Goal: Task Accomplishment & Management: Manage account settings

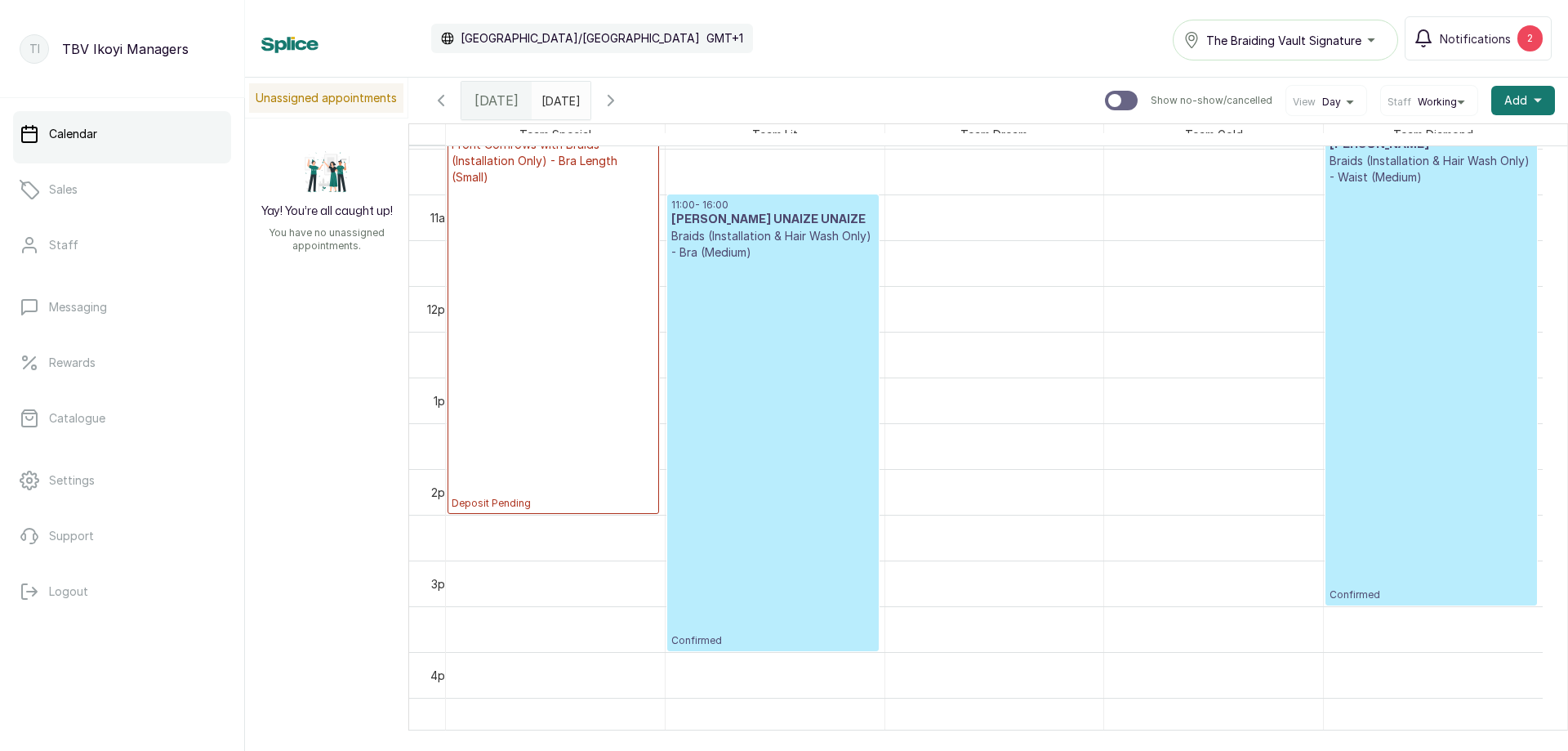
scroll to position [877, 0]
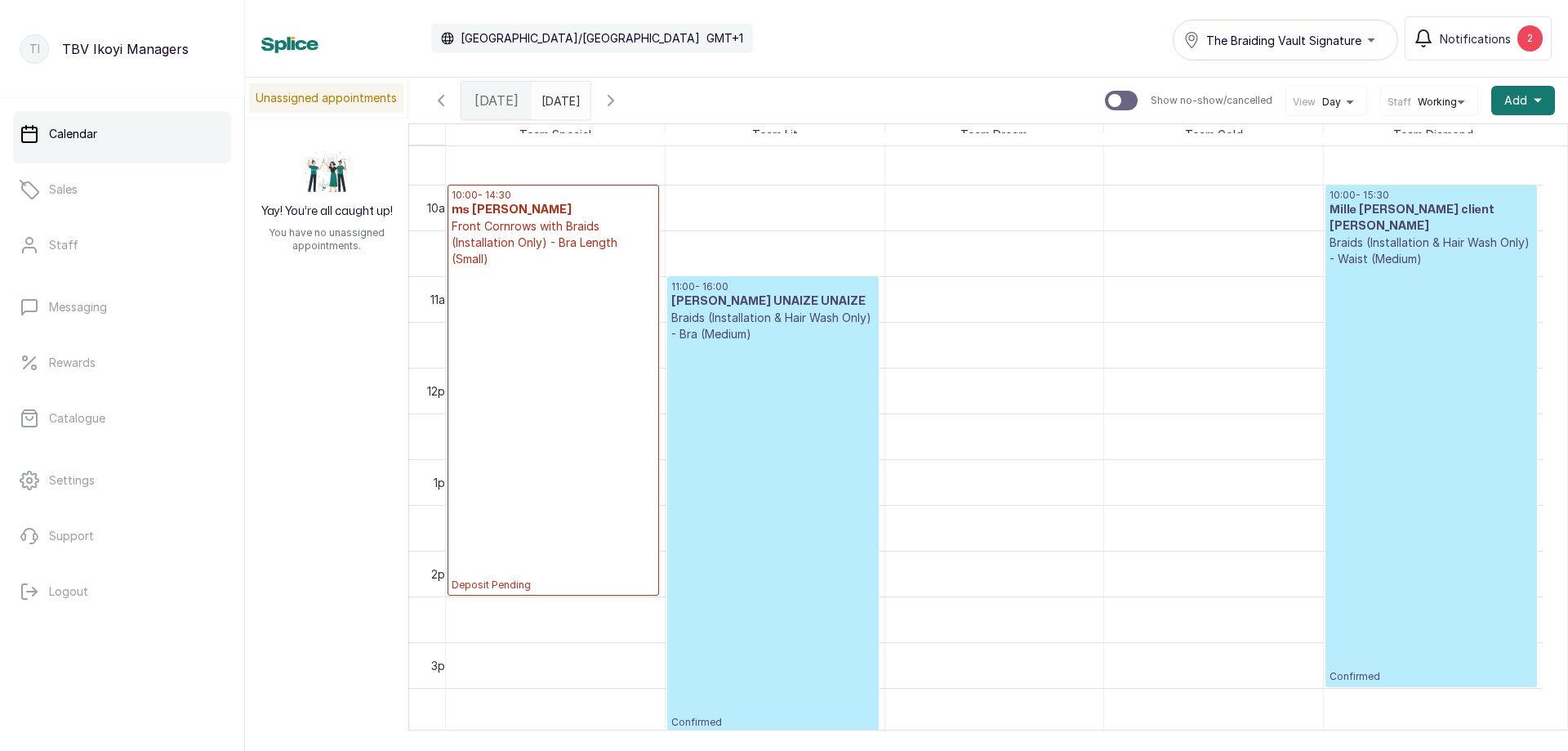
click at [554, 246] on p "Front Cornrows with Braids (Installation Only) - Bra Length (Small)" at bounding box center [554, 242] width 204 height 49
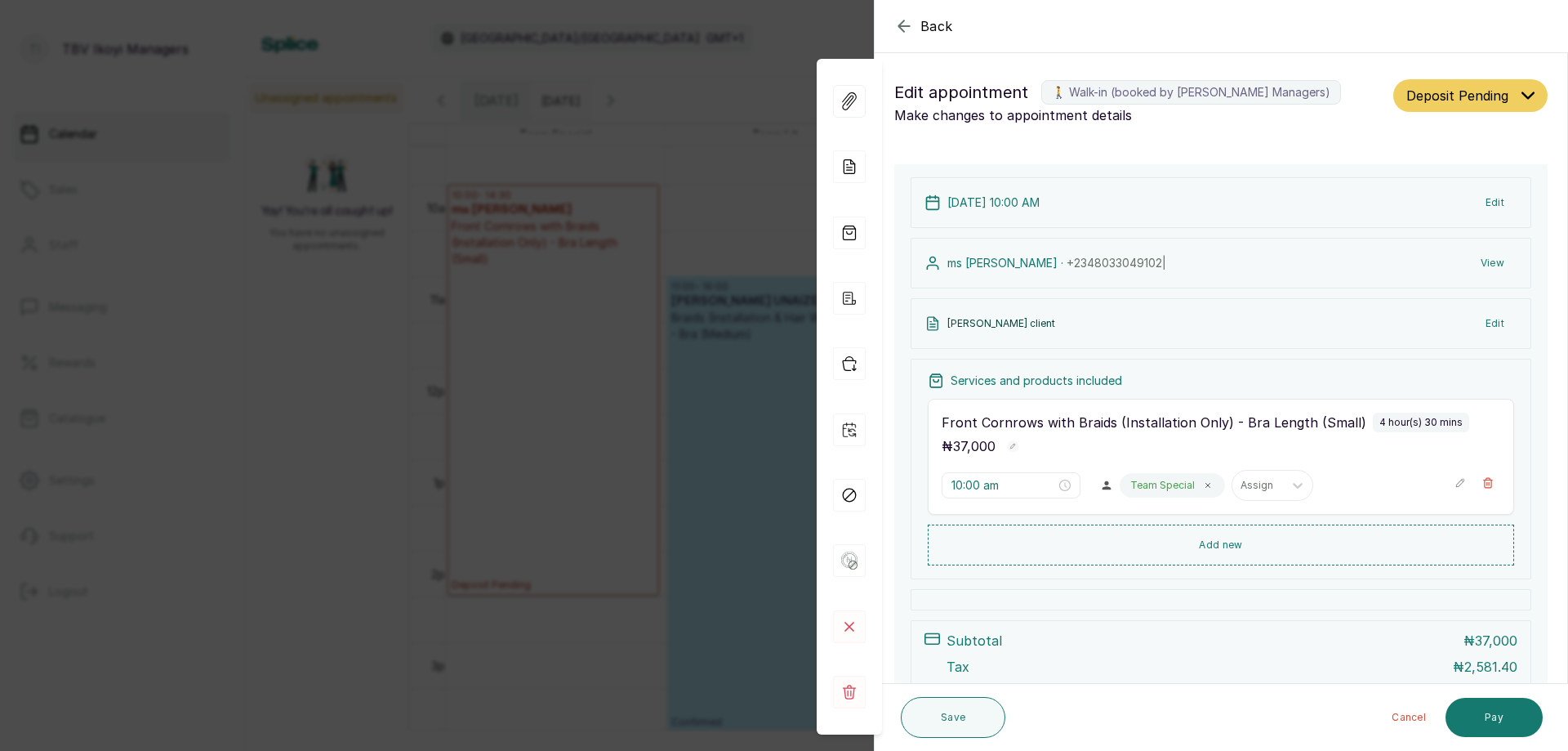
click at [907, 28] on icon "button" at bounding box center [904, 26] width 20 height 20
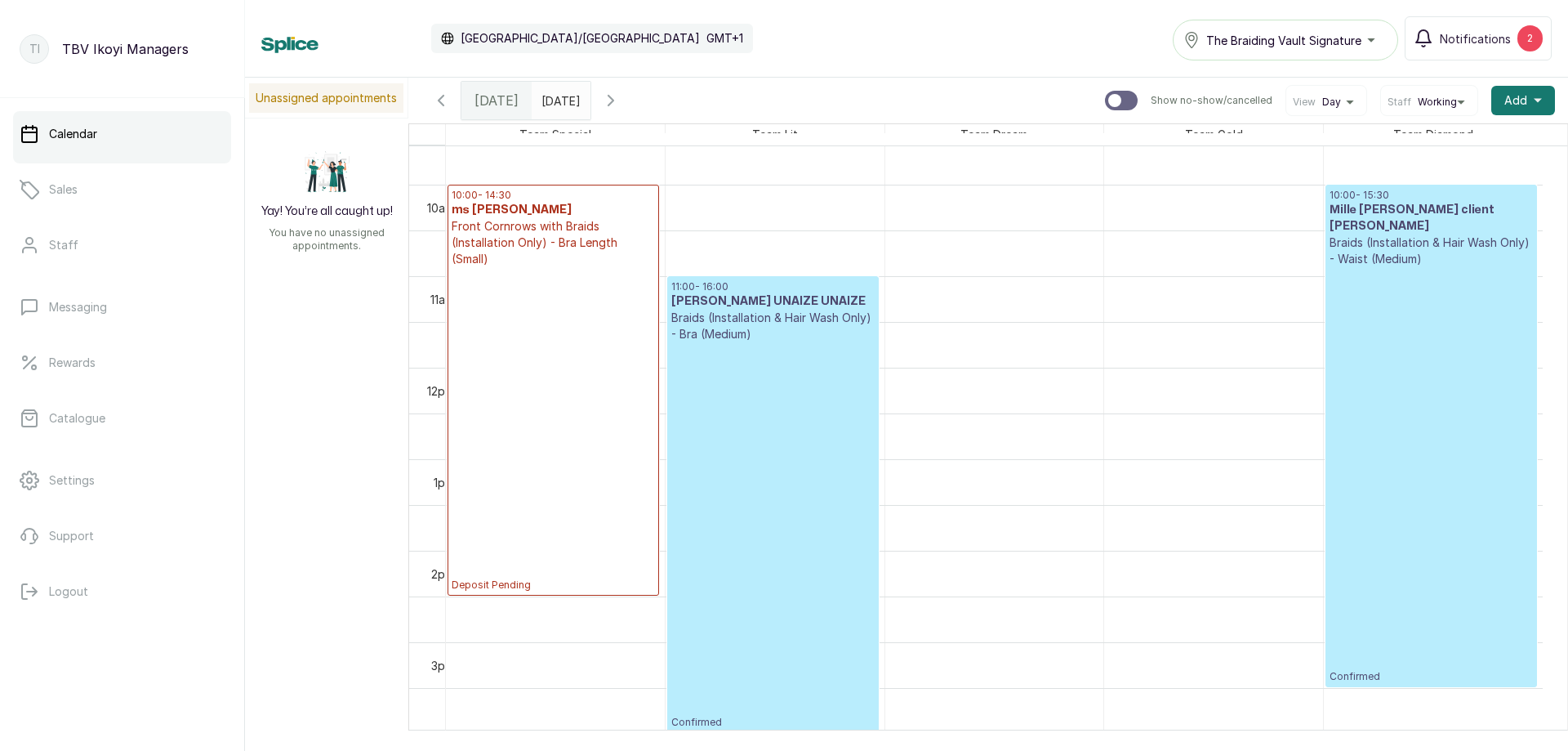
type input "dd/MM/yyyy"
click at [559, 89] on input "dd/MM/yyyy" at bounding box center [546, 97] width 26 height 28
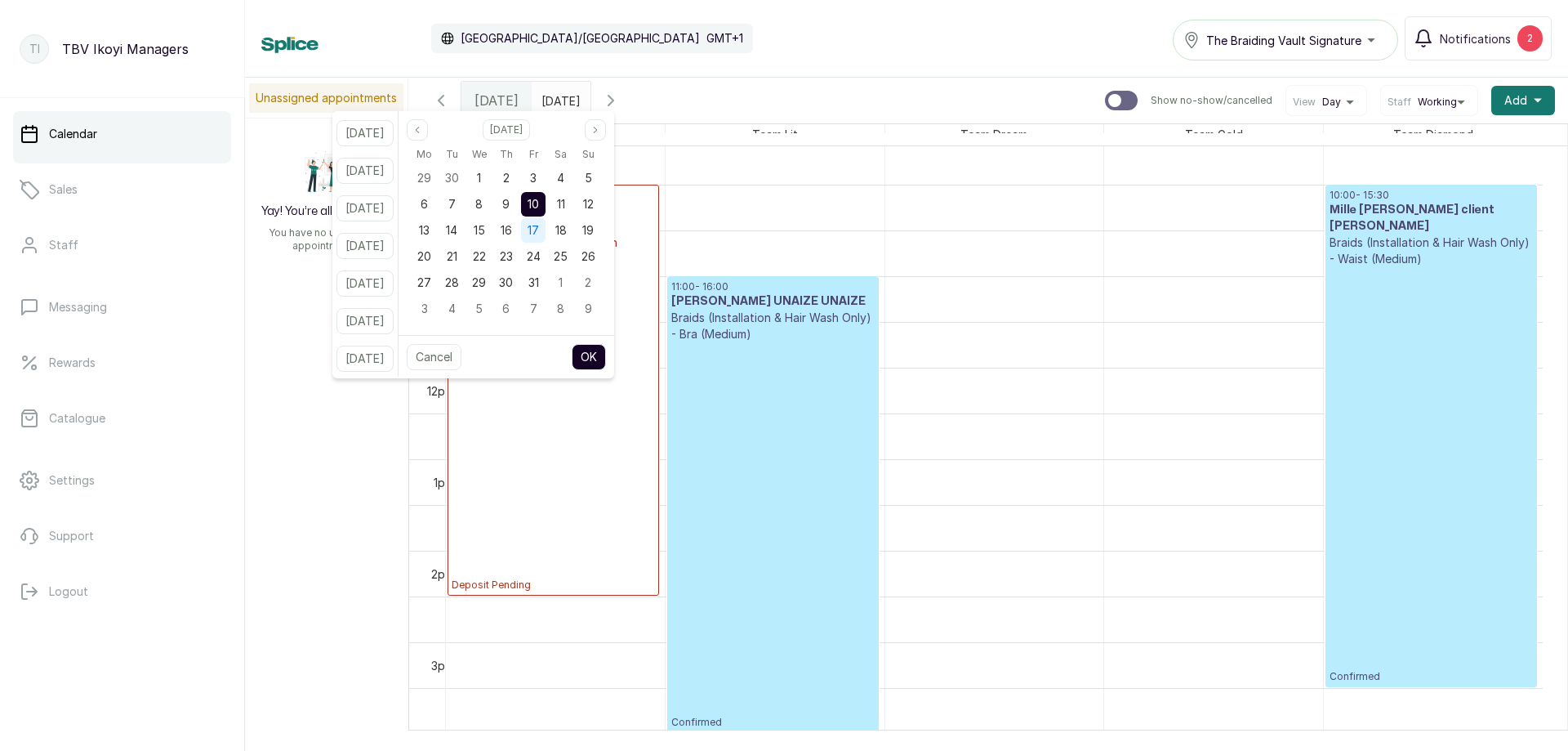
click at [540, 223] on span "17" at bounding box center [533, 230] width 11 height 14
click at [607, 356] on button "OK" at bounding box center [589, 357] width 34 height 26
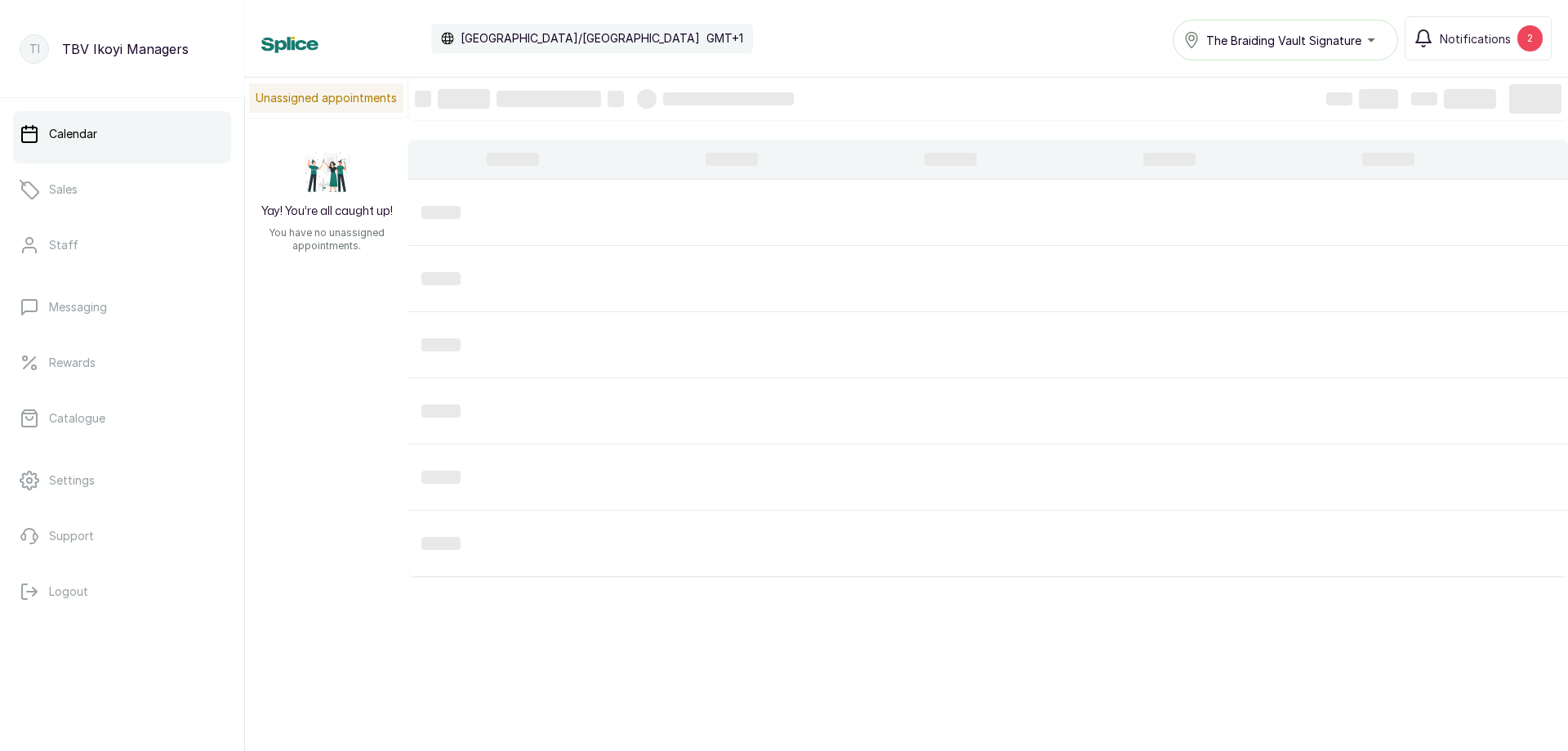
type input "[DATE]"
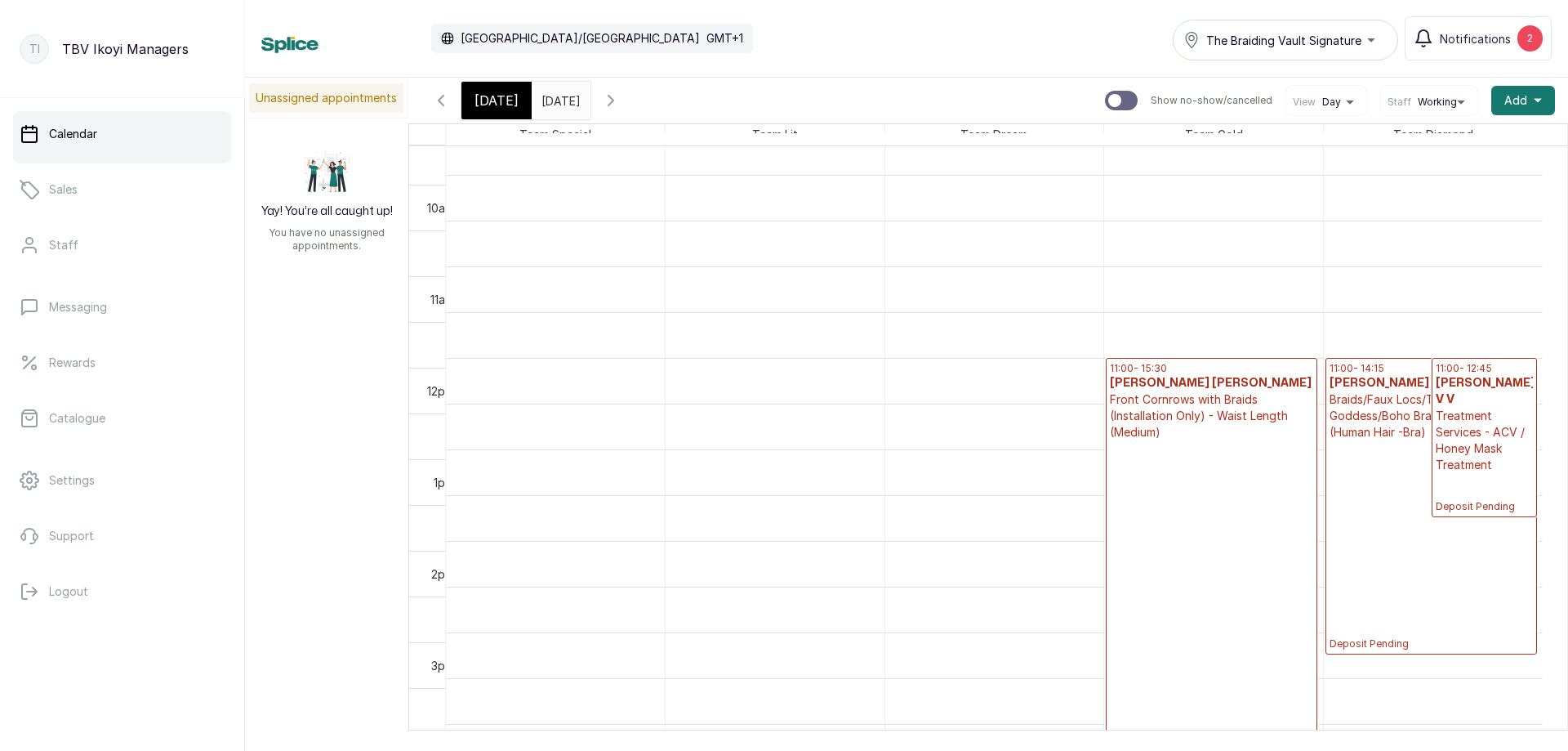
scroll to position [795, 0]
click at [484, 101] on span "[DATE]" at bounding box center [497, 101] width 44 height 20
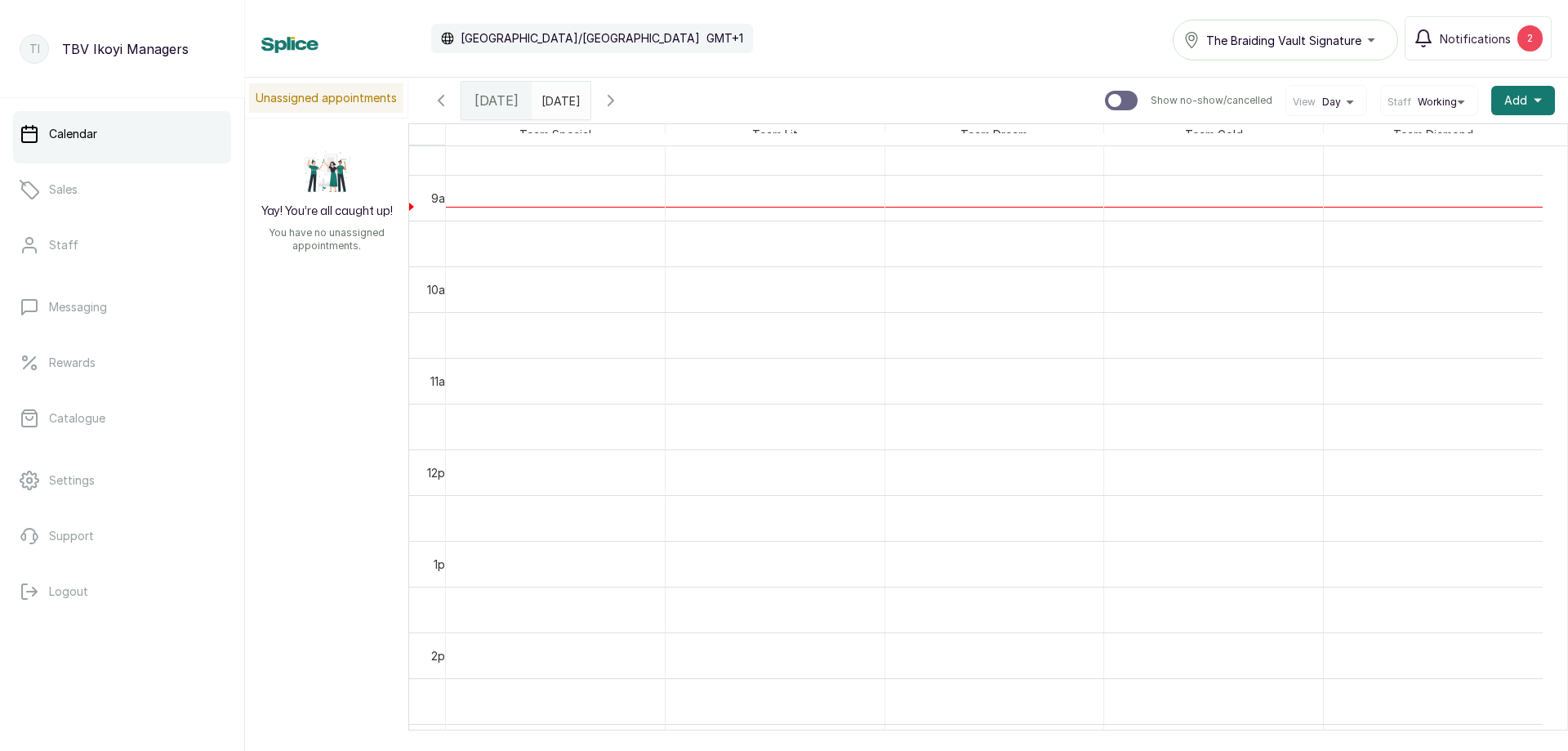
scroll to position [550, 0]
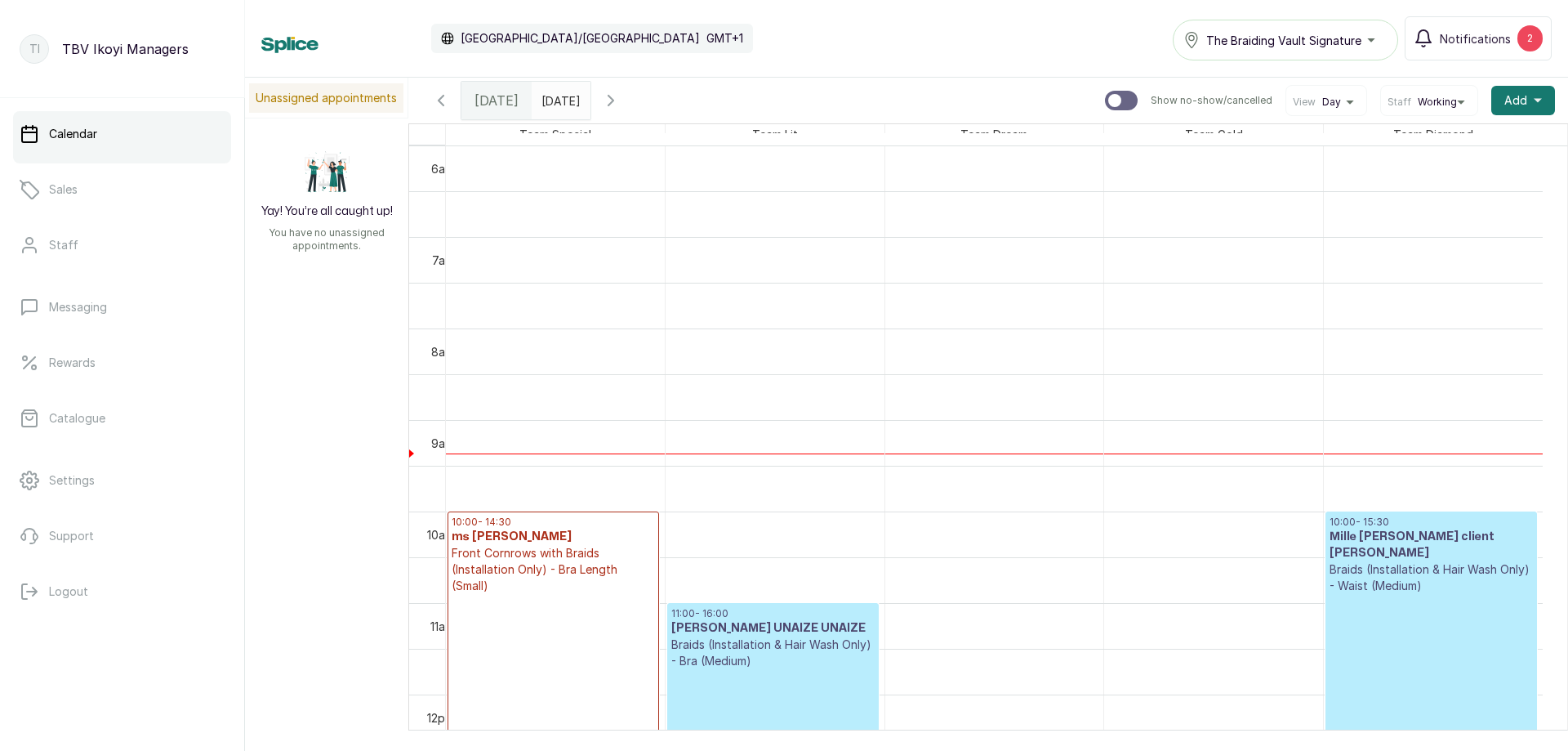
click at [788, 667] on p "Braids (Installation & Hair Wash Only) - Bra (Medium)" at bounding box center [774, 653] width 204 height 33
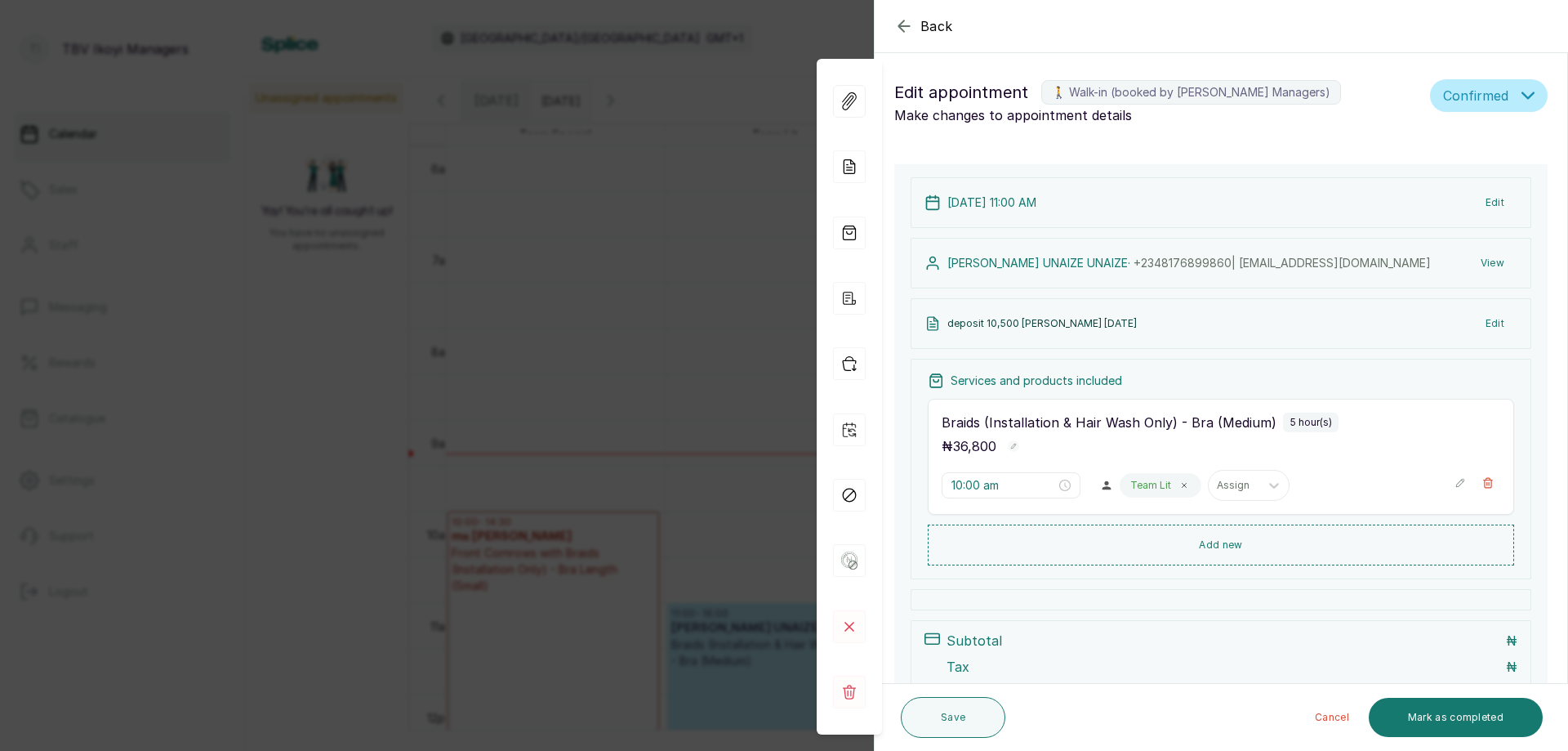
type input "11:00 am"
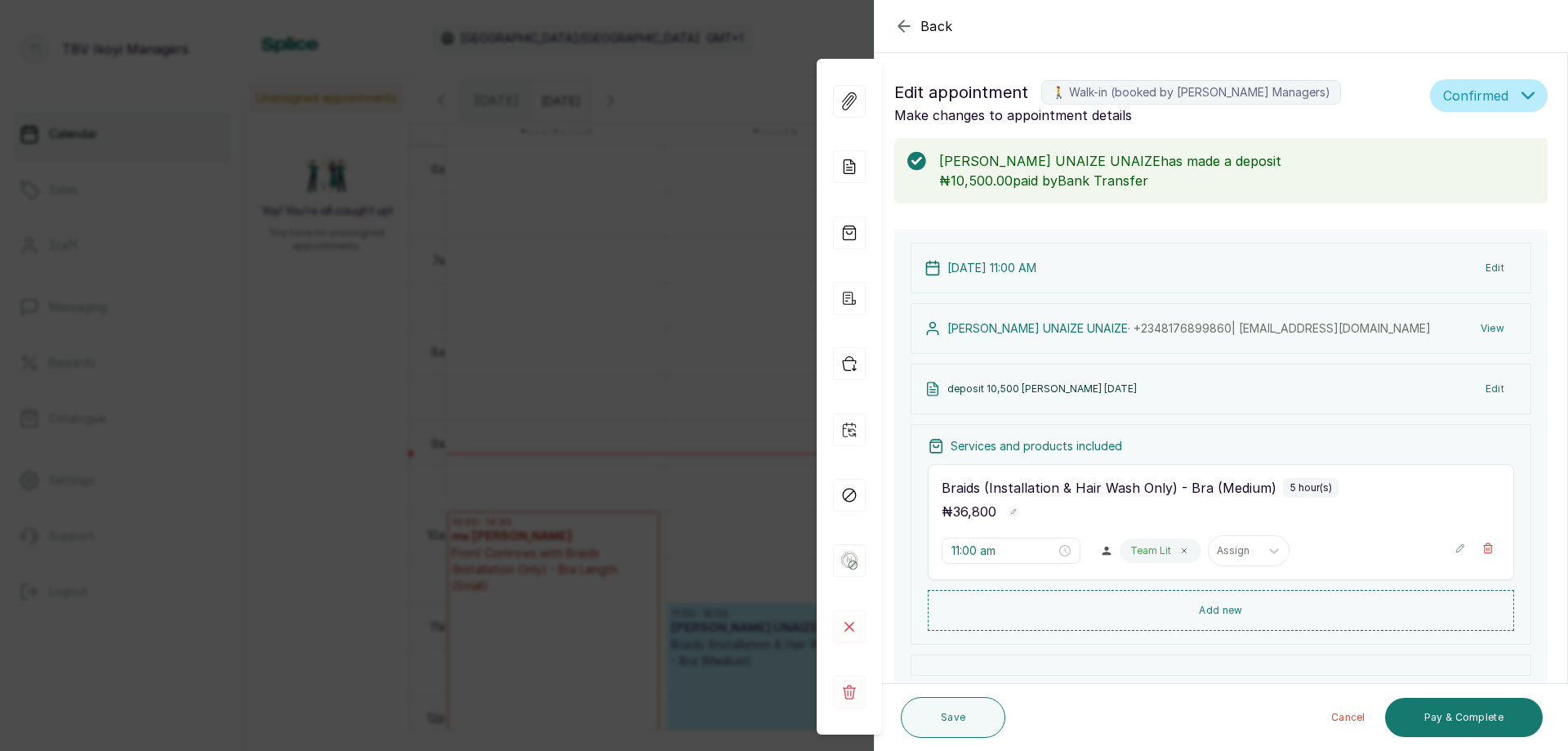
click at [901, 29] on icon "button" at bounding box center [903, 25] width 11 height 11
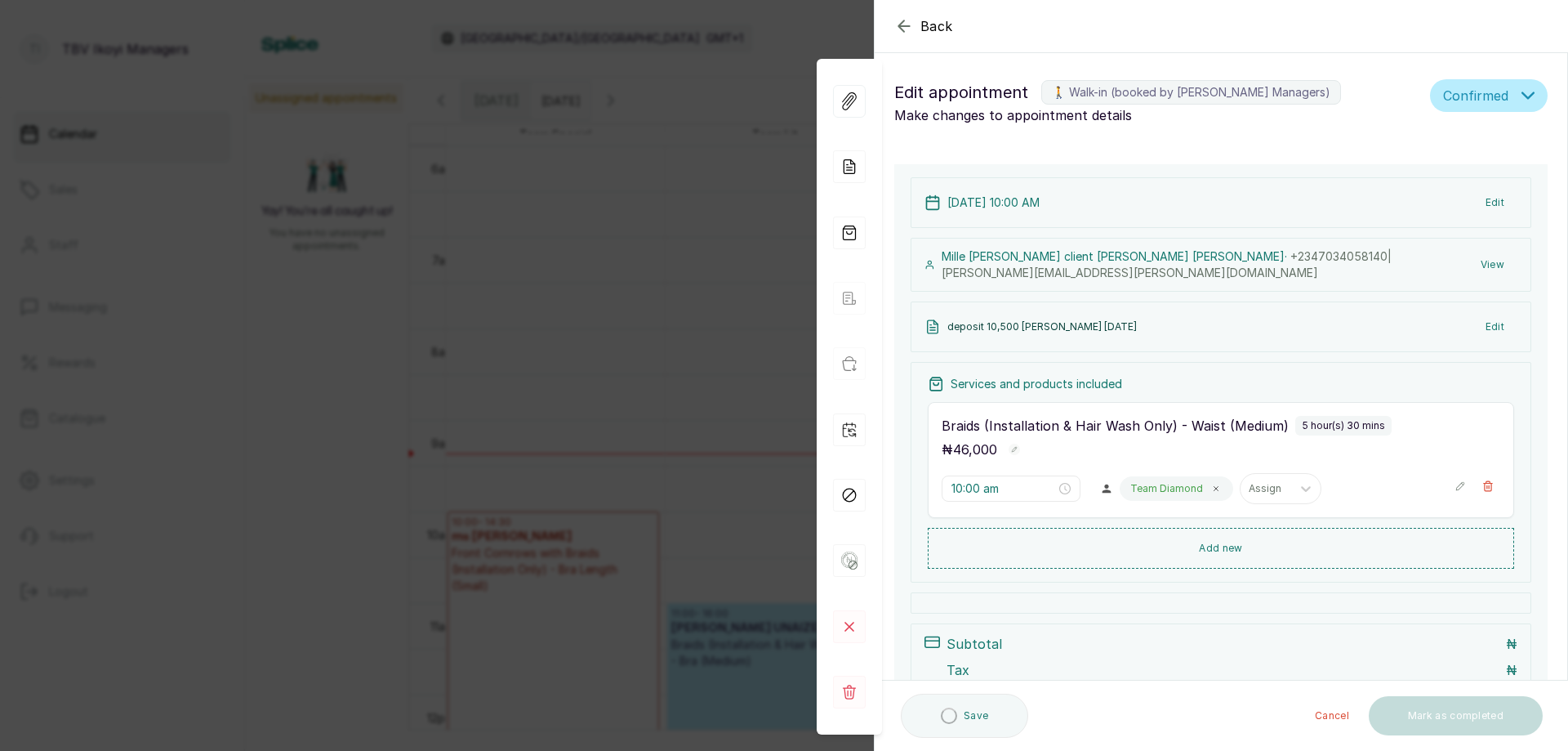
type input "10:00 am"
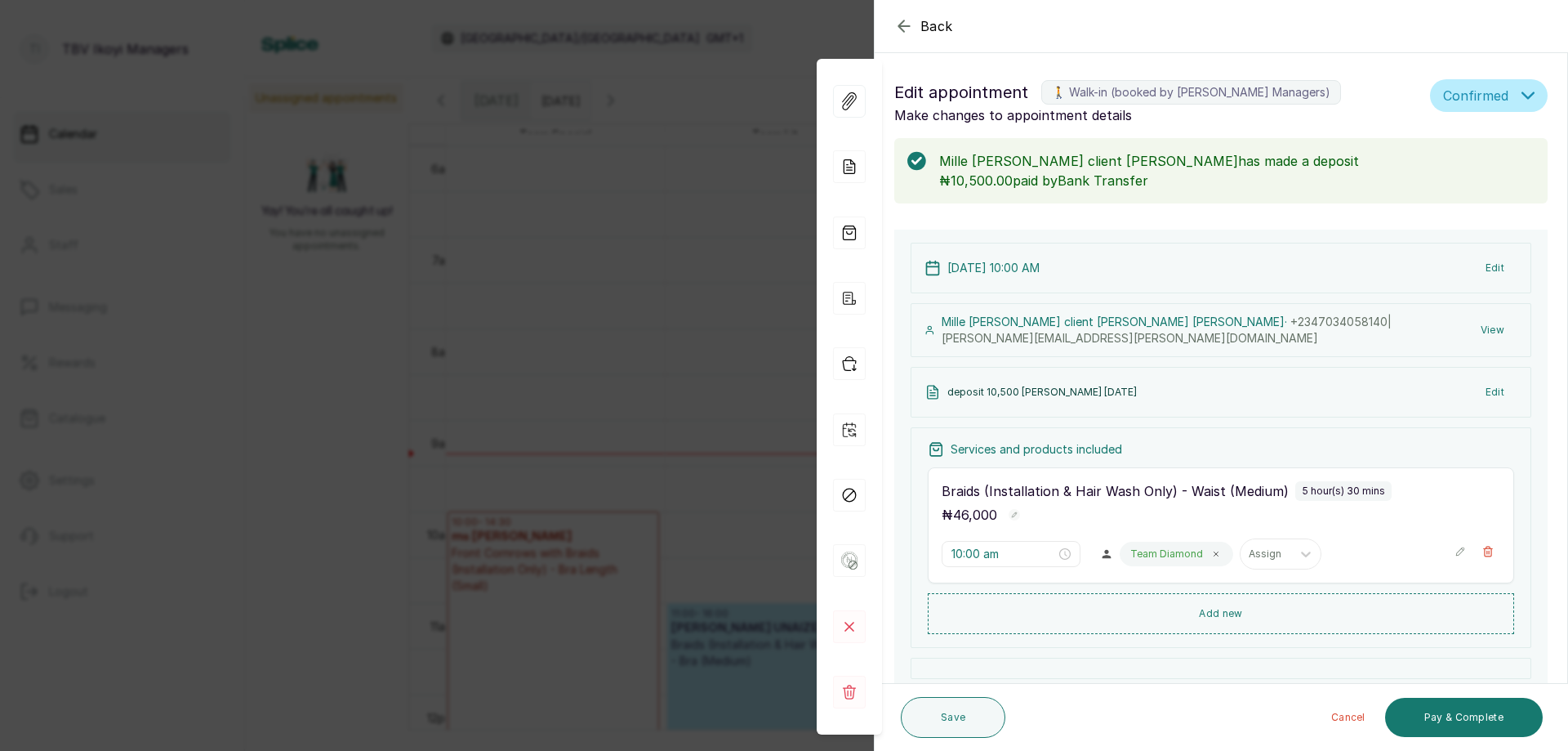
click at [905, 33] on icon "button" at bounding box center [904, 26] width 20 height 20
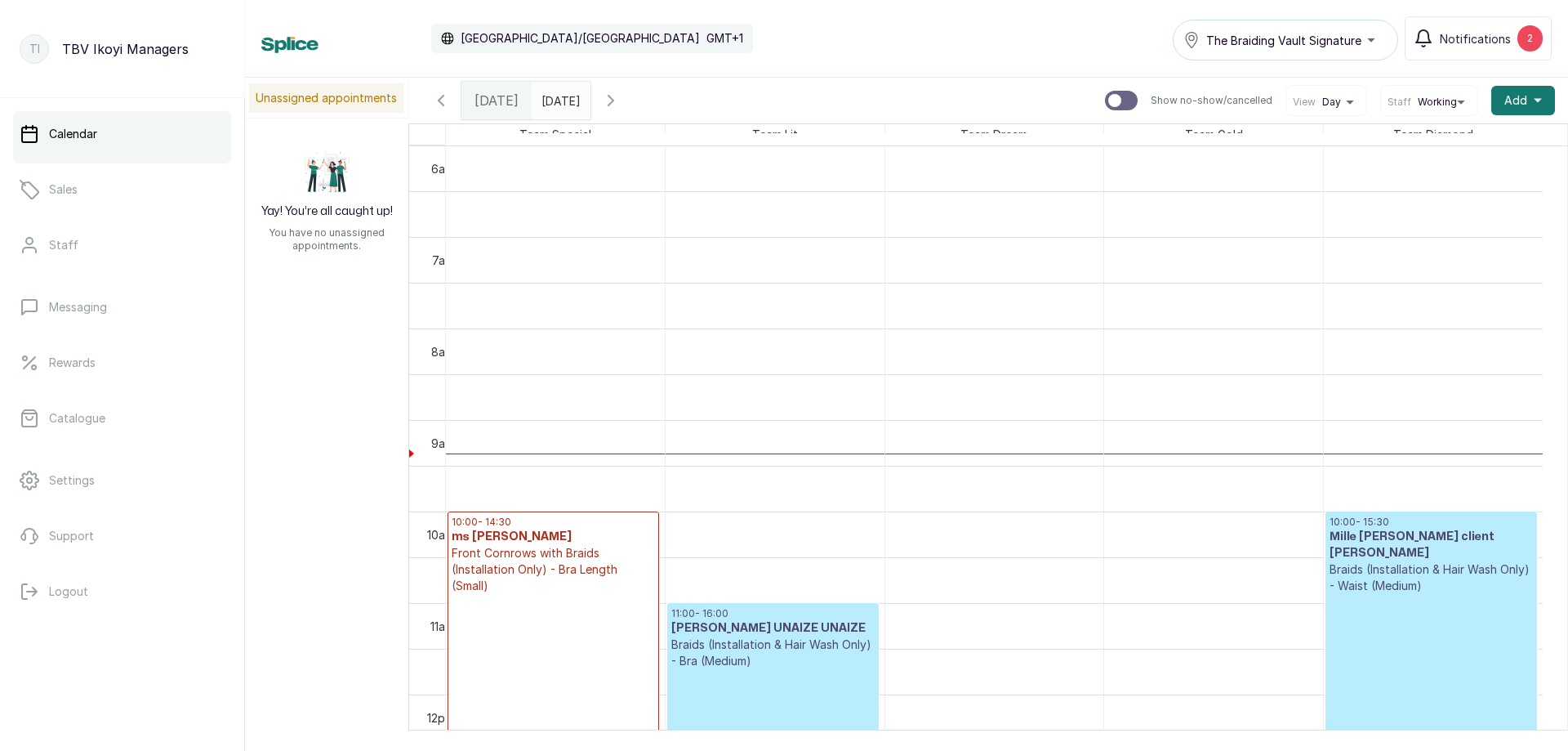
click at [620, 618] on p "Deposit Pending" at bounding box center [554, 756] width 204 height 325
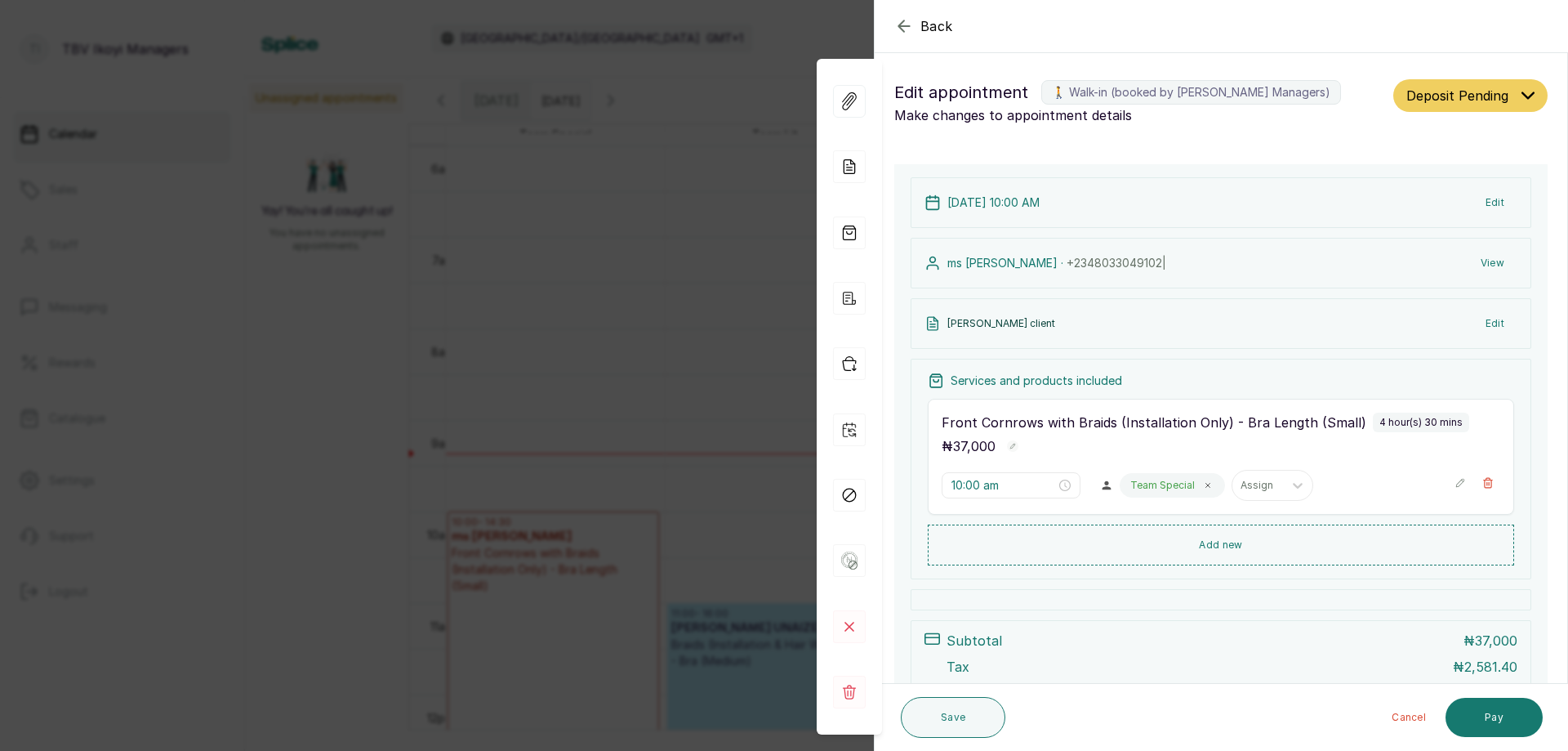
click at [897, 28] on icon "button" at bounding box center [904, 26] width 20 height 20
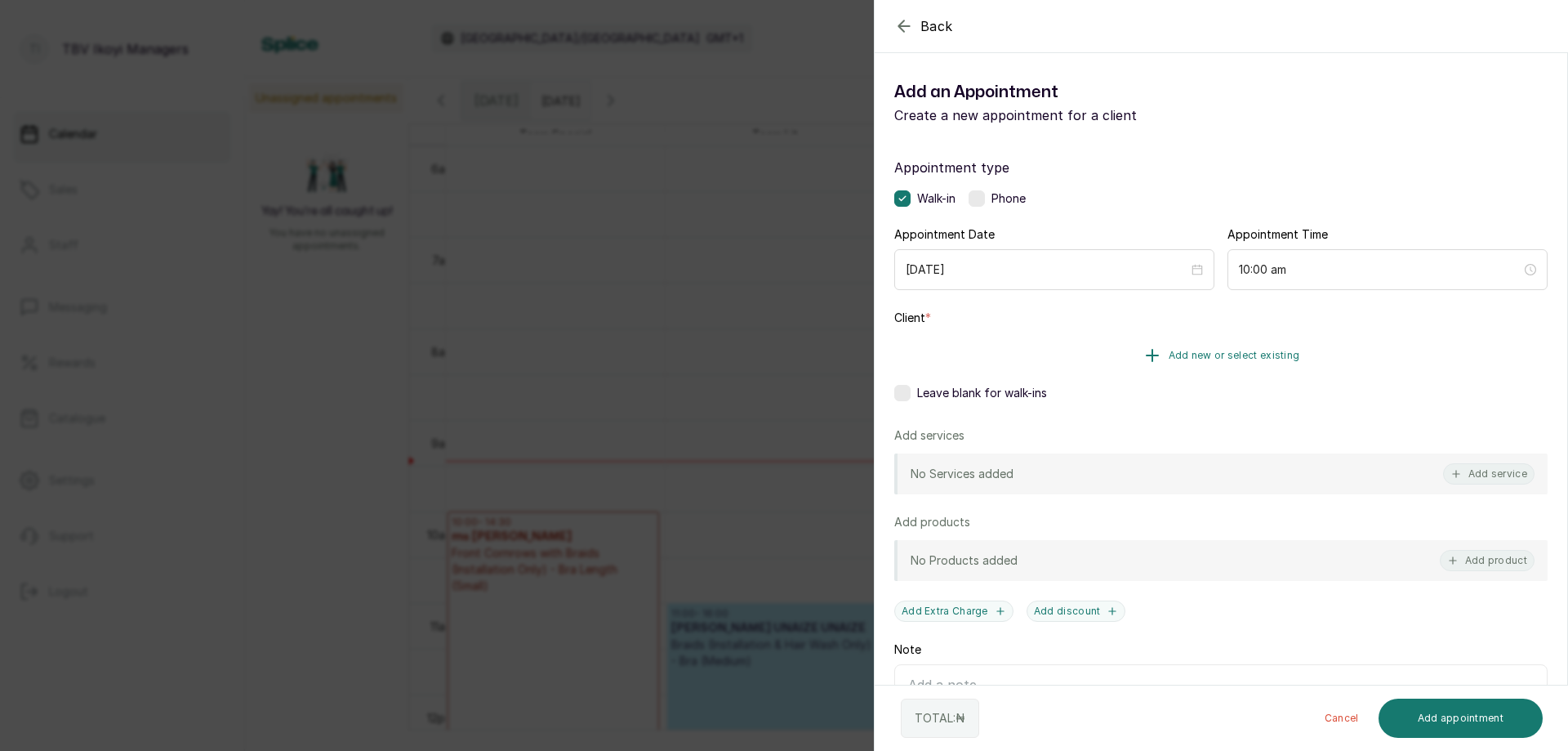
click at [1201, 350] on span "Add new or select existing" at bounding box center [1235, 355] width 132 height 13
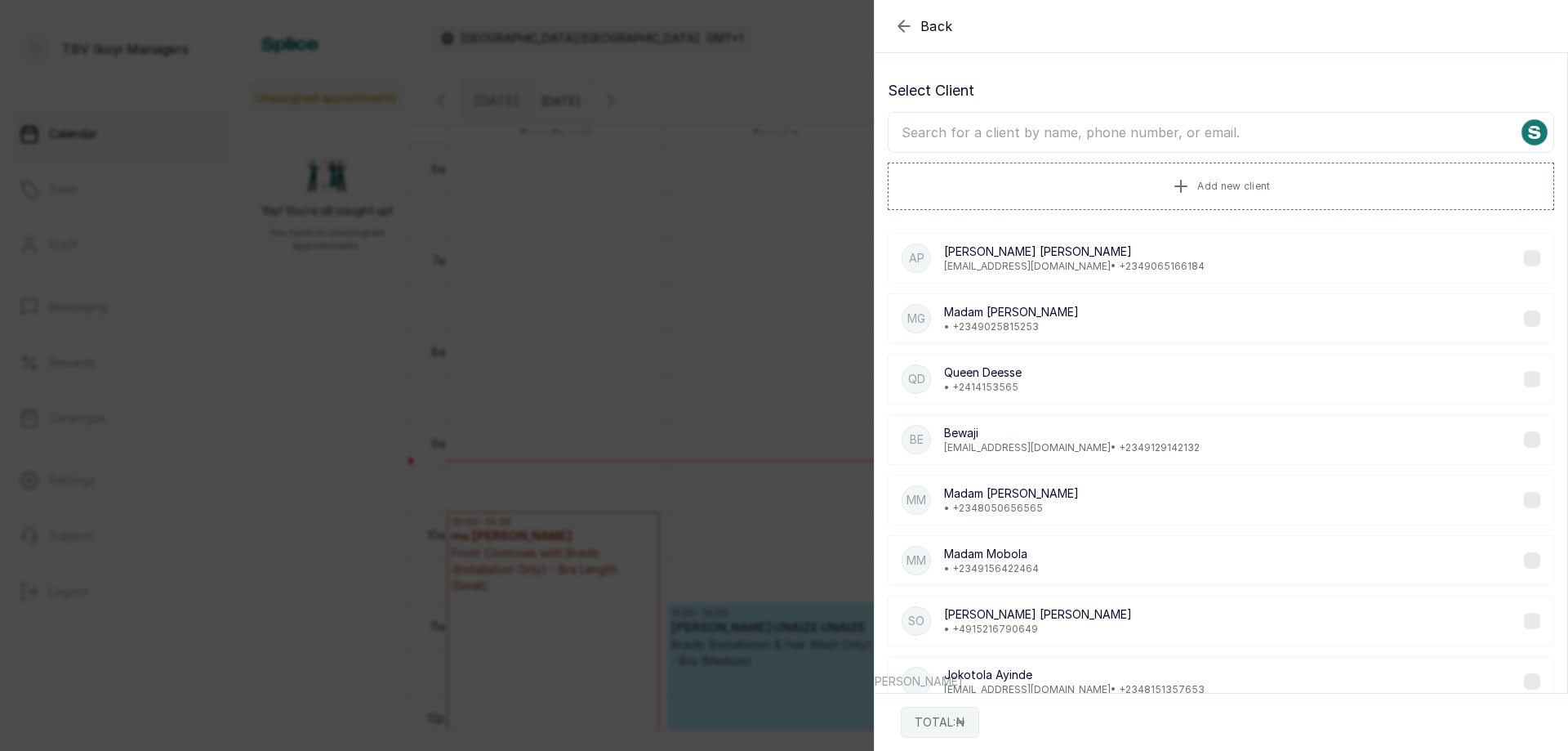
click at [1120, 135] on input "text" at bounding box center [1221, 132] width 667 height 41
click at [1362, 126] on input "text" at bounding box center [1221, 132] width 667 height 41
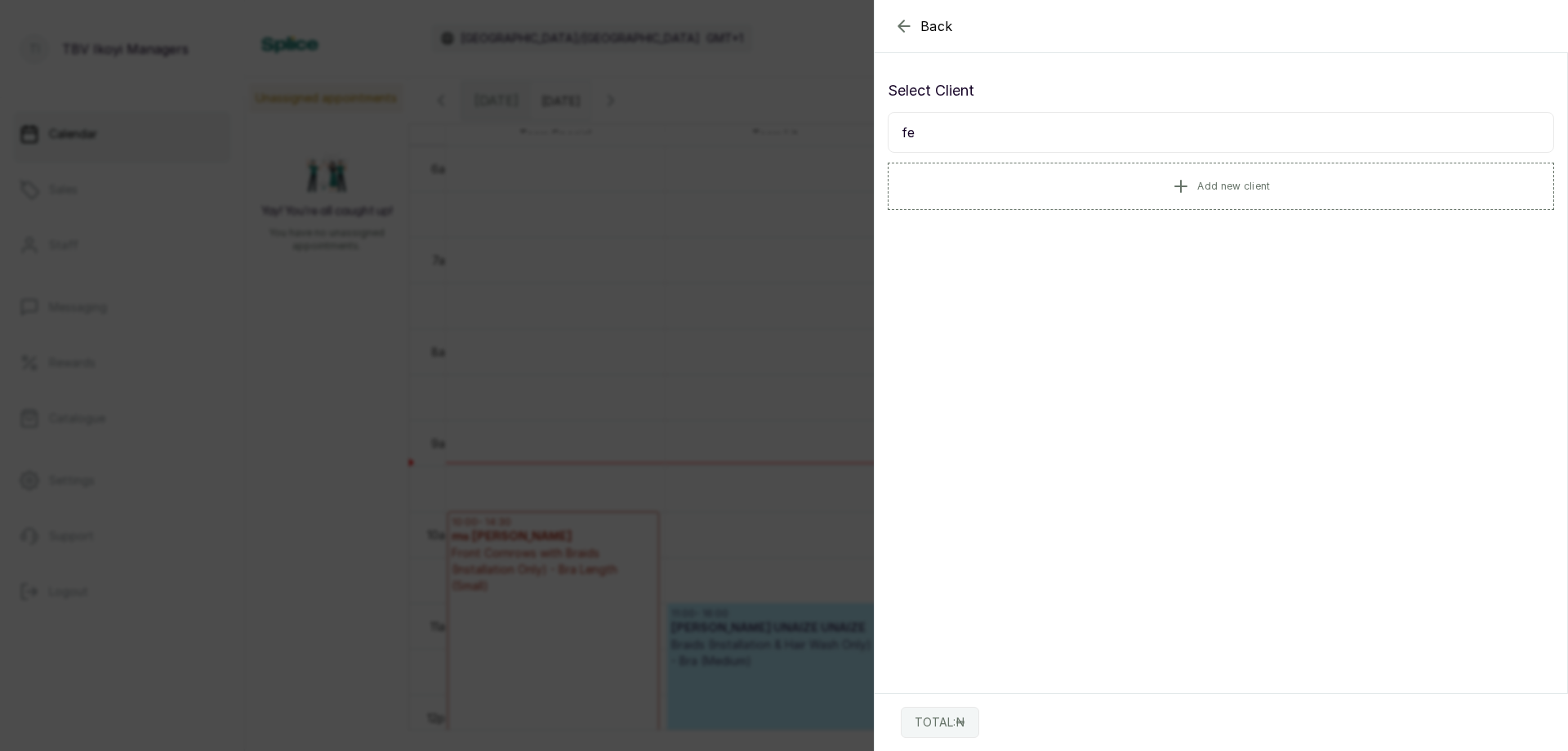
type input "f"
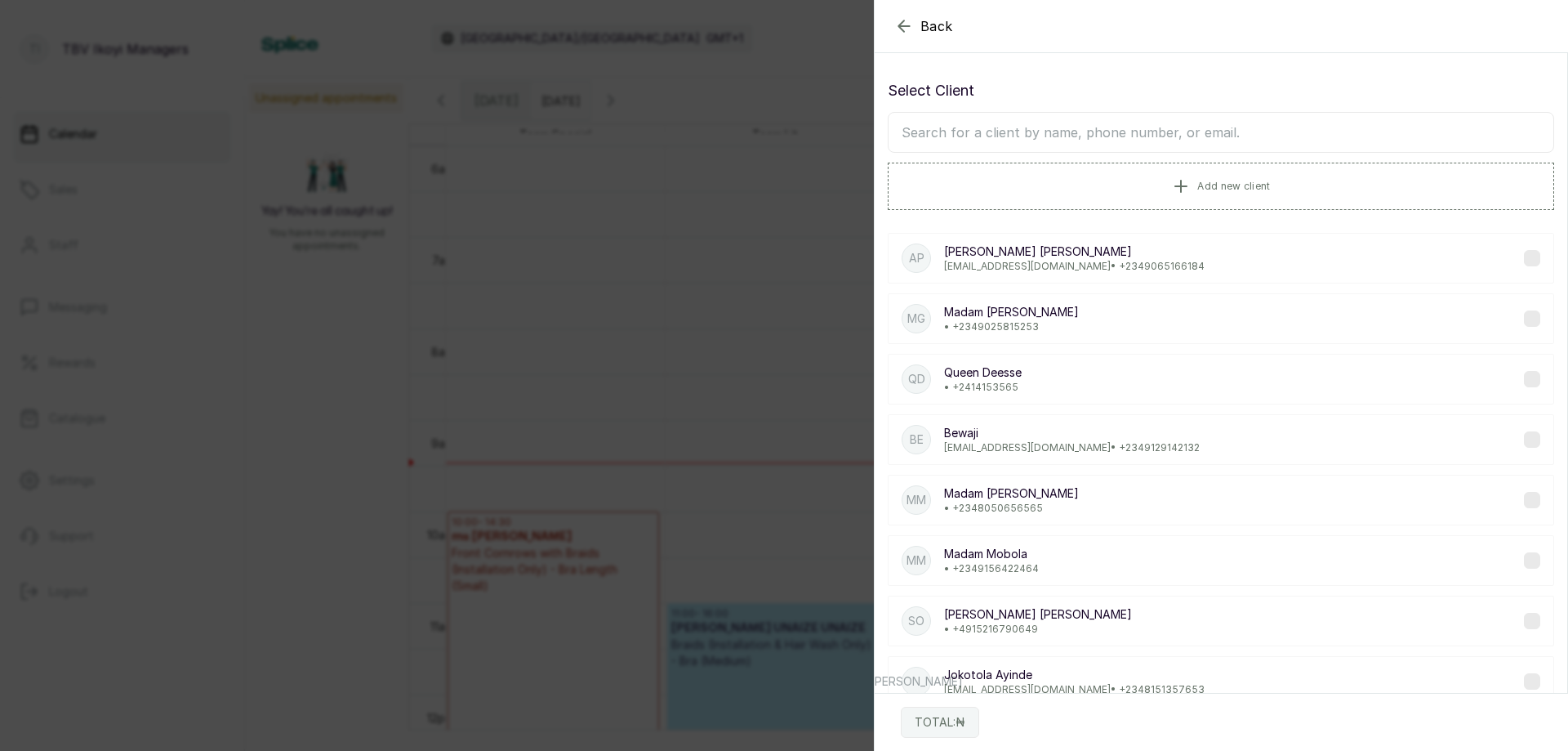
click at [894, 25] on icon "button" at bounding box center [904, 26] width 20 height 20
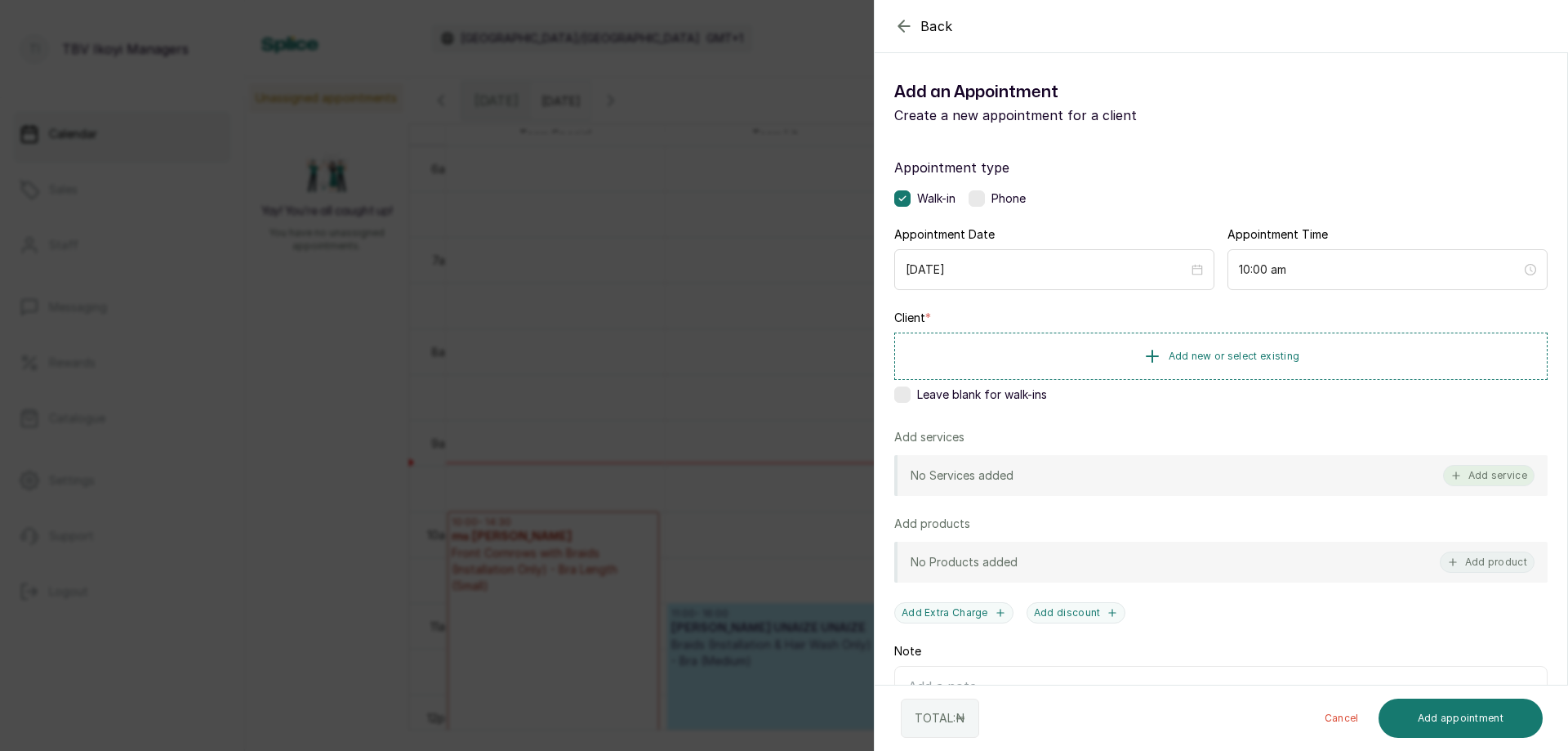
click at [1493, 471] on button "Add service" at bounding box center [1489, 475] width 92 height 21
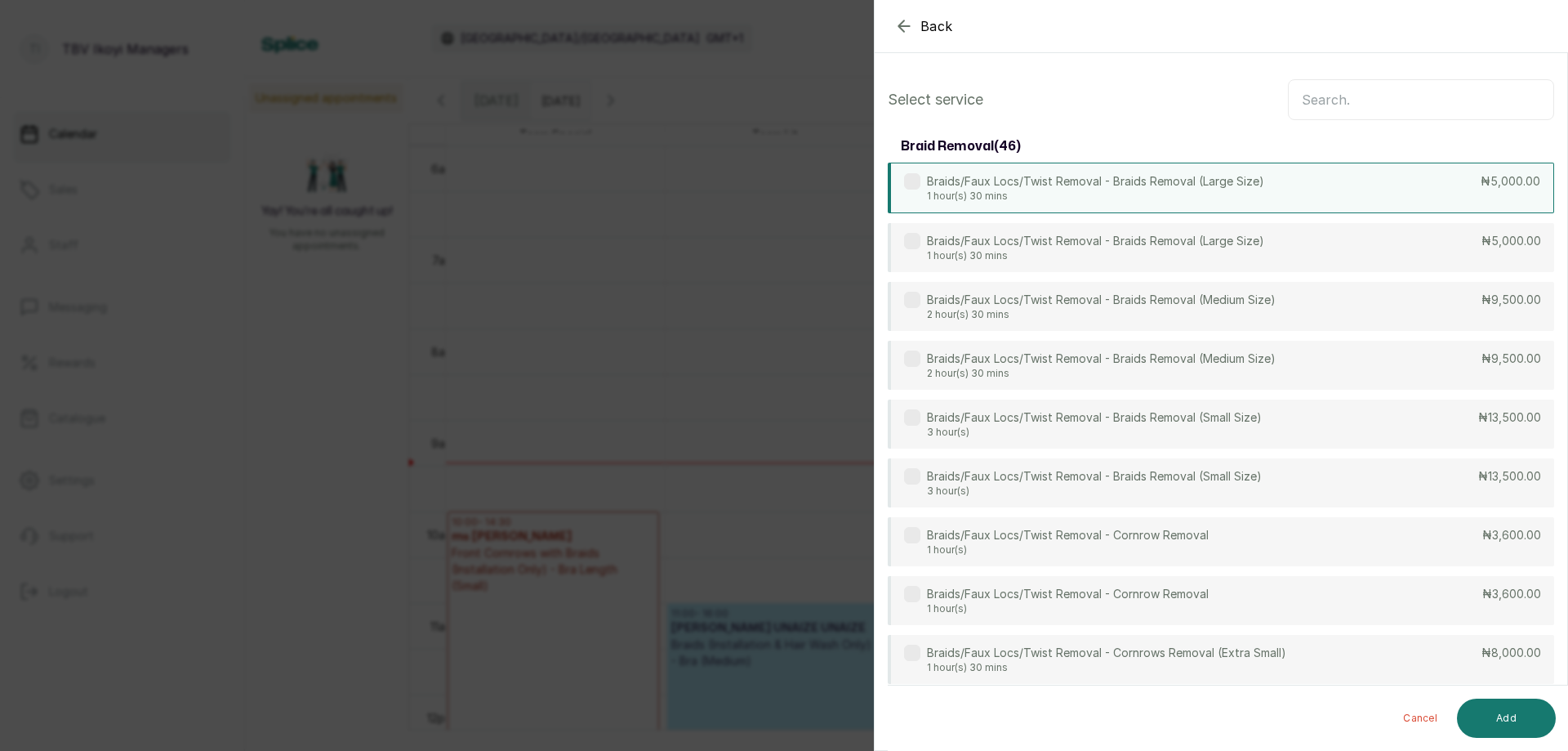
scroll to position [0, 0]
click at [1342, 96] on input "text" at bounding box center [1421, 99] width 266 height 41
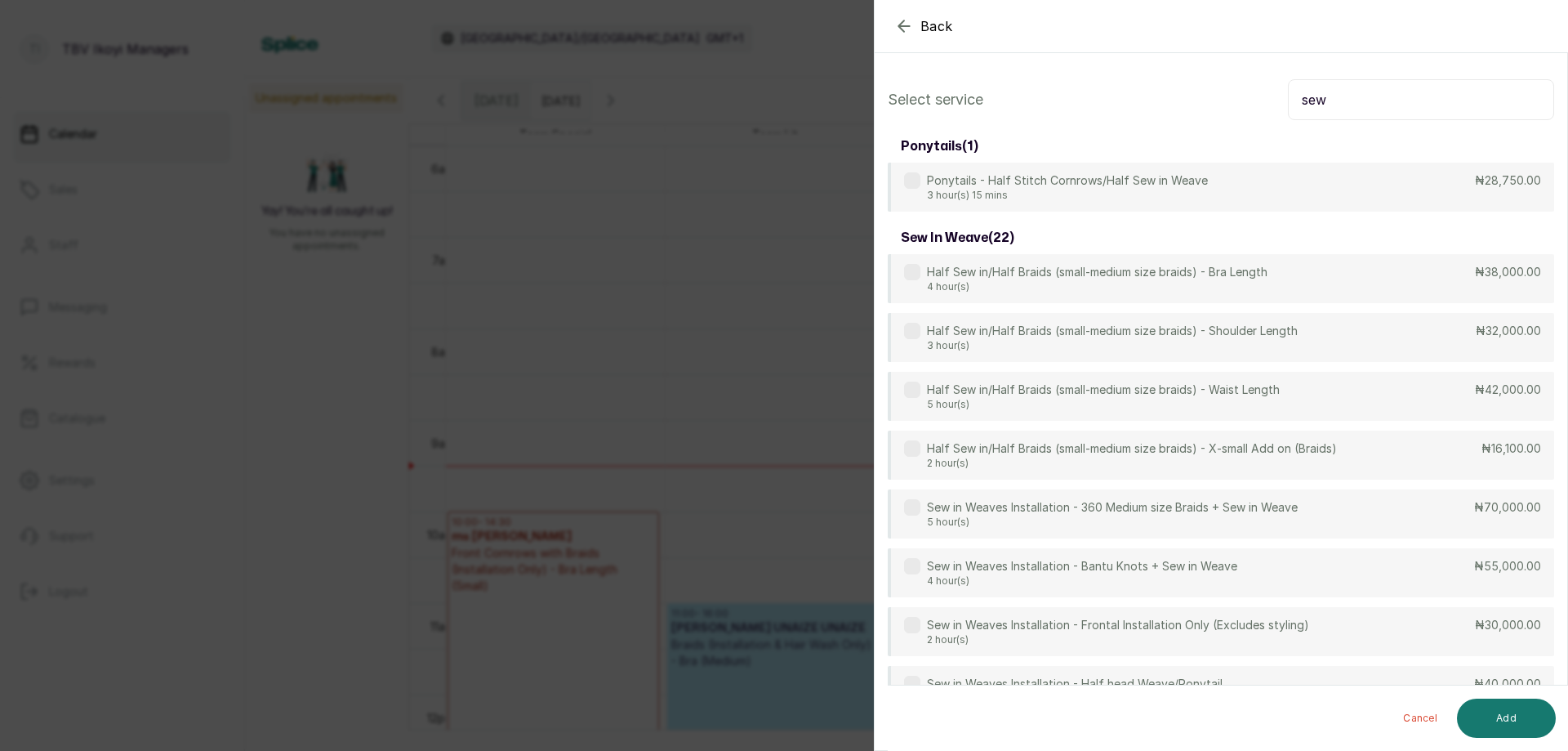
type input "sew"
click at [906, 25] on icon "button" at bounding box center [904, 26] width 20 height 20
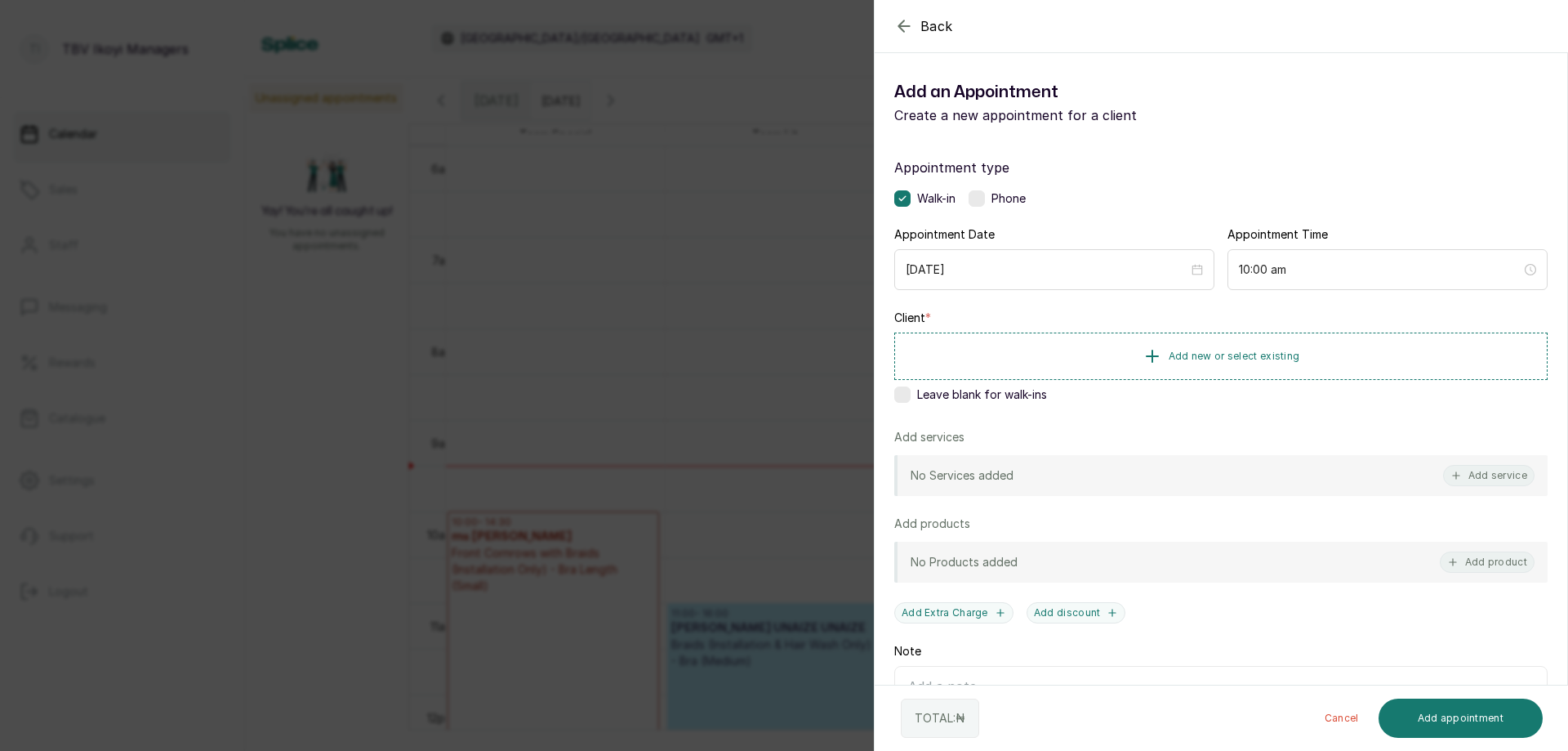
click at [906, 25] on icon "button" at bounding box center [904, 26] width 20 height 20
click at [1255, 359] on span "Add new or select existing" at bounding box center [1235, 355] width 132 height 13
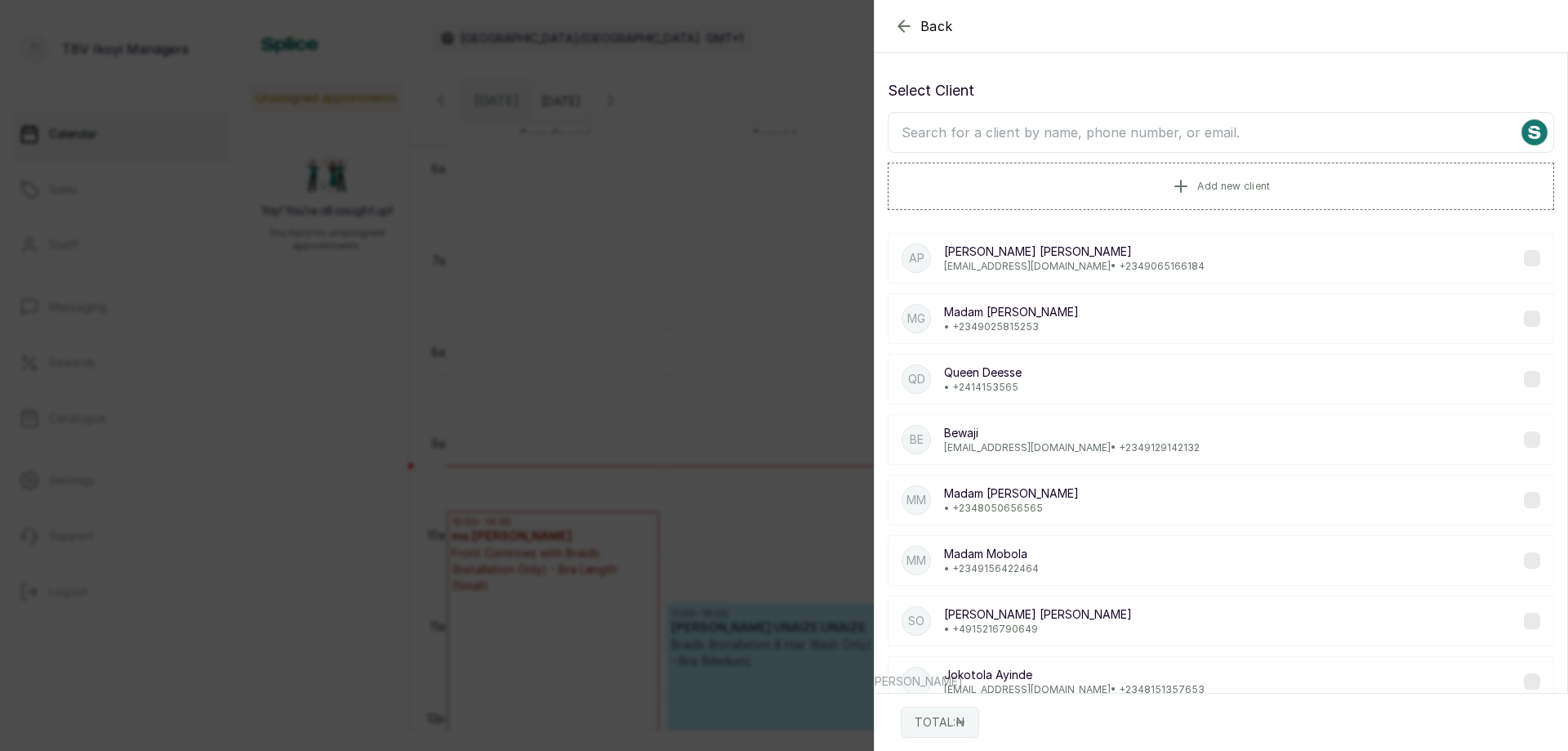
click at [1080, 135] on input "text" at bounding box center [1221, 132] width 667 height 41
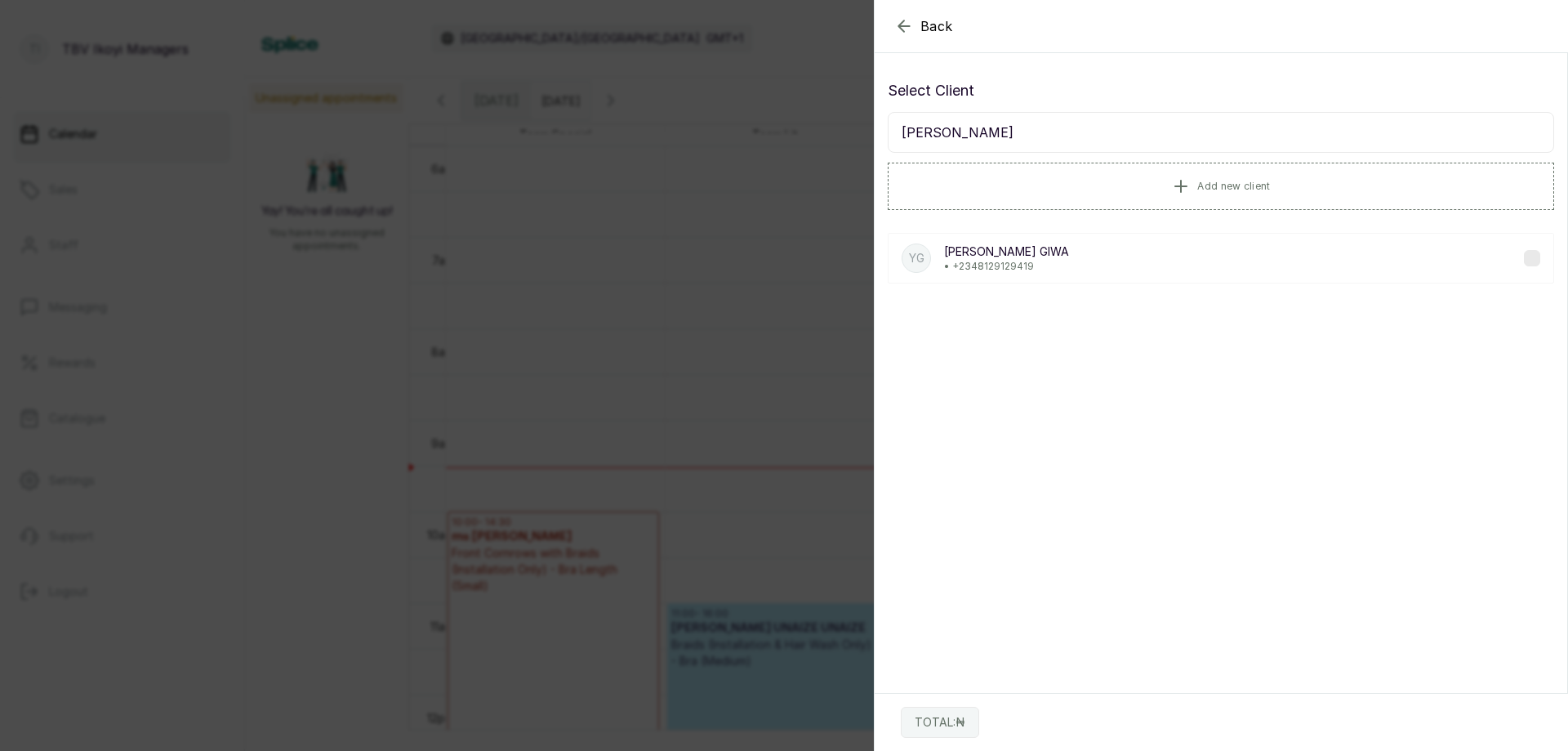
type input "[PERSON_NAME]"
click at [1206, 244] on div "YG [PERSON_NAME] [PERSON_NAME] • [PHONE_NUMBER]" at bounding box center [1221, 258] width 667 height 51
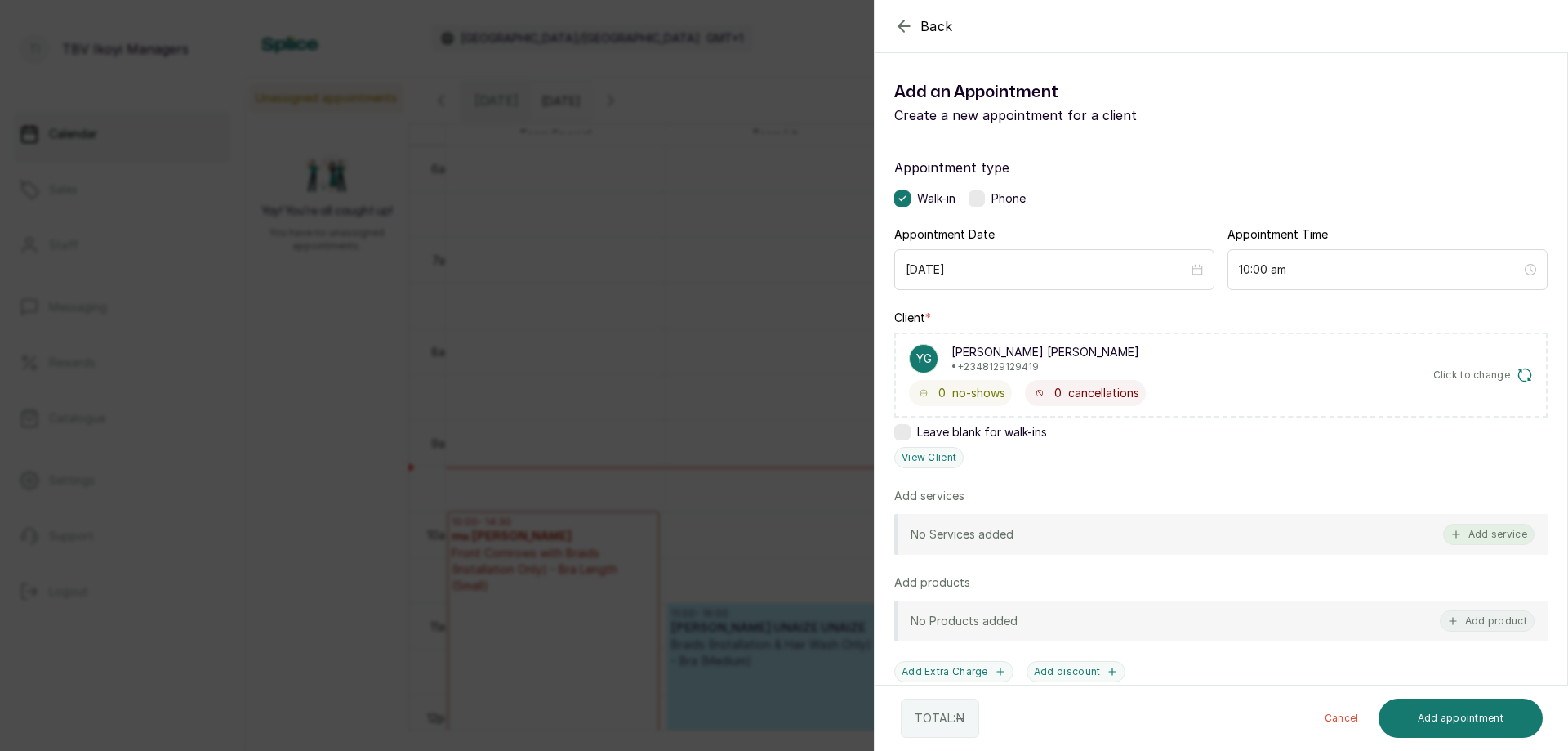
click at [1483, 529] on button "Add service" at bounding box center [1489, 534] width 92 height 21
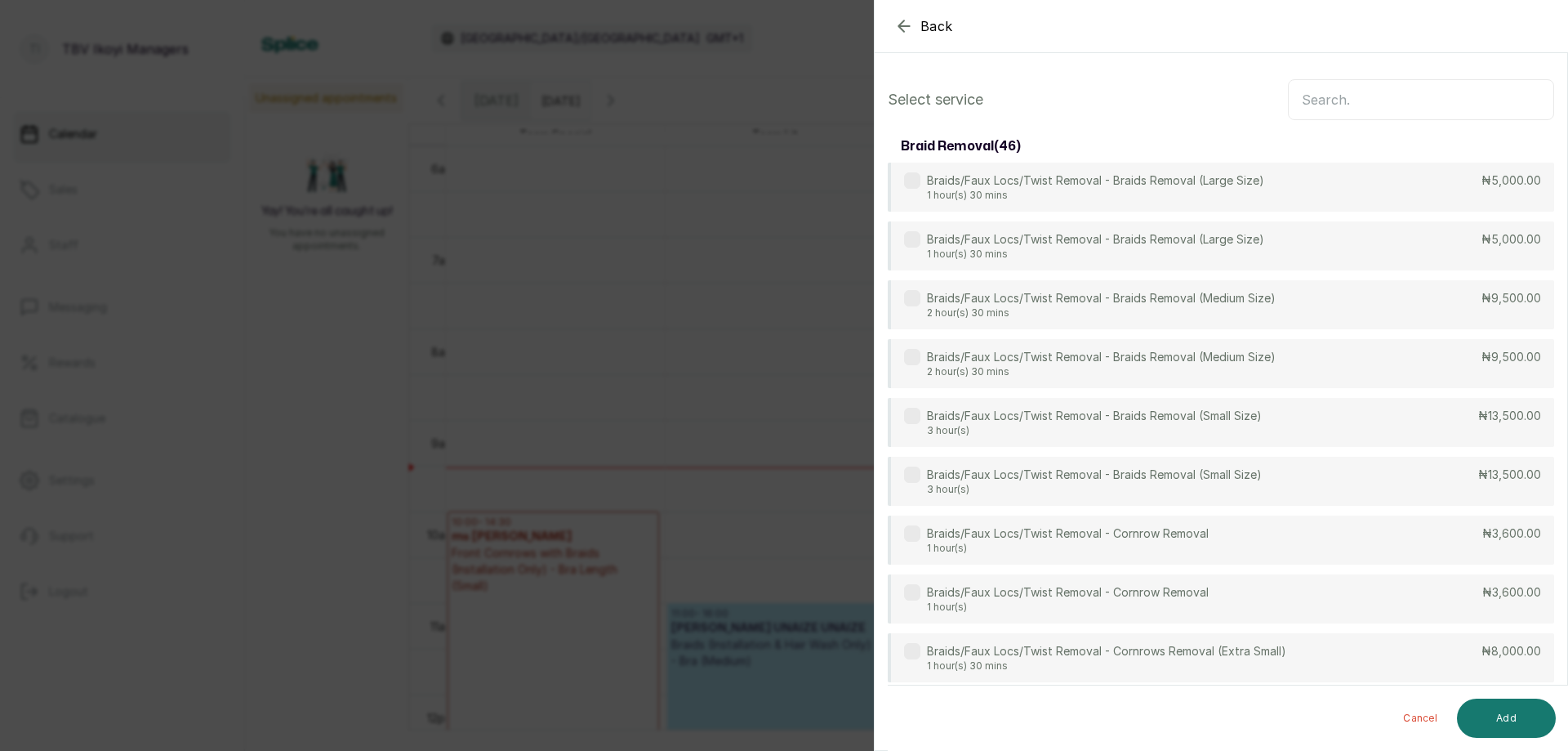
click at [1426, 94] on input "text" at bounding box center [1421, 99] width 266 height 41
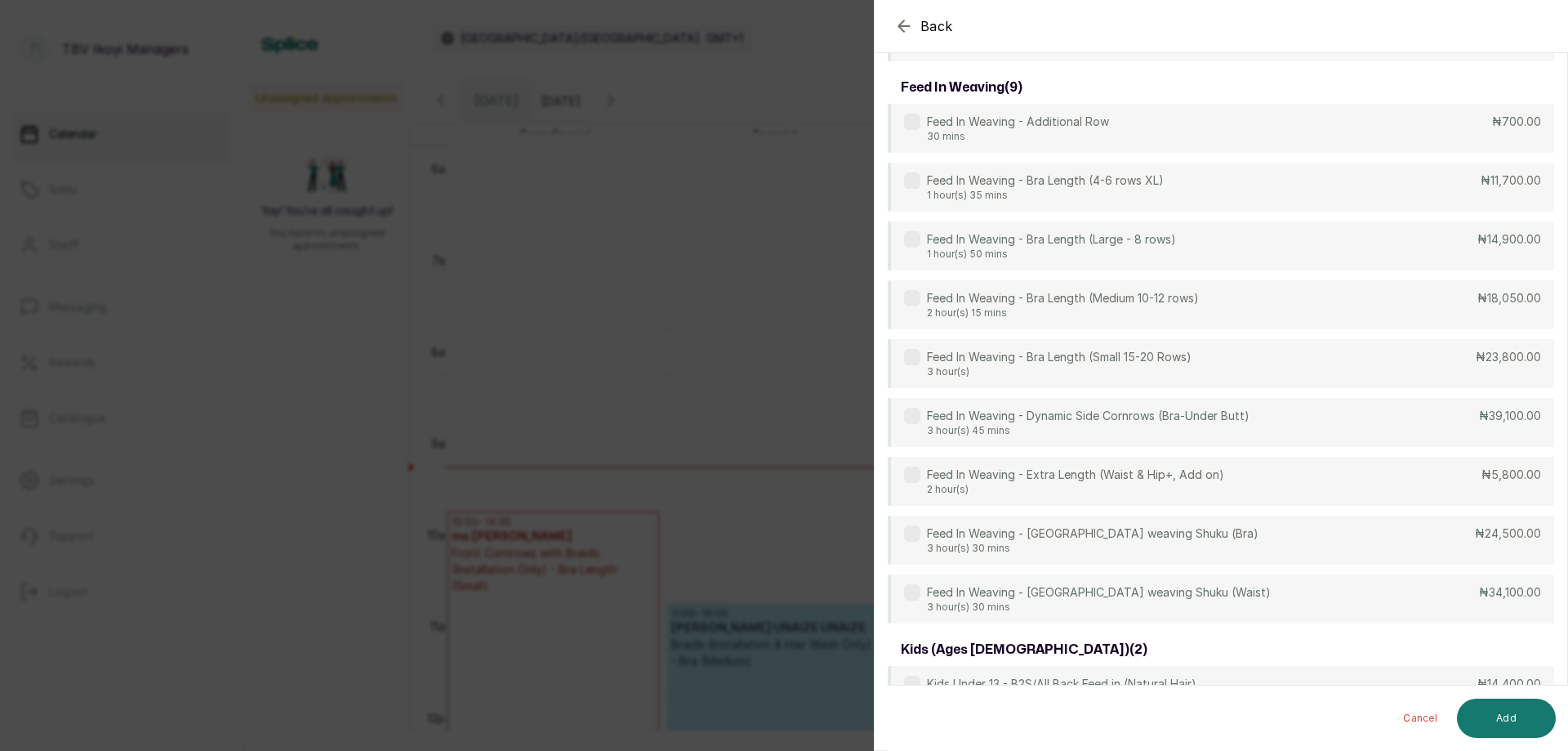
scroll to position [409, 0]
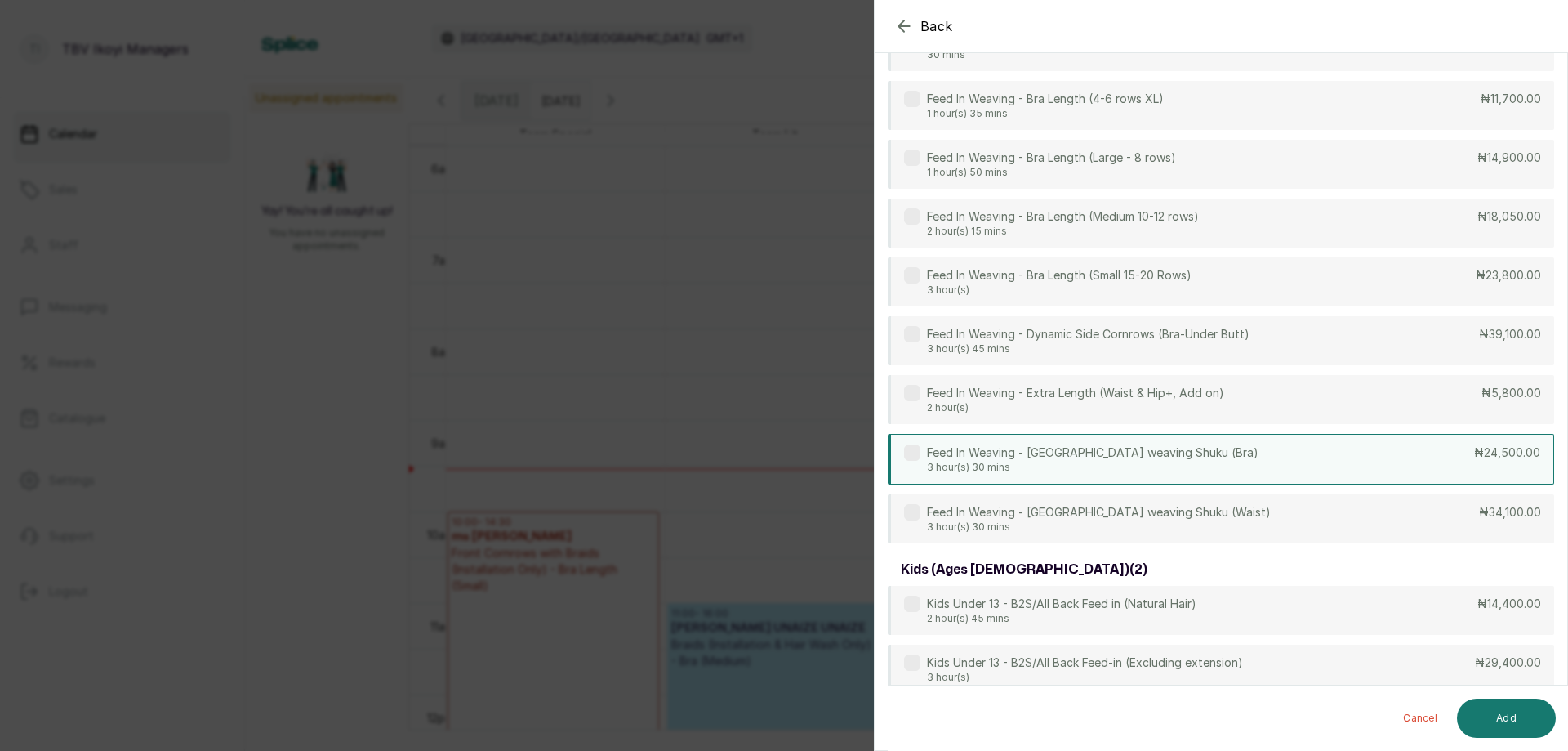
type input "feed"
click at [1271, 439] on div "Feed In Weaving - [GEOGRAPHIC_DATA] weaving Shuku (Bra) 3 hour(s) 30 mins ₦24,5…" at bounding box center [1221, 459] width 667 height 51
click at [1522, 724] on button "Add" at bounding box center [1506, 718] width 99 height 39
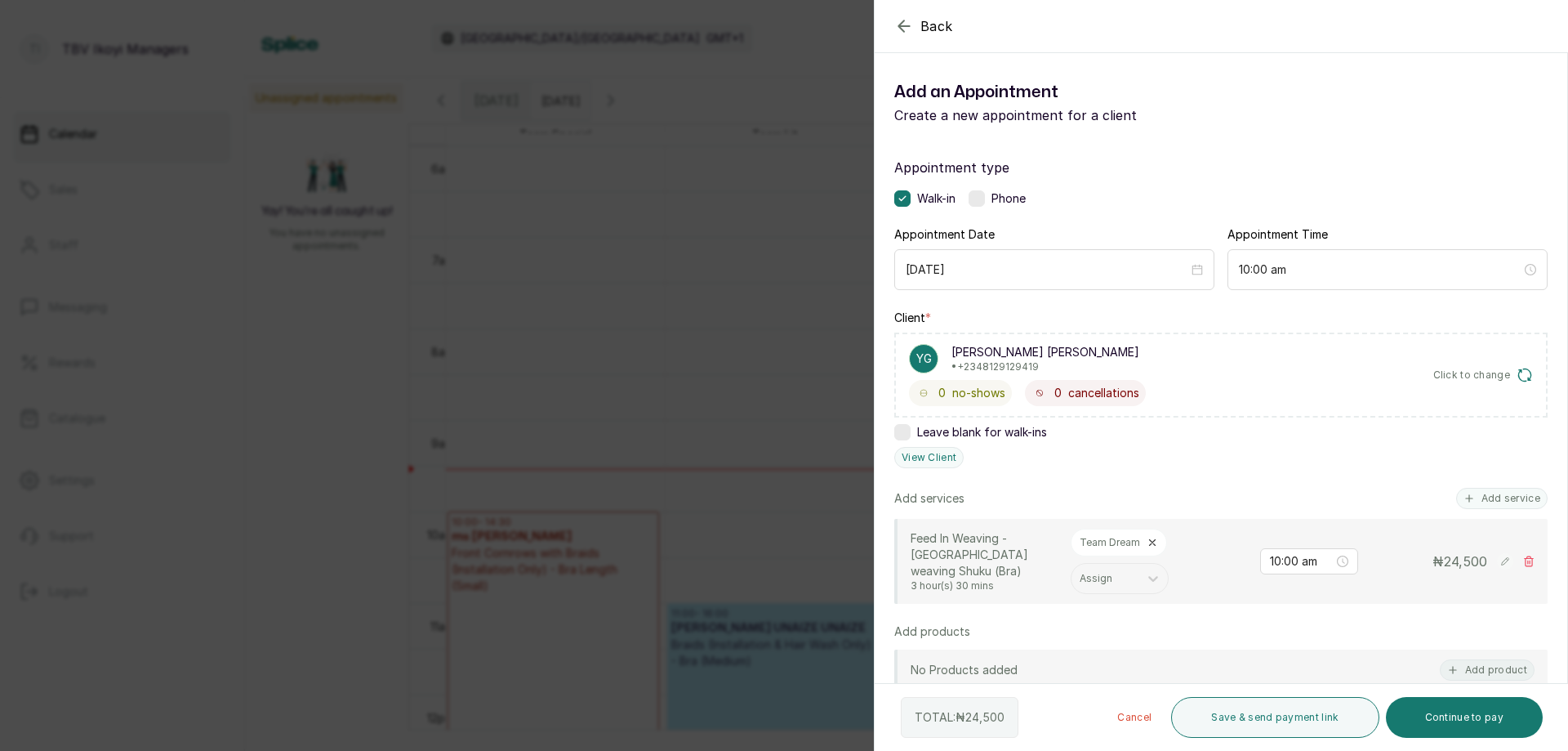
scroll to position [382, 0]
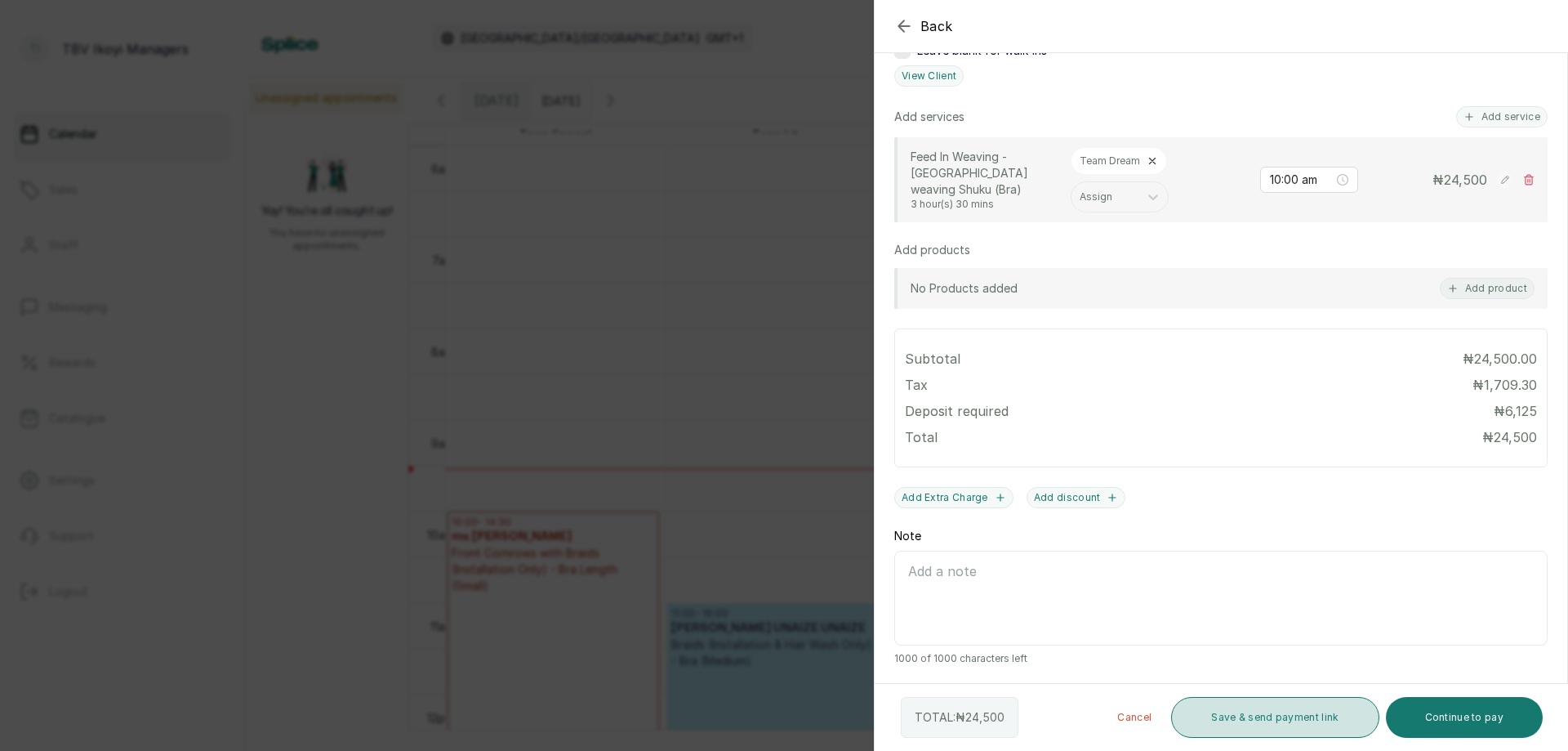
click at [1362, 714] on button "Save & send payment link" at bounding box center [1275, 717] width 208 height 41
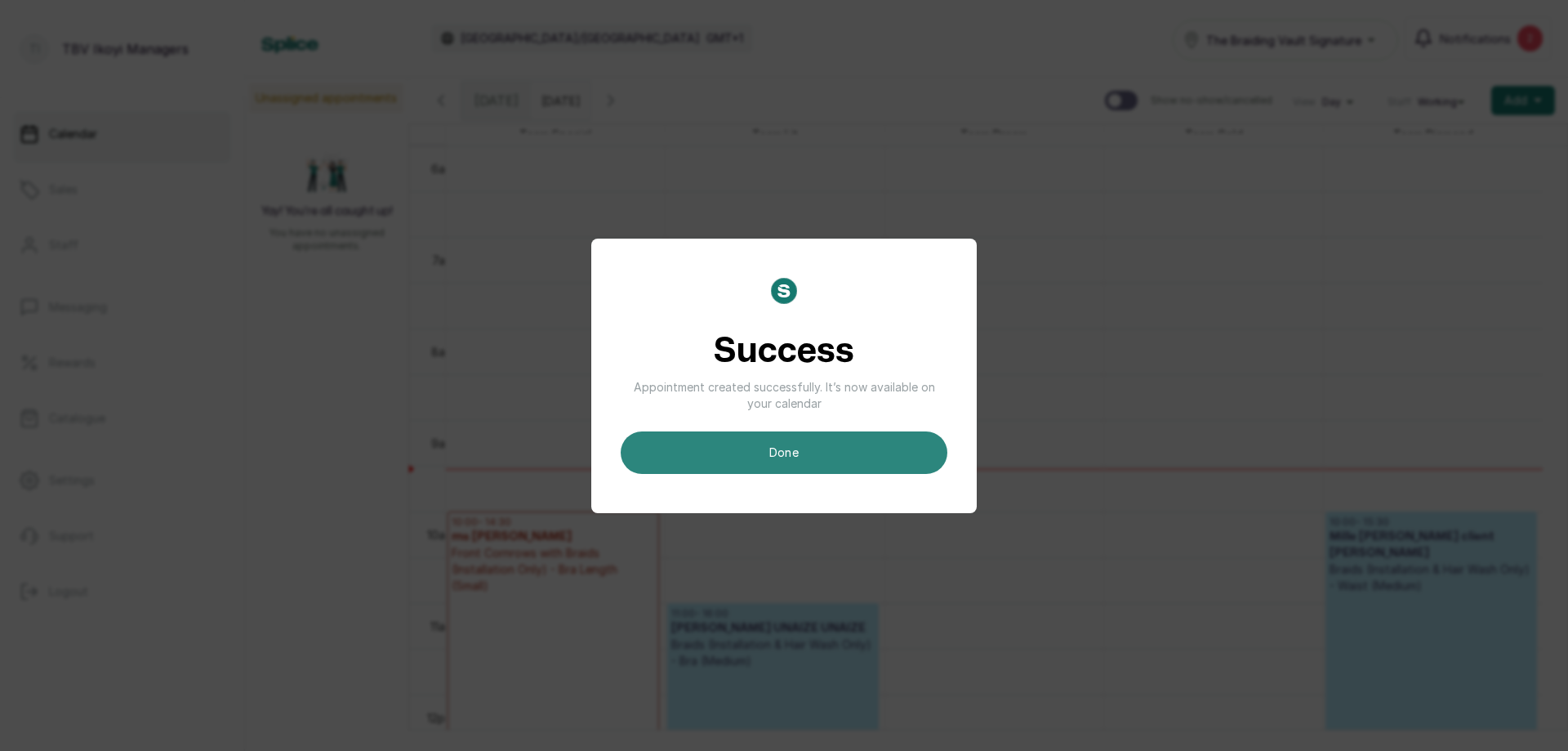
click at [870, 462] on button "done" at bounding box center [784, 453] width 327 height 43
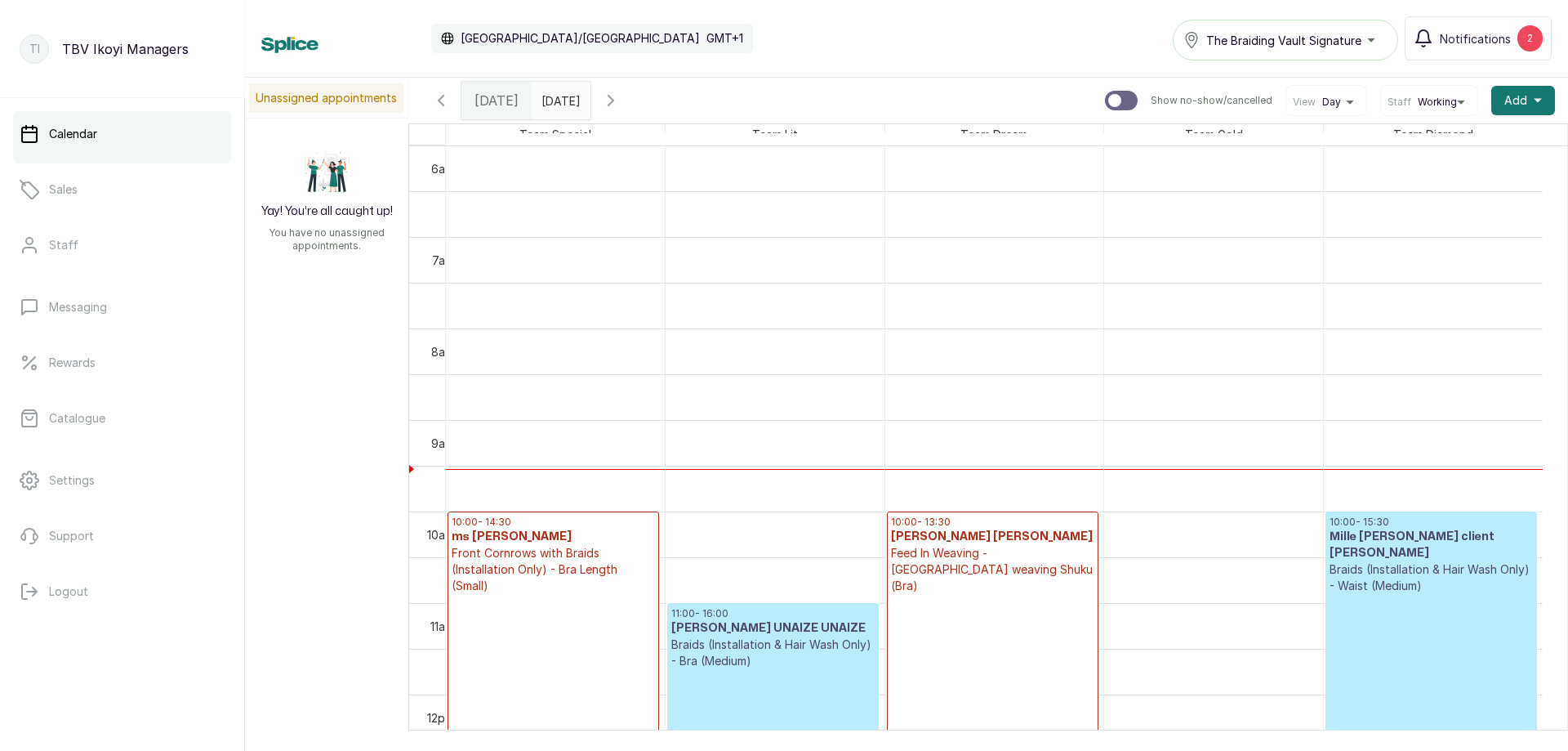
click at [998, 603] on p "Deposit Pending" at bounding box center [993, 710] width 204 height 233
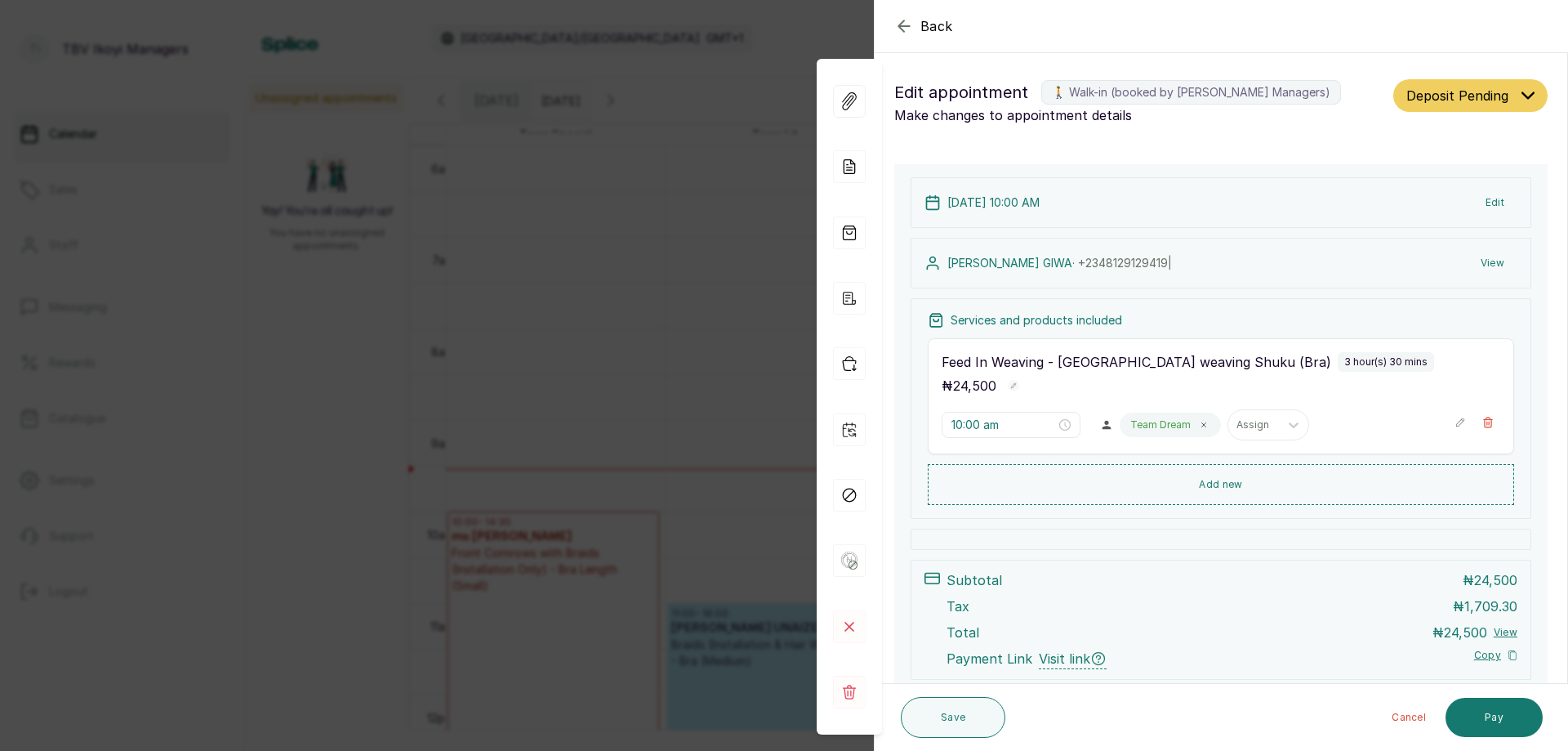
scroll to position [100, 0]
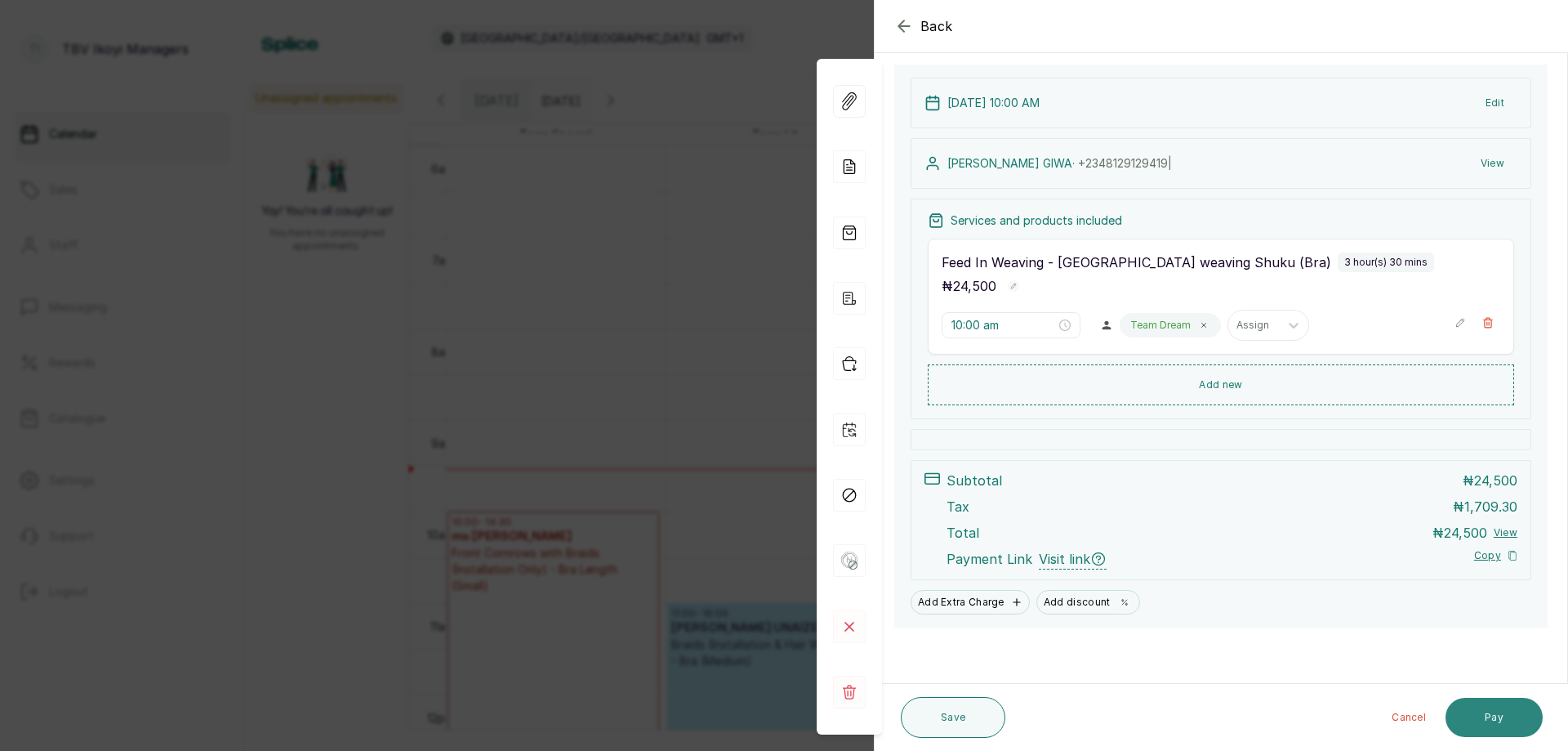
click at [1456, 718] on button "Pay" at bounding box center [1494, 717] width 97 height 39
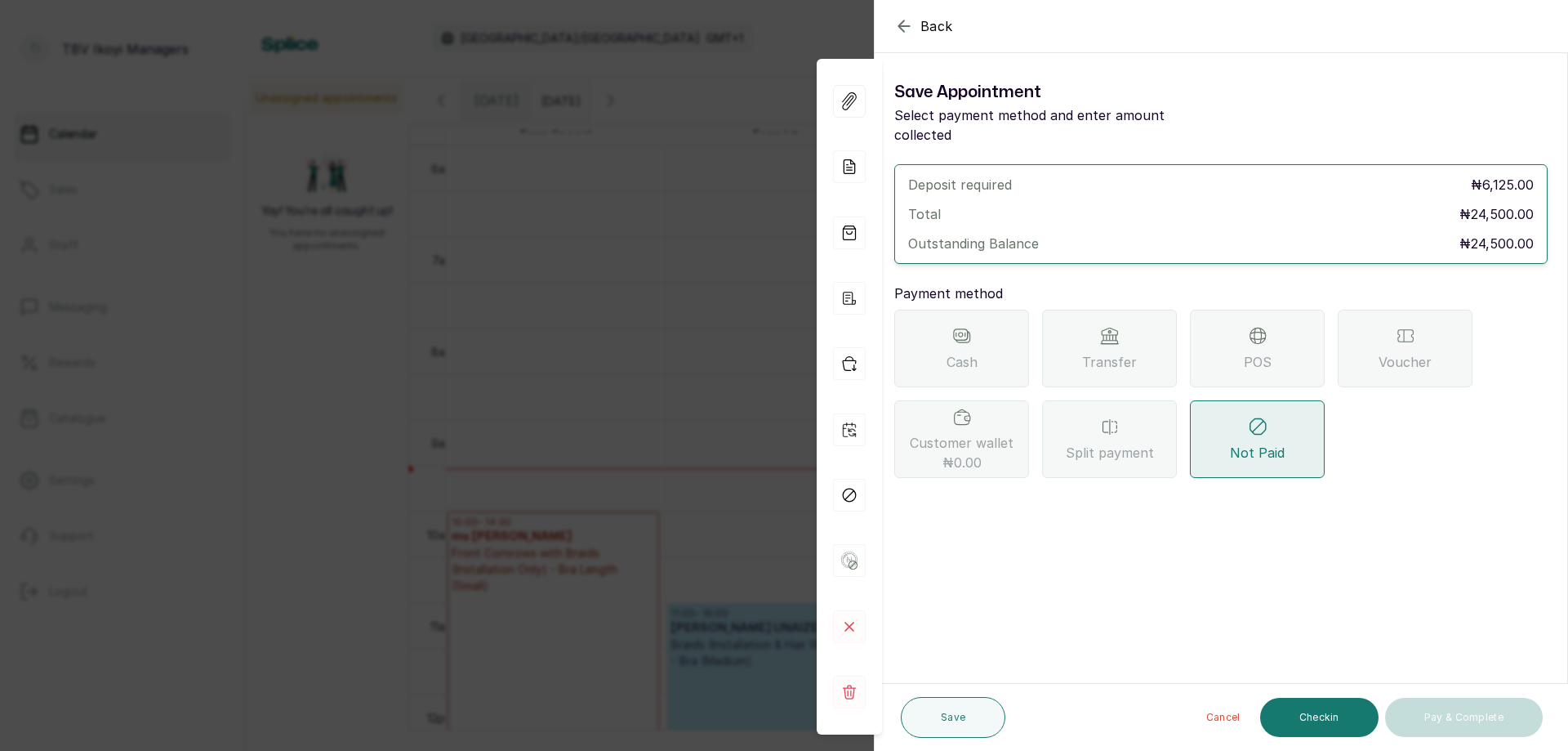
click at [1109, 352] on span "Transfer" at bounding box center [1109, 362] width 55 height 20
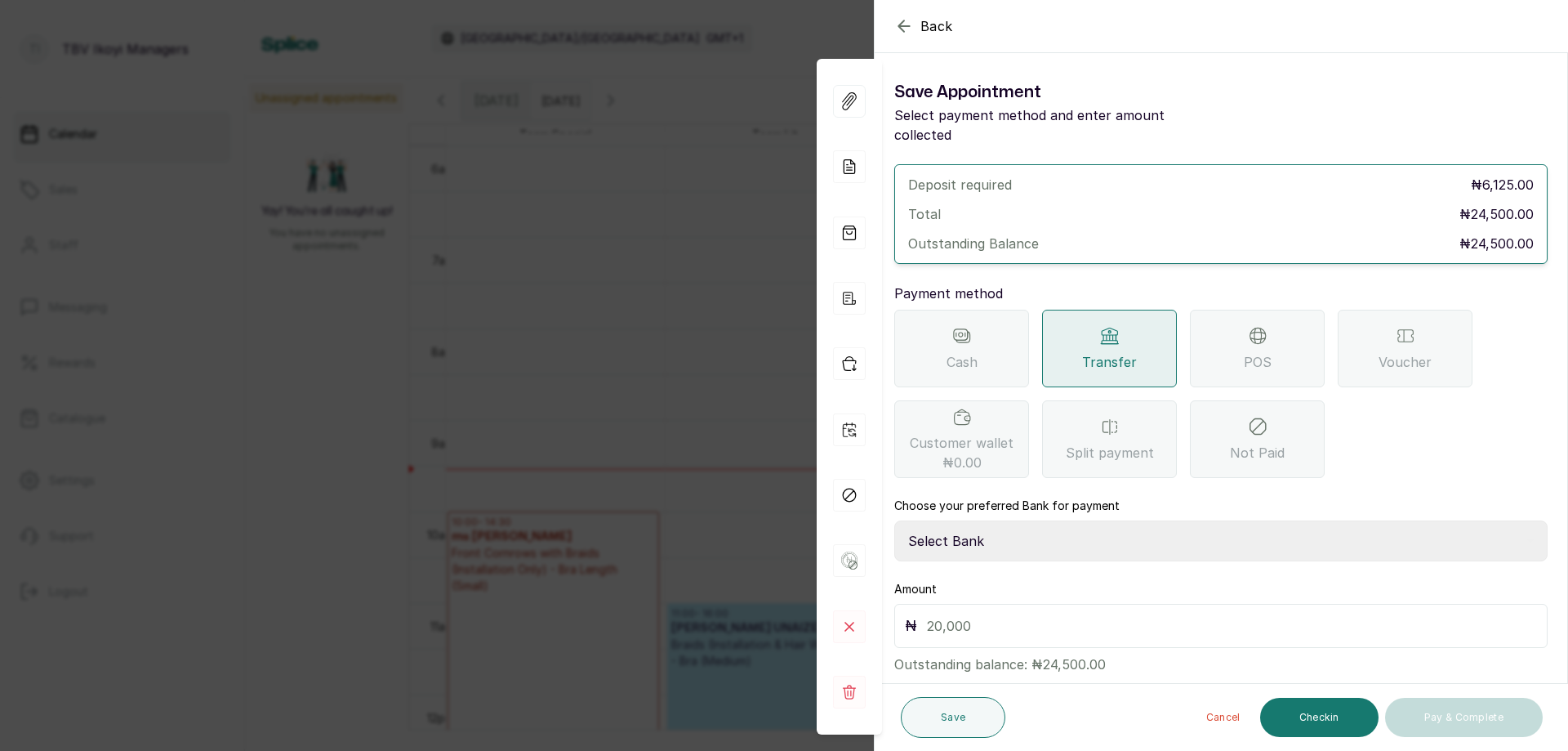
click at [1067, 522] on select "Select Bank TRACTION/TBV IKOYI Paystack-Titan AJSKYLAR LTD - TBV IKOYI Providus…" at bounding box center [1221, 541] width 654 height 41
select select "37460b99-c85c-4cd3-891f-592518af968d"
click at [894, 521] on select "Select Bank TRACTION/TBV IKOYI Paystack-Titan AJSKYLAR LTD - TBV IKOYI Providus…" at bounding box center [1221, 541] width 654 height 41
click at [1085, 615] on input "text" at bounding box center [1232, 626] width 611 height 23
type input "10,500"
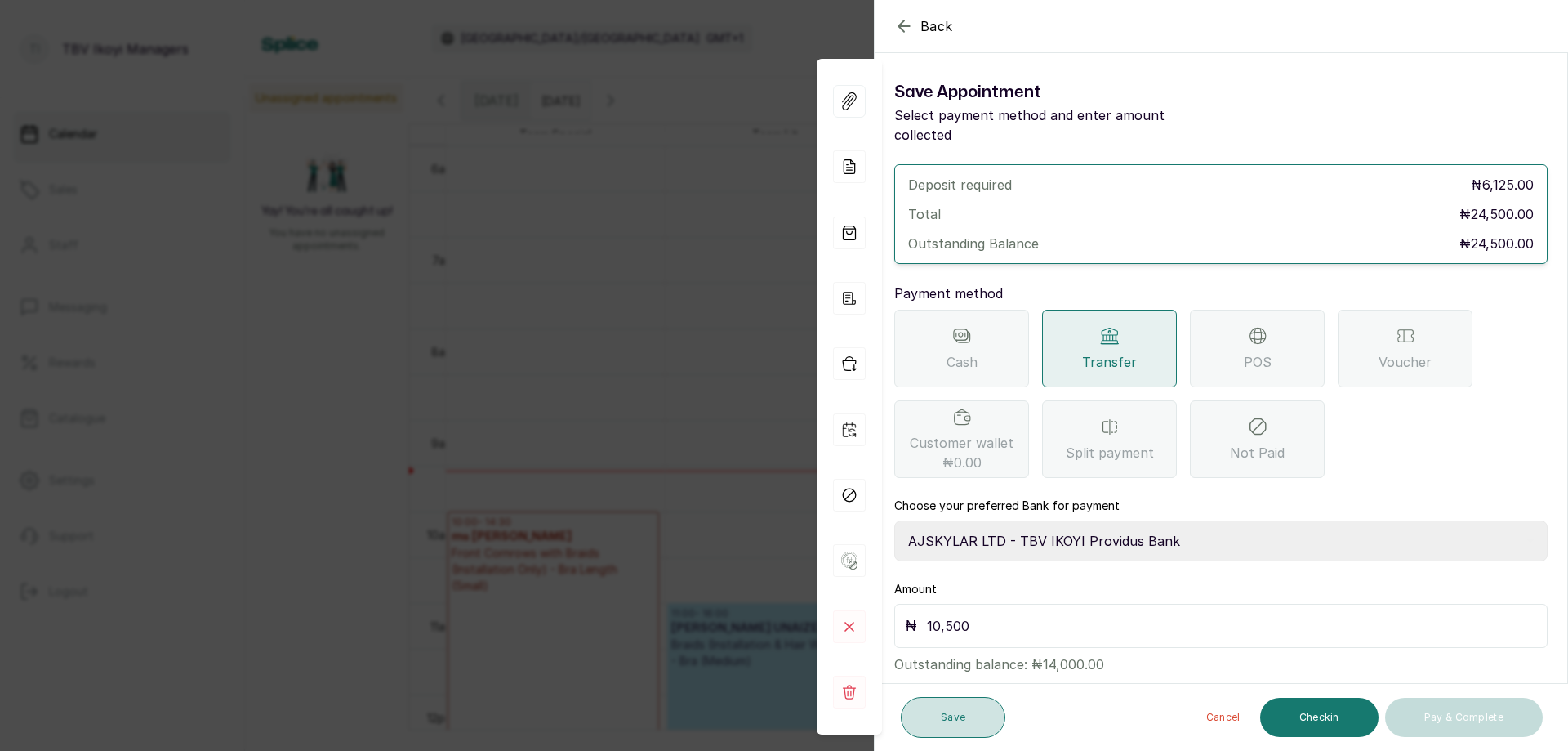
click at [975, 707] on button "Save" at bounding box center [953, 717] width 105 height 41
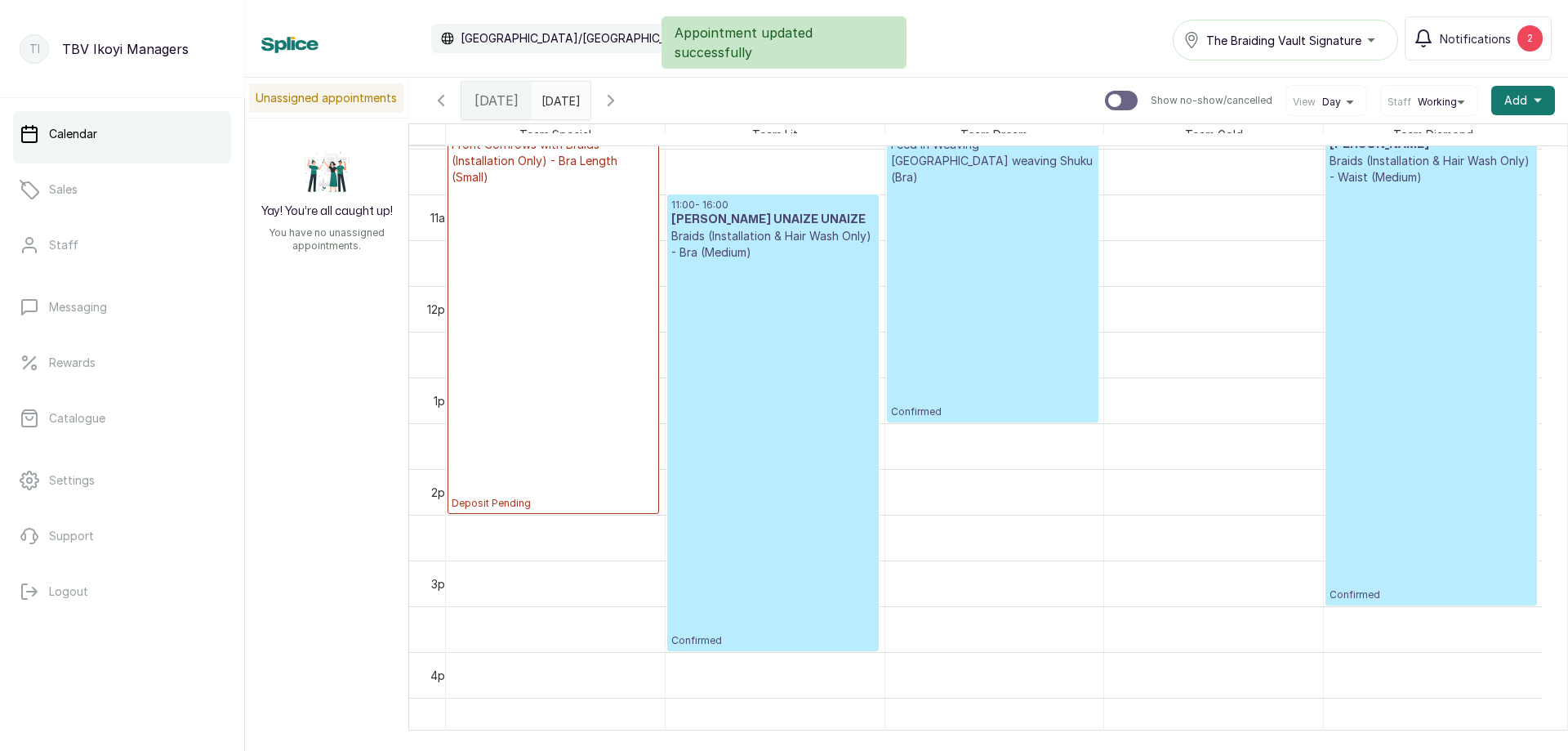
scroll to position [714, 0]
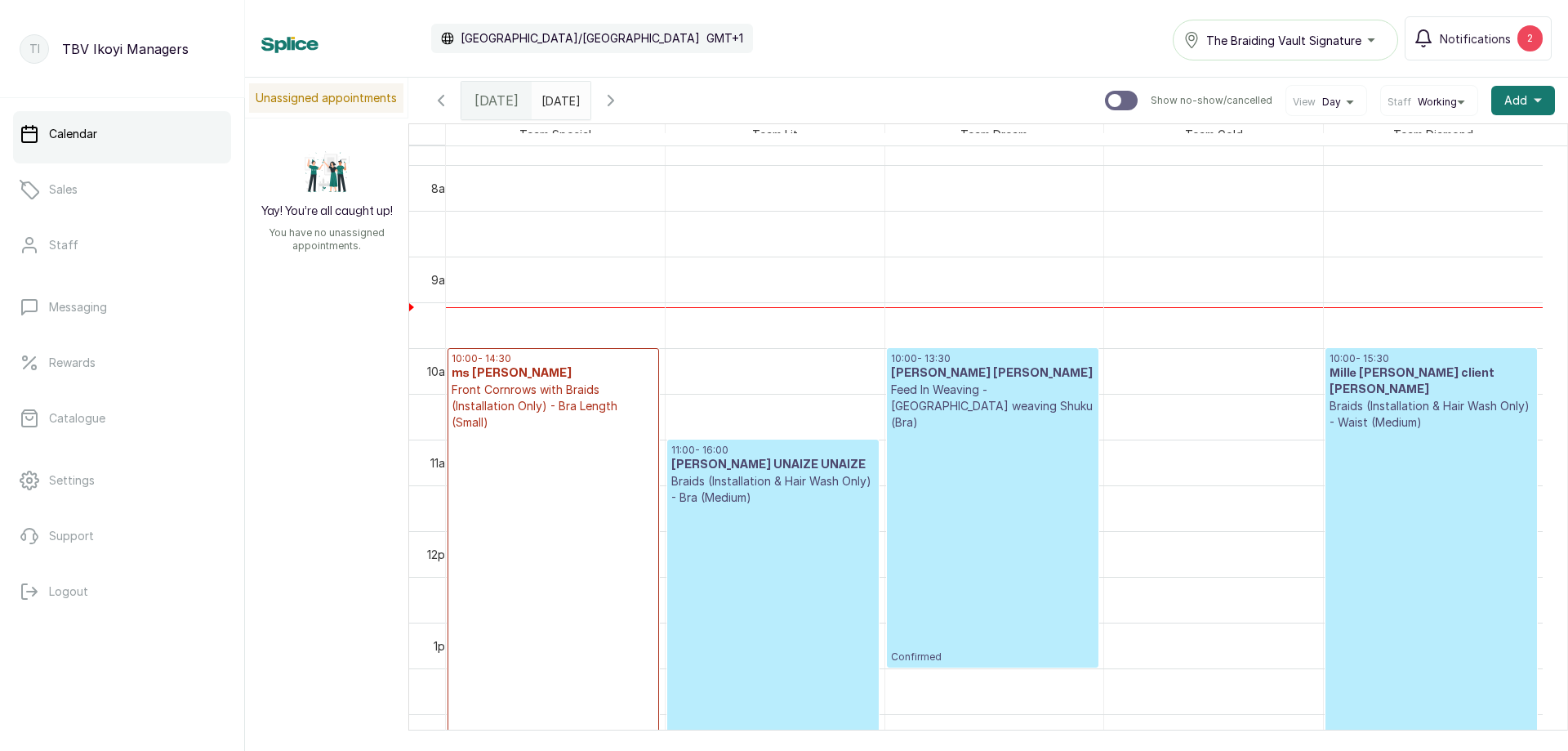
click at [625, 529] on p "Deposit Pending" at bounding box center [554, 593] width 204 height 325
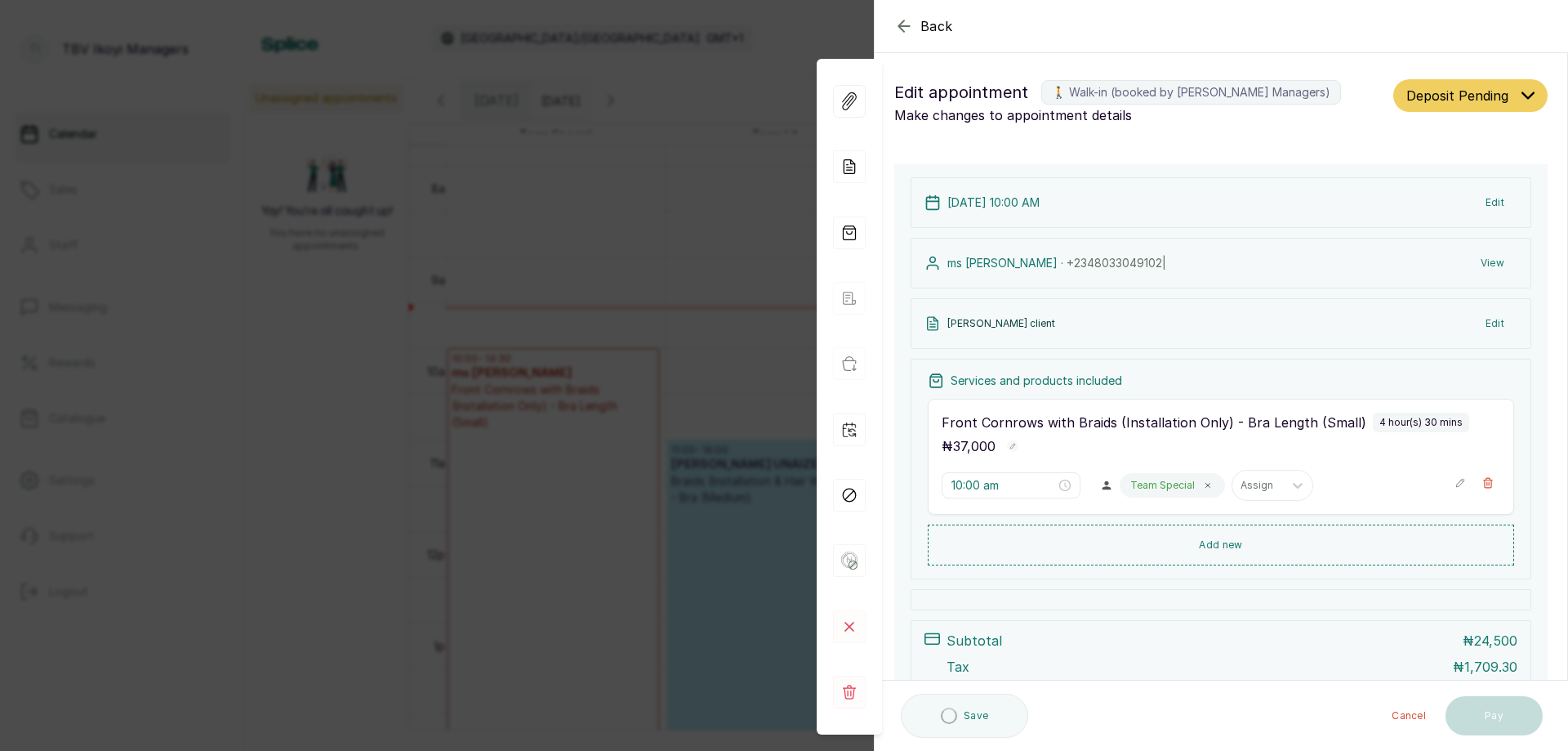
drag, startPoint x: 899, startPoint y: 24, endPoint x: 855, endPoint y: 154, distance: 137.2
click at [899, 25] on icon "button" at bounding box center [904, 26] width 20 height 20
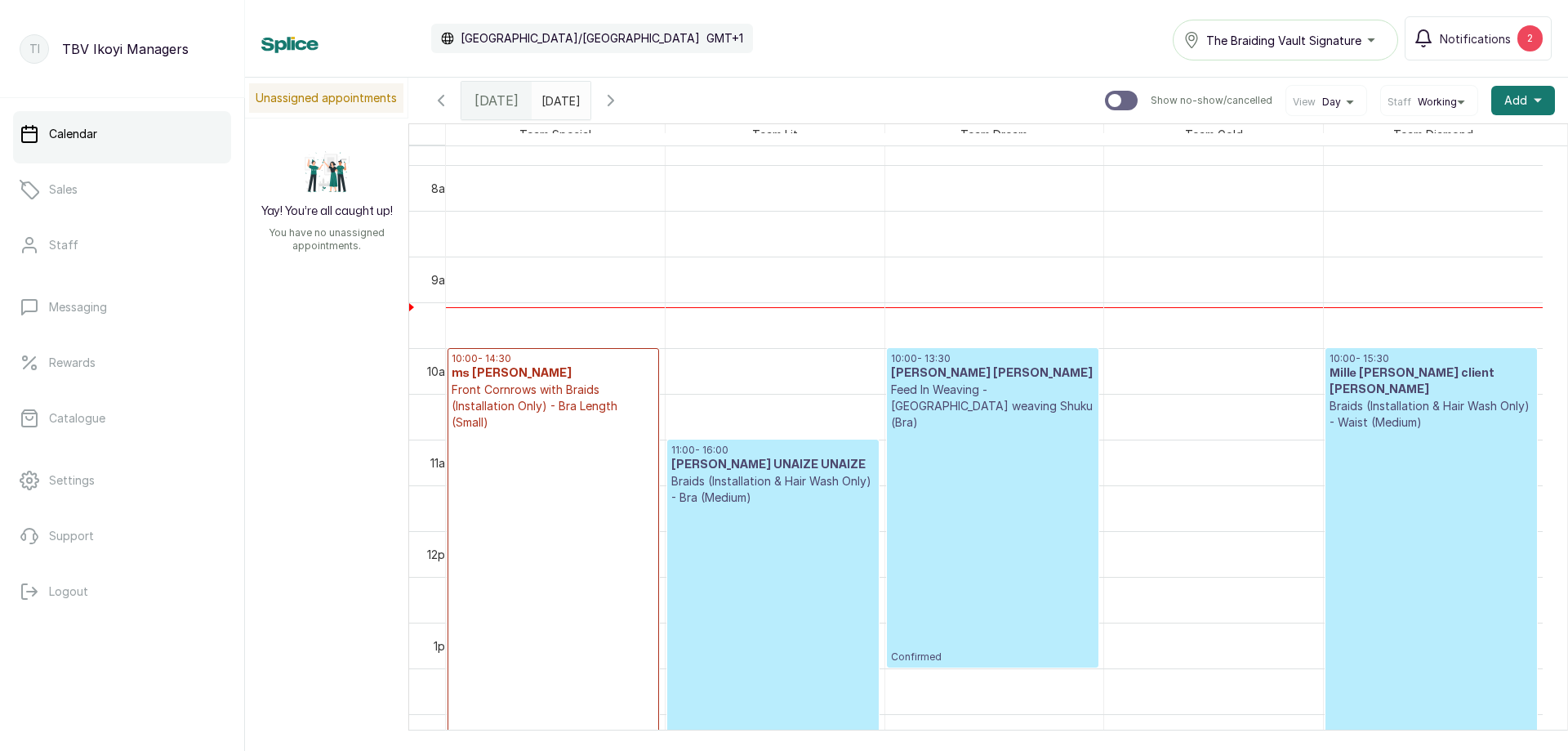
click at [688, 554] on p "Confirmed" at bounding box center [774, 699] width 204 height 387
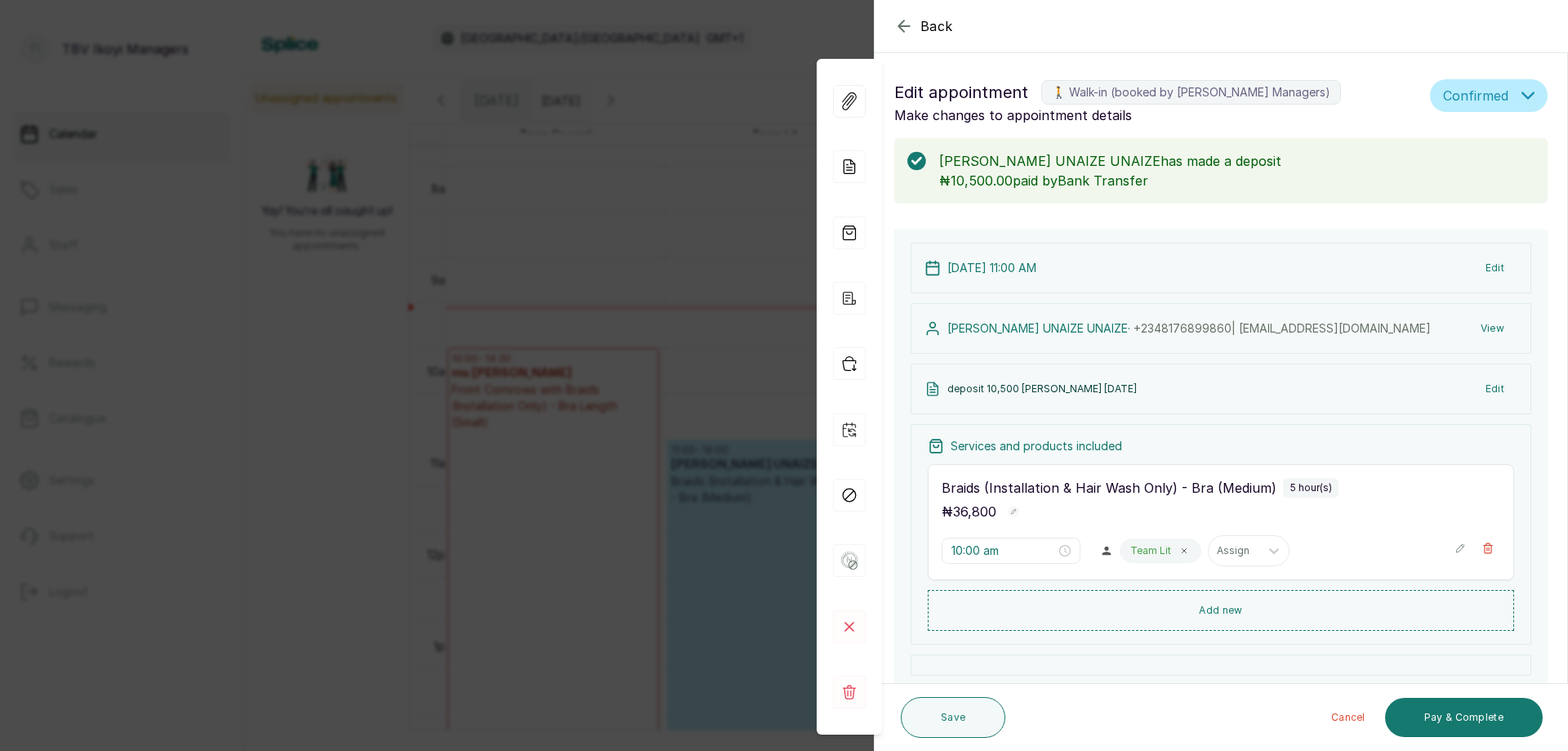
type input "11:00 am"
click at [894, 25] on icon "button" at bounding box center [904, 26] width 20 height 20
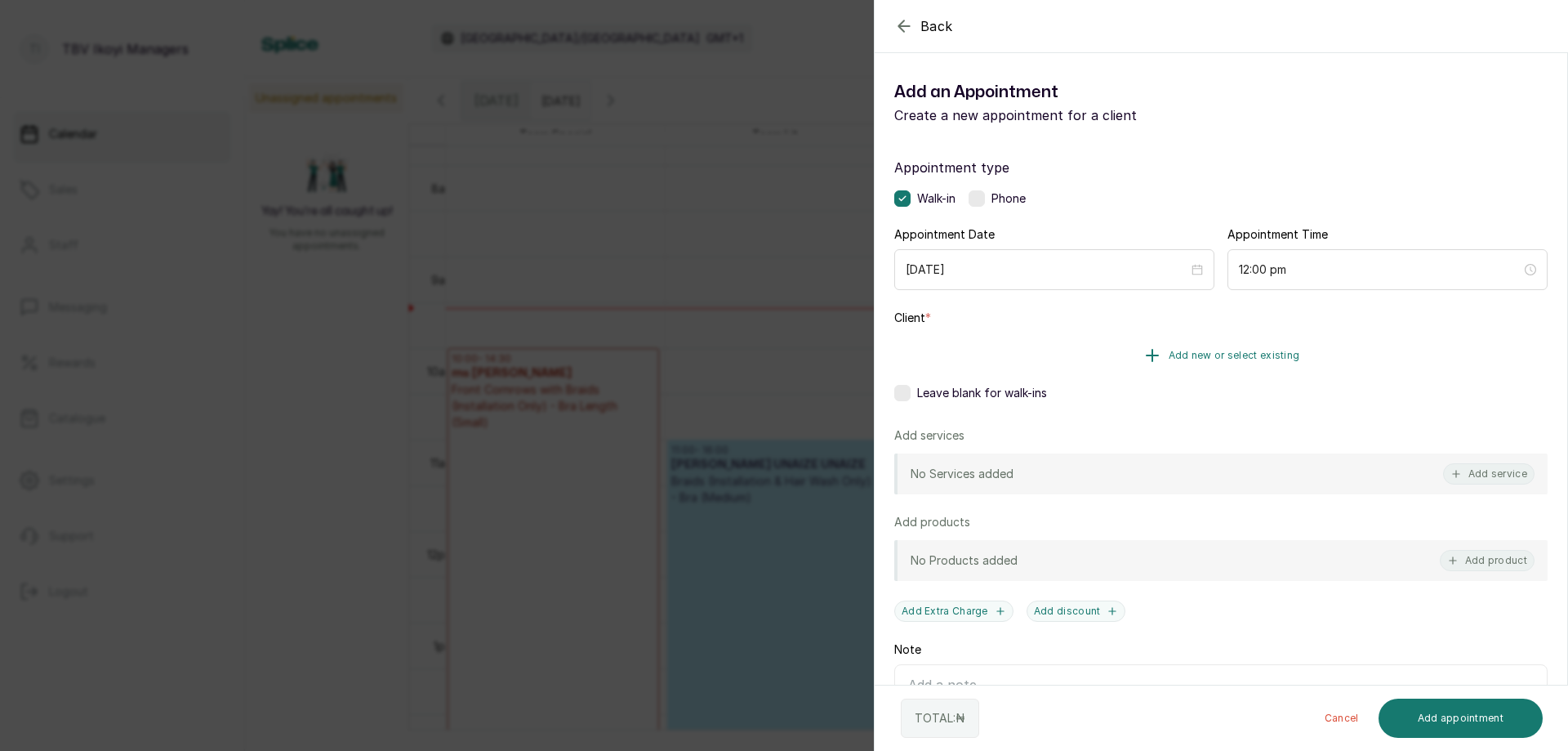
click at [1302, 357] on button "Add new or select existing" at bounding box center [1221, 356] width 654 height 46
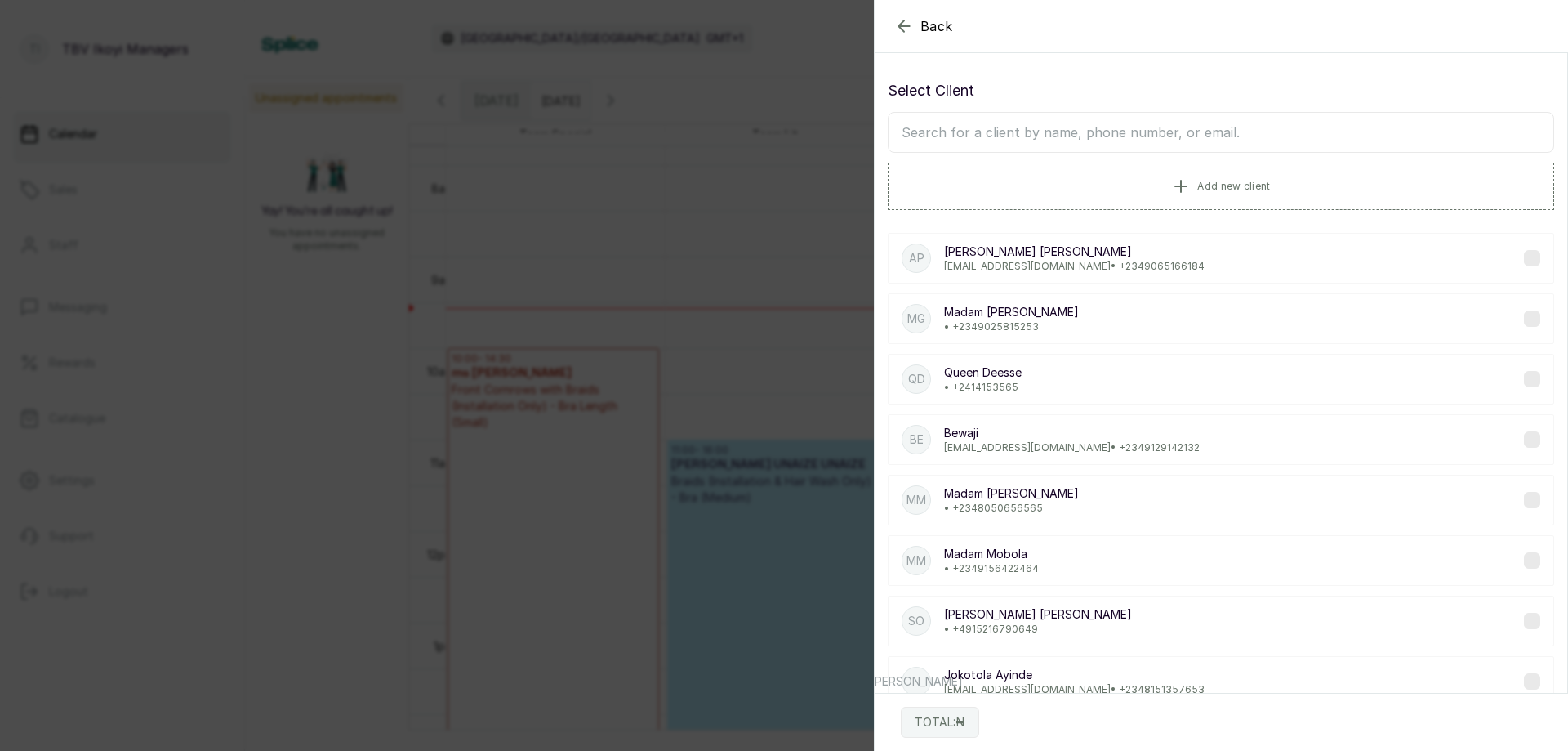
click at [1136, 125] on input "text" at bounding box center [1221, 132] width 667 height 41
click at [1068, 131] on input "text" at bounding box center [1221, 132] width 667 height 41
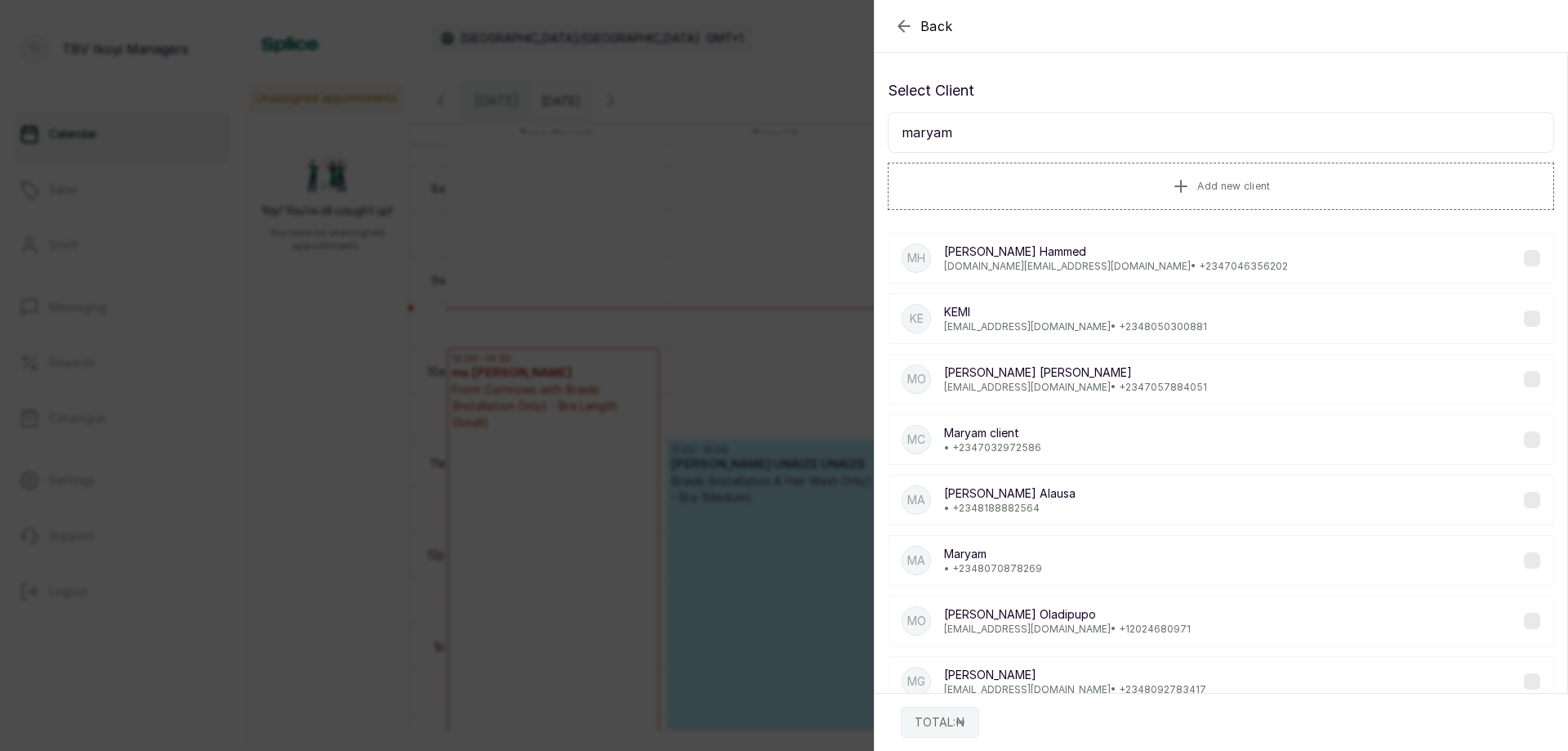
type input "maryam"
click at [1147, 433] on div "Mc Maryam client • [PHONE_NUMBER]" at bounding box center [1221, 439] width 667 height 51
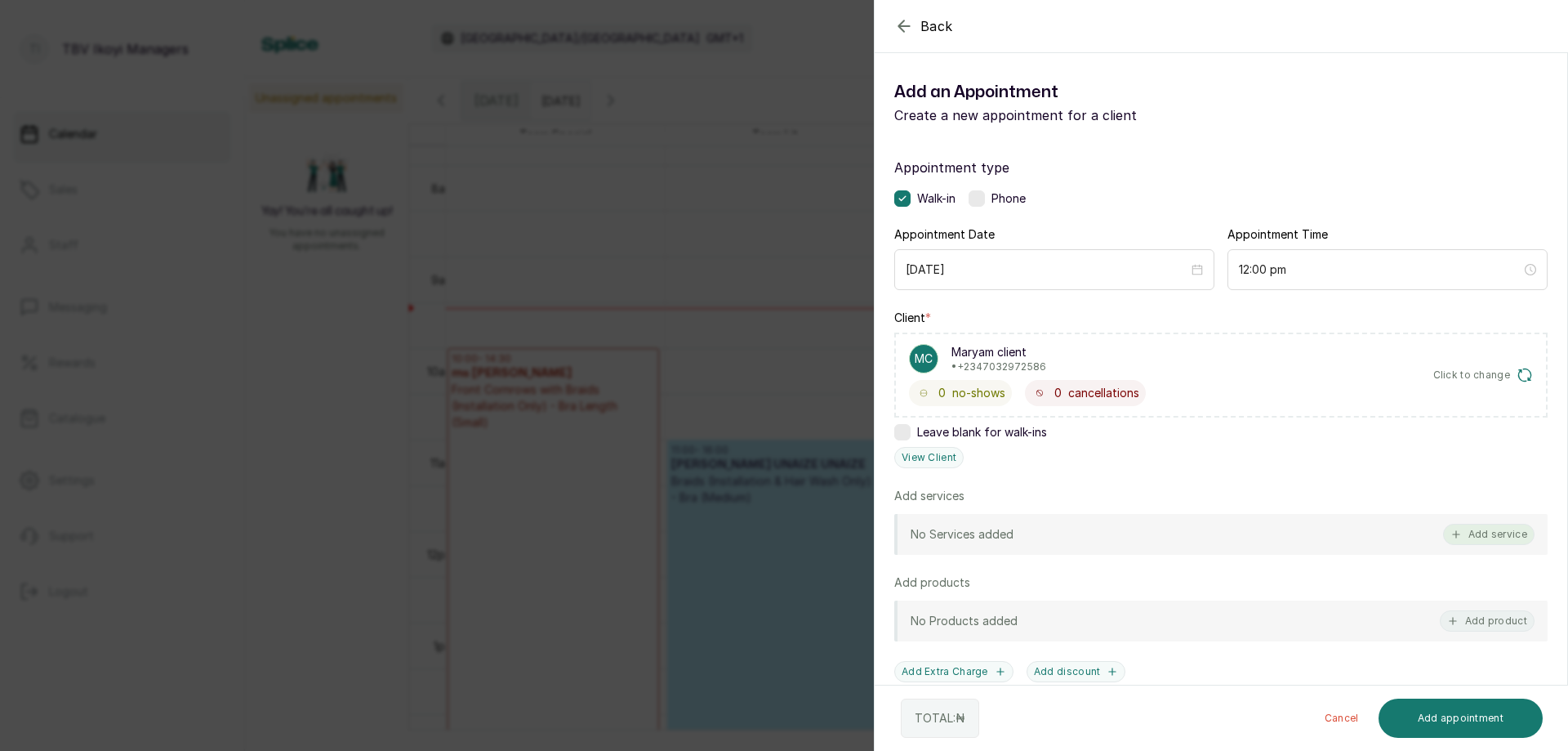
click at [1487, 534] on button "Add service" at bounding box center [1489, 534] width 92 height 21
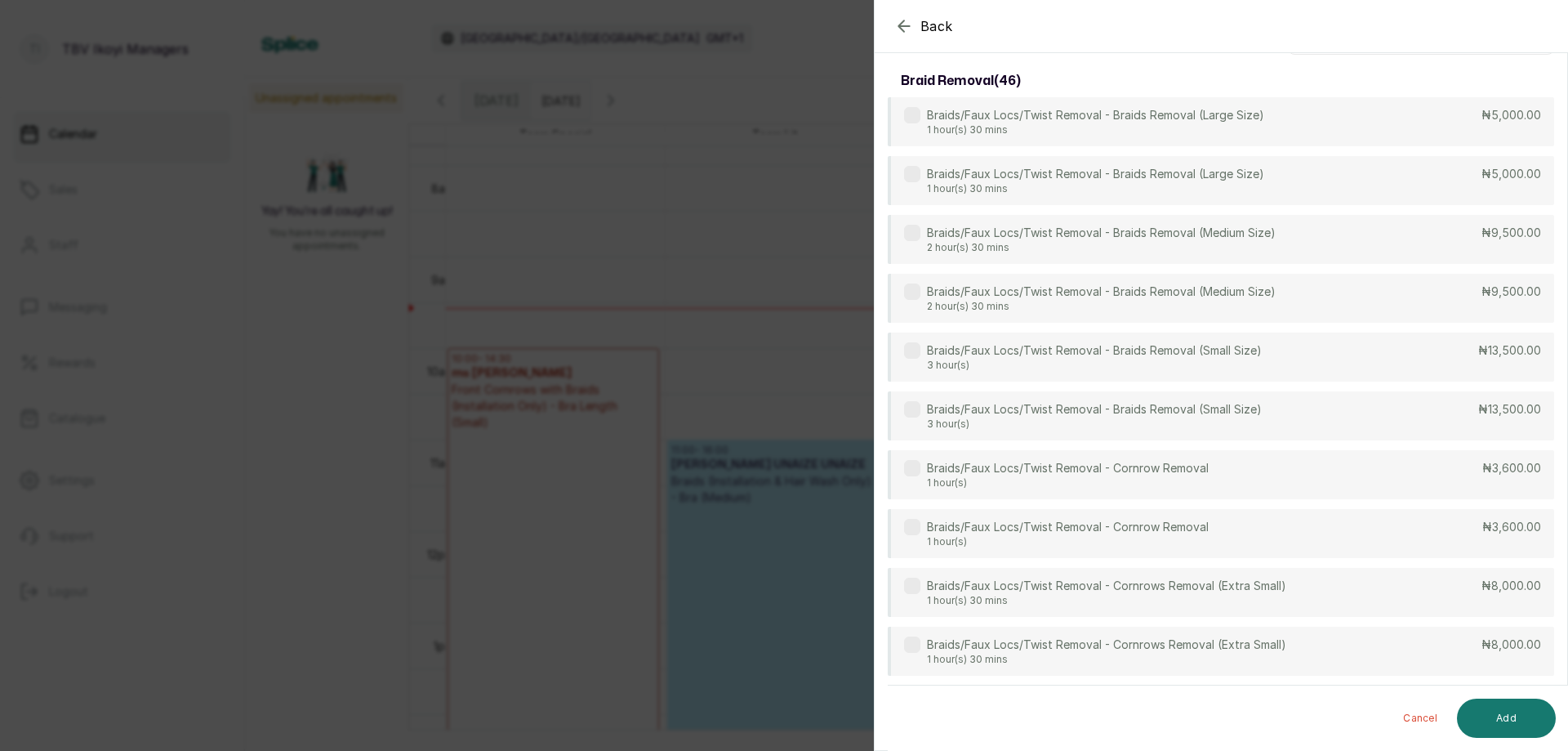
scroll to position [0, 0]
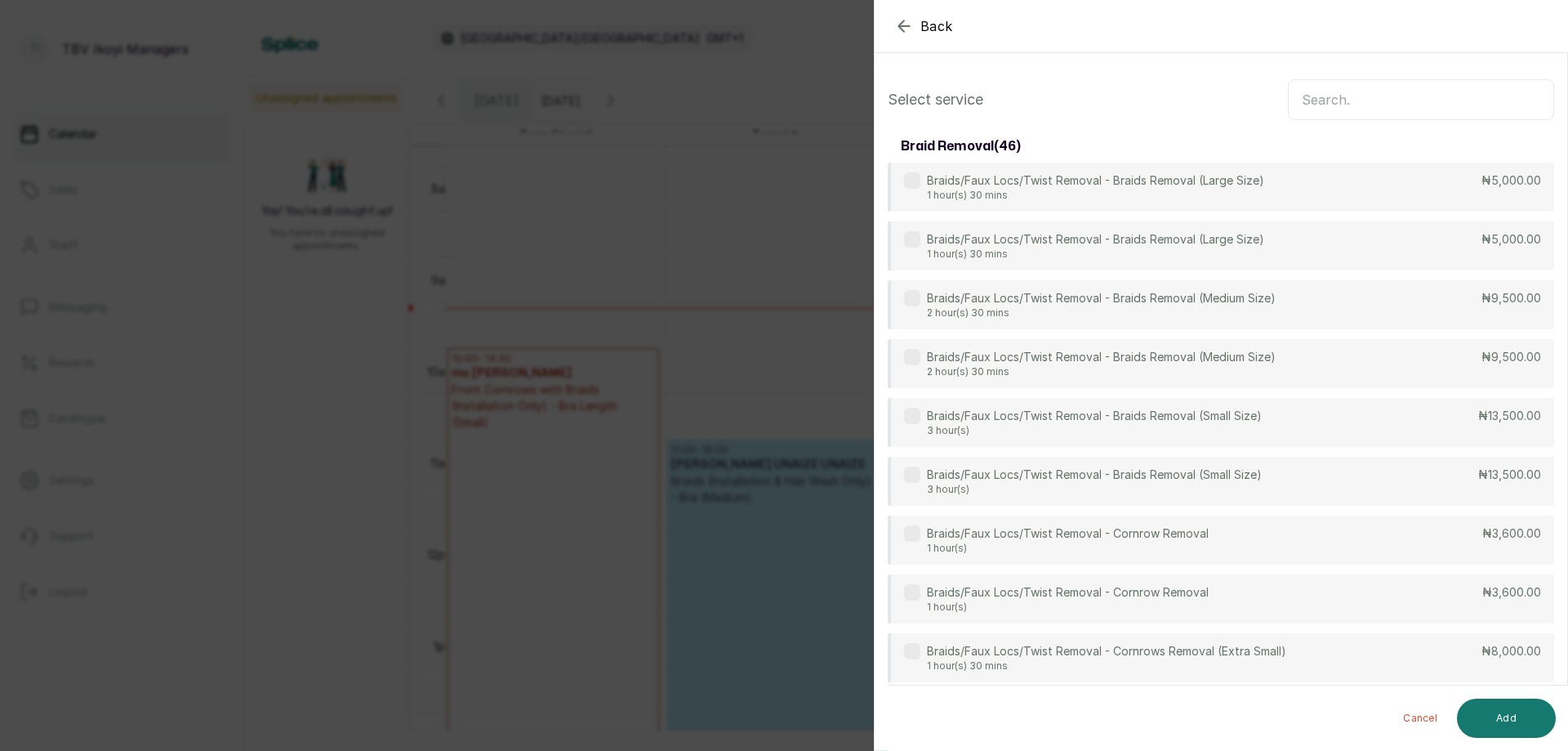
click at [1433, 92] on input "text" at bounding box center [1421, 99] width 266 height 41
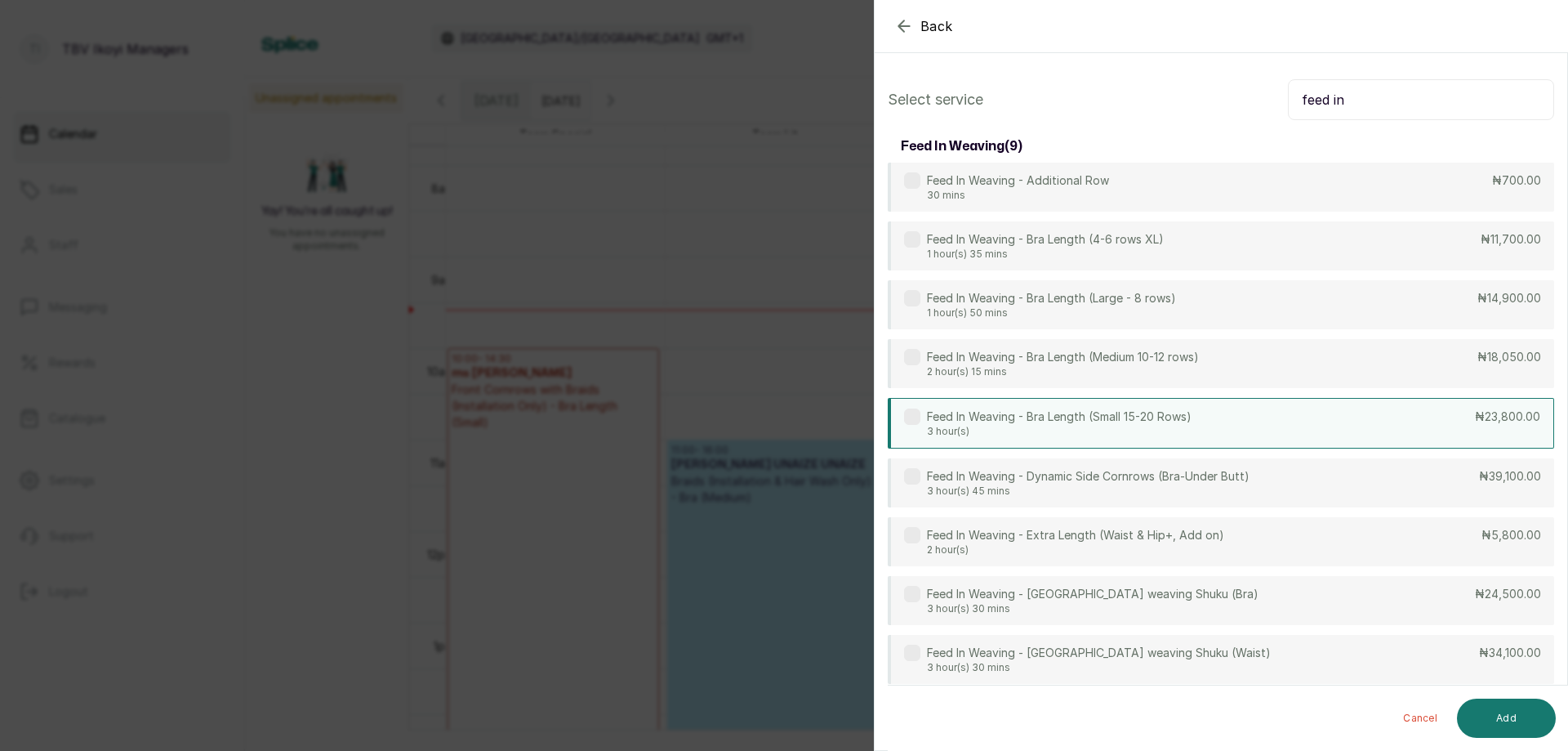
type input "feed in"
click at [1306, 414] on div "Feed In Weaving - Bra Length (Small 15-20 Rows) 3 hour(s) ₦23,800.00" at bounding box center [1221, 423] width 667 height 51
click at [1544, 719] on button "Add" at bounding box center [1506, 718] width 99 height 39
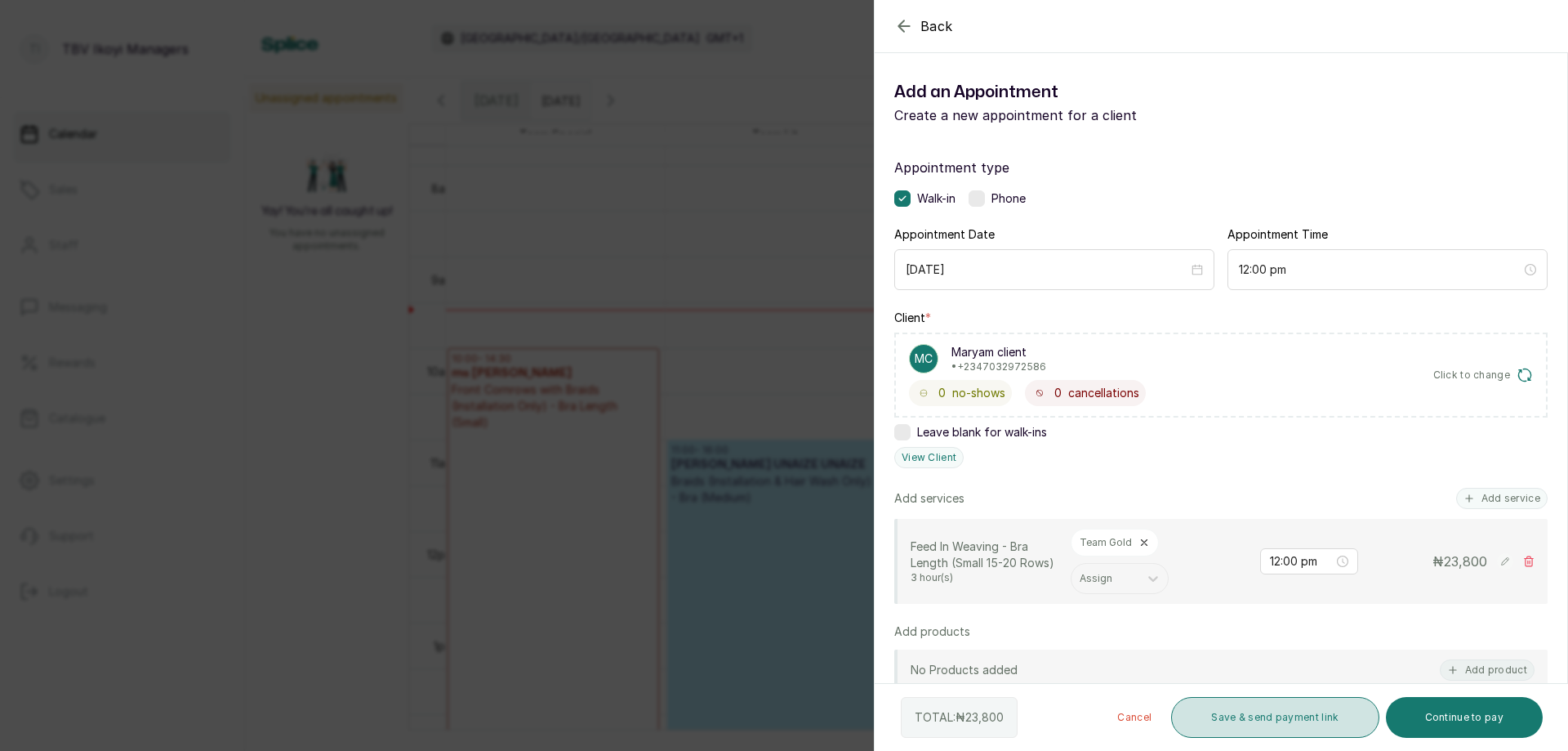
click at [1329, 708] on button "Save & send payment link" at bounding box center [1275, 717] width 208 height 41
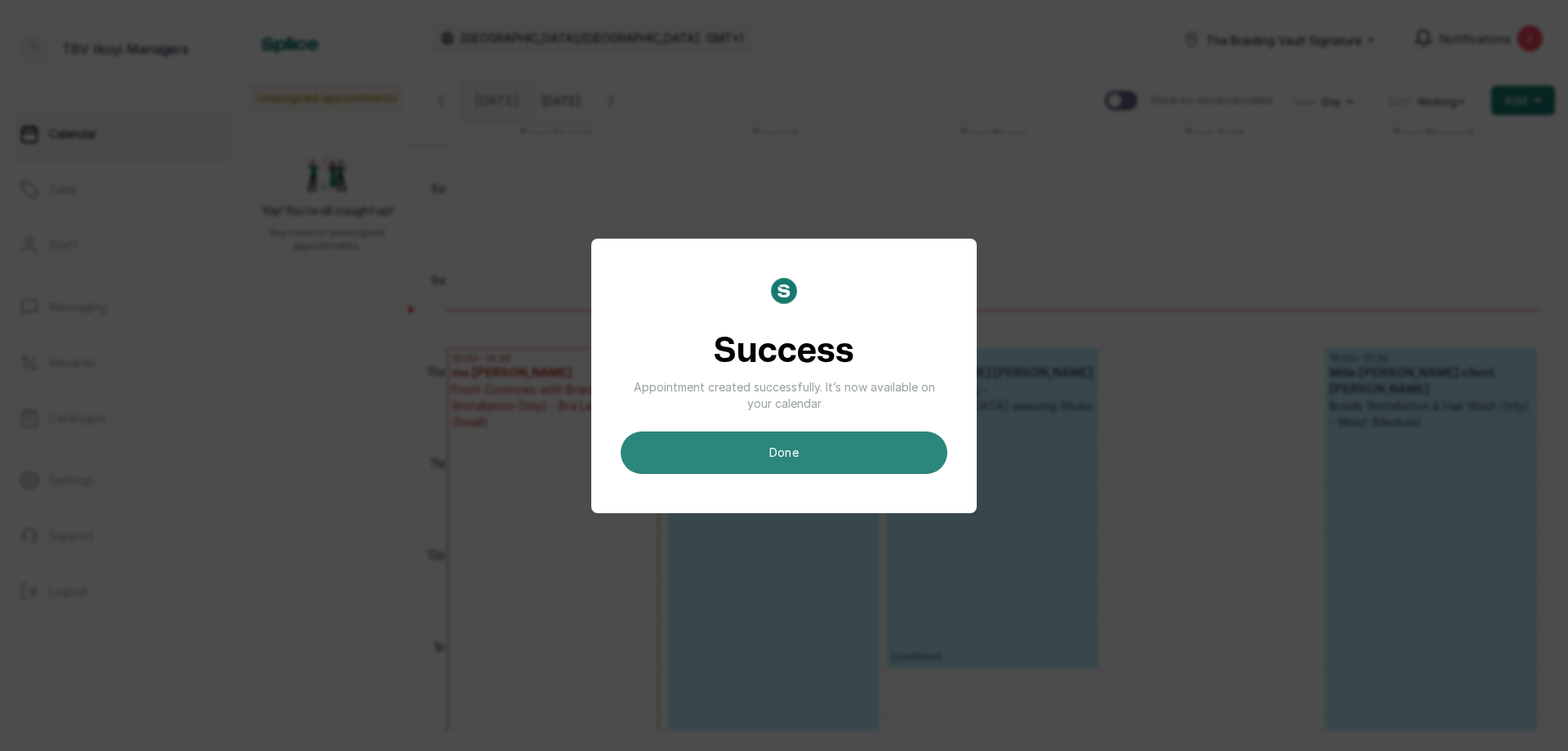
click at [917, 455] on button "done" at bounding box center [784, 453] width 327 height 43
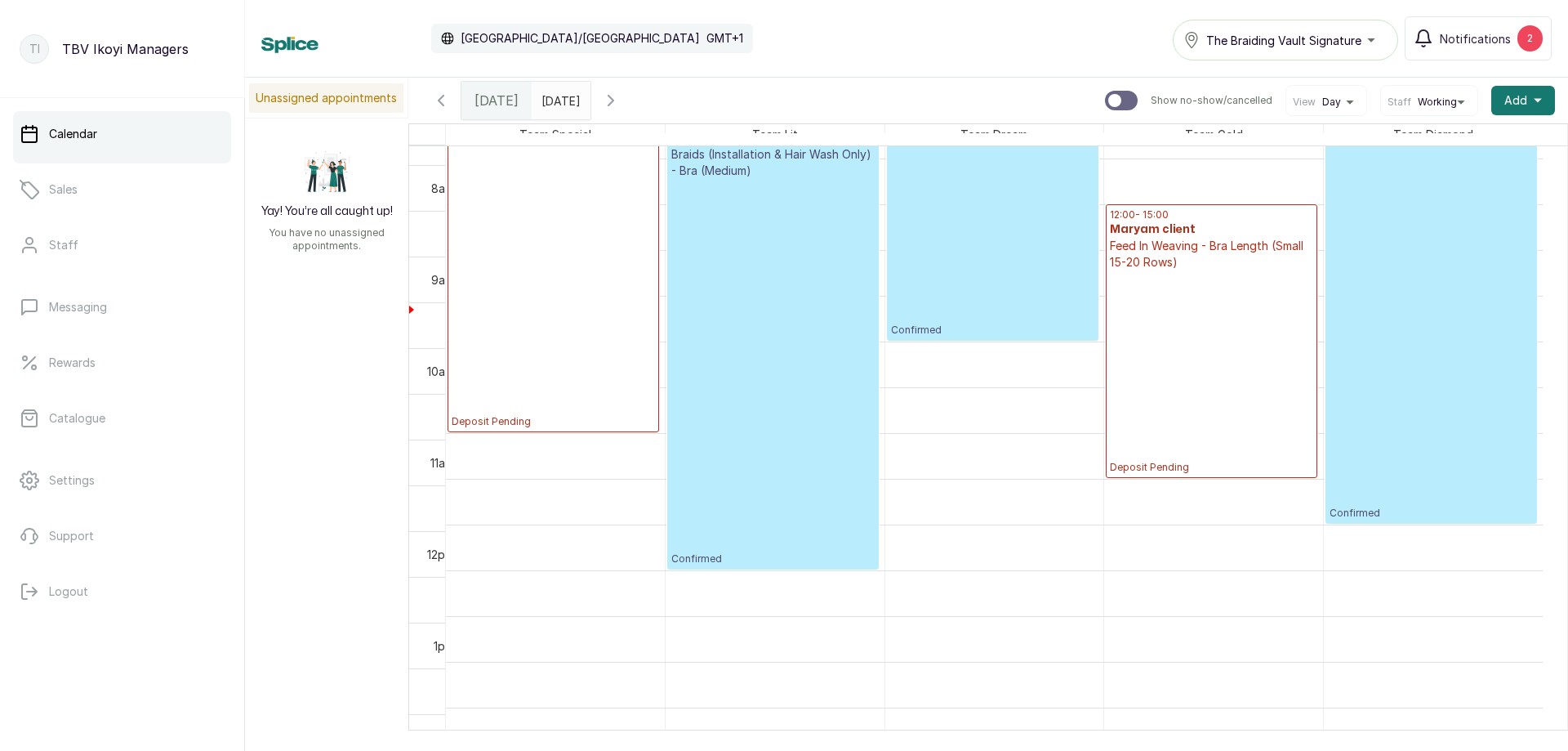
scroll to position [1041, 0]
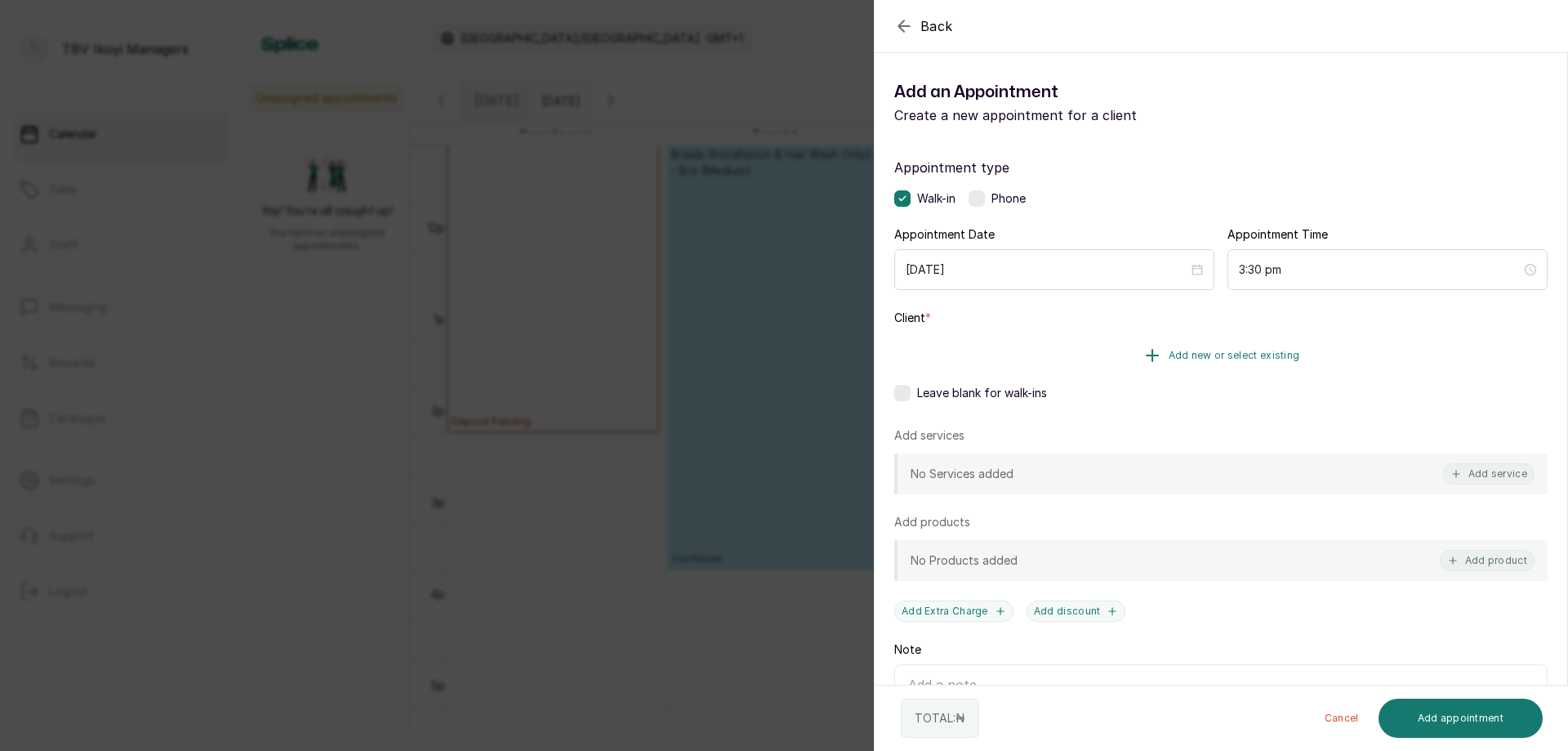
click at [1228, 357] on span "Add new or select existing" at bounding box center [1235, 355] width 132 height 13
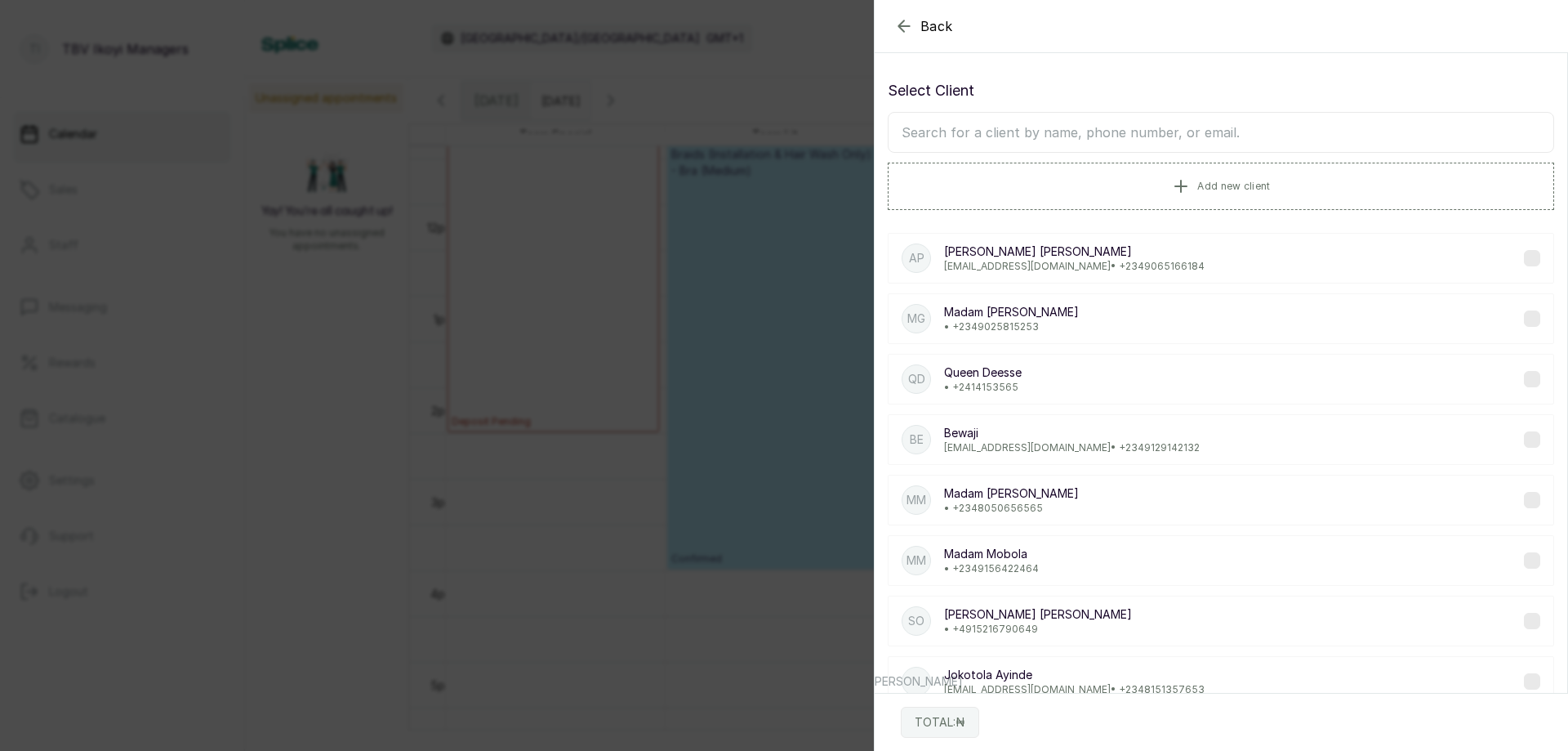
click at [1100, 128] on input "text" at bounding box center [1221, 132] width 667 height 41
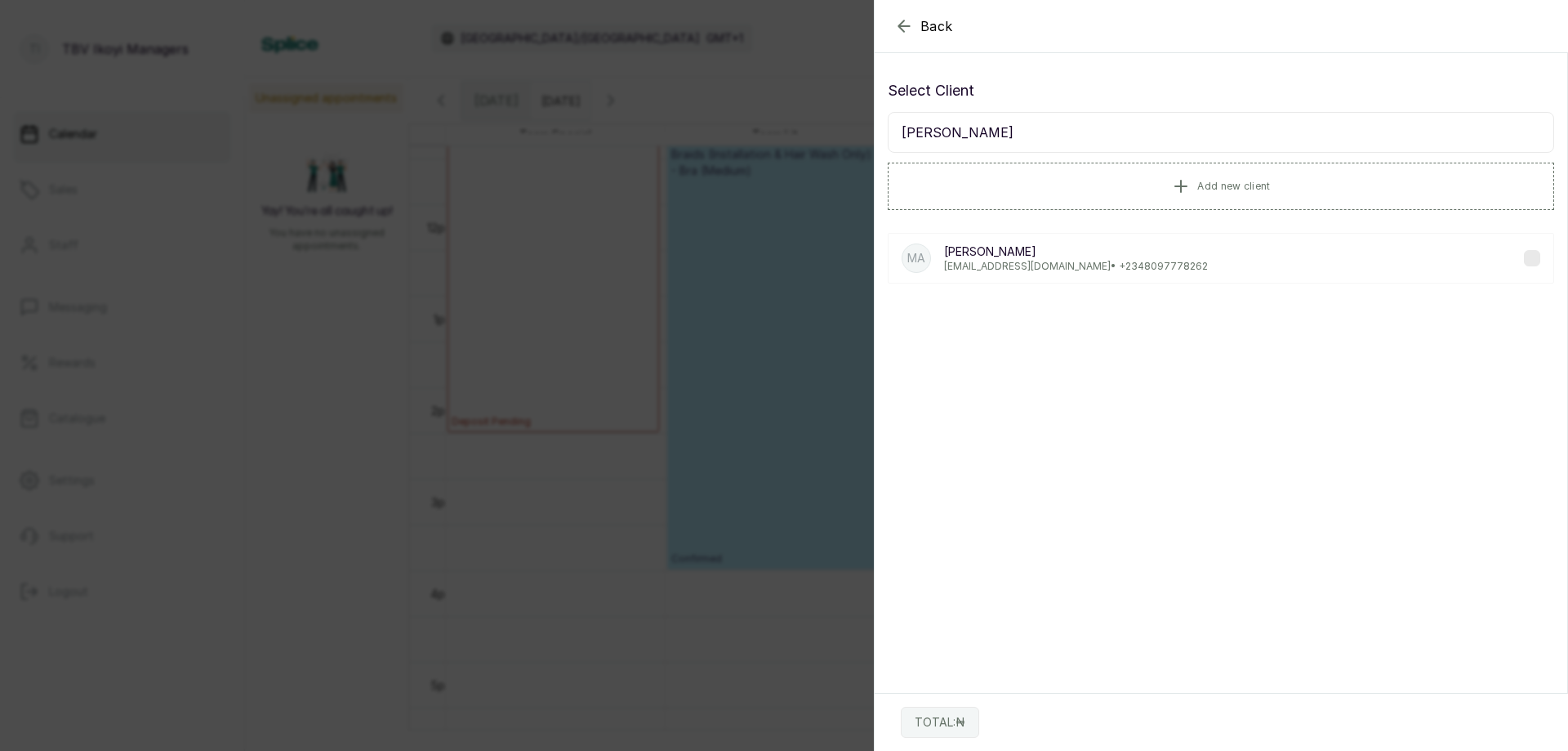
type input "[PERSON_NAME]"
click at [1080, 263] on p "[EMAIL_ADDRESS][DOMAIN_NAME] • [PHONE_NUMBER]" at bounding box center [1076, 266] width 264 height 13
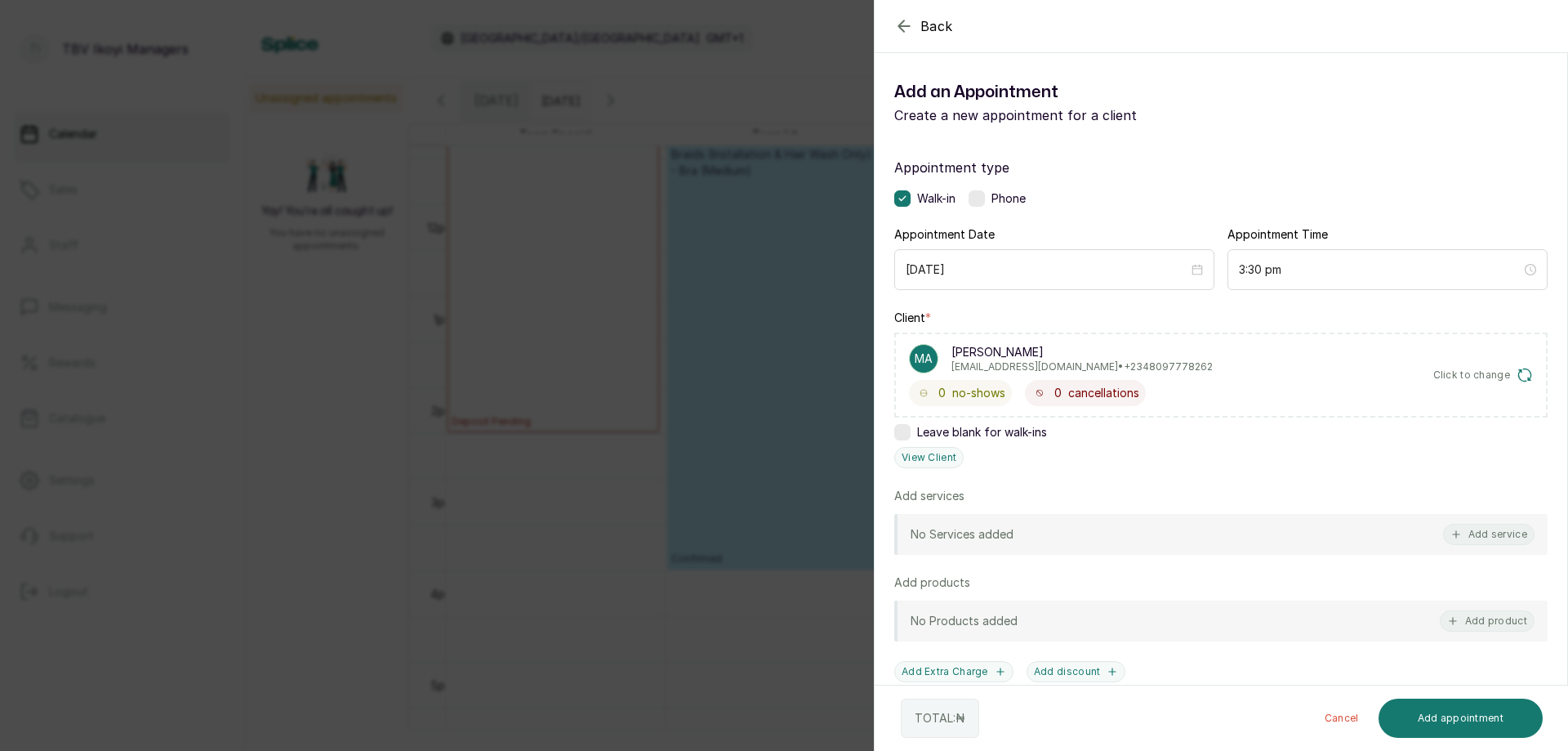
scroll to position [174, 0]
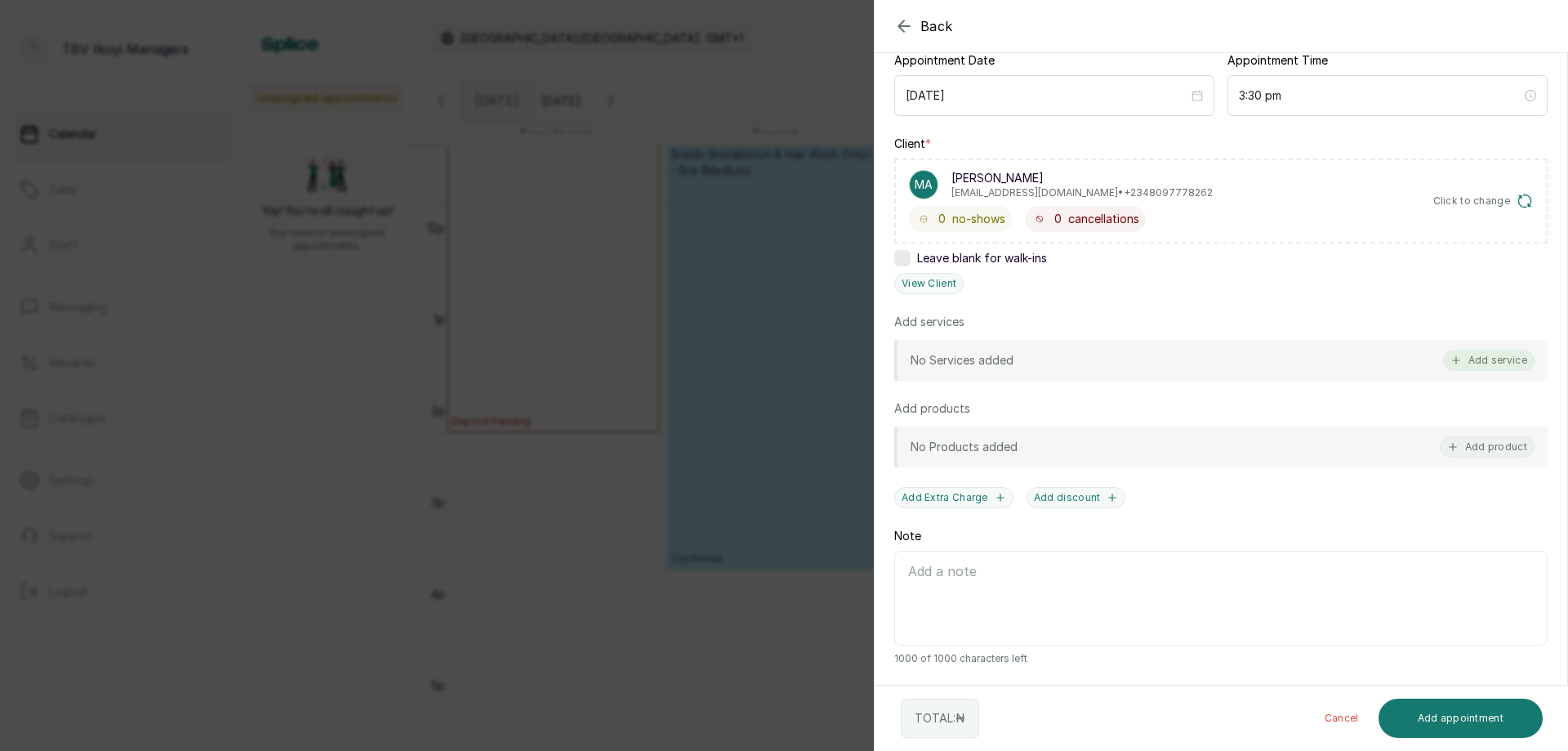
click at [1490, 362] on button "Add service" at bounding box center [1489, 360] width 92 height 21
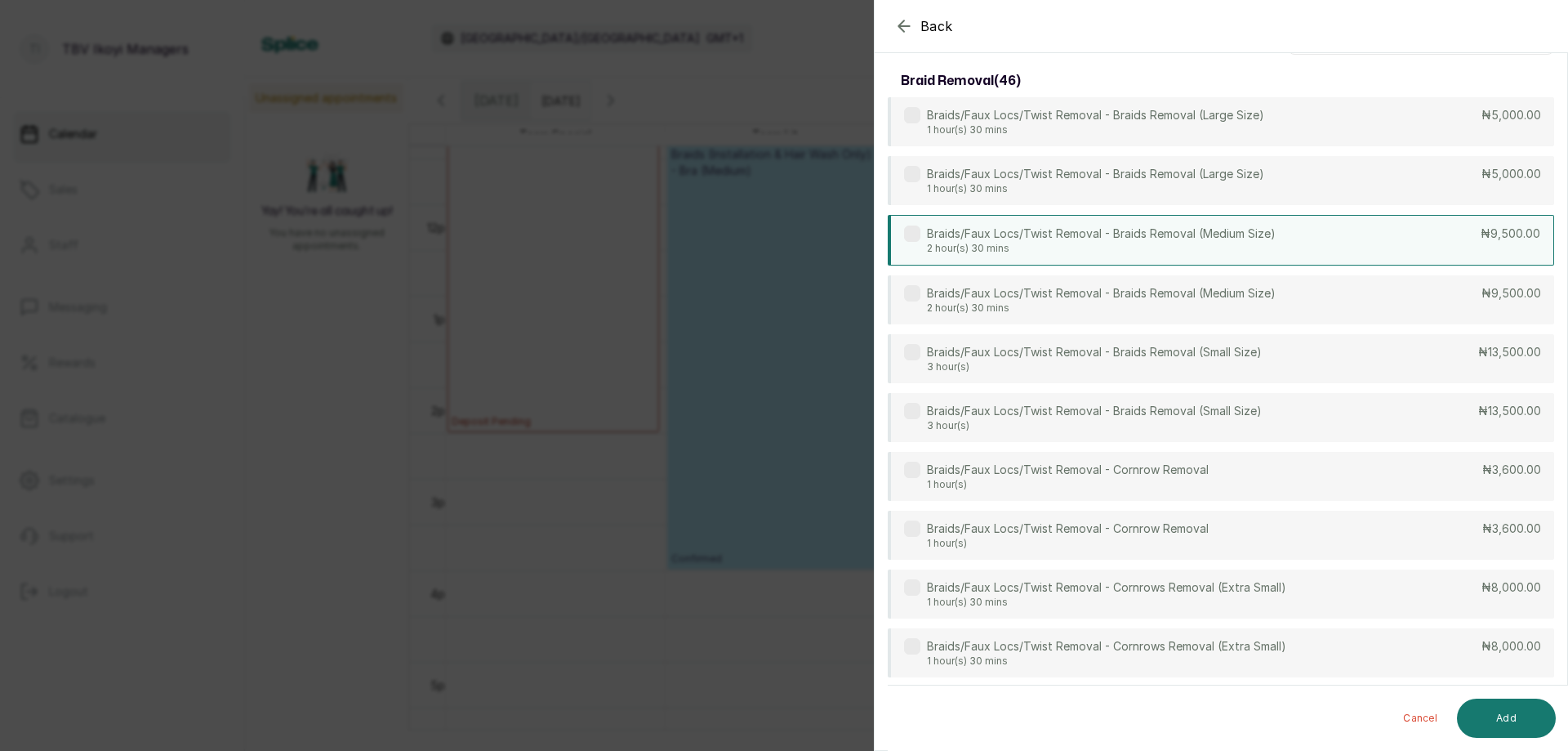
scroll to position [0, 0]
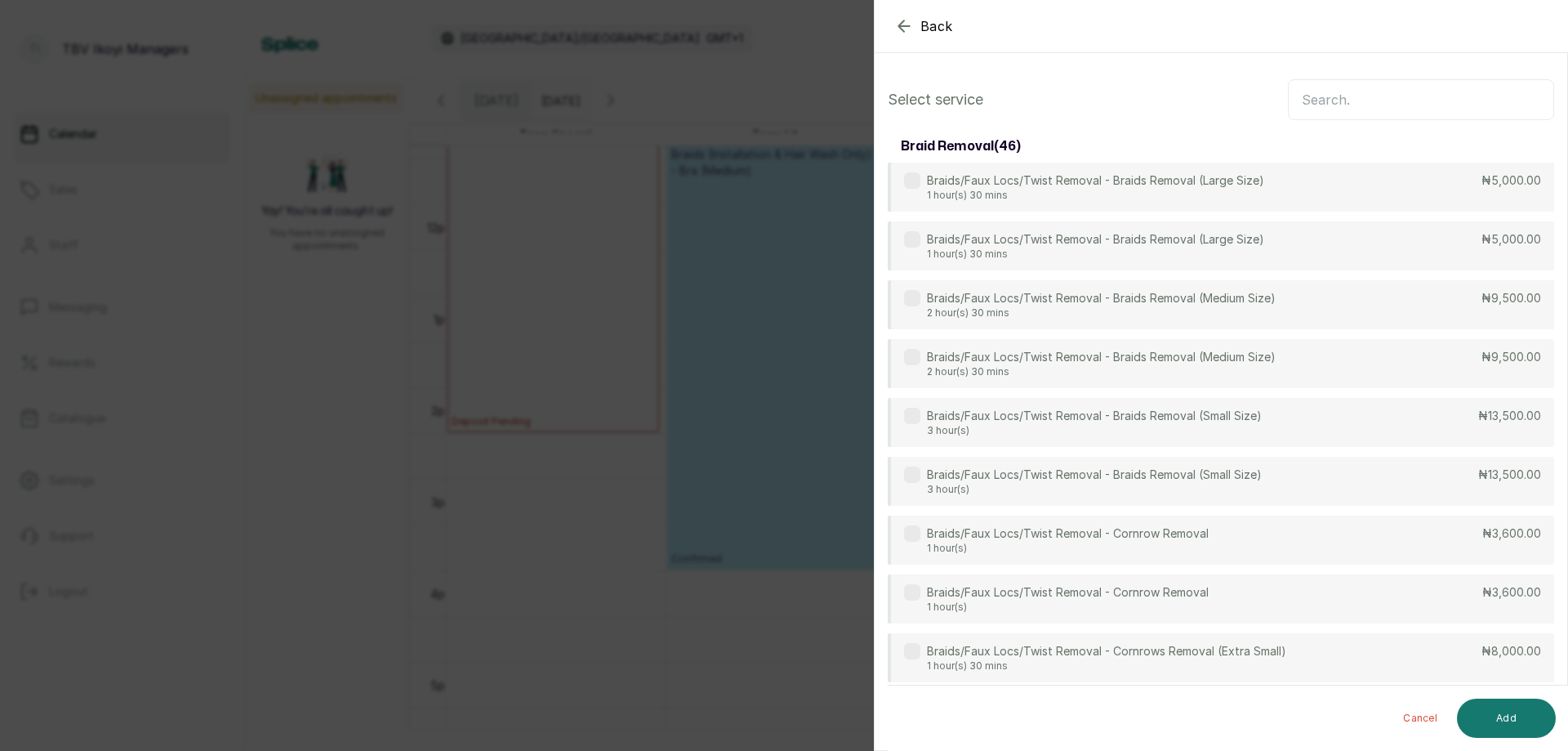
click at [1484, 102] on input "text" at bounding box center [1421, 99] width 266 height 41
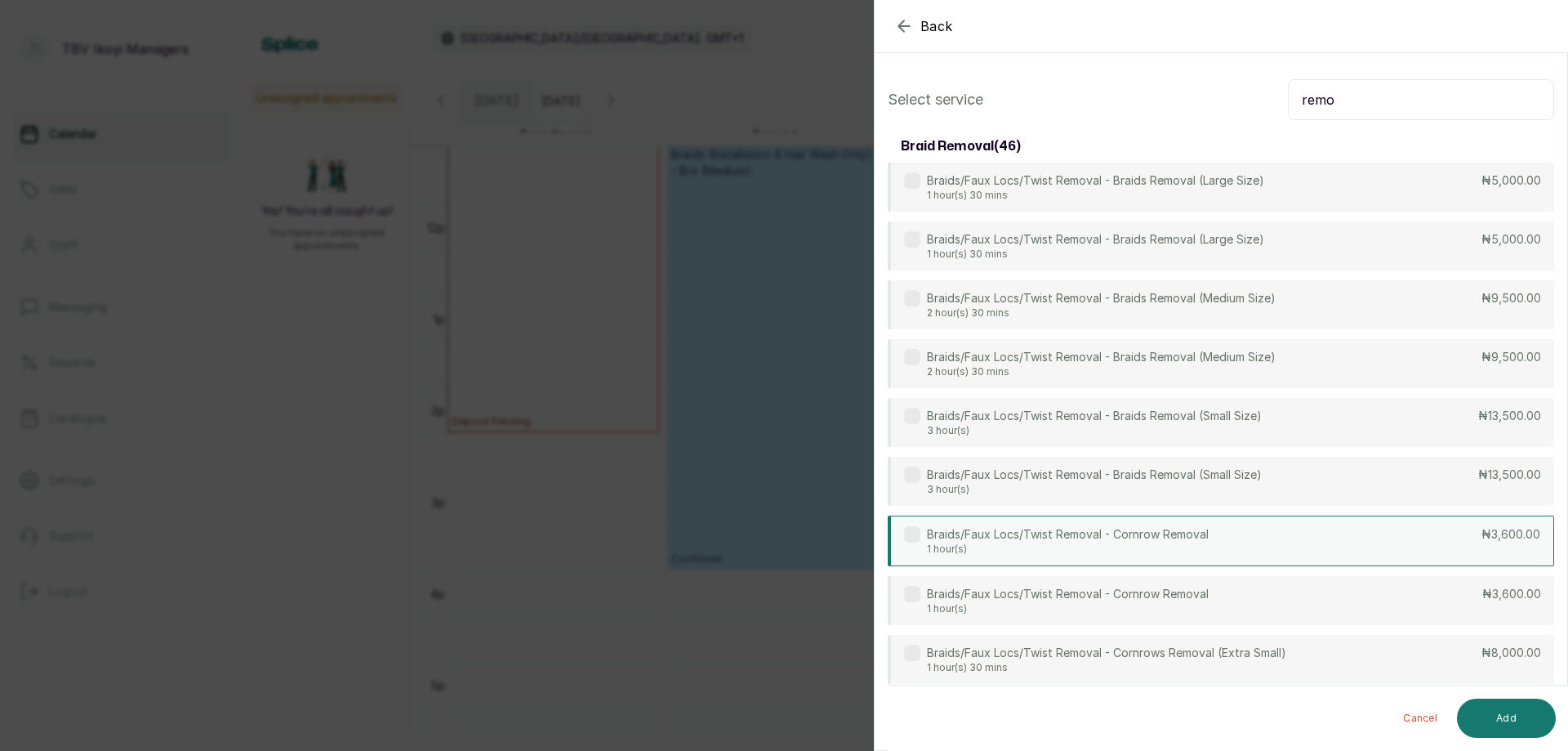
click at [1437, 530] on div "Braids/Faux Locs/Twist Removal - Cornrow Removal 1 hour(s) ₦3,600.00" at bounding box center [1221, 541] width 667 height 51
drag, startPoint x: 1448, startPoint y: 78, endPoint x: 1447, endPoint y: 90, distance: 12.0
click at [1421, 114] on input "remo" at bounding box center [1421, 99] width 266 height 41
type input "r"
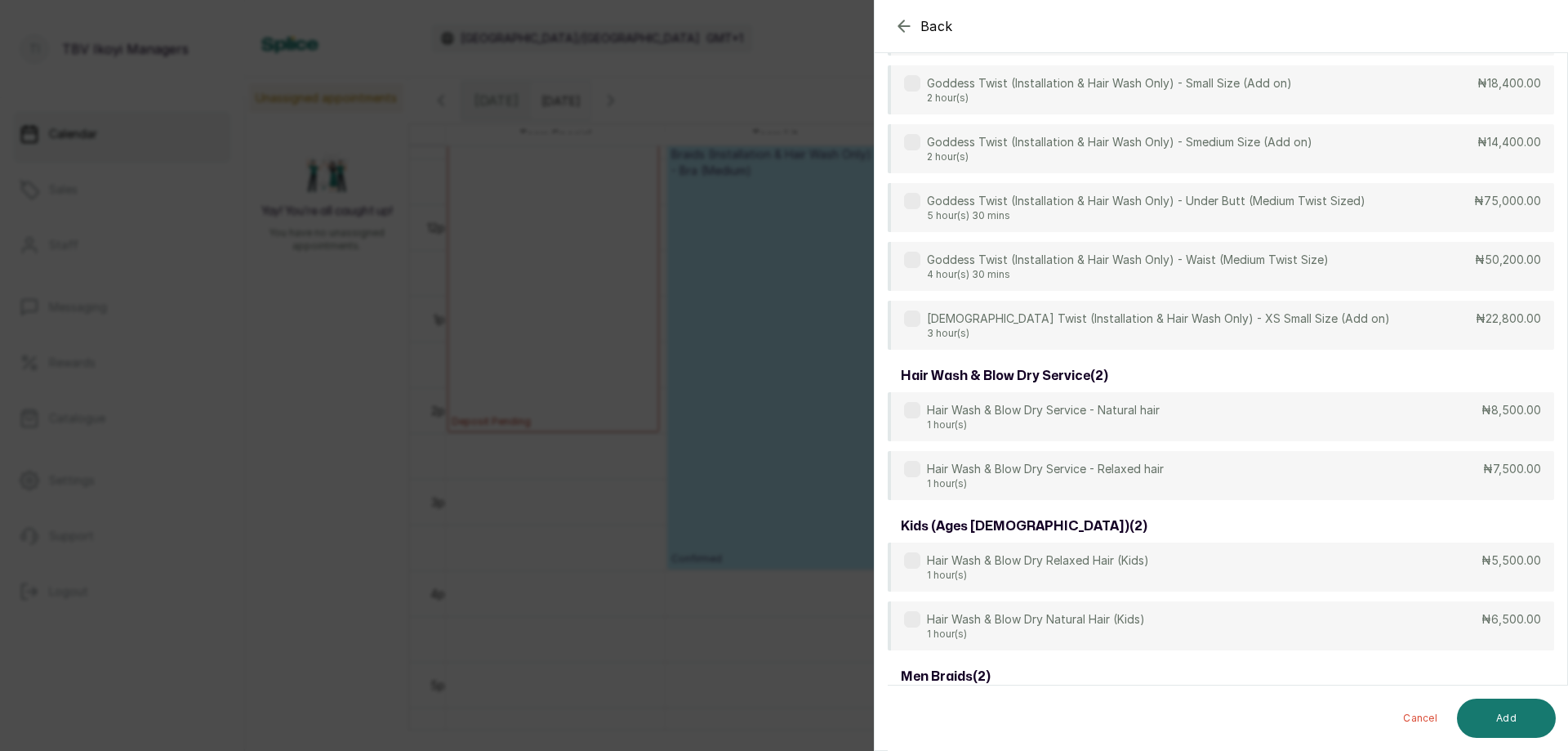
scroll to position [4328, 0]
click at [1282, 607] on div "Hair Wash & Blow Dry Natural Hair (Kids) 1 hour(s) ₦6,500.00" at bounding box center [1221, 627] width 667 height 51
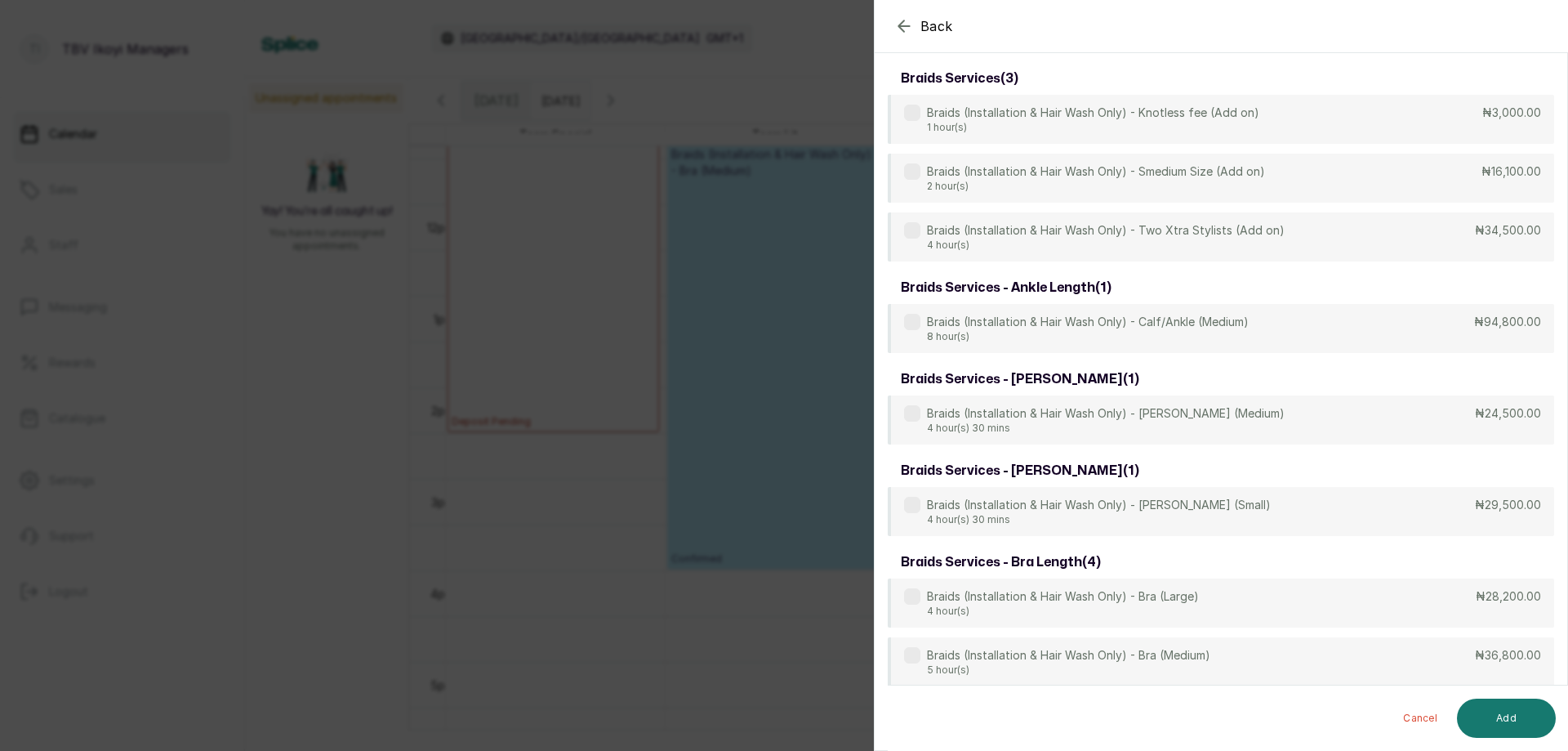
scroll to position [0, 0]
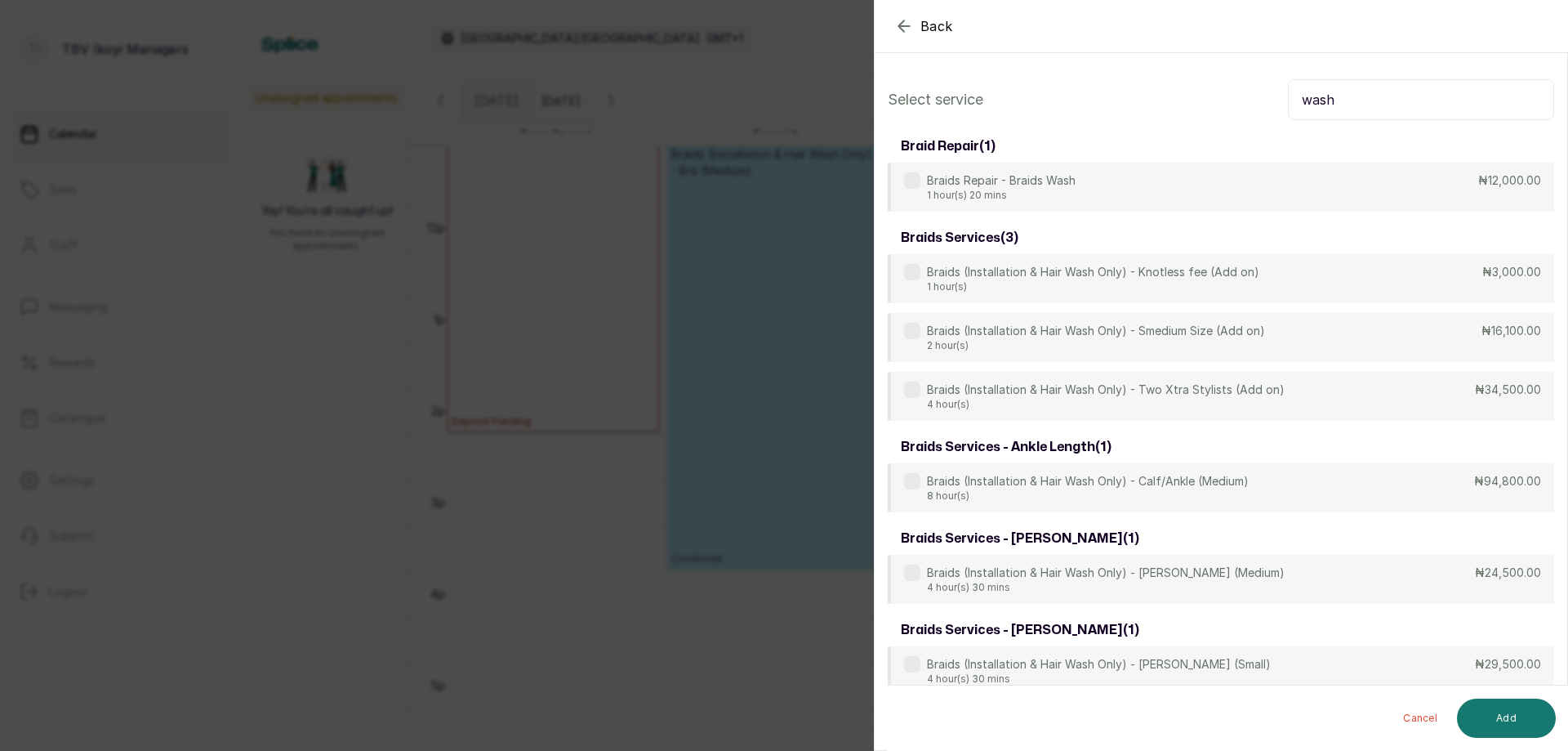
click at [1516, 93] on input "wash" at bounding box center [1421, 99] width 266 height 41
type input "w"
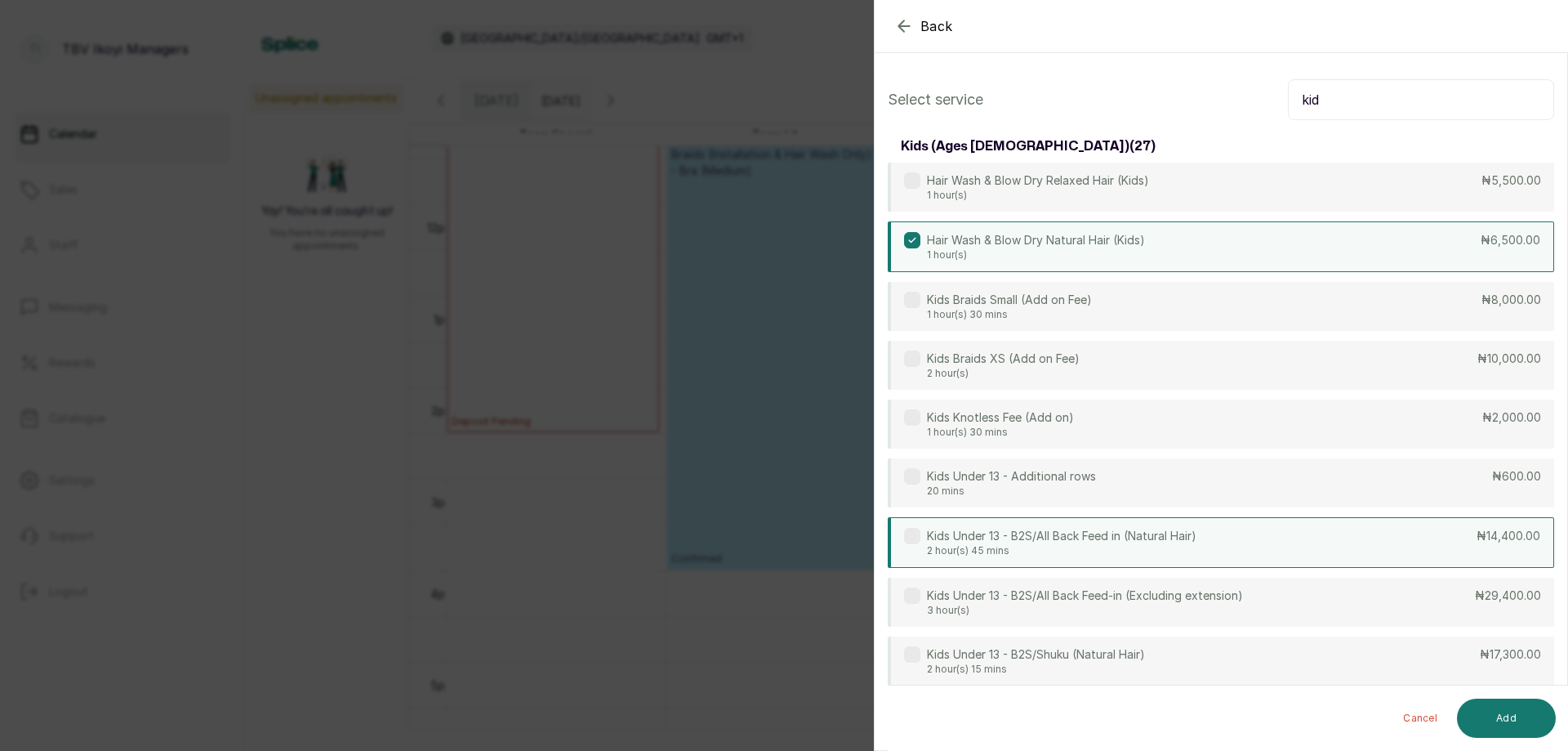
type input "kid"
click at [1271, 539] on div "Kids Under 13 - B2S/All Back Feed in (Natural Hair) 2 hour(s) 45 mins ₦14,400.00" at bounding box center [1221, 542] width 667 height 51
click at [1525, 719] on button "Add" at bounding box center [1506, 718] width 99 height 39
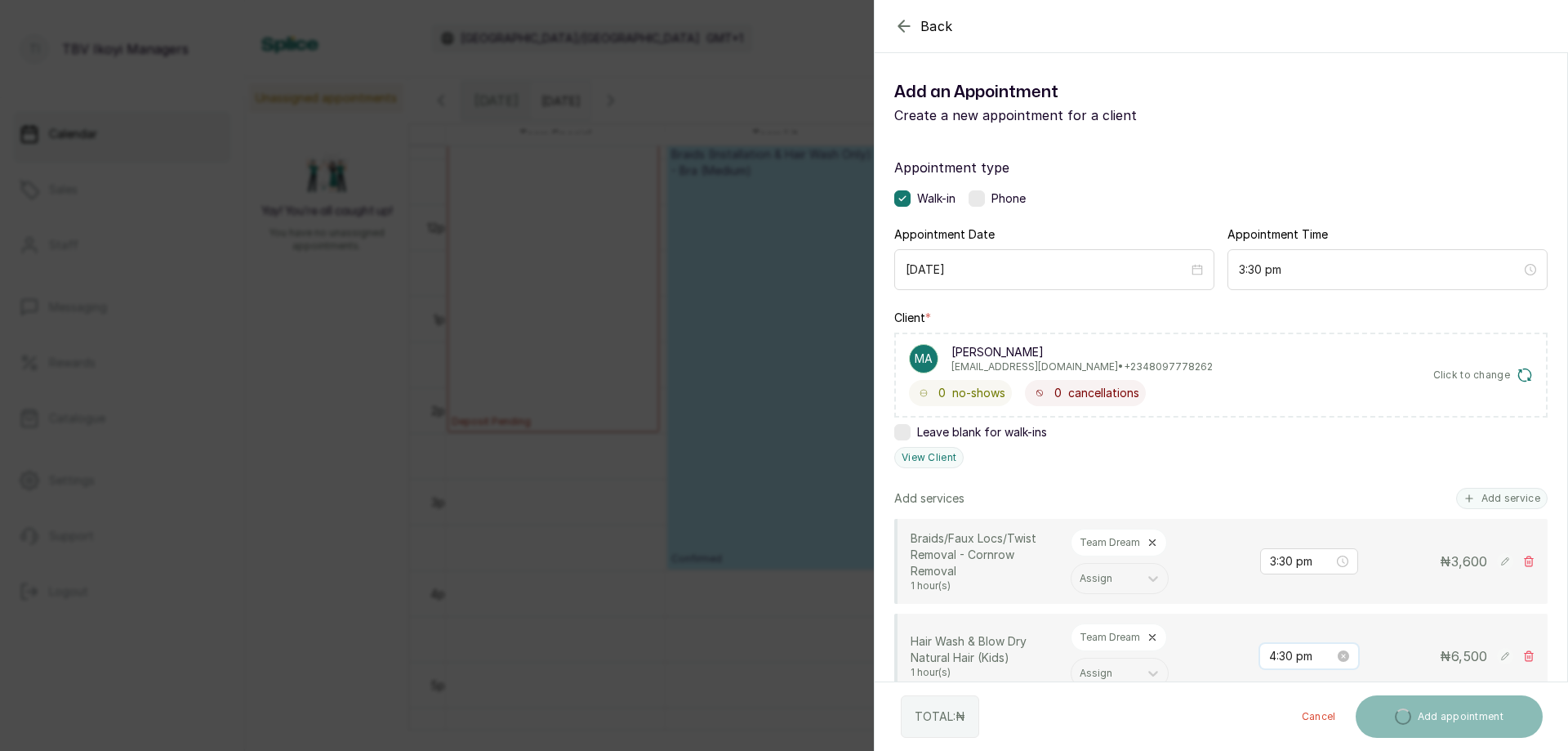
click at [1273, 659] on input "4:30 pm" at bounding box center [1301, 656] width 65 height 18
click at [1273, 509] on div "03" at bounding box center [1270, 506] width 39 height 23
type input "3:30 pm"
click at [1362, 620] on span "OK" at bounding box center [1361, 623] width 16 height 31
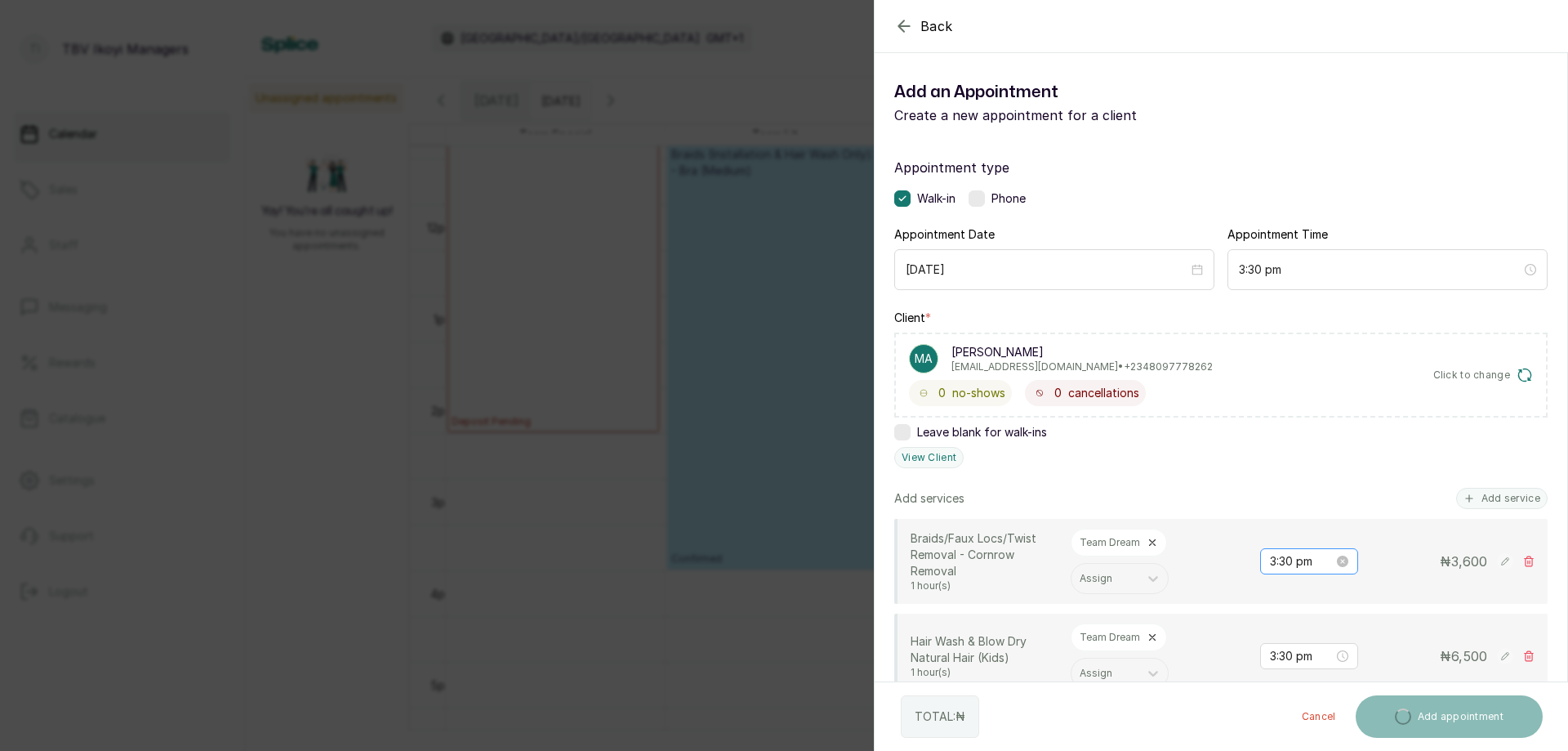
scroll to position [245, 0]
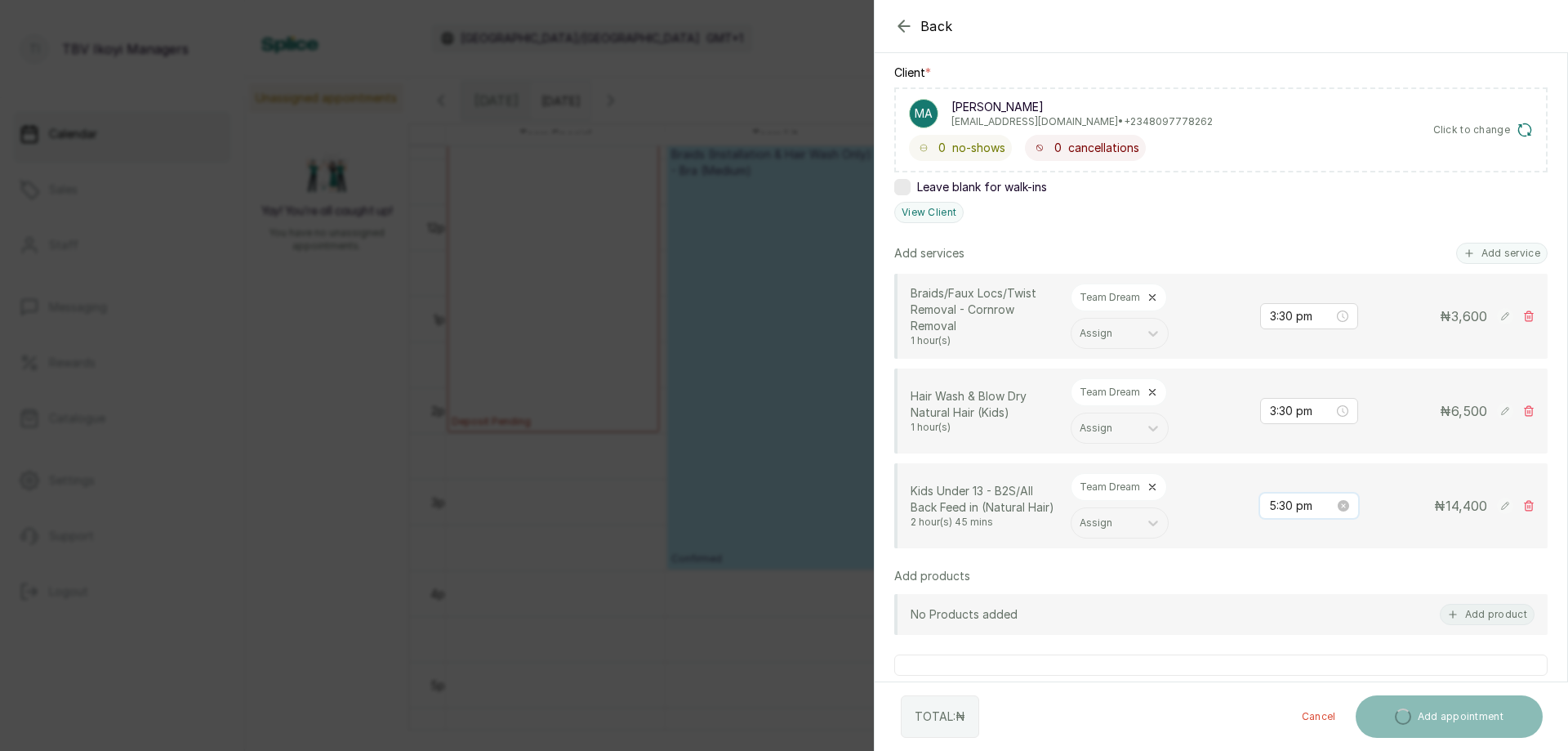
click at [1296, 513] on input "5:30 pm" at bounding box center [1301, 506] width 65 height 18
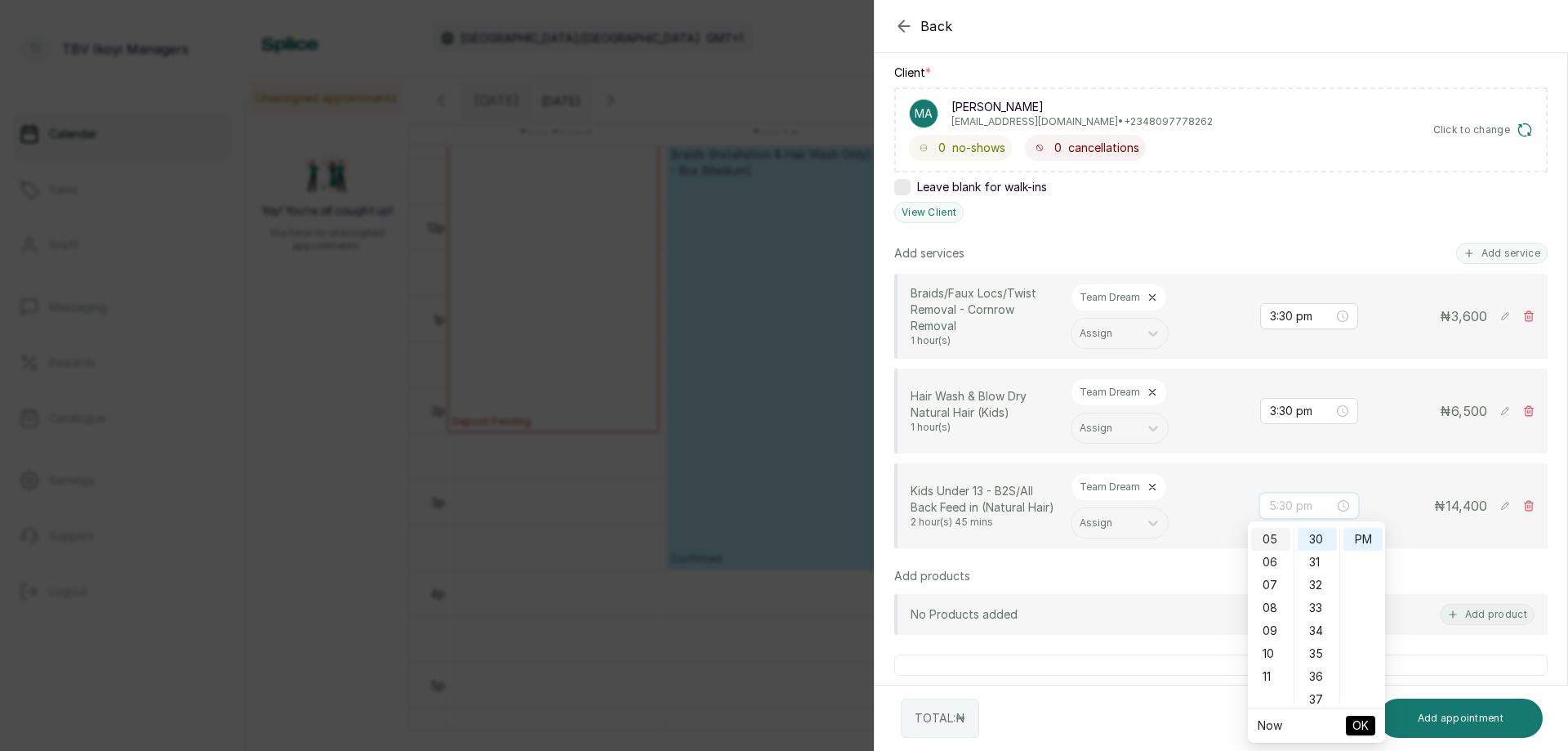
scroll to position [33, 0]
click at [1271, 571] on div "03" at bounding box center [1270, 575] width 39 height 23
type input "3:30 pm"
click at [1359, 703] on ul "AM PM" at bounding box center [1363, 616] width 46 height 177
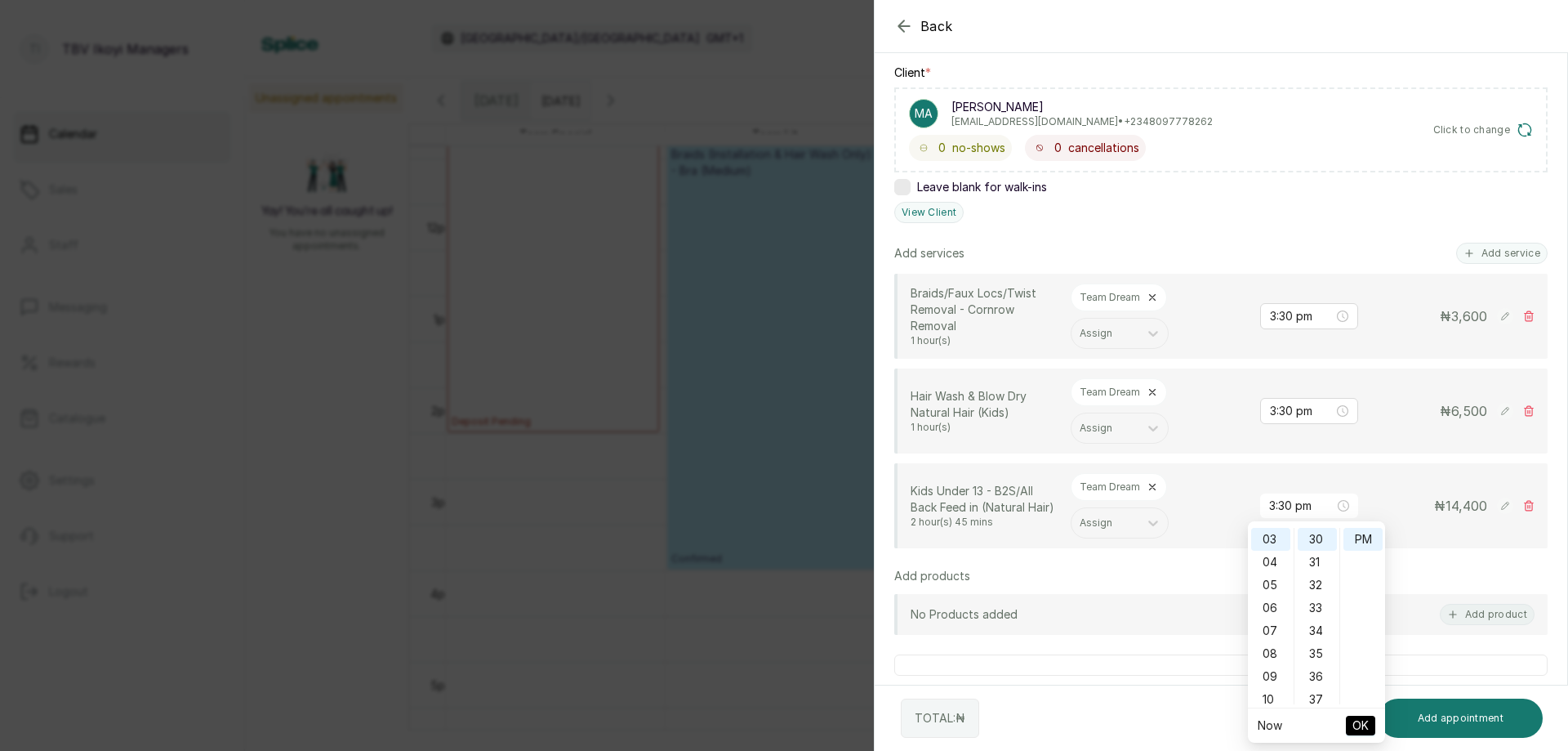
click at [1358, 723] on span "OK" at bounding box center [1361, 725] width 16 height 31
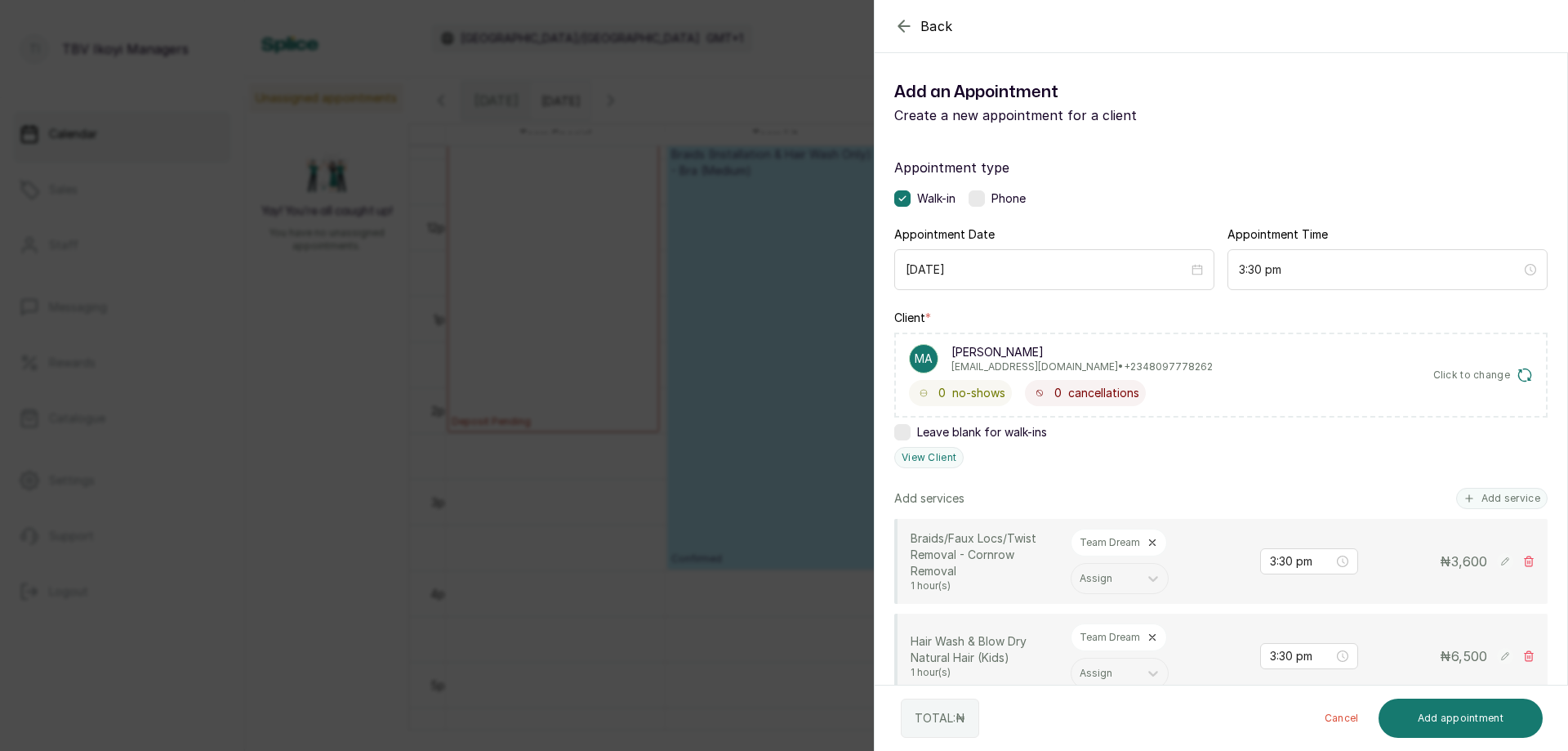
scroll to position [454, 0]
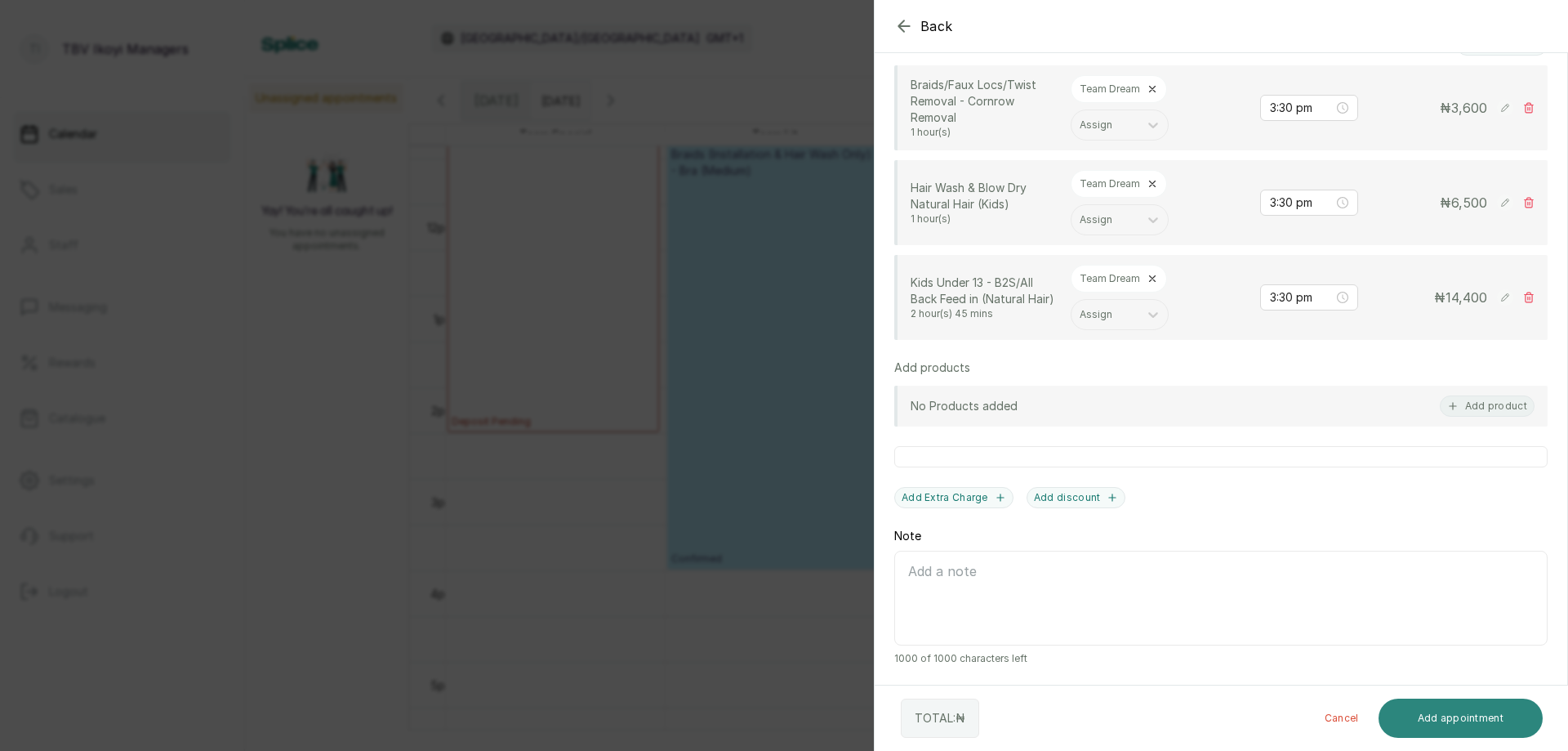
click at [1409, 722] on button "Add appointment" at bounding box center [1461, 718] width 165 height 39
click at [1418, 714] on button "Add appointment" at bounding box center [1461, 718] width 165 height 39
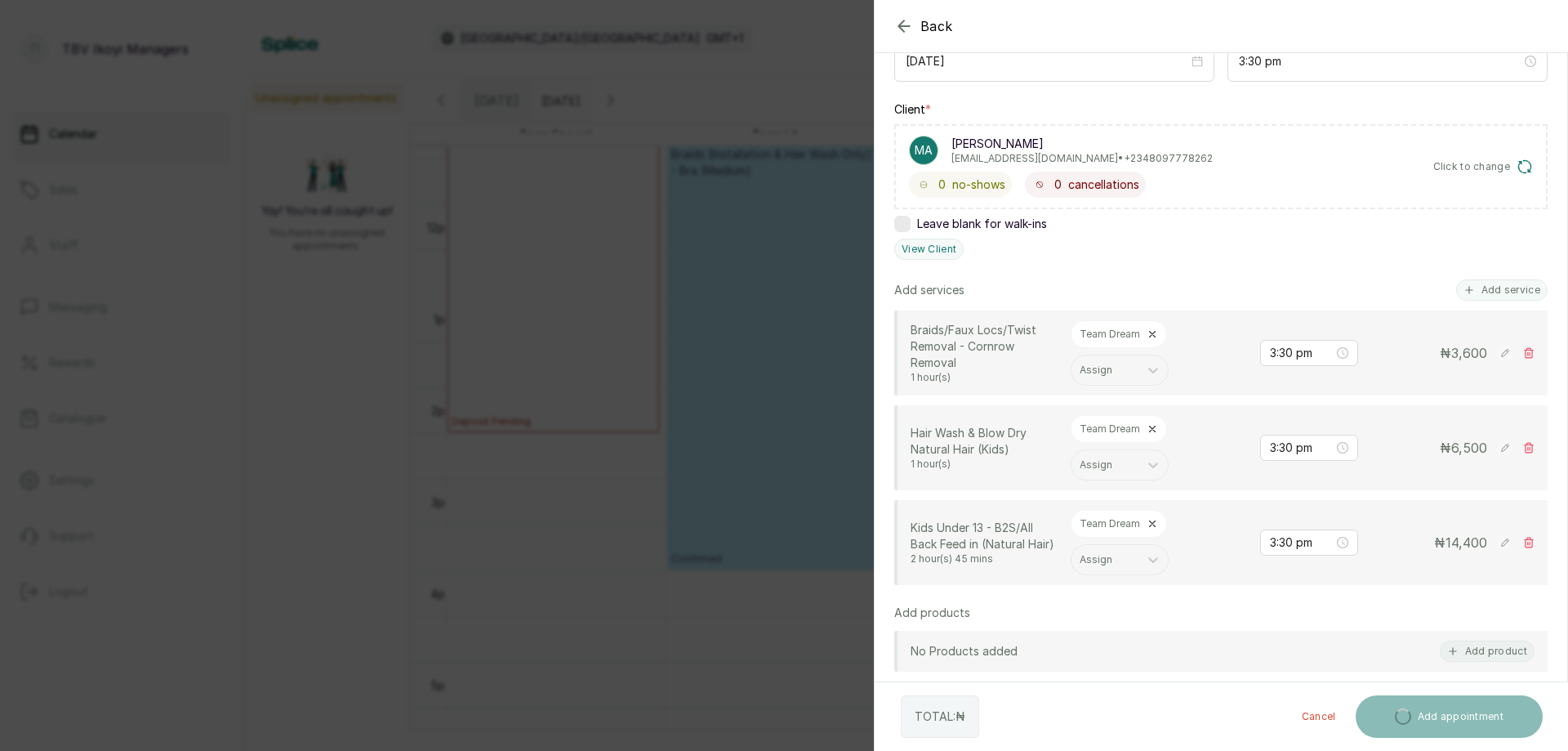
scroll to position [0, 0]
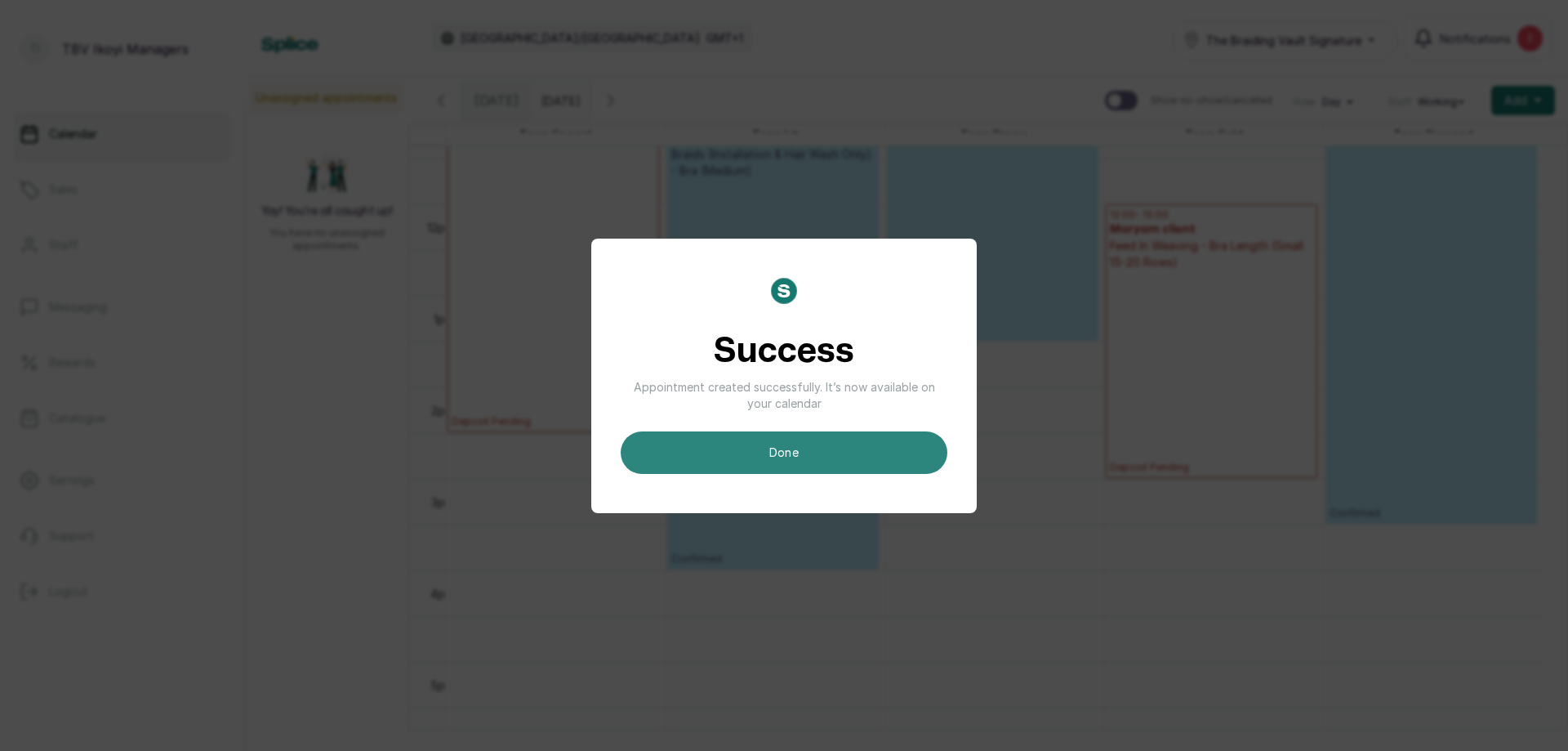
click at [861, 448] on button "done" at bounding box center [784, 453] width 327 height 43
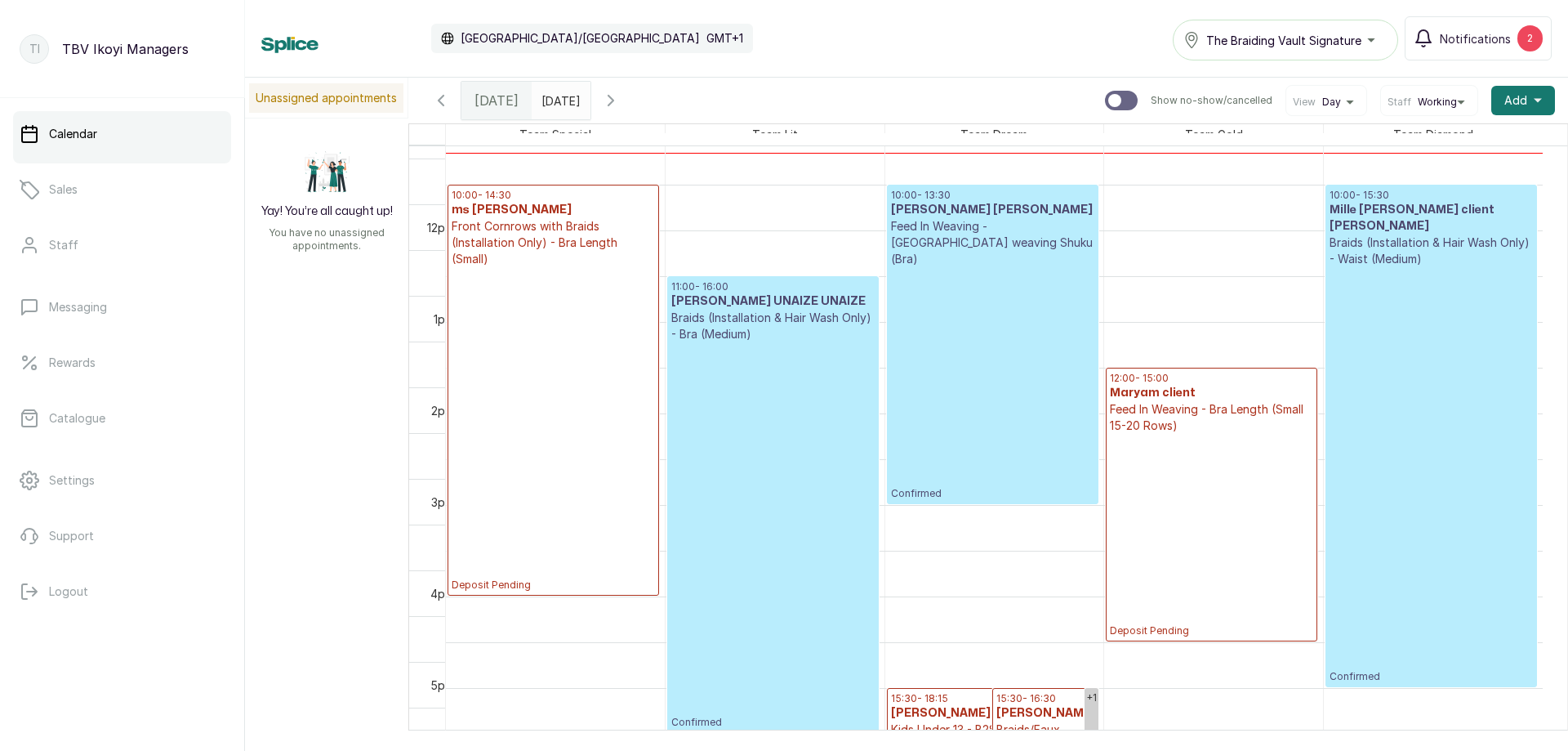
scroll to position [795, 0]
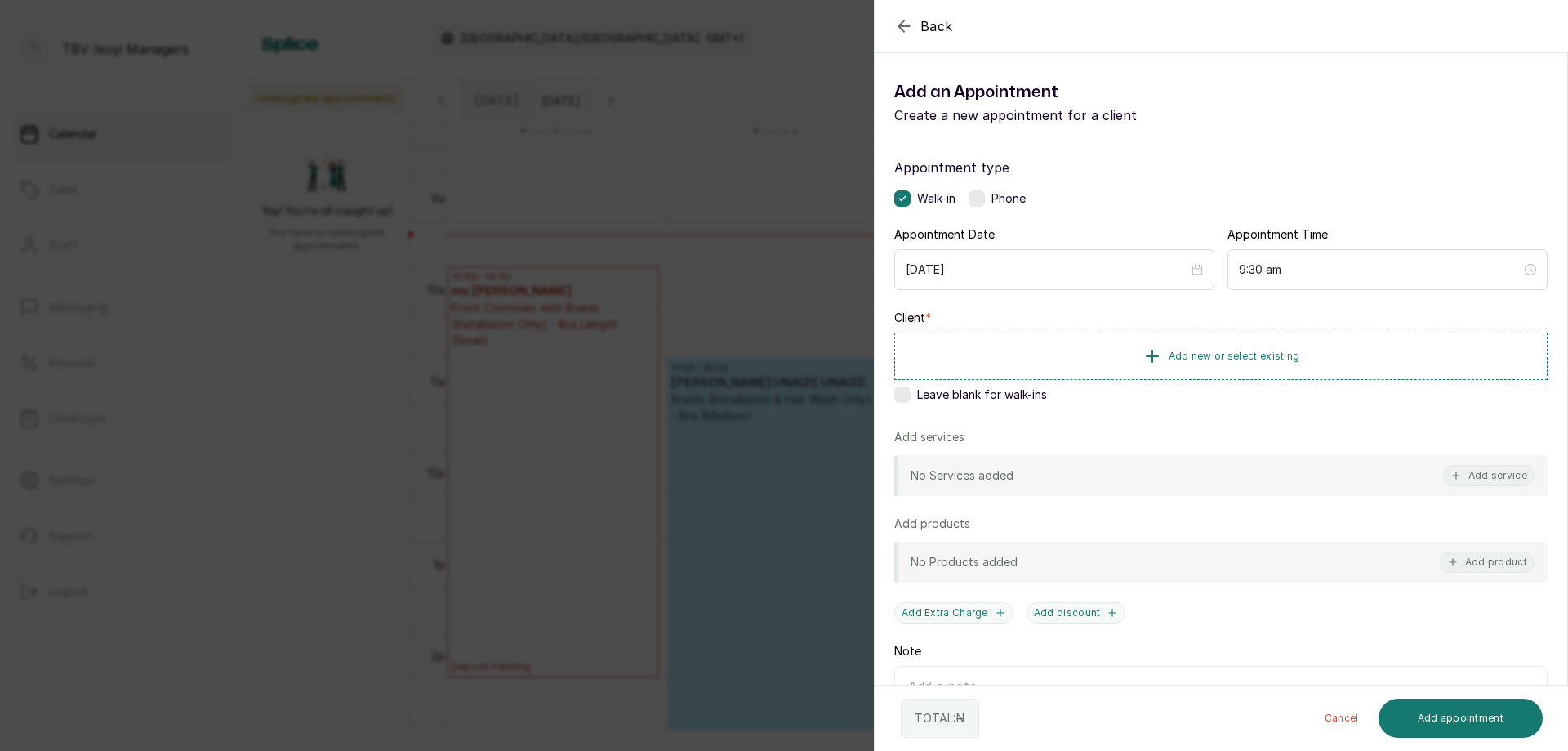
click at [905, 26] on icon "button" at bounding box center [903, 25] width 11 height 11
click at [1096, 364] on button "Add new or select existing" at bounding box center [1221, 356] width 654 height 46
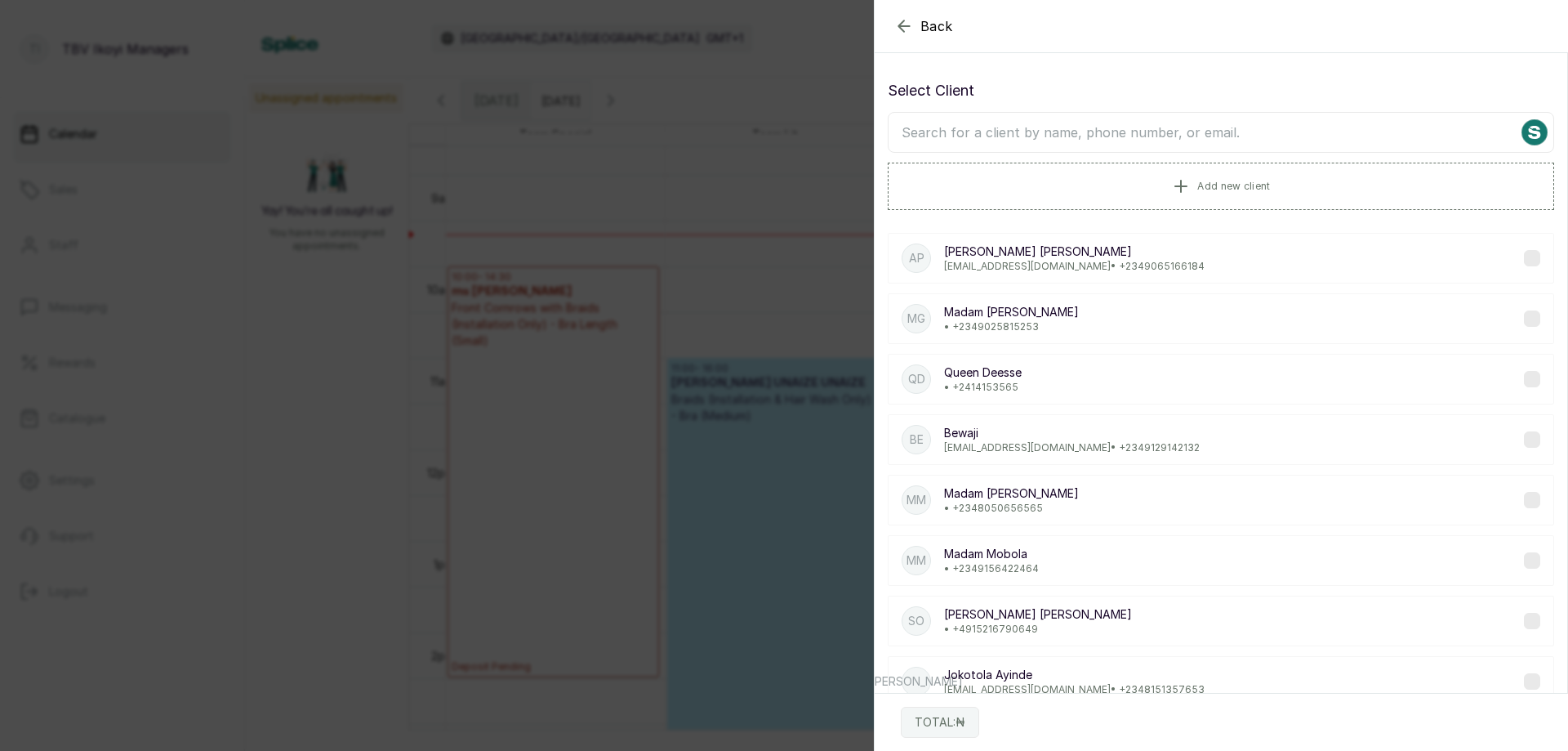
click at [1095, 146] on input "text" at bounding box center [1221, 132] width 667 height 41
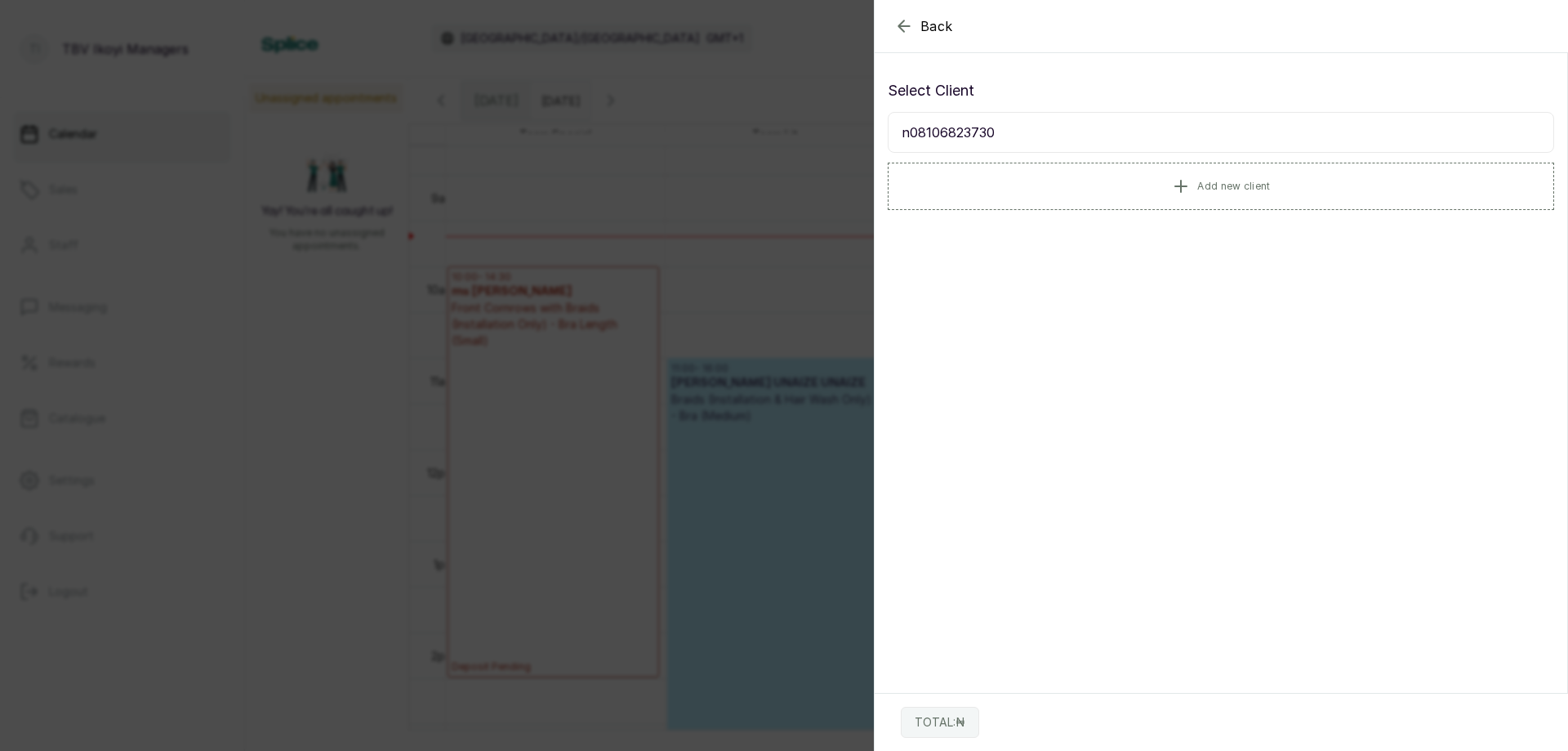
click at [909, 126] on input "n08106823730" at bounding box center [1221, 132] width 667 height 41
type input "08106823730"
click at [1115, 264] on div "NA NATASHA • [PHONE_NUMBER]" at bounding box center [1221, 258] width 667 height 51
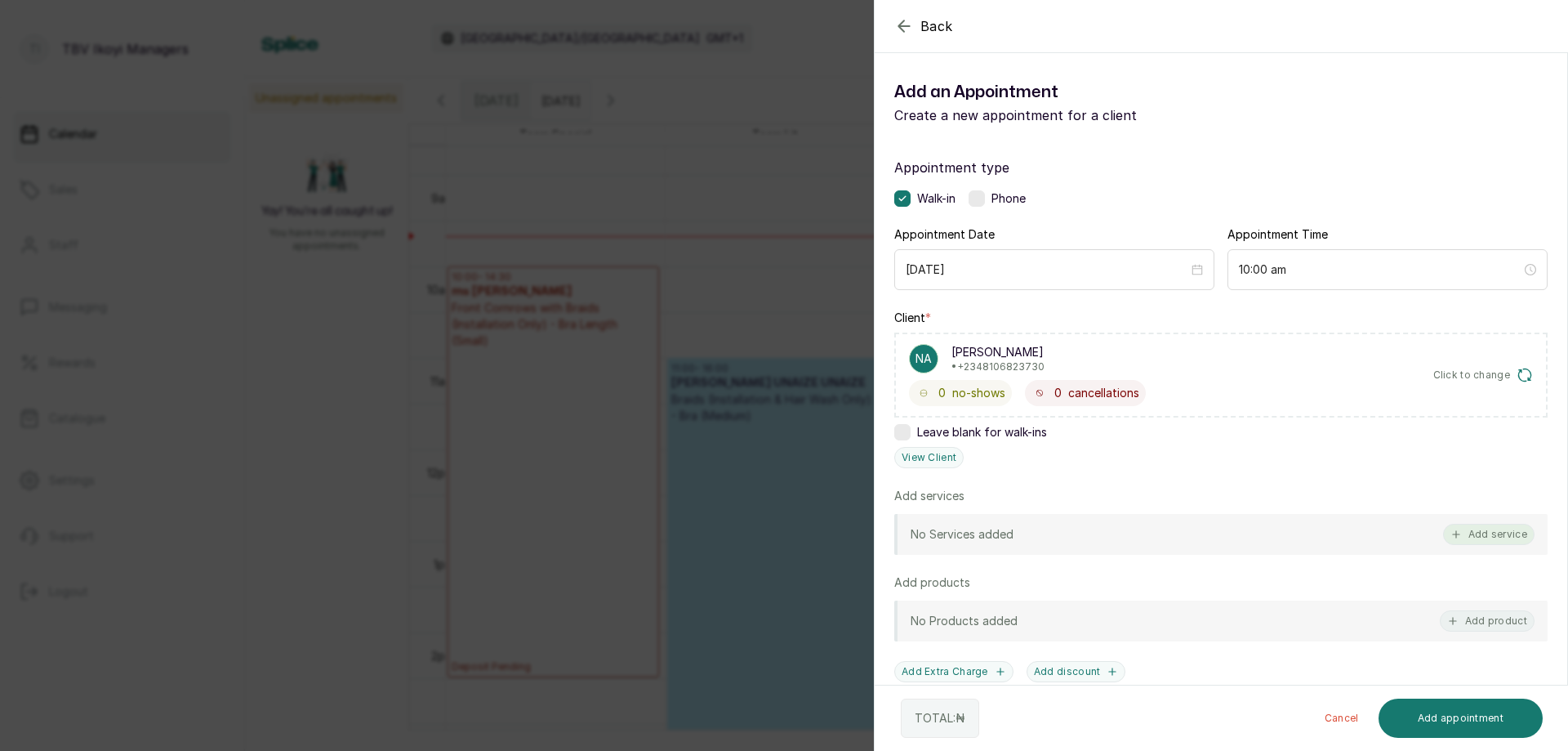
click at [1479, 526] on button "Add service" at bounding box center [1489, 534] width 92 height 21
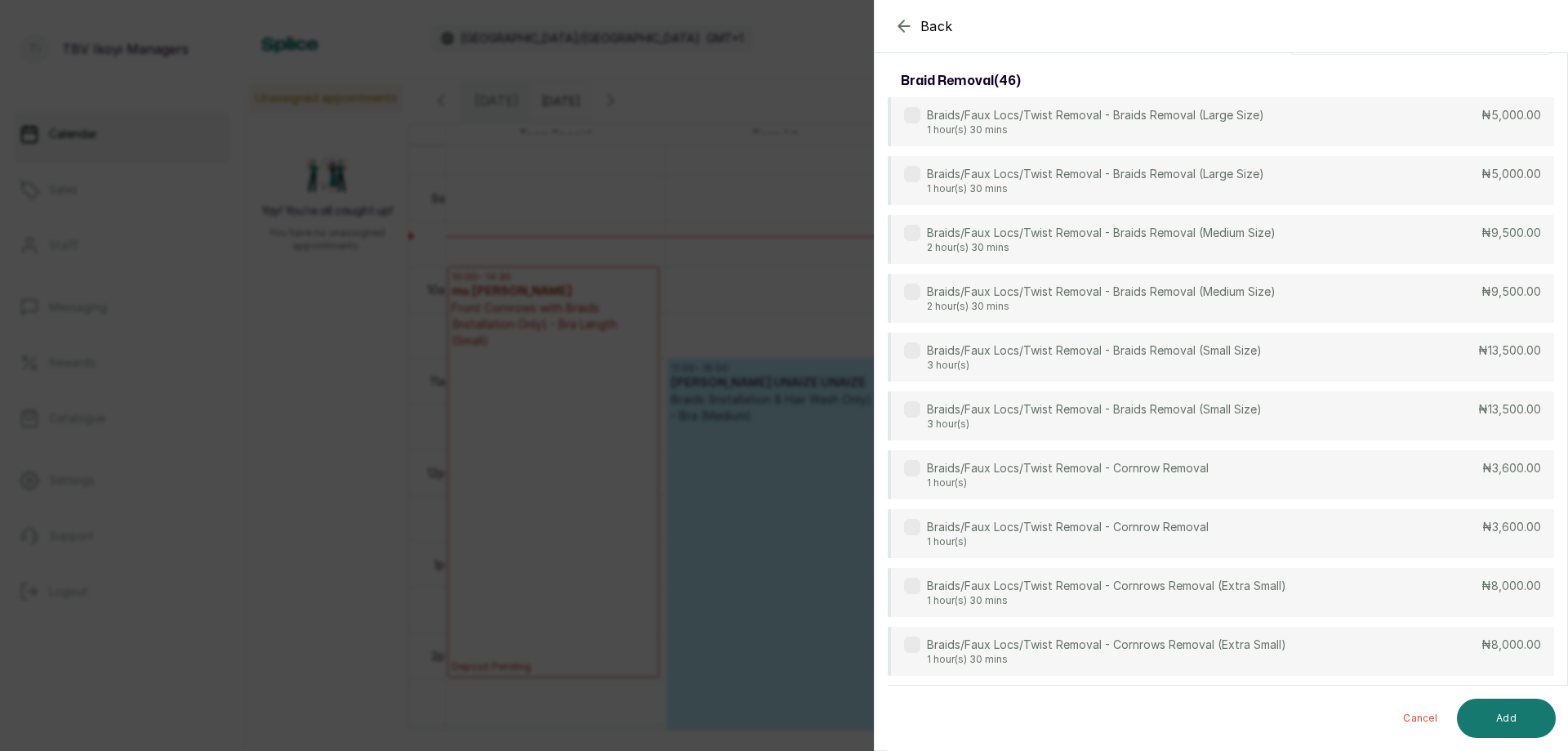
scroll to position [0, 0]
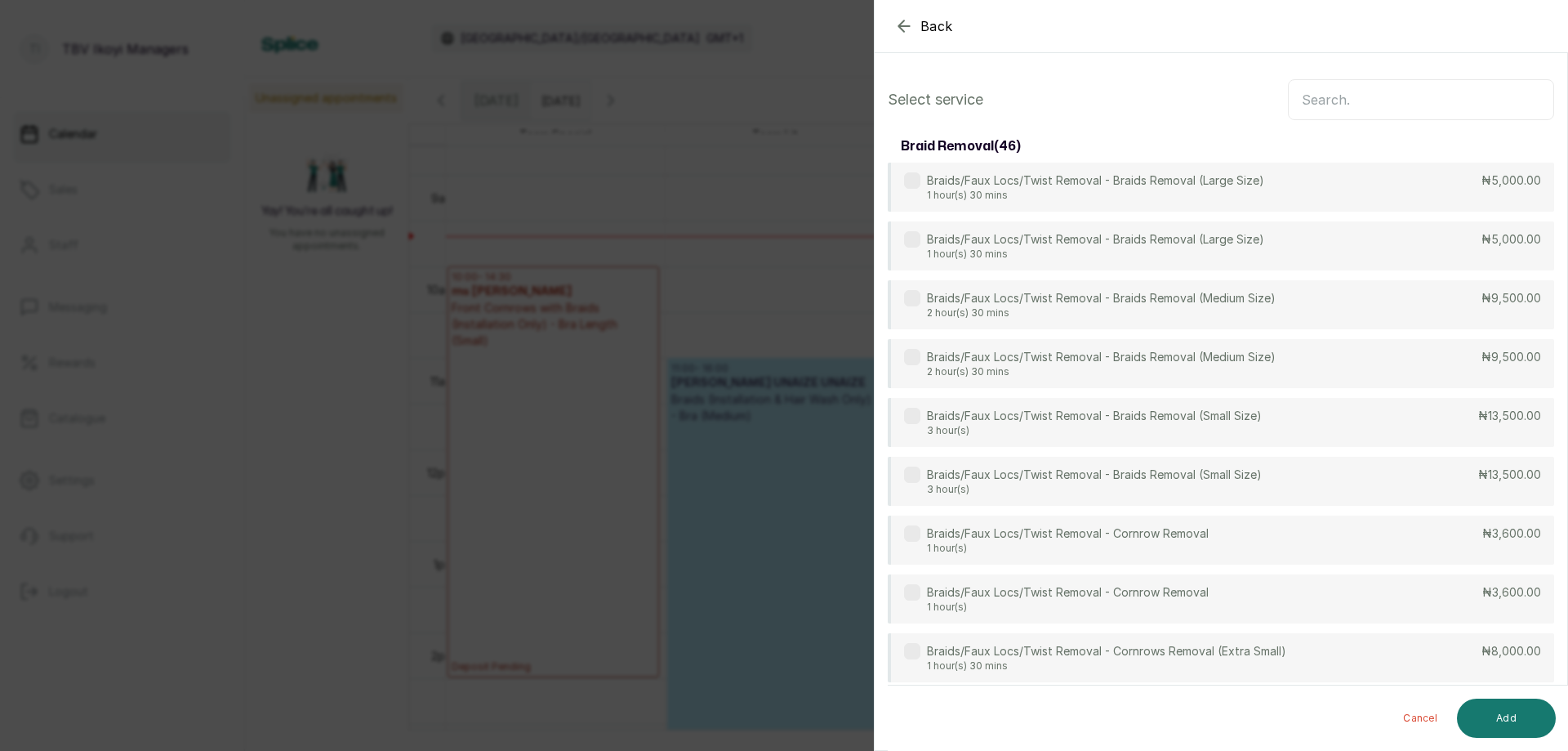
click at [1371, 110] on input "text" at bounding box center [1421, 99] width 266 height 41
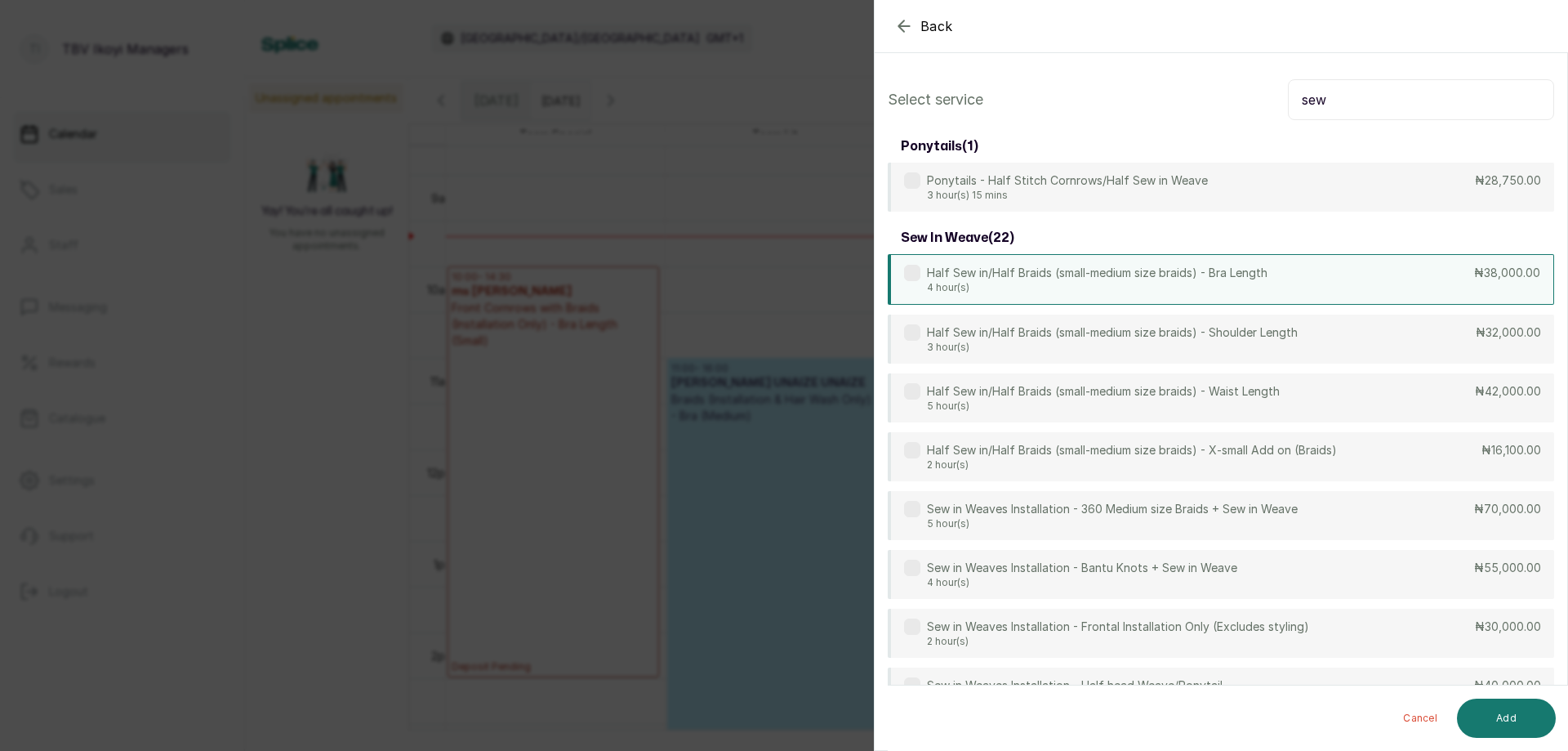
type input "sew"
click at [1332, 279] on div "Half Sew in/Half Braids (small-medium size braids) - Bra Length 4 hour(s) ₦38,0…" at bounding box center [1221, 279] width 667 height 51
click at [1478, 723] on button "Add" at bounding box center [1506, 718] width 99 height 39
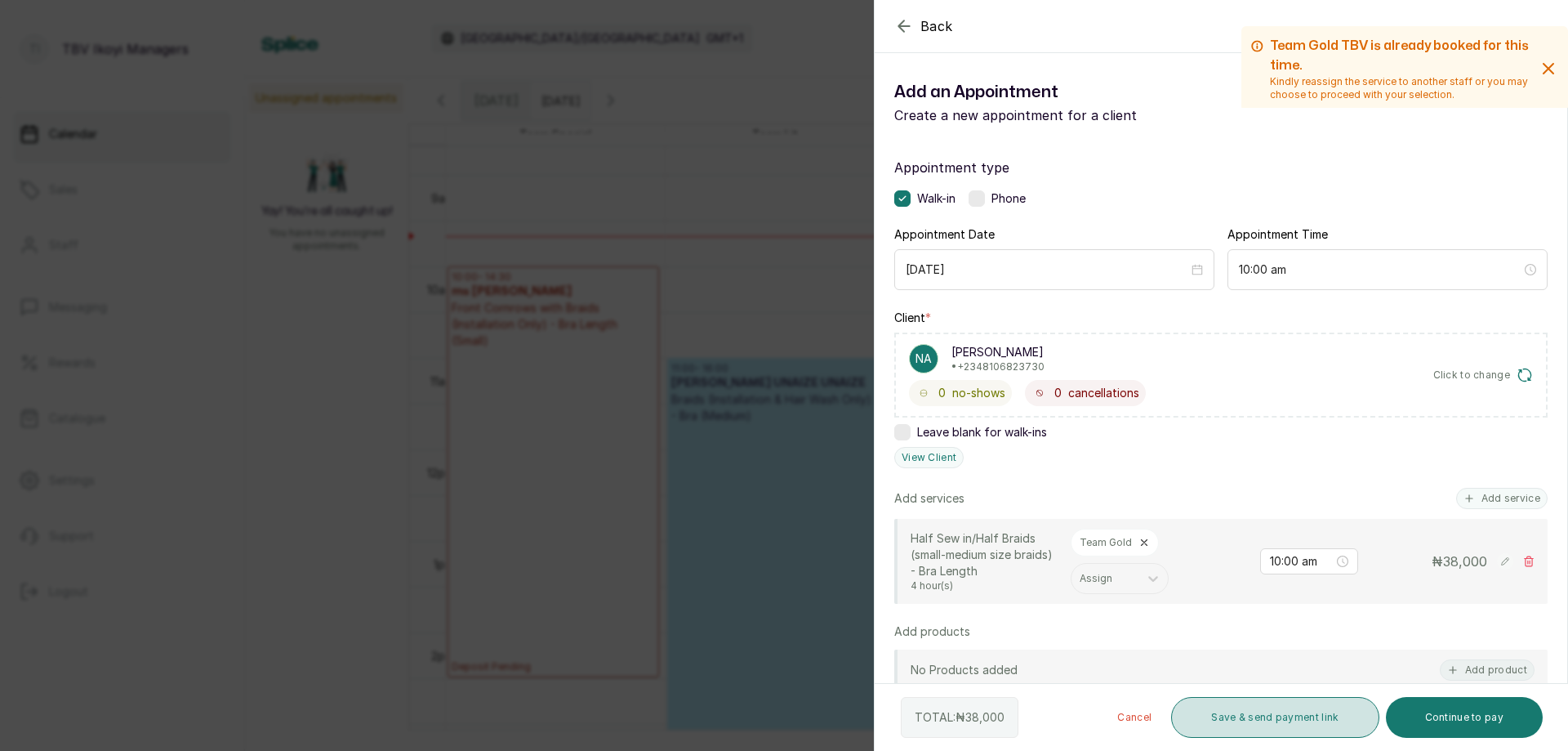
click at [1344, 715] on button "Save & send payment link" at bounding box center [1275, 717] width 208 height 41
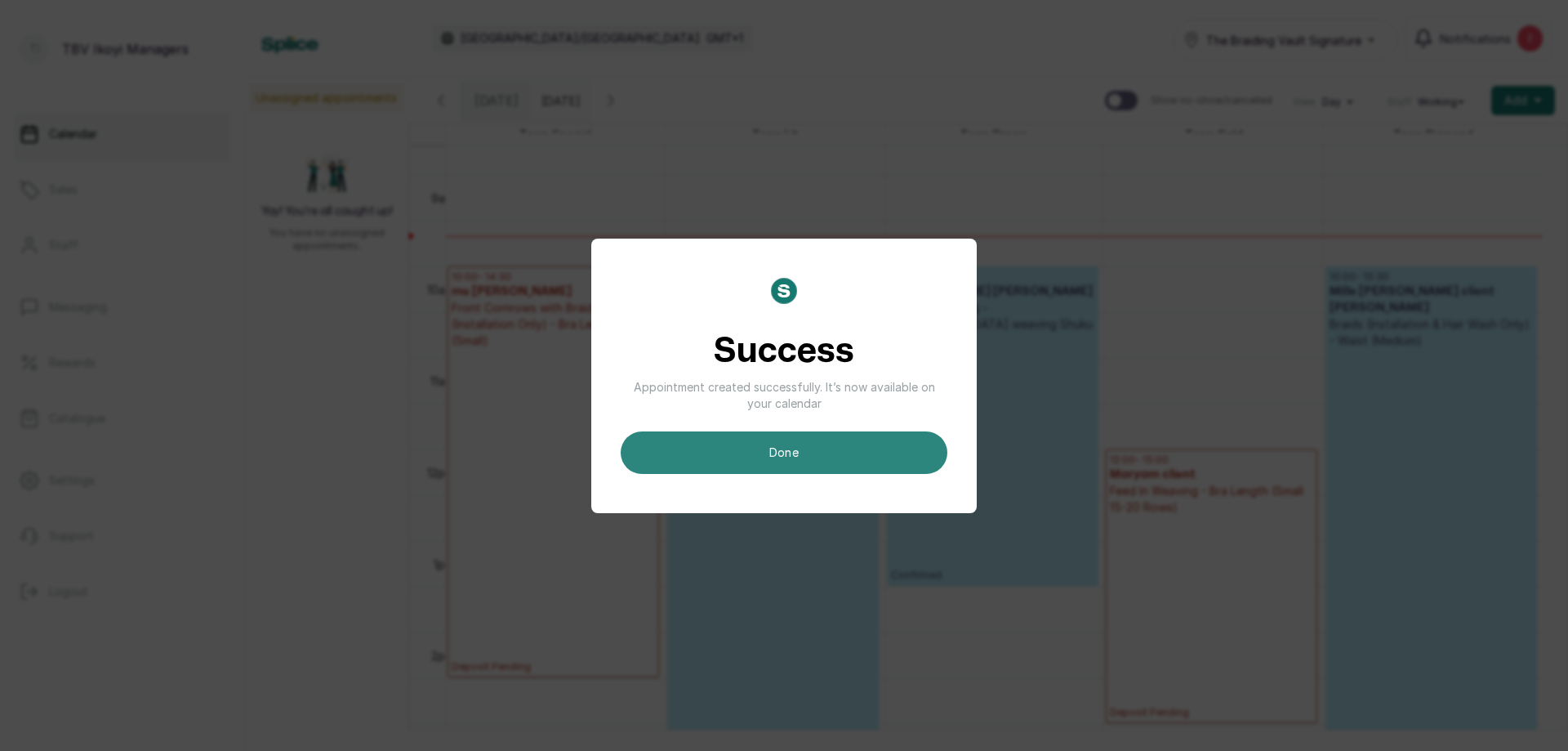
click at [910, 450] on button "done" at bounding box center [784, 453] width 327 height 43
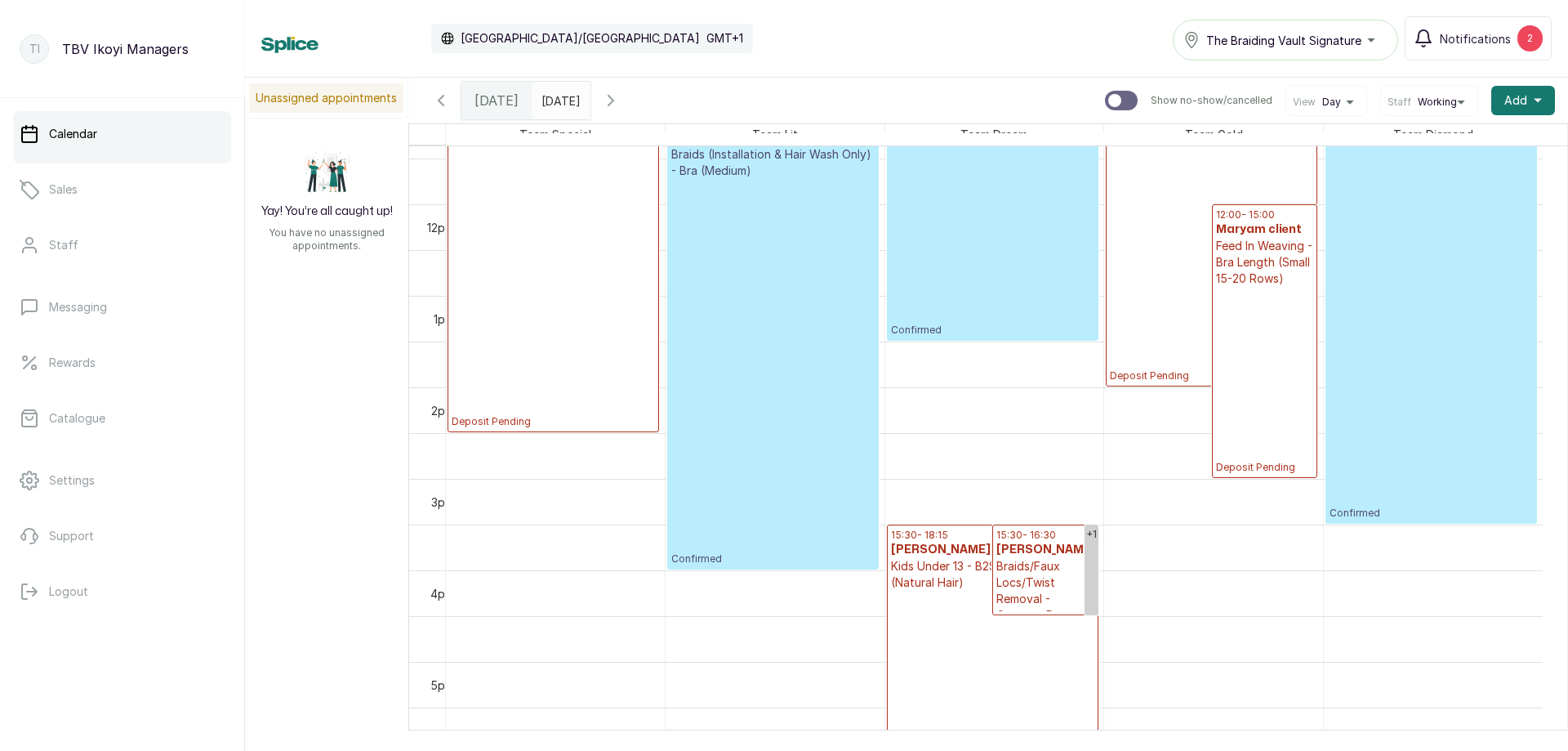
scroll to position [1122, 0]
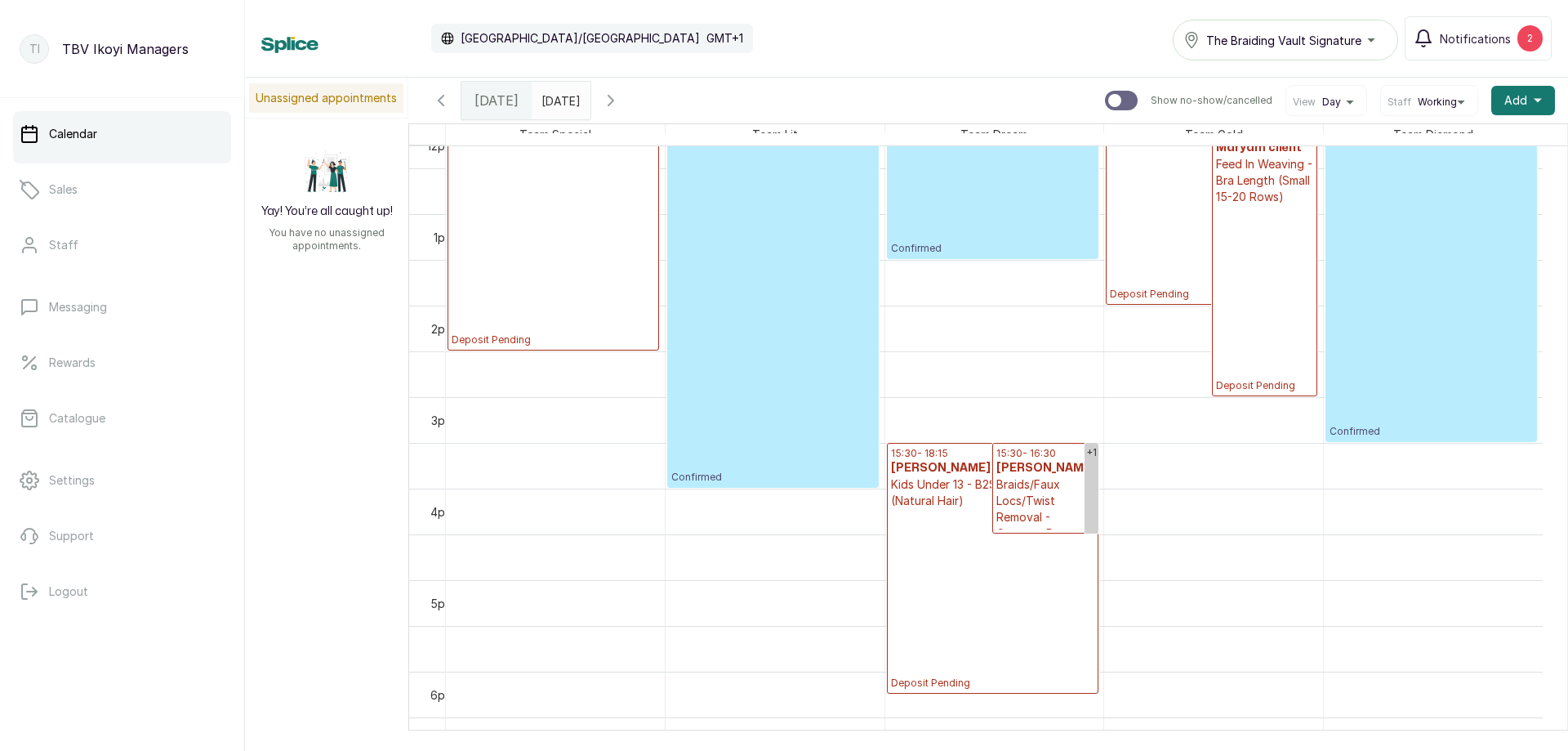
click at [1003, 580] on p "Deposit Pending" at bounding box center [993, 599] width 204 height 181
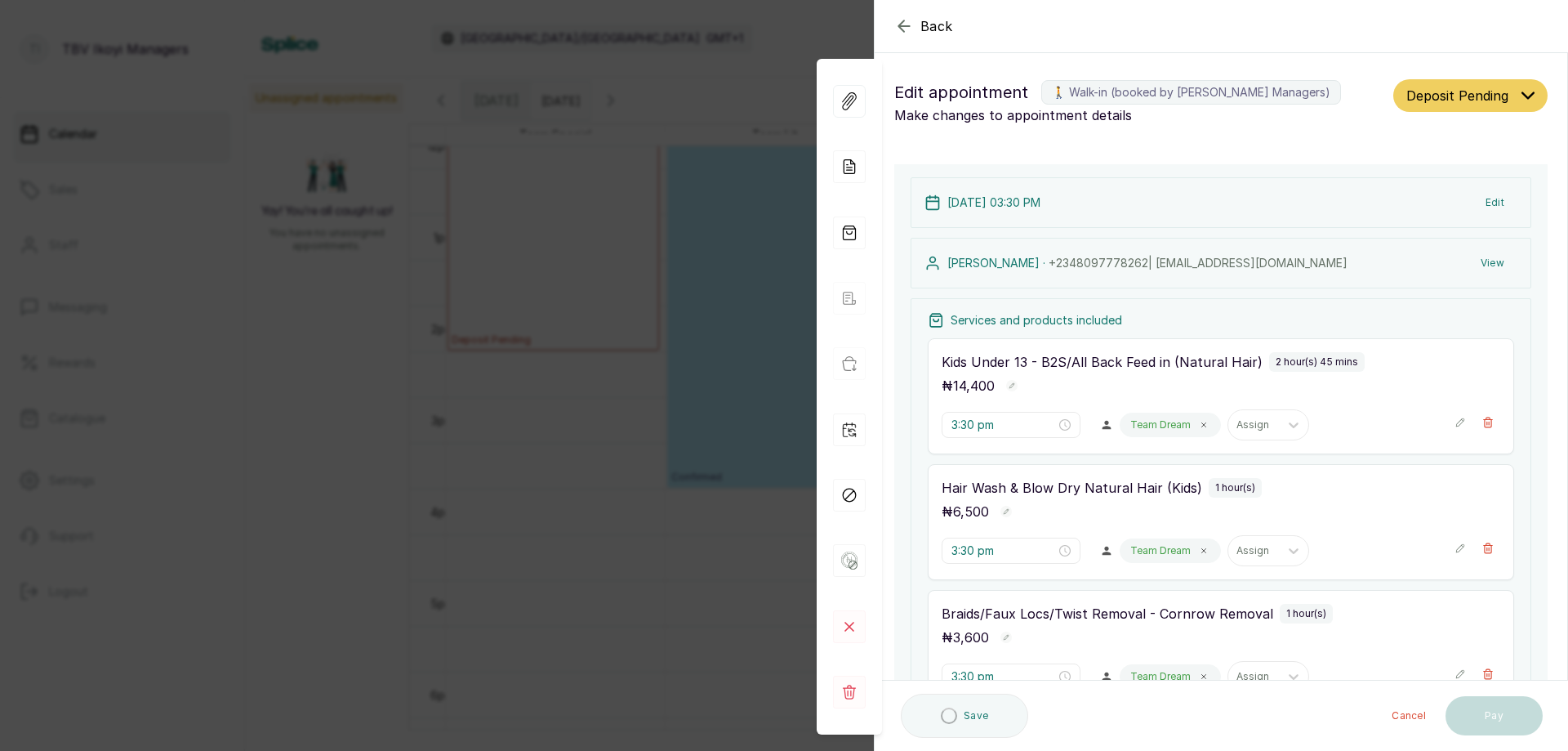
type input "3:30 pm"
drag, startPoint x: 901, startPoint y: 27, endPoint x: 901, endPoint y: 43, distance: 16.0
click at [902, 23] on icon "button" at bounding box center [903, 25] width 11 height 11
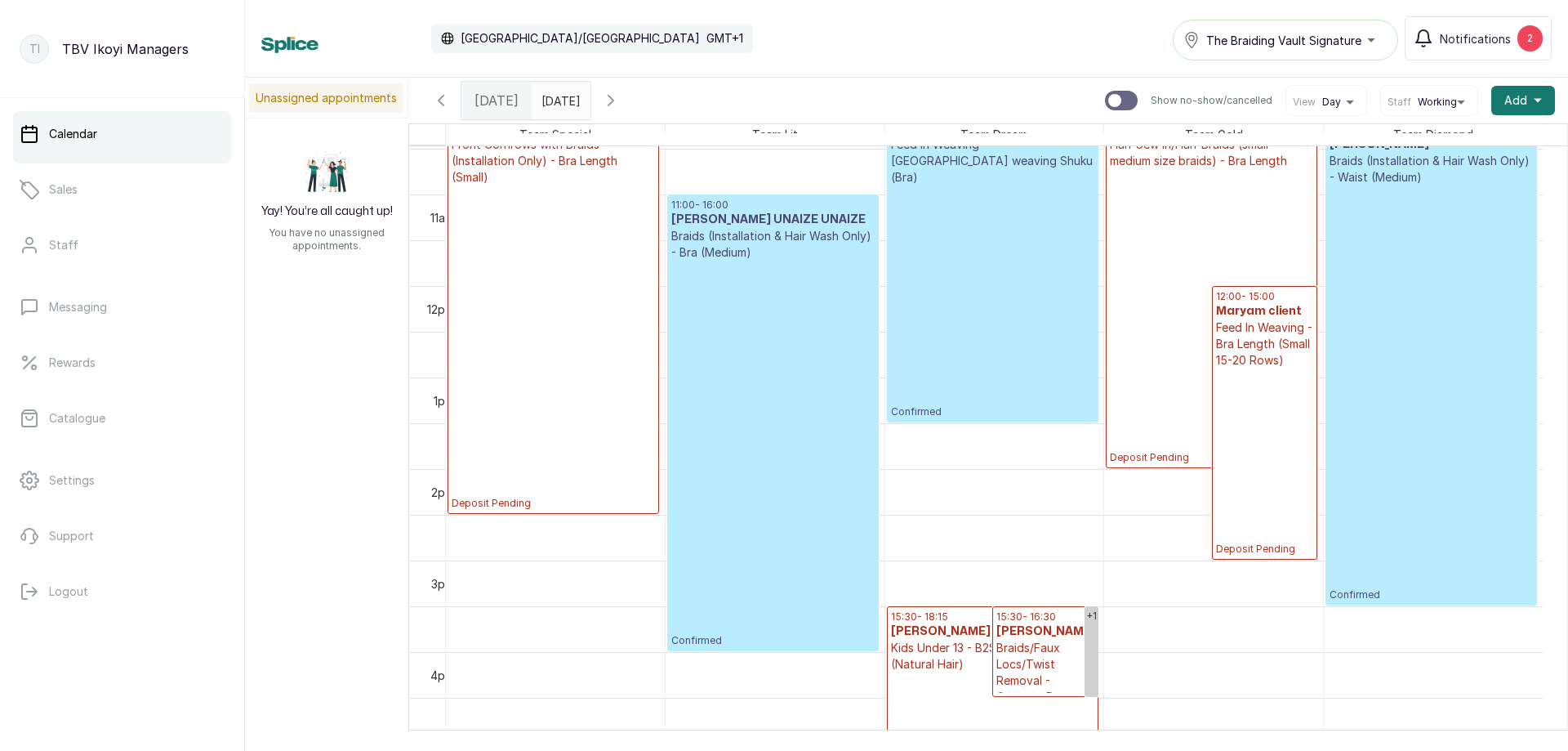
scroll to position [714, 0]
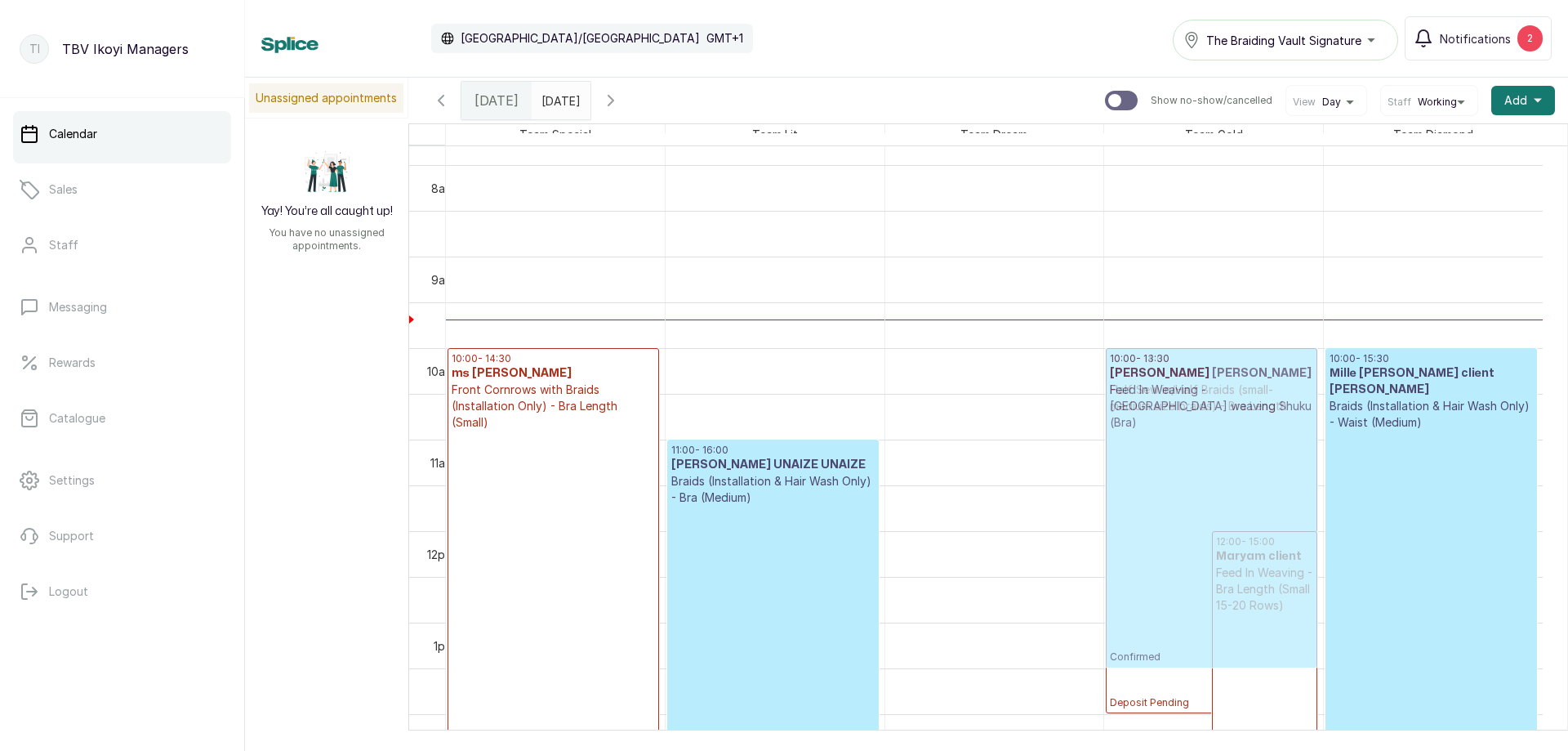
drag, startPoint x: 994, startPoint y: 497, endPoint x: 1174, endPoint y: 480, distance: 180.8
click at [1174, 480] on tr "10:00 - 14:30 ms [PERSON_NAME] Front Cornrows with Braids (Installation Only) -…" at bounding box center [994, 531] width 1097 height 2197
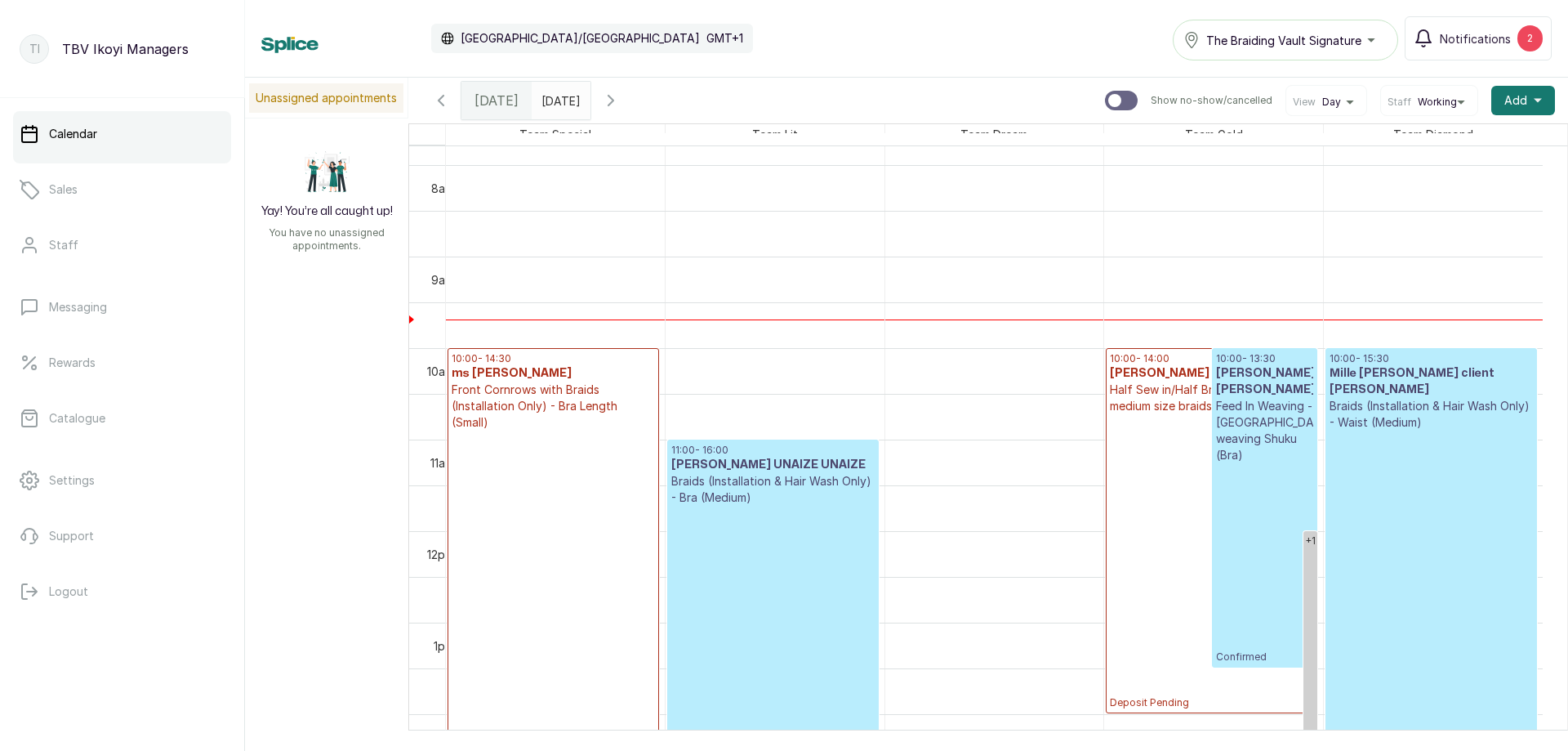
click at [438, 102] on icon "button" at bounding box center [442, 101] width 20 height 20
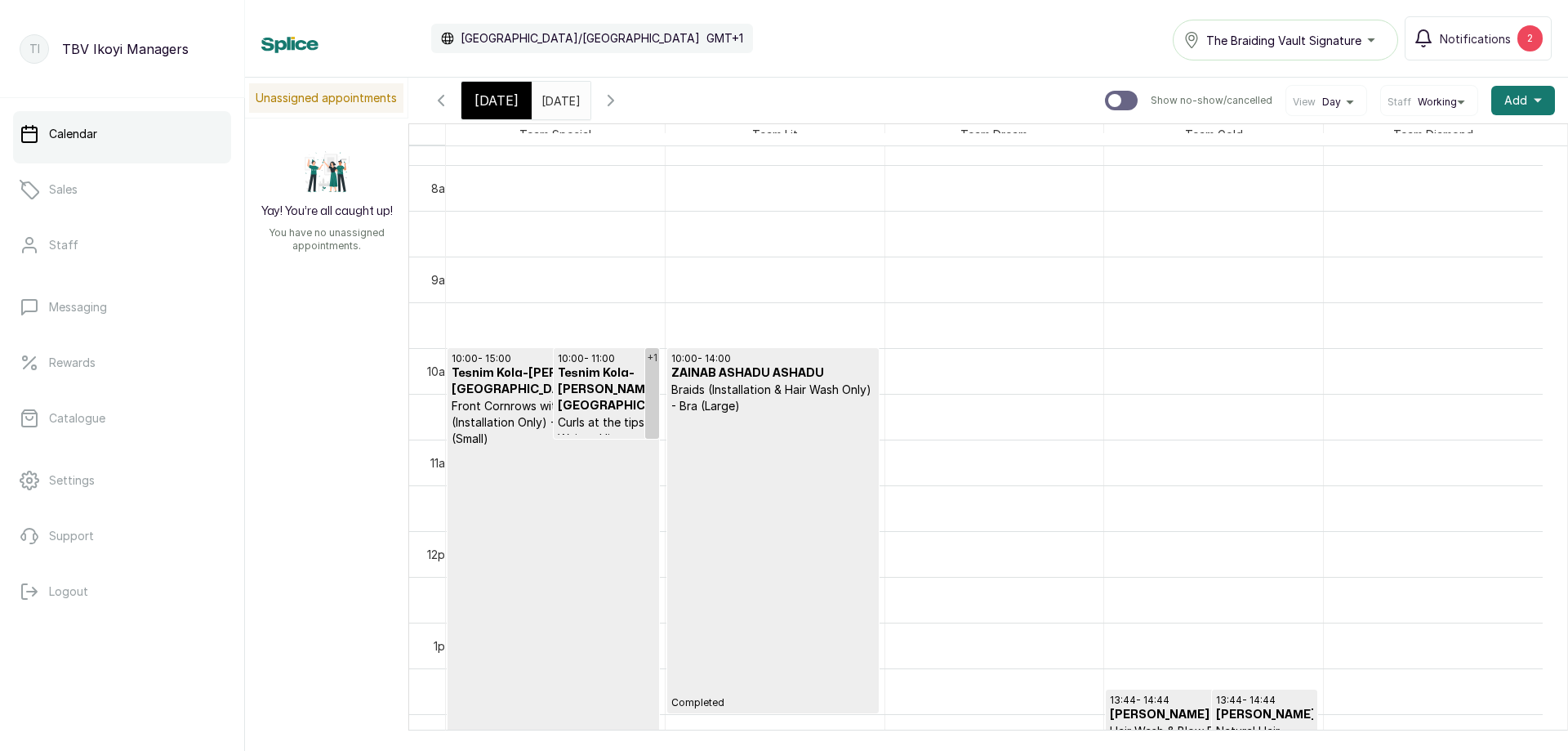
scroll to position [795, 0]
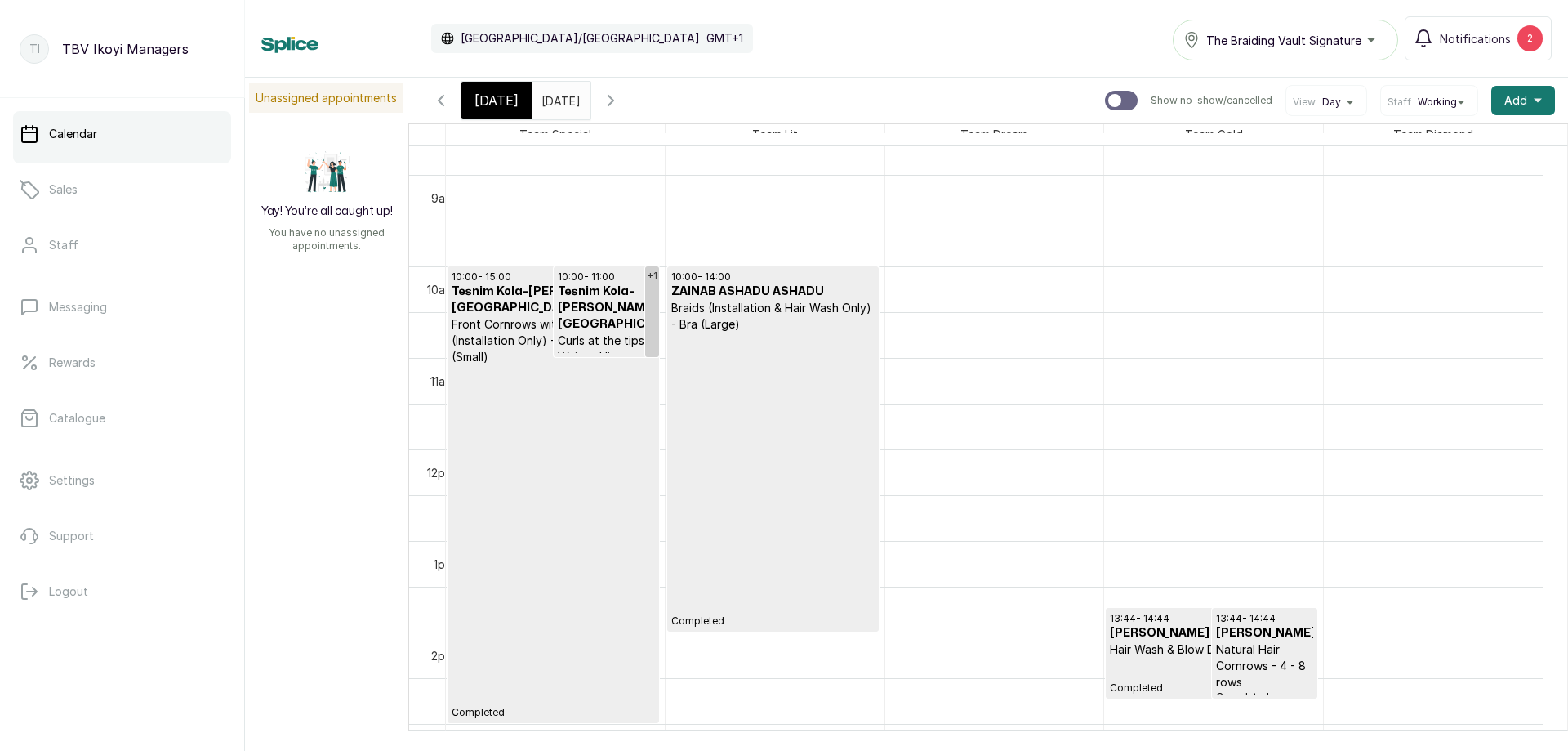
click at [631, 99] on button "Show no-show/cancelled" at bounding box center [611, 100] width 39 height 39
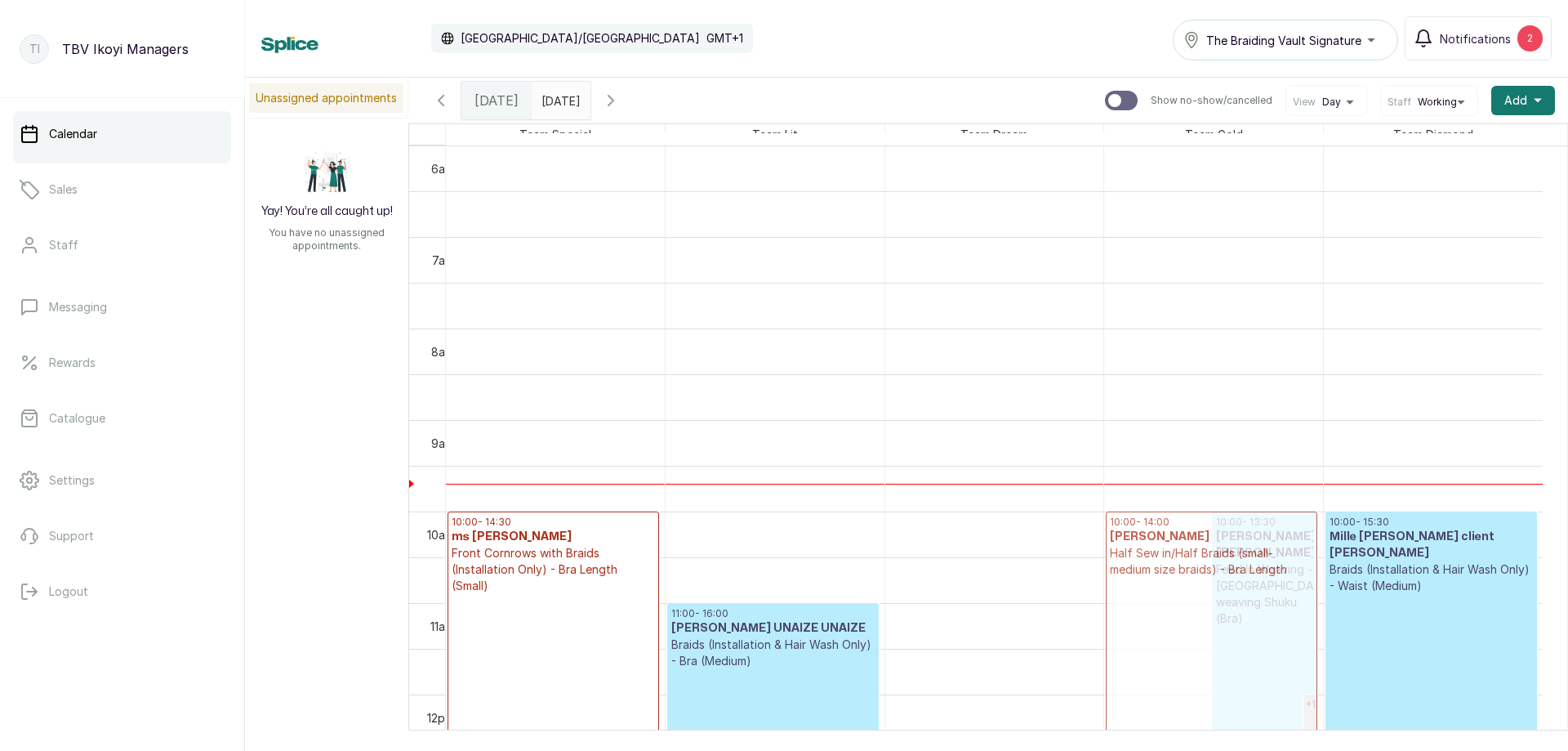
drag, startPoint x: 1120, startPoint y: 604, endPoint x: 1048, endPoint y: 598, distance: 72.2
click at [1048, 598] on div "10:00 - 14:30 ms [PERSON_NAME] Front Cornrows with Braids (Installation Only) -…" at bounding box center [994, 694] width 1097 height 2197
drag, startPoint x: 1168, startPoint y: 571, endPoint x: 1071, endPoint y: 580, distance: 97.4
click at [1071, 580] on div "10:00 - 14:30 ms [PERSON_NAME] Front Cornrows with Braids (Installation Only) -…" at bounding box center [994, 694] width 1097 height 2197
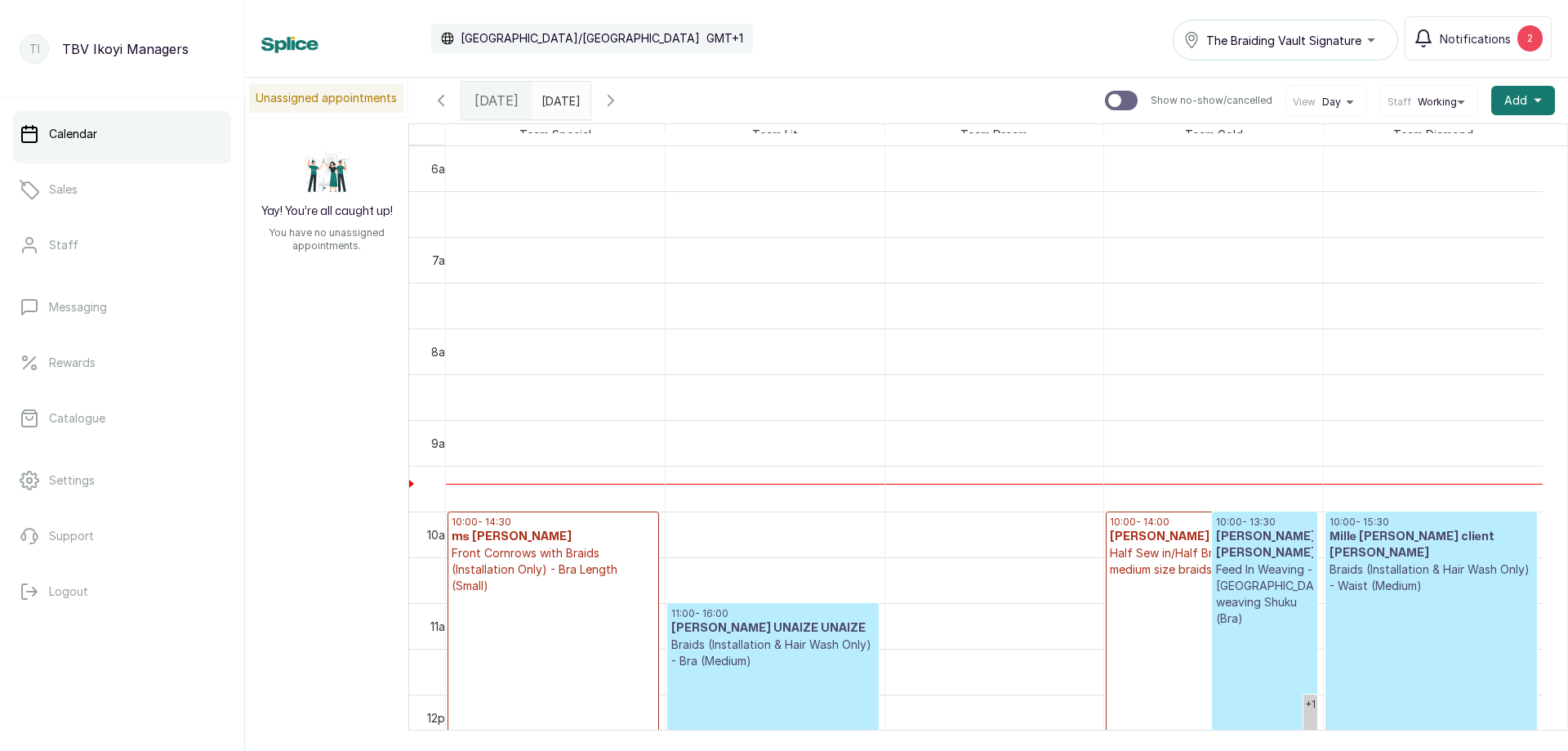
click at [1187, 566] on p "Half Sew in/Half Braids (small-medium size braids) - Bra Length" at bounding box center [1212, 561] width 204 height 33
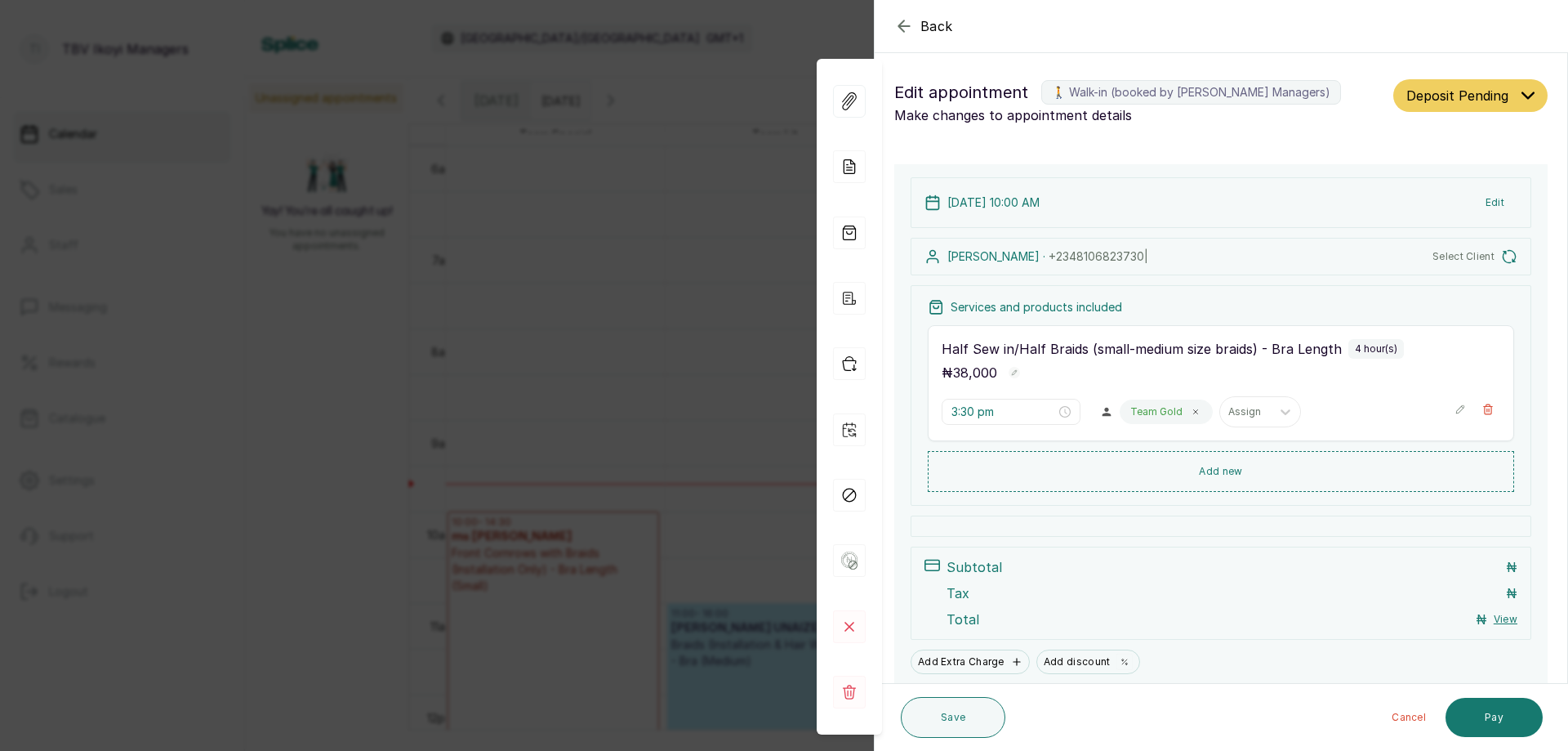
type input "10:00 am"
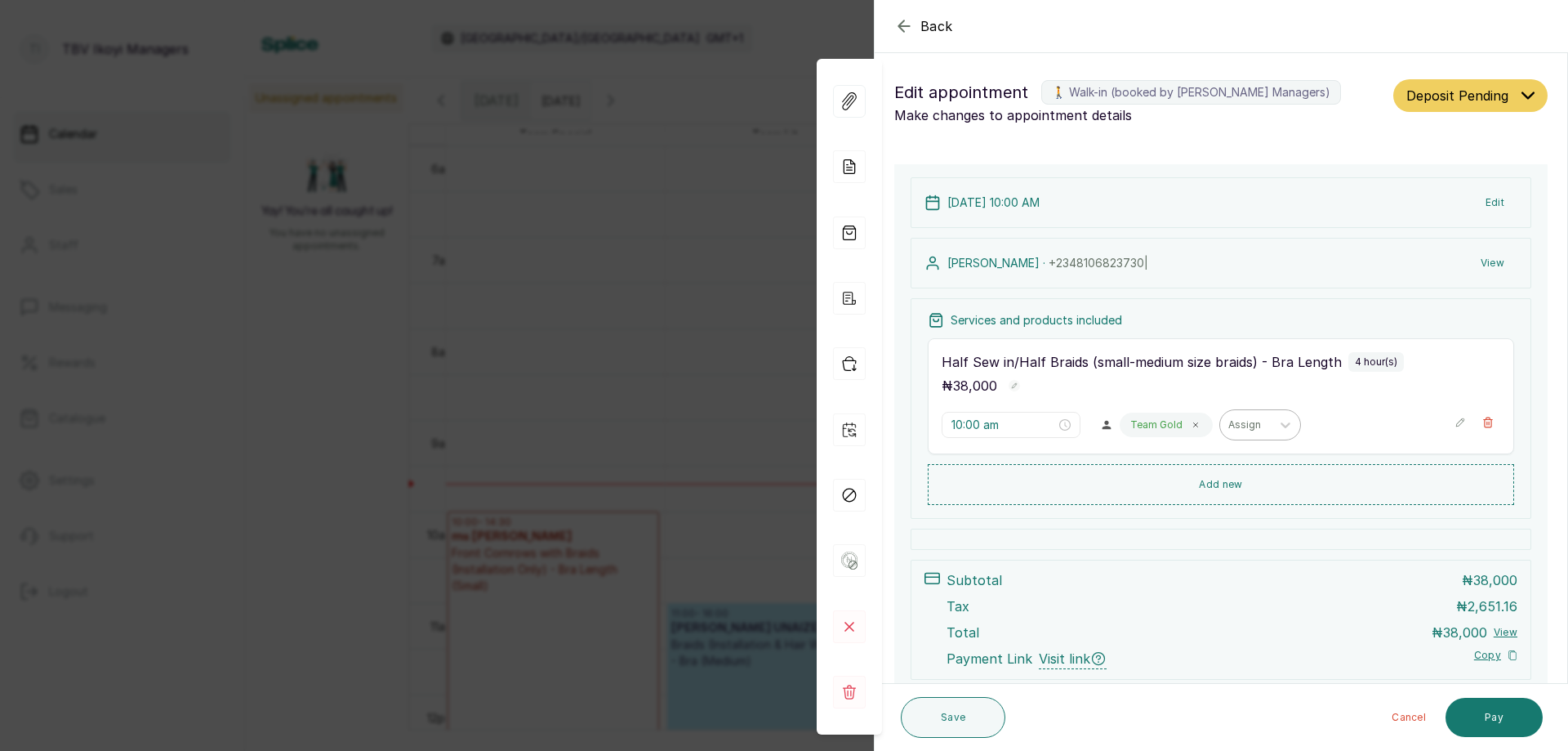
click at [1220, 425] on div "Assign" at bounding box center [1245, 424] width 51 height 21
click at [1243, 506] on div "Team Dream TBV - Stylist" at bounding box center [1250, 513] width 163 height 30
click at [1192, 428] on icon at bounding box center [1196, 425] width 8 height 8
click at [977, 723] on button "Save" at bounding box center [953, 717] width 105 height 41
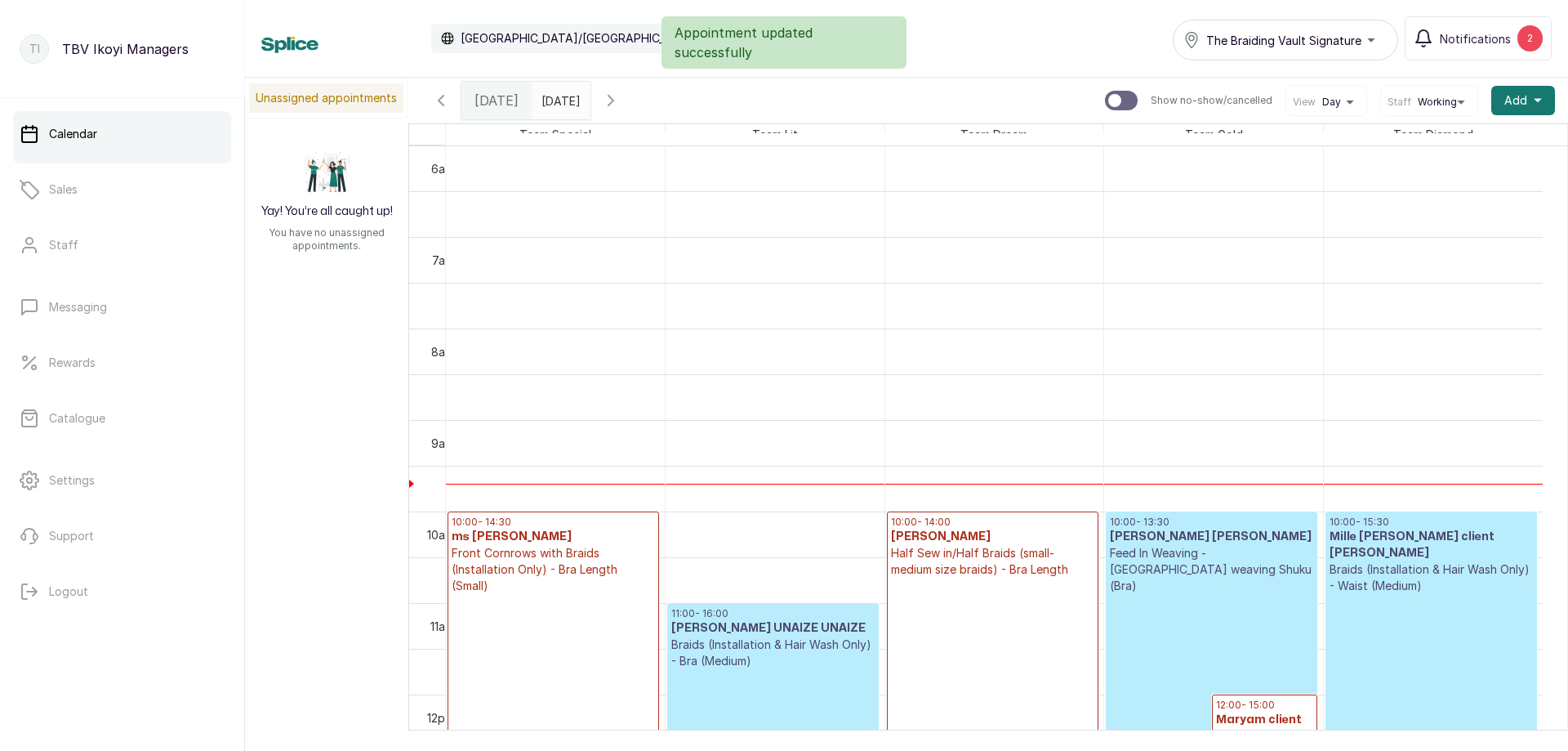
scroll to position [795, 0]
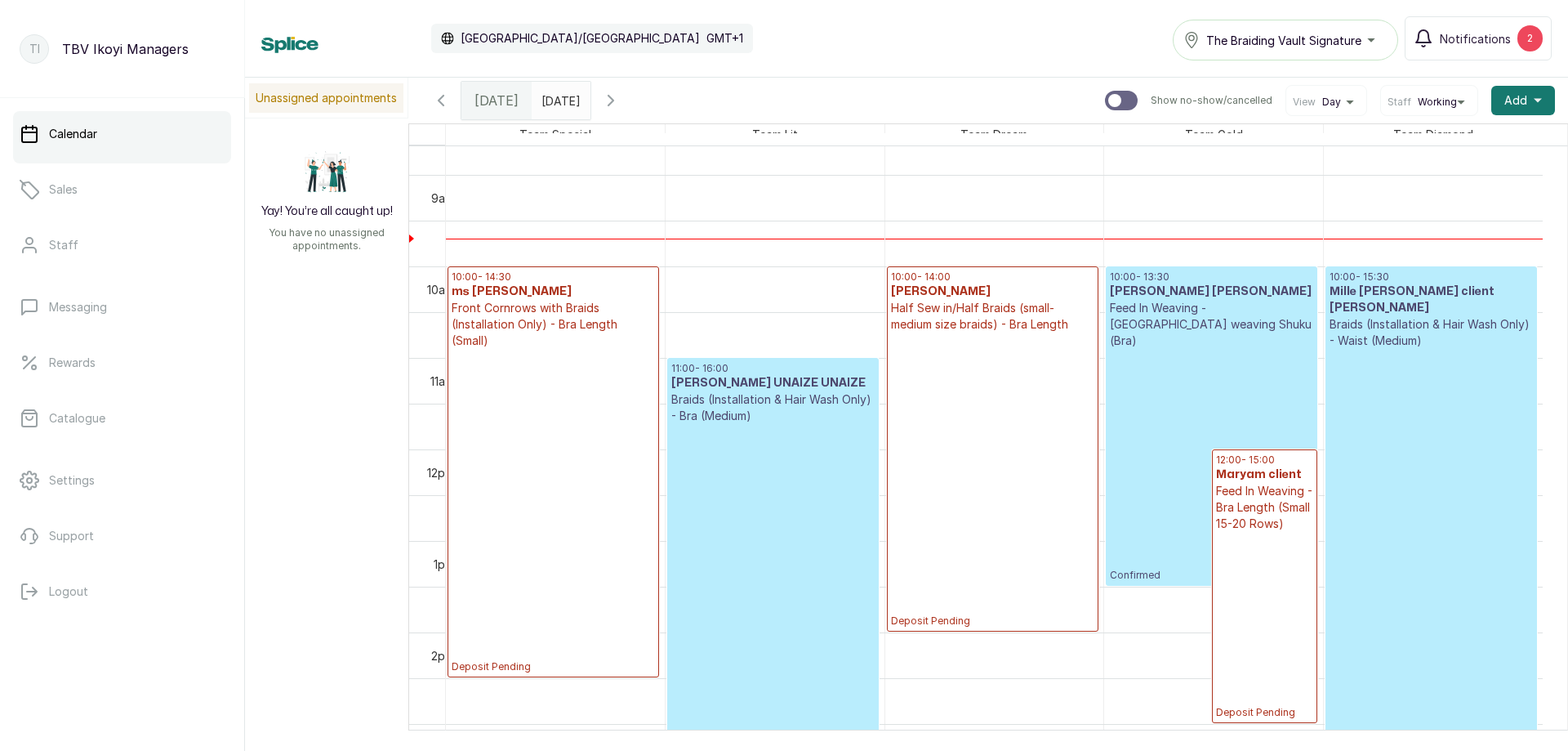
click at [1284, 589] on p "Deposit Pending" at bounding box center [1264, 625] width 97 height 187
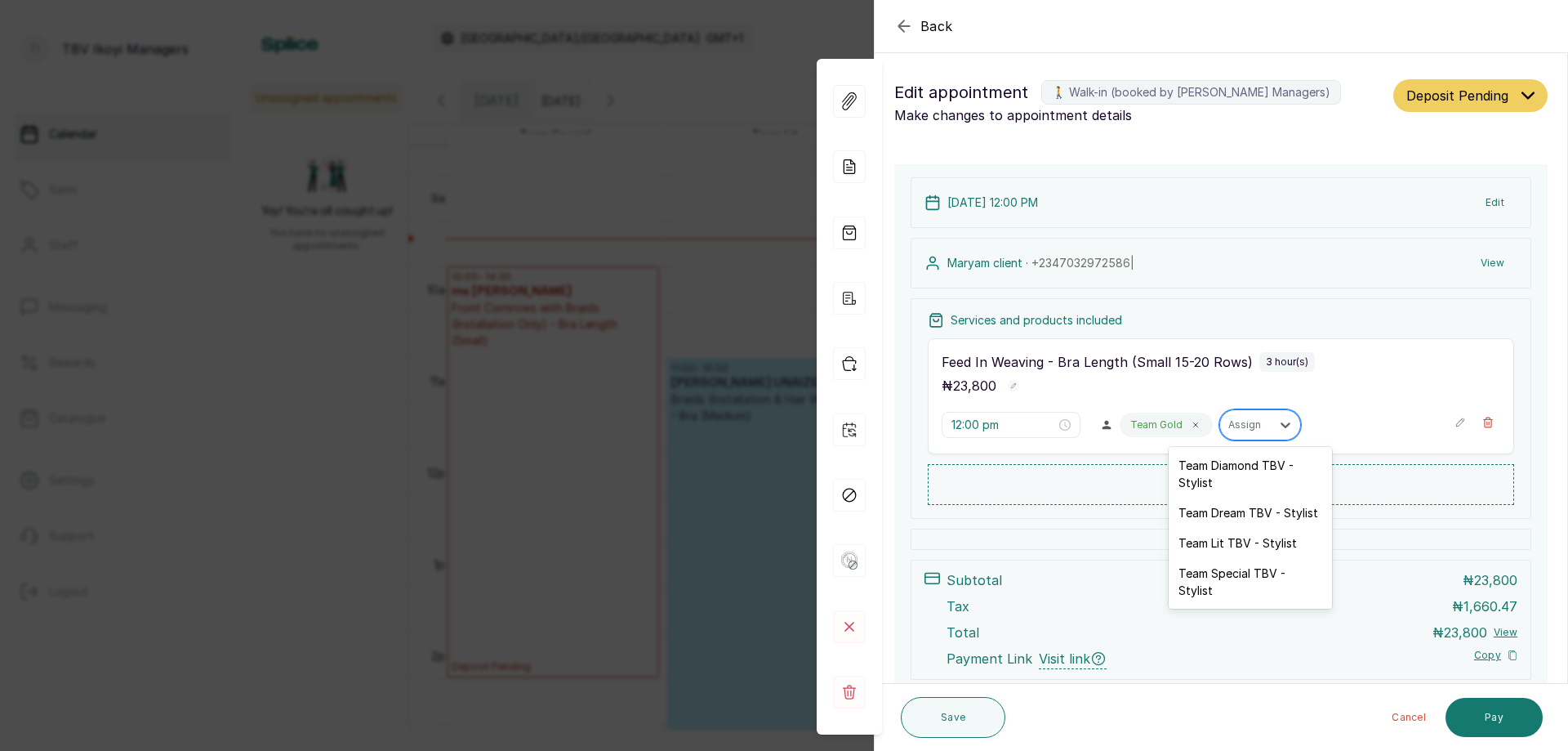
click at [1237, 432] on div "Assign" at bounding box center [1245, 424] width 51 height 21
click at [1237, 507] on div "Team Dream TBV - Stylist" at bounding box center [1250, 513] width 163 height 30
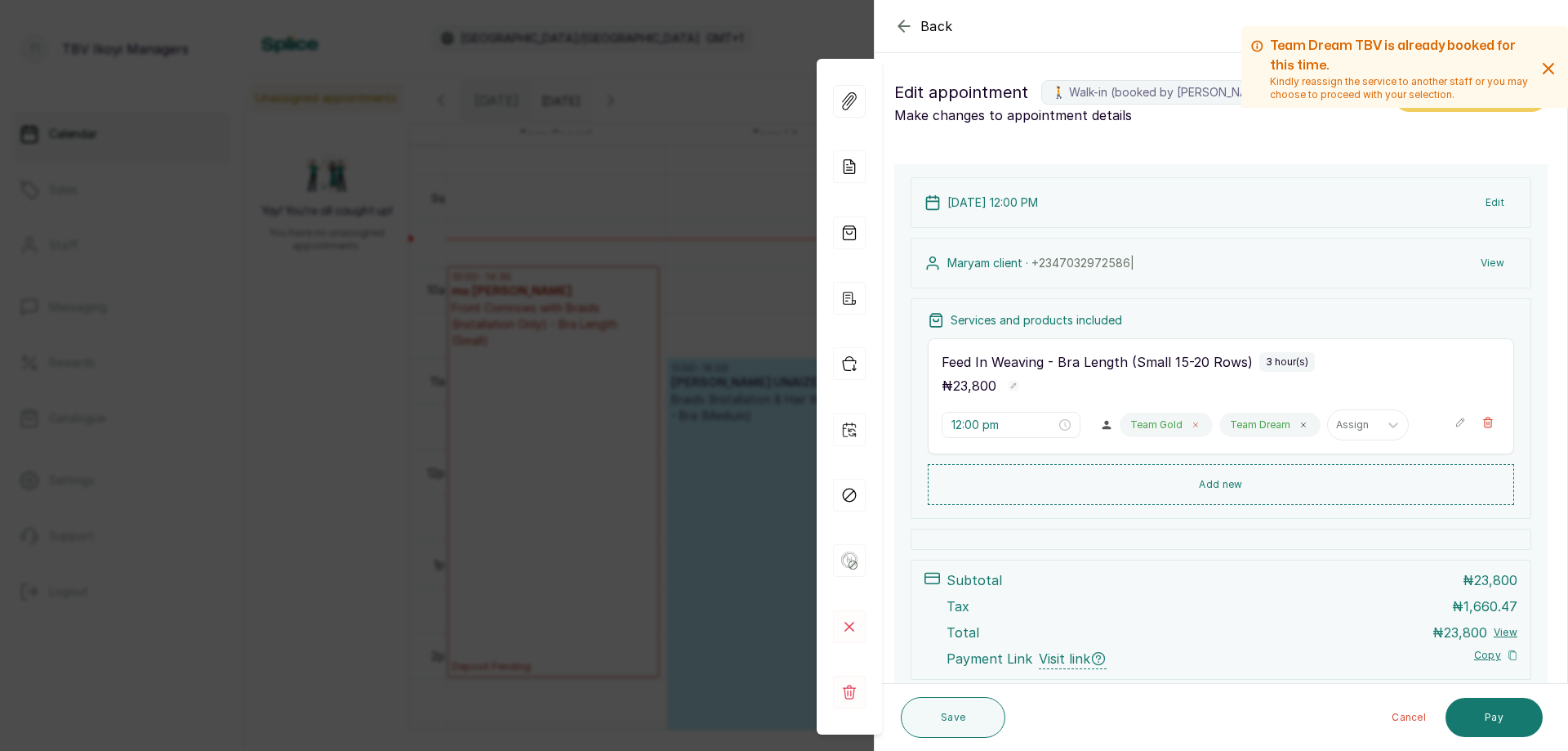
click at [1192, 423] on icon at bounding box center [1196, 425] width 8 height 8
click at [930, 729] on button "Save" at bounding box center [953, 717] width 105 height 41
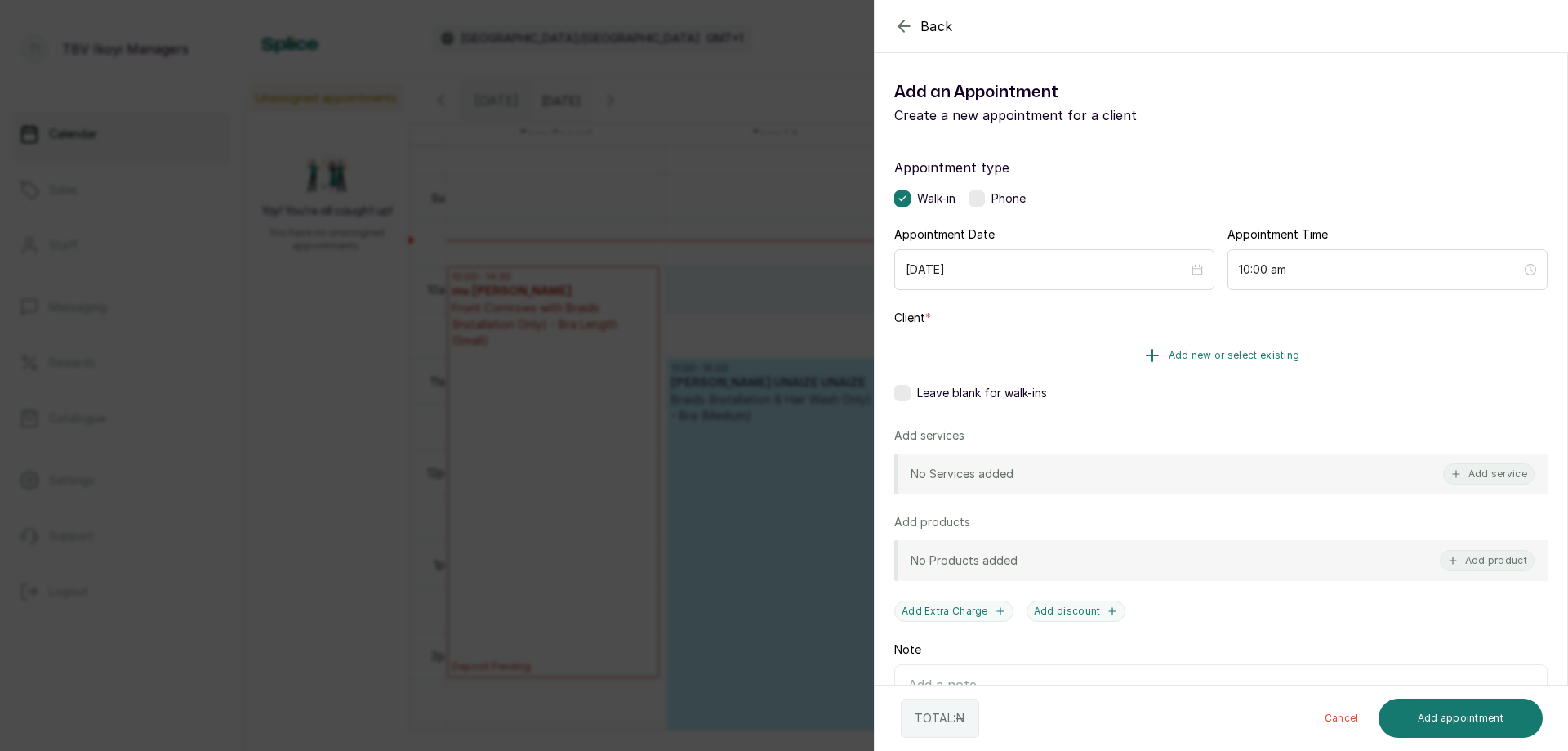
click at [1274, 351] on span "Add new or select existing" at bounding box center [1235, 355] width 132 height 13
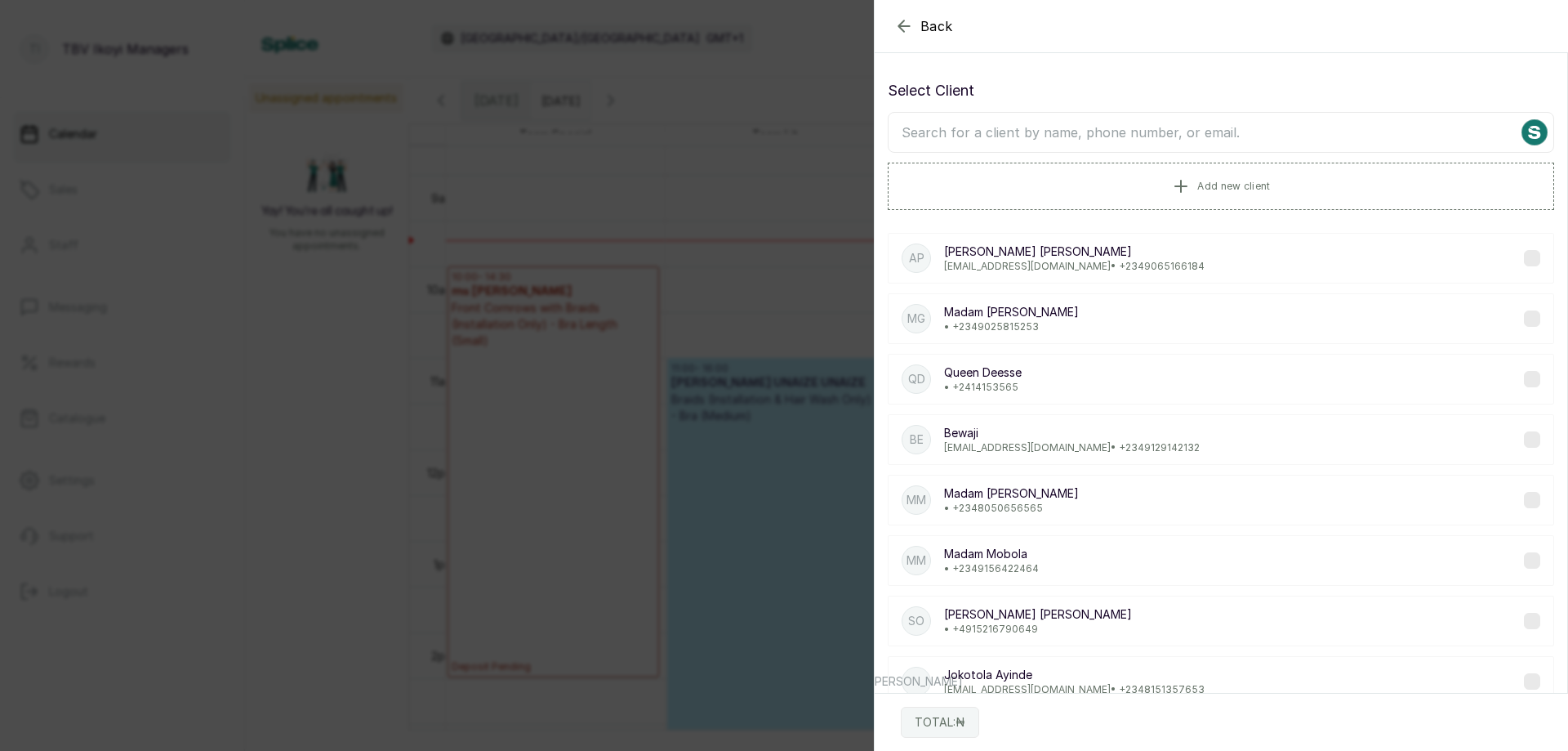
click at [1140, 137] on input "text" at bounding box center [1221, 132] width 667 height 41
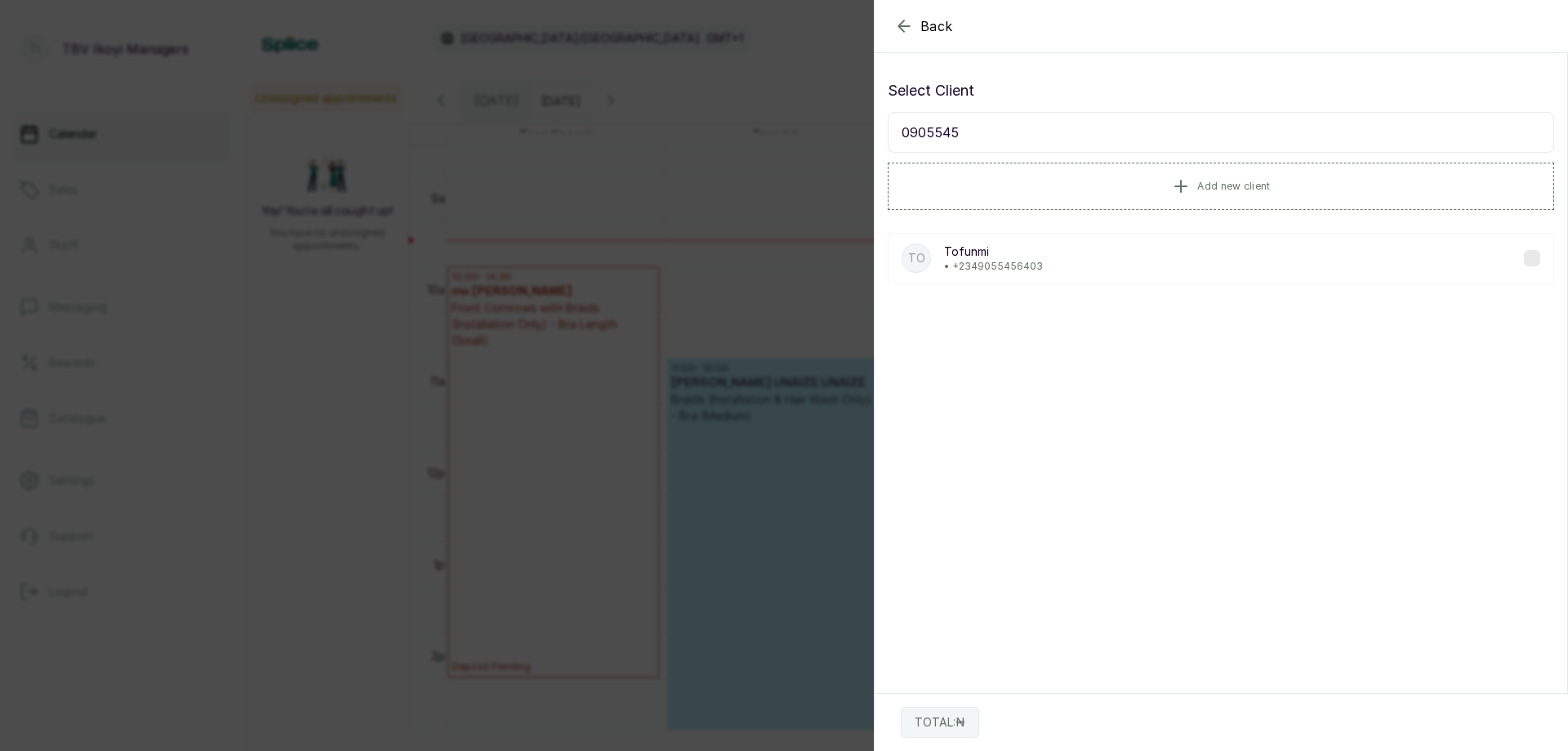
type input "0905545"
click at [1171, 262] on div "To Tofunmi • [PHONE_NUMBER]" at bounding box center [1221, 258] width 667 height 51
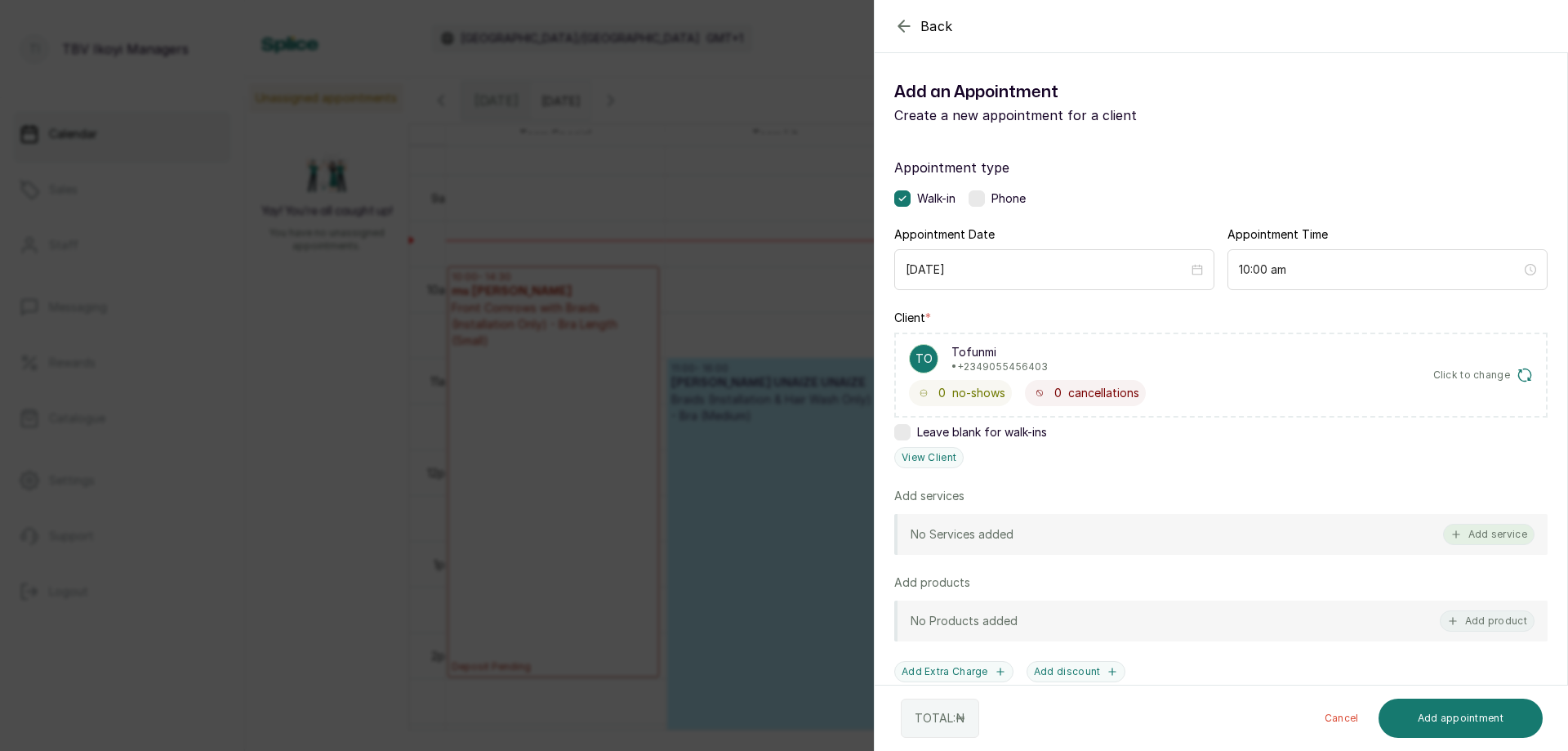
click at [1482, 537] on button "Add service" at bounding box center [1489, 534] width 92 height 21
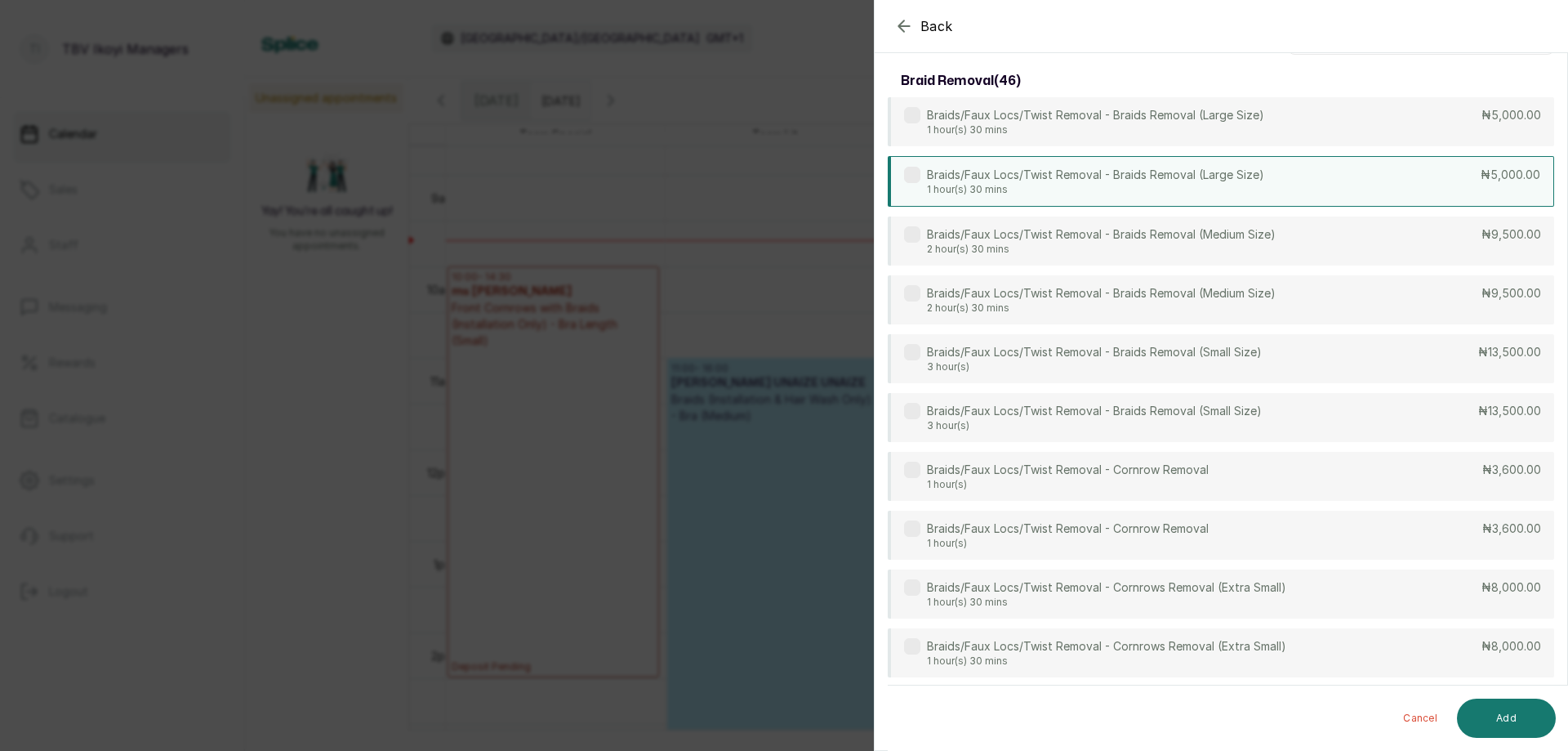
scroll to position [0, 0]
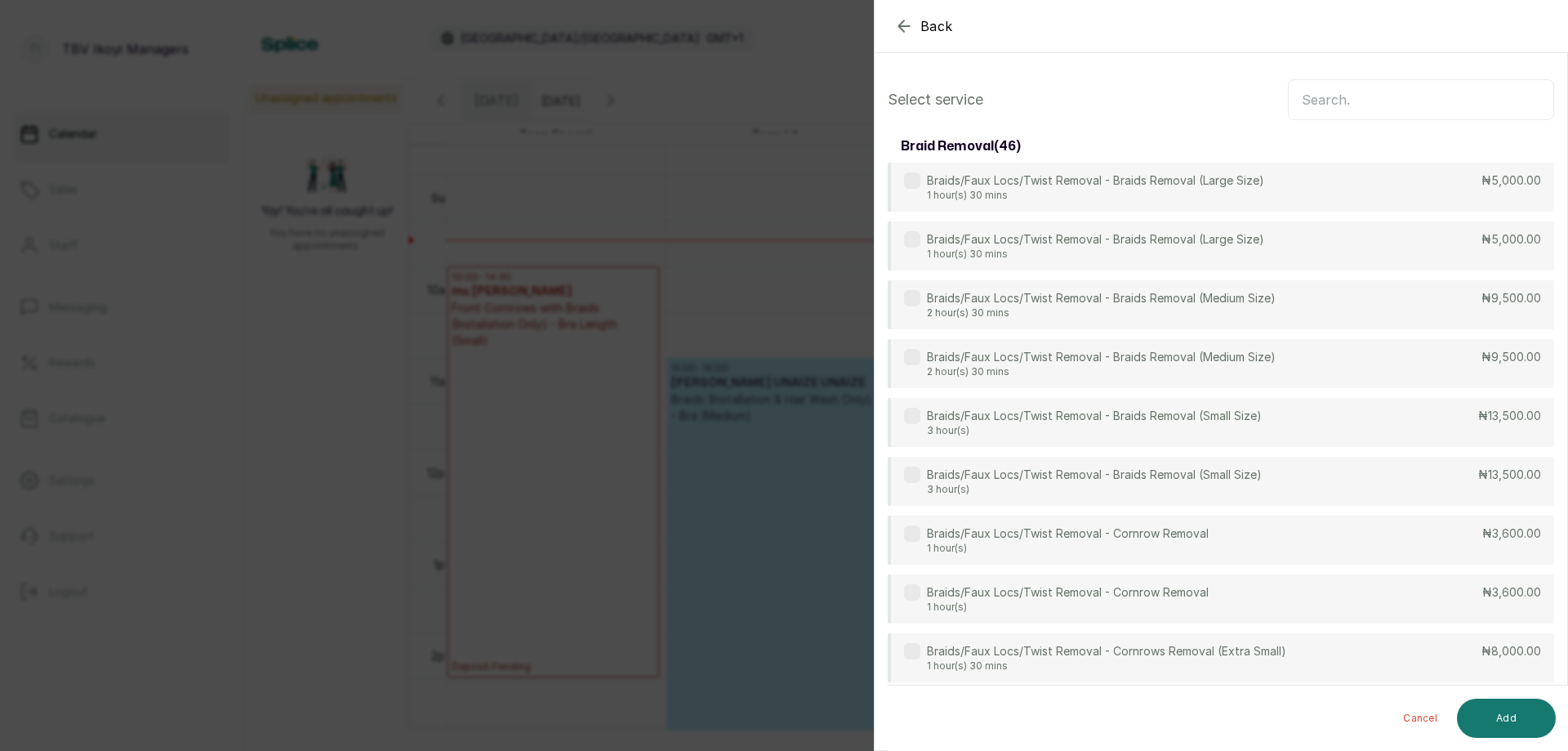
click at [1453, 93] on input "text" at bounding box center [1421, 99] width 266 height 41
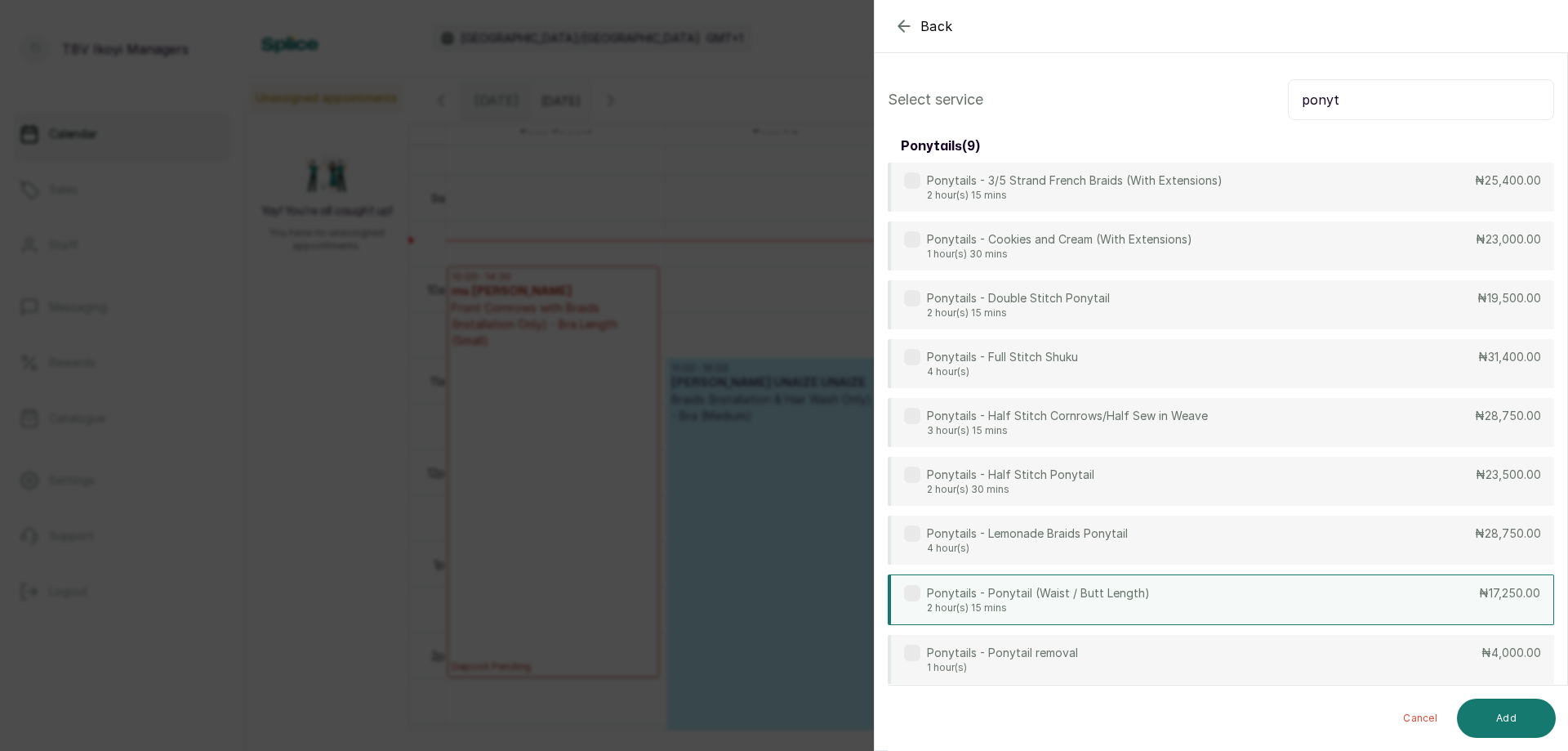
type input "ponyt"
click at [1397, 594] on div "Ponytails - Ponytail (Waist / Butt Length) 2 hour(s) 15 mins ₦17,250.00" at bounding box center [1221, 600] width 667 height 51
click at [1529, 733] on button "Add" at bounding box center [1506, 718] width 99 height 39
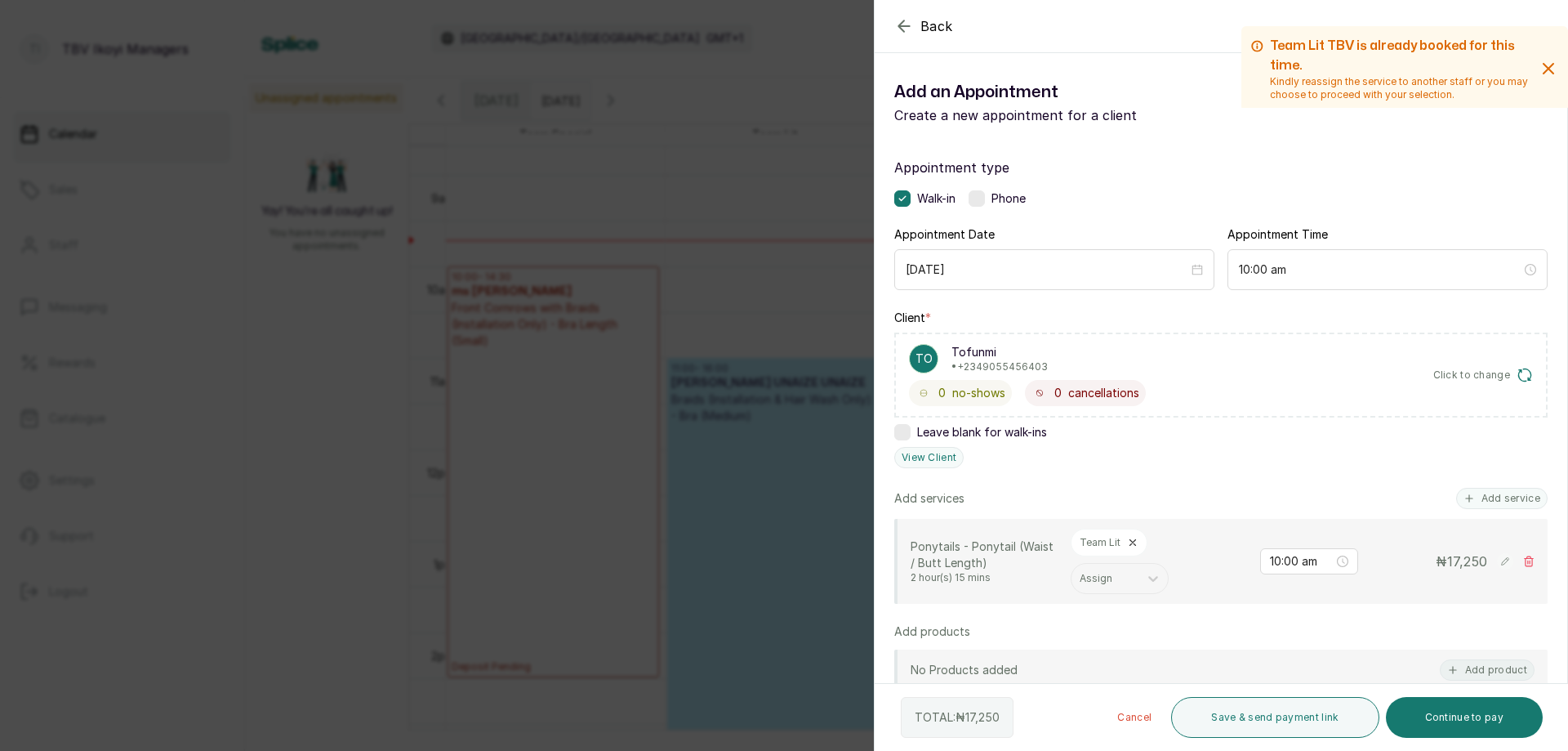
scroll to position [245, 0]
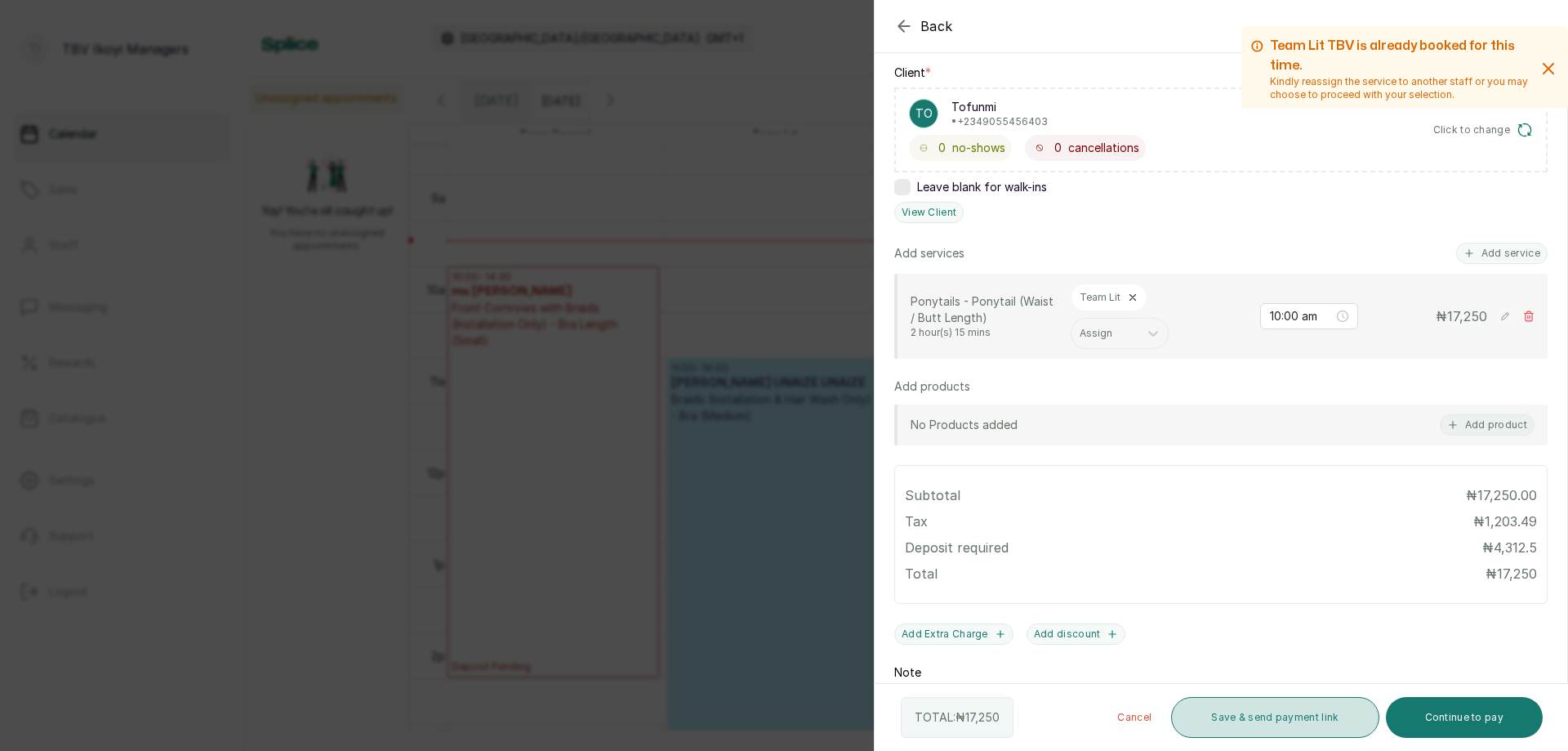
click at [1188, 723] on button "Save & send payment link" at bounding box center [1275, 717] width 208 height 41
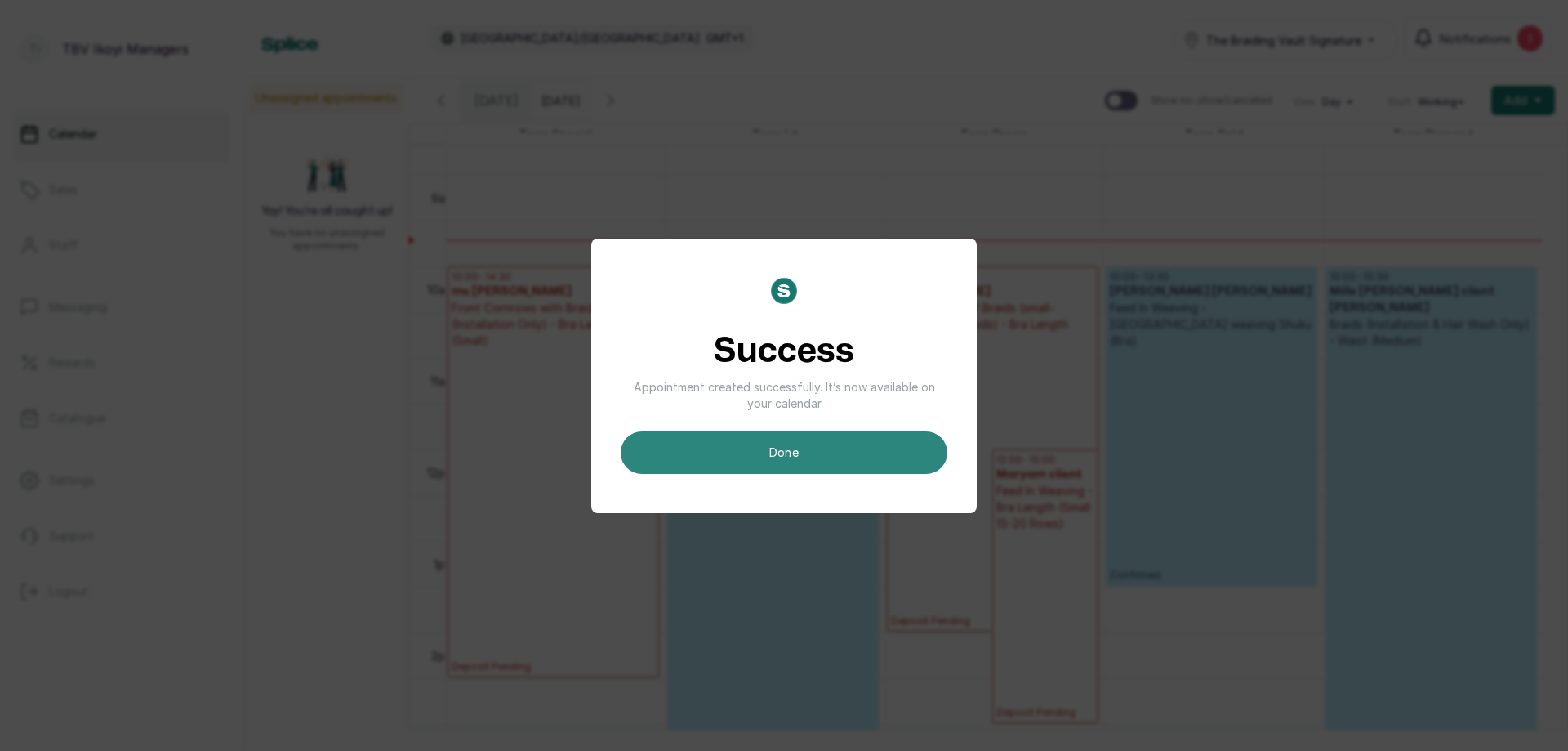
click at [915, 447] on button "done" at bounding box center [784, 453] width 327 height 43
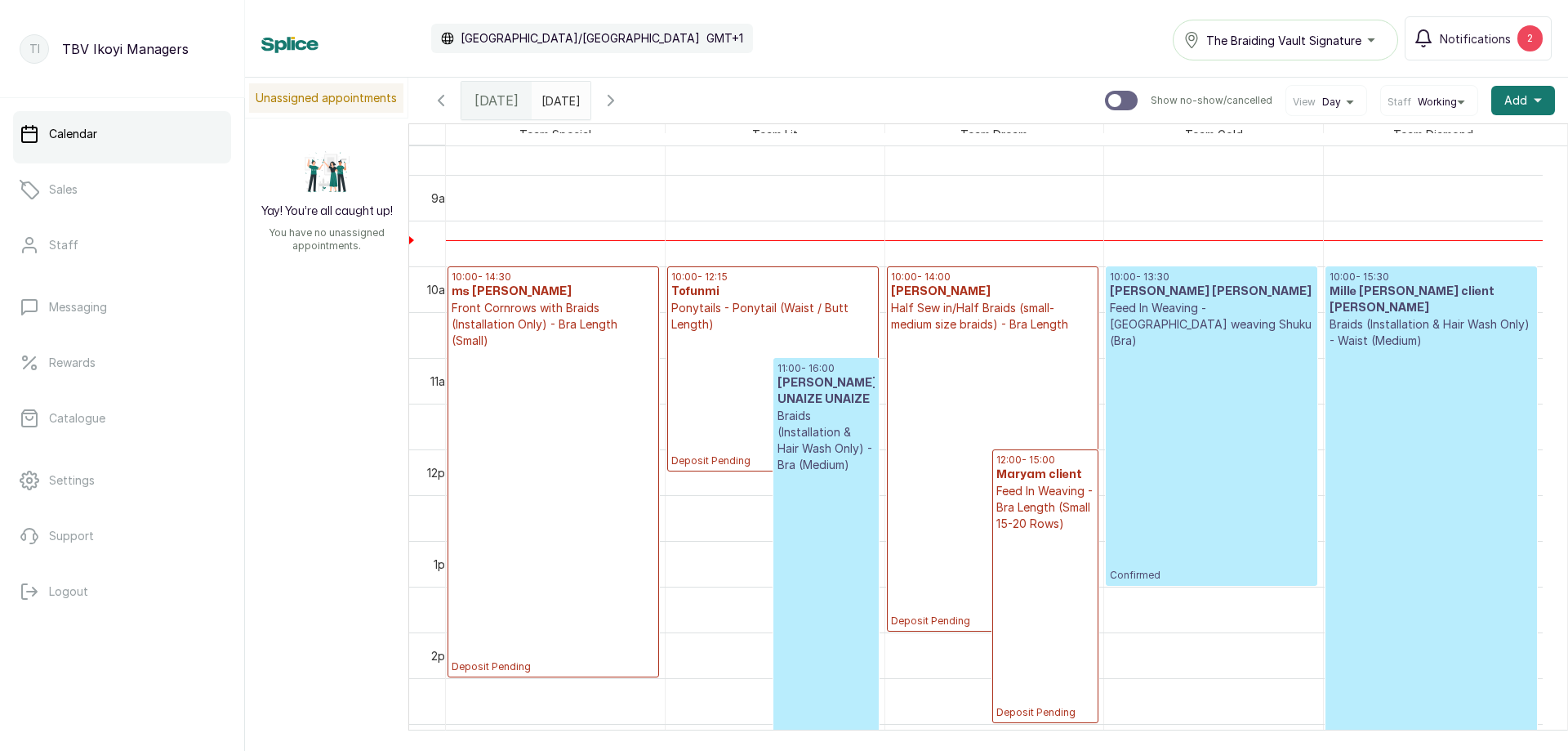
scroll to position [1041, 0]
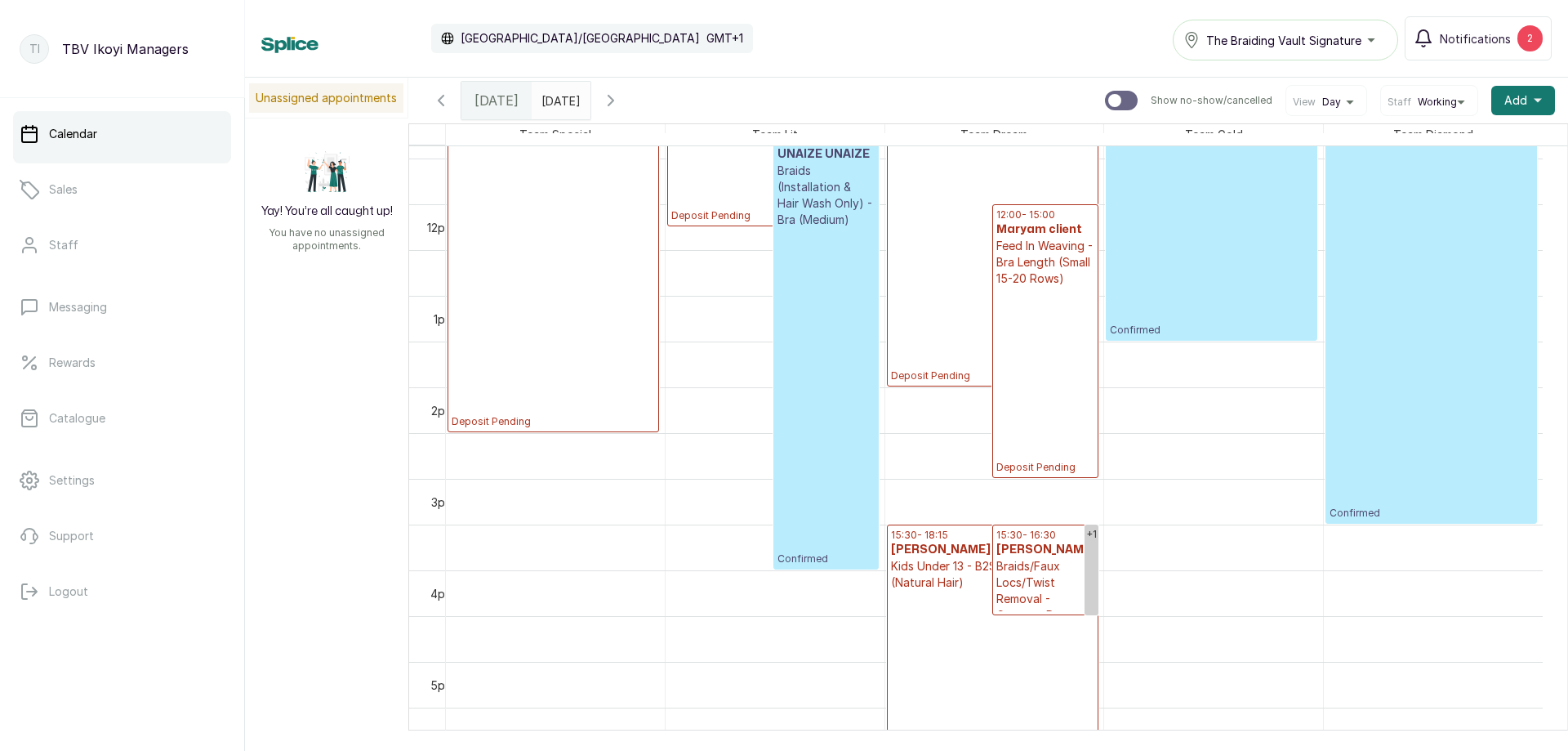
click at [1022, 655] on p "Deposit Pending" at bounding box center [993, 681] width 204 height 181
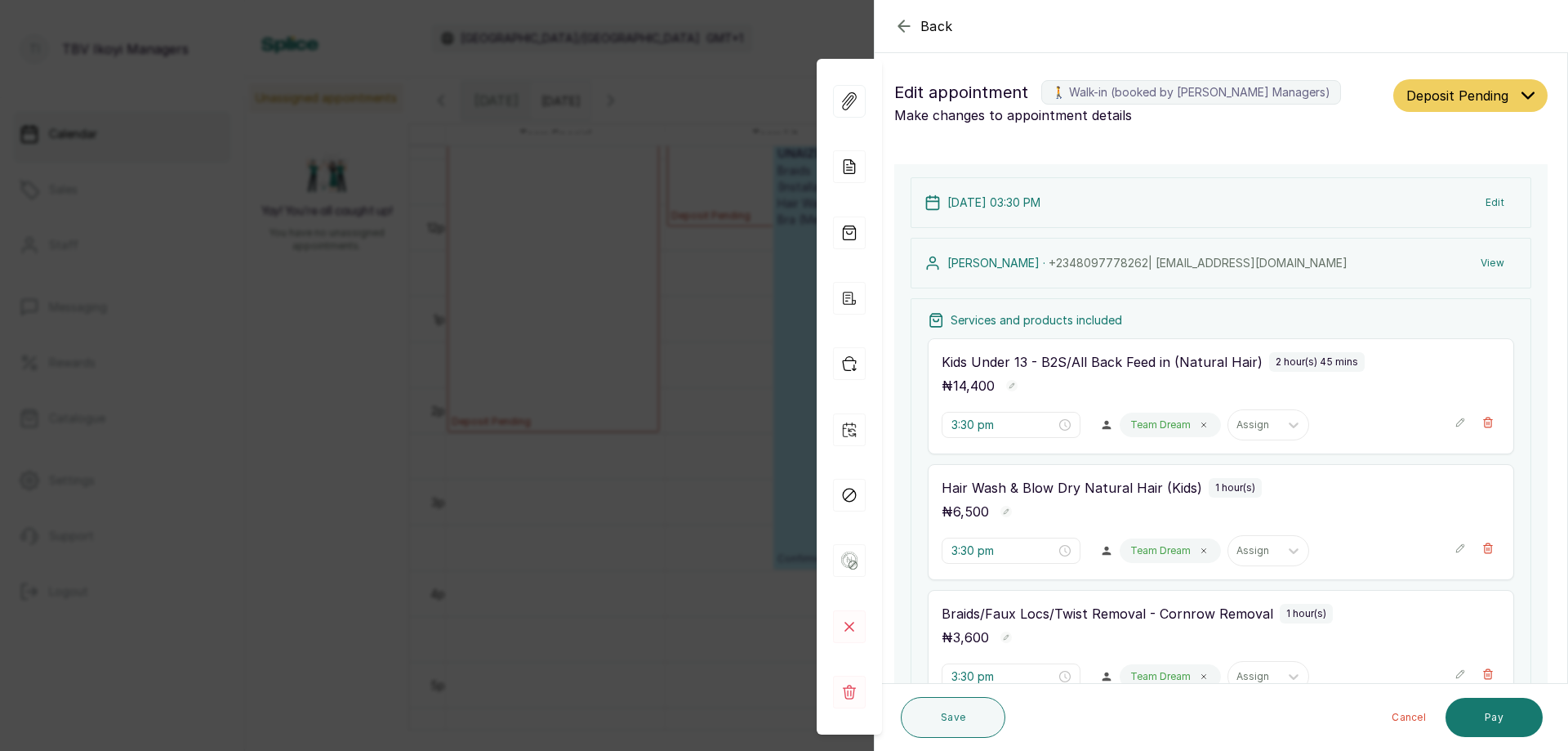
scroll to position [353, 0]
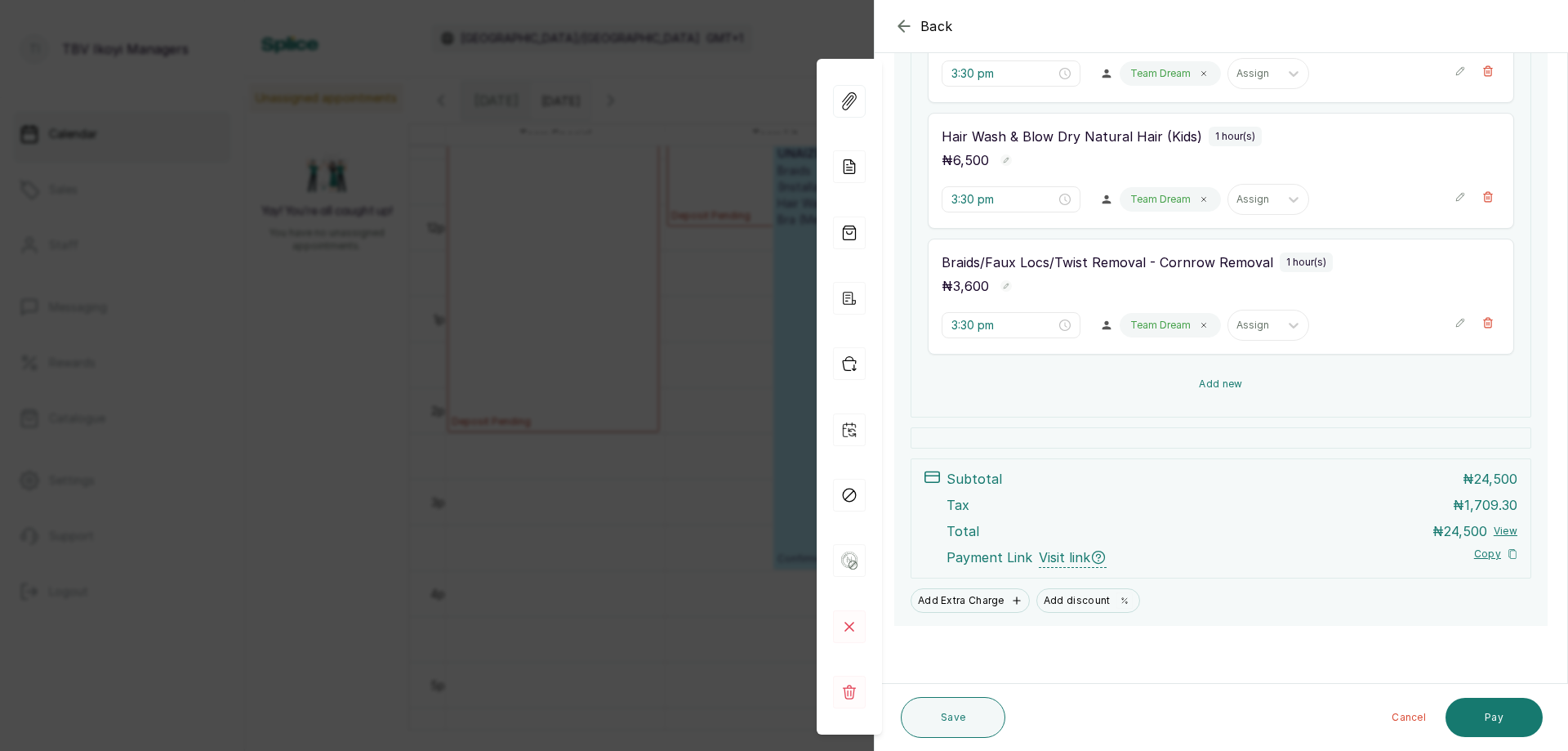
click at [1270, 387] on button "Add new" at bounding box center [1221, 384] width 587 height 39
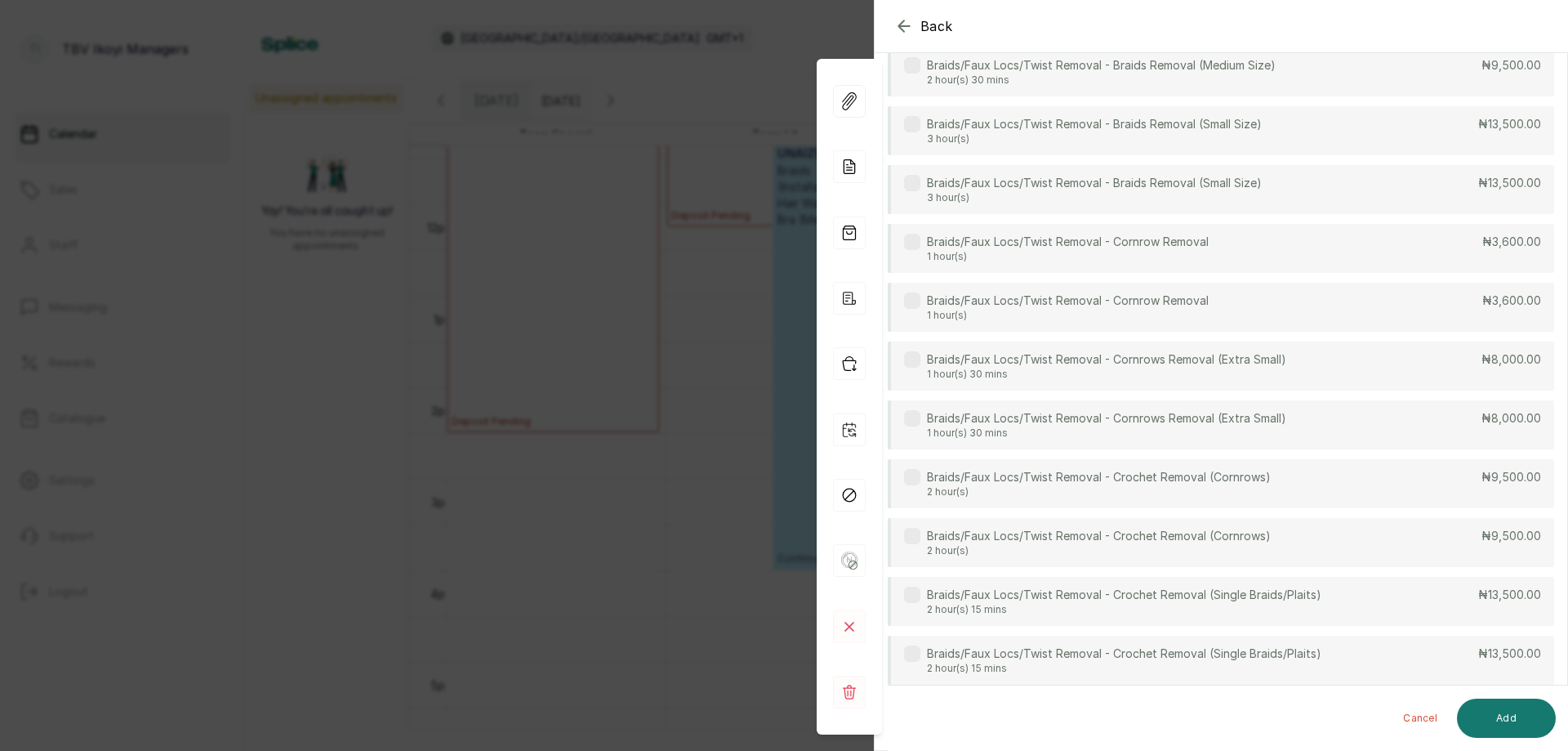
scroll to position [125, 0]
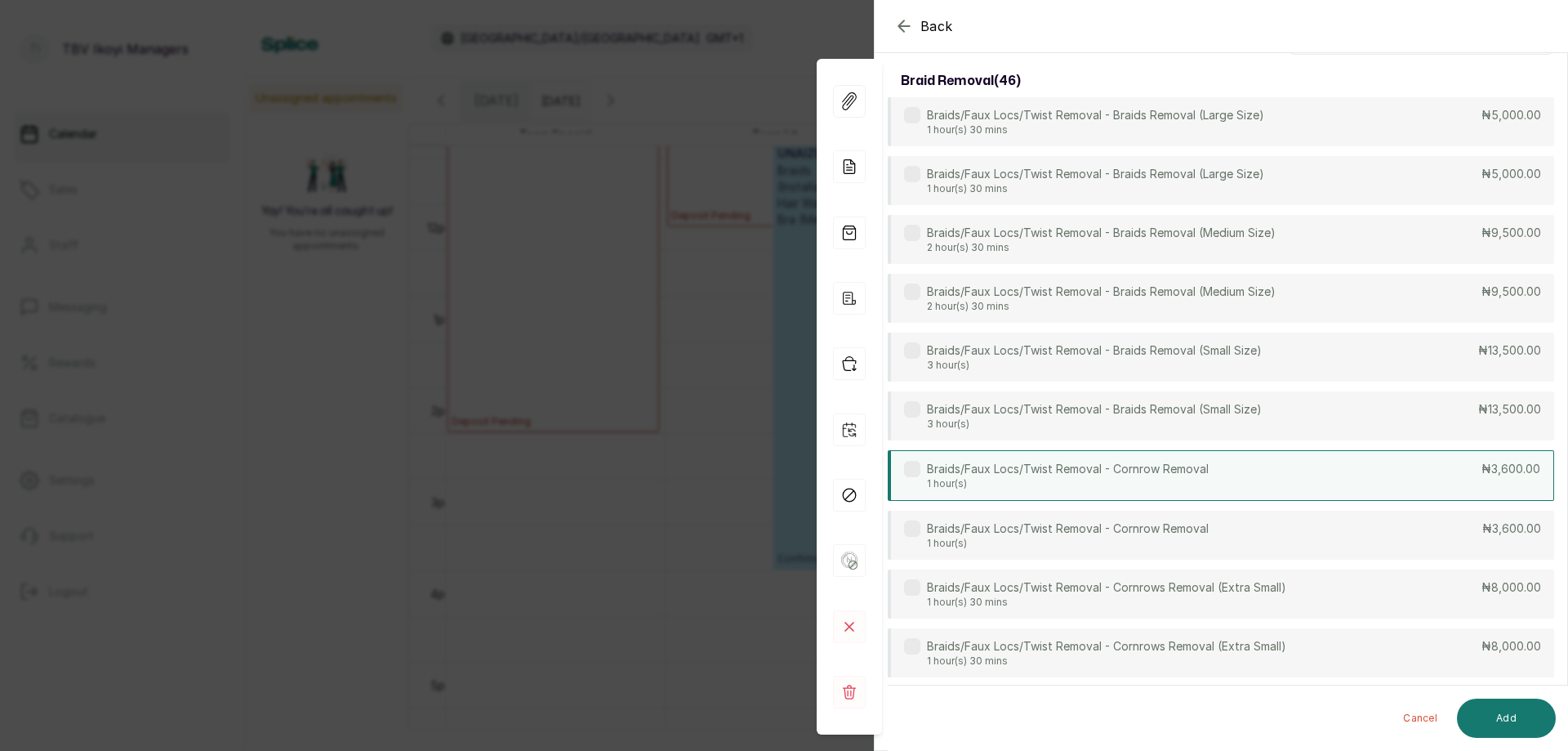
click at [1421, 468] on div "Braids/Faux Locs/Twist Removal - Cornrow Removal 1 hour(s) ₦3,600.00" at bounding box center [1221, 475] width 667 height 51
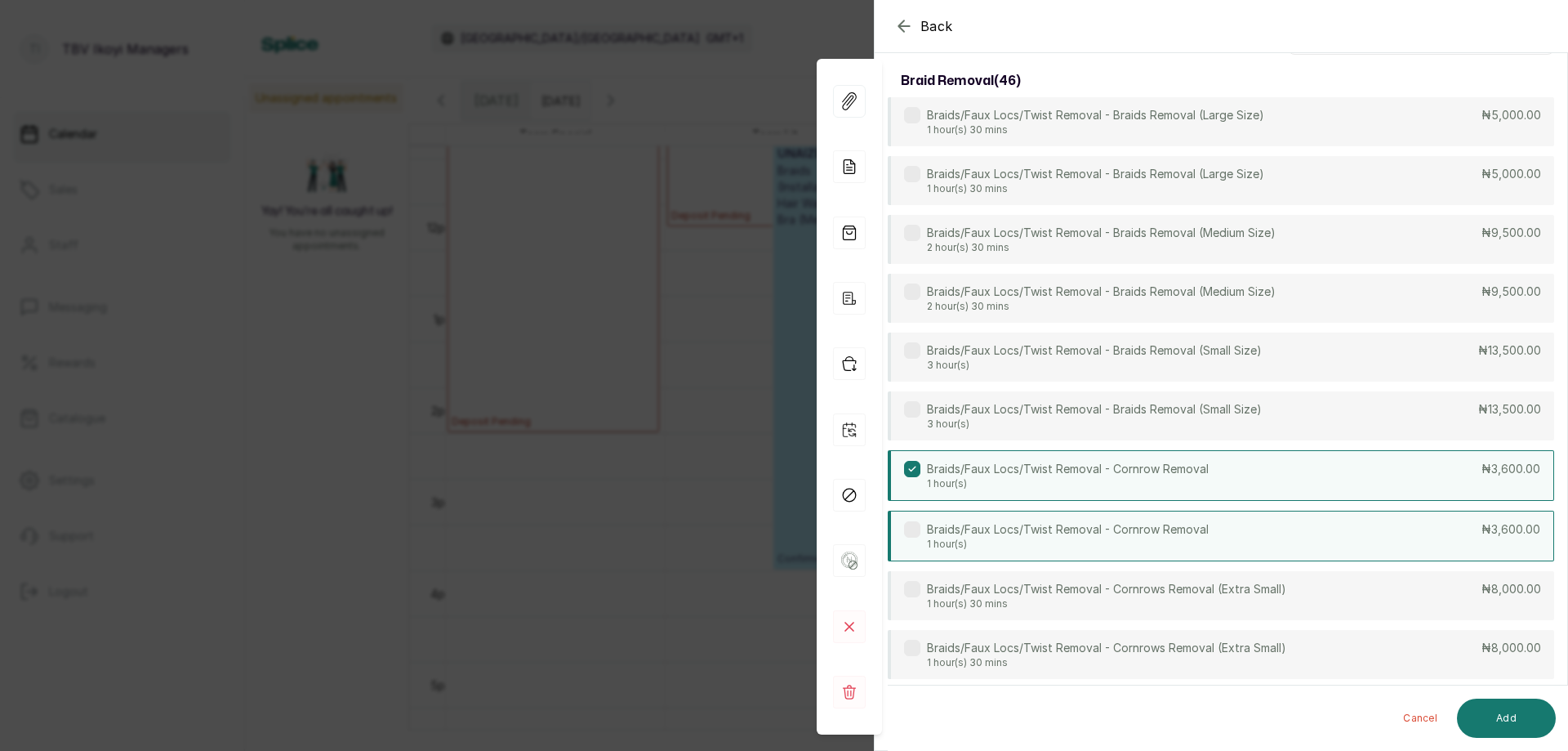
scroll to position [0, 0]
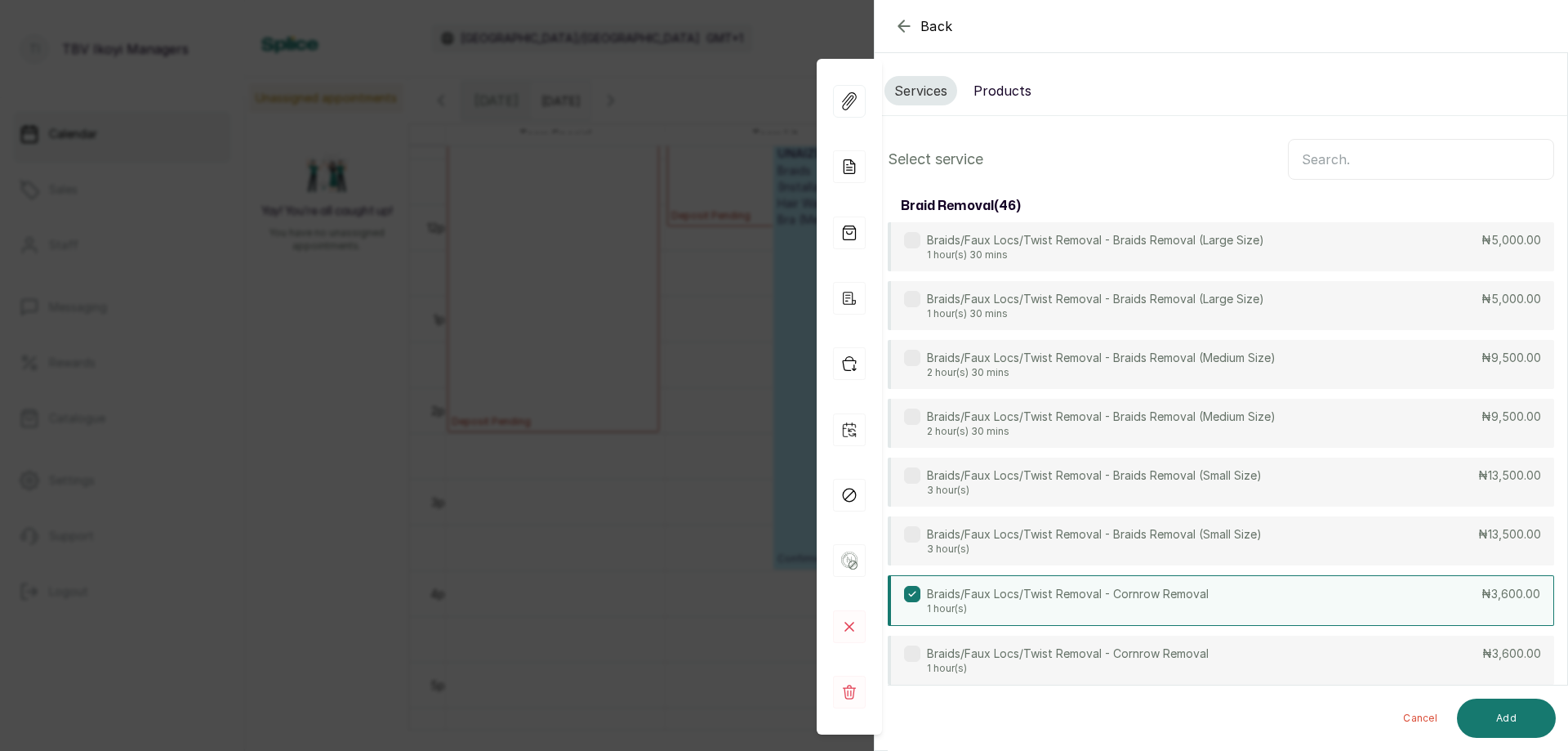
click at [1403, 152] on input "text" at bounding box center [1421, 159] width 266 height 41
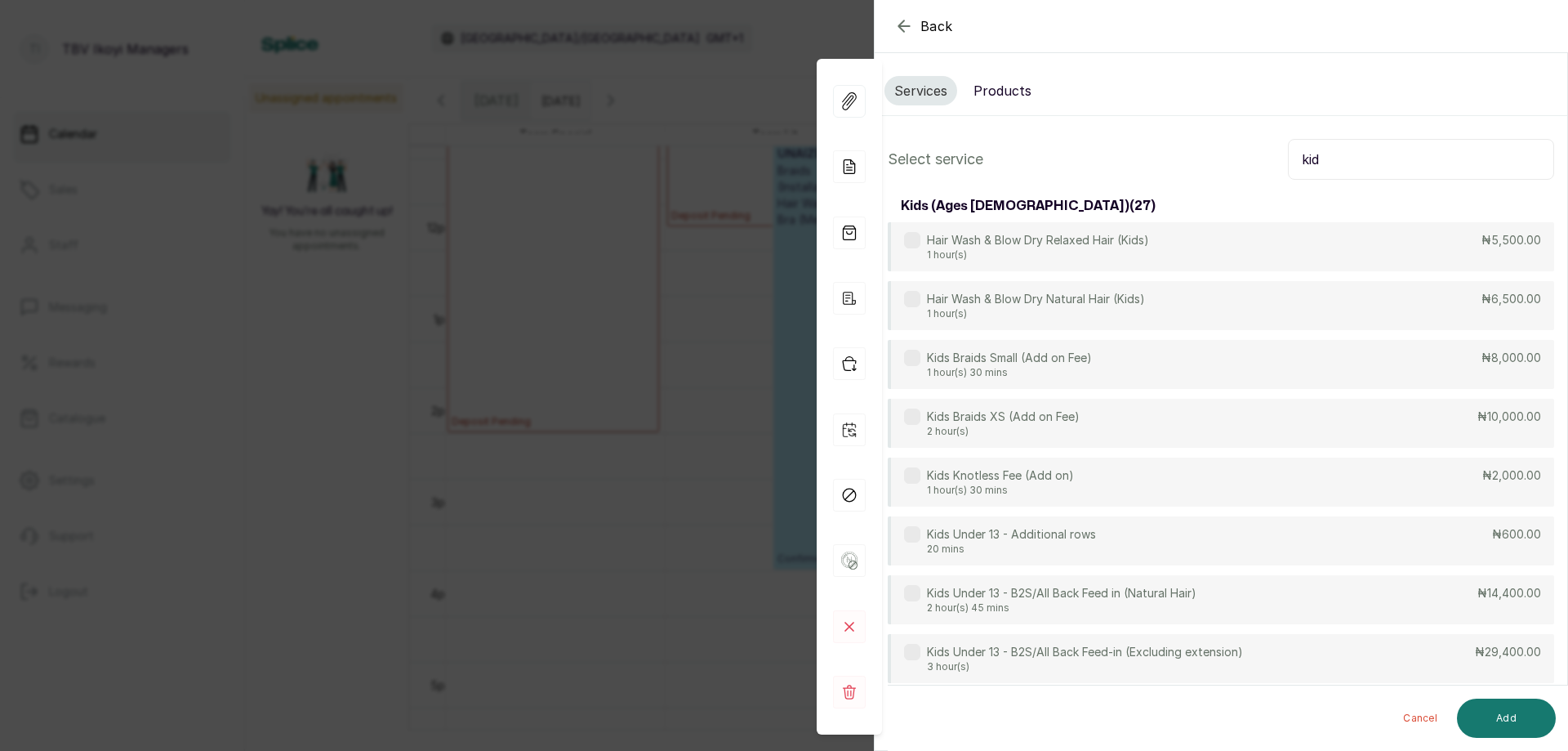
scroll to position [163, 0]
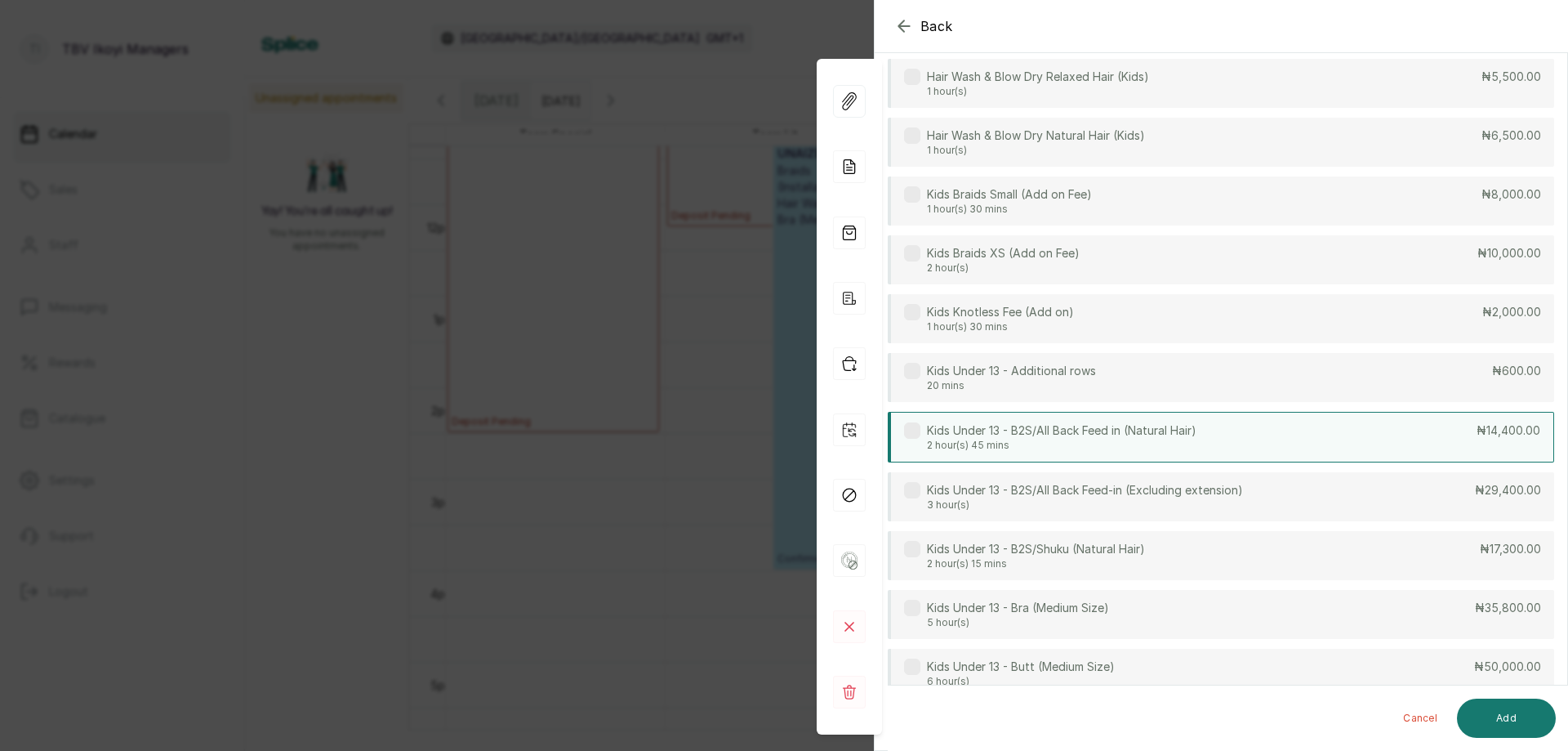
click at [1361, 431] on div "Kids Under 13 - B2S/All Back Feed in (Natural Hair) 2 hour(s) 45 mins ₦14,400.00" at bounding box center [1221, 437] width 667 height 51
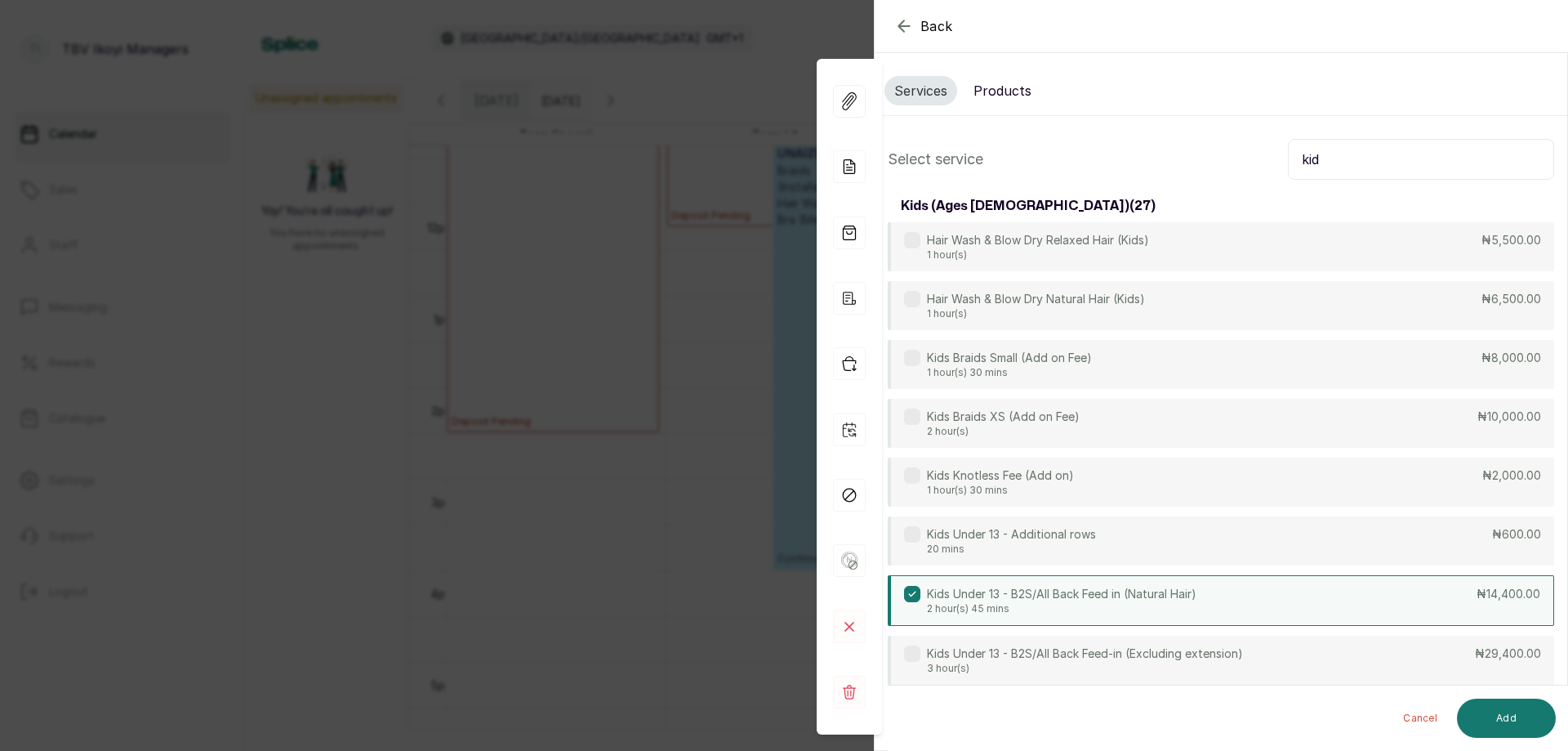
click at [1502, 151] on input "kid" at bounding box center [1421, 159] width 266 height 41
type input "k"
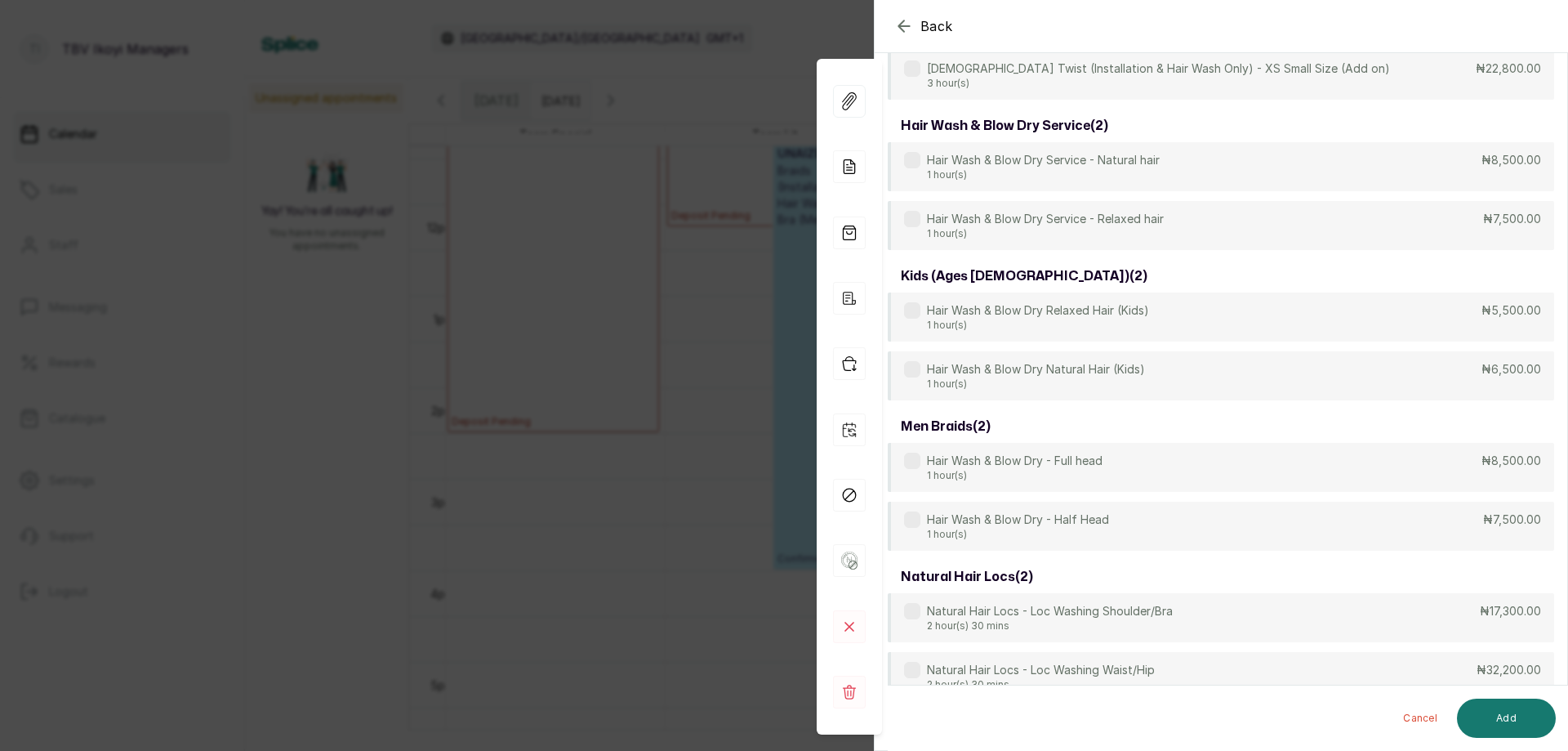
scroll to position [4476, 0]
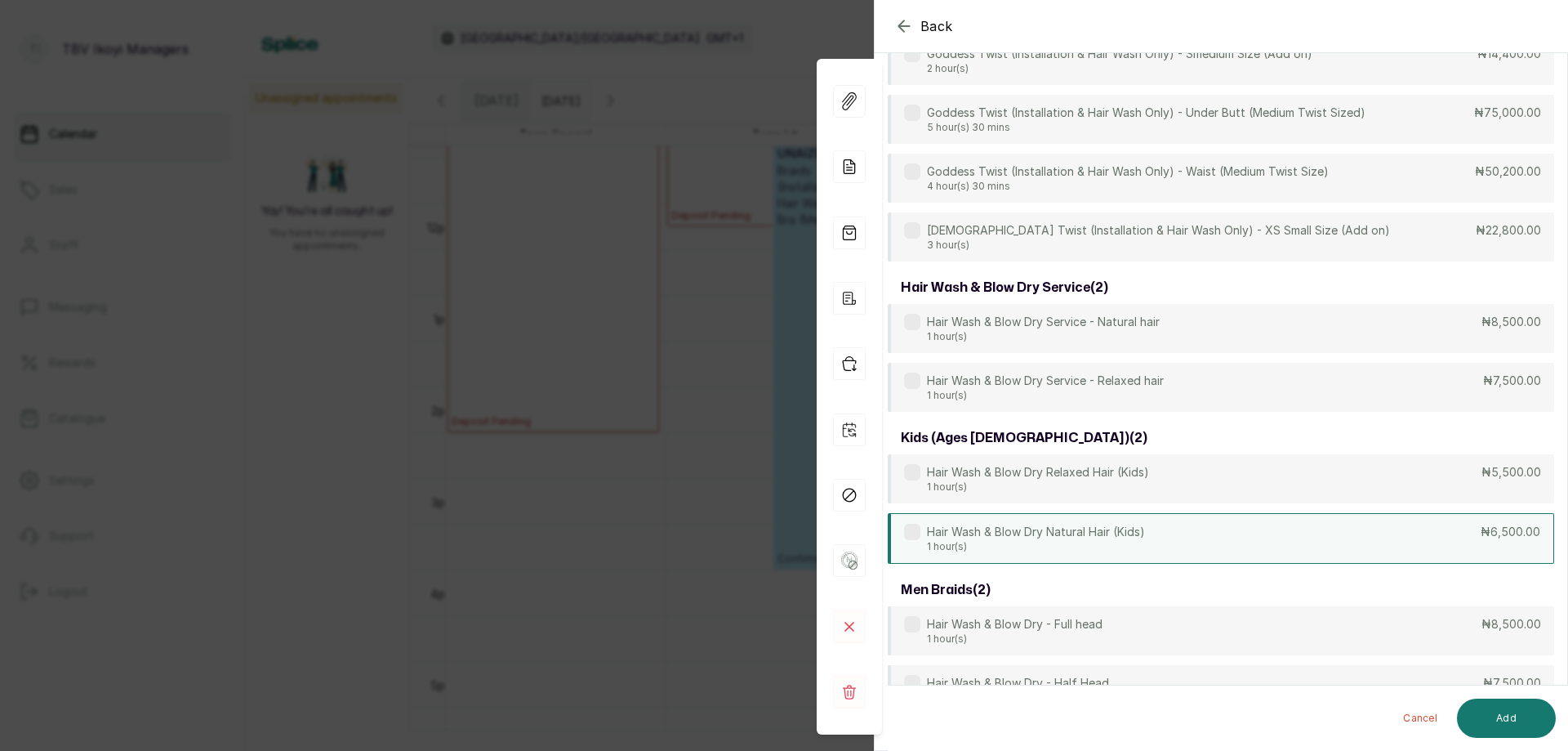
type input "wash"
click at [1282, 526] on div "Hair Wash & Blow Dry Natural Hair (Kids) 1 hour(s) ₦6,500.00" at bounding box center [1221, 538] width 667 height 51
click at [1505, 730] on button "Add" at bounding box center [1506, 718] width 99 height 39
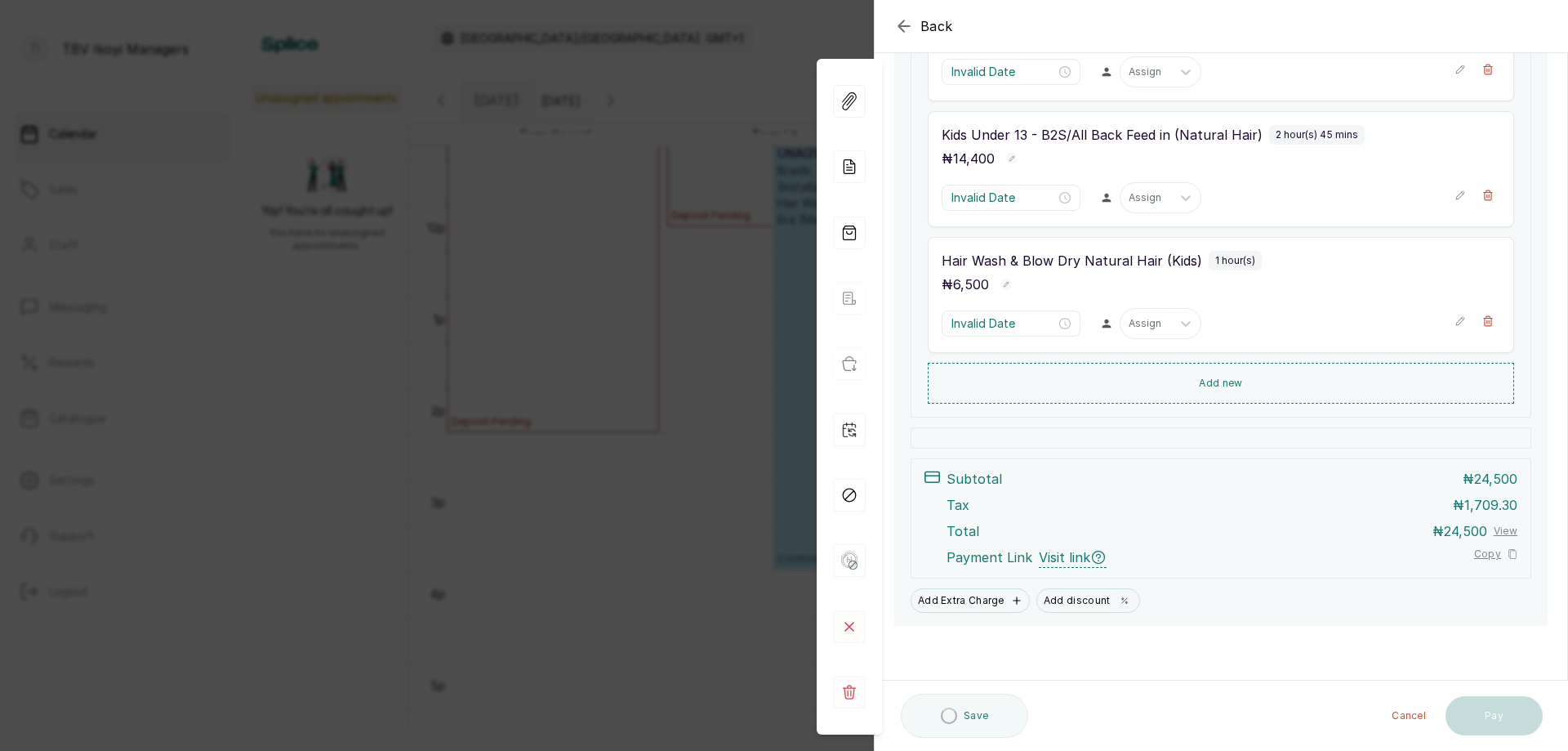
type input "4:30 pm"
type input "5:30 pm"
type input "8:15 pm"
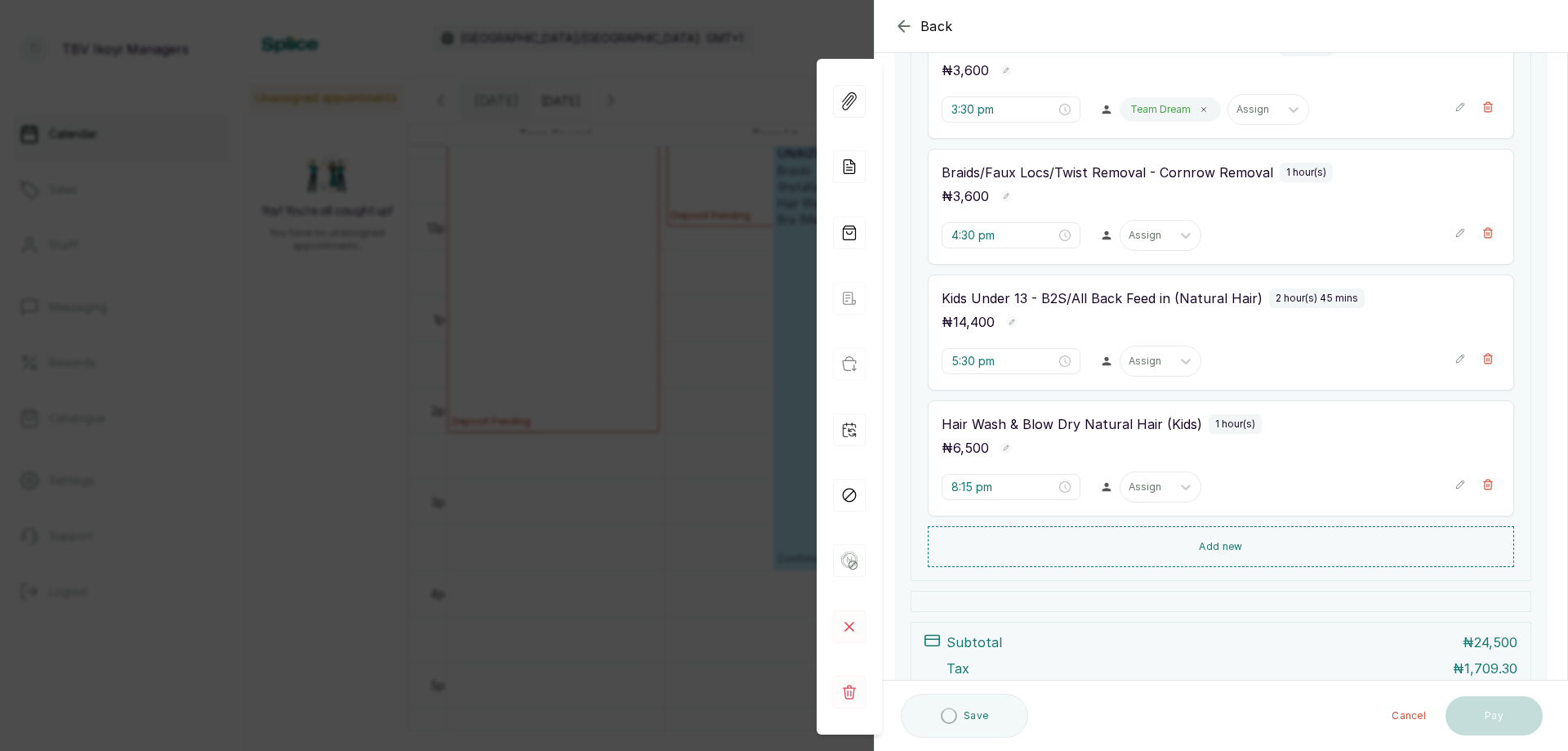
scroll to position [404, 0]
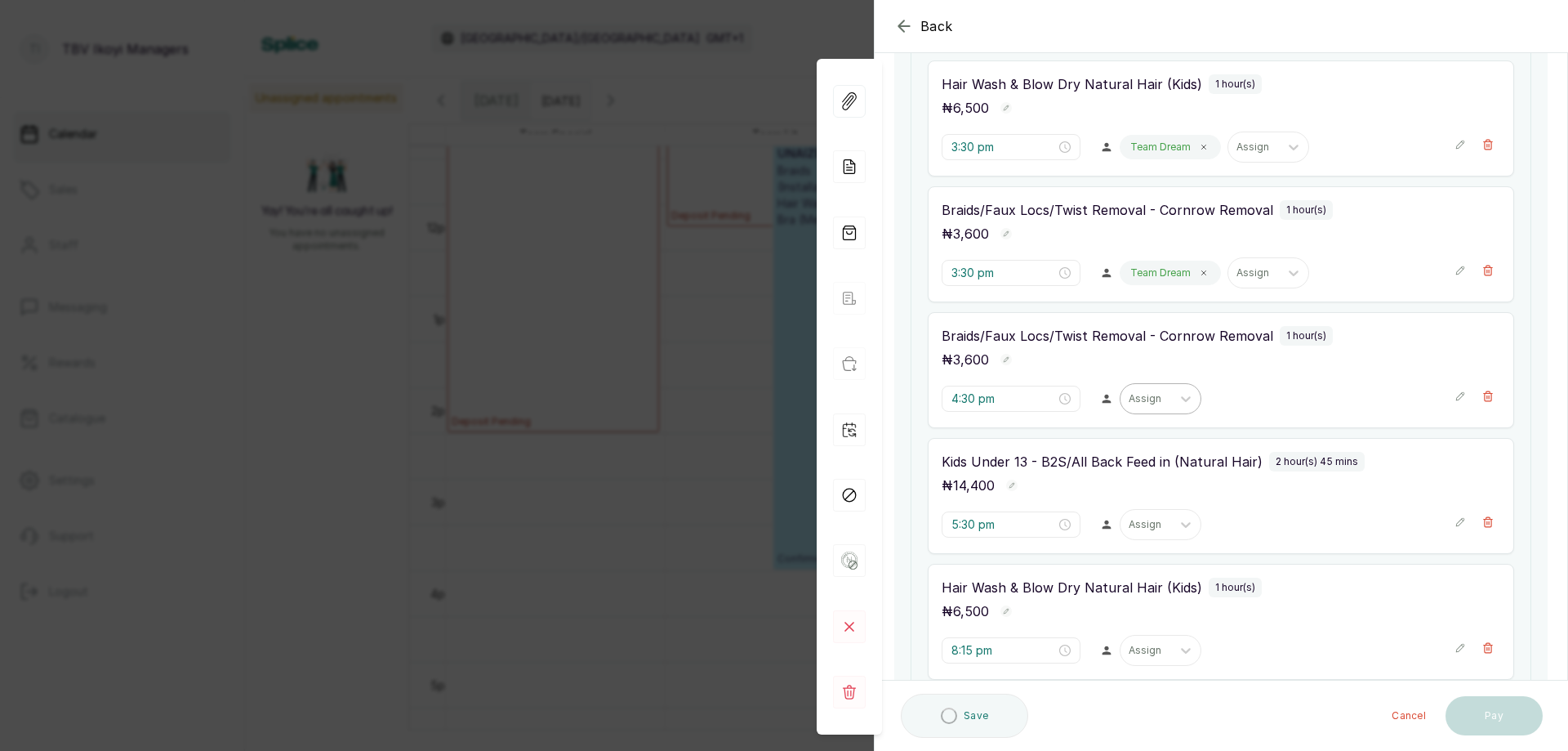
click at [1141, 401] on div at bounding box center [1146, 399] width 34 height 15
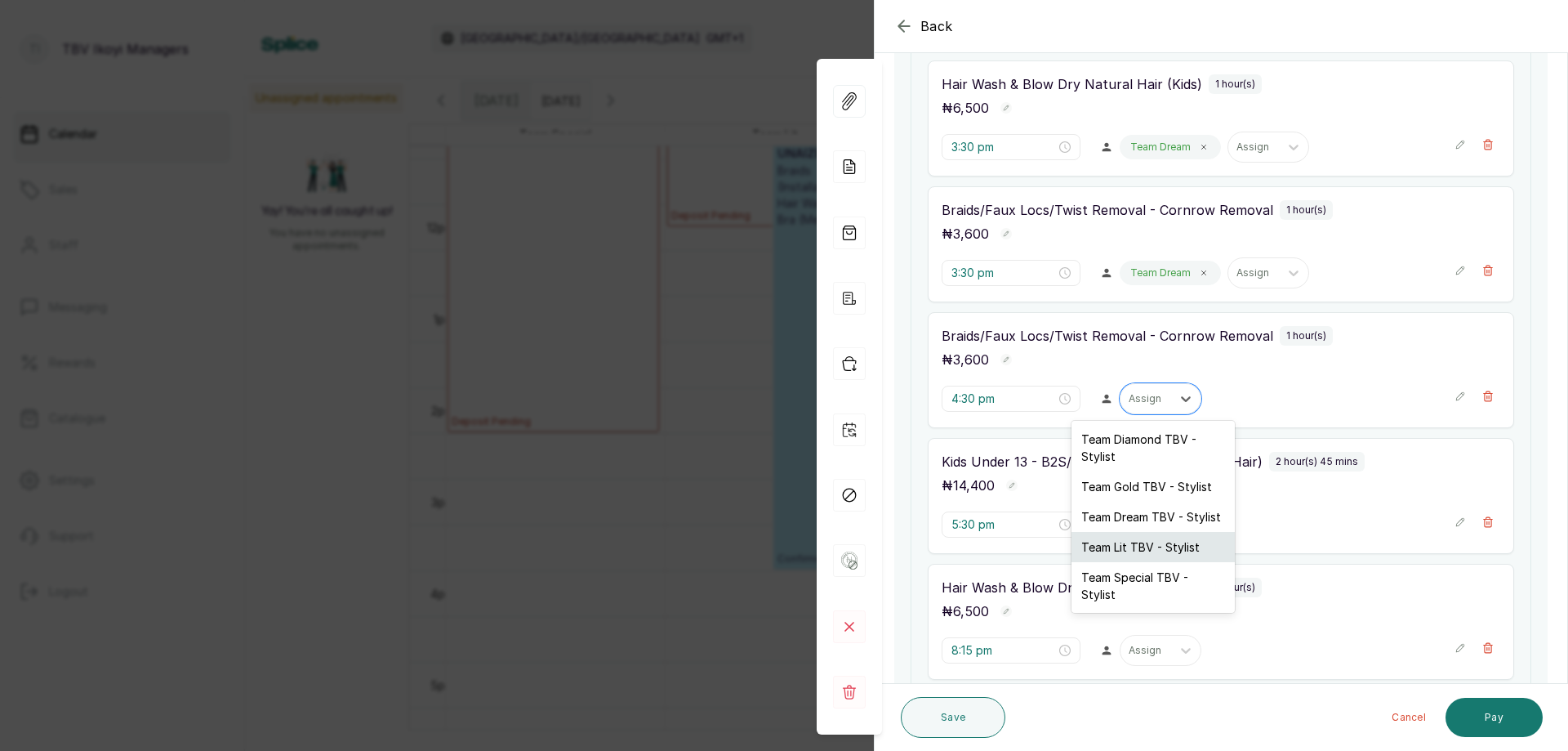
click at [1146, 541] on div "Team Lit TBV - Stylist" at bounding box center [1152, 547] width 163 height 30
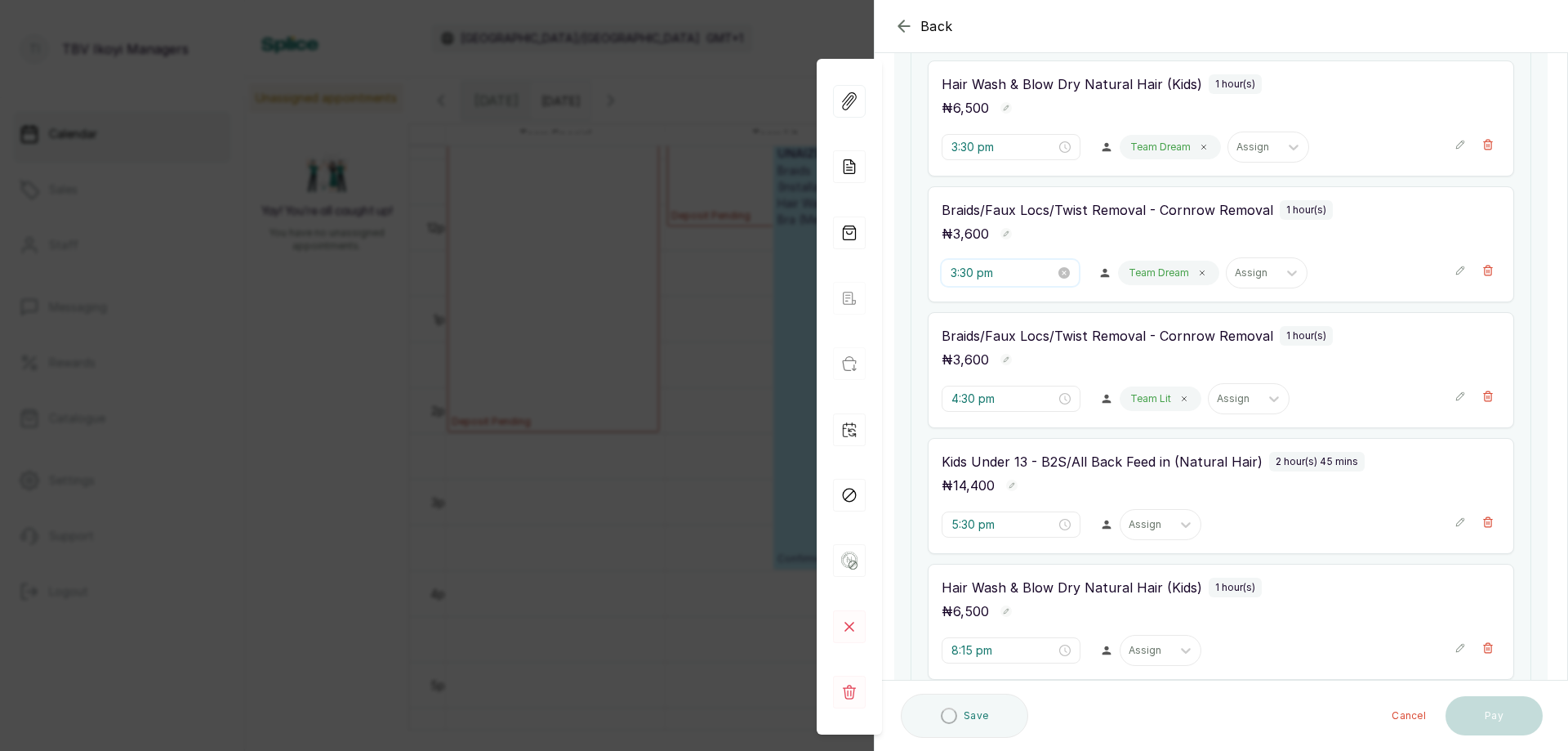
click at [1023, 275] on input "3:30 pm" at bounding box center [1003, 273] width 105 height 18
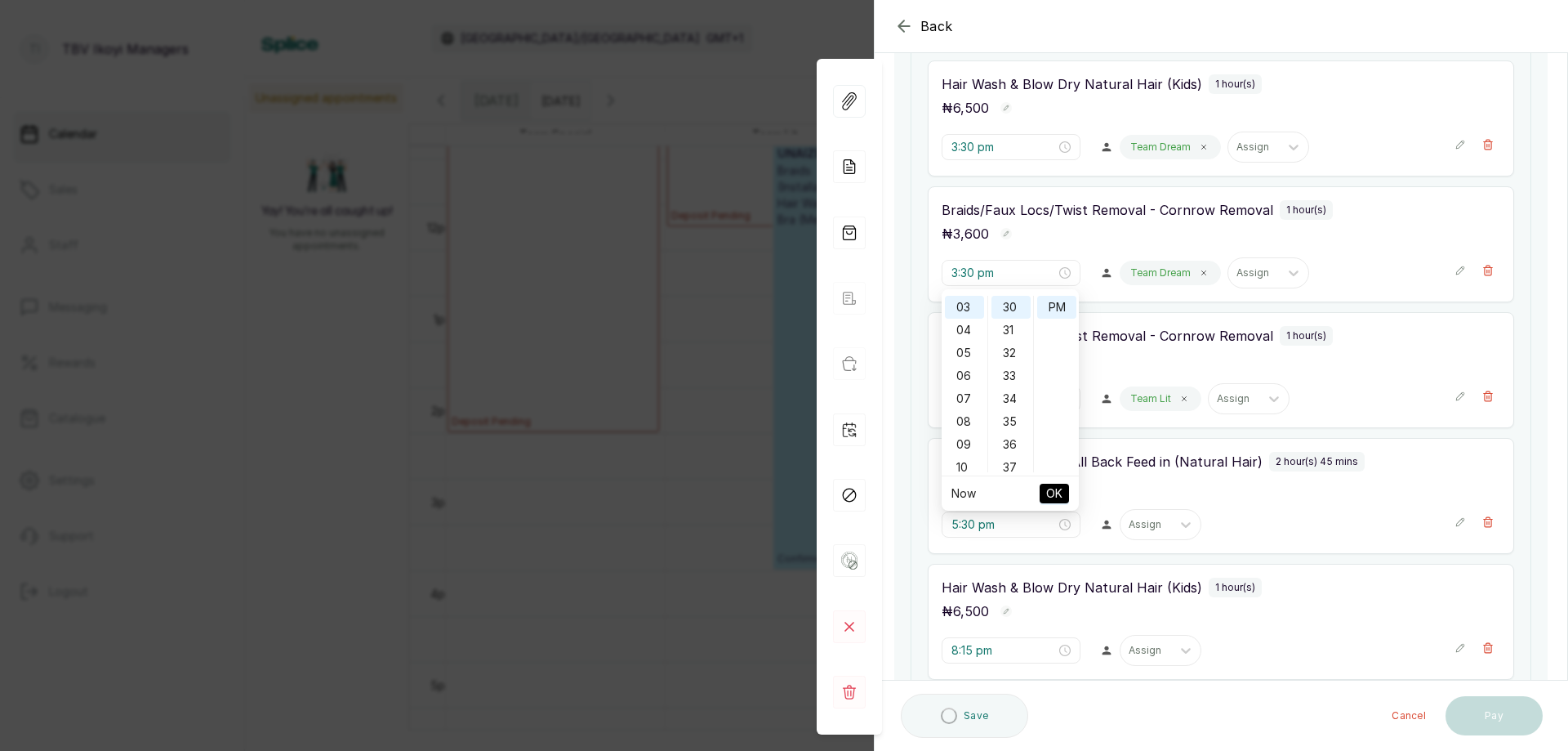
click at [1437, 369] on div "₦ 3,600" at bounding box center [1221, 359] width 559 height 21
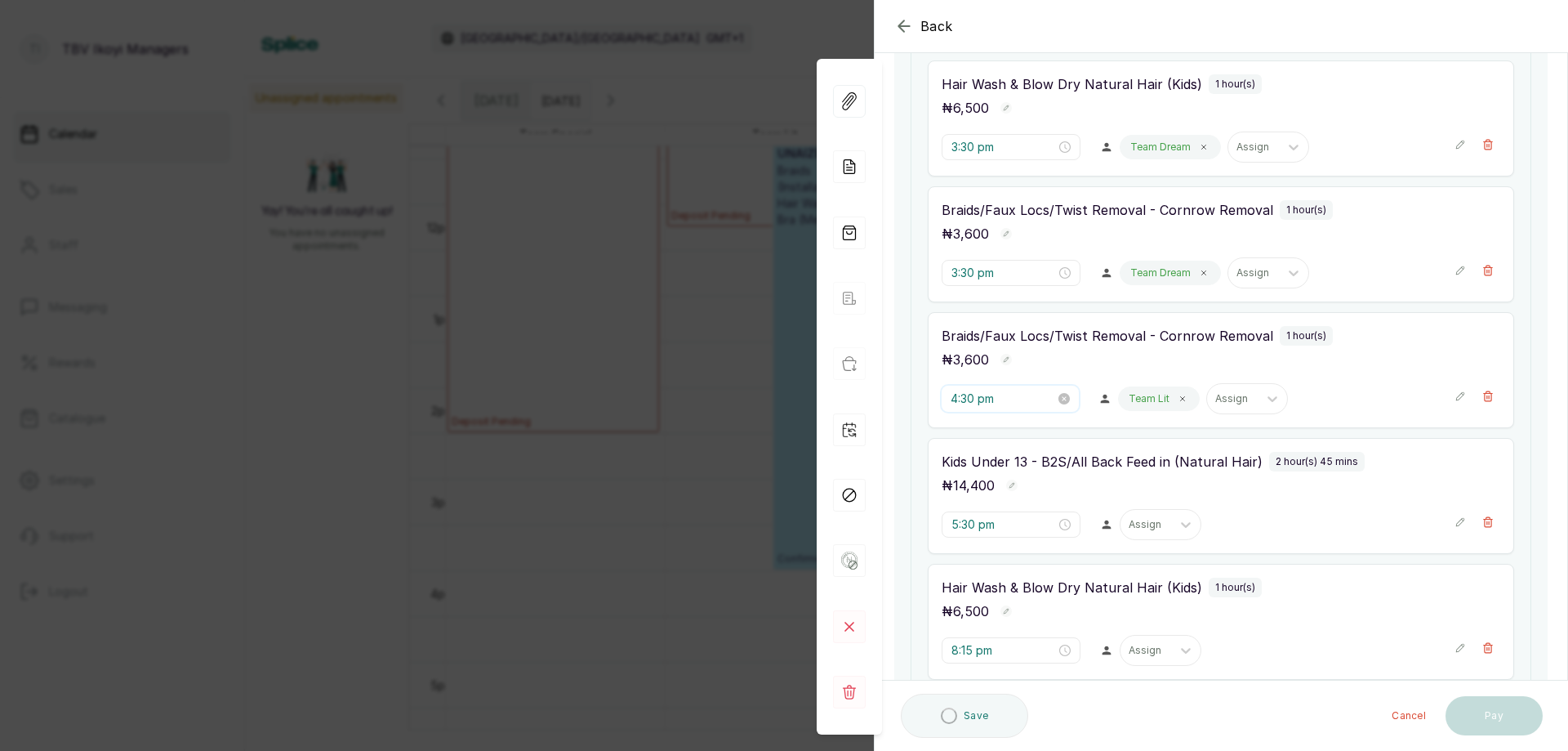
click at [1024, 401] on input "4:30 pm" at bounding box center [1003, 399] width 105 height 18
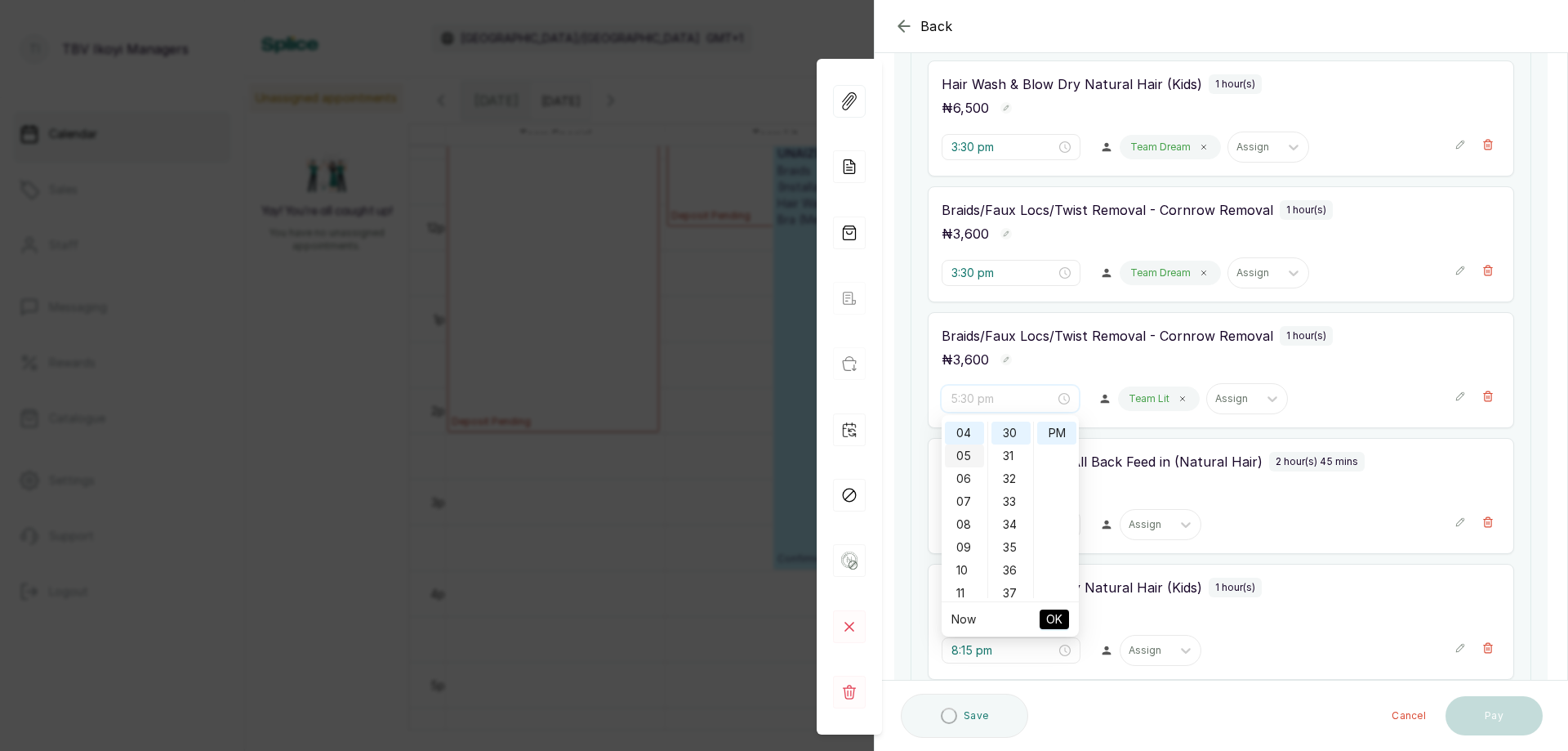
scroll to position [10, 0]
click at [974, 496] on div "03" at bounding box center [964, 492] width 39 height 23
click at [1008, 580] on div "40" at bounding box center [1010, 580] width 39 height 23
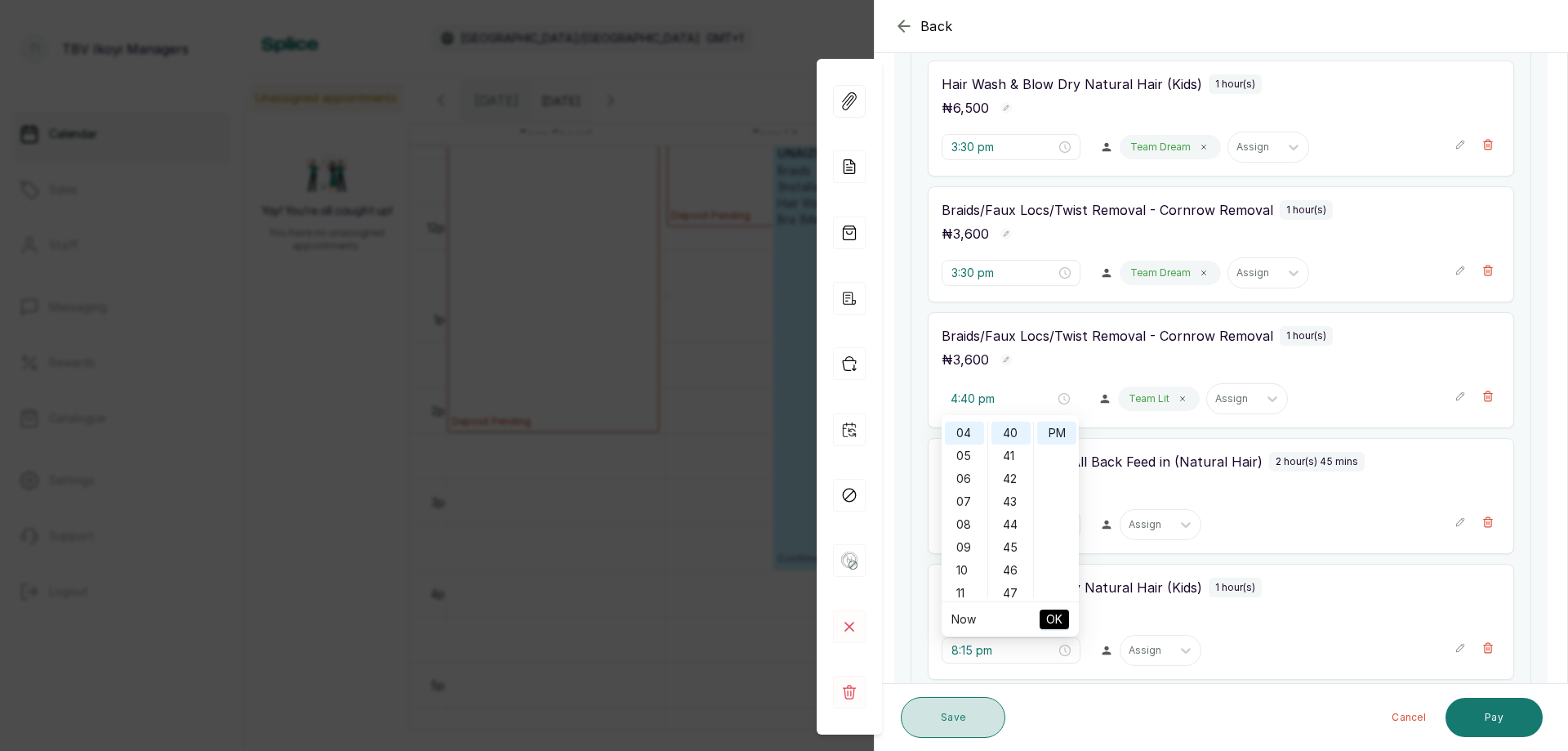
type input "4:30 pm"
click at [980, 730] on button "Save" at bounding box center [953, 717] width 105 height 41
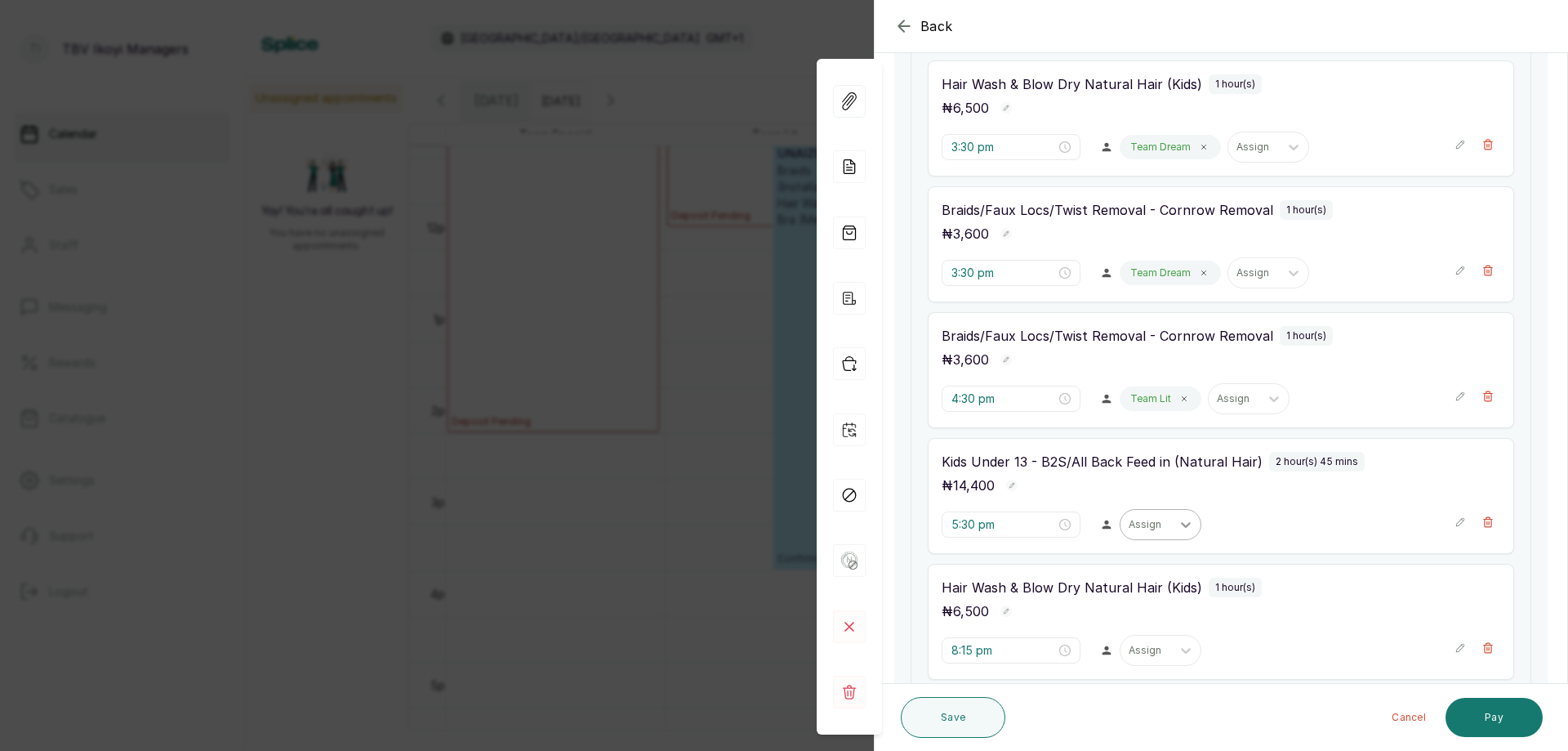
click at [1178, 522] on icon at bounding box center [1186, 525] width 16 height 16
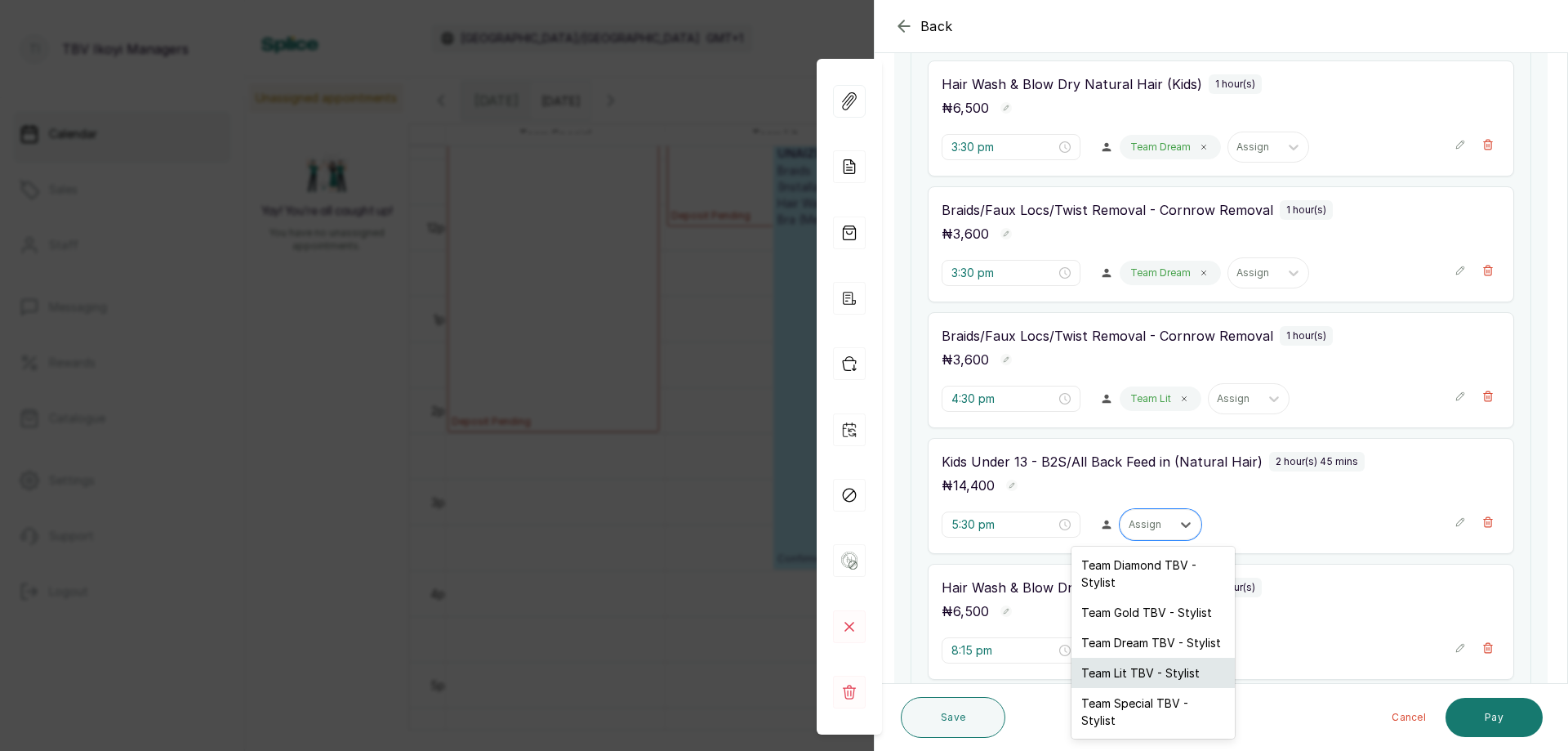
click at [1147, 675] on div "Team Lit TBV - Stylist" at bounding box center [1152, 673] width 163 height 30
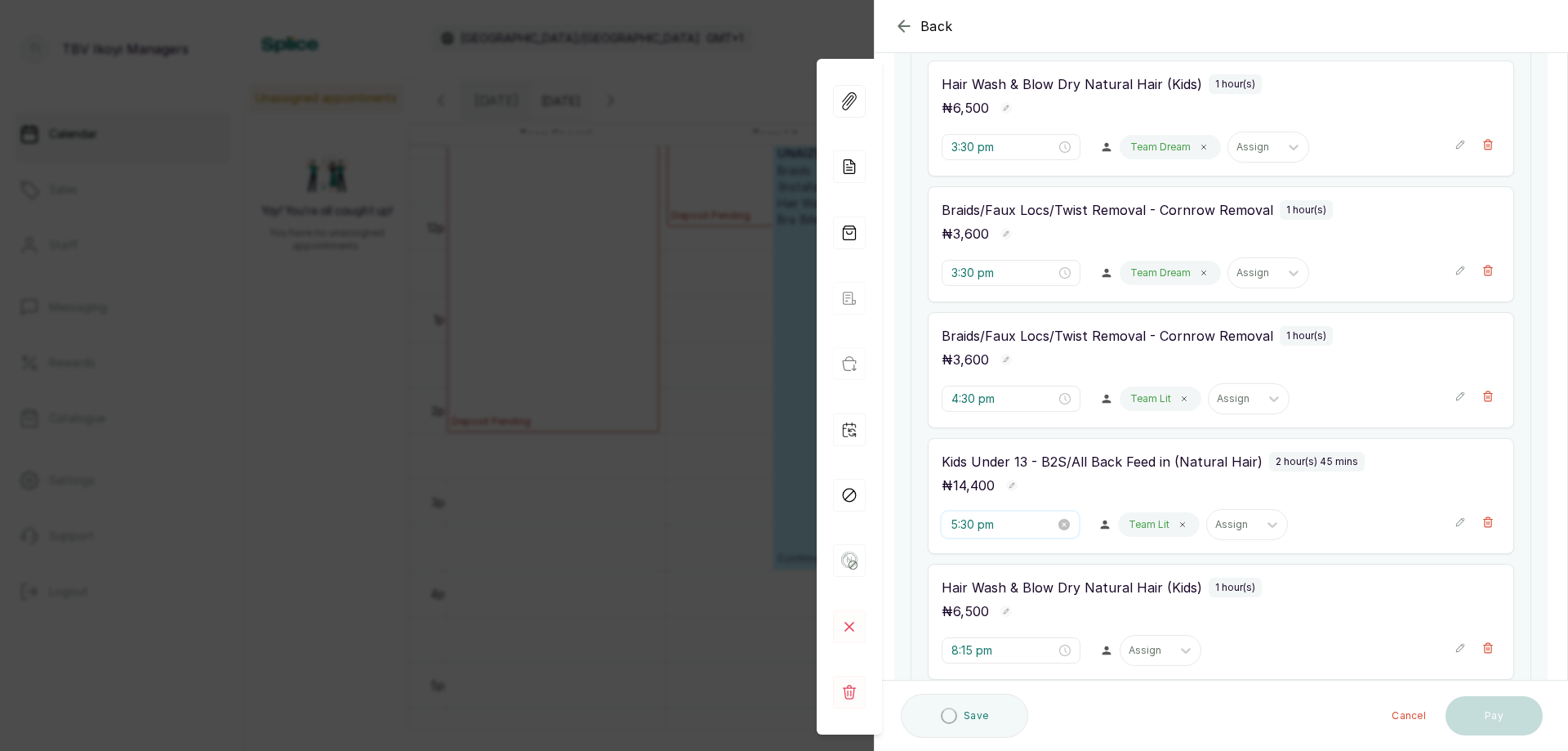
click at [986, 517] on input "5:30 pm" at bounding box center [1003, 525] width 105 height 18
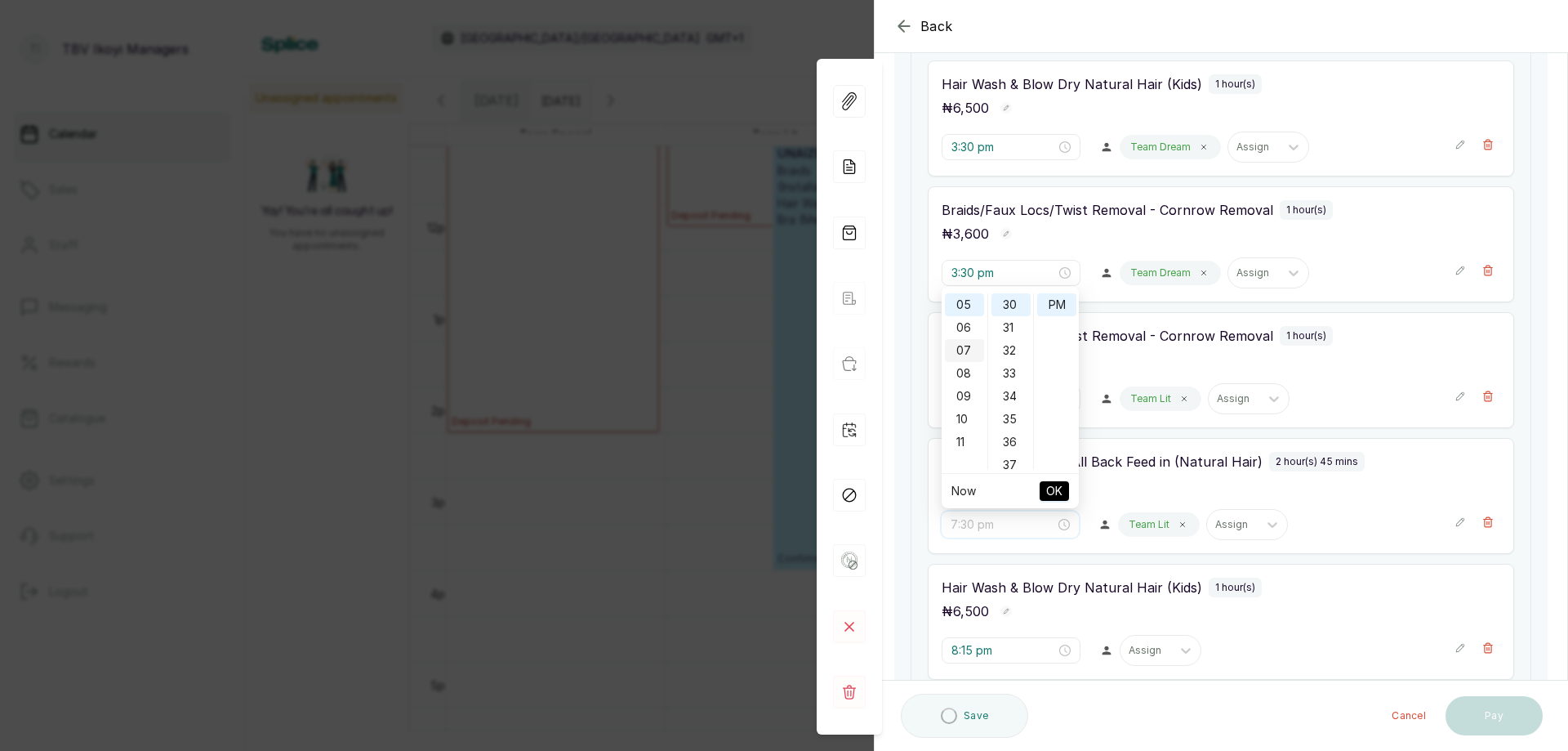
scroll to position [33, 0]
click at [968, 367] on div "04" at bounding box center [964, 363] width 39 height 23
click at [1022, 365] on div "40" at bounding box center [1010, 370] width 39 height 23
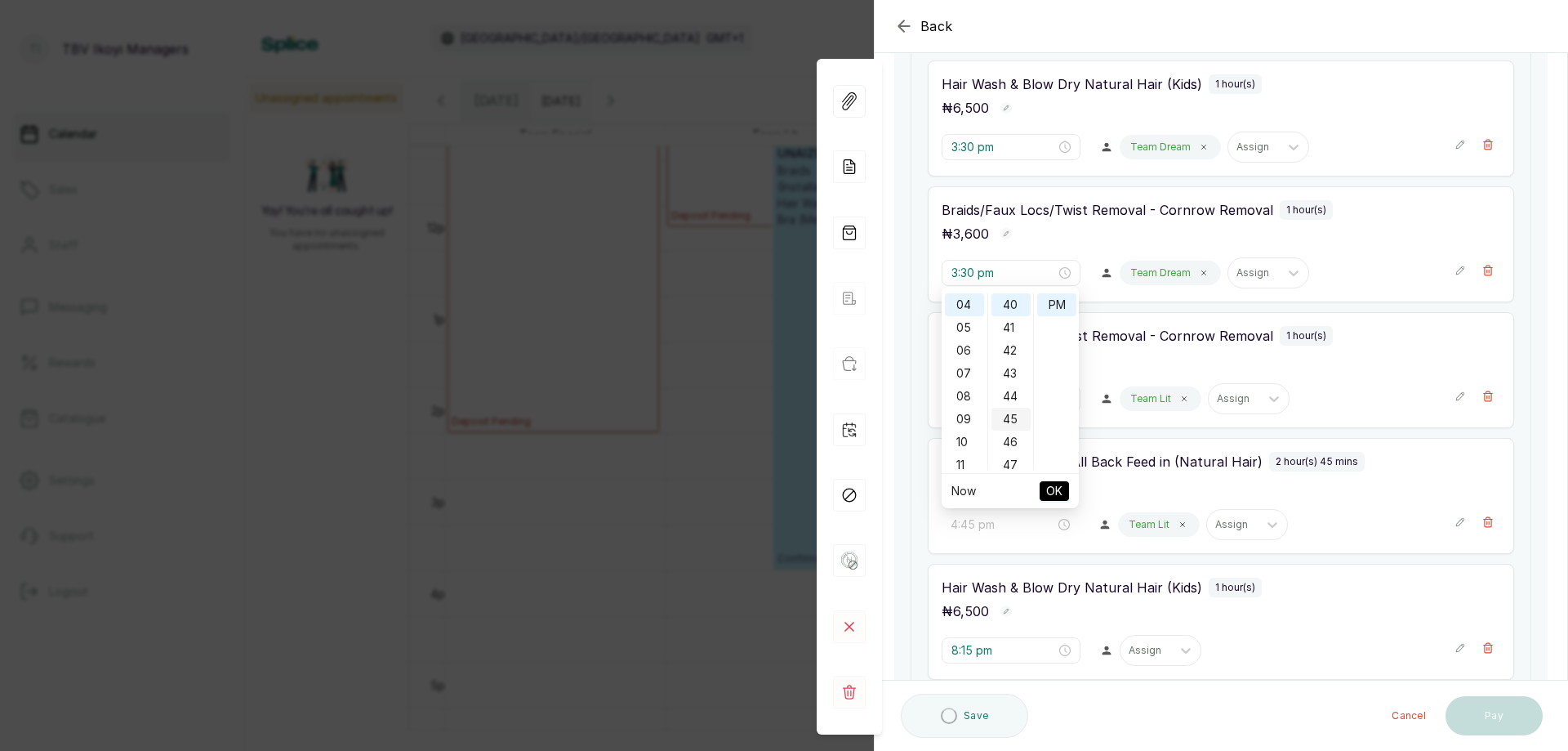
click at [1010, 427] on div "45" at bounding box center [1010, 419] width 39 height 23
type input "4:45 pm"
click at [1058, 493] on span "OK" at bounding box center [1054, 491] width 16 height 31
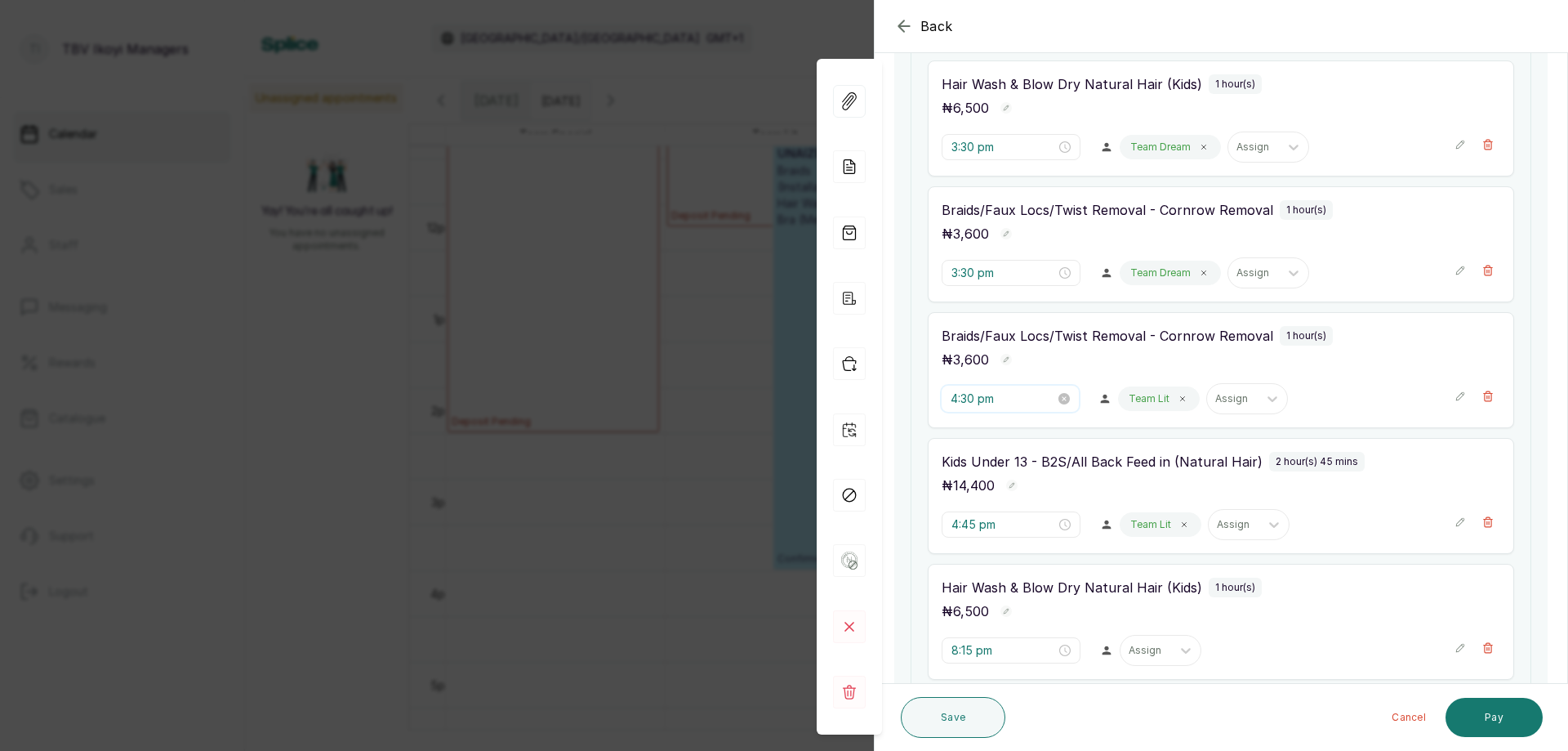
click at [1001, 402] on input "4:30 pm" at bounding box center [1003, 399] width 105 height 18
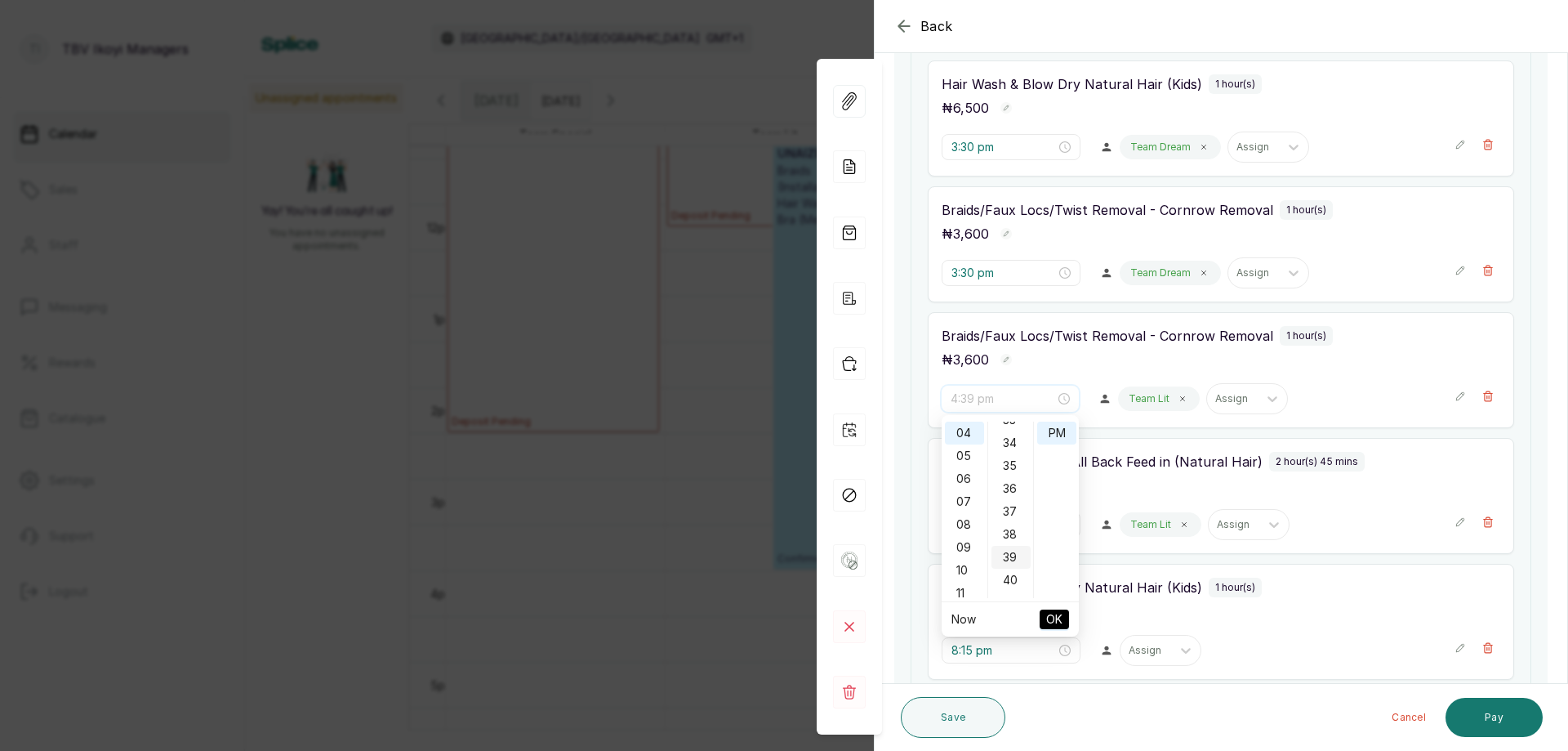
scroll to position [932, 0]
click at [1009, 532] on div "45" at bounding box center [1010, 531] width 39 height 23
type input "4:45 pm"
click at [1053, 621] on span "OK" at bounding box center [1054, 619] width 16 height 31
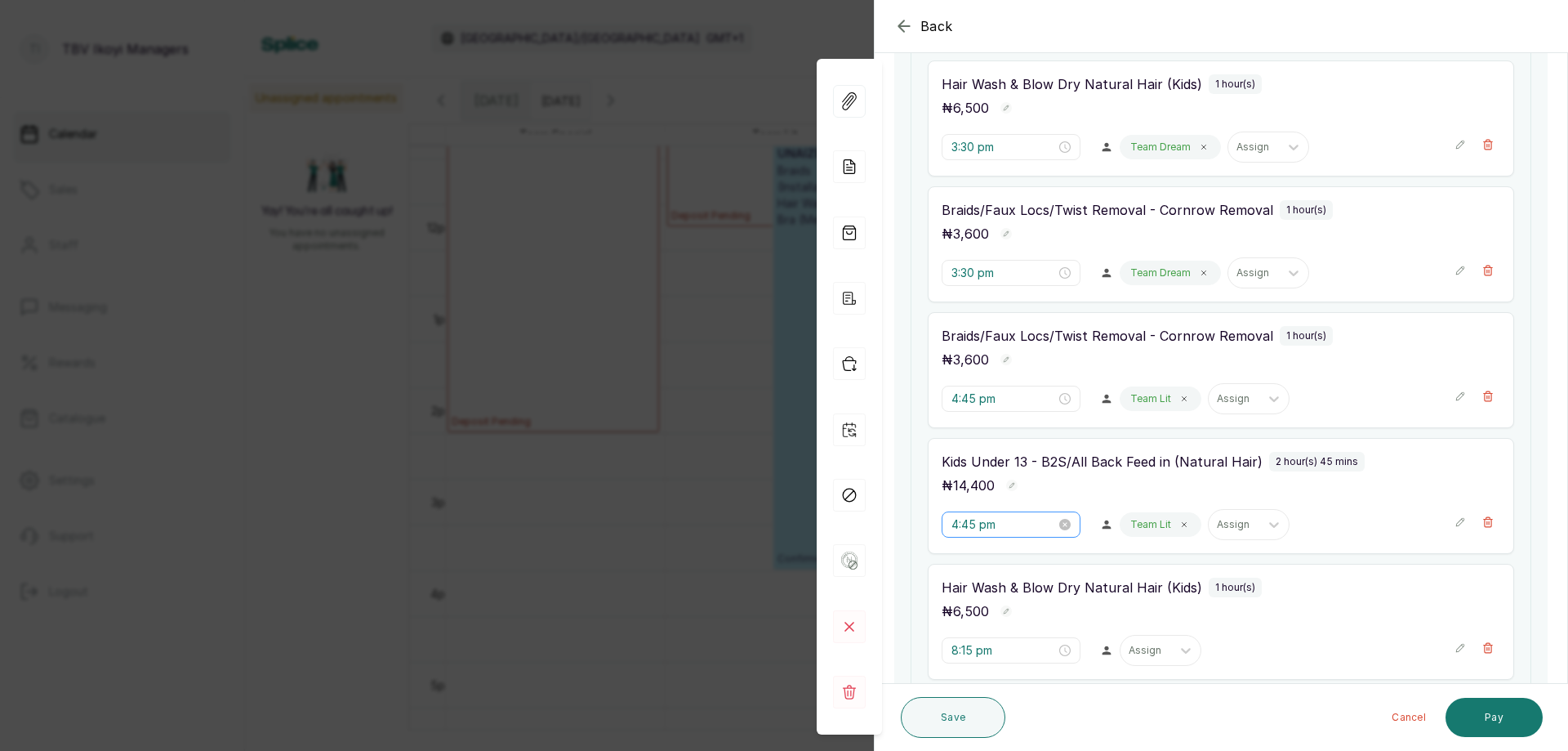
scroll to position [567, 0]
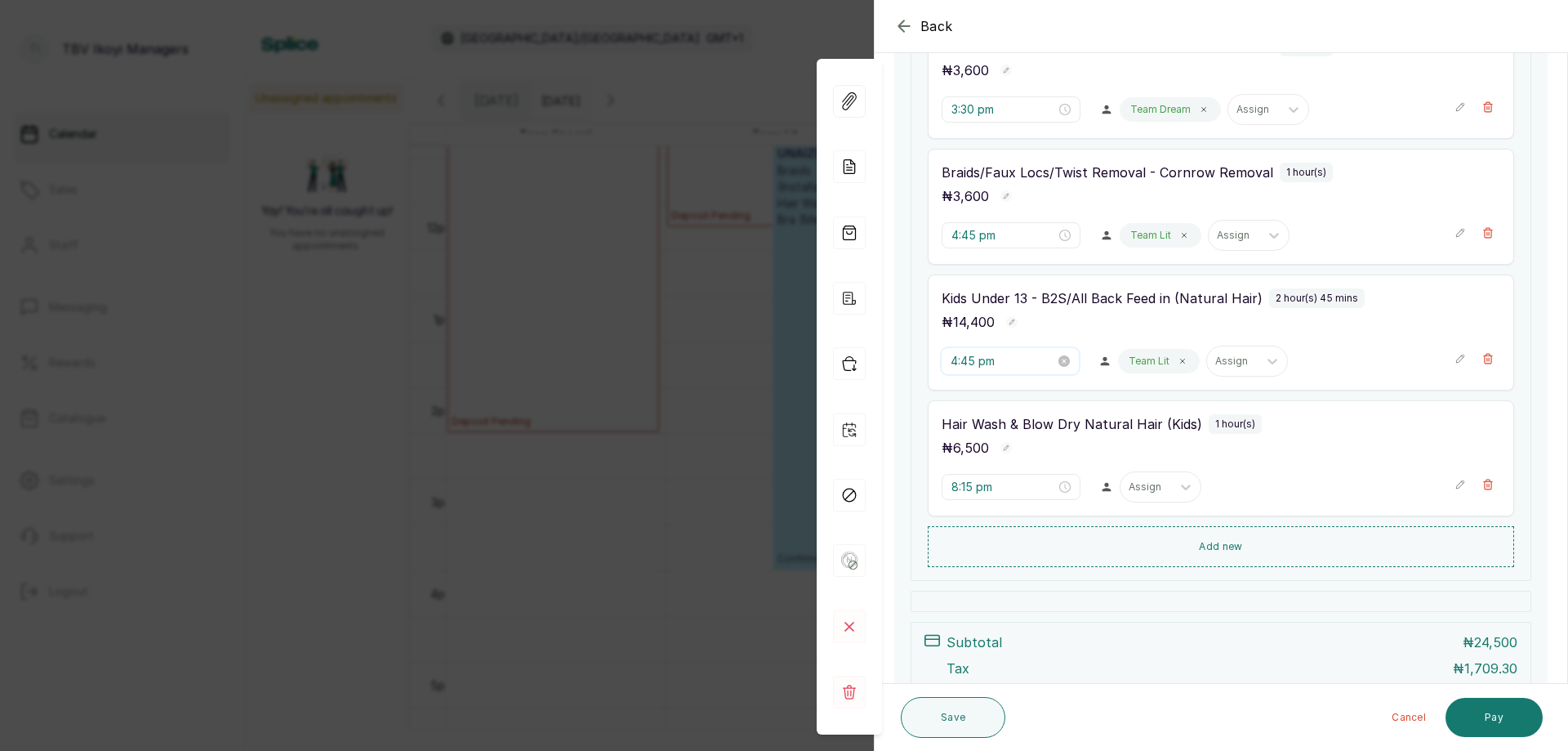
click at [1009, 360] on input "4:45 pm" at bounding box center [1003, 361] width 105 height 18
click at [963, 455] on div "03" at bounding box center [964, 454] width 39 height 23
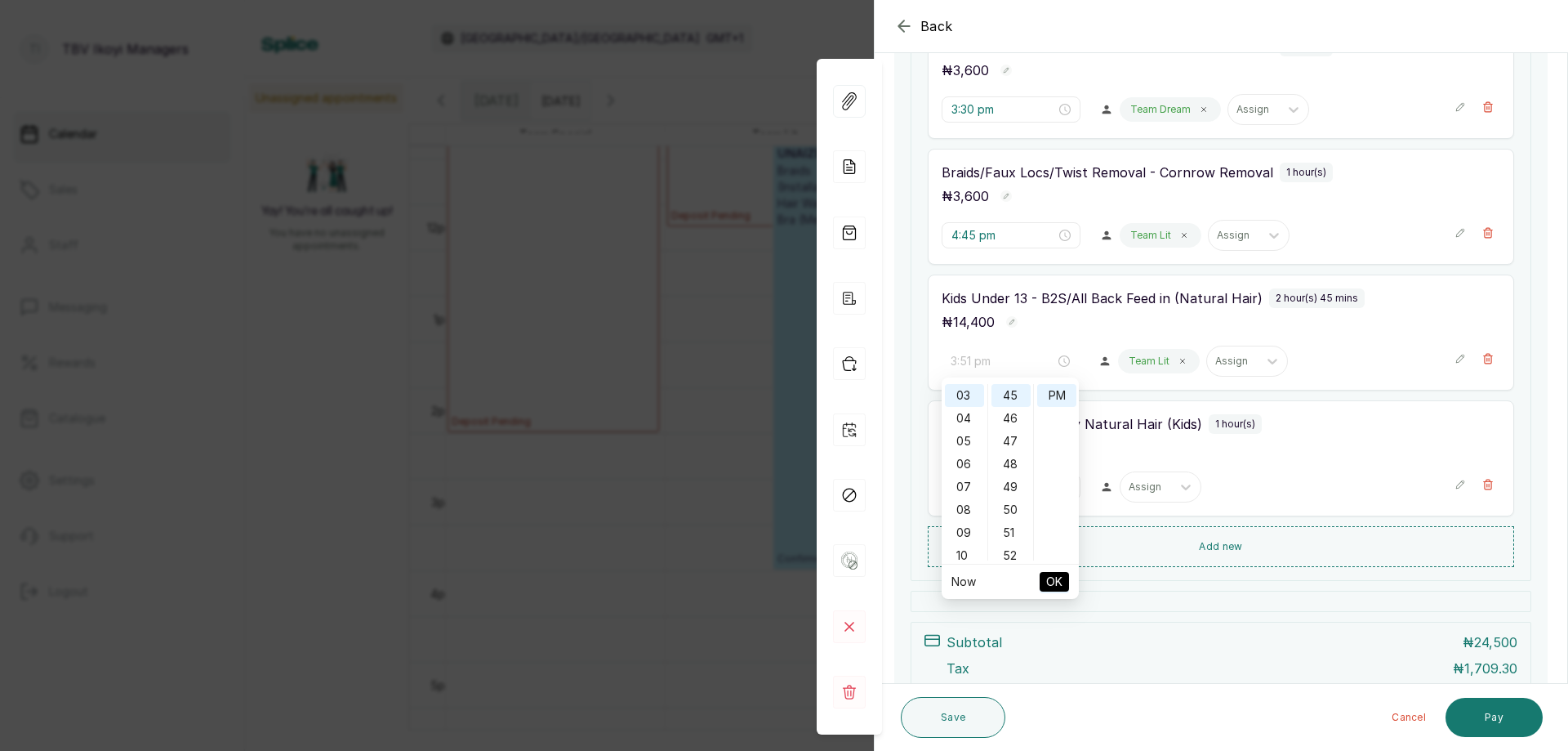
type input "3:45 pm"
click at [1051, 582] on span "OK" at bounding box center [1054, 581] width 16 height 31
type input "3:45 pm"
type input "4:45 pm"
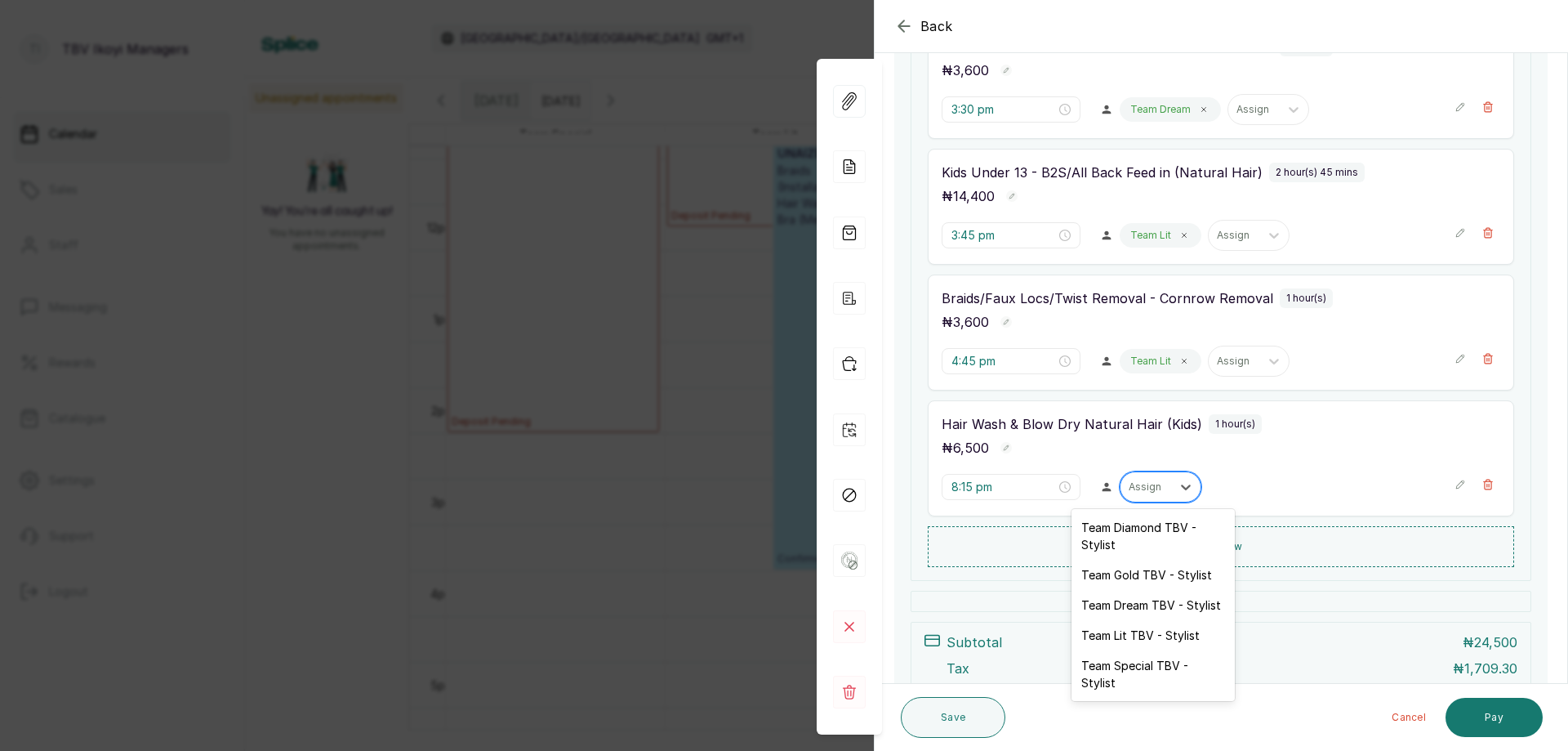
click at [1146, 479] on div "Assign" at bounding box center [1146, 487] width 51 height 21
click at [1143, 629] on div "Team Lit TBV - Stylist" at bounding box center [1152, 635] width 163 height 30
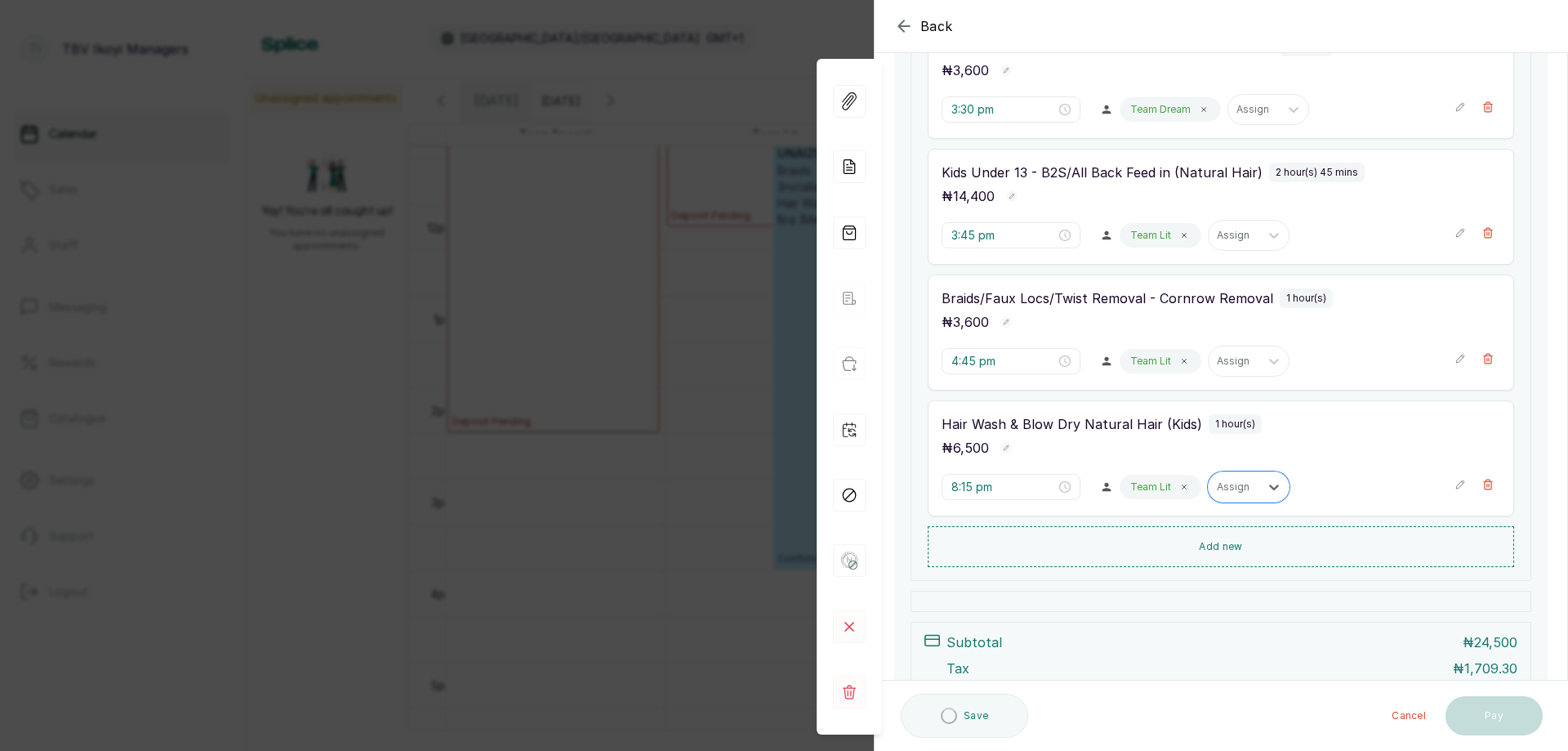
scroll to position [322, 0]
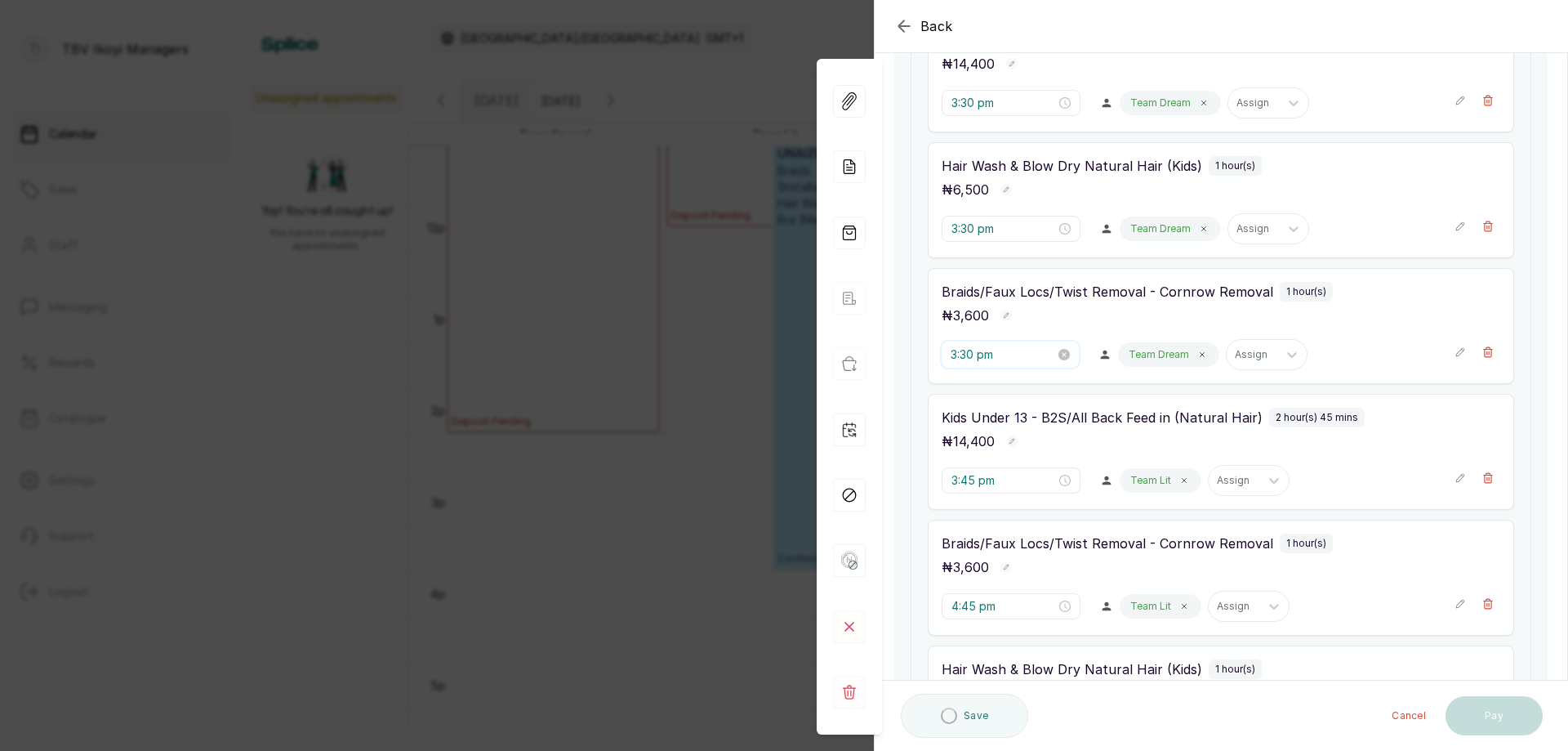
click at [1015, 356] on input "3:30 pm" at bounding box center [1003, 355] width 105 height 18
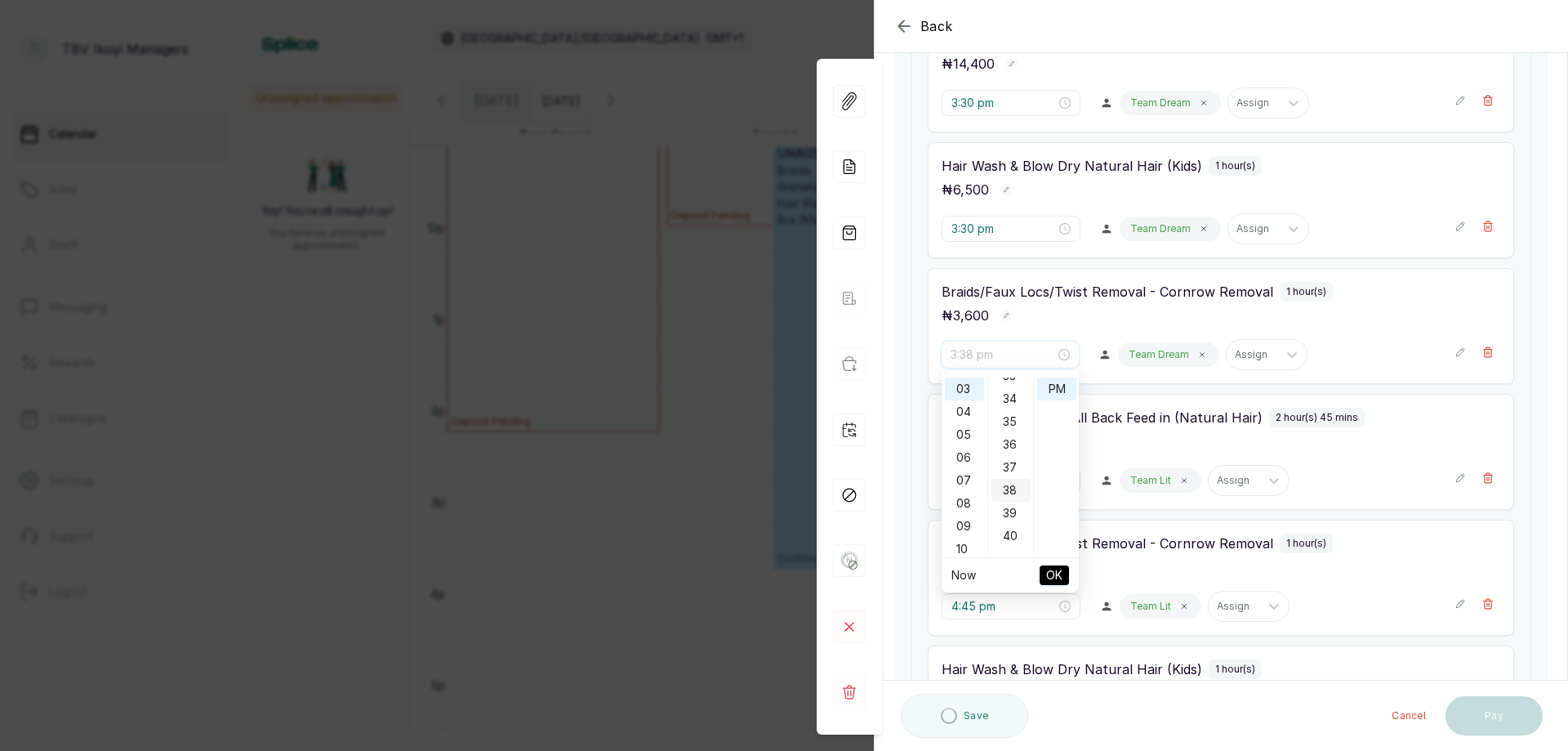
scroll to position [932, 0]
click at [1009, 485] on div "45" at bounding box center [1010, 487] width 39 height 23
type input "3:45 pm"
click at [1060, 575] on span "OK" at bounding box center [1054, 575] width 16 height 31
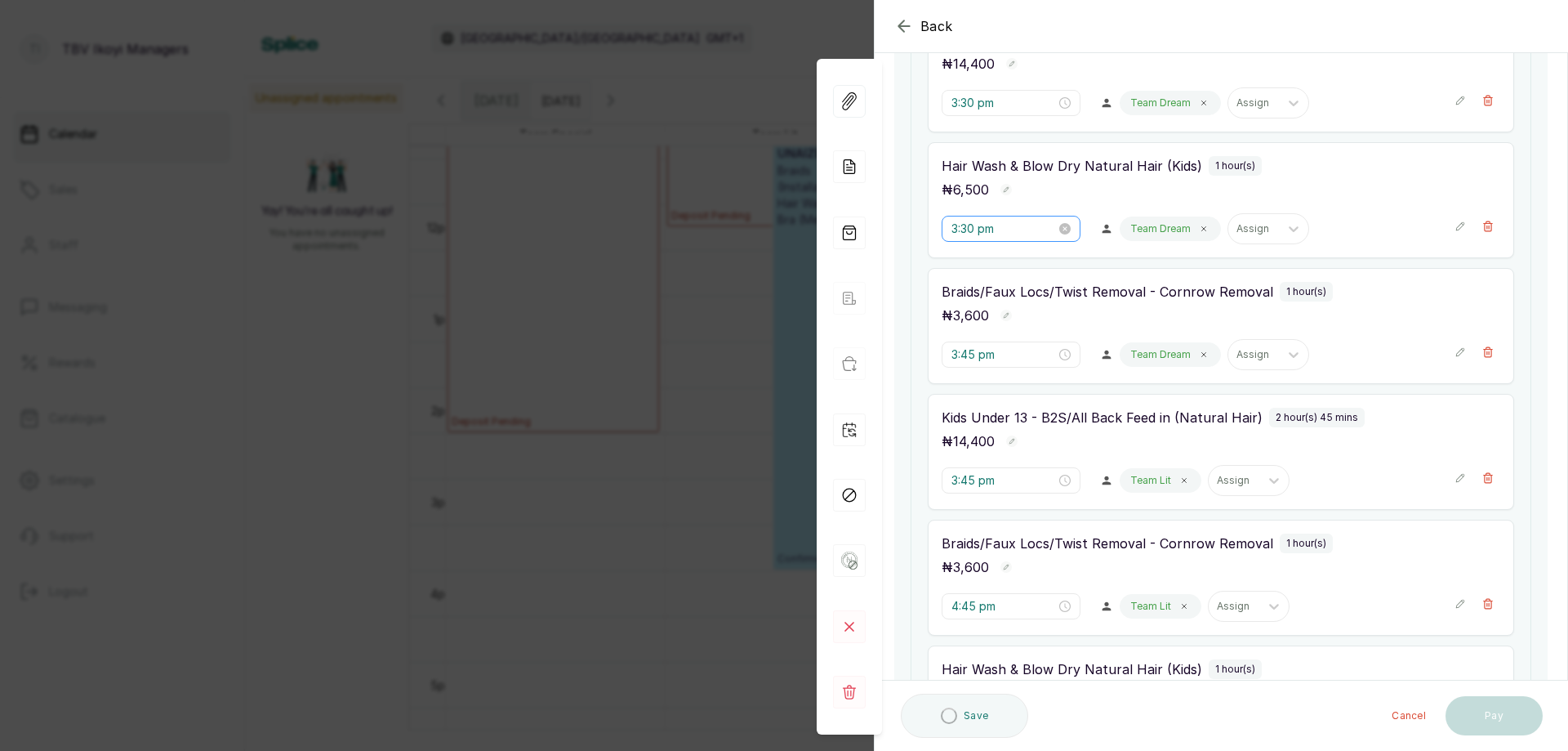
click at [1010, 219] on div "3:30 pm" at bounding box center [1011, 229] width 139 height 26
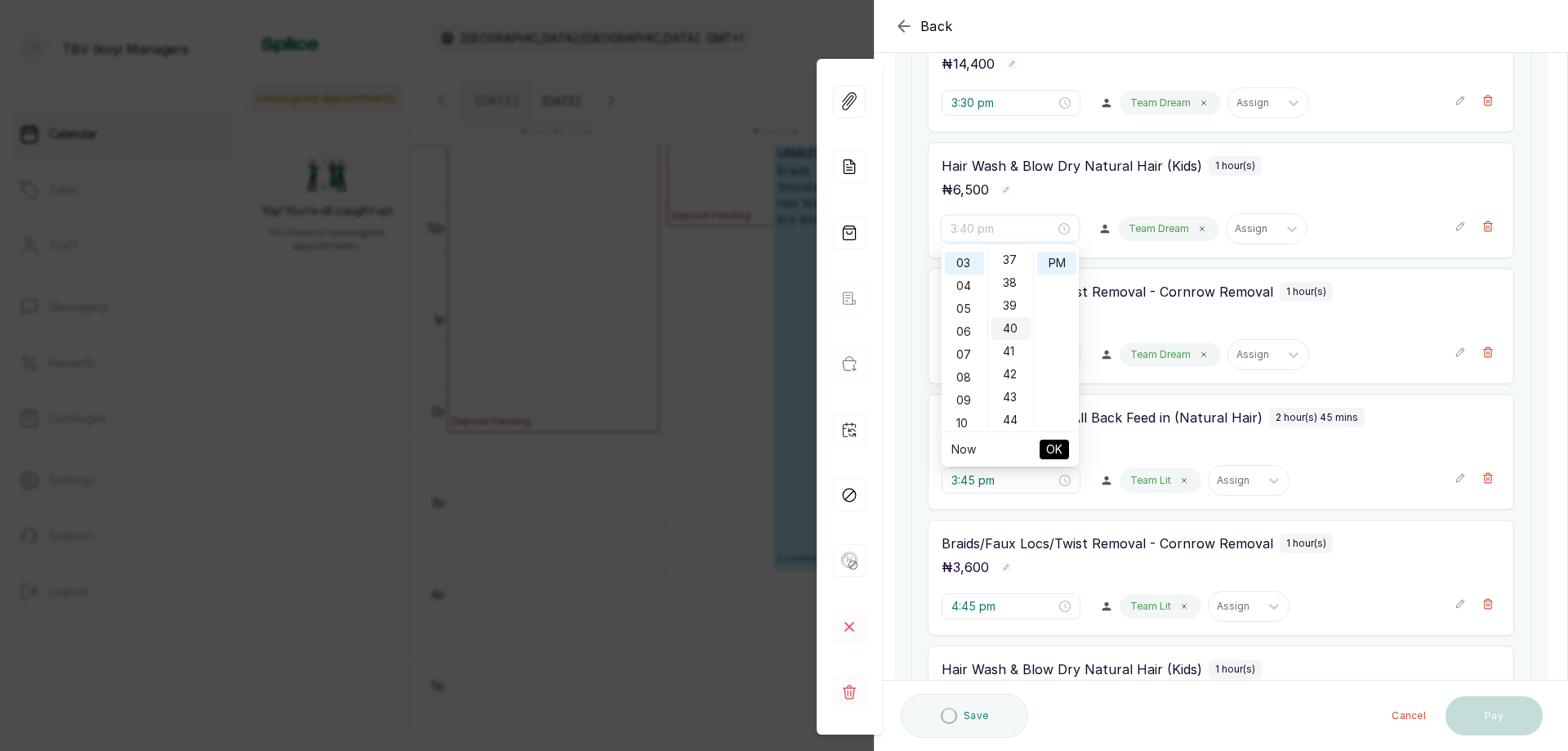
scroll to position [932, 0]
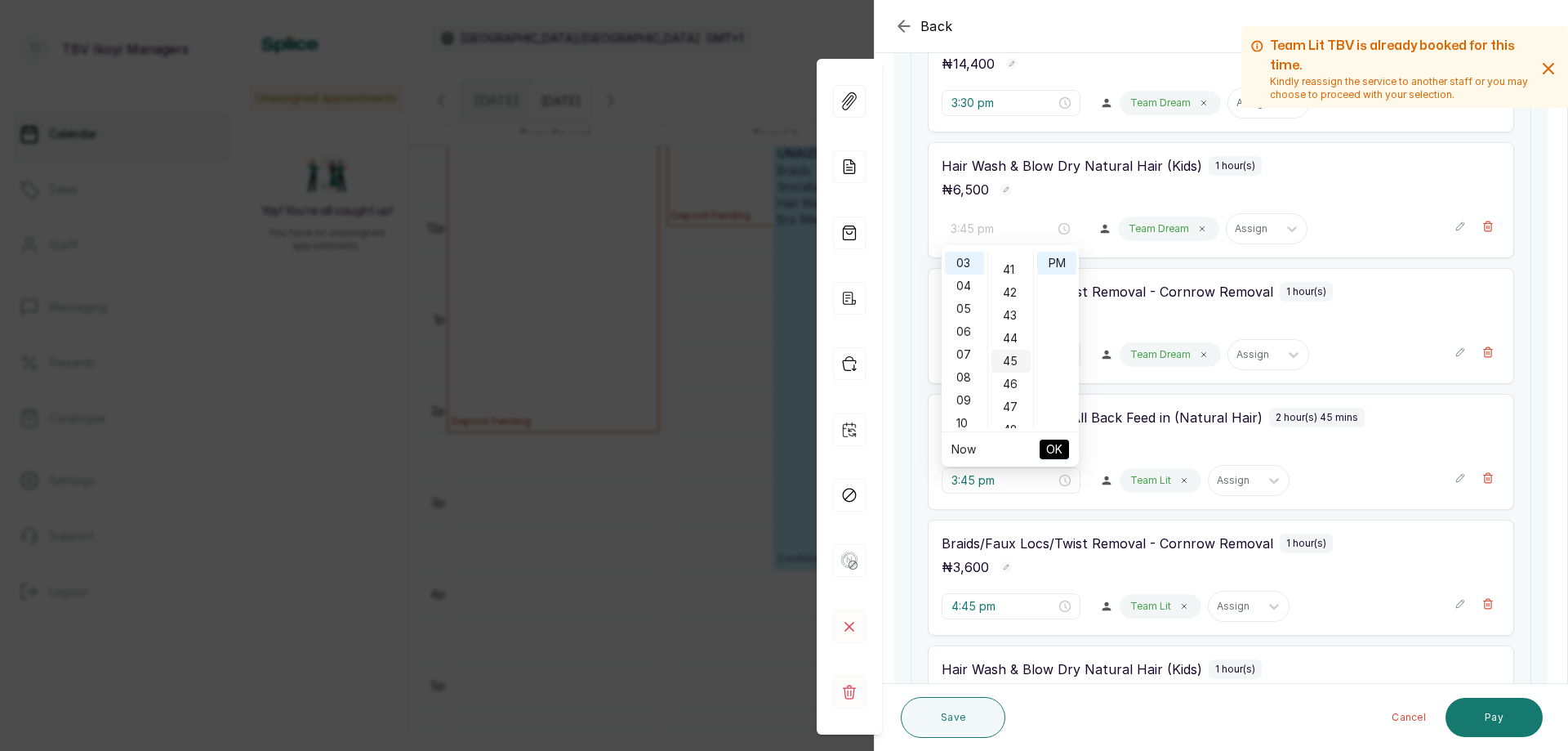
click at [1006, 360] on div "45" at bounding box center [1010, 361] width 39 height 23
type input "3:45 pm"
click at [1057, 452] on span "OK" at bounding box center [1054, 449] width 16 height 31
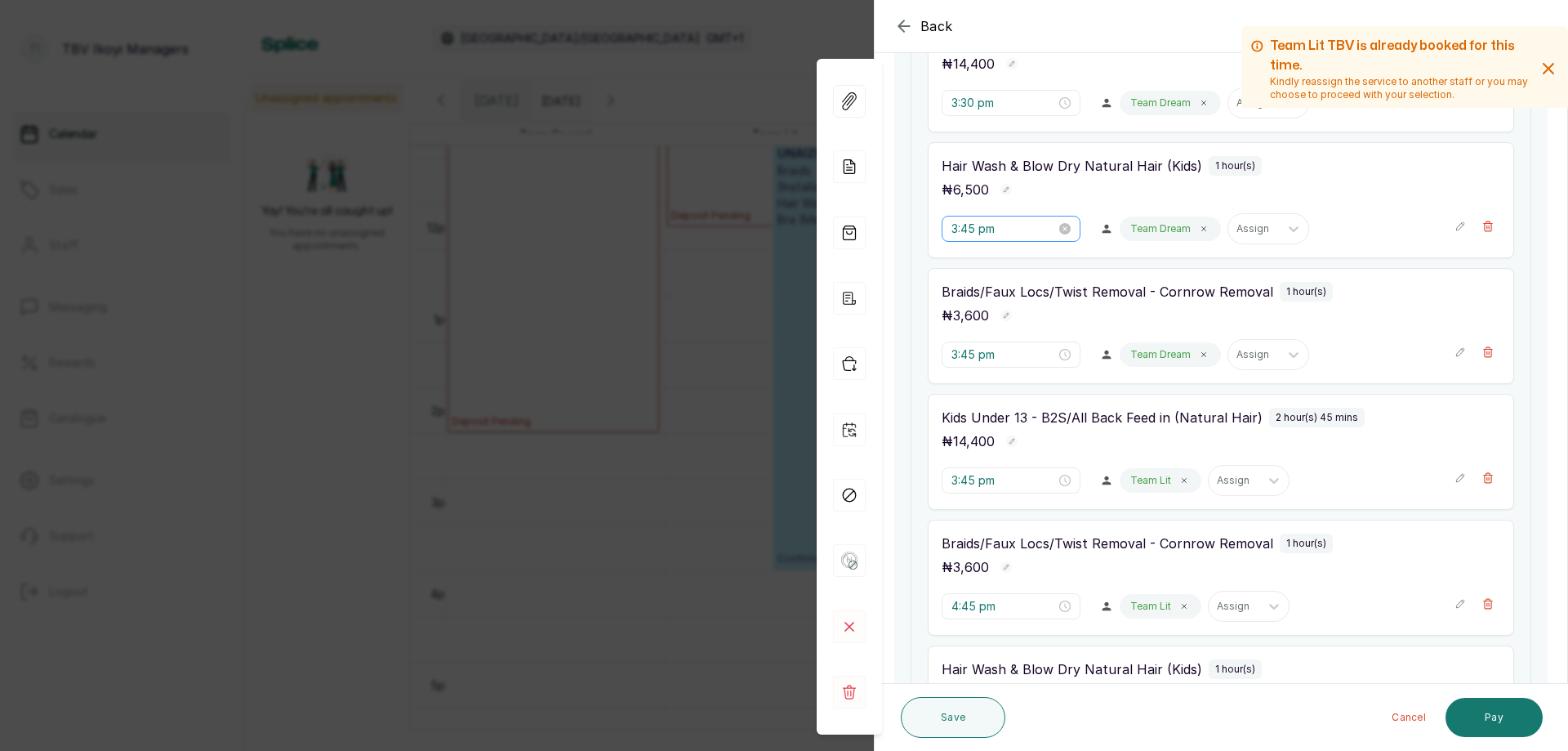
scroll to position [159, 0]
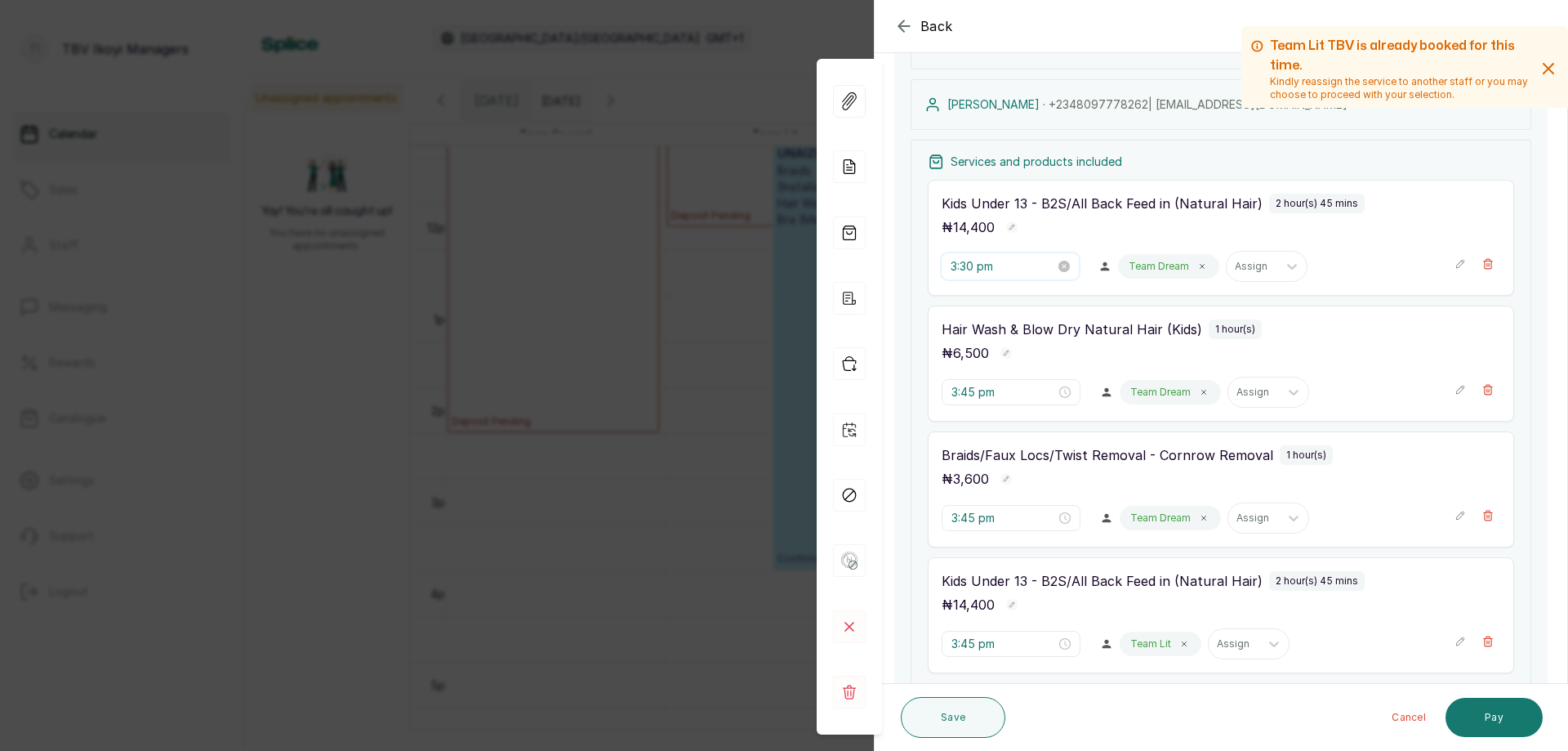
click at [1019, 266] on input "3:30 pm" at bounding box center [1003, 266] width 105 height 18
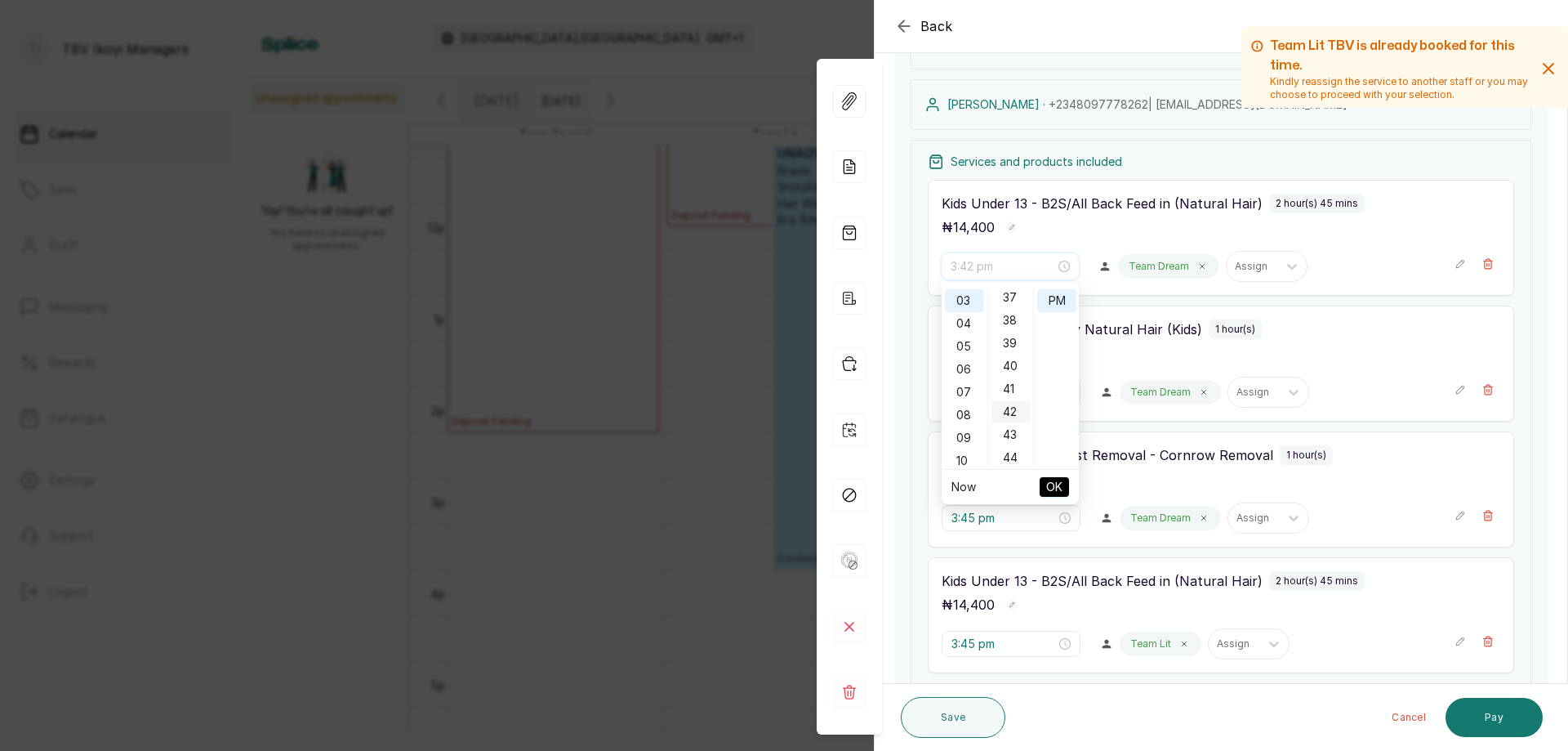
scroll to position [932, 0]
click at [1011, 396] on div "45" at bounding box center [1010, 398] width 39 height 23
type input "3:45 pm"
click at [1062, 486] on span "OK" at bounding box center [1054, 487] width 16 height 31
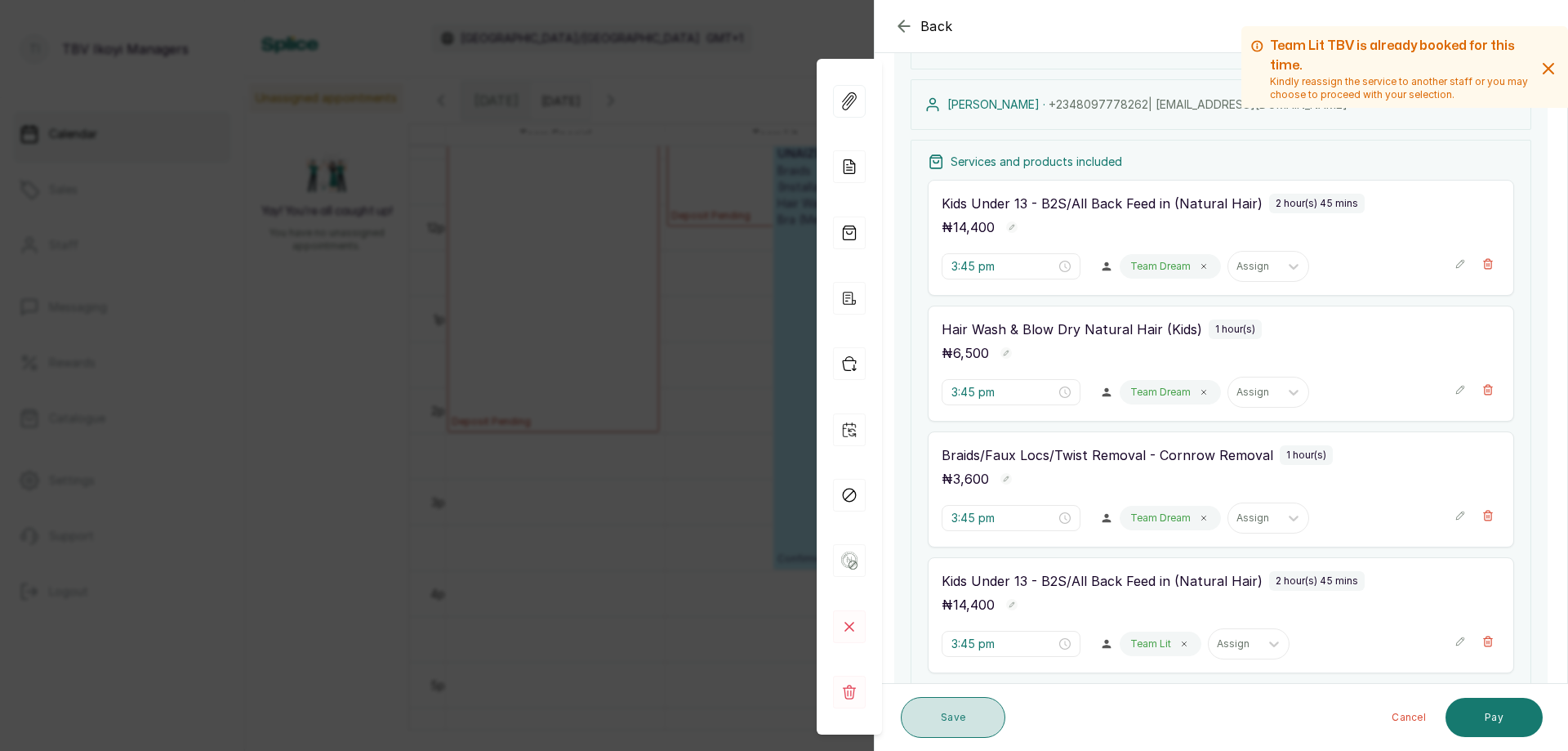
click at [982, 710] on button "Save" at bounding box center [953, 717] width 105 height 41
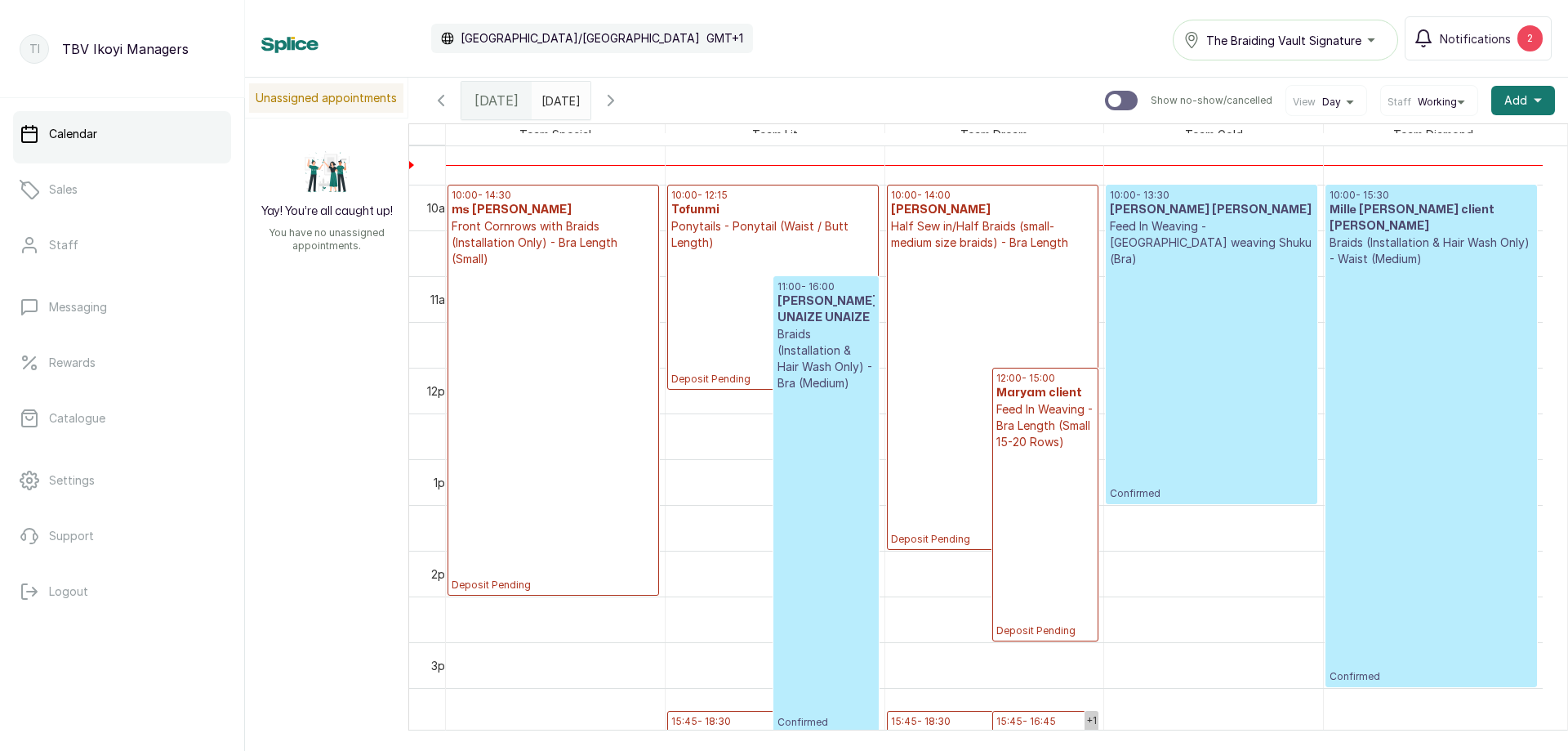
scroll to position [1122, 0]
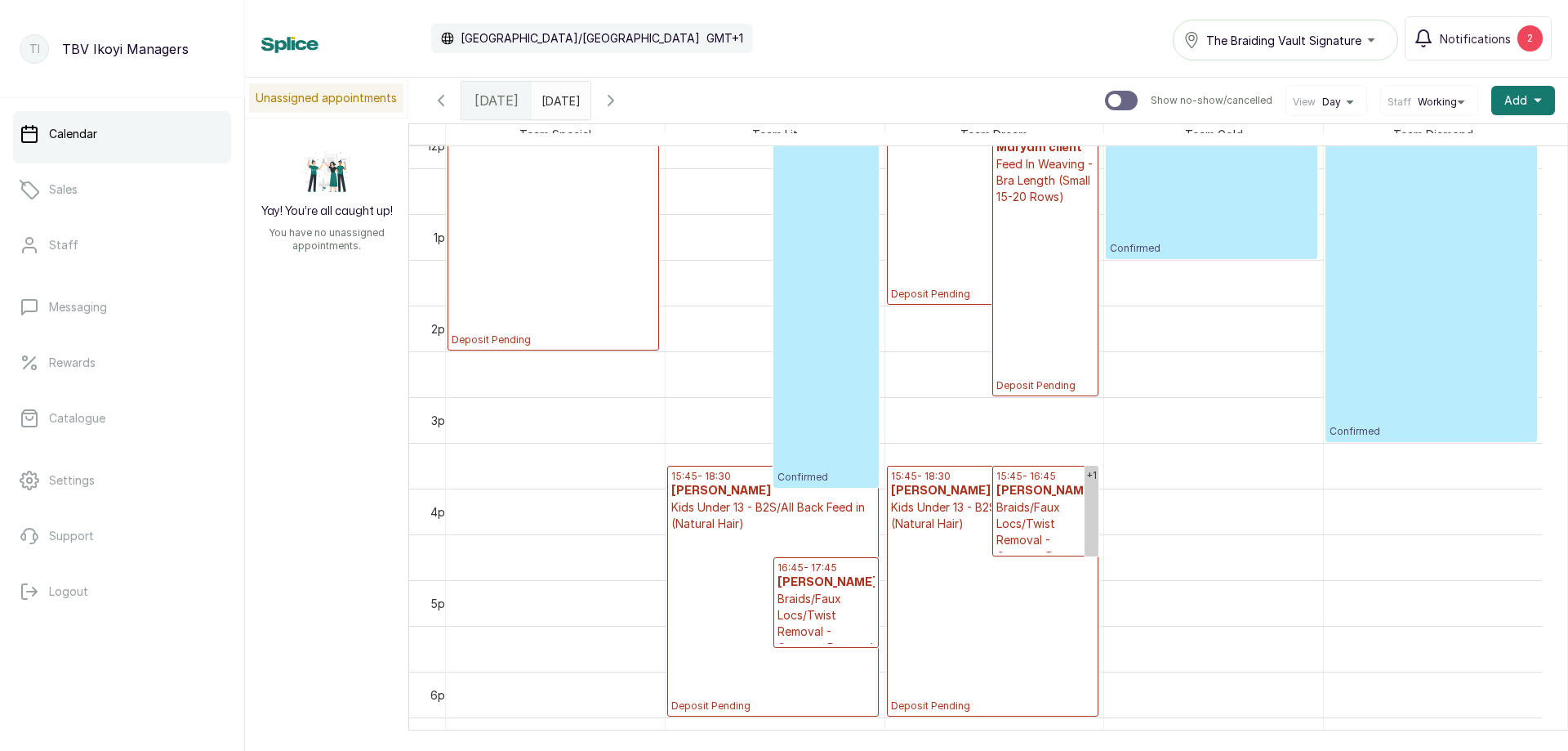
click at [734, 548] on p "Deposit Pending" at bounding box center [774, 622] width 204 height 181
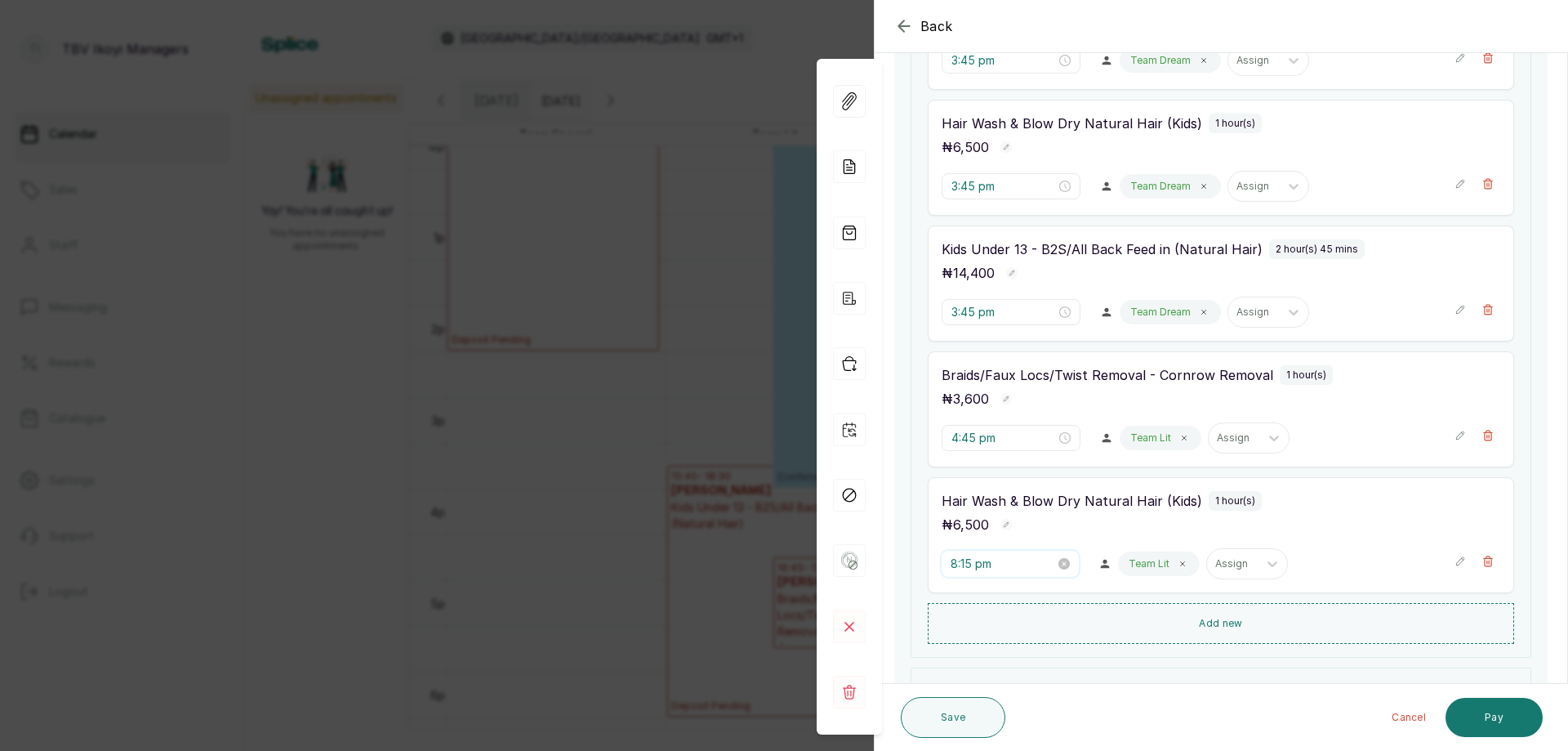
click at [1005, 561] on input "8:15 pm" at bounding box center [1003, 564] width 105 height 18
click at [966, 402] on div "03" at bounding box center [964, 412] width 39 height 23
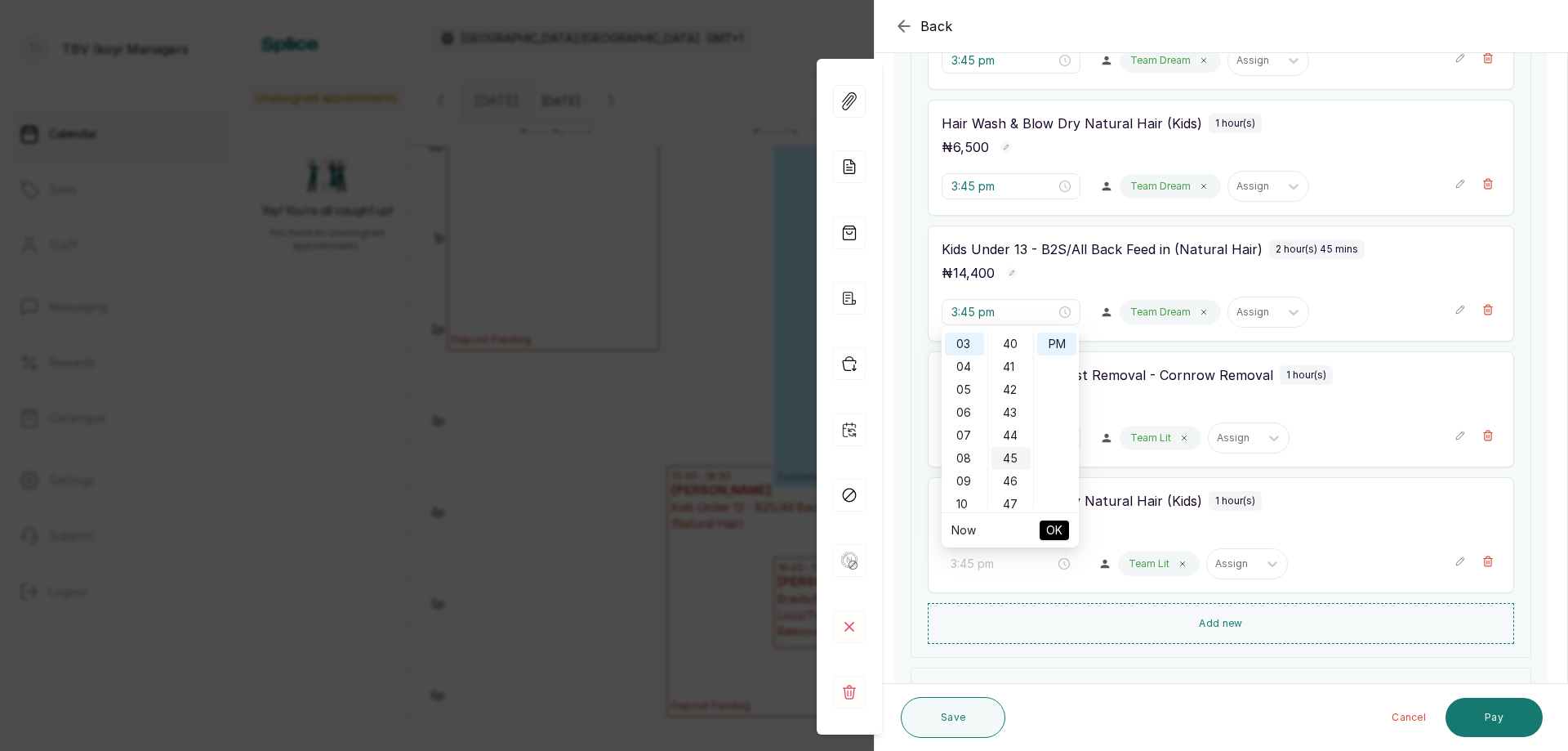
click at [1015, 454] on div "45" at bounding box center [1010, 458] width 39 height 23
type input "3:45 pm"
click at [1047, 529] on span "OK" at bounding box center [1054, 530] width 16 height 31
type input "3:45 pm"
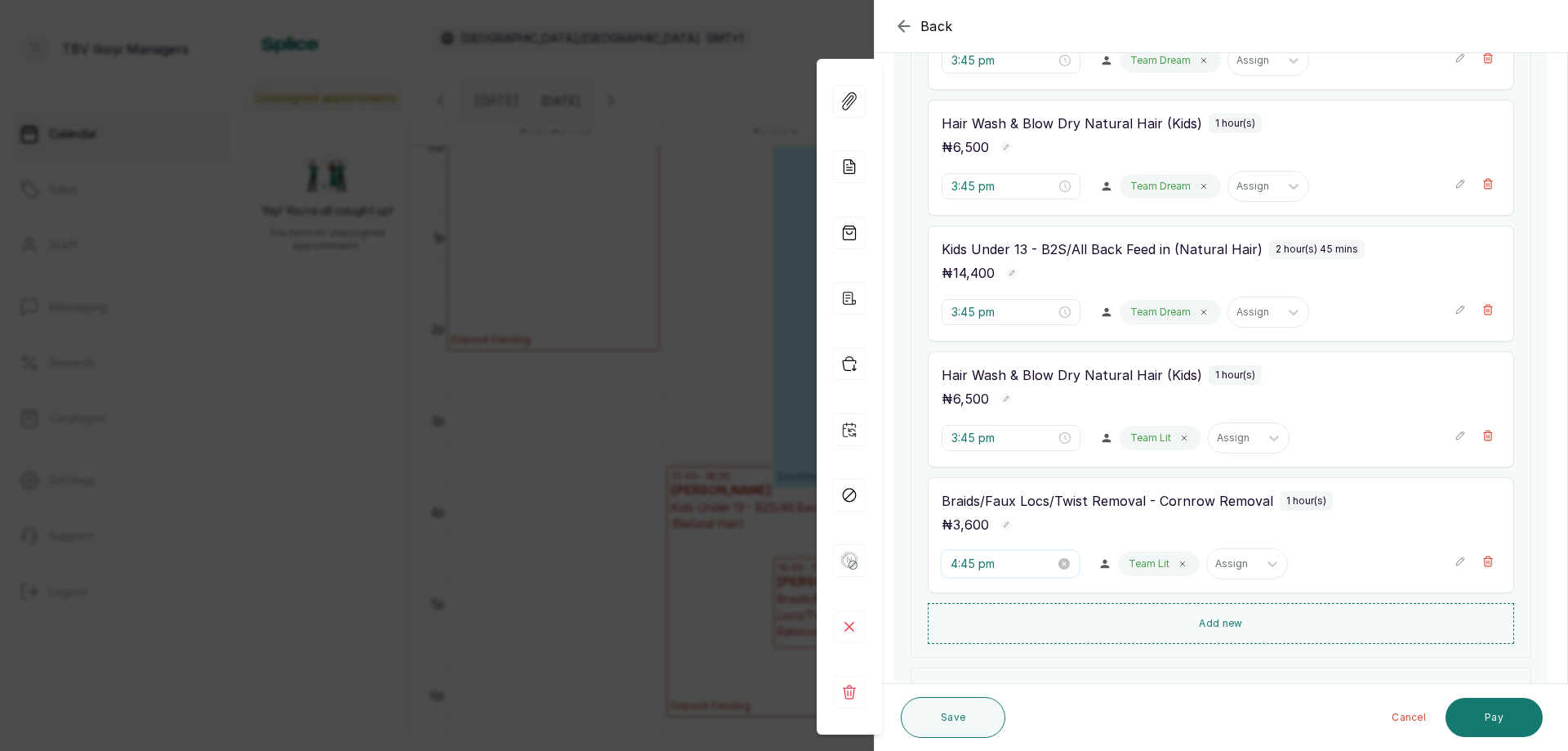
click at [984, 567] on input "4:45 pm" at bounding box center [1003, 564] width 105 height 18
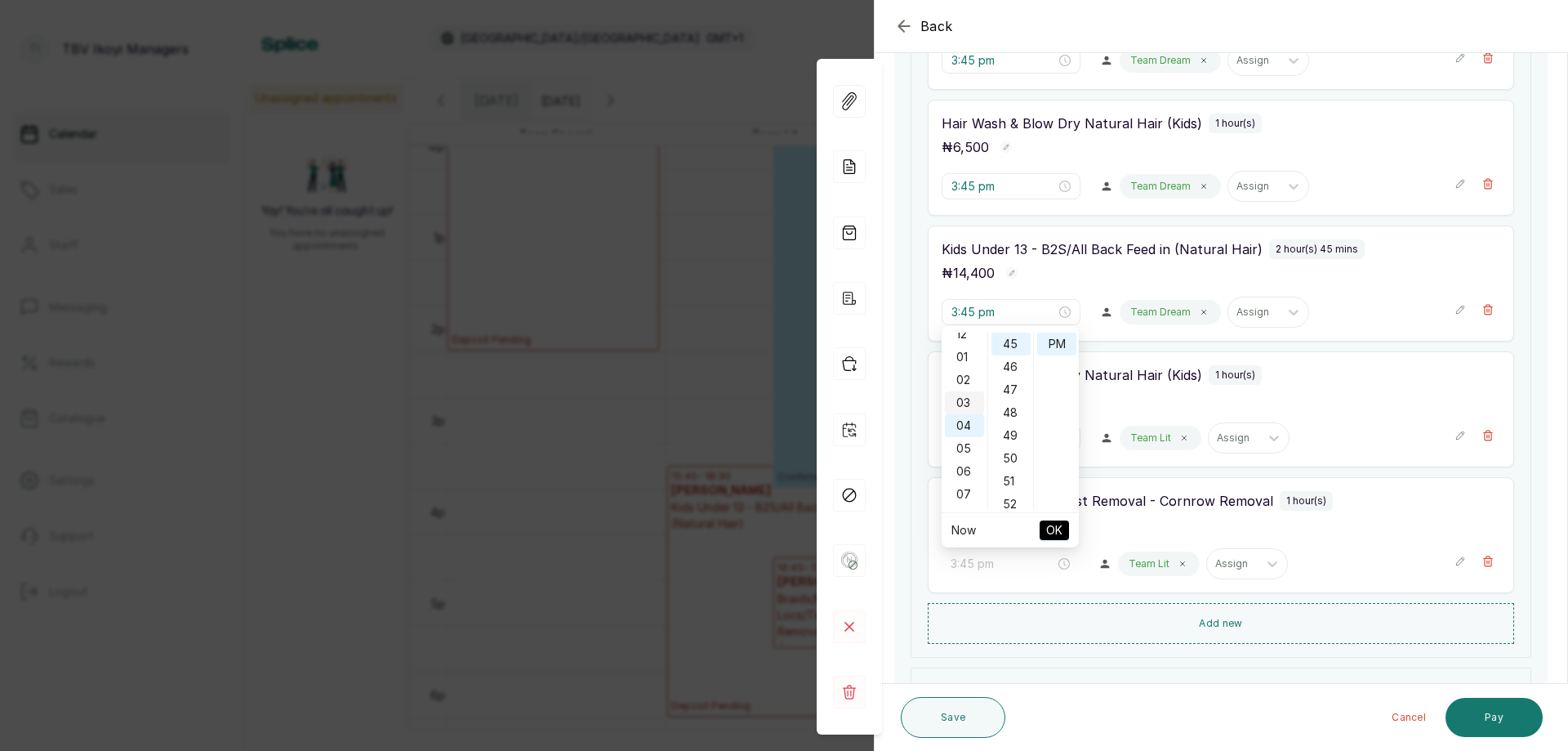
click at [973, 414] on div "03" at bounding box center [964, 403] width 39 height 23
type input "3:45 pm"
click at [1045, 532] on button "OK" at bounding box center [1054, 531] width 29 height 20
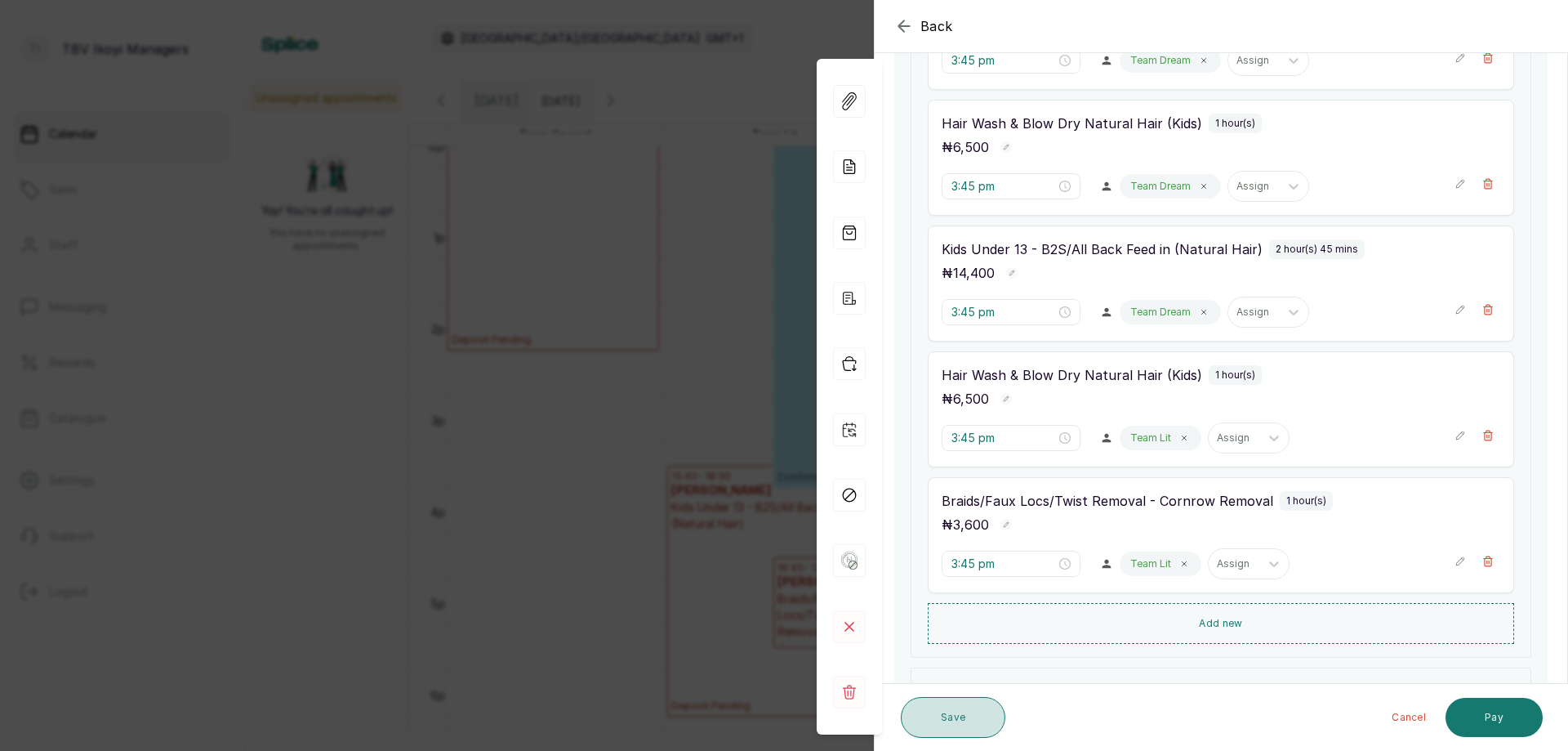
click at [967, 706] on button "Save" at bounding box center [953, 717] width 105 height 41
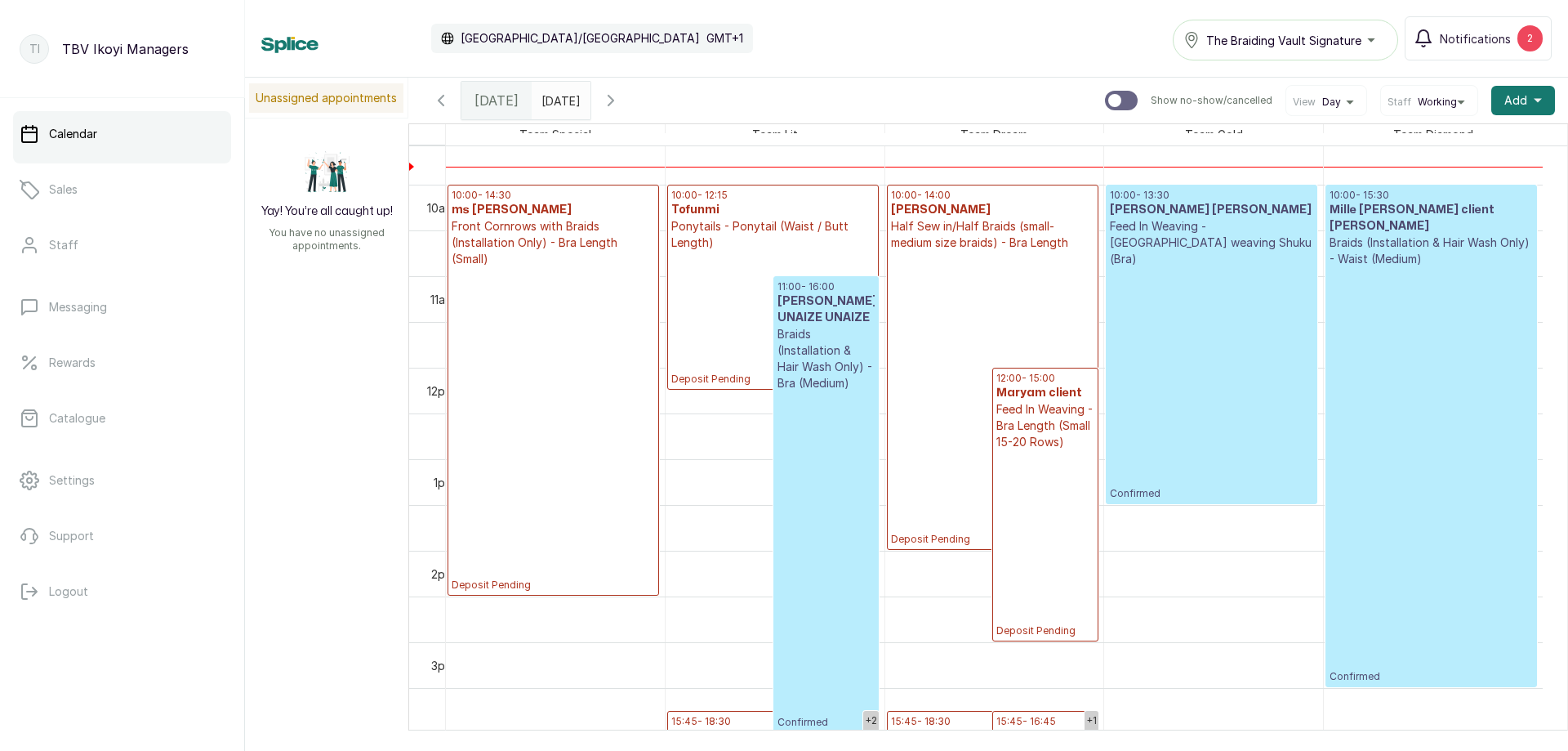
scroll to position [1041, 0]
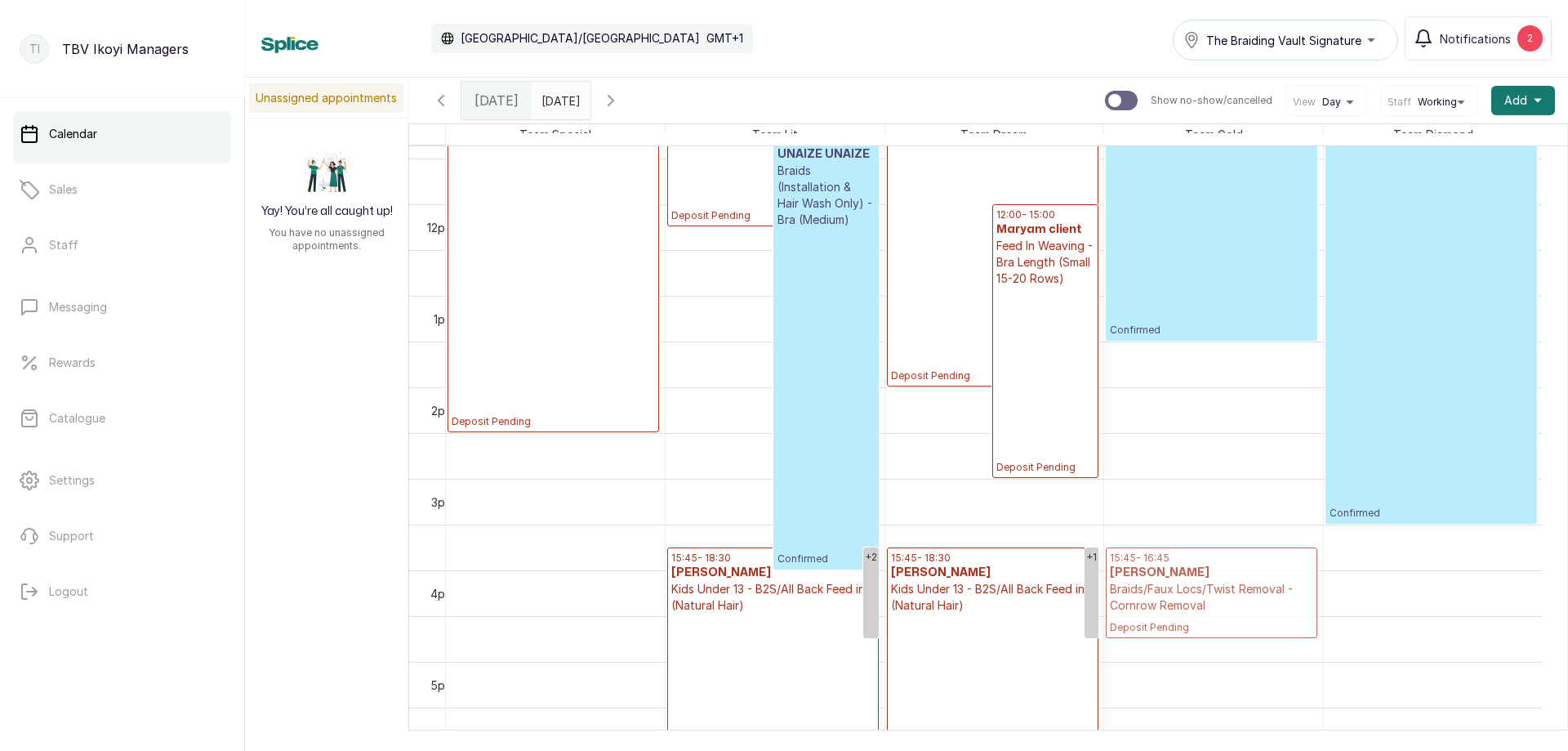
drag, startPoint x: 1028, startPoint y: 576, endPoint x: 1227, endPoint y: 598, distance: 200.2
click at [1227, 598] on tr "10:00 - 14:30 ms [PERSON_NAME] Front Cornrows with Braids (Installation Only) -…" at bounding box center [994, 204] width 1097 height 2197
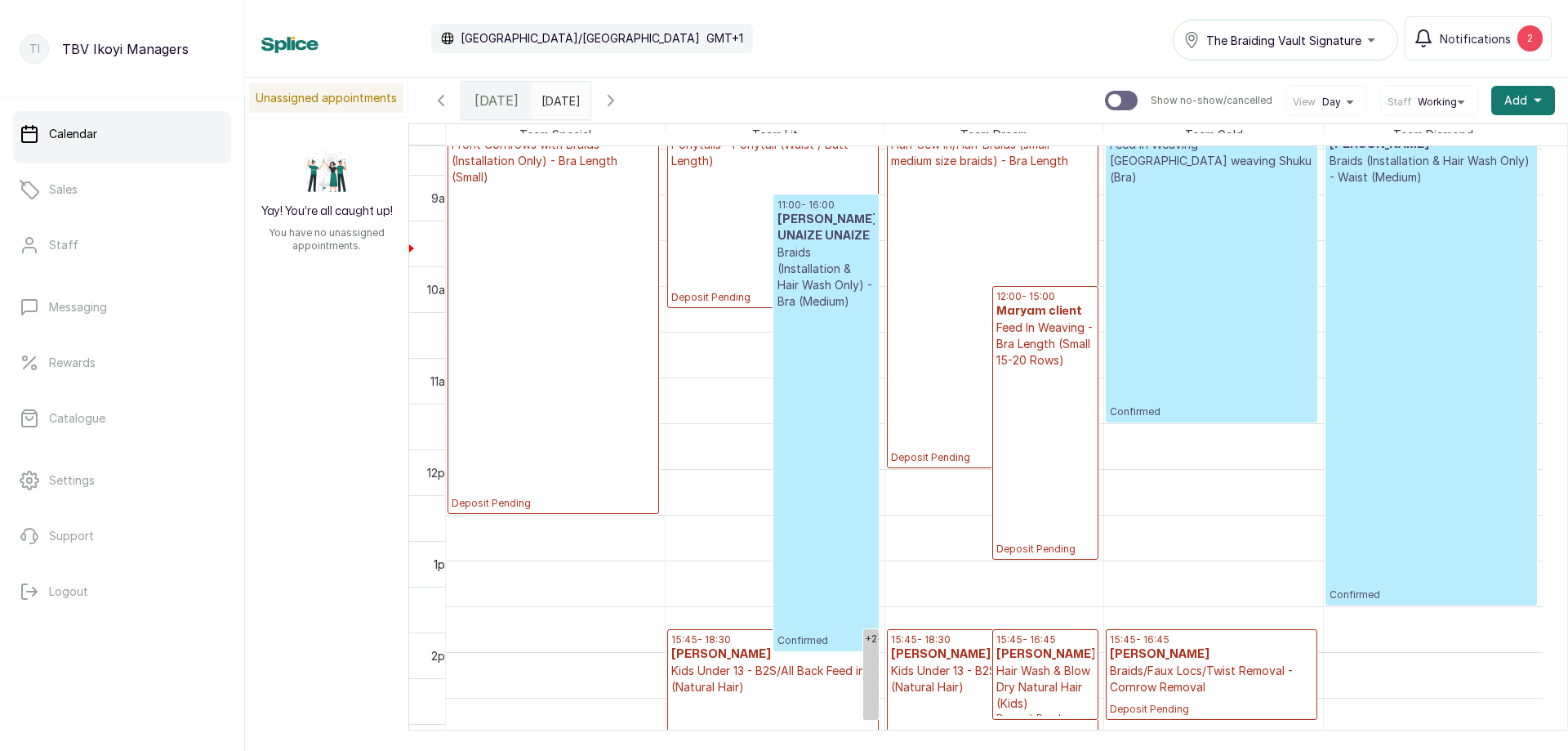
scroll to position [959, 0]
drag, startPoint x: 1055, startPoint y: 665, endPoint x: 1157, endPoint y: 674, distance: 102.4
click at [1157, 674] on tr "10:00 - 14:30 ms [PERSON_NAME] Front Cornrows with Braids (Installation Only) -…" at bounding box center [994, 285] width 1097 height 2197
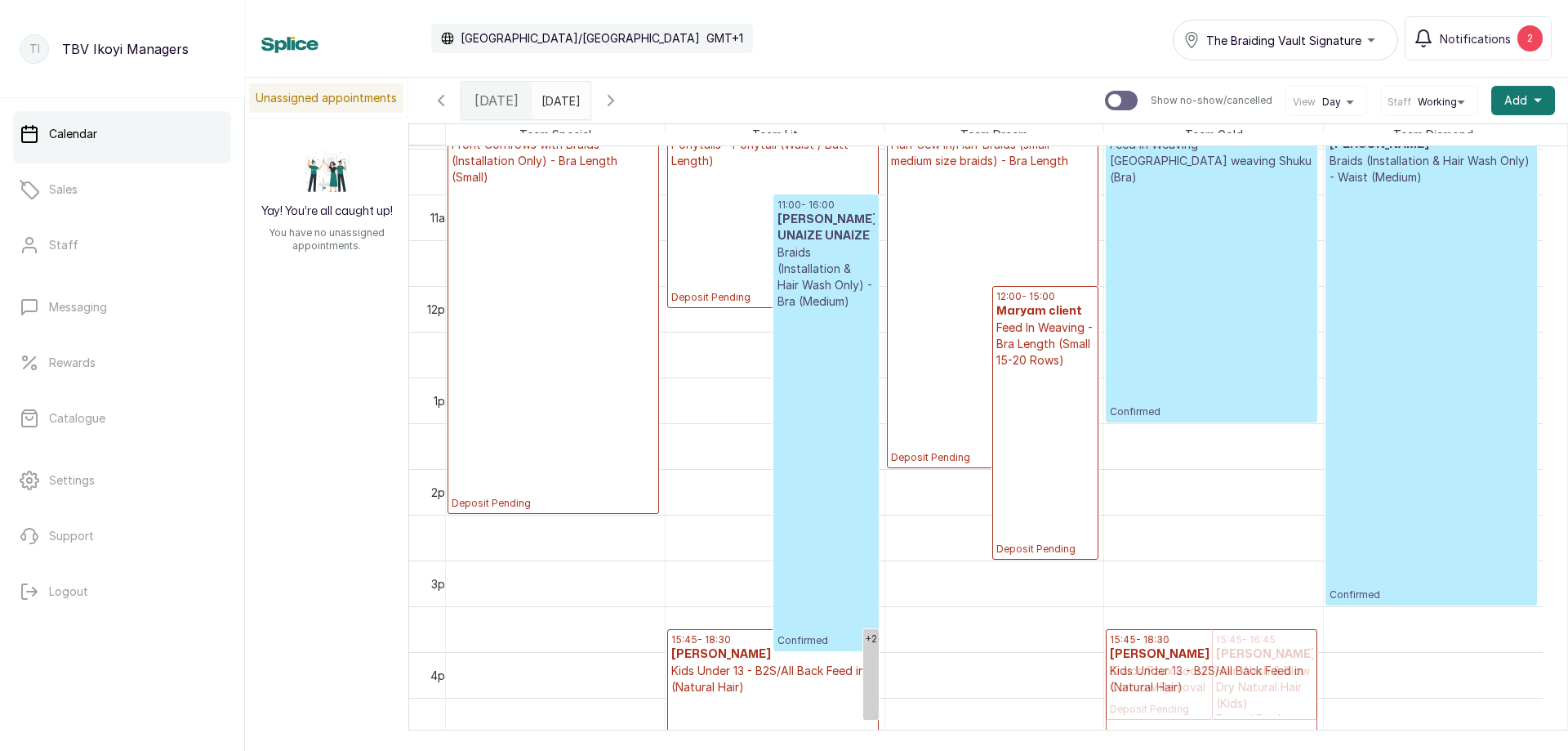
drag, startPoint x: 946, startPoint y: 660, endPoint x: 1148, endPoint y: 651, distance: 202.2
click at [1148, 651] on tr "10:00 - 14:30 ms [PERSON_NAME] Front Cornrows with Braids (Installation Only) -…" at bounding box center [994, 285] width 1097 height 2197
click at [1028, 470] on p "Deposit Pending" at bounding box center [1044, 462] width 97 height 187
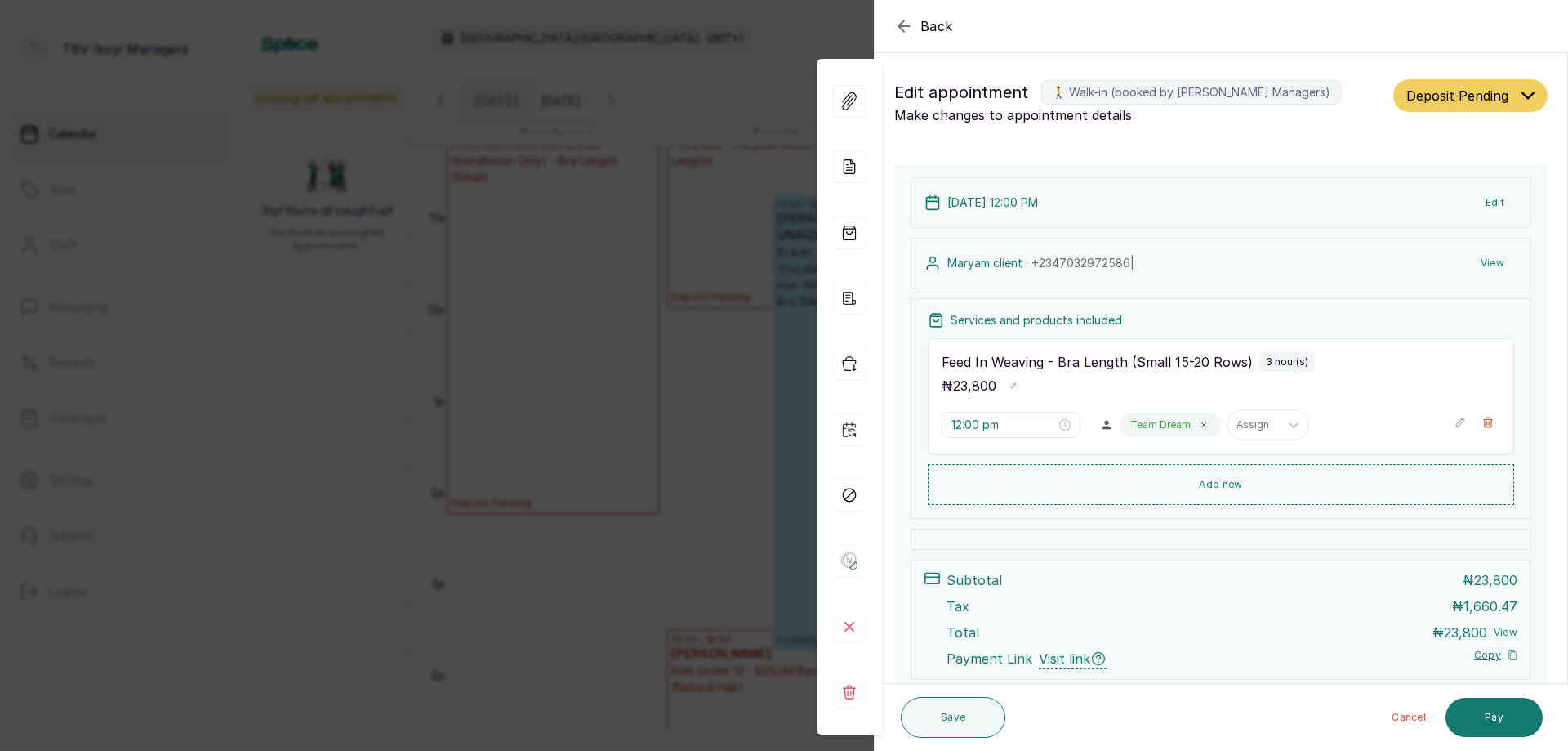
click at [1455, 426] on icon "button" at bounding box center [1460, 422] width 11 height 11
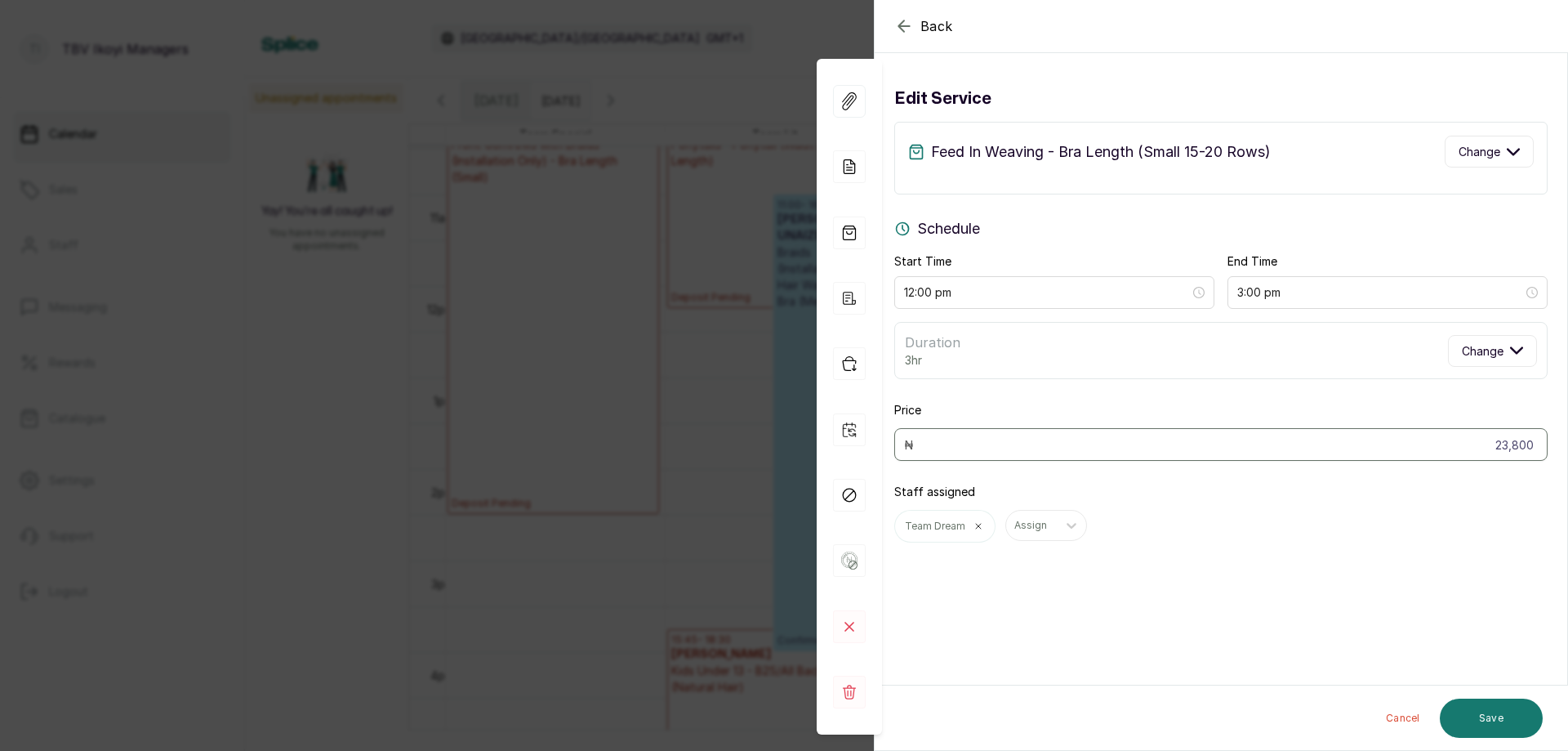
click at [1318, 163] on div "Feed In Weaving - Bra Length (Small 15-20 Rows) Change" at bounding box center [1221, 152] width 626 height 32
click at [1512, 159] on button "Change" at bounding box center [1489, 152] width 89 height 32
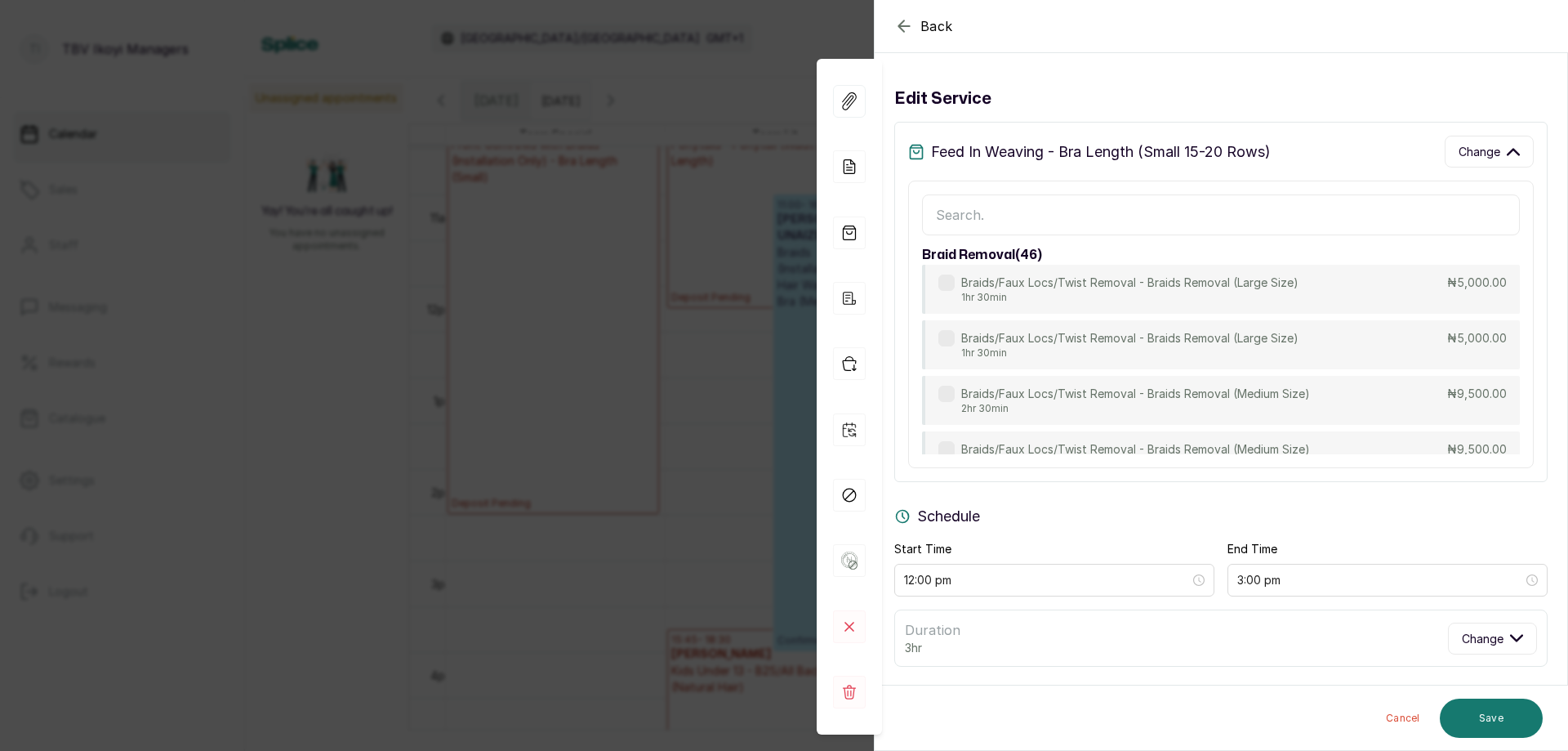
click at [1342, 208] on input "text" at bounding box center [1221, 215] width 598 height 41
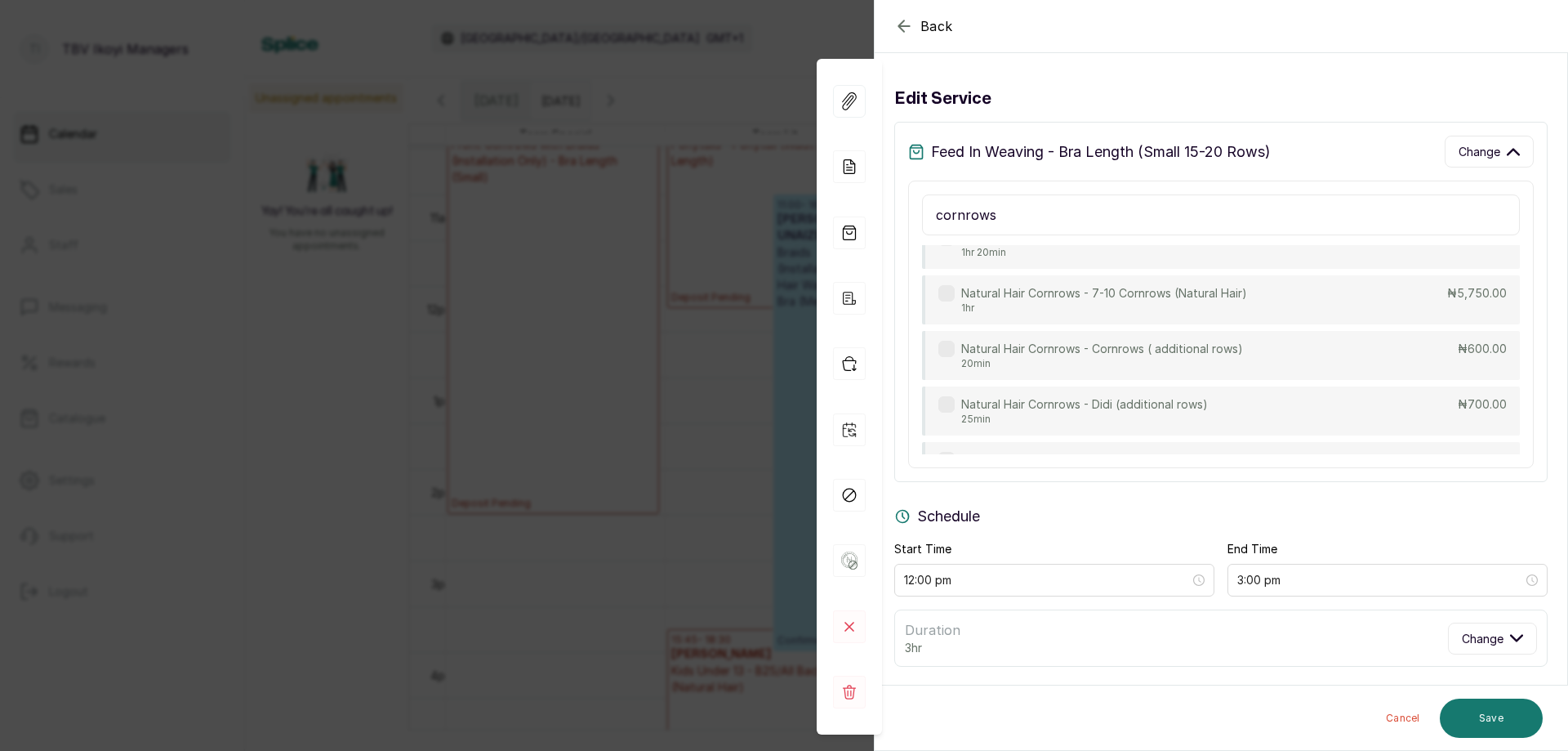
scroll to position [3262, 0]
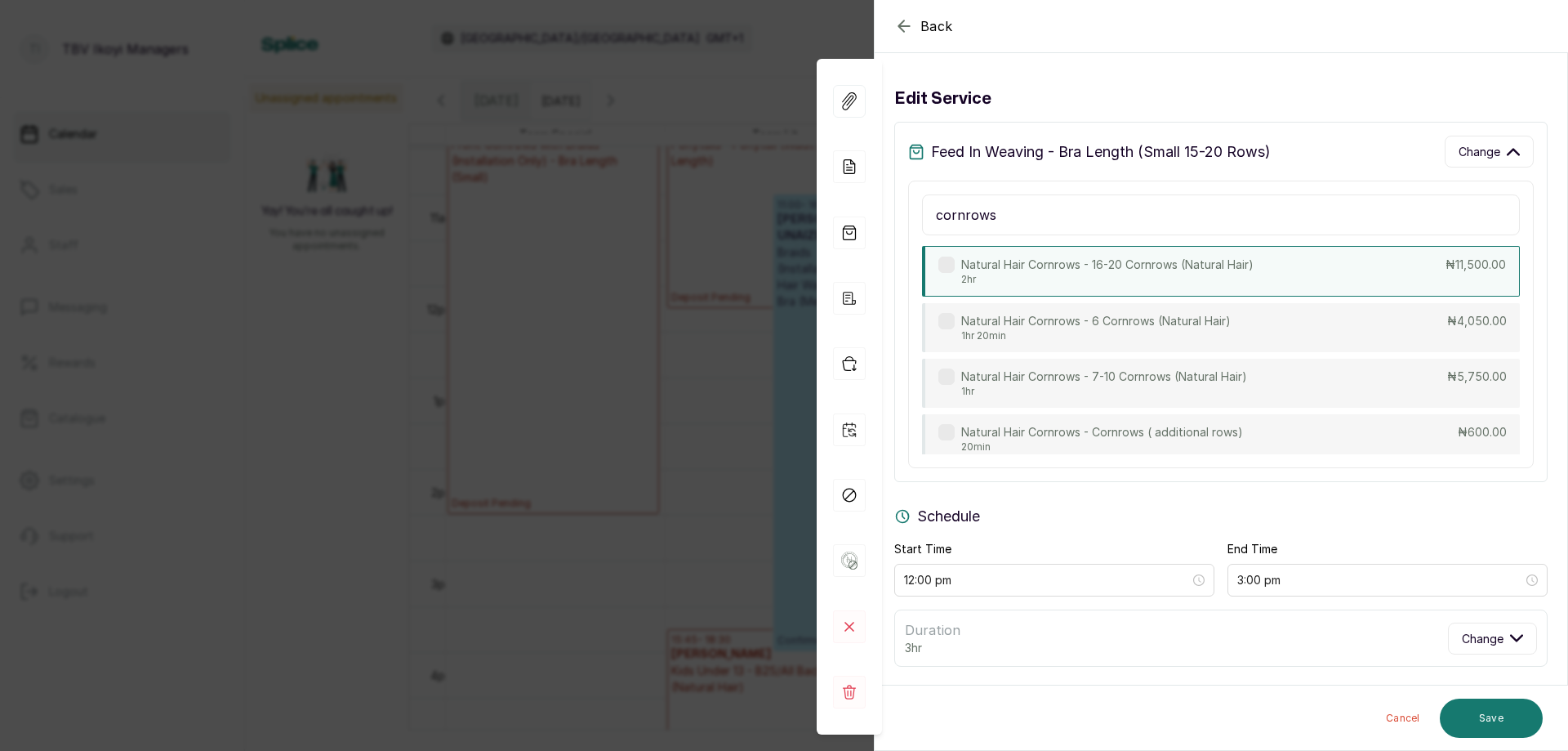
type input "cornrows"
click at [1127, 273] on p "2hr" at bounding box center [1107, 279] width 293 height 13
type input "2:00 pm"
type input "11,500"
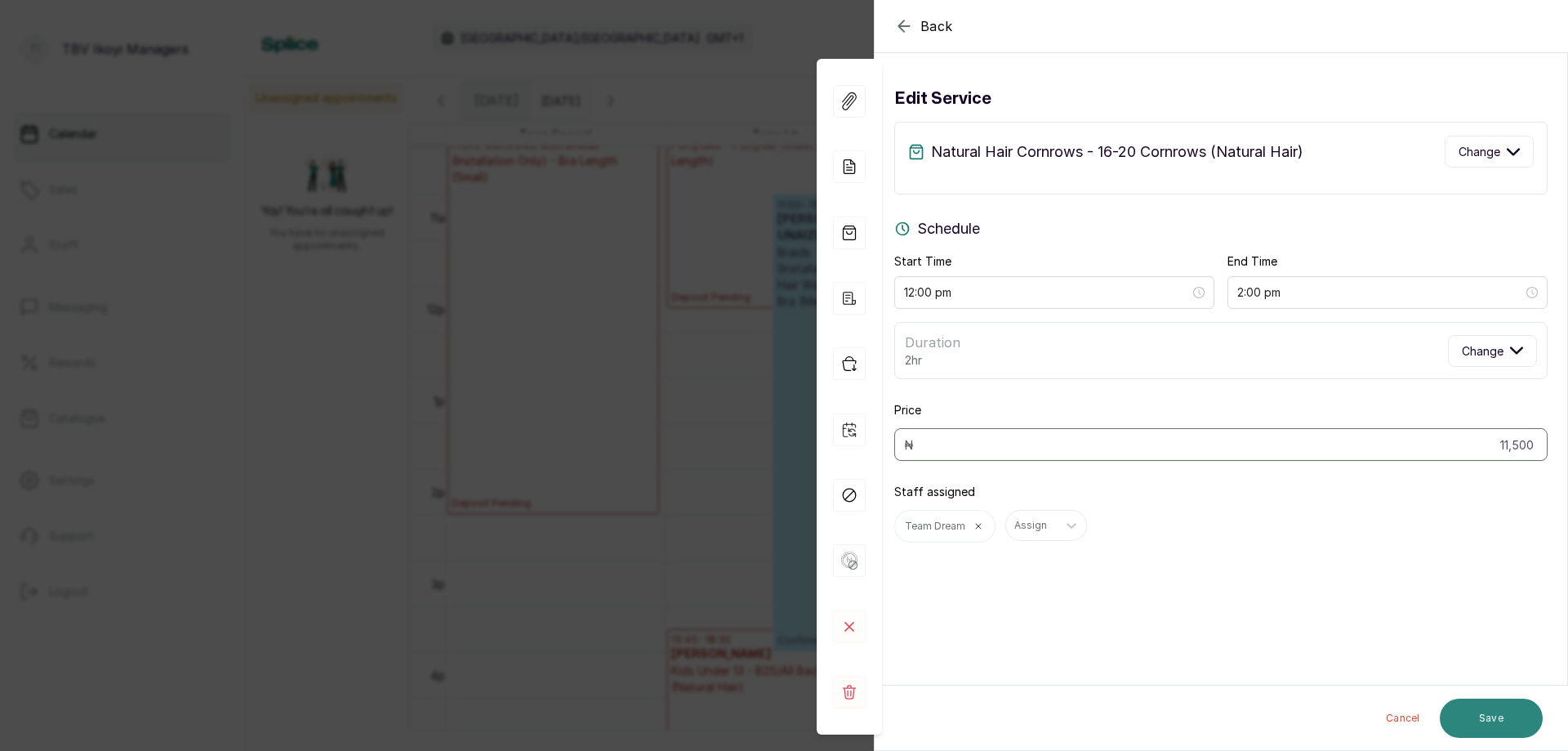
click at [1479, 723] on button "Save" at bounding box center [1491, 718] width 103 height 39
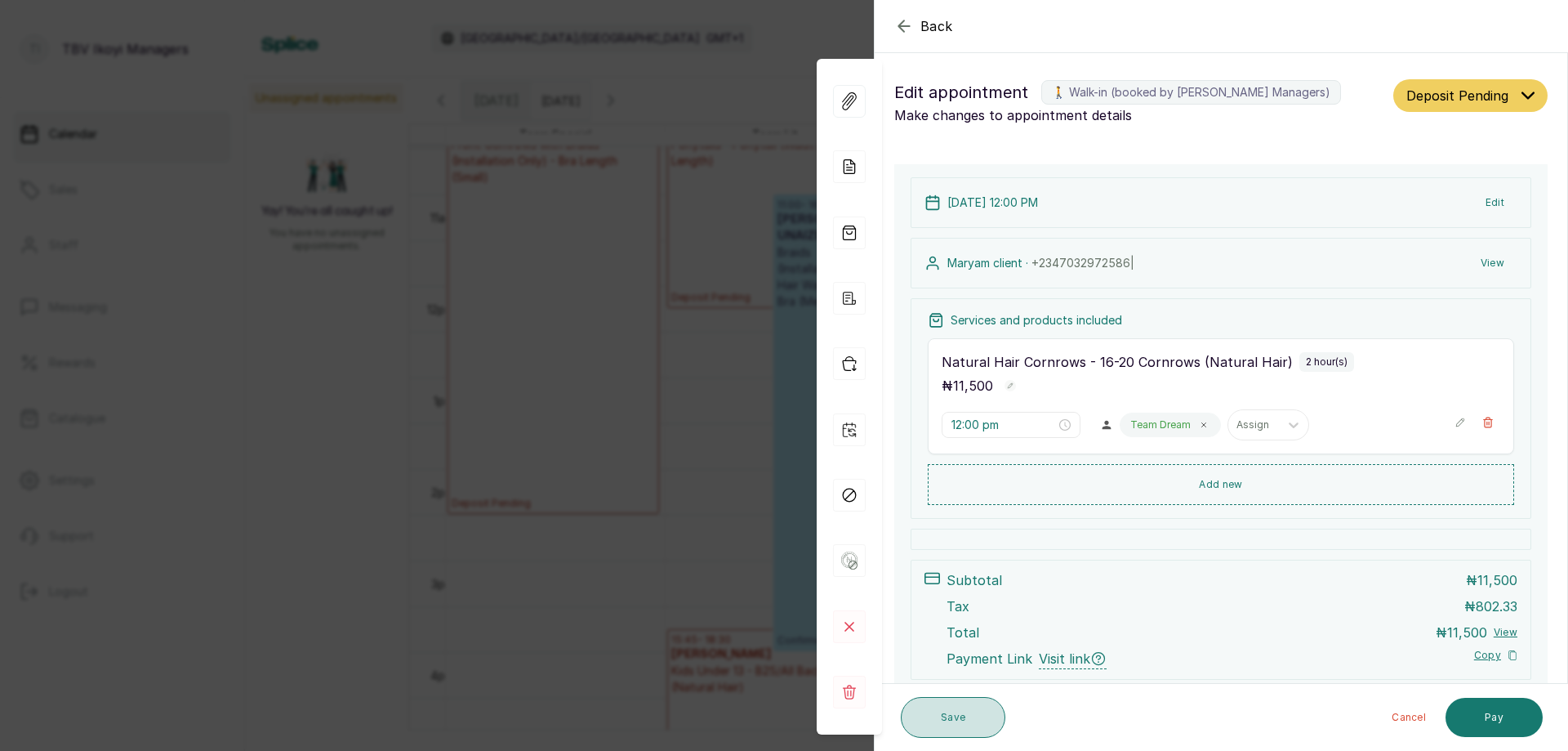
click at [984, 716] on button "Save" at bounding box center [953, 717] width 105 height 41
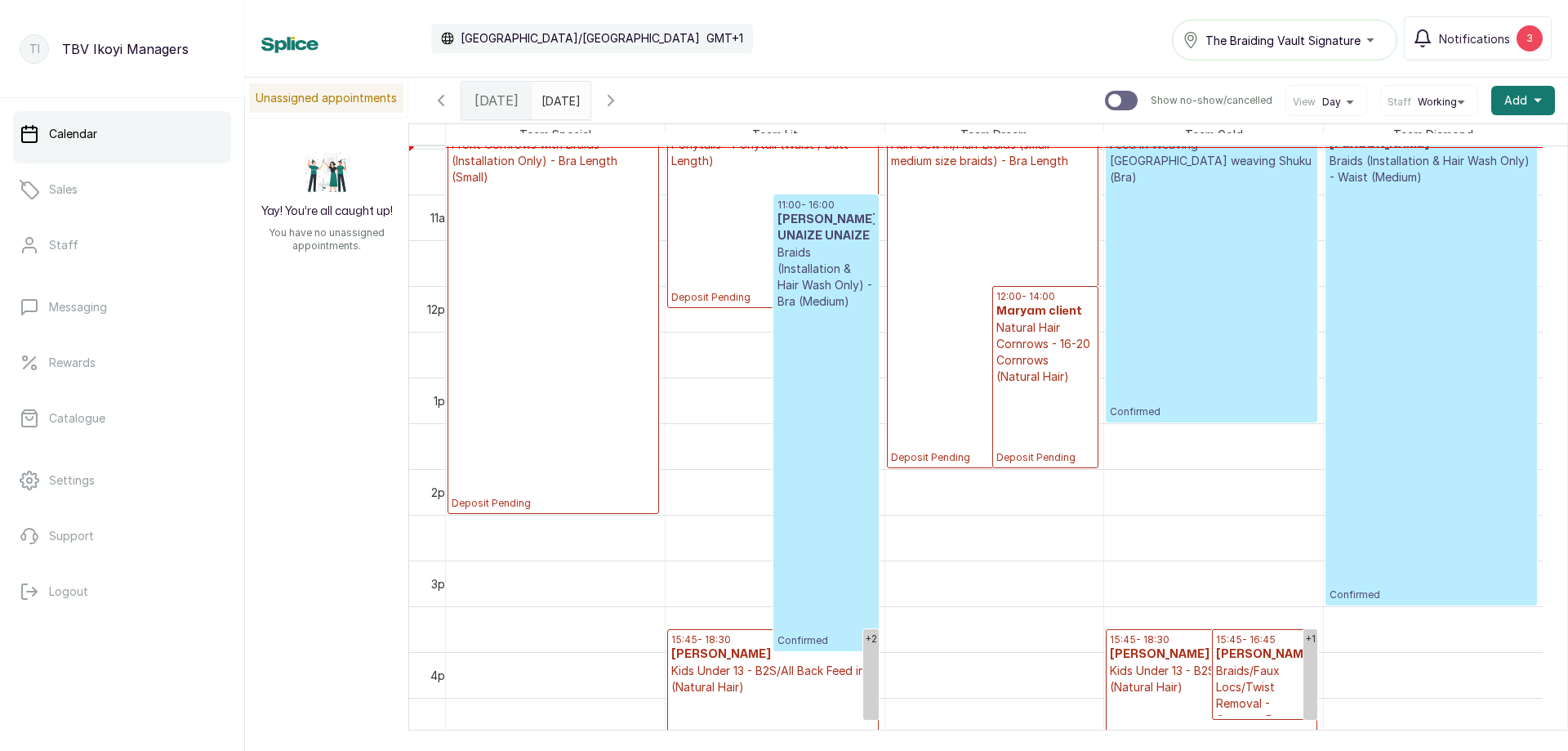
scroll to position [714, 0]
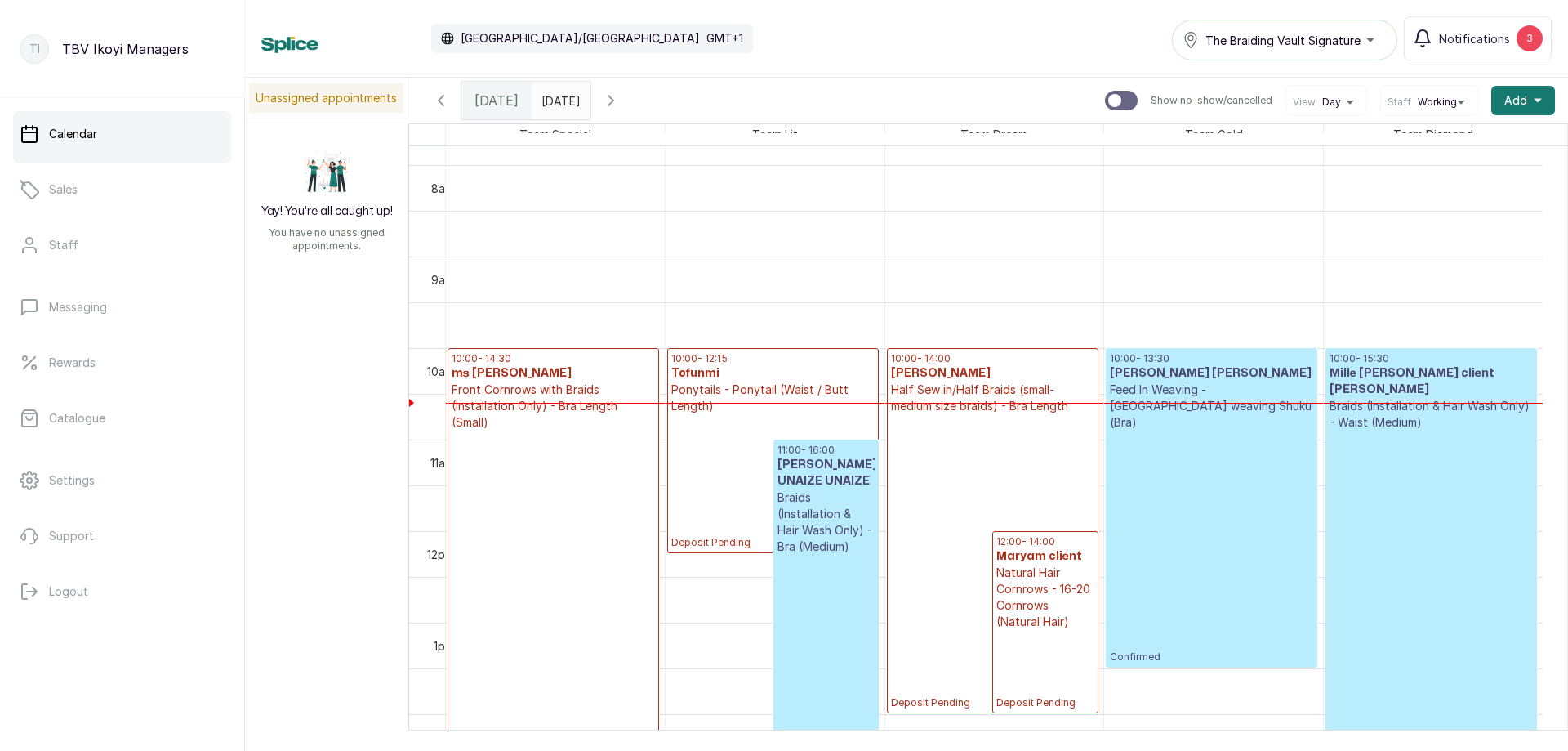
click at [687, 368] on h3 "Tofunmi" at bounding box center [774, 373] width 204 height 16
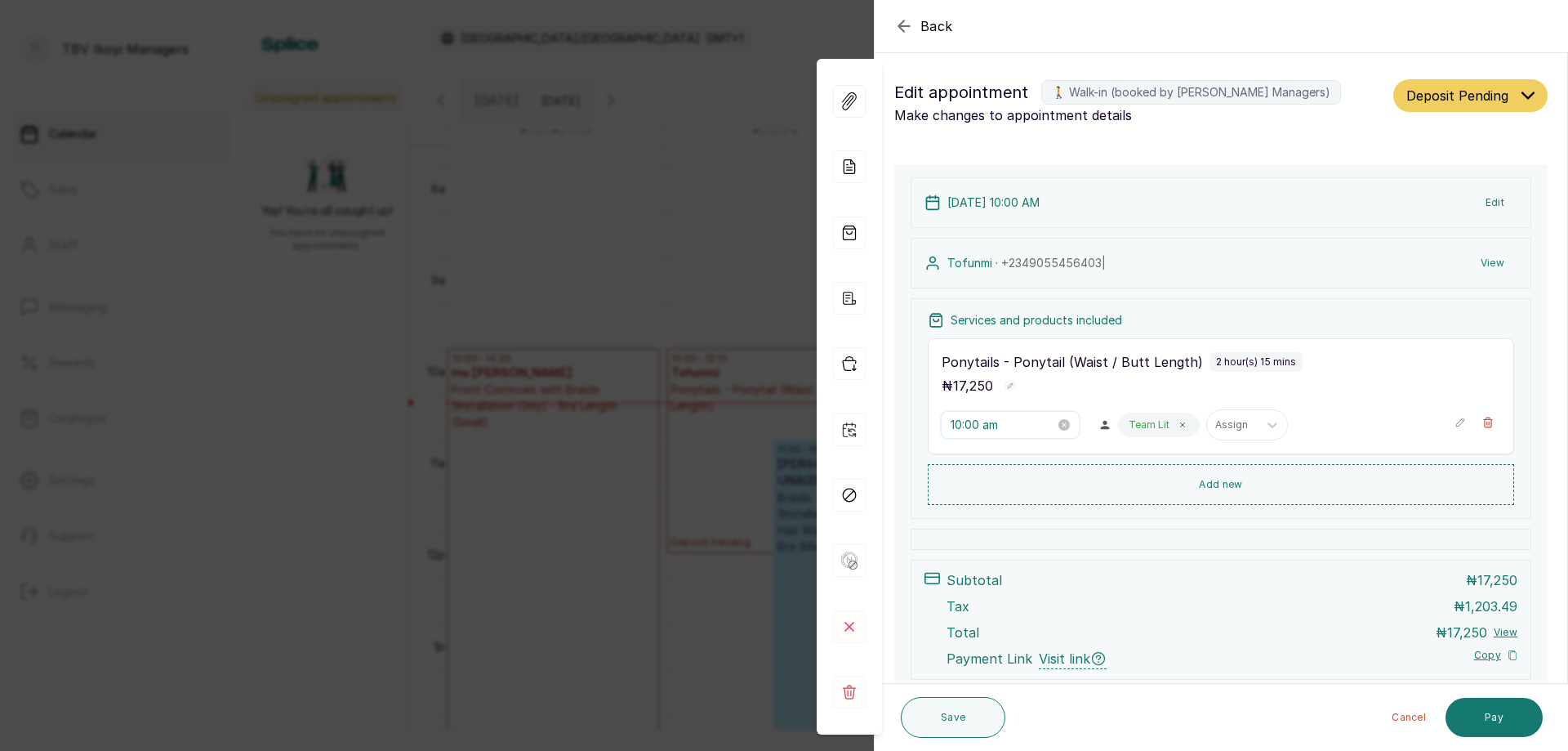
click at [1015, 423] on input "10:00 am" at bounding box center [1003, 425] width 105 height 18
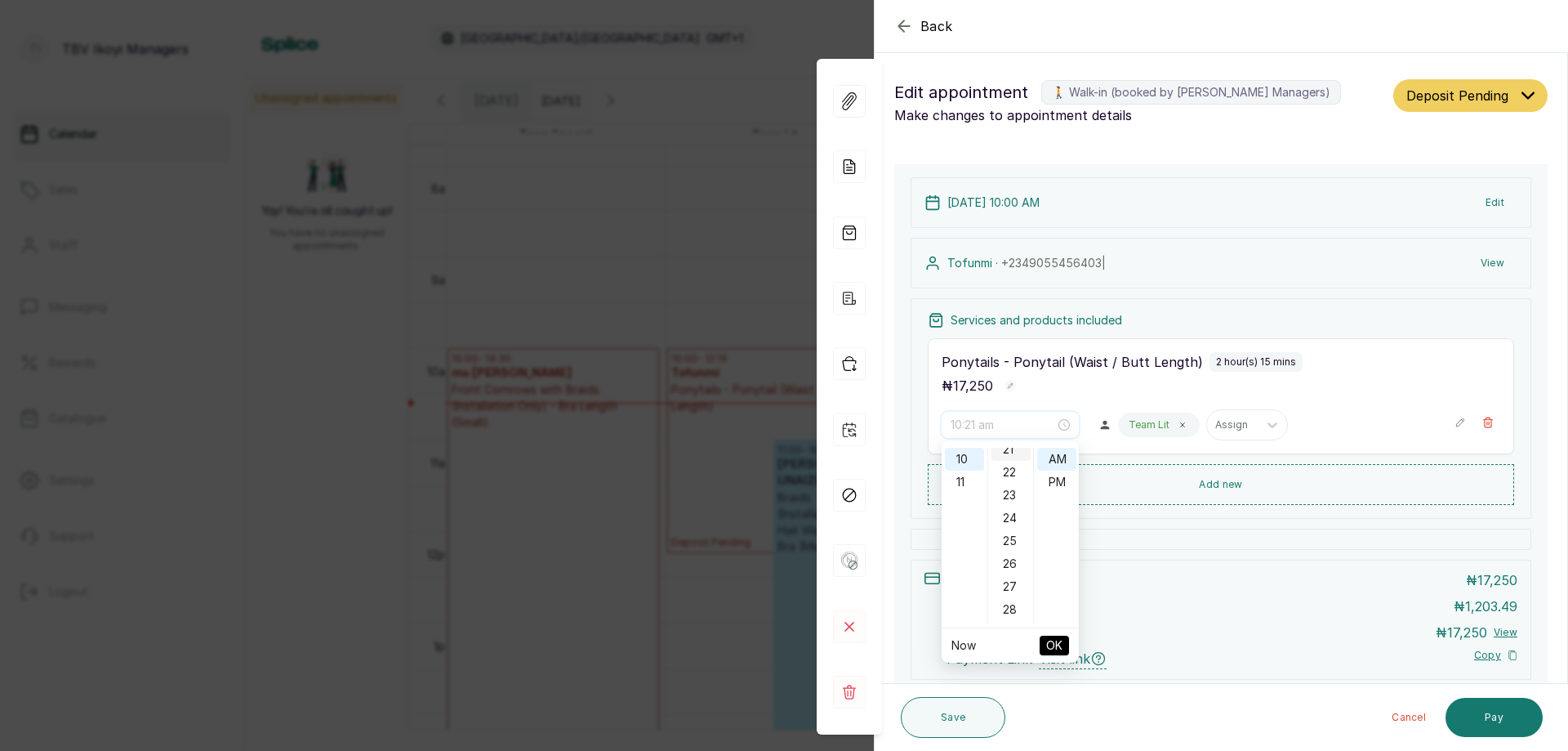
scroll to position [572, 0]
click at [1004, 568] on div "30" at bounding box center [1010, 573] width 39 height 23
type input "10:30 am"
click at [1051, 645] on span "OK" at bounding box center [1054, 645] width 16 height 31
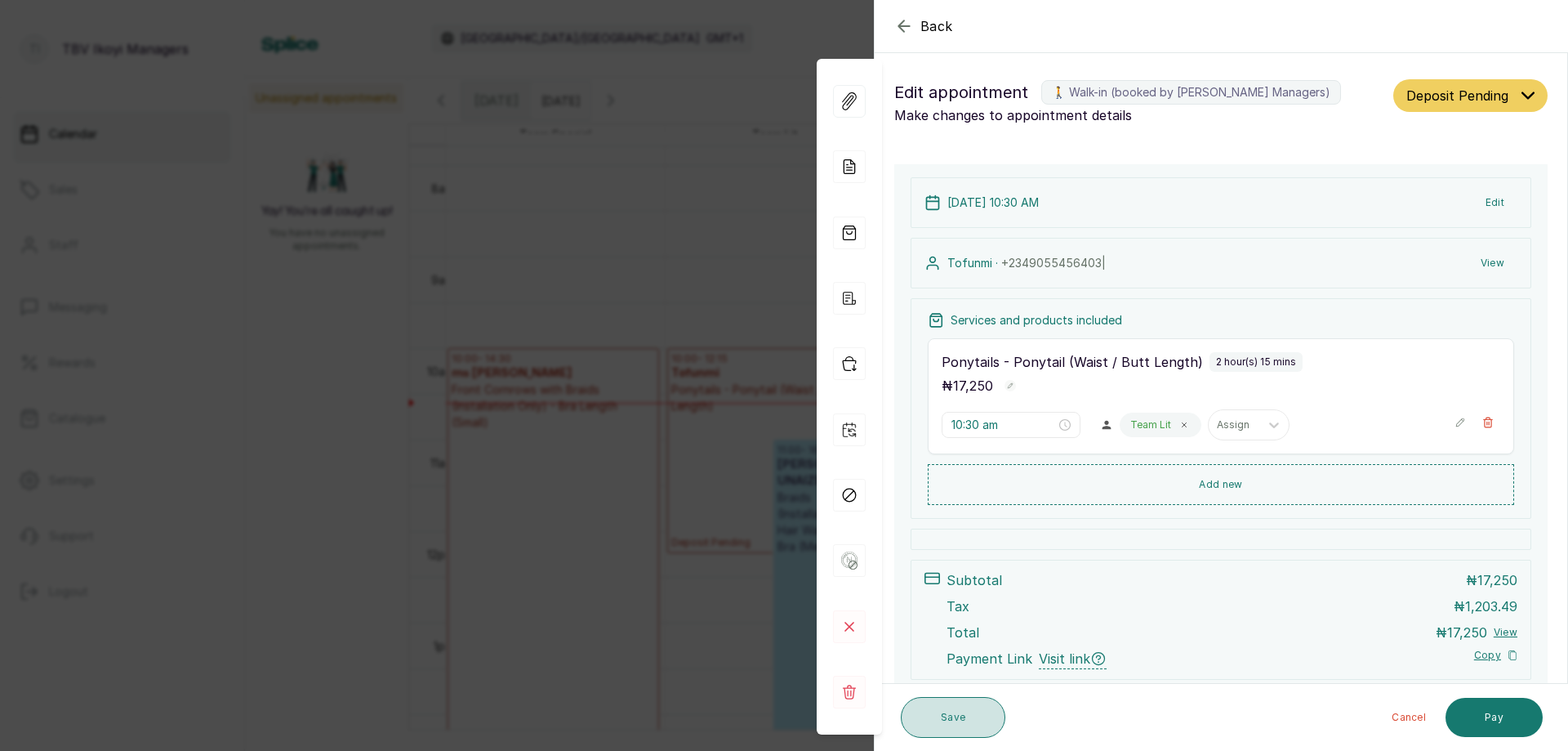
click at [968, 712] on button "Save" at bounding box center [953, 717] width 105 height 41
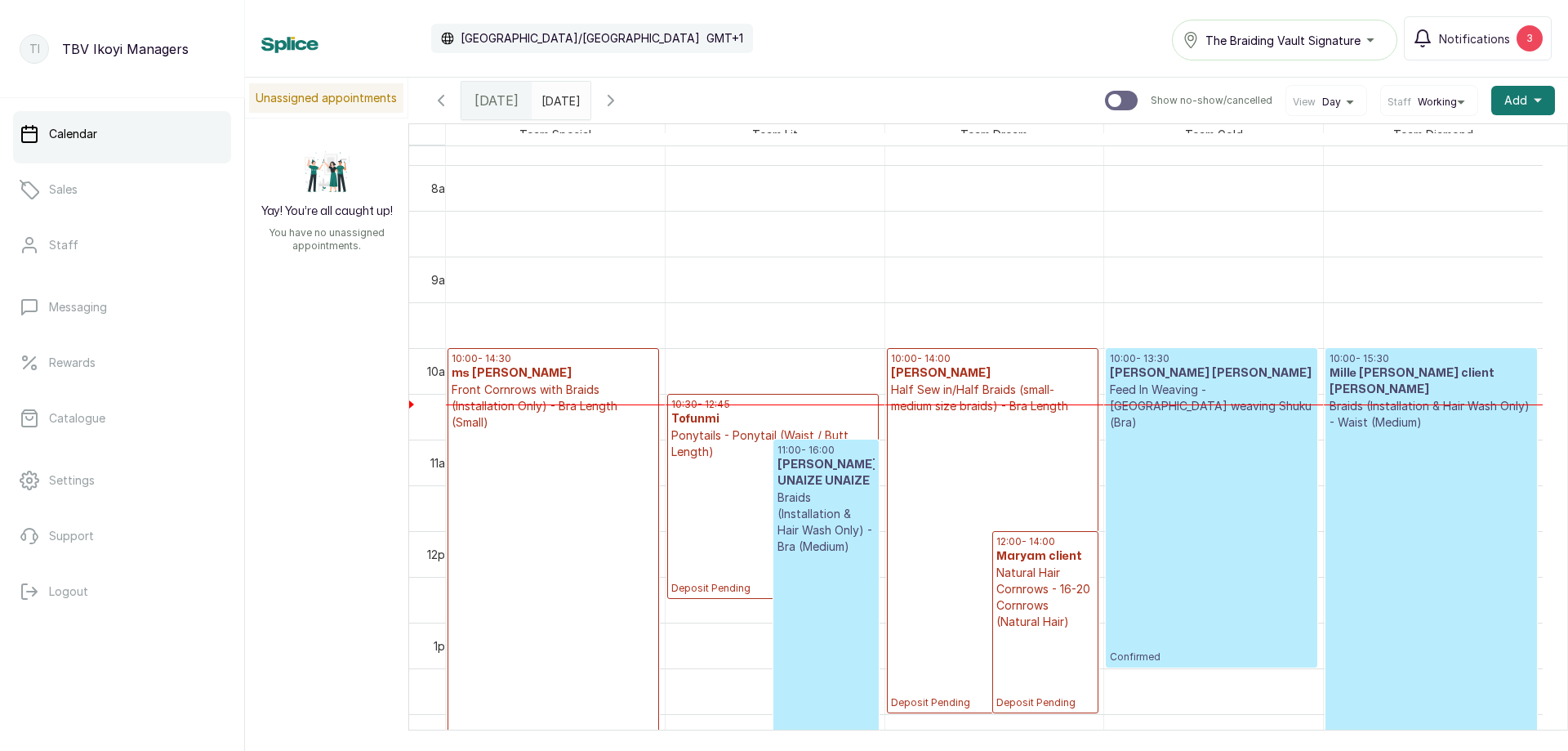
click at [1013, 401] on p "Half Sew in/Half Braids (small-medium size braids) - Bra Length" at bounding box center [993, 398] width 204 height 33
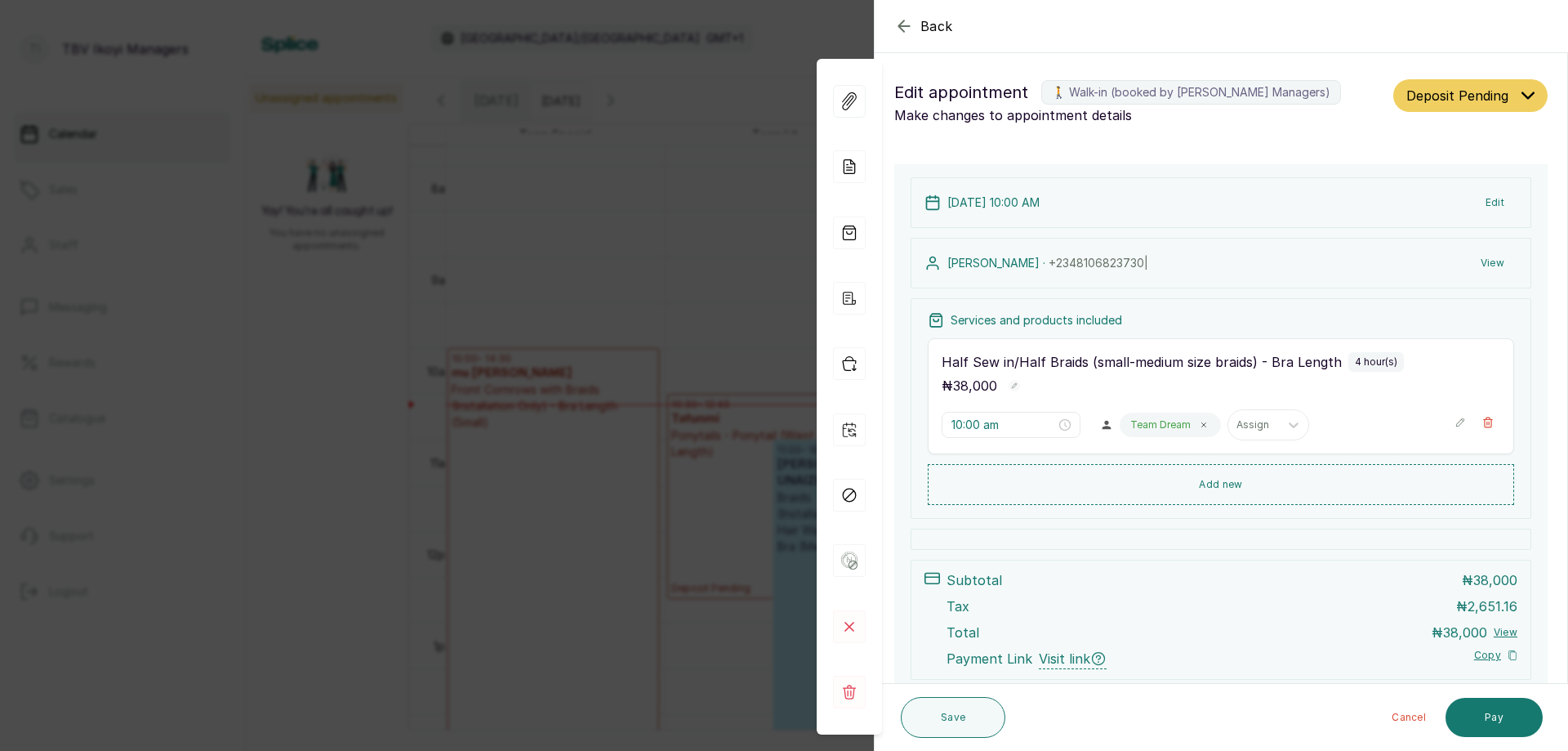
click at [1452, 107] on button "Deposit Pending" at bounding box center [1471, 95] width 154 height 33
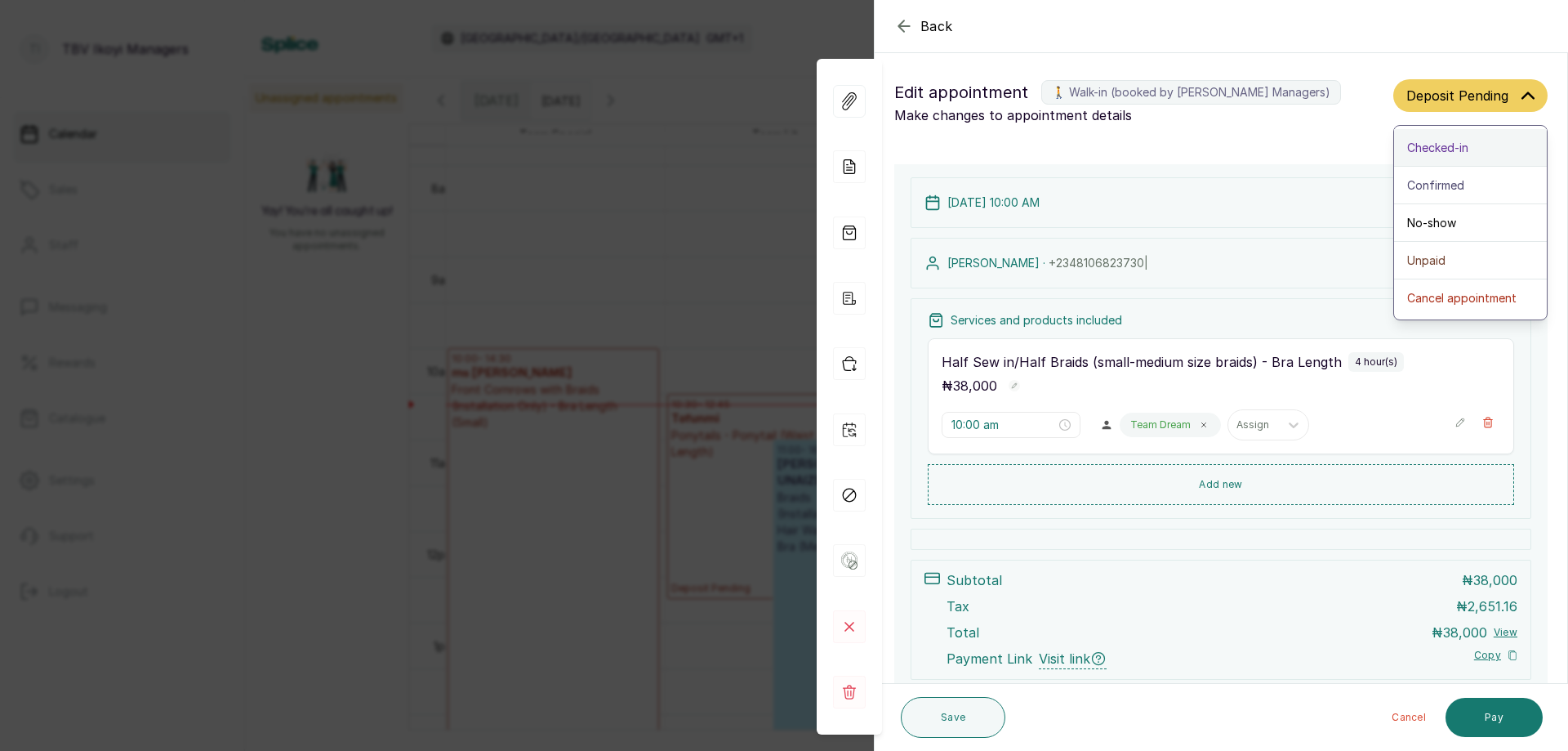
click at [1426, 146] on span "Checked-in" at bounding box center [1437, 147] width 61 height 17
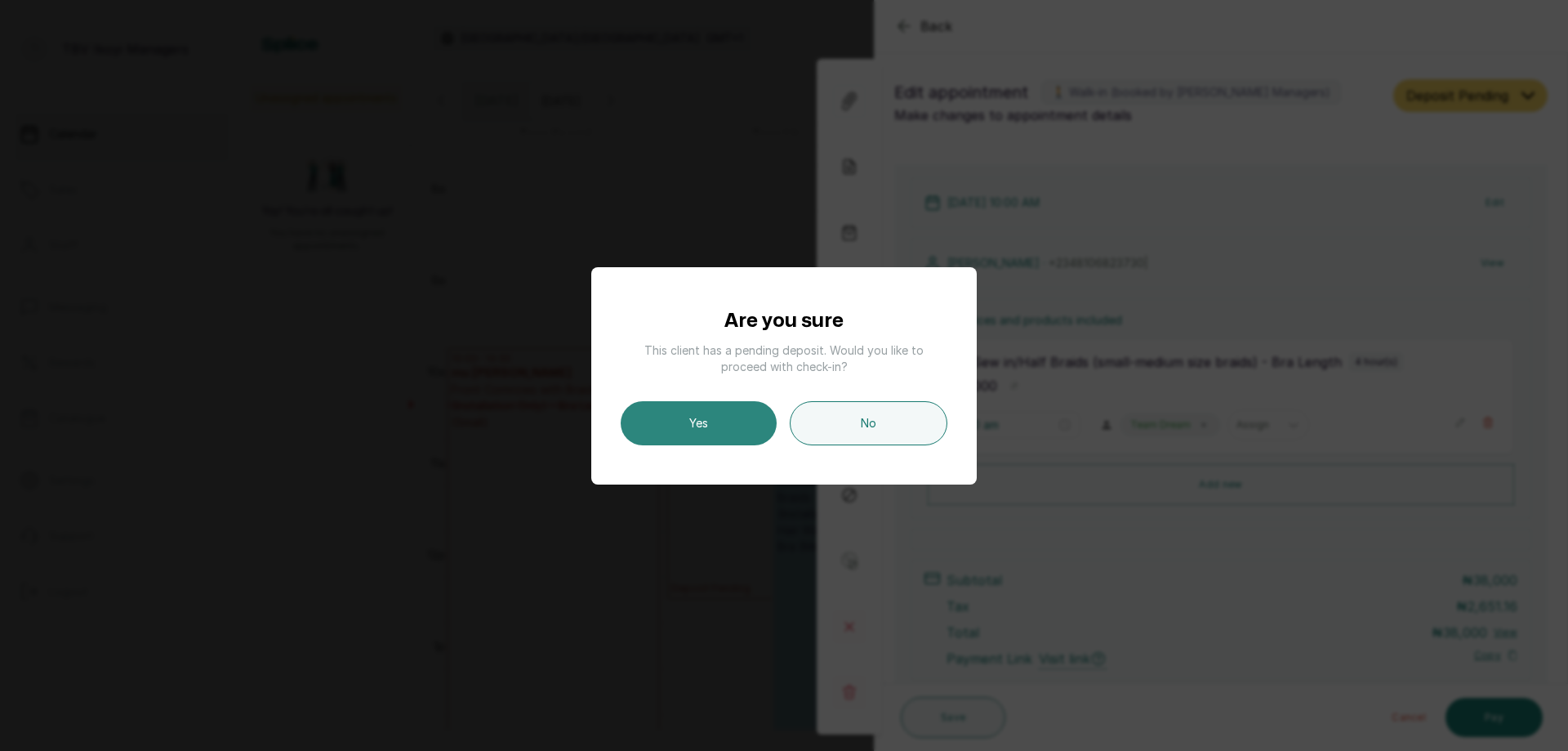
click at [672, 420] on button "Yes" at bounding box center [699, 423] width 156 height 44
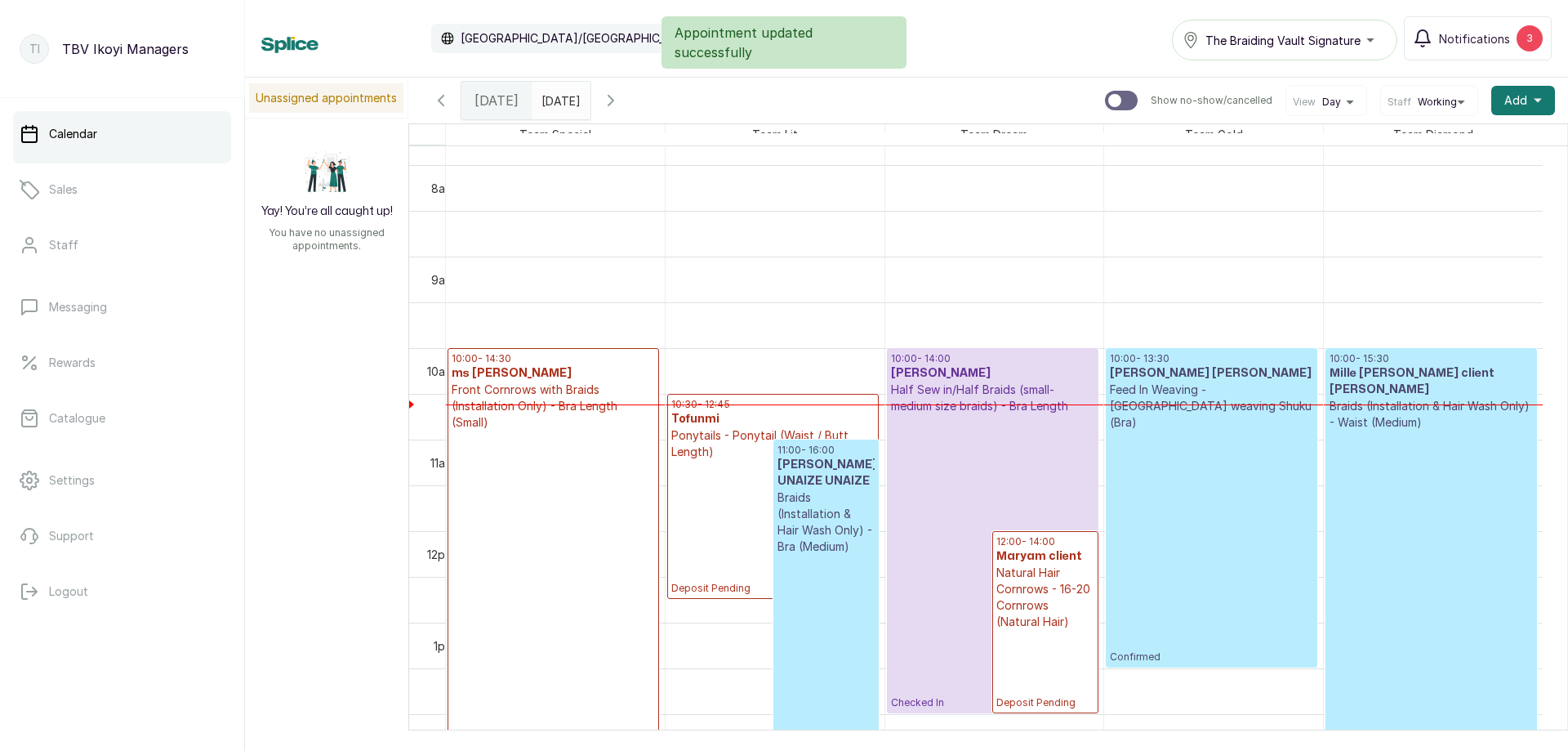
click at [743, 434] on p "Ponytails - Ponytail (Waist / Butt Length)" at bounding box center [774, 444] width 204 height 33
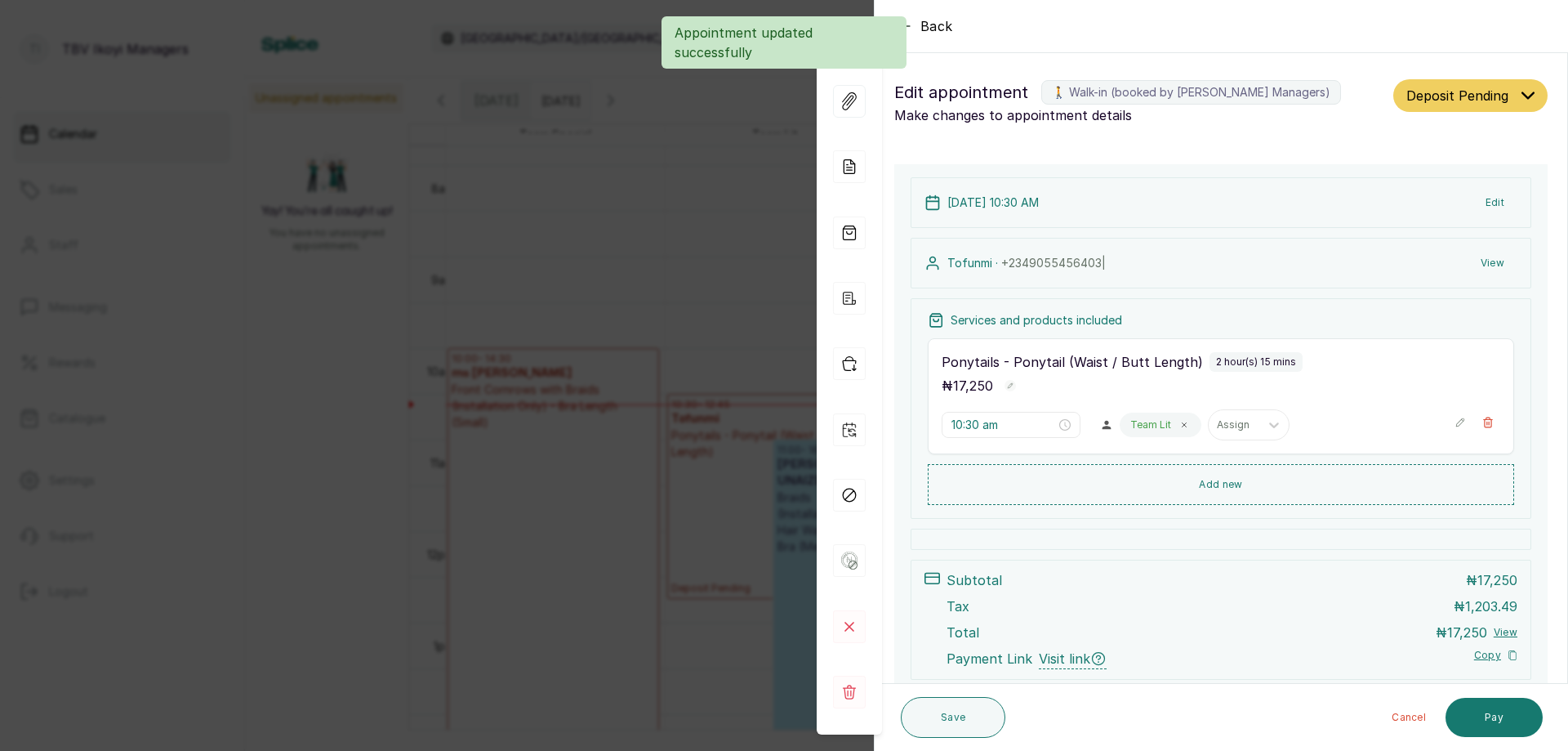
click at [1509, 107] on button "Deposit Pending" at bounding box center [1471, 95] width 154 height 33
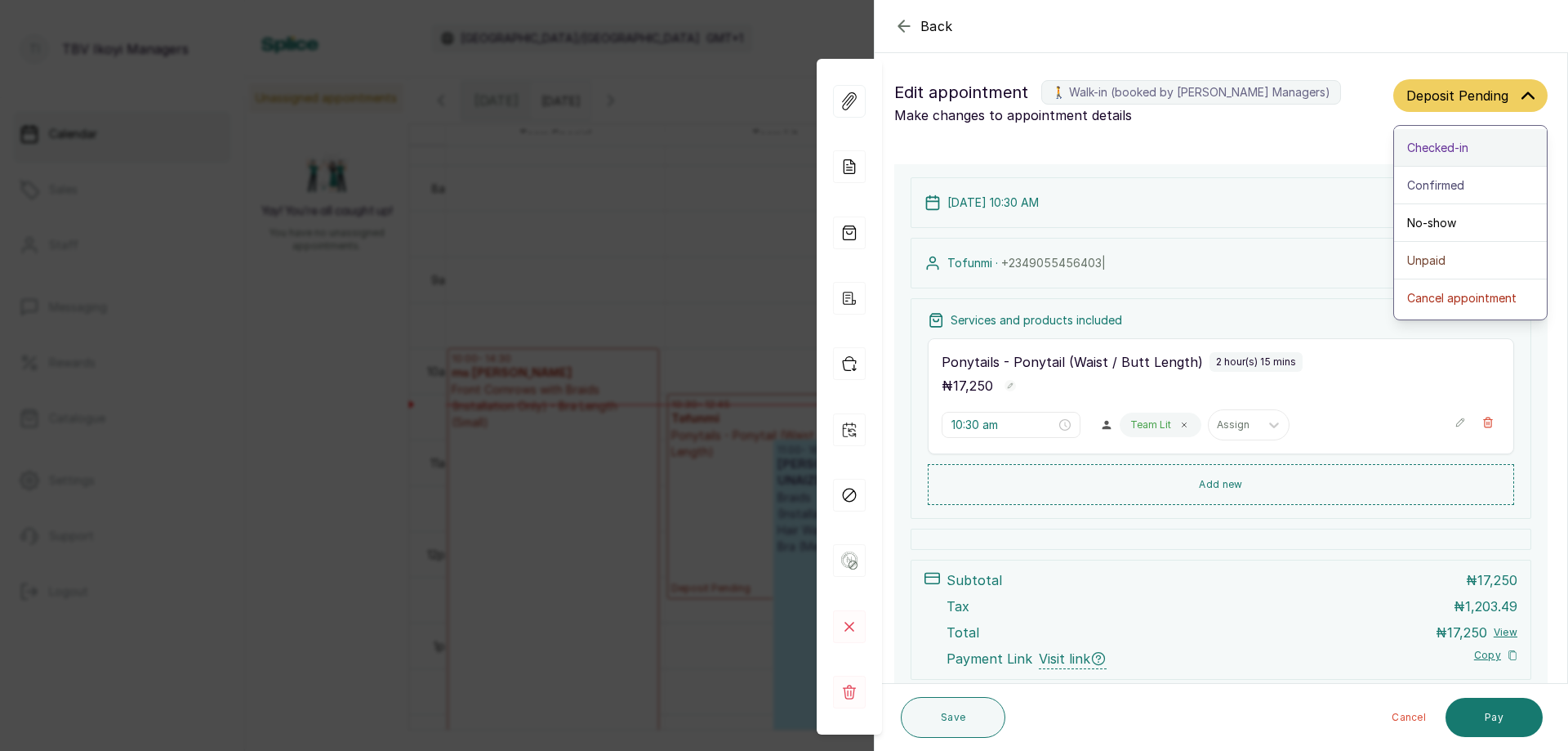
click at [1482, 149] on div "Checked-in" at bounding box center [1470, 147] width 127 height 17
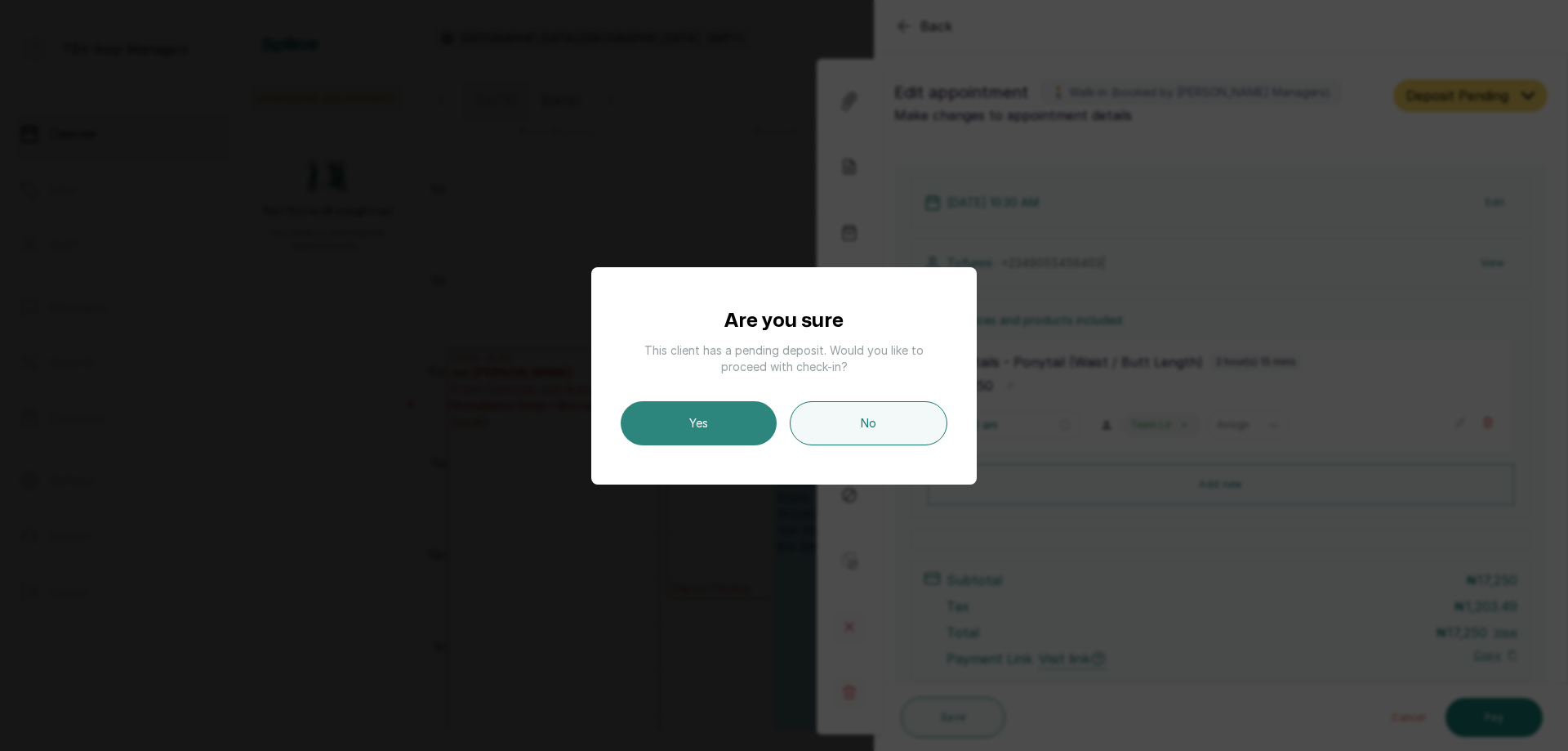
click at [691, 442] on button "Yes" at bounding box center [699, 423] width 156 height 44
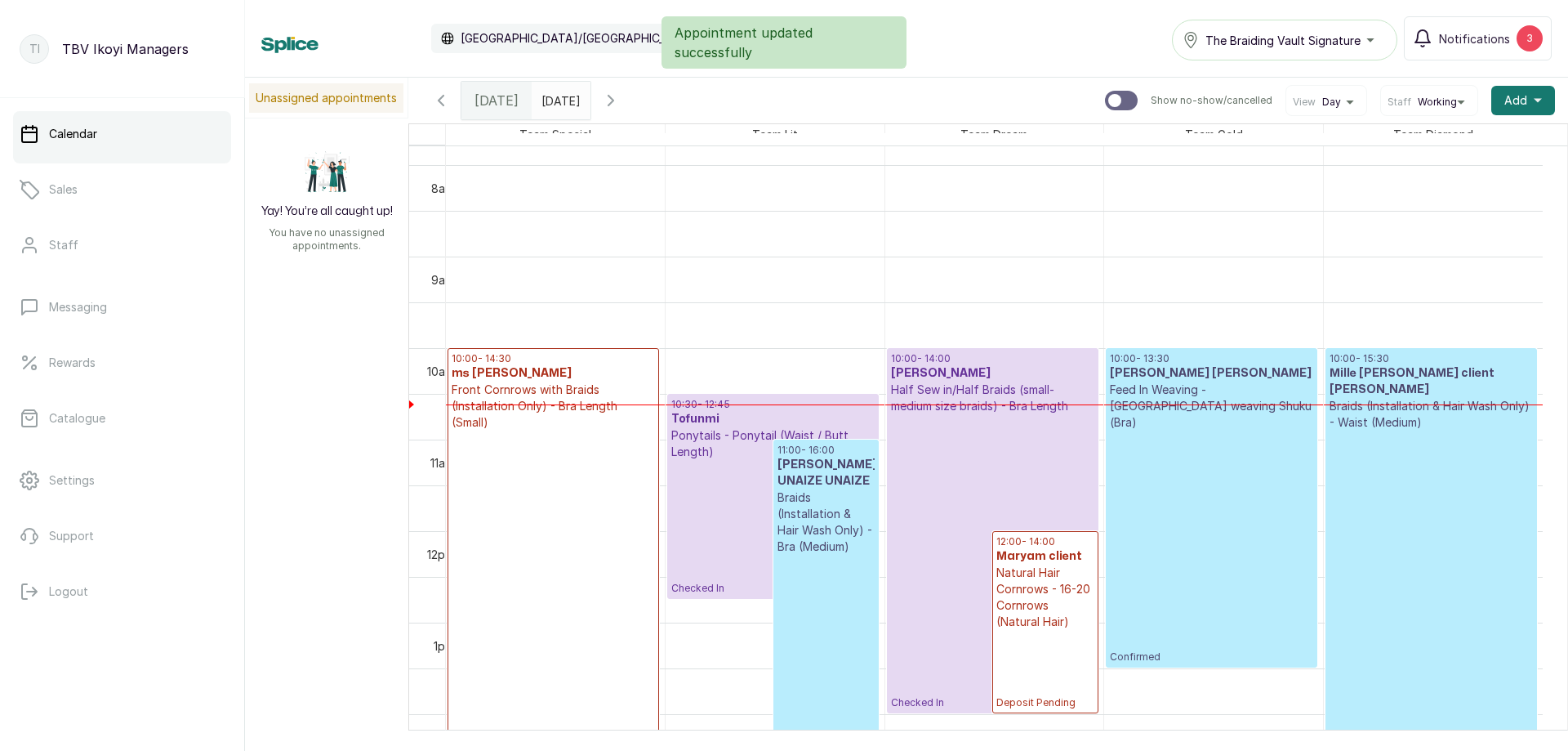
click at [566, 431] on p "Deposit Pending" at bounding box center [554, 593] width 204 height 325
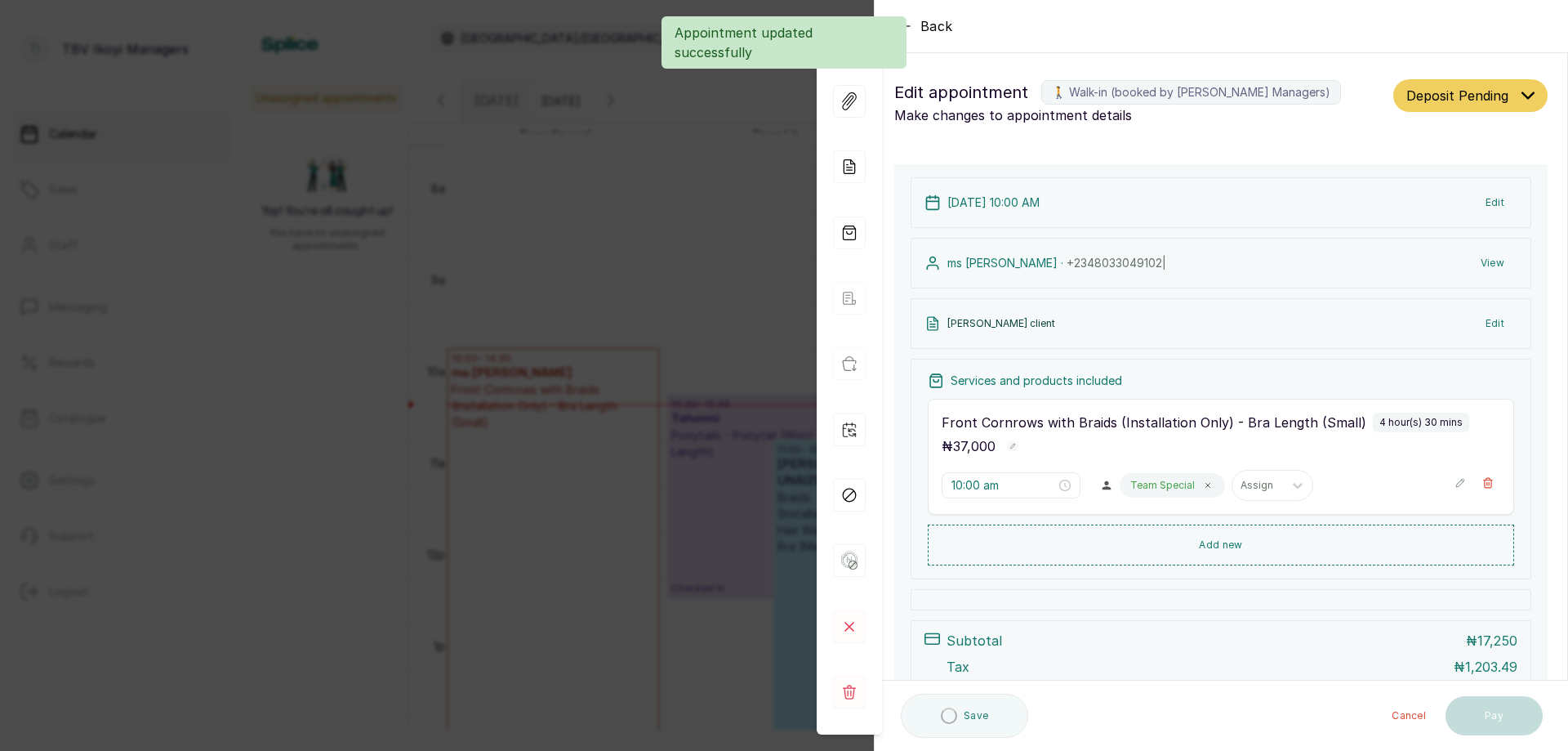
click at [1493, 79] on button "Deposit Pending" at bounding box center [1471, 95] width 154 height 33
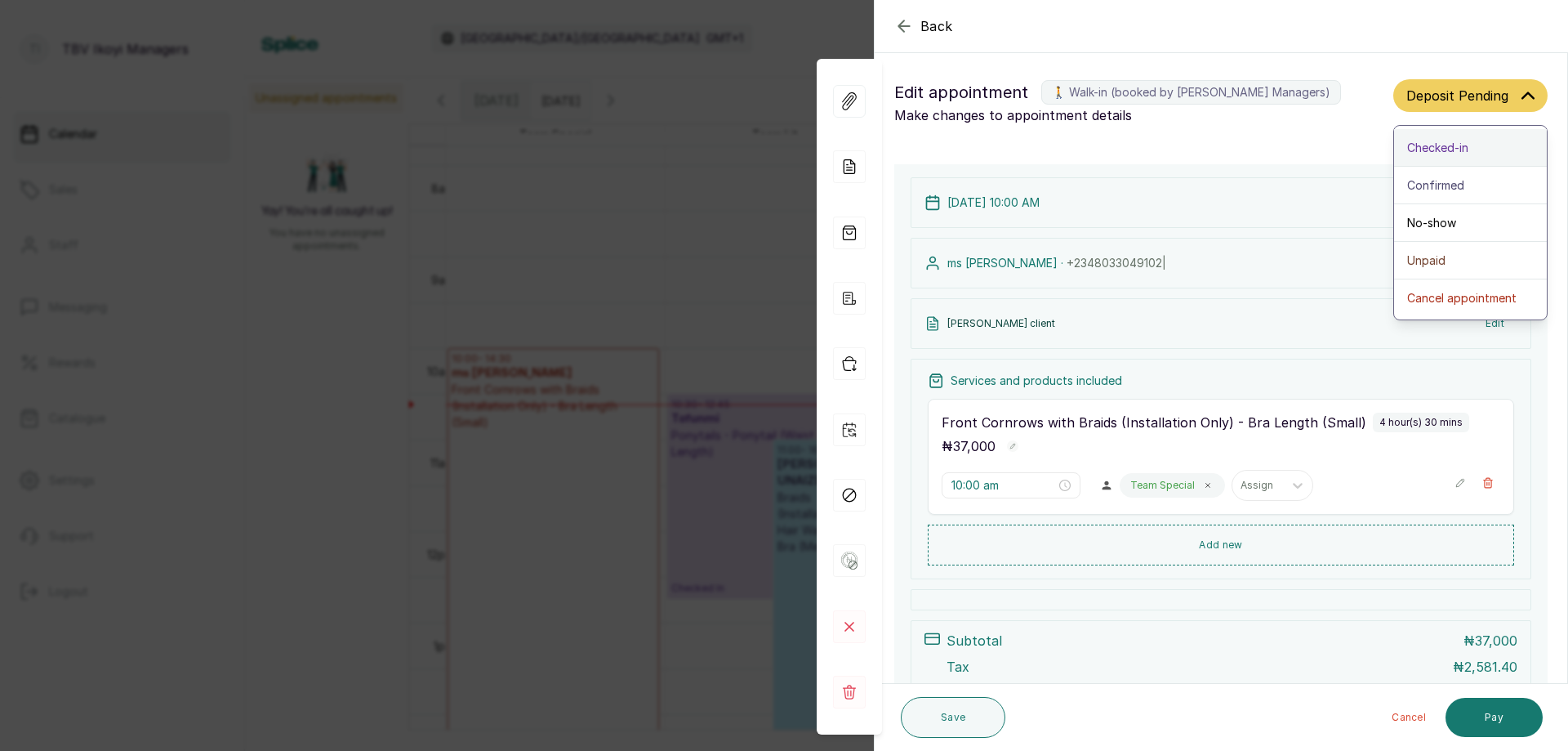
click at [1460, 150] on div "Checked-in" at bounding box center [1470, 147] width 127 height 17
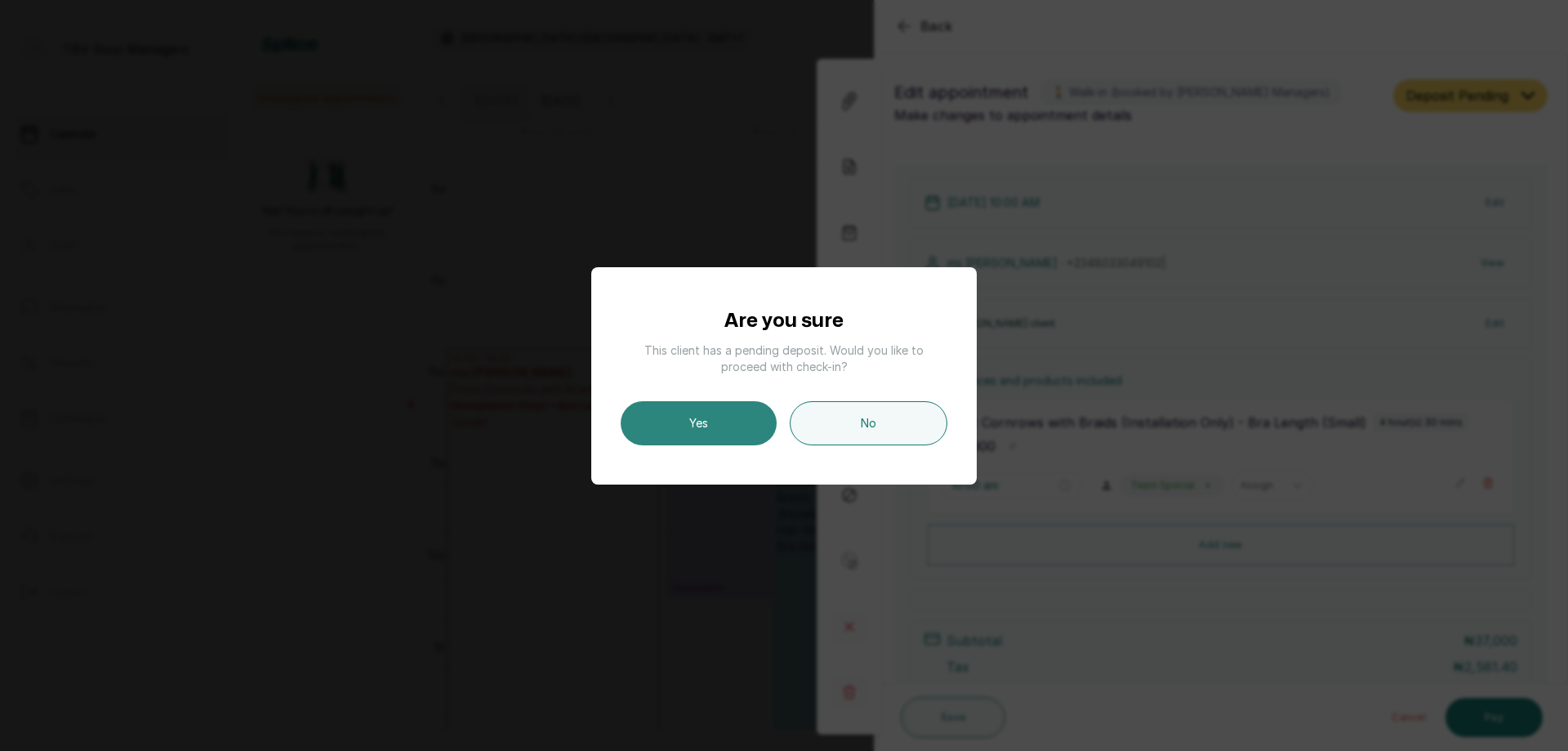
click at [696, 440] on button "Yes" at bounding box center [699, 423] width 156 height 44
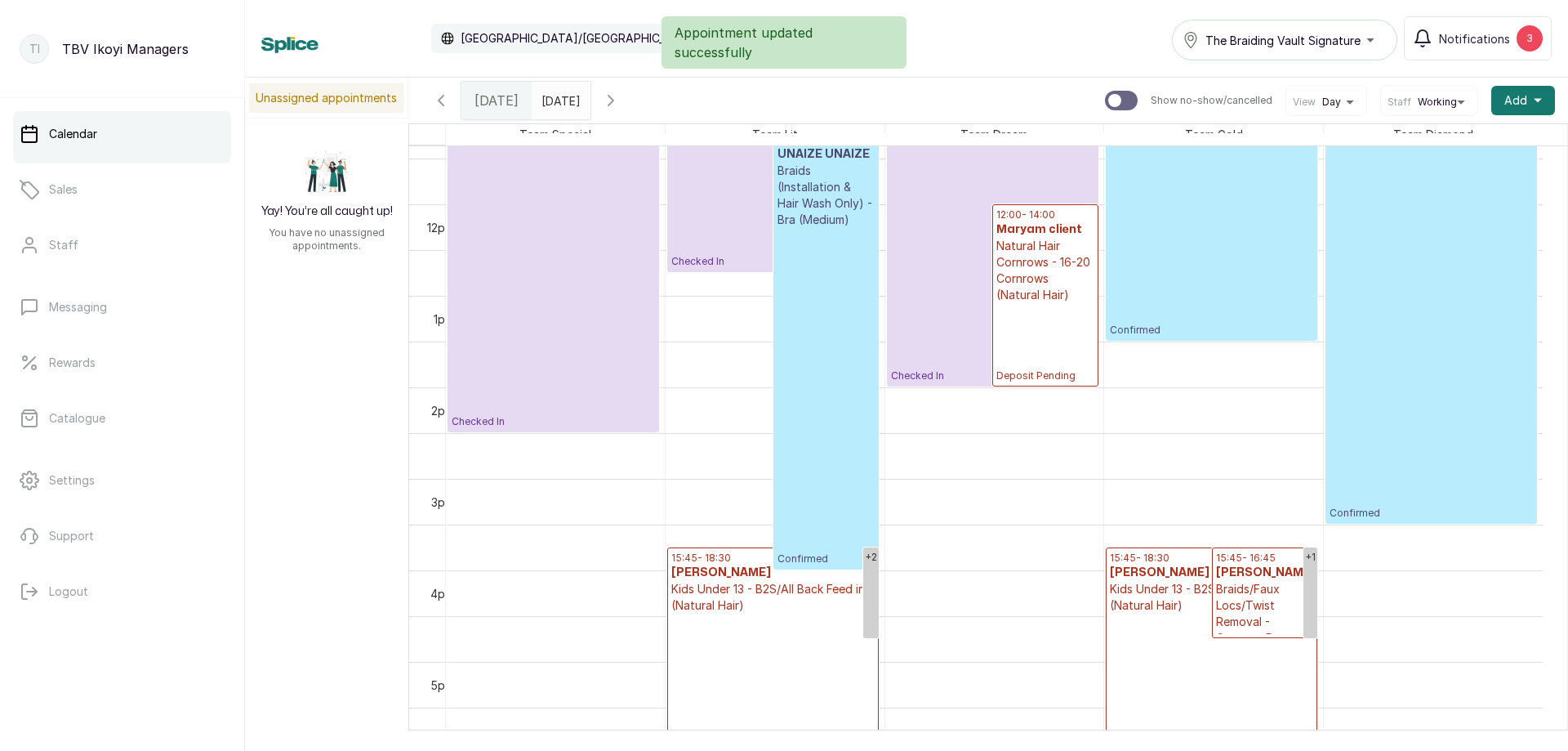
scroll to position [795, 0]
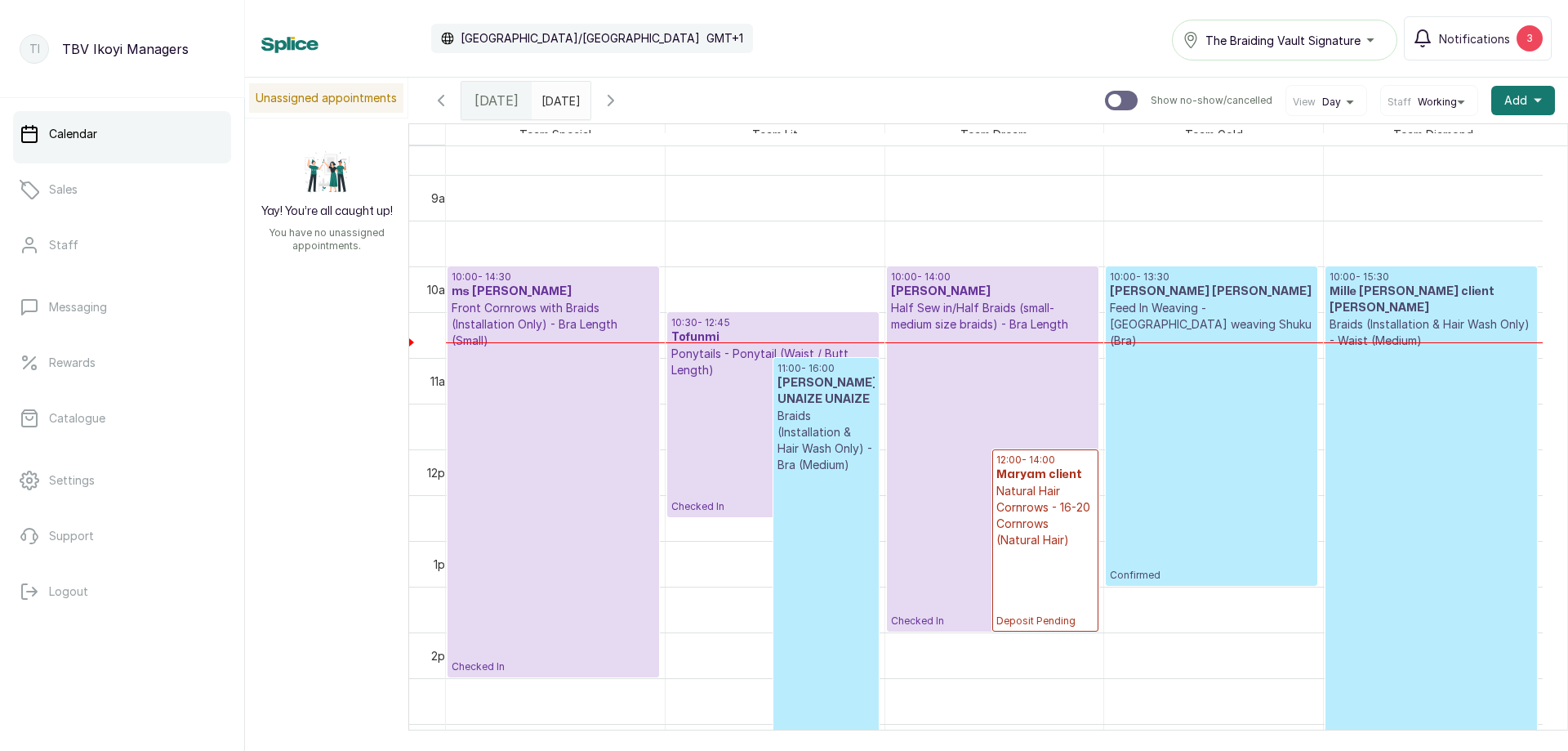
click at [559, 84] on input "[DATE]" at bounding box center [546, 97] width 26 height 28
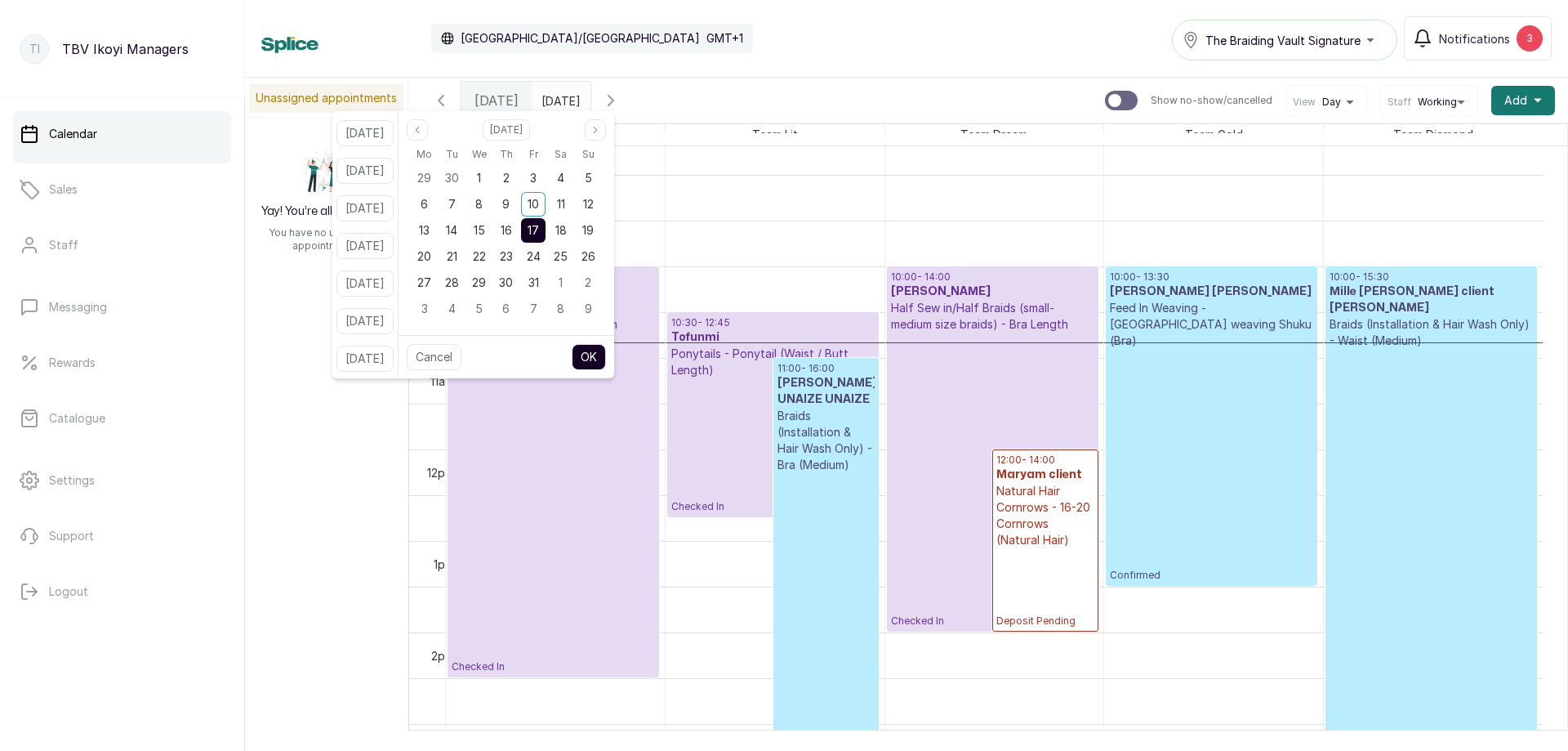
click at [540, 226] on span "17" at bounding box center [533, 230] width 11 height 14
click at [605, 360] on button "OK" at bounding box center [589, 357] width 34 height 26
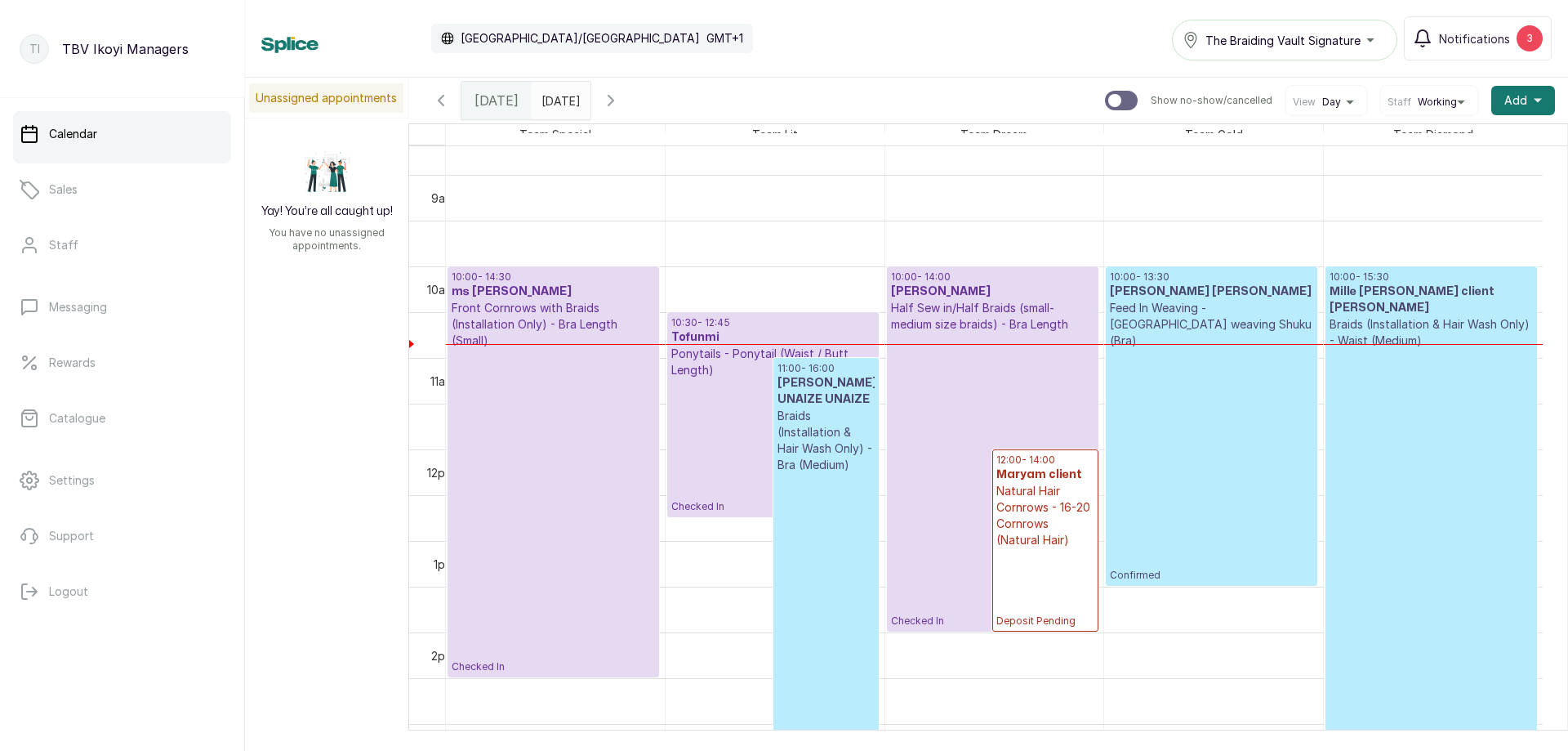
click at [621, 98] on icon "button" at bounding box center [612, 101] width 20 height 20
click at [631, 98] on button "Show no-show/cancelled" at bounding box center [611, 100] width 39 height 39
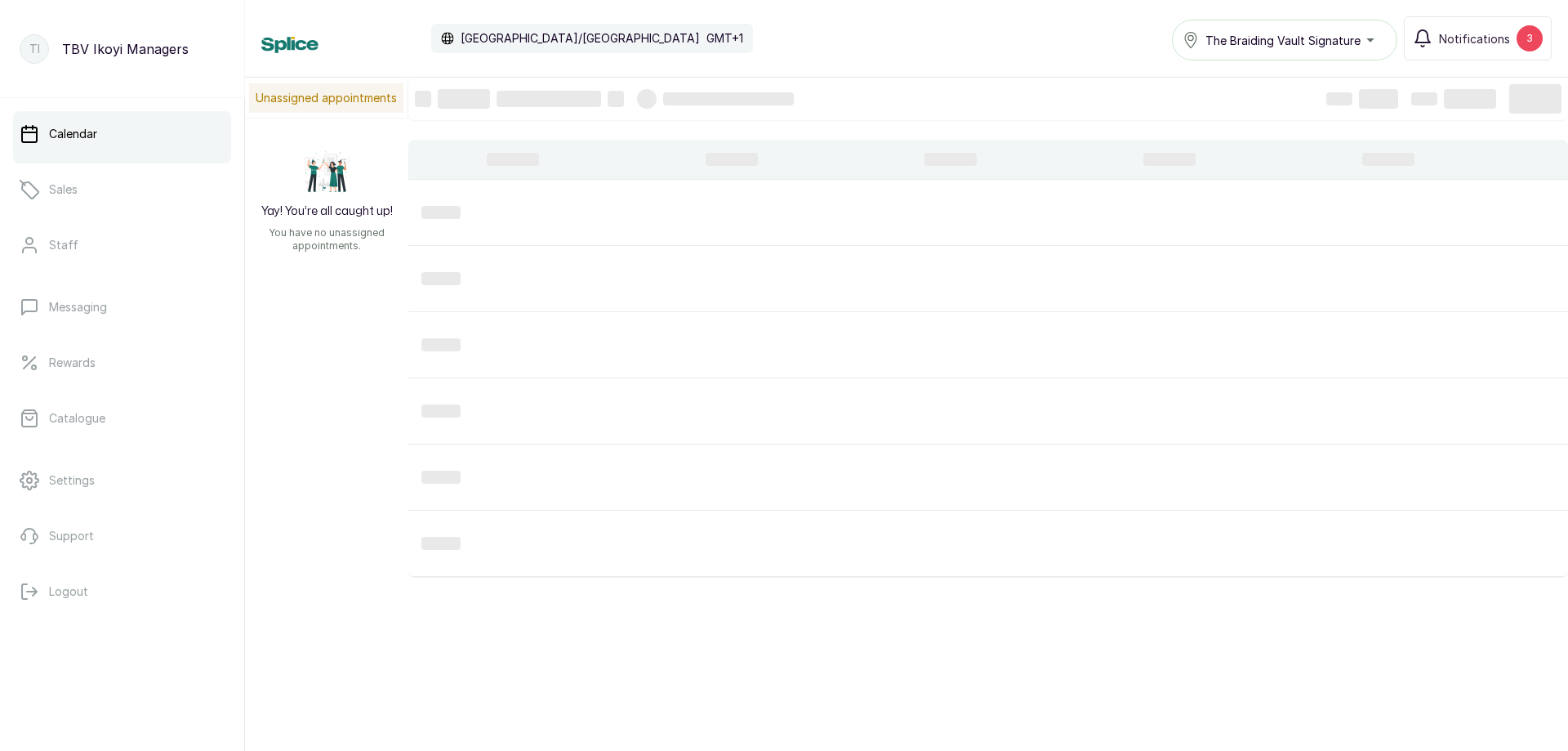
scroll to position [550, 0]
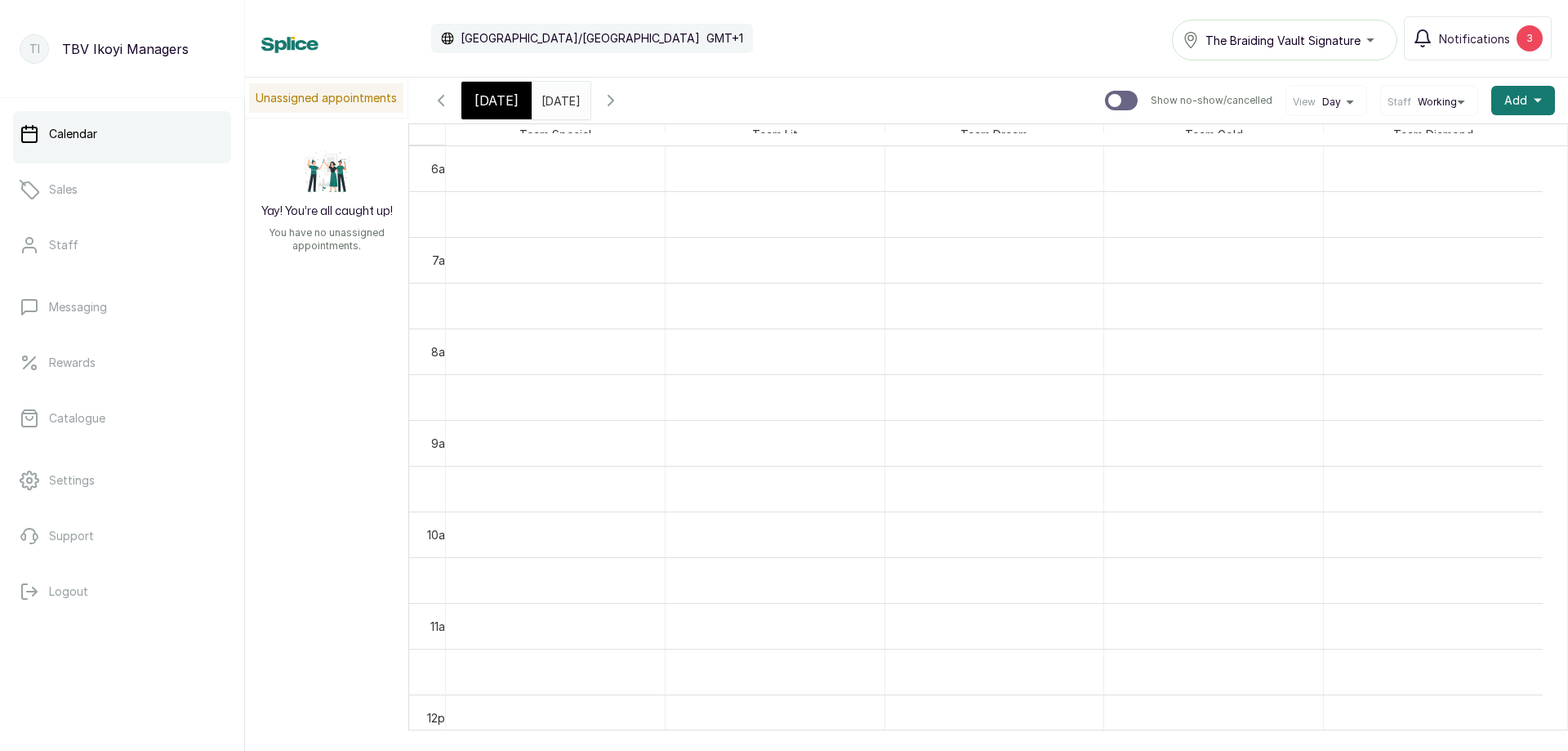
click at [559, 97] on input "[DATE]" at bounding box center [546, 97] width 26 height 28
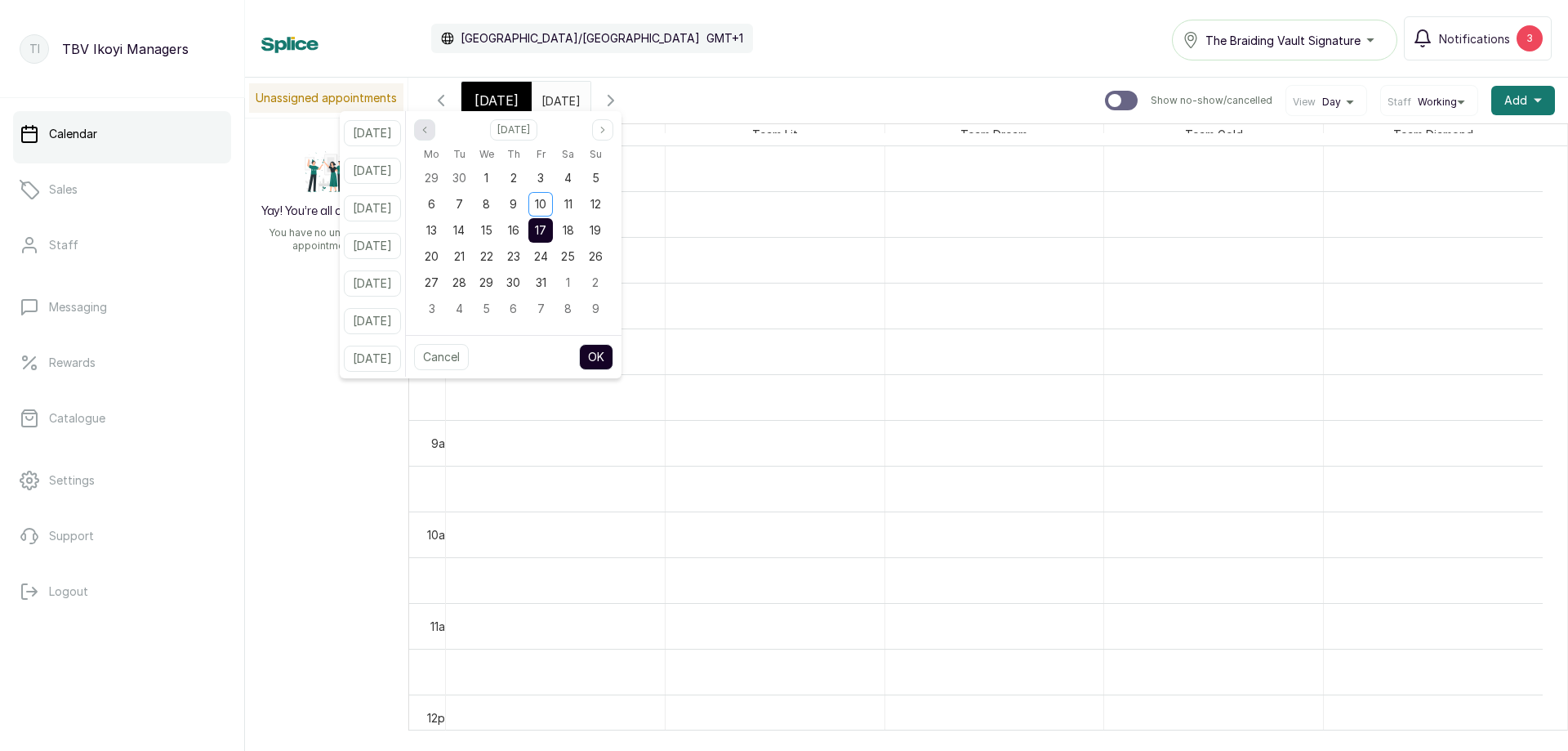
click at [430, 132] on icon "page previous" at bounding box center [425, 130] width 10 height 10
click at [614, 123] on button "Next month" at bounding box center [603, 129] width 21 height 21
click at [553, 232] on div "17" at bounding box center [541, 230] width 25 height 25
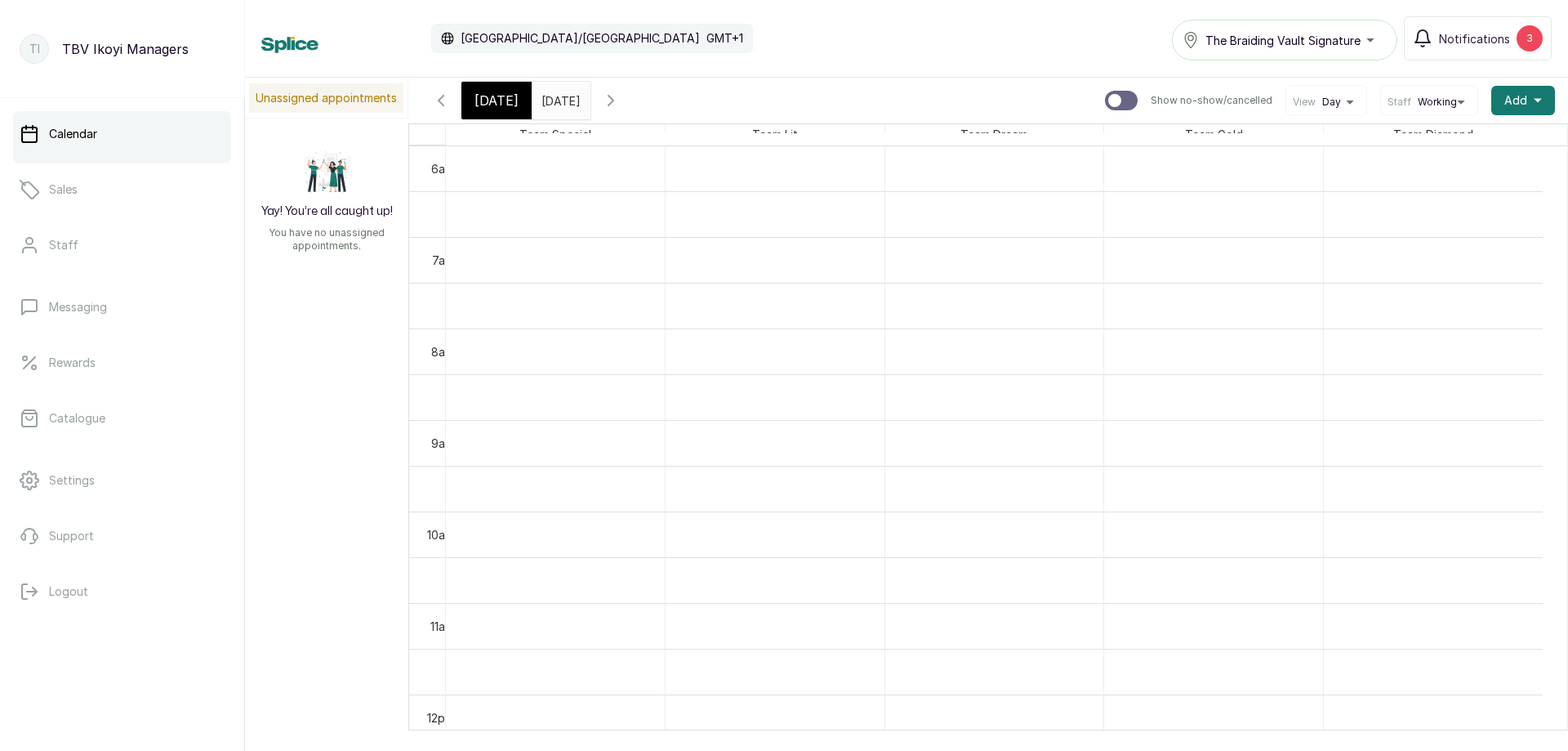
click at [621, 101] on icon "button" at bounding box center [612, 101] width 20 height 20
click at [621, 106] on icon "button" at bounding box center [612, 101] width 20 height 20
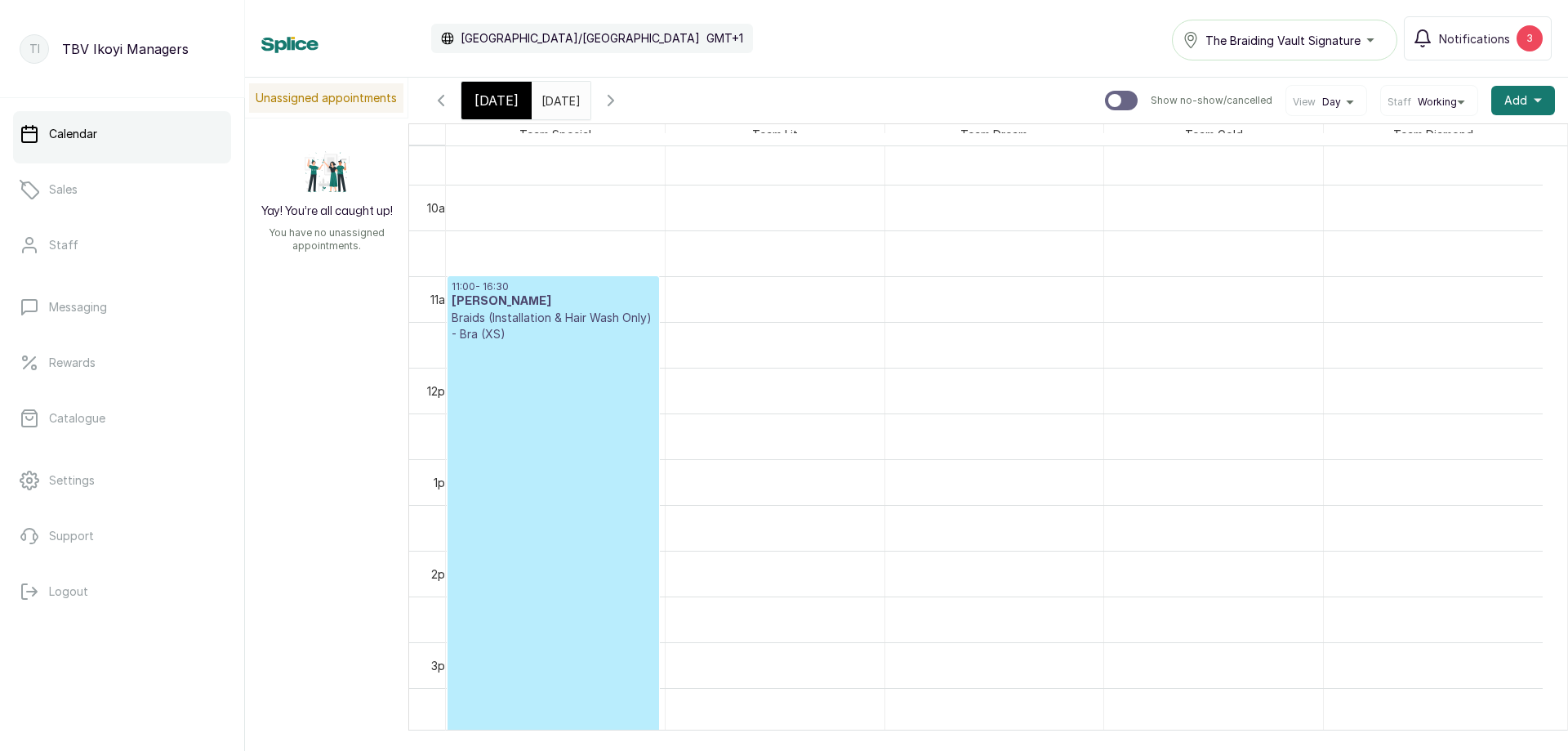
scroll to position [959, 0]
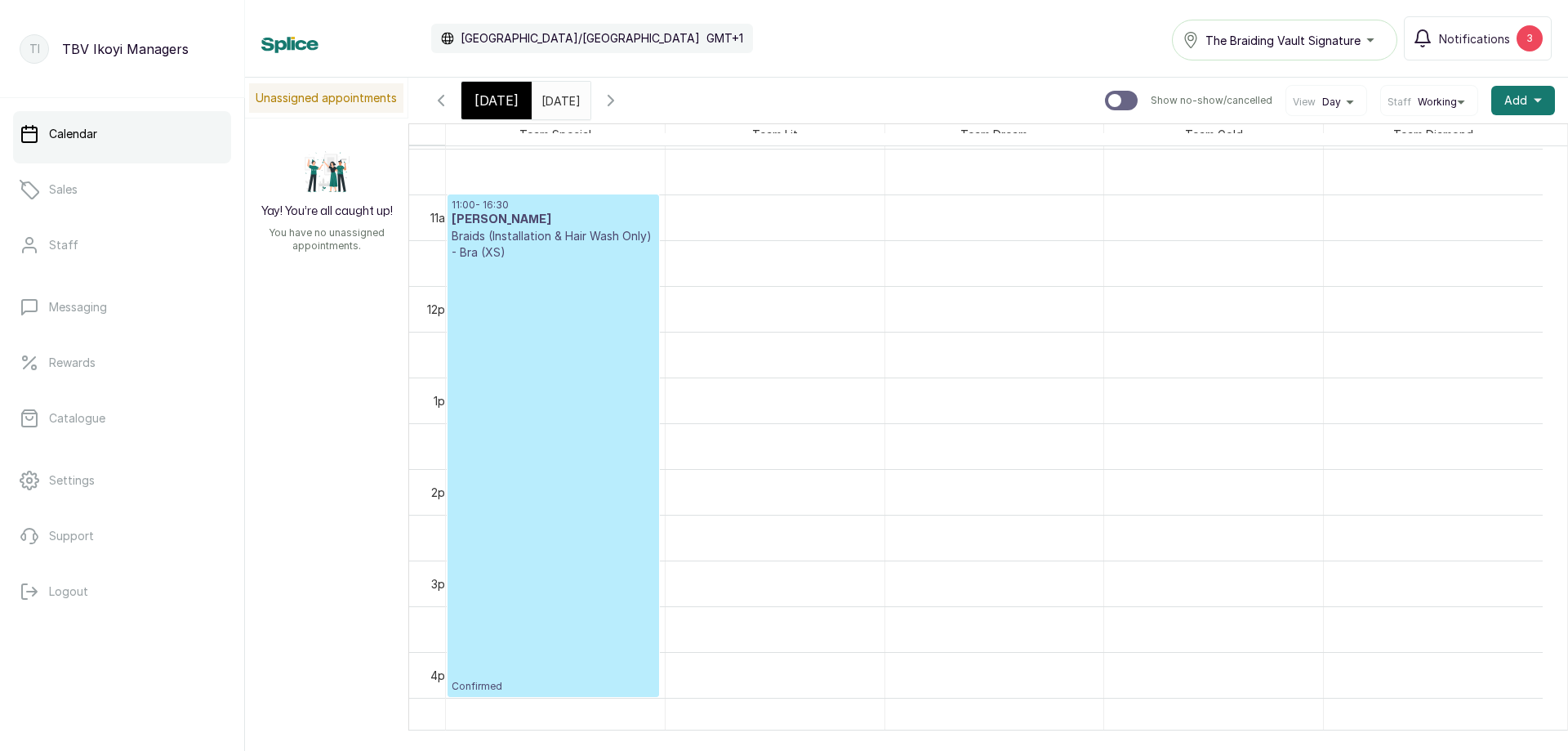
click at [565, 453] on p "Confirmed" at bounding box center [554, 477] width 204 height 432
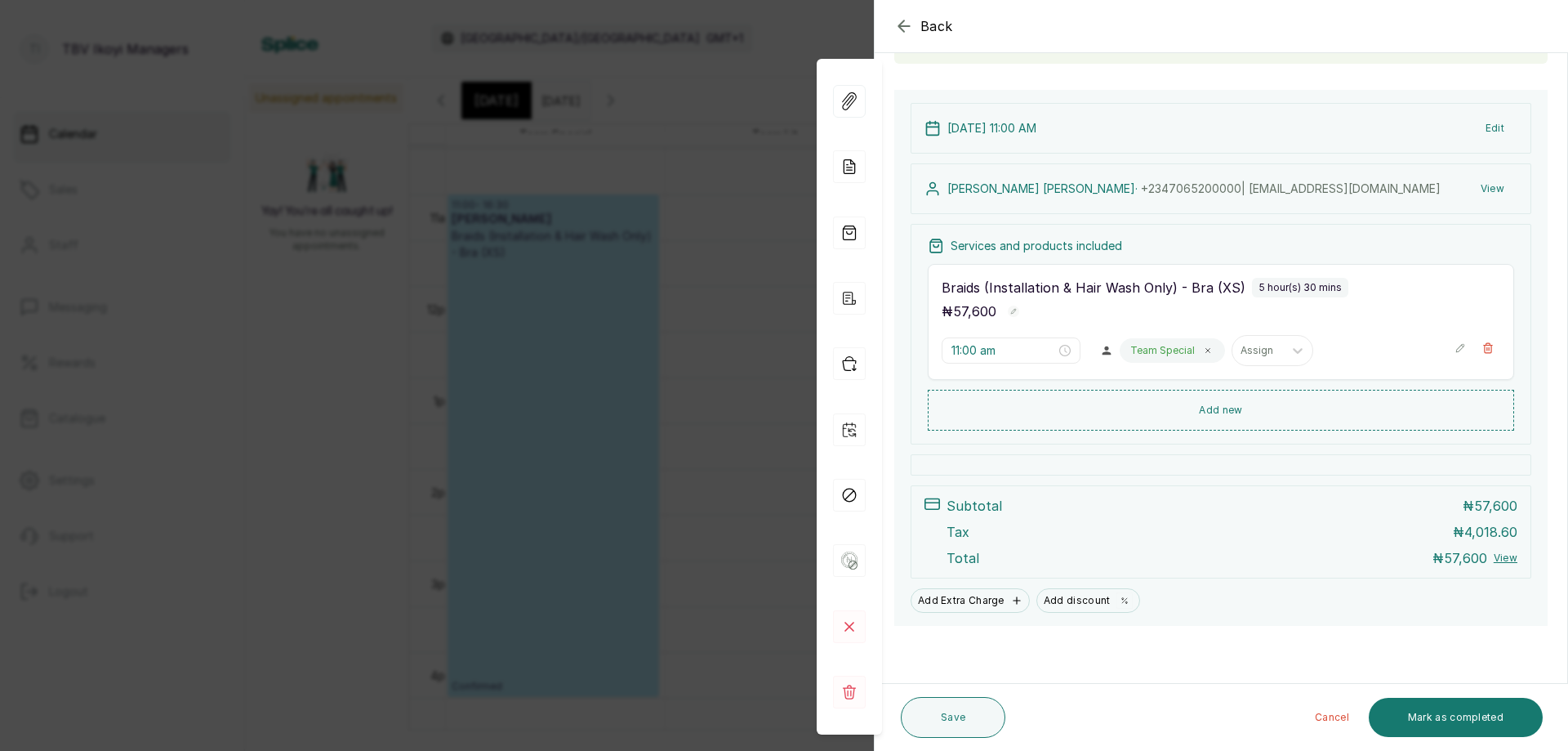
scroll to position [0, 0]
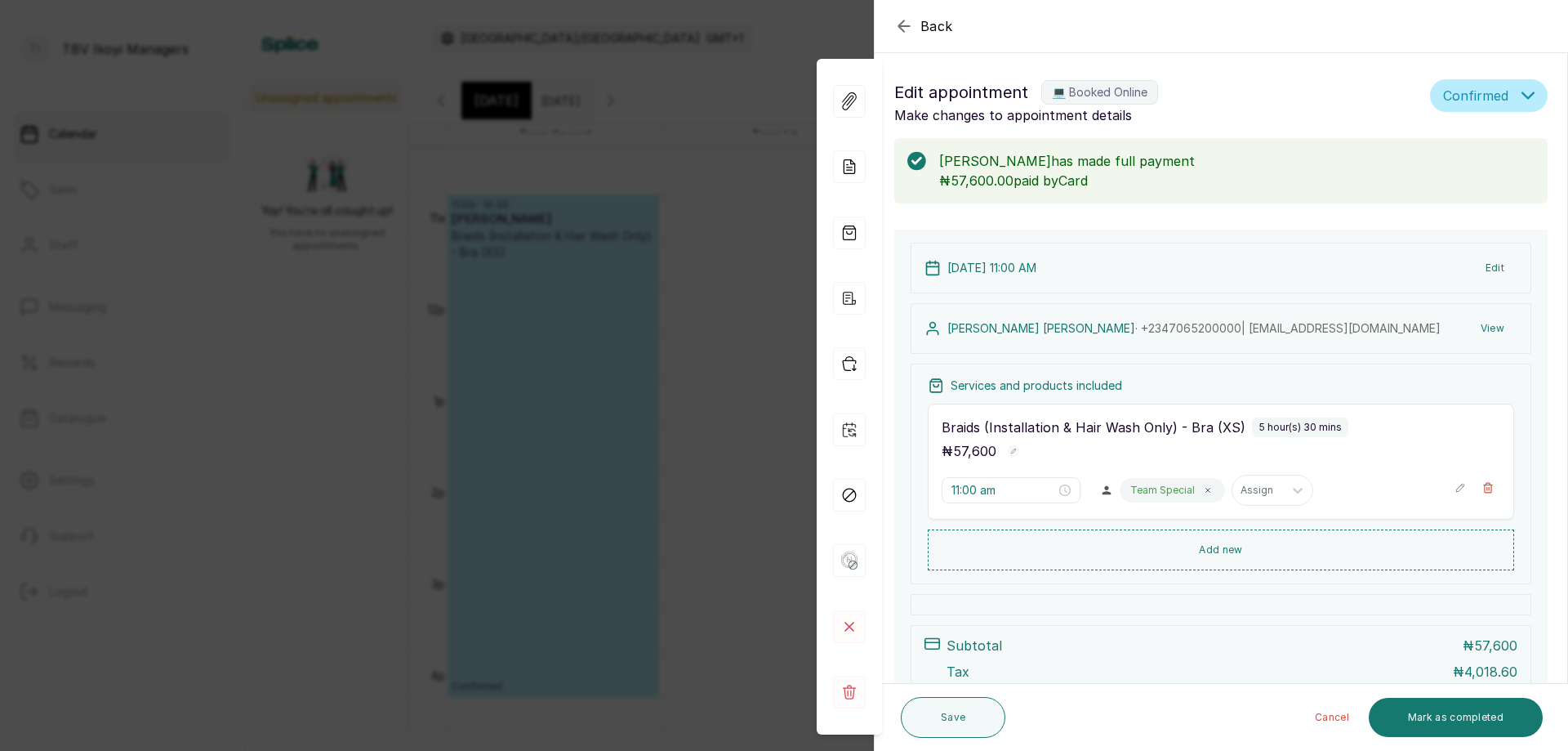
click at [909, 19] on icon "button" at bounding box center [904, 26] width 20 height 20
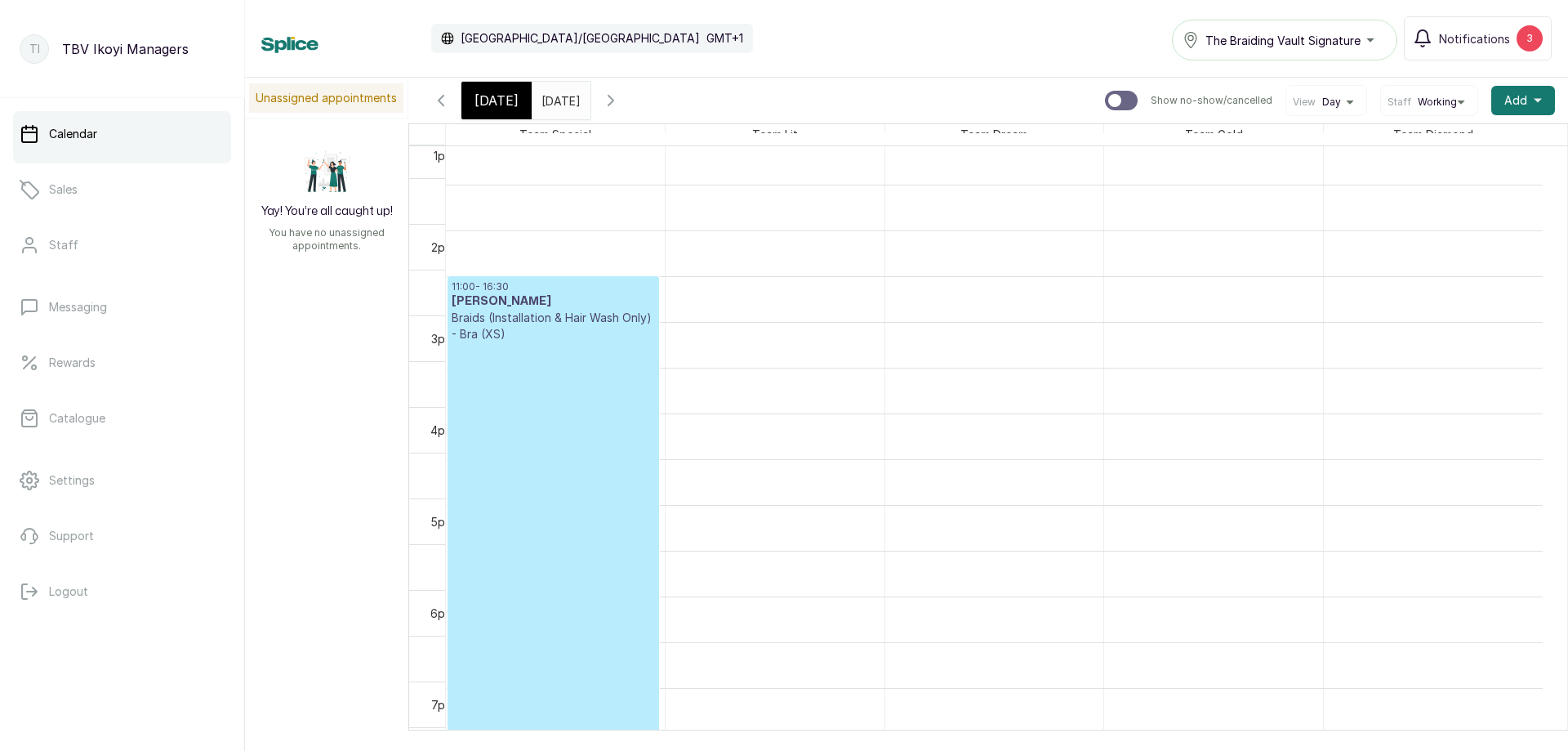
scroll to position [877, 0]
click at [614, 99] on icon "button" at bounding box center [611, 101] width 5 height 10
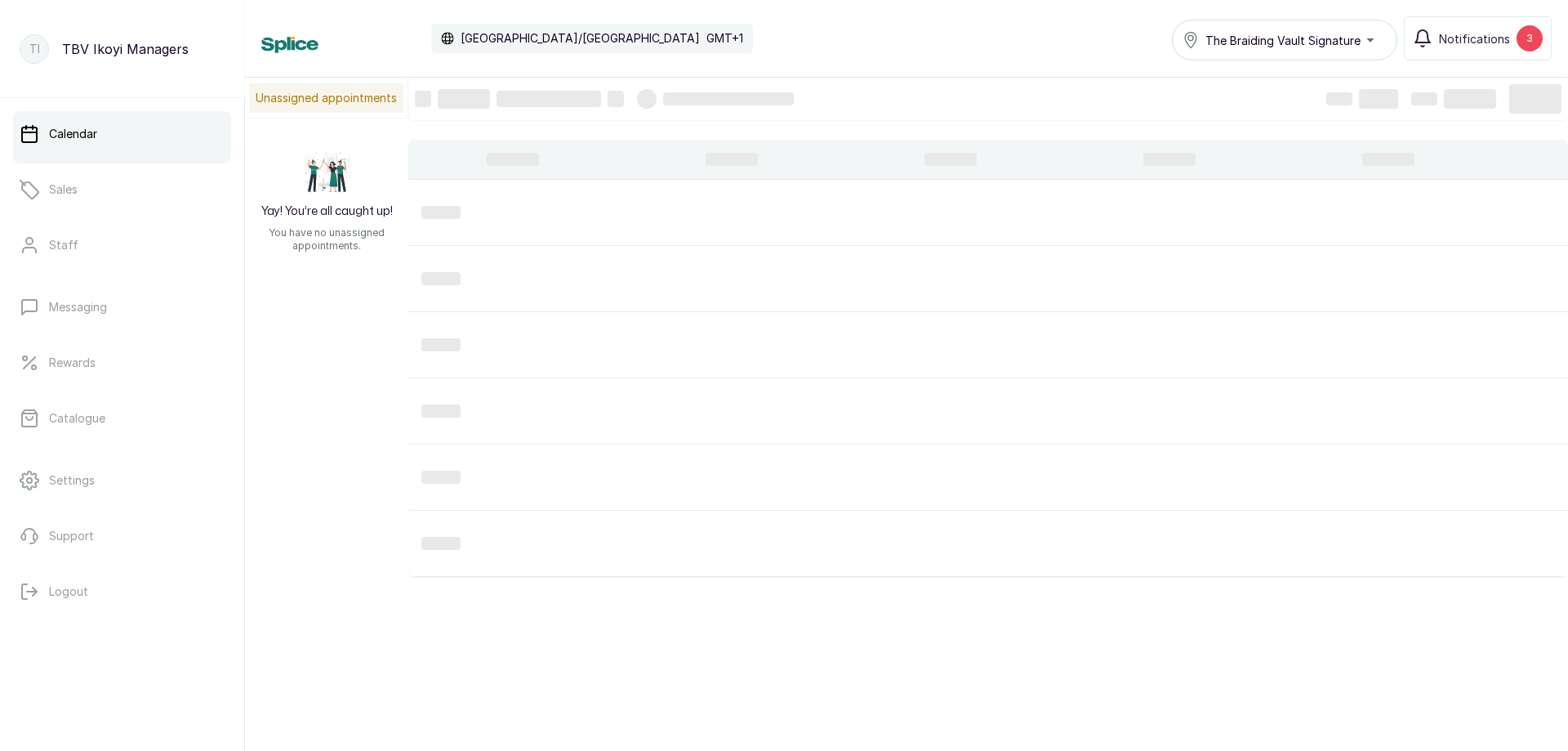
scroll to position [550, 0]
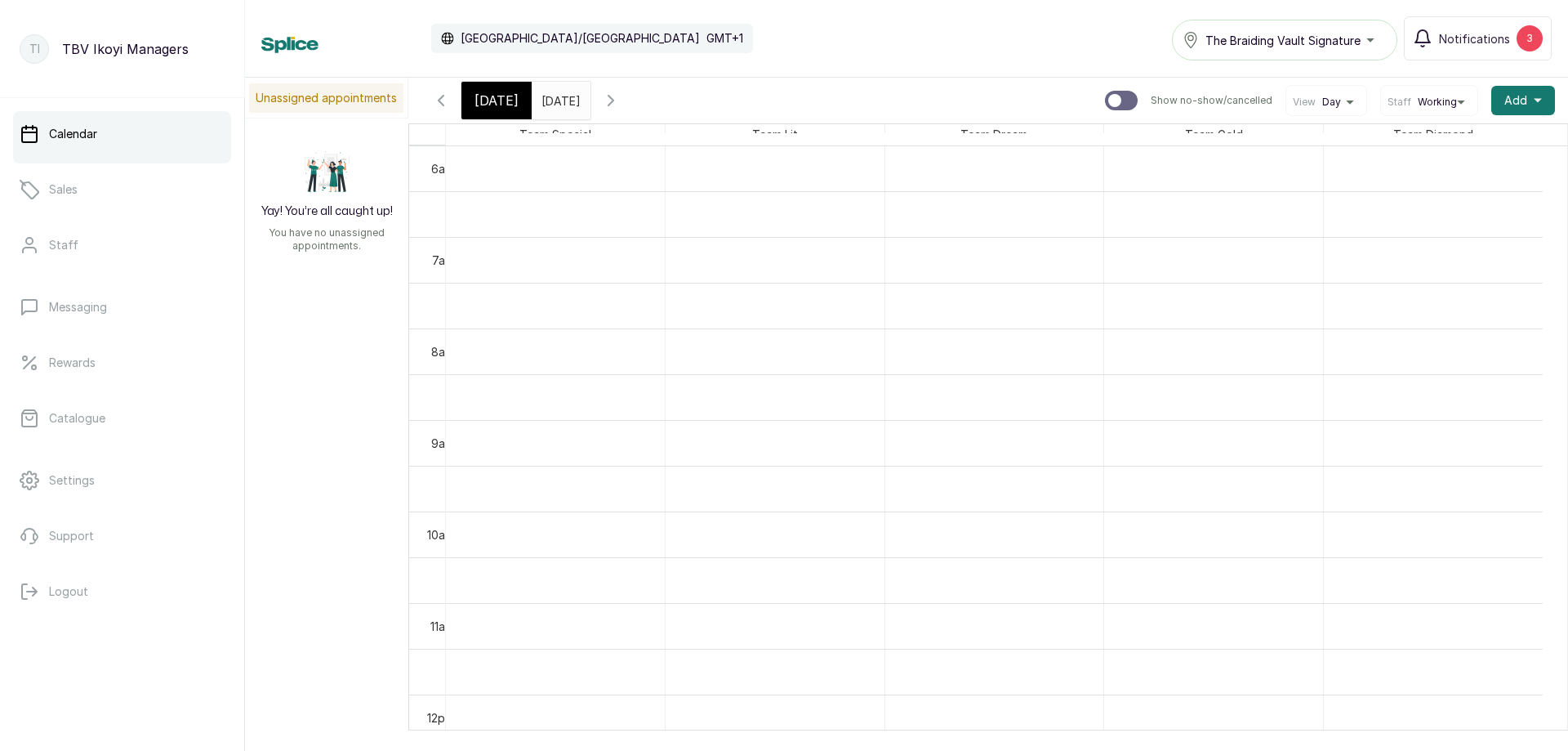
click at [621, 96] on icon "button" at bounding box center [612, 101] width 20 height 20
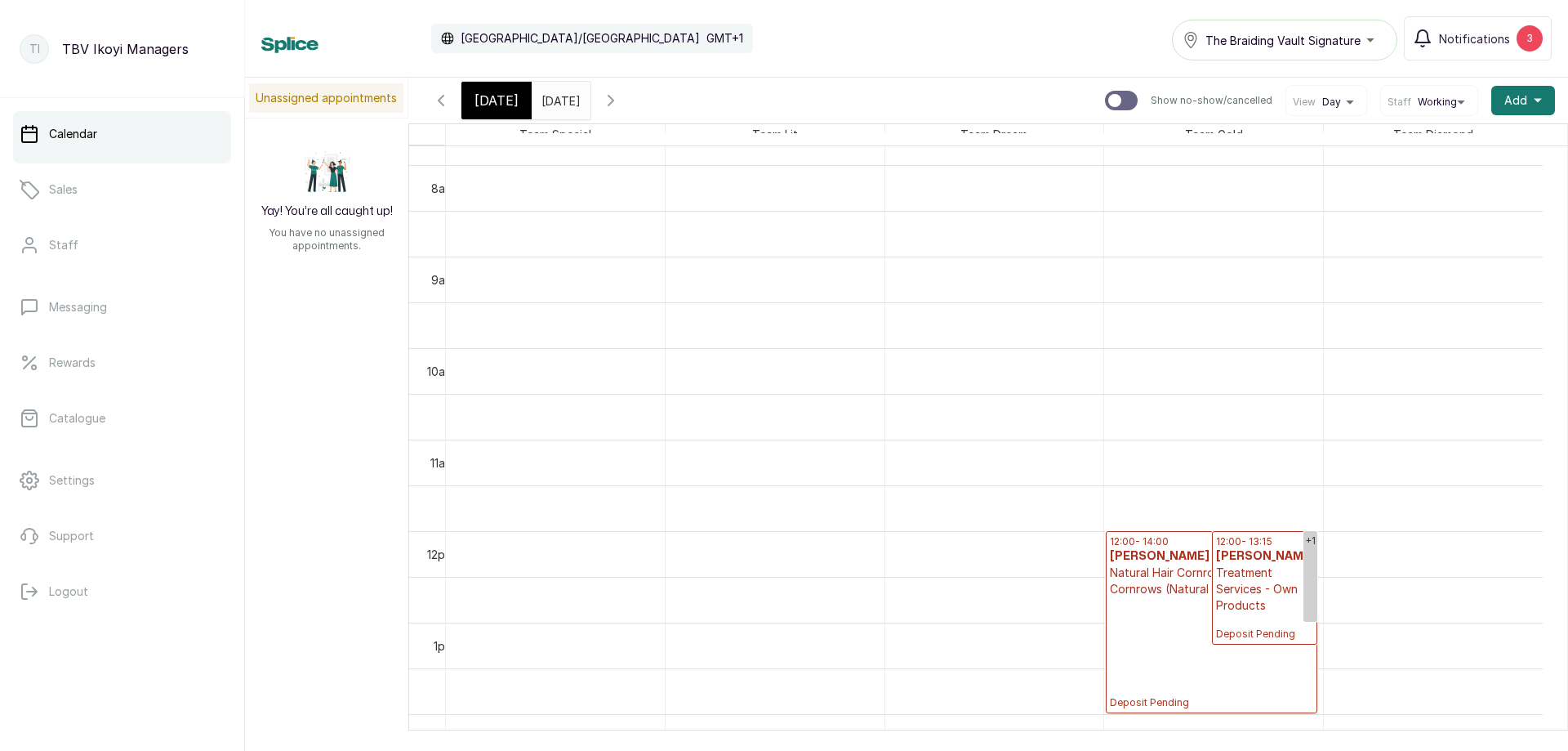
scroll to position [795, 0]
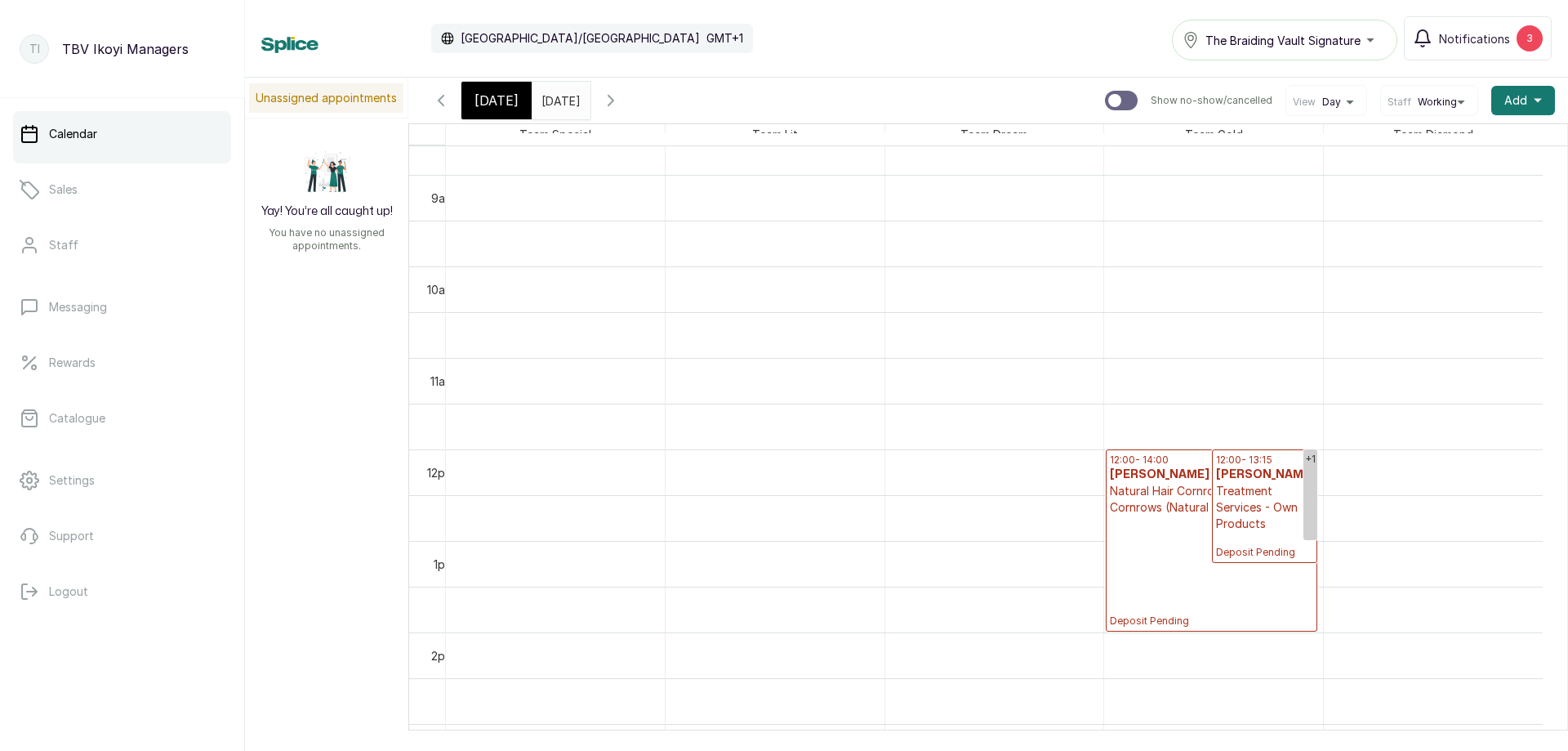
click at [621, 94] on icon "button" at bounding box center [612, 101] width 20 height 20
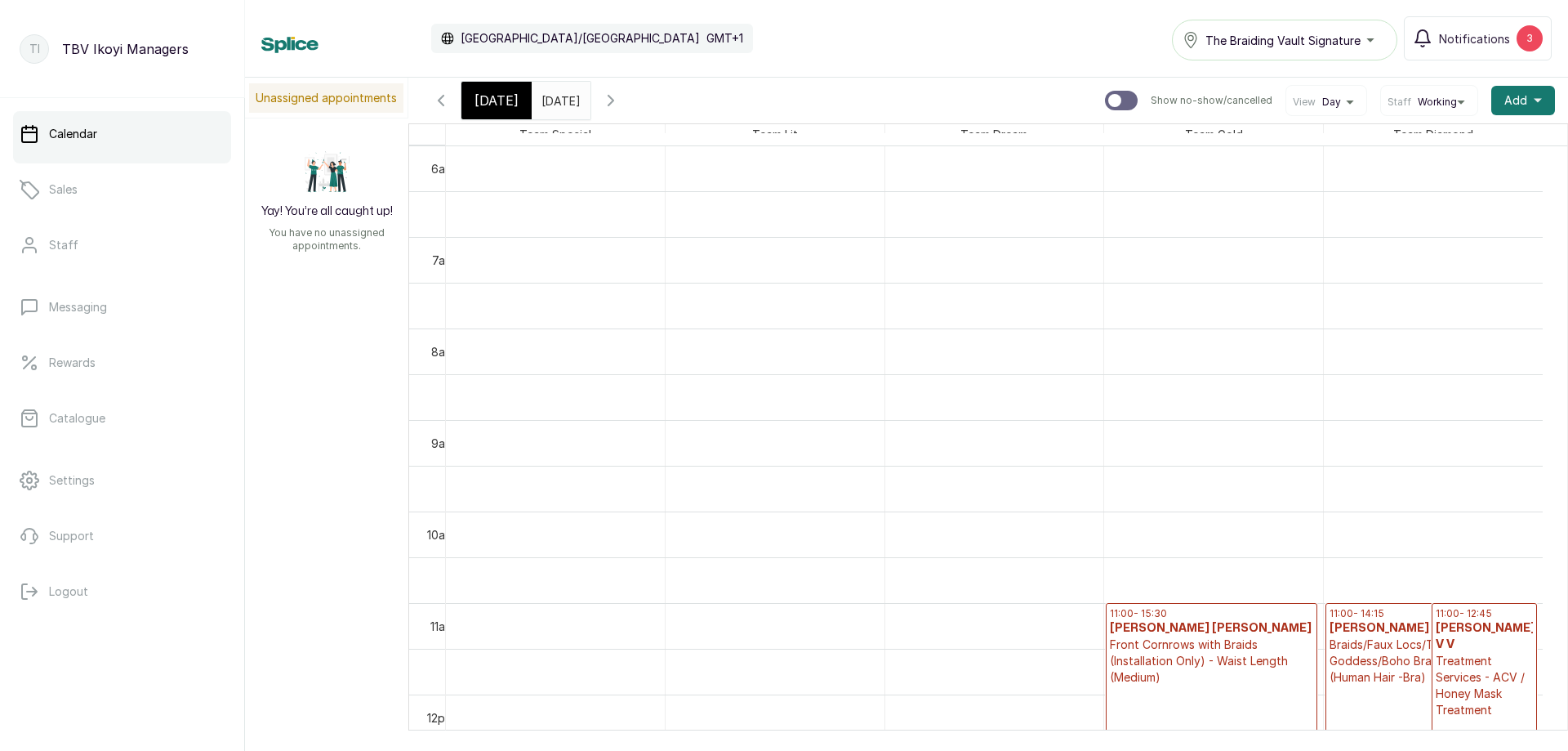
scroll to position [714, 0]
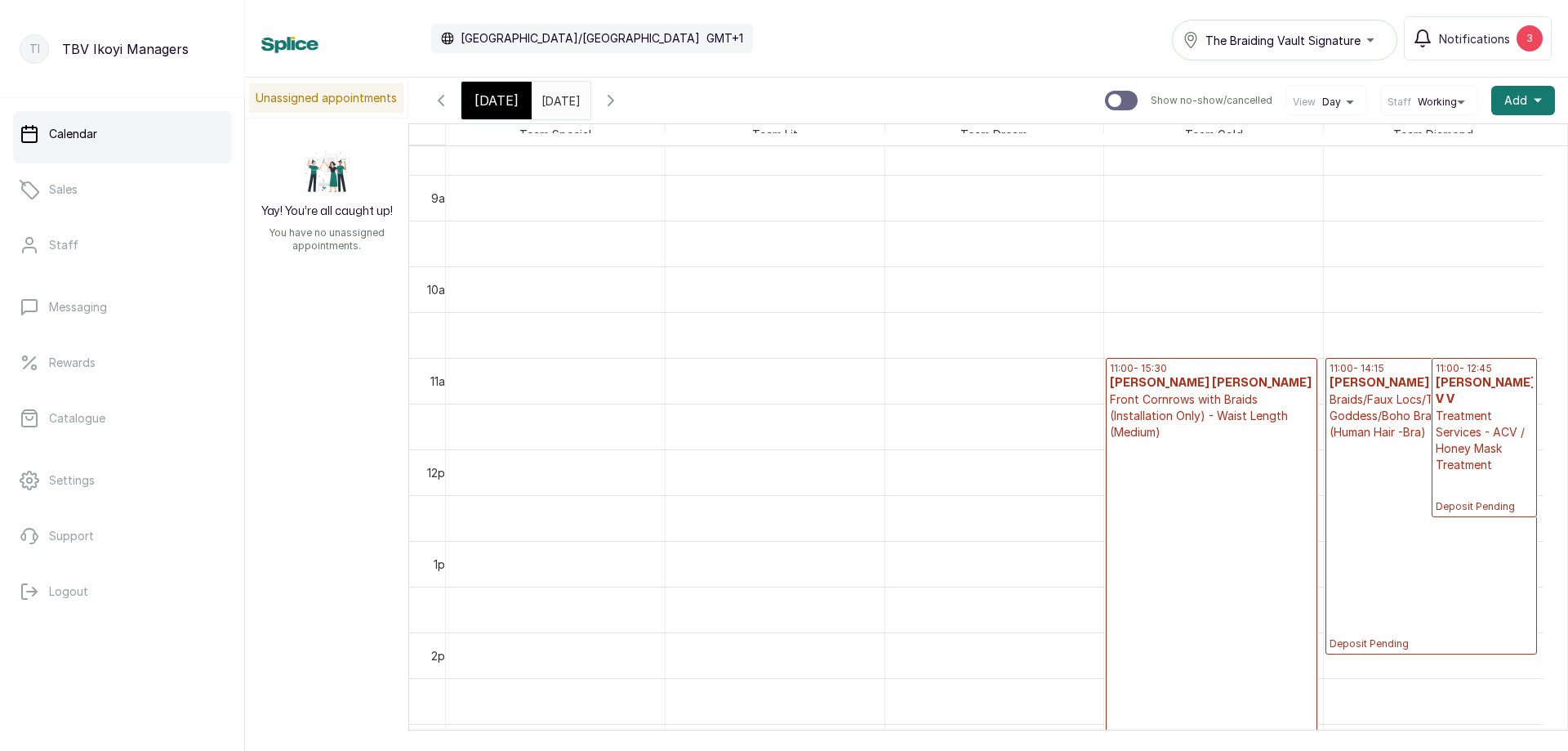
click at [1215, 437] on p "Front Cornrows with Braids (Installation Only) - Waist Length (Medium)" at bounding box center [1212, 416] width 204 height 49
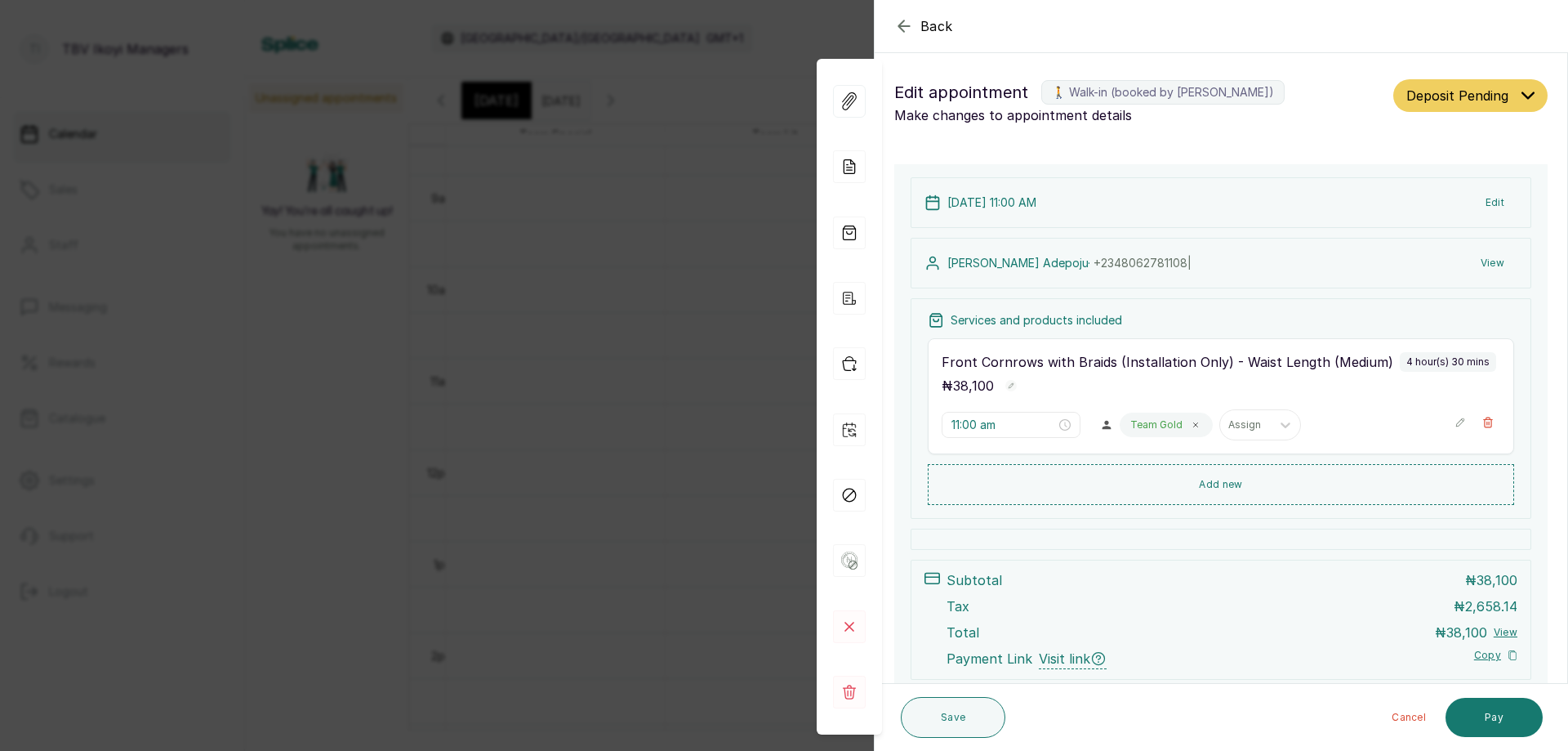
click at [909, 20] on icon "button" at bounding box center [904, 26] width 20 height 20
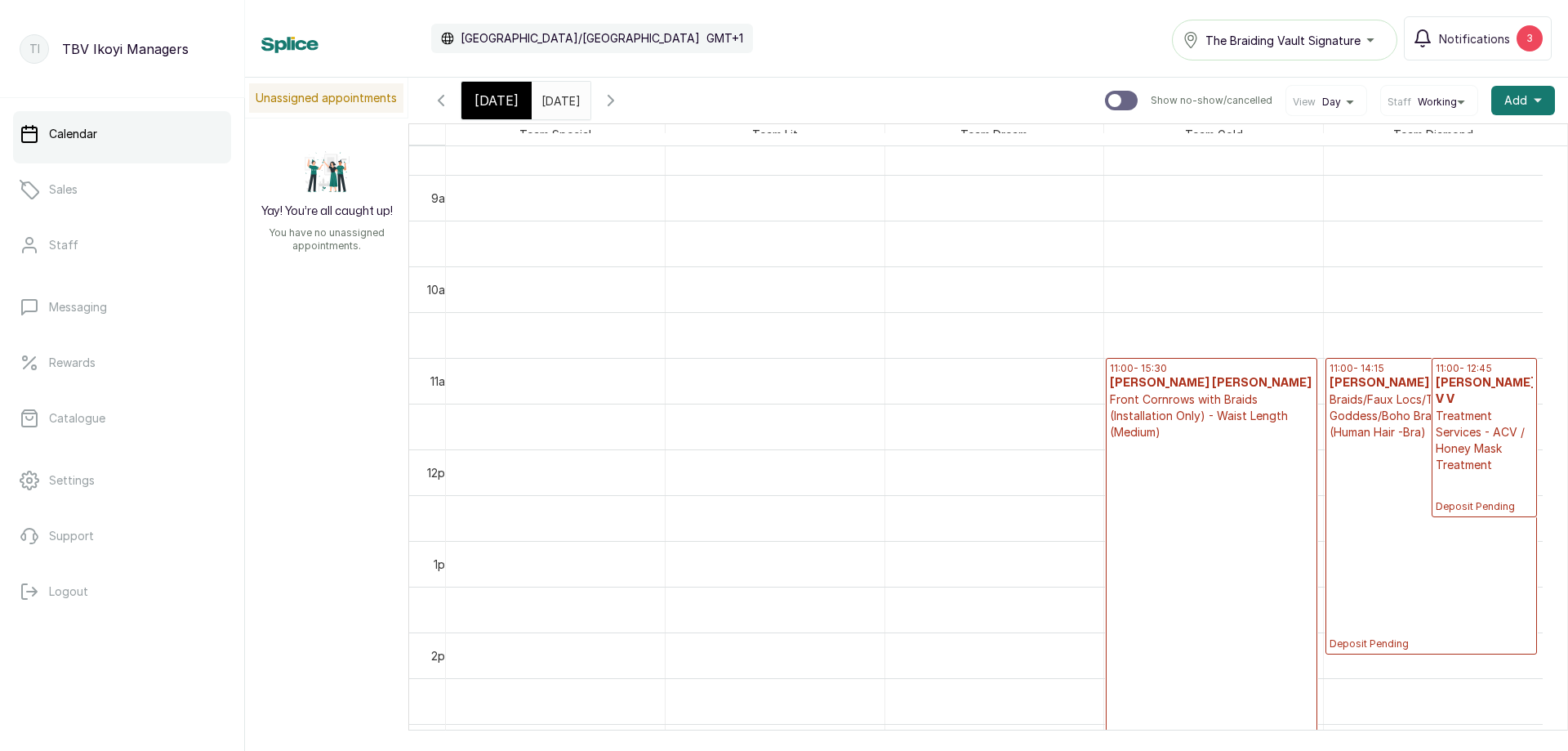
click at [485, 94] on span "[DATE]" at bounding box center [497, 101] width 44 height 20
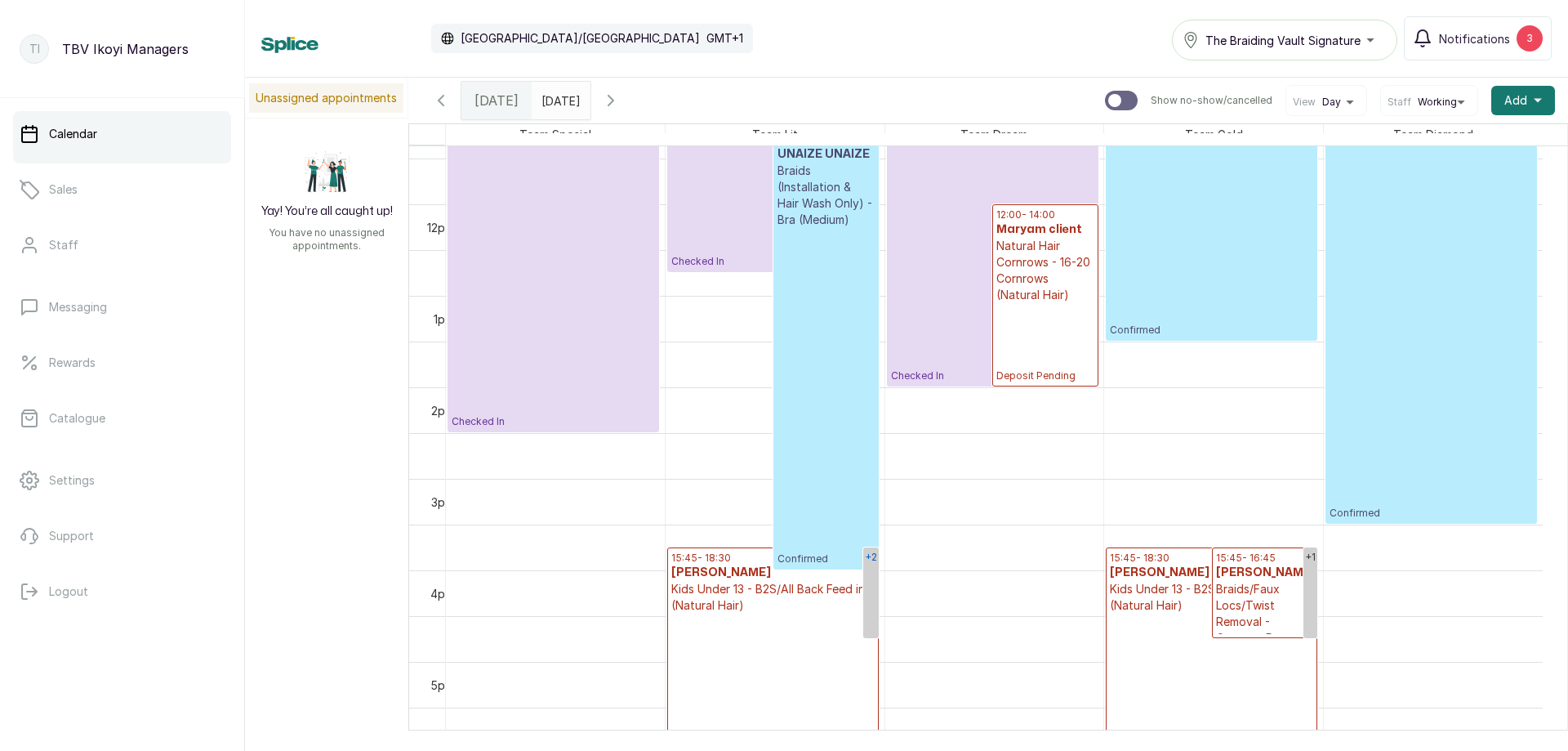
click at [874, 588] on link "+2" at bounding box center [871, 593] width 16 height 91
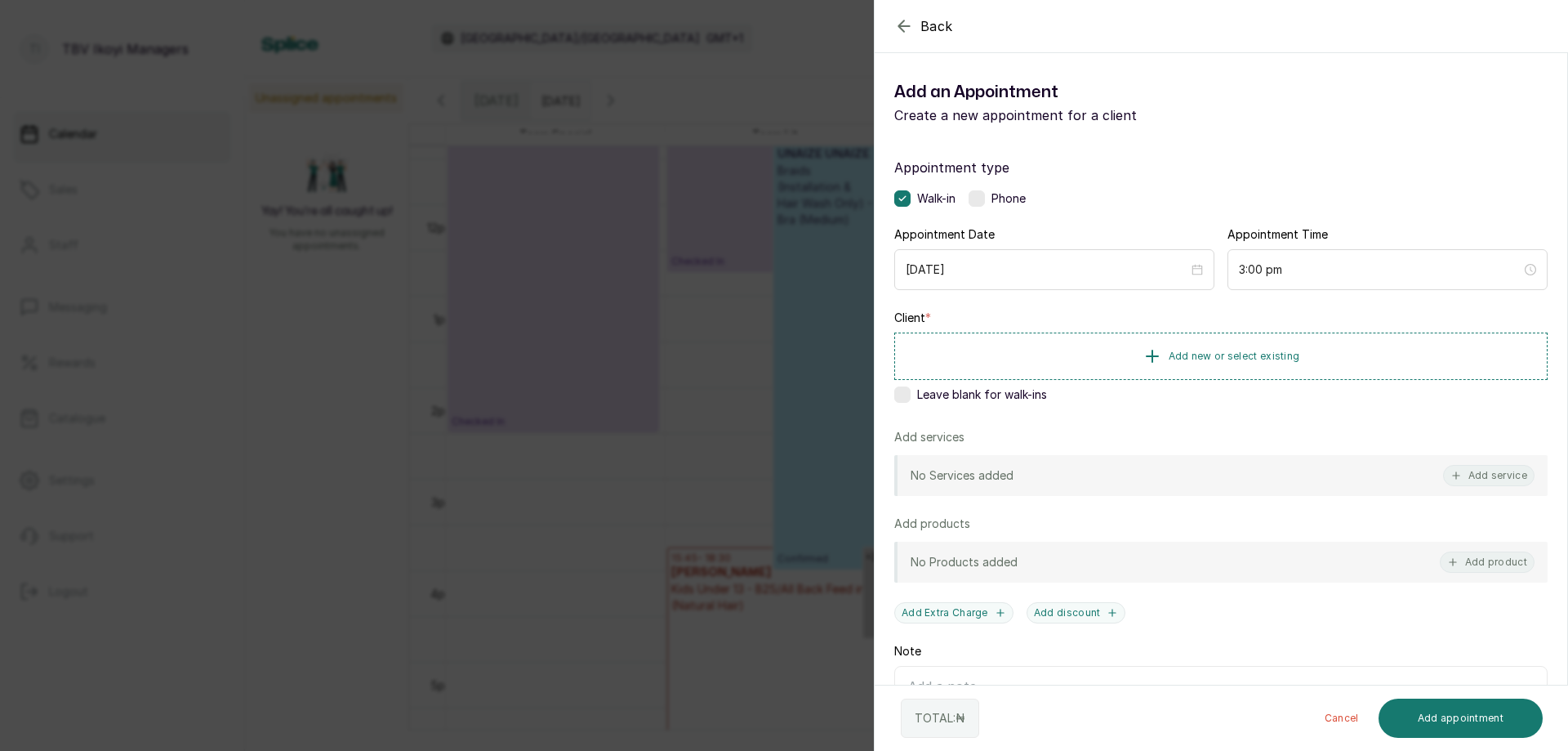
click at [910, 24] on icon "button" at bounding box center [904, 26] width 20 height 20
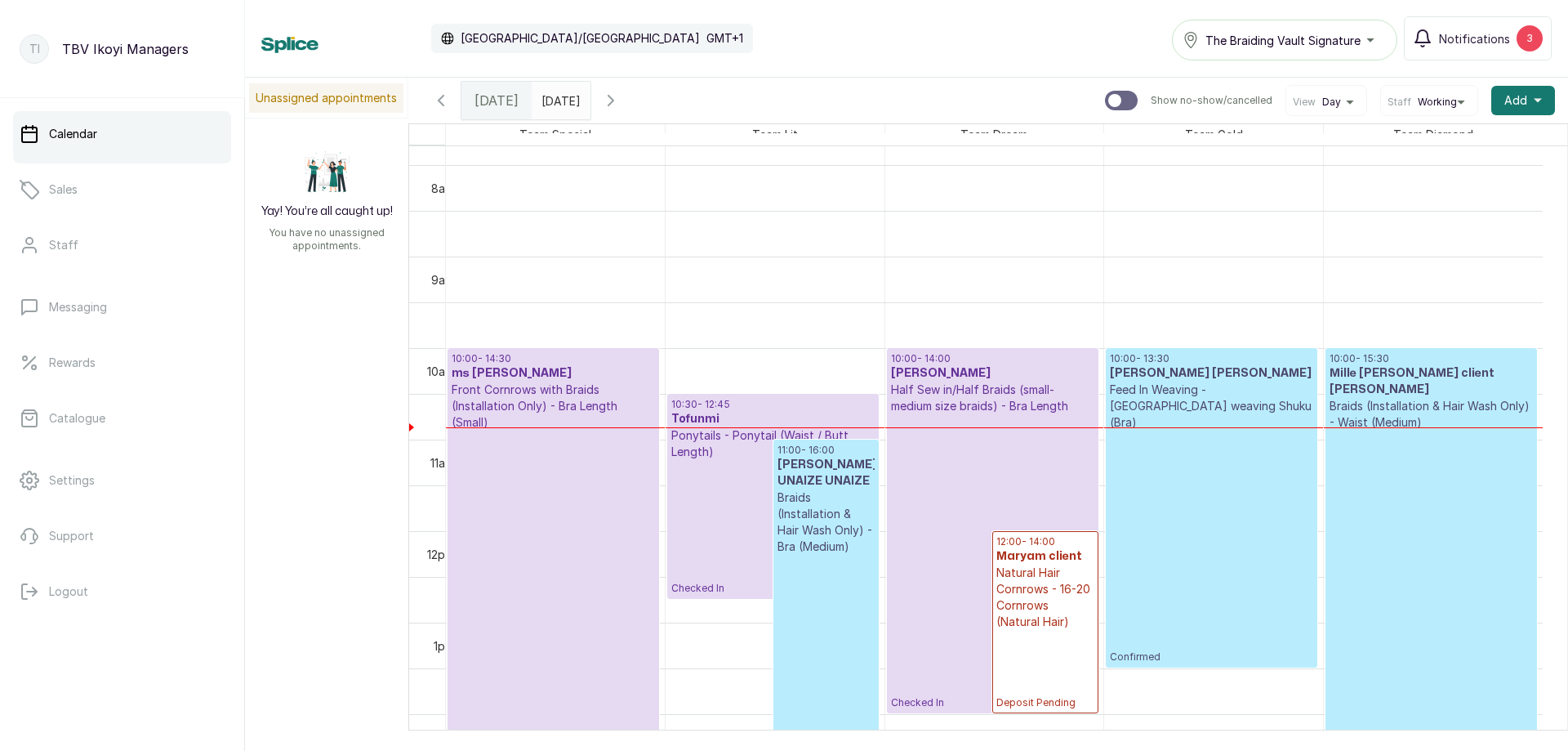
click at [1134, 392] on p "Feed In Weaving - [GEOGRAPHIC_DATA] weaving Shuku (Bra)" at bounding box center [1212, 406] width 204 height 49
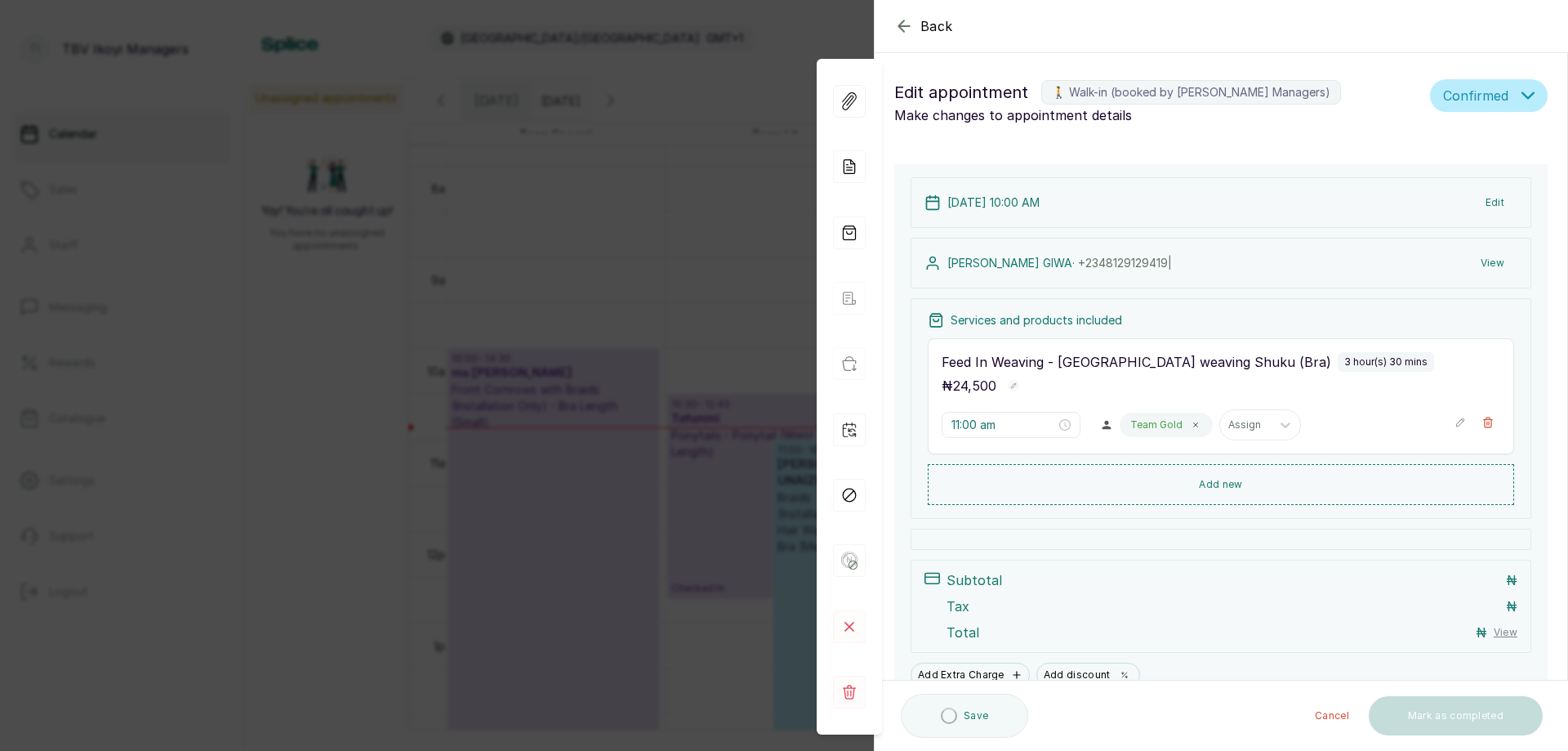
type input "10:00 am"
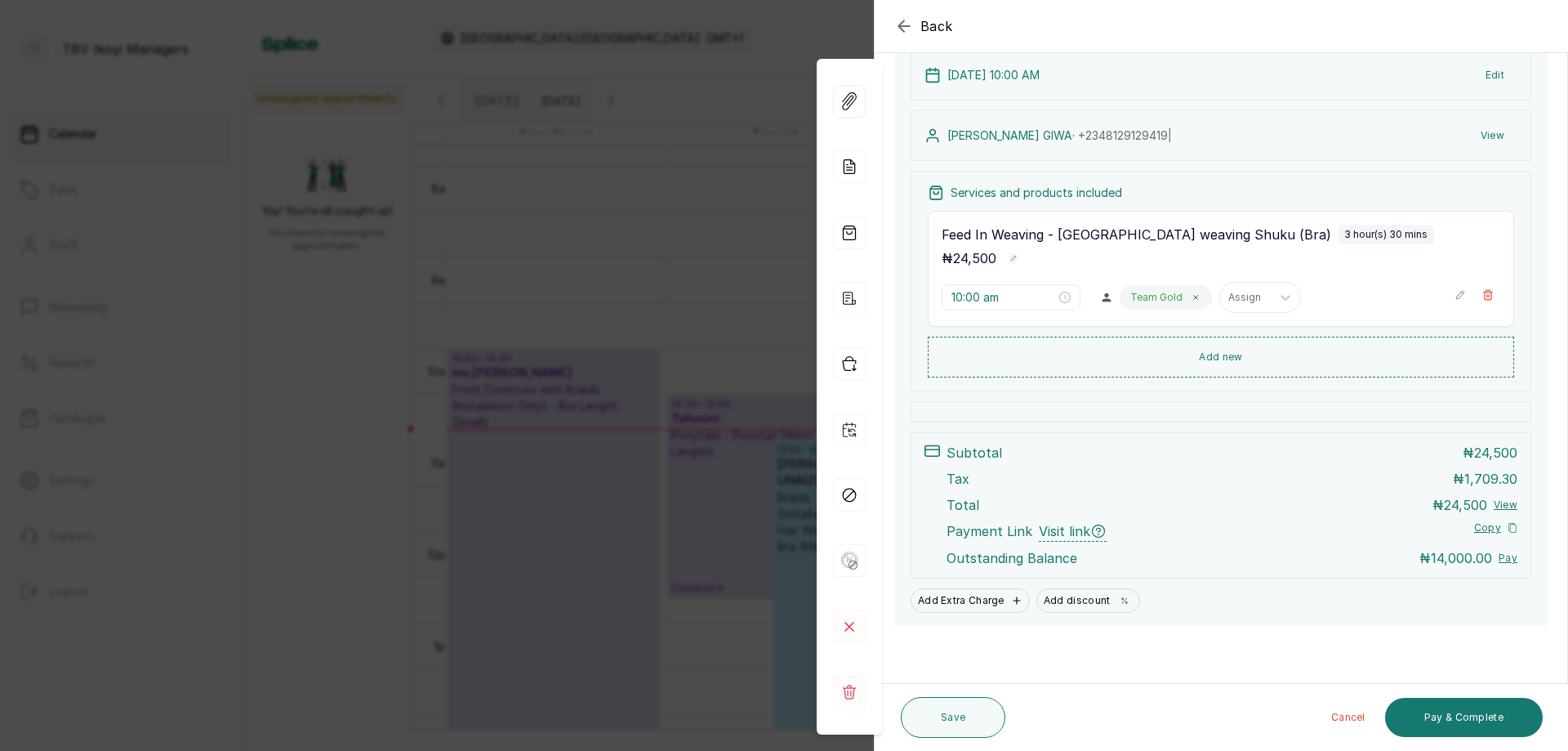
scroll to position [0, 0]
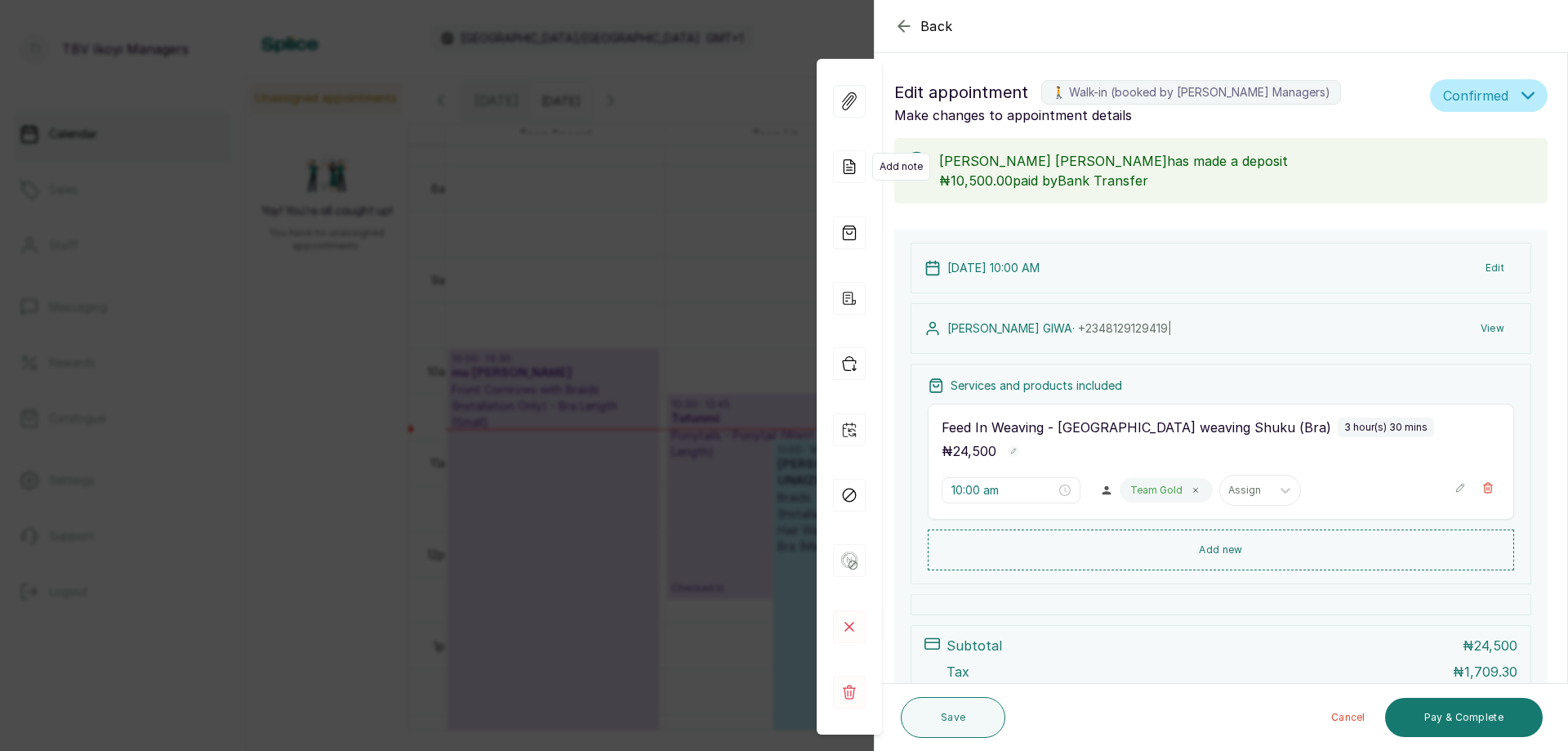
click at [839, 163] on icon at bounding box center [849, 166] width 33 height 33
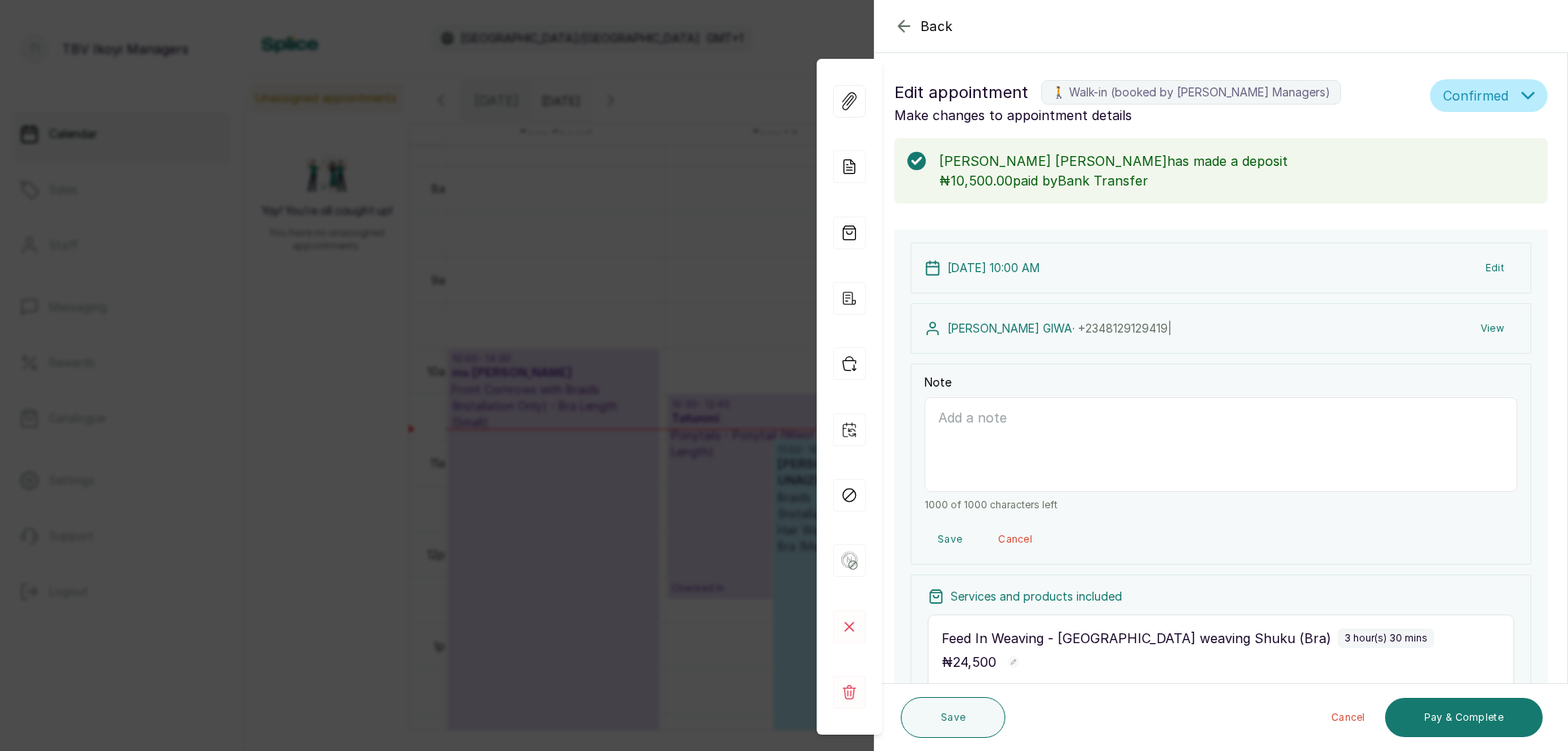
click at [1029, 450] on textarea "Note" at bounding box center [1220, 444] width 593 height 95
type textarea "deposit 10,500 [PERSON_NAME] [DATE]"
click at [926, 708] on button "Save" at bounding box center [953, 717] width 105 height 41
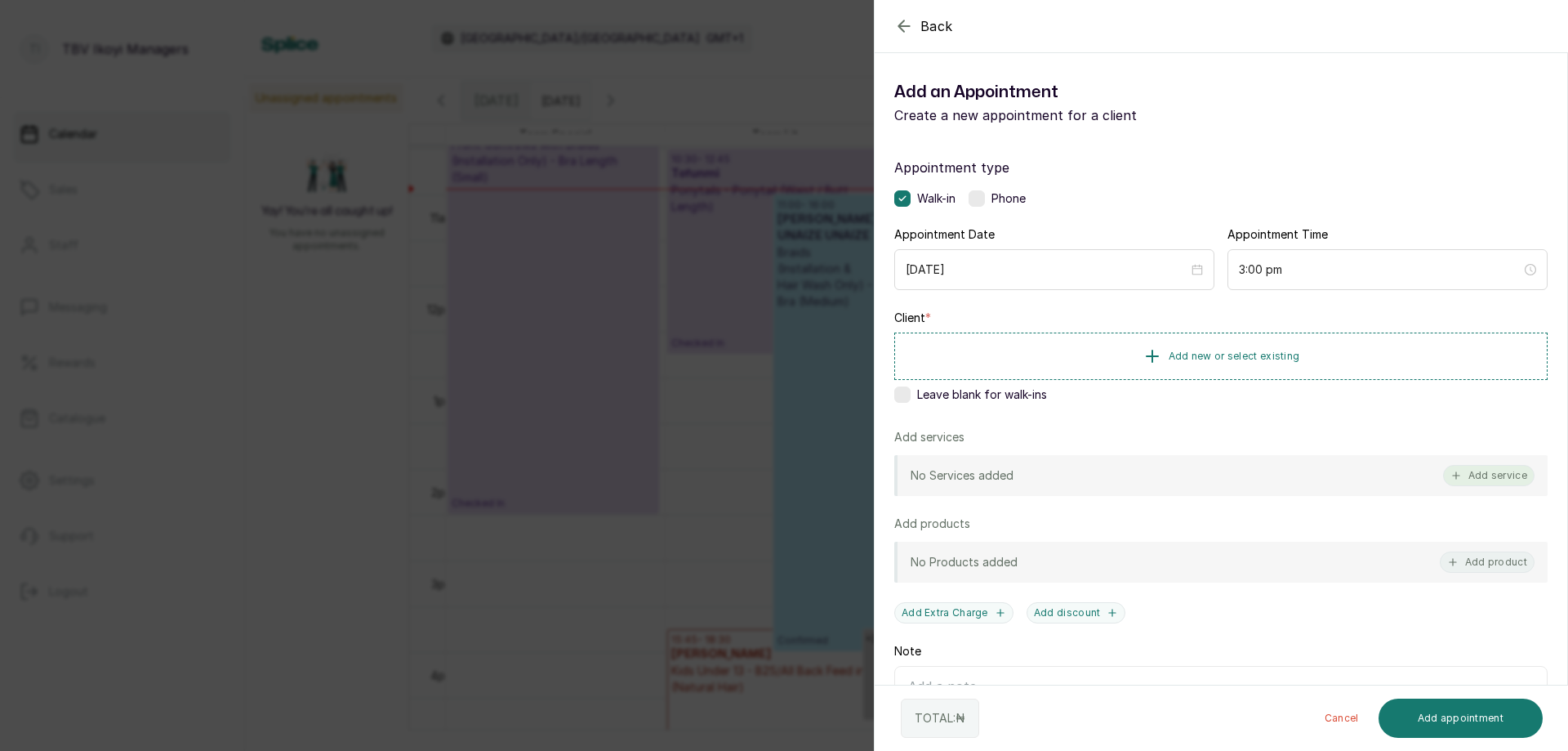
click at [1469, 477] on button "Add service" at bounding box center [1489, 475] width 92 height 21
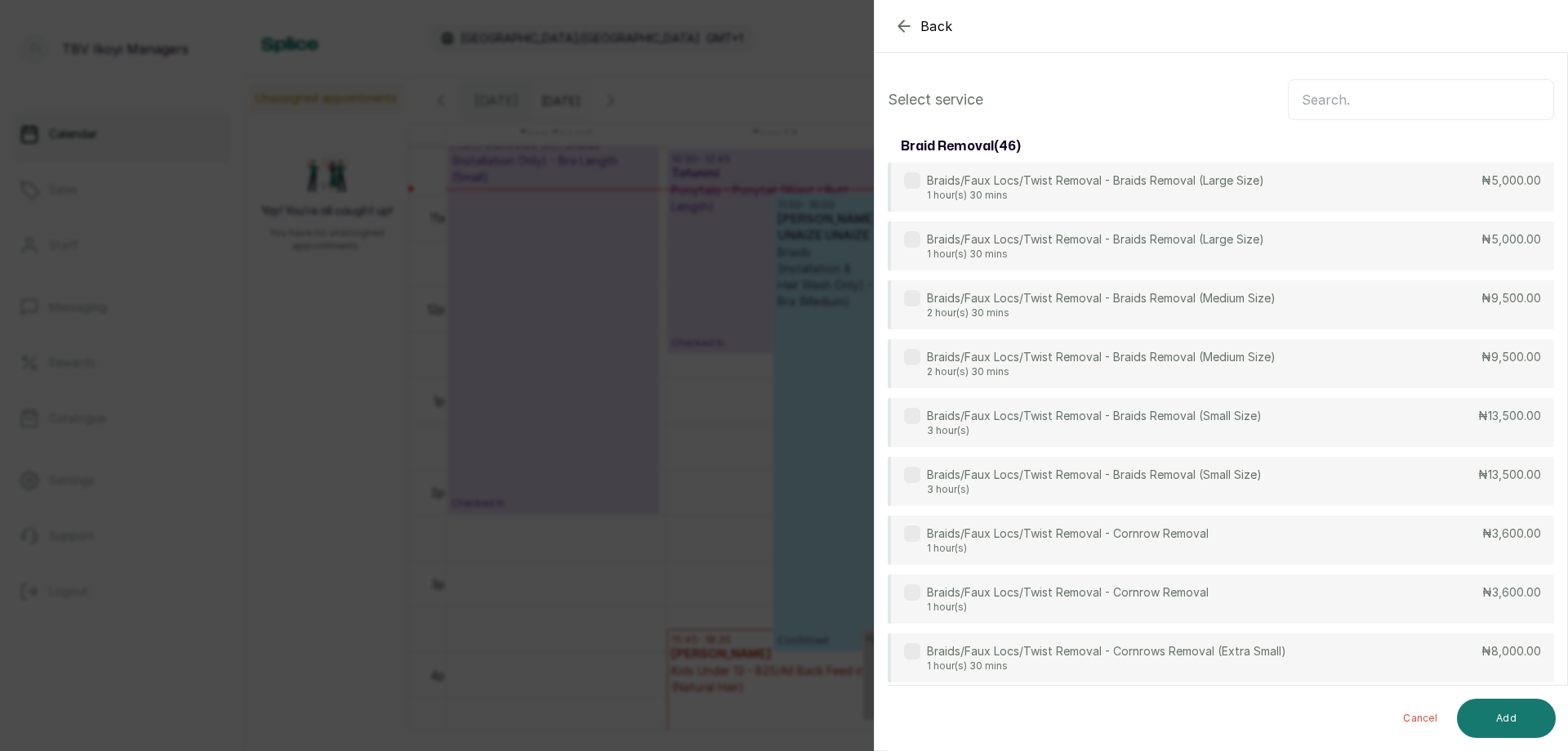
click at [1362, 97] on input "text" at bounding box center [1421, 99] width 266 height 41
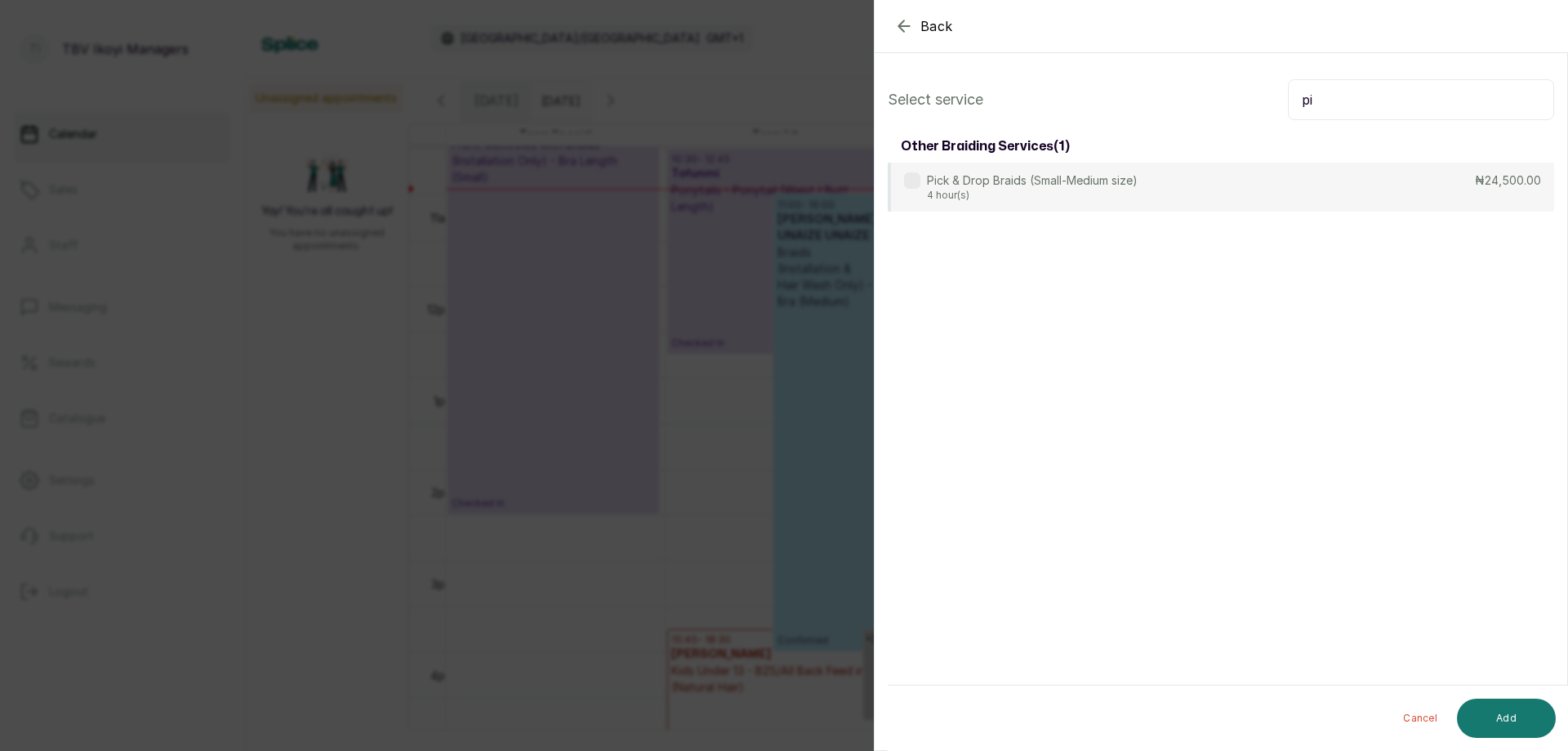
type input "p"
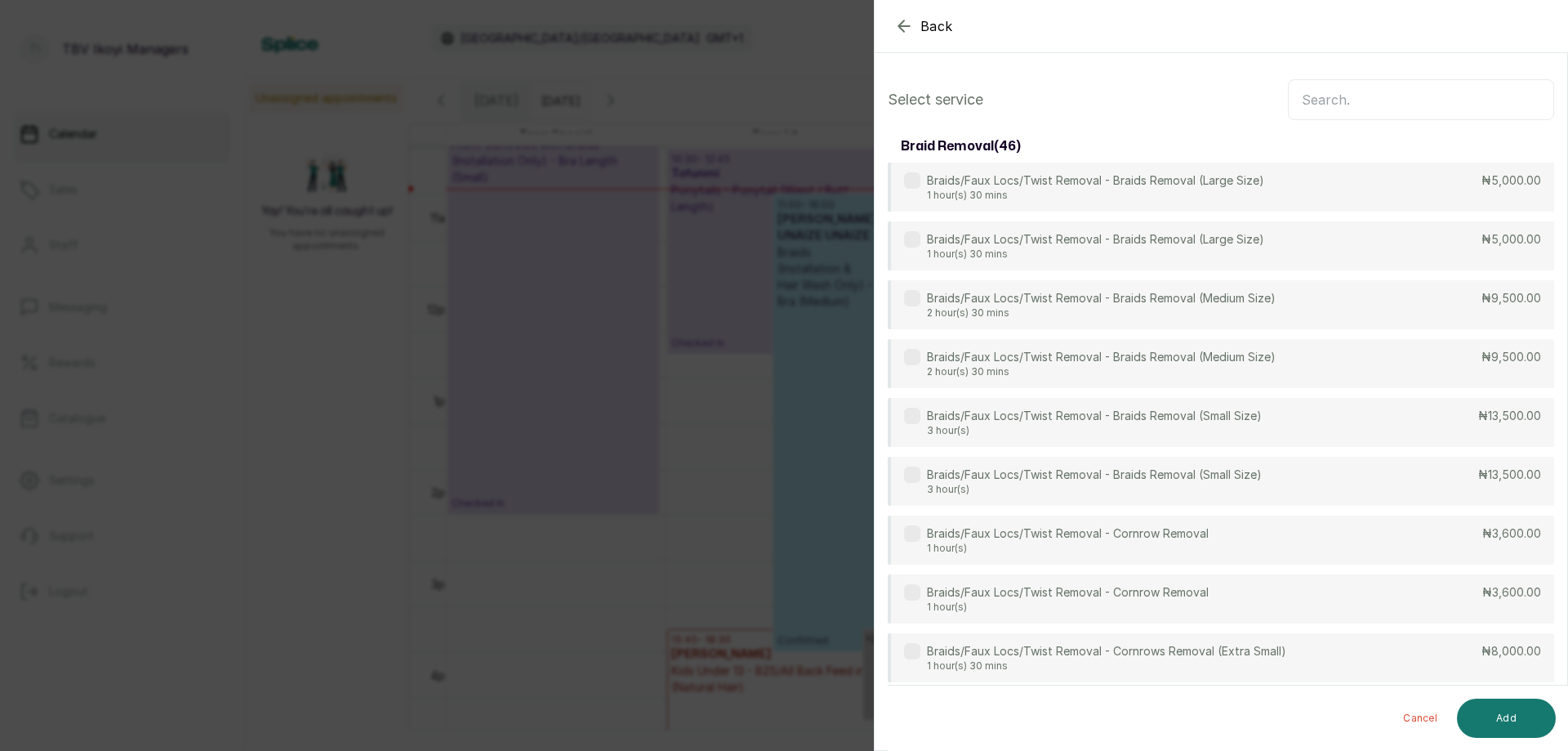
click at [910, 28] on icon "button" at bounding box center [904, 26] width 20 height 20
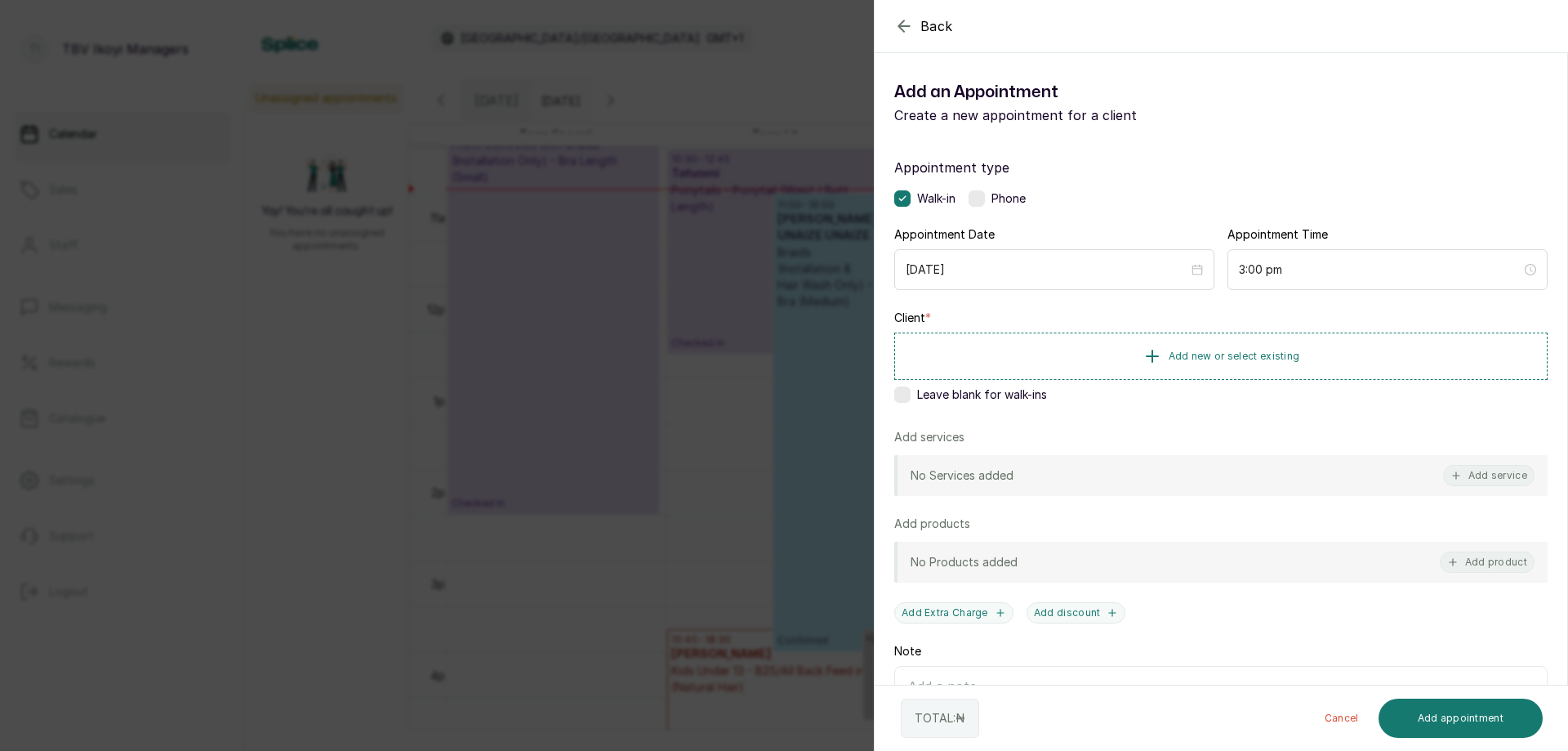
click at [900, 22] on icon "button" at bounding box center [904, 26] width 20 height 20
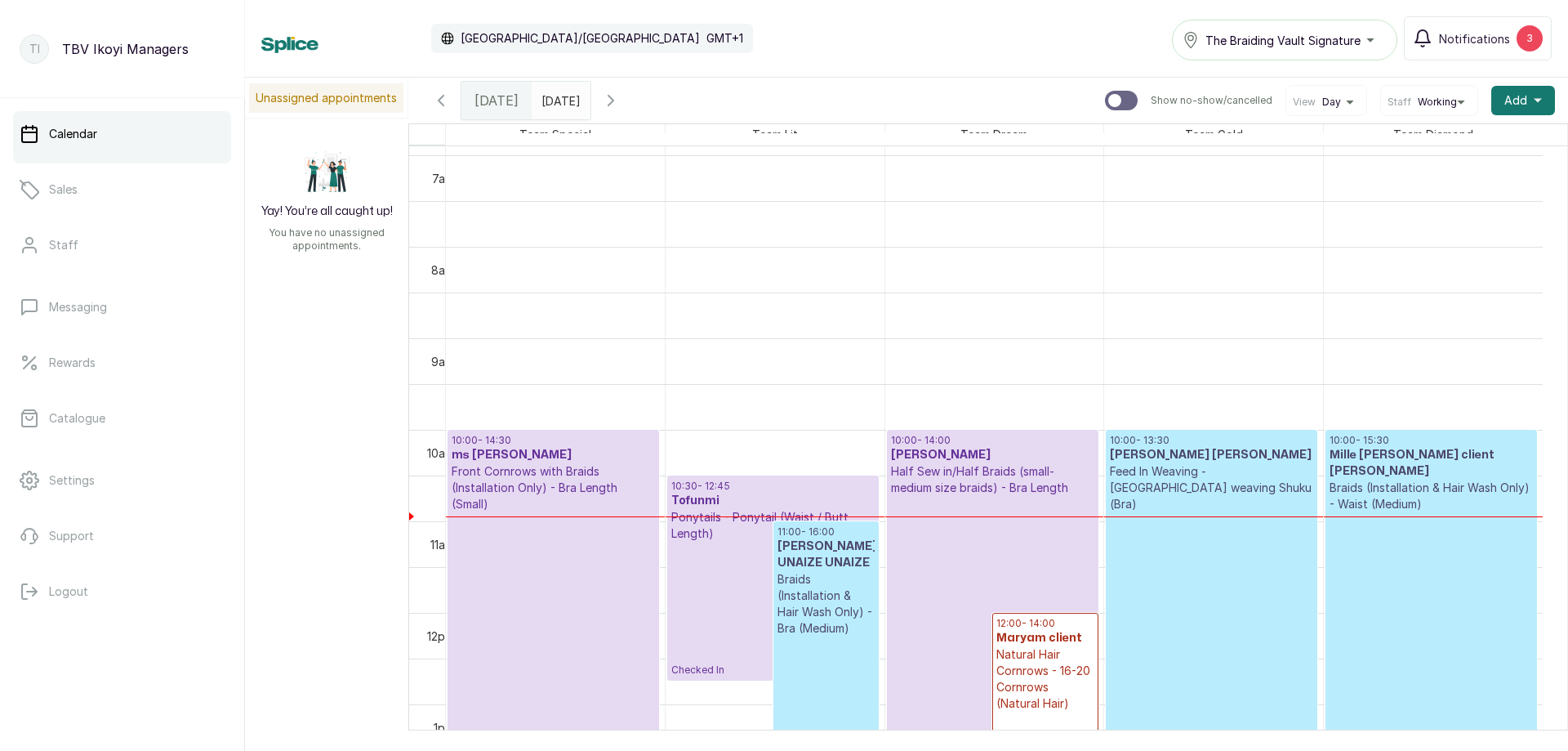
scroll to position [795, 0]
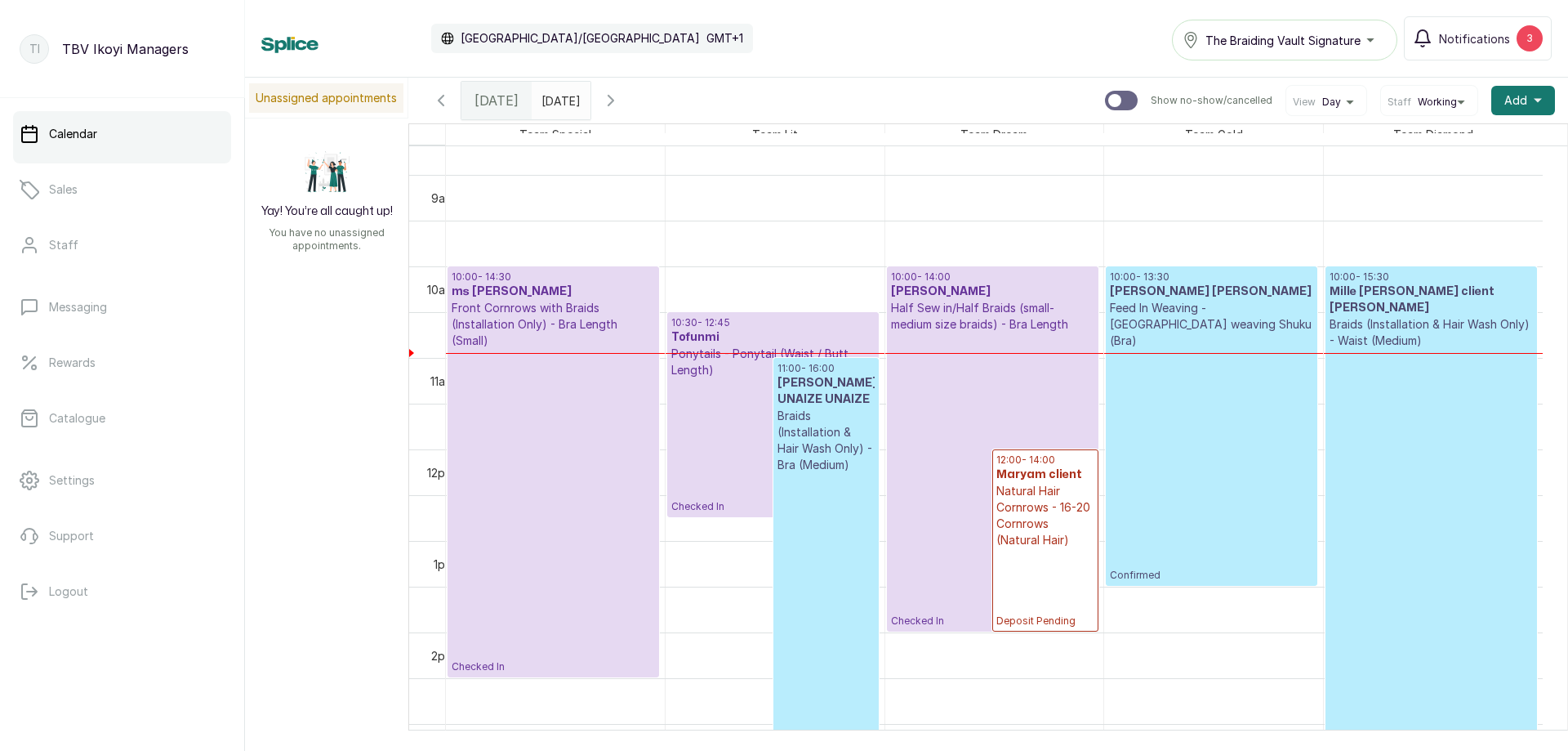
click at [943, 305] on p "Half Sew in/Half Braids (small-medium size braids) - Bra Length" at bounding box center [993, 316] width 204 height 33
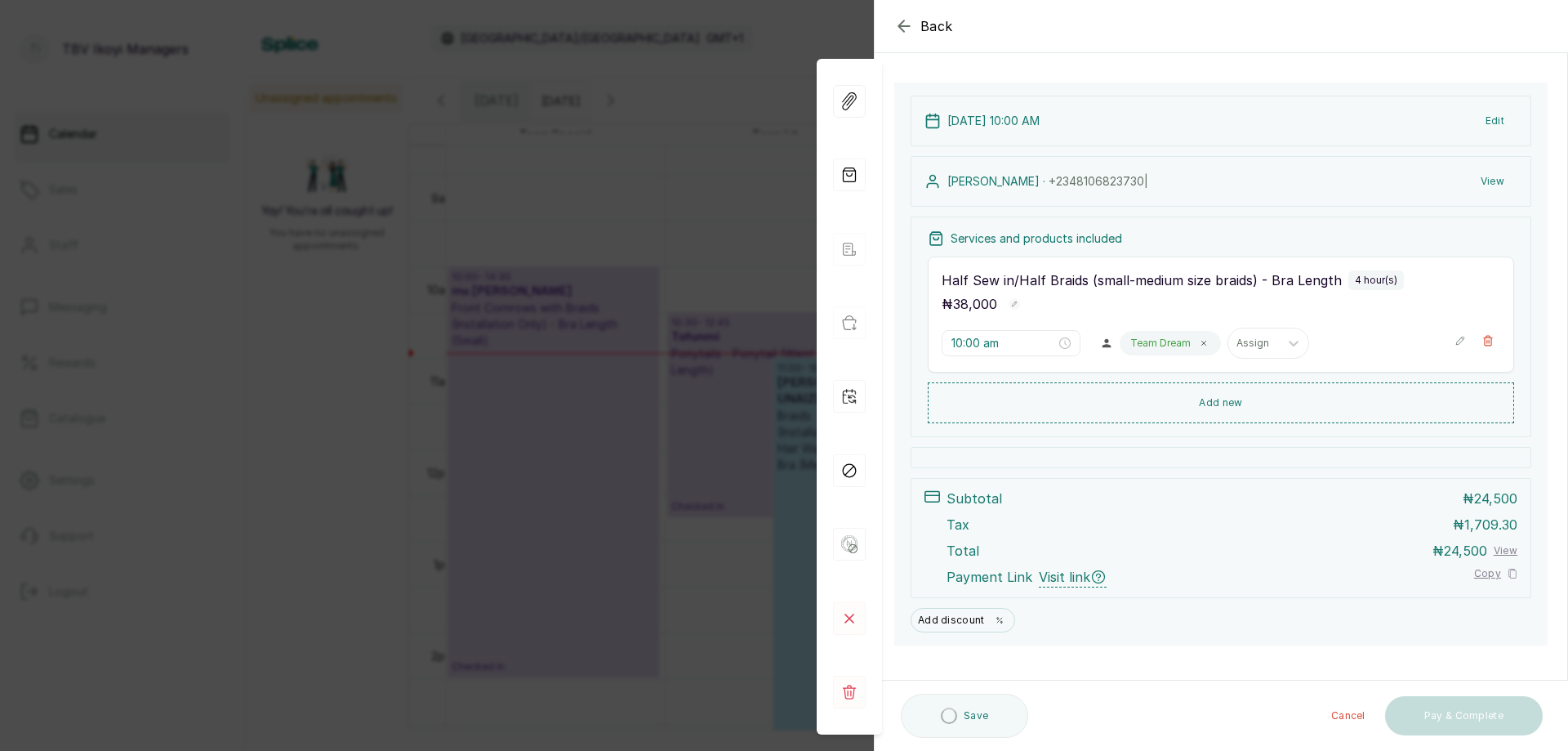
scroll to position [0, 0]
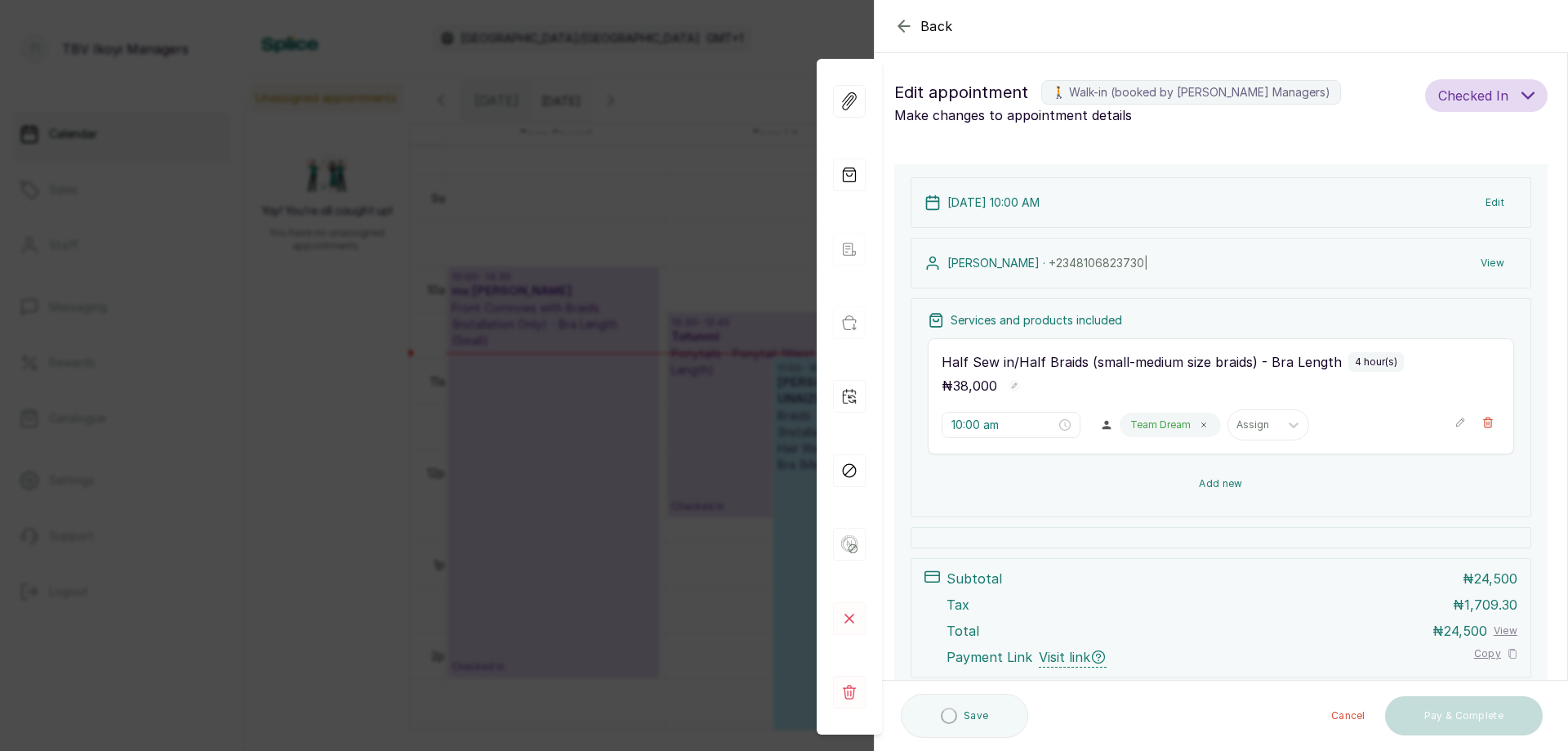
click at [1202, 486] on button "Add new" at bounding box center [1221, 483] width 587 height 39
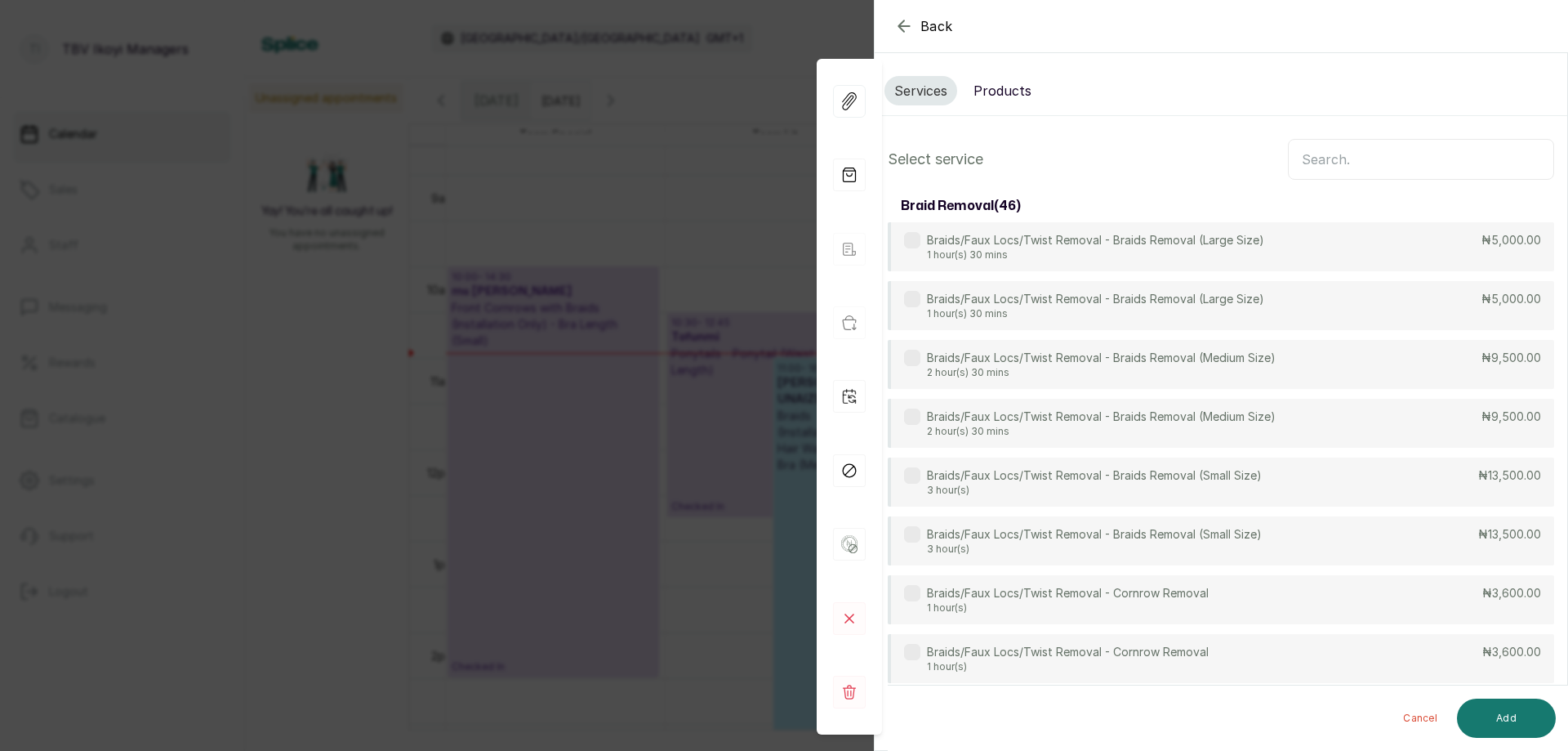
click at [1345, 155] on input "text" at bounding box center [1421, 159] width 266 height 41
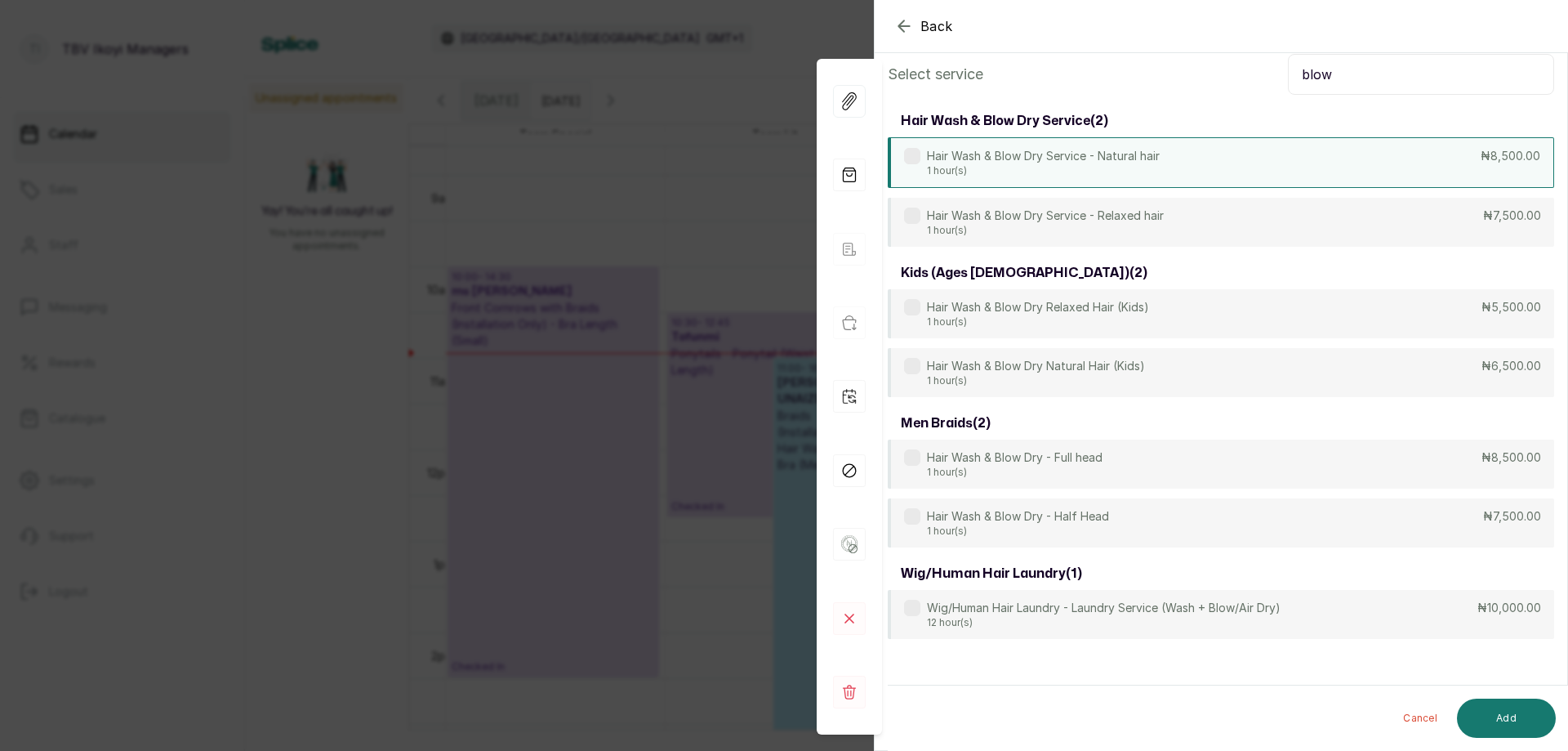
scroll to position [3, 0]
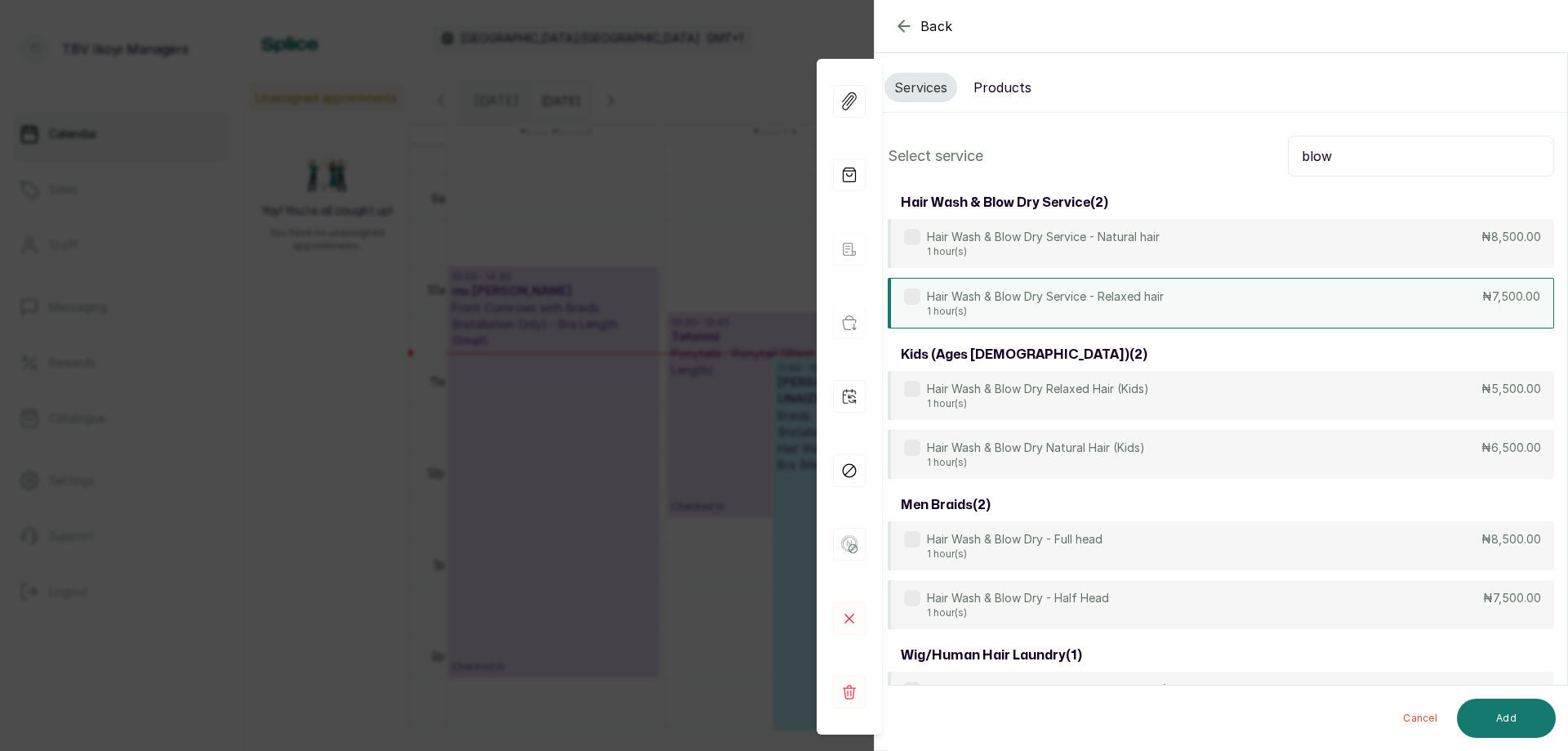
type input "blow"
click at [998, 308] on p "1 hour(s)" at bounding box center [1045, 311] width 237 height 13
click at [1512, 714] on button "Add" at bounding box center [1506, 718] width 99 height 39
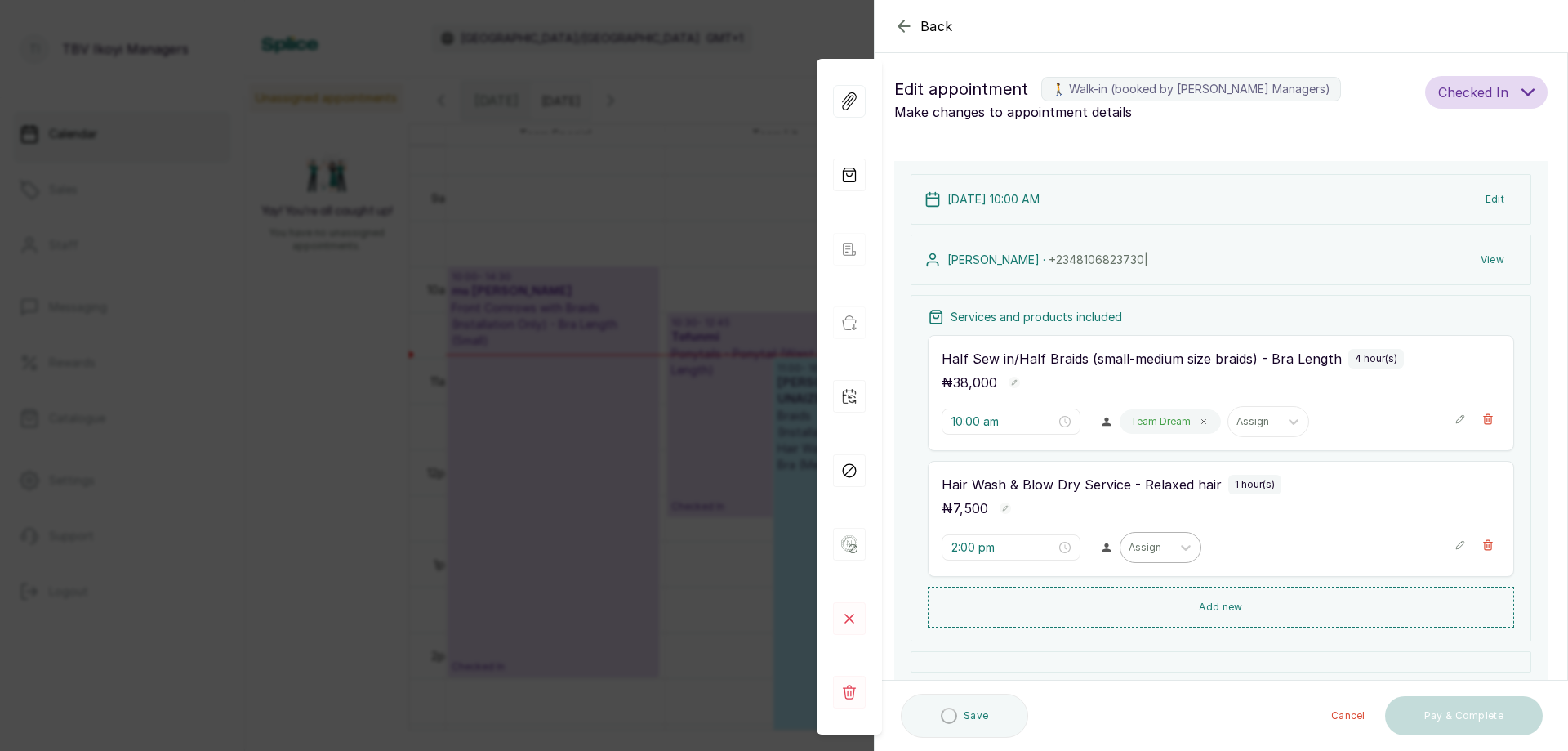
click at [1143, 546] on div at bounding box center [1146, 547] width 34 height 15
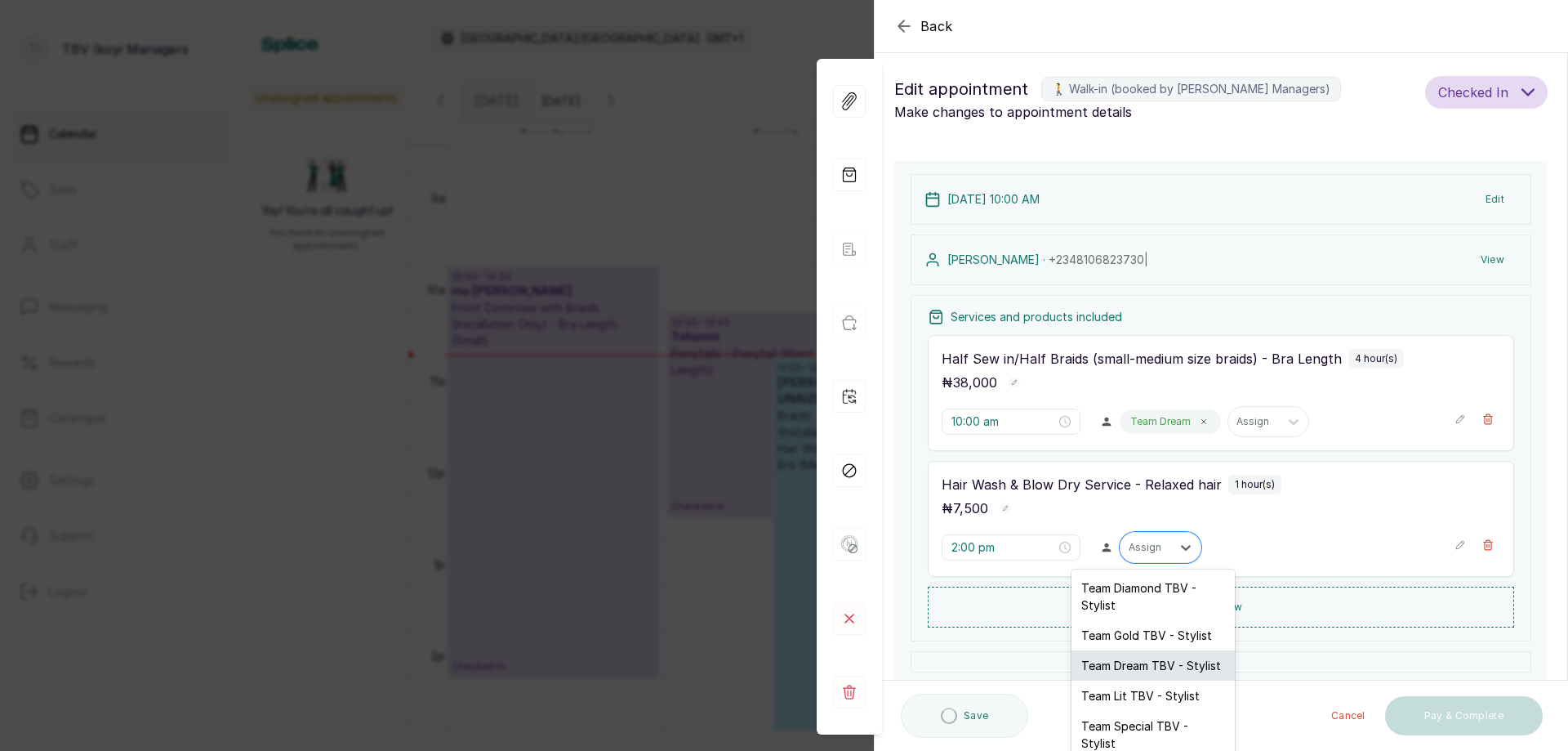
click at [1127, 671] on div "Team Dream TBV - Stylist" at bounding box center [1152, 666] width 163 height 30
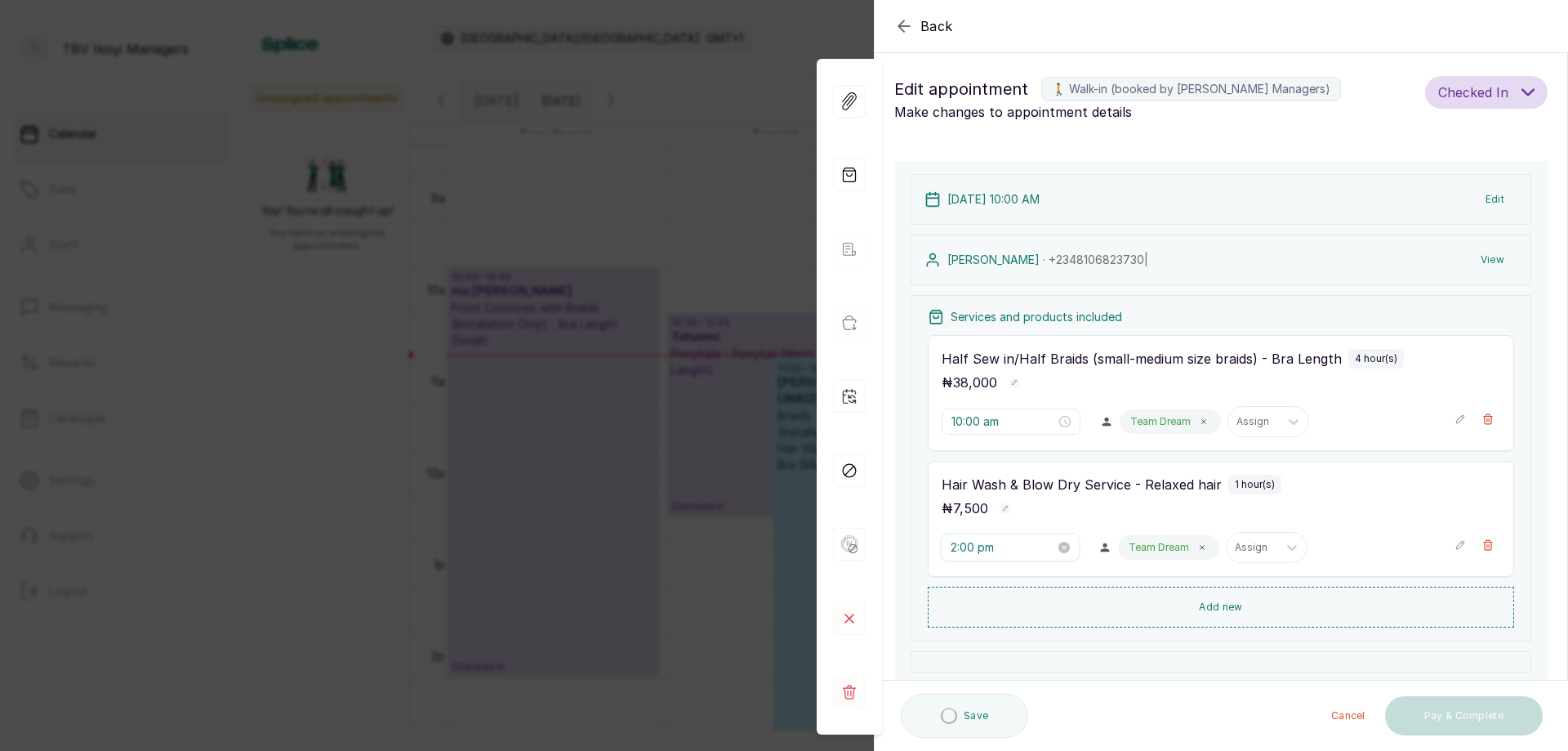
click at [1000, 547] on input "2:00 pm" at bounding box center [1003, 548] width 105 height 18
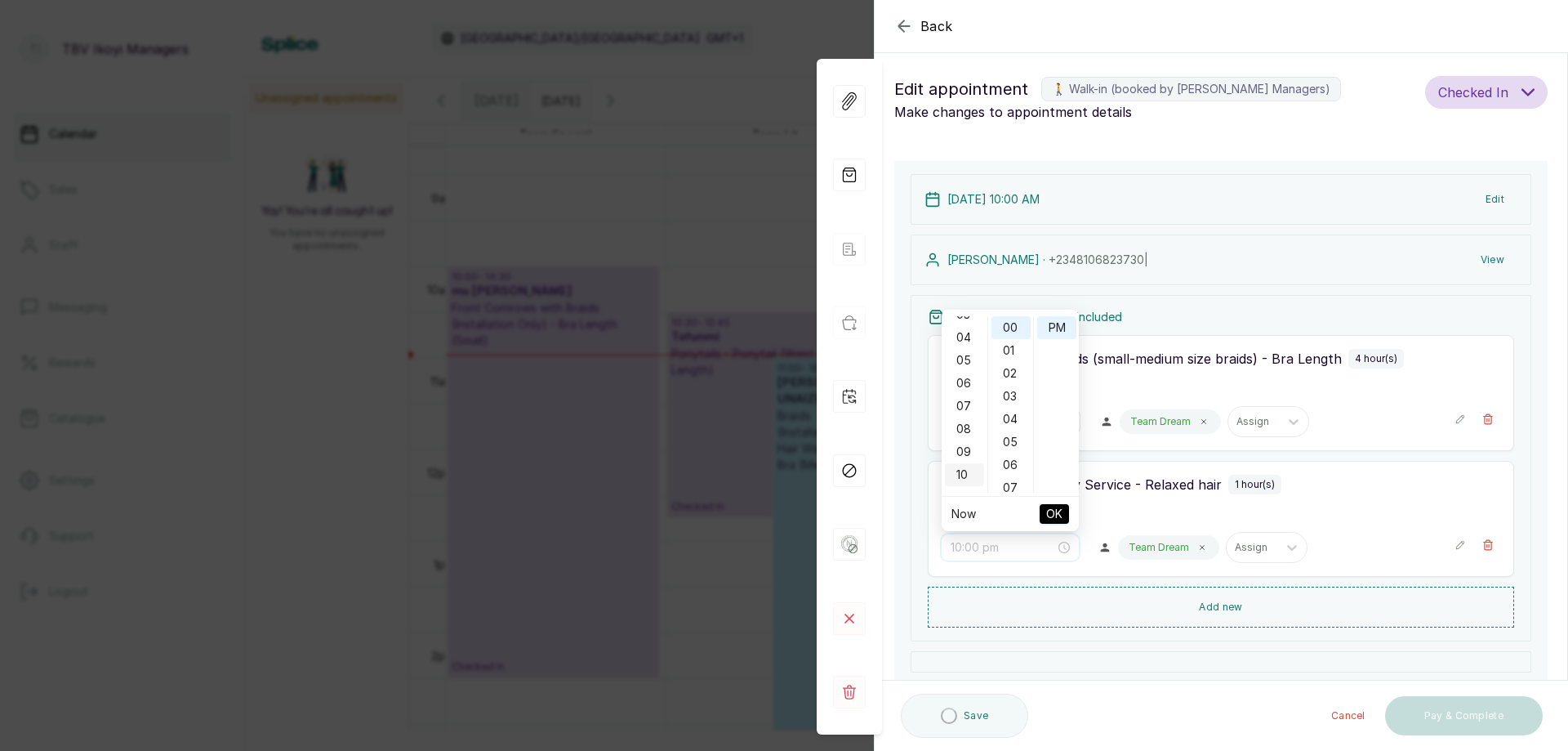
scroll to position [163, 0]
click at [968, 396] on div "10" at bounding box center [964, 393] width 39 height 23
click at [1056, 328] on div "AM" at bounding box center [1056, 327] width 39 height 23
type input "10:00 am"
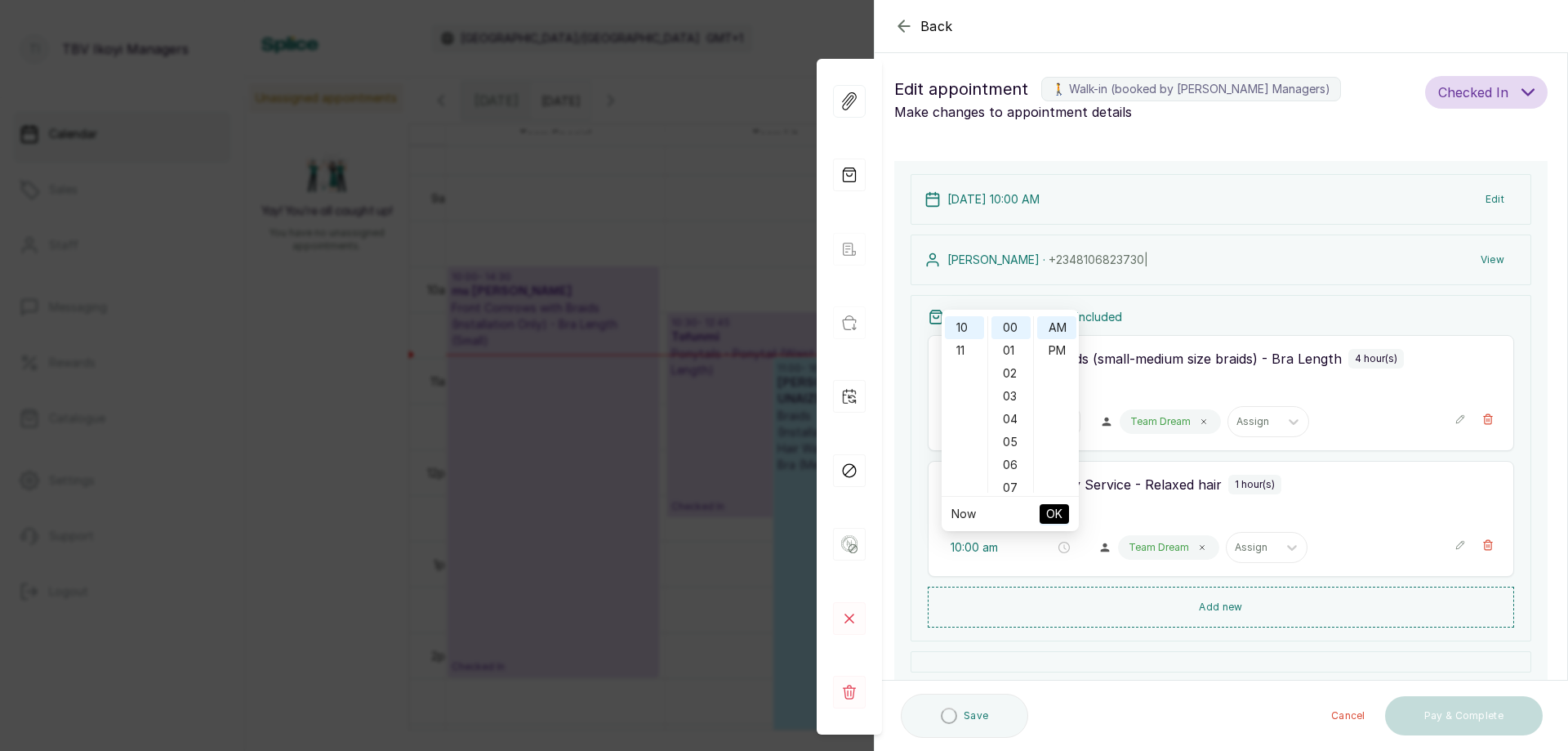
click at [1049, 508] on span "OK" at bounding box center [1054, 514] width 16 height 31
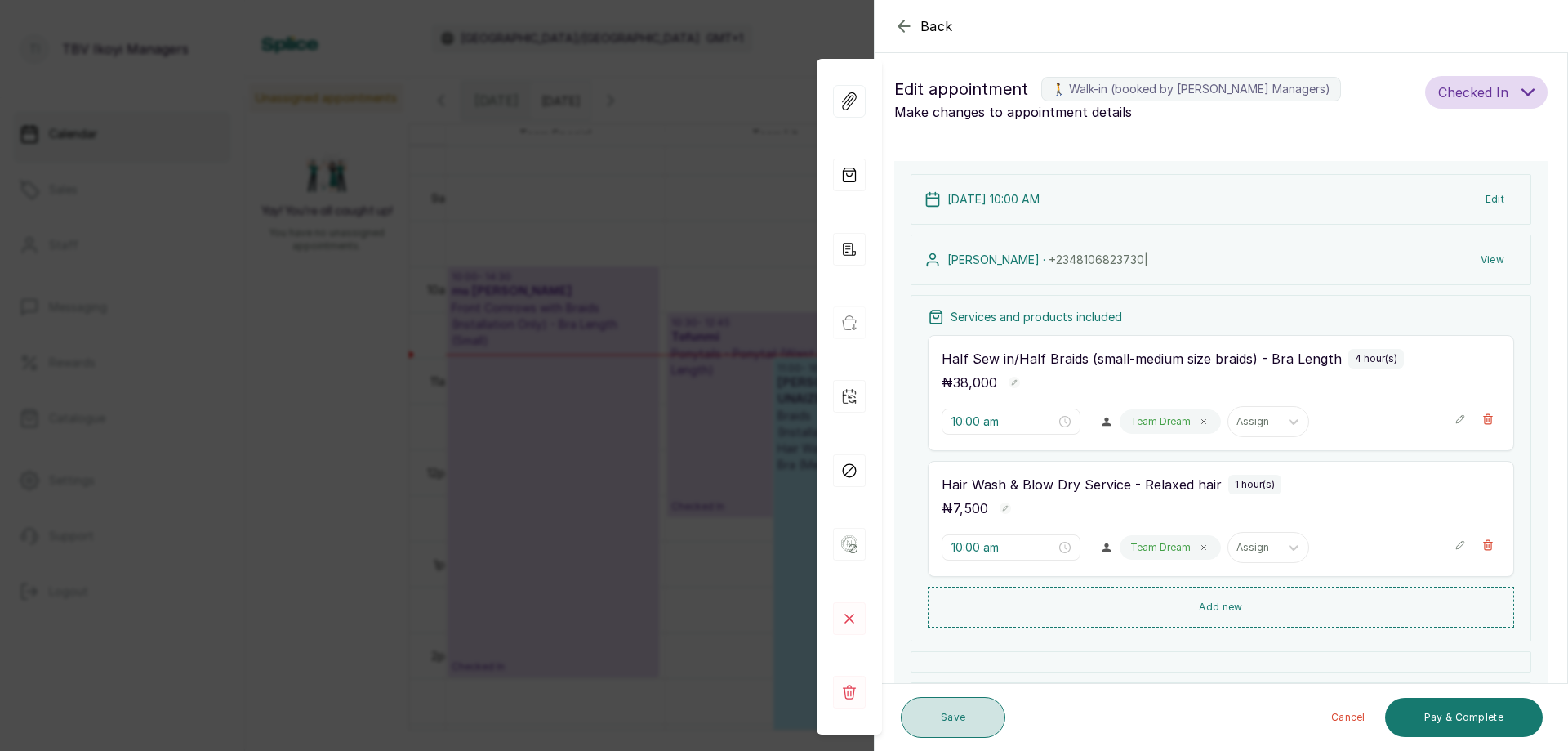
click at [966, 718] on button "Save" at bounding box center [953, 717] width 105 height 41
click at [1455, 551] on button "Show no-show/cancelled" at bounding box center [1460, 545] width 11 height 26
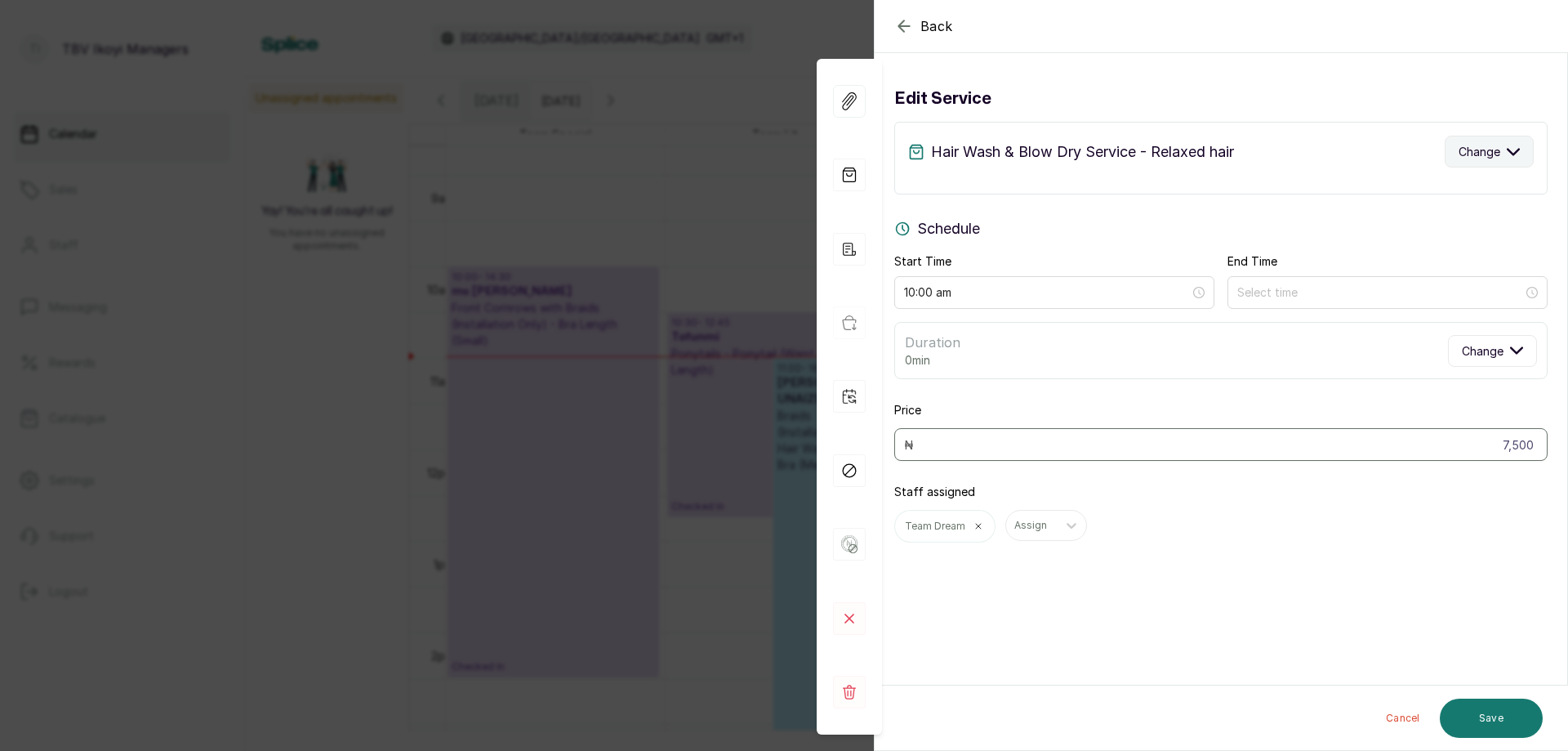
click at [1464, 150] on span "Change" at bounding box center [1480, 151] width 42 height 17
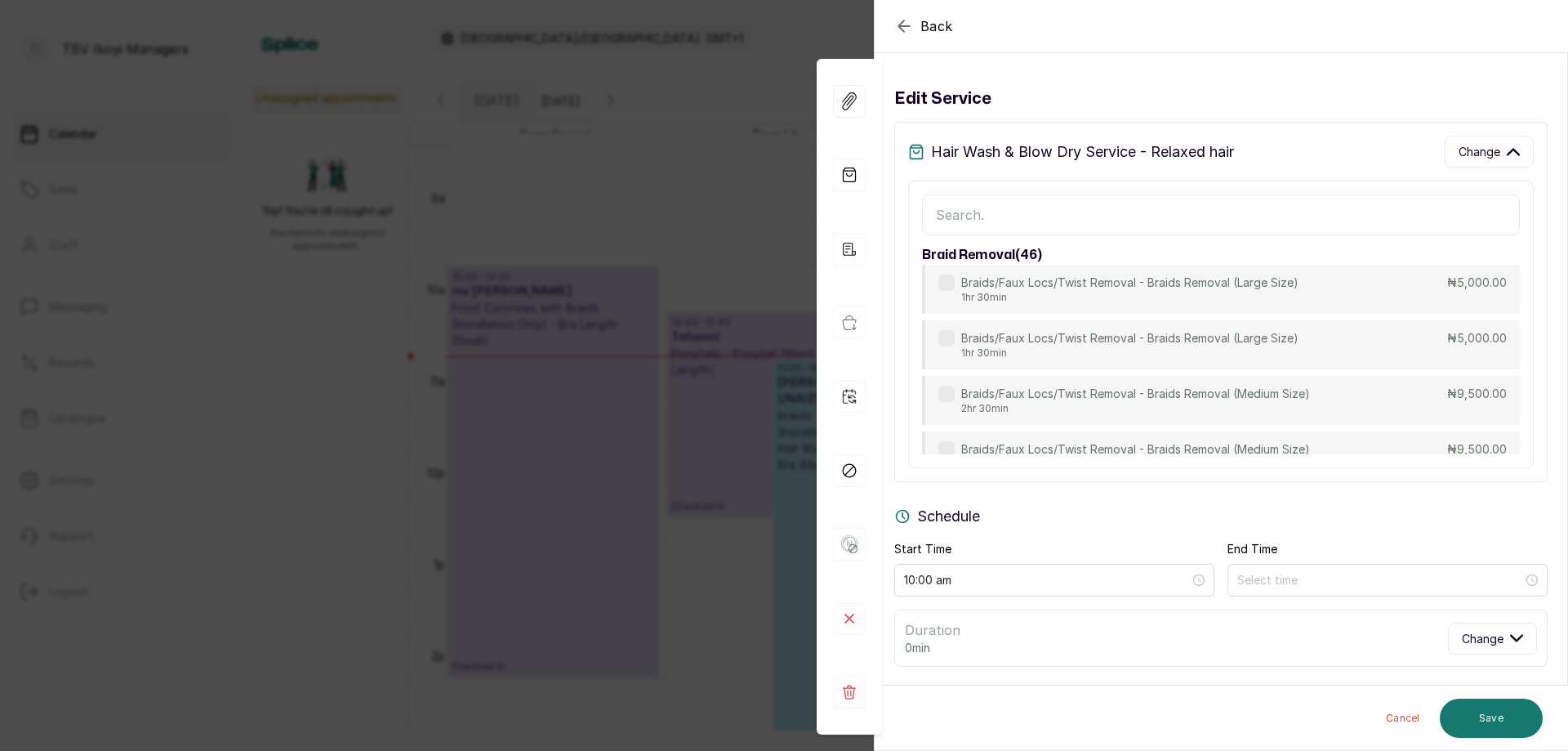
click at [1415, 223] on input "text" at bounding box center [1221, 215] width 598 height 41
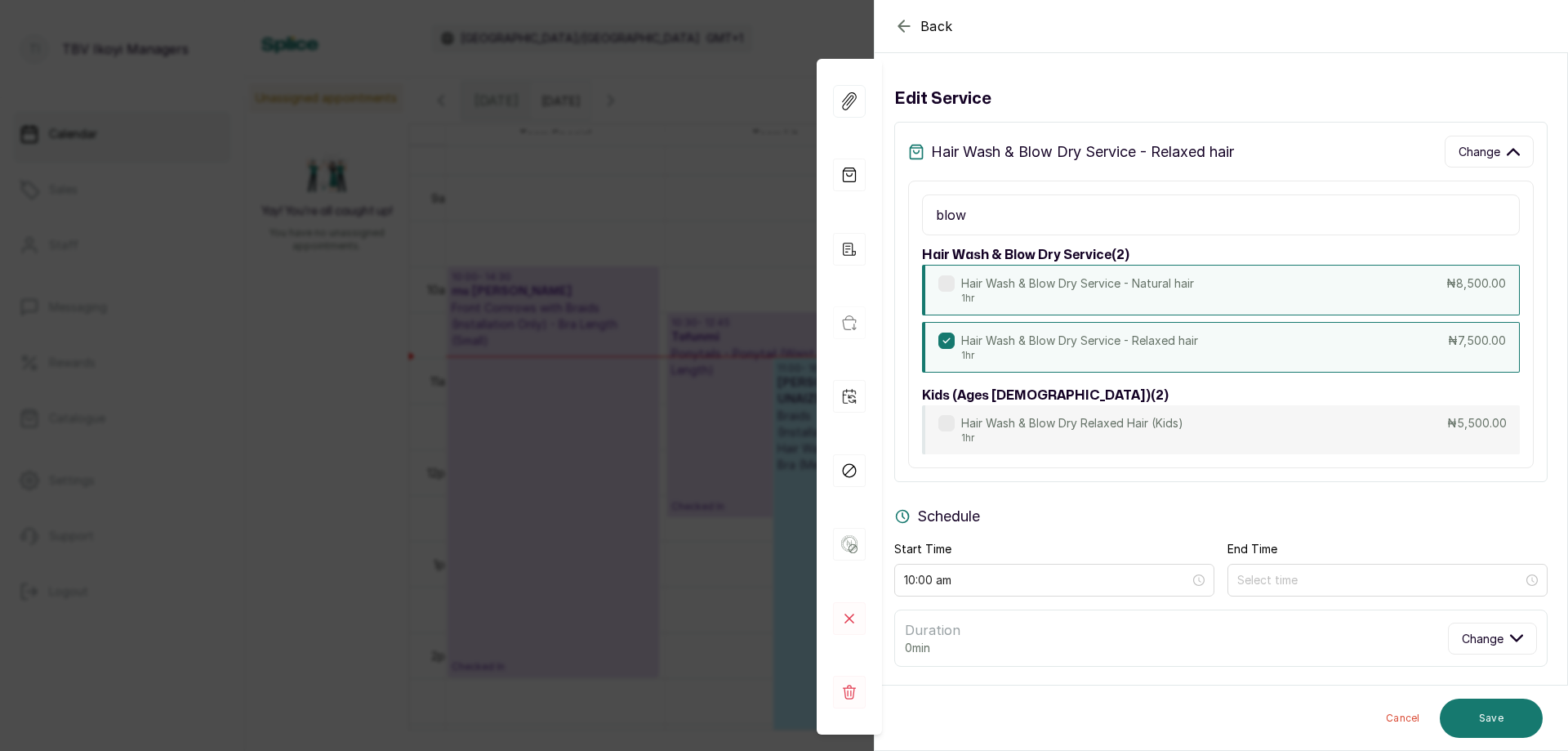
type input "blow"
click at [1302, 314] on div "Hair Wash & Blow Dry Service - Natural hair 1hr ₦8,500.00" at bounding box center [1221, 290] width 598 height 51
type input "11:00 am"
type input "8,500"
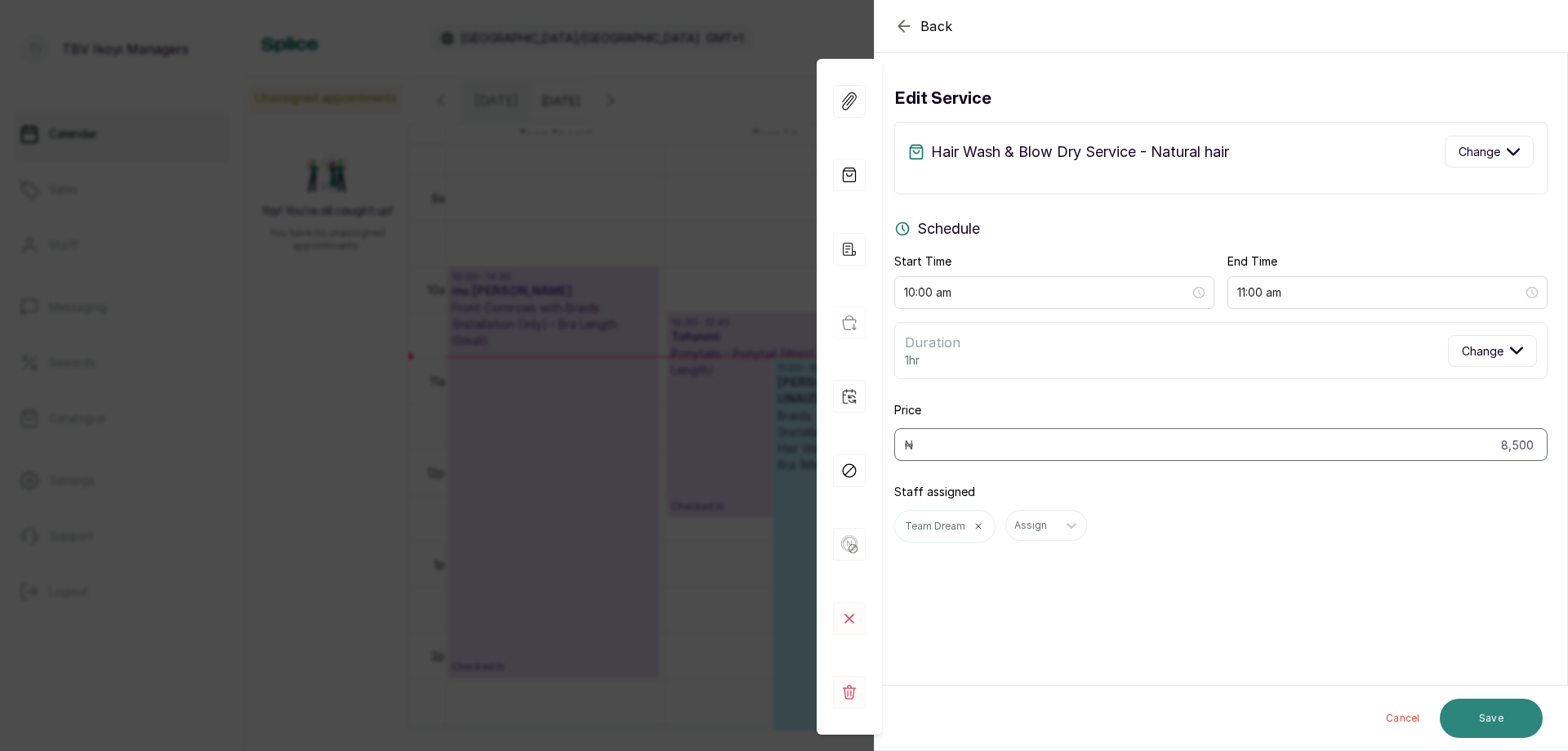
click at [1495, 710] on button "Save" at bounding box center [1491, 718] width 103 height 39
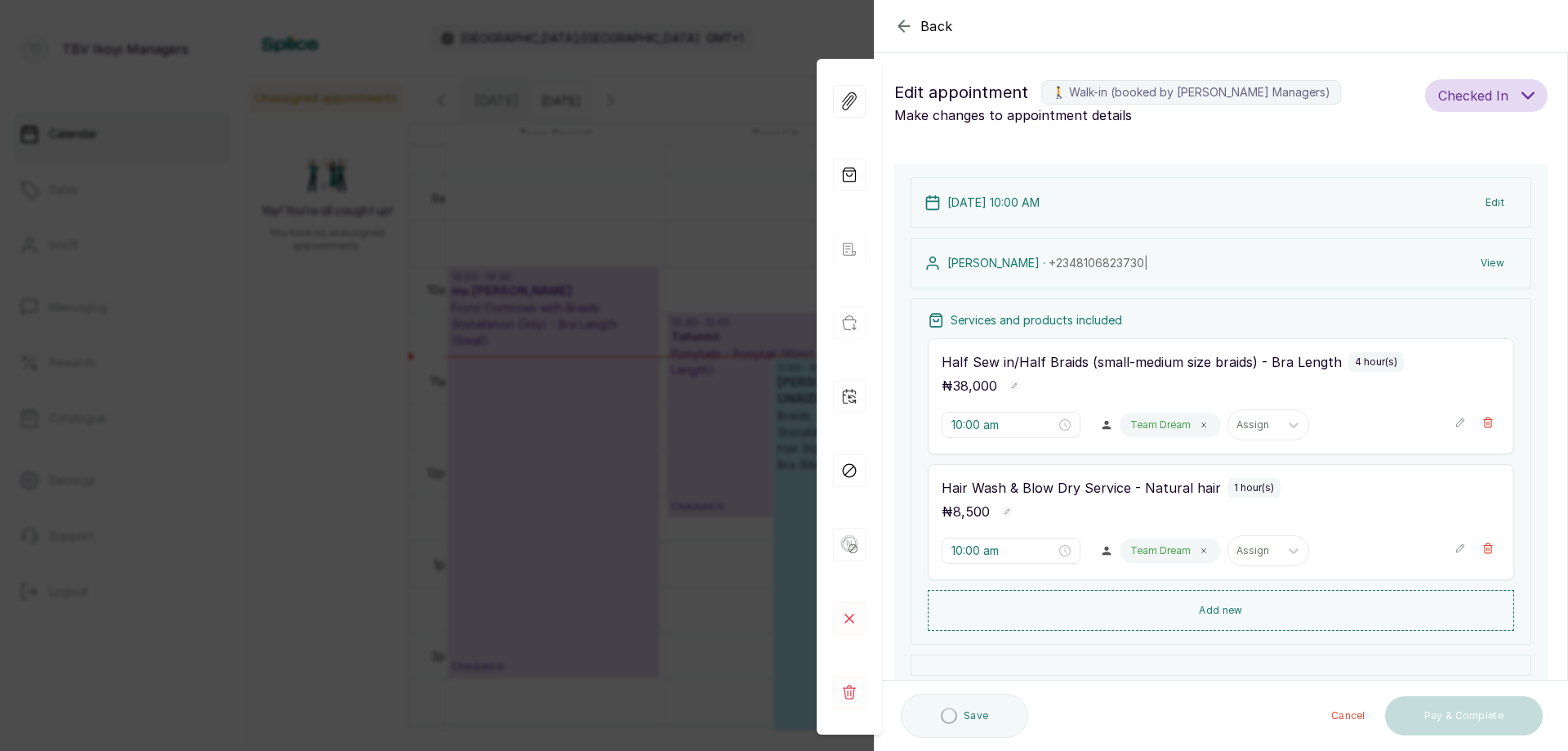
scroll to position [82, 0]
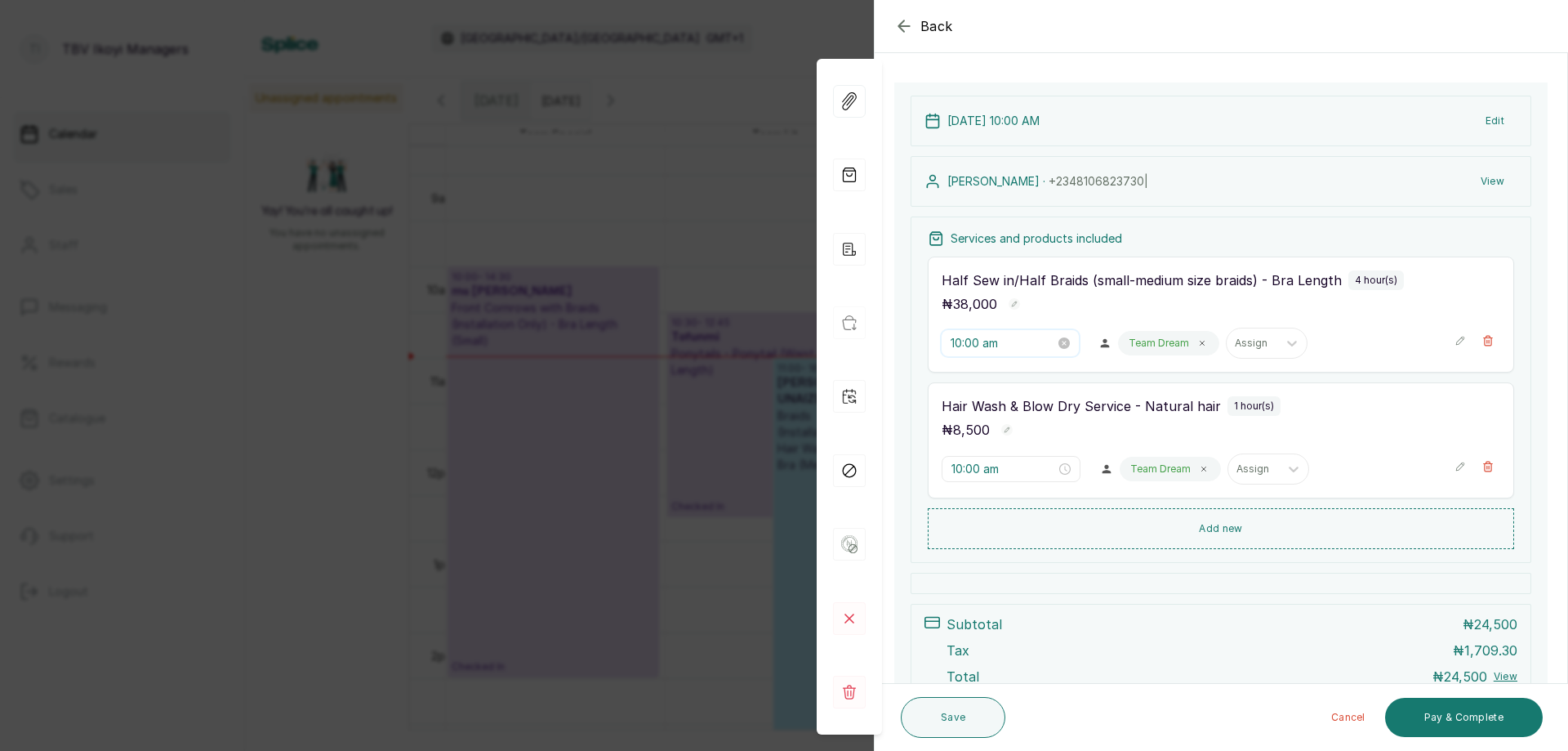
click at [984, 346] on input "10:00 am" at bounding box center [1003, 343] width 105 height 18
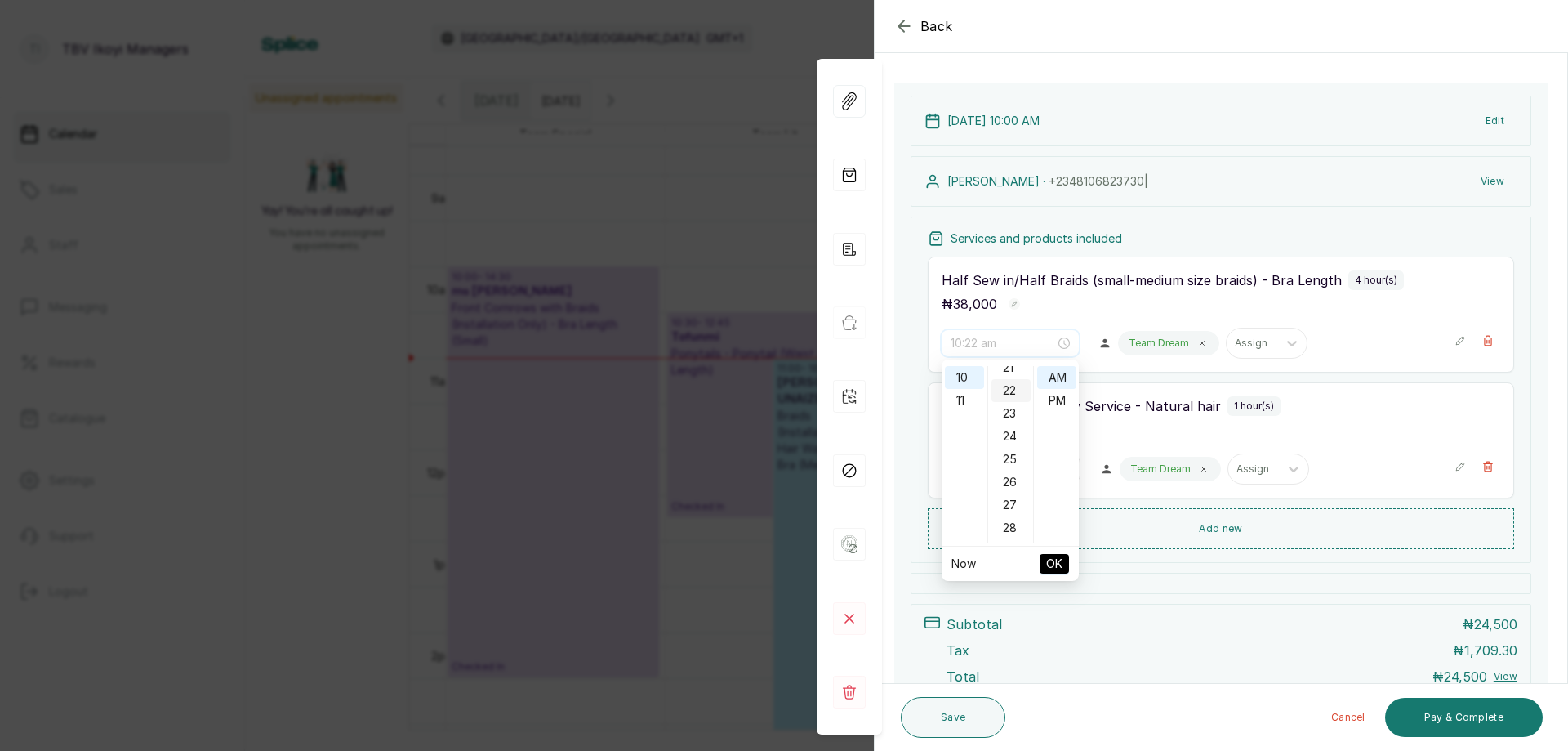
scroll to position [327, 0]
click at [1010, 506] on div "20" at bounding box center [1010, 508] width 39 height 23
click at [1053, 566] on span "OK" at bounding box center [1054, 564] width 16 height 31
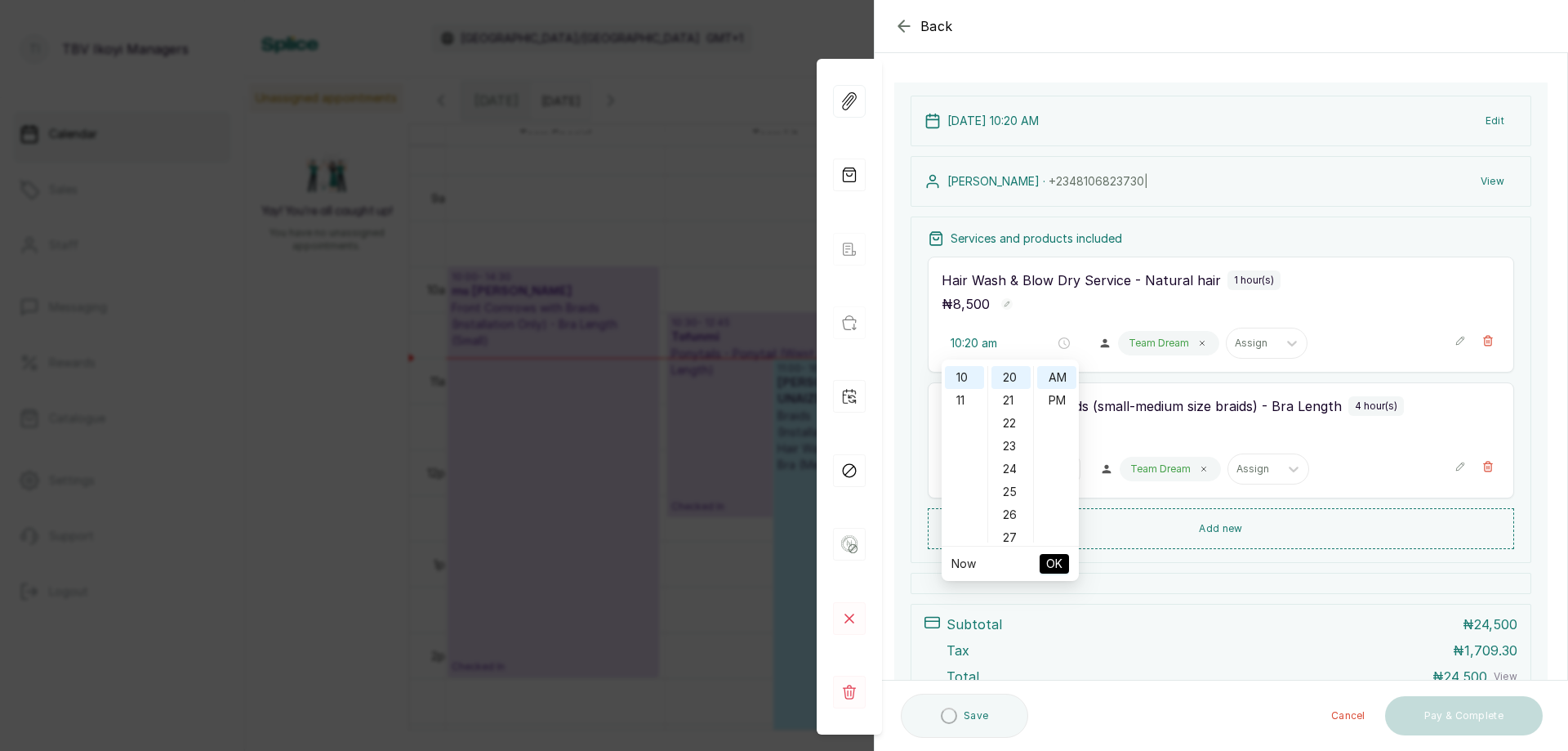
type input "10:00 am"
type input "10:20 am"
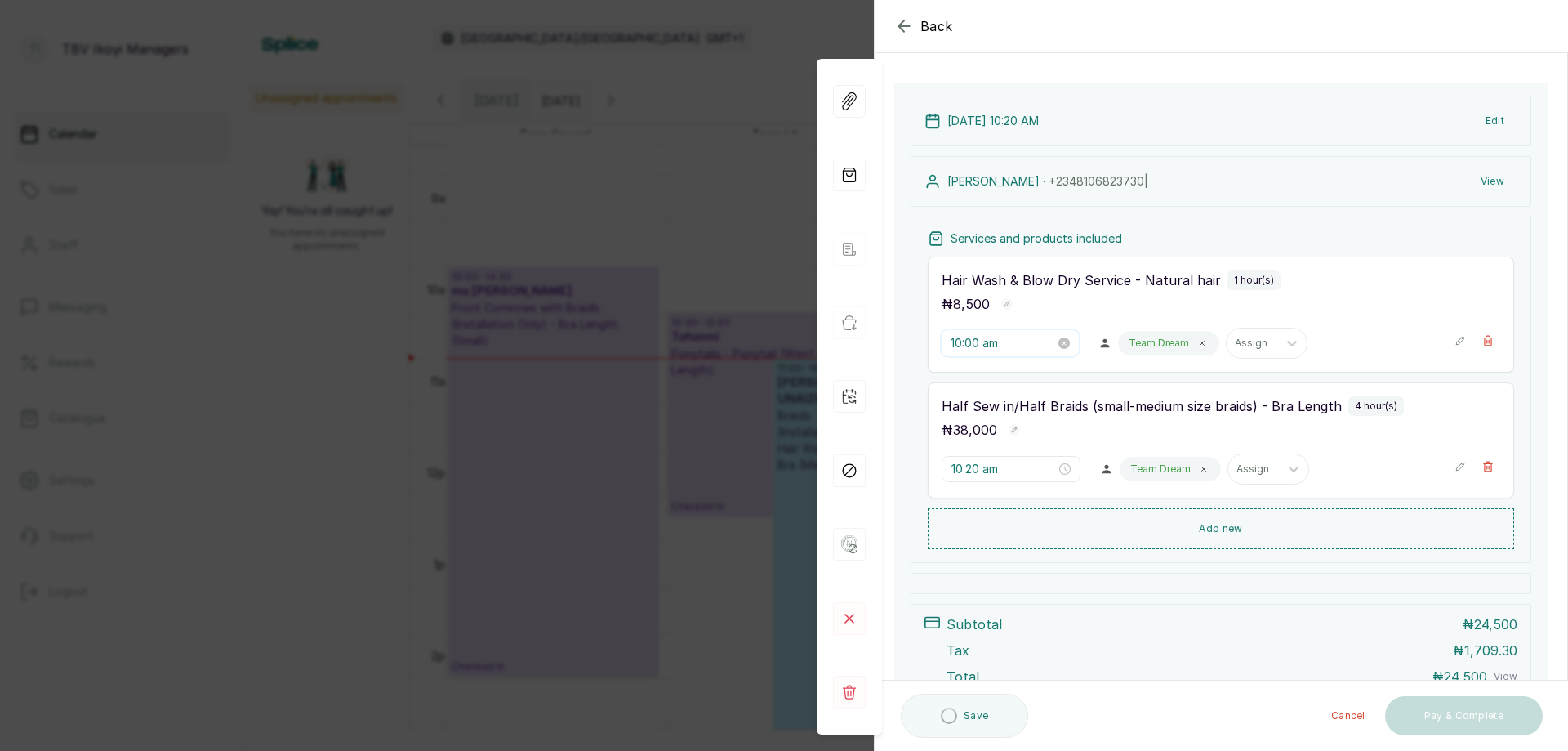
click at [1005, 343] on input "10:00 am" at bounding box center [1003, 343] width 105 height 18
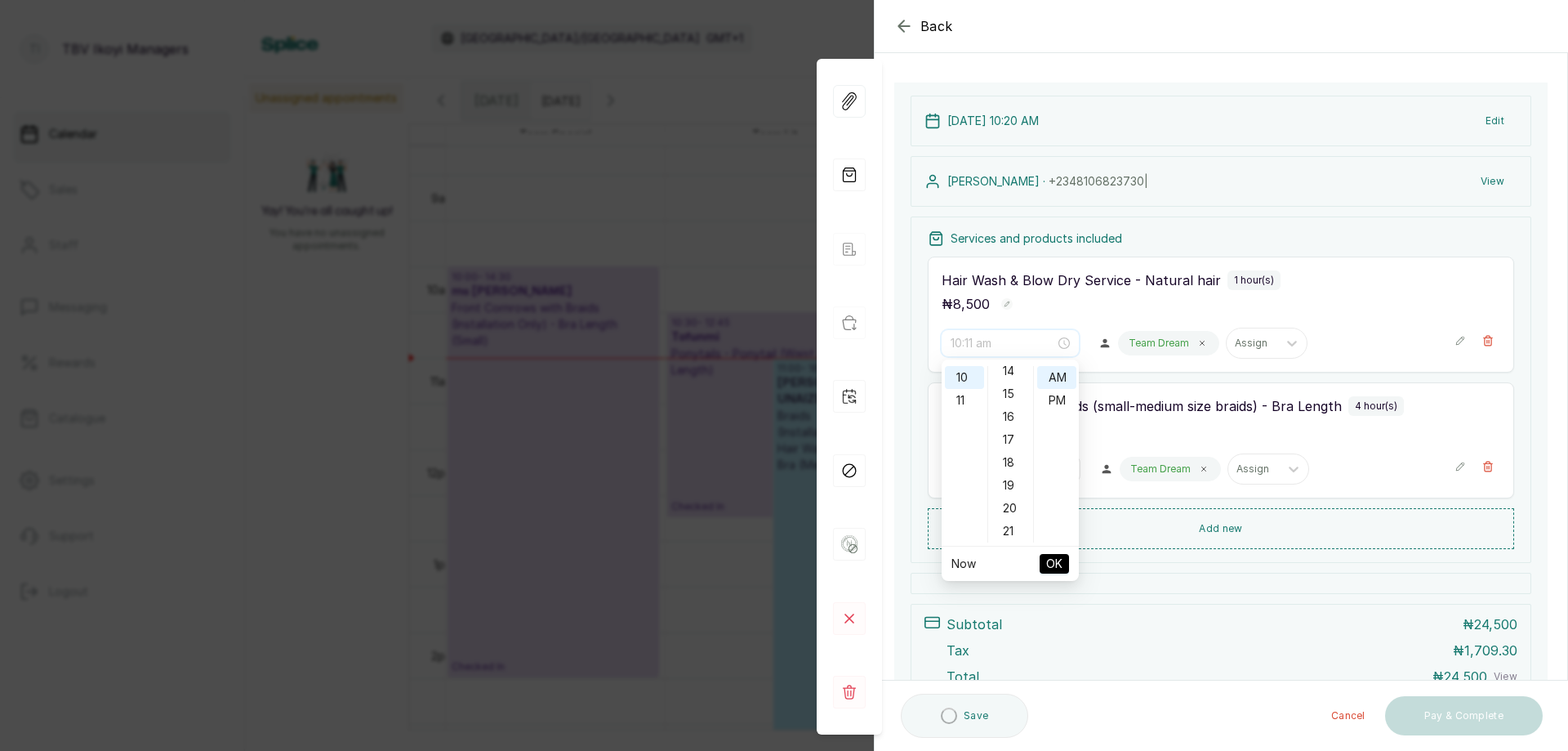
scroll to position [409, 0]
click at [1009, 436] on div "20" at bounding box center [1010, 426] width 39 height 23
type input "10:20 am"
click at [1062, 560] on span "OK" at bounding box center [1054, 564] width 16 height 31
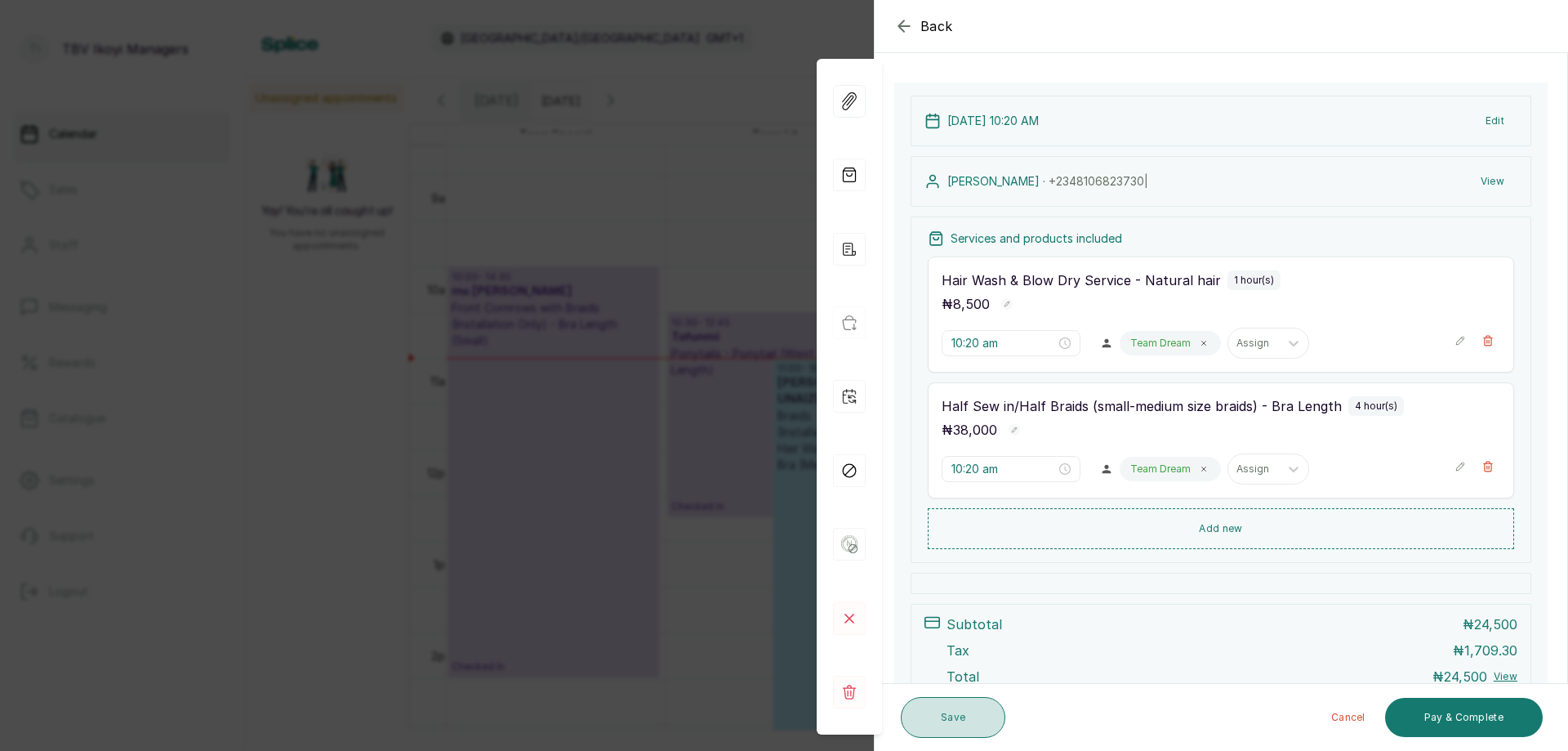
click at [937, 731] on button "Save" at bounding box center [953, 717] width 105 height 41
click at [953, 725] on button "Save" at bounding box center [953, 717] width 105 height 41
click at [926, 720] on button "Save" at bounding box center [953, 717] width 105 height 41
click at [948, 736] on button "Save" at bounding box center [953, 717] width 105 height 41
click at [937, 730] on button "Save" at bounding box center [953, 717] width 105 height 41
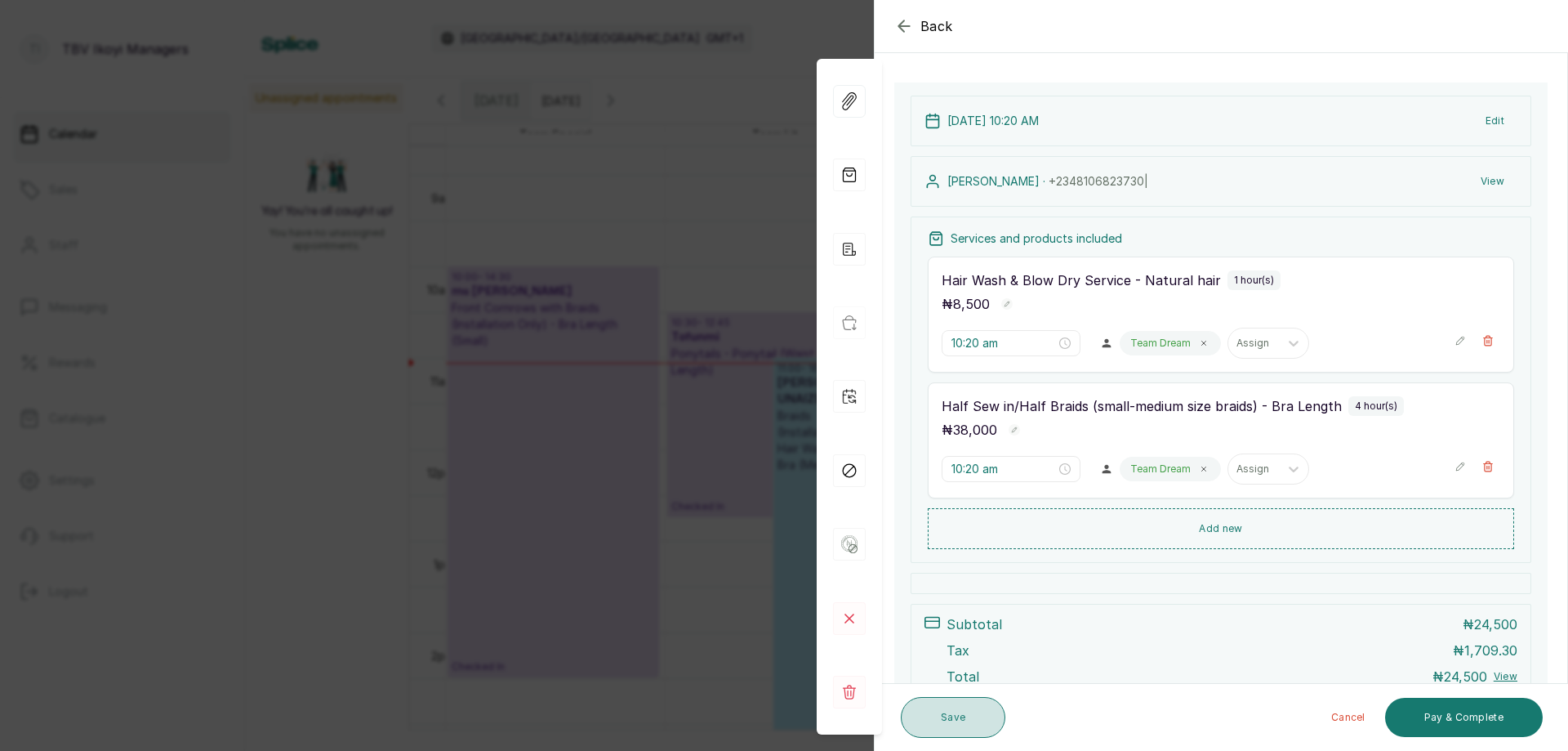
click at [934, 730] on button "Save" at bounding box center [953, 717] width 105 height 41
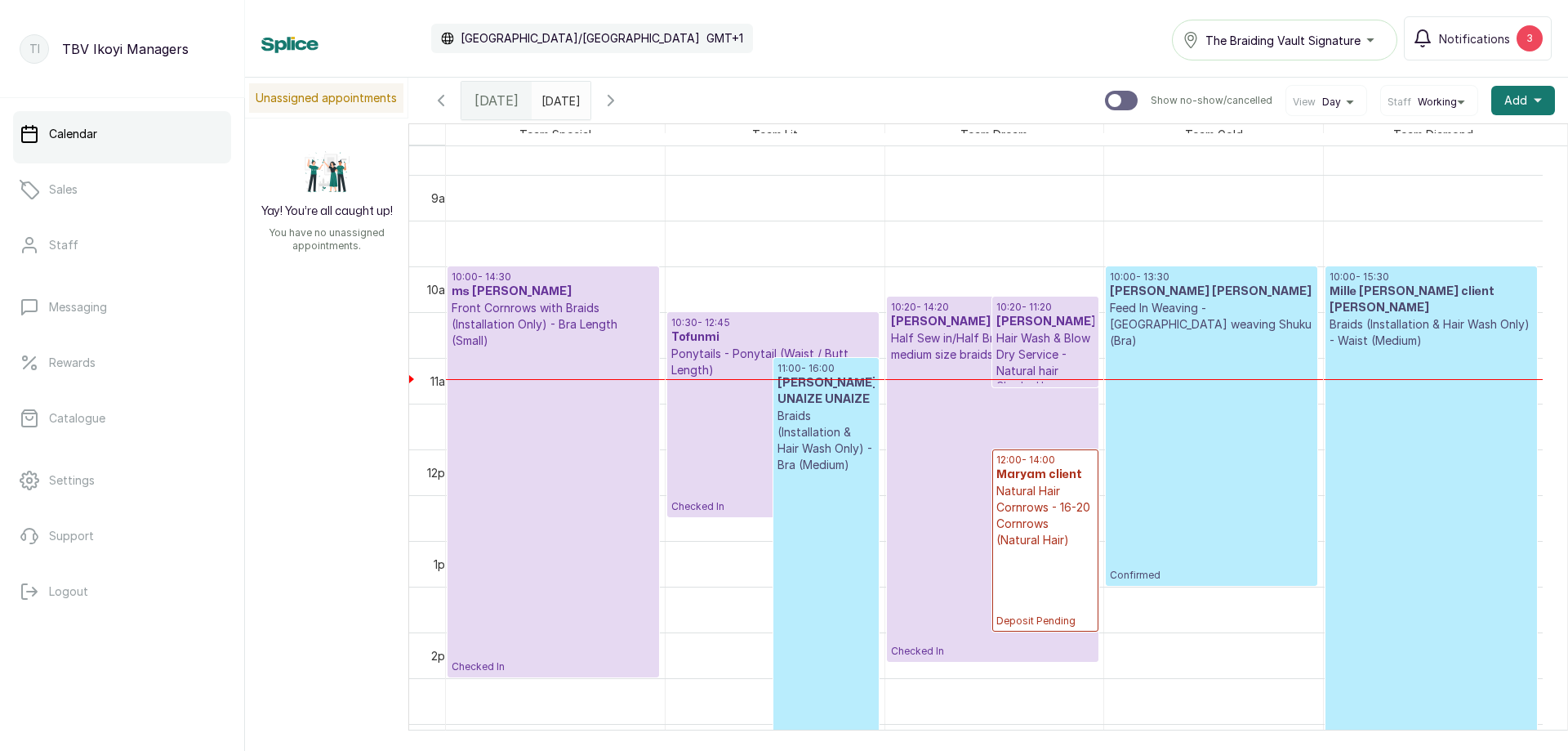
click at [559, 102] on input "[DATE]" at bounding box center [546, 97] width 26 height 28
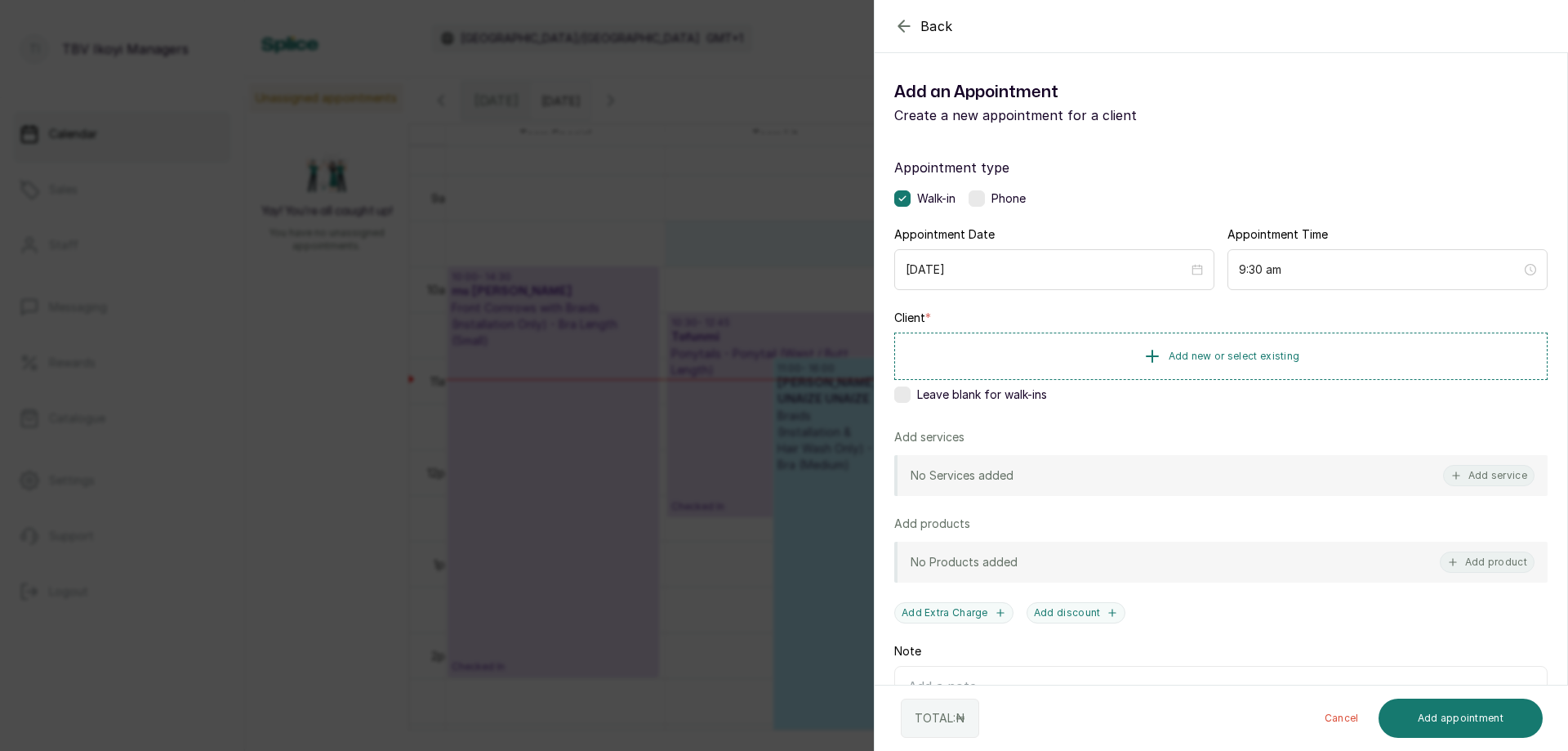
click at [904, 24] on icon "button" at bounding box center [904, 26] width 20 height 20
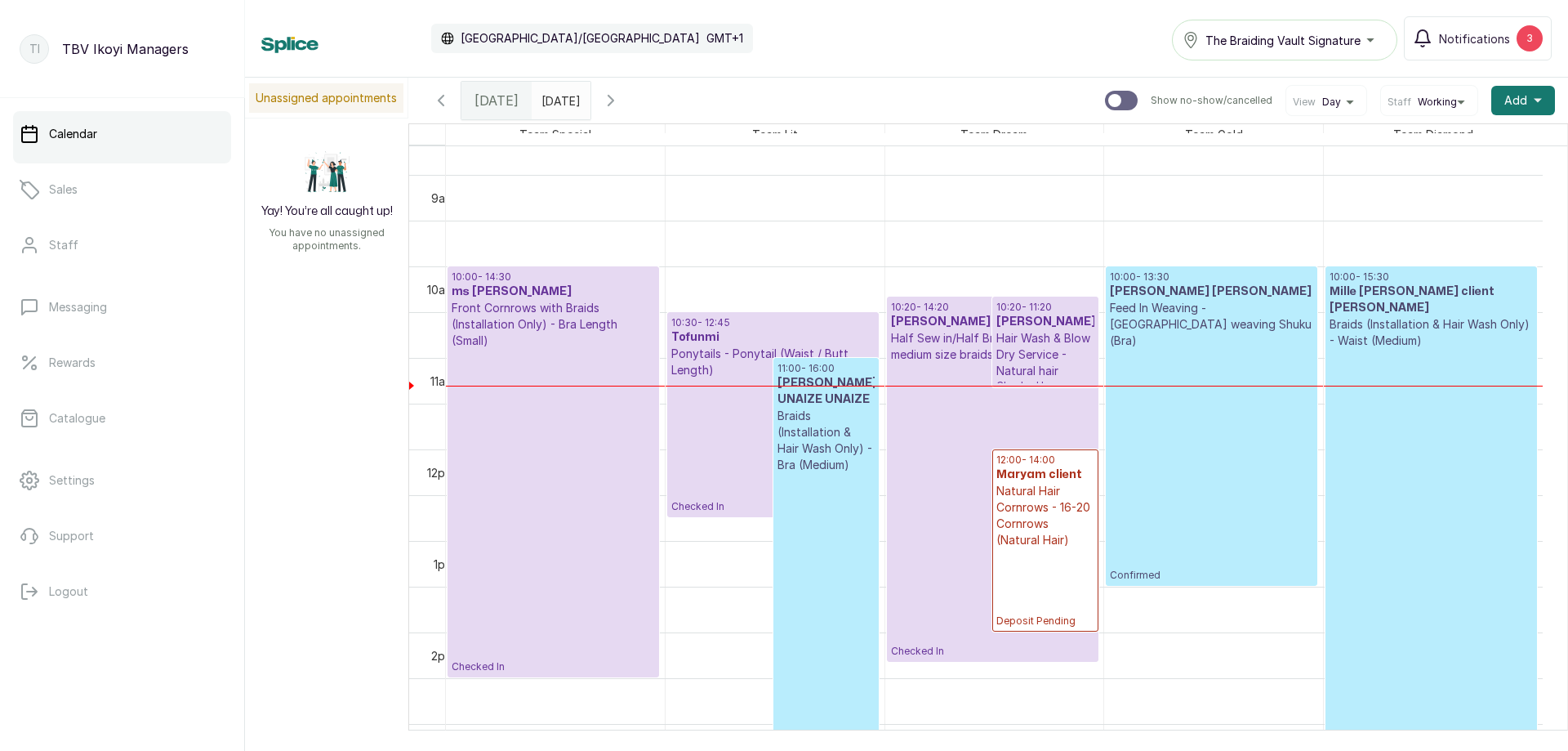
click at [814, 549] on p "Confirmed" at bounding box center [825, 642] width 97 height 338
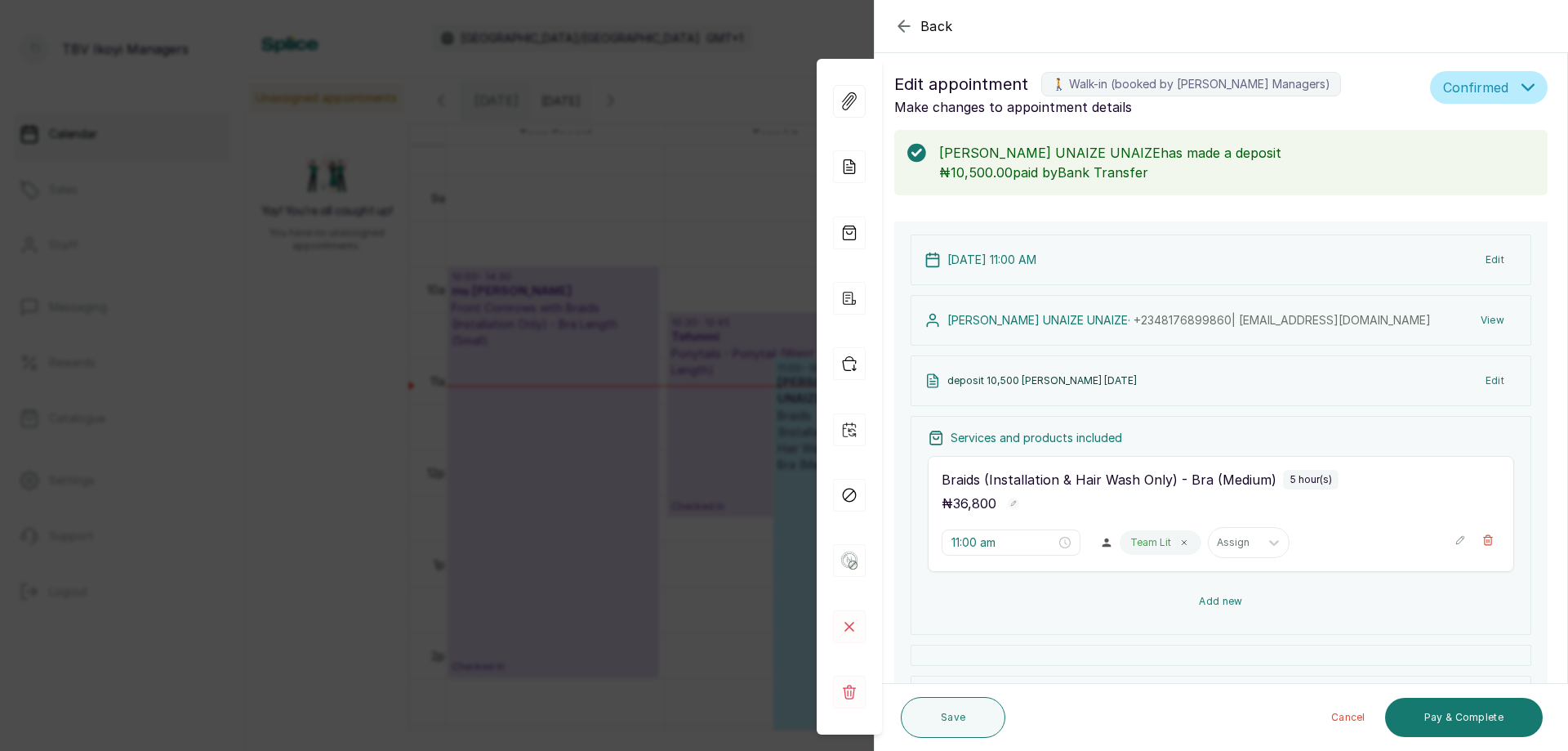
scroll to position [172, 0]
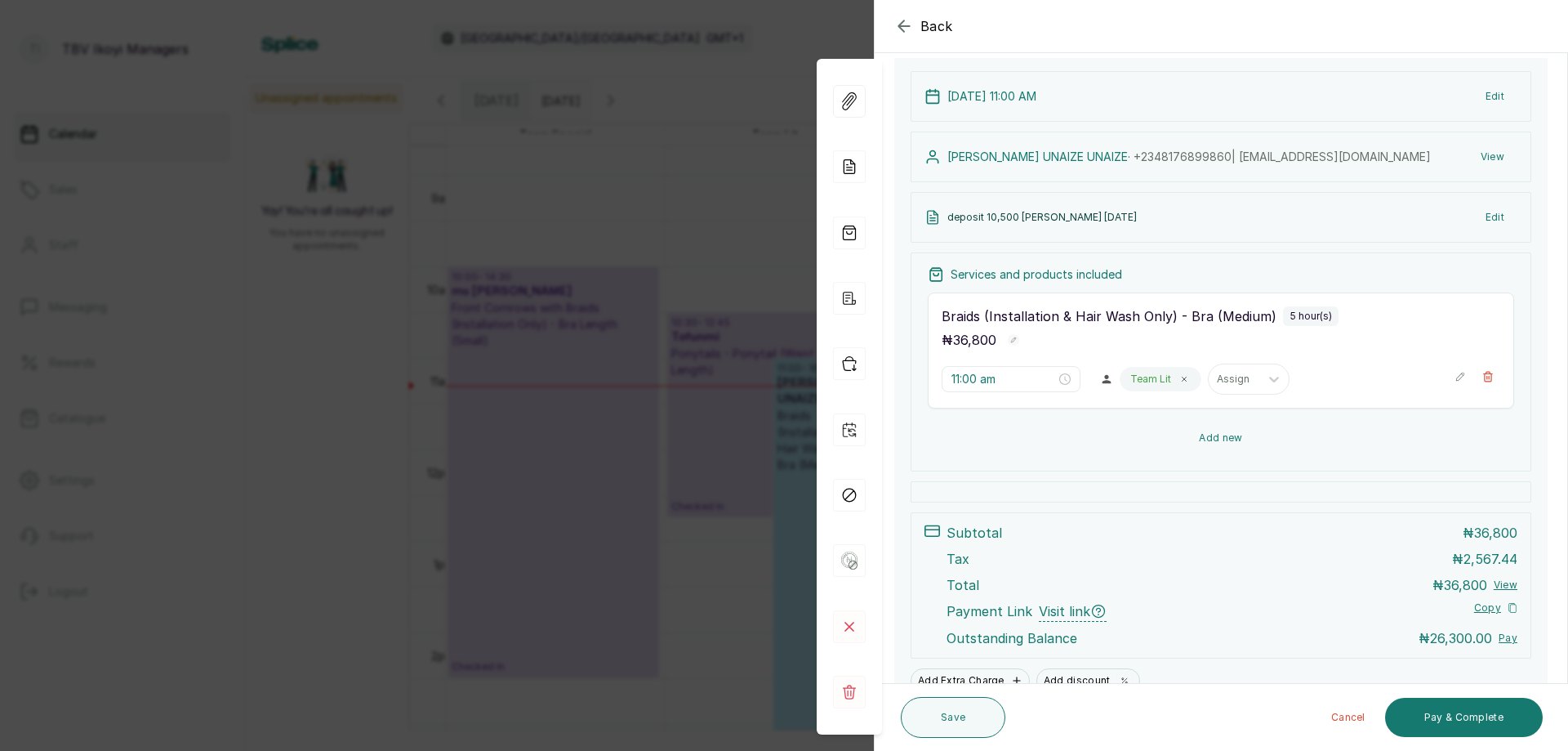
click at [1222, 446] on button "Add new" at bounding box center [1221, 438] width 587 height 39
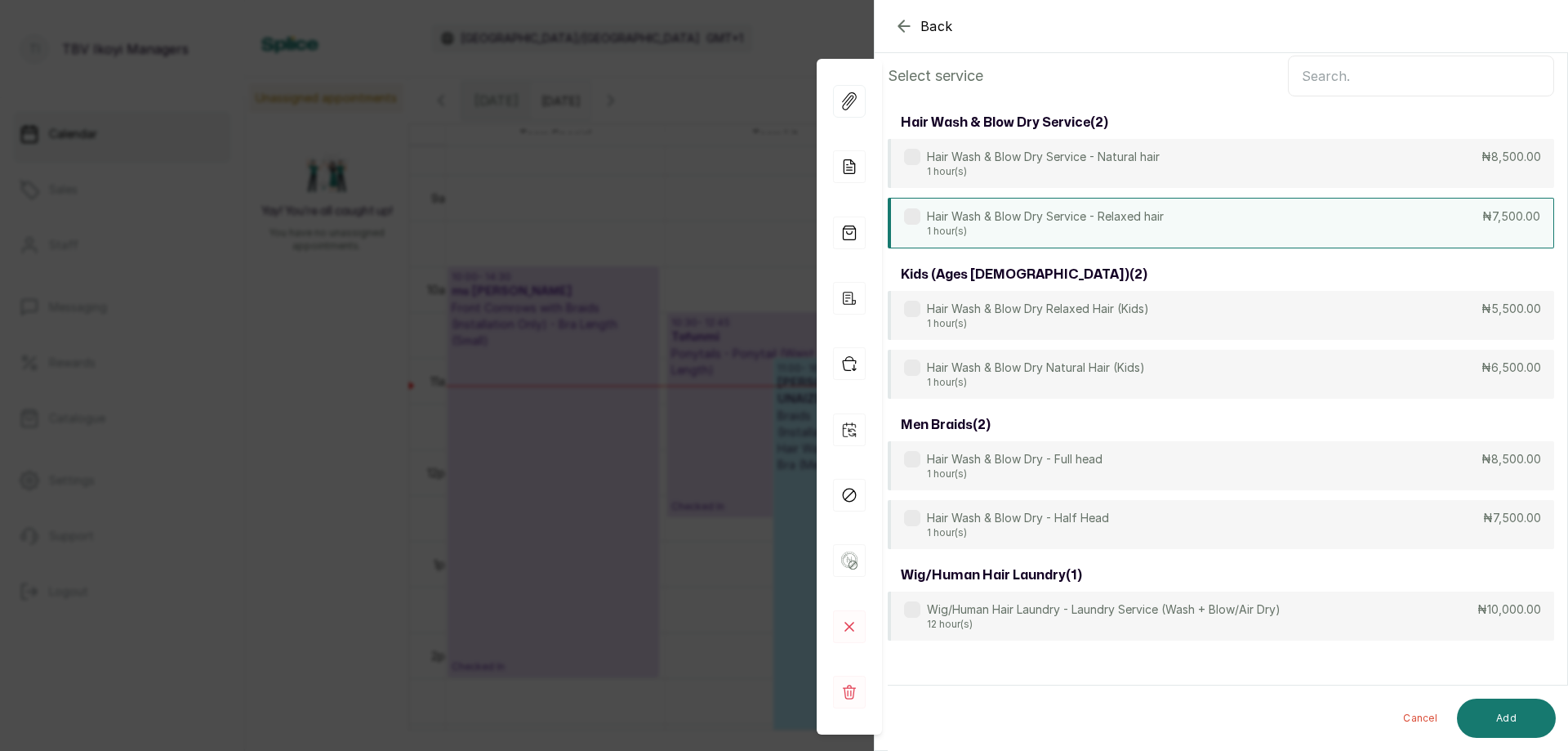
scroll to position [0, 0]
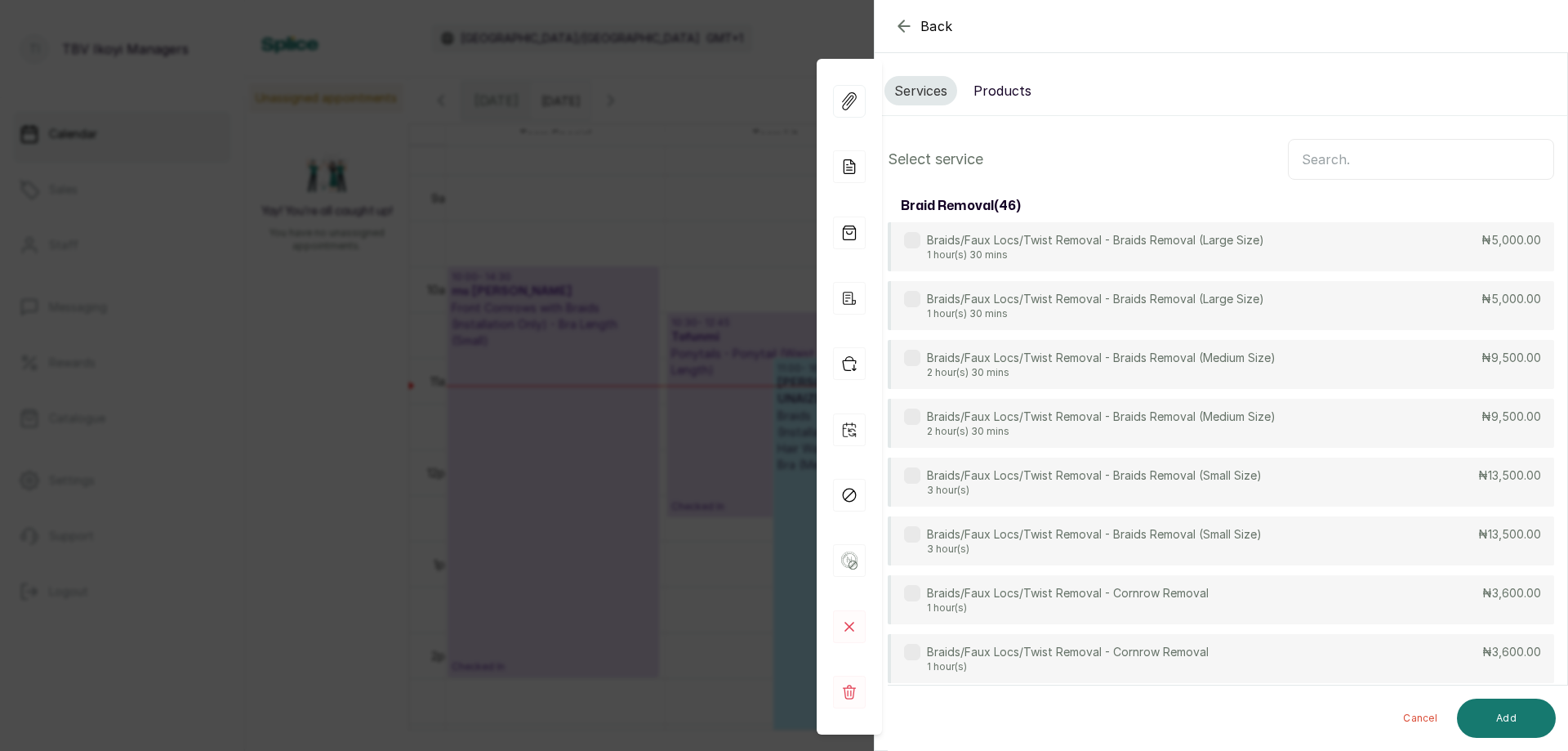
click at [1344, 163] on input "text" at bounding box center [1421, 159] width 266 height 41
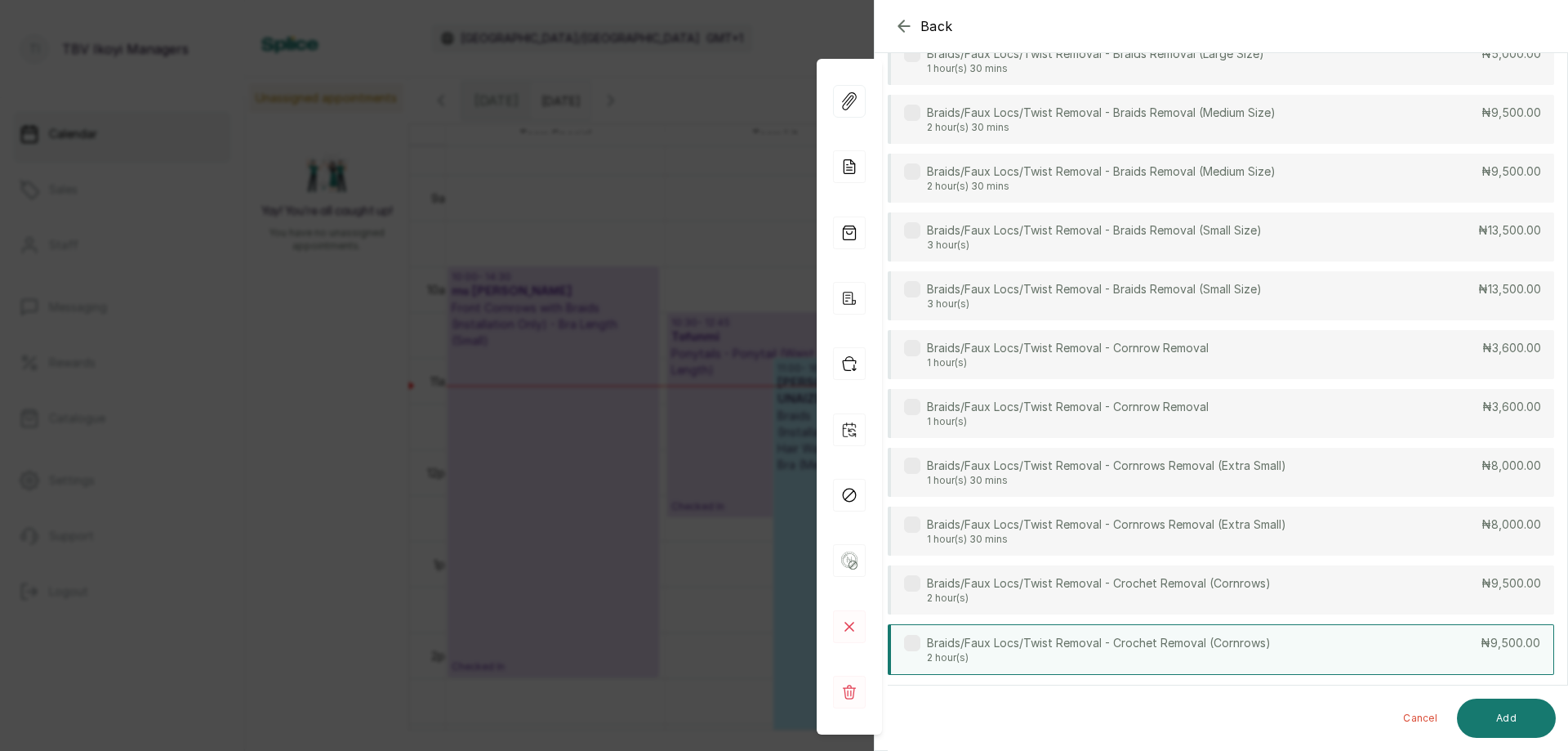
scroll to position [327, 0]
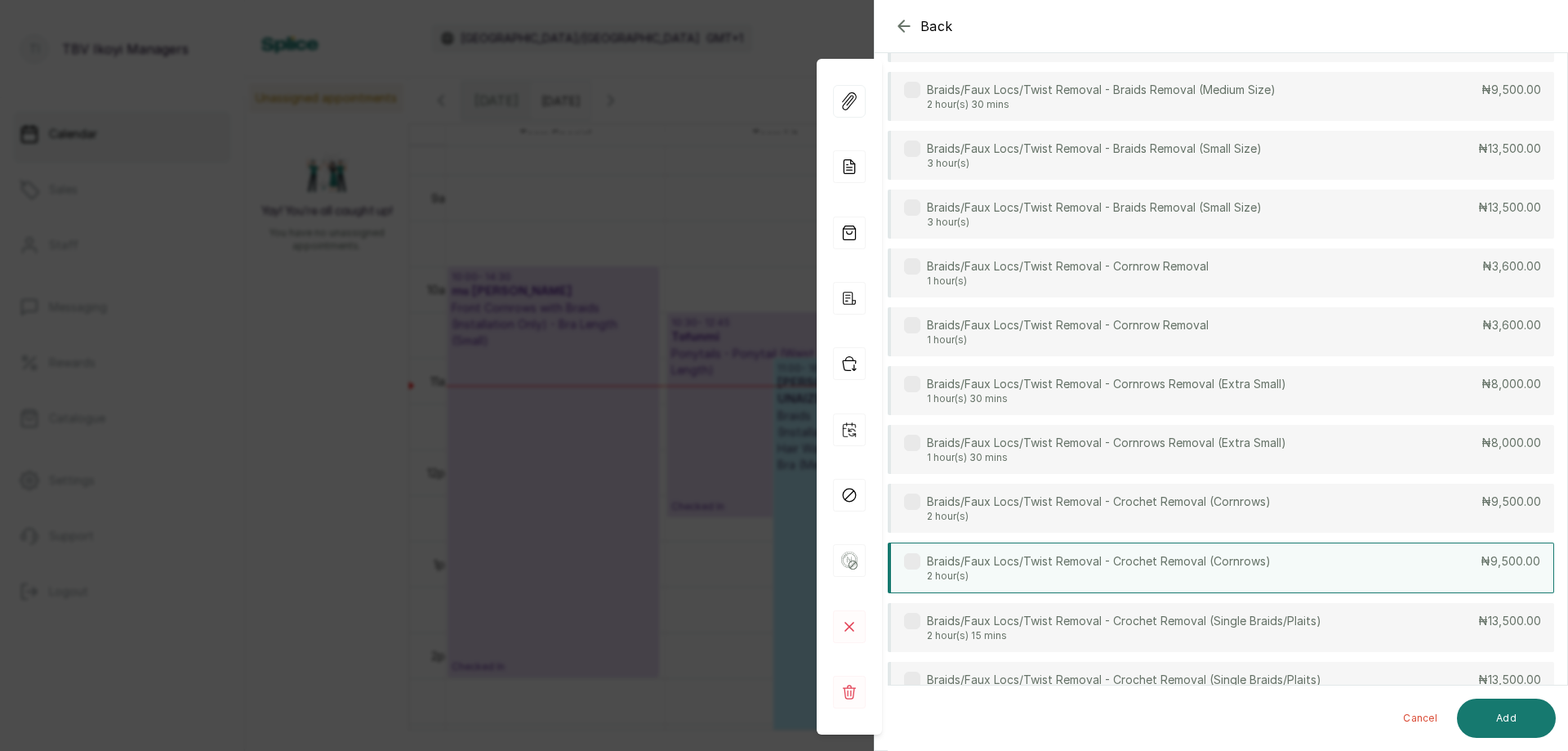
type input "removal"
click at [1151, 575] on p "2 hour(s)" at bounding box center [1099, 576] width 344 height 13
click at [1504, 714] on button "Add" at bounding box center [1506, 718] width 99 height 39
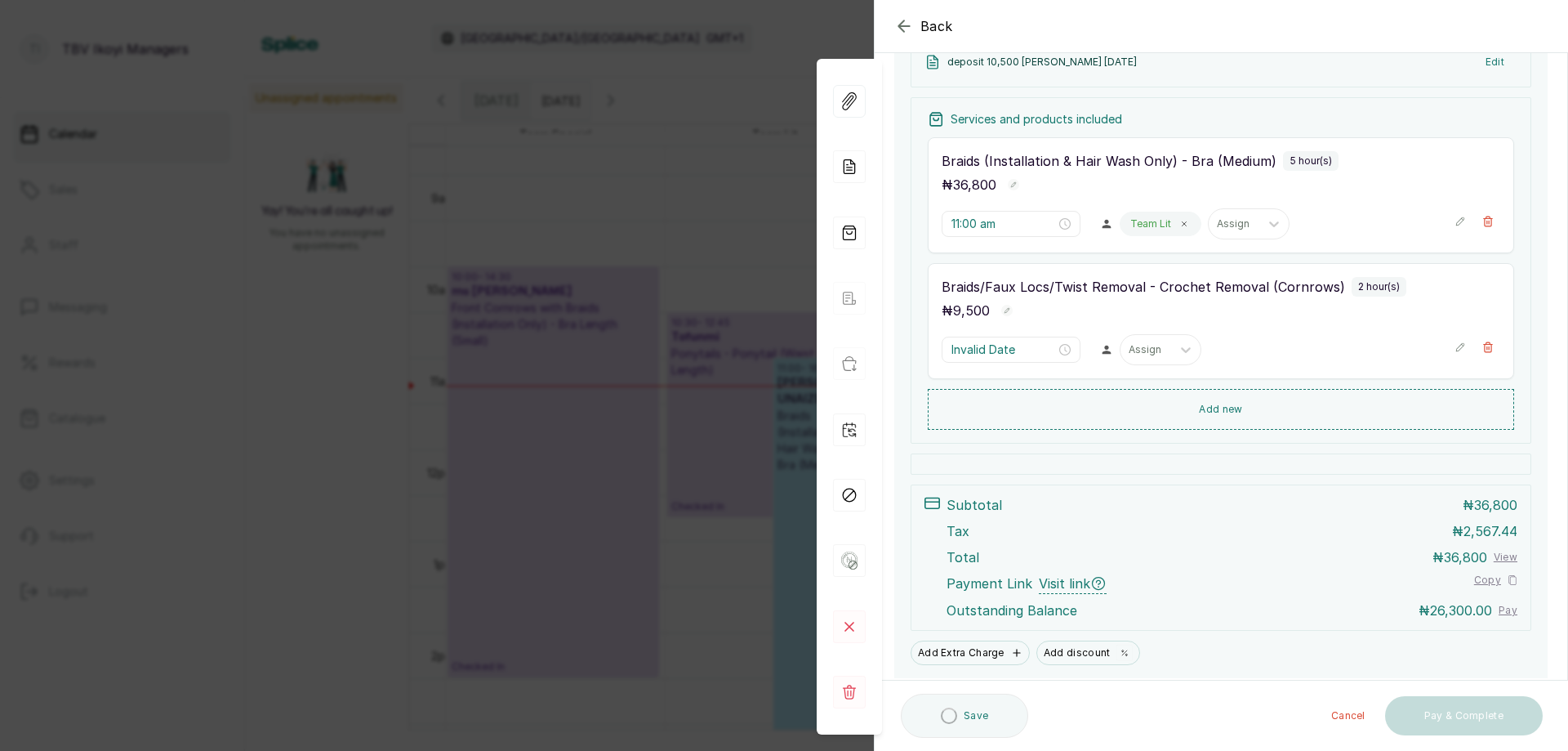
type input "4:00 pm"
click at [1455, 348] on icon "button" at bounding box center [1460, 347] width 11 height 11
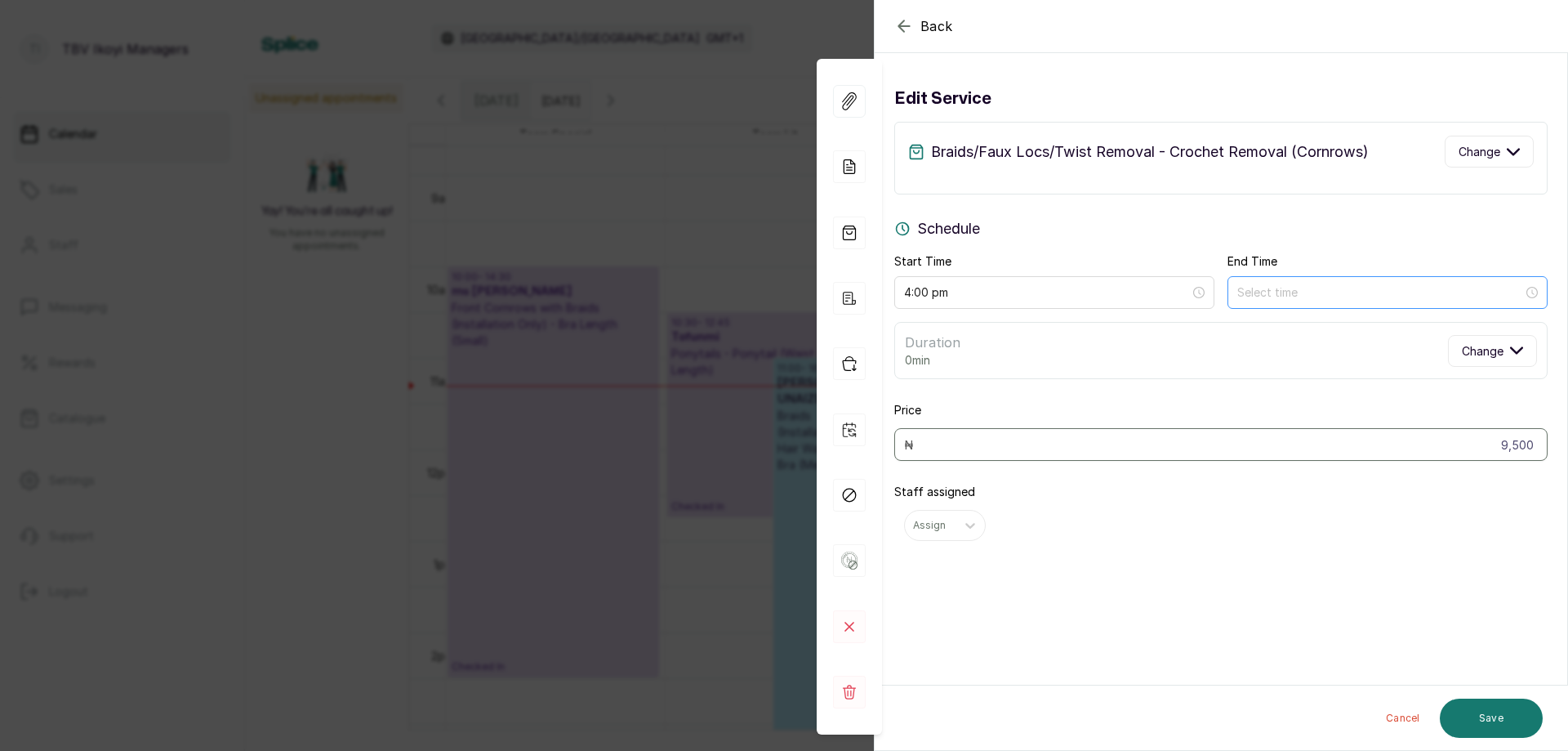
scroll to position [0, 0]
click at [1445, 152] on button "Change" at bounding box center [1489, 152] width 89 height 32
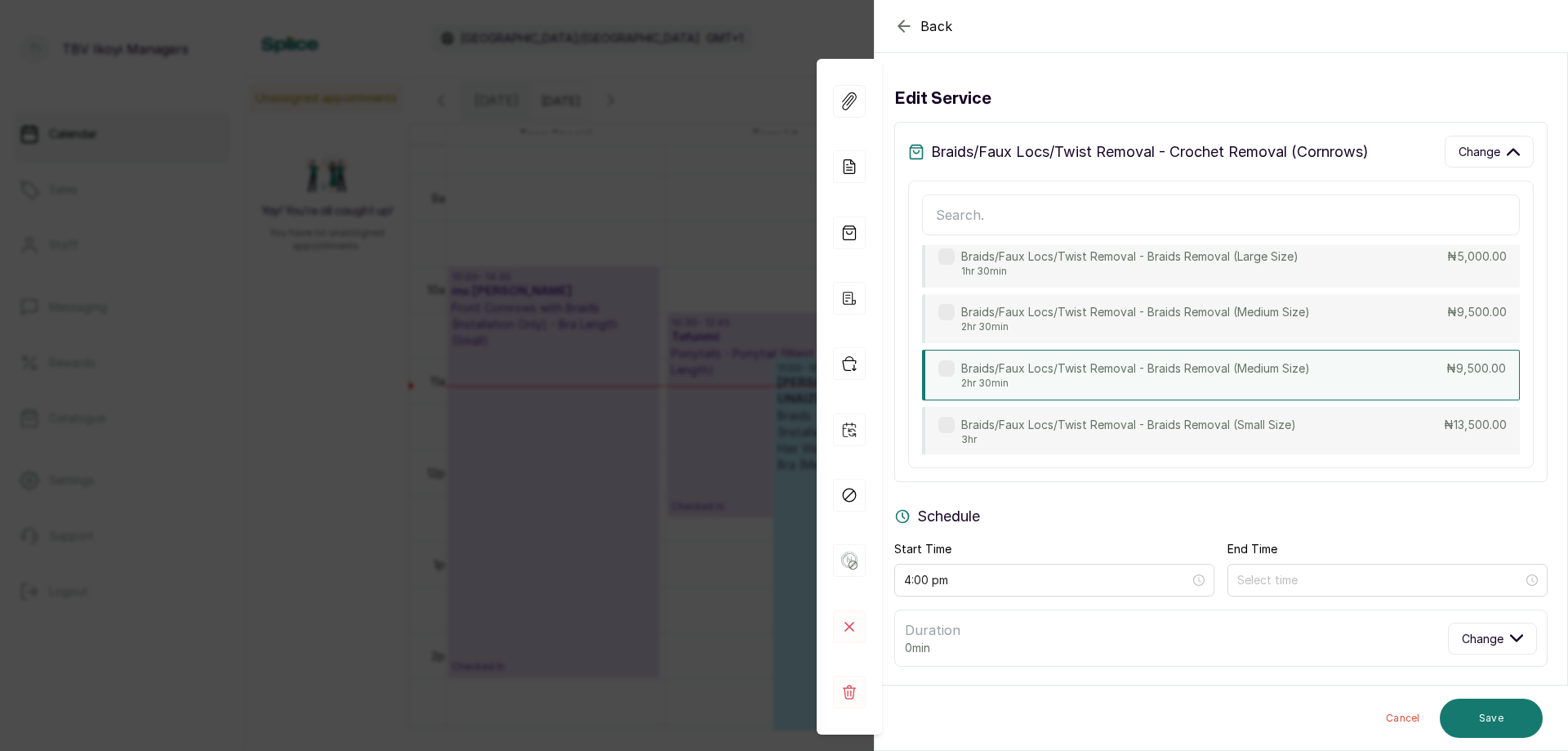
scroll to position [81, 0]
click at [1136, 366] on p "Braids/Faux Locs/Twist Removal - Braids Removal (Medium Size)" at bounding box center [1135, 369] width 349 height 16
type input "6:30 pm"
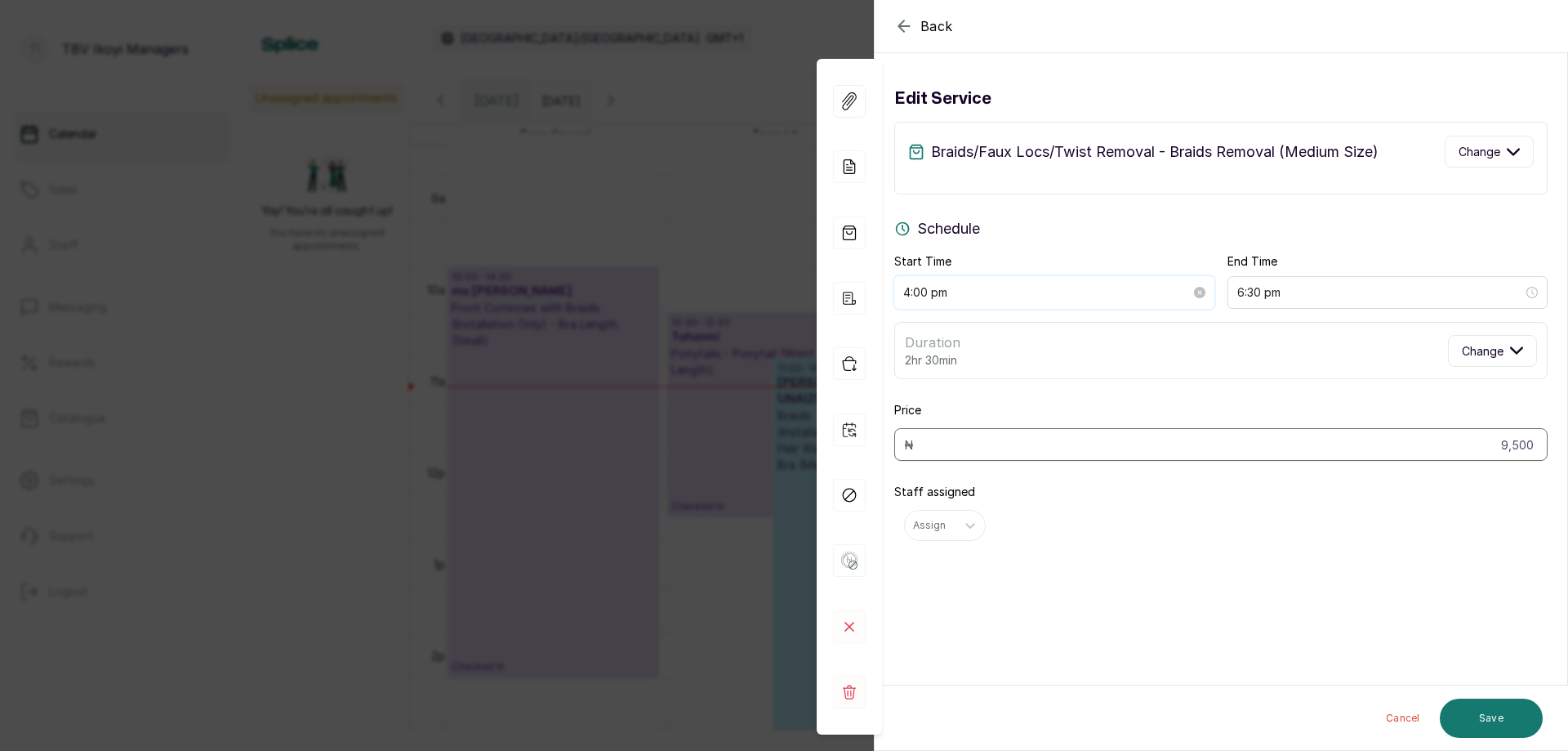
click at [986, 289] on input "4:00 pm" at bounding box center [1047, 293] width 288 height 18
click at [911, 417] on div "11" at bounding box center [916, 418] width 39 height 23
click at [958, 338] on div "18" at bounding box center [963, 333] width 39 height 23
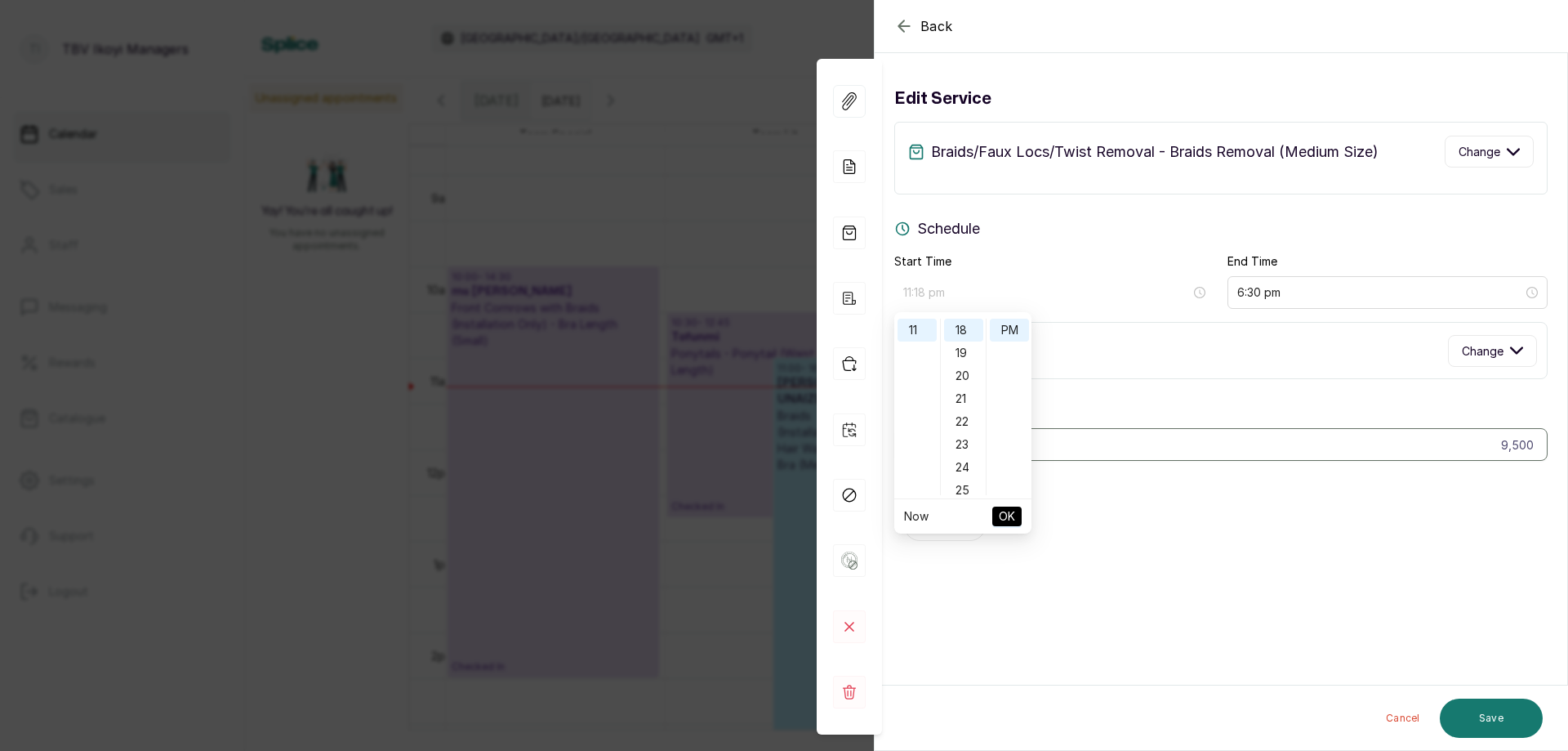
scroll to position [0, 0]
click at [1009, 321] on div "AM" at bounding box center [1009, 330] width 39 height 23
type input "11:18 am"
click at [1002, 526] on span "OK" at bounding box center [1007, 516] width 16 height 31
click at [1493, 742] on div "Cancel Save" at bounding box center [1221, 718] width 695 height 65
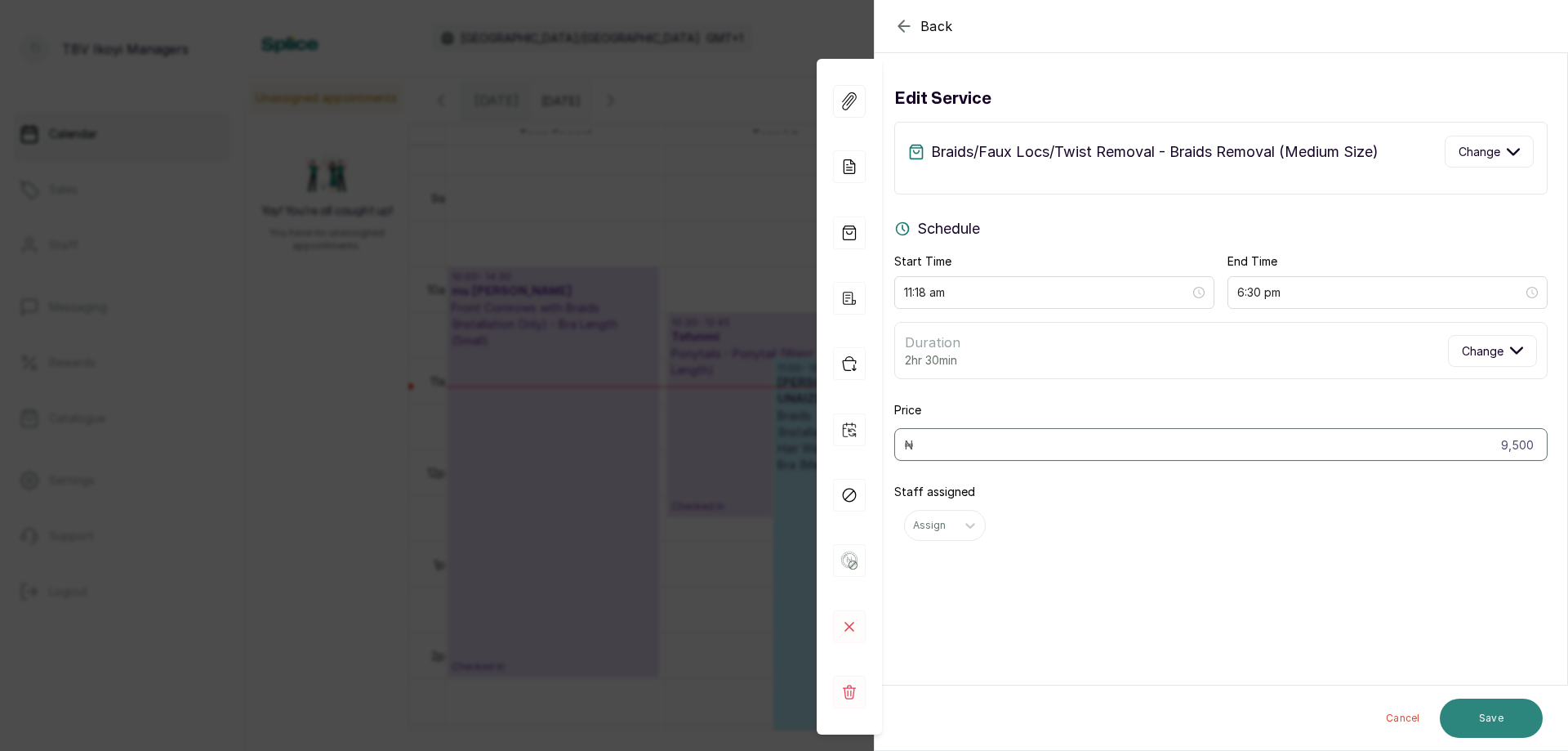
click at [1476, 725] on button "Save" at bounding box center [1491, 718] width 103 height 39
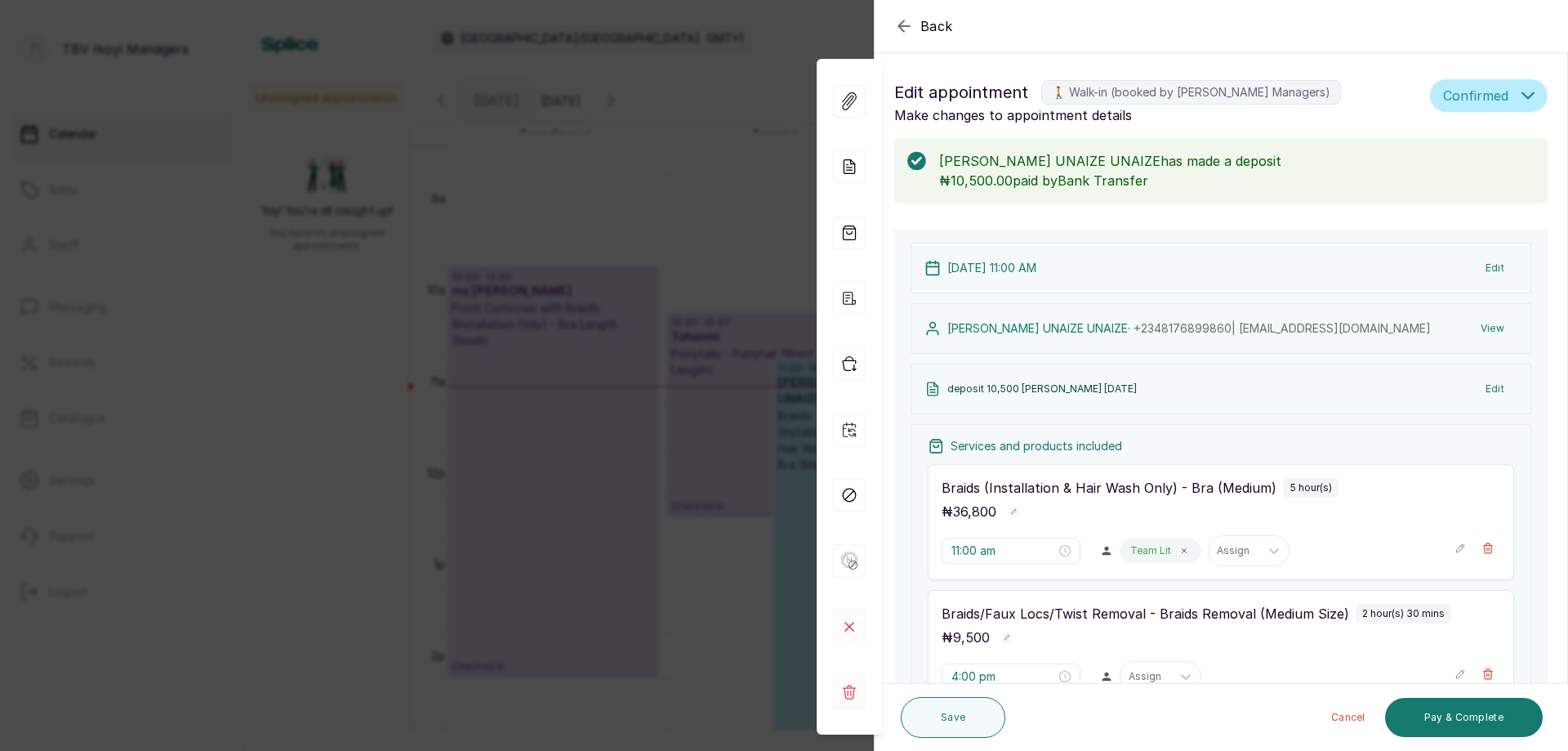
scroll to position [163, 0]
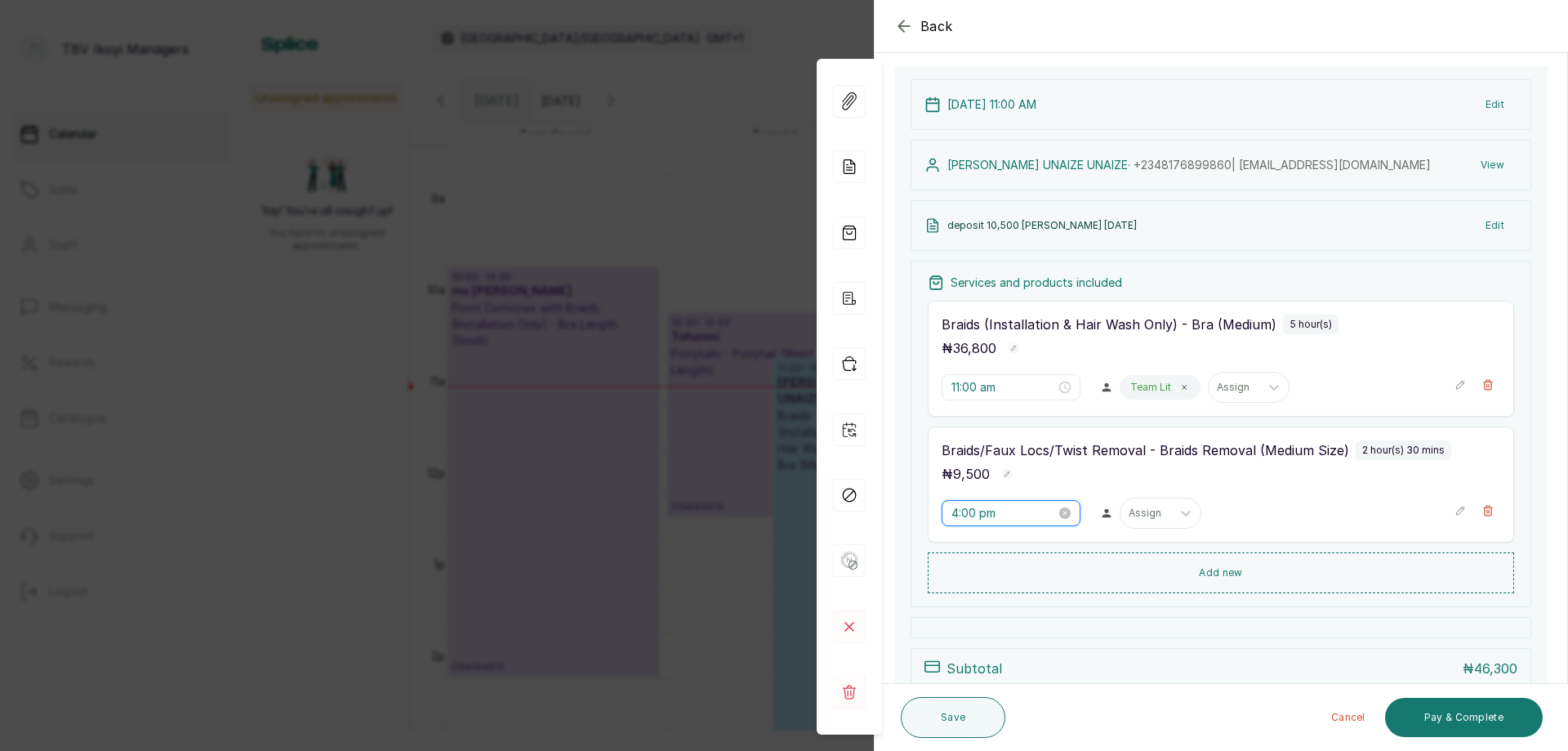
click at [1020, 511] on input "4:00 pm" at bounding box center [1003, 513] width 105 height 18
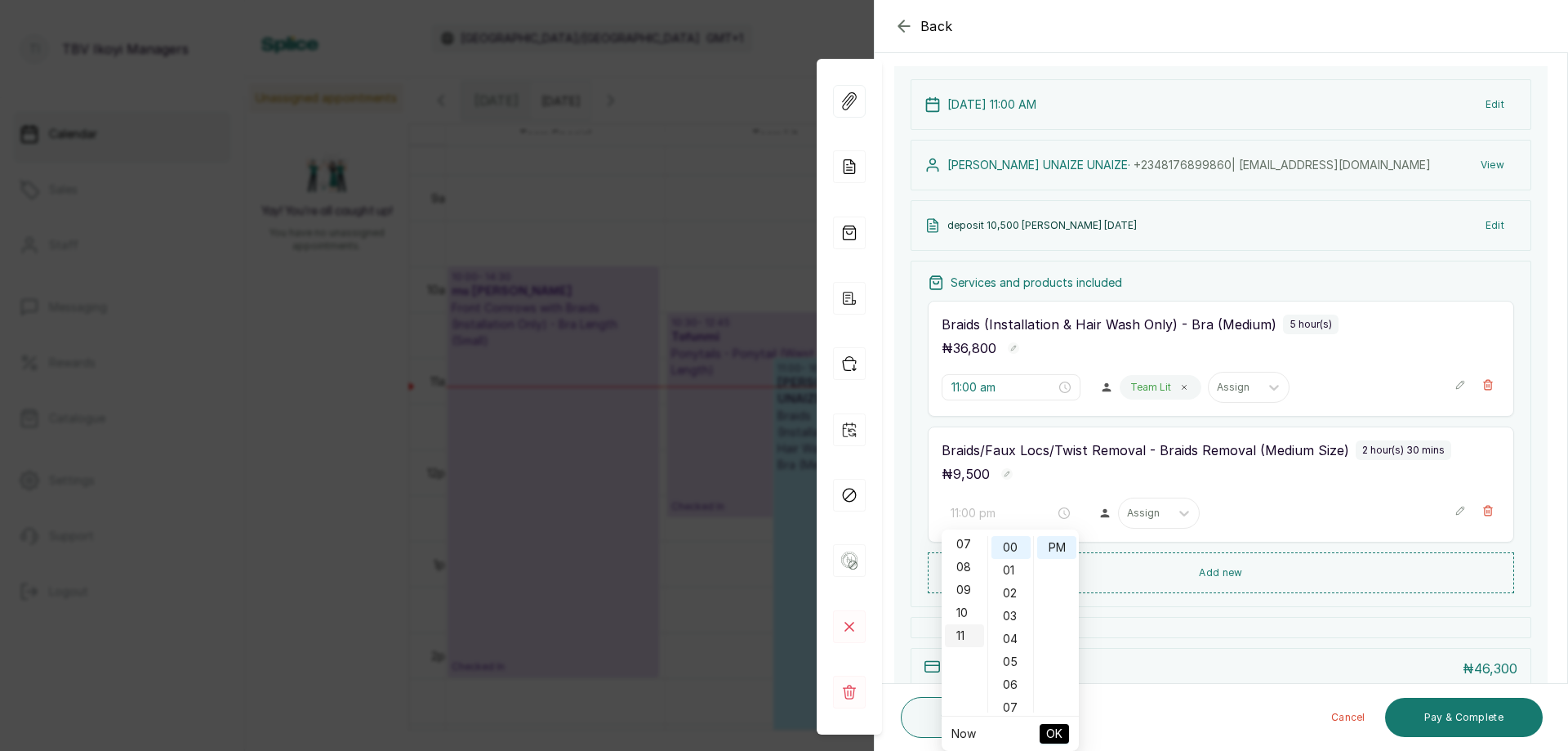
click at [966, 634] on div "11" at bounding box center [964, 636] width 39 height 23
click at [1016, 550] on div "18" at bounding box center [1010, 551] width 39 height 23
click at [1065, 726] on button "OK" at bounding box center [1054, 734] width 29 height 20
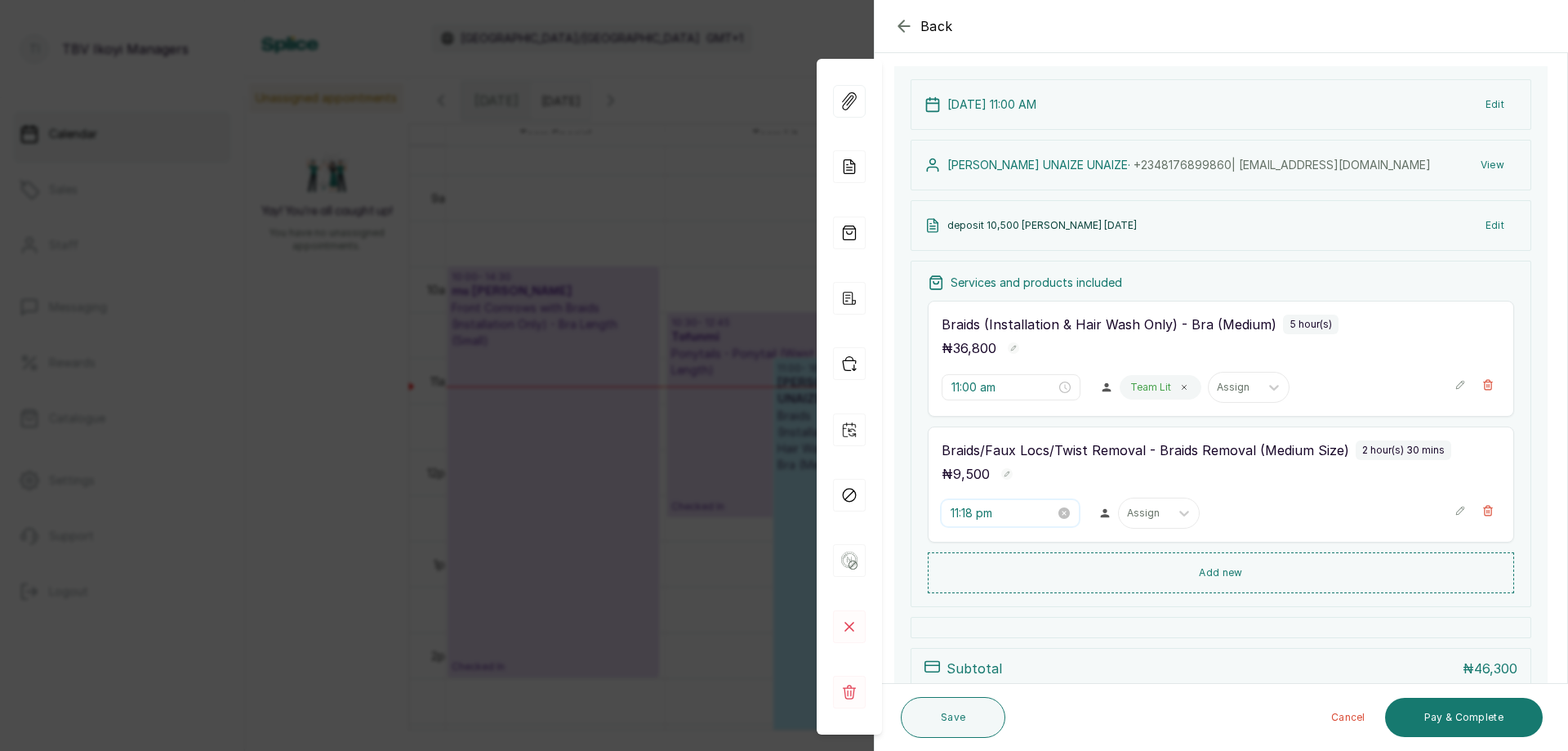
click at [1018, 511] on input "11:18 pm" at bounding box center [1003, 513] width 105 height 18
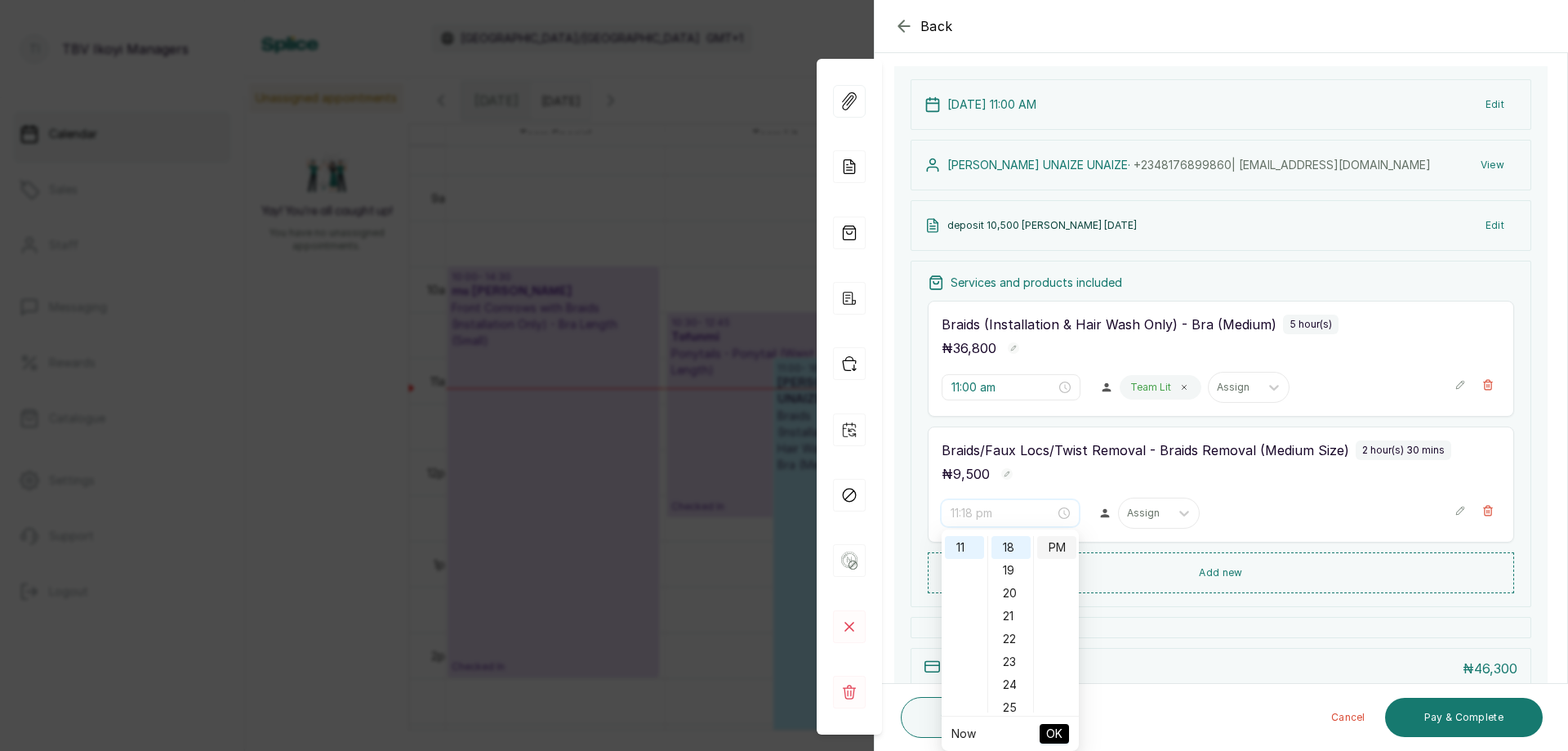
scroll to position [0, 0]
type input "11:18 am"
click at [1064, 550] on div "AM" at bounding box center [1056, 547] width 39 height 23
click at [1058, 741] on span "OK" at bounding box center [1054, 734] width 16 height 31
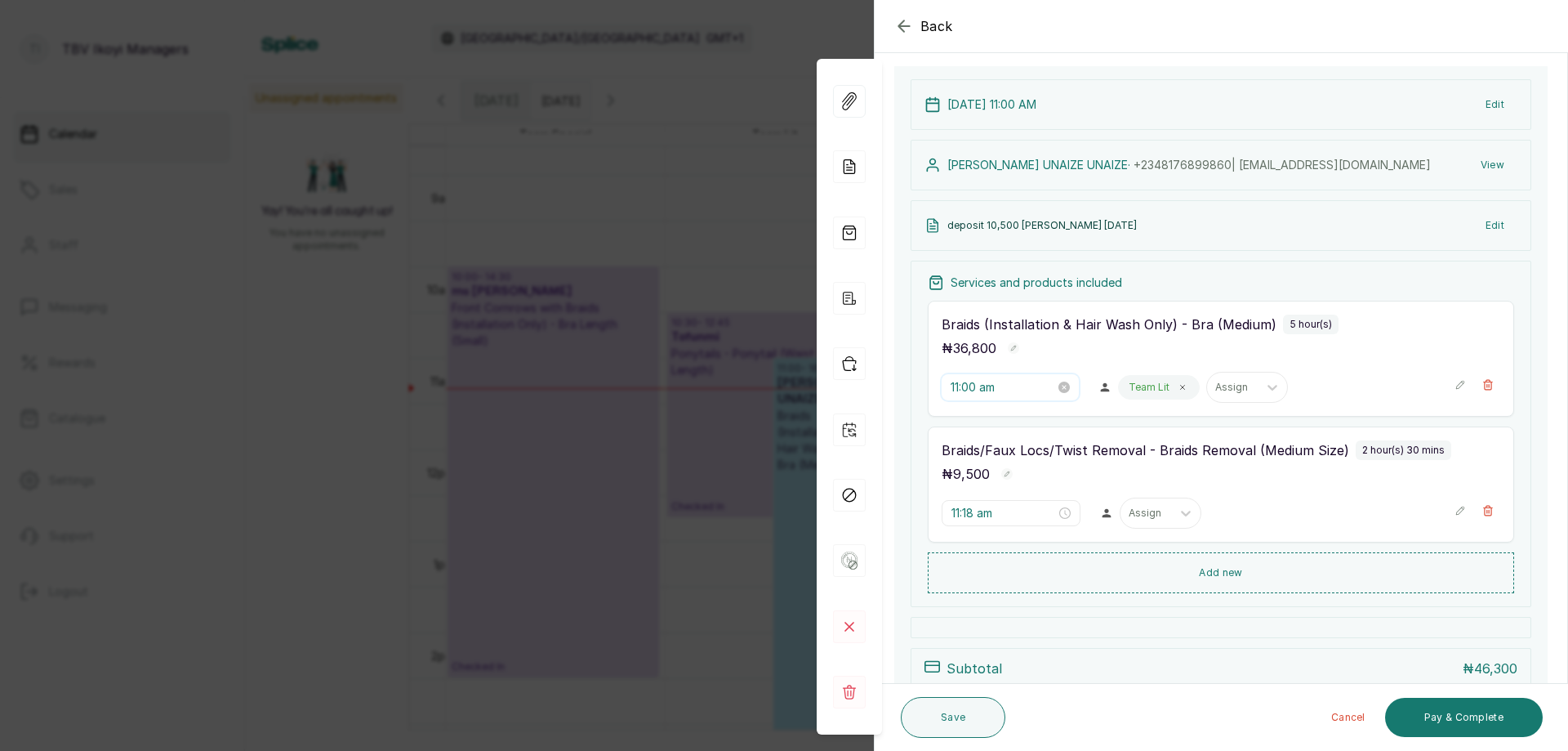
click at [1004, 387] on input "11:00 am" at bounding box center [1003, 387] width 105 height 18
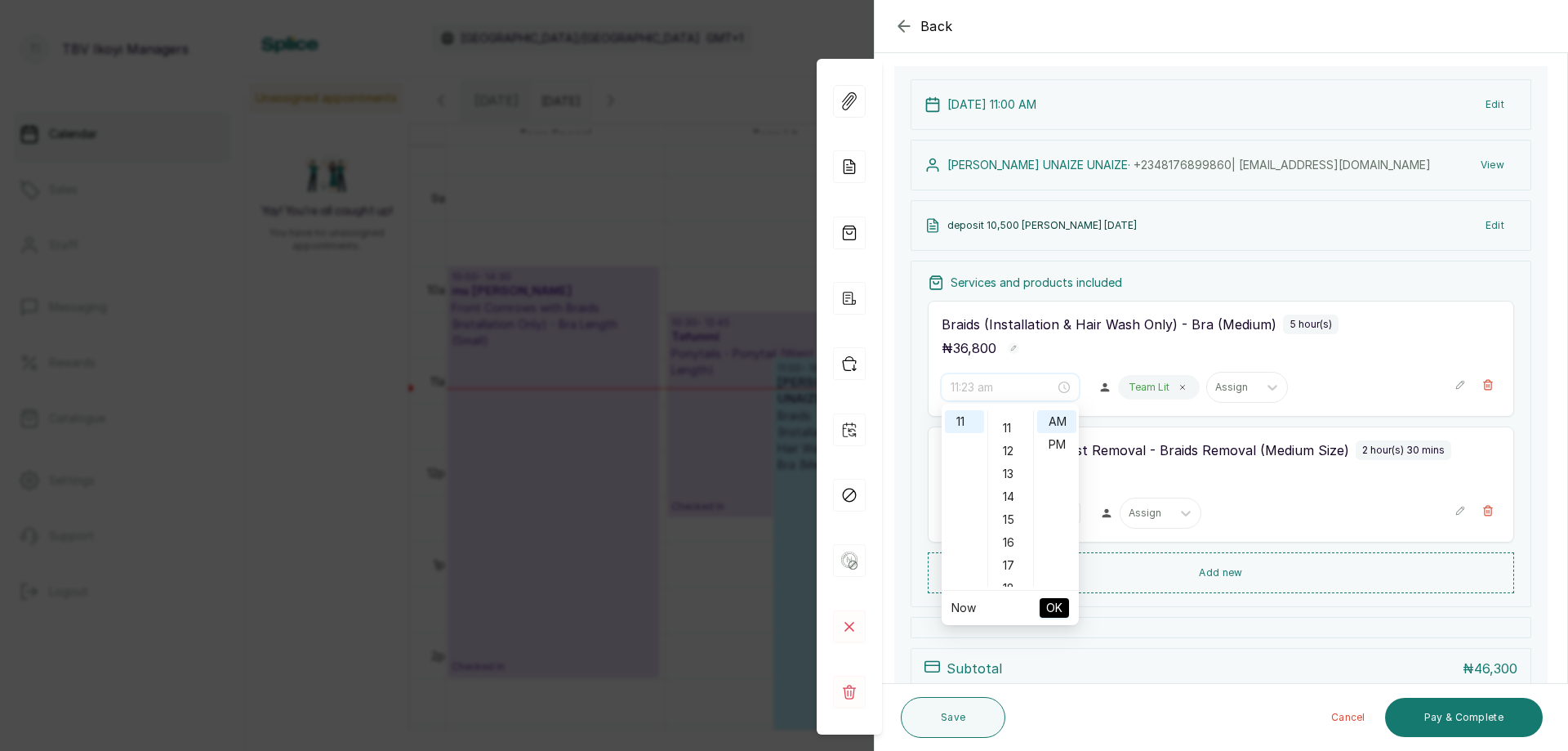
scroll to position [409, 0]
click at [1006, 424] on div "18" at bounding box center [1010, 425] width 39 height 23
type input "11:18 am"
click at [1050, 611] on span "OK" at bounding box center [1054, 608] width 16 height 31
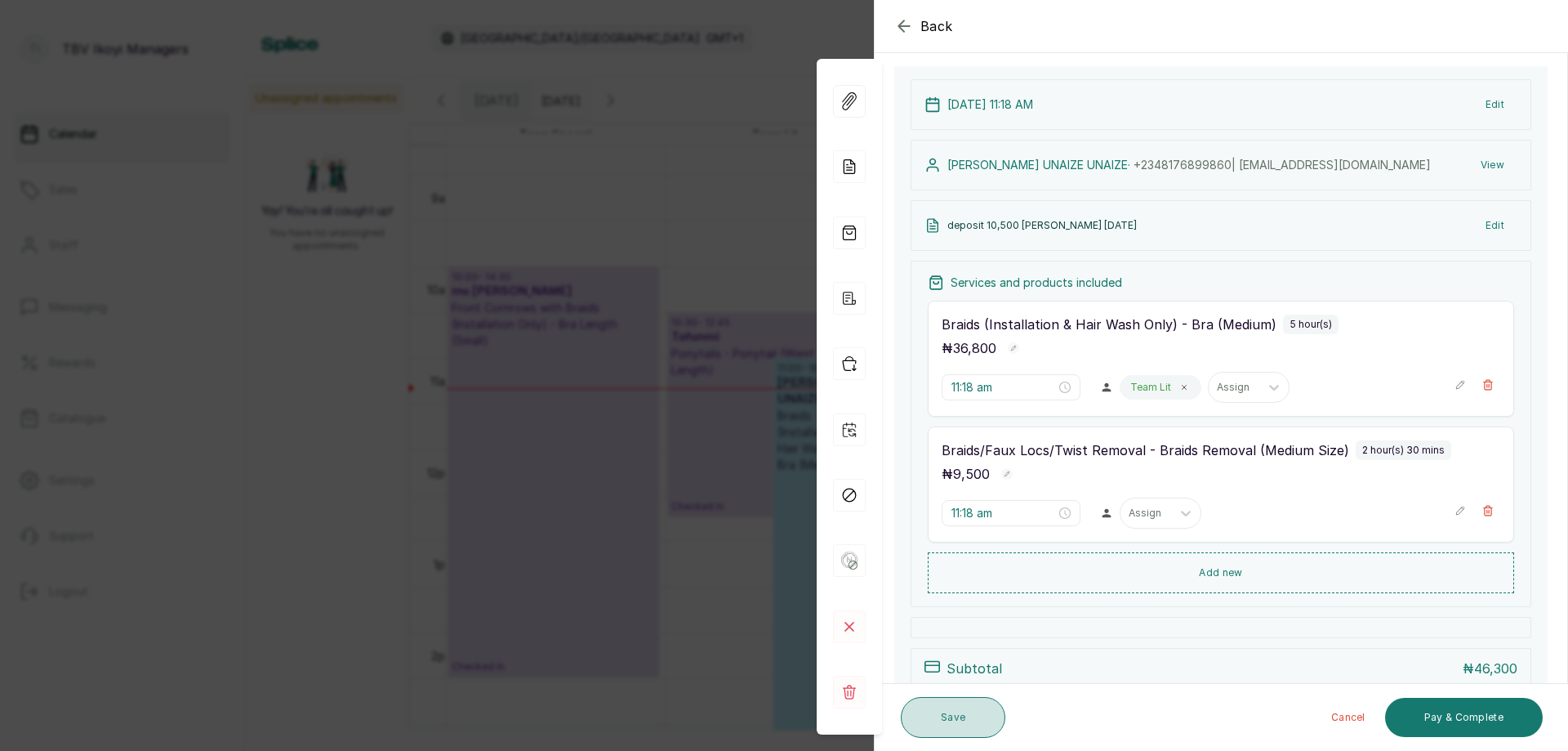
click at [947, 715] on button "Save" at bounding box center [953, 717] width 105 height 41
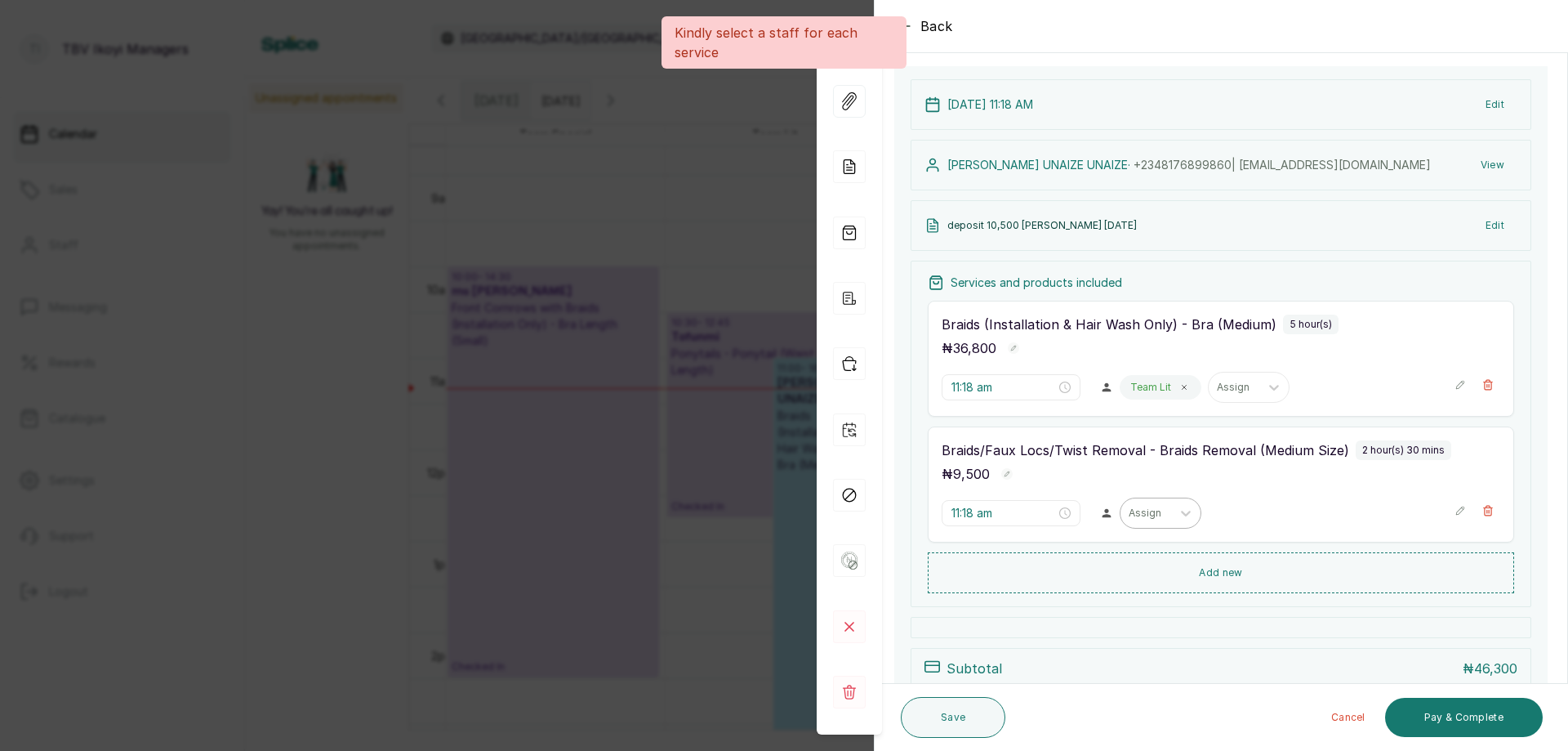
click at [1143, 509] on div at bounding box center [1146, 513] width 34 height 15
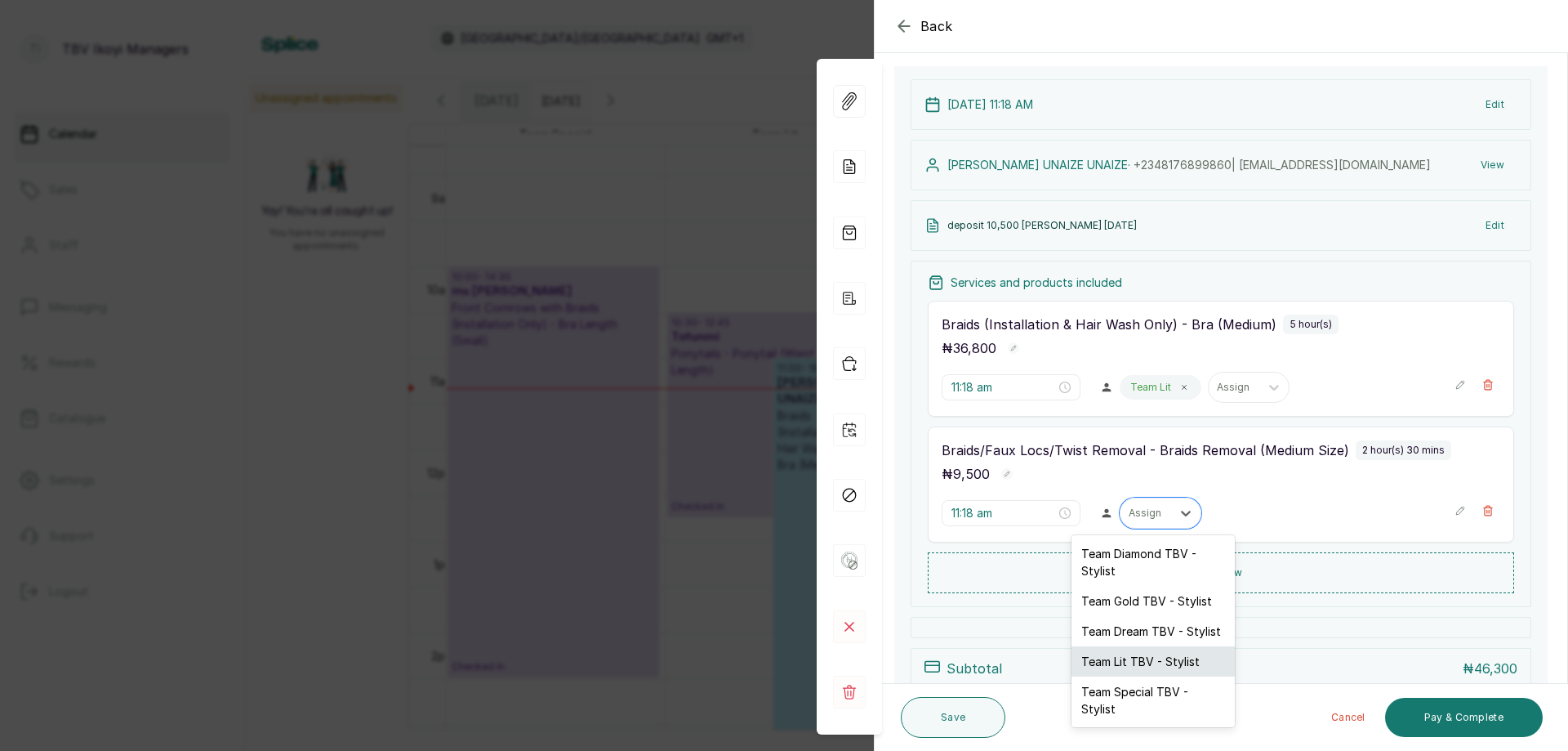
click at [1124, 660] on div "Team Lit TBV - Stylist" at bounding box center [1152, 662] width 163 height 30
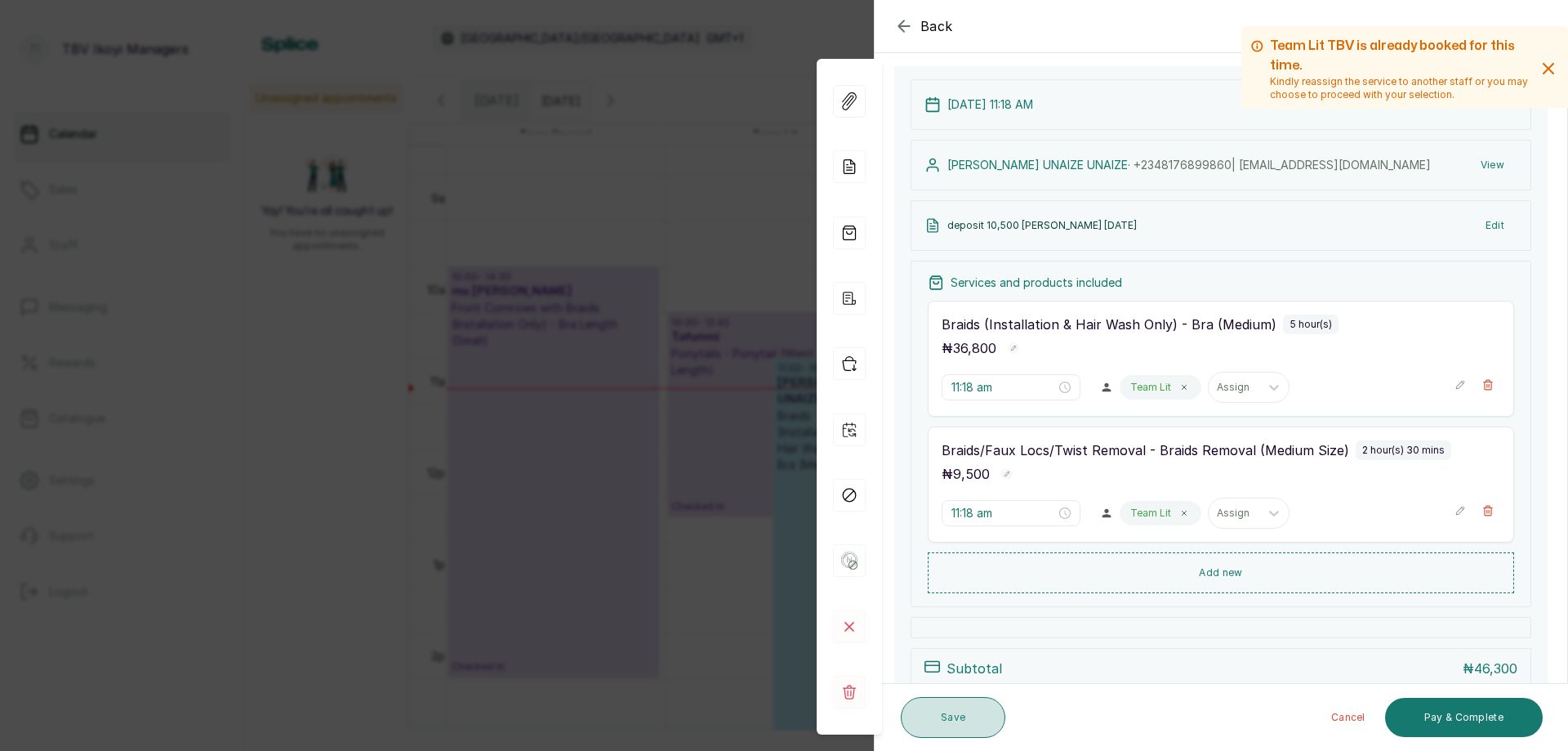
click at [951, 710] on button "Save" at bounding box center [953, 717] width 105 height 41
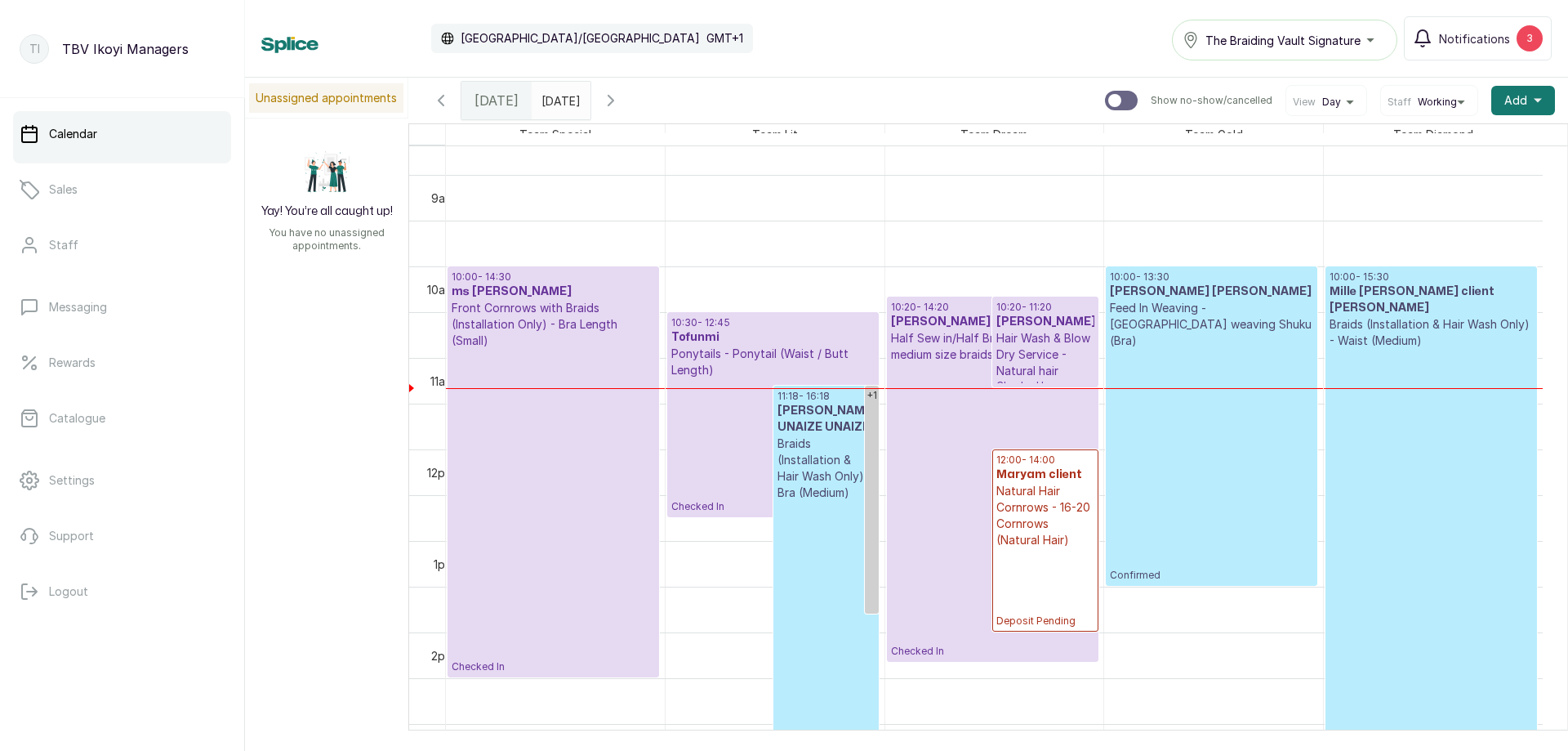
click at [557, 91] on input "[DATE]" at bounding box center [546, 97] width 26 height 28
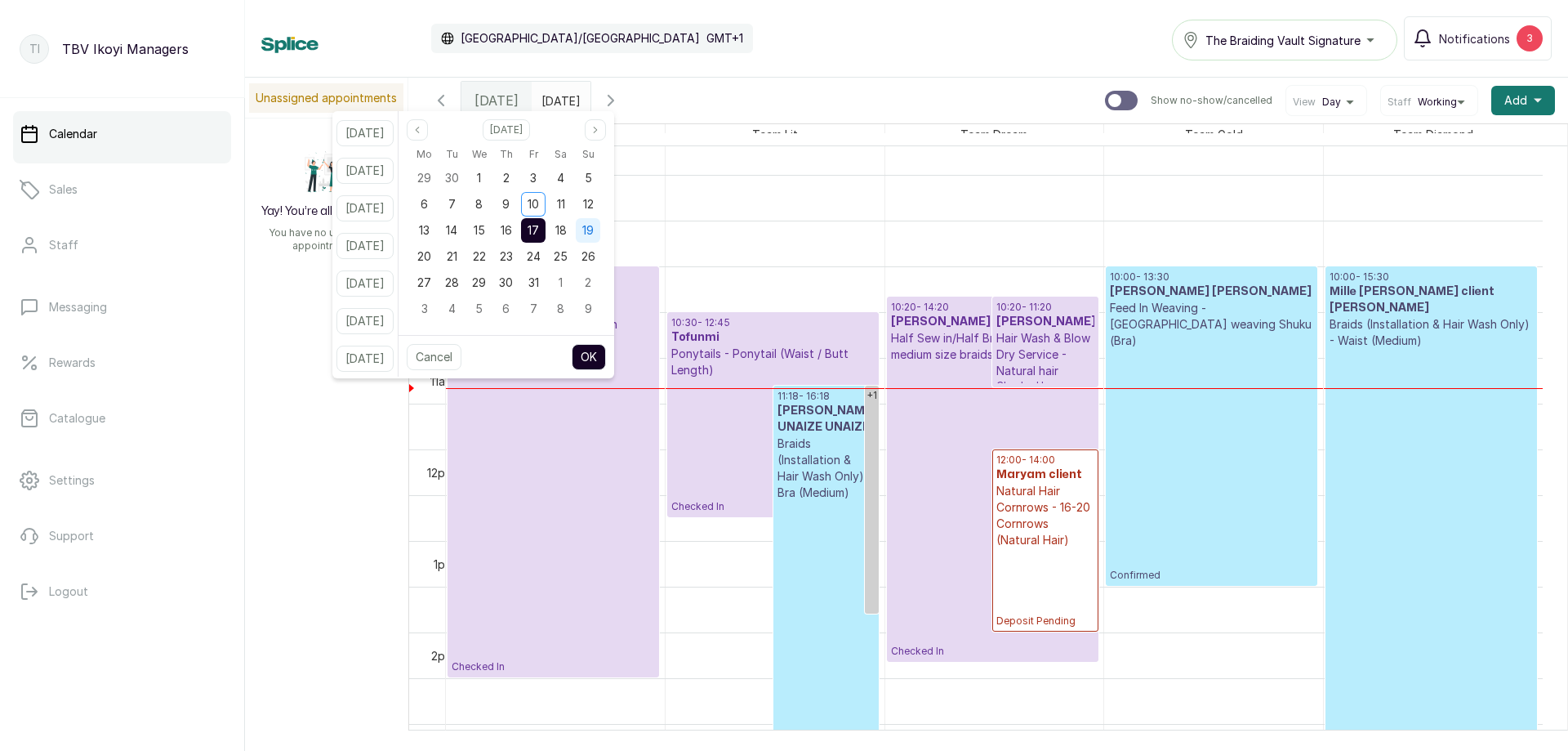
click at [594, 226] on span "19" at bounding box center [588, 230] width 11 height 14
click at [607, 360] on button "OK" at bounding box center [589, 357] width 34 height 26
type input "[DATE]"
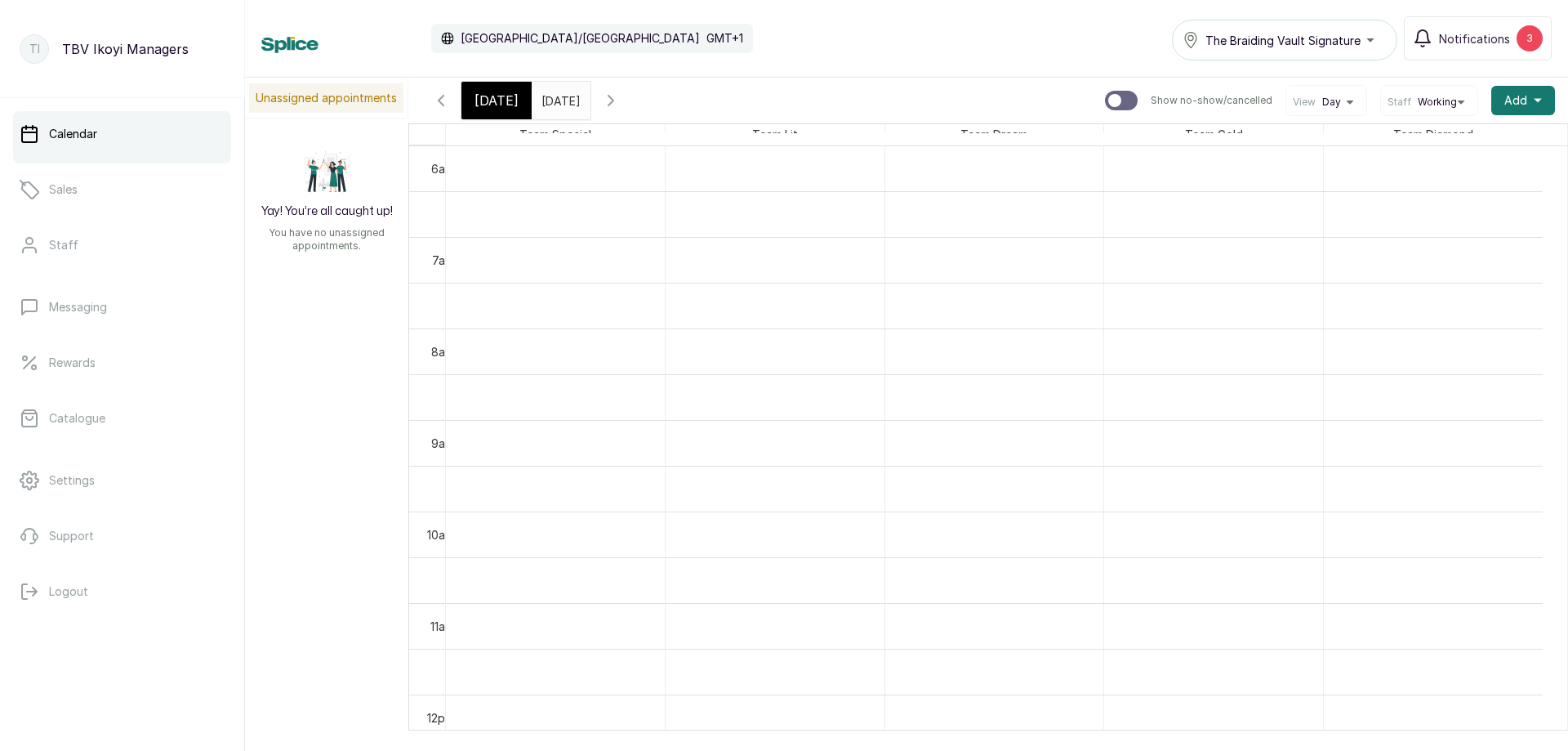
scroll to position [877, 0]
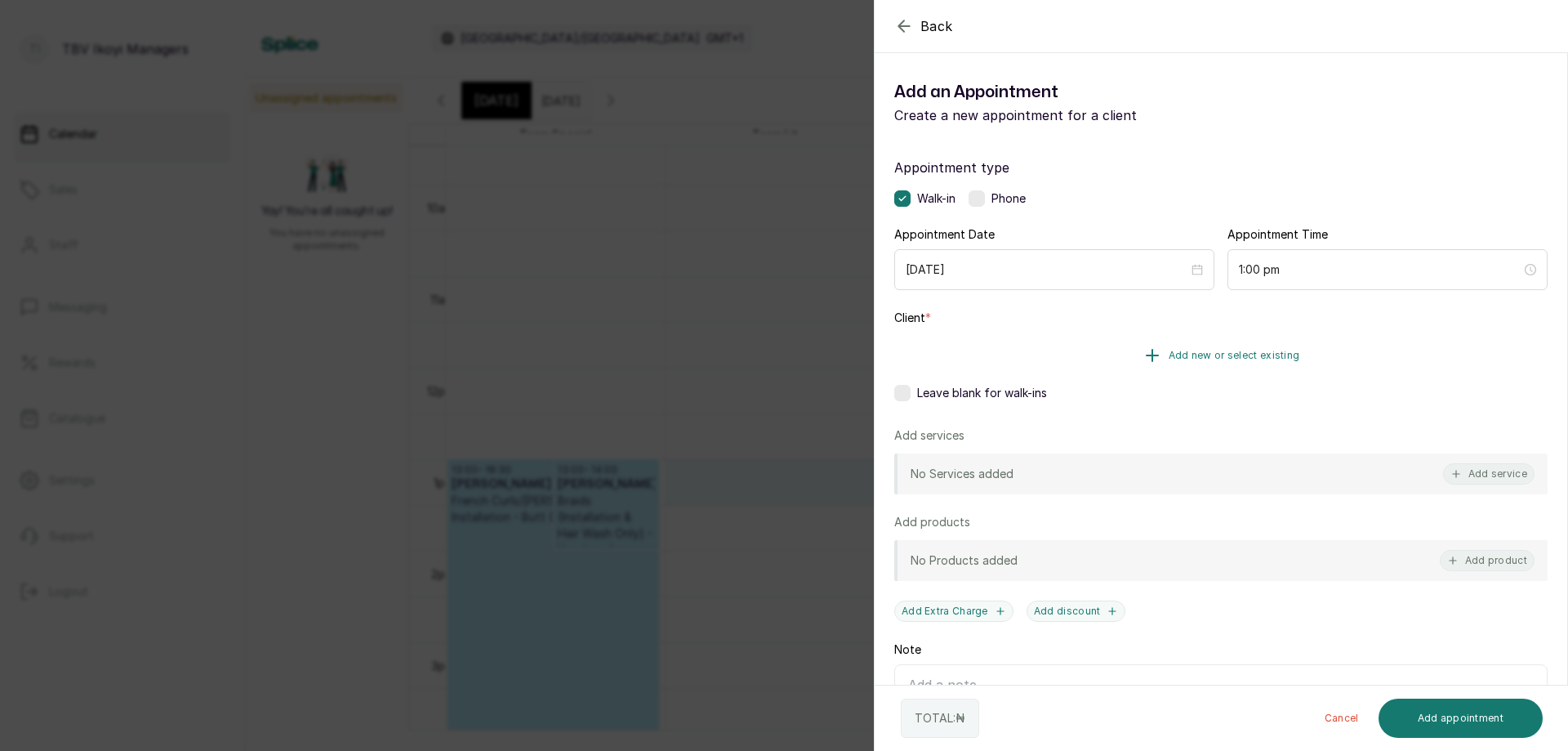
click at [1226, 350] on span "Add new or select existing" at bounding box center [1235, 355] width 132 height 13
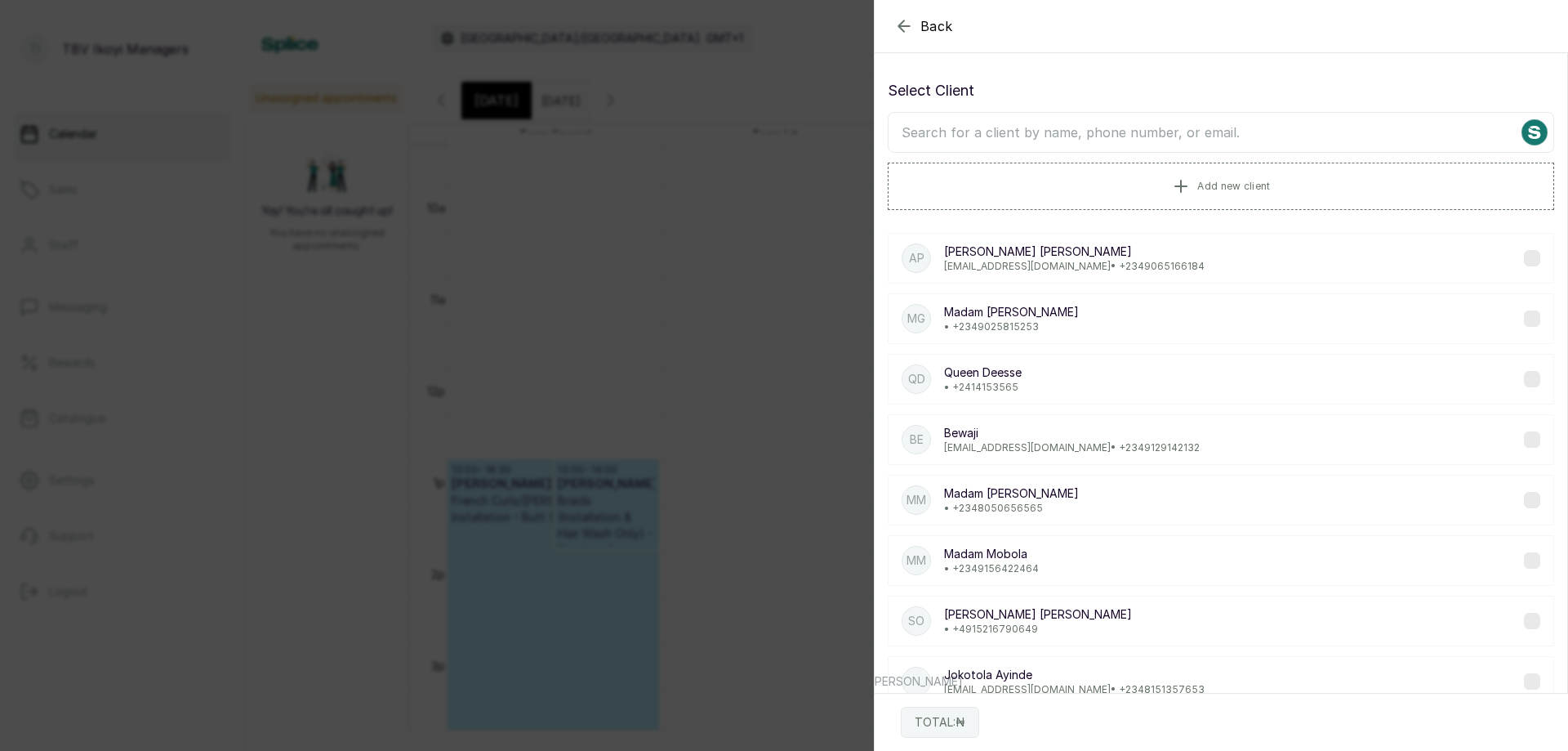
click at [1248, 131] on input "text" at bounding box center [1221, 132] width 667 height 41
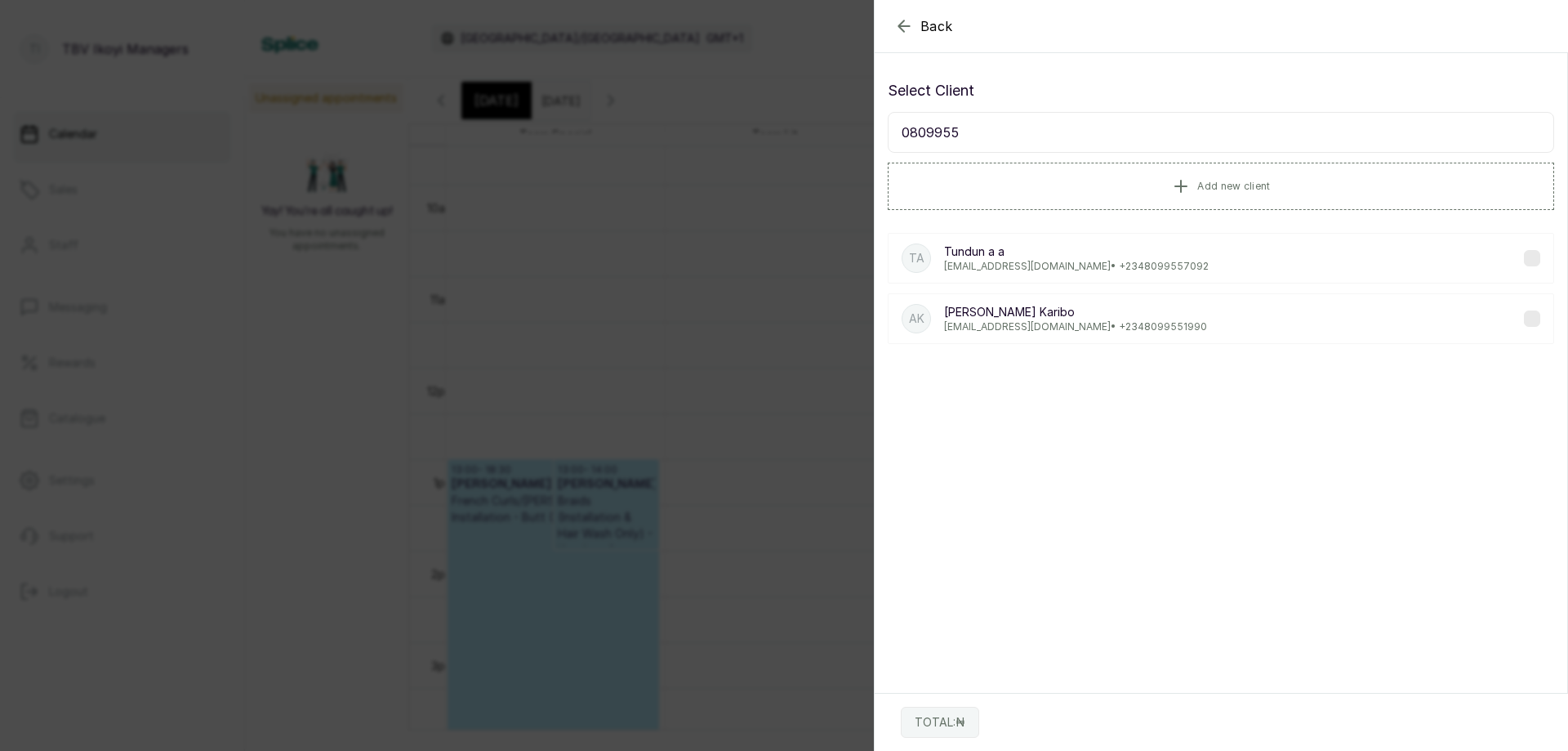
type input "0809955"
click at [1046, 260] on p "[EMAIL_ADDRESS][DOMAIN_NAME] • [PHONE_NUMBER]" at bounding box center [1076, 266] width 265 height 13
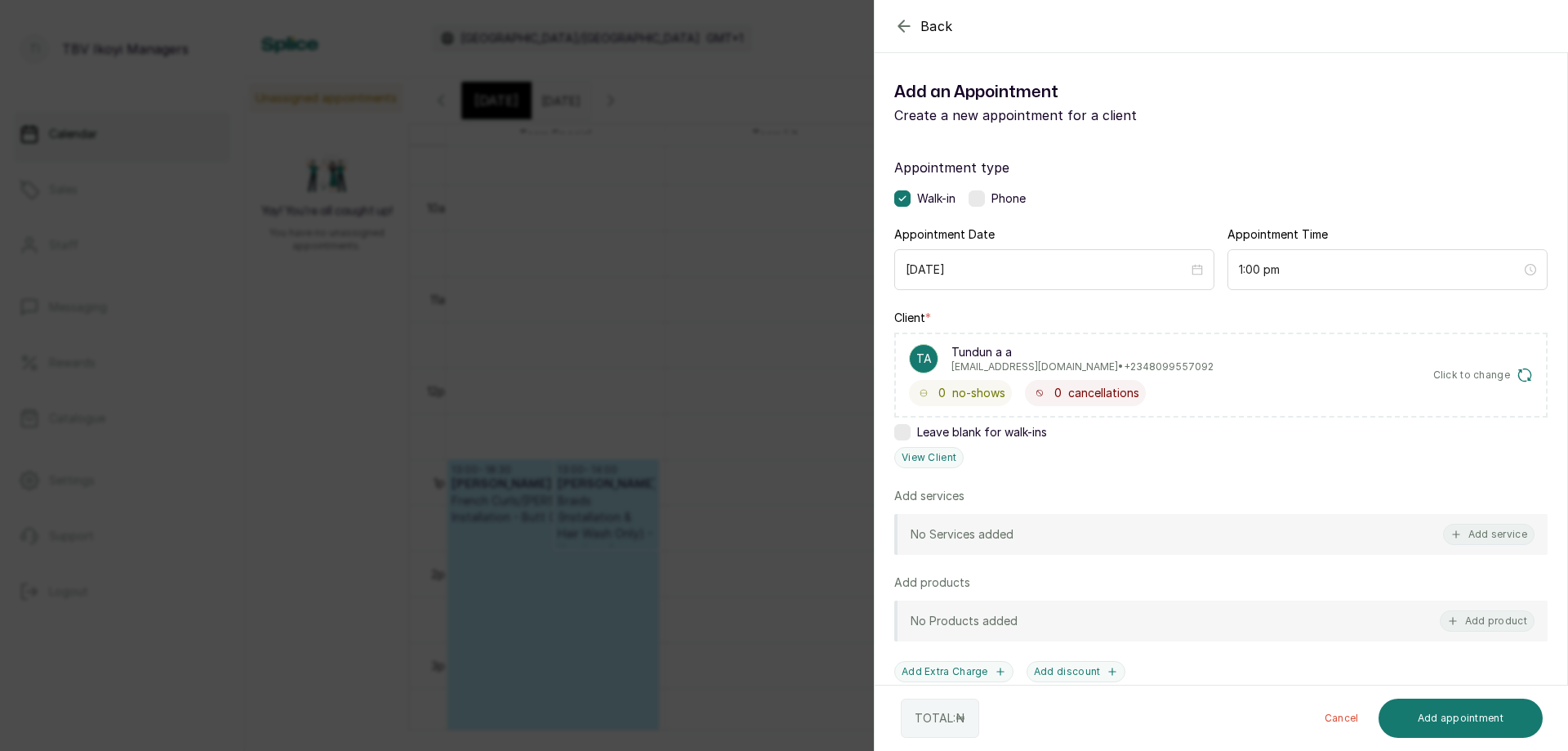
scroll to position [82, 0]
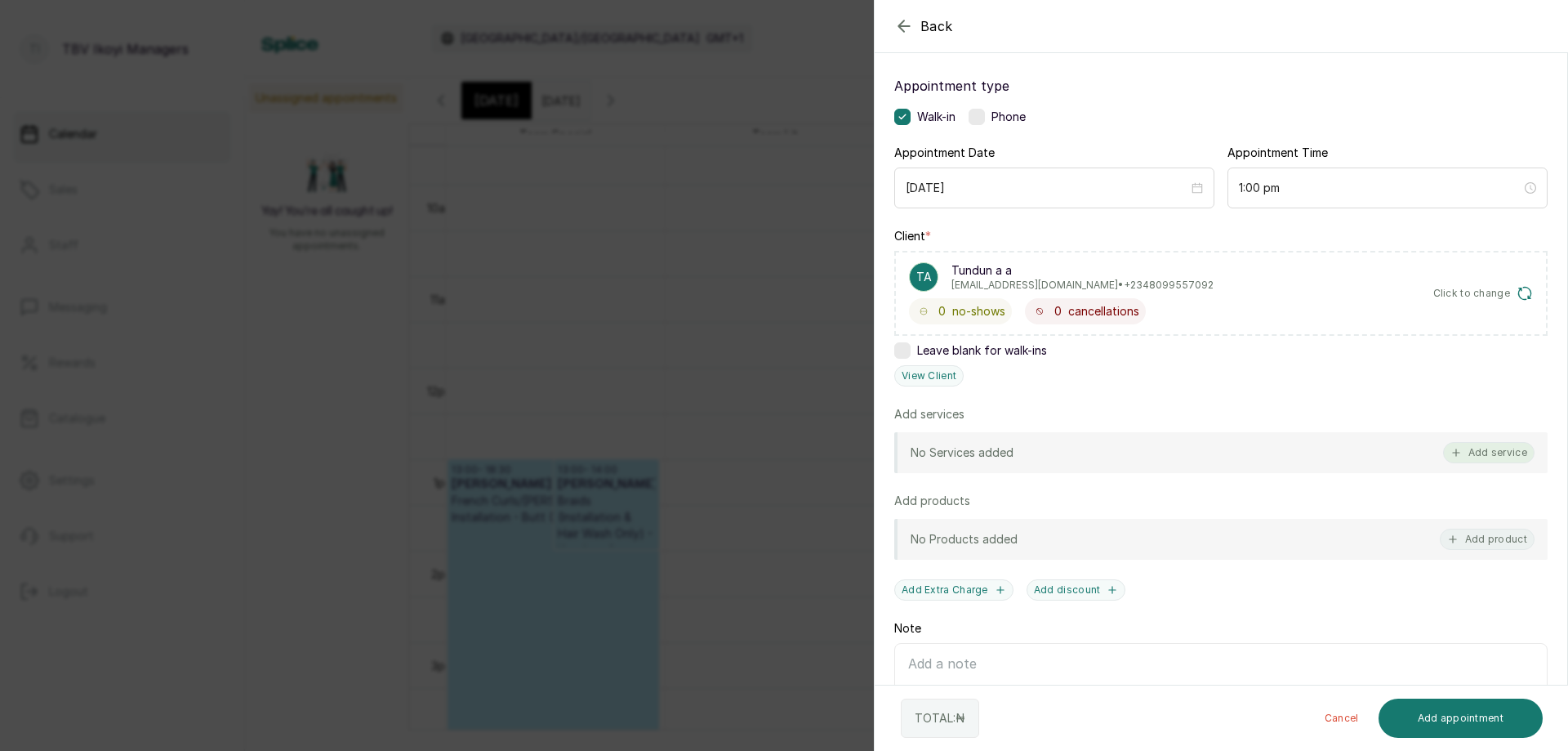
click at [1488, 448] on button "Add service" at bounding box center [1489, 452] width 92 height 21
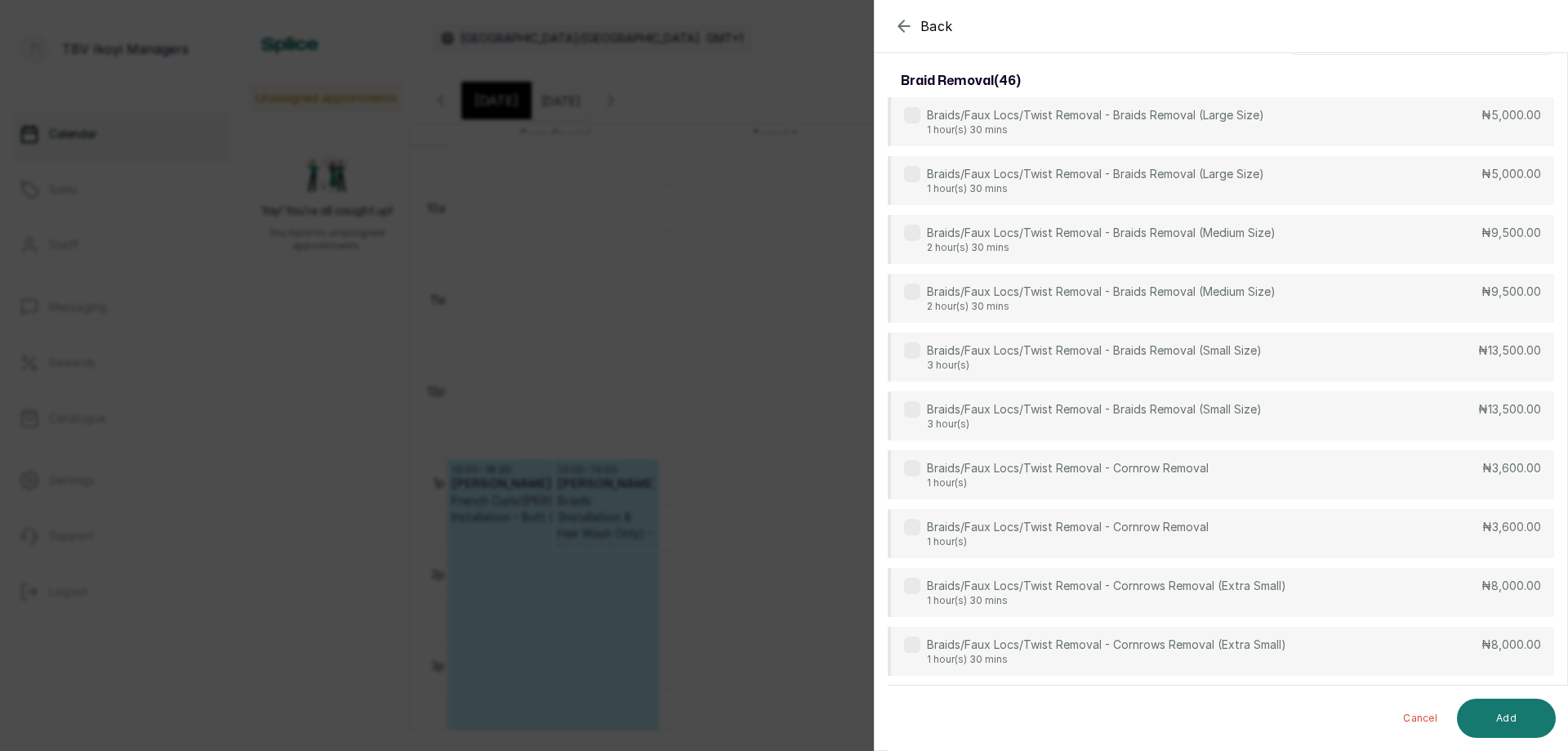
scroll to position [0, 0]
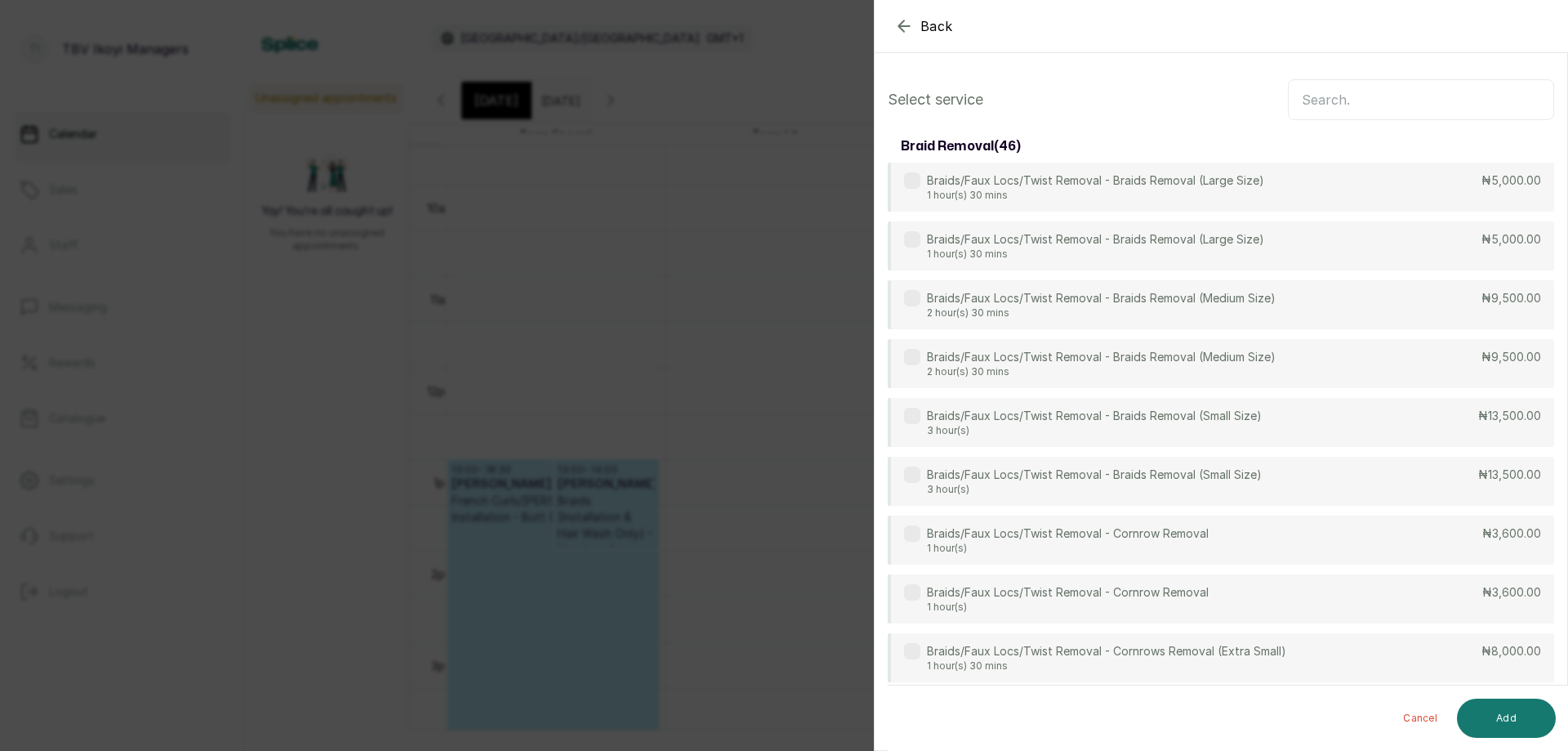
click at [1362, 103] on input "text" at bounding box center [1421, 99] width 266 height 41
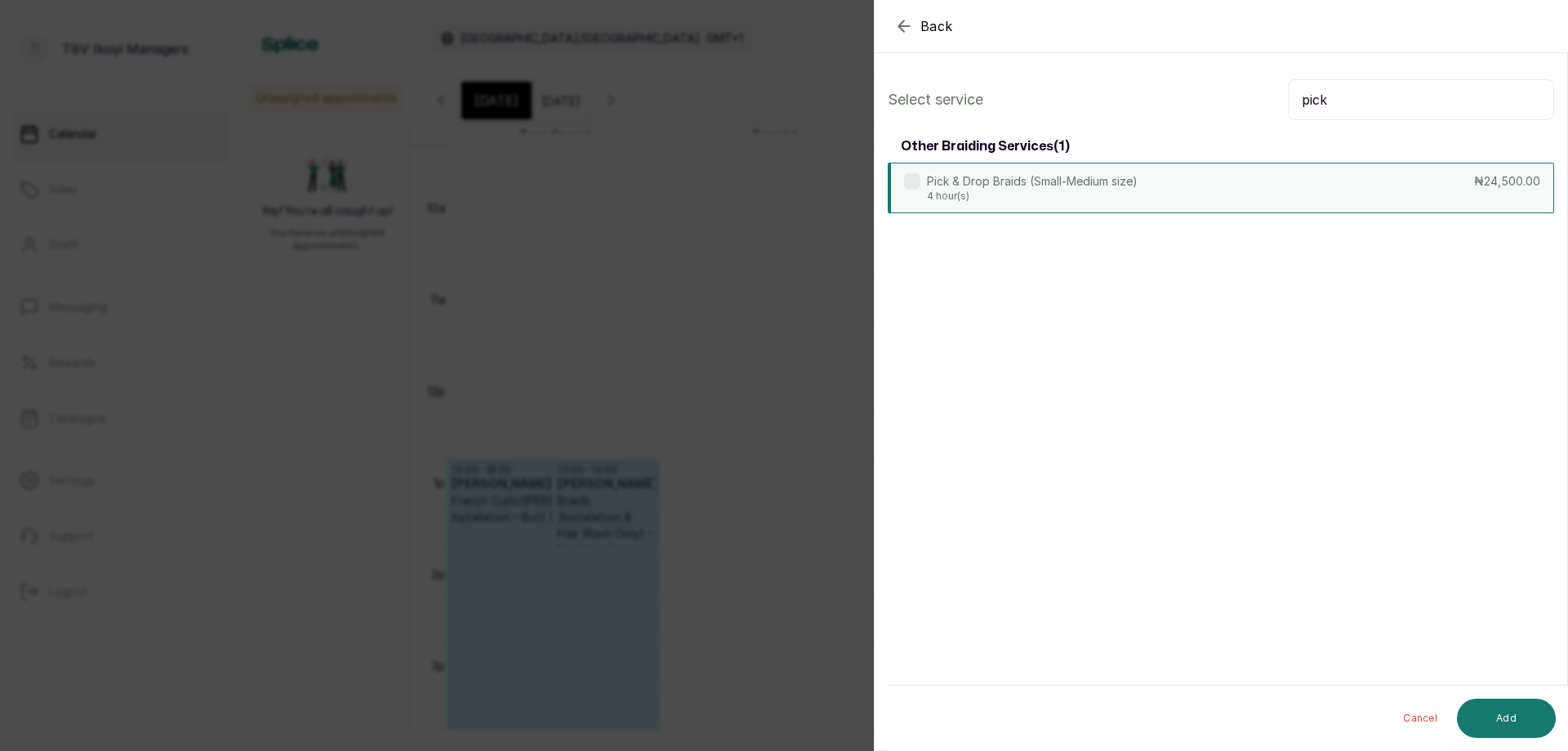
type input "pick"
click at [1207, 186] on div "Pick & Drop Braids (Small-Medium size) 4 hour(s) ₦24,500.00" at bounding box center [1221, 188] width 667 height 51
click at [1506, 715] on button "Add" at bounding box center [1506, 718] width 99 height 39
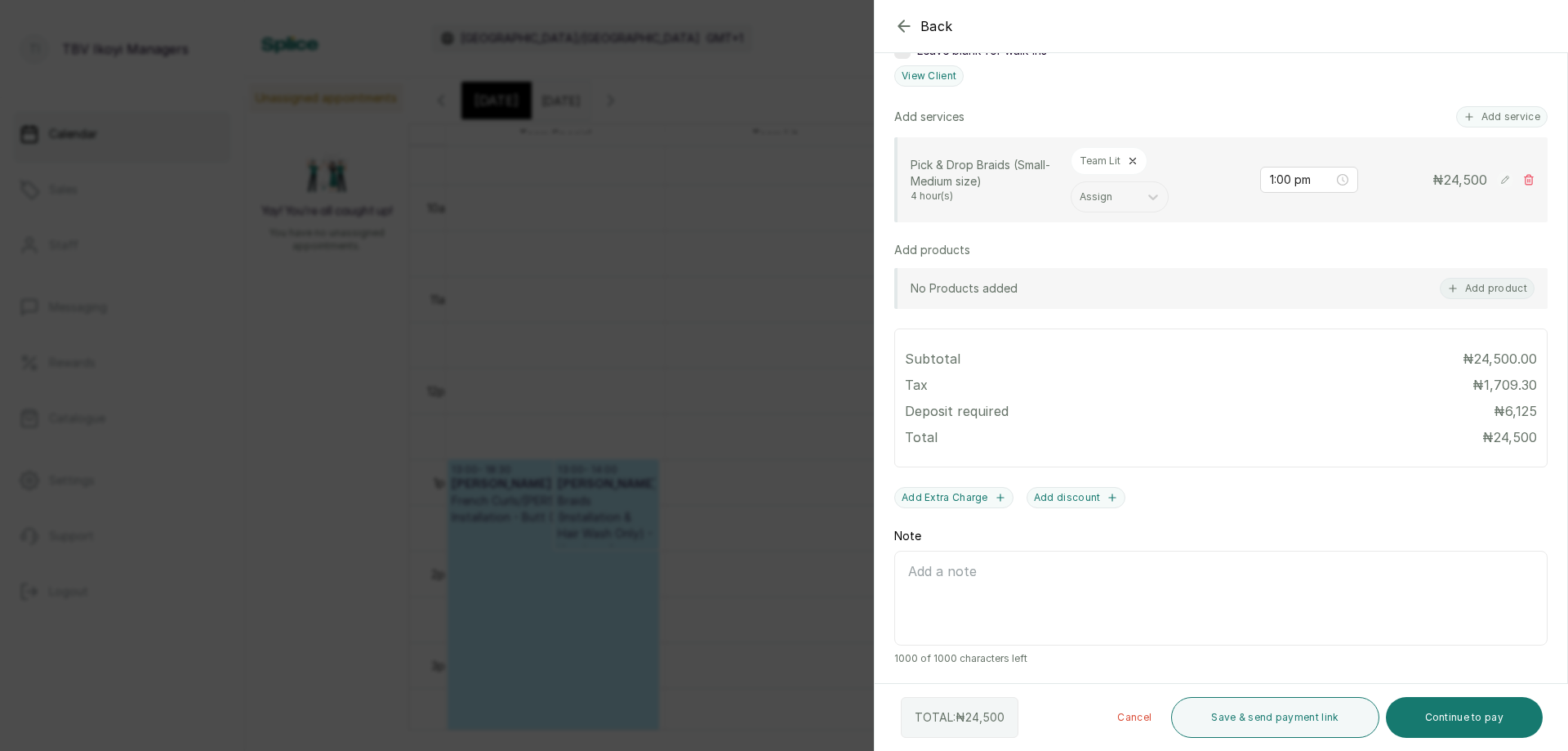
scroll to position [137, 0]
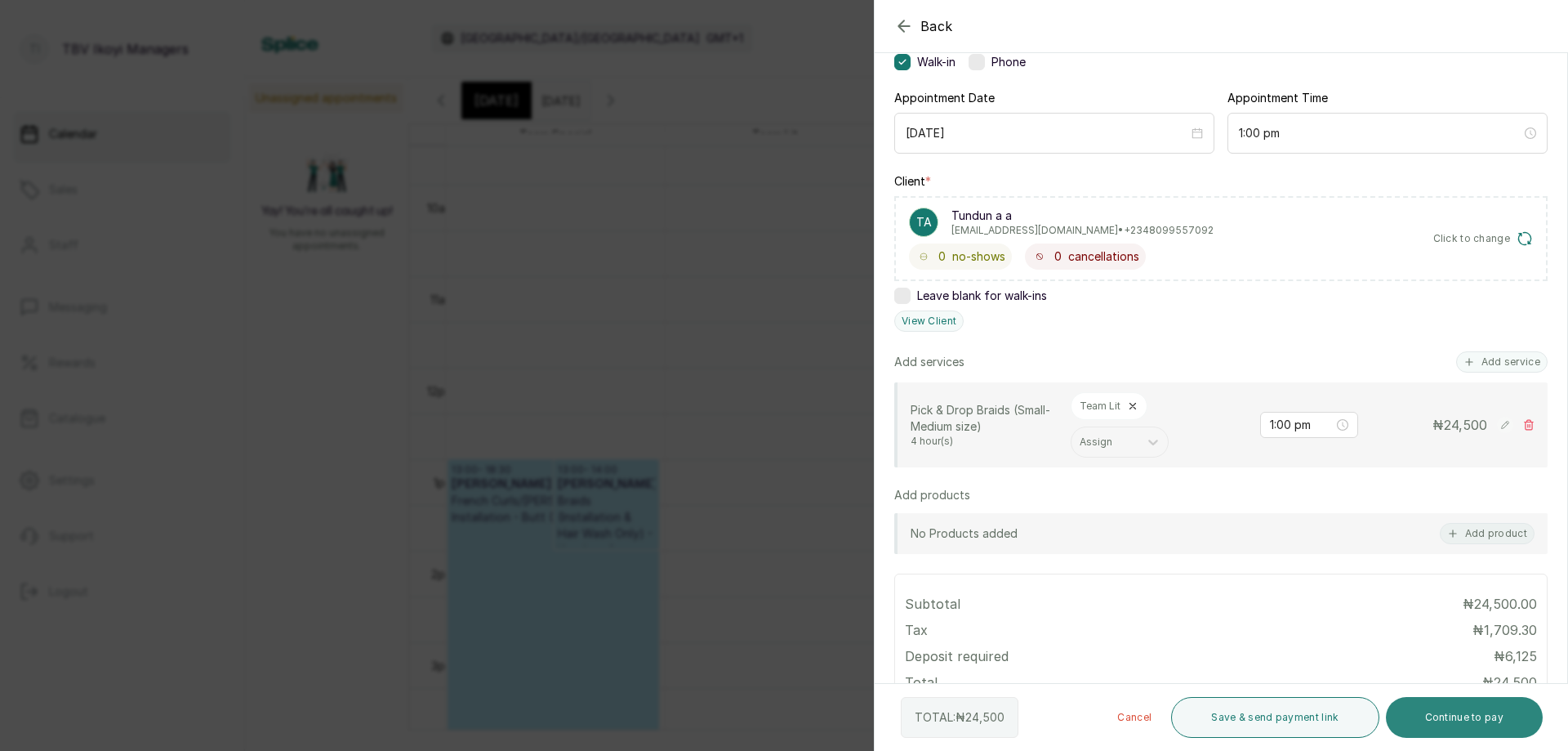
click at [1459, 719] on button "Continue to pay" at bounding box center [1465, 717] width 158 height 41
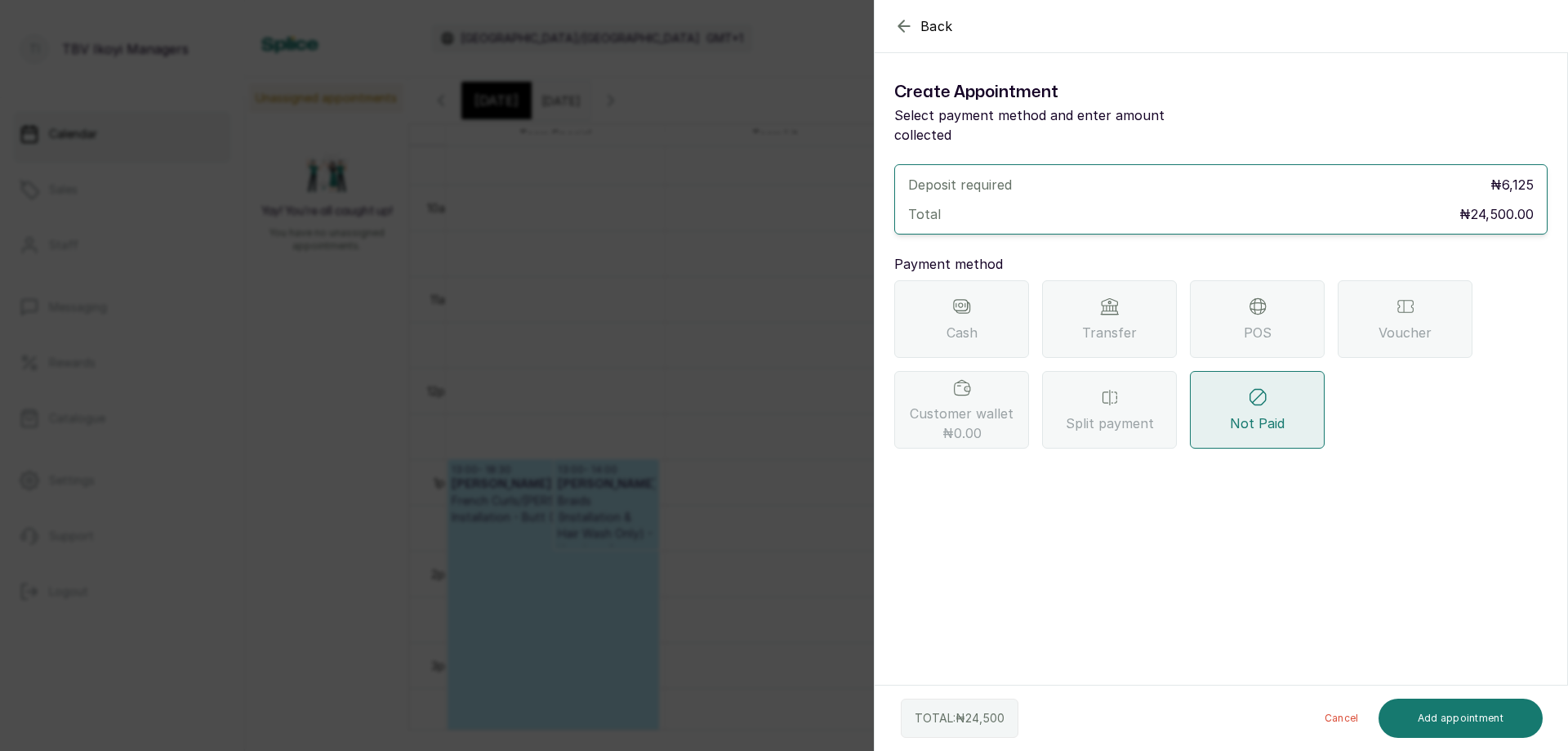
scroll to position [0, 0]
click at [1071, 289] on div "Transfer" at bounding box center [1109, 319] width 135 height 78
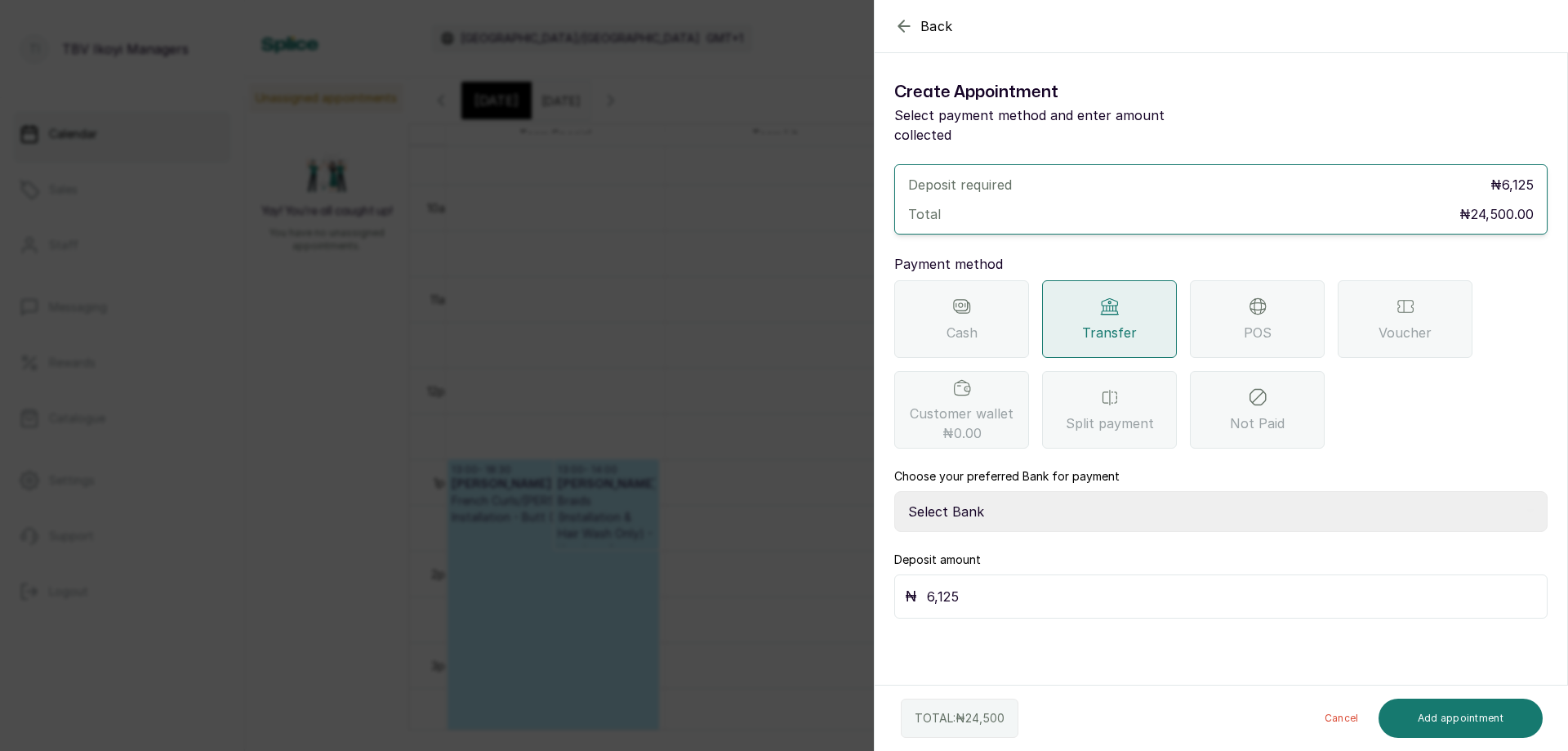
click at [968, 585] on input "6,125" at bounding box center [1232, 596] width 611 height 23
type input "6"
type input "10,500"
click at [1461, 723] on button "Add appointment" at bounding box center [1461, 718] width 165 height 39
click at [989, 491] on select "Select Bank TRACTION/TBV IKOYI Paystack-Titan AJSKYLAR LTD - TBV IKOYI Providus…" at bounding box center [1221, 511] width 654 height 41
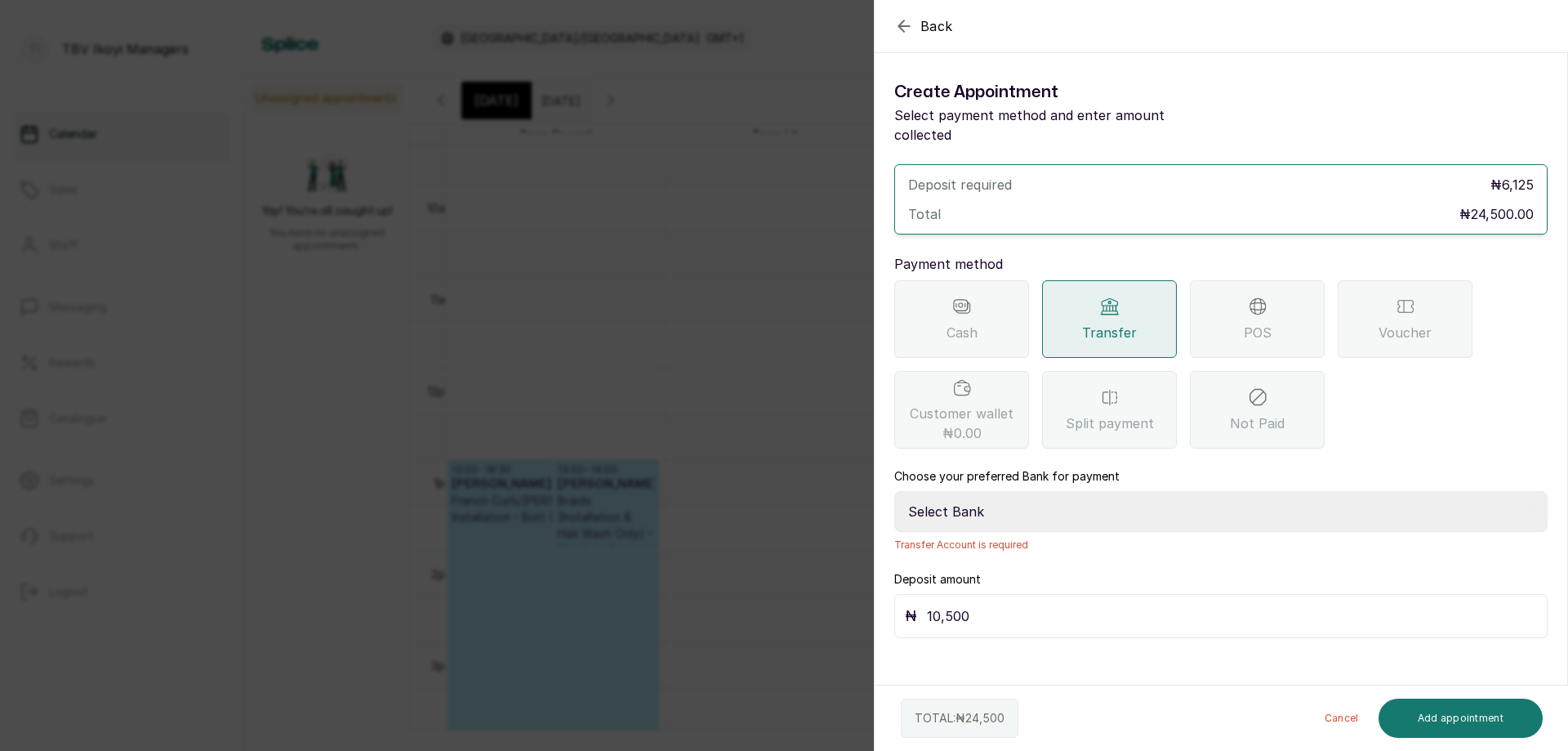
select select "37460b99-c85c-4cd3-891f-592518af968d"
click at [894, 491] on select "Select Bank TRACTION/TBV IKOYI Paystack-Titan AJSKYLAR LTD - TBV IKOYI Providus…" at bounding box center [1221, 511] width 654 height 41
click at [1505, 726] on button "Add appointment" at bounding box center [1461, 718] width 165 height 39
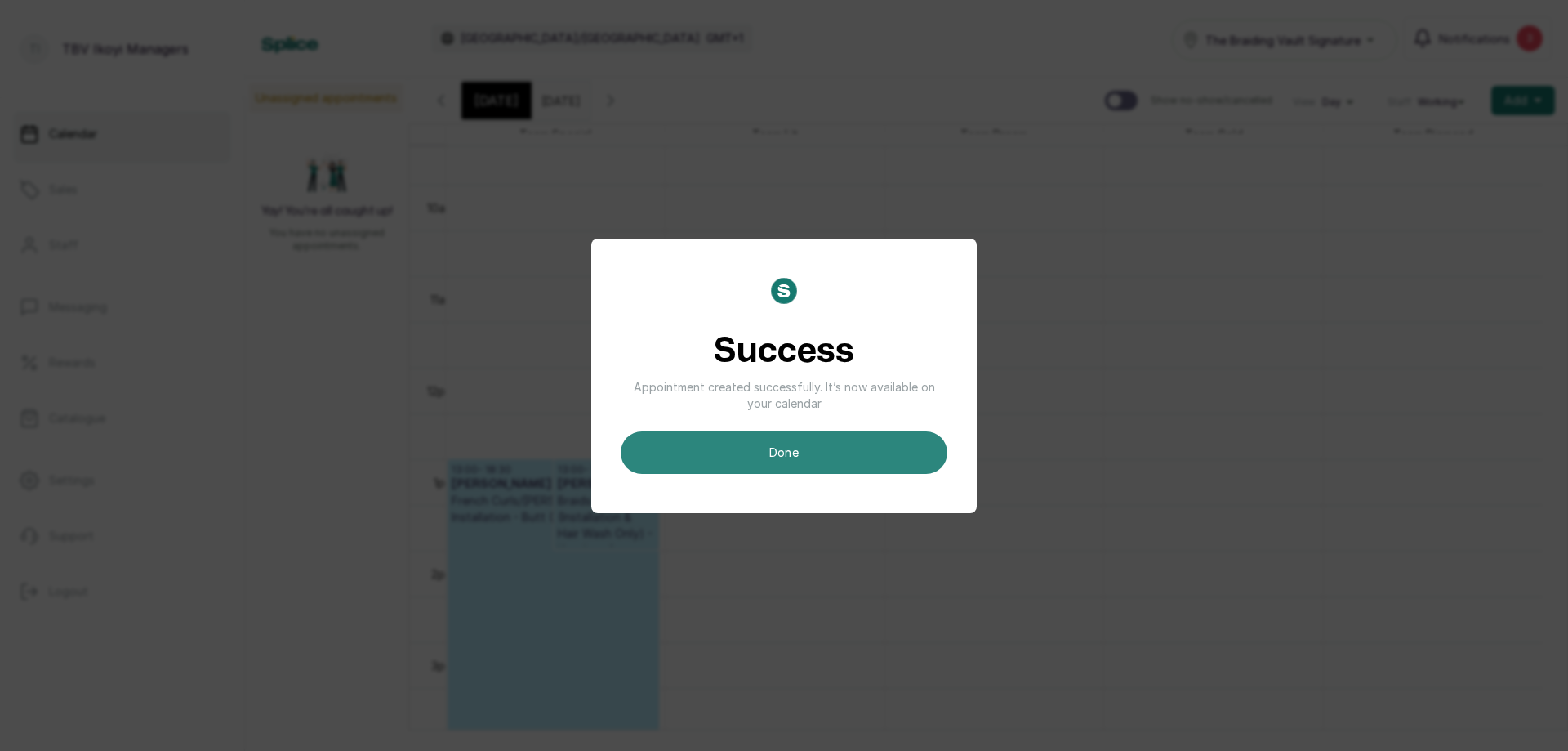
click at [739, 446] on button "done" at bounding box center [784, 453] width 327 height 43
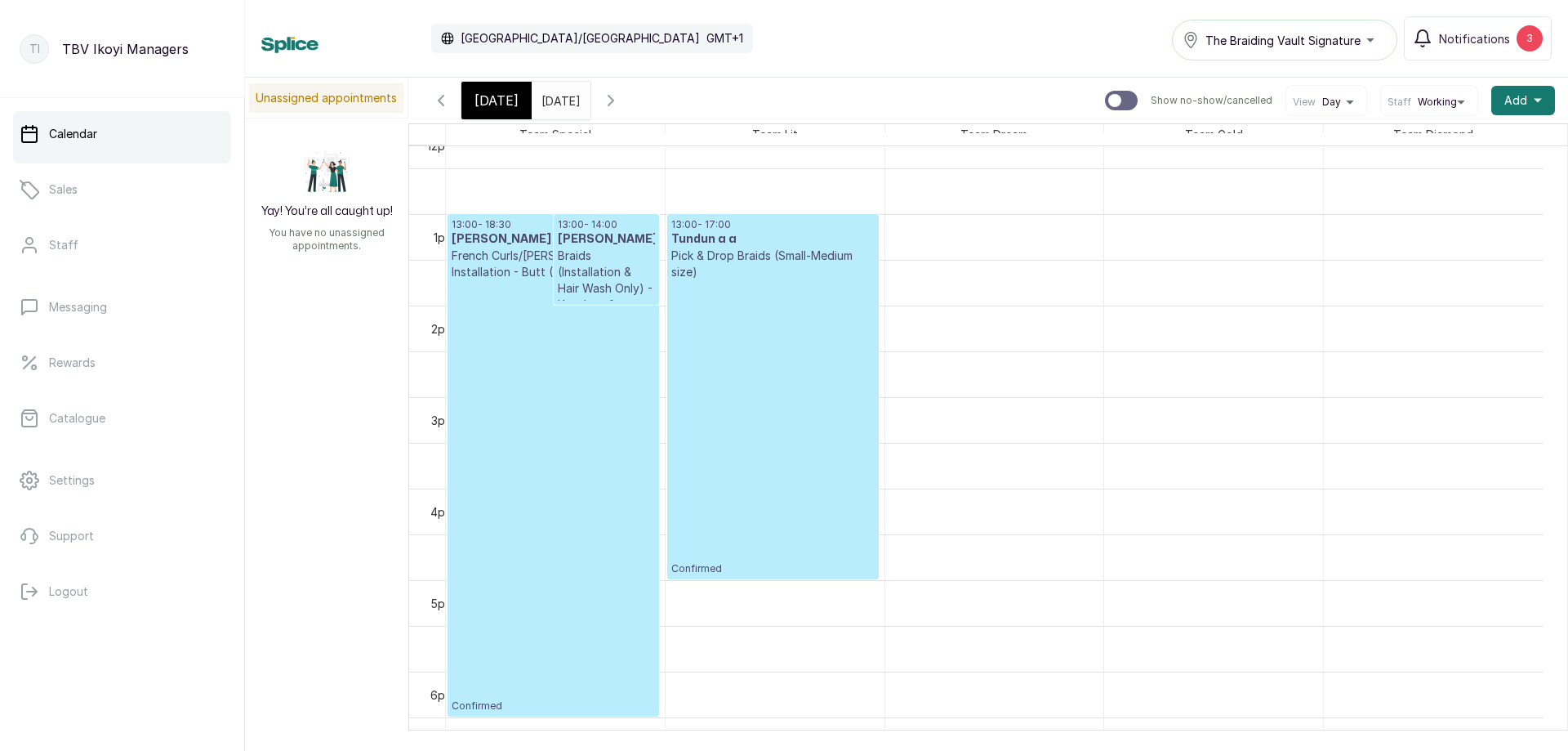
scroll to position [877, 0]
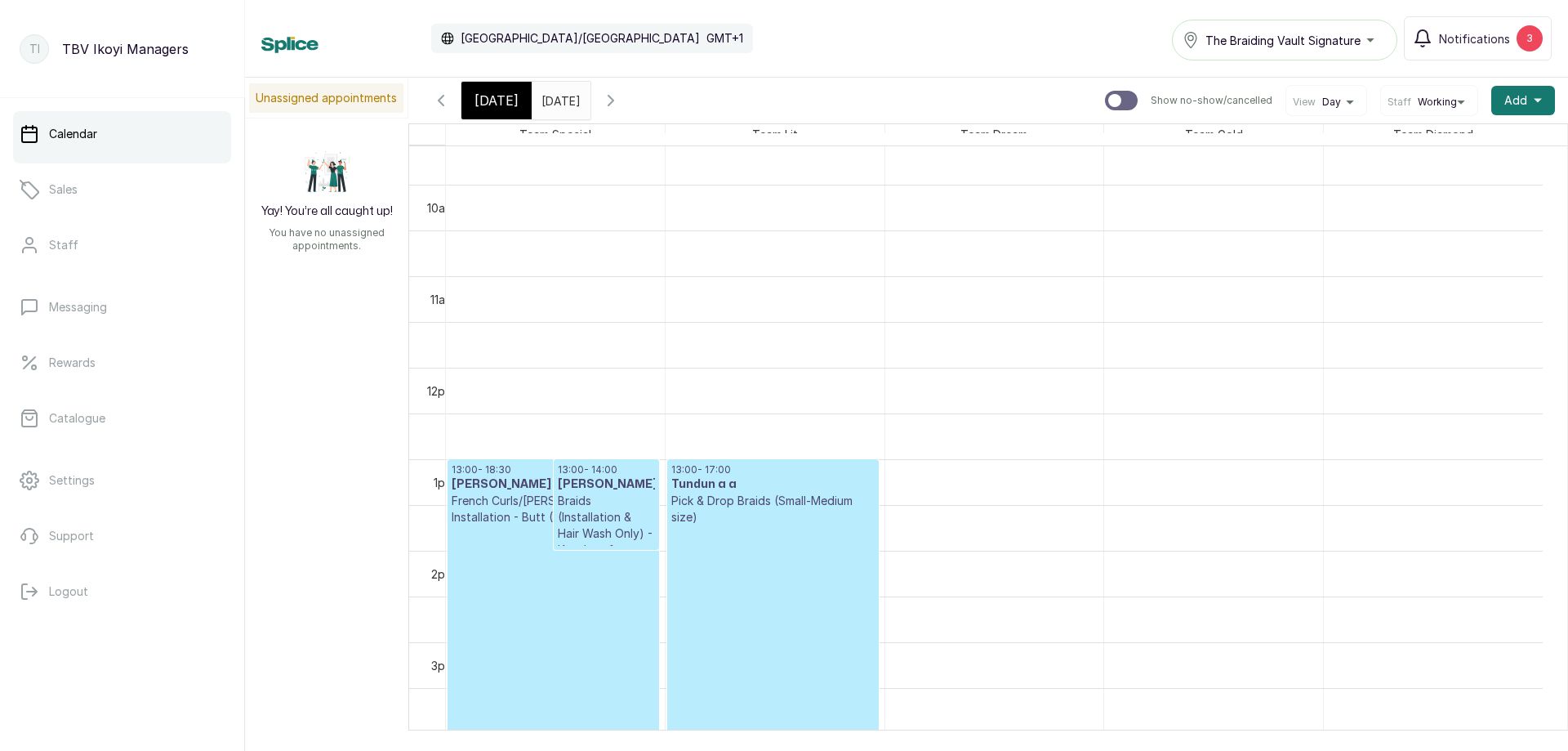
click at [481, 101] on span "[DATE]" at bounding box center [497, 101] width 44 height 20
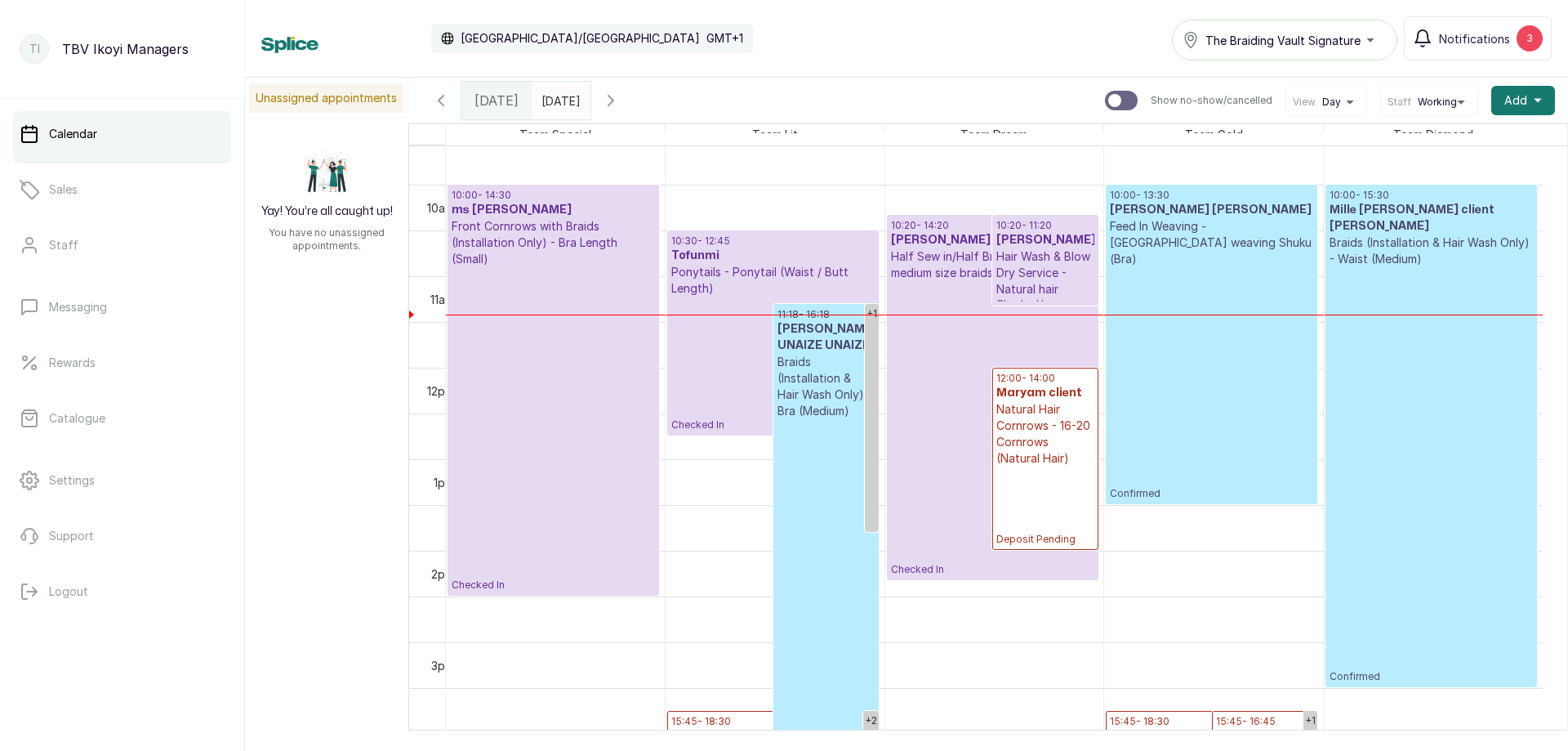
click at [553, 98] on input "[DATE]" at bounding box center [546, 97] width 26 height 28
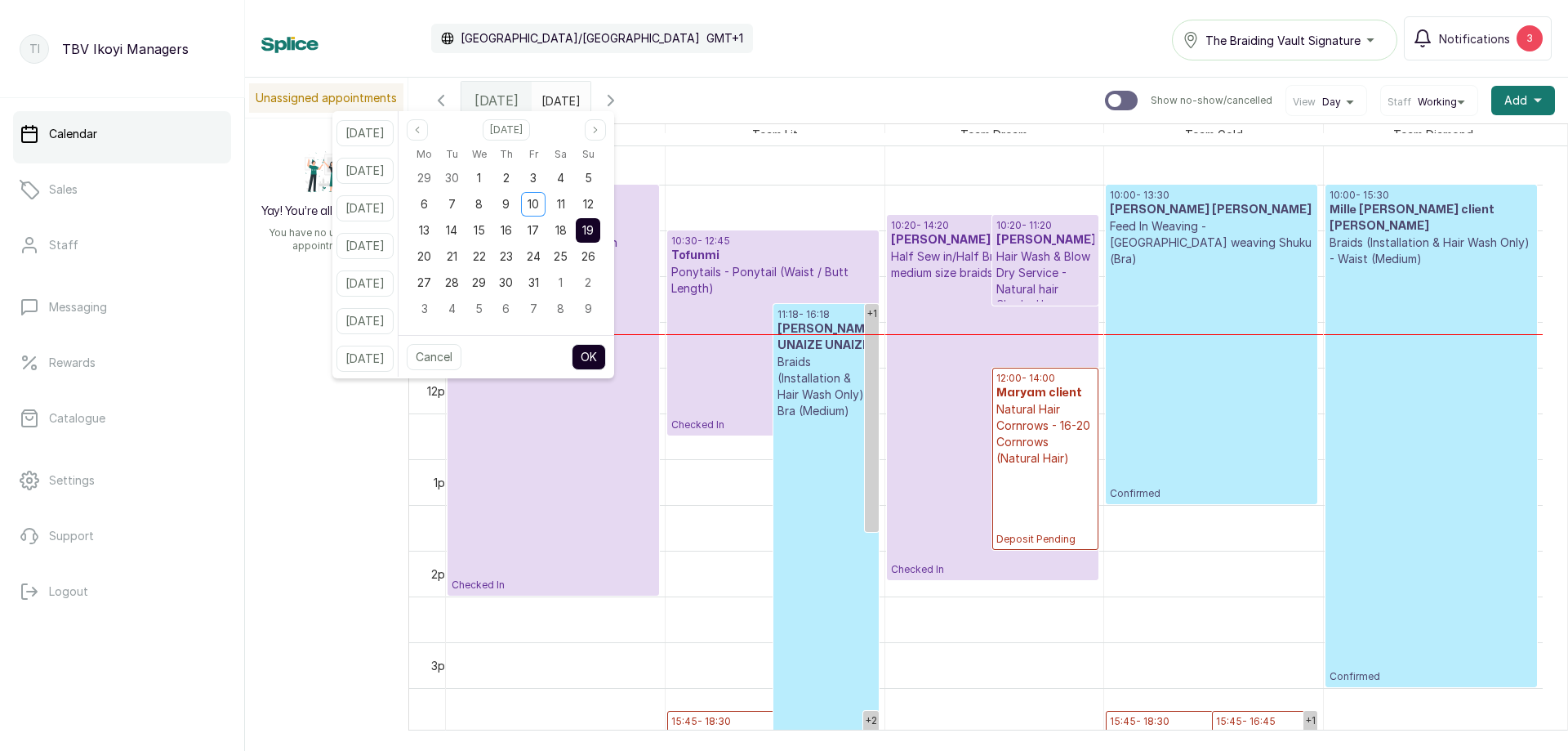
click at [714, 102] on div "[DATE] [DATE] [DATE] Show no-show/cancelled View Day Staff Working Add +" at bounding box center [988, 101] width 1160 height 46
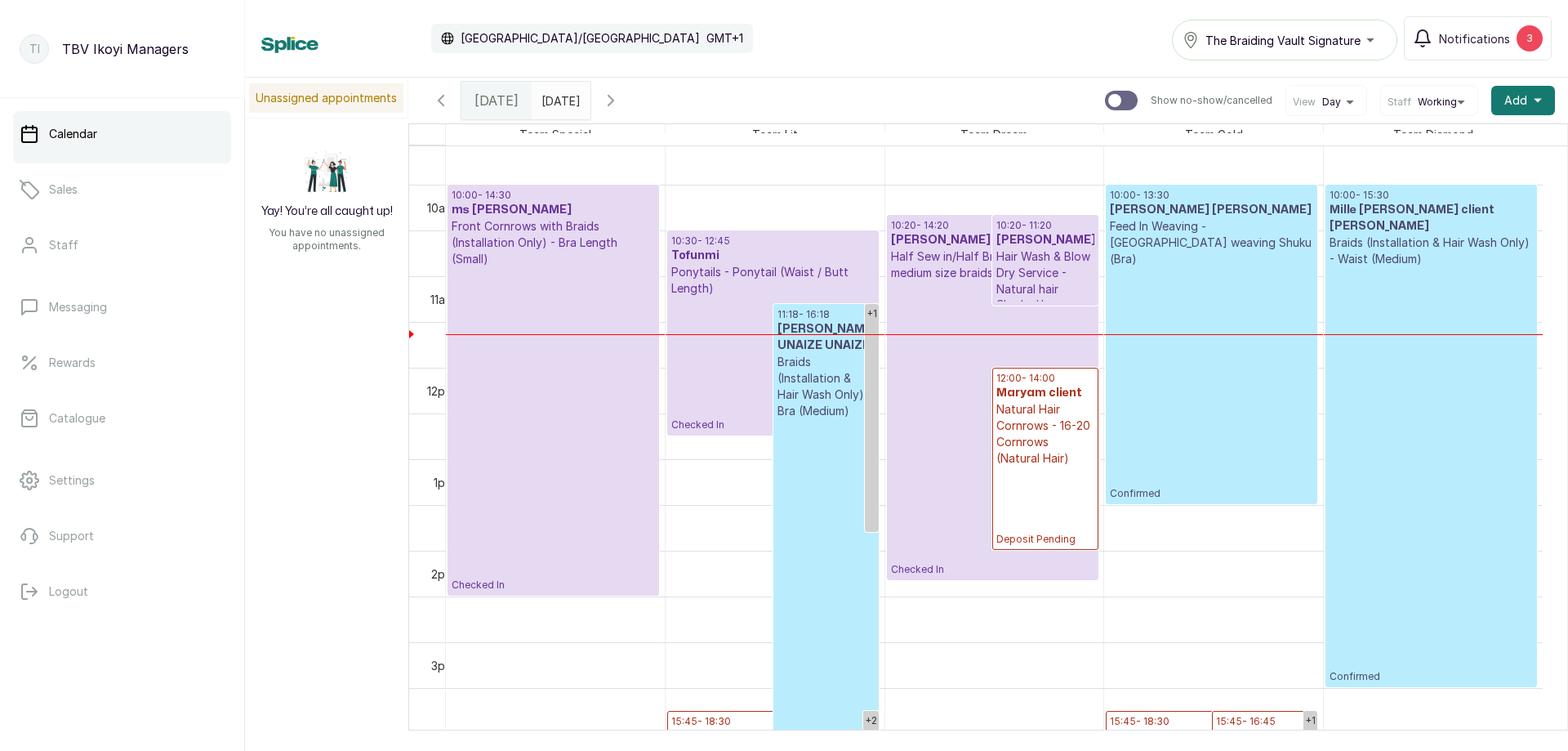
click at [580, 92] on icon "calender simple" at bounding box center [574, 96] width 11 height 11
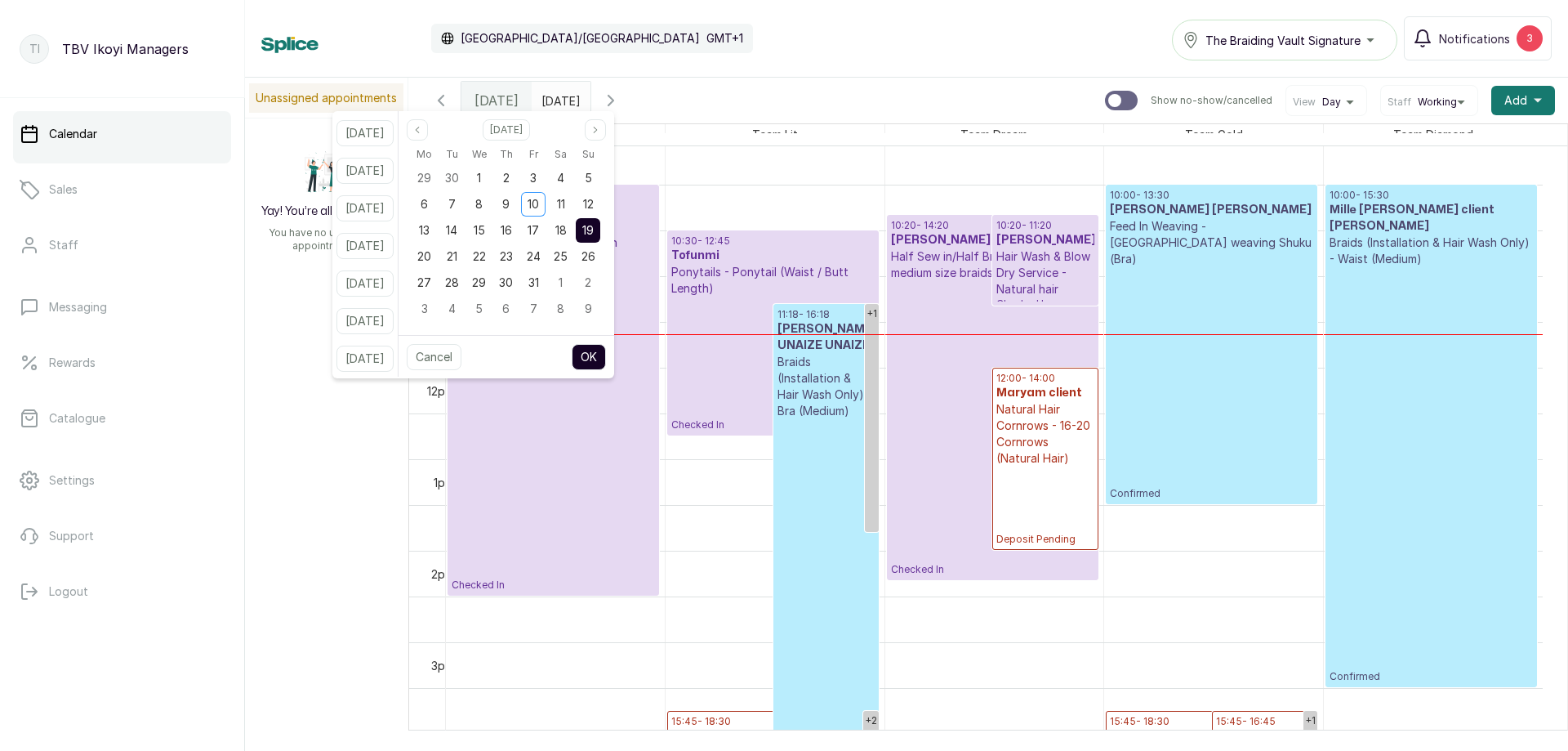
click at [594, 228] on span "19" at bounding box center [588, 230] width 11 height 14
click at [594, 207] on span "12" at bounding box center [589, 204] width 11 height 14
click at [604, 366] on button "OK" at bounding box center [589, 357] width 34 height 26
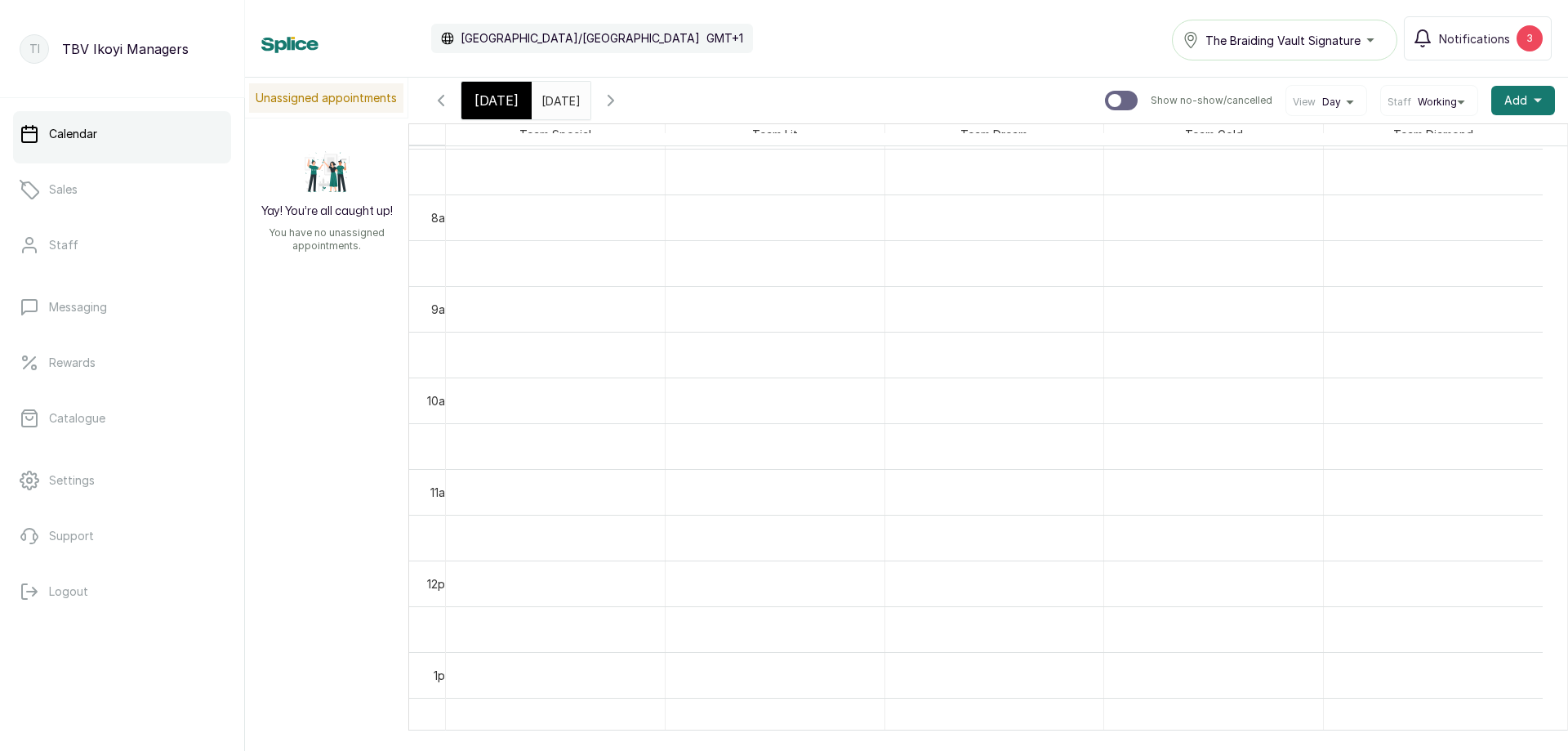
scroll to position [929, 0]
click at [598, 128] on div "Team Special" at bounding box center [555, 134] width 219 height 20
click at [591, 118] on div "[DATE] [DATE]" at bounding box center [561, 101] width 59 height 38
click at [621, 101] on icon "button" at bounding box center [612, 101] width 20 height 20
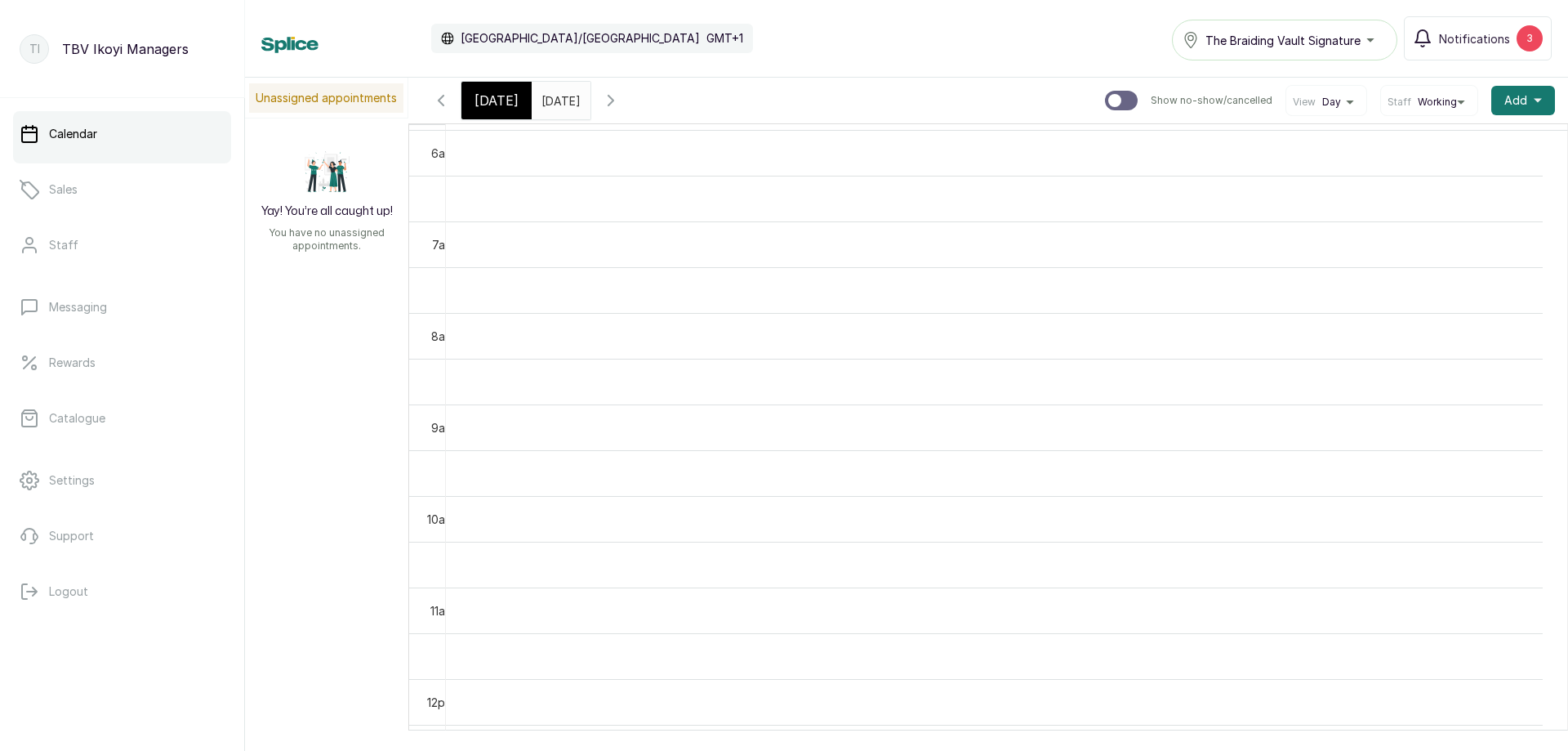
click at [559, 93] on input "[DATE]" at bounding box center [546, 97] width 26 height 28
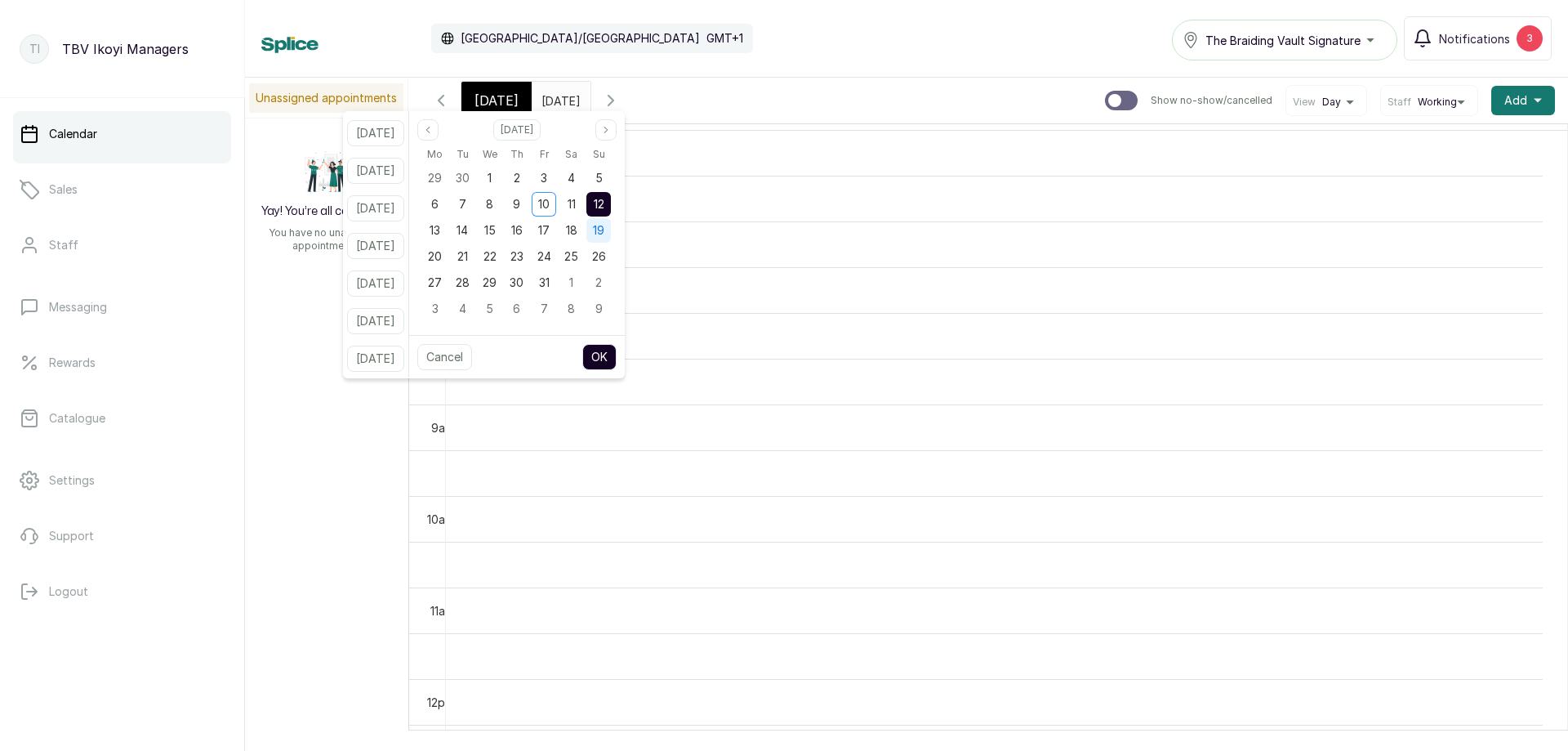
click at [605, 231] on span "19" at bounding box center [598, 230] width 11 height 14
click at [617, 363] on button "OK" at bounding box center [600, 357] width 34 height 26
type input "[DATE]"
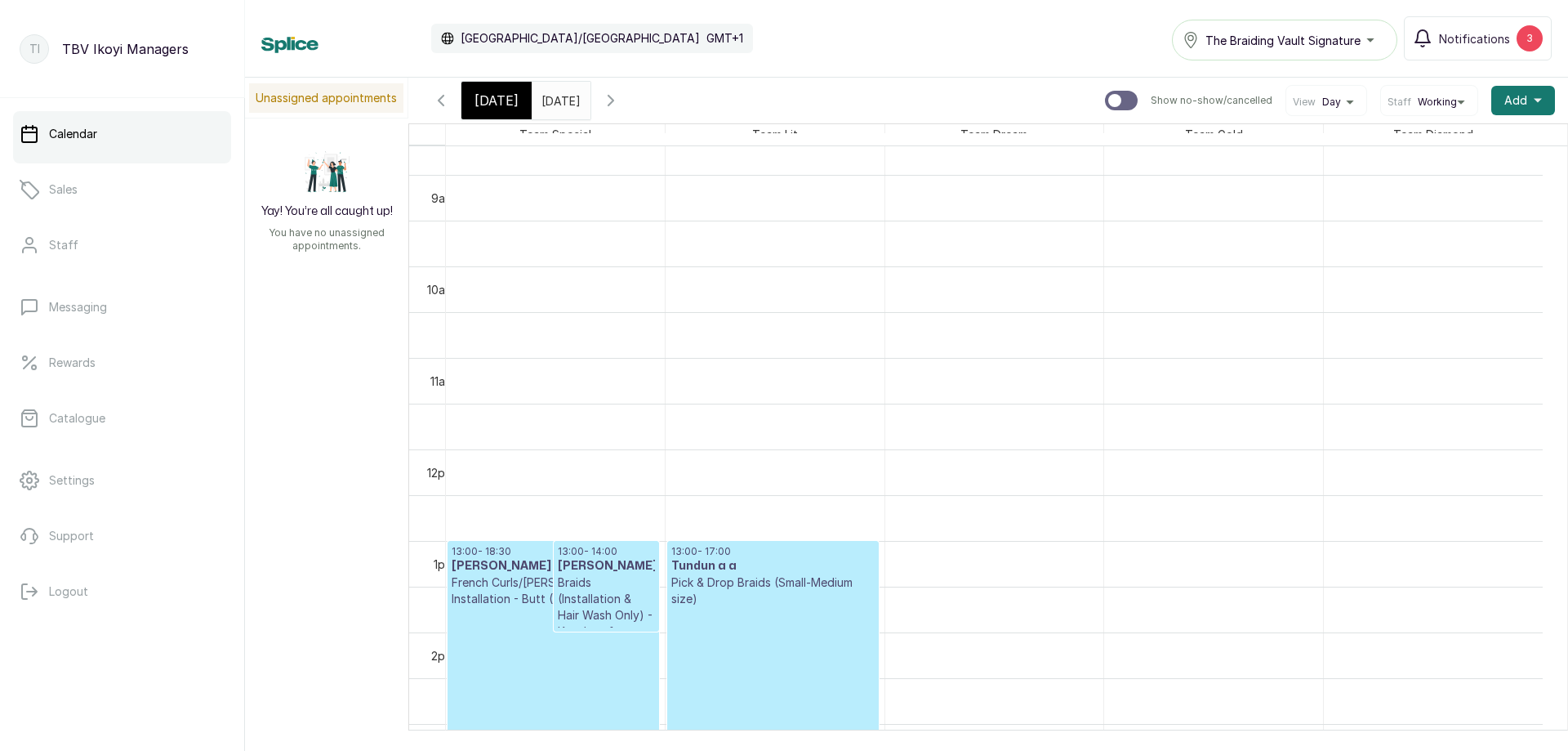
scroll to position [959, 0]
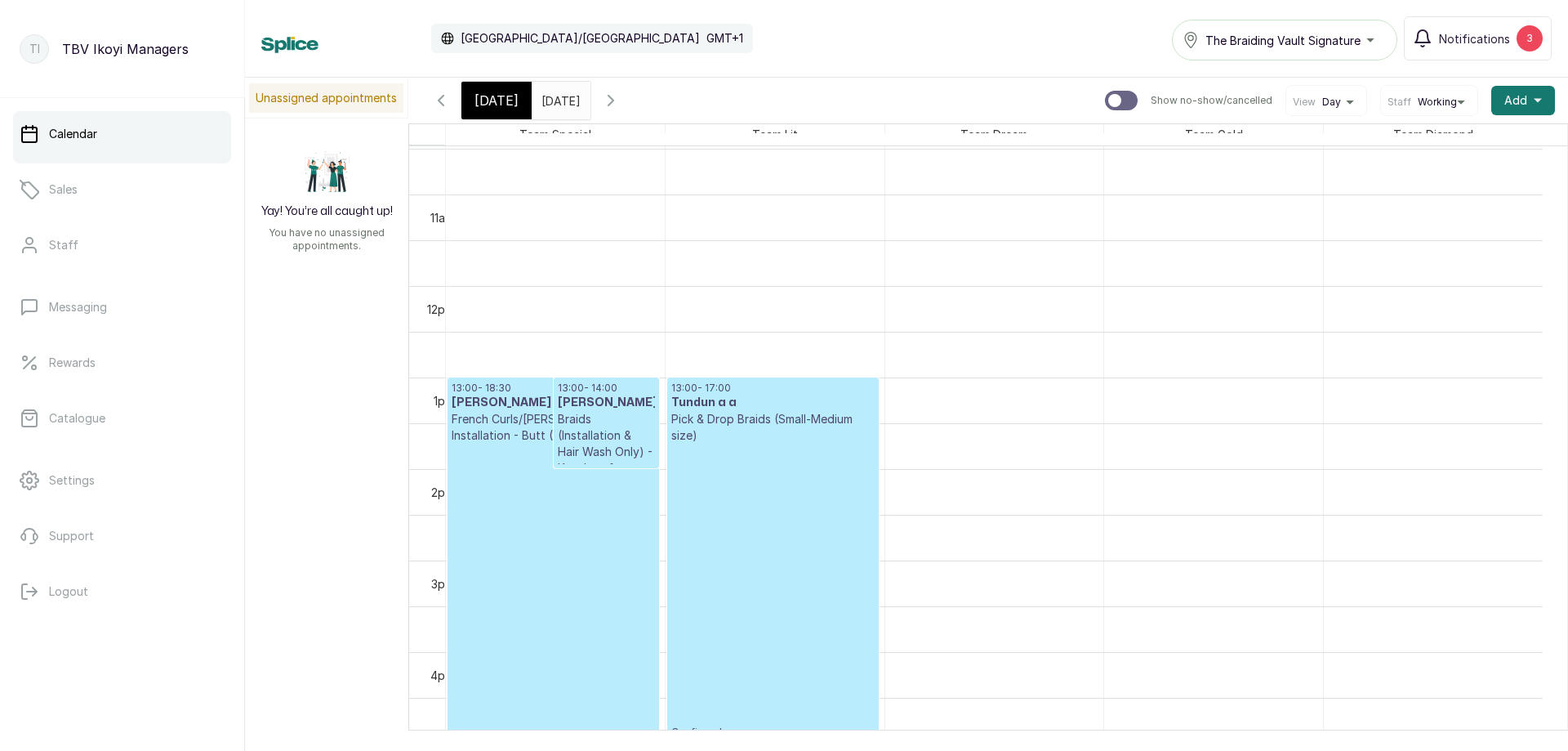
click at [776, 496] on p "Confirmed" at bounding box center [774, 591] width 204 height 295
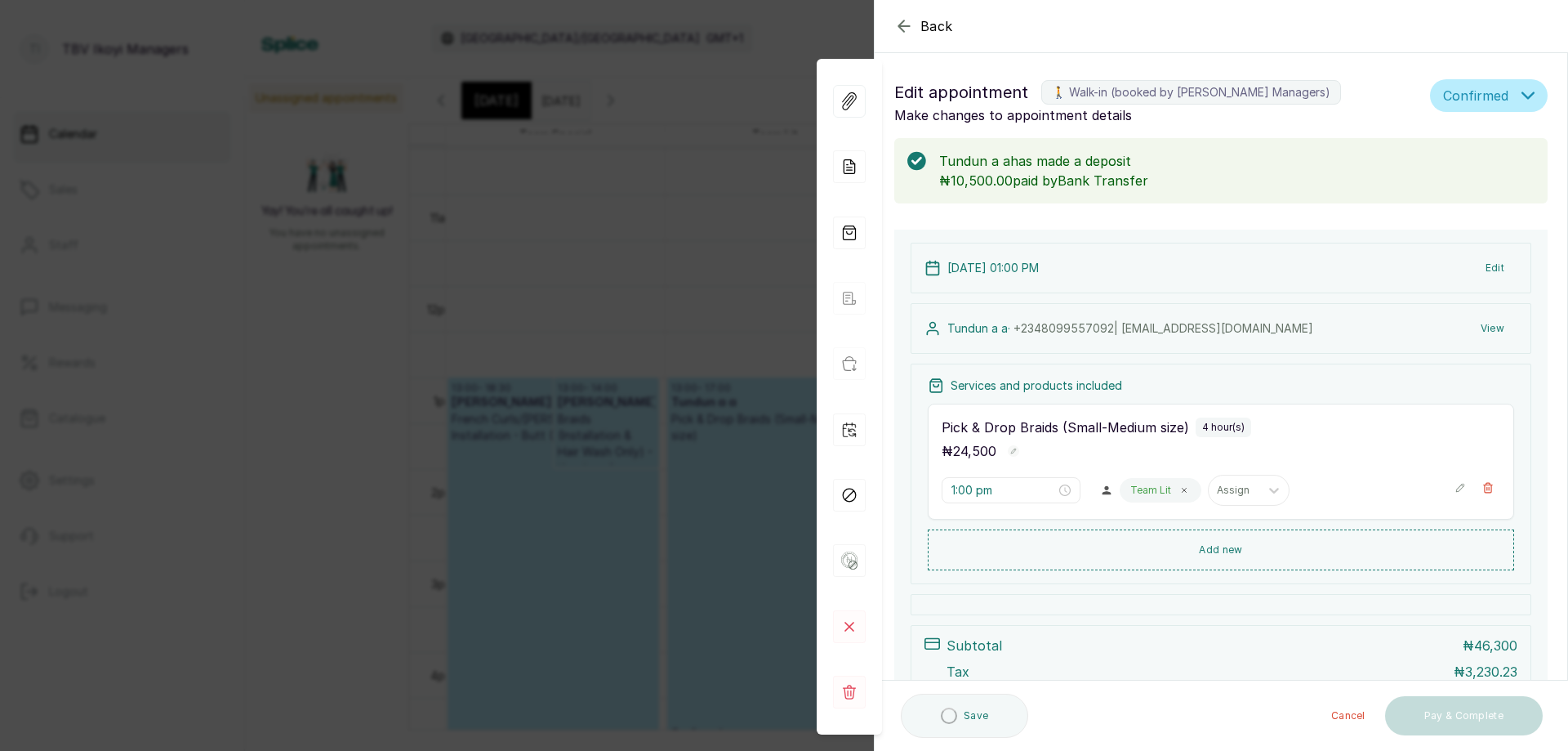
click at [1015, 267] on p "[DATE] 01:00 PM" at bounding box center [993, 268] width 92 height 16
click at [1490, 264] on button "Edit" at bounding box center [1495, 267] width 45 height 29
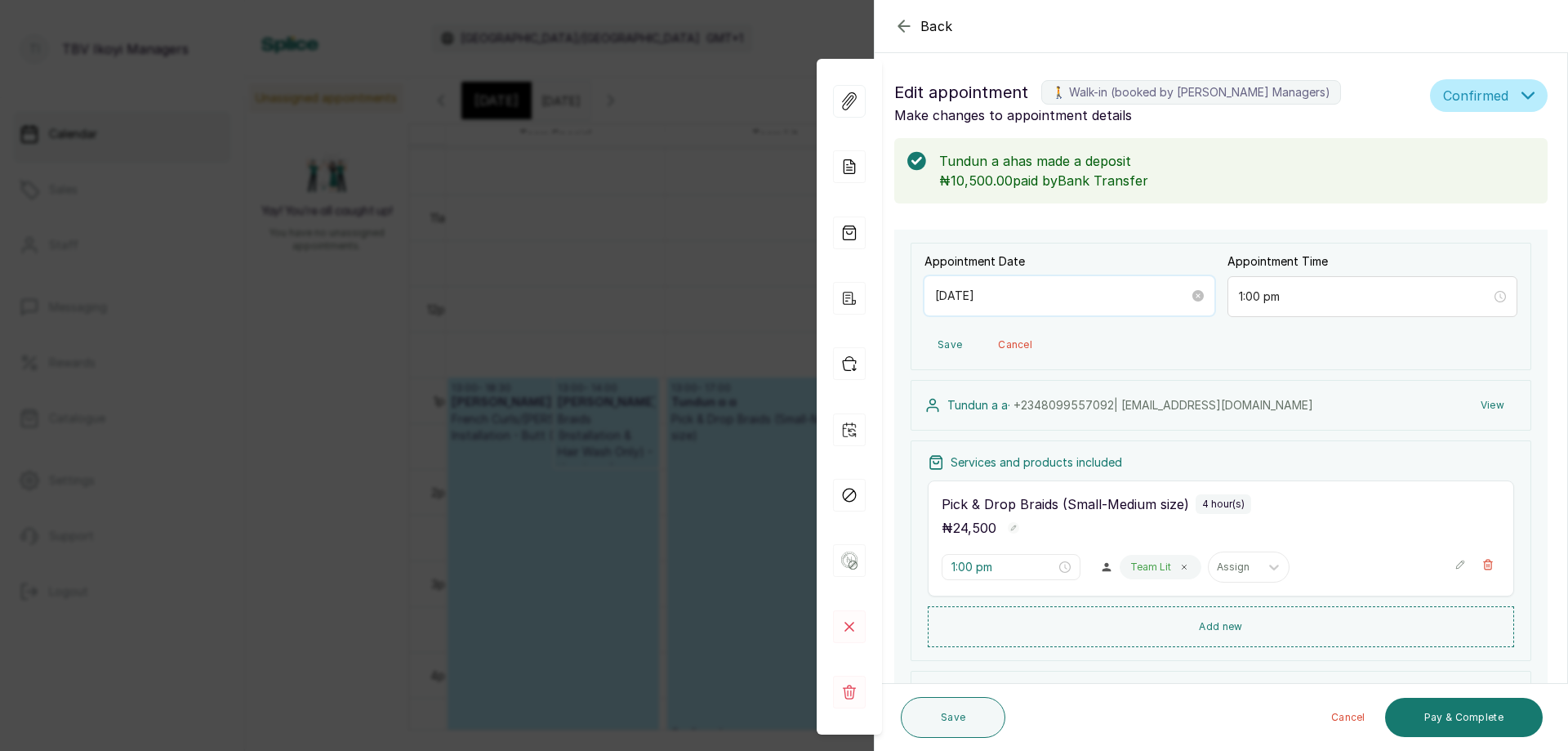
click at [1057, 293] on input "[DATE]" at bounding box center [1062, 296] width 254 height 18
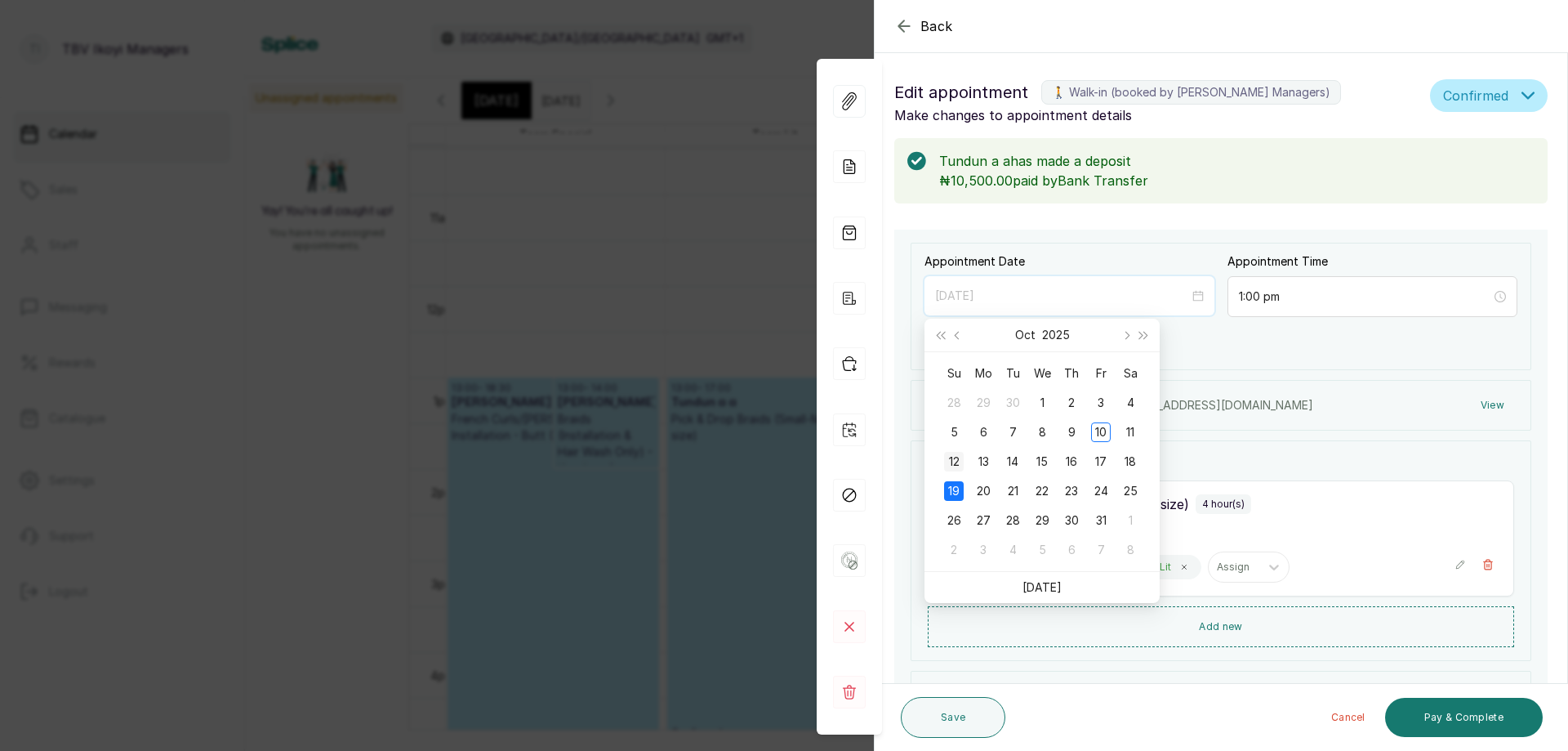
type input "[DATE]"
click at [957, 468] on div "12" at bounding box center [954, 462] width 20 height 20
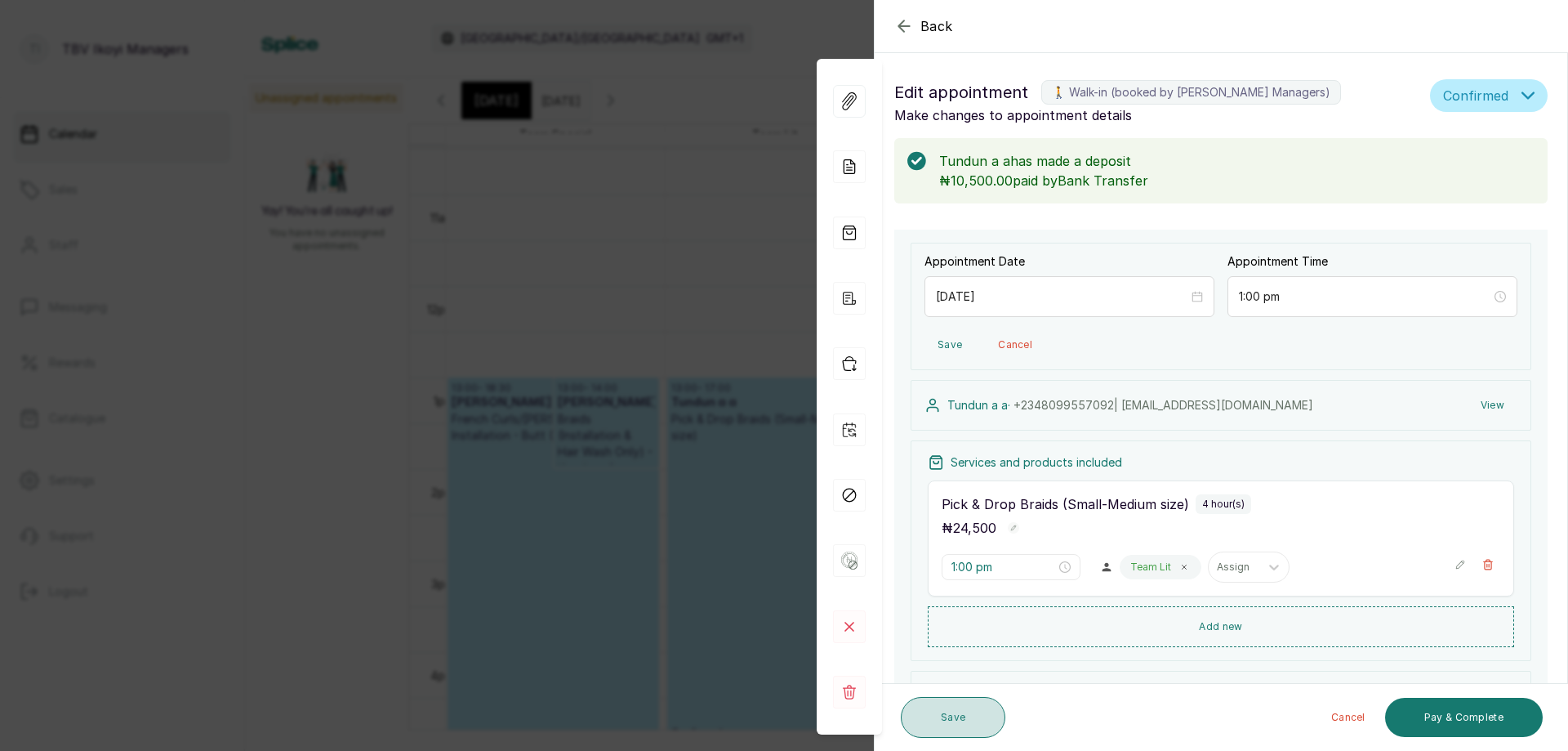
click at [928, 721] on button "Save" at bounding box center [953, 717] width 105 height 41
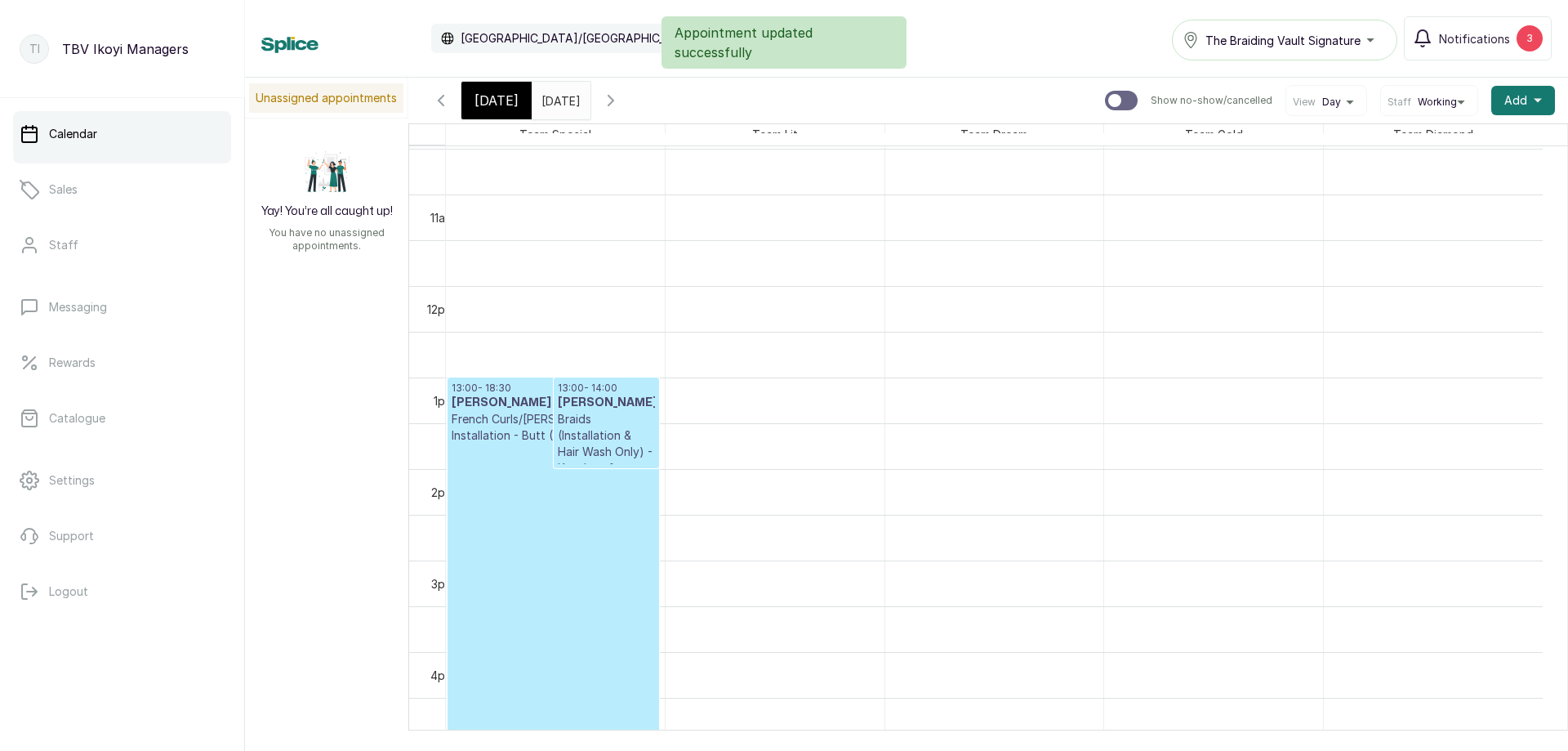
scroll to position [1204, 0]
click at [494, 105] on span "[DATE]" at bounding box center [497, 101] width 44 height 20
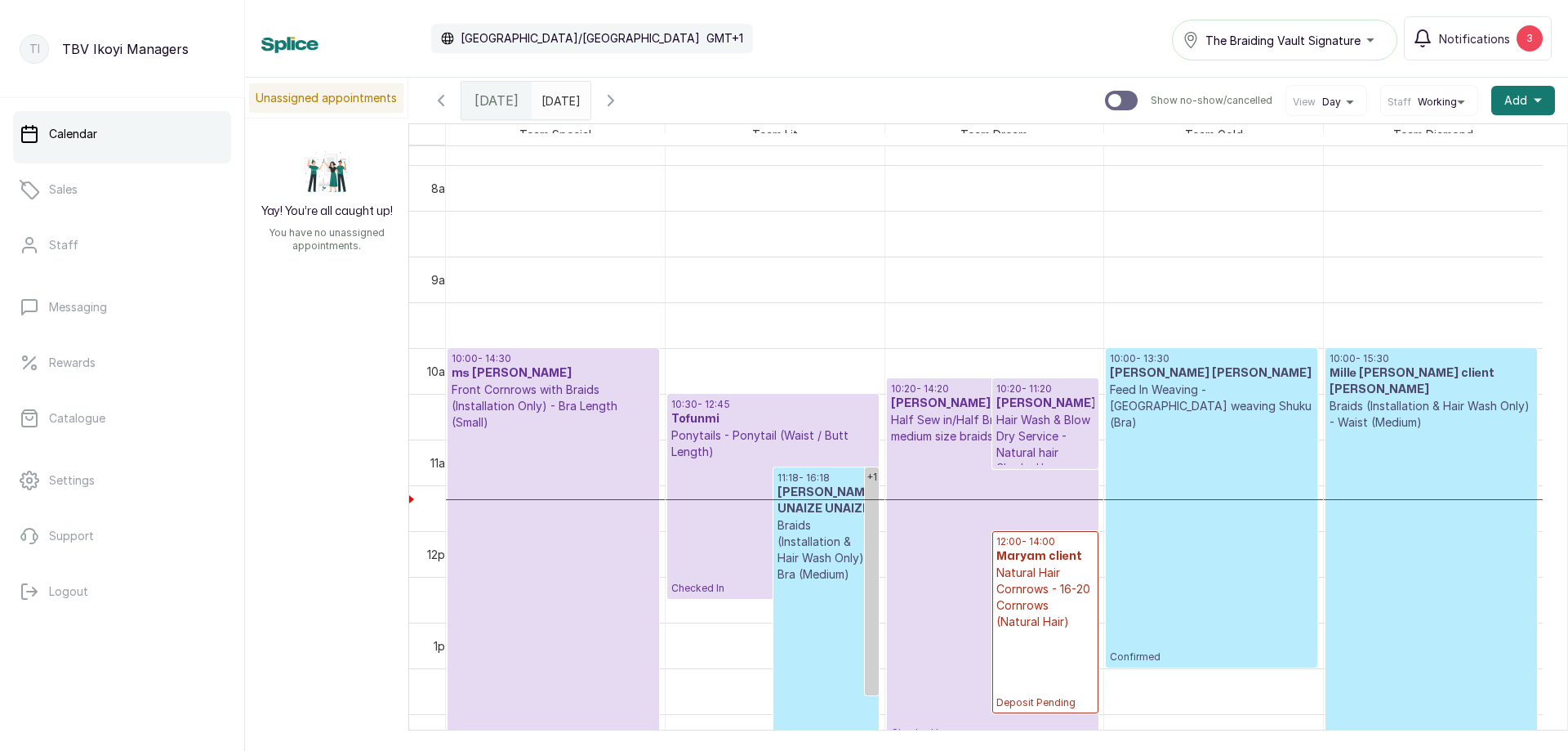
click at [565, 117] on div "[DATE] [DATE]" at bounding box center [561, 101] width 59 height 38
click at [591, 112] on div "[DATE] [DATE]" at bounding box center [561, 101] width 59 height 38
click at [591, 119] on div "[DATE] [DATE]" at bounding box center [561, 101] width 59 height 38
click at [559, 103] on input "[DATE]" at bounding box center [546, 97] width 26 height 28
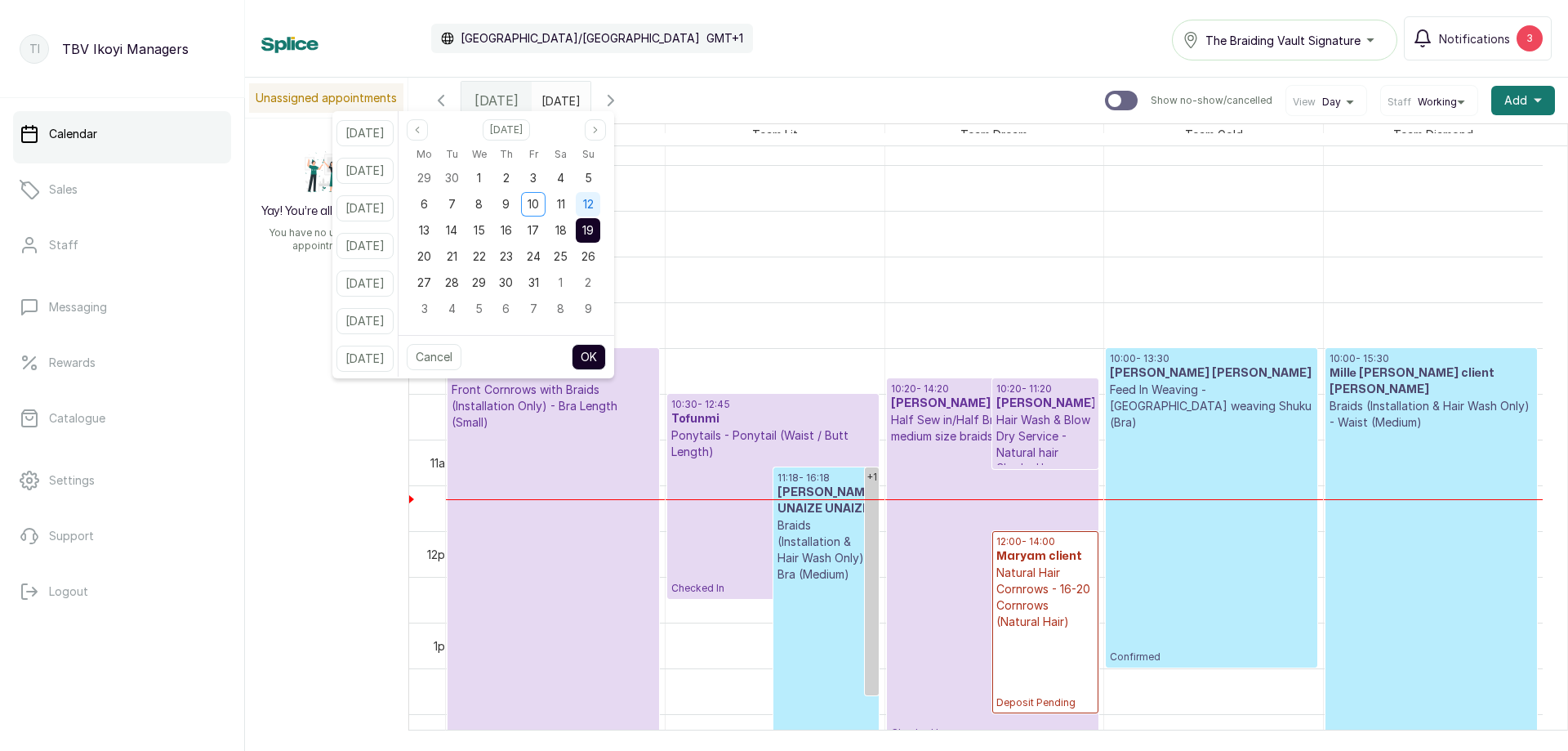
click at [594, 199] on span "12" at bounding box center [589, 204] width 11 height 14
click at [607, 366] on button "OK" at bounding box center [589, 357] width 34 height 26
type input "[DATE]"
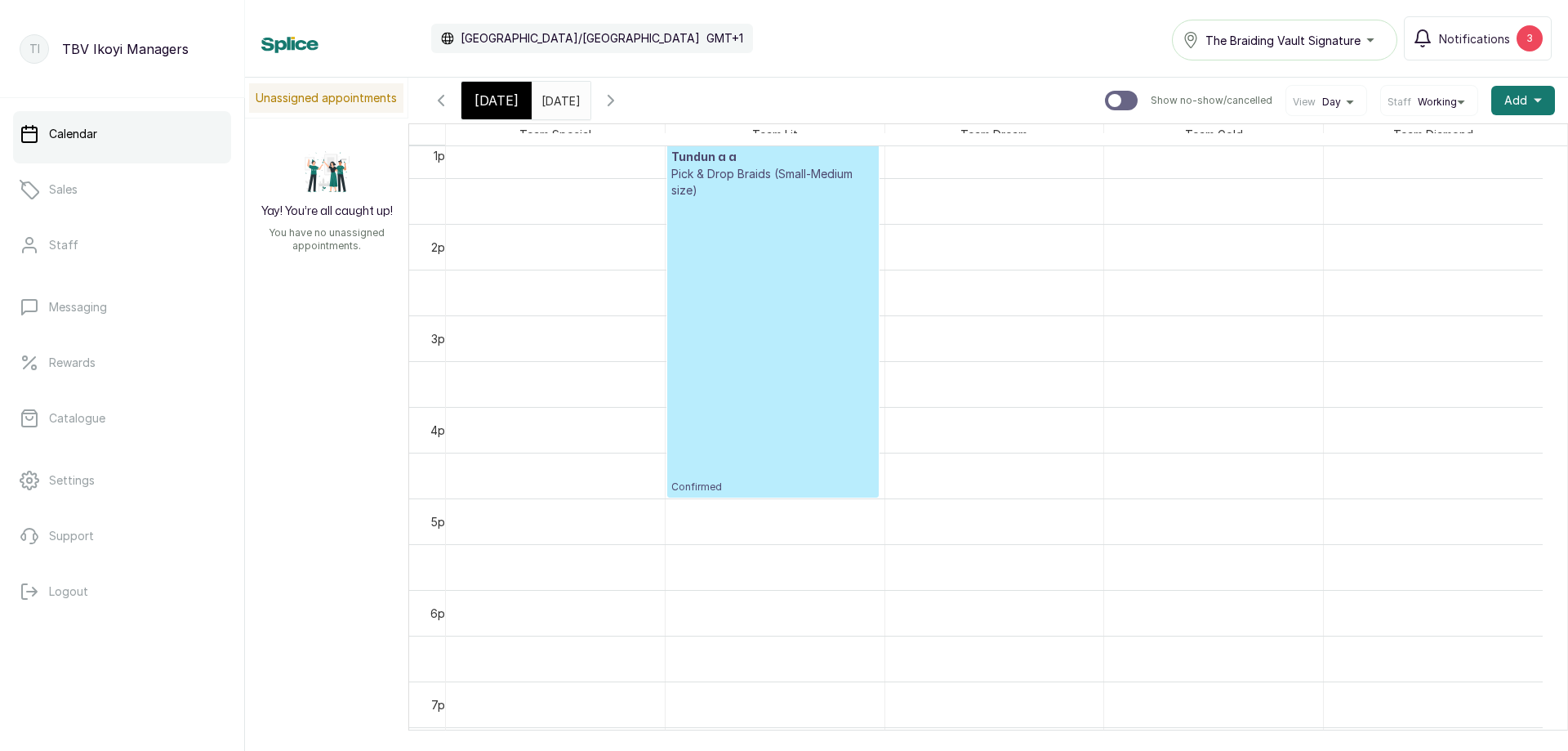
scroll to position [1041, 0]
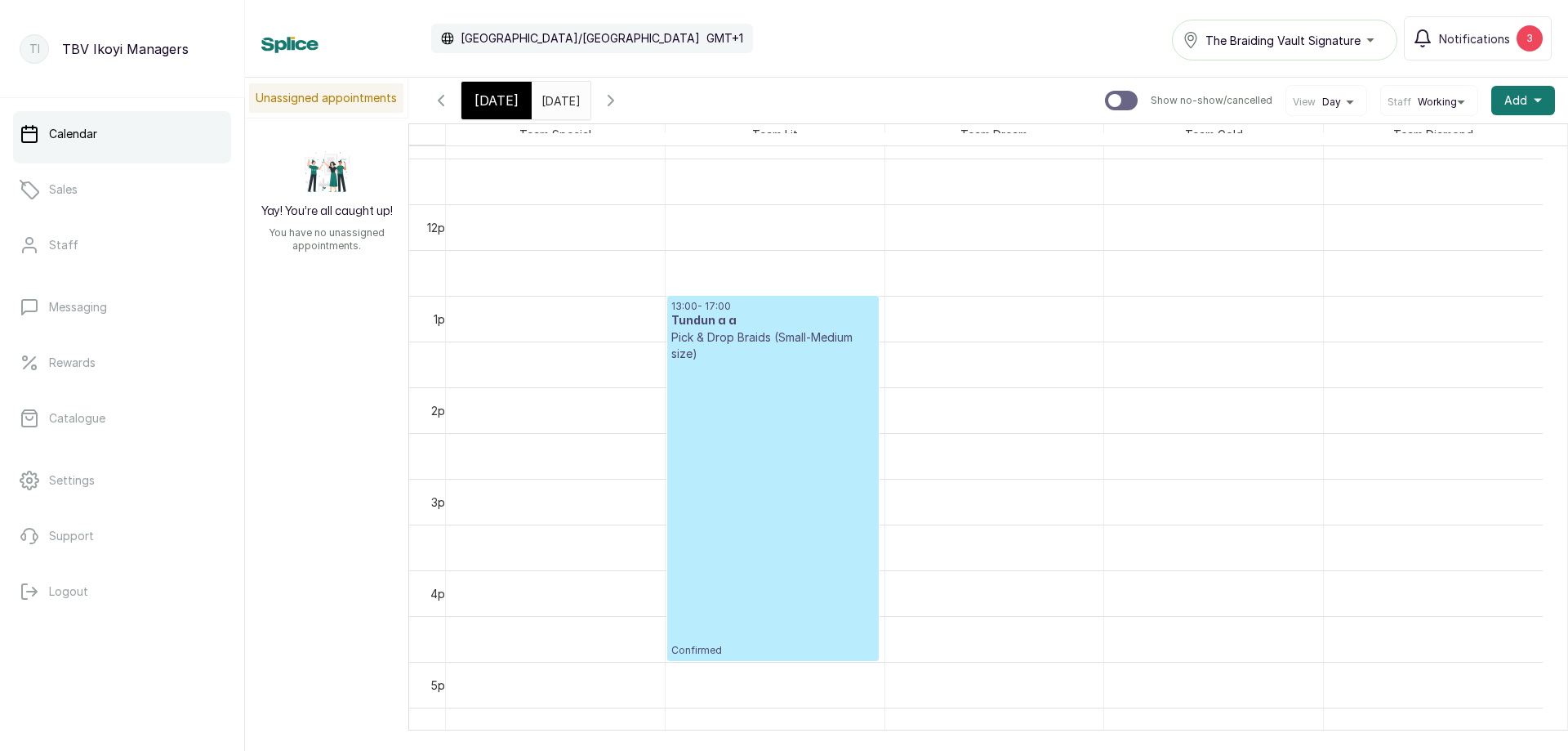
click at [789, 450] on p "Confirmed" at bounding box center [774, 509] width 204 height 295
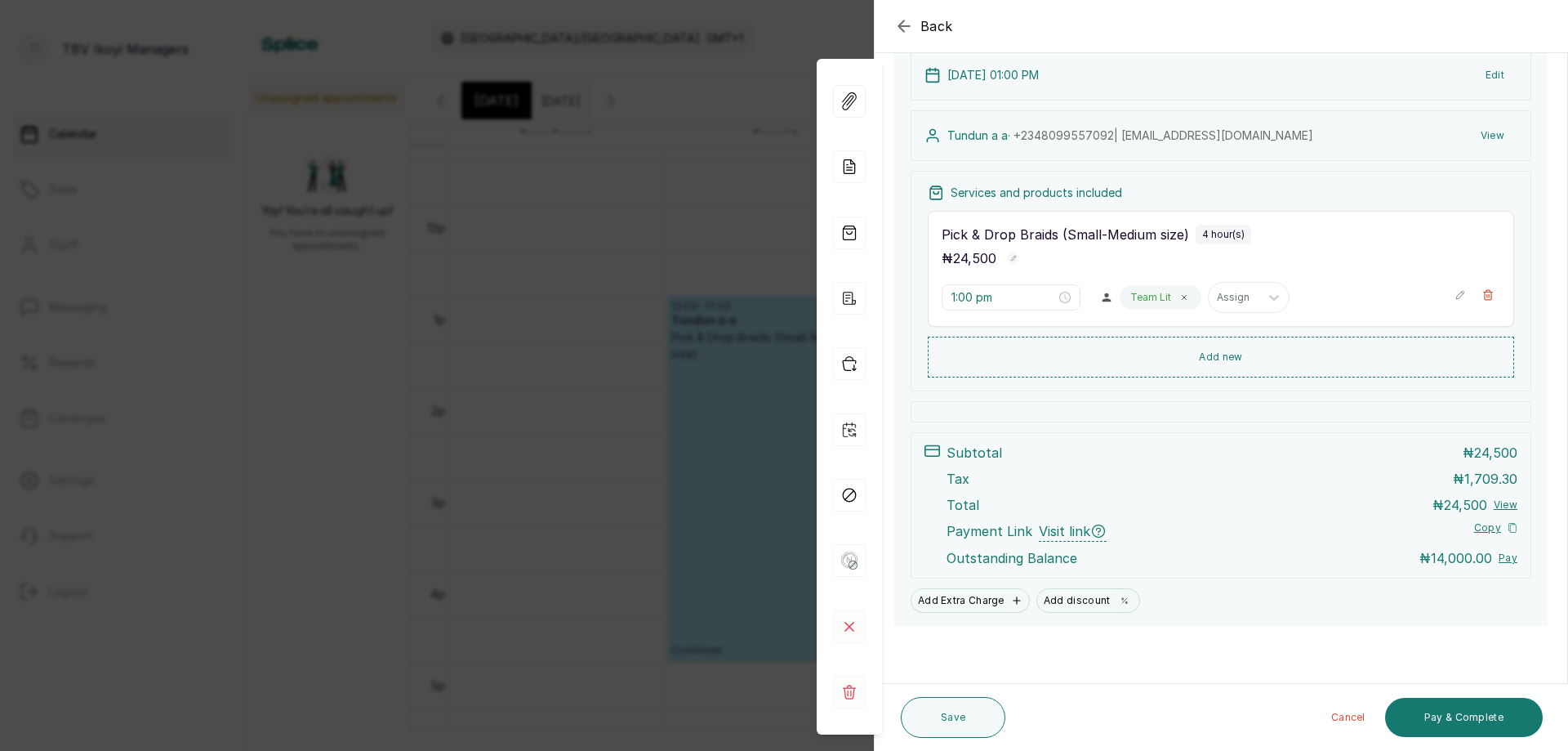
scroll to position [0, 0]
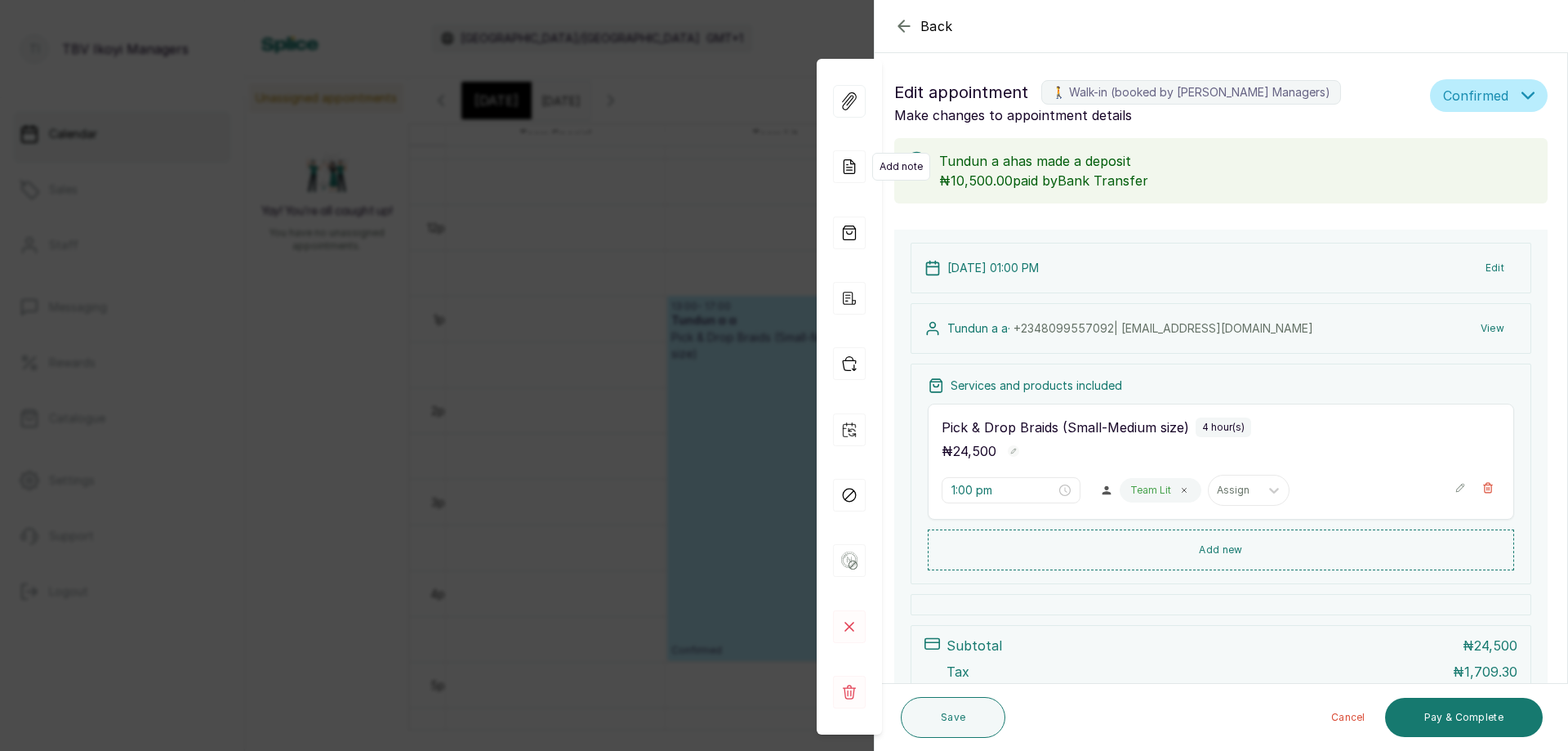
click at [846, 166] on icon at bounding box center [849, 166] width 33 height 33
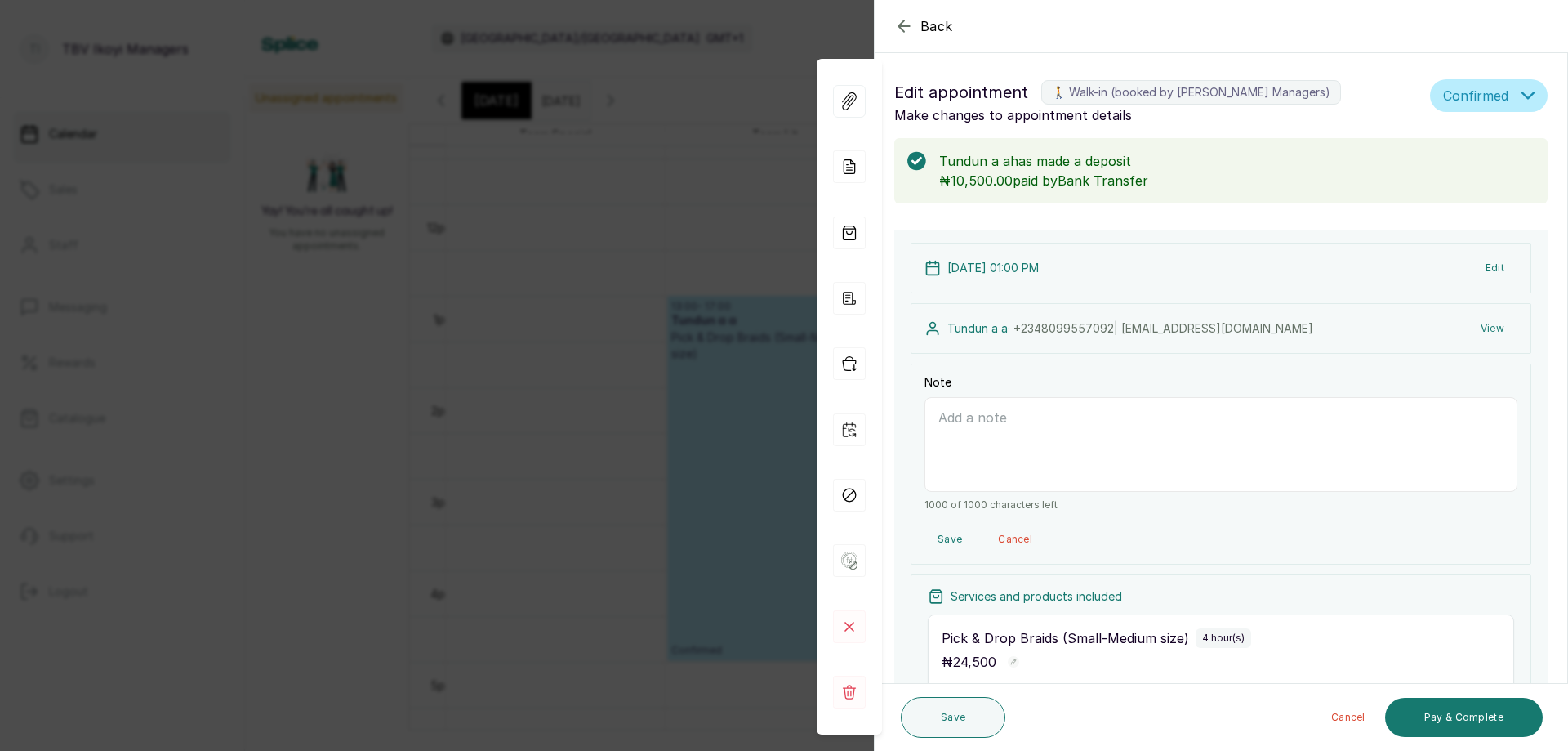
click at [993, 450] on textarea "Note" at bounding box center [1220, 444] width 593 height 95
type textarea "deposit 10,500 oyetundun ande [DATE]"
click at [966, 734] on button "Save" at bounding box center [953, 717] width 105 height 41
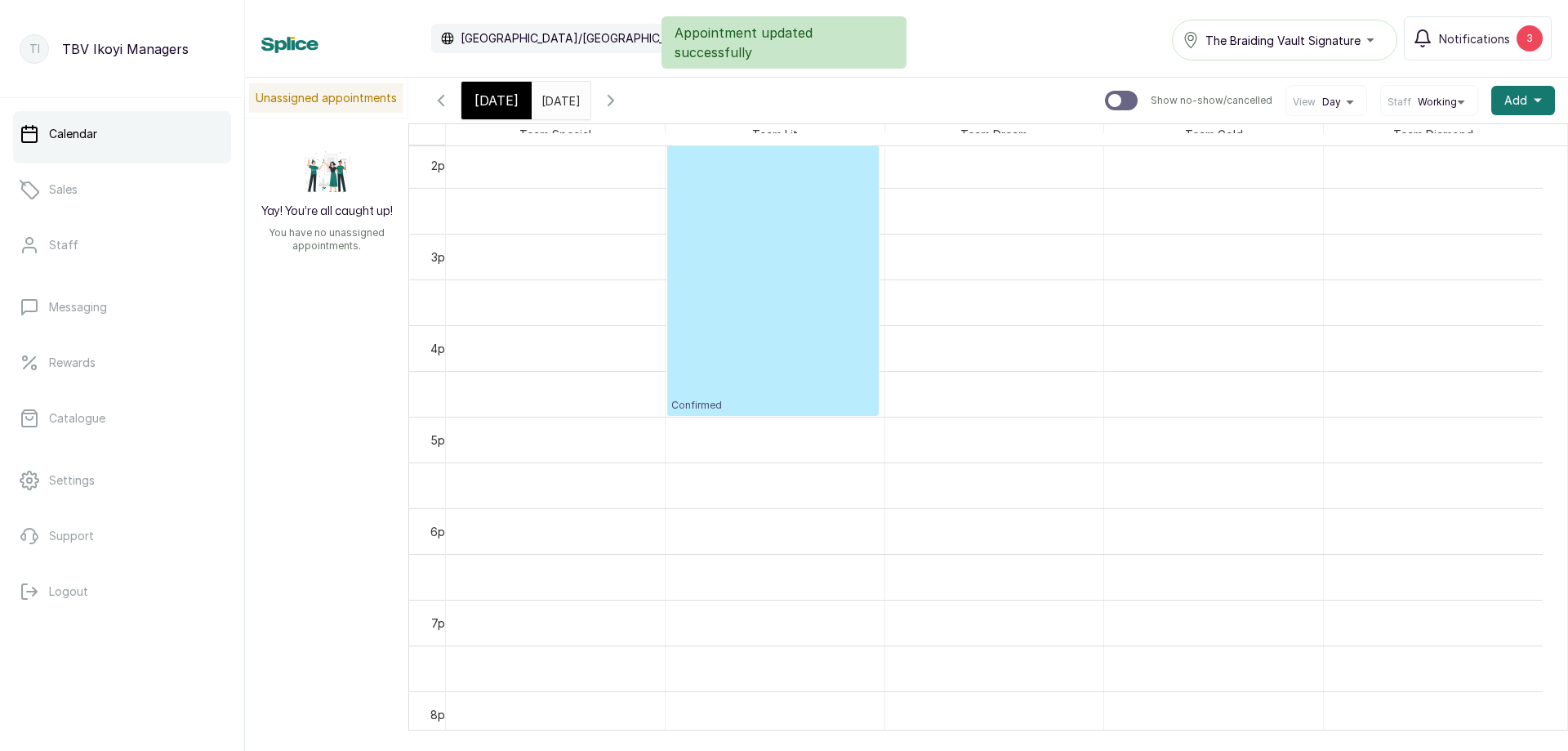
scroll to position [1122, 0]
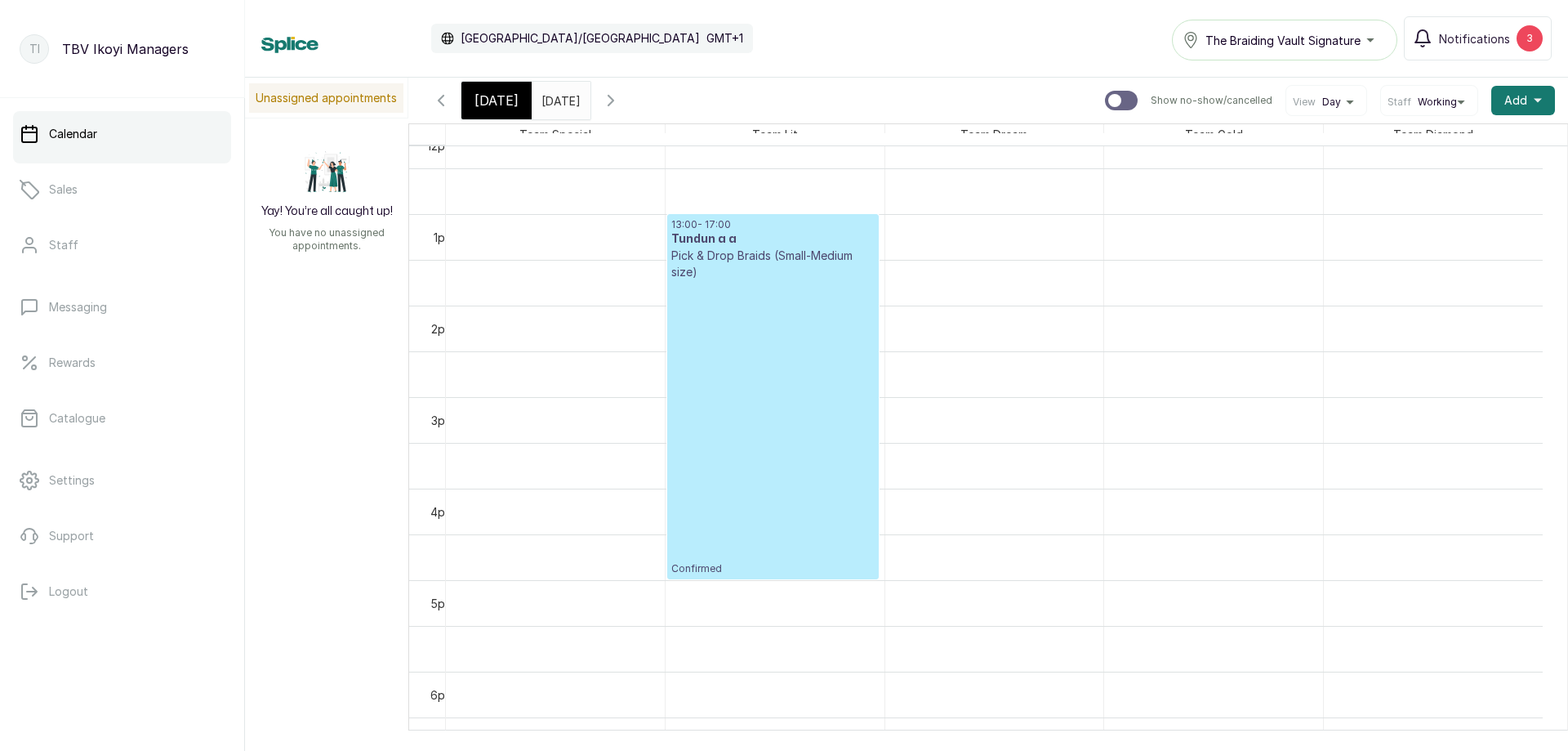
click at [499, 96] on span "[DATE]" at bounding box center [497, 101] width 44 height 20
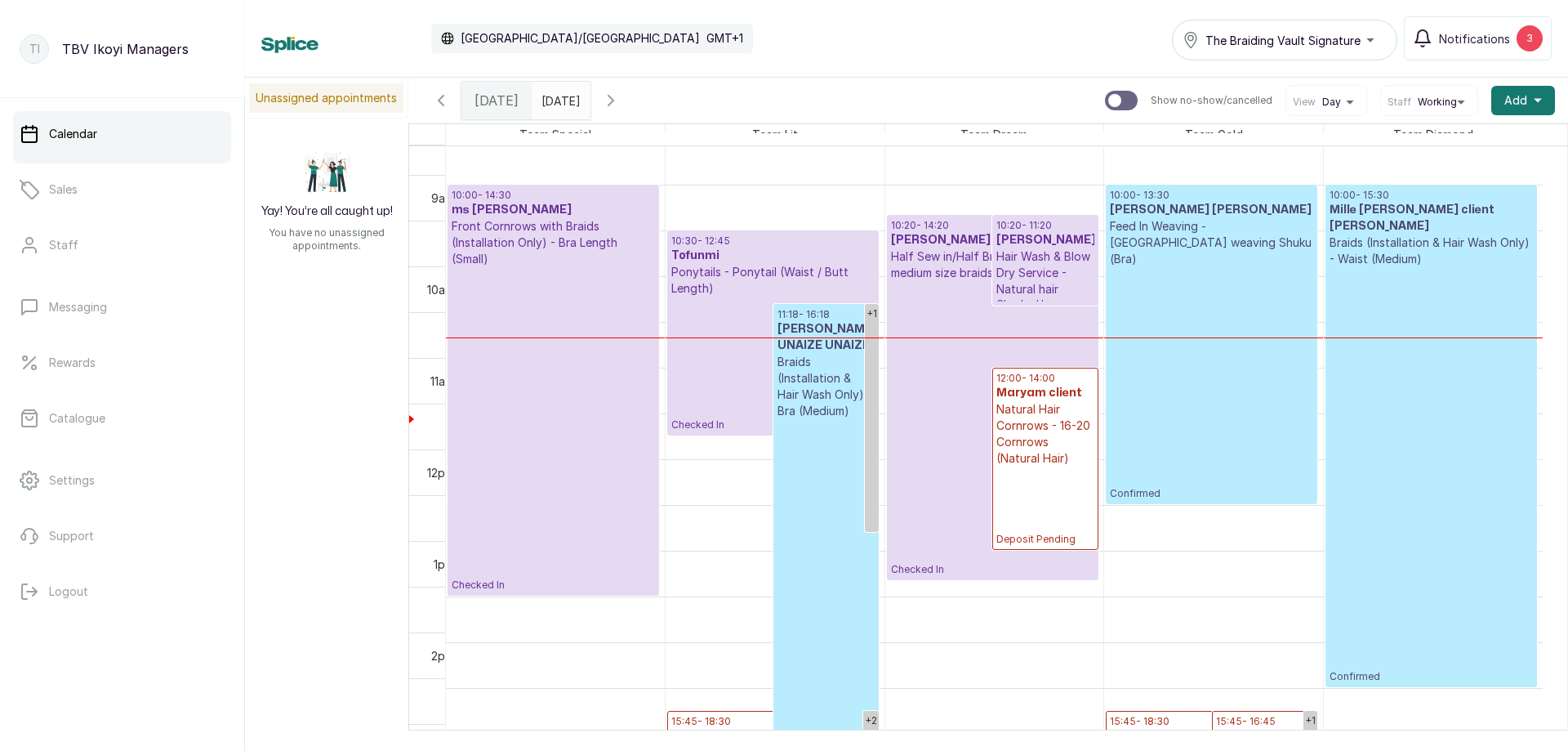
scroll to position [877, 0]
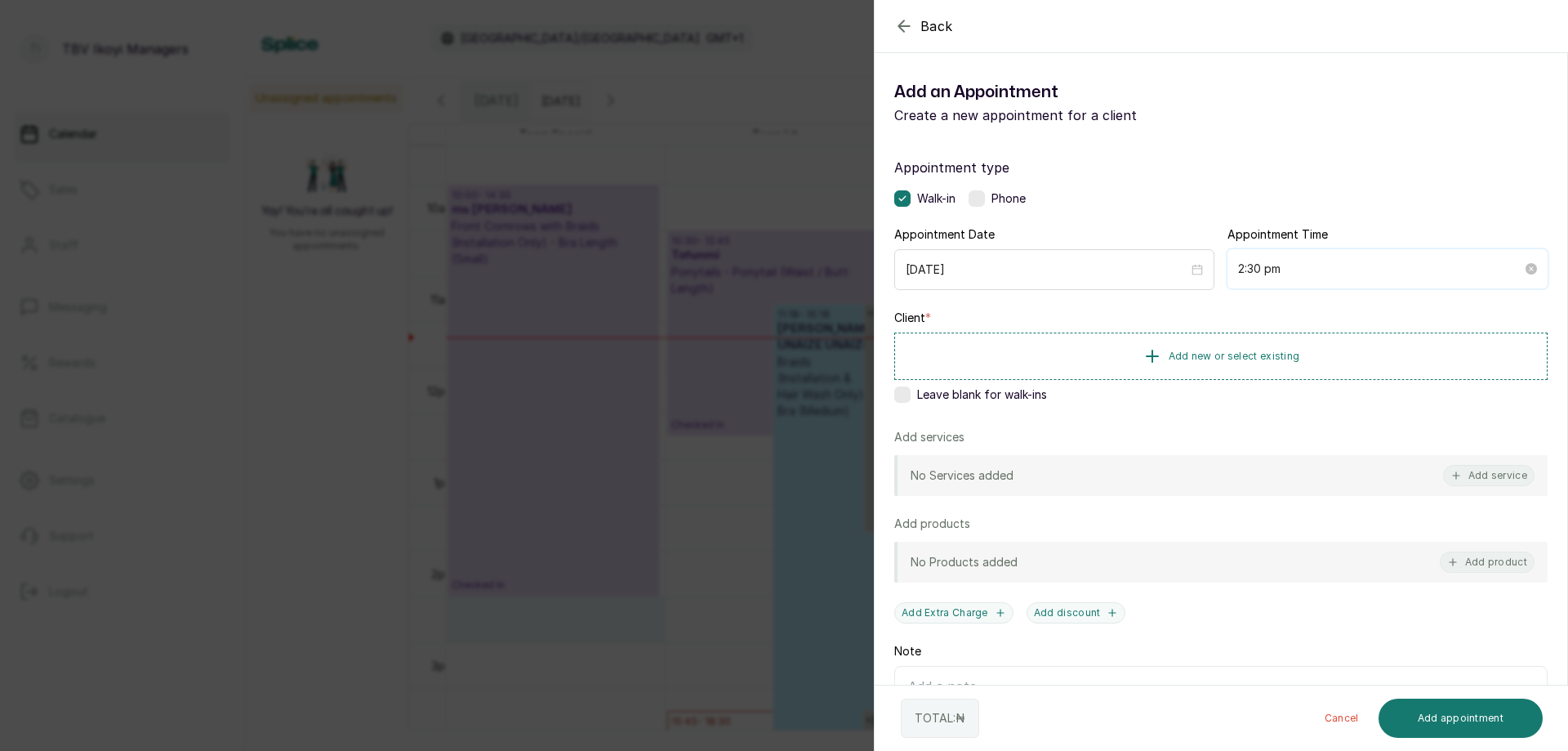
click at [1310, 261] on input "2:30 pm" at bounding box center [1380, 269] width 284 height 18
click at [1233, 334] on div "10" at bounding box center [1244, 329] width 39 height 23
click at [1336, 307] on div "AM" at bounding box center [1337, 309] width 39 height 23
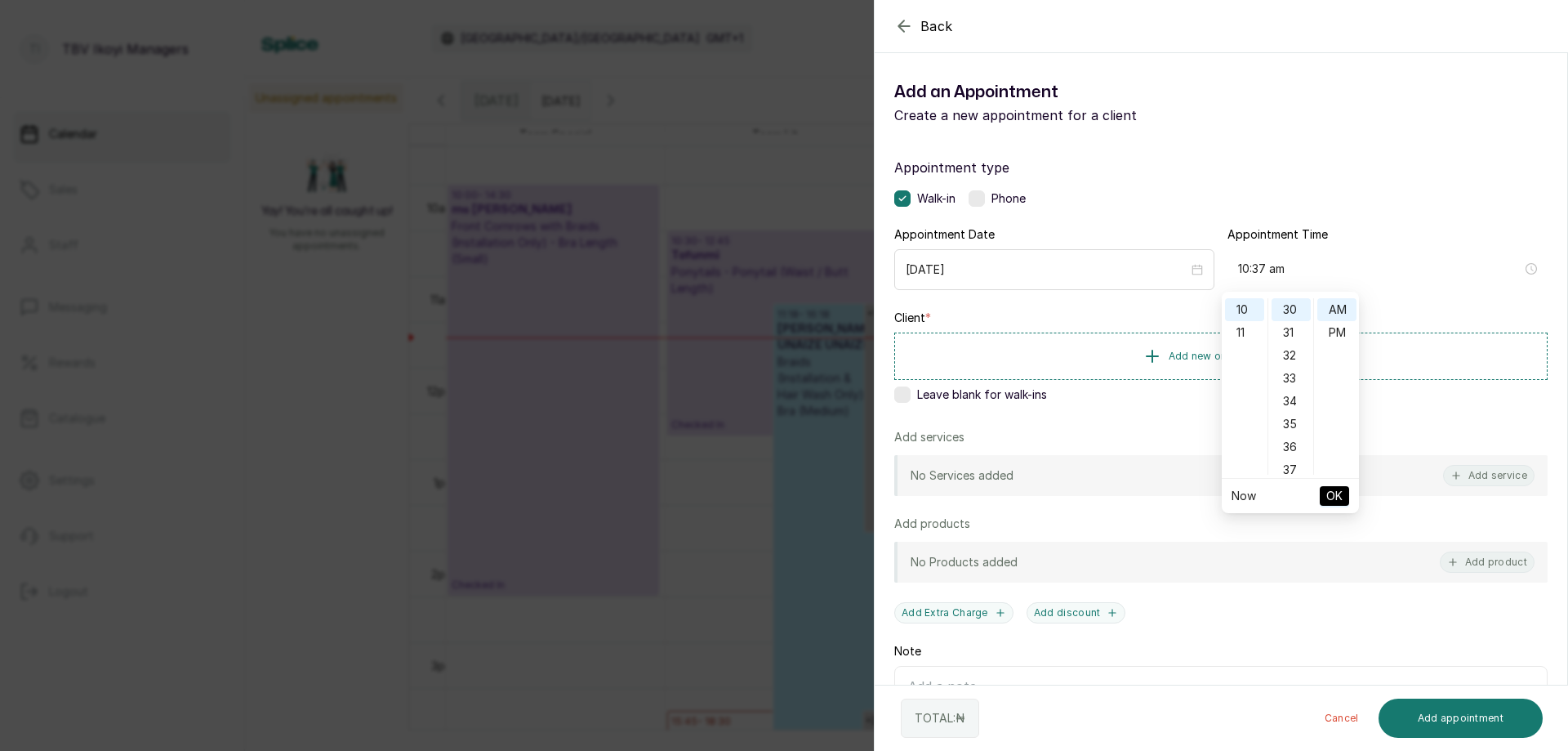
type input "10:30 am"
click at [1340, 490] on span "OK" at bounding box center [1335, 496] width 16 height 31
click at [1492, 477] on button "Add service" at bounding box center [1489, 475] width 92 height 21
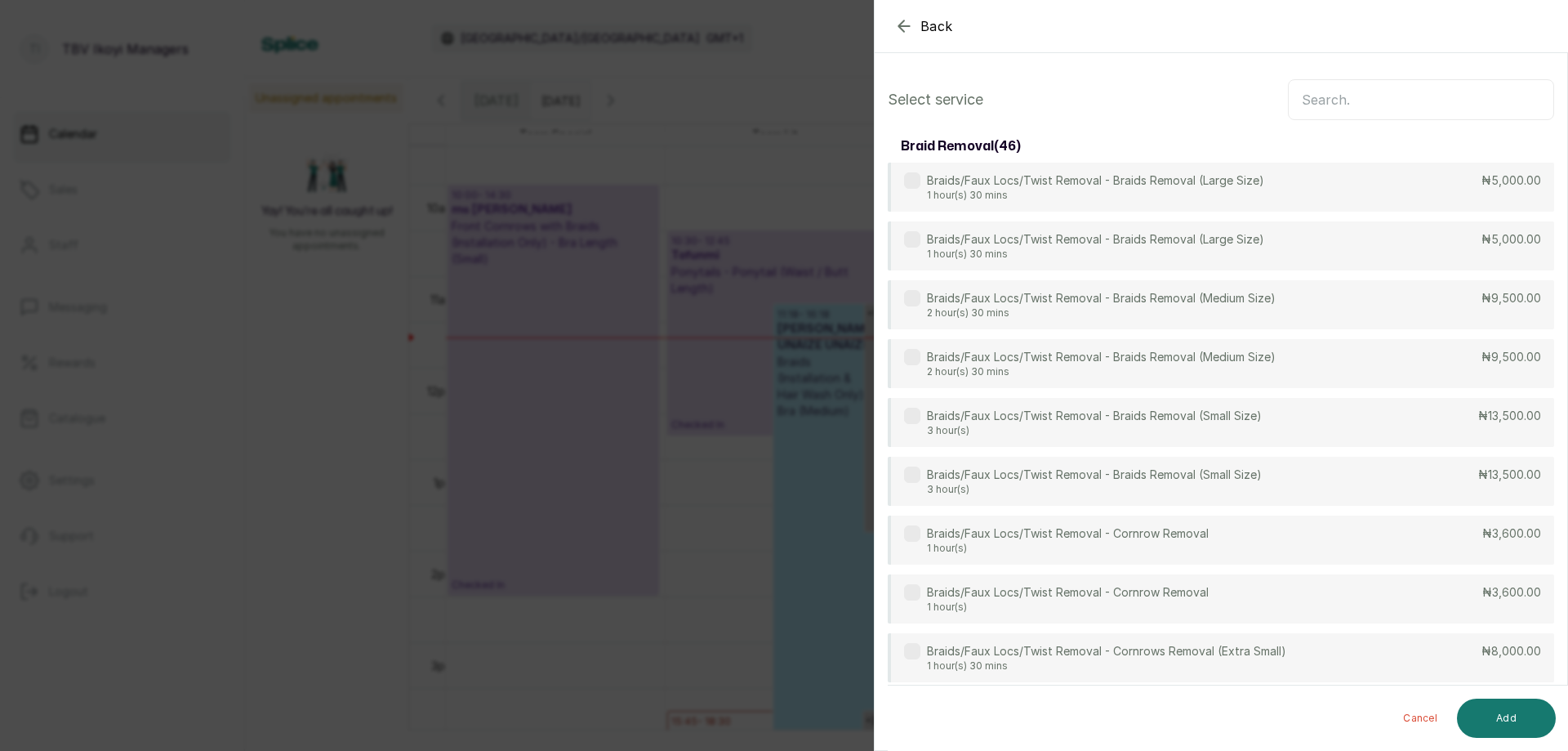
click at [1429, 99] on input "text" at bounding box center [1421, 99] width 266 height 41
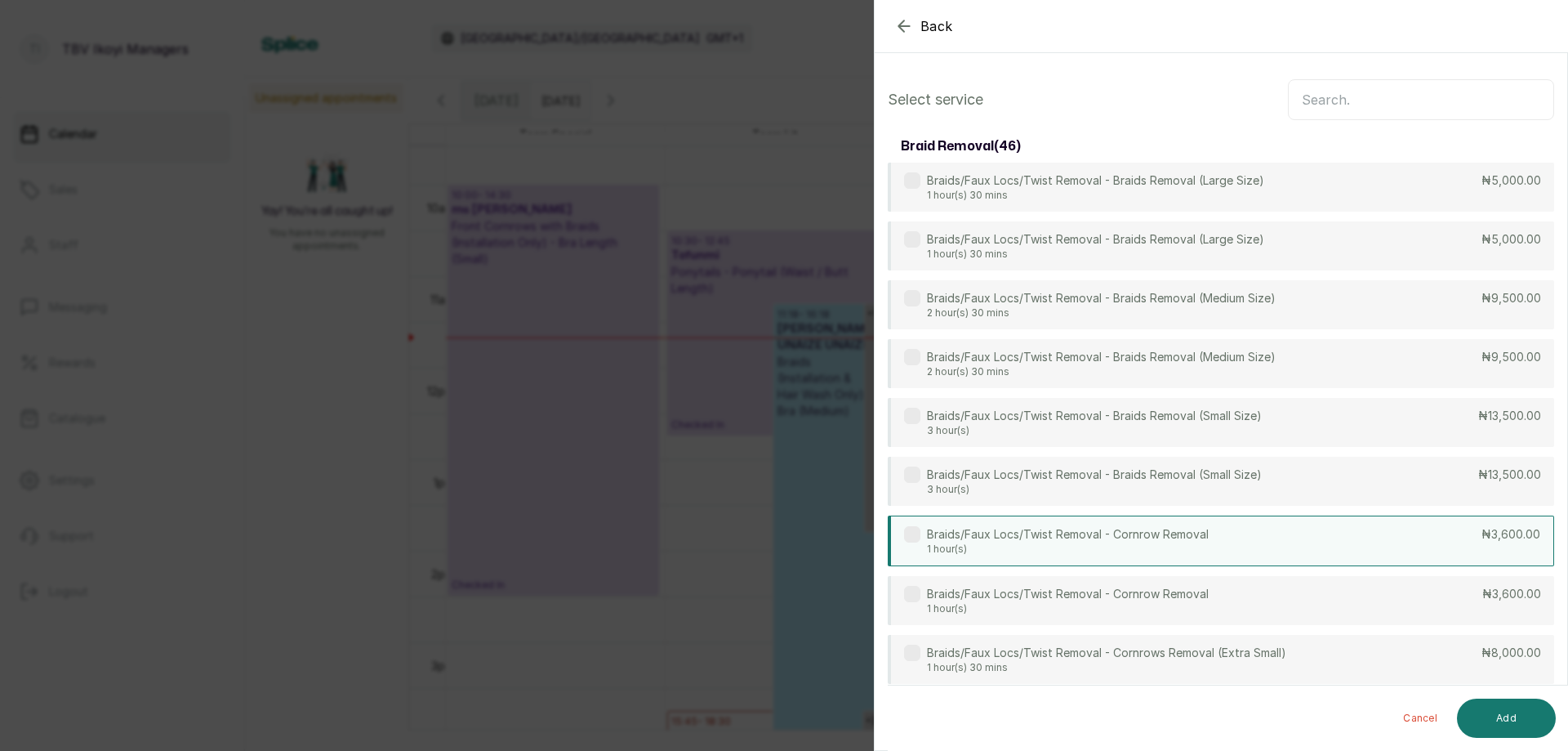
click at [1319, 542] on div "Braids/Faux Locs/Twist Removal - Cornrow Removal 1 hour(s) ₦3,600.00" at bounding box center [1221, 541] width 667 height 51
click at [1524, 718] on button "Add" at bounding box center [1506, 718] width 99 height 39
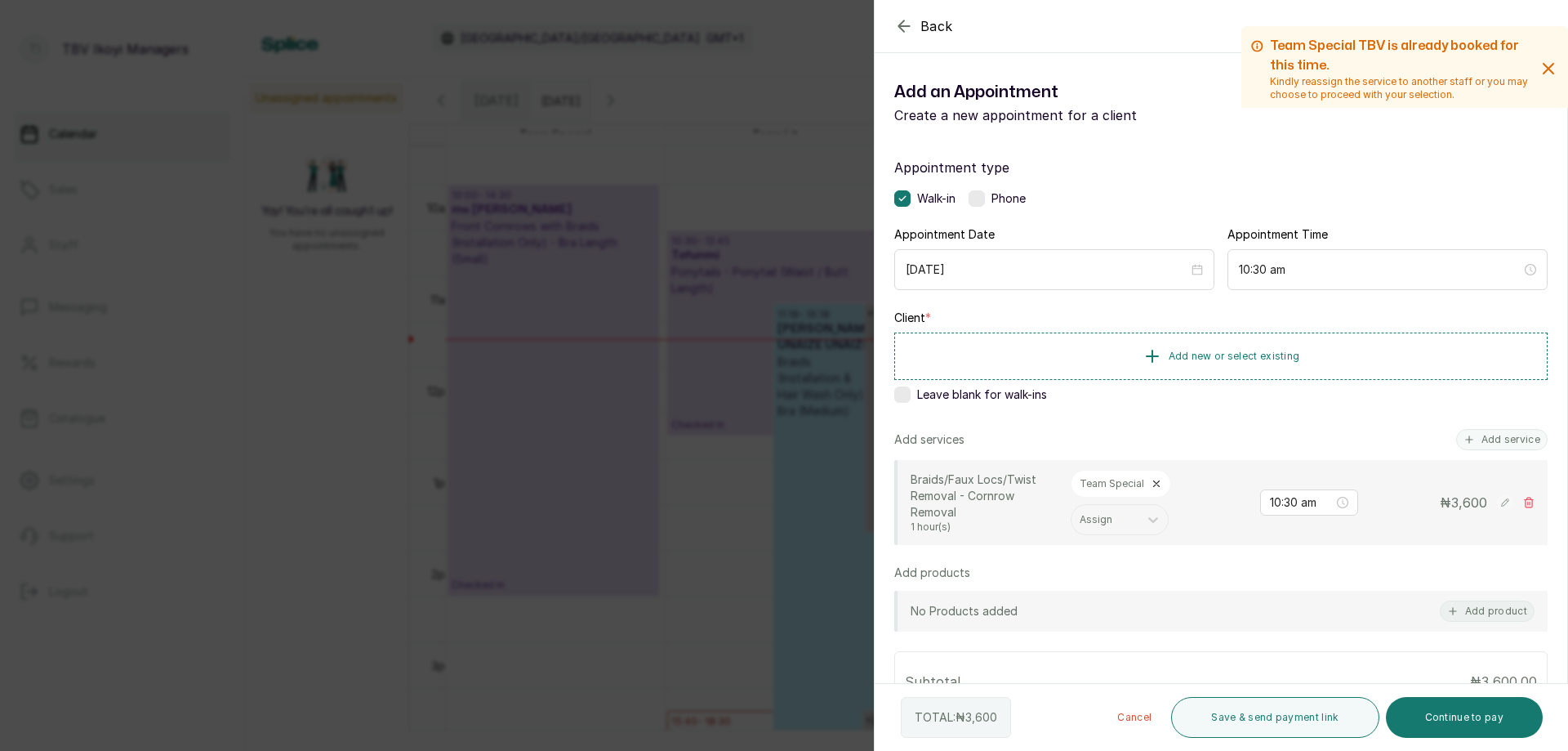
scroll to position [163, 0]
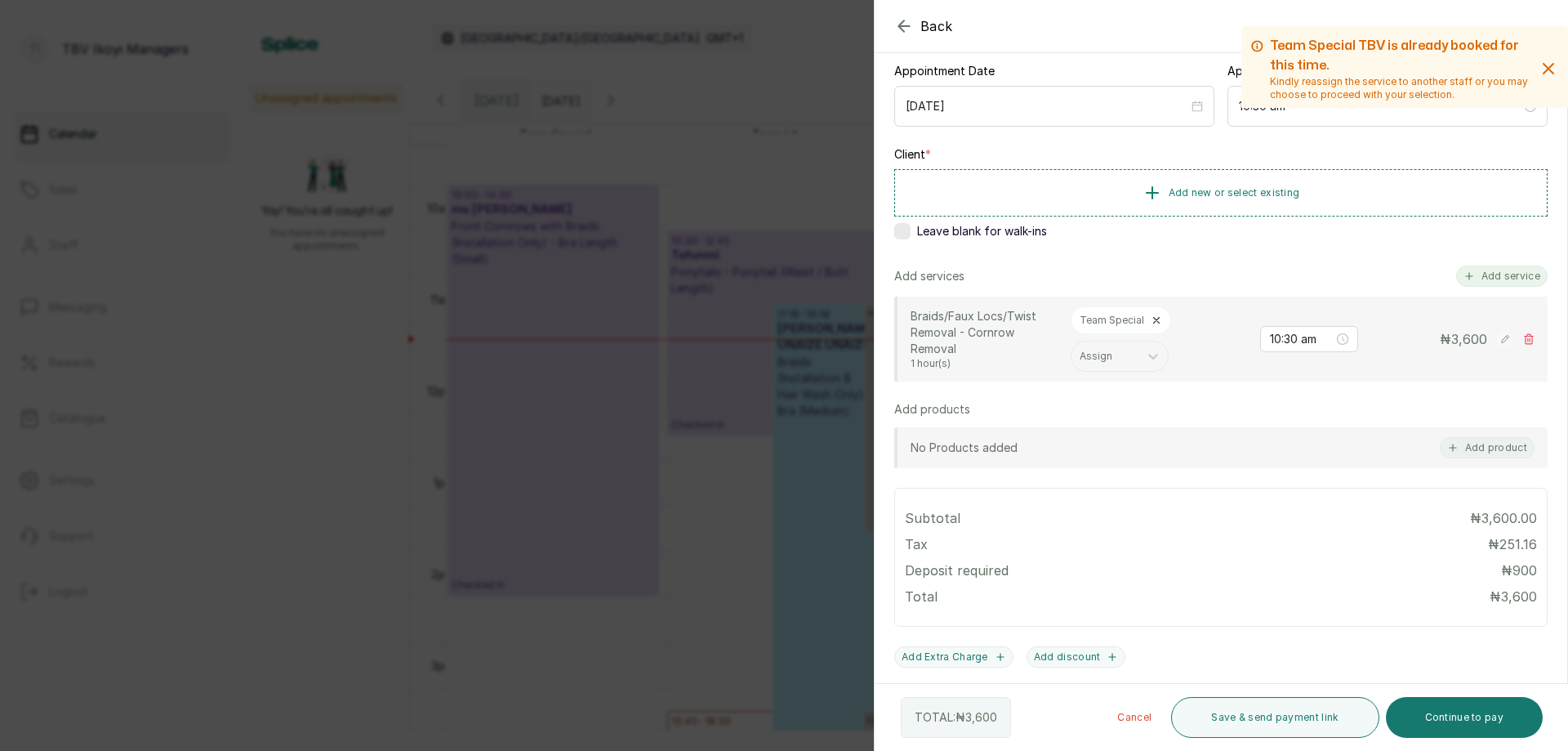
click at [1507, 270] on button "Add service" at bounding box center [1502, 276] width 92 height 21
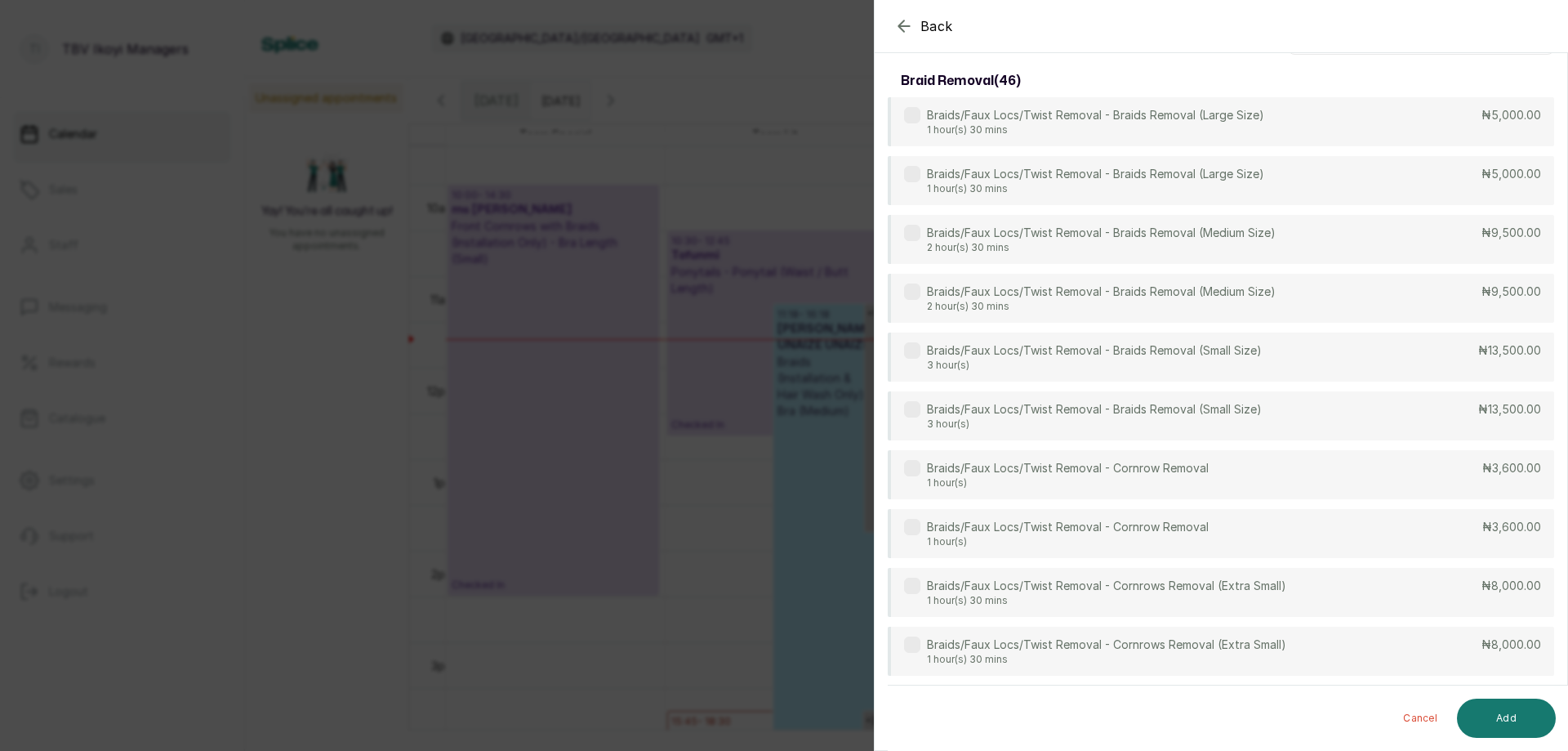
scroll to position [0, 0]
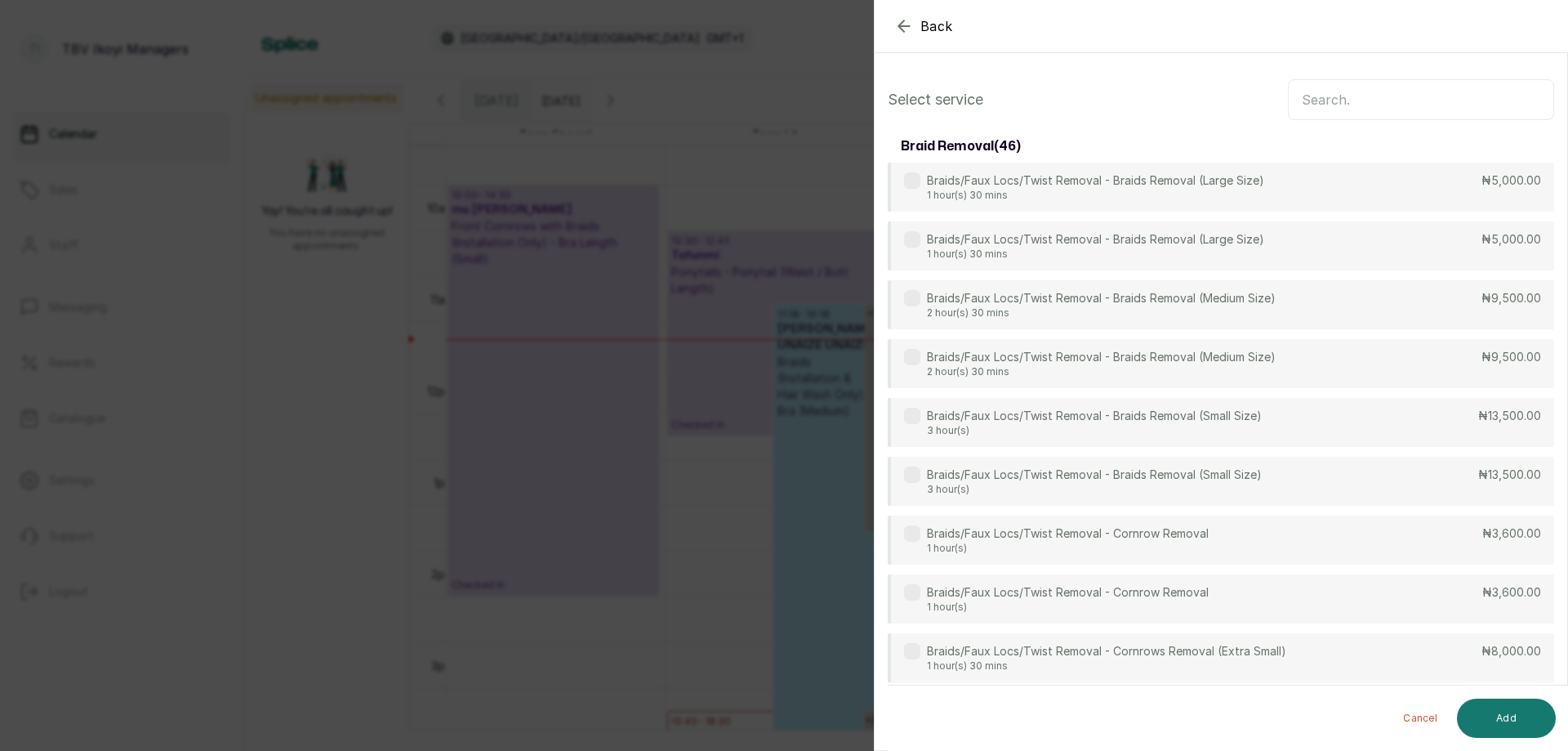
click at [1373, 105] on input "text" at bounding box center [1421, 99] width 266 height 41
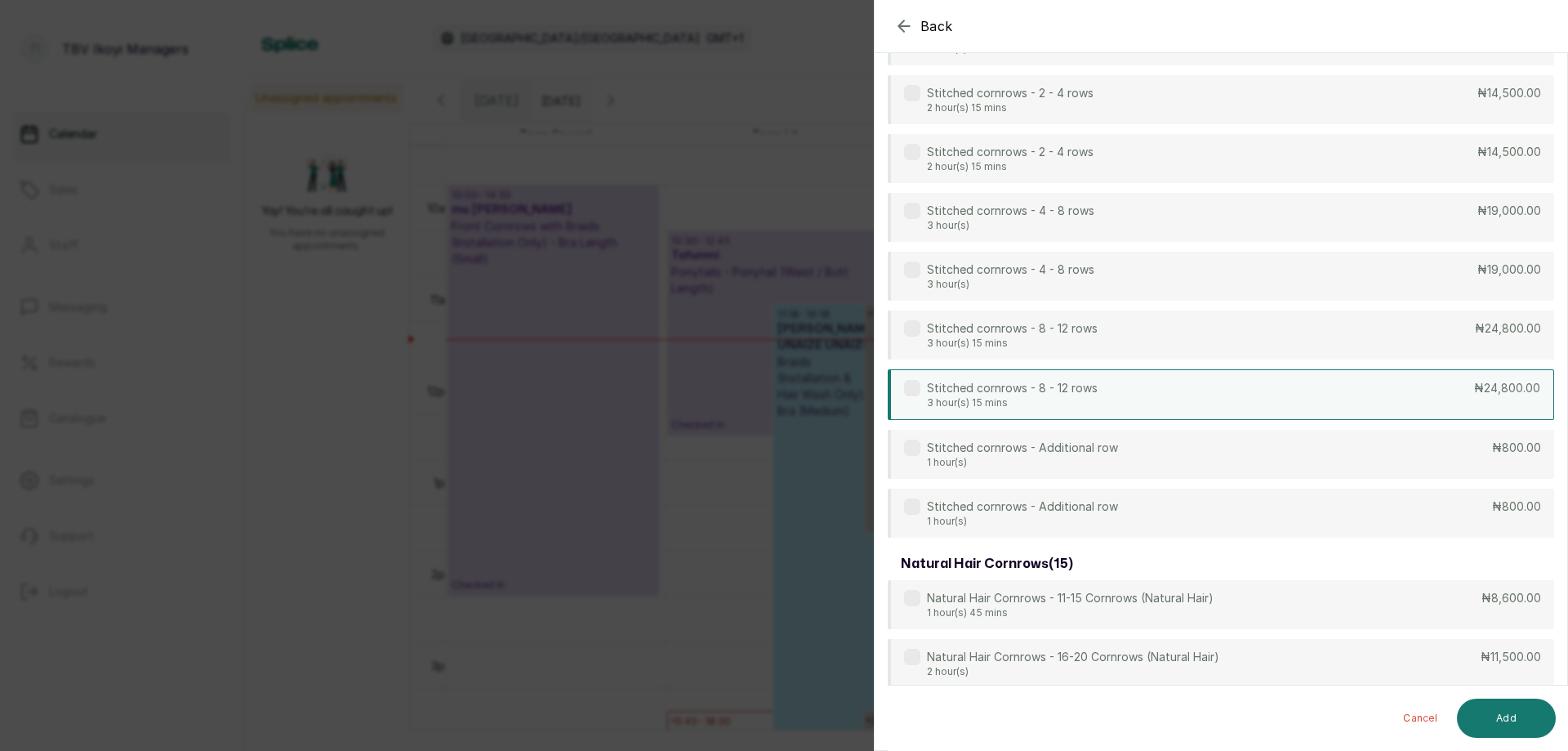
scroll to position [3347, 0]
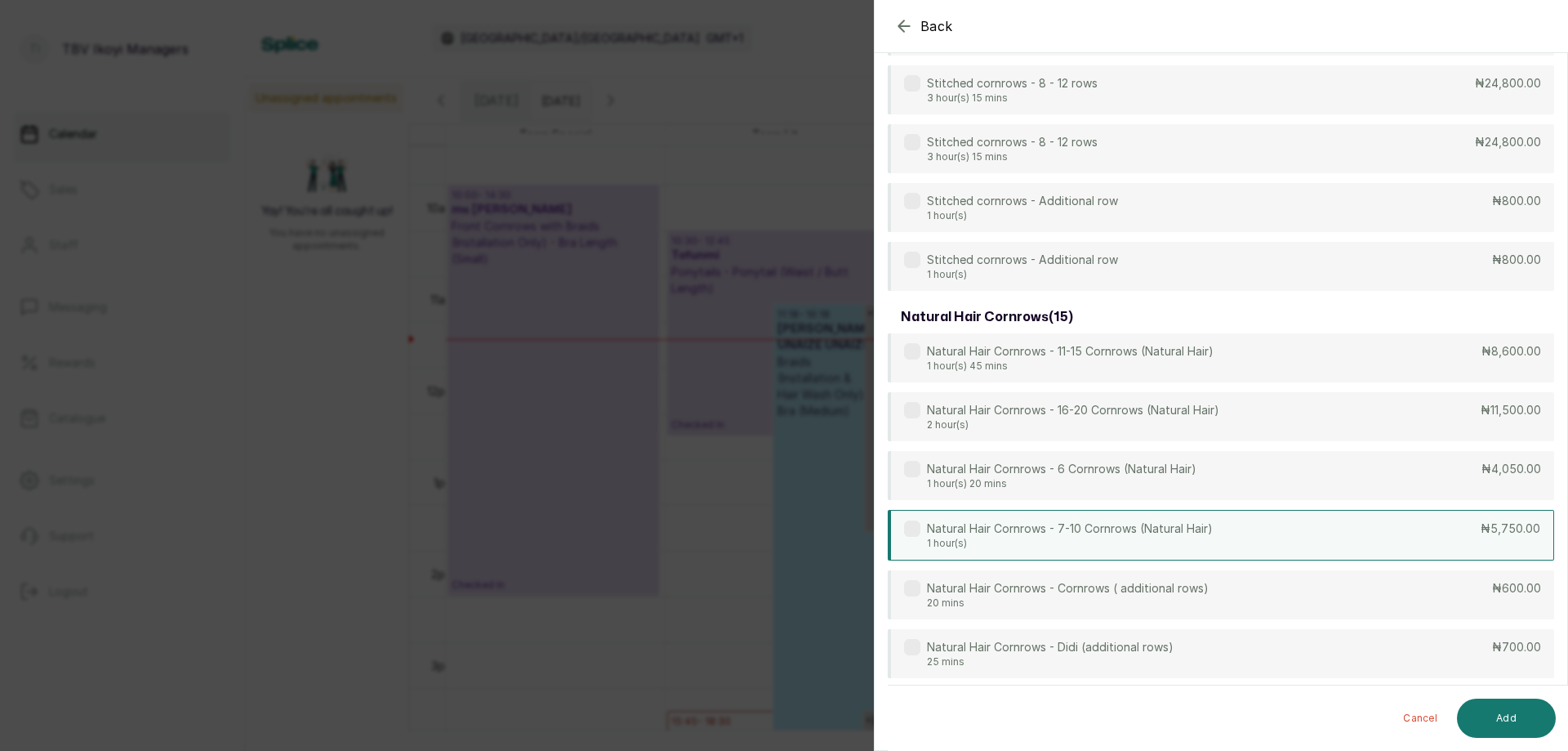
type input "corn"
click at [1171, 538] on p "1 hour(s)" at bounding box center [1070, 543] width 286 height 13
click at [1516, 732] on button "Add" at bounding box center [1506, 718] width 99 height 39
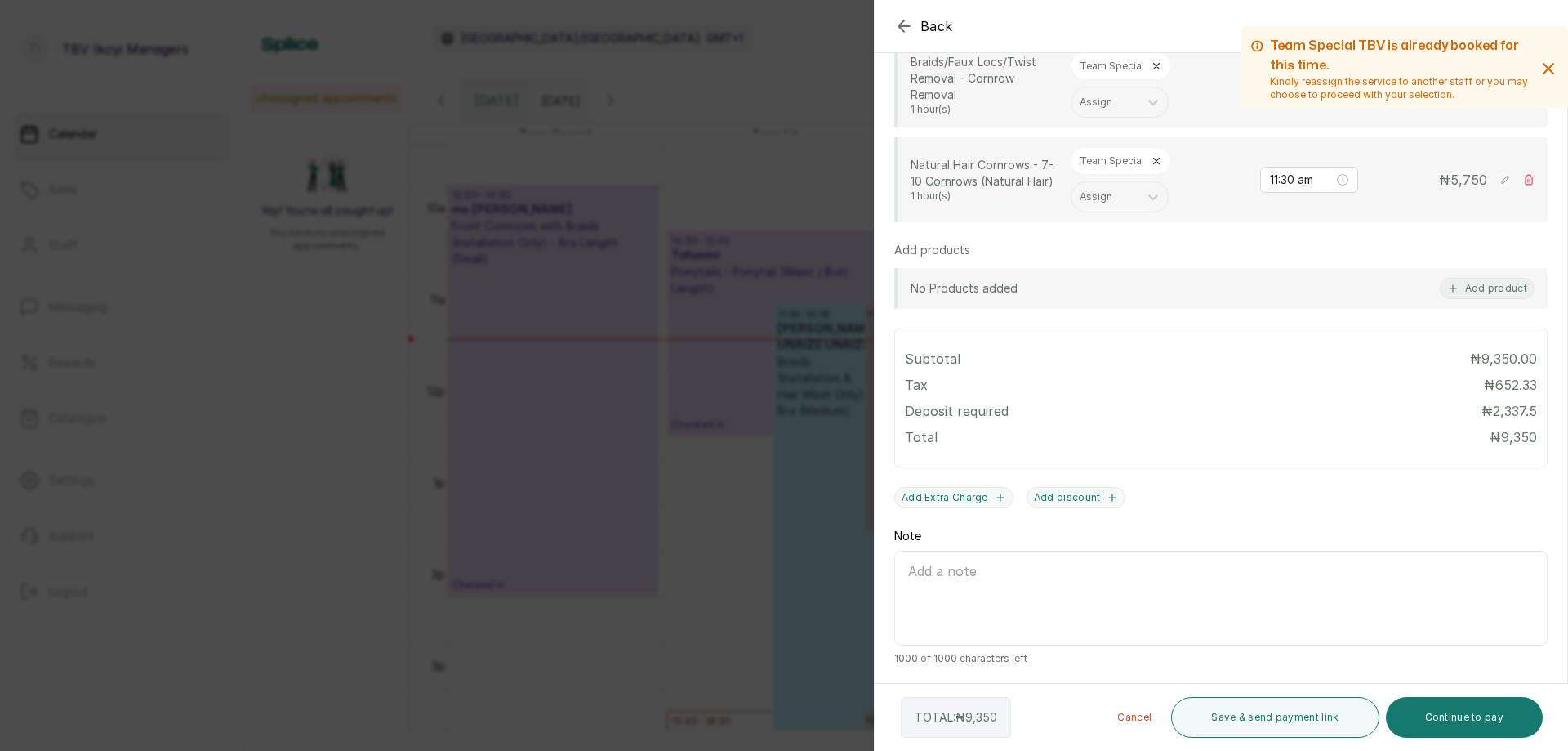
scroll to position [254, 0]
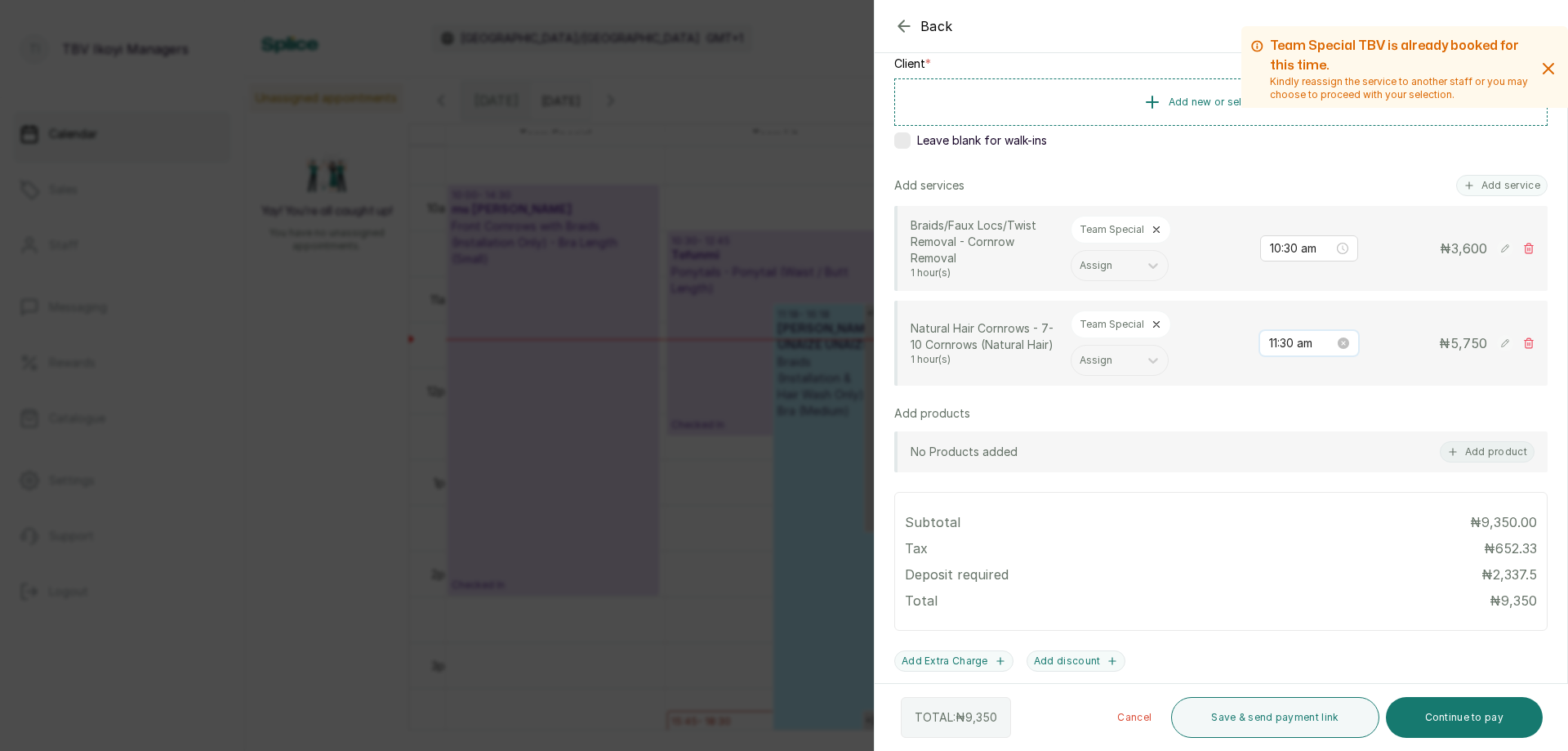
click at [1291, 342] on input "11:30 am" at bounding box center [1301, 343] width 65 height 18
click at [1268, 517] on div "10" at bounding box center [1270, 517] width 39 height 23
type input "10:30 am"
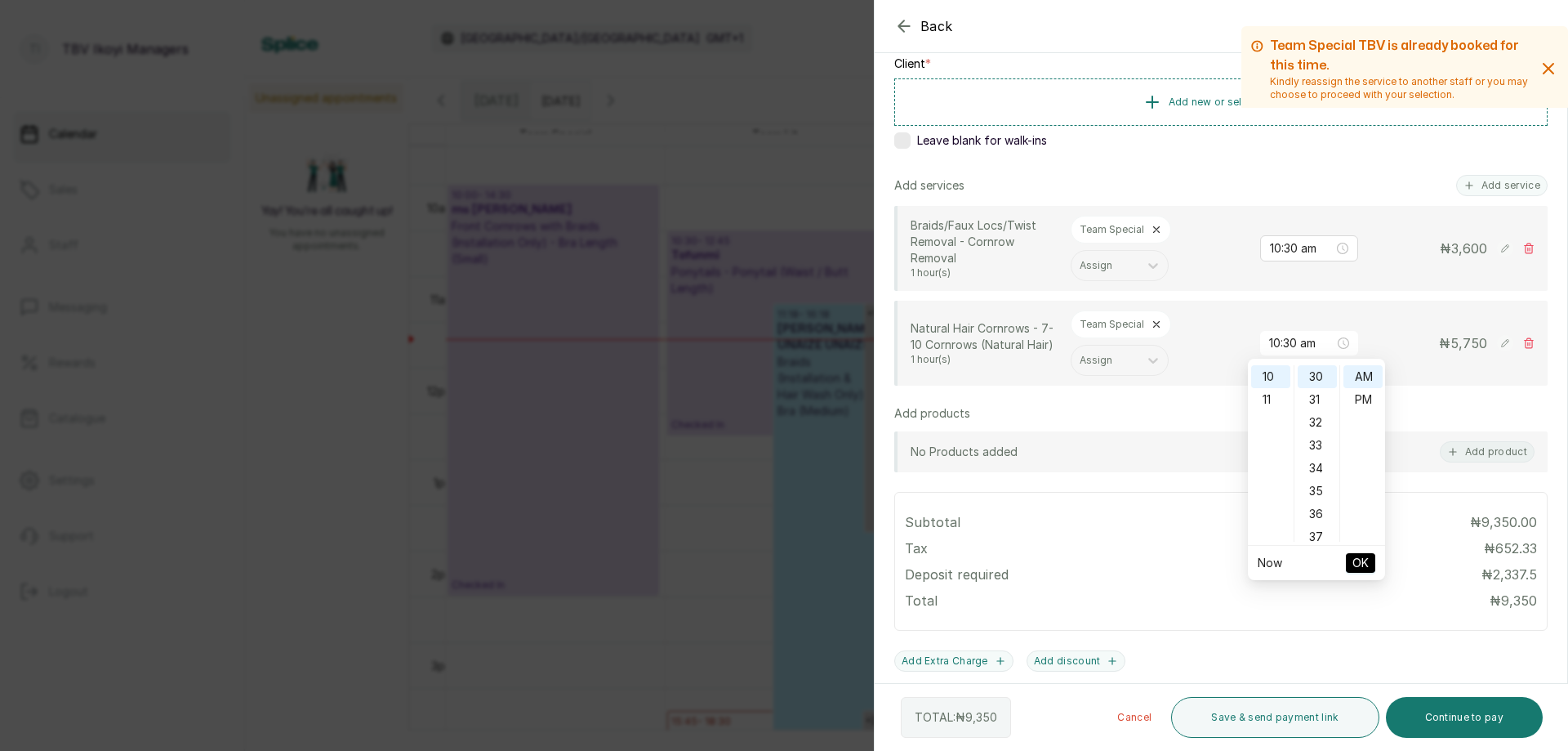
click at [1357, 566] on span "OK" at bounding box center [1361, 563] width 16 height 31
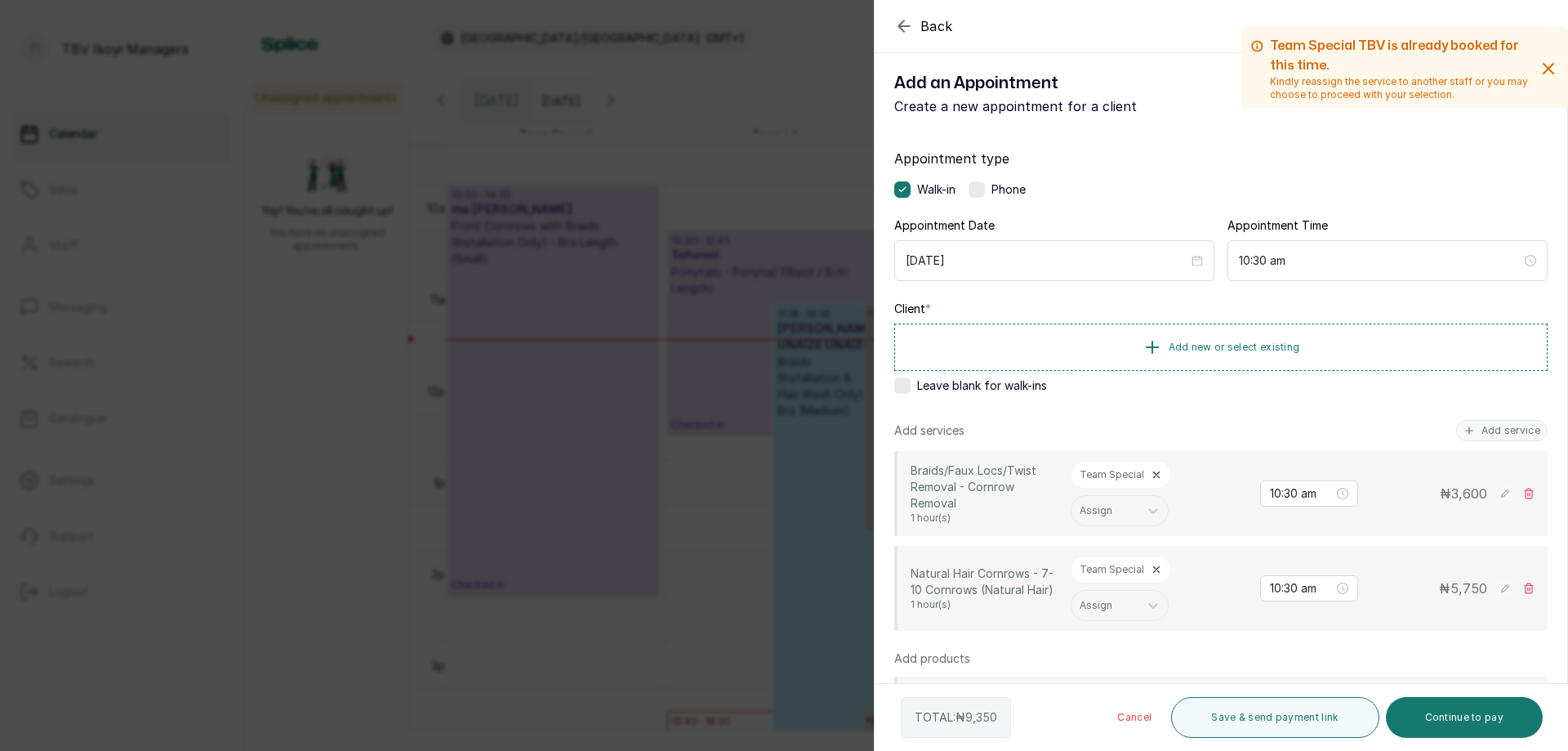
scroll to position [0, 0]
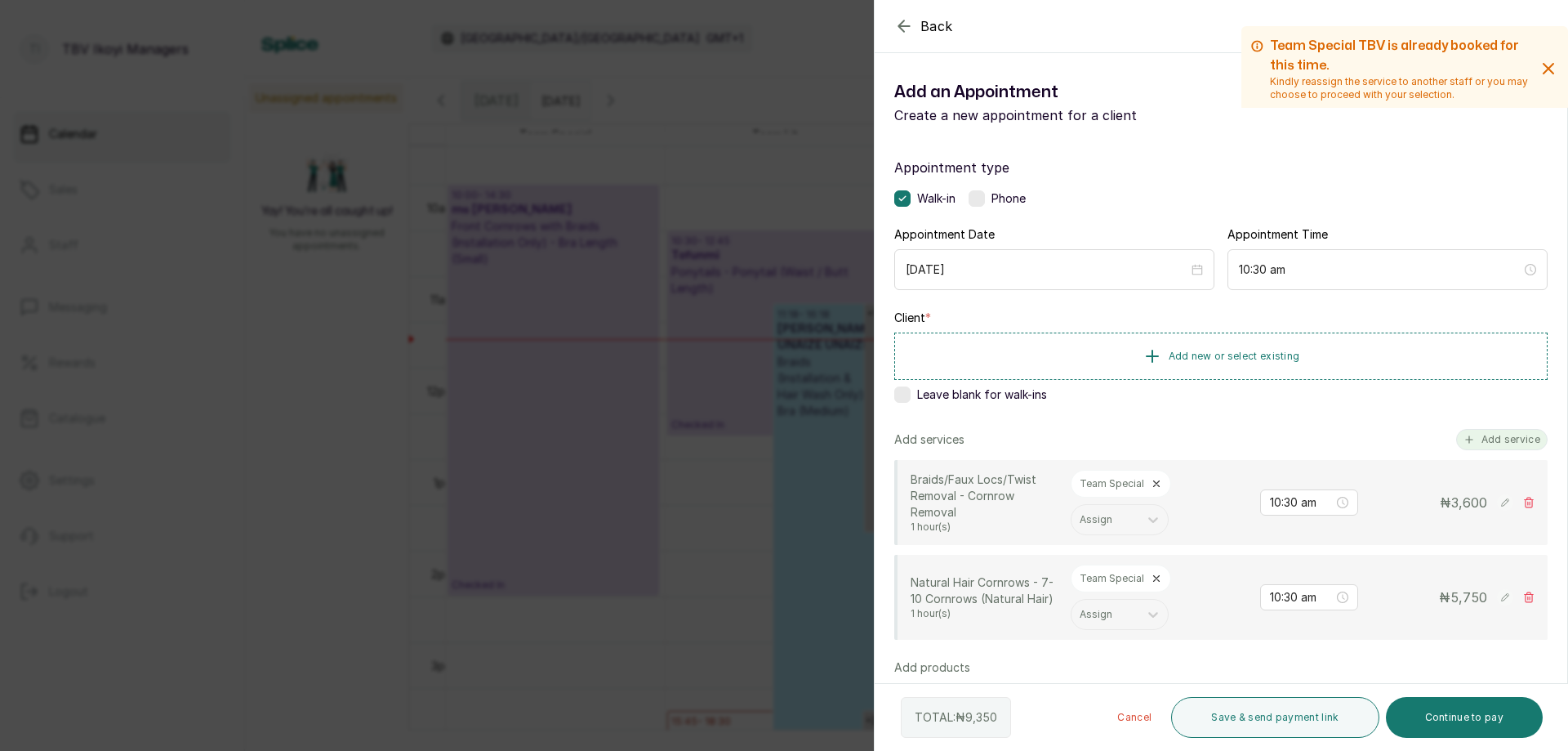
click at [1489, 436] on button "Add service" at bounding box center [1502, 439] width 92 height 21
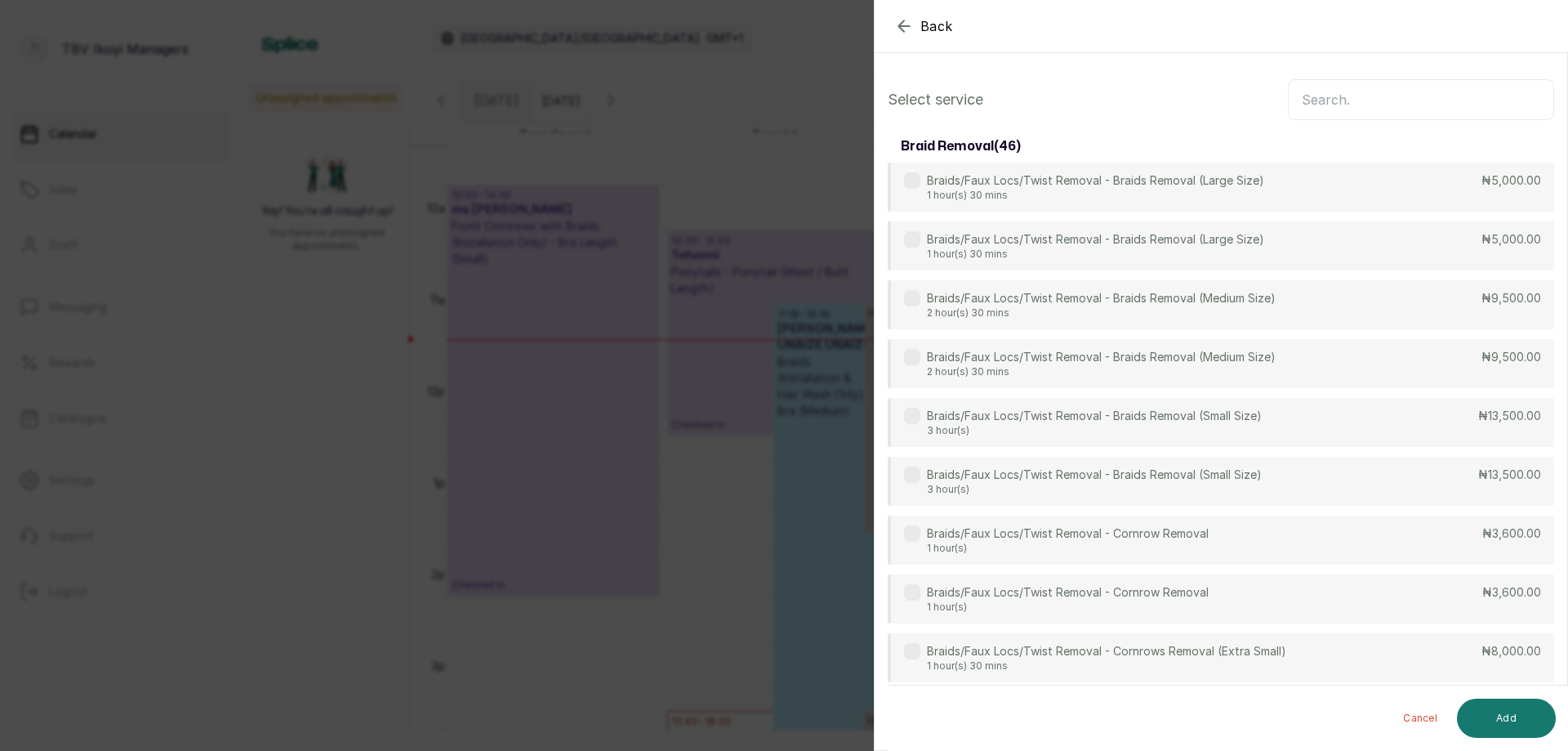
click at [1469, 101] on input "text" at bounding box center [1421, 99] width 266 height 41
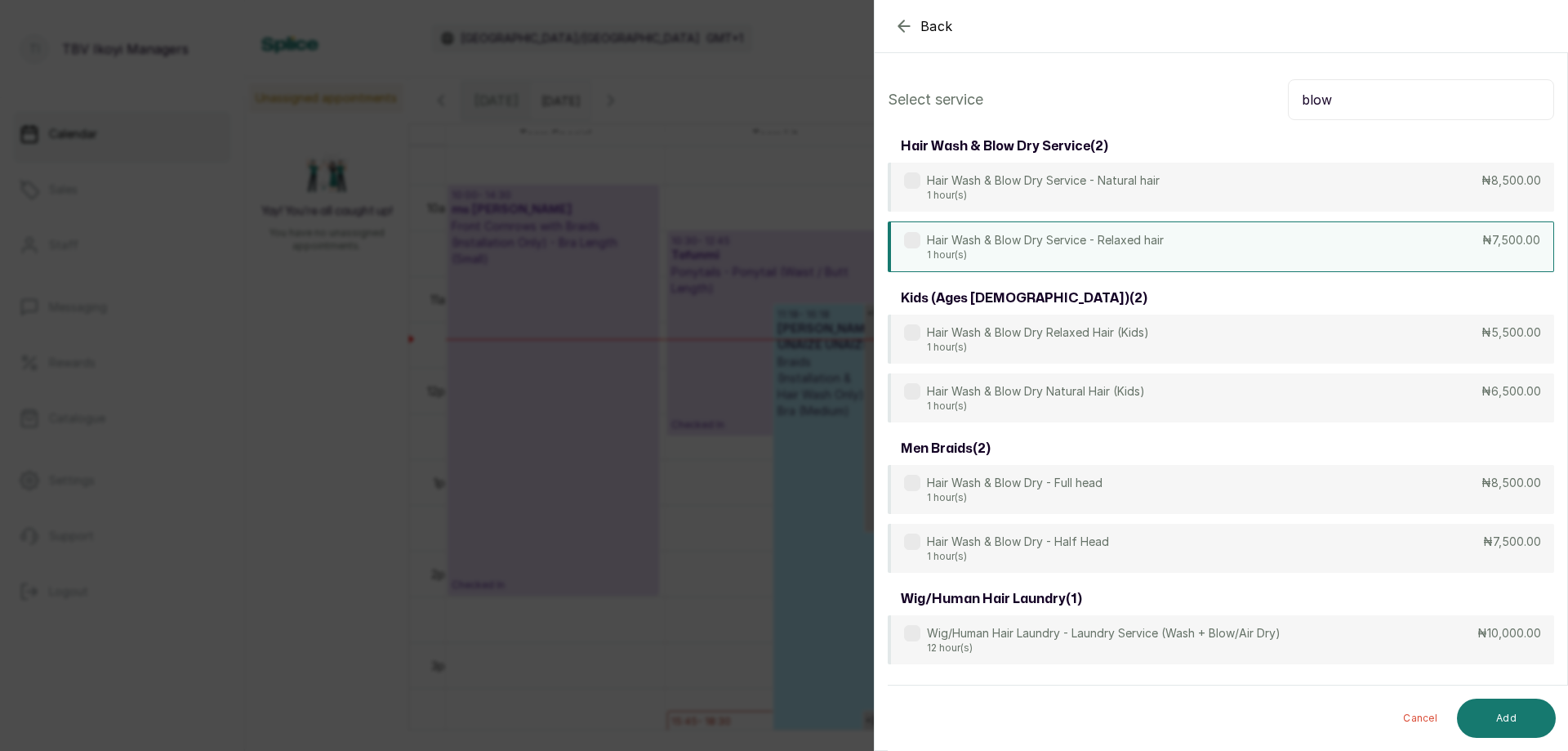
type input "blow"
click at [1149, 244] on p "Hair Wash & Blow Dry Service - Relaxed hair" at bounding box center [1045, 240] width 237 height 16
click at [1501, 719] on button "Add" at bounding box center [1506, 718] width 99 height 39
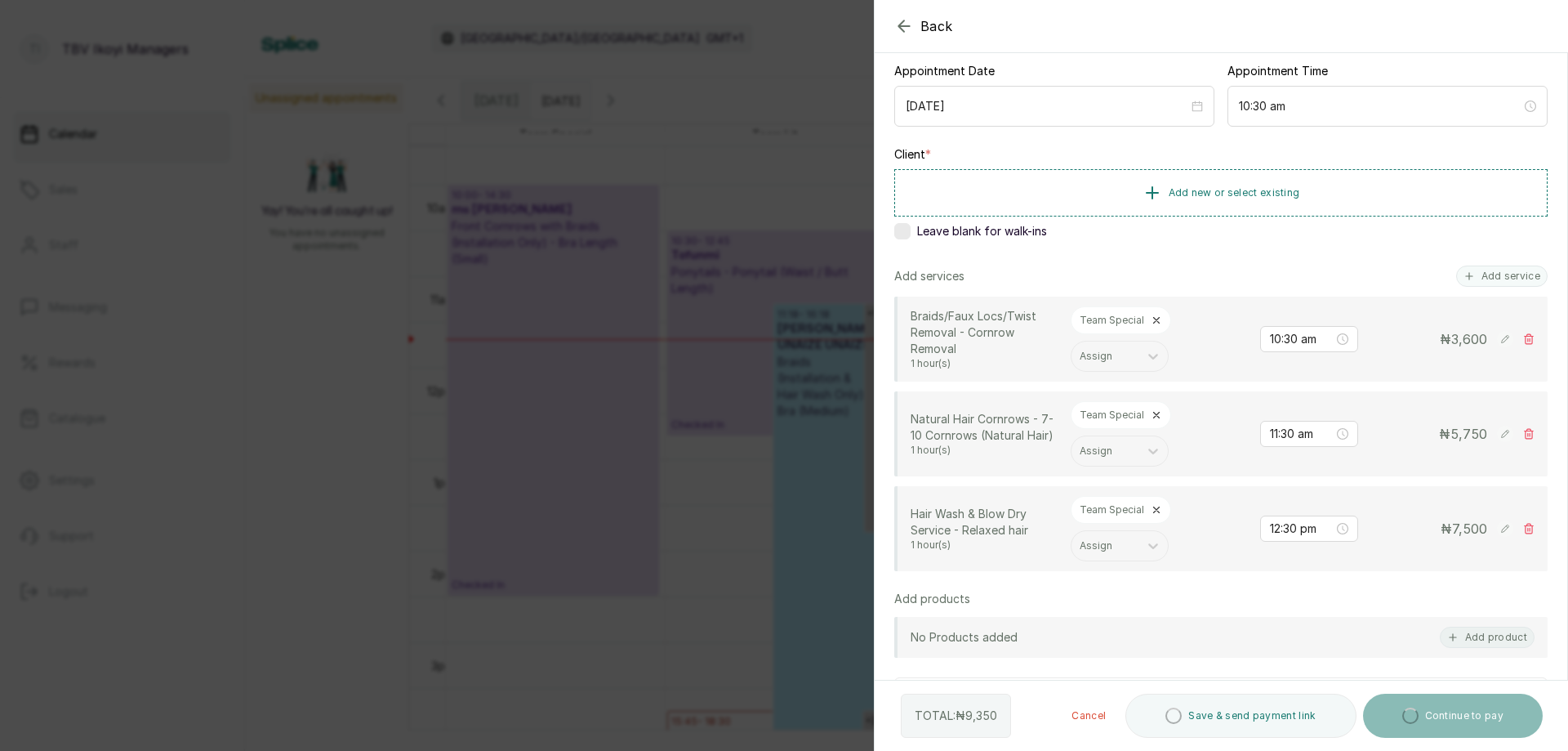
scroll to position [245, 0]
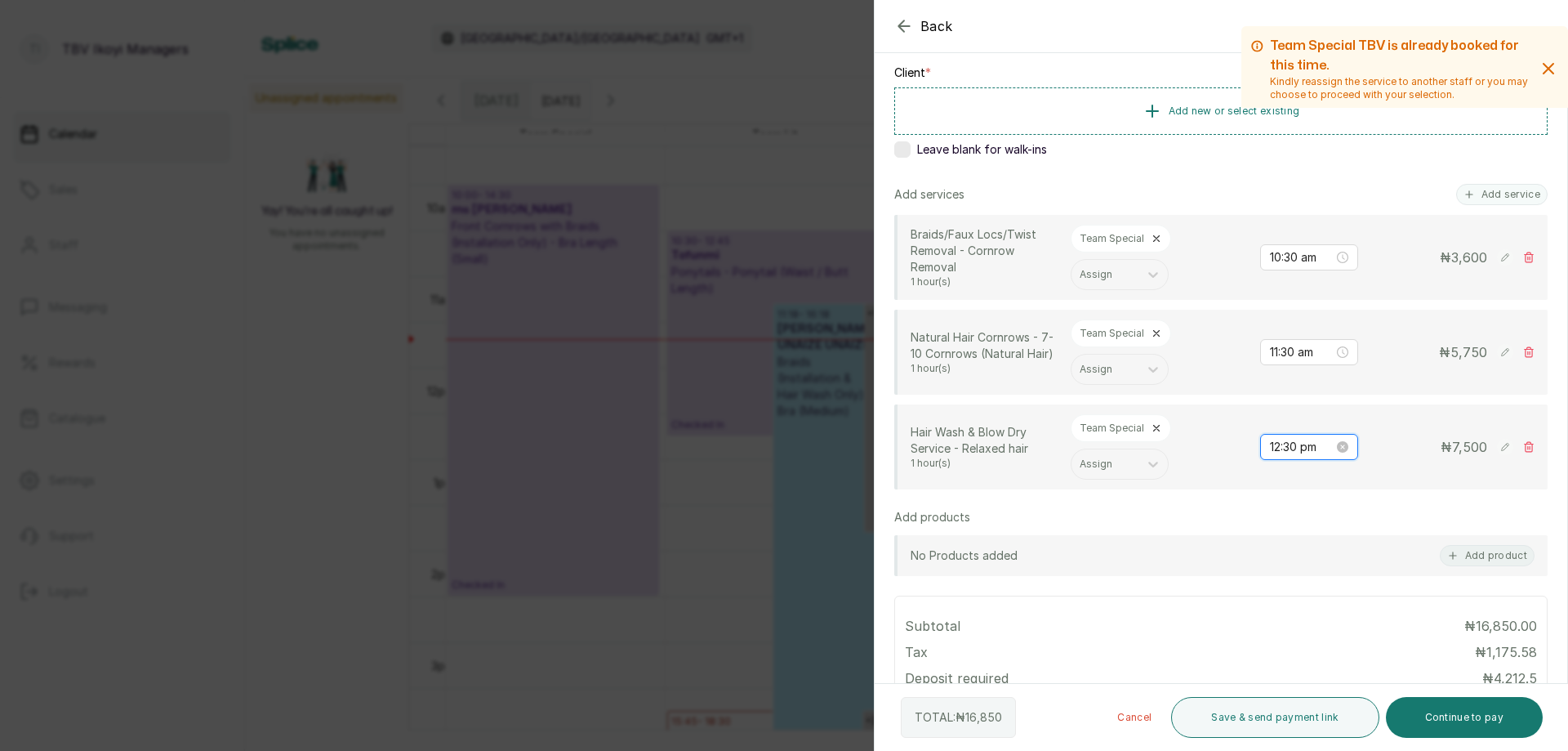
click at [1282, 451] on input "12:30 pm" at bounding box center [1302, 447] width 64 height 18
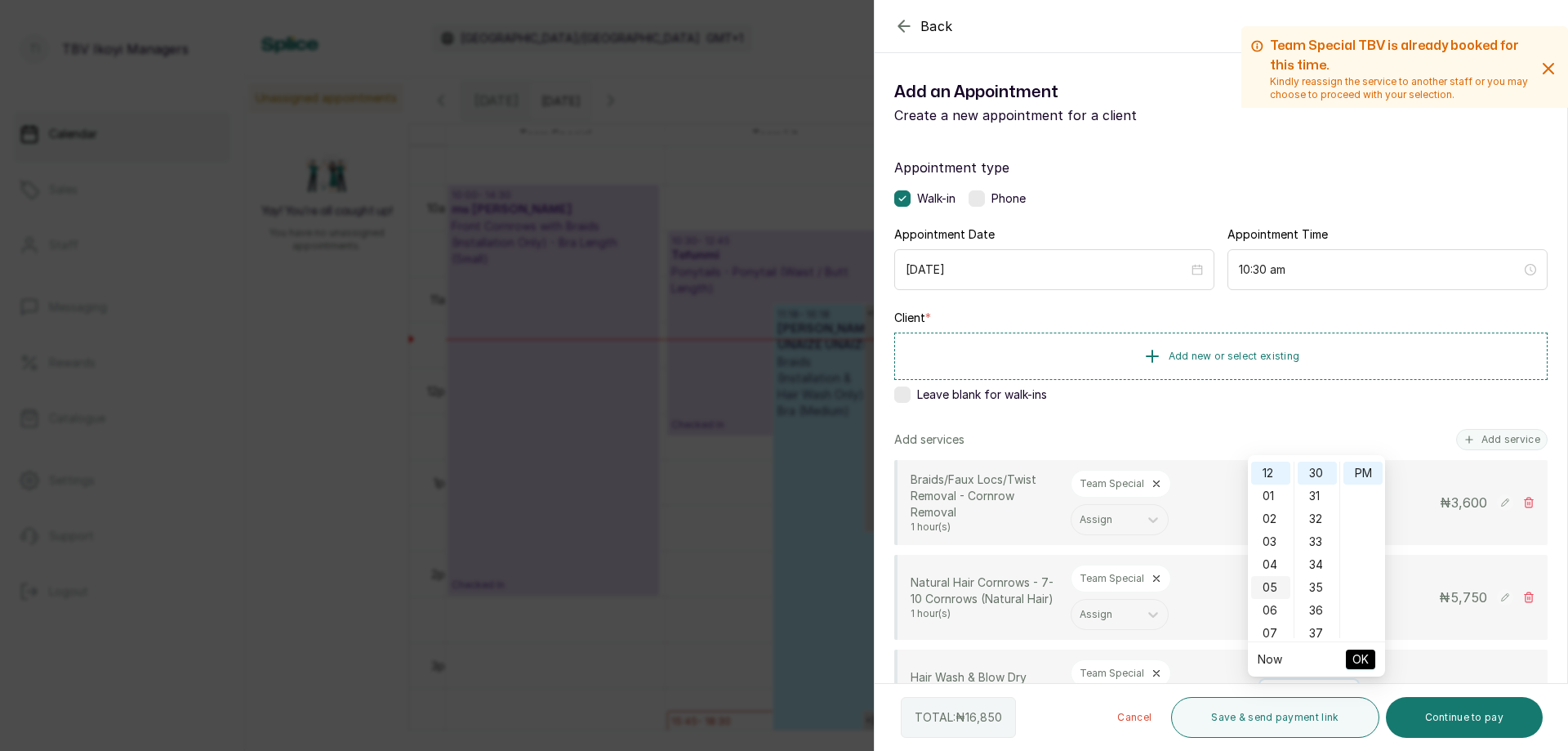
scroll to position [163, 0]
click at [1263, 540] on div "10" at bounding box center [1270, 538] width 39 height 23
click at [1360, 474] on div "AM" at bounding box center [1363, 473] width 39 height 23
type input "10:30 am"
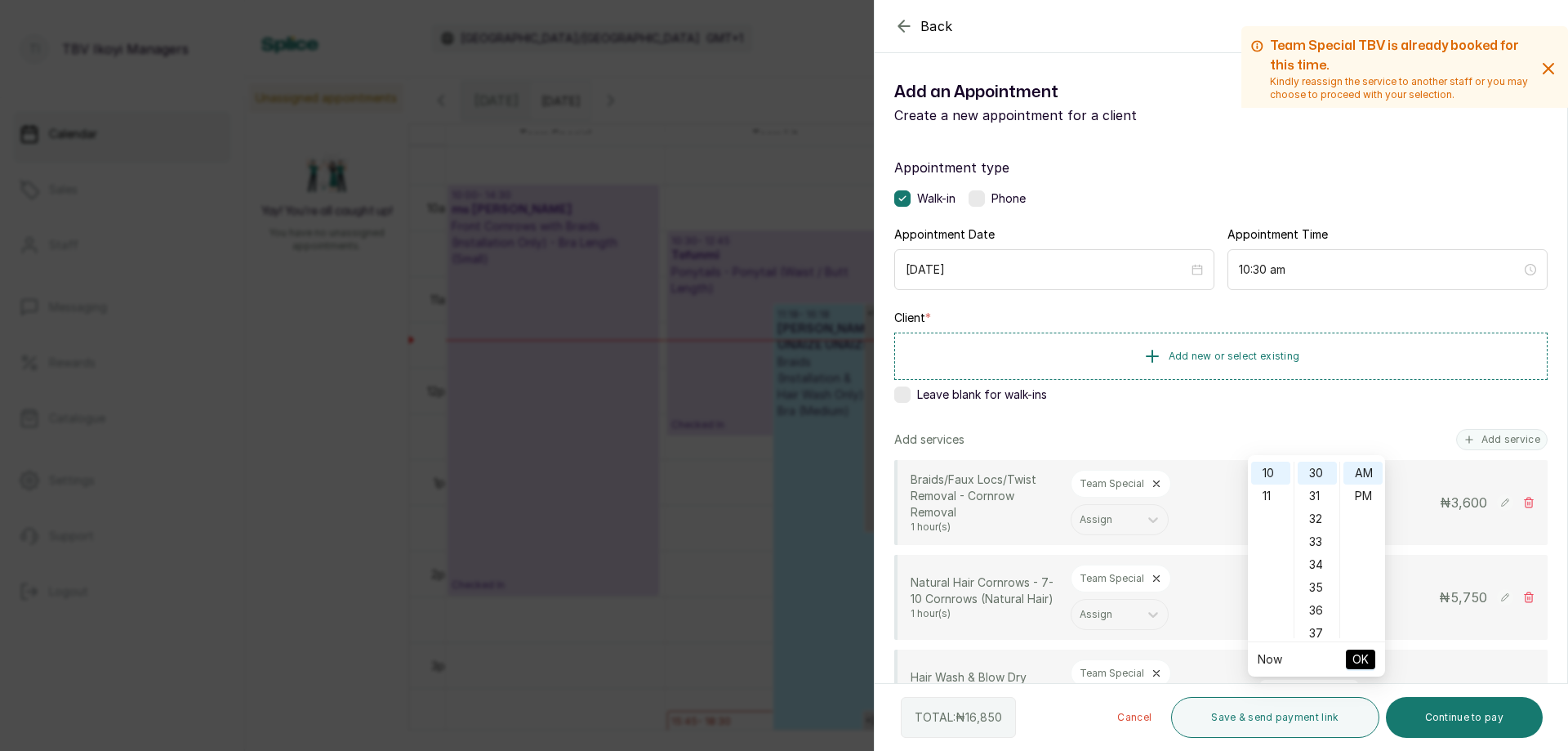
click at [1367, 660] on span "OK" at bounding box center [1361, 659] width 16 height 31
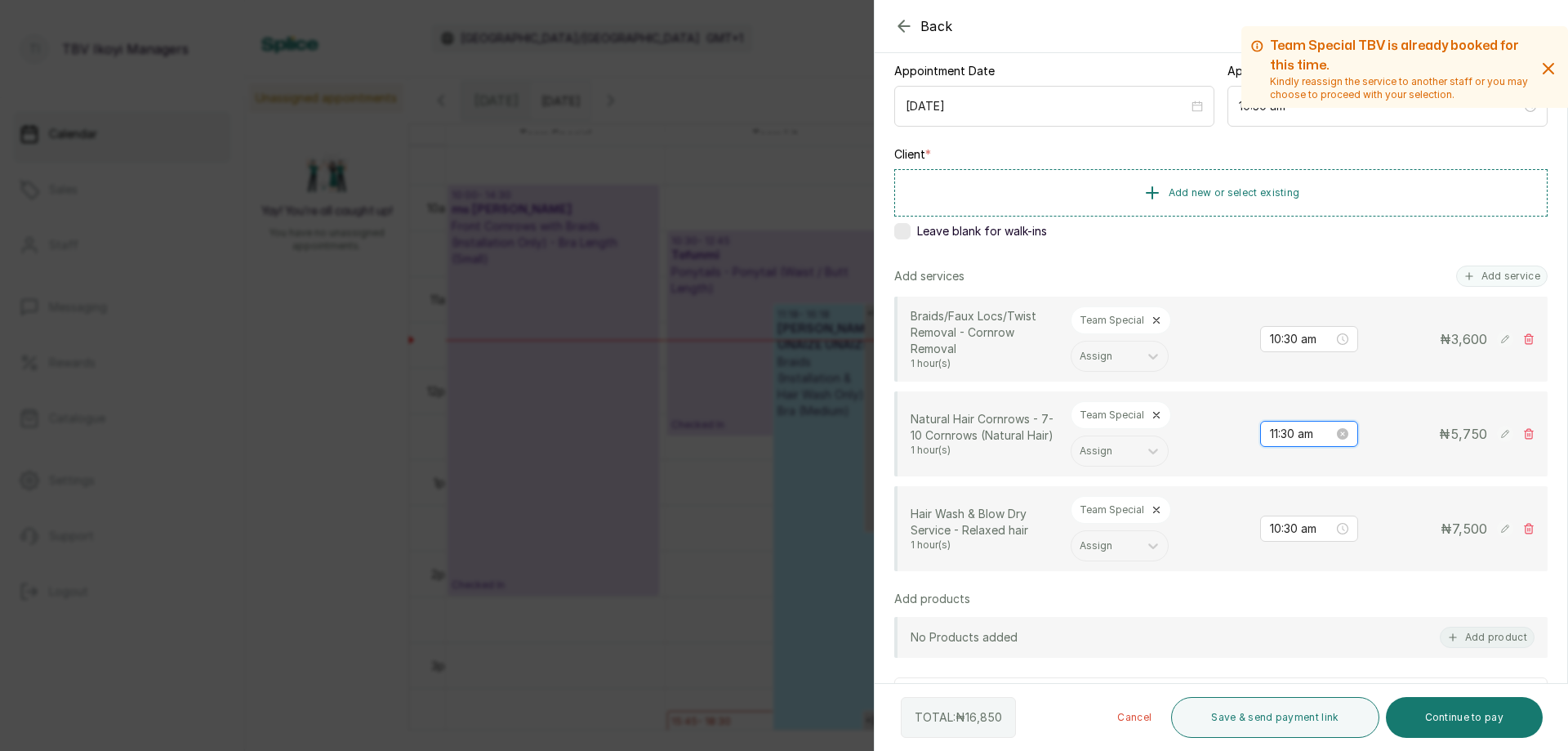
click at [1304, 434] on input "11:30 am" at bounding box center [1302, 434] width 64 height 18
click at [1271, 607] on div "10" at bounding box center [1270, 608] width 39 height 23
type input "10:30 am"
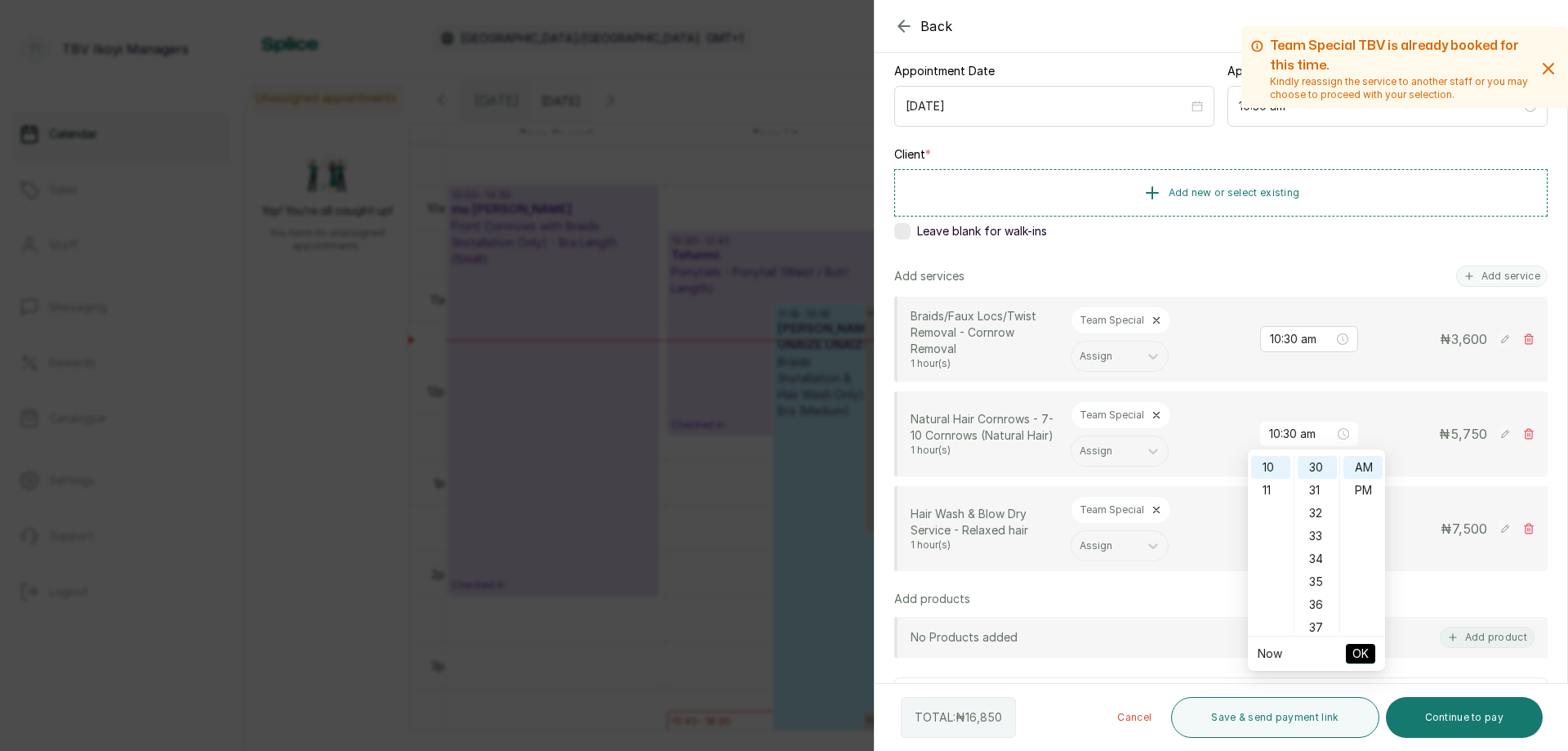
click at [1357, 656] on span "OK" at bounding box center [1361, 653] width 16 height 31
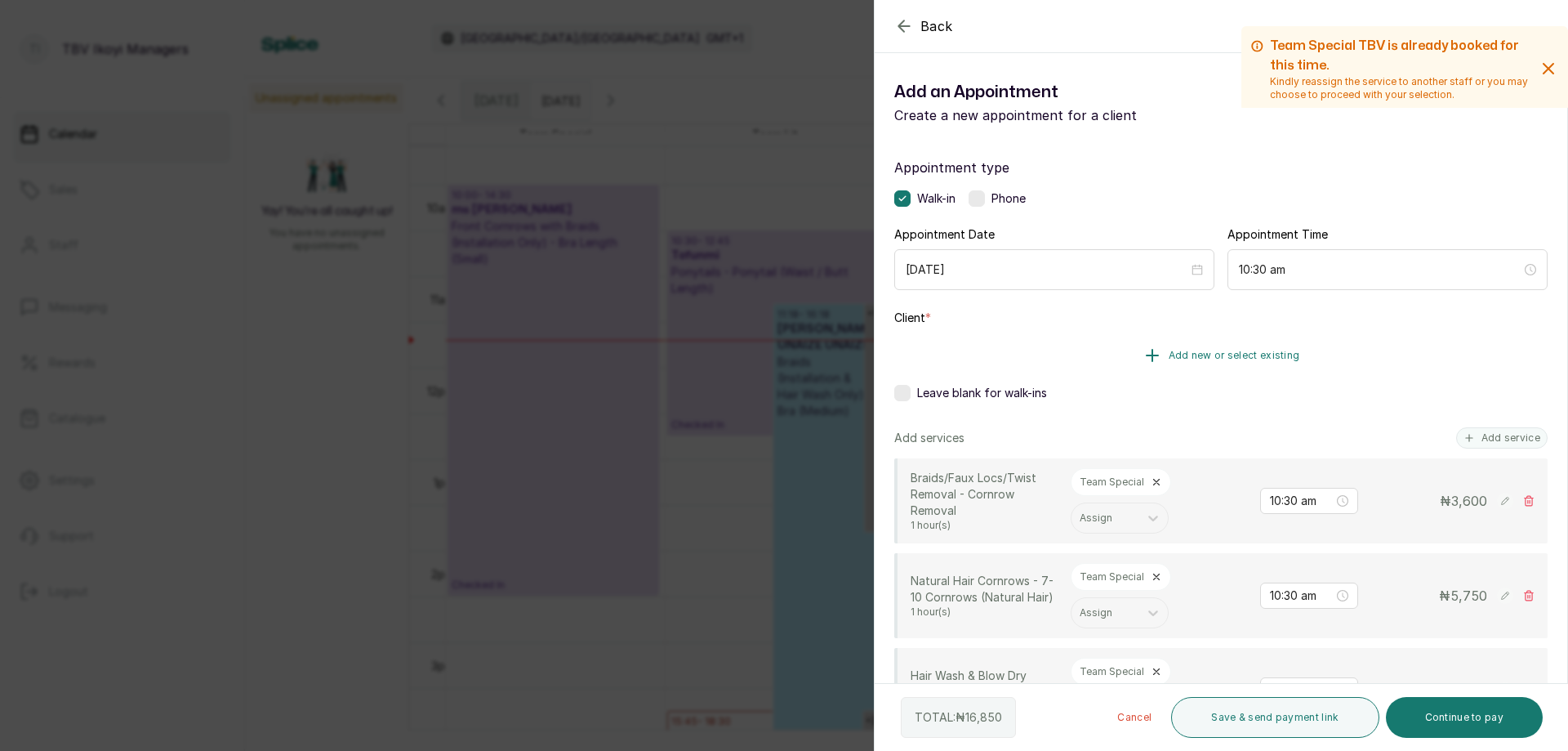
click at [1215, 353] on span "Add new or select existing" at bounding box center [1235, 355] width 132 height 13
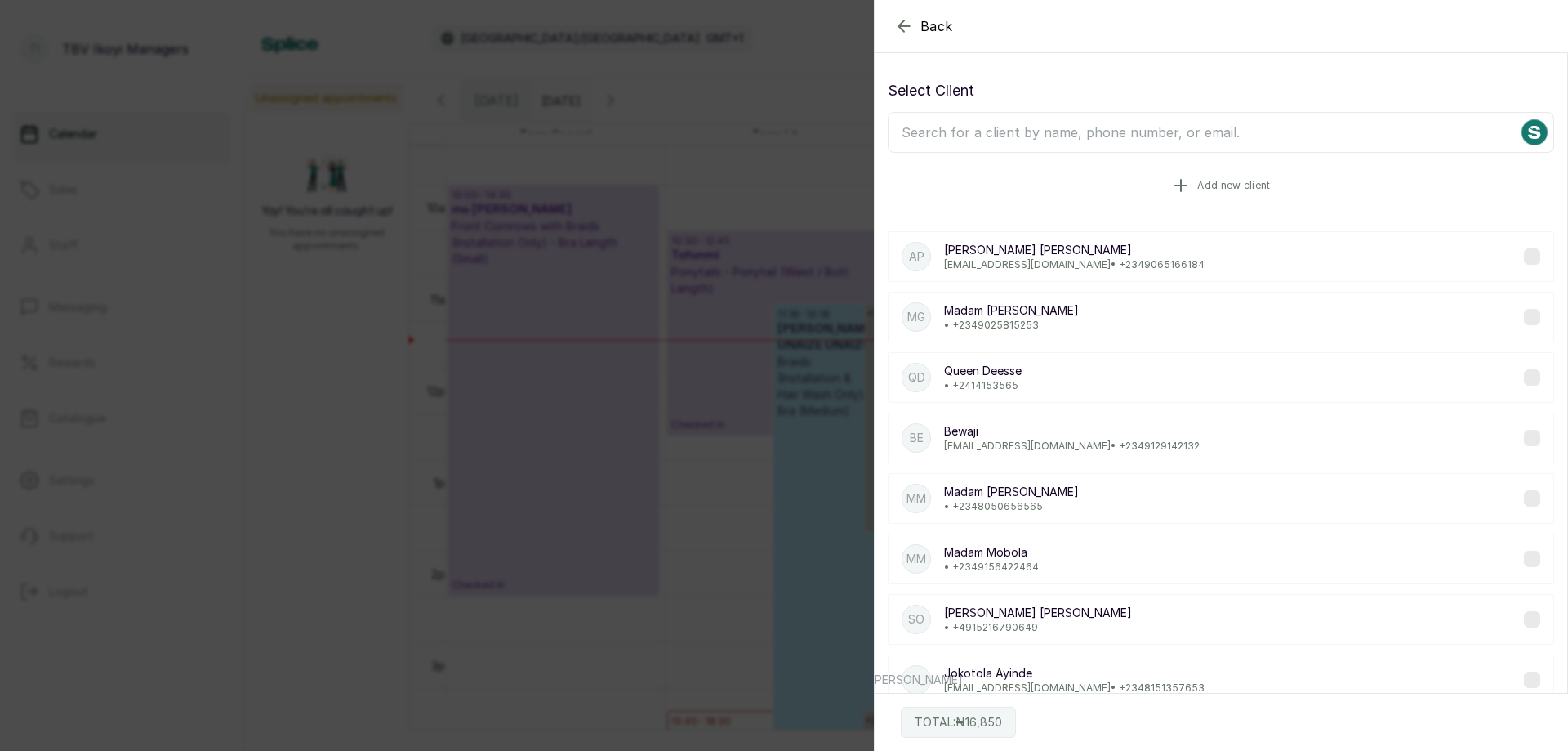
click at [1197, 190] on span "Add new client" at bounding box center [1233, 185] width 73 height 13
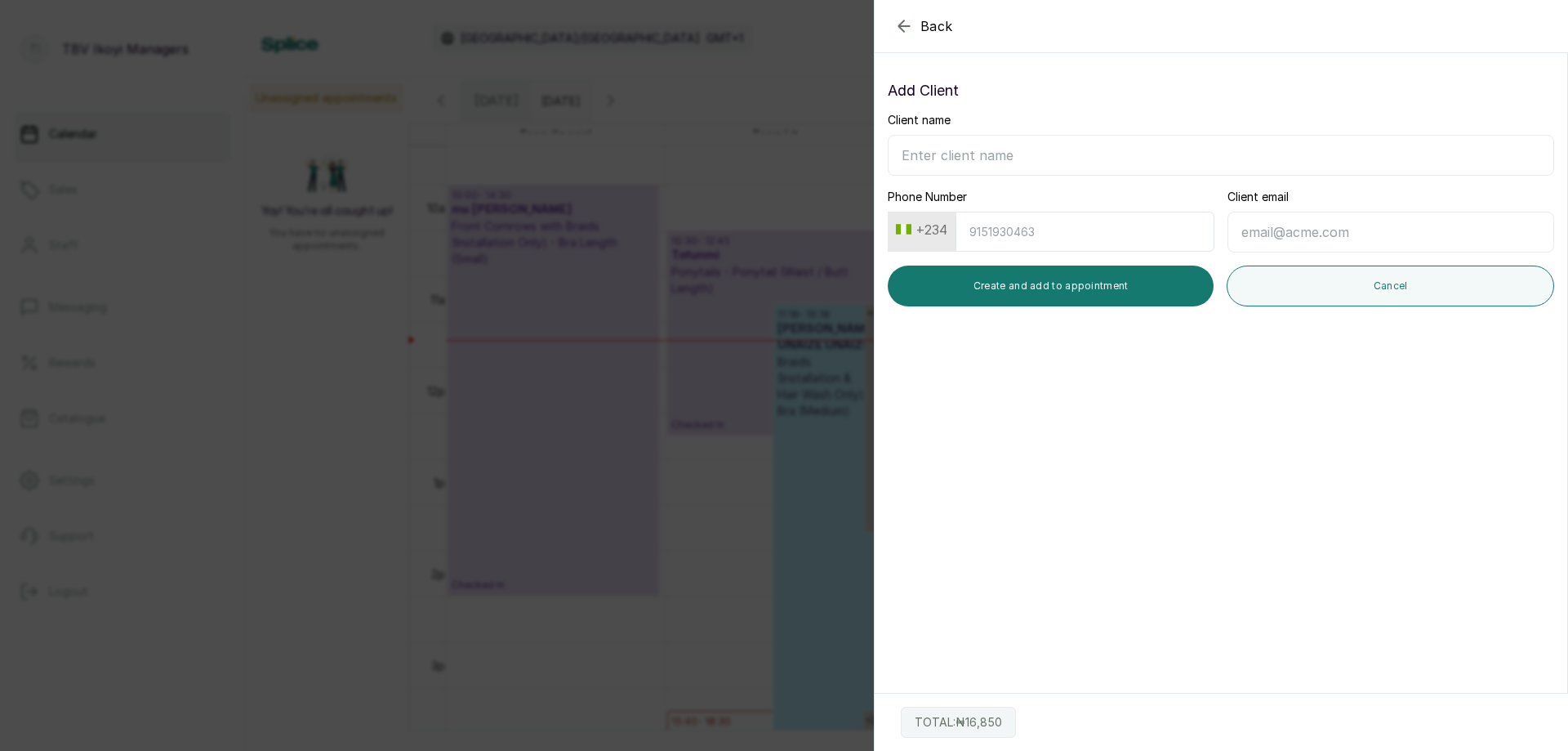
click at [1022, 241] on input "Phone Number" at bounding box center [1084, 232] width 259 height 40
type input "70653000608"
click at [1039, 148] on input "Client name" at bounding box center [1221, 155] width 667 height 41
type input "Idara"
click at [1291, 226] on input "Client email" at bounding box center [1391, 232] width 327 height 41
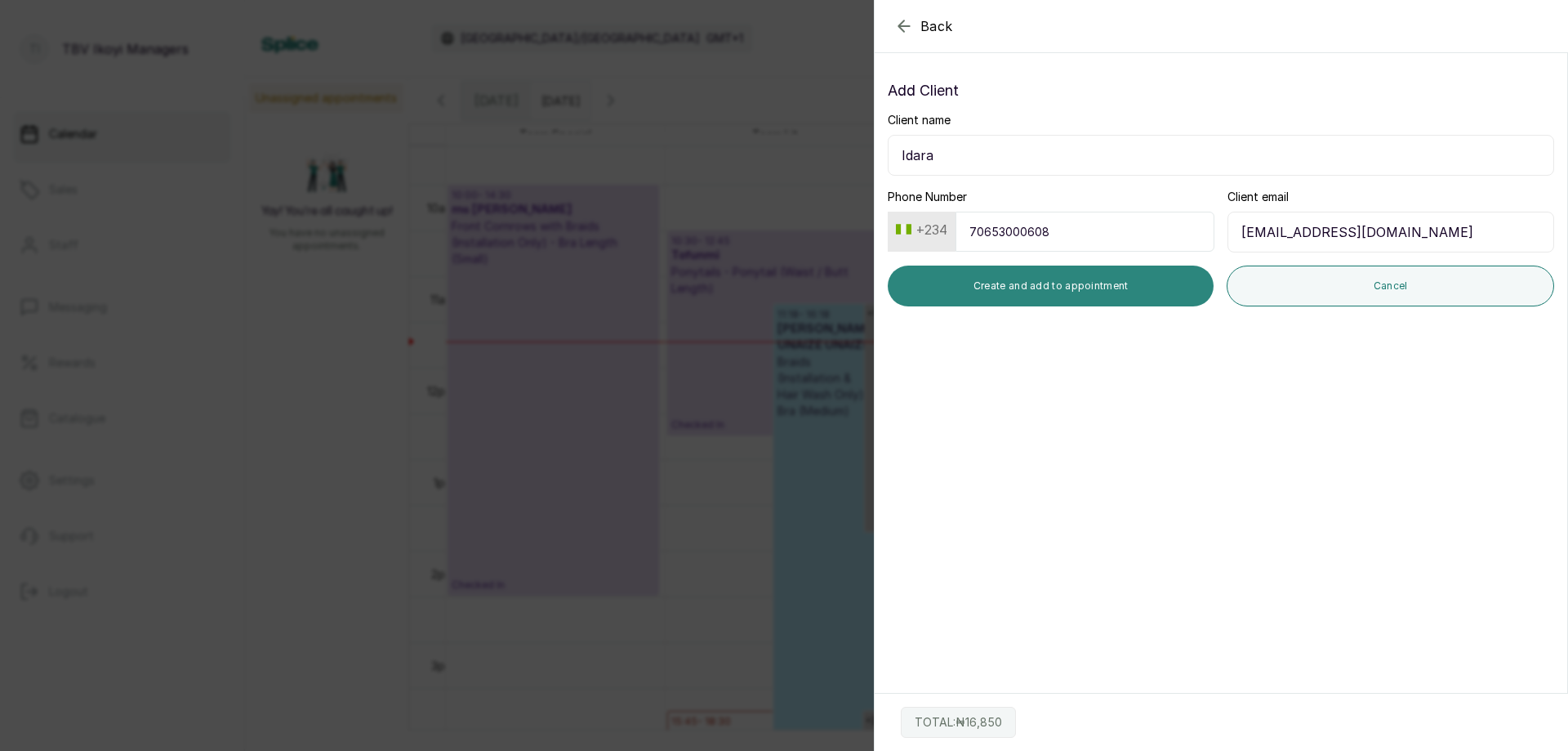
type input "[EMAIL_ADDRESS][DOMAIN_NAME]"
click at [1050, 288] on button "Create and add to appointment" at bounding box center [1051, 286] width 326 height 41
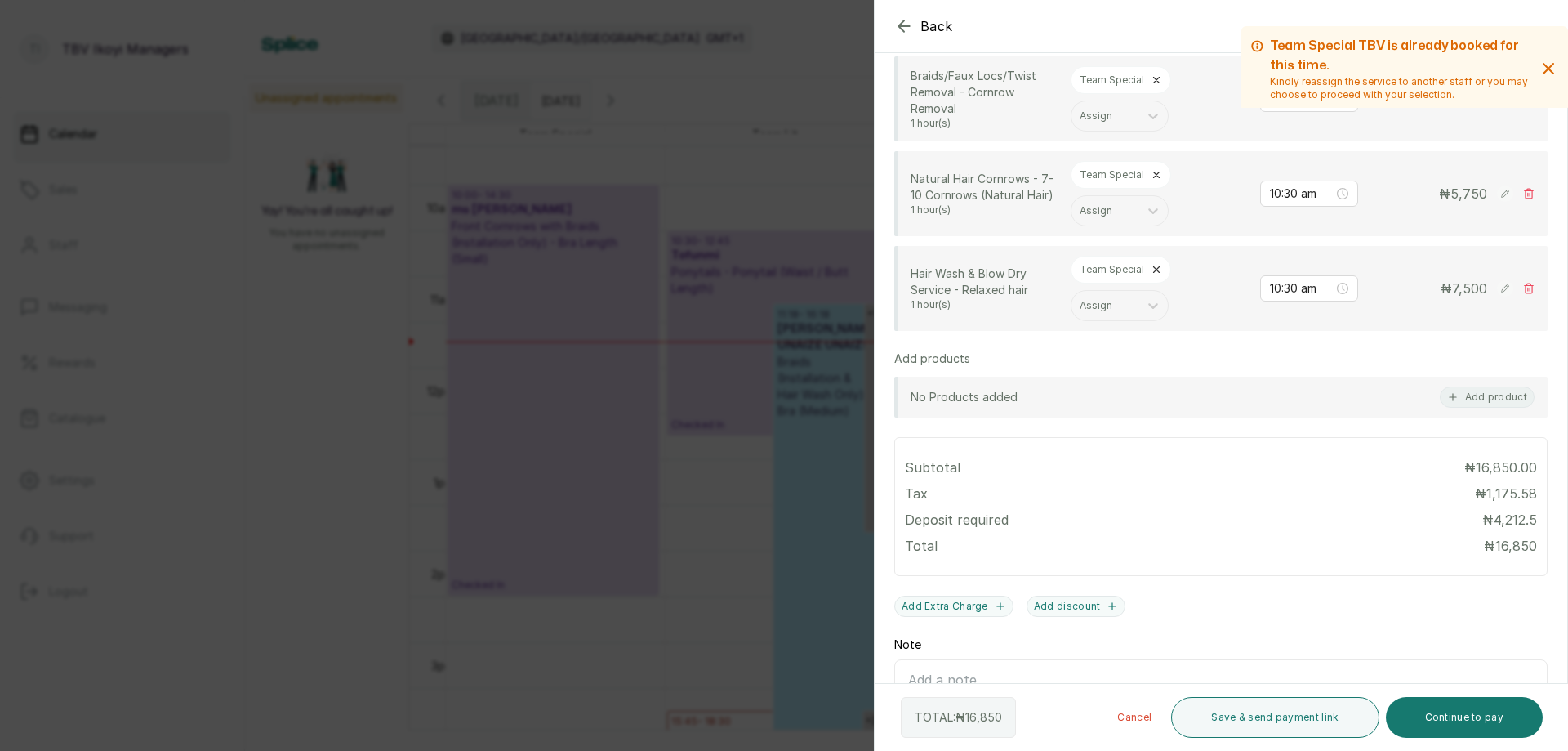
scroll to position [82, 0]
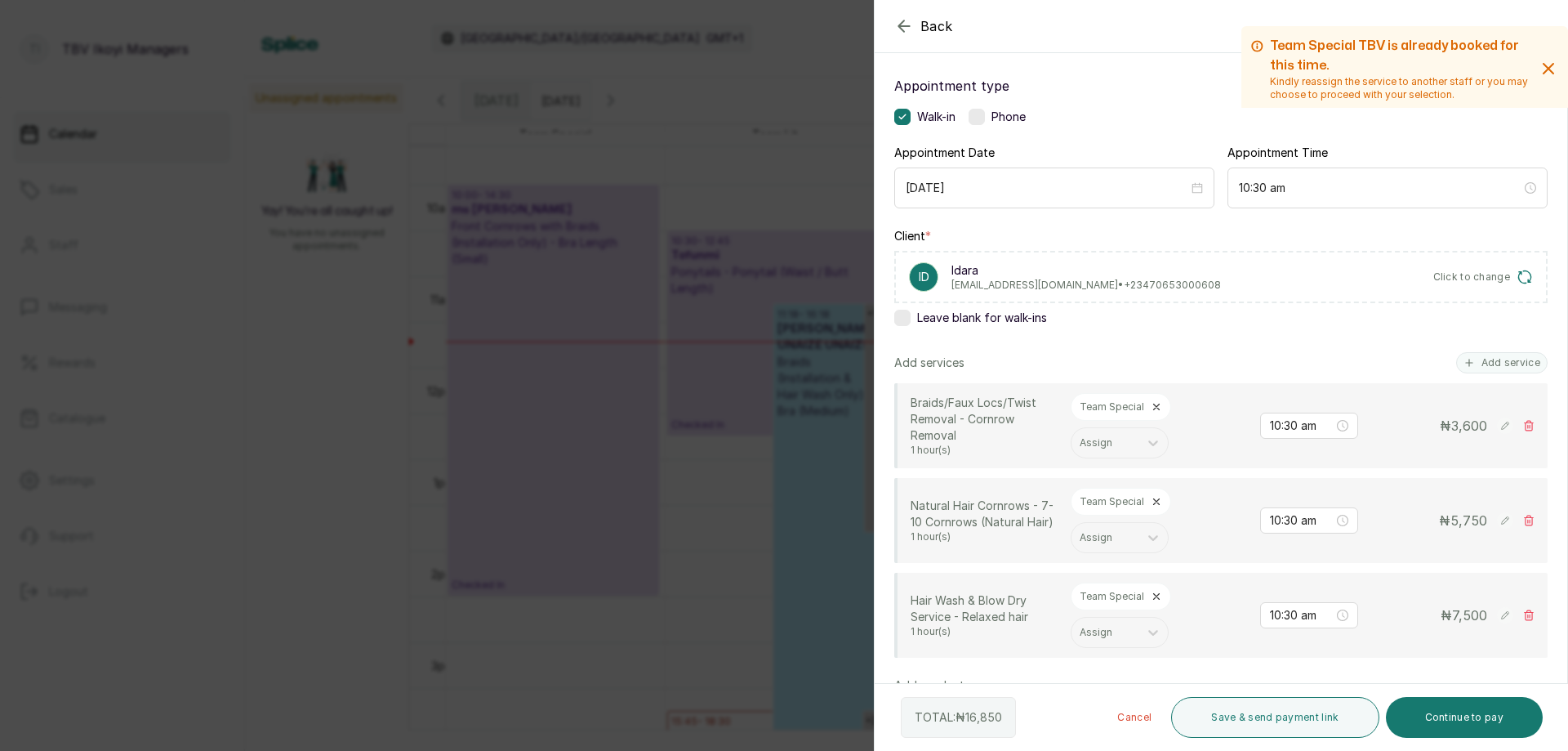
drag, startPoint x: 1294, startPoint y: 717, endPoint x: 1277, endPoint y: 673, distance: 47.2
click at [1294, 718] on button "Save & send payment link" at bounding box center [1275, 717] width 208 height 41
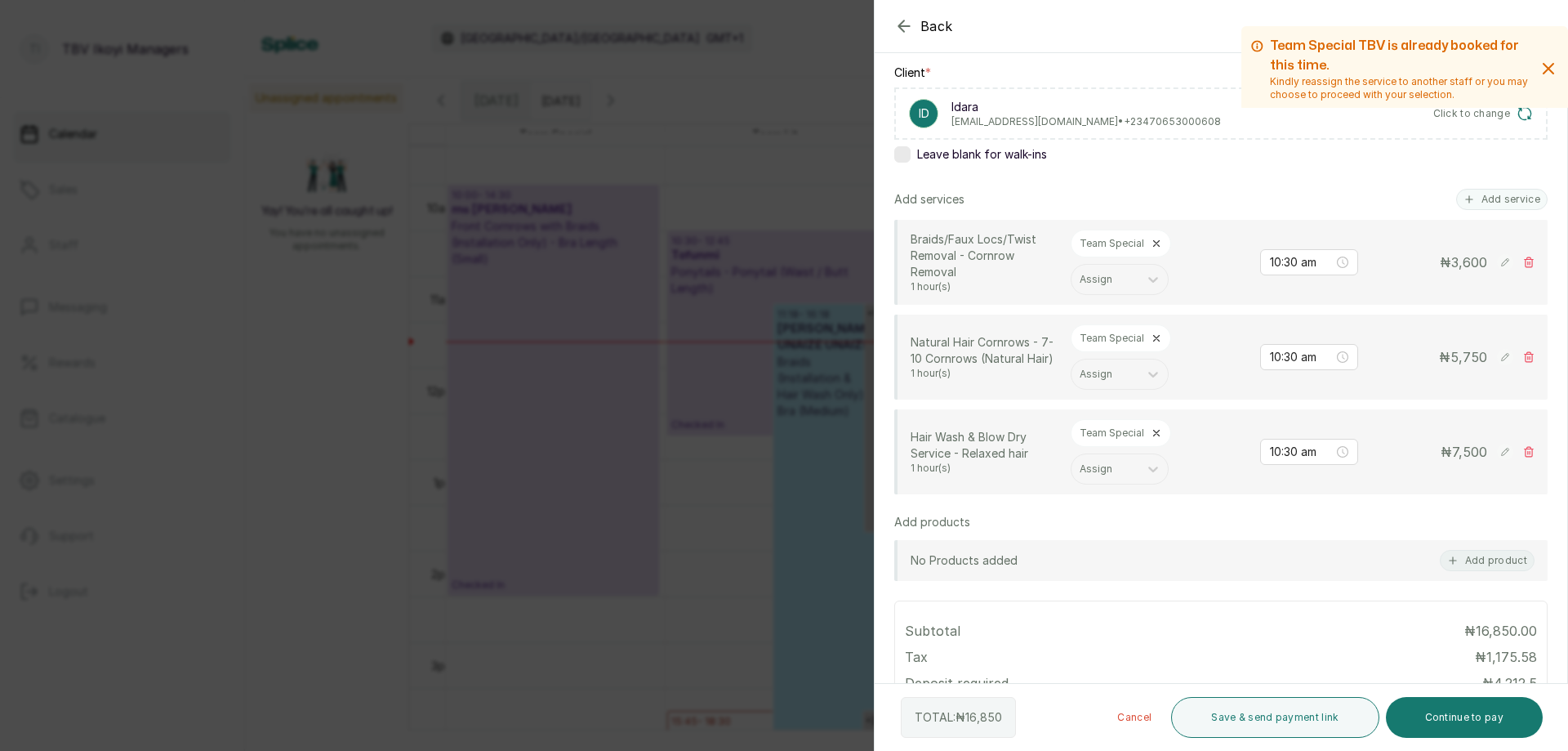
scroll to position [0, 0]
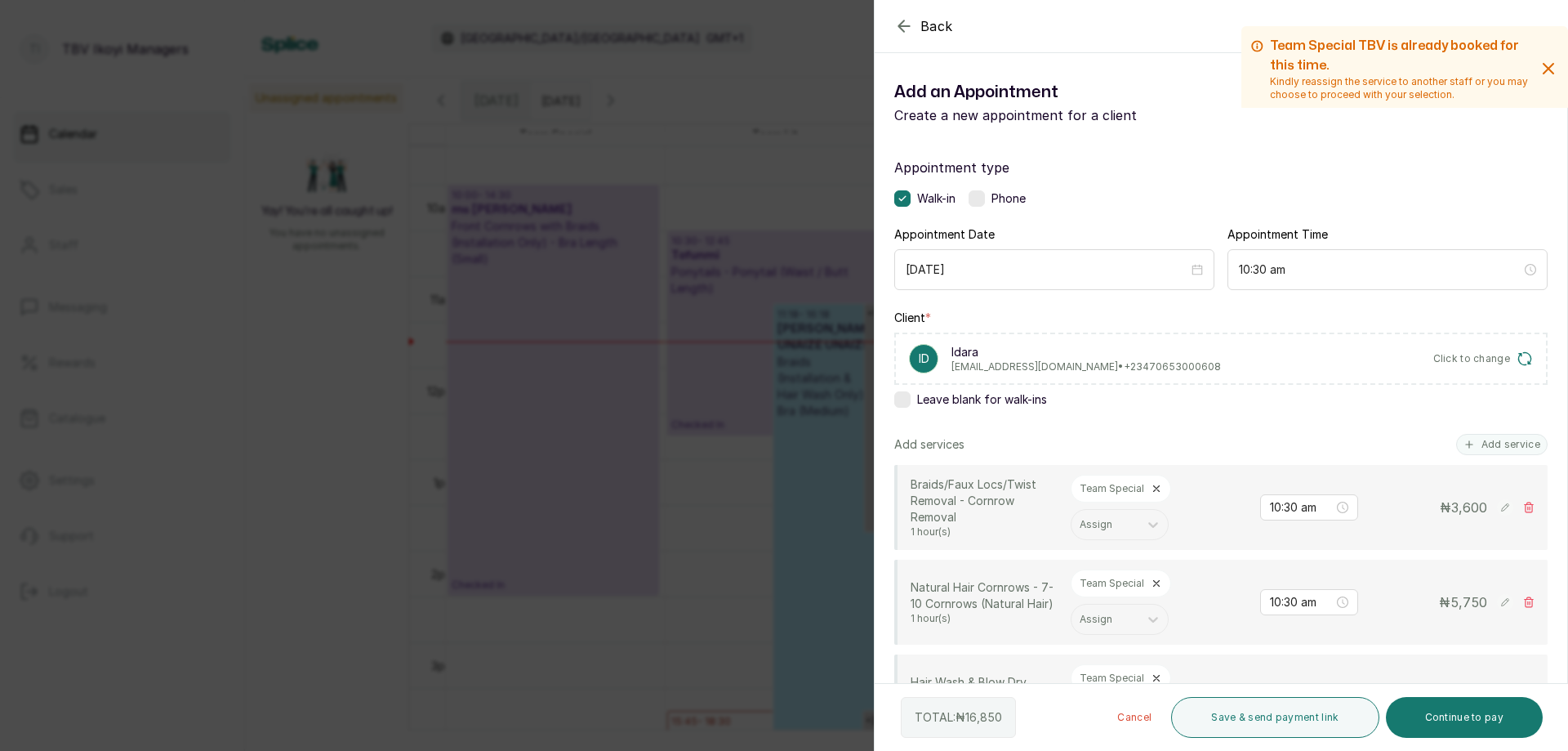
click at [1461, 361] on span "Click to change" at bounding box center [1473, 358] width 78 height 13
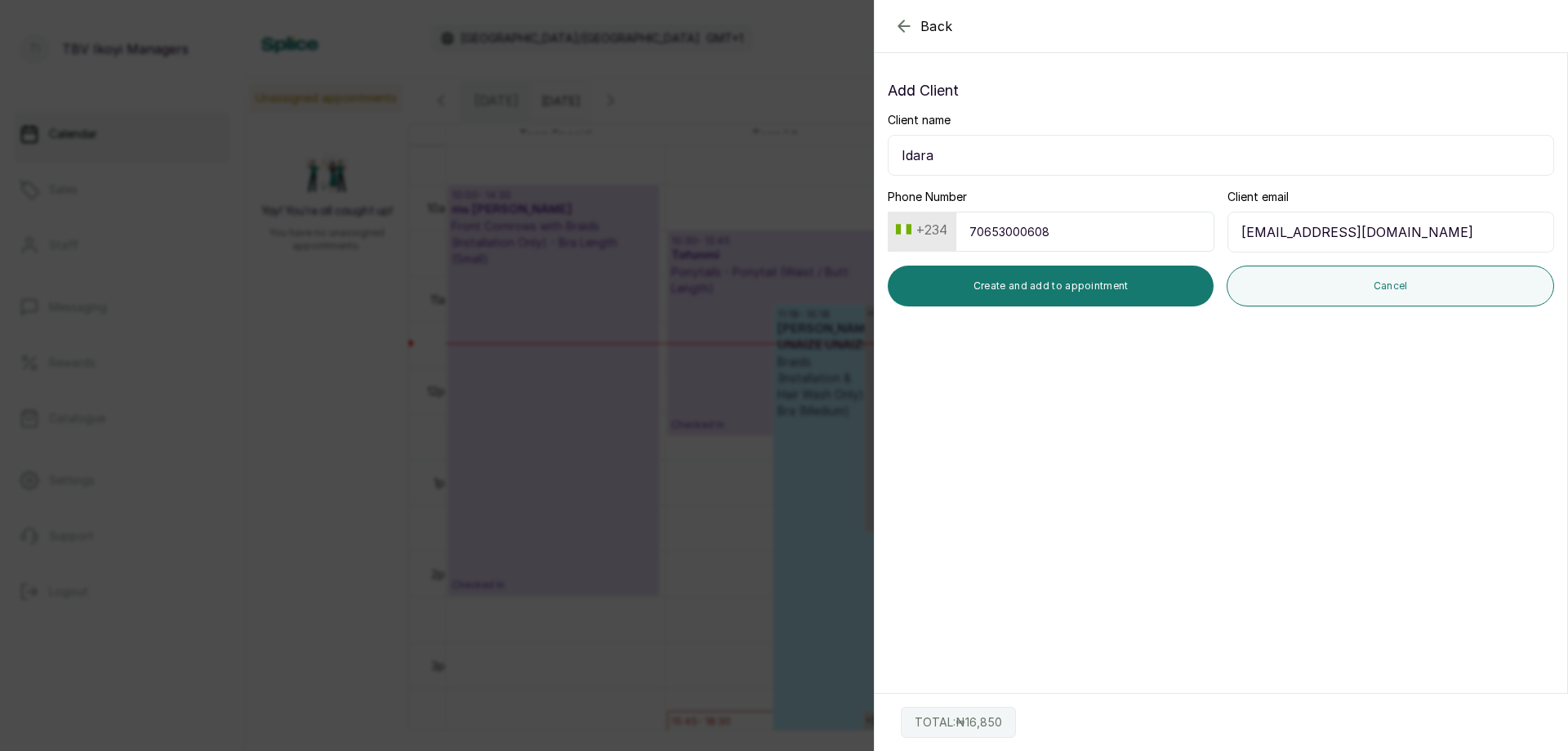
click at [1062, 237] on input "70653000608" at bounding box center [1084, 232] width 259 height 40
click at [1018, 226] on input "70653000608" at bounding box center [1084, 232] width 259 height 40
type input "7065300608"
click at [1185, 394] on section "Back Add Appointment Add Client Client name Idara Phone Number [PHONE_NUMBER] C…" at bounding box center [1221, 375] width 695 height 751
click at [1111, 292] on button "Create and add to appointment" at bounding box center [1051, 286] width 326 height 41
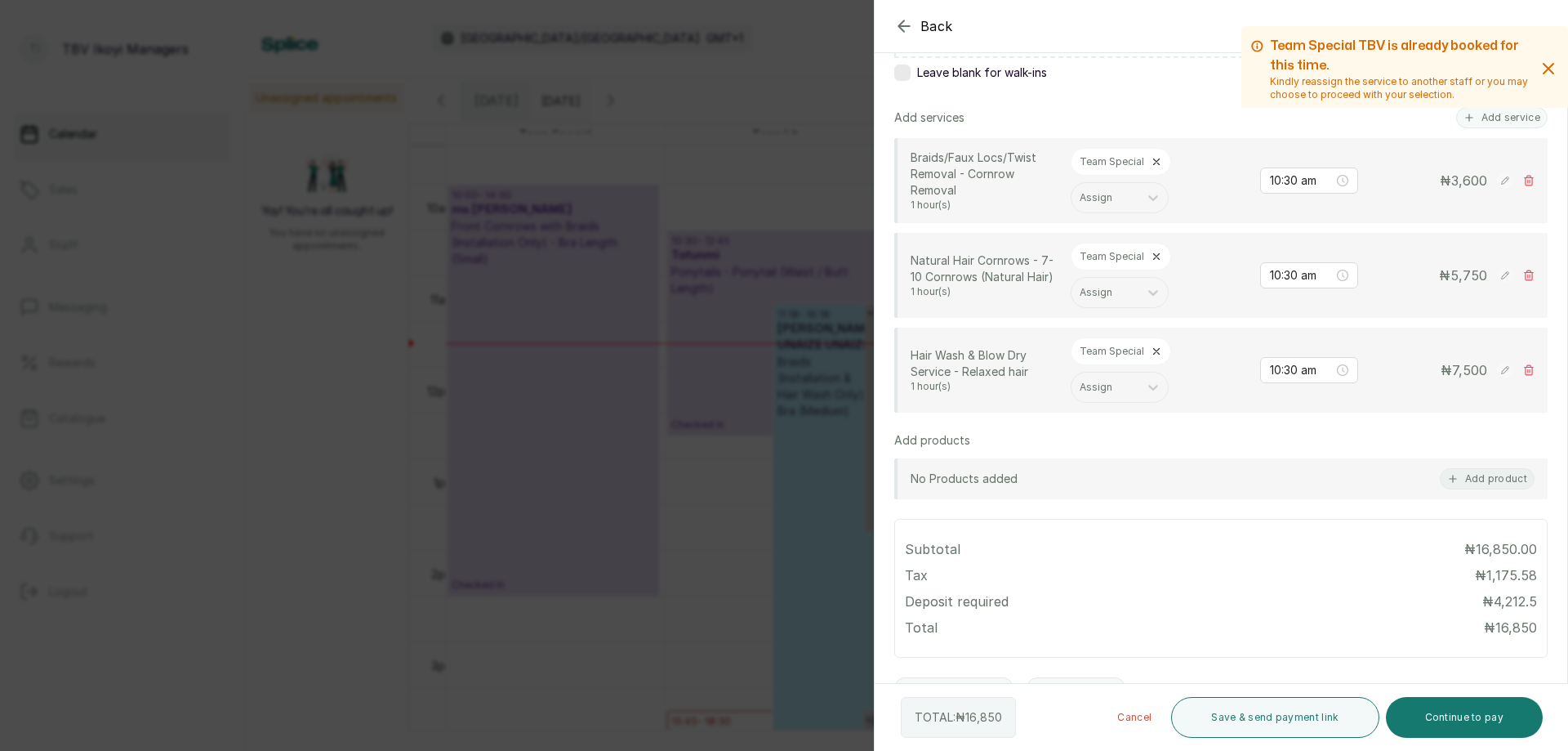
scroll to position [409, 0]
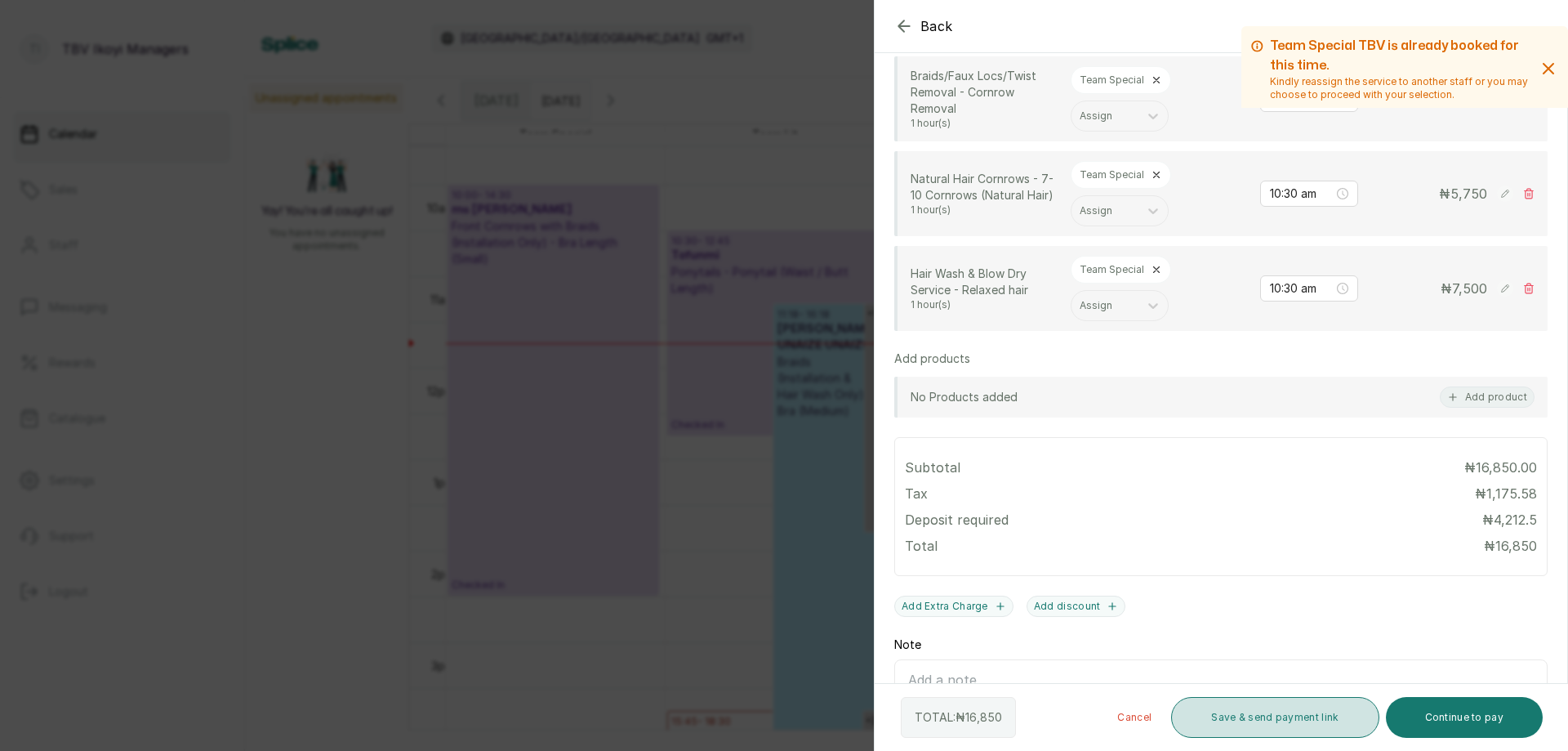
click at [1291, 736] on button "Save & send payment link" at bounding box center [1275, 717] width 208 height 41
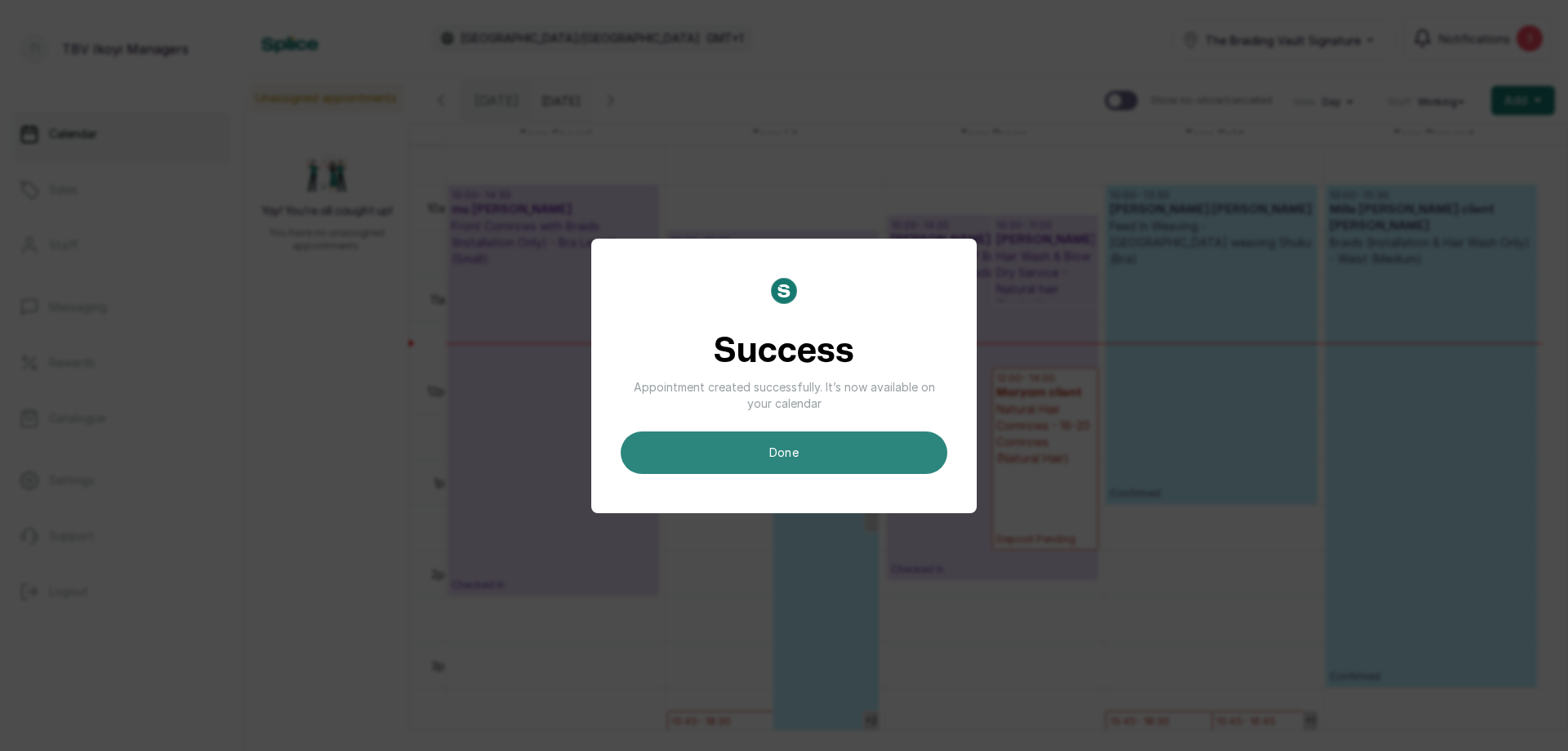
click at [881, 470] on button "done" at bounding box center [784, 453] width 327 height 43
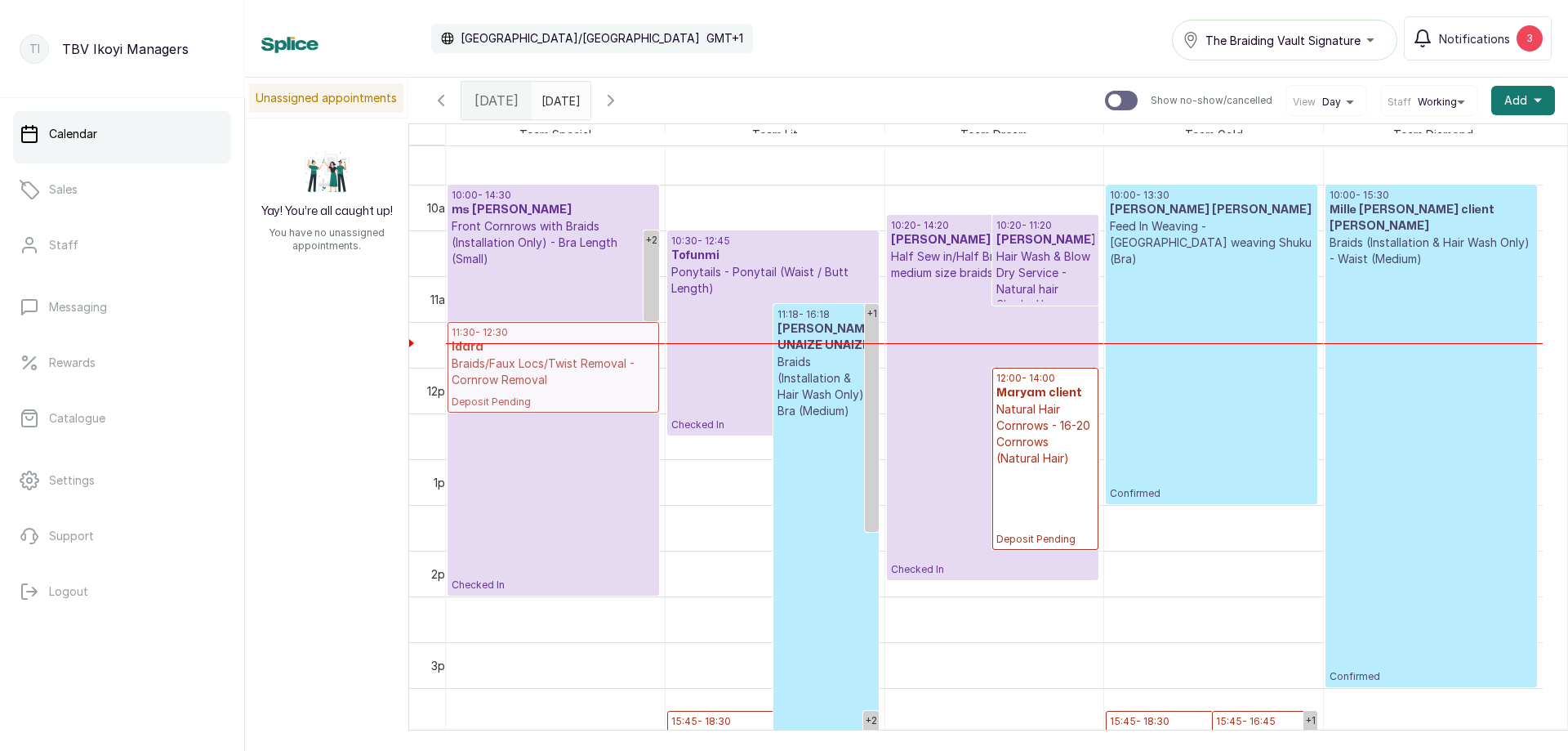
drag, startPoint x: 613, startPoint y: 266, endPoint x: 576, endPoint y: 348, distance: 90.0
click at [576, 348] on div "+2 10:00 - 14:30 ms [PERSON_NAME] Front Cornrows with Braids (Installation Only…" at bounding box center [555, 367] width 219 height 2197
drag, startPoint x: 605, startPoint y: 275, endPoint x: 598, endPoint y: 356, distance: 81.3
click at [598, 356] on div "+1 10:00 - 14:30 ms [PERSON_NAME] Front Cornrows with Braids (Installation Only…" at bounding box center [555, 367] width 219 height 2197
drag, startPoint x: 622, startPoint y: 270, endPoint x: 596, endPoint y: 358, distance: 91.8
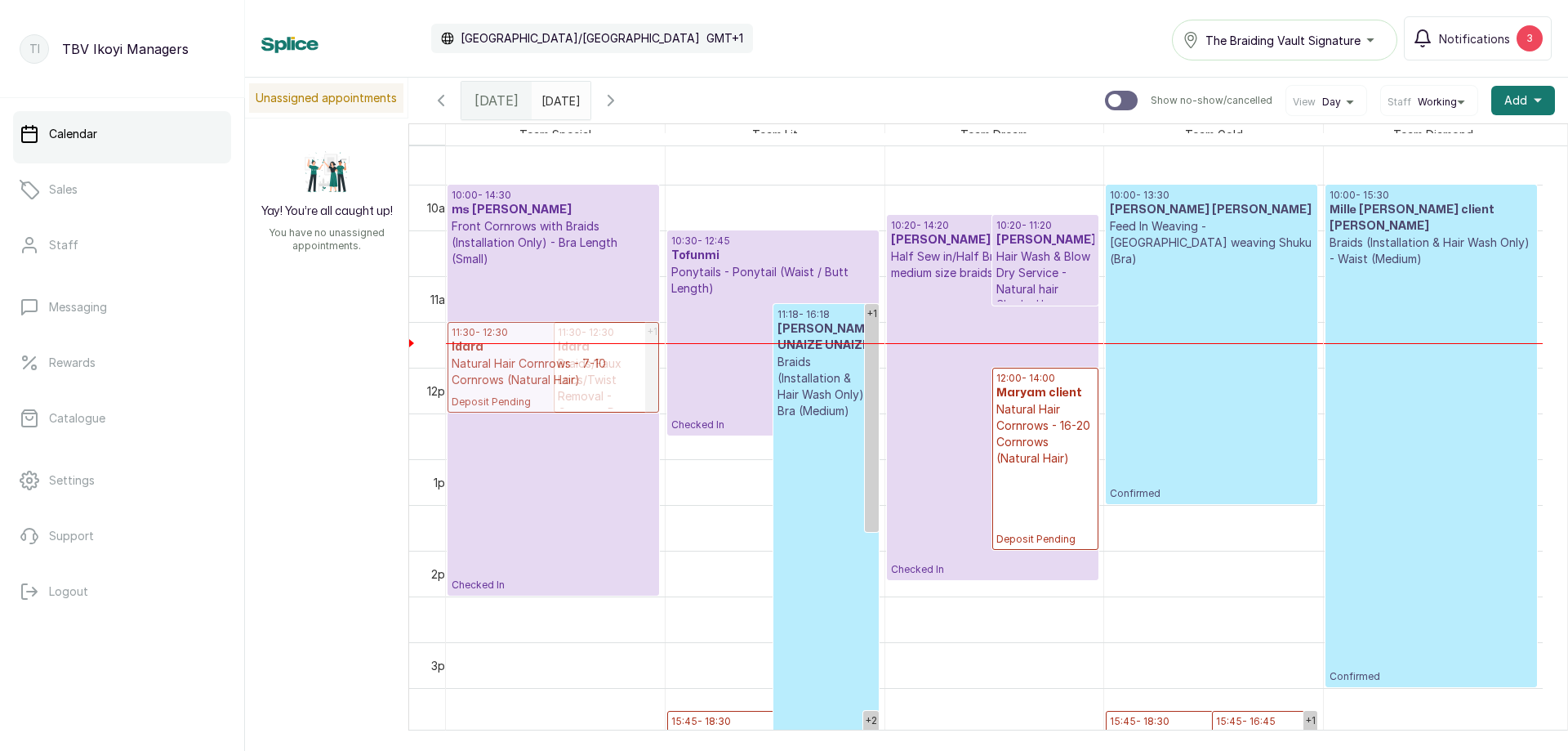
click at [596, 358] on div "+1 10:00 - 14:30 ms [PERSON_NAME] Front Cornrows with Braids (Installation Only…" at bounding box center [555, 367] width 219 height 2197
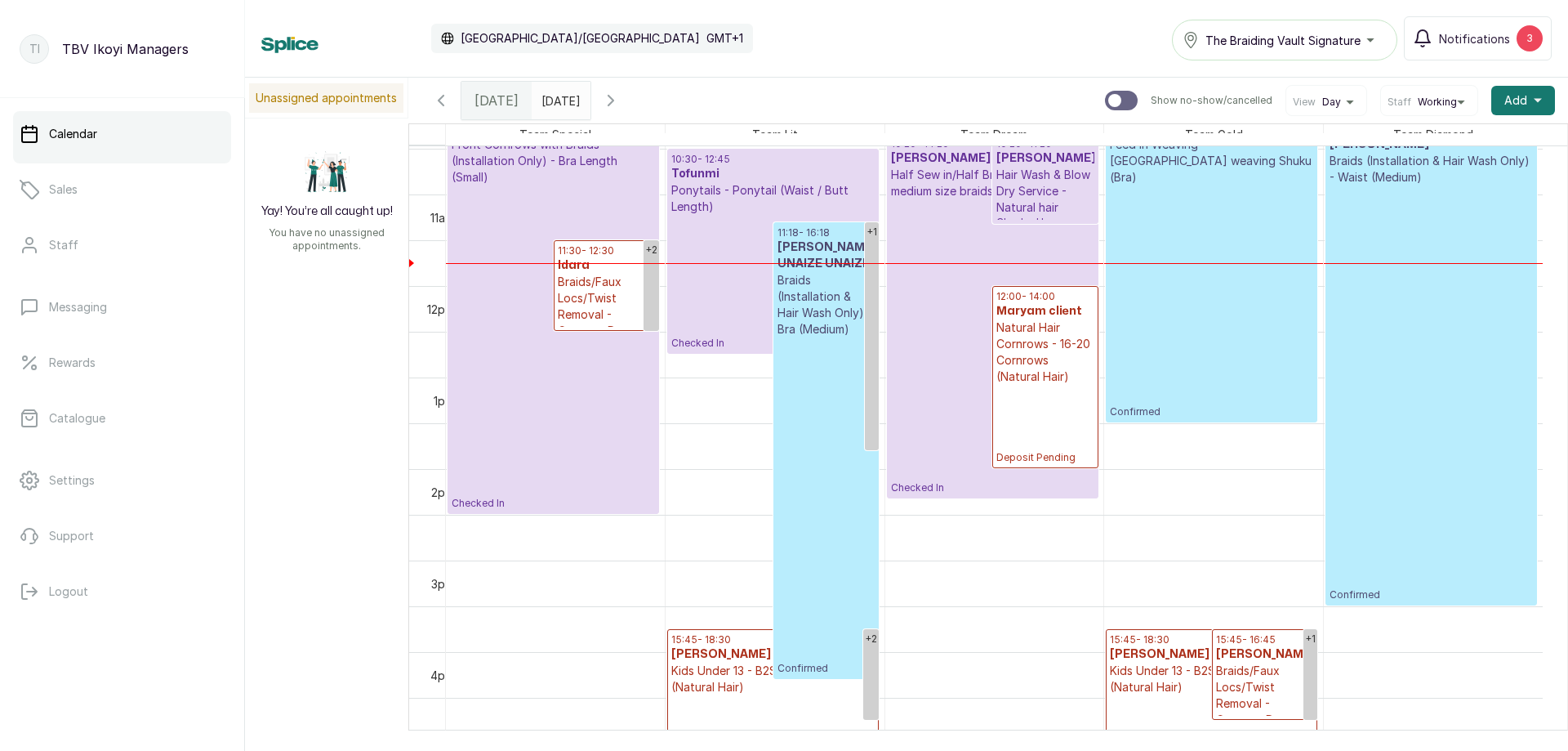
click at [601, 295] on p "Braids/Faux Locs/Twist Removal - Cornrow Removal" at bounding box center [607, 306] width 98 height 65
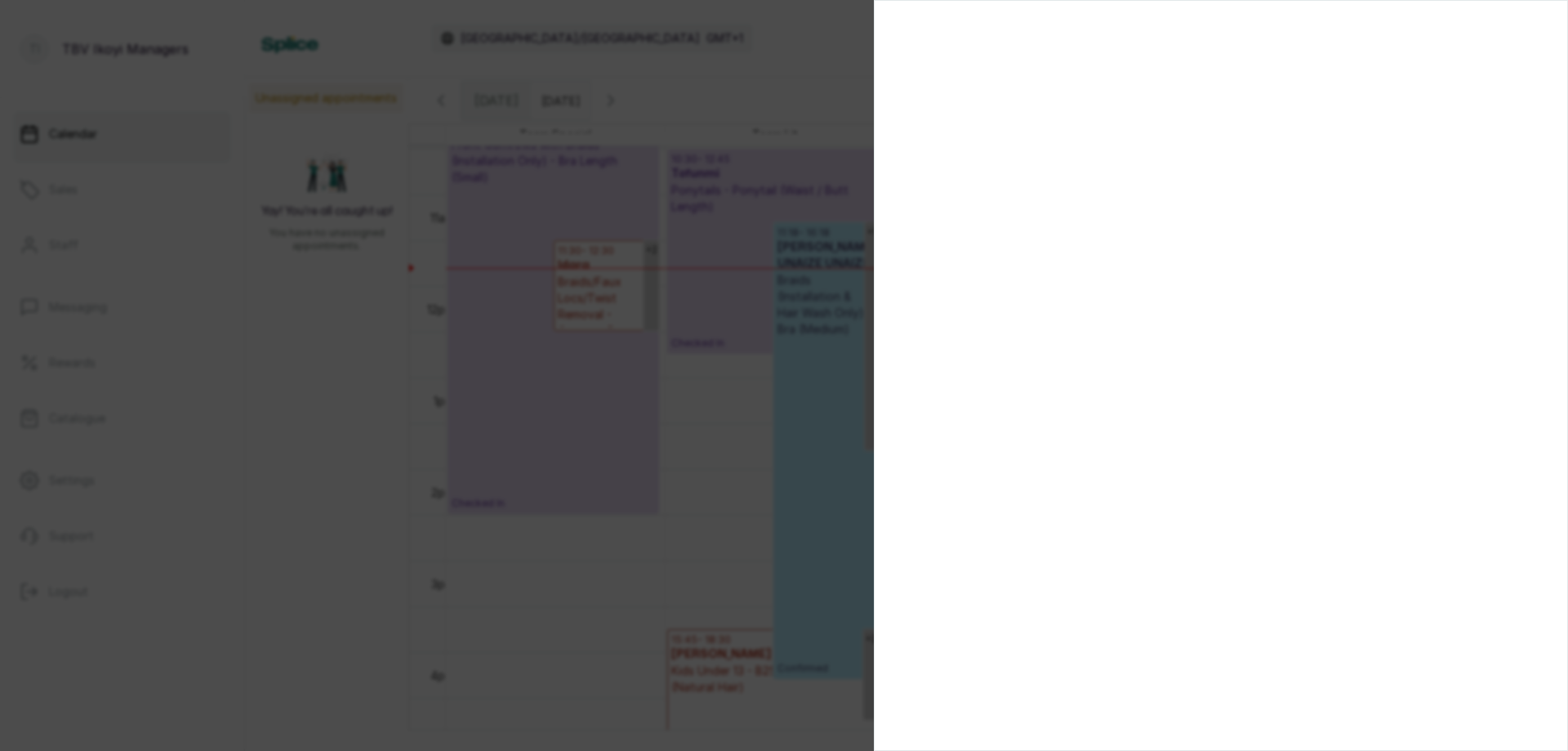
click at [531, 402] on div at bounding box center [784, 375] width 1568 height 751
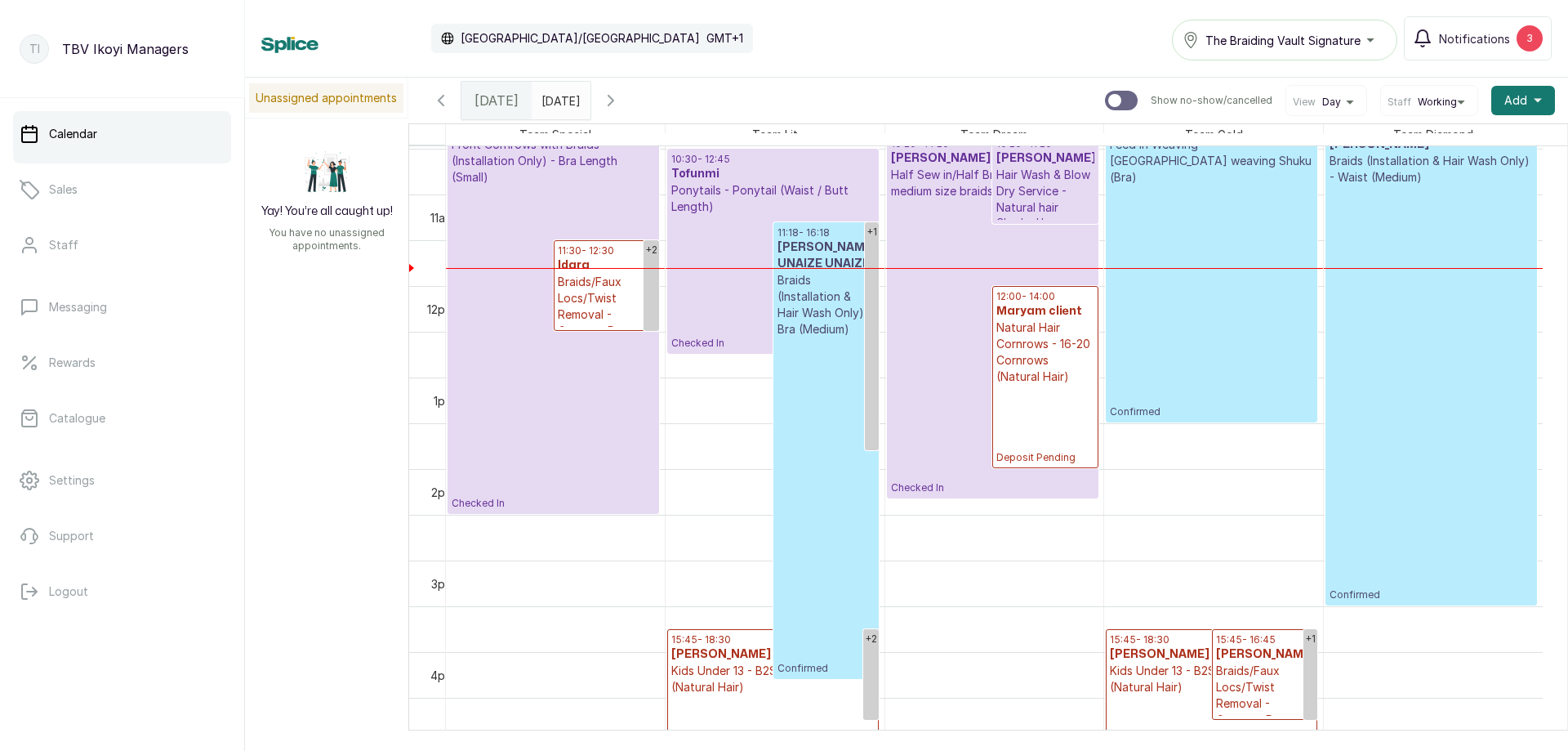
click at [595, 284] on p "Braids/Faux Locs/Twist Removal - Cornrow Removal" at bounding box center [607, 306] width 98 height 65
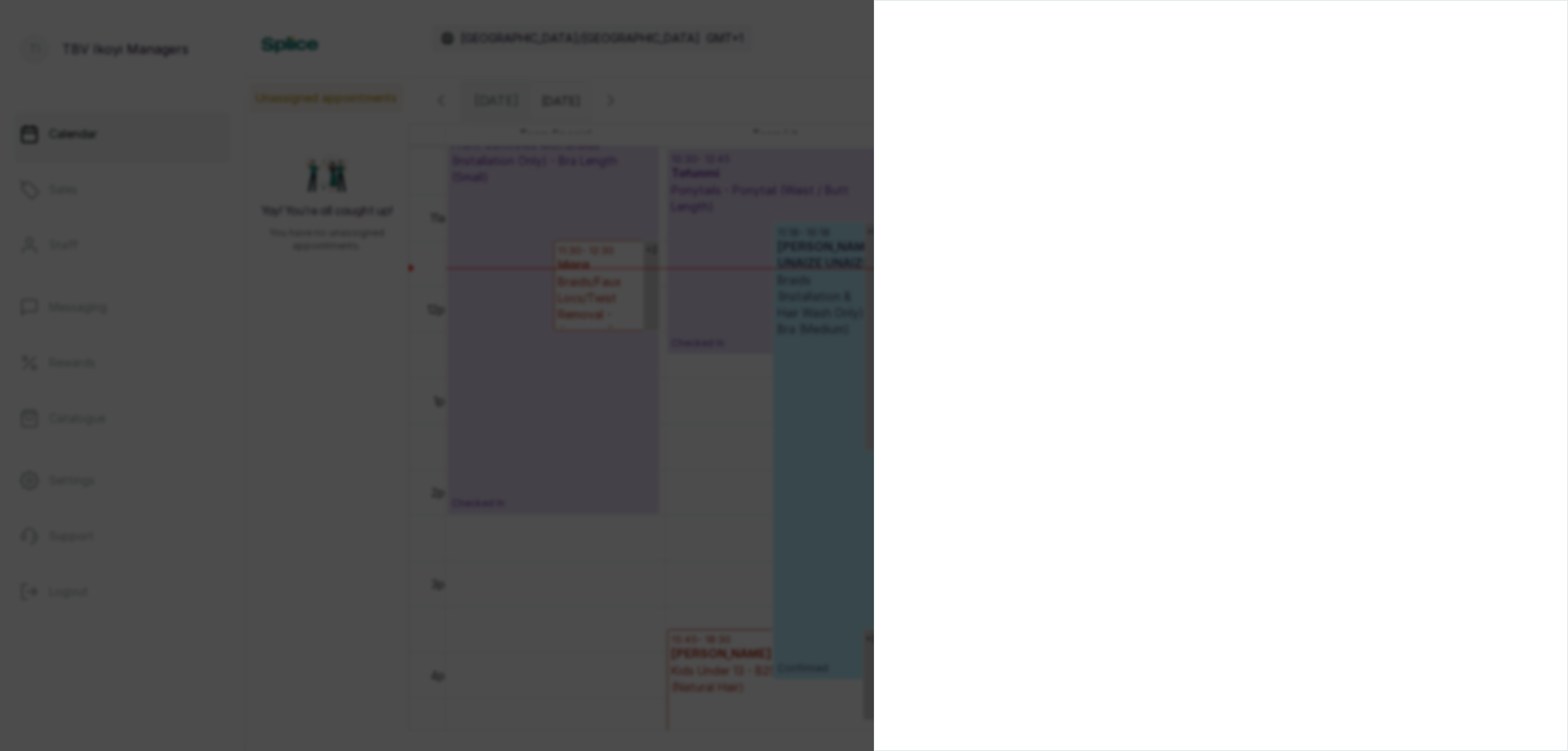
click at [1213, 401] on section at bounding box center [1221, 375] width 695 height 751
click at [1259, 351] on section at bounding box center [1221, 375] width 695 height 751
click at [1148, 429] on section at bounding box center [1221, 375] width 695 height 751
click at [946, 233] on section at bounding box center [1221, 375] width 695 height 751
click at [683, 255] on div at bounding box center [784, 375] width 1568 height 751
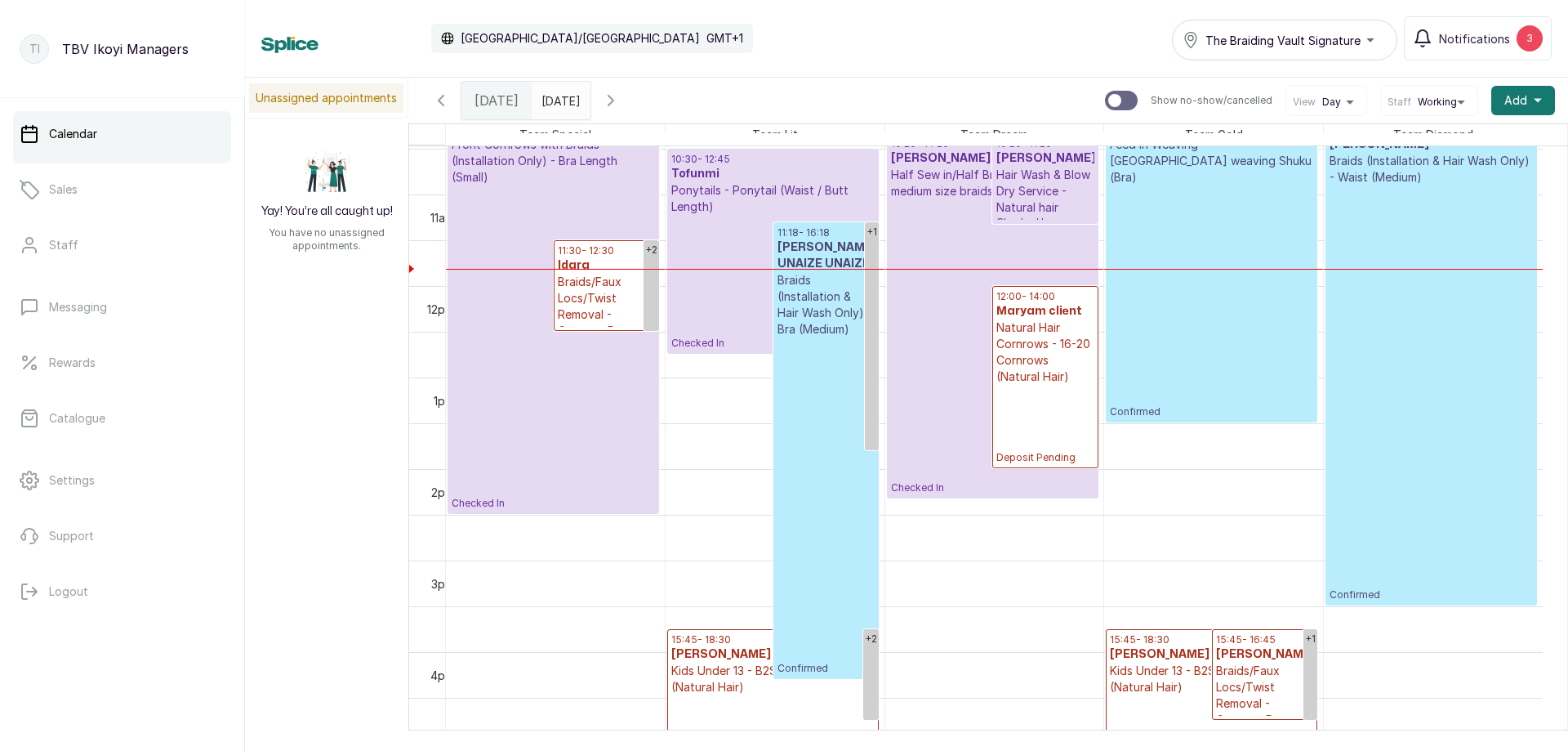
click at [598, 284] on p "Braids/Faux Locs/Twist Removal - Cornrow Removal" at bounding box center [607, 306] width 98 height 65
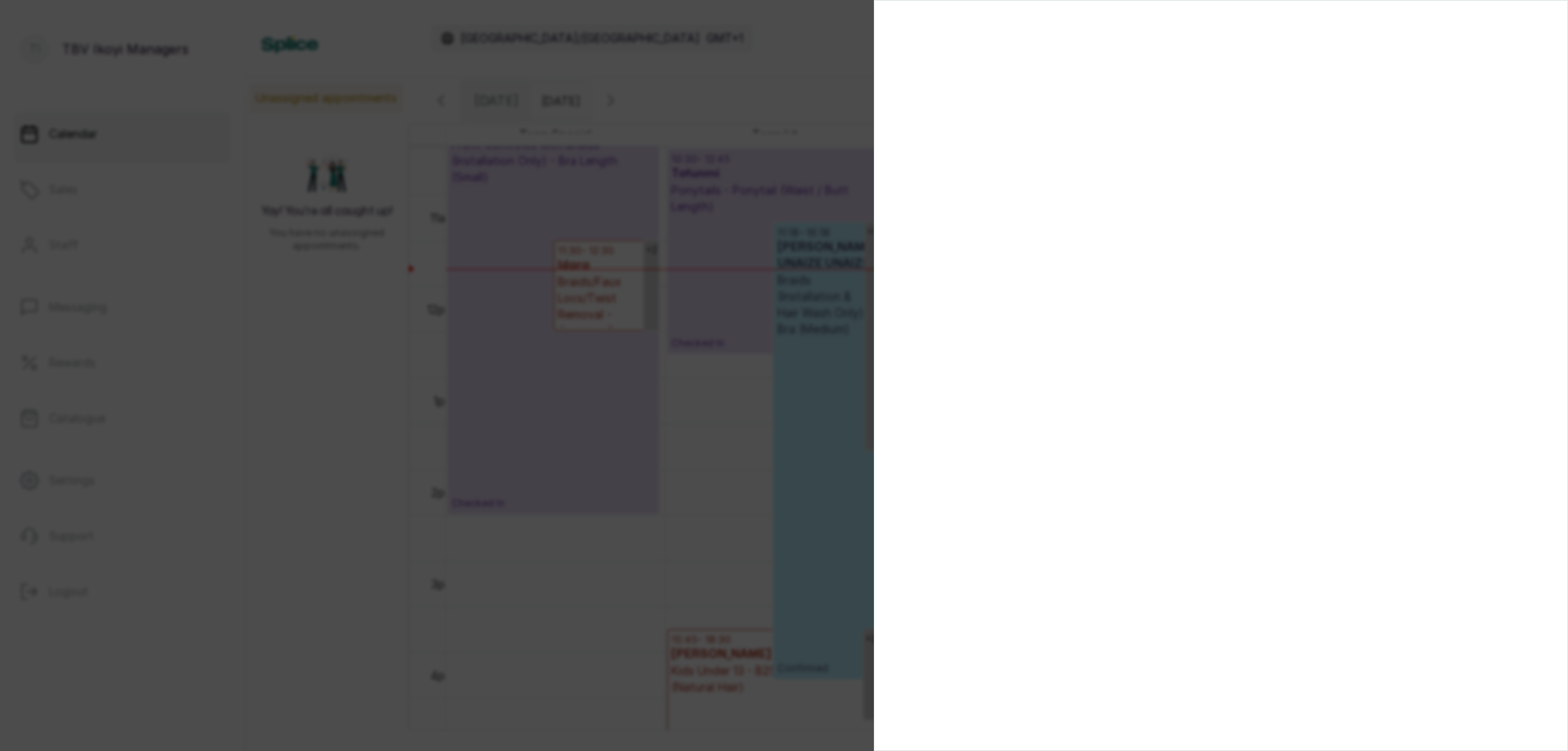
click at [801, 234] on div at bounding box center [784, 375] width 1568 height 751
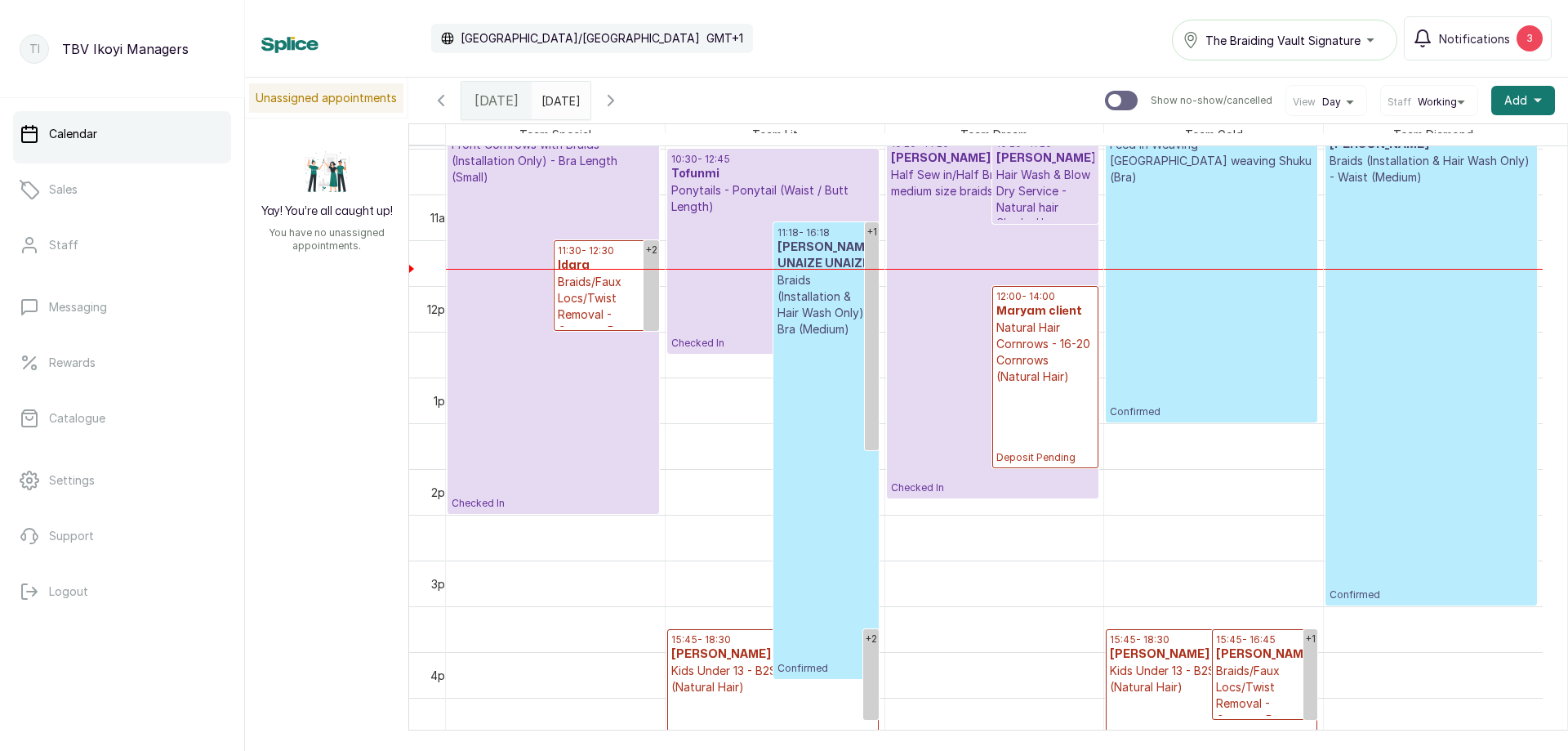
scroll to position [795, 0]
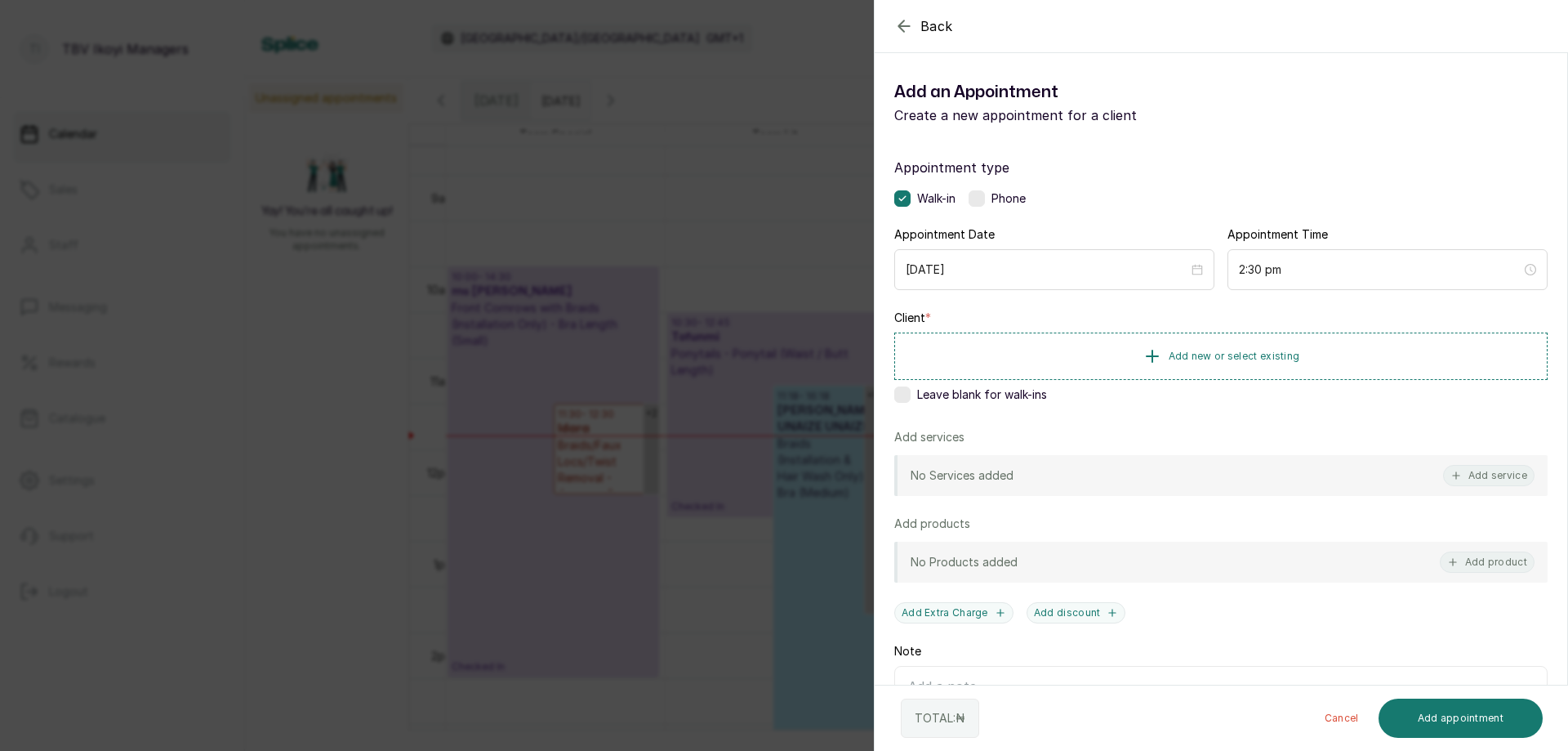
click at [901, 20] on icon "button" at bounding box center [904, 26] width 20 height 20
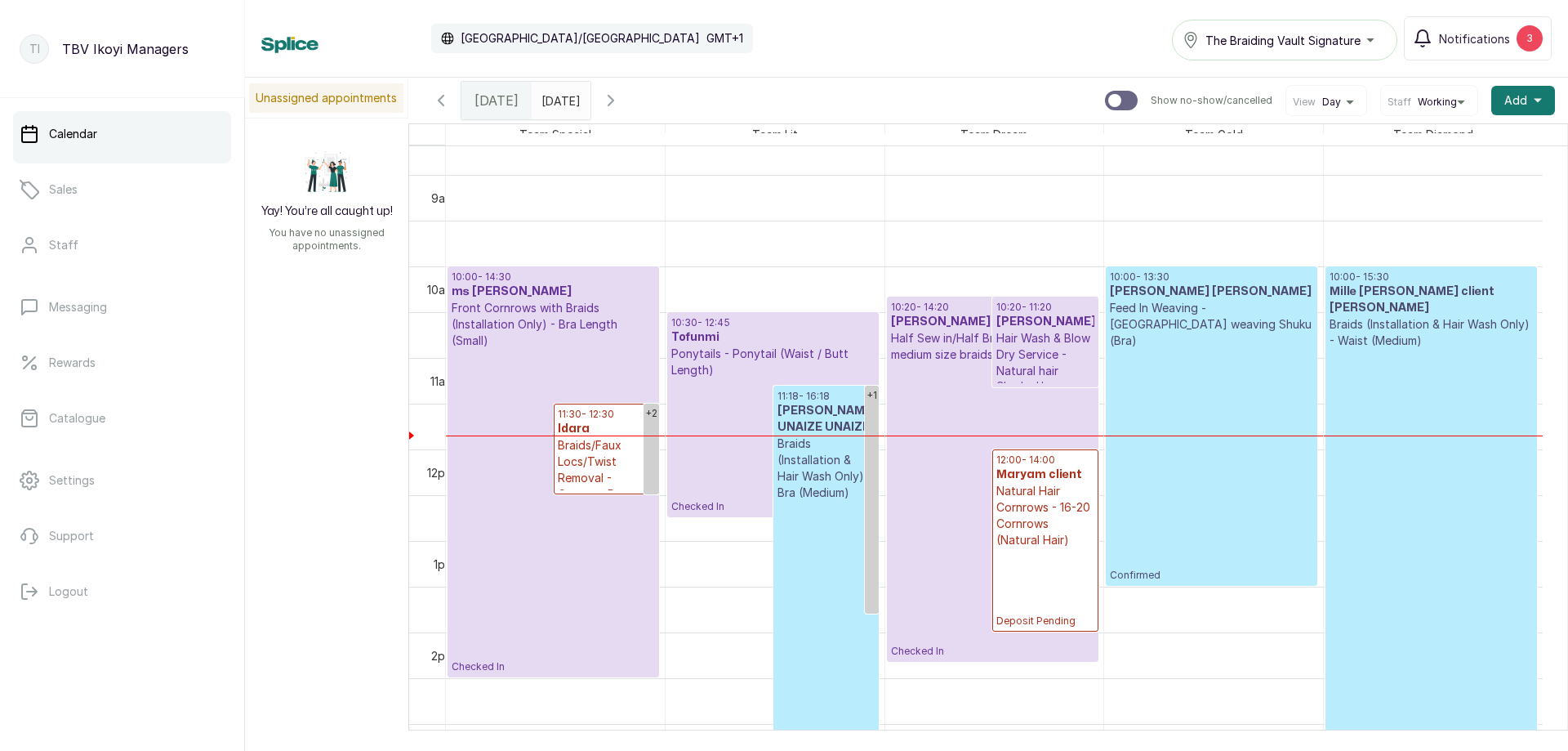
click at [570, 437] on p "Braids/Faux Locs/Twist Removal - Cornrow Removal" at bounding box center [607, 469] width 98 height 65
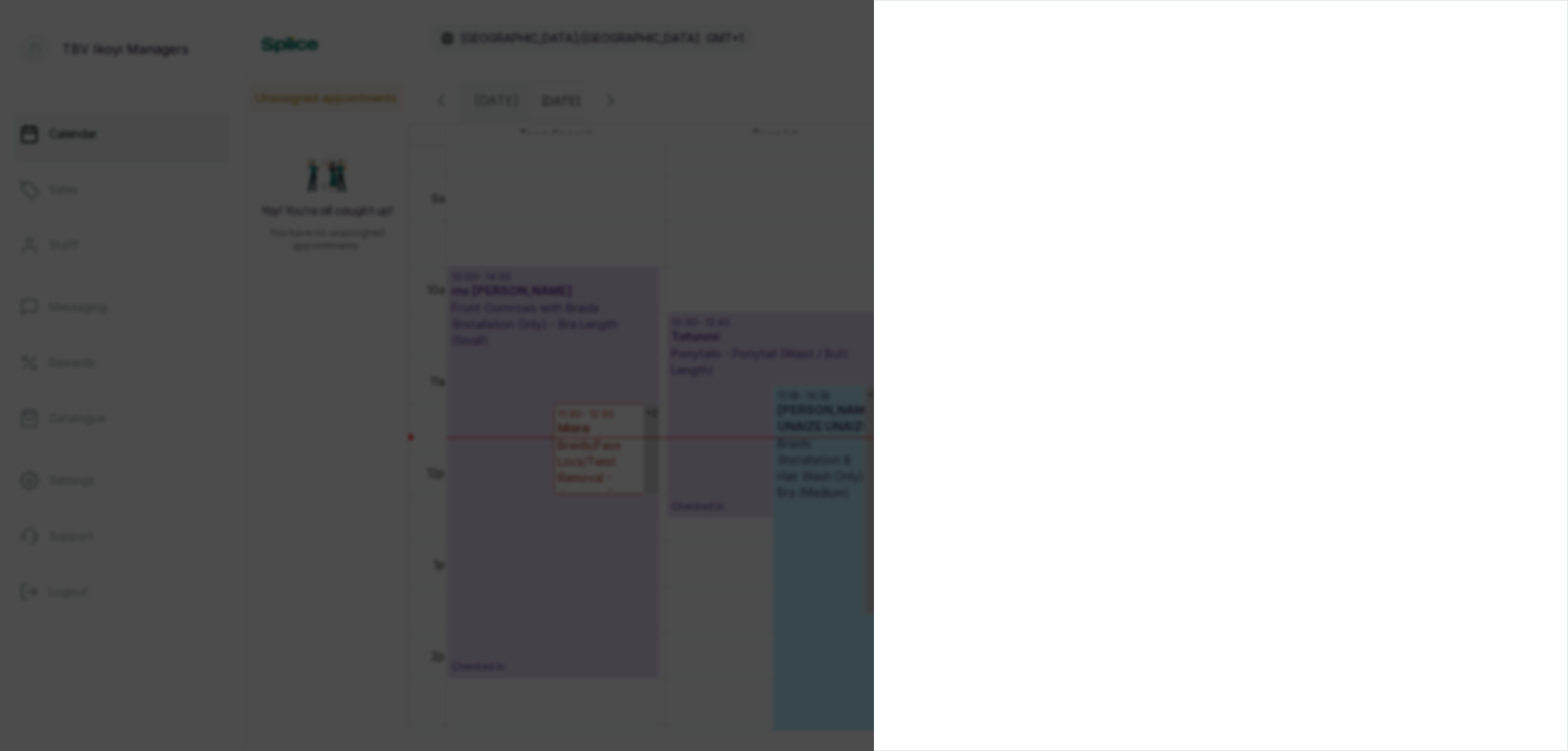
click at [787, 187] on div at bounding box center [784, 375] width 1568 height 751
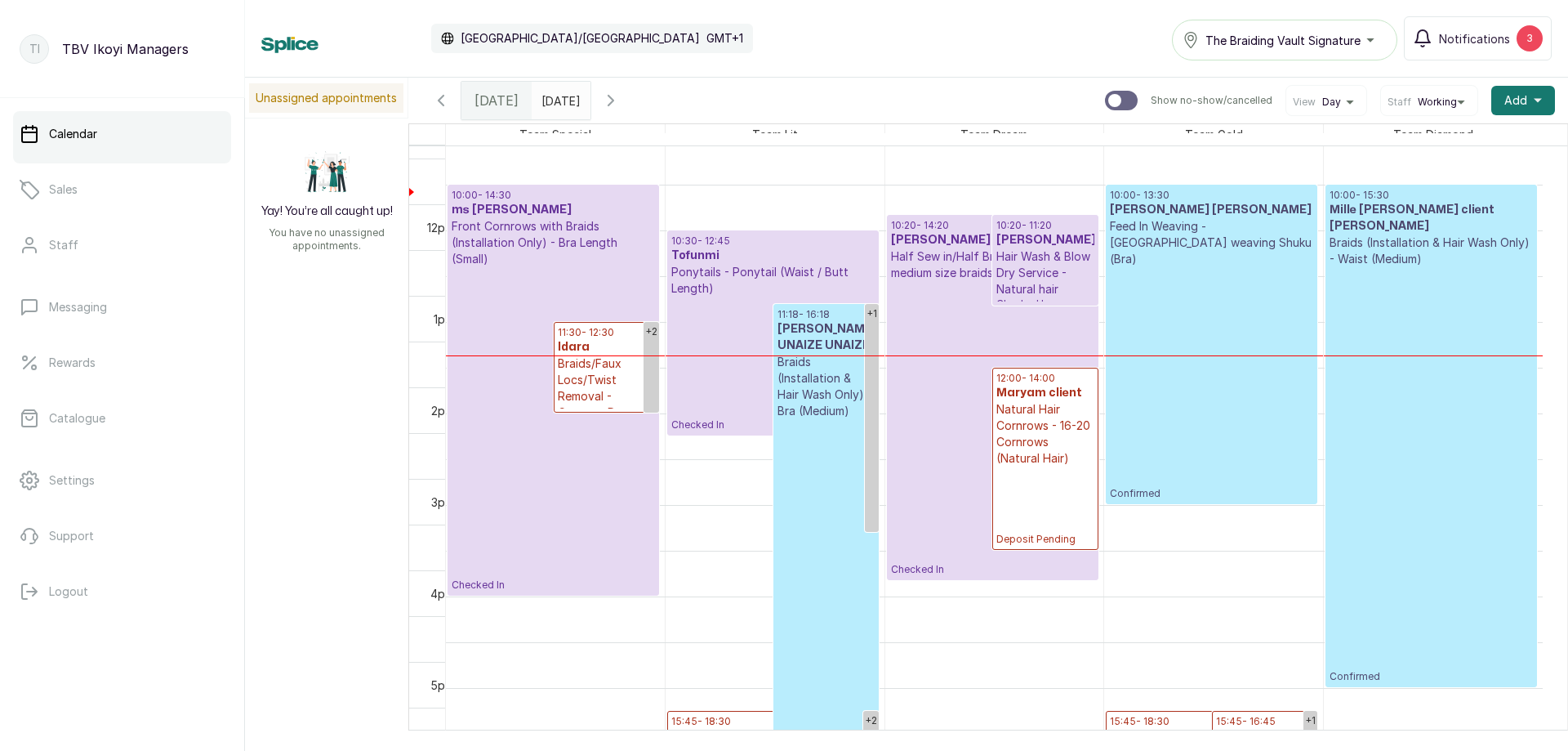
scroll to position [877, 0]
click at [832, 436] on p "Confirmed" at bounding box center [825, 588] width 97 height 338
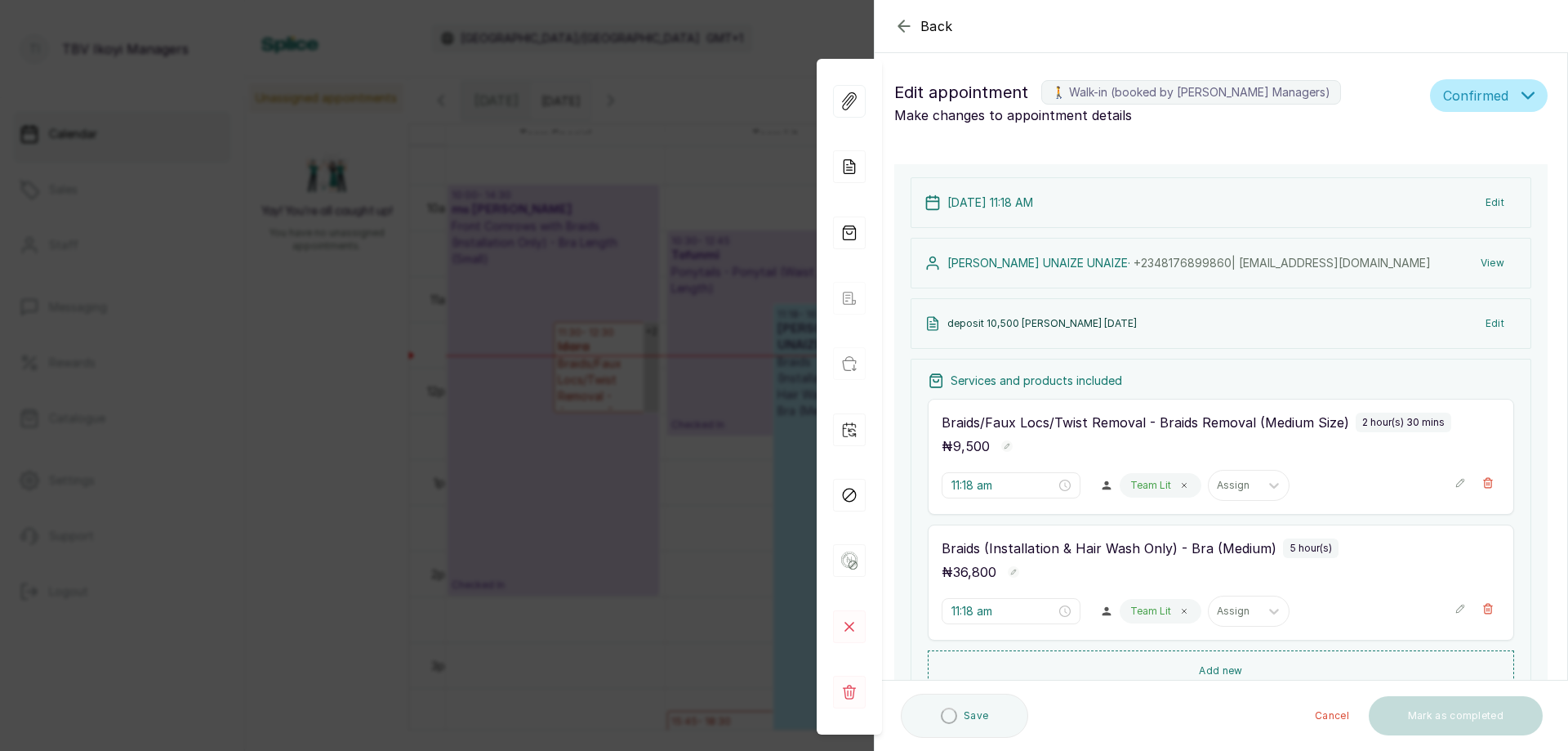
click at [901, 20] on icon "button" at bounding box center [904, 26] width 20 height 20
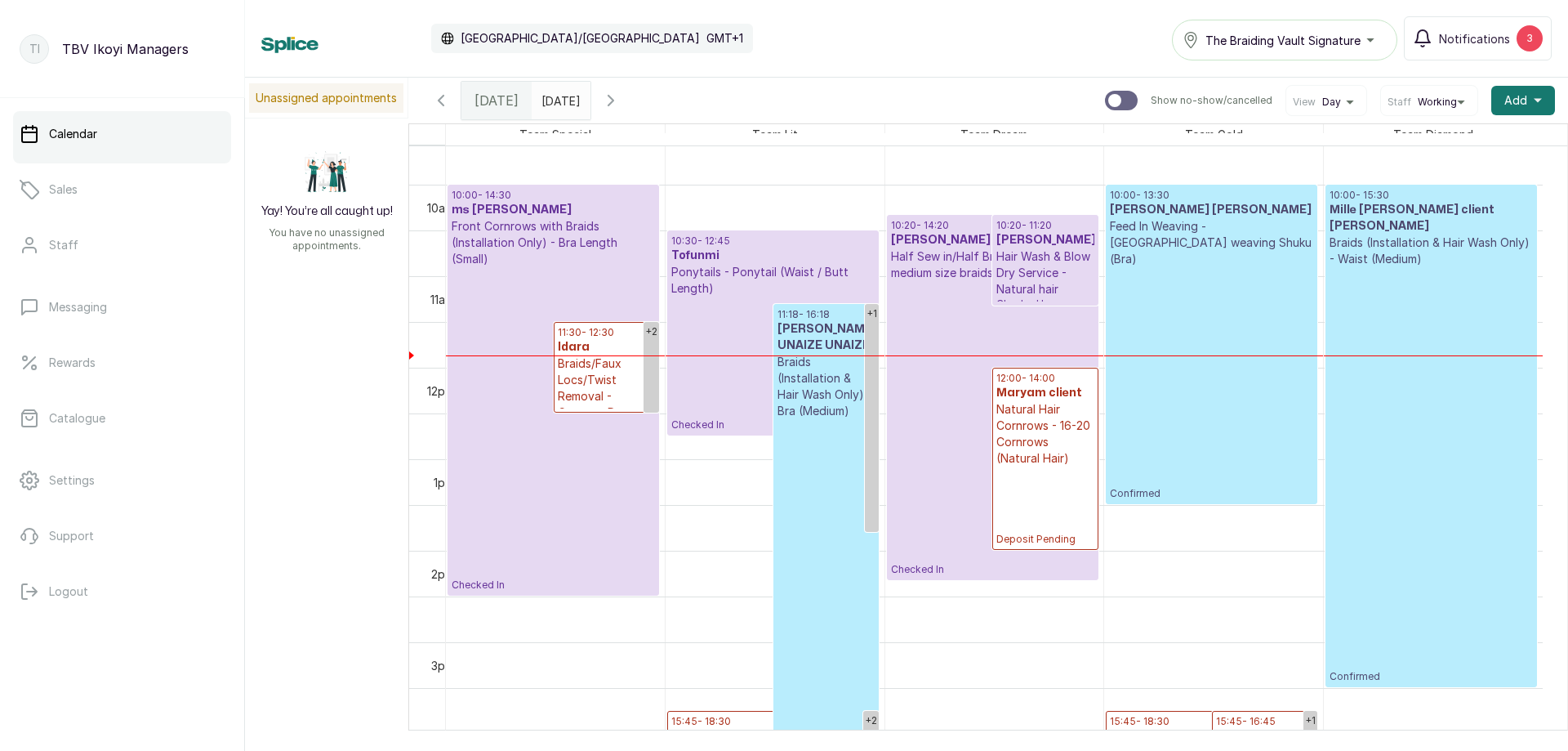
click at [515, 267] on p "Checked In" at bounding box center [554, 429] width 204 height 325
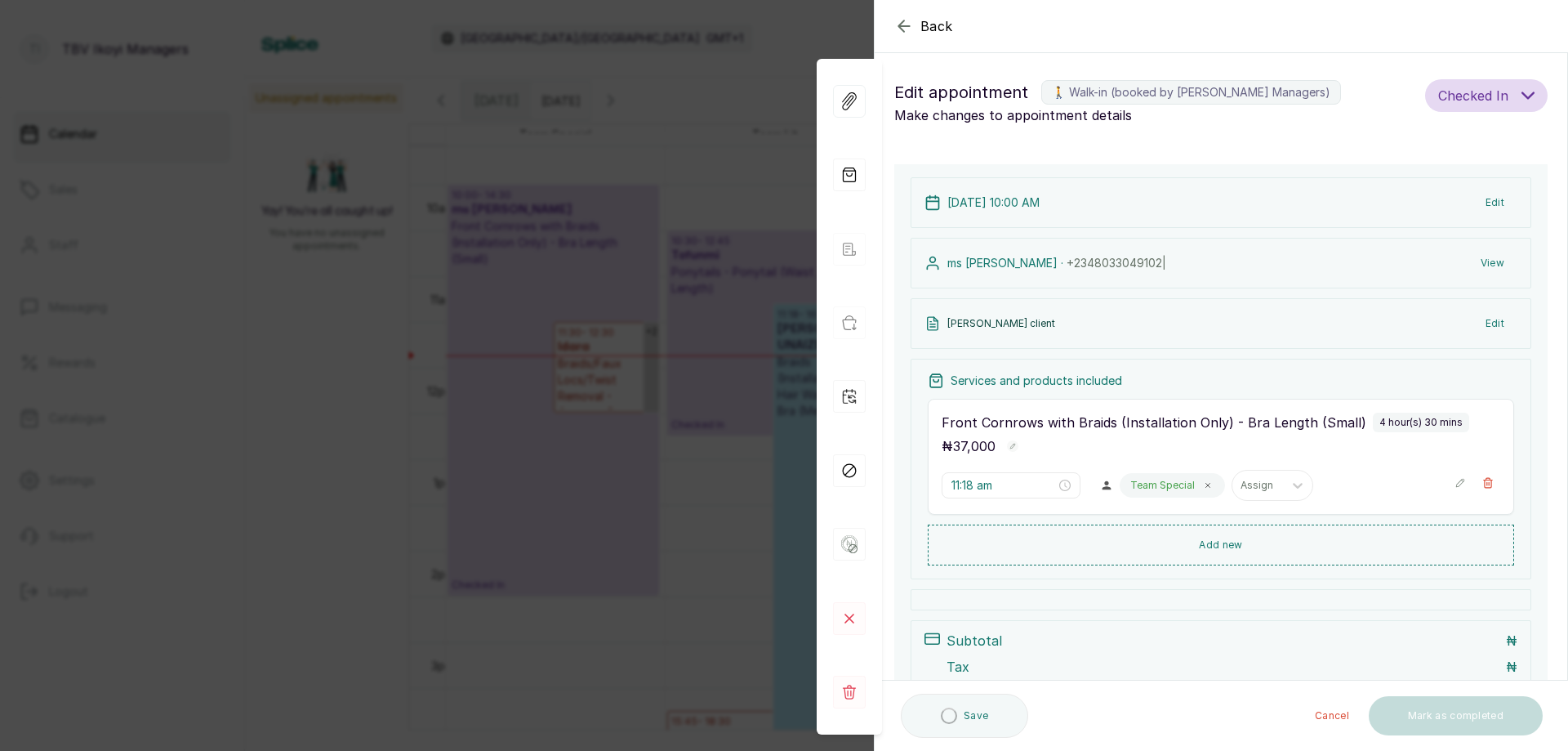
type input "10:00 am"
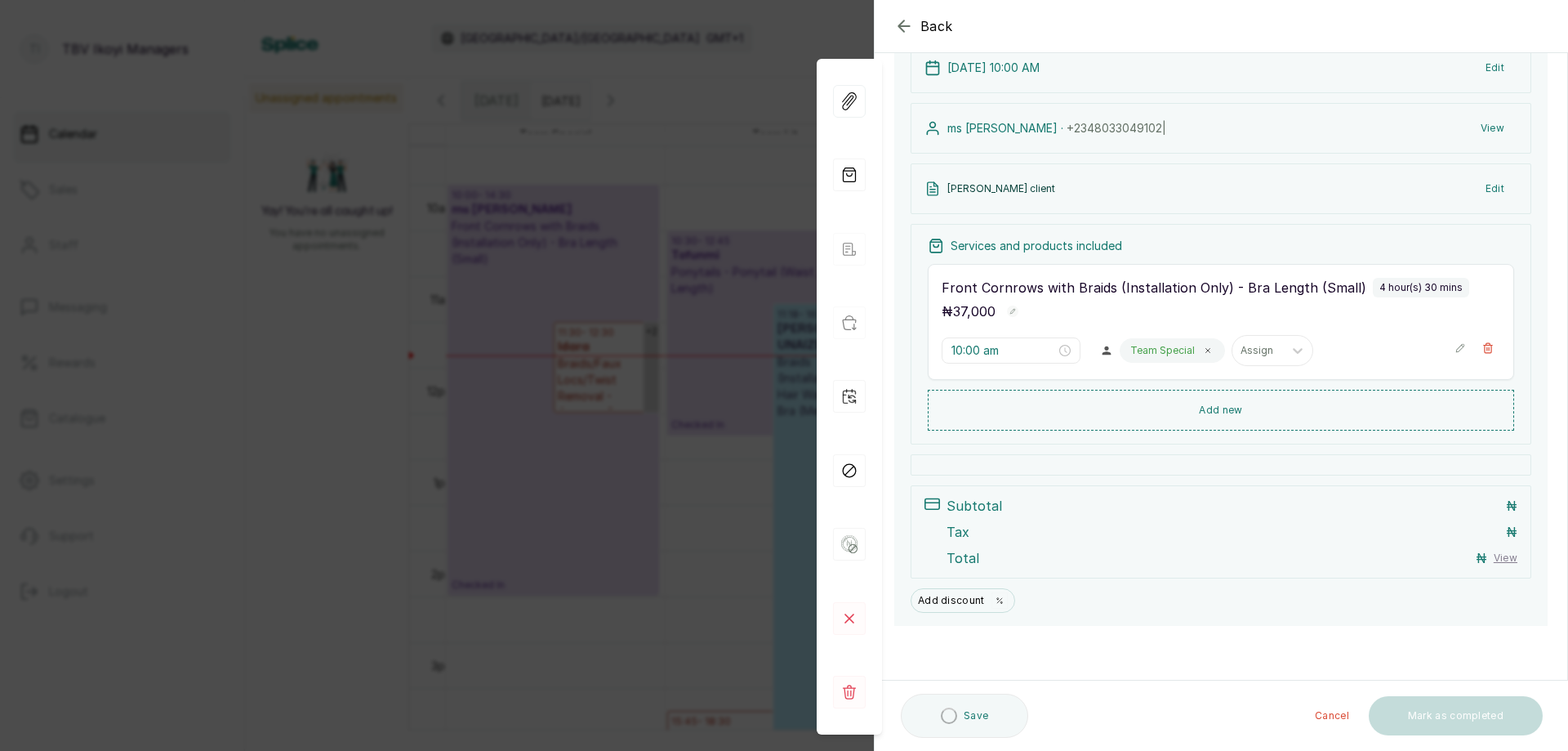
scroll to position [53, 0]
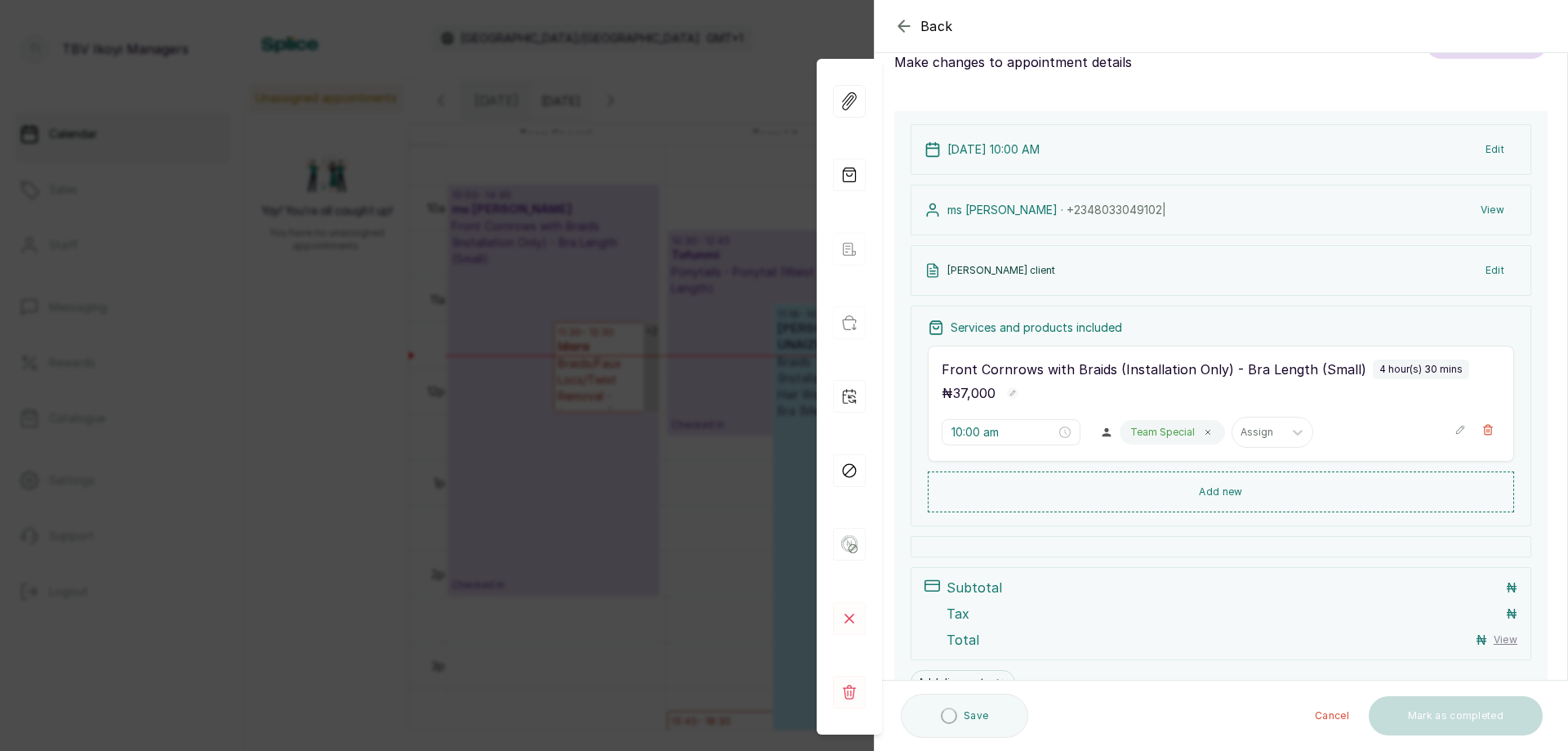
click at [1455, 429] on icon "button" at bounding box center [1460, 429] width 11 height 11
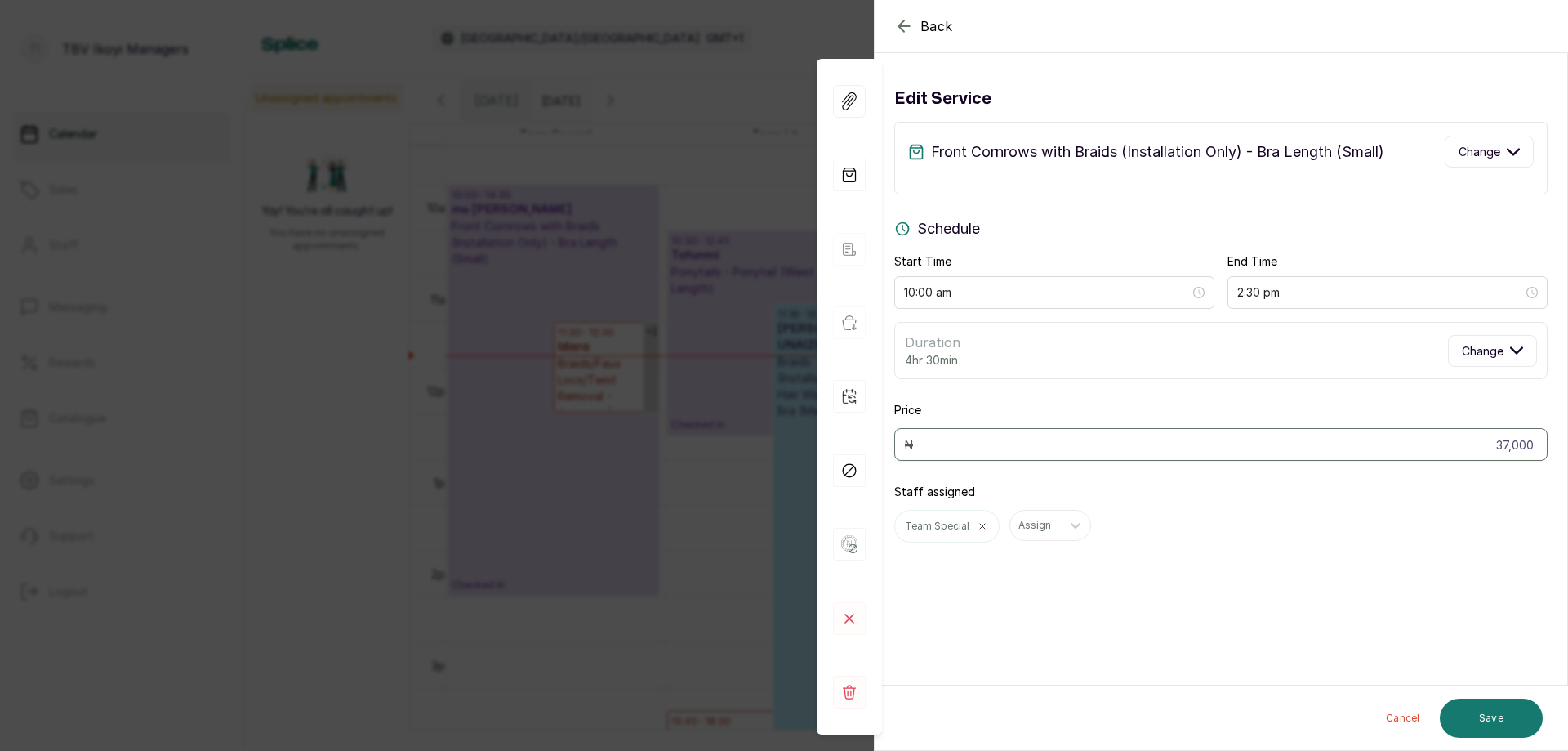
scroll to position [0, 0]
click at [1452, 142] on button "Change" at bounding box center [1489, 152] width 89 height 32
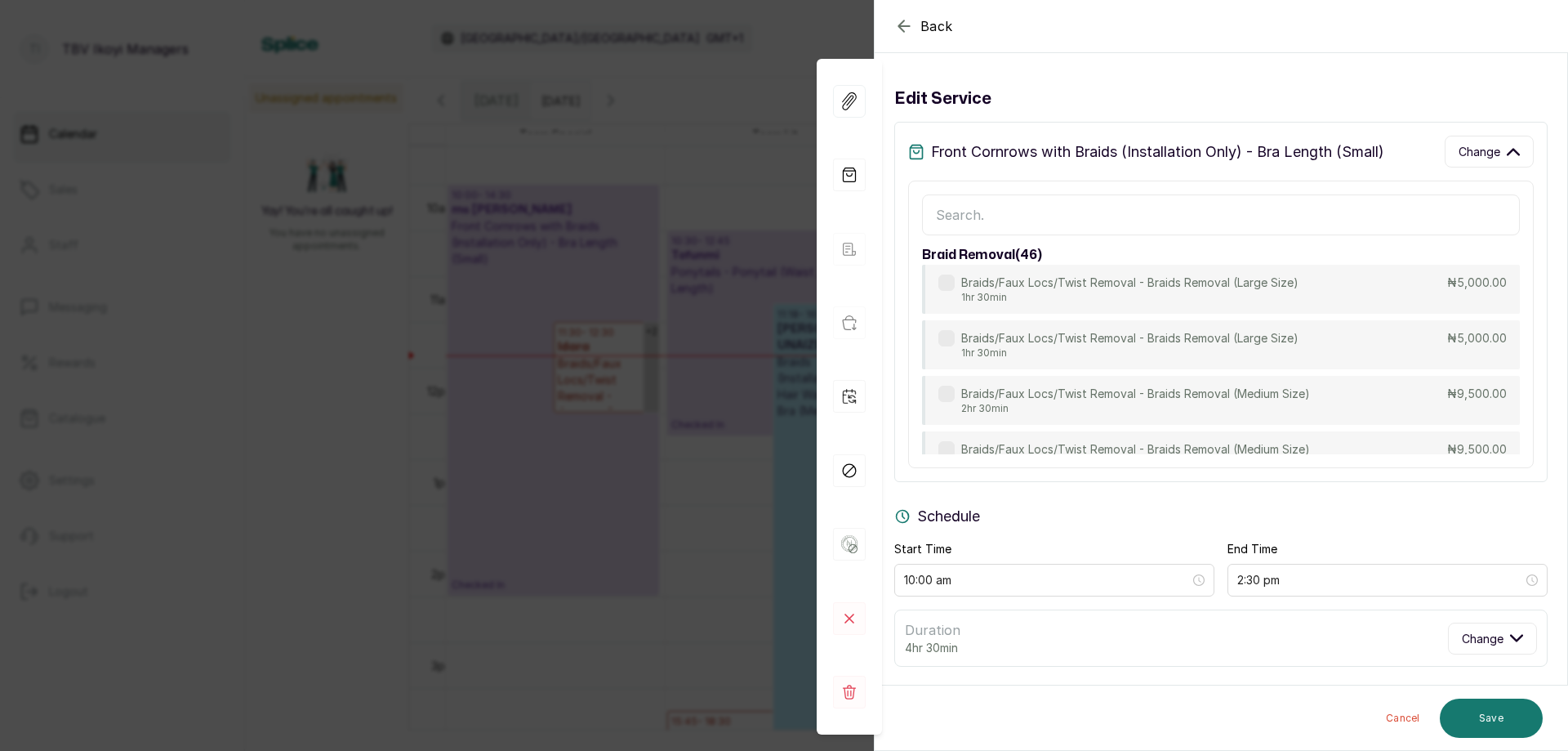
click at [1076, 208] on input "text" at bounding box center [1221, 215] width 598 height 41
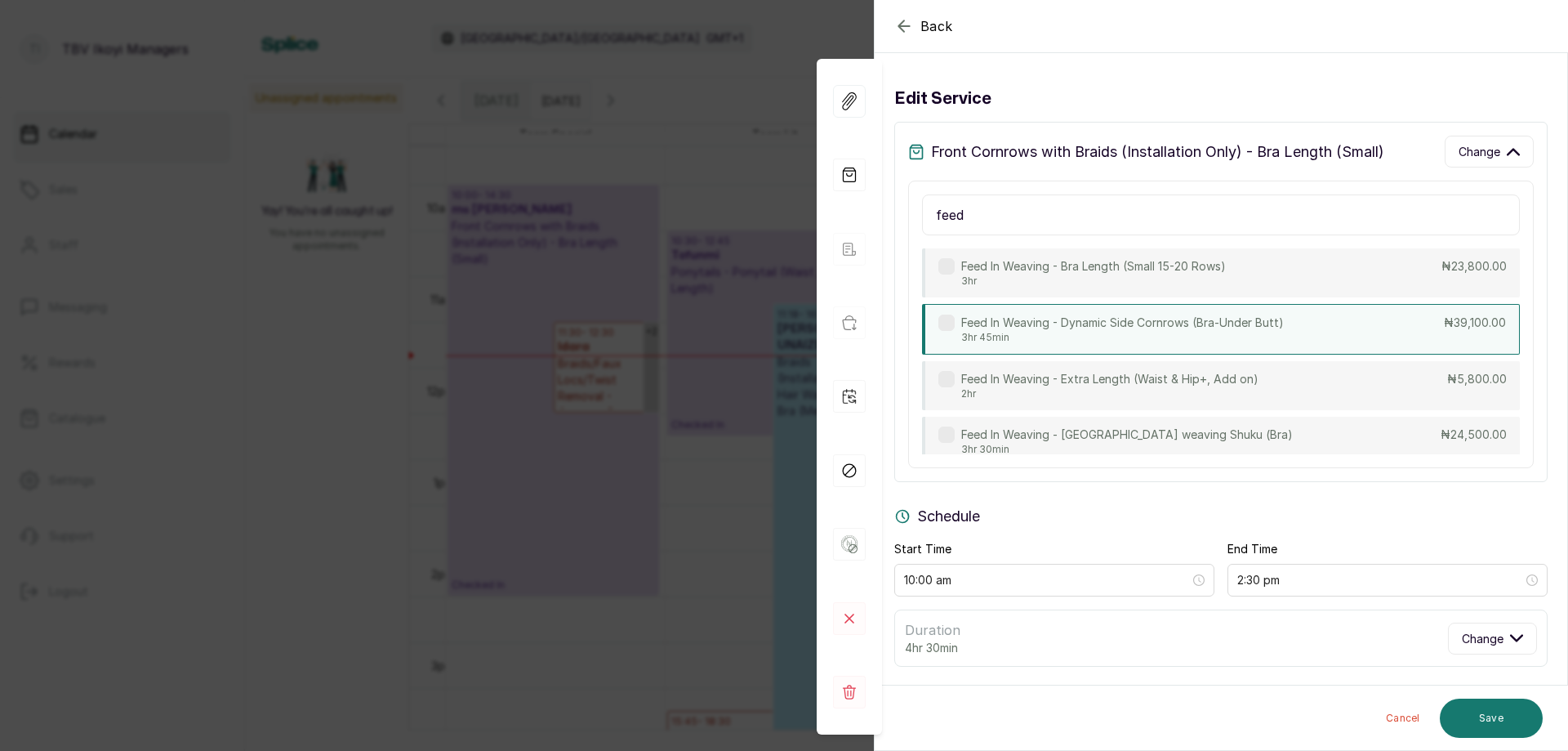
scroll to position [405, 0]
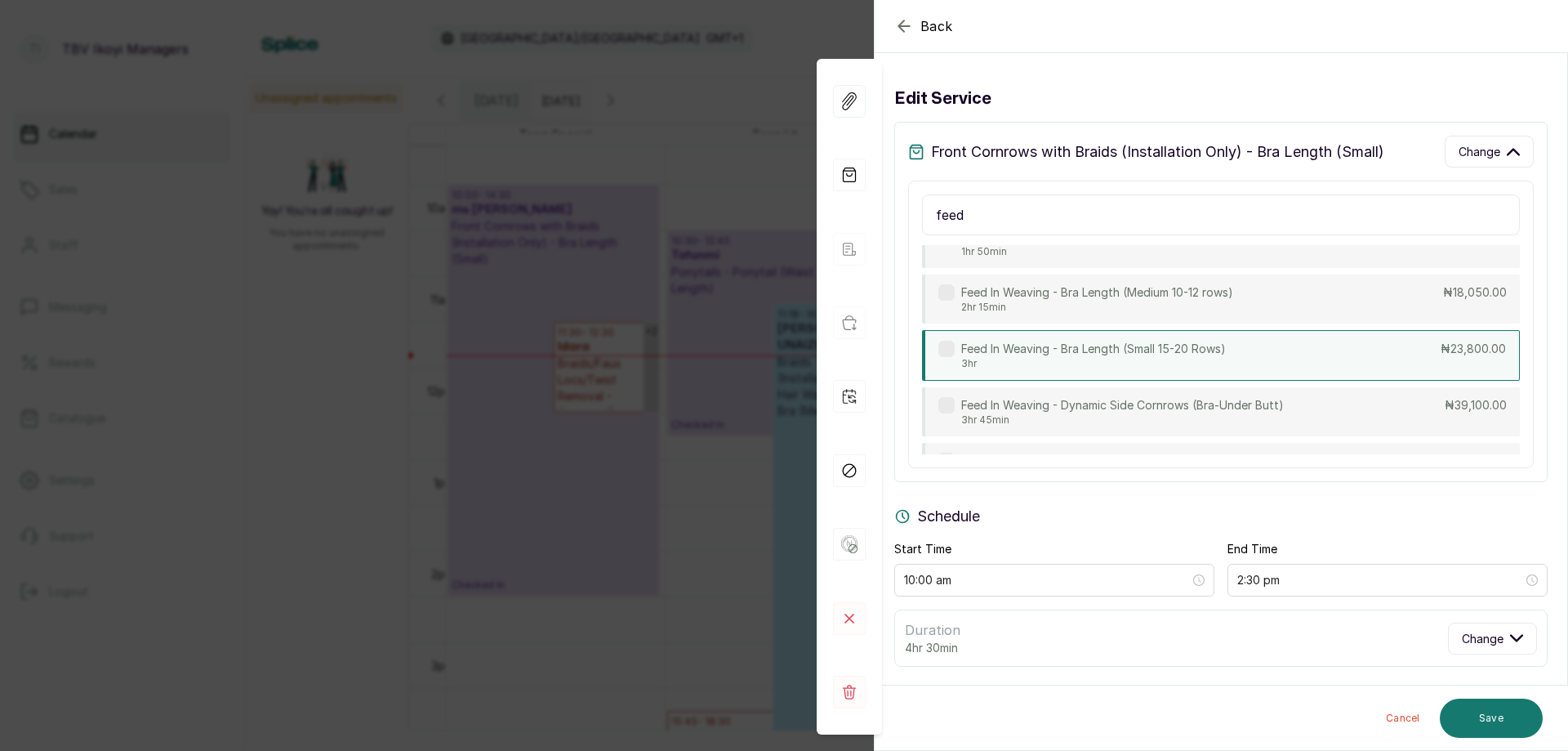
type input "feed"
click at [1176, 351] on p "Feed In Weaving - Bra Length (Small 15-20 Rows)" at bounding box center [1093, 349] width 265 height 16
type input "23,800"
type input "1:00 pm"
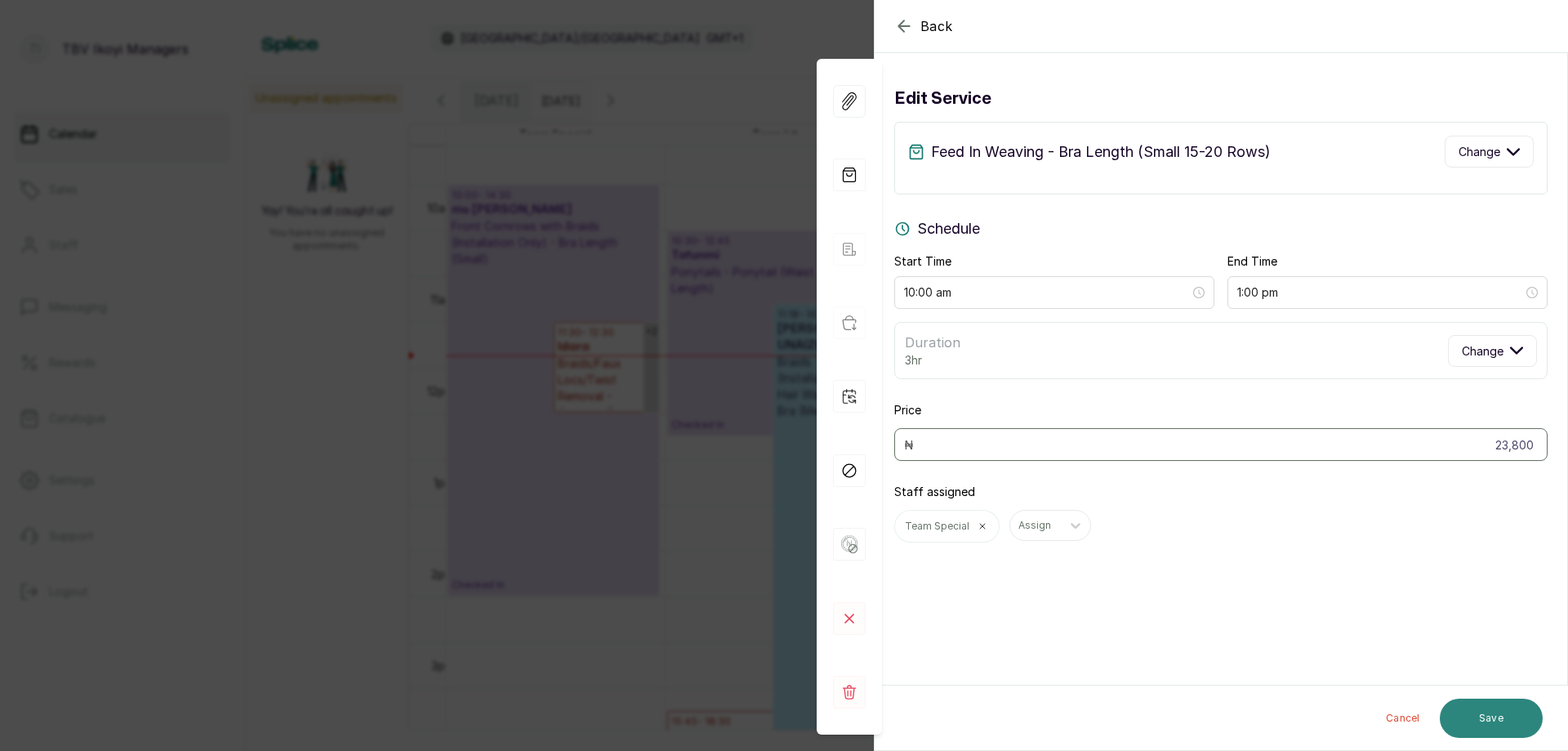
click at [1461, 712] on button "Save" at bounding box center [1491, 718] width 103 height 39
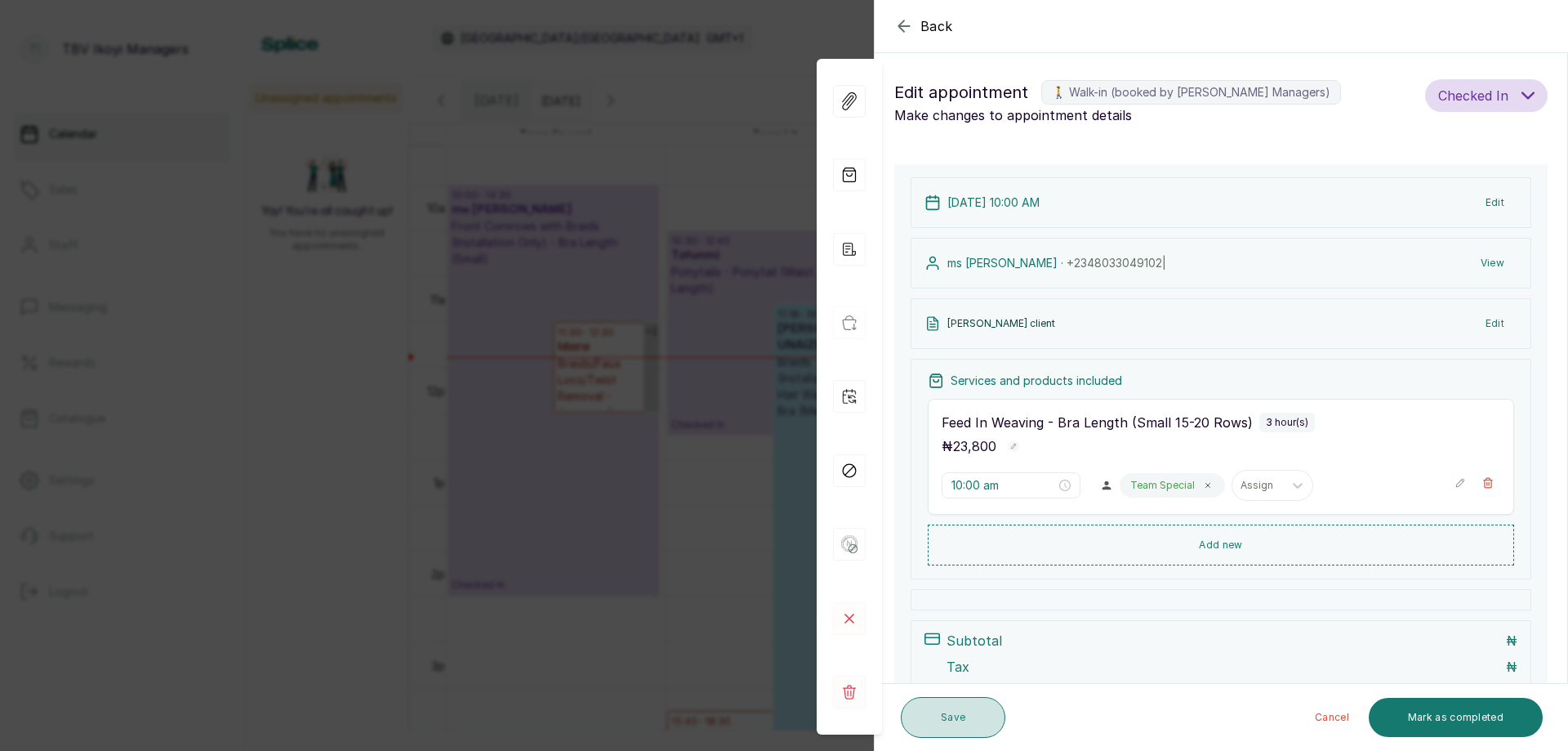
click at [969, 722] on button "Save" at bounding box center [953, 717] width 105 height 41
click at [966, 713] on button "Save" at bounding box center [953, 717] width 105 height 41
click at [978, 732] on button "Save" at bounding box center [953, 717] width 105 height 41
click at [978, 726] on button "Save" at bounding box center [953, 717] width 105 height 41
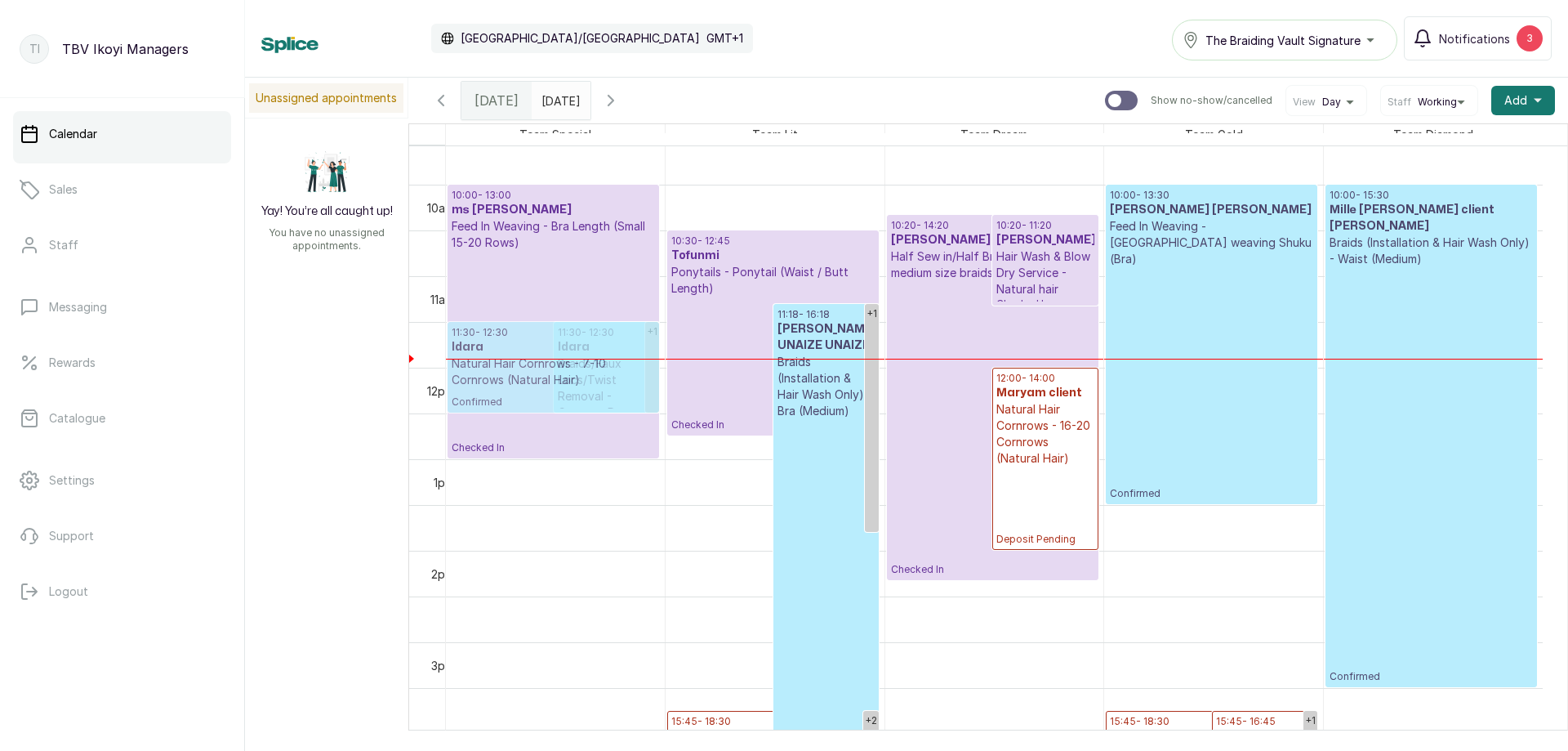
drag, startPoint x: 598, startPoint y: 260, endPoint x: 585, endPoint y: 342, distance: 83.0
click at [585, 342] on div "+1 10:00 - 13:00 ms [PERSON_NAME] Feed In Weaving - Bra Length (Small 15-20 Row…" at bounding box center [555, 367] width 219 height 2197
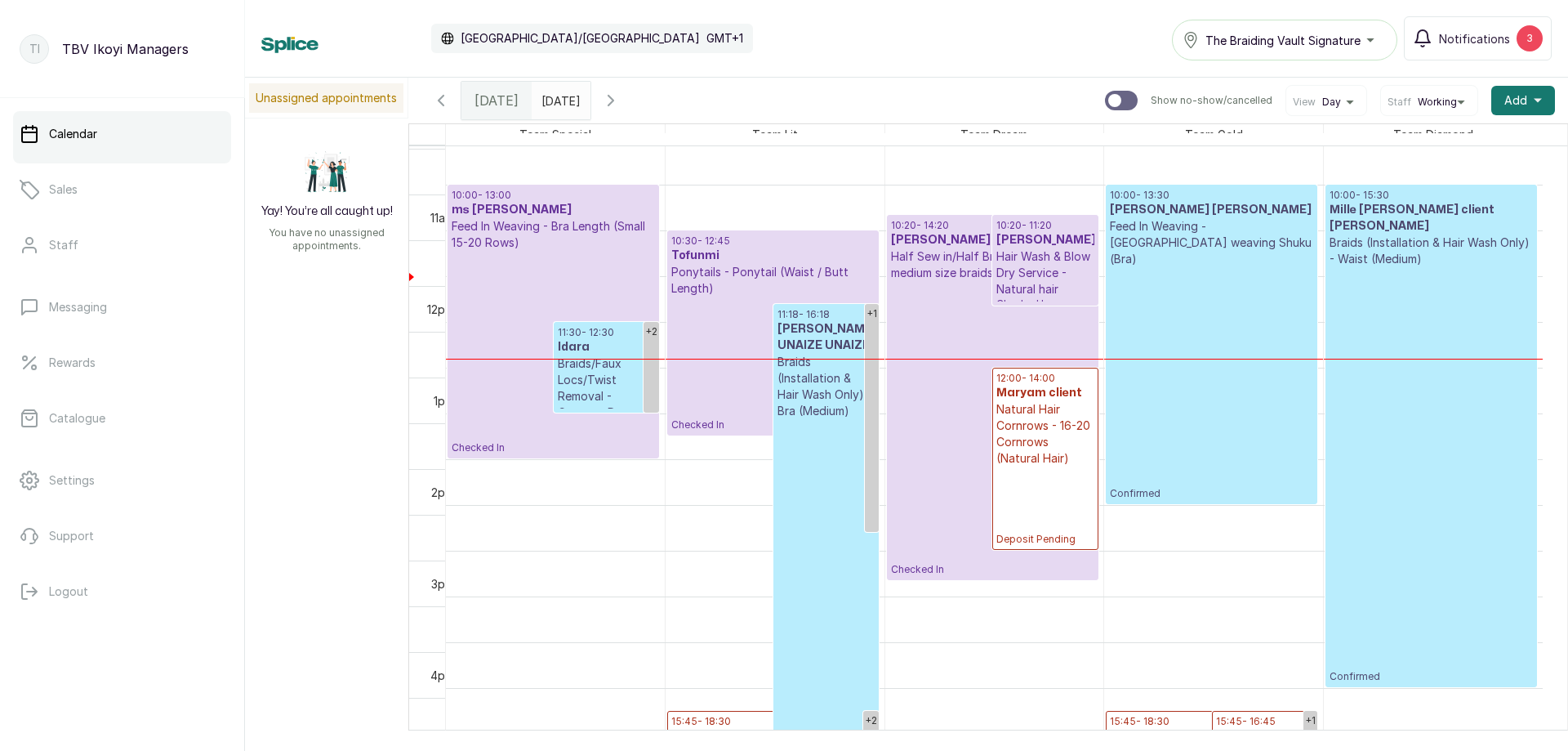
scroll to position [877, 0]
click at [592, 365] on p "Braids/Faux Locs/Twist Removal - Cornrow Removal" at bounding box center [607, 388] width 98 height 65
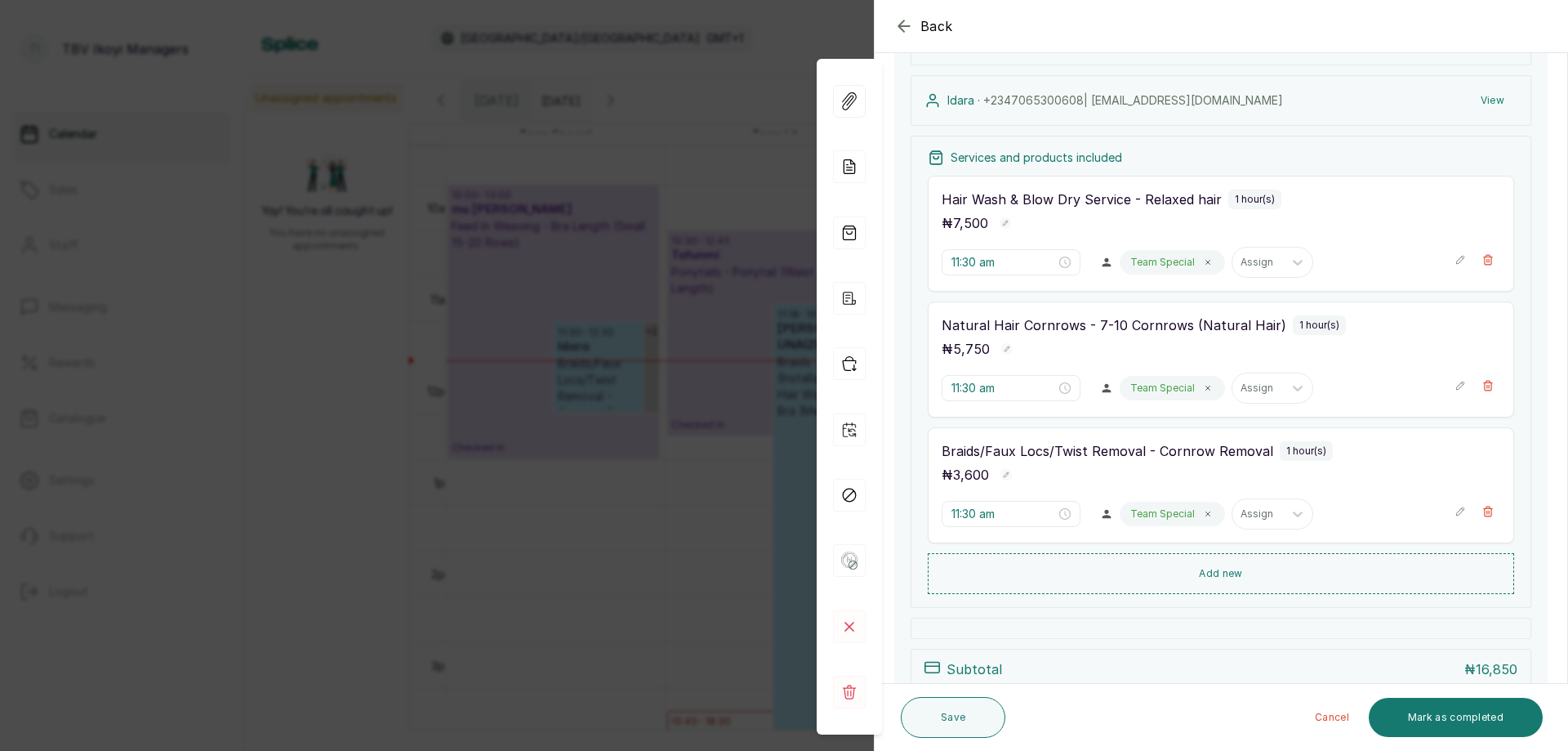
scroll to position [392, 0]
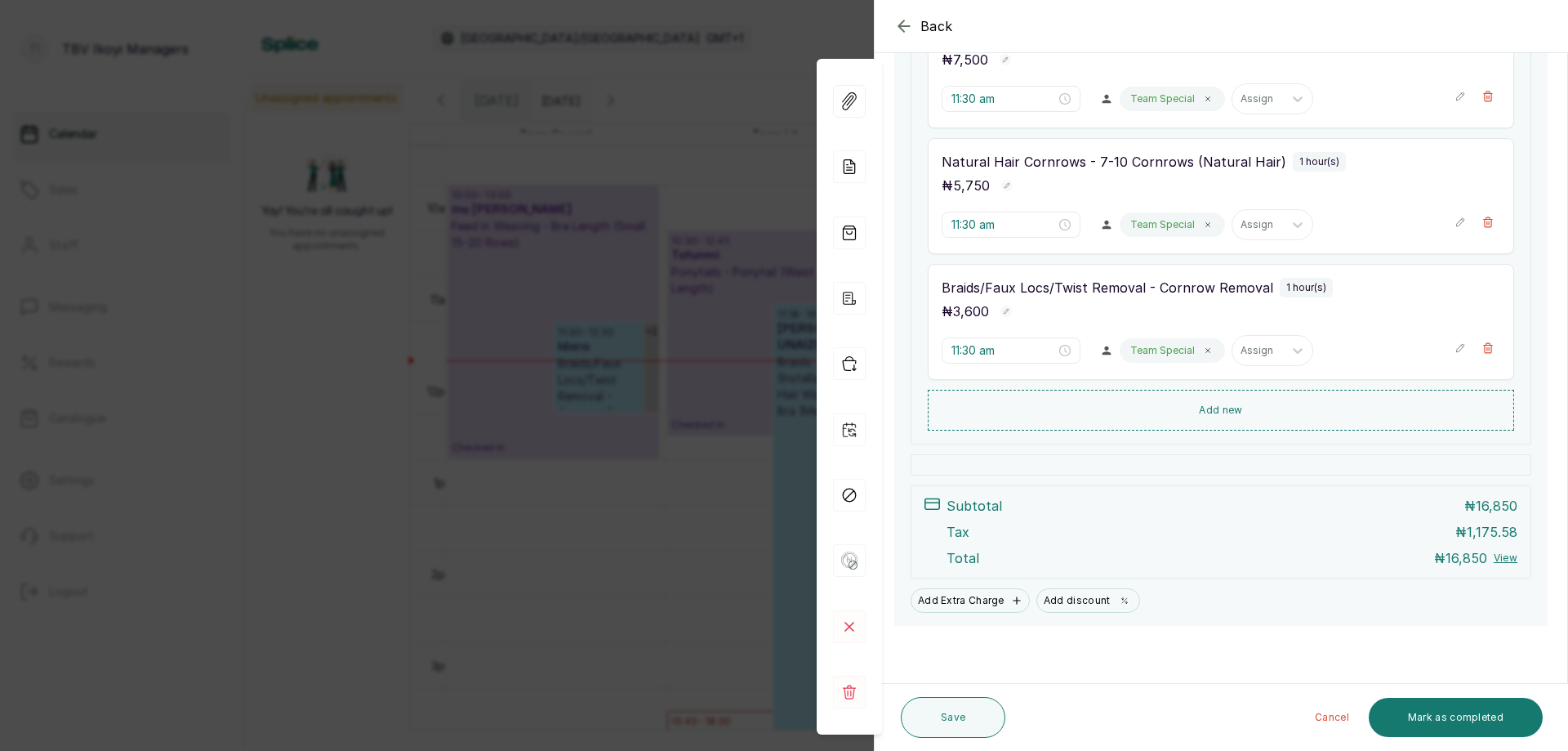
click at [896, 25] on icon "button" at bounding box center [904, 26] width 20 height 20
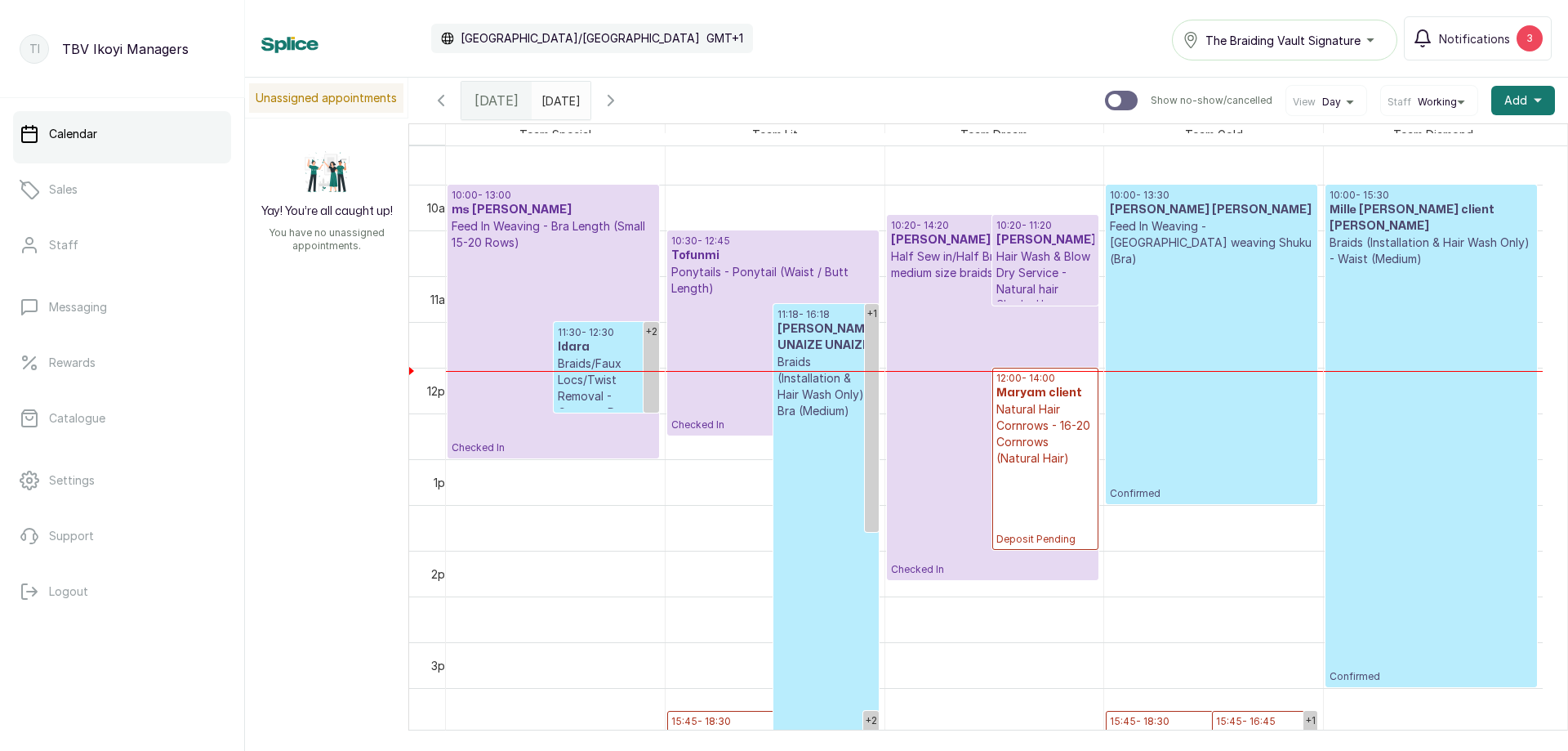
scroll to position [1122, 0]
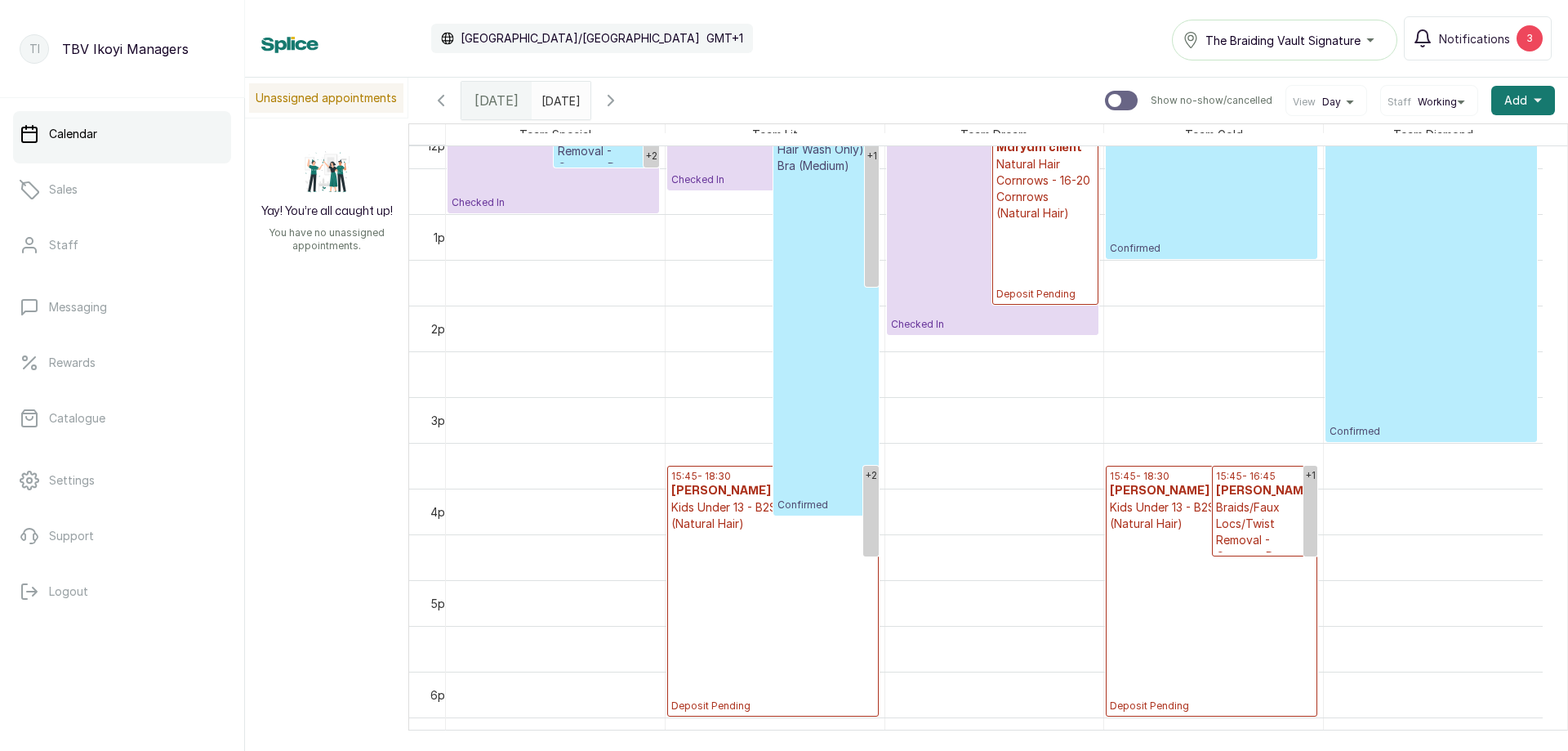
click at [820, 570] on p "Deposit Pending" at bounding box center [774, 622] width 204 height 181
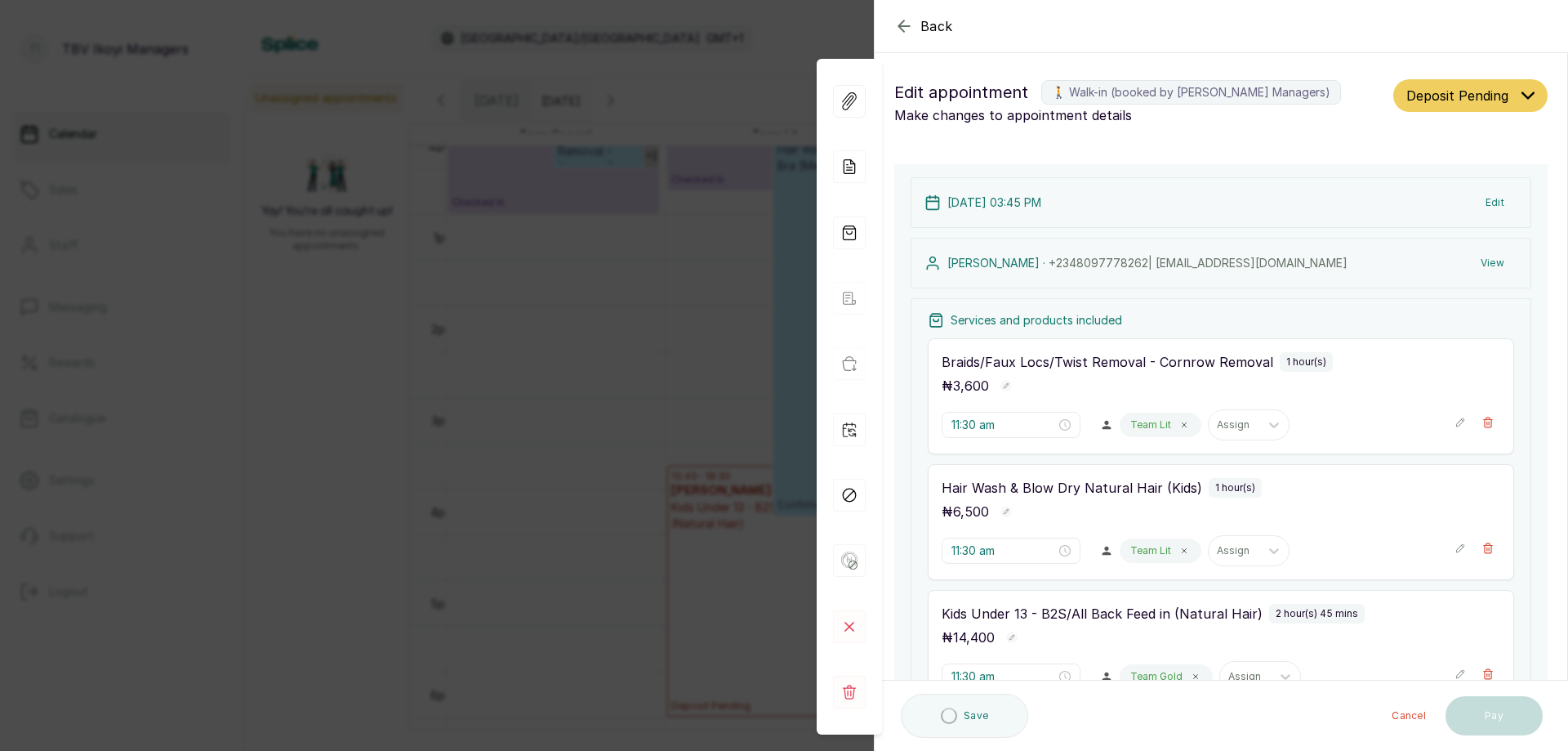
type input "3:45 pm"
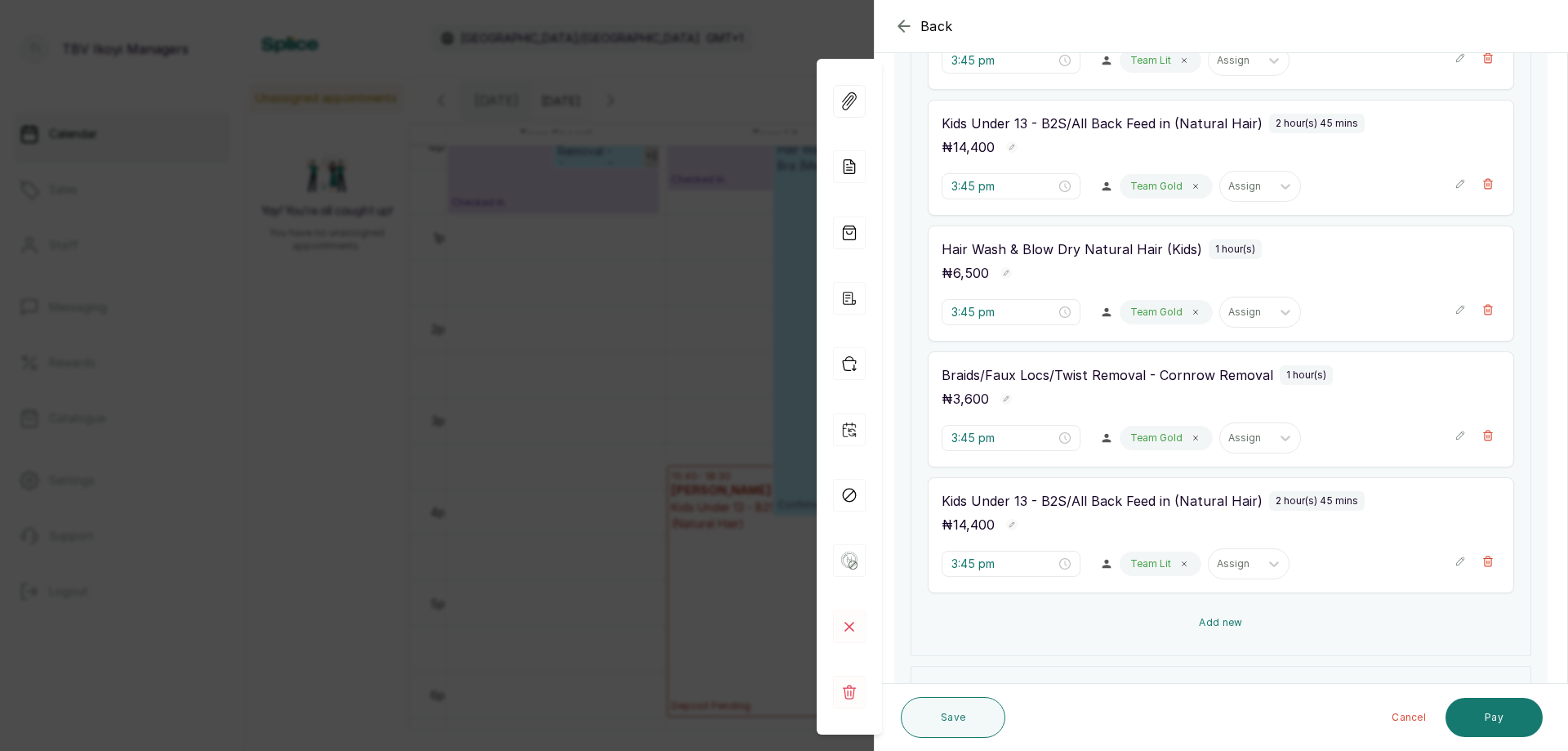
scroll to position [572, 0]
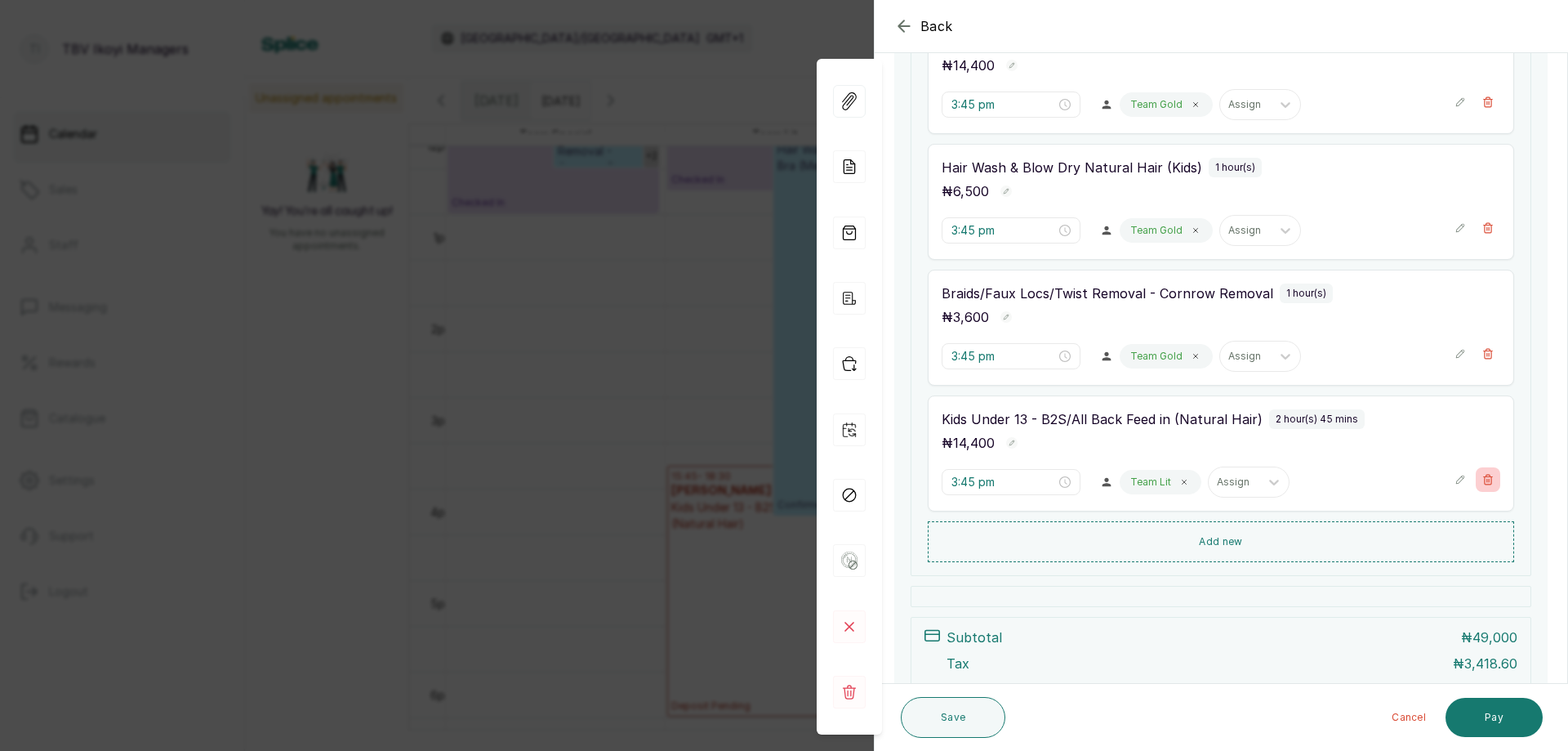
click at [1480, 489] on button "Show no-show/cancelled" at bounding box center [1488, 480] width 25 height 25
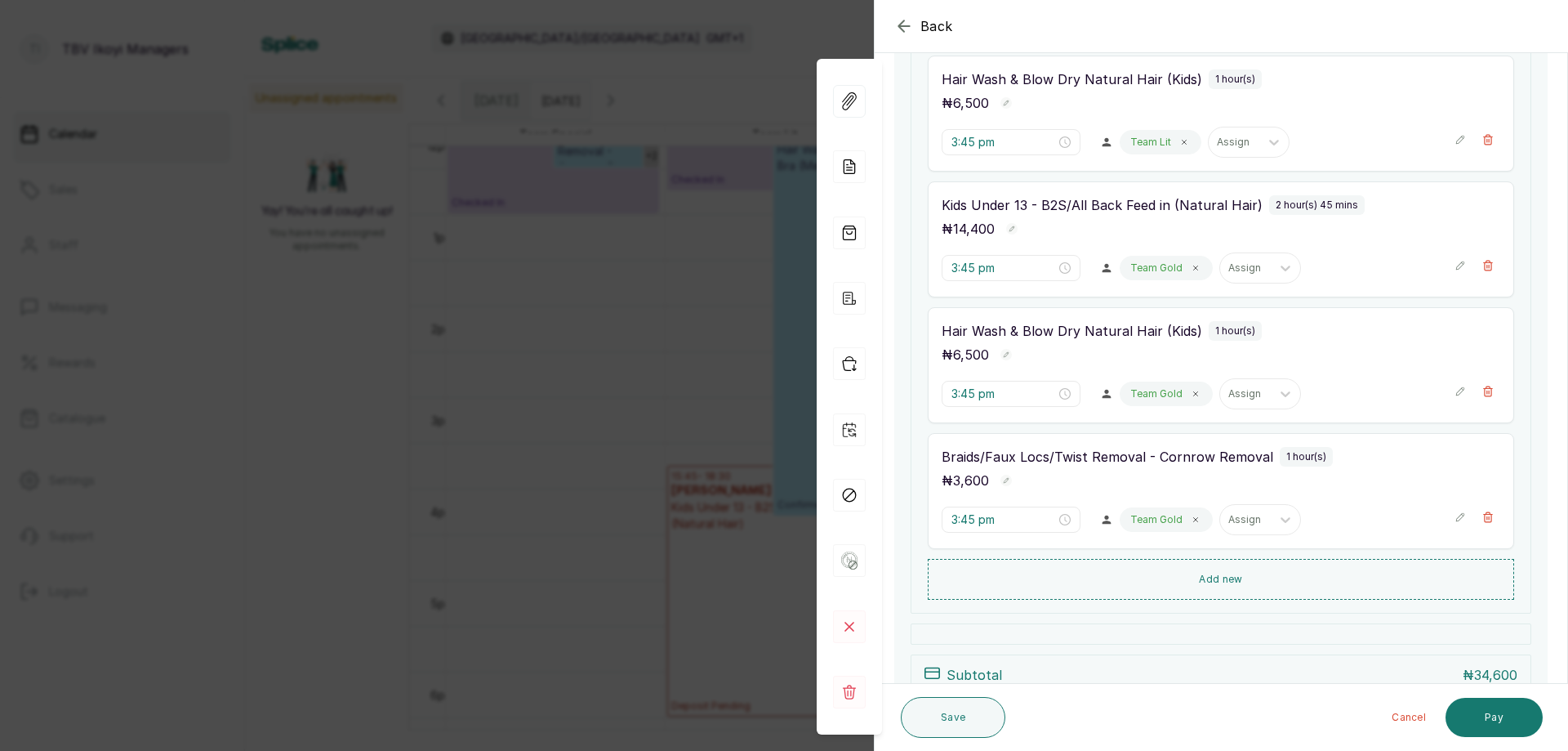
scroll to position [327, 0]
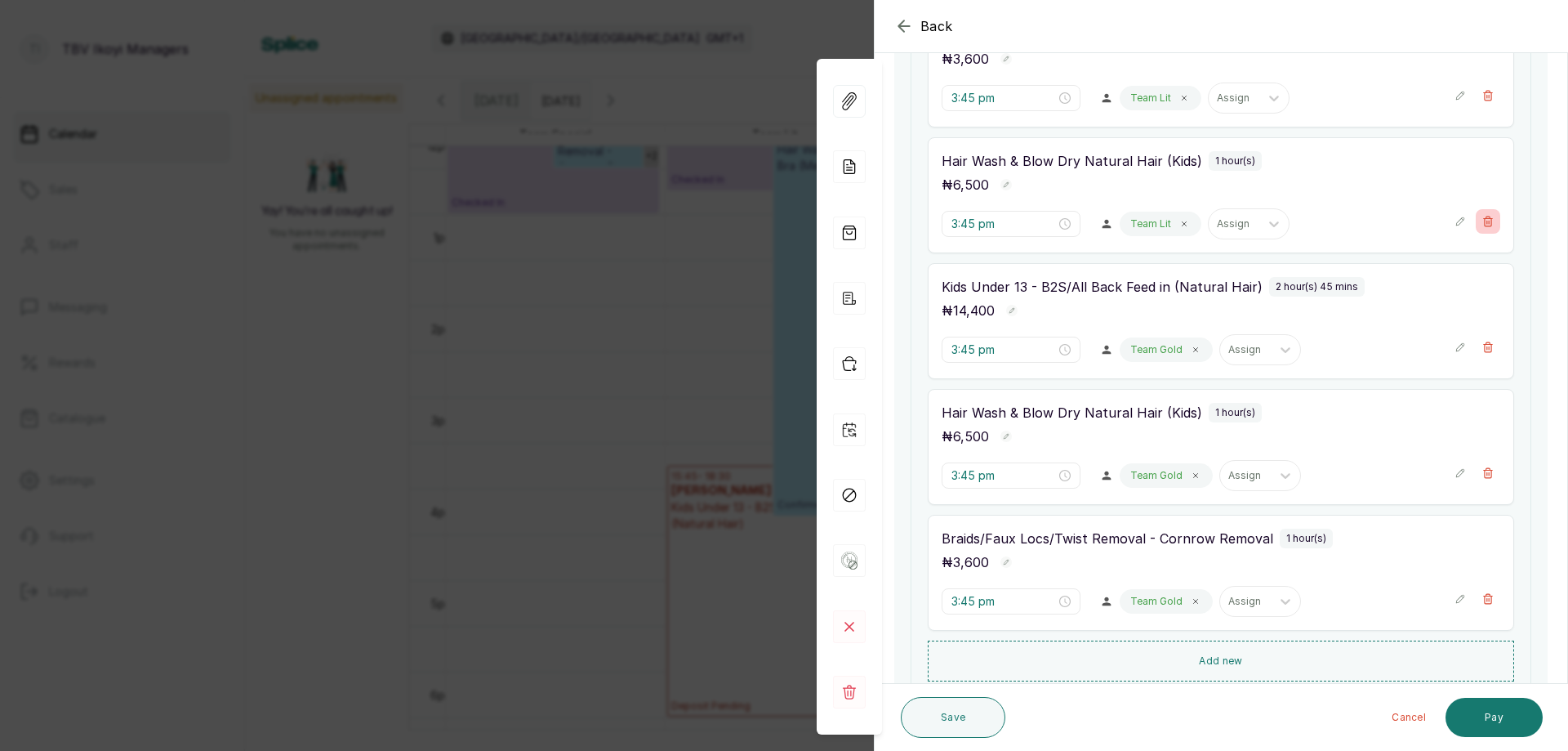
click at [1483, 224] on icon "button" at bounding box center [1488, 221] width 11 height 11
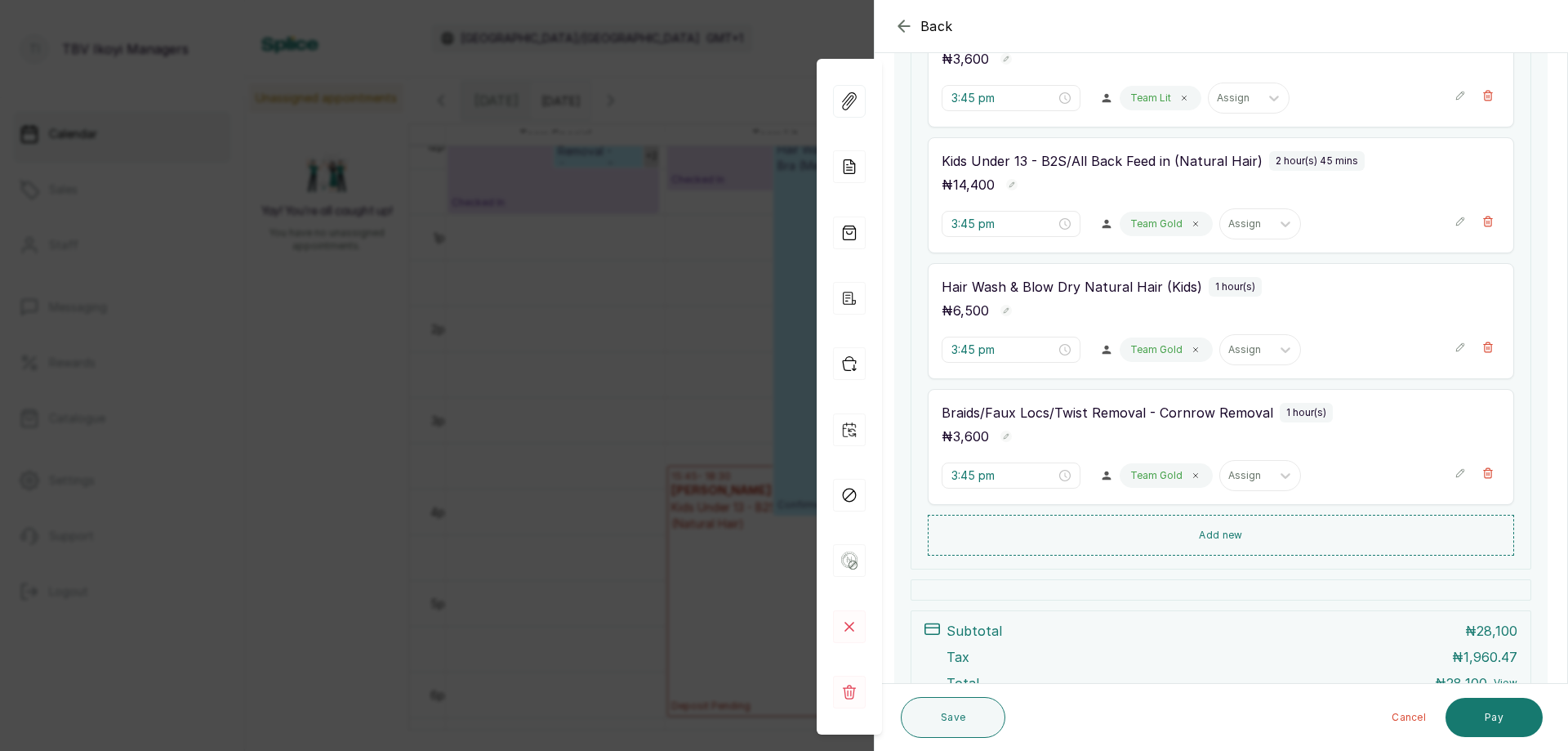
scroll to position [82, 0]
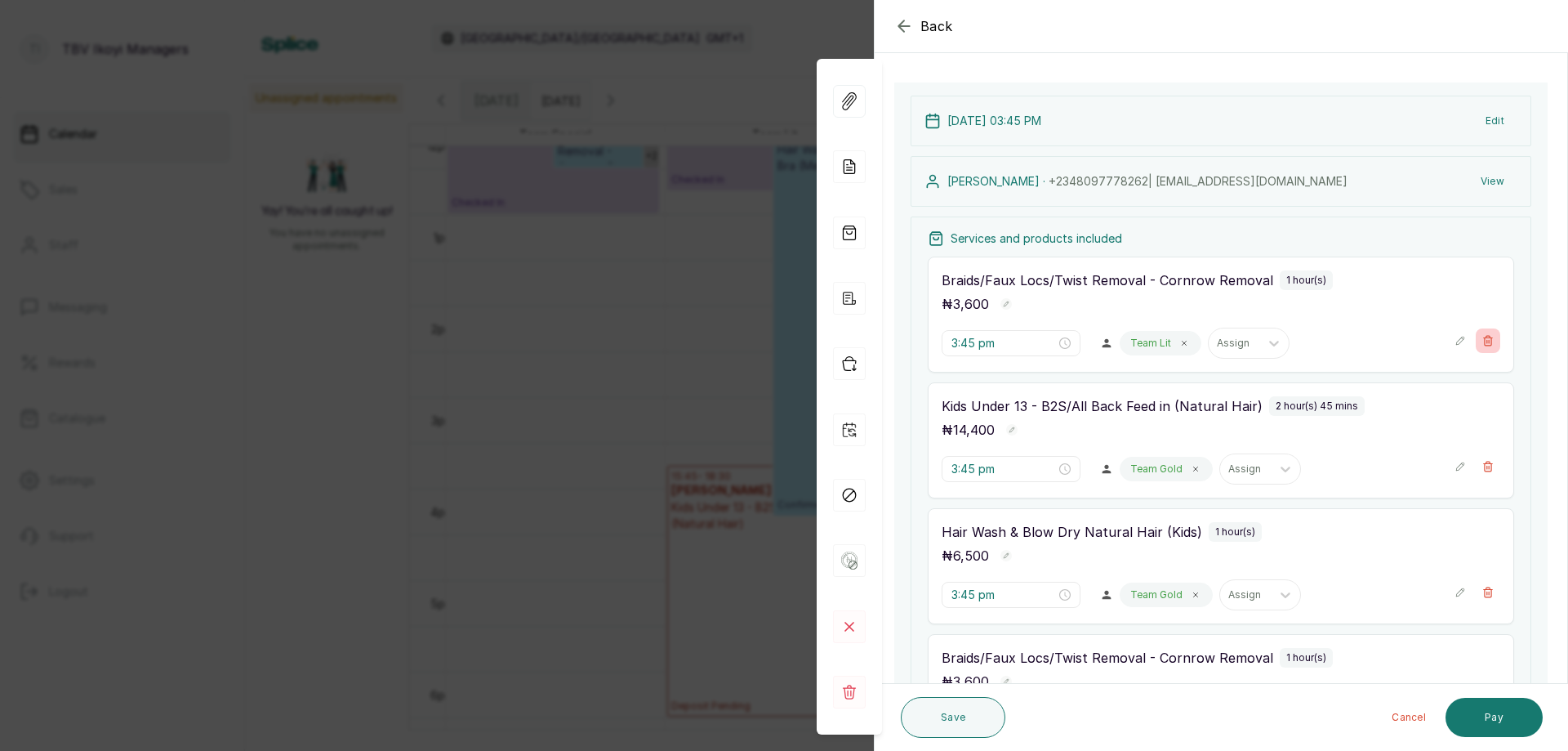
click at [1483, 344] on icon "button" at bounding box center [1488, 340] width 11 height 11
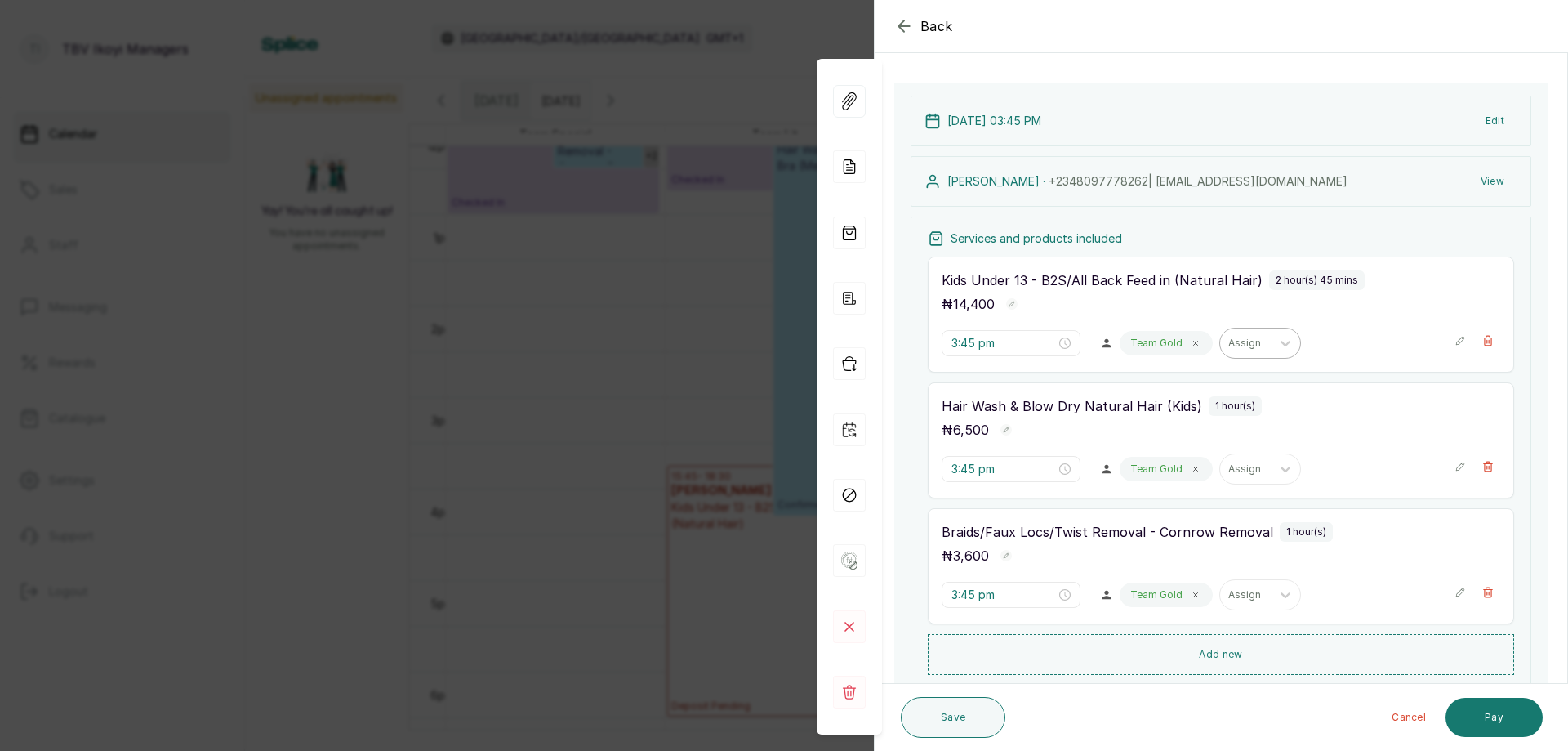
scroll to position [0, 0]
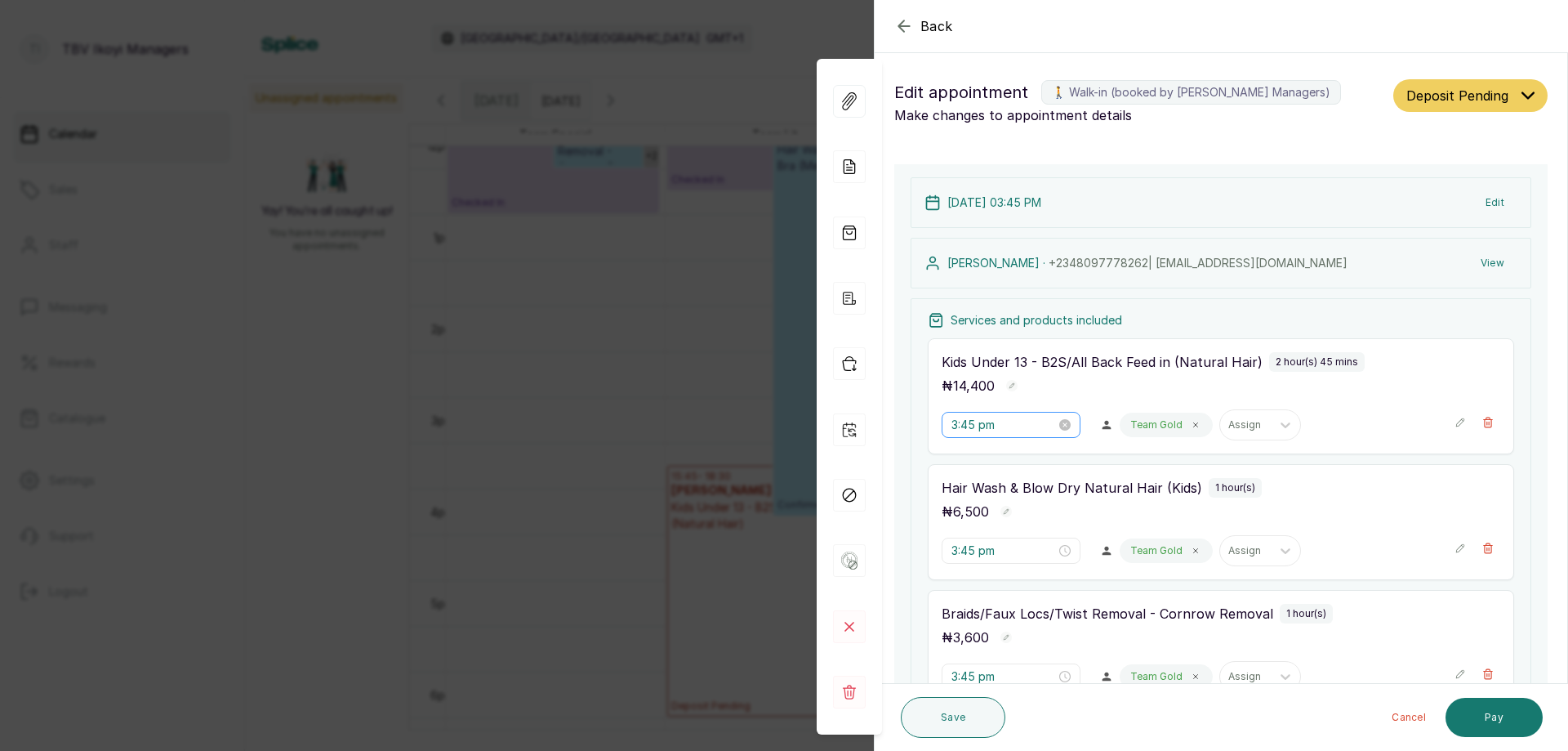
click at [990, 434] on div "3:45 pm" at bounding box center [1011, 425] width 139 height 26
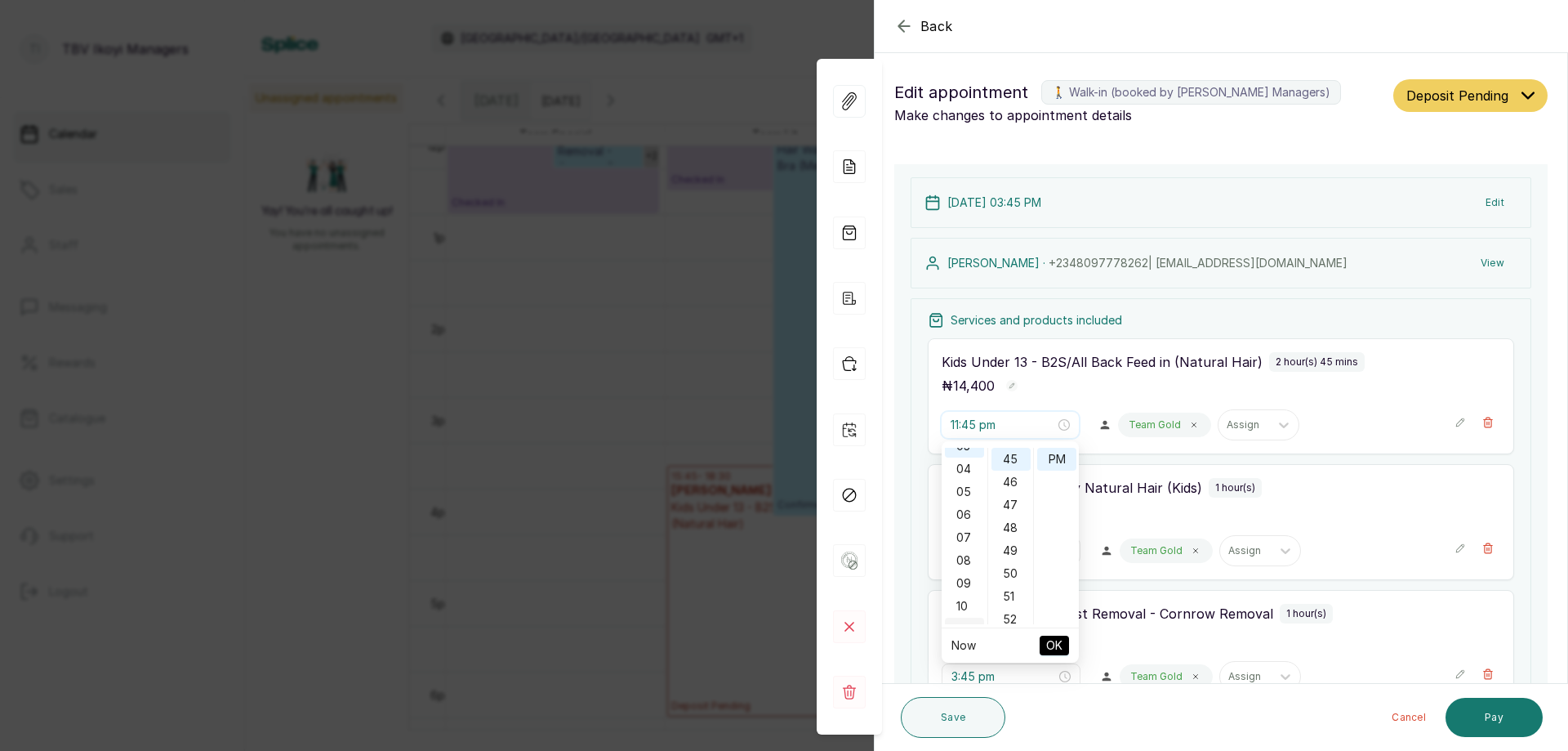
scroll to position [245, 0]
click at [960, 467] on div "11" at bounding box center [964, 465] width 39 height 23
click at [1015, 456] on div "00" at bounding box center [1010, 459] width 39 height 23
type input "11:00 am"
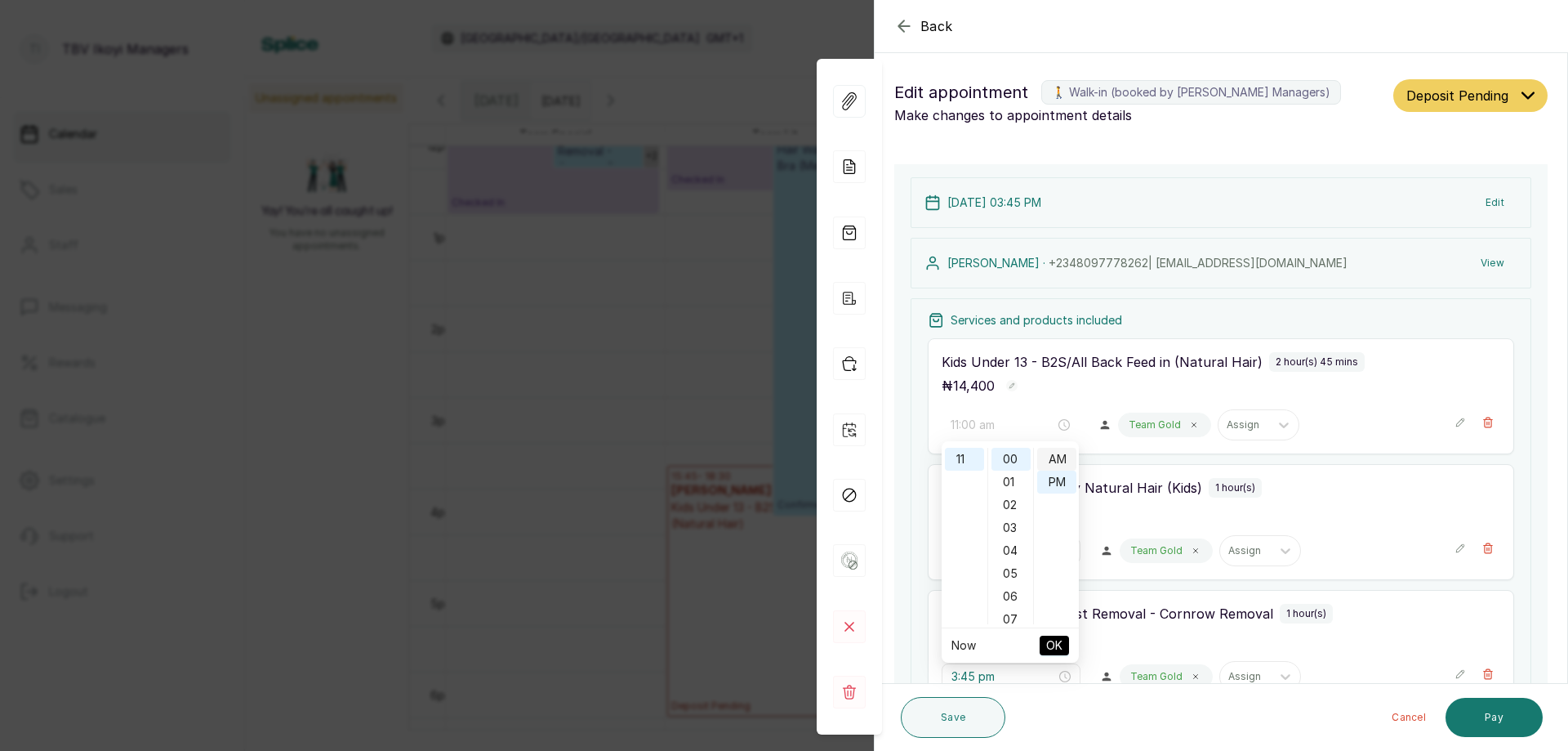
click at [1059, 452] on div "AM" at bounding box center [1056, 459] width 39 height 23
click at [1058, 640] on span "OK" at bounding box center [1054, 645] width 16 height 31
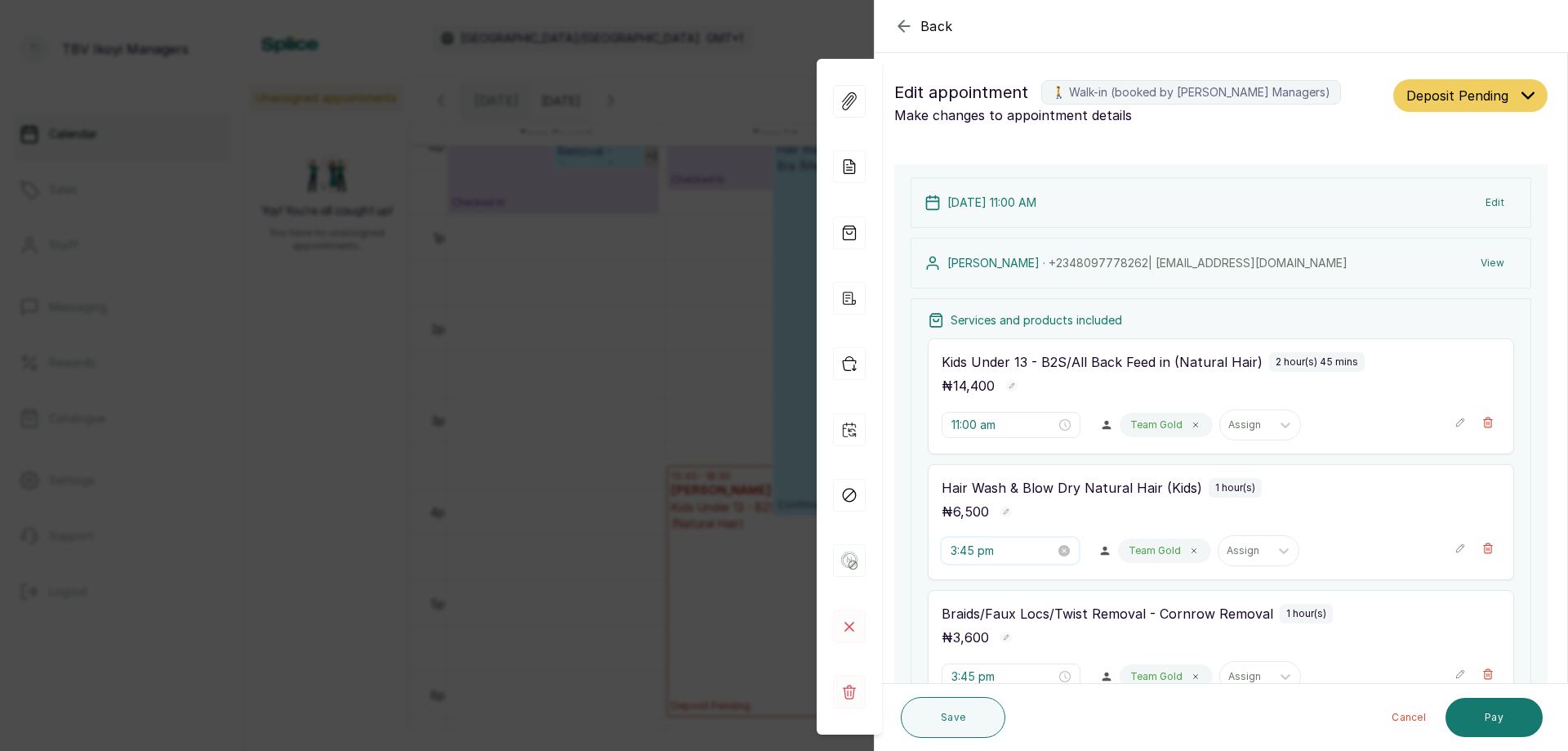
click at [1033, 554] on input "3:45 pm" at bounding box center [1003, 551] width 105 height 18
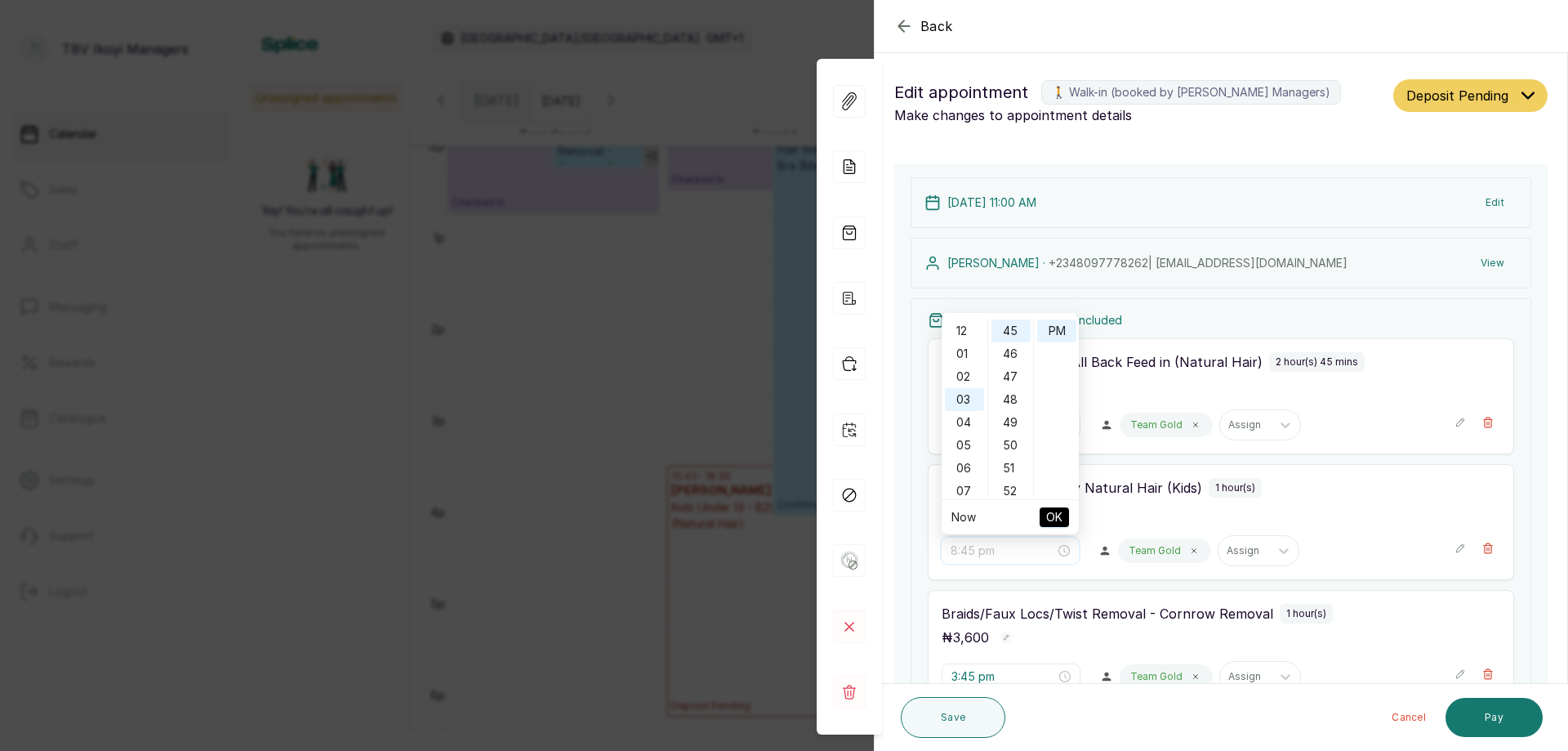
scroll to position [245, 0]
click at [954, 333] on div "11" at bounding box center [964, 337] width 39 height 23
click at [1006, 322] on div "00" at bounding box center [1010, 331] width 39 height 23
click at [1064, 335] on div "AM" at bounding box center [1056, 331] width 39 height 23
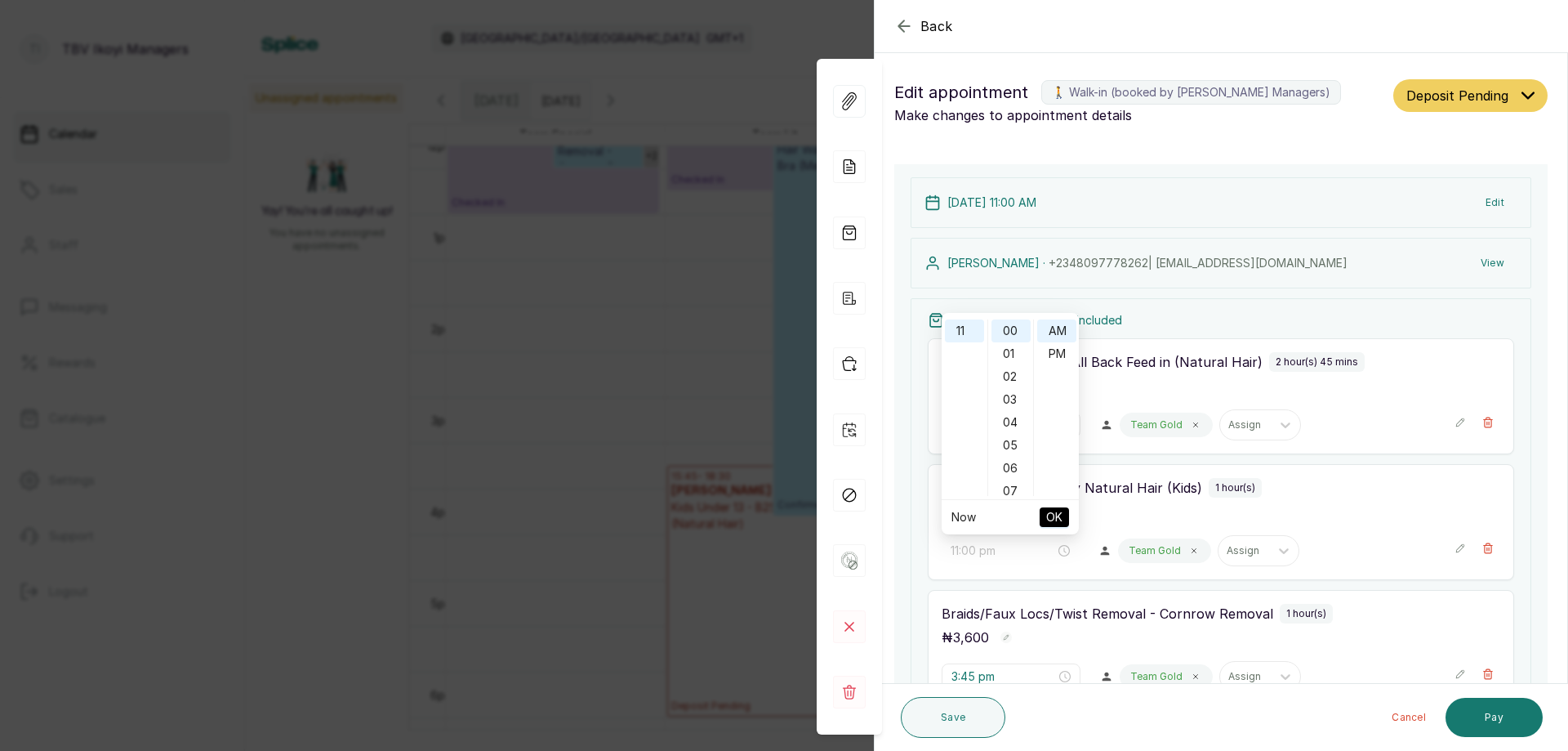
type input "11:00 am"
click at [1052, 521] on span "OK" at bounding box center [1054, 517] width 16 height 31
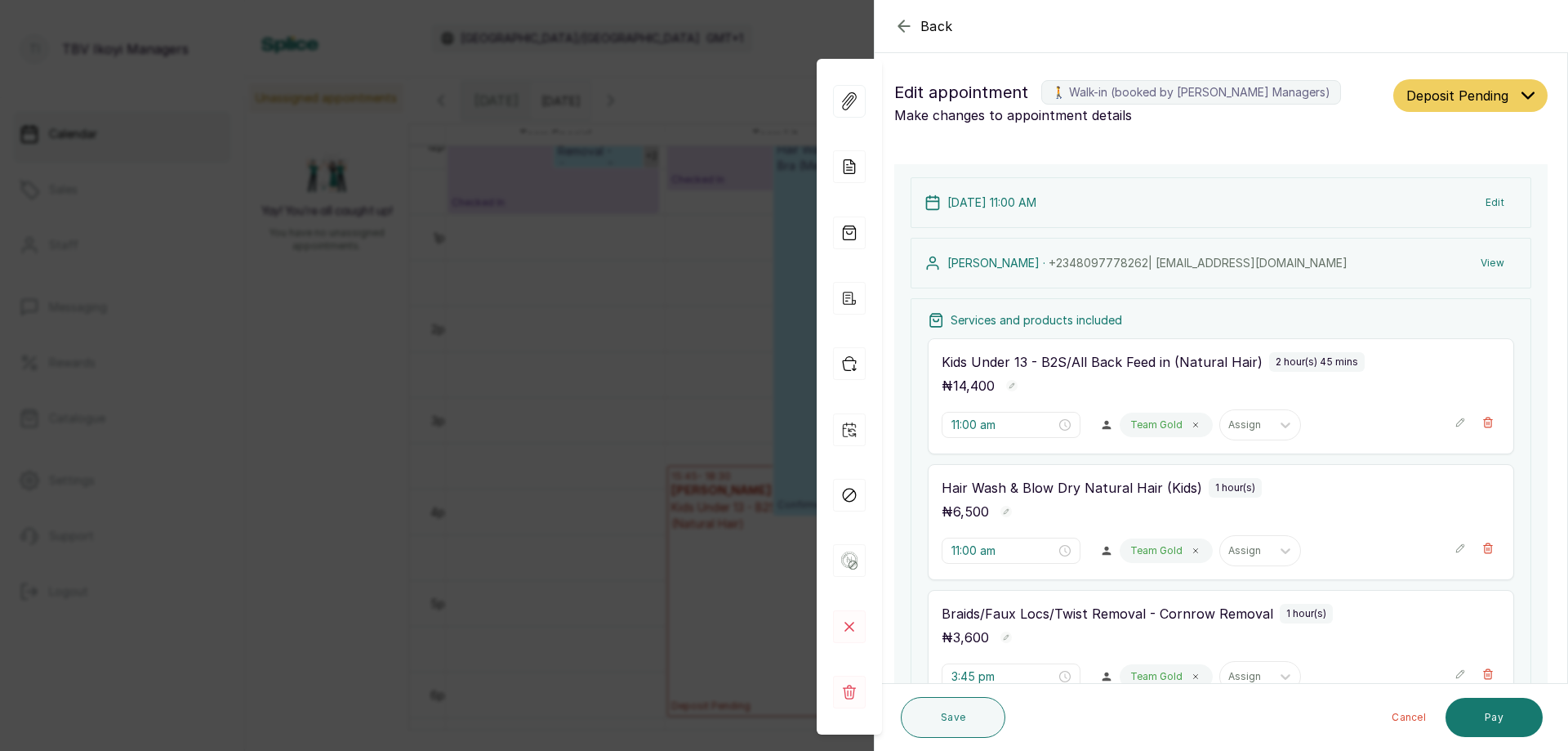
scroll to position [163, 0]
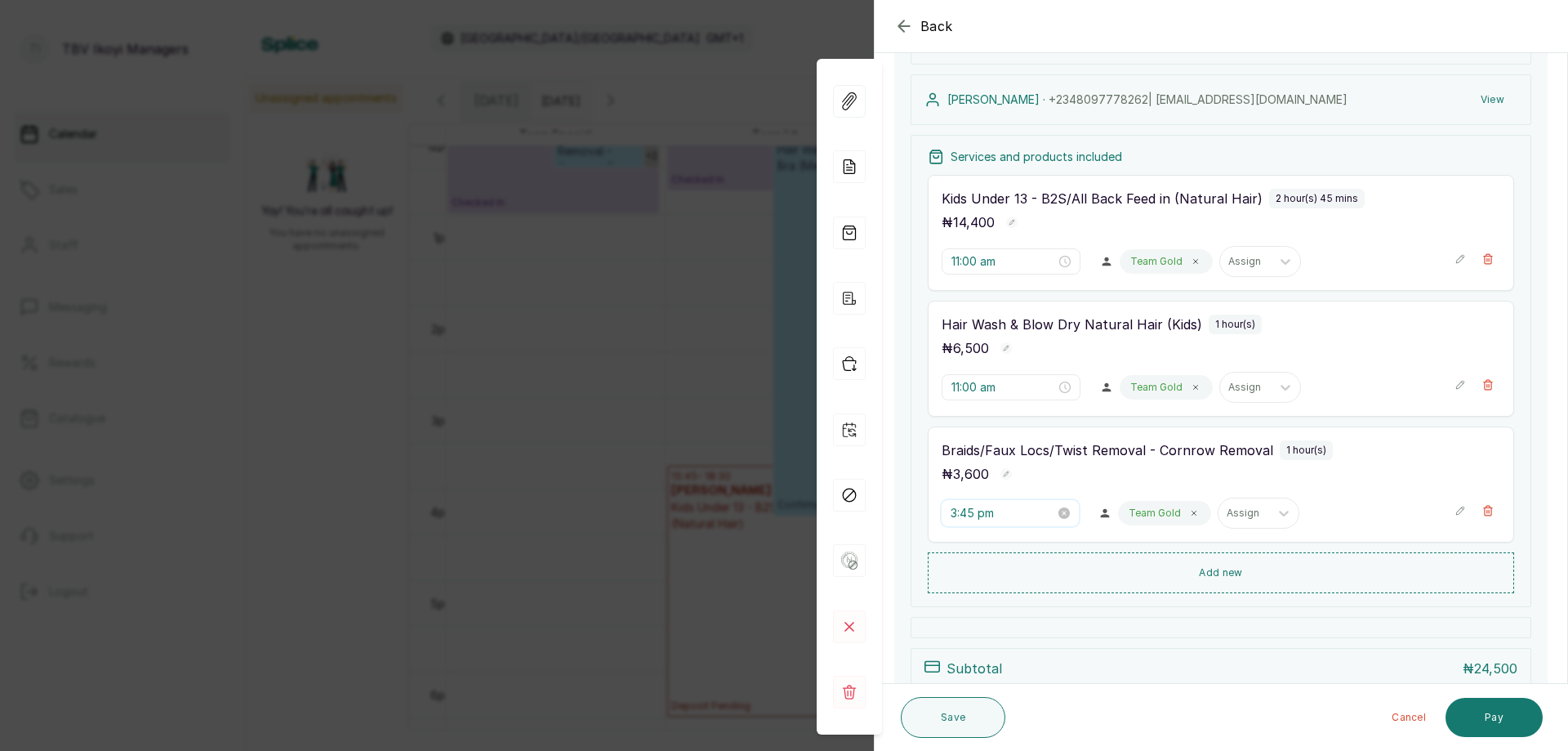
click at [1018, 515] on input "3:45 pm" at bounding box center [1003, 513] width 105 height 18
click at [960, 552] on div "11" at bounding box center [964, 554] width 39 height 23
click at [1012, 546] on div "00" at bounding box center [1010, 547] width 39 height 23
type input "11:00 am"
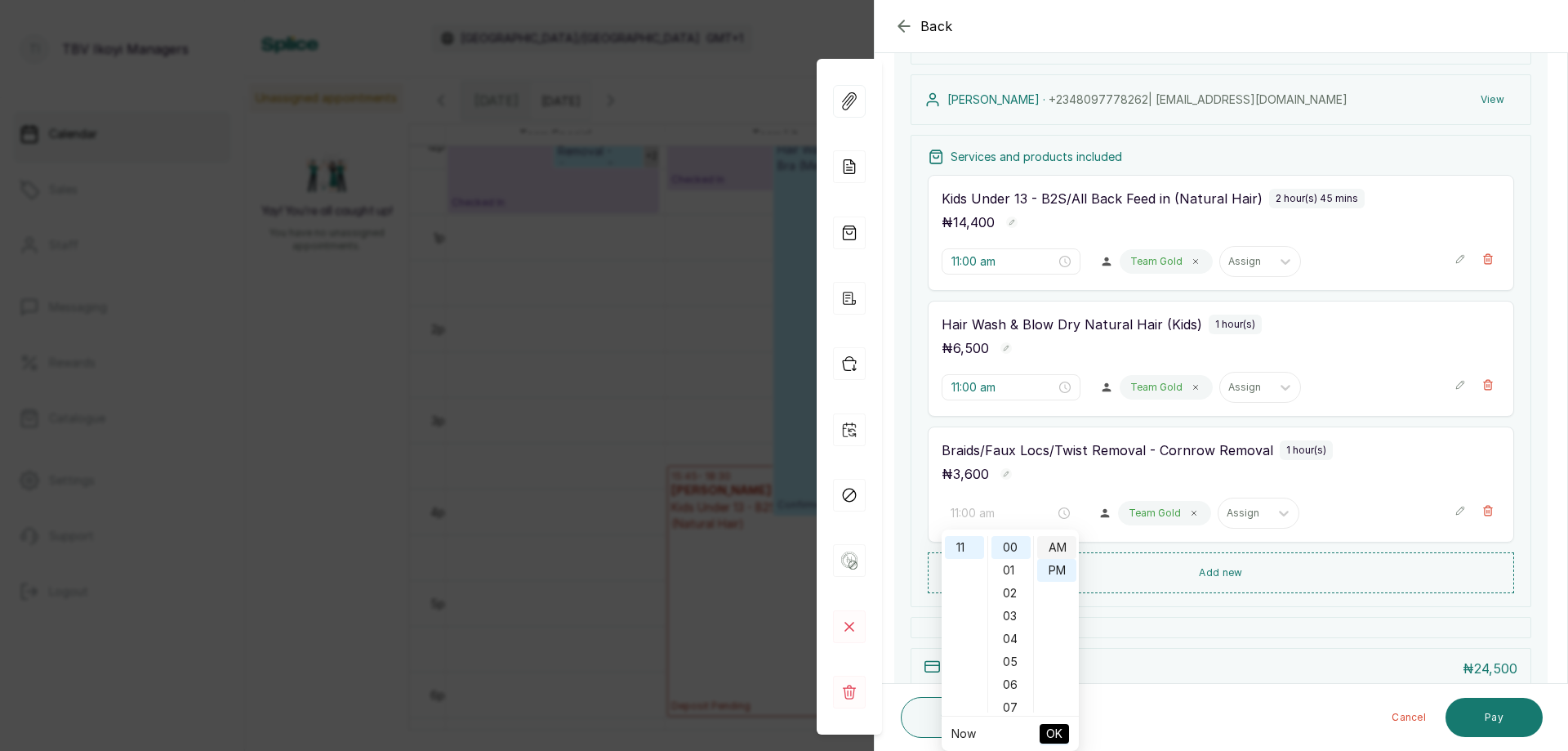
click at [1053, 547] on div "AM" at bounding box center [1056, 547] width 39 height 23
click at [1049, 732] on span "OK" at bounding box center [1054, 734] width 16 height 31
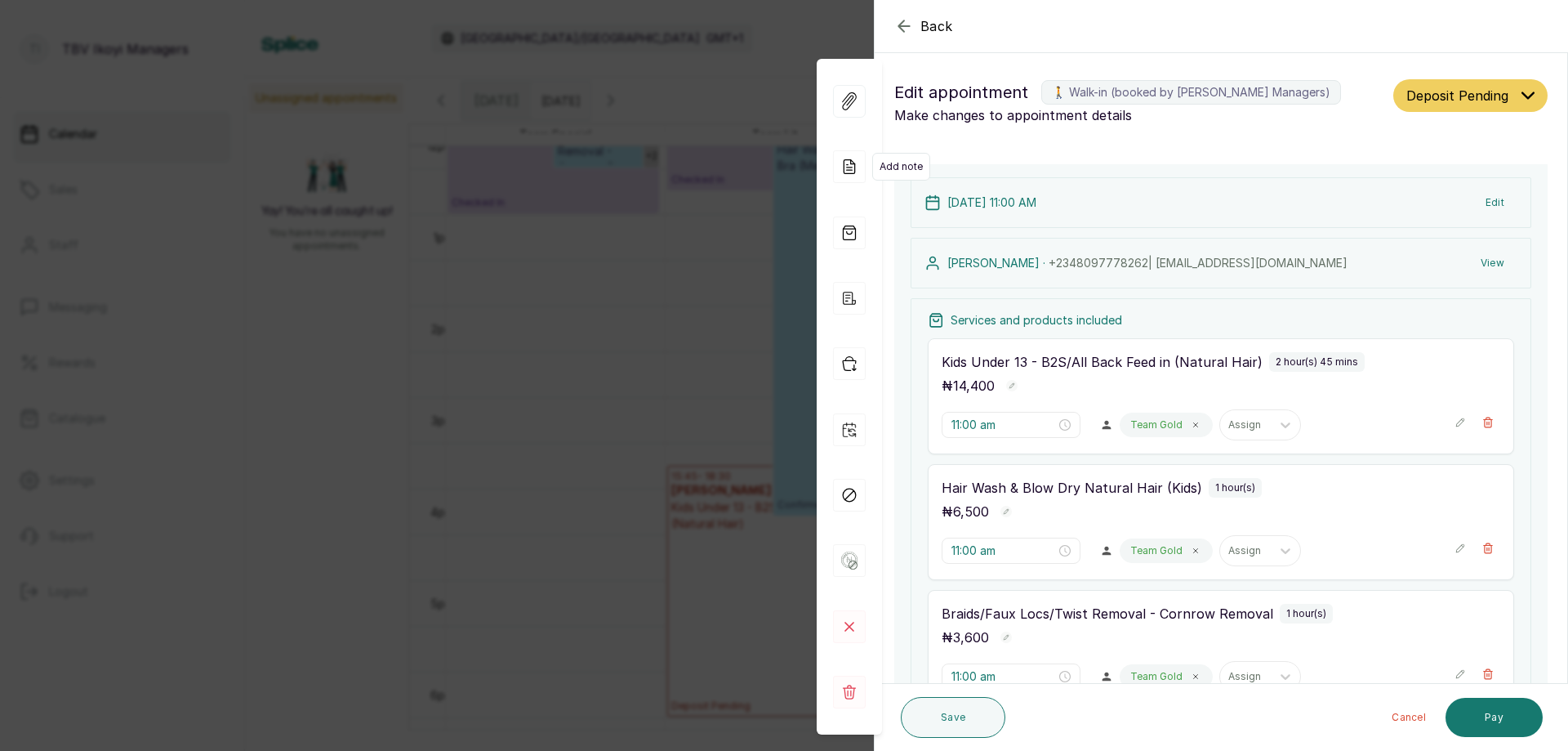
click at [841, 163] on icon at bounding box center [849, 166] width 33 height 33
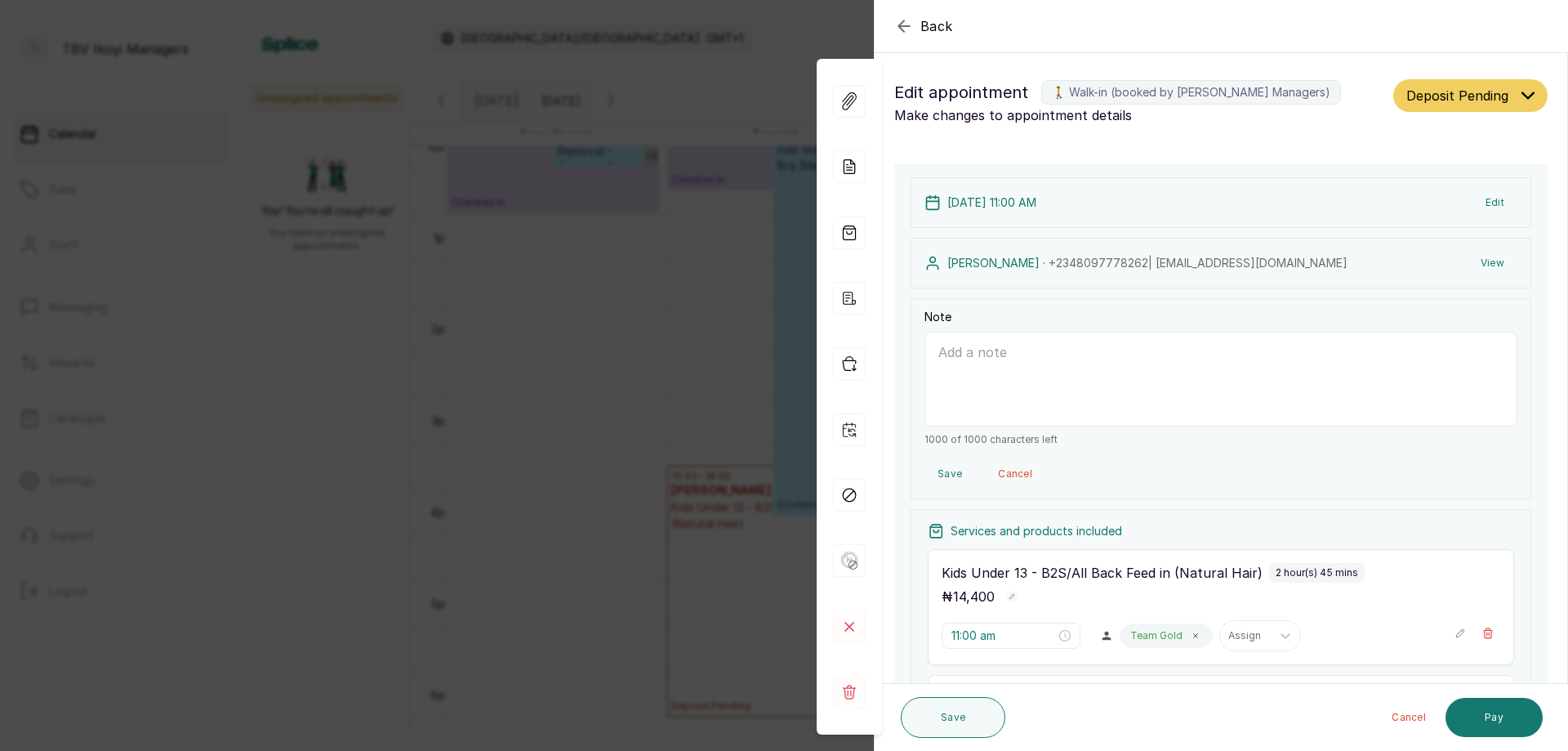
click at [1025, 384] on textarea "Note" at bounding box center [1220, 379] width 593 height 95
type textarea "lolade or [PERSON_NAME] client"
click at [1489, 203] on button "Edit" at bounding box center [1495, 202] width 45 height 29
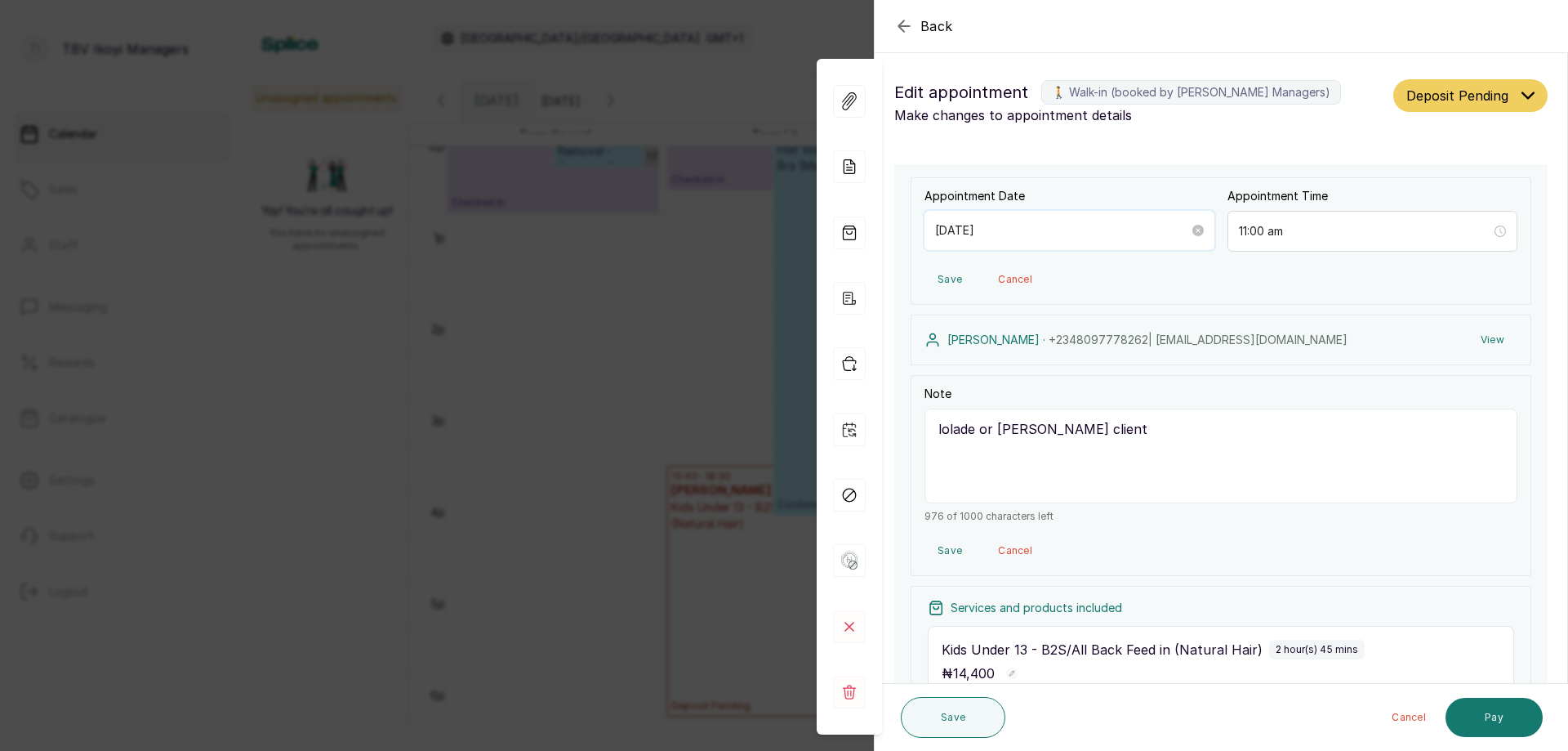
click at [1068, 228] on input "[DATE]" at bounding box center [1062, 231] width 254 height 18
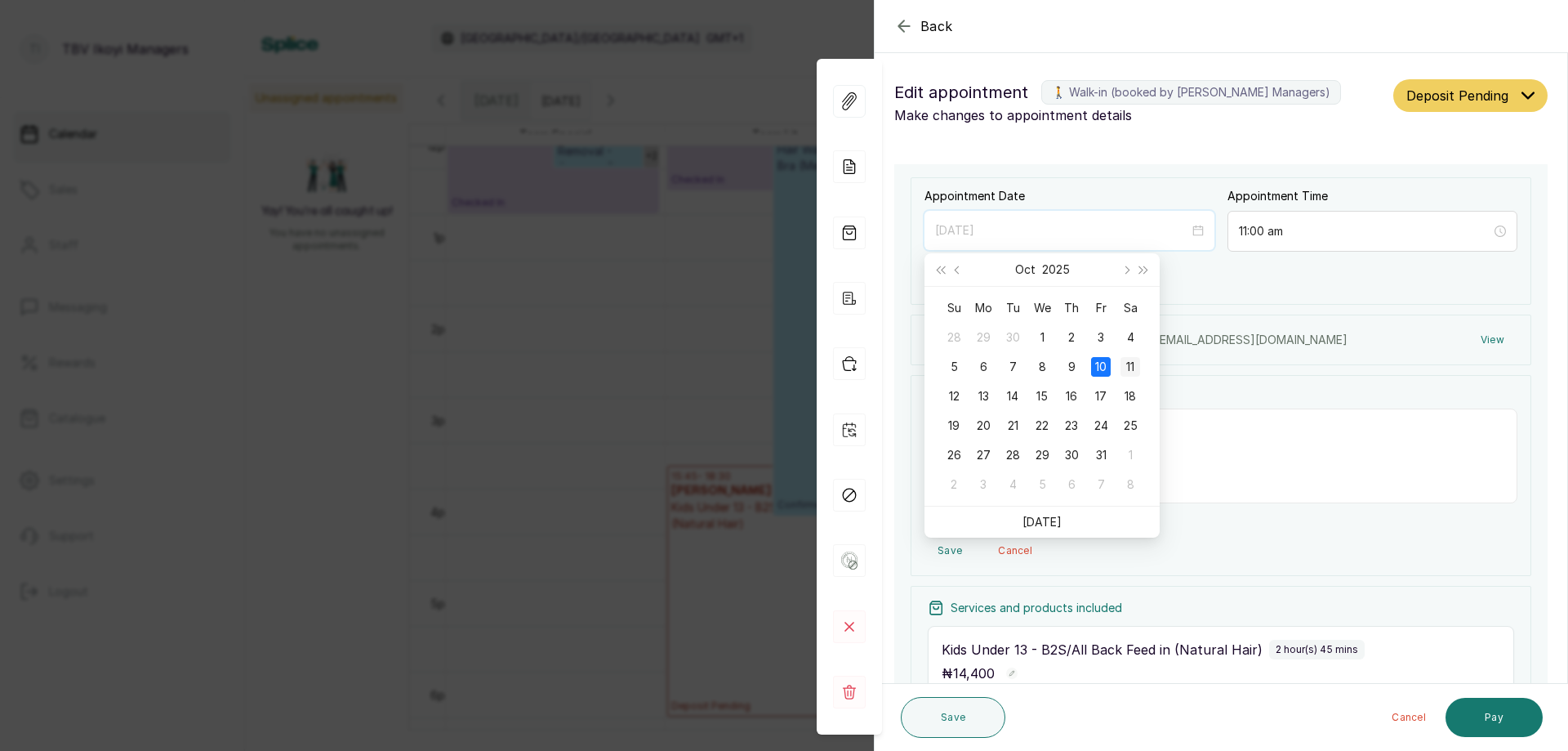
type input "[DATE]"
click at [1124, 367] on div "11" at bounding box center [1131, 367] width 20 height 20
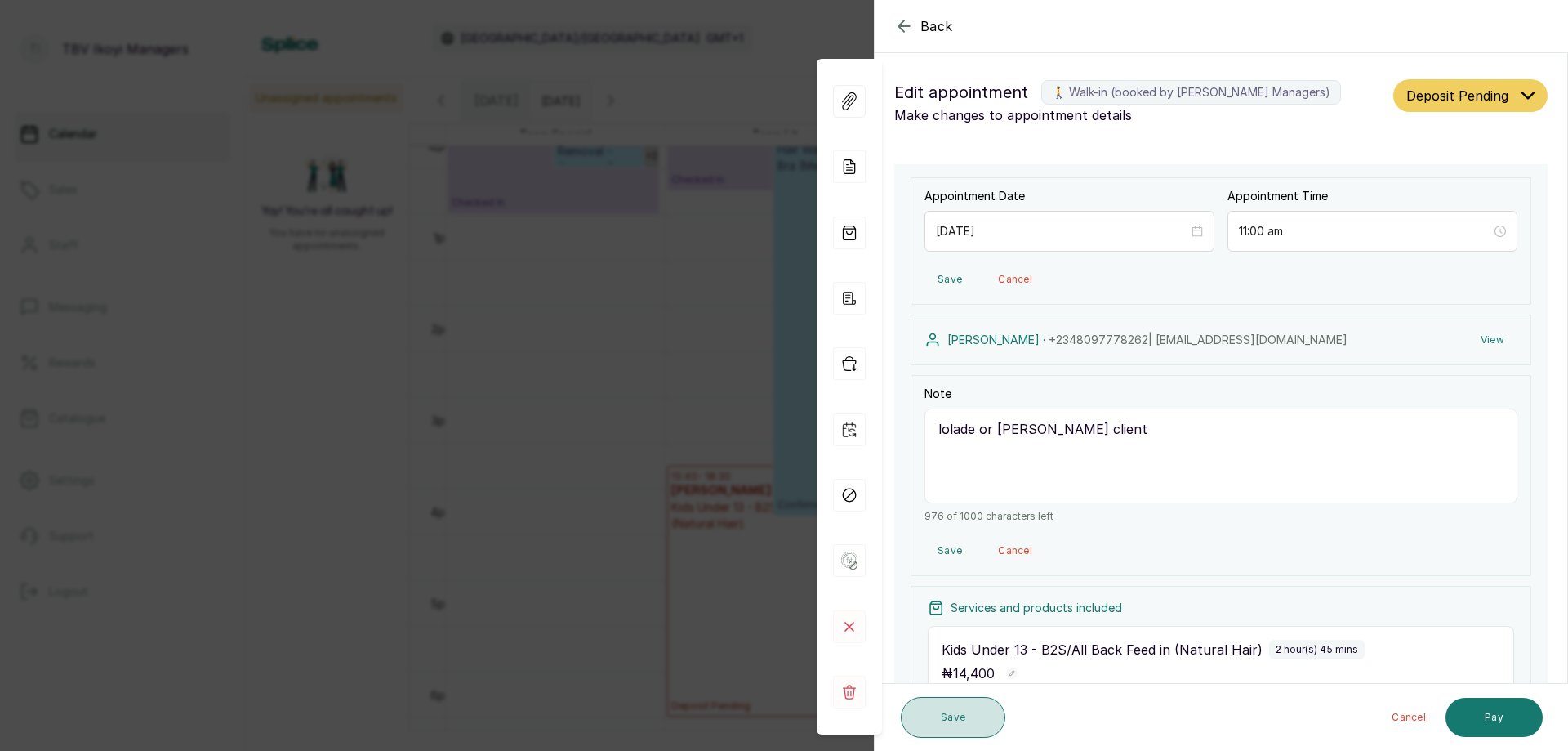
click at [941, 725] on button "Save" at bounding box center [953, 717] width 105 height 41
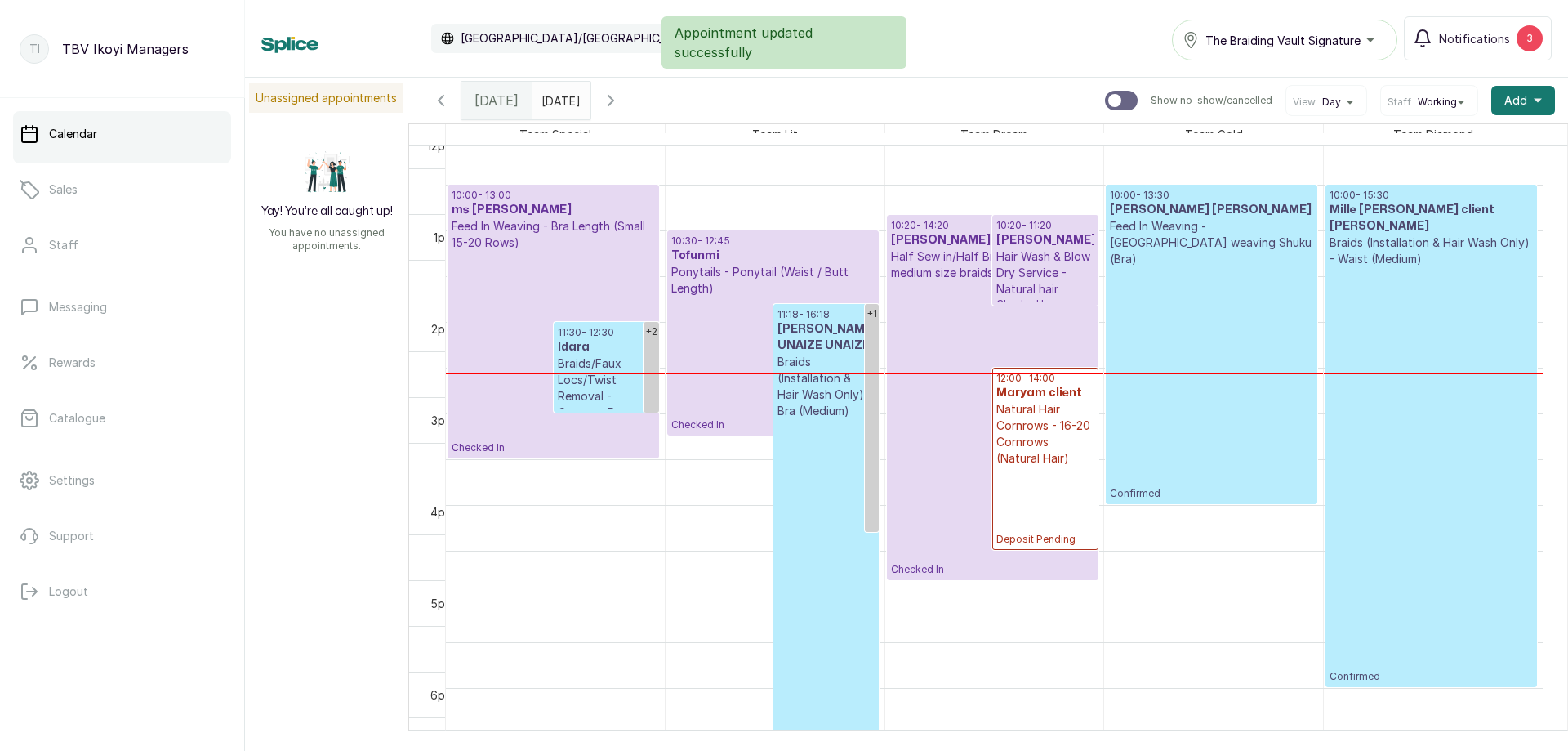
scroll to position [877, 0]
click at [621, 97] on icon "button" at bounding box center [612, 101] width 20 height 20
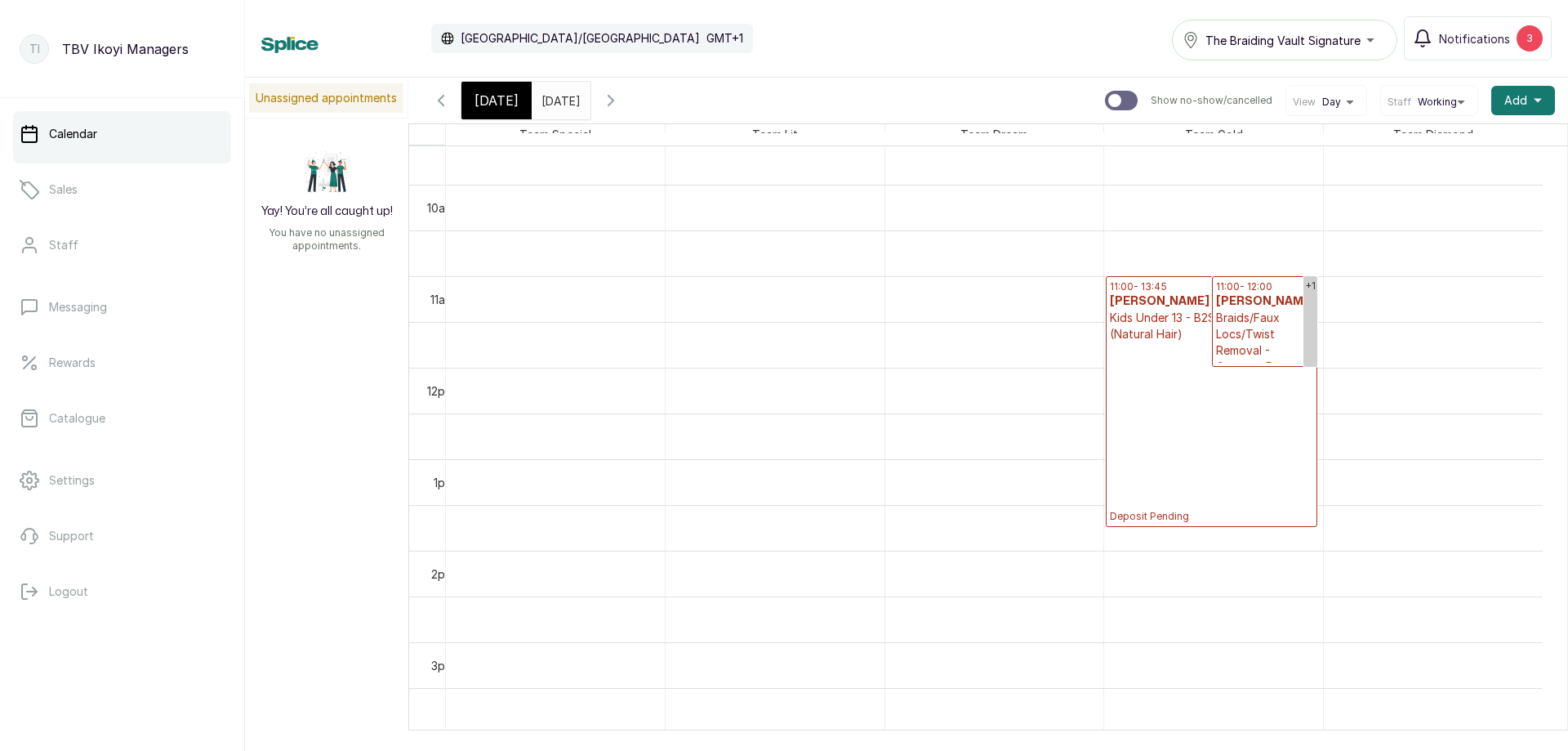
click at [489, 83] on div "[DATE]" at bounding box center [497, 101] width 70 height 38
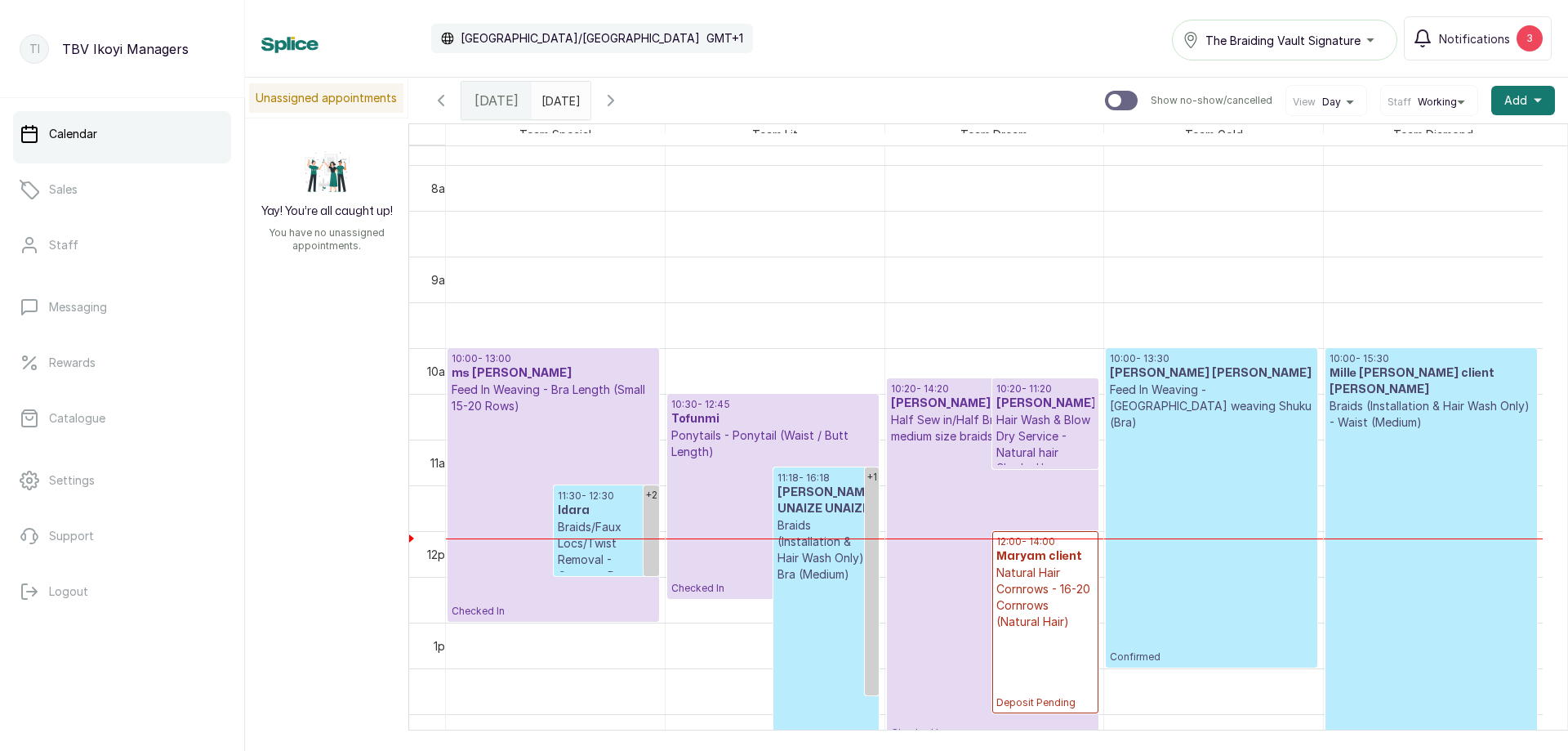
scroll to position [795, 0]
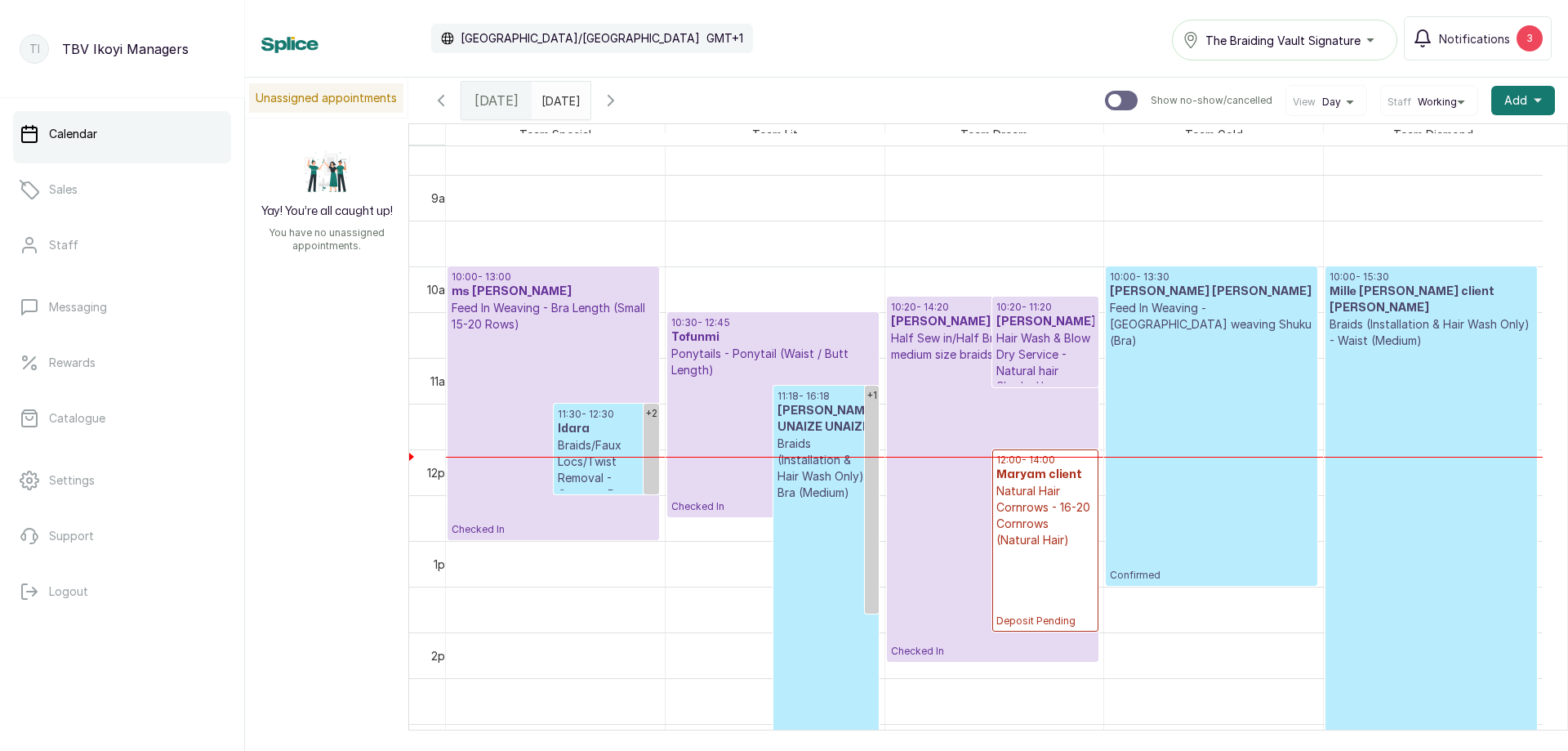
click at [694, 329] on h3 "Tofunmi" at bounding box center [774, 337] width 204 height 16
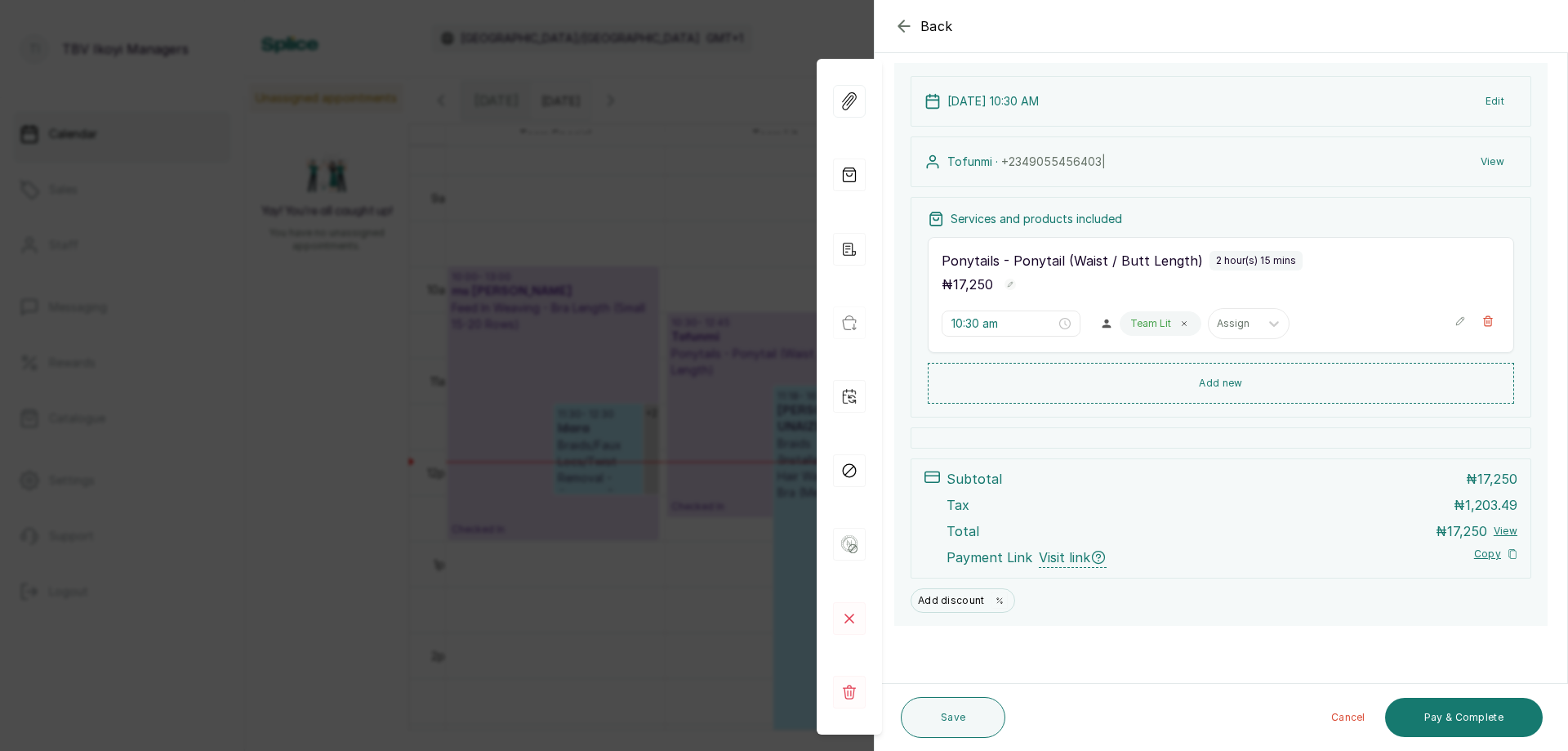
scroll to position [0, 0]
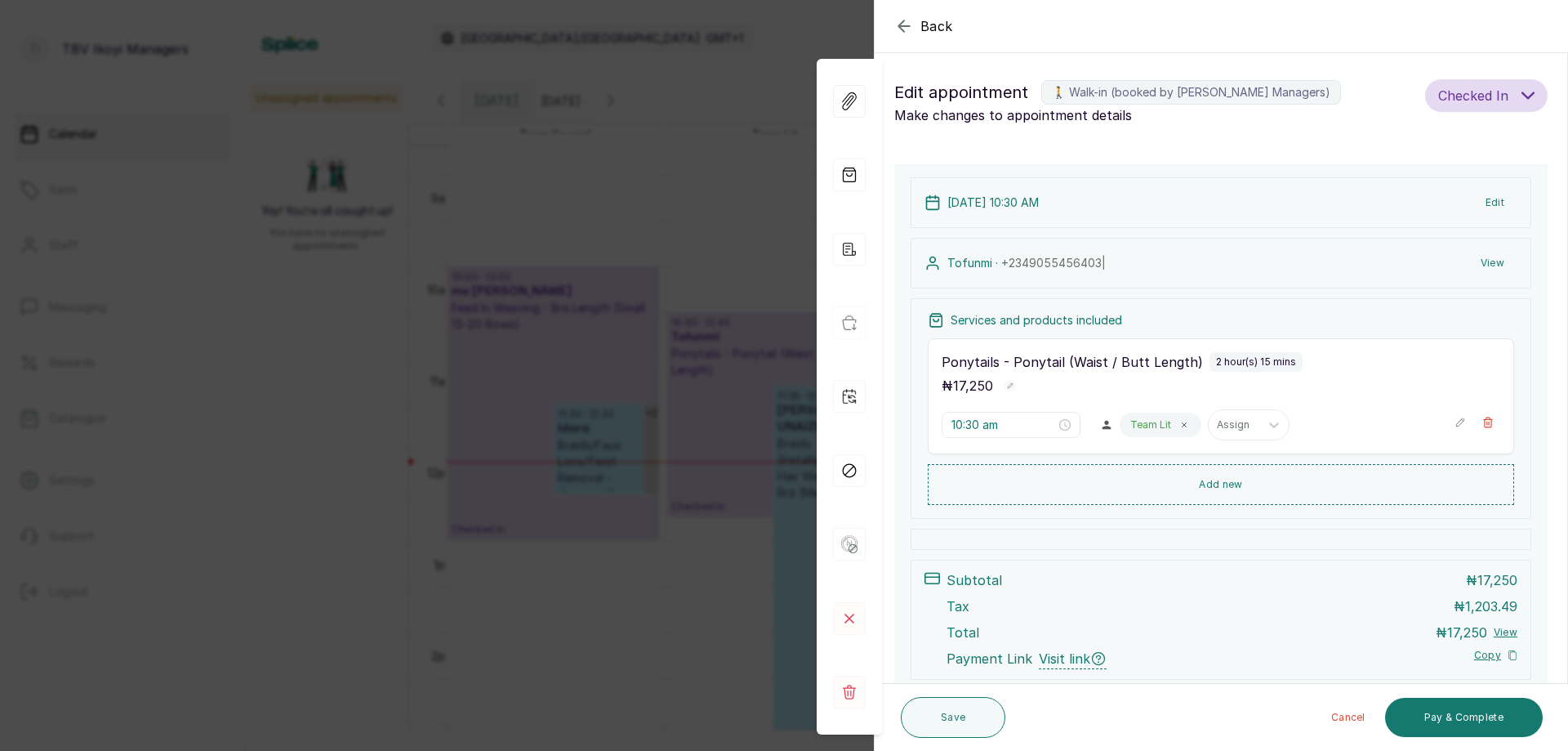
click at [904, 26] on icon "button" at bounding box center [903, 25] width 11 height 11
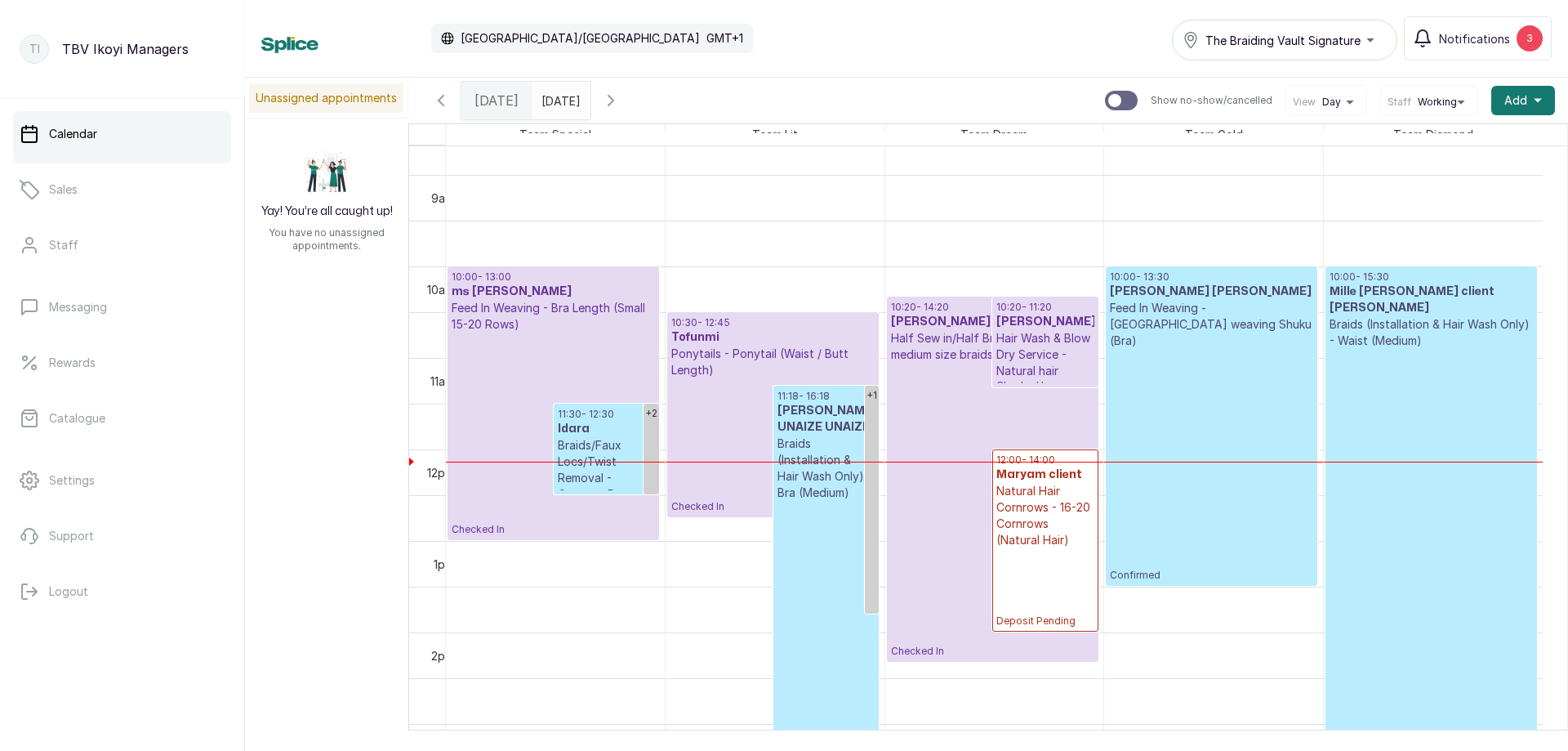
click at [832, 438] on p "Braids (Installation & Hair Wash Only) - Bra (Medium)" at bounding box center [825, 468] width 97 height 65
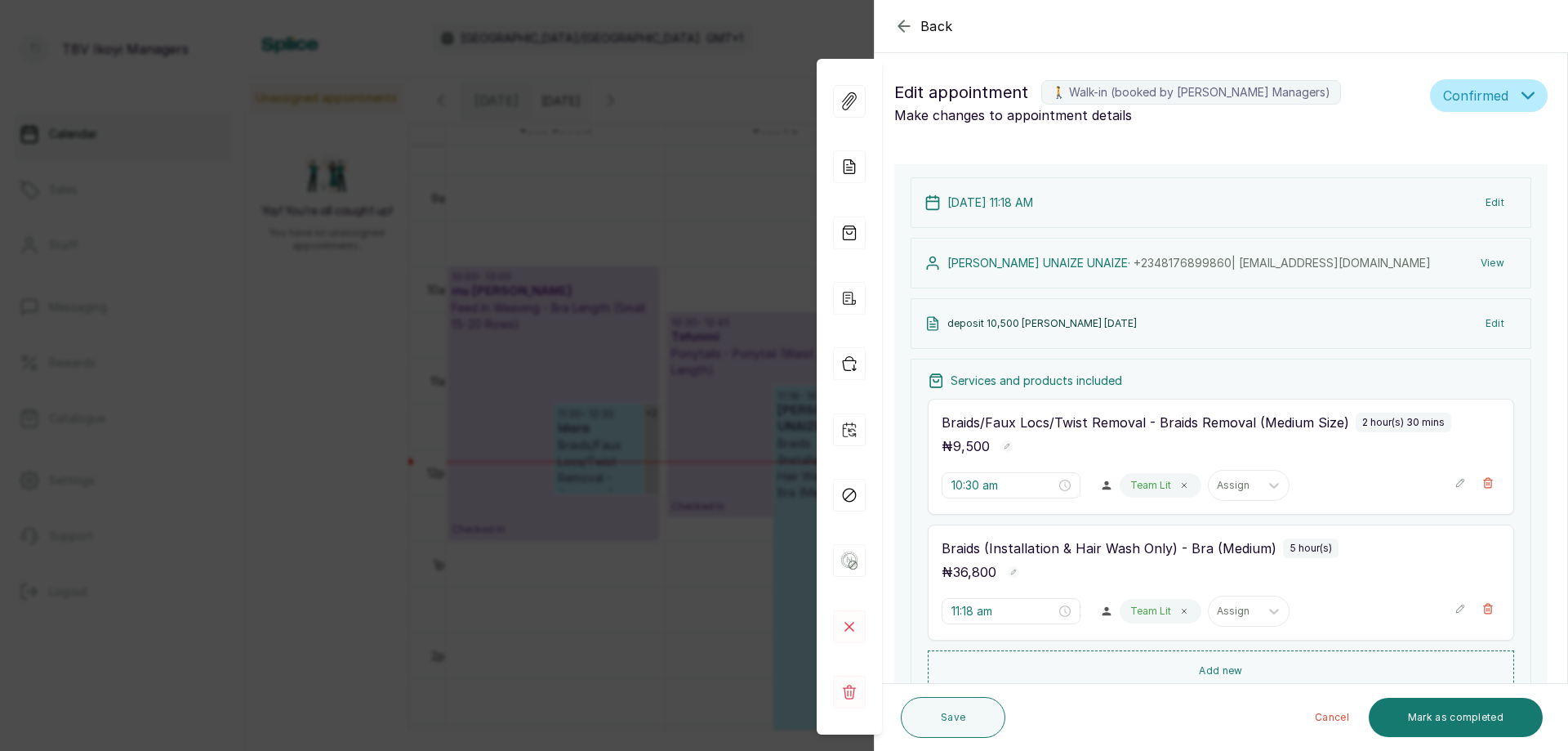
type input "11:18 am"
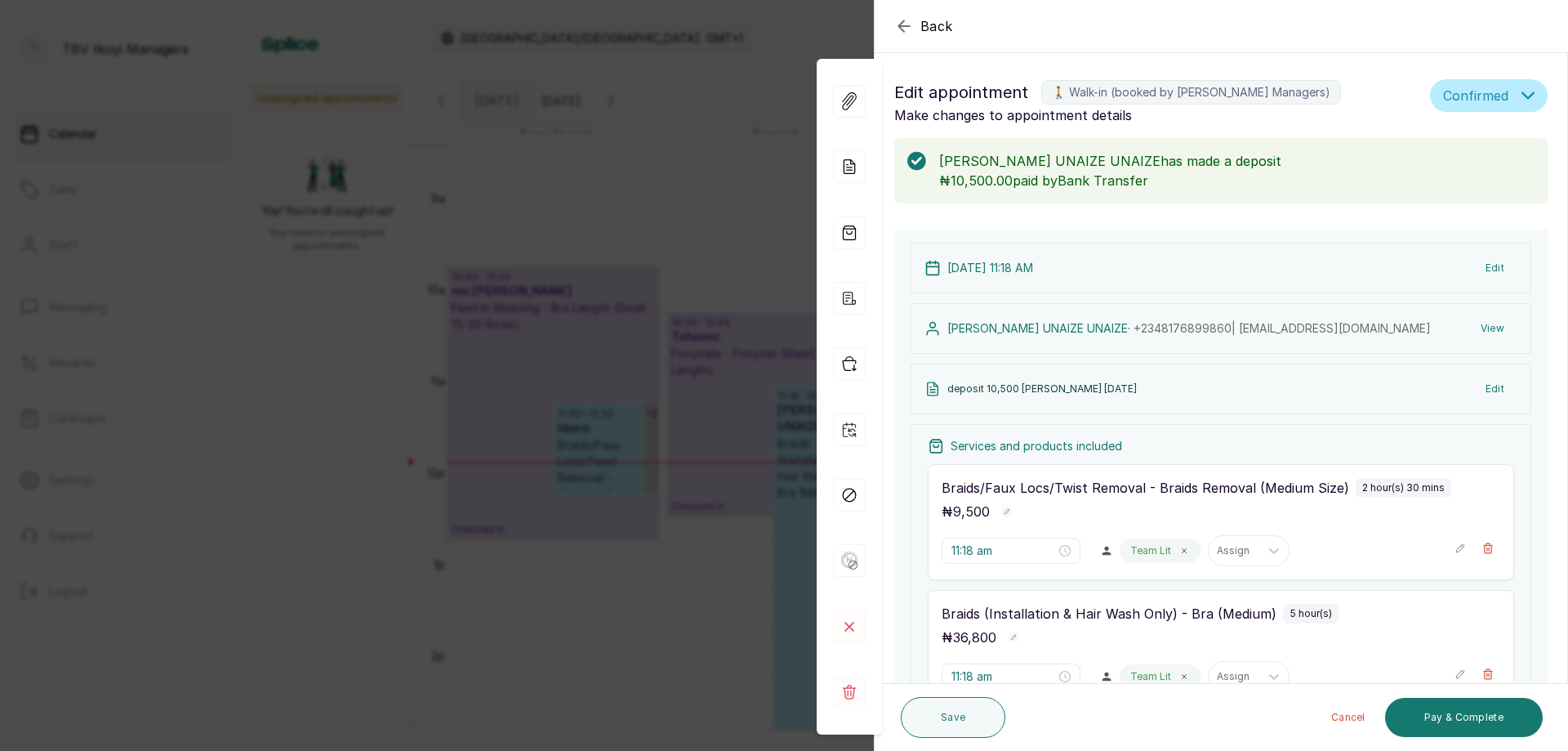
click at [908, 20] on icon "button" at bounding box center [904, 26] width 20 height 20
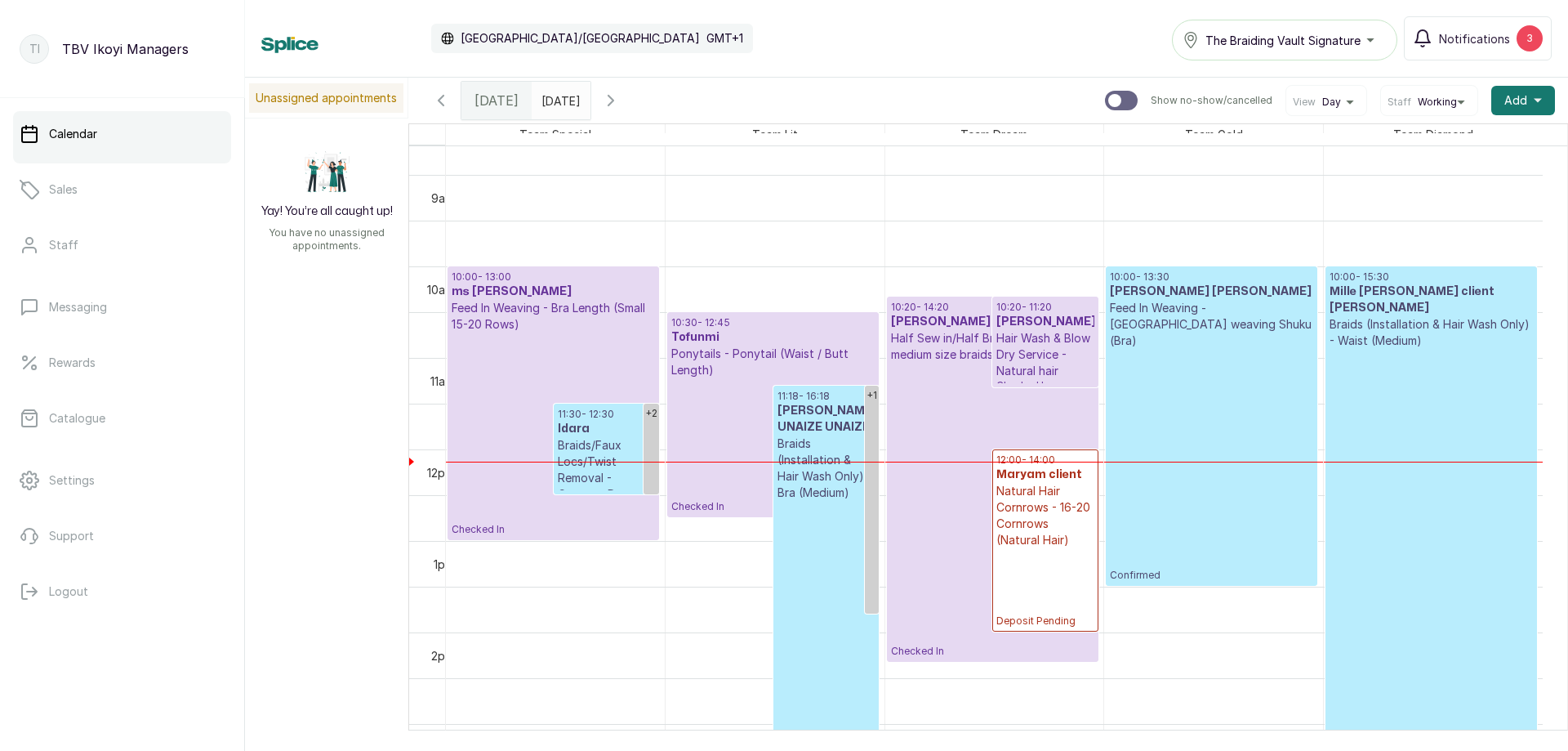
click at [609, 429] on h3 "Idara" at bounding box center [607, 429] width 98 height 16
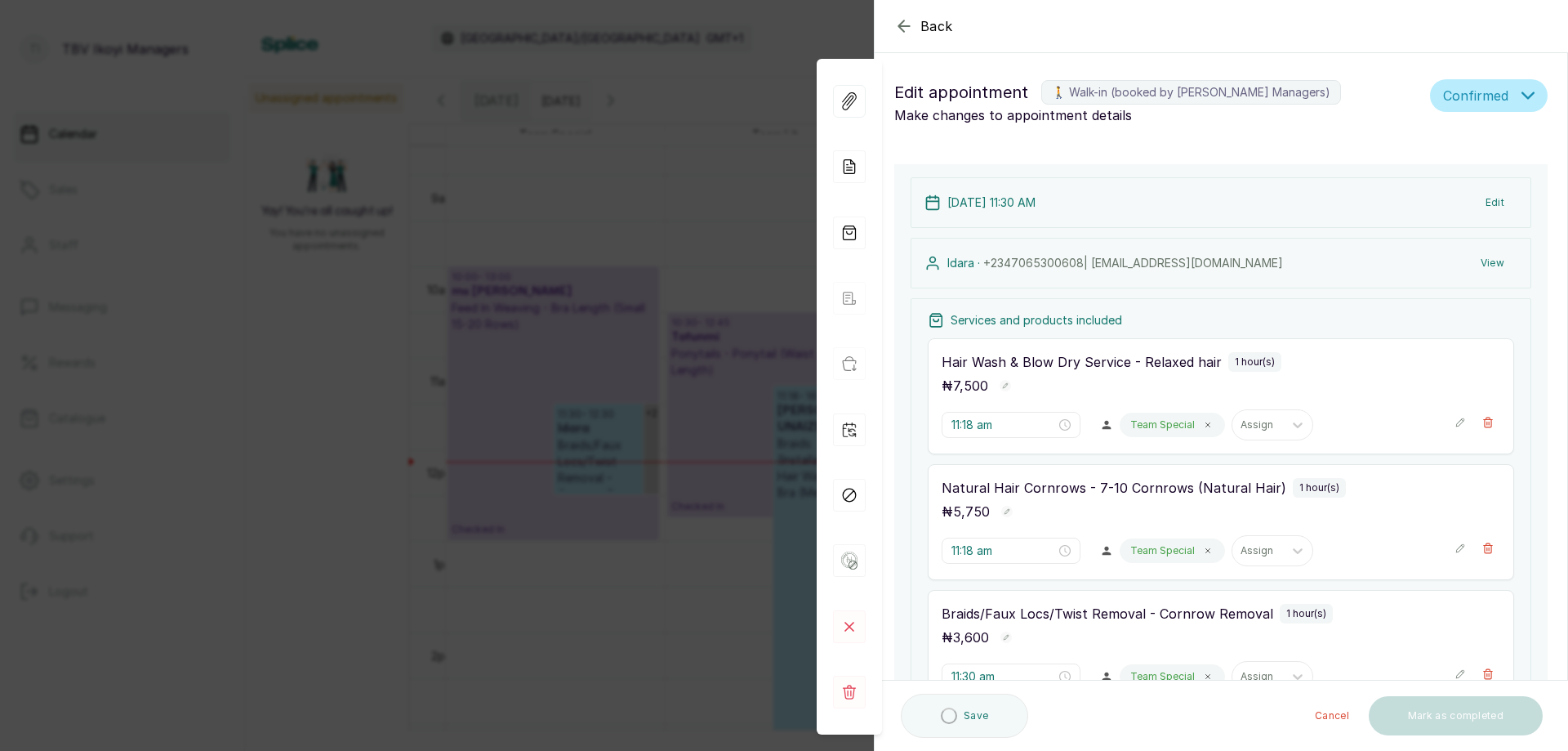
type input "11:30 am"
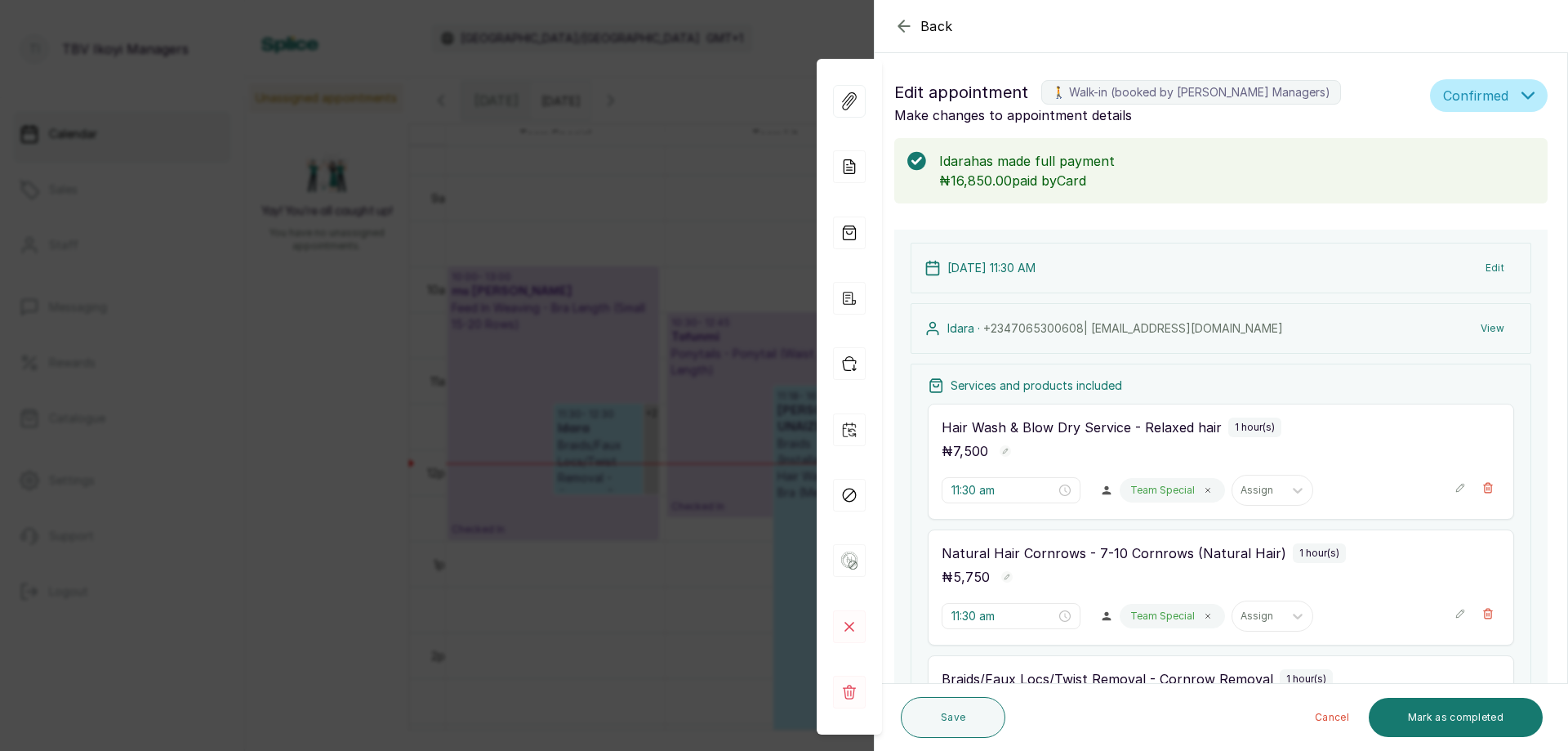
click at [1390, 180] on p "₦16,850.00 paid by Card" at bounding box center [1237, 181] width 596 height 20
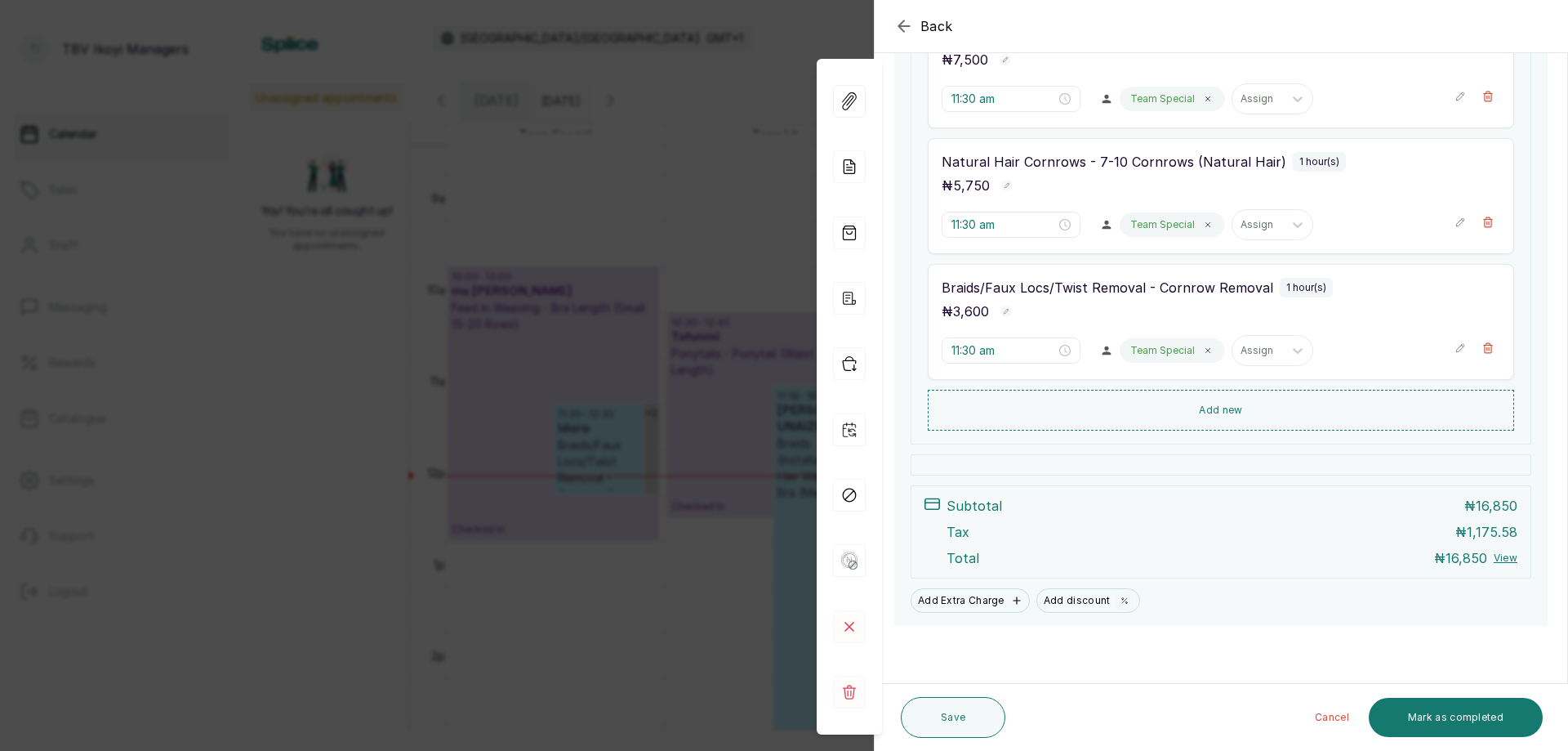
scroll to position [228, 0]
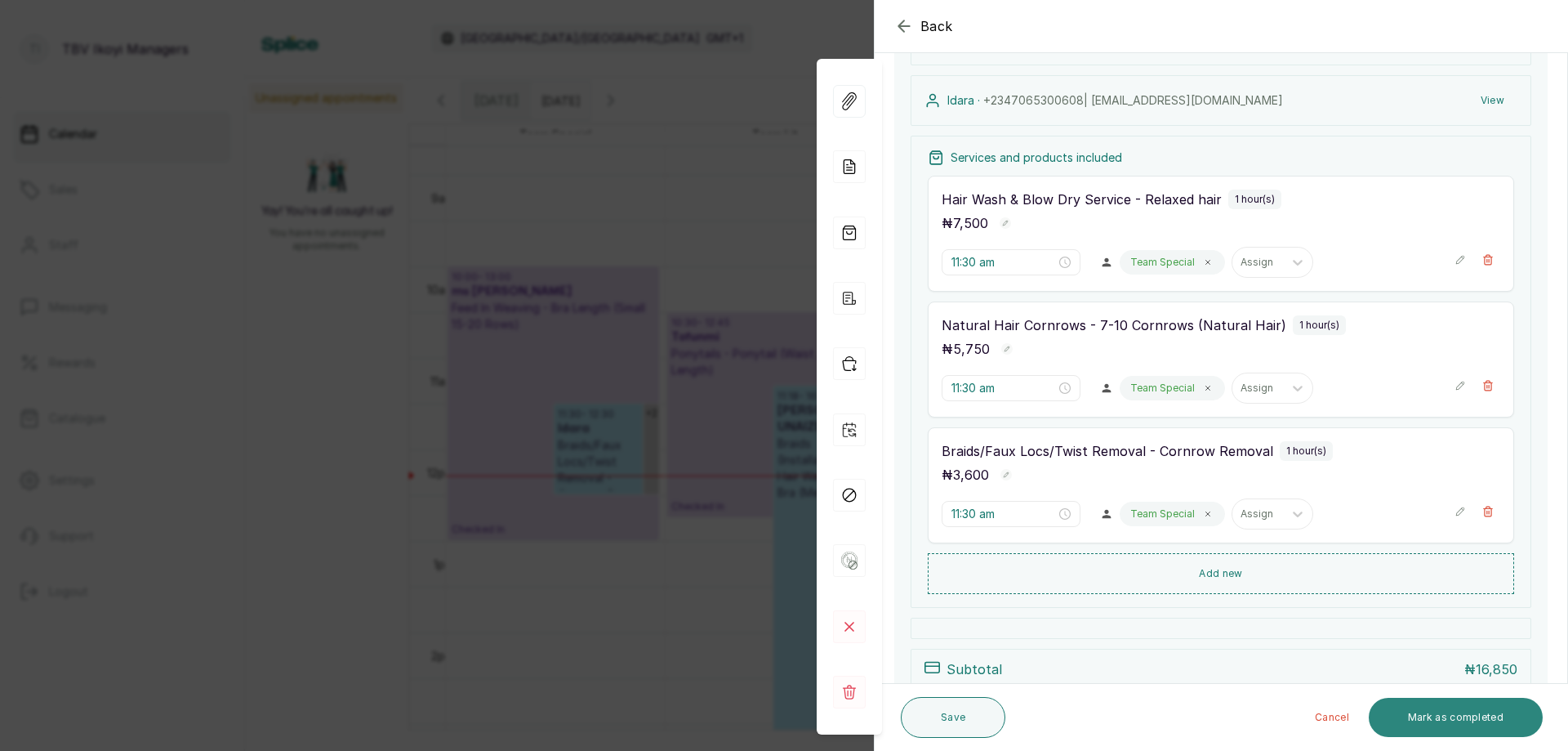
click at [1504, 719] on button "Mark as completed" at bounding box center [1456, 717] width 174 height 39
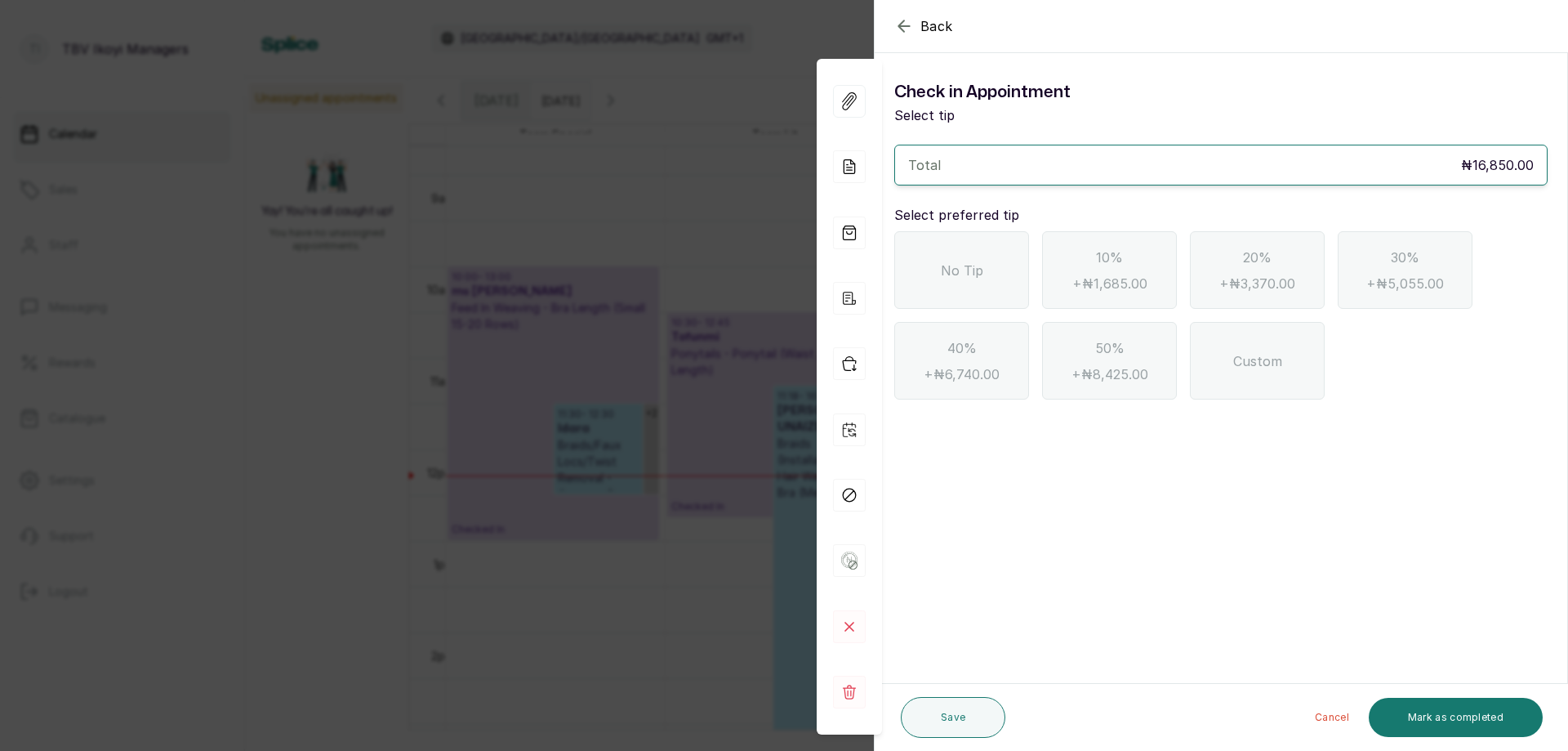
scroll to position [0, 0]
drag, startPoint x: 937, startPoint y: 262, endPoint x: 911, endPoint y: 268, distance: 26.7
click at [937, 262] on div "No Tip" at bounding box center [961, 270] width 135 height 78
click at [1479, 714] on button "Mark as completed" at bounding box center [1456, 717] width 174 height 39
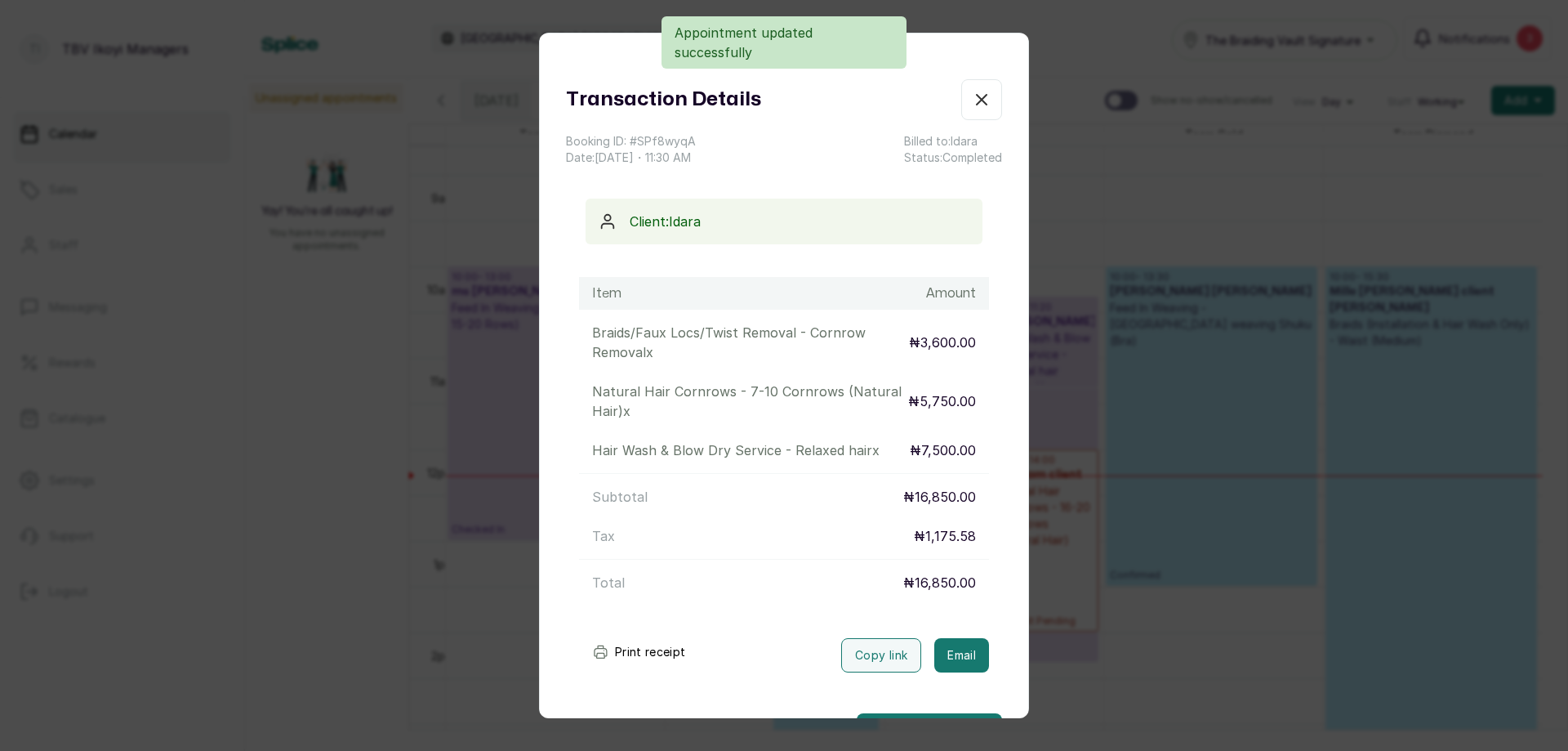
click at [660, 660] on button "Print receipt" at bounding box center [640, 652] width 120 height 33
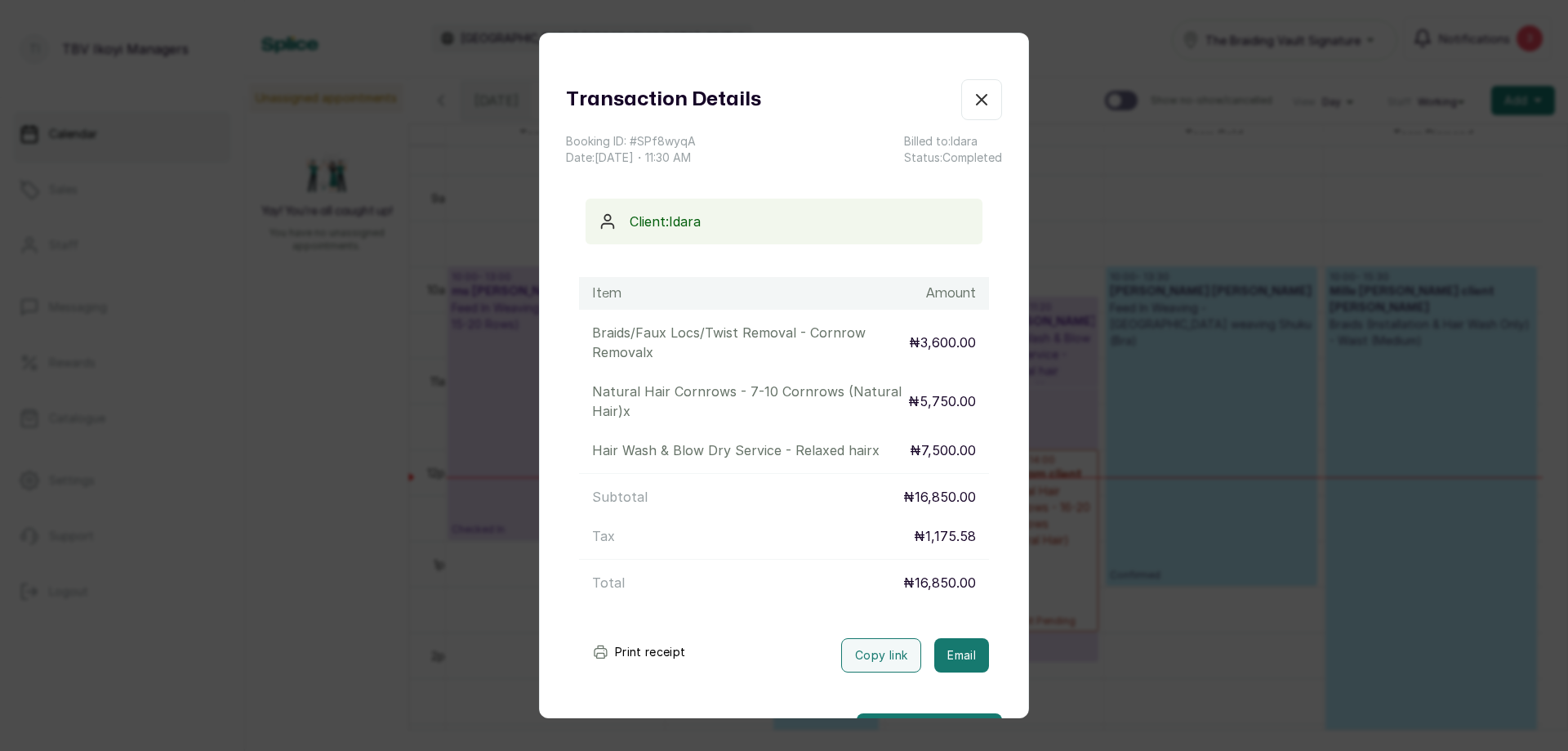
click at [961, 83] on button "Show no-show/cancelled" at bounding box center [981, 99] width 41 height 41
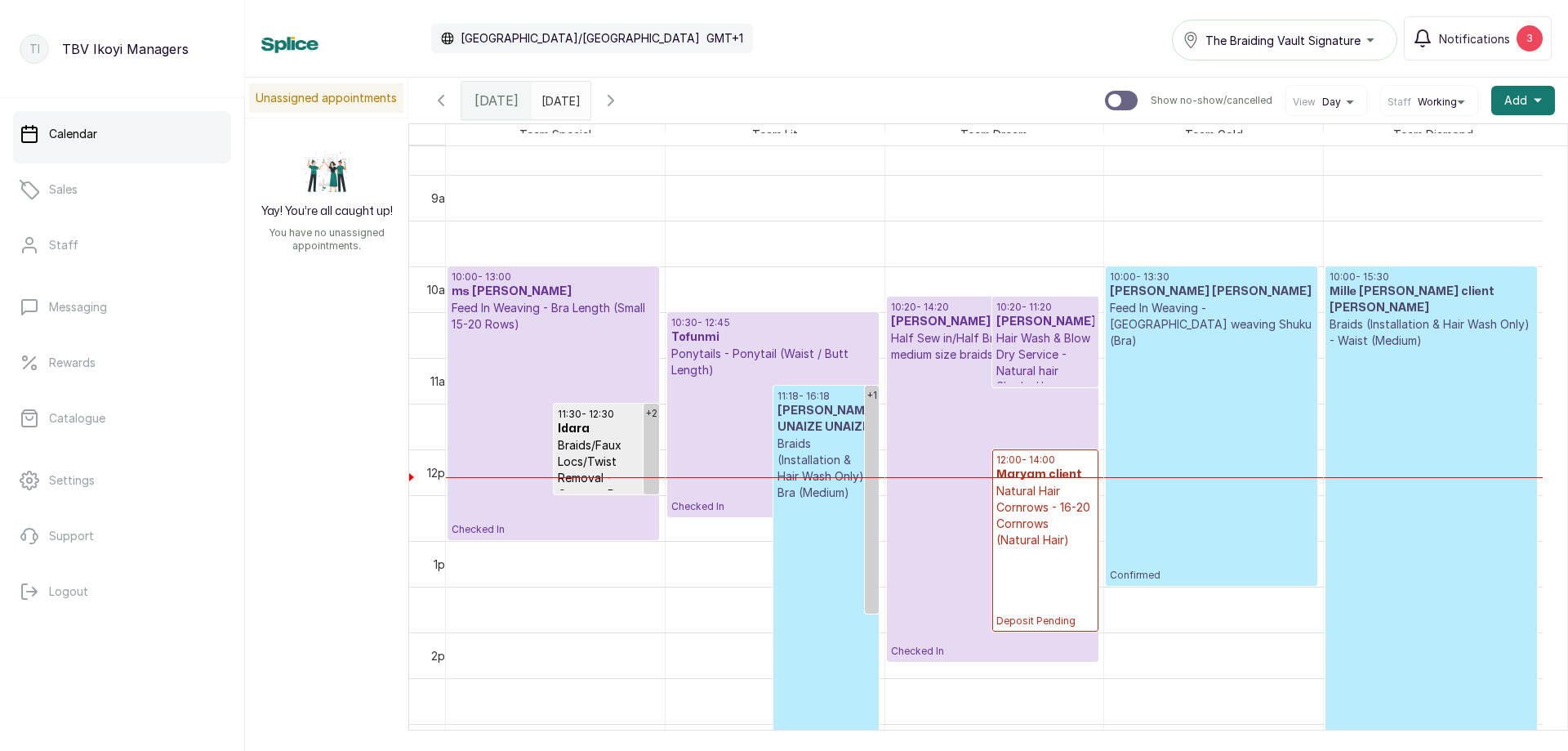
scroll to position [714, 0]
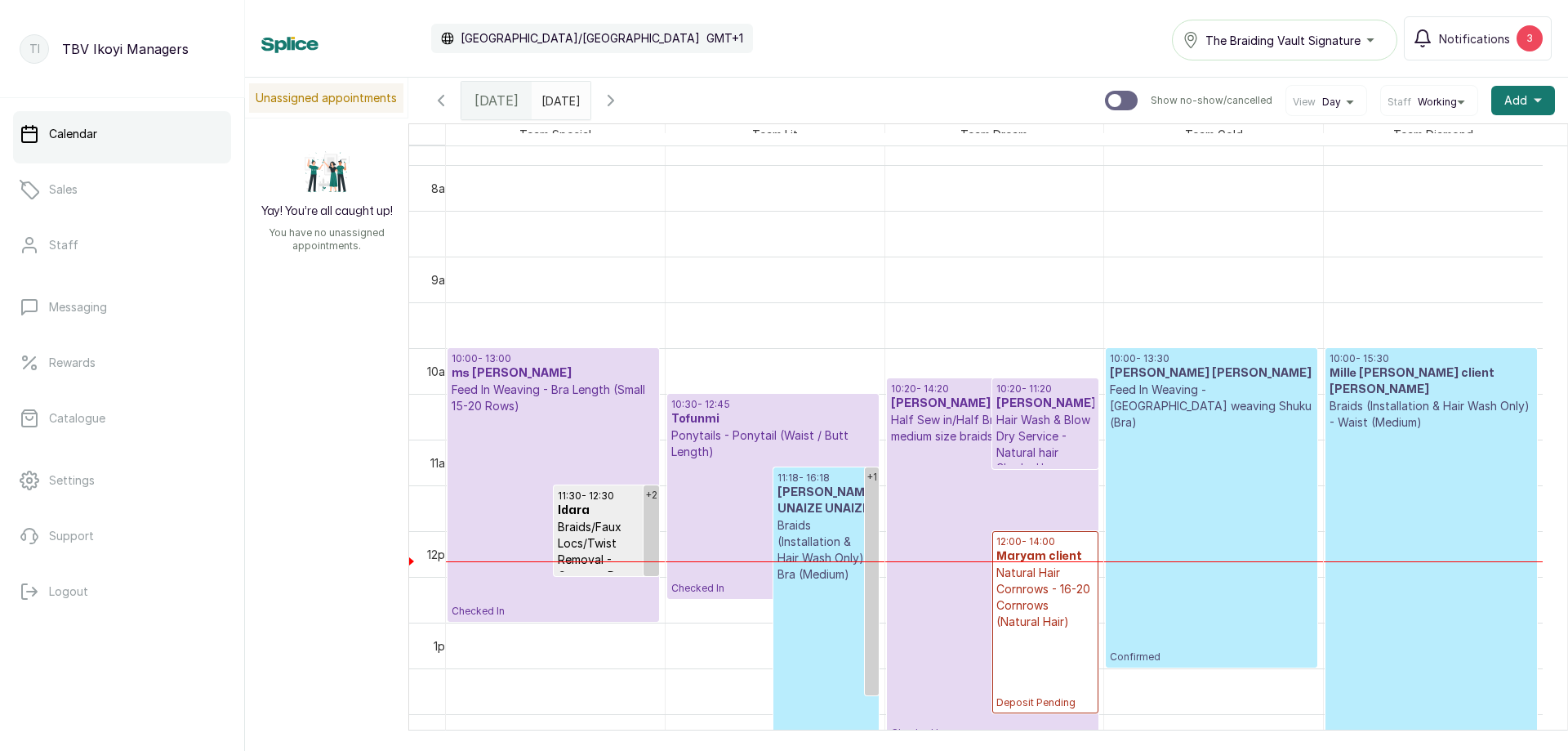
click at [1033, 591] on p "Natural Hair Cornrows - 16-20 Cornrows (Natural Hair)" at bounding box center [1044, 597] width 97 height 65
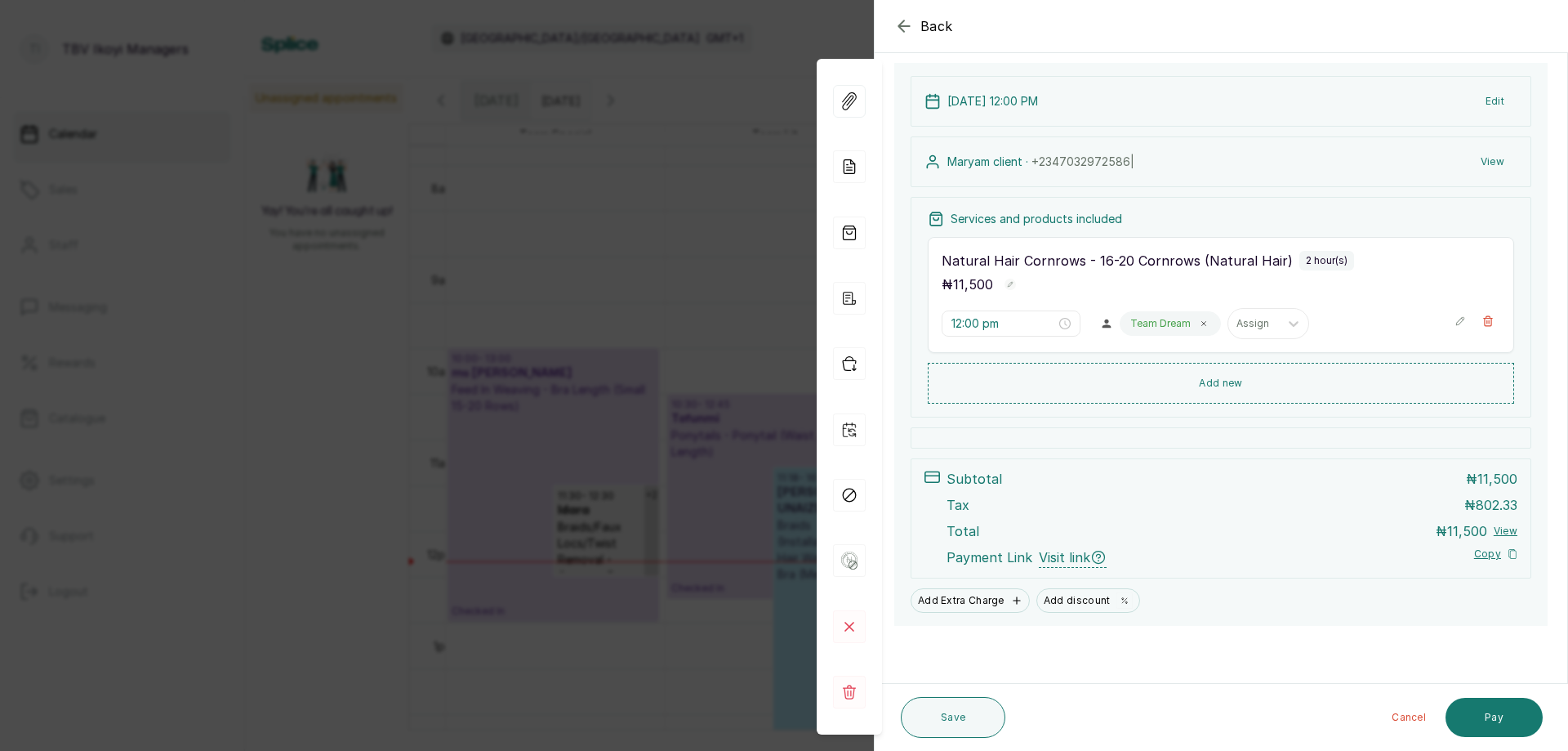
scroll to position [0, 0]
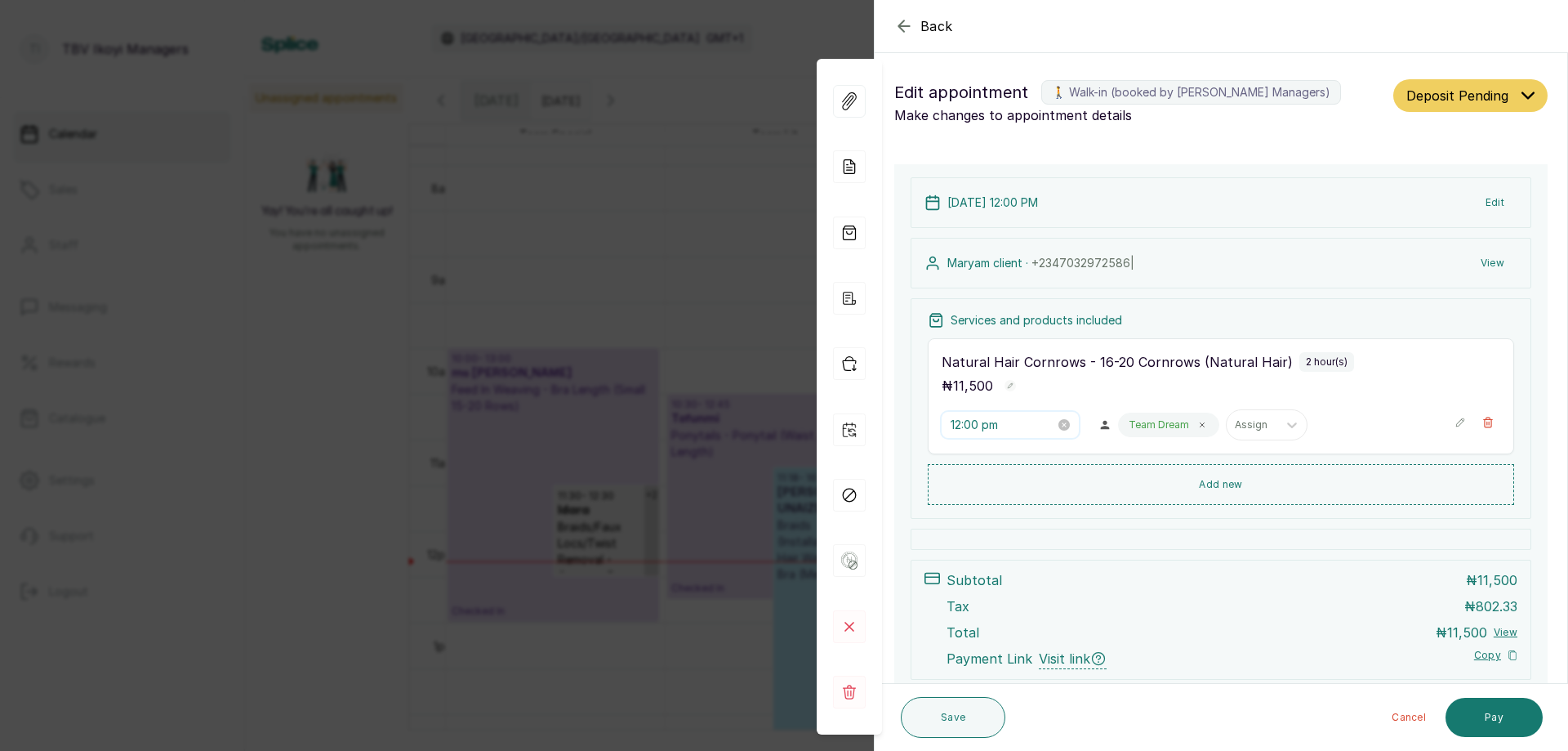
click at [1031, 424] on input "12:00 pm" at bounding box center [1003, 425] width 105 height 18
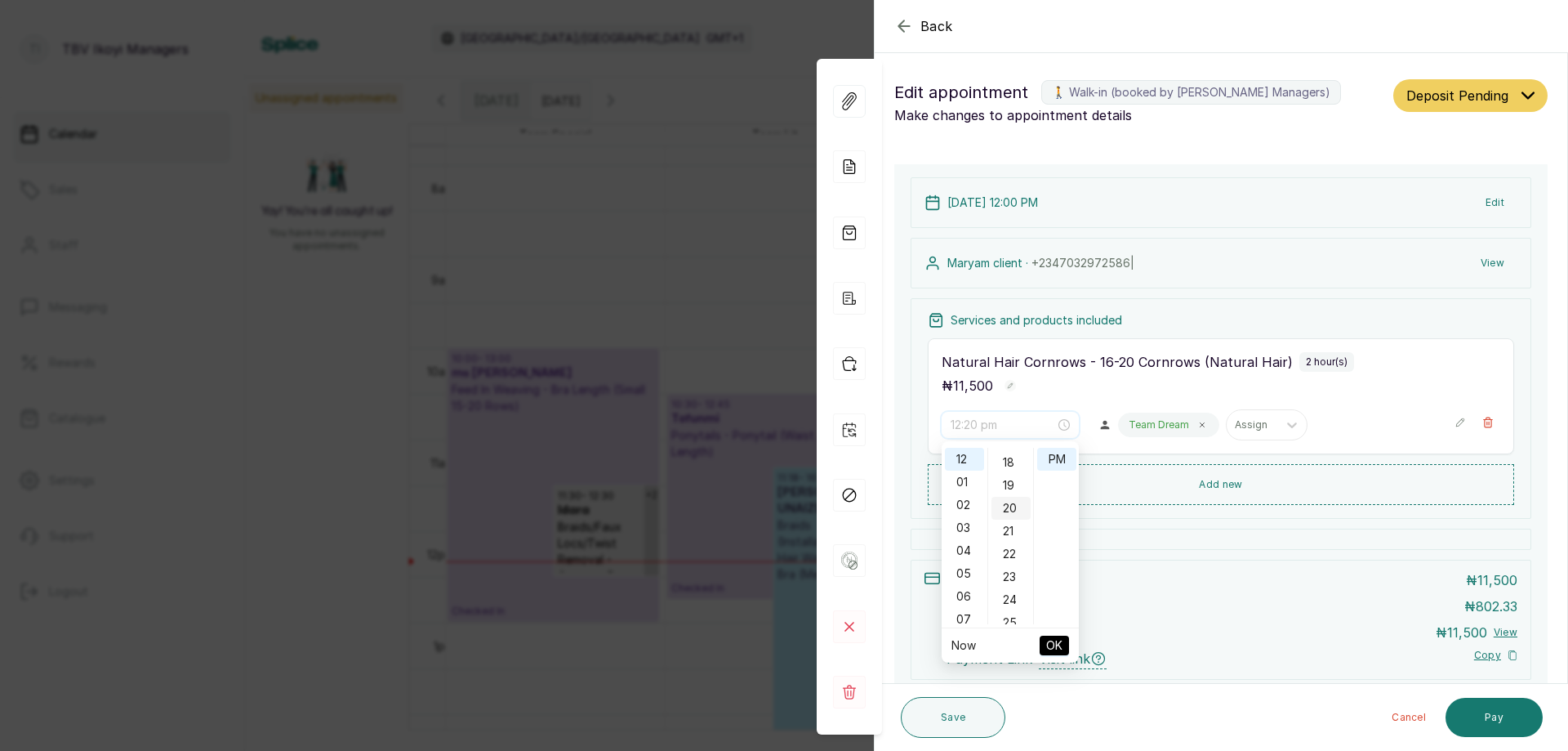
scroll to position [245, 0]
click at [1016, 553] on div "15" at bounding box center [1010, 557] width 39 height 23
type input "12:15 pm"
click at [1062, 639] on span "OK" at bounding box center [1054, 645] width 16 height 31
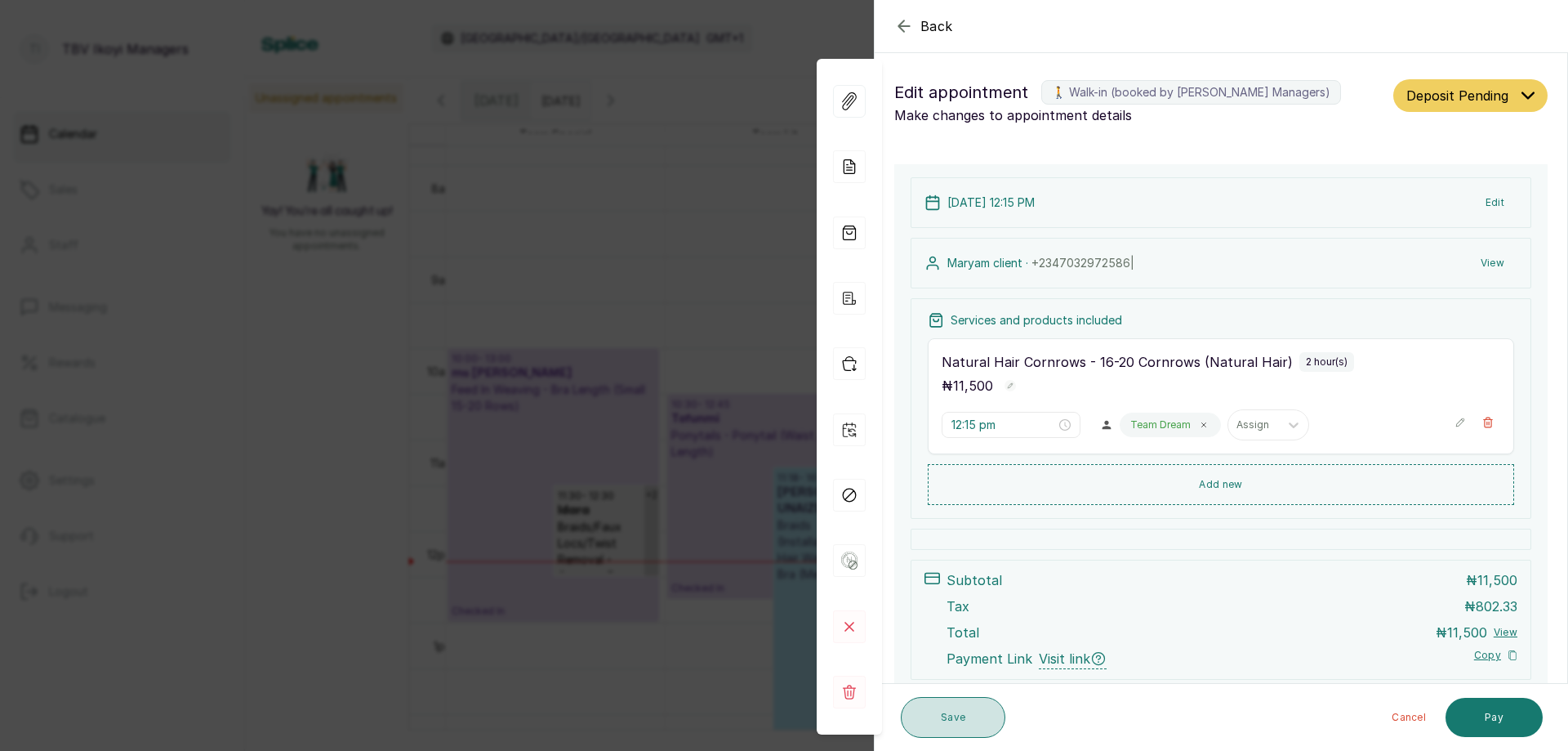
click at [922, 716] on button "Save" at bounding box center [953, 717] width 105 height 41
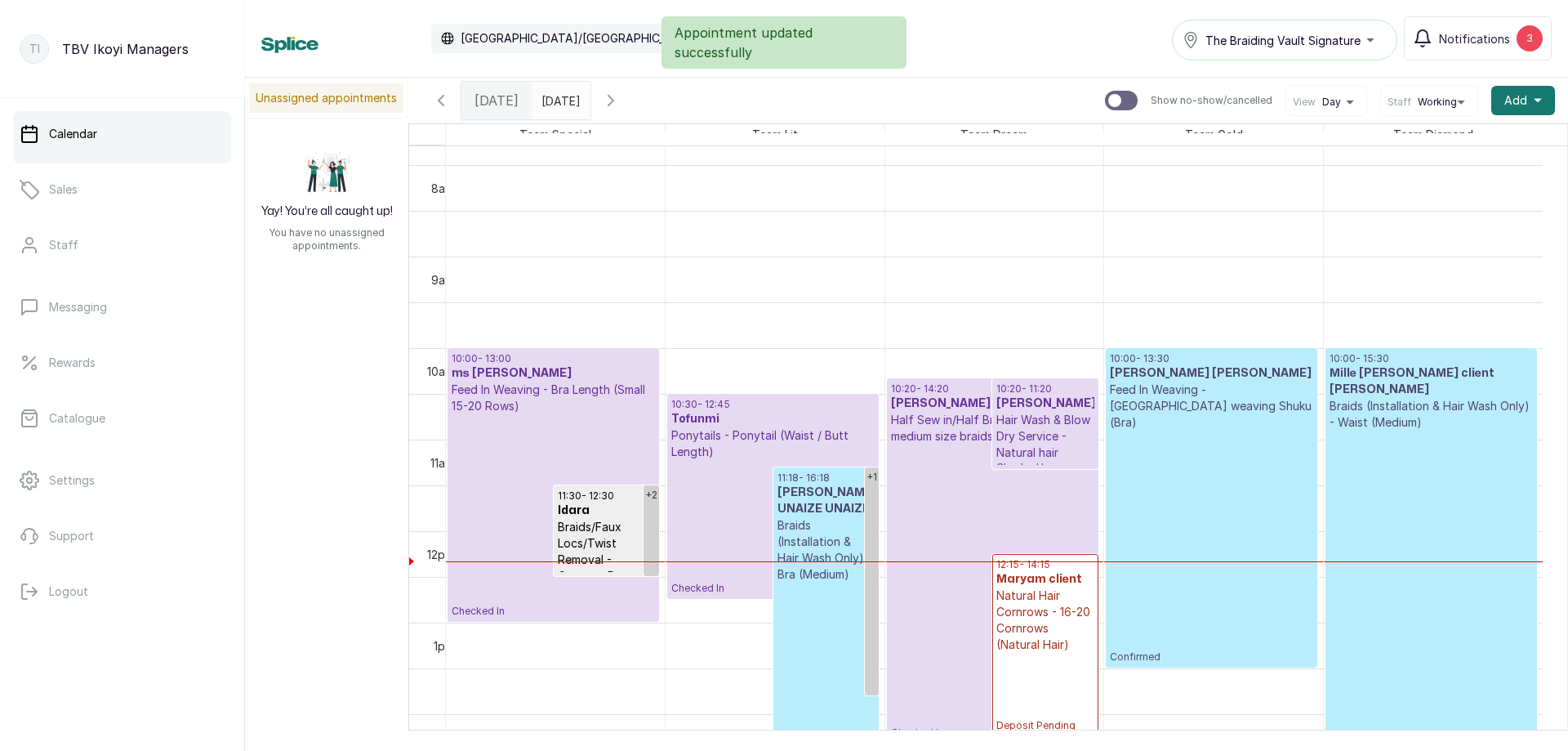
click at [1055, 595] on p "Natural Hair Cornrows - 16-20 Cornrows (Natural Hair)" at bounding box center [1044, 620] width 97 height 65
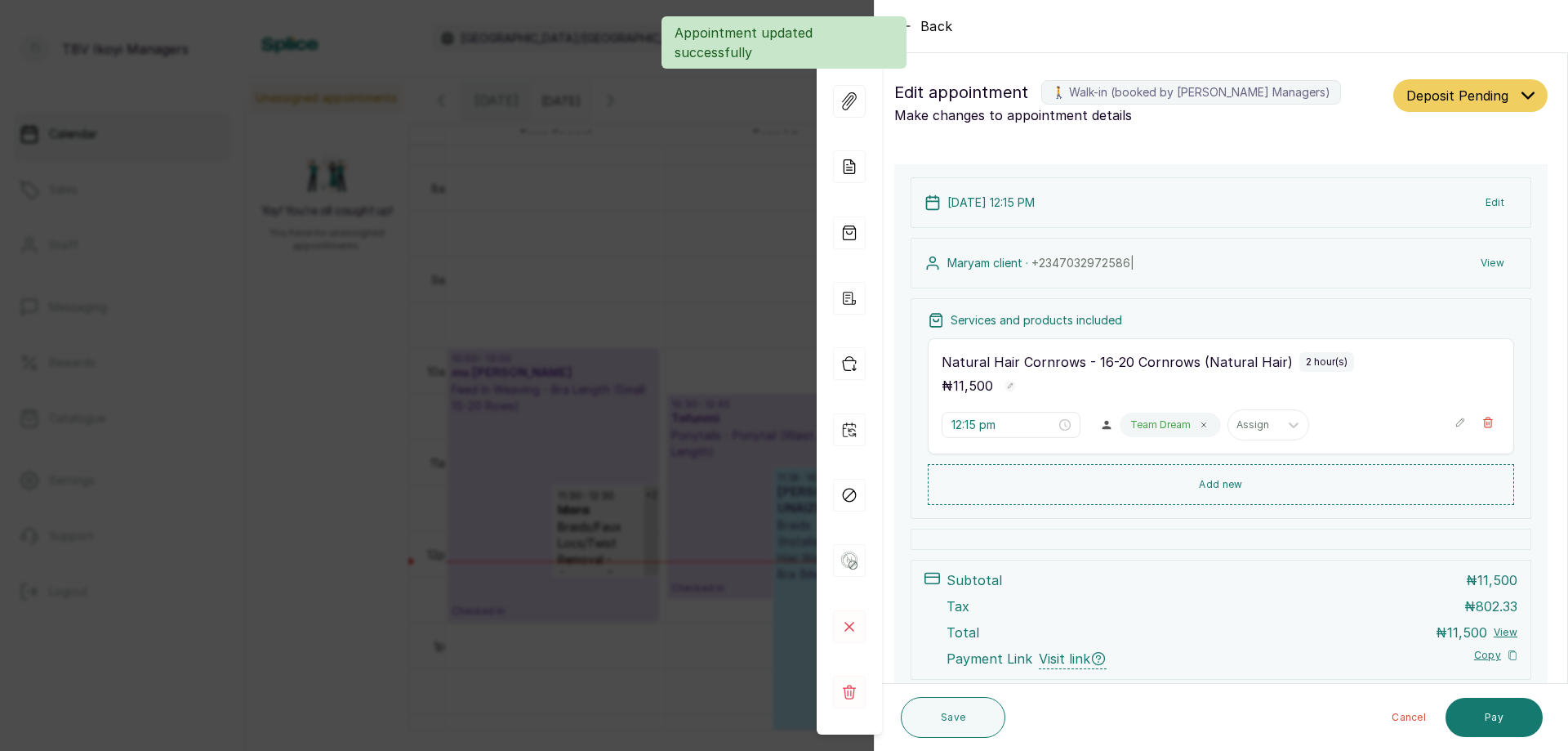
click at [1474, 105] on button "Deposit Pending" at bounding box center [1471, 95] width 154 height 33
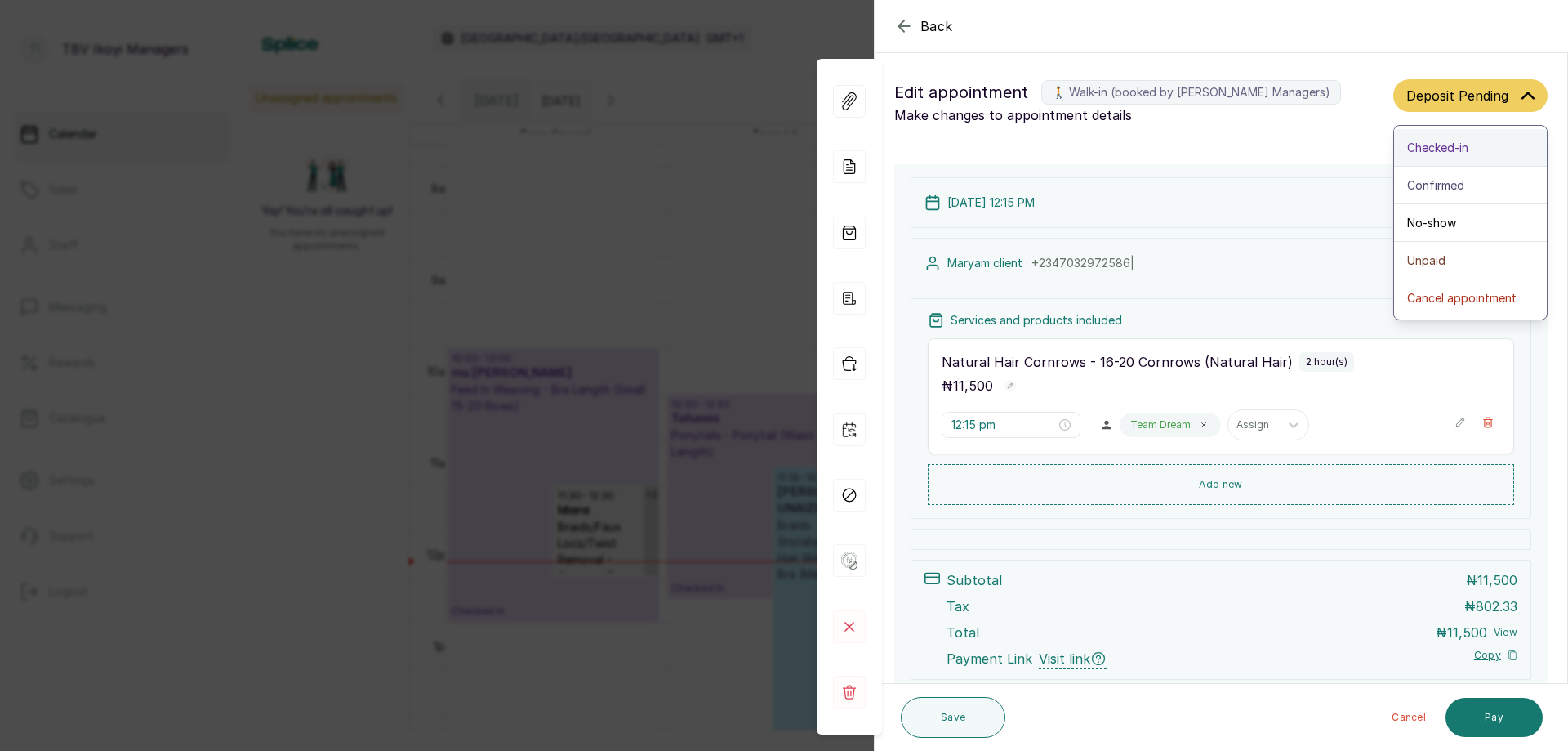
click at [1446, 159] on button "Checked-in" at bounding box center [1470, 148] width 153 height 38
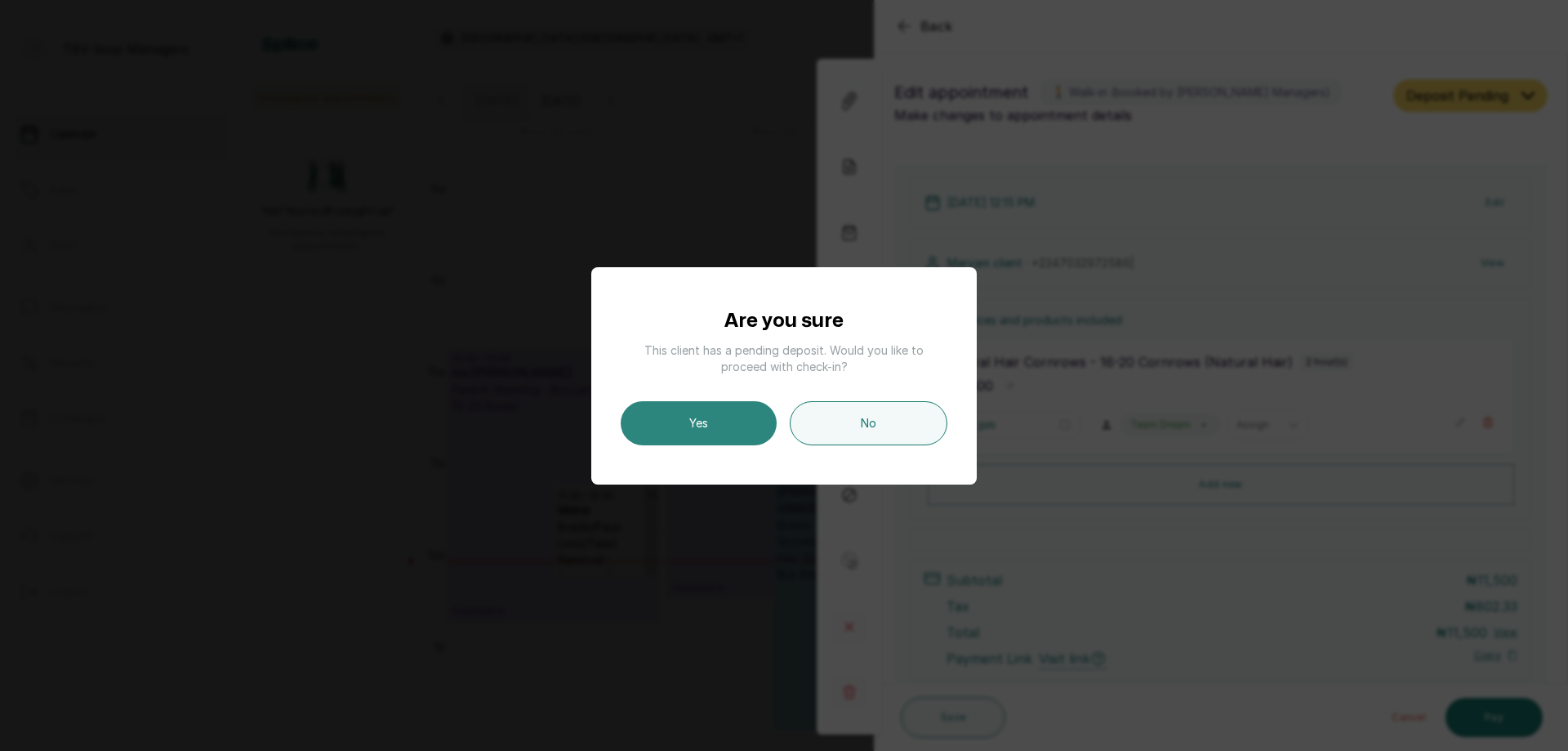
click at [694, 419] on button "Yes" at bounding box center [699, 423] width 156 height 44
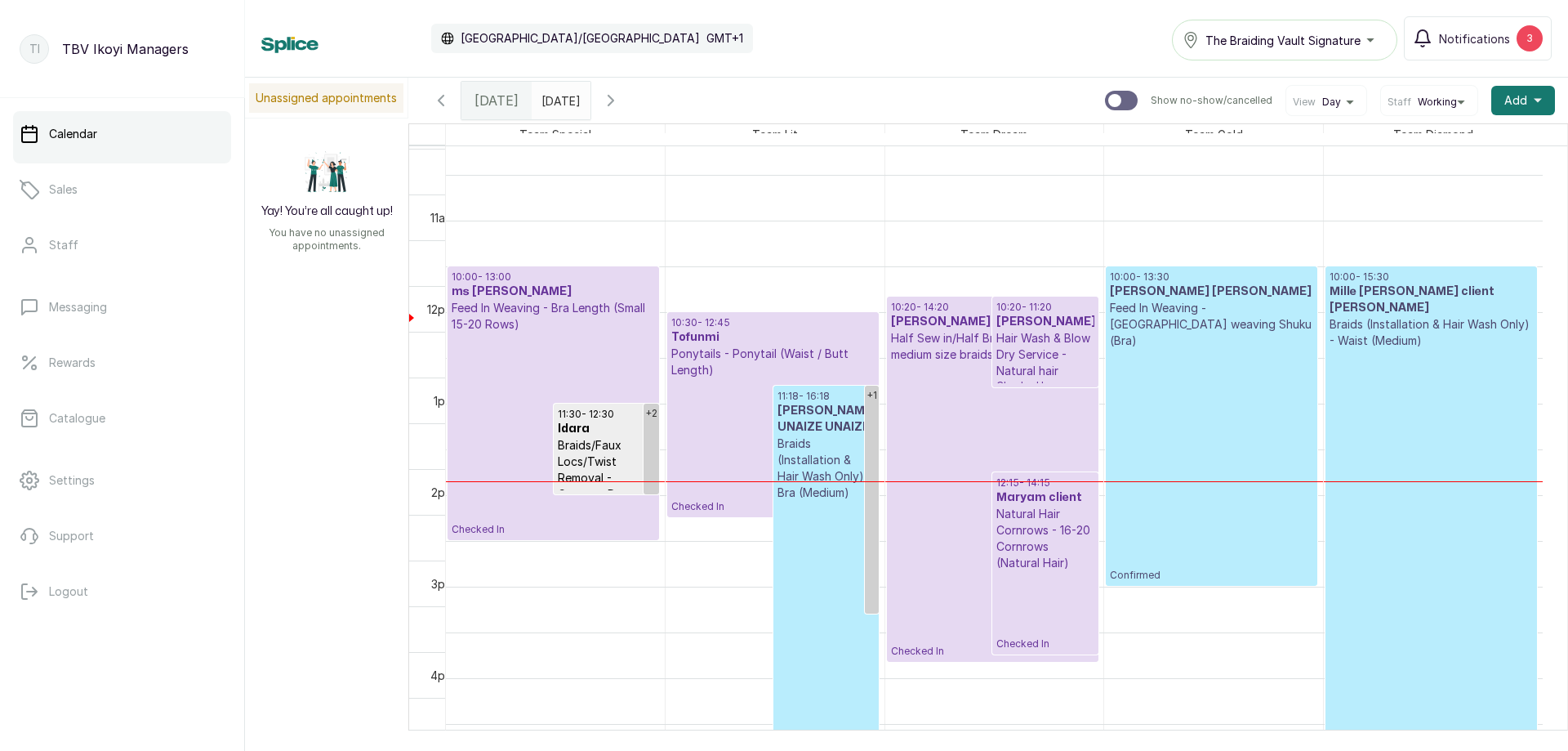
scroll to position [795, 0]
click at [781, 351] on p "Ponytails - Ponytail (Waist / Butt Length)" at bounding box center [774, 362] width 204 height 33
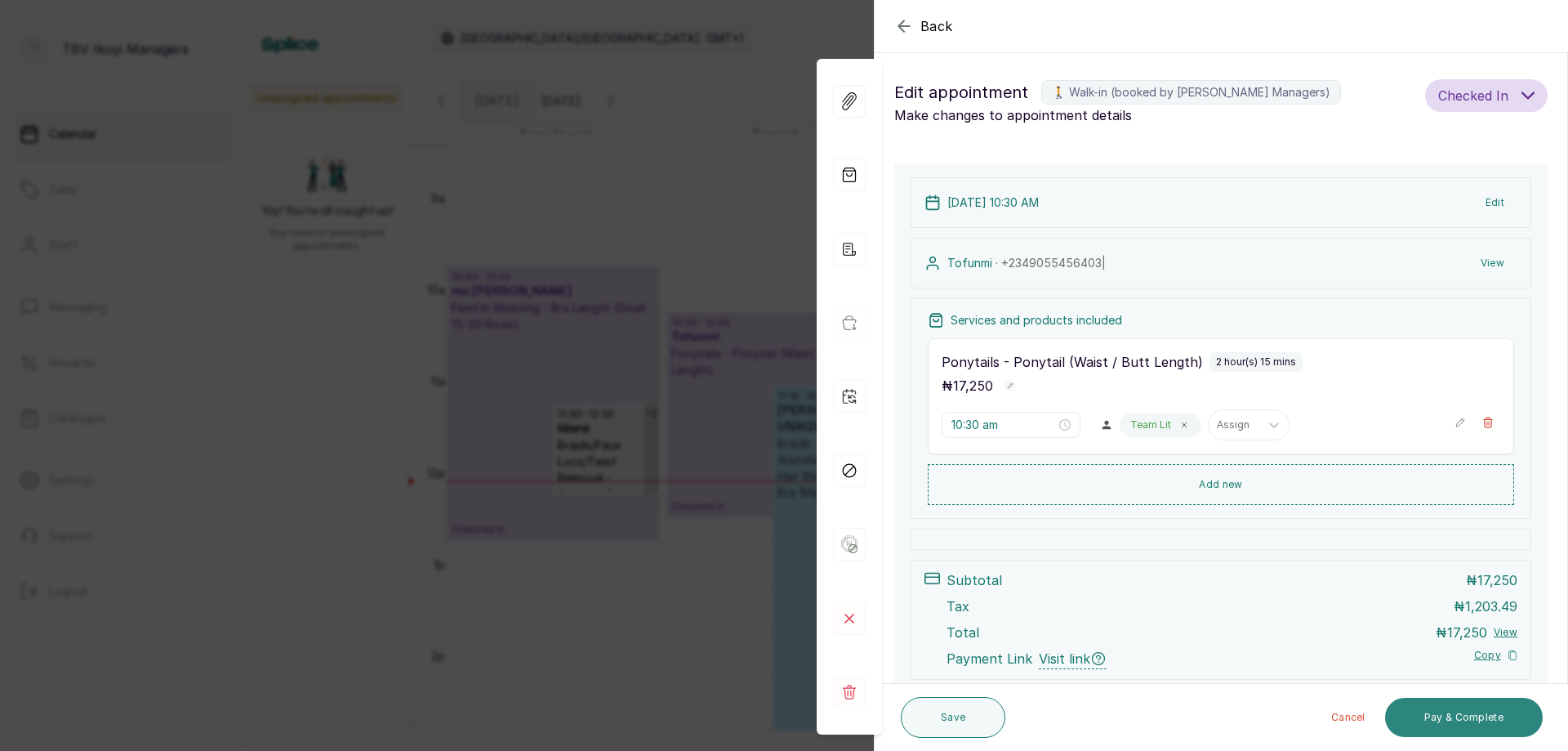
click at [1463, 710] on button "Pay & Complete" at bounding box center [1464, 717] width 158 height 39
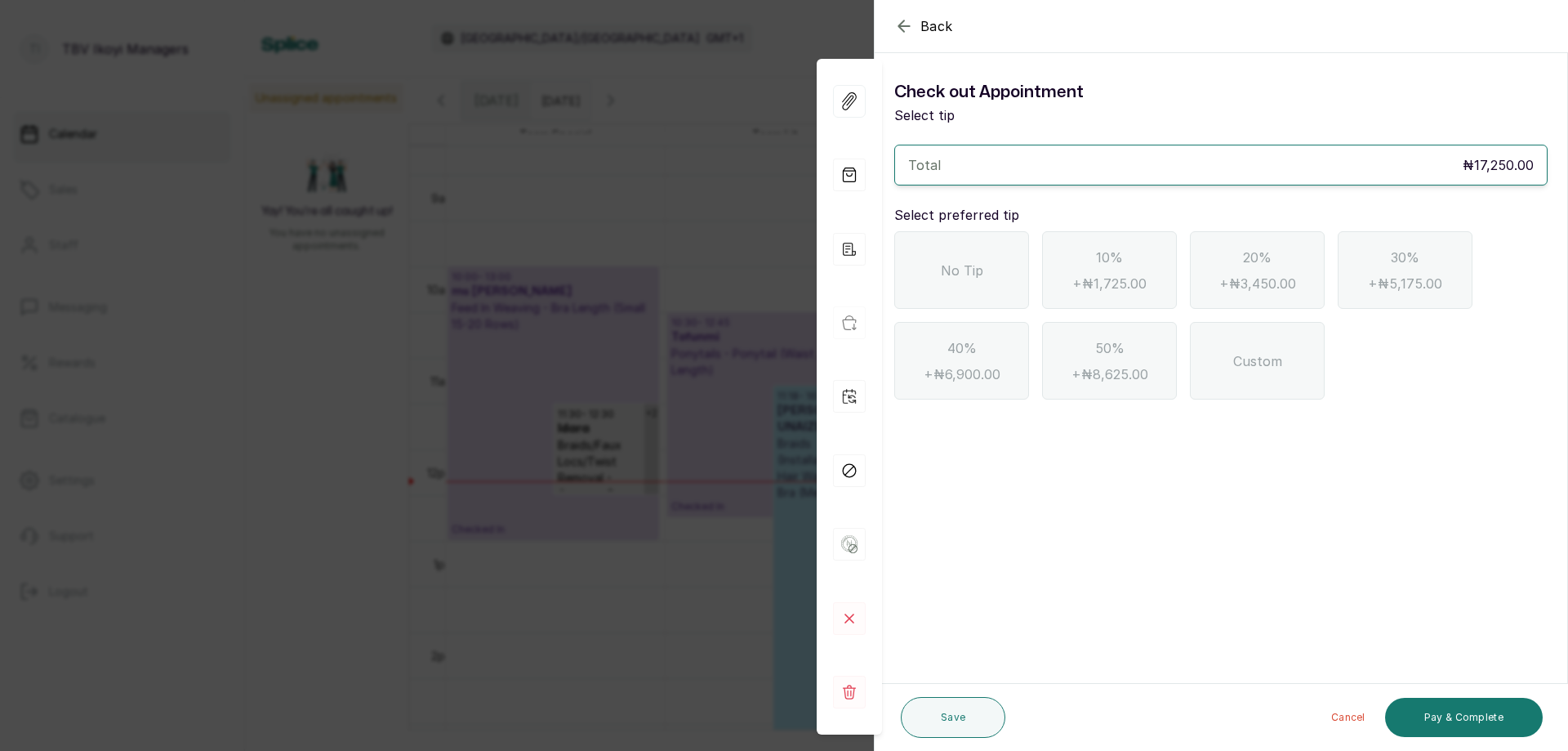
click at [948, 251] on div "No Tip" at bounding box center [961, 270] width 135 height 78
click at [1452, 697] on div "Cancel Pay & Complete" at bounding box center [1277, 718] width 531 height 52
click at [1454, 705] on button "Pay & Complete" at bounding box center [1464, 717] width 158 height 39
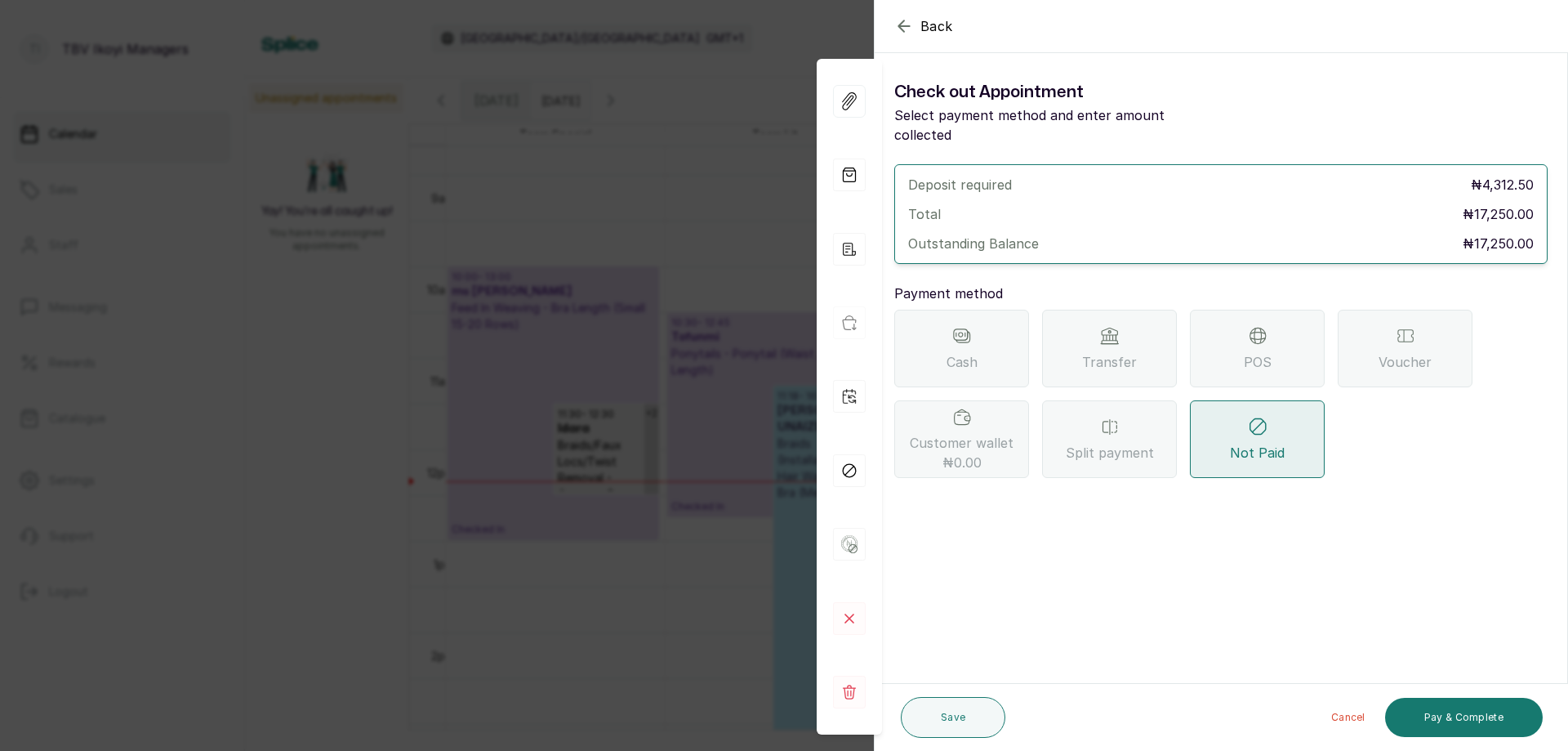
click at [1120, 352] on span "Transfer" at bounding box center [1109, 362] width 55 height 20
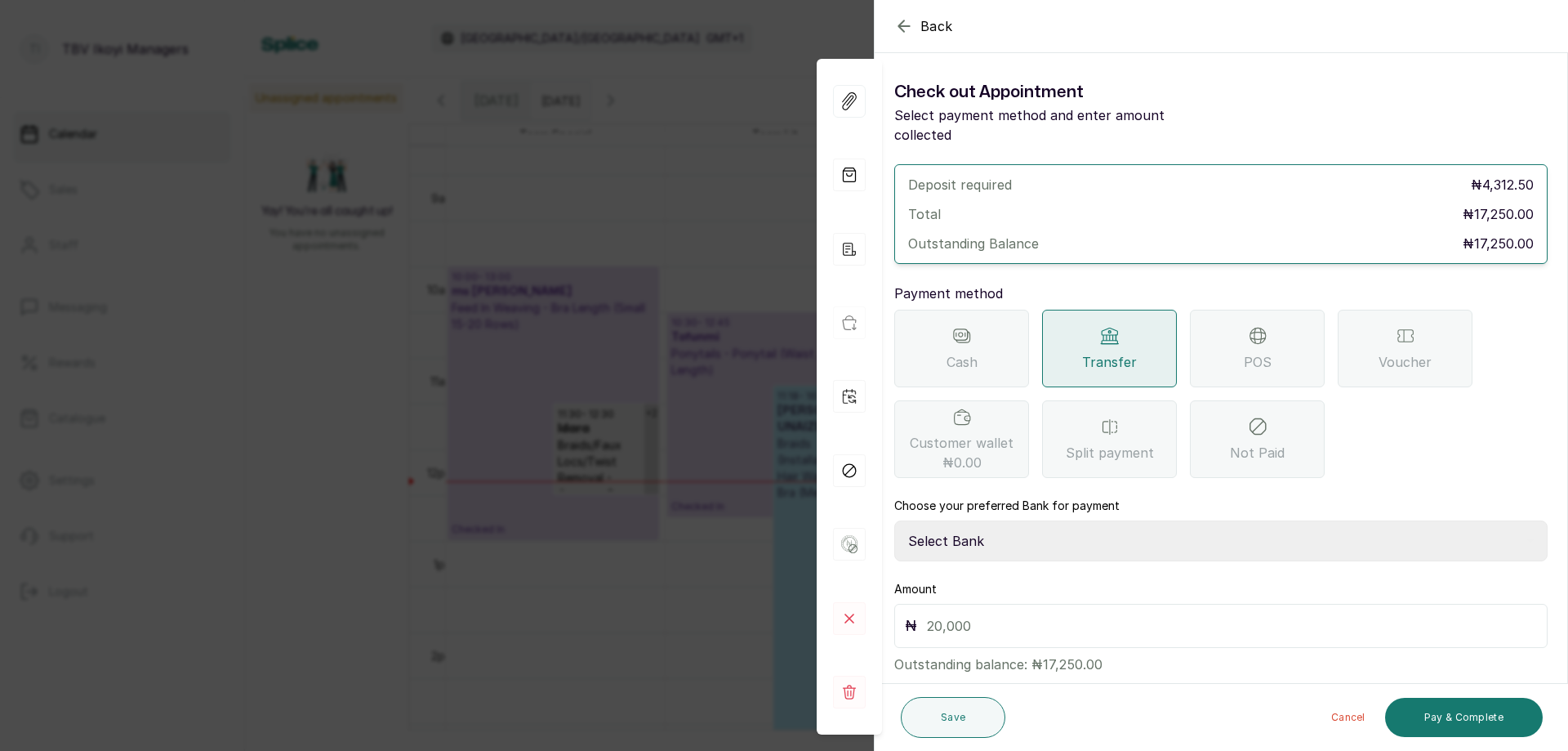
click at [991, 615] on input "text" at bounding box center [1232, 626] width 611 height 23
type input "17,250"
click at [998, 521] on select "Select Bank TRACTION/TBV IKOYI Paystack-Titan AJSKYLAR LTD - TBV IKOYI Providus…" at bounding box center [1221, 541] width 654 height 41
select select "37460b99-c85c-4cd3-891f-592518af968d"
click at [894, 521] on select "Select Bank TRACTION/TBV IKOYI Paystack-Titan AJSKYLAR LTD - TBV IKOYI Providus…" at bounding box center [1221, 541] width 654 height 41
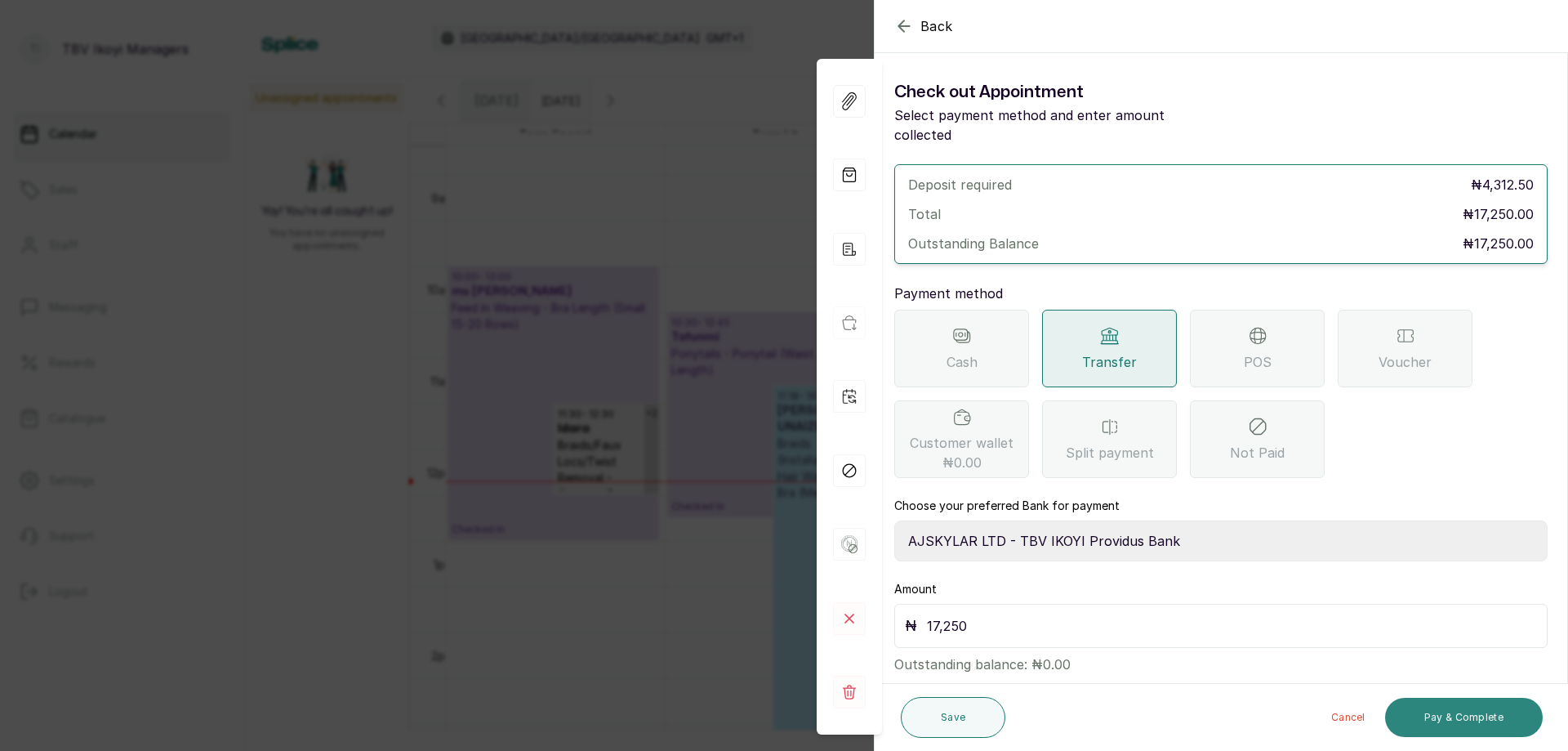
click at [1489, 717] on button "Pay & Complete" at bounding box center [1464, 717] width 158 height 39
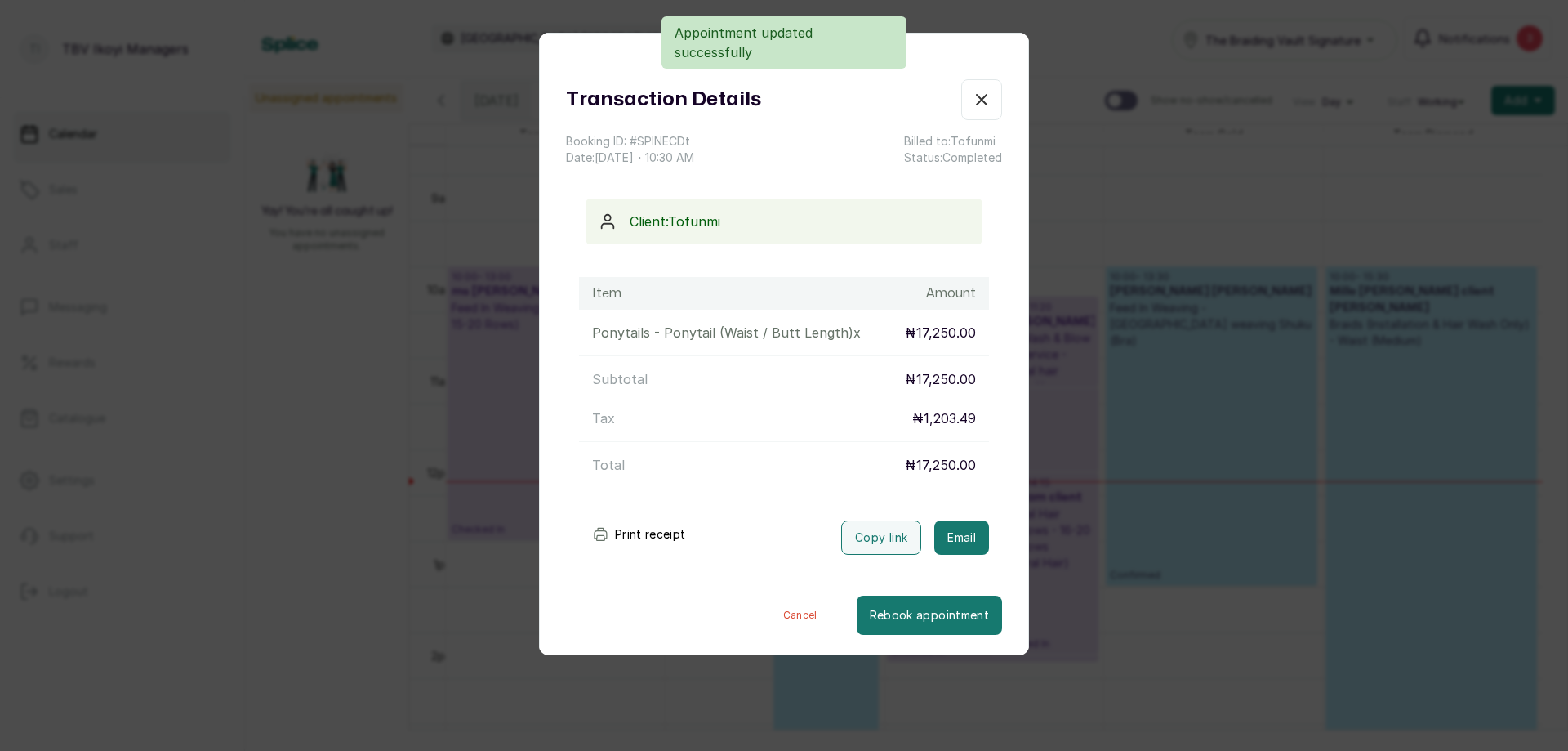
click at [661, 530] on button "Print receipt" at bounding box center [640, 534] width 120 height 33
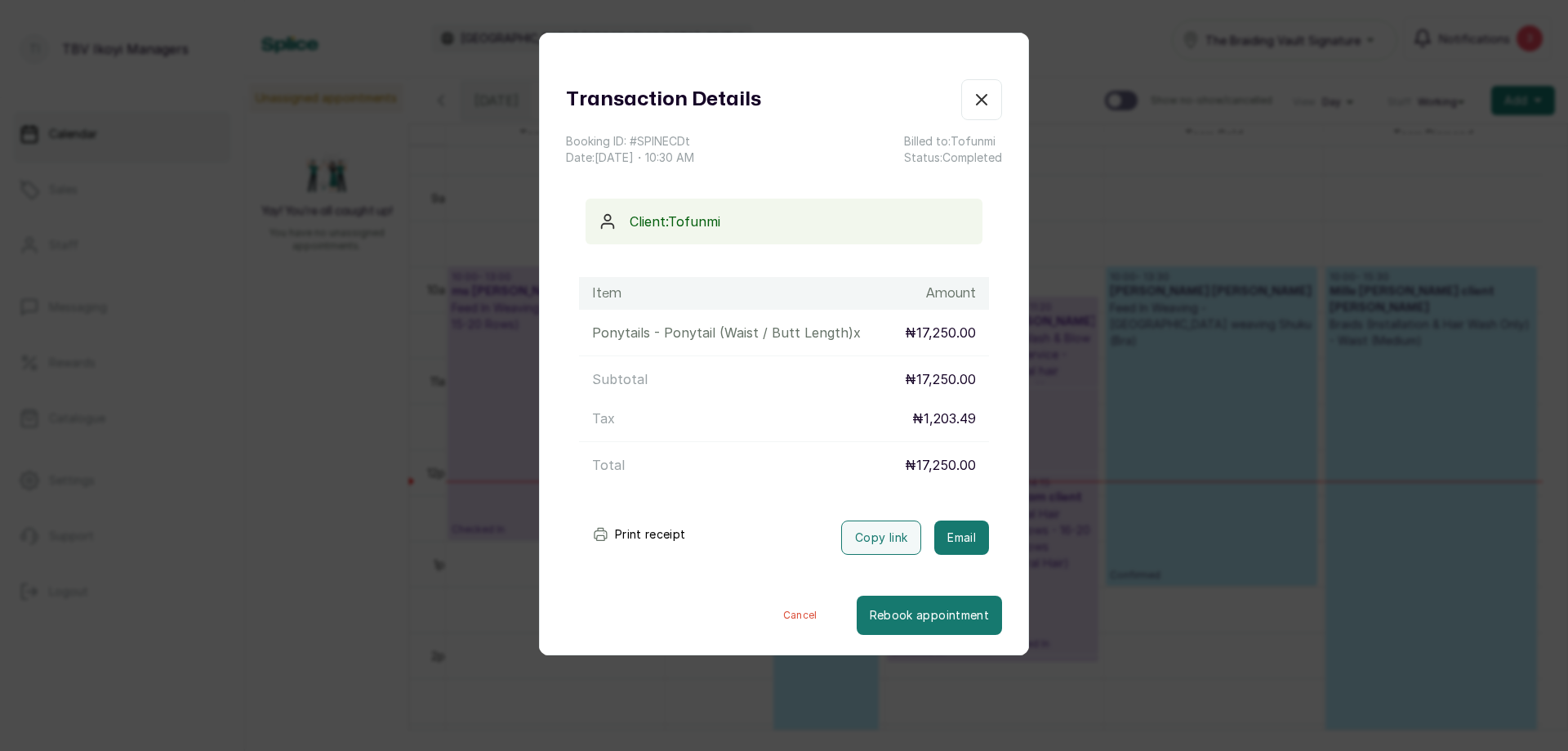
click at [972, 102] on icon "button" at bounding box center [982, 100] width 20 height 20
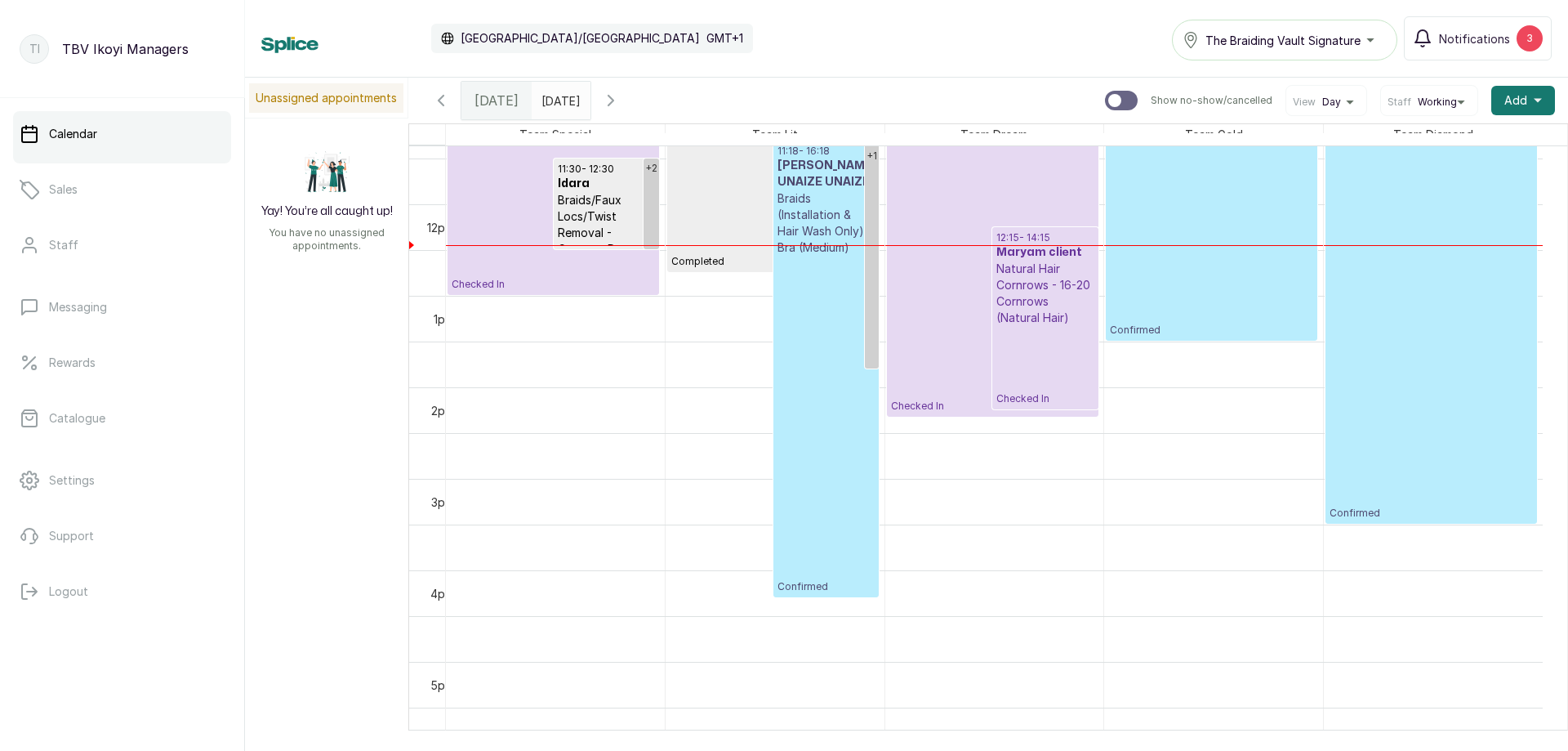
scroll to position [877, 0]
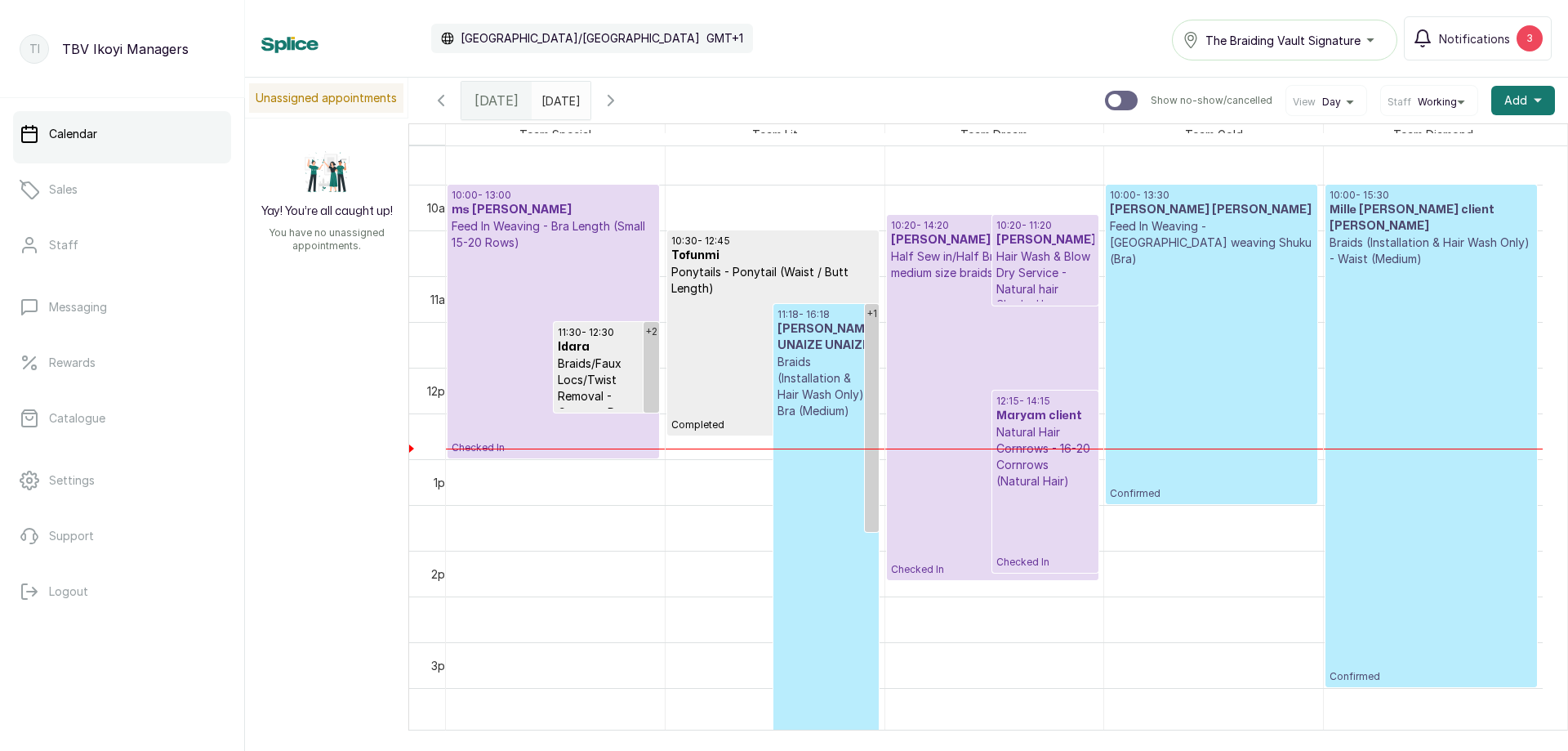
click at [1068, 454] on p "Natural Hair Cornrows - 16-20 Cornrows (Natural Hair)" at bounding box center [1044, 456] width 97 height 65
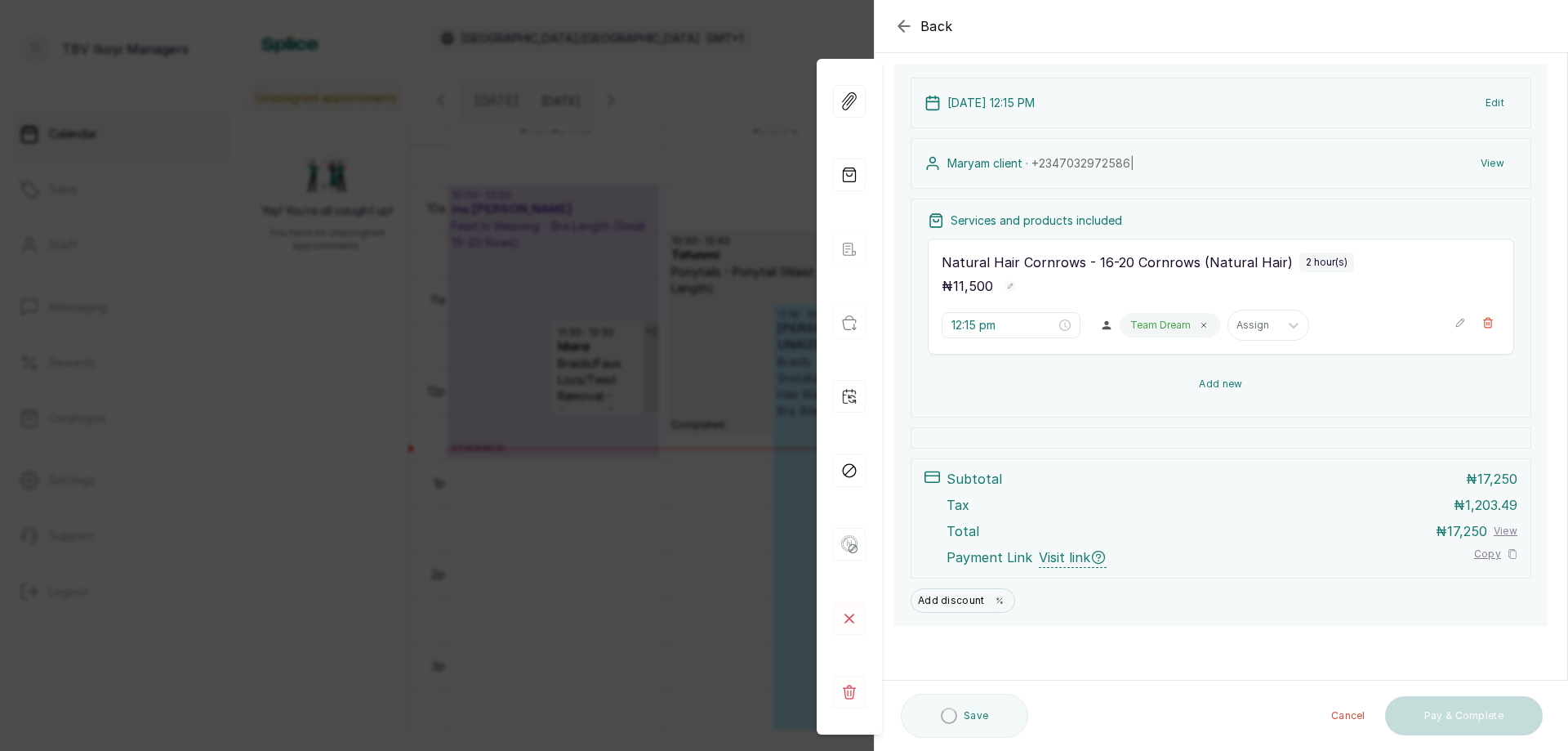
scroll to position [18, 0]
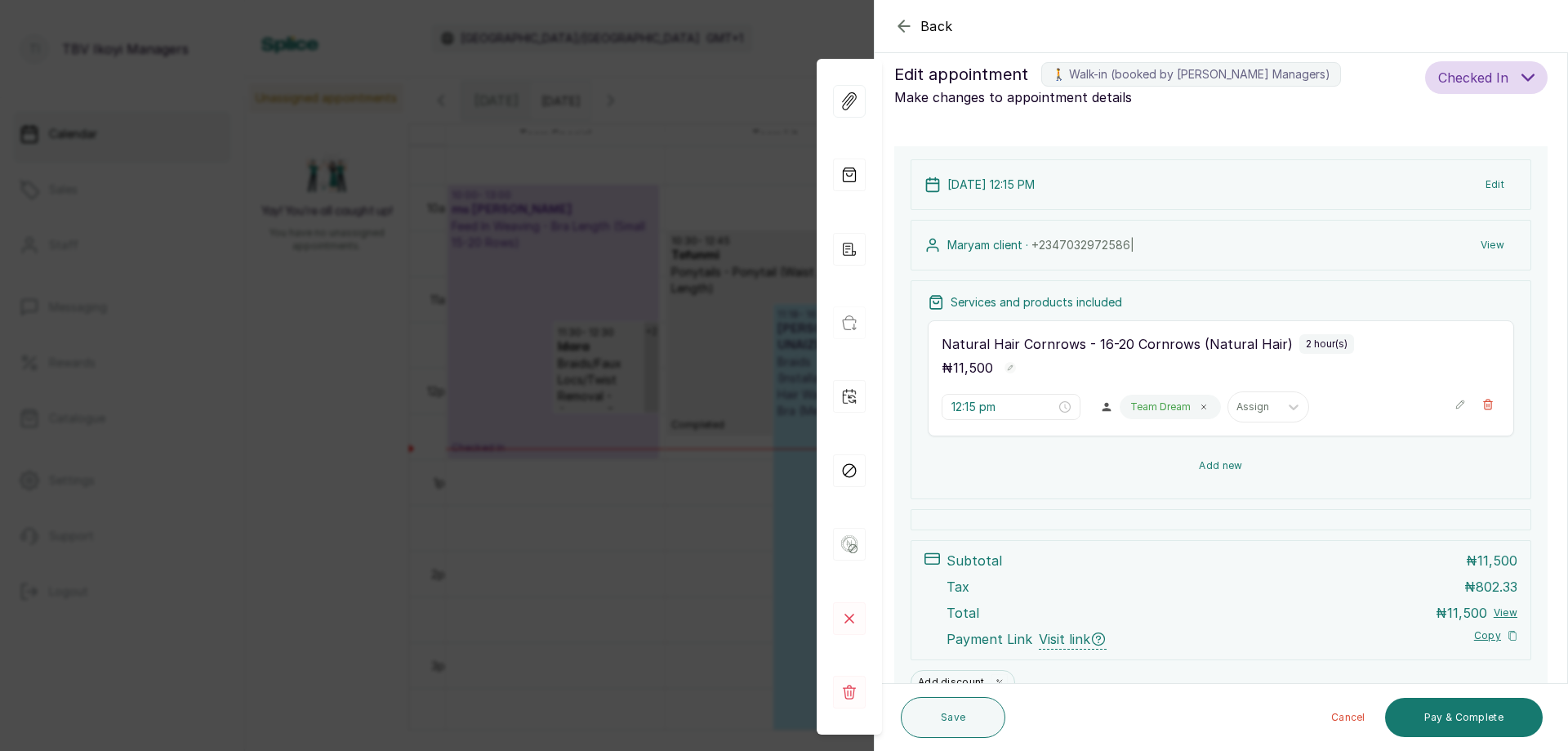
click at [1220, 468] on button "Add new" at bounding box center [1221, 465] width 587 height 39
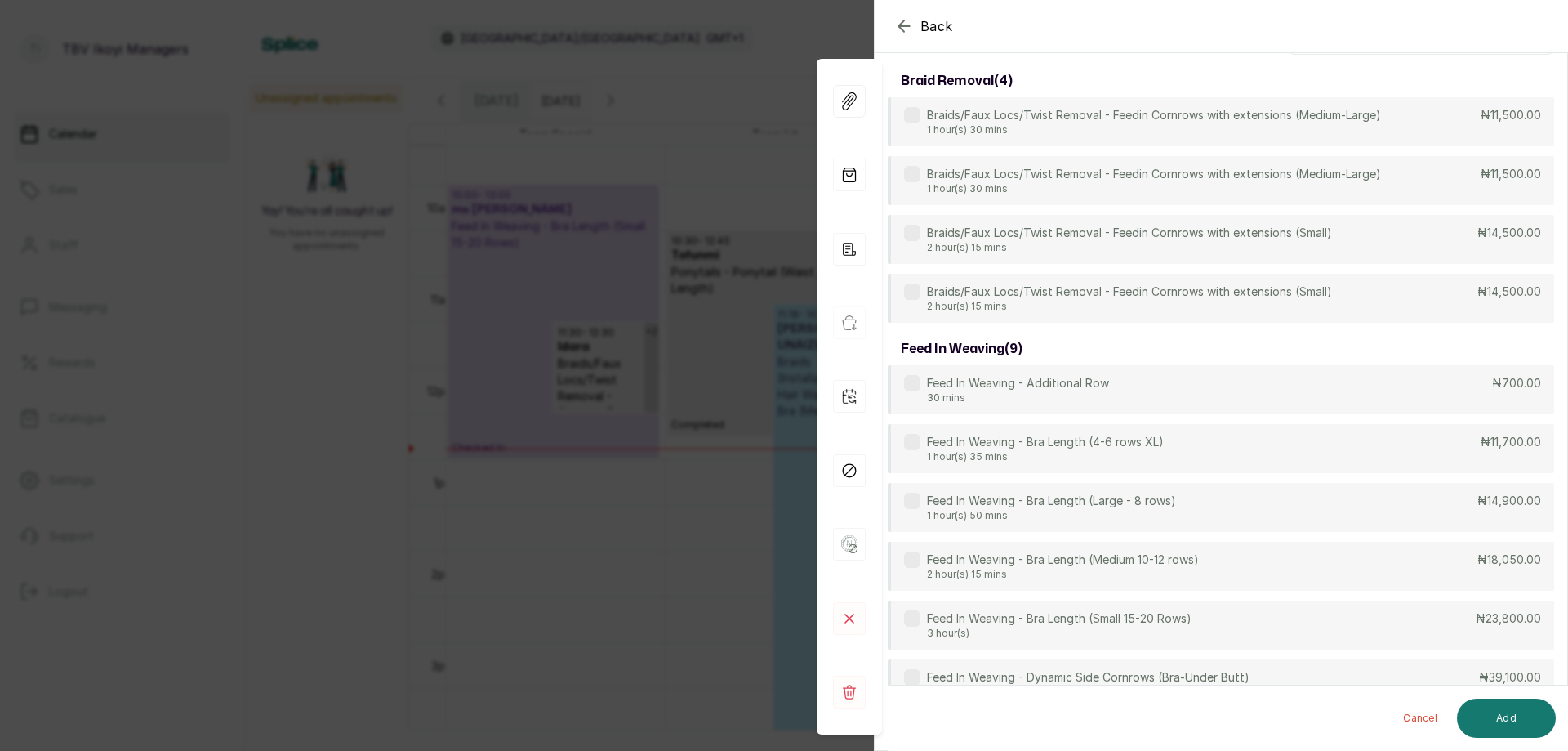
scroll to position [0, 0]
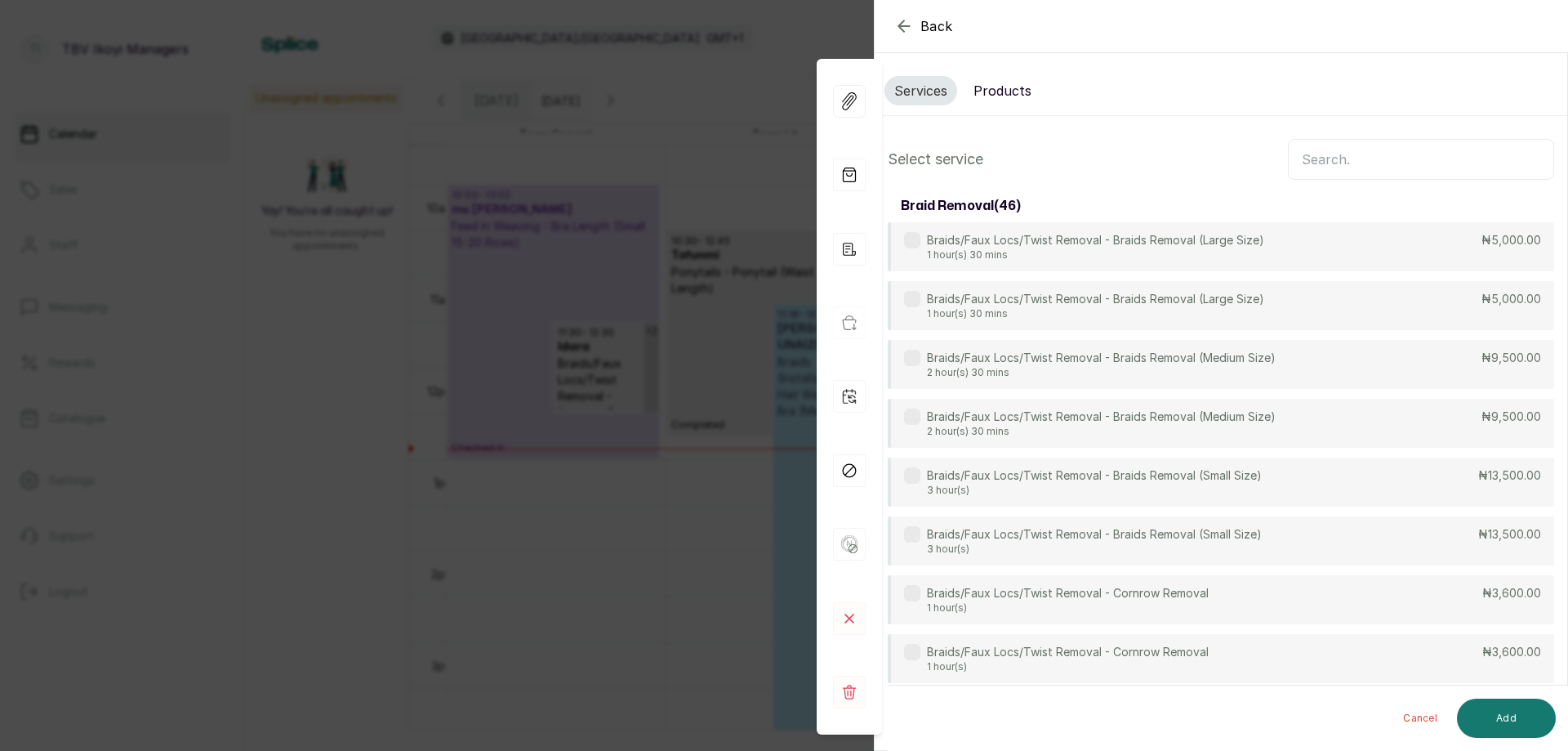
click at [1388, 168] on input "text" at bounding box center [1421, 159] width 266 height 41
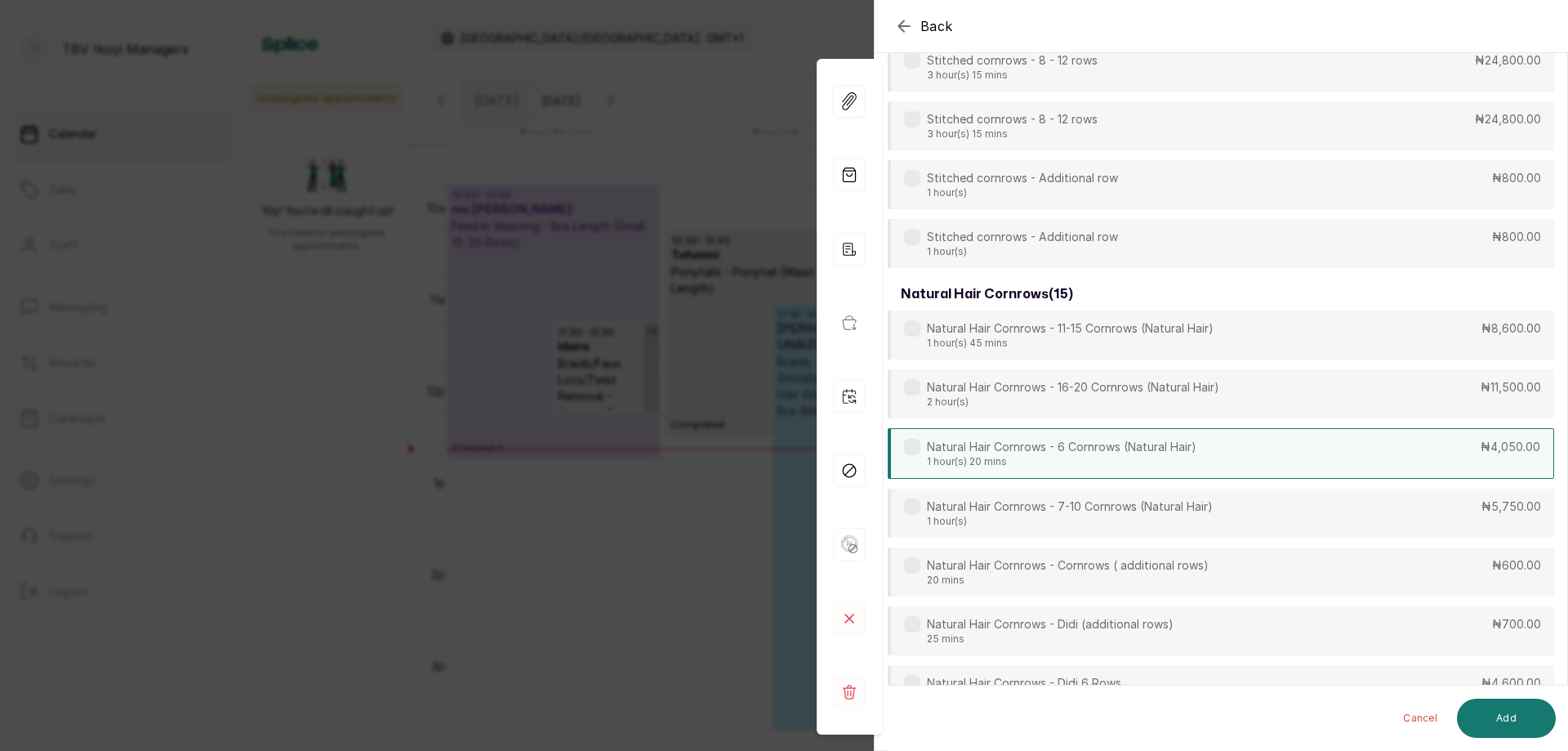
scroll to position [3512, 0]
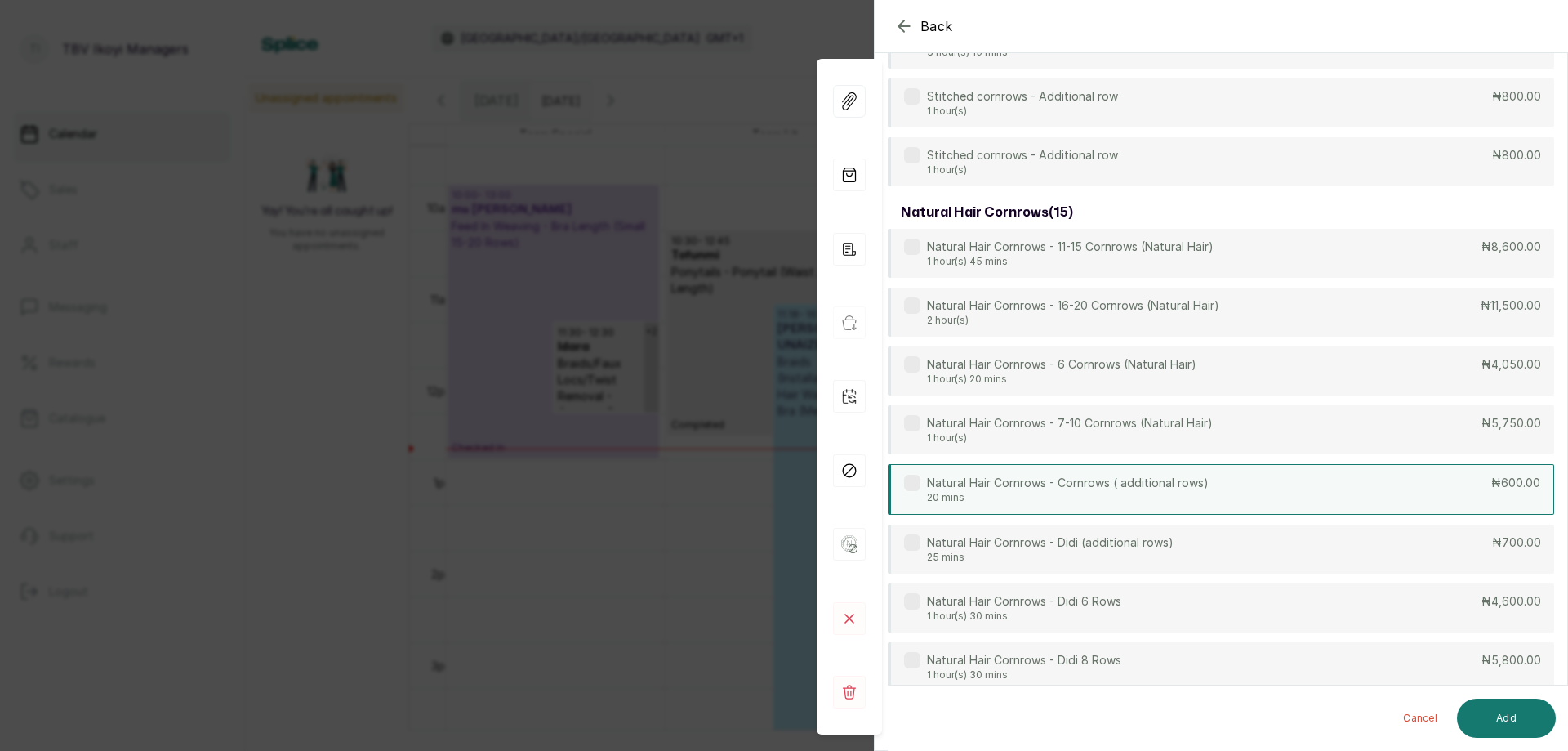
type input "corn"
click at [1148, 498] on p "20 mins" at bounding box center [1068, 497] width 282 height 13
click at [1499, 723] on button "Add" at bounding box center [1506, 718] width 99 height 39
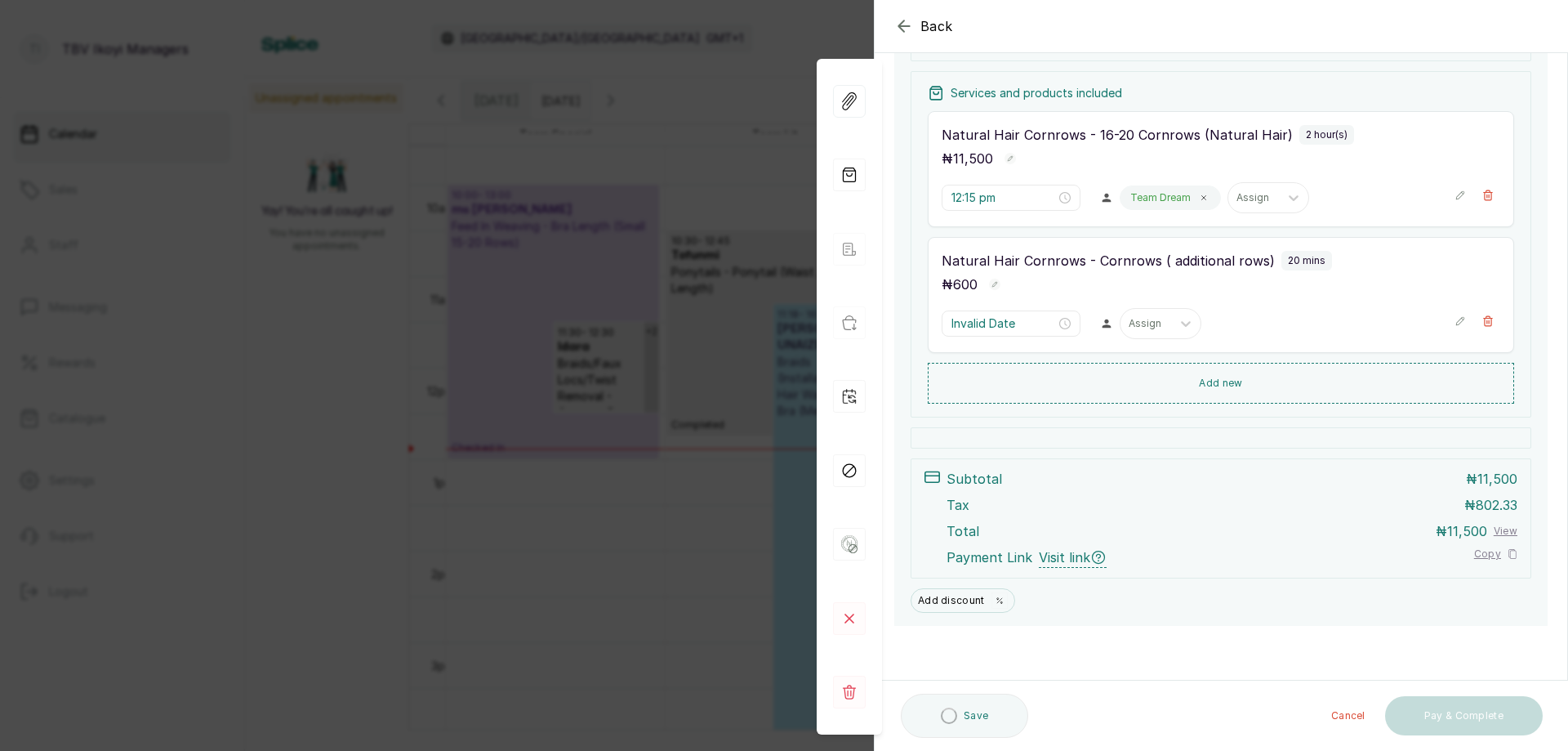
scroll to position [227, 0]
type input "2:15 pm"
click at [1211, 383] on button "Add new" at bounding box center [1221, 384] width 587 height 39
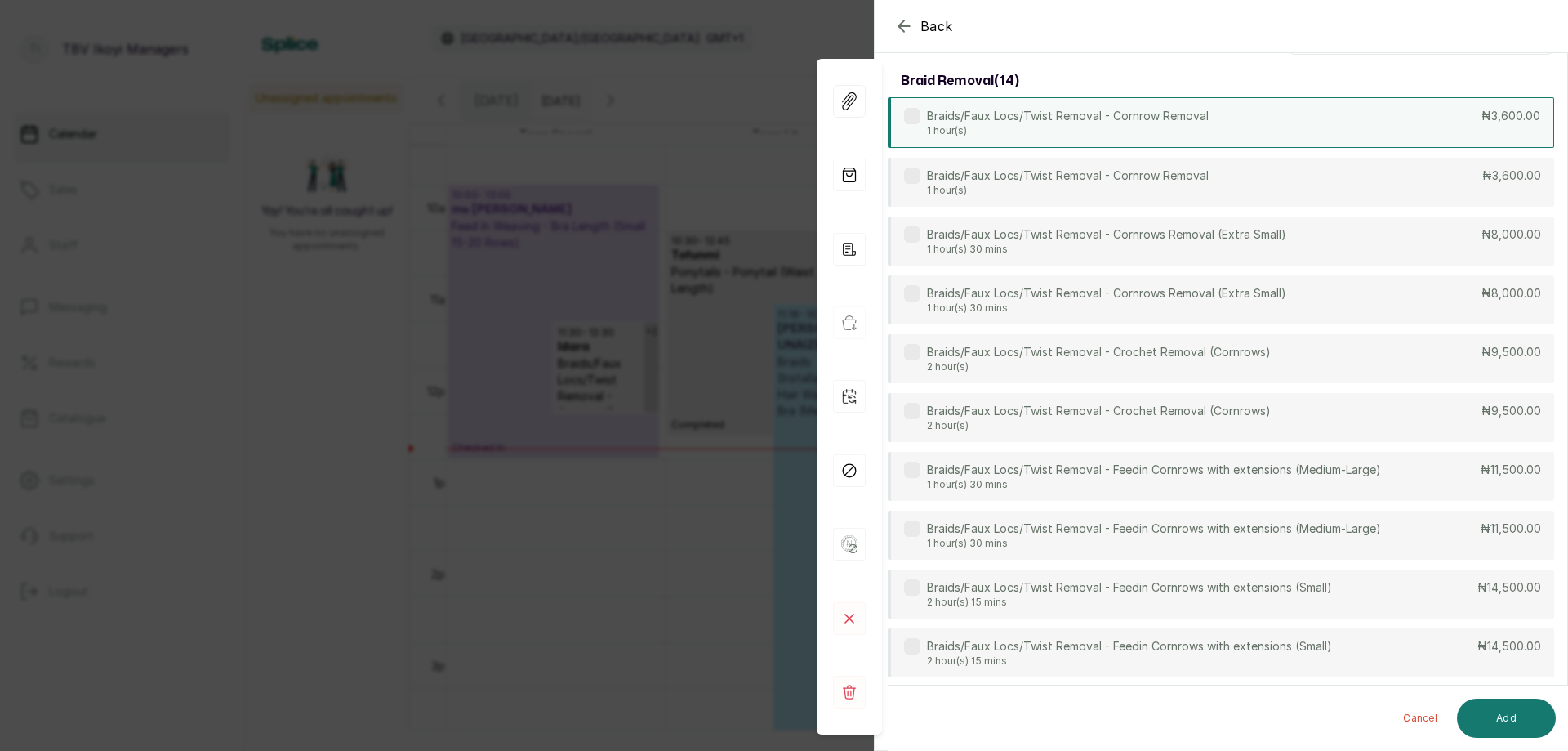
scroll to position [0, 0]
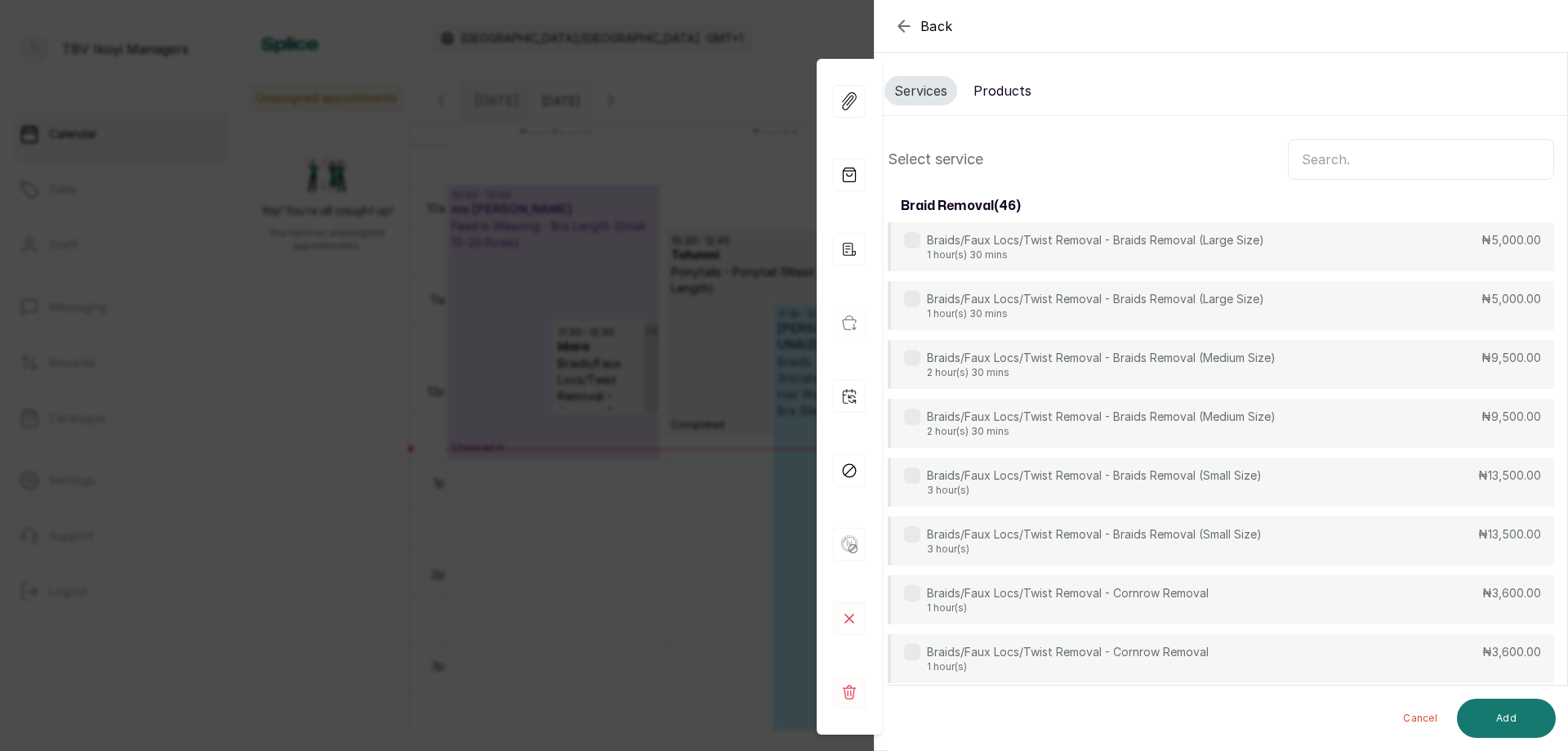
click at [1342, 161] on input "text" at bounding box center [1421, 159] width 266 height 41
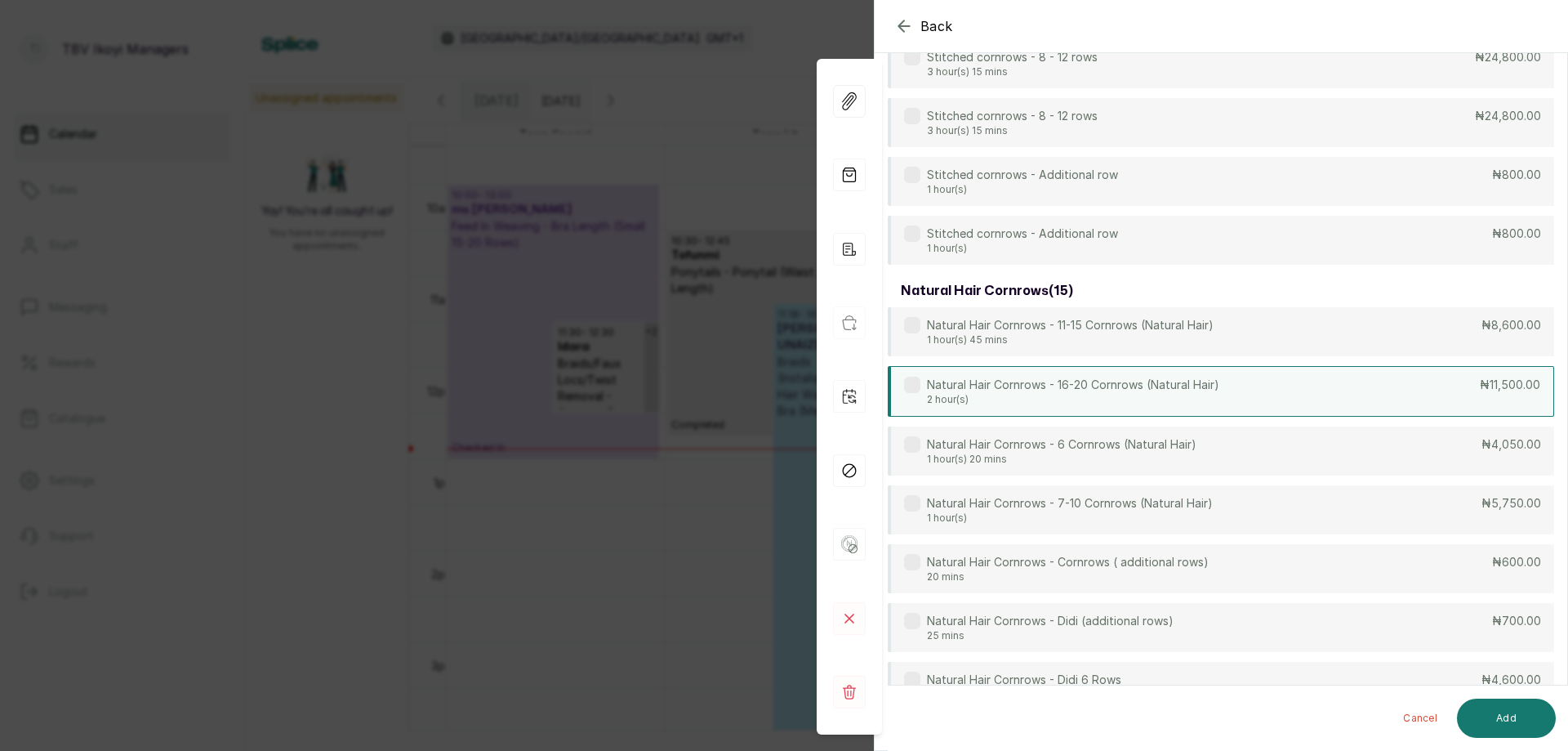
scroll to position [3515, 0]
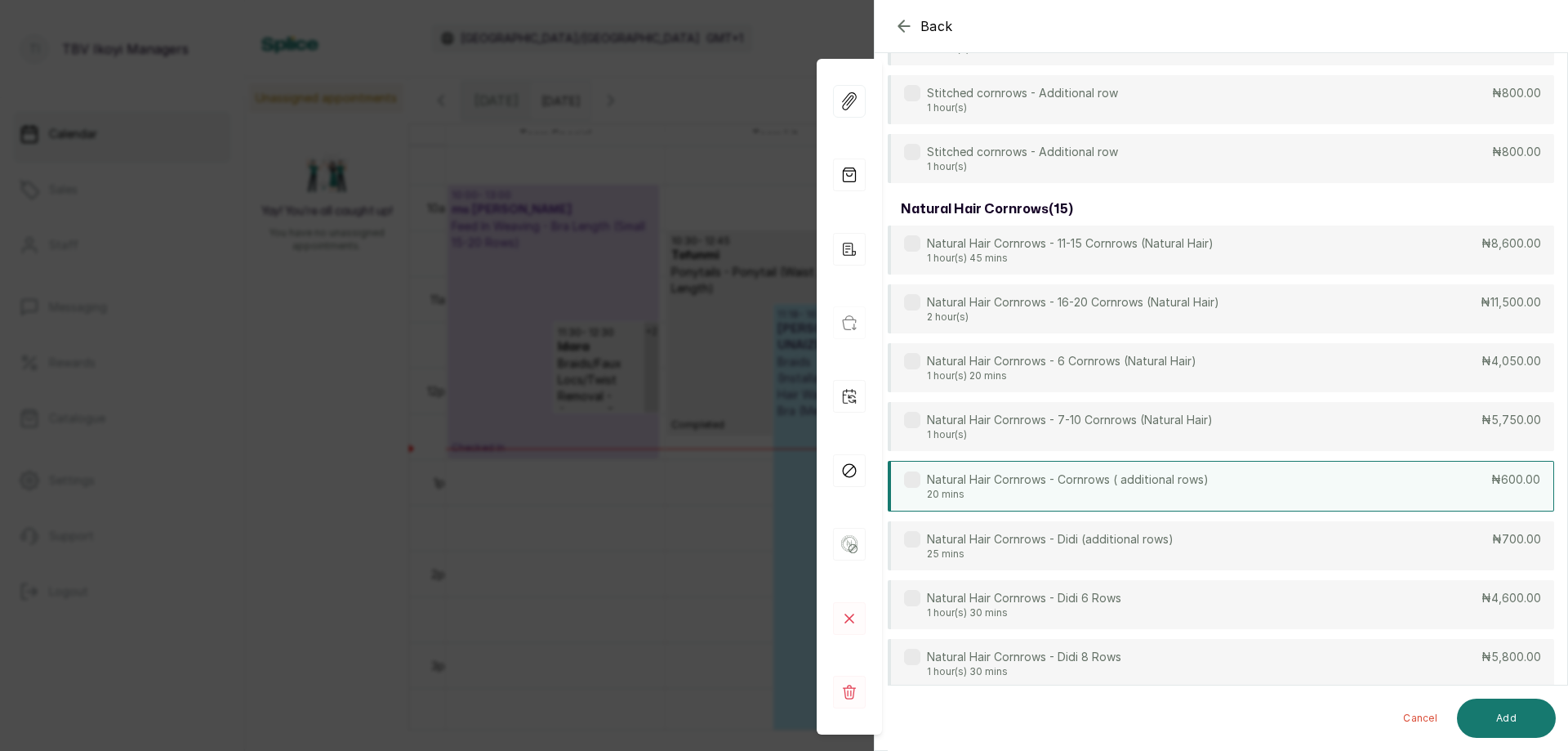
type input "corn"
click at [1206, 490] on div "Natural Hair Cornrows - Cornrows ( additional rows) 20 mins ₦600.00" at bounding box center [1221, 486] width 667 height 51
click at [1514, 709] on button "Add" at bounding box center [1506, 718] width 99 height 39
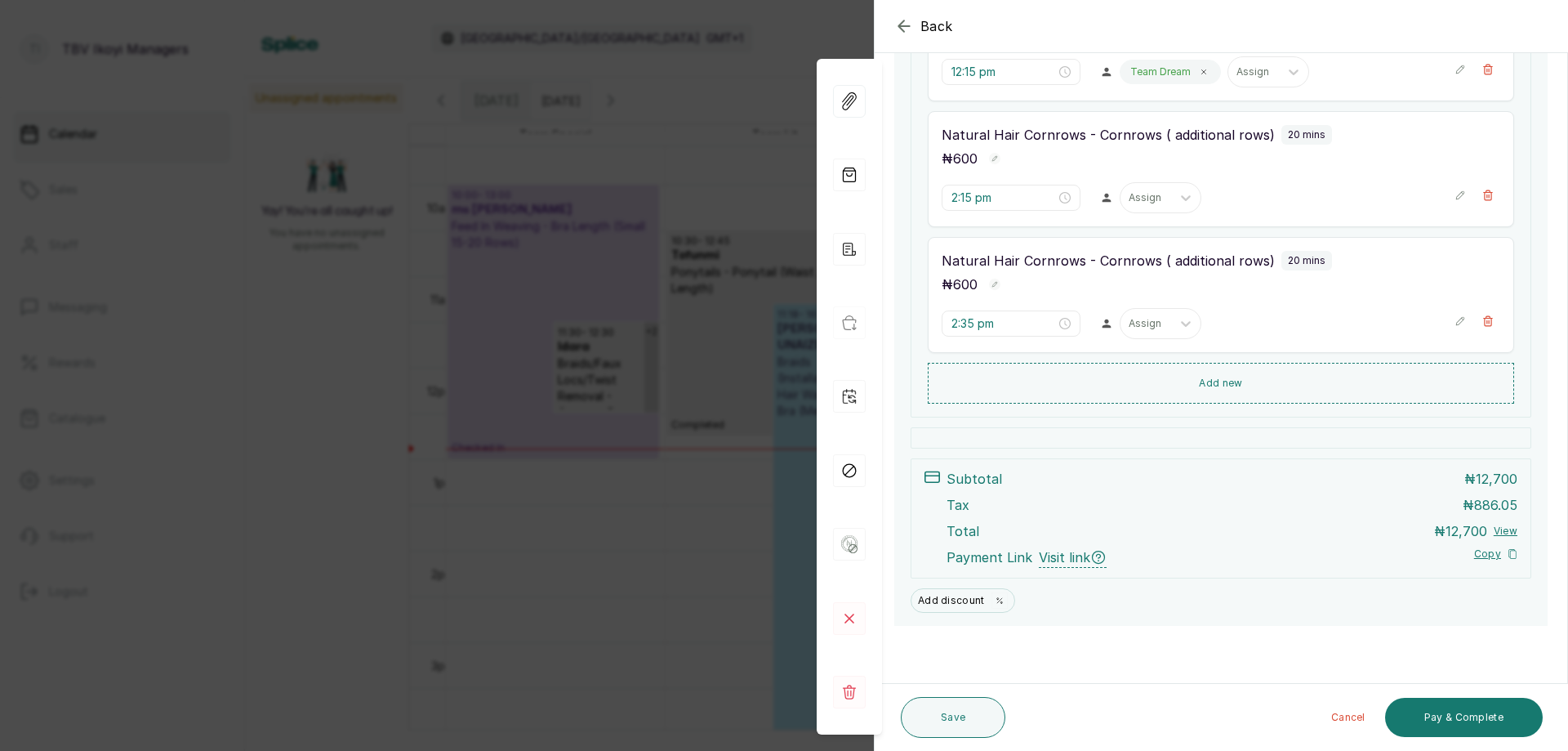
scroll to position [108, 0]
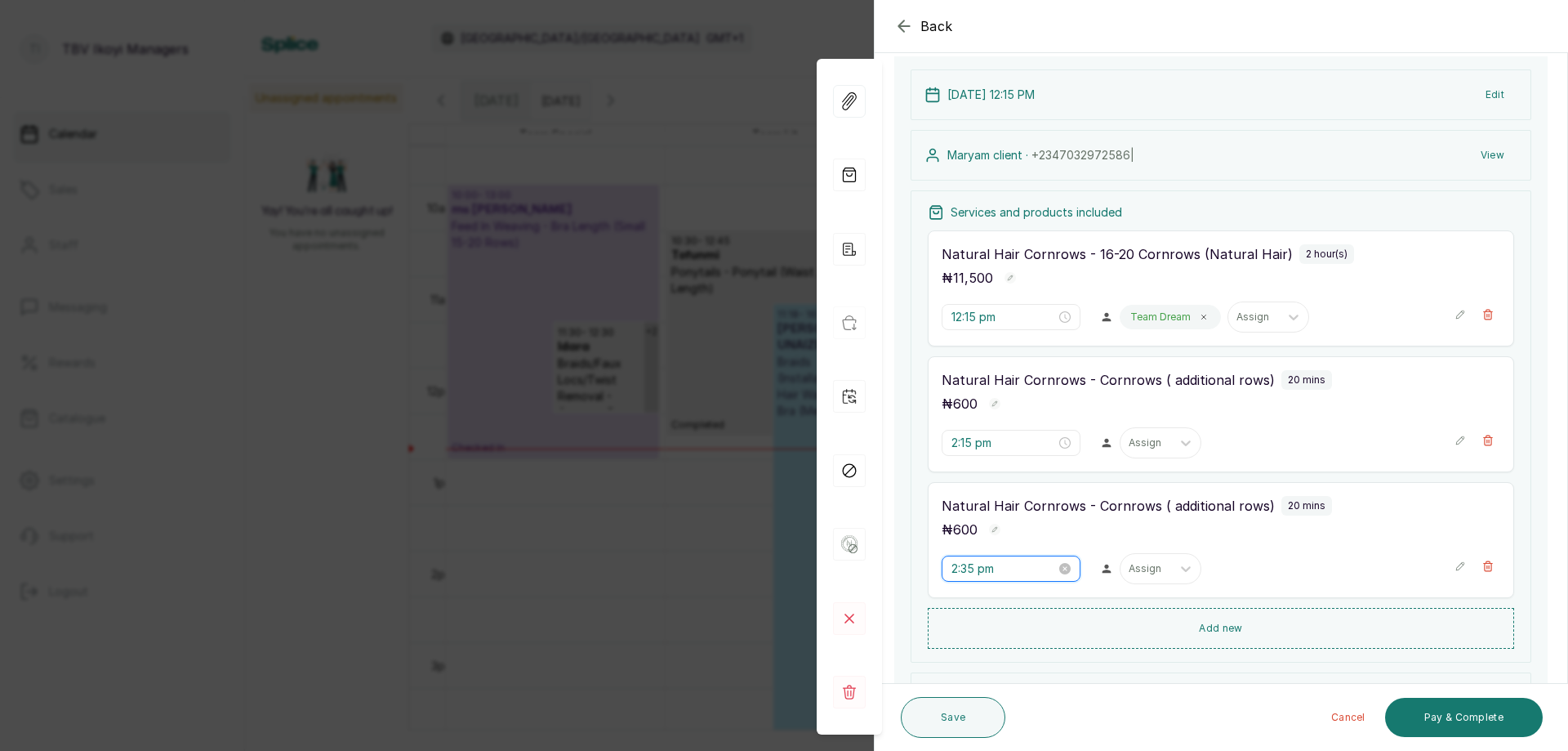
click at [982, 565] on input "2:35 pm" at bounding box center [1003, 569] width 105 height 18
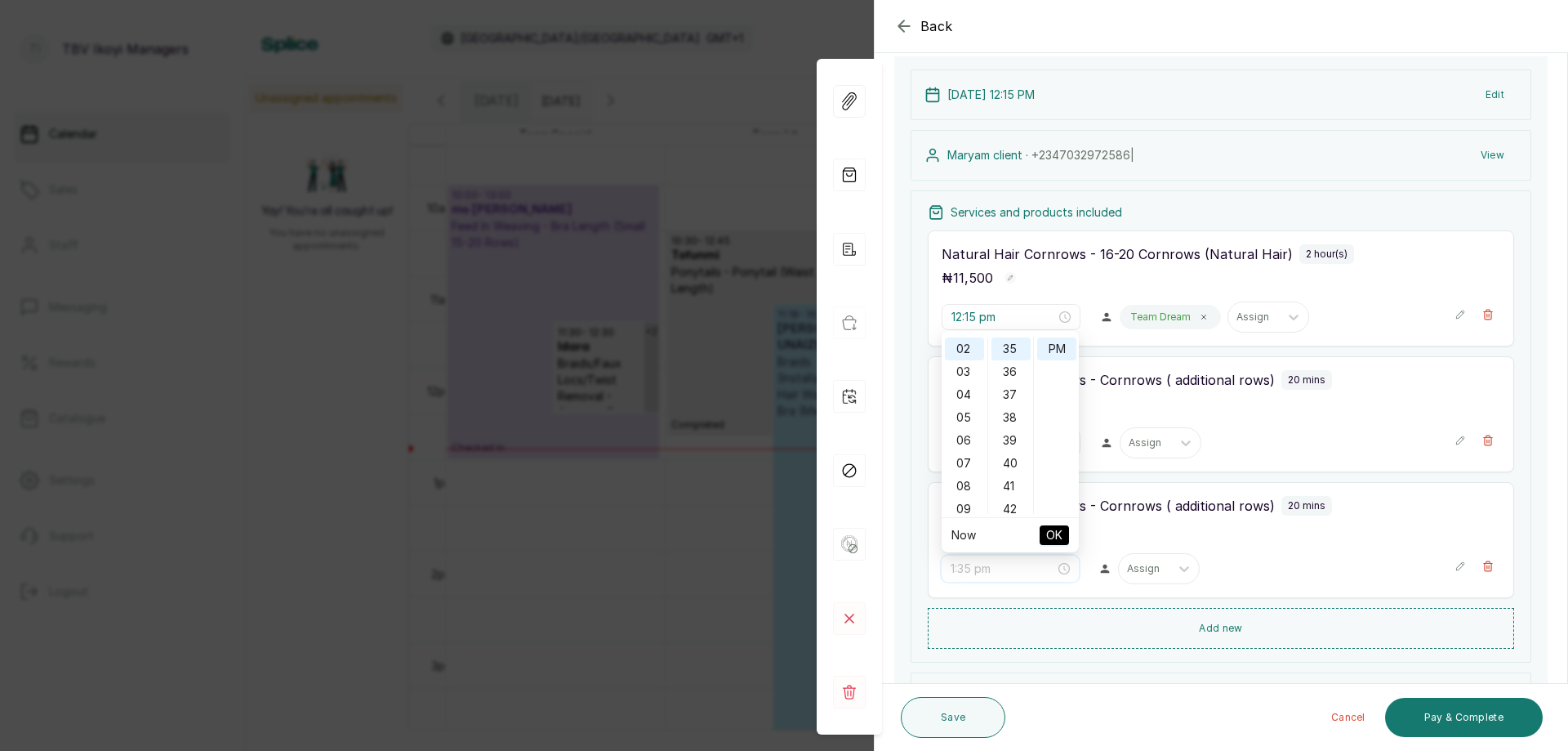
scroll to position [0, 0]
click at [973, 350] on div "12" at bounding box center [964, 349] width 39 height 23
click at [1005, 454] on div "15" at bounding box center [1010, 463] width 39 height 23
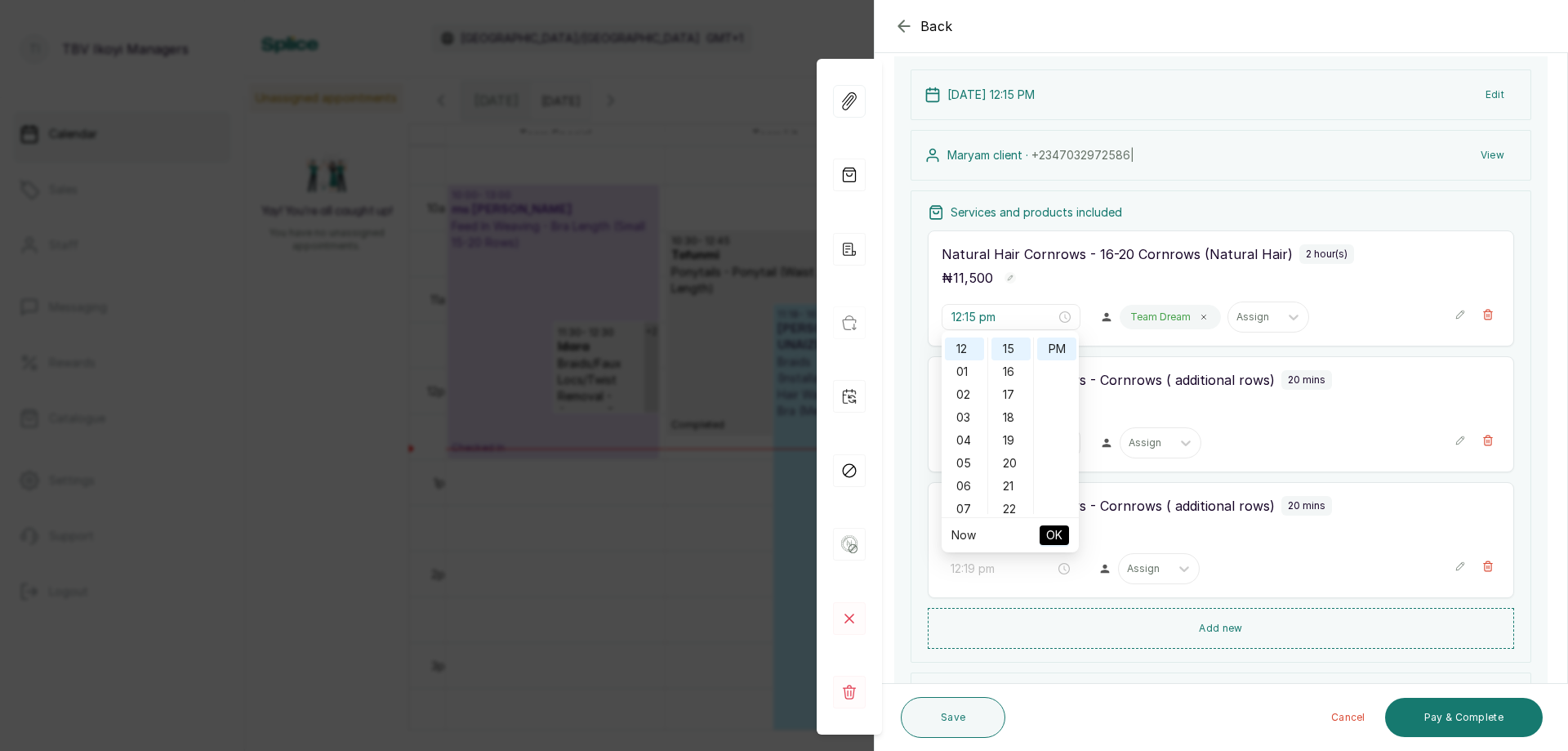
type input "12:15 pm"
click at [1055, 532] on span "OK" at bounding box center [1054, 535] width 16 height 31
type input "12:15 pm"
click at [1006, 567] on input "2:15 pm" at bounding box center [1003, 569] width 105 height 18
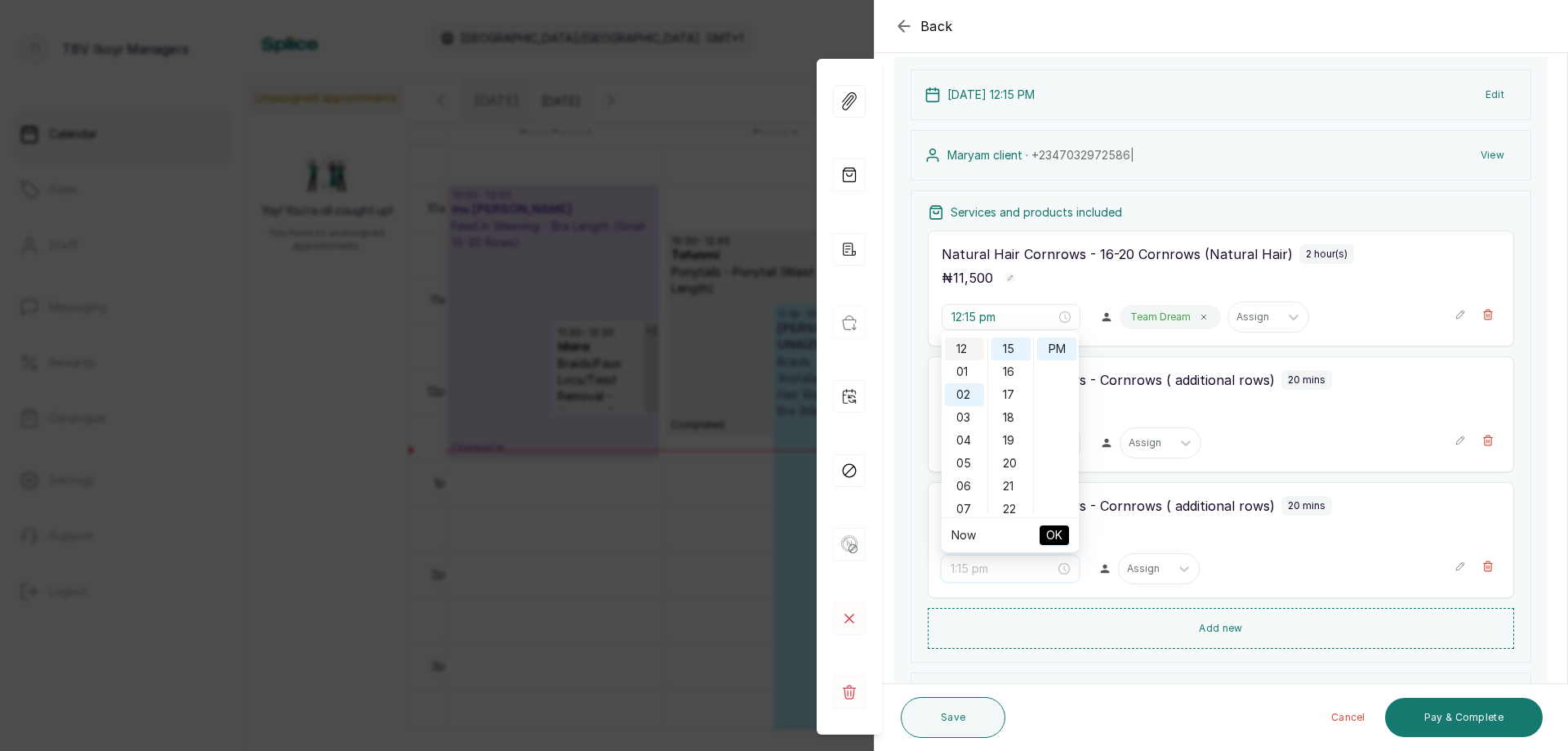
type input "12:15 pm"
click at [961, 350] on div "12" at bounding box center [964, 349] width 39 height 23
click at [1059, 539] on span "OK" at bounding box center [1054, 535] width 16 height 31
click at [1153, 419] on div "Natural Hair Cornrows - Cornrows ( additional rows) 20 mins ₦ 600 12:15 pm Assi…" at bounding box center [1221, 414] width 587 height 116
click at [1139, 447] on div at bounding box center [1146, 443] width 34 height 15
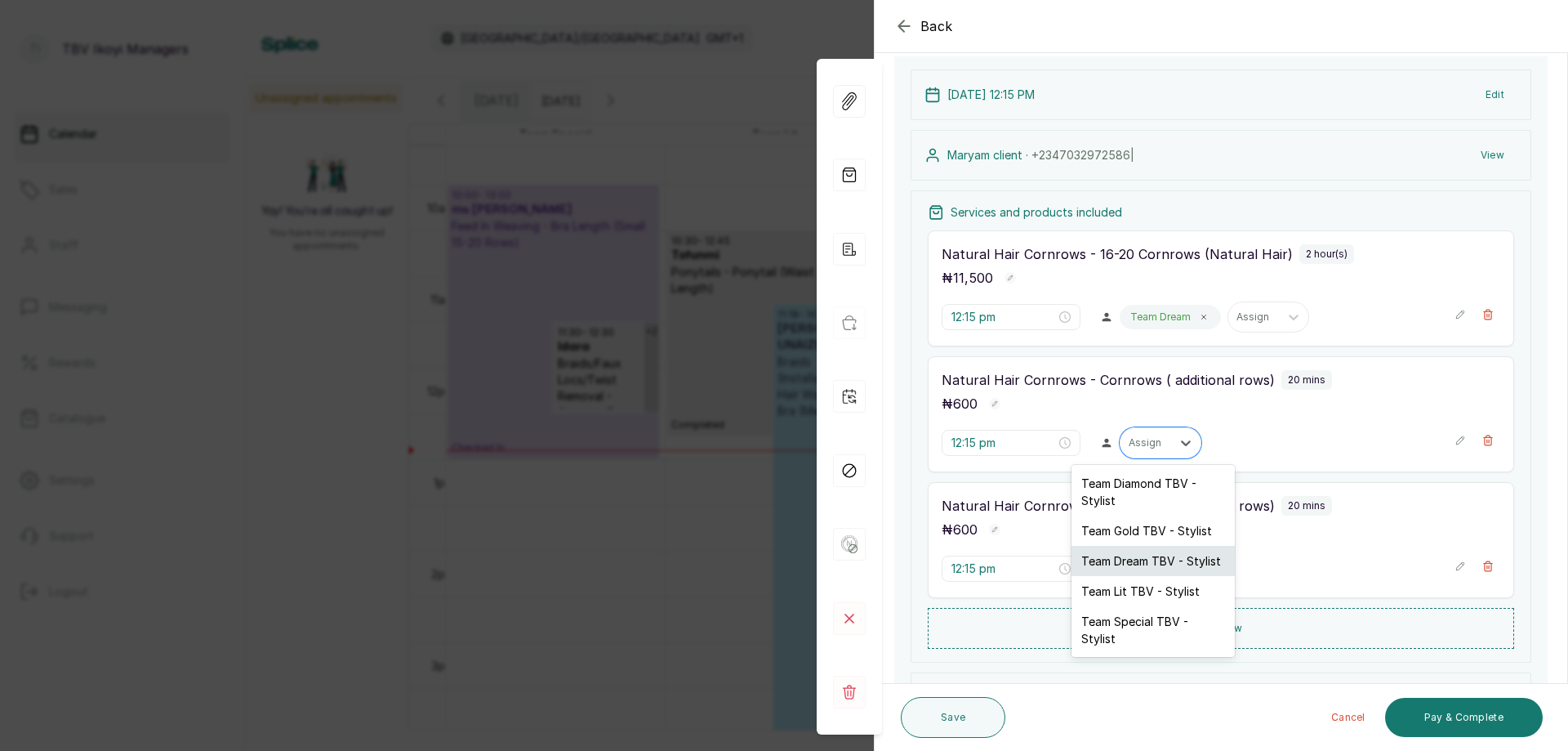
click at [1139, 561] on div "Team Dream TBV - Stylist" at bounding box center [1152, 561] width 163 height 30
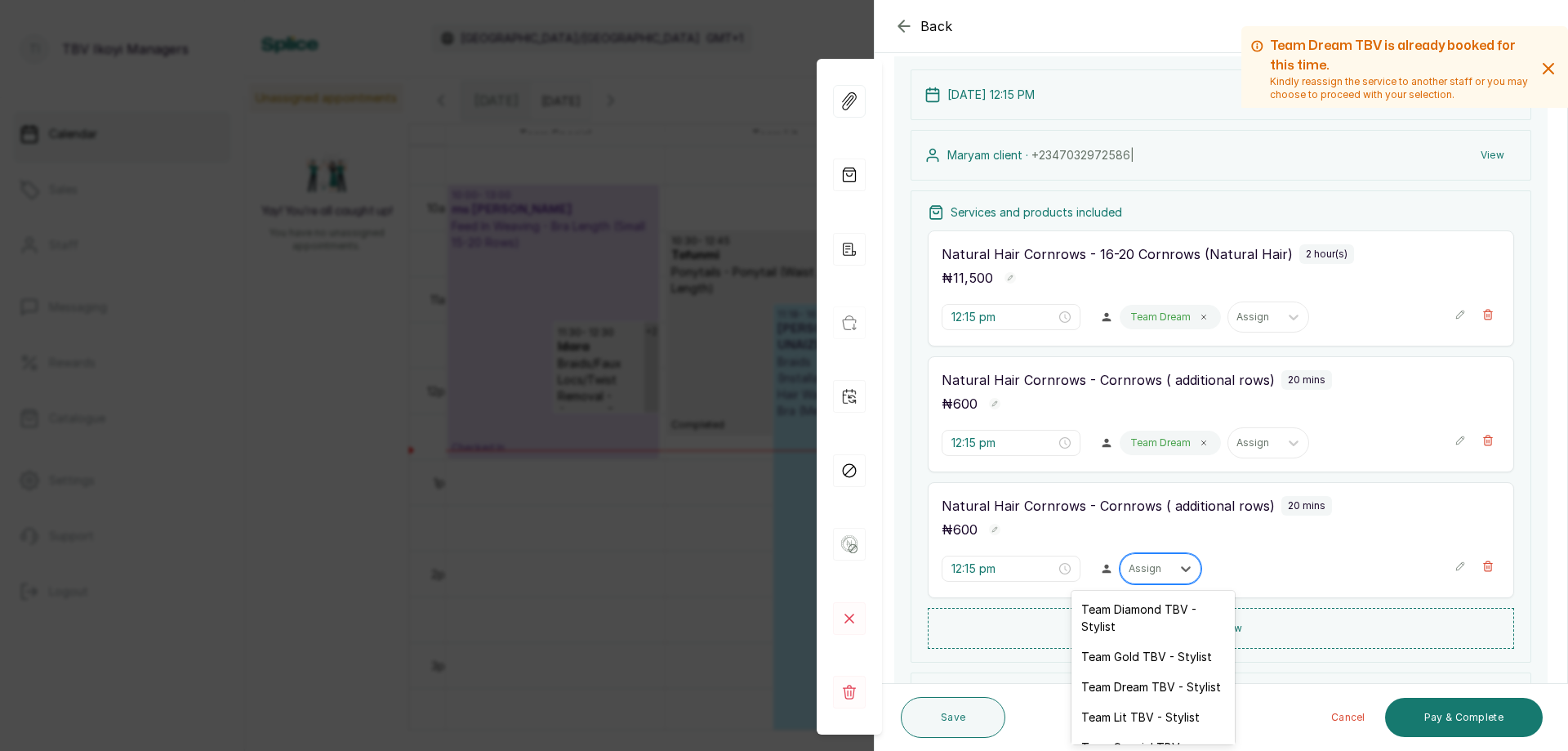
click at [1149, 569] on div at bounding box center [1146, 569] width 34 height 15
click at [1137, 700] on div "Team Dream TBV - Stylist" at bounding box center [1152, 687] width 163 height 30
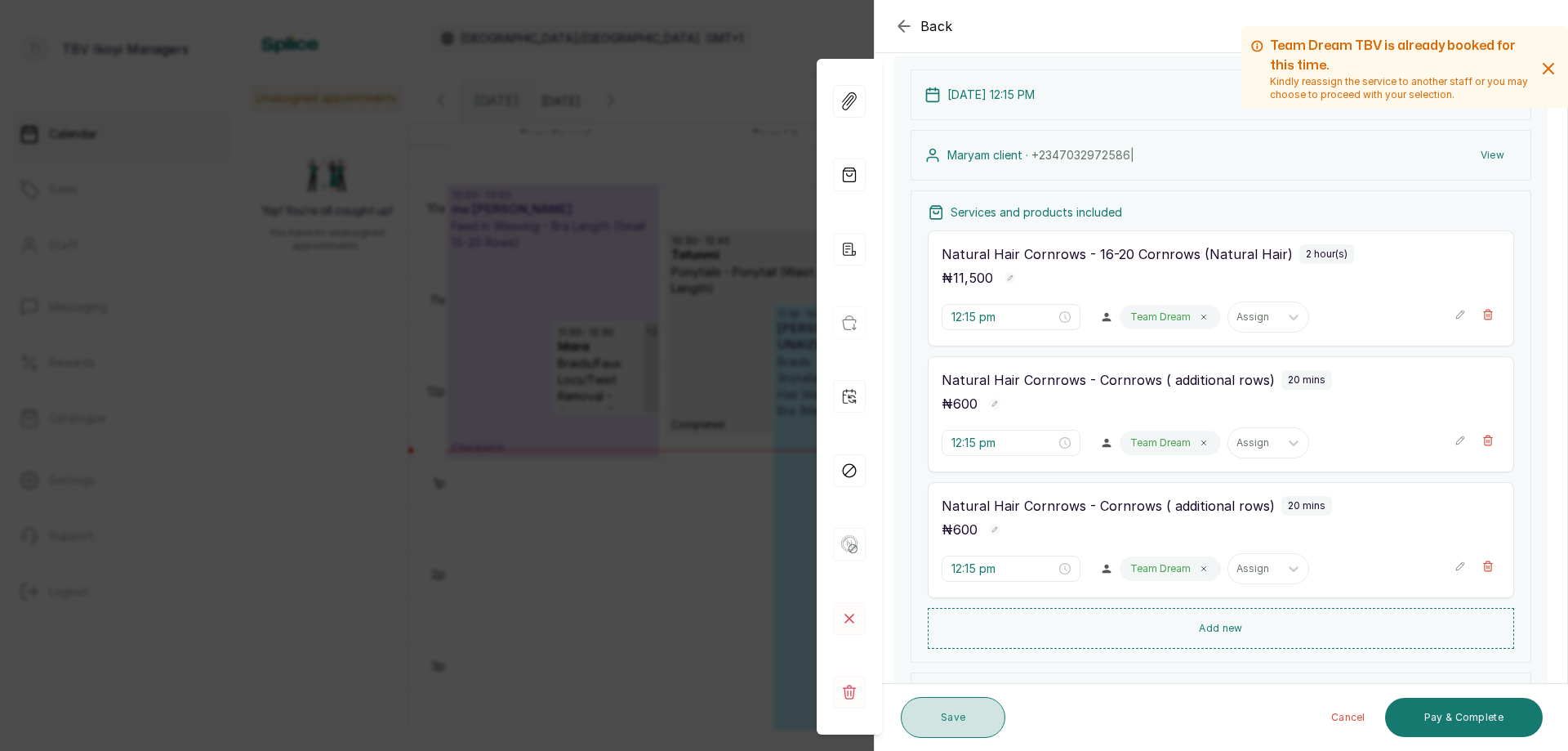
click at [954, 711] on button "Save" at bounding box center [953, 717] width 105 height 41
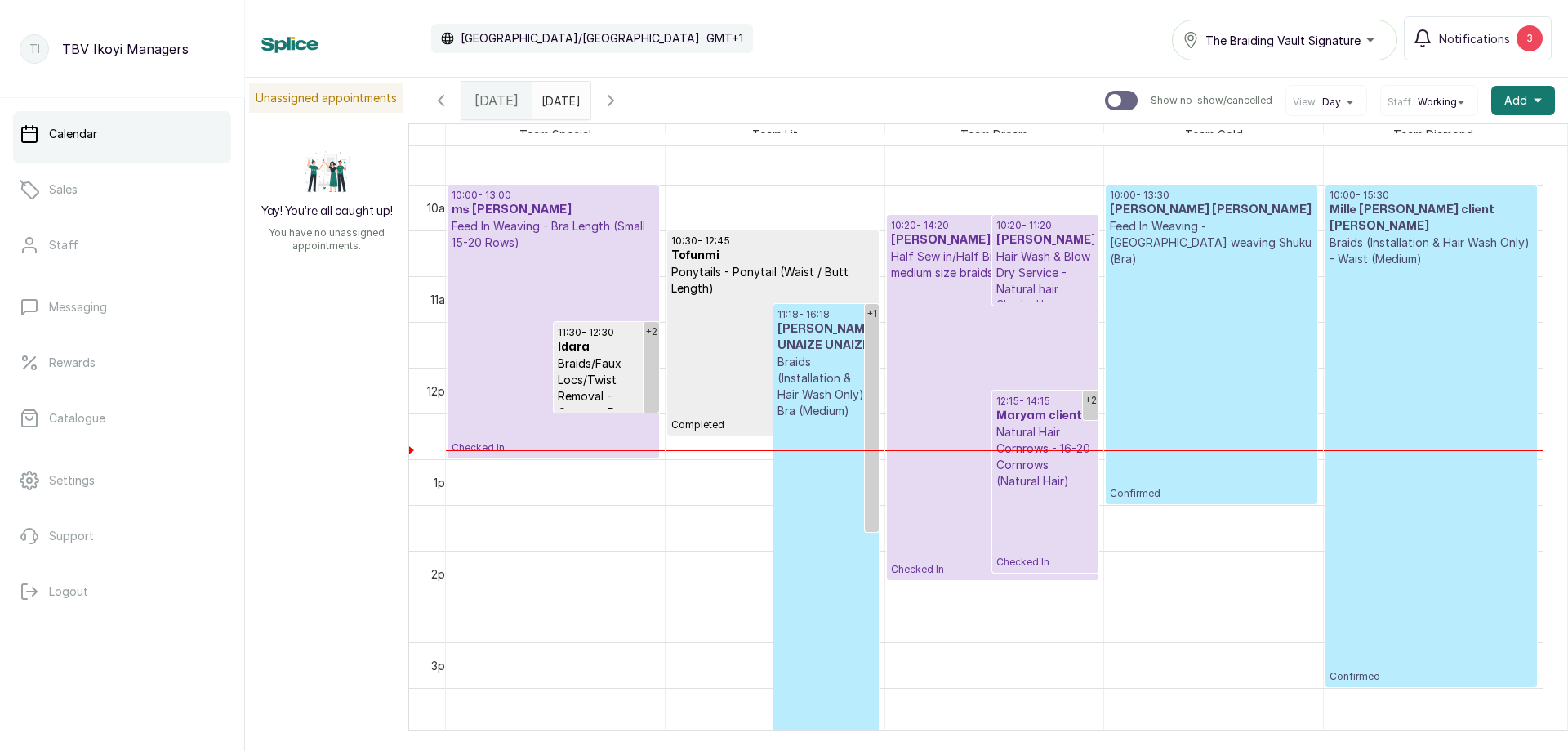
click at [1037, 447] on p "Natural Hair Cornrows - 16-20 Cornrows (Natural Hair)" at bounding box center [1044, 456] width 97 height 65
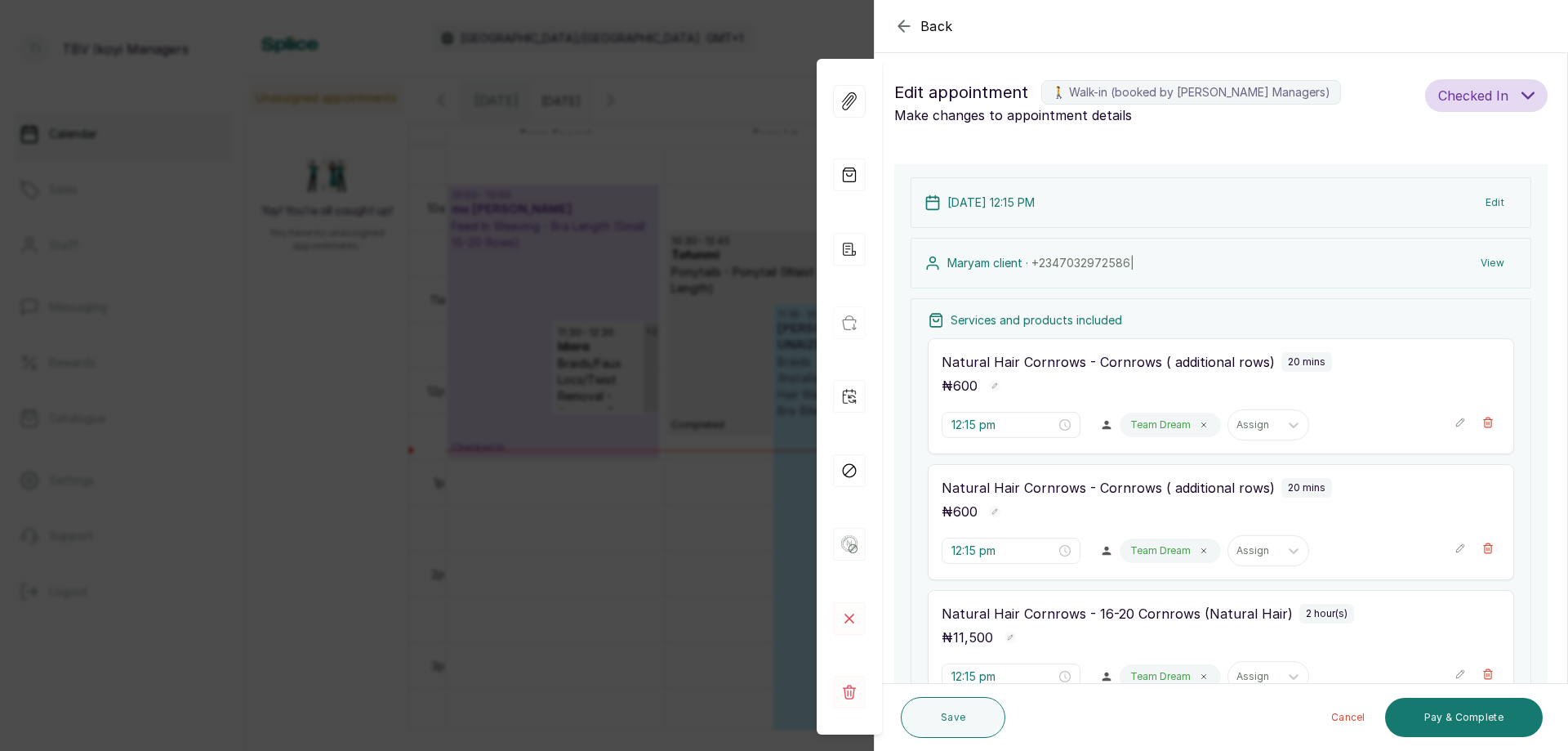
click at [906, 22] on icon "button" at bounding box center [904, 26] width 20 height 20
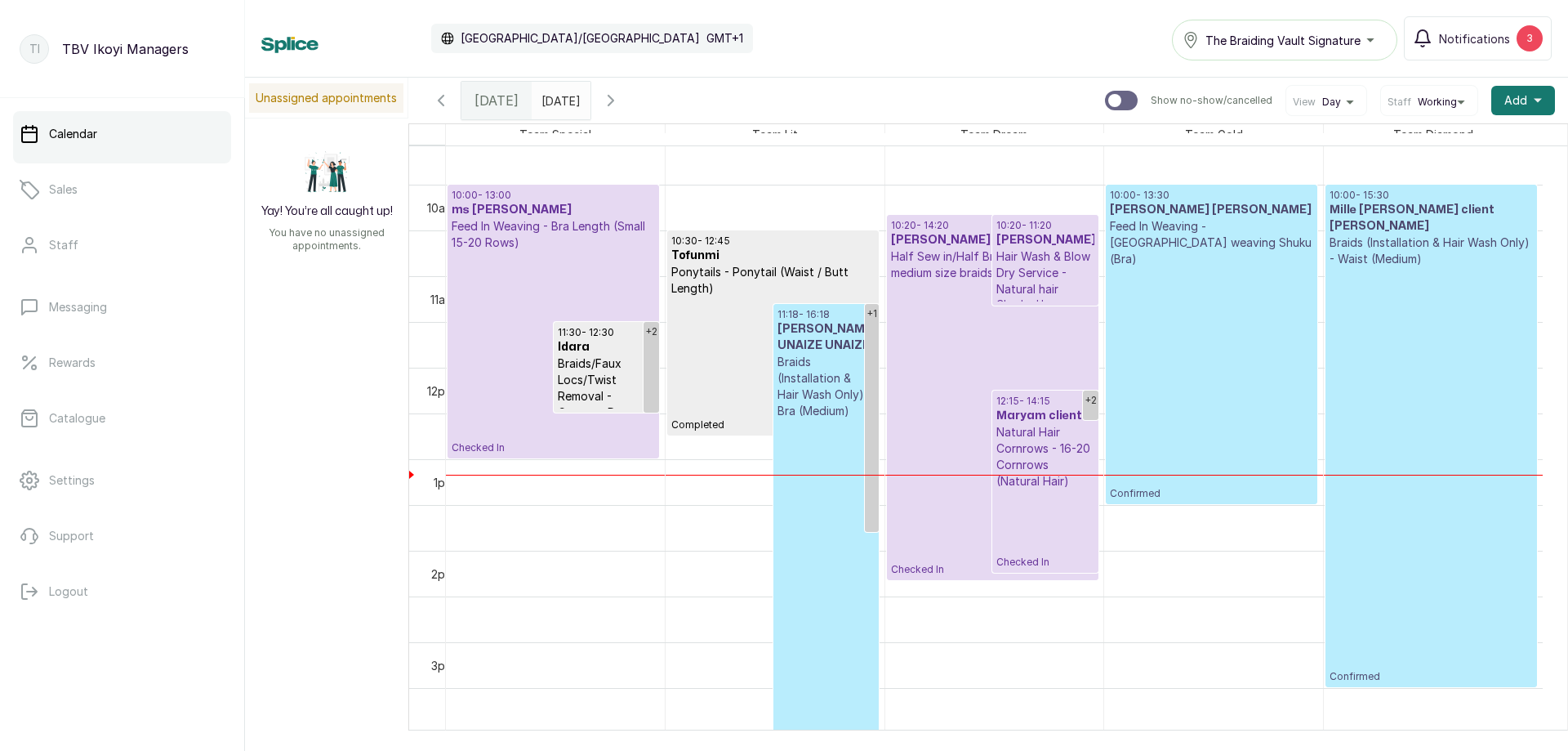
click at [547, 242] on p "Feed In Weaving - Bra Length (Small 15-20 Rows)" at bounding box center [554, 234] width 204 height 33
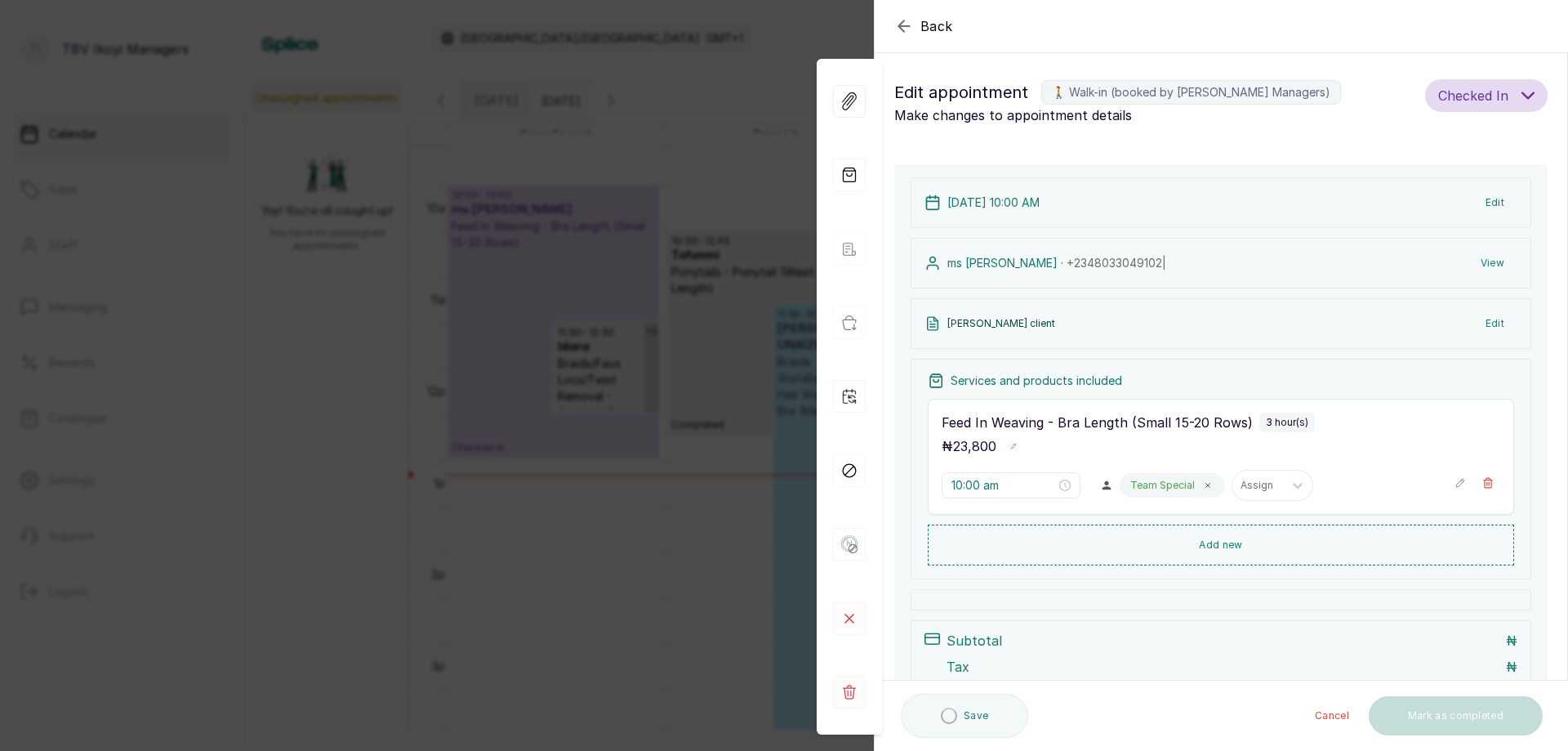
type input "10:00 am"
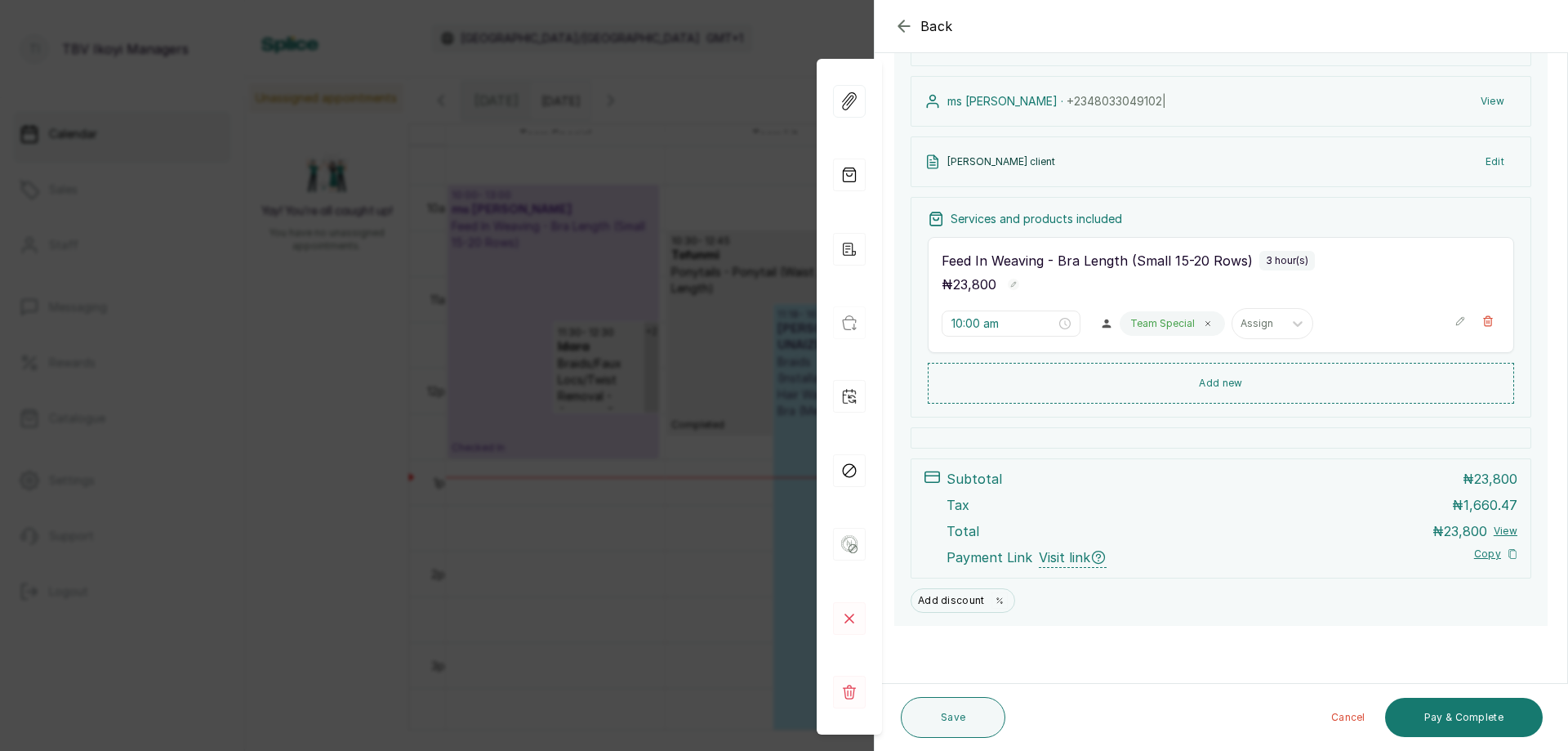
scroll to position [162, 0]
click at [1470, 710] on button "Pay & Complete" at bounding box center [1464, 717] width 158 height 39
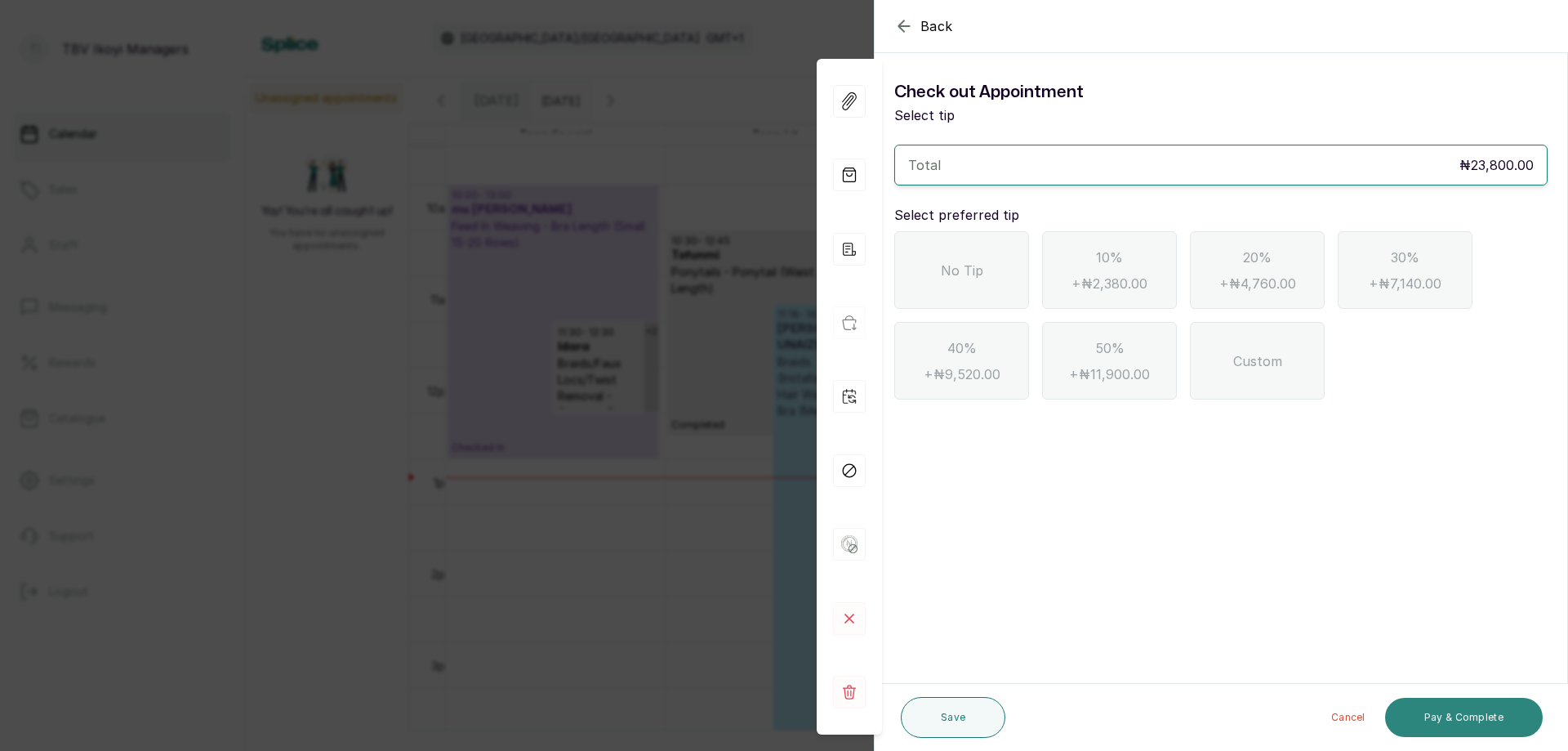
scroll to position [0, 0]
click at [971, 271] on span "No Tip" at bounding box center [962, 271] width 43 height 20
click at [1487, 719] on button "Pay & Complete" at bounding box center [1464, 717] width 158 height 39
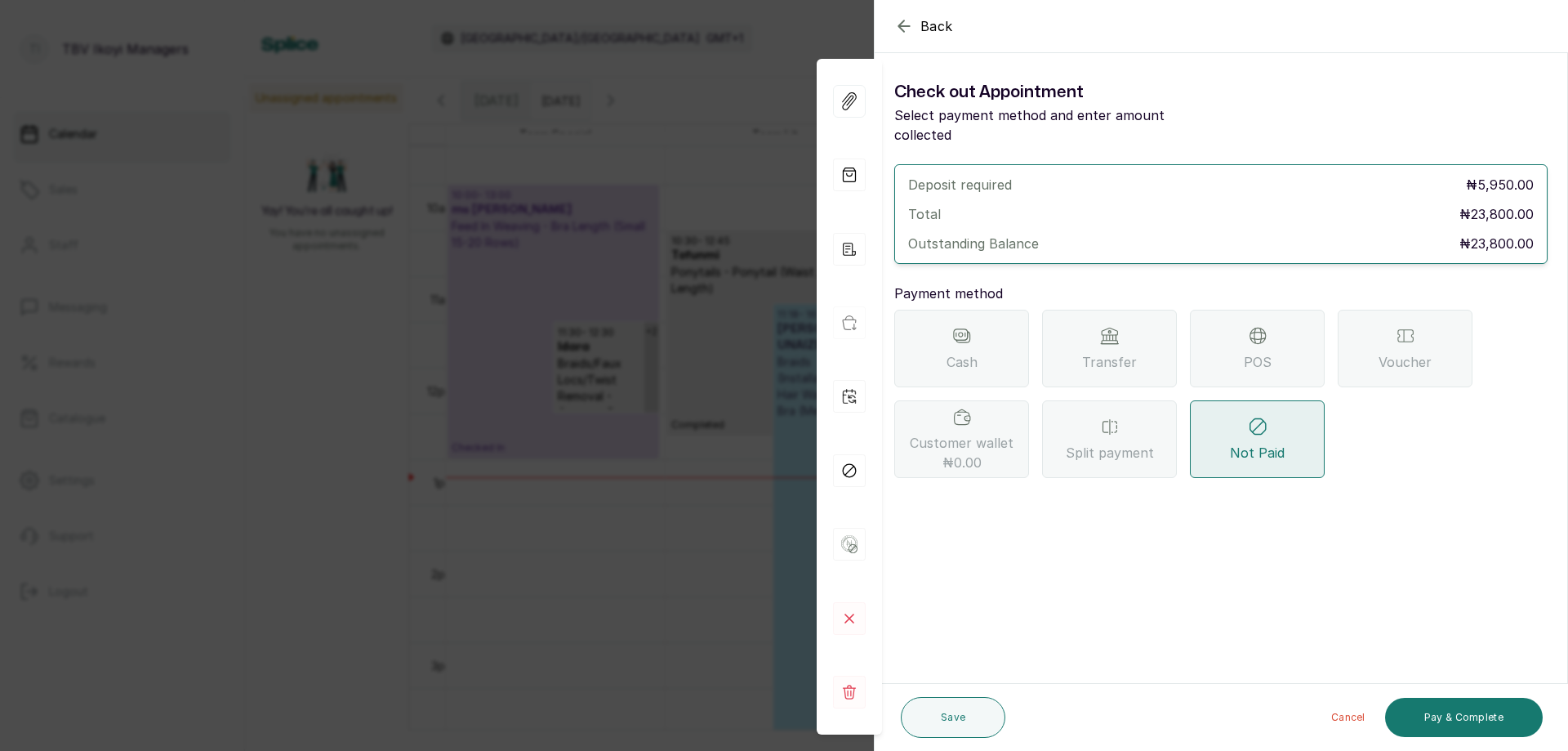
click at [1121, 319] on div "Transfer" at bounding box center [1109, 349] width 135 height 78
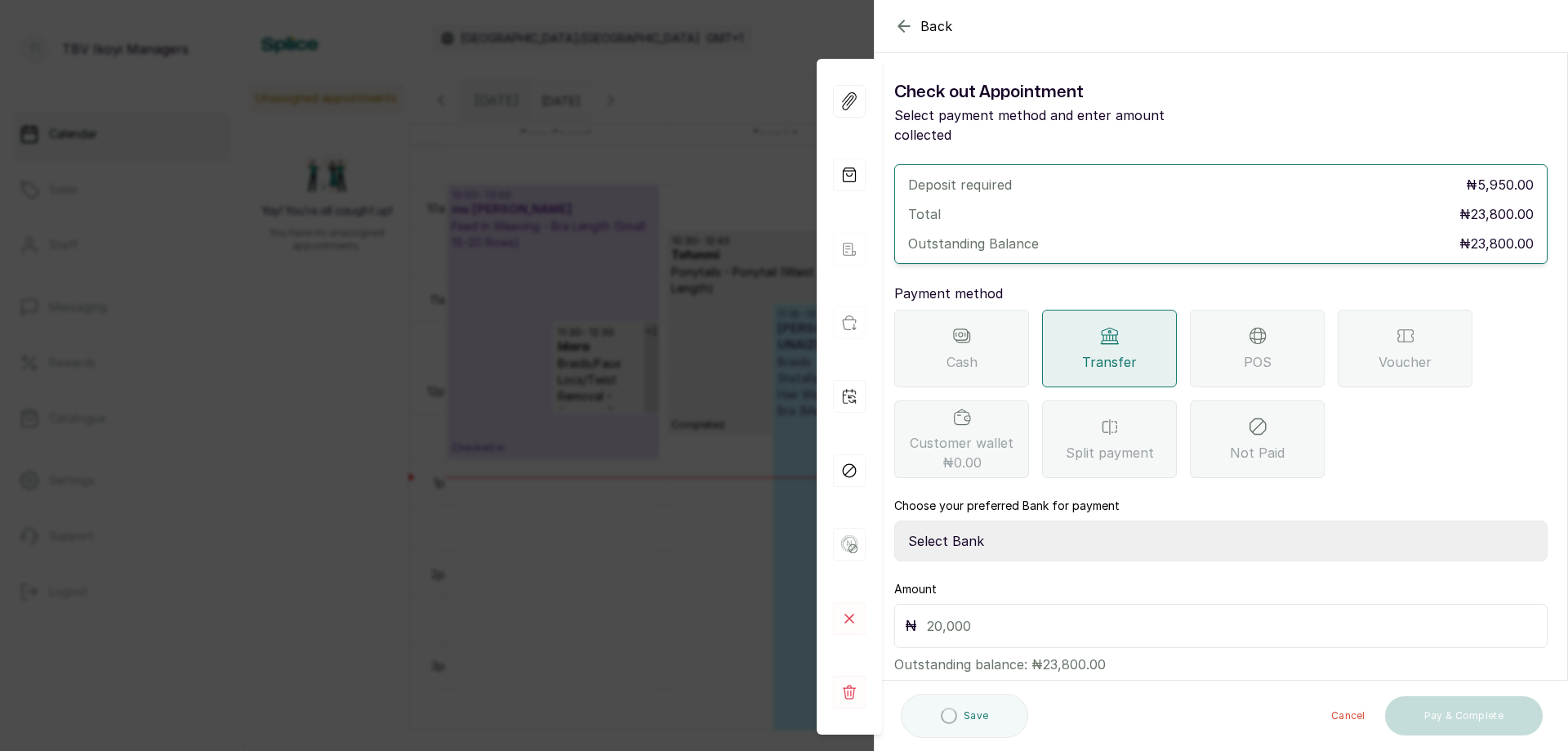
click at [1271, 310] on div "POS" at bounding box center [1257, 349] width 135 height 78
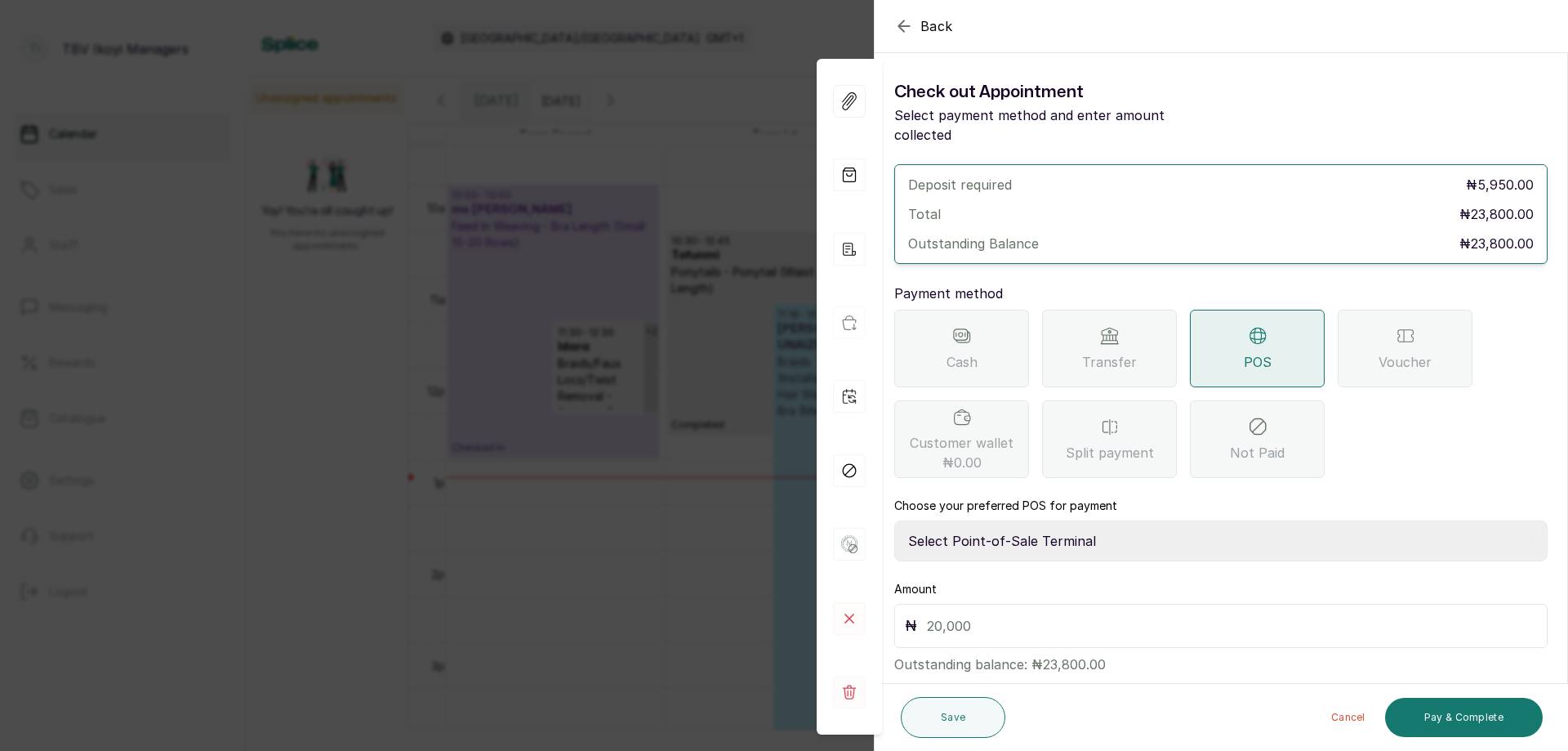
click at [979, 615] on input "text" at bounding box center [1232, 626] width 611 height 23
type input "23,800"
click at [1014, 521] on select "Select Point-of-Sale Terminal Traction TBV Ikoyi Wema Bank" at bounding box center [1221, 541] width 654 height 41
select select "39210e6c-3b8d-4b88-bda6-239acd35150f"
click at [894, 521] on select "Select Point-of-Sale Terminal Traction TBV Ikoyi Wema Bank" at bounding box center [1221, 541] width 654 height 41
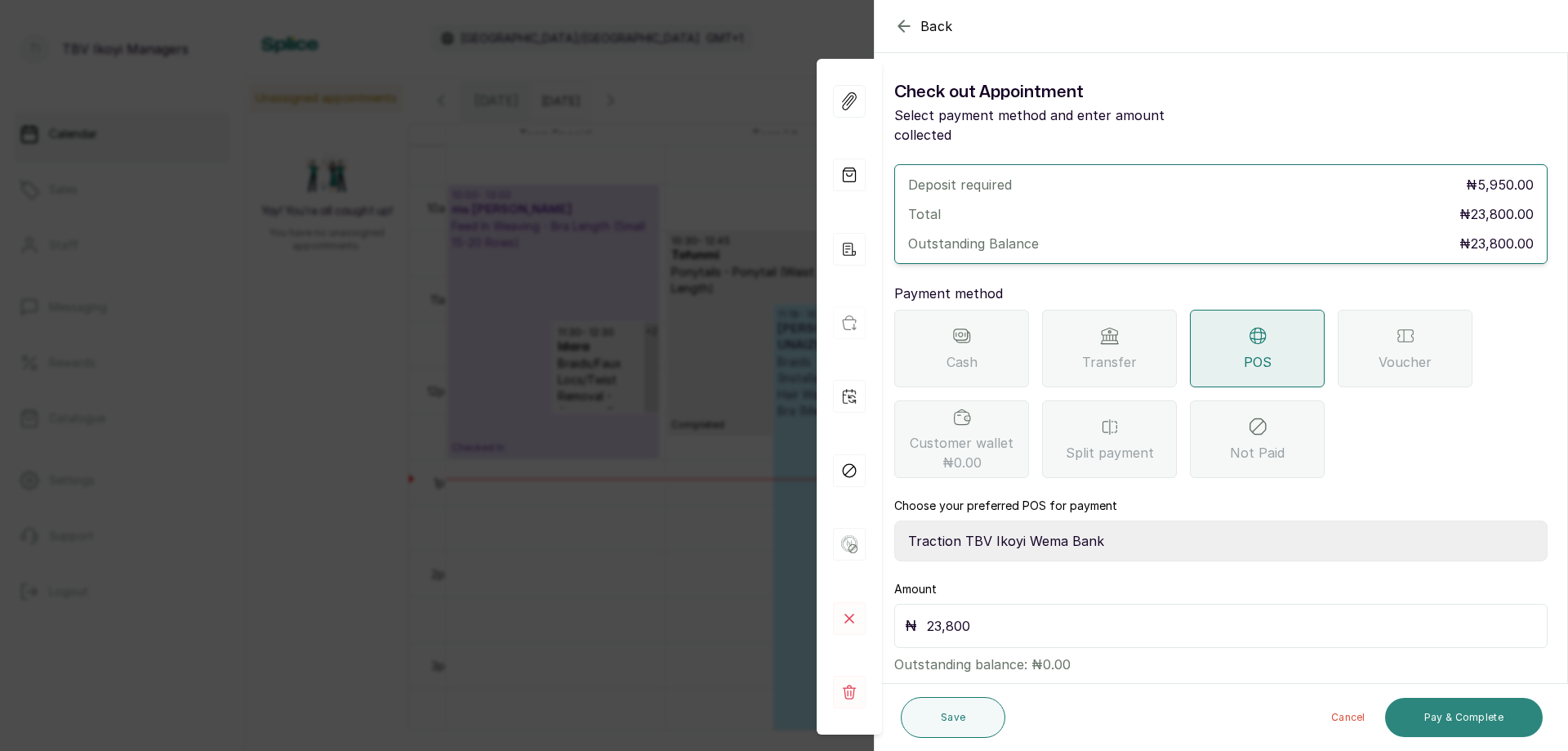
click at [1432, 704] on button "Pay & Complete" at bounding box center [1464, 717] width 158 height 39
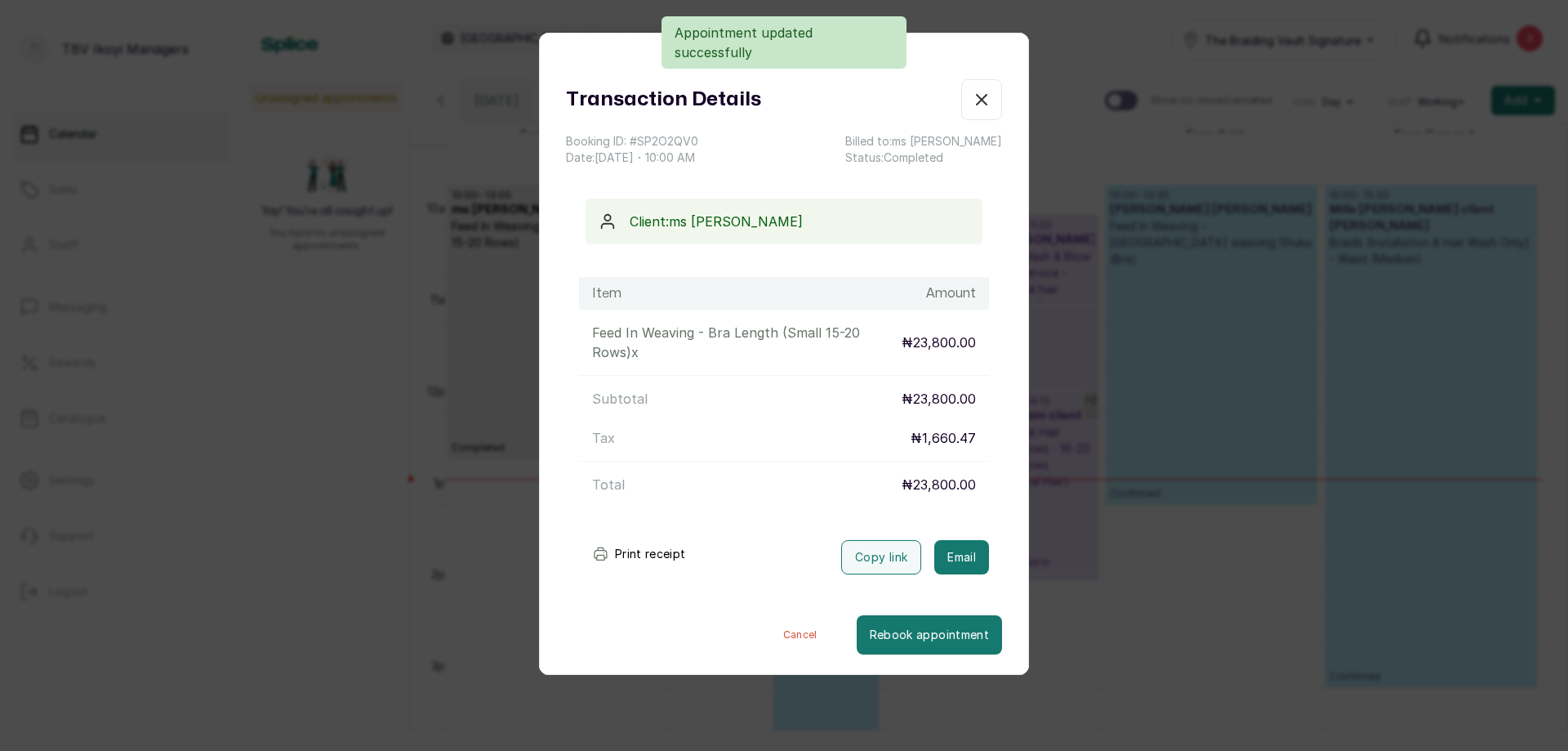
click at [653, 550] on button "Print receipt" at bounding box center [640, 554] width 120 height 33
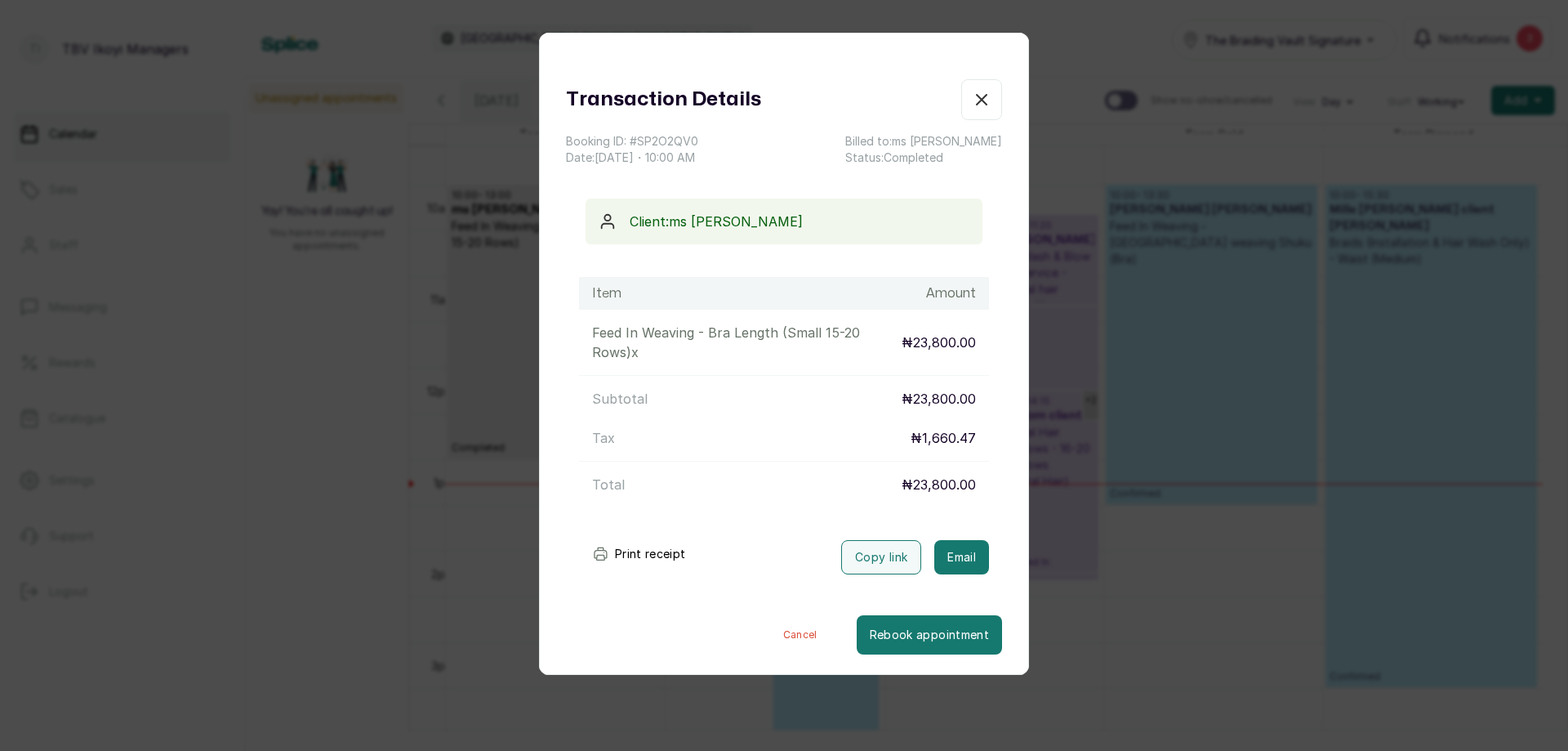
click at [972, 96] on icon "button" at bounding box center [982, 100] width 20 height 20
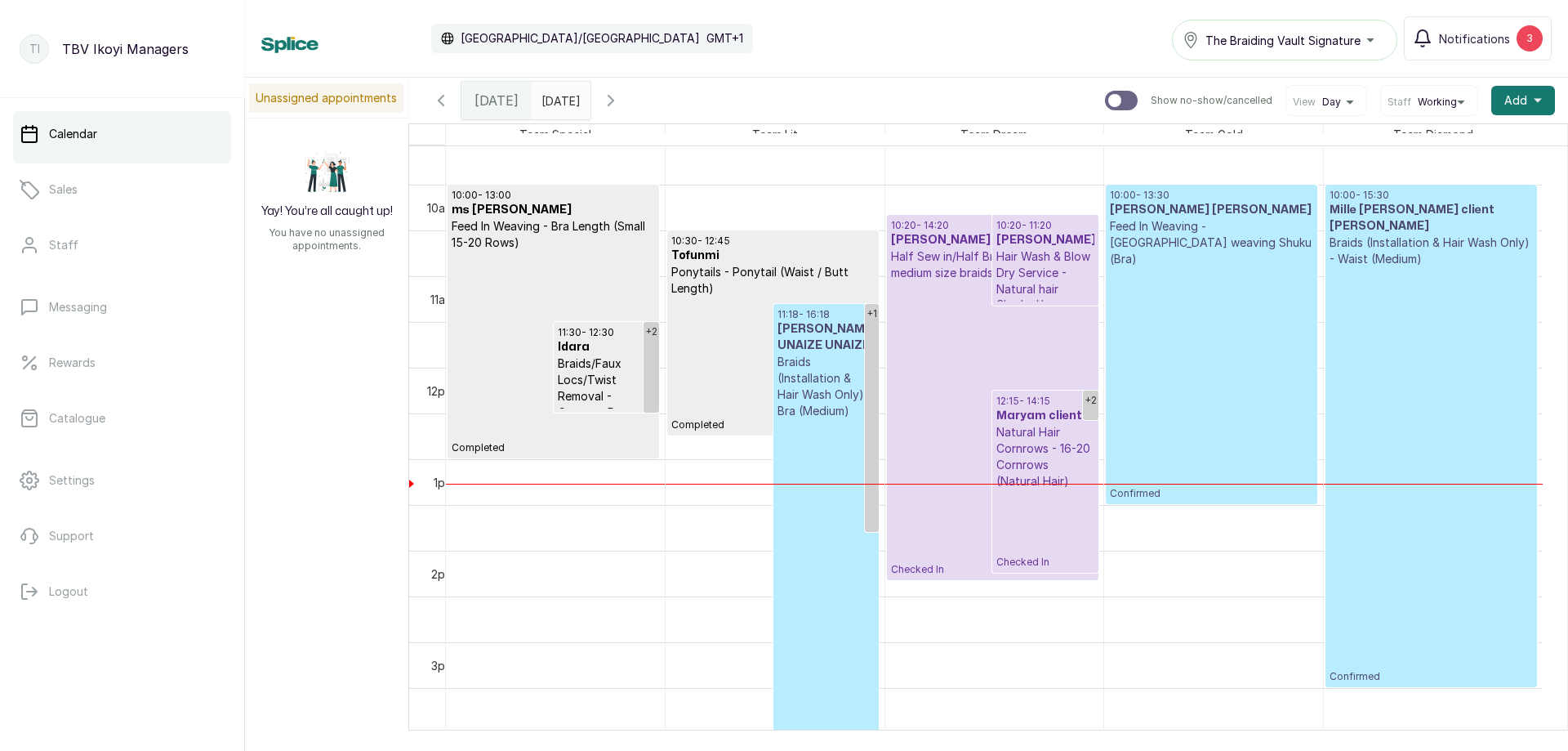
click at [1045, 449] on p "Natural Hair Cornrows - 16-20 Cornrows (Natural Hair)" at bounding box center [1044, 456] width 97 height 65
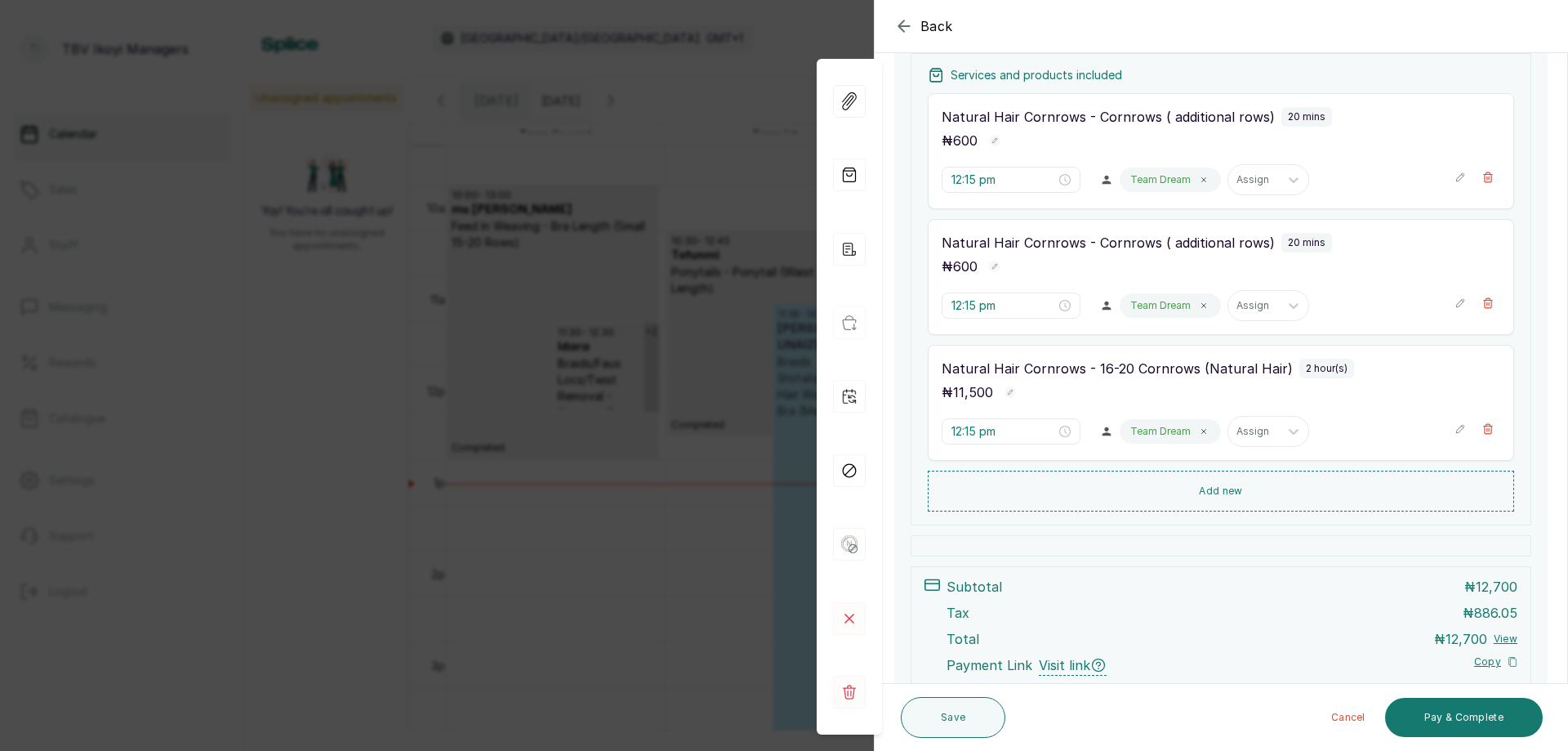
scroll to position [327, 0]
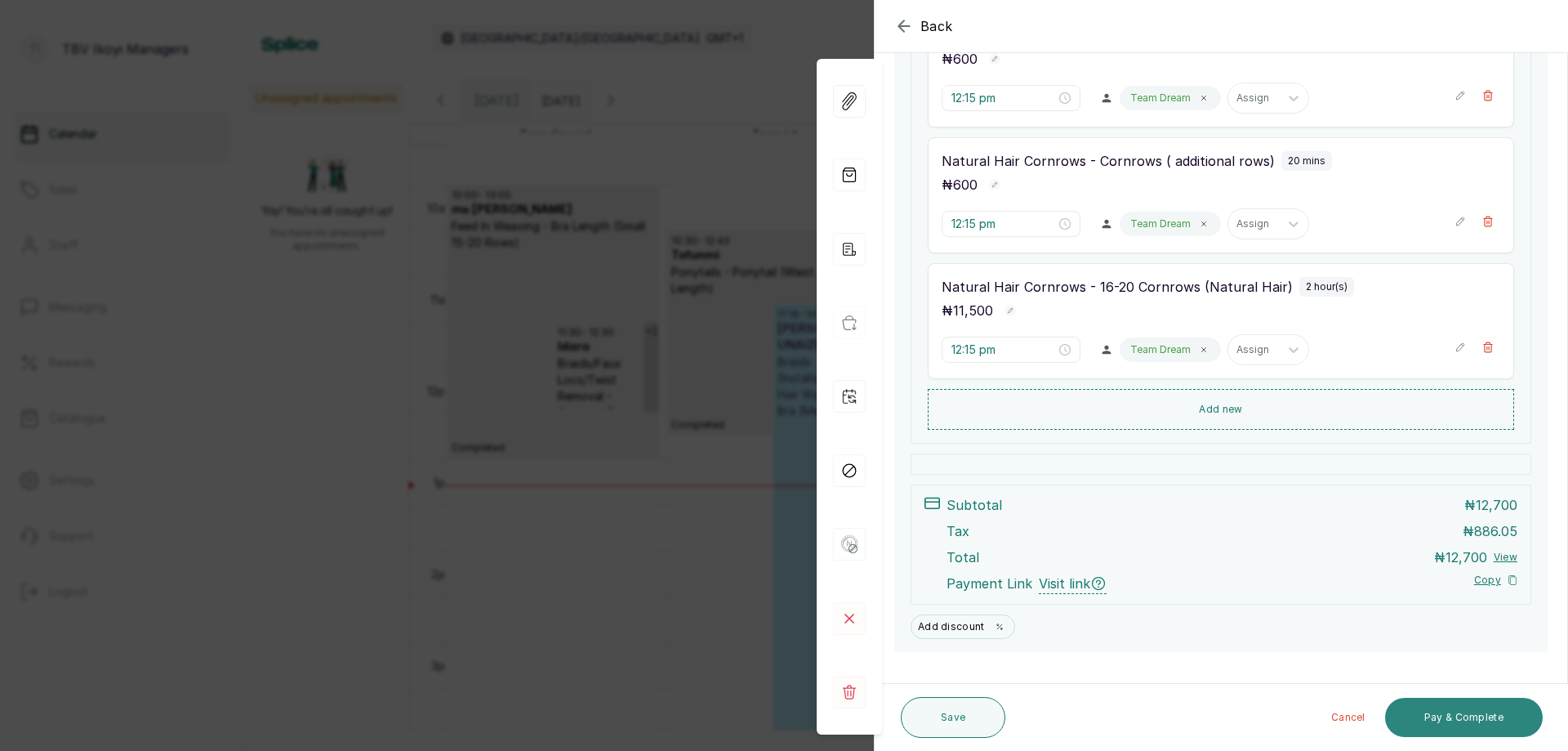
click at [1450, 722] on button "Pay & Complete" at bounding box center [1464, 717] width 158 height 39
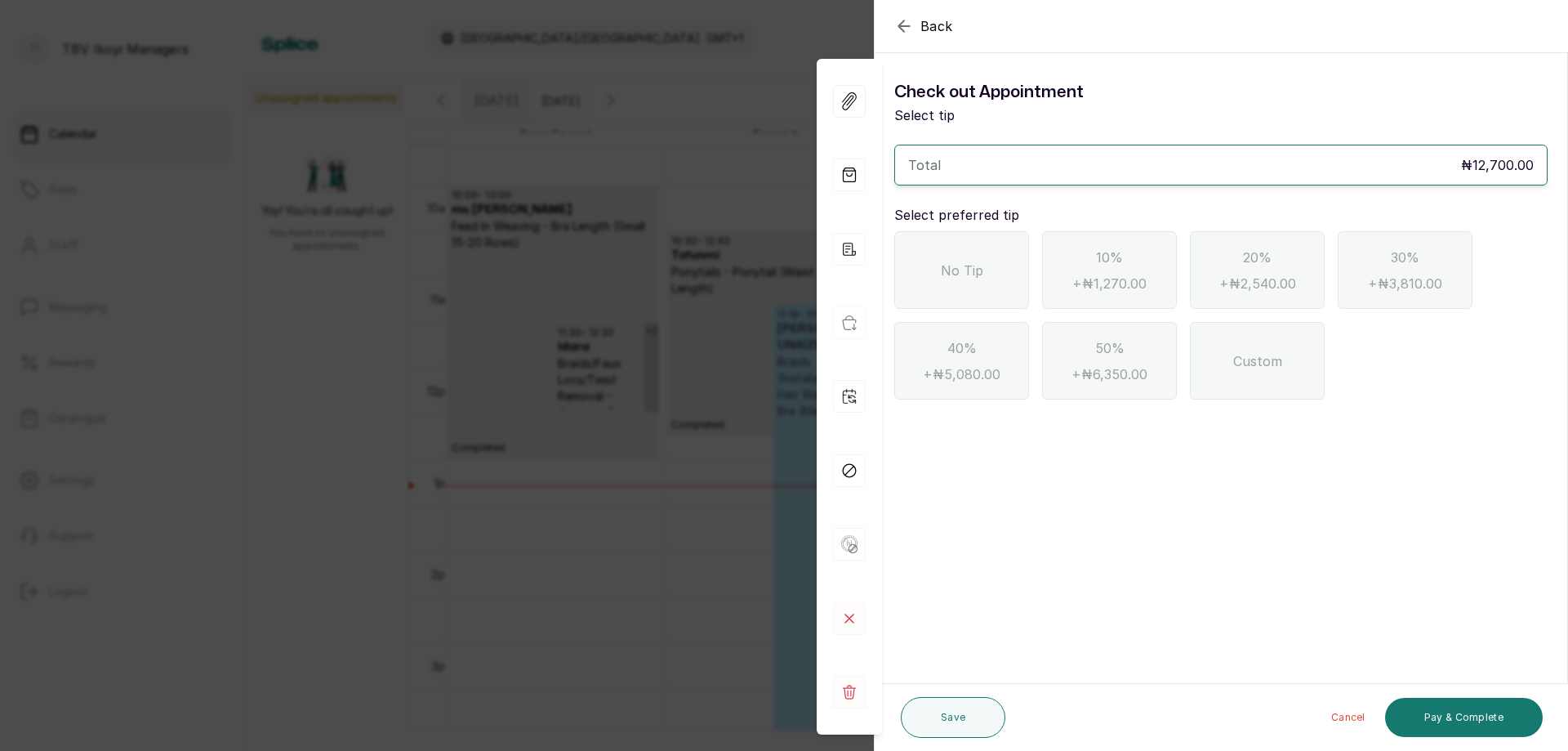
scroll to position [0, 0]
click at [934, 267] on div "No Tip" at bounding box center [961, 270] width 135 height 78
click at [1458, 720] on button "Pay & Complete" at bounding box center [1464, 717] width 158 height 39
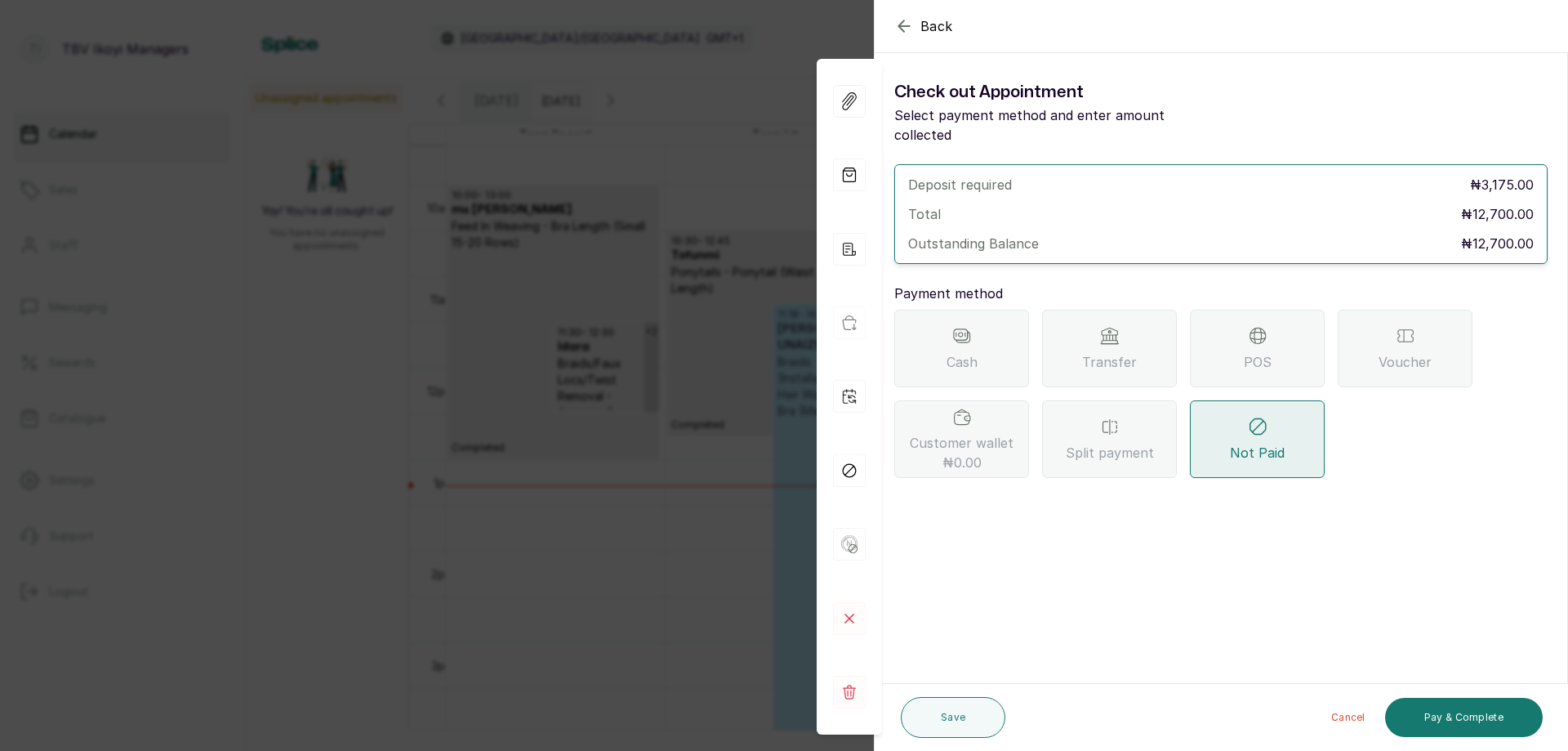
click at [1268, 323] on div "POS" at bounding box center [1257, 349] width 135 height 78
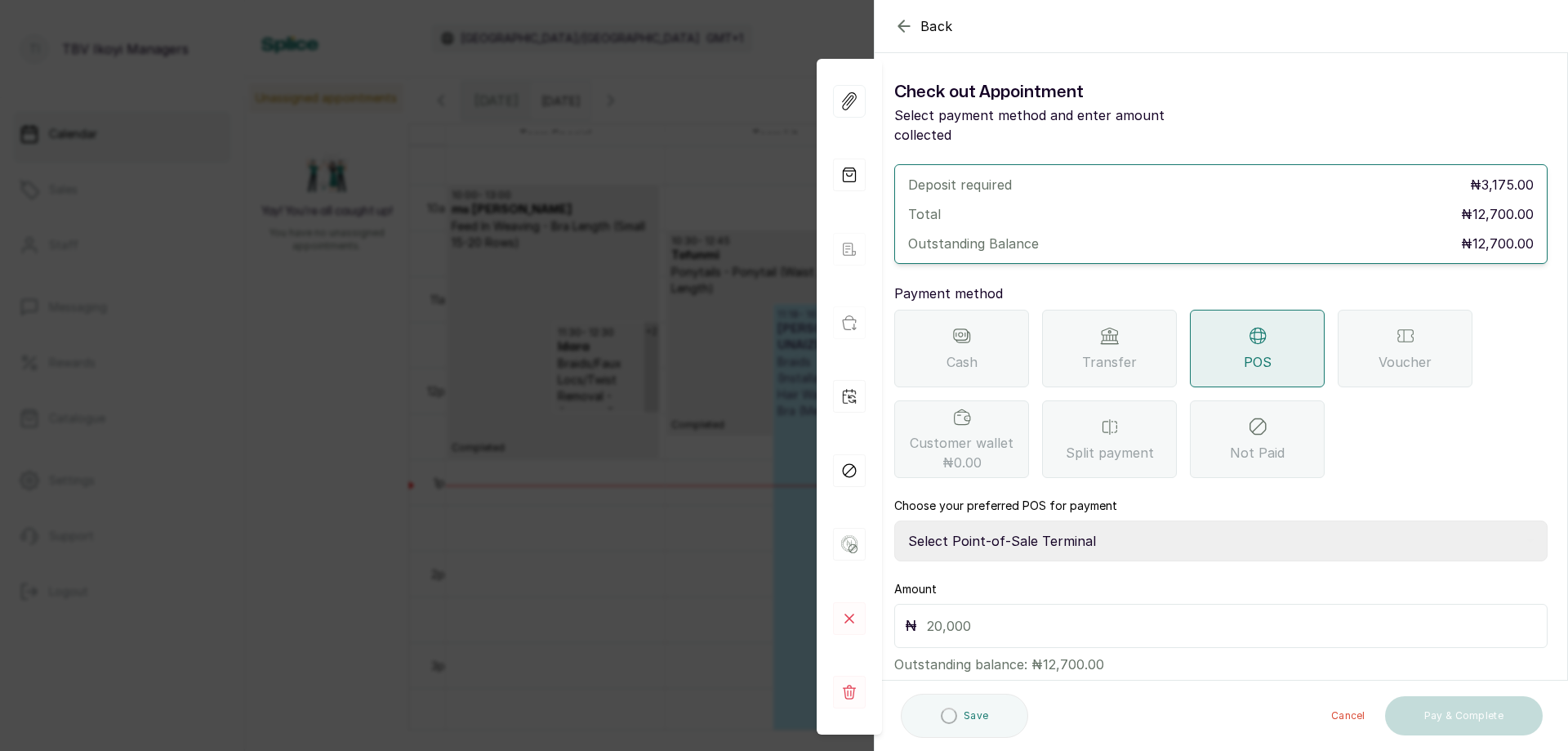
click at [990, 615] on input "text" at bounding box center [1232, 626] width 611 height 23
type input "12,700"
click at [1455, 718] on button "Pay & Complete" at bounding box center [1464, 717] width 158 height 39
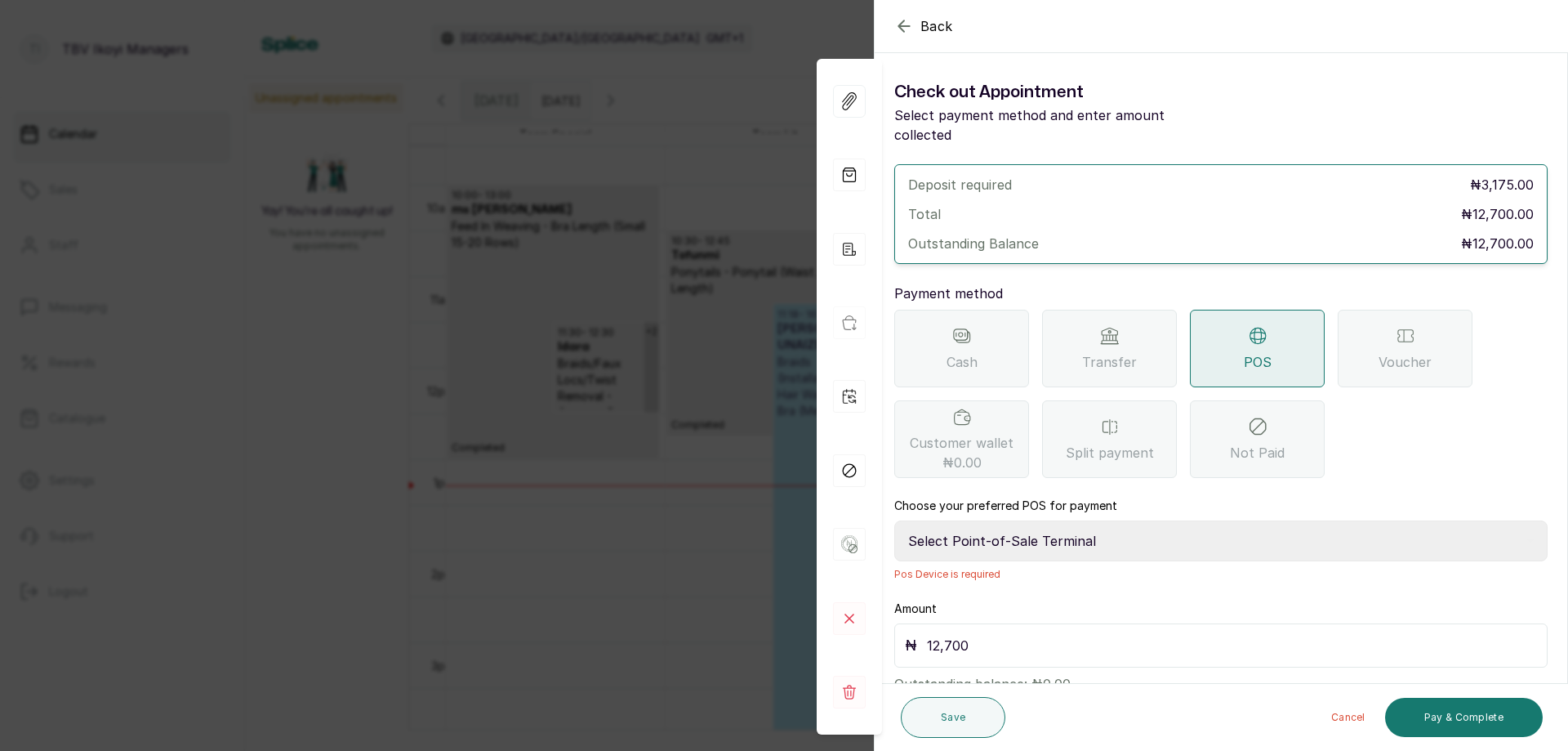
click at [1027, 524] on select "Select Point-of-Sale Terminal Traction TBV Ikoyi Wema Bank" at bounding box center [1221, 541] width 654 height 41
select select "39210e6c-3b8d-4b88-bda6-239acd35150f"
click at [894, 521] on select "Select Point-of-Sale Terminal Traction TBV Ikoyi Wema Bank" at bounding box center [1221, 541] width 654 height 41
click at [1446, 719] on button "Pay & Complete" at bounding box center [1464, 717] width 158 height 39
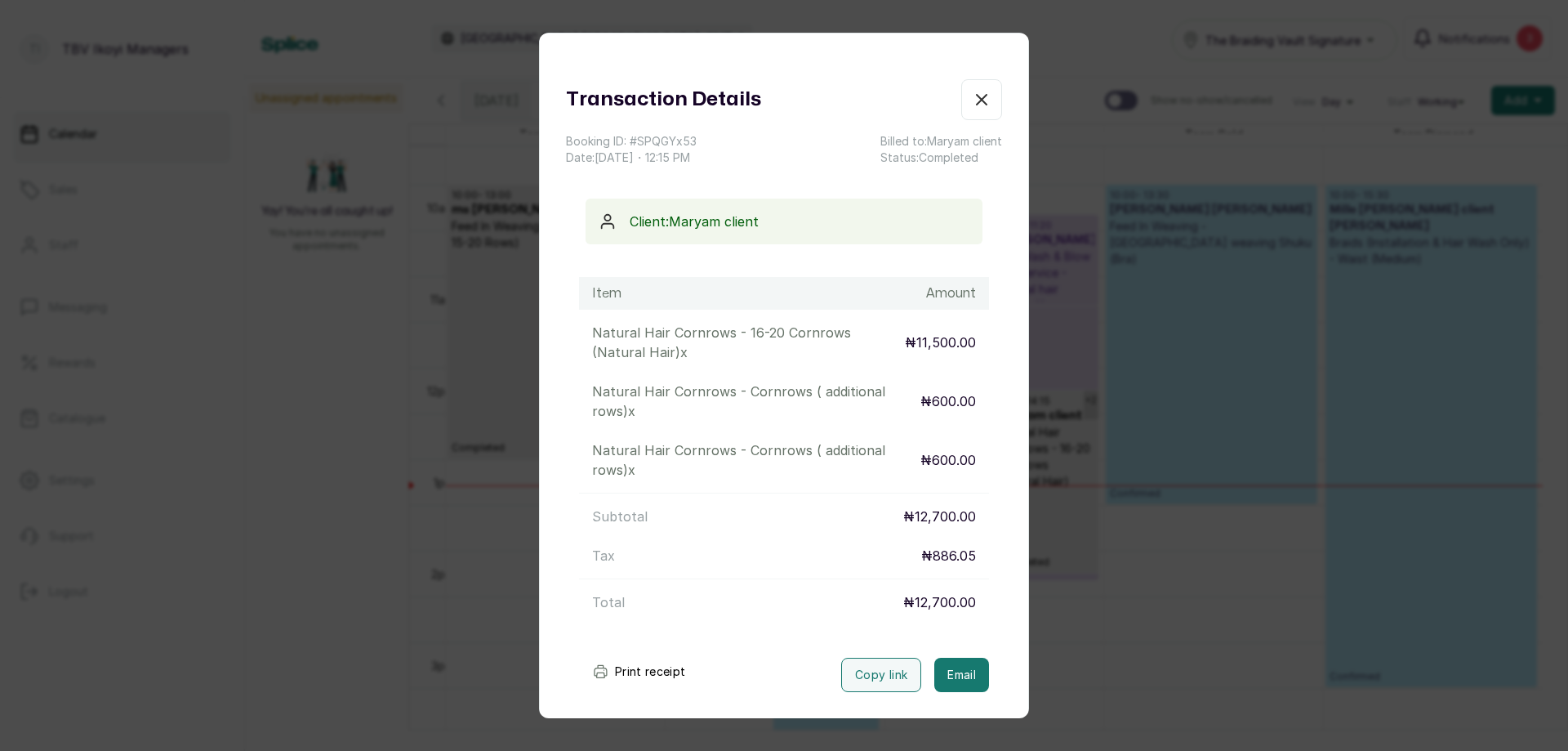
click at [689, 673] on button "Print receipt" at bounding box center [640, 672] width 120 height 33
click at [972, 98] on icon "button" at bounding box center [982, 100] width 20 height 20
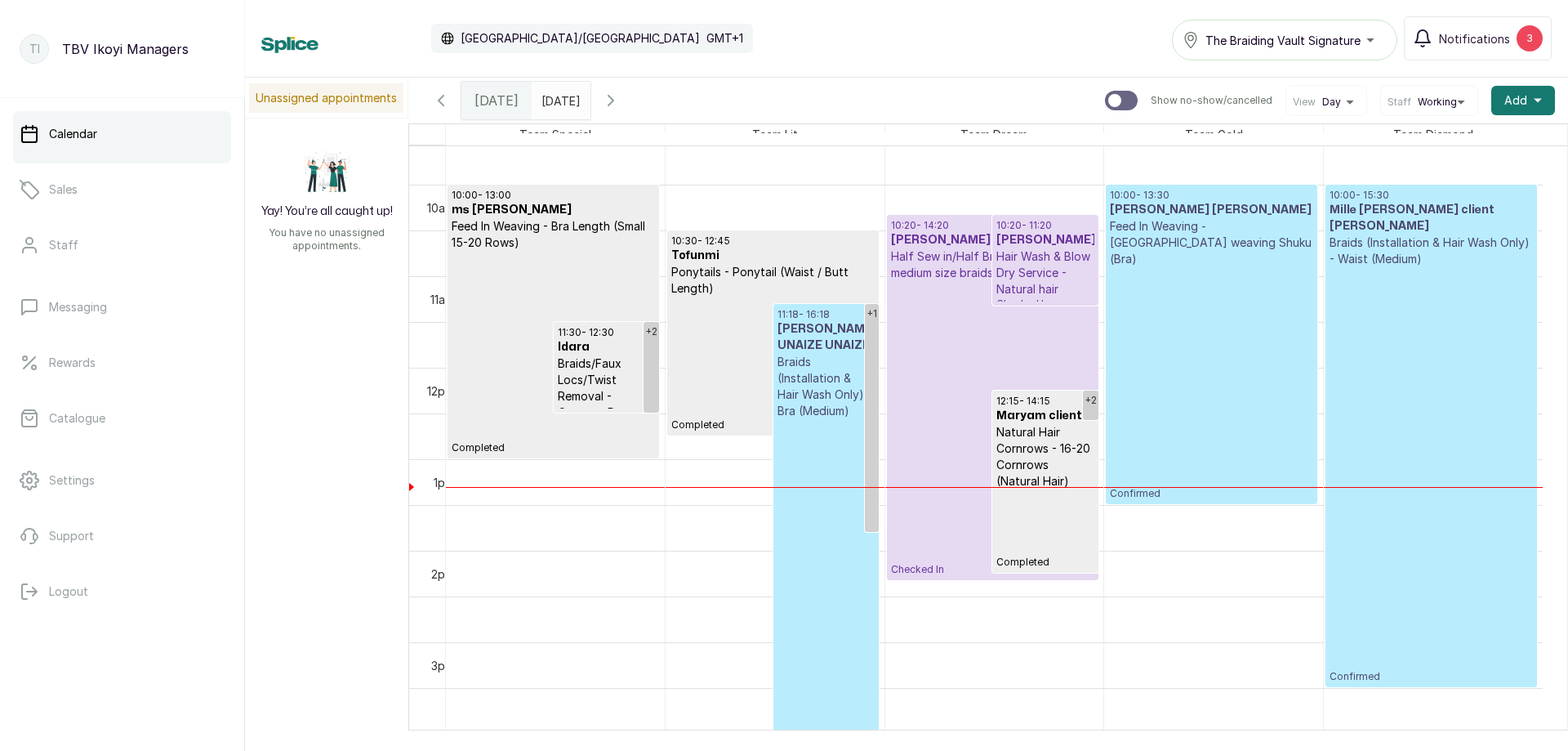
click at [1057, 466] on p "Natural Hair Cornrows - 16-20 Cornrows (Natural Hair)" at bounding box center [1044, 456] width 97 height 65
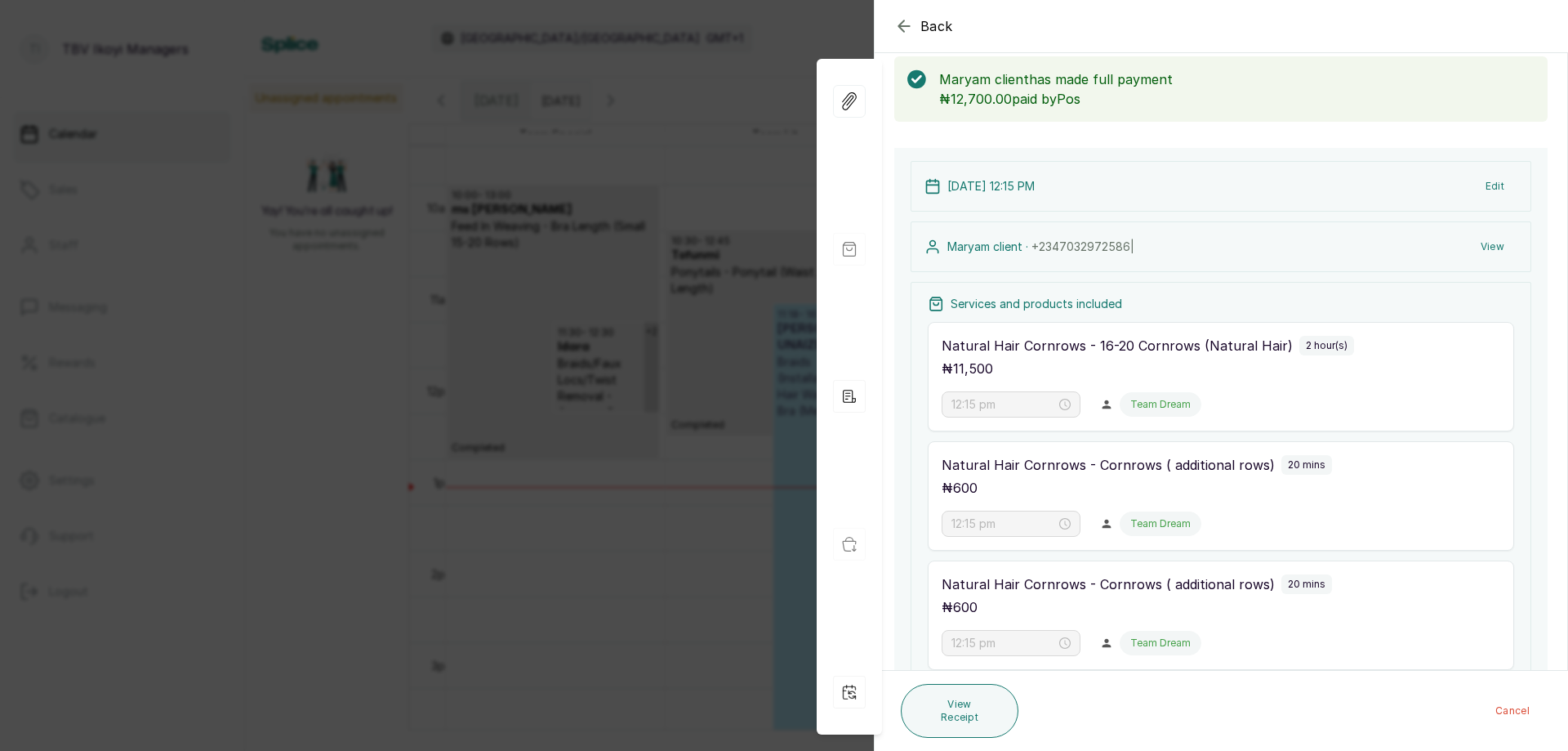
scroll to position [245, 0]
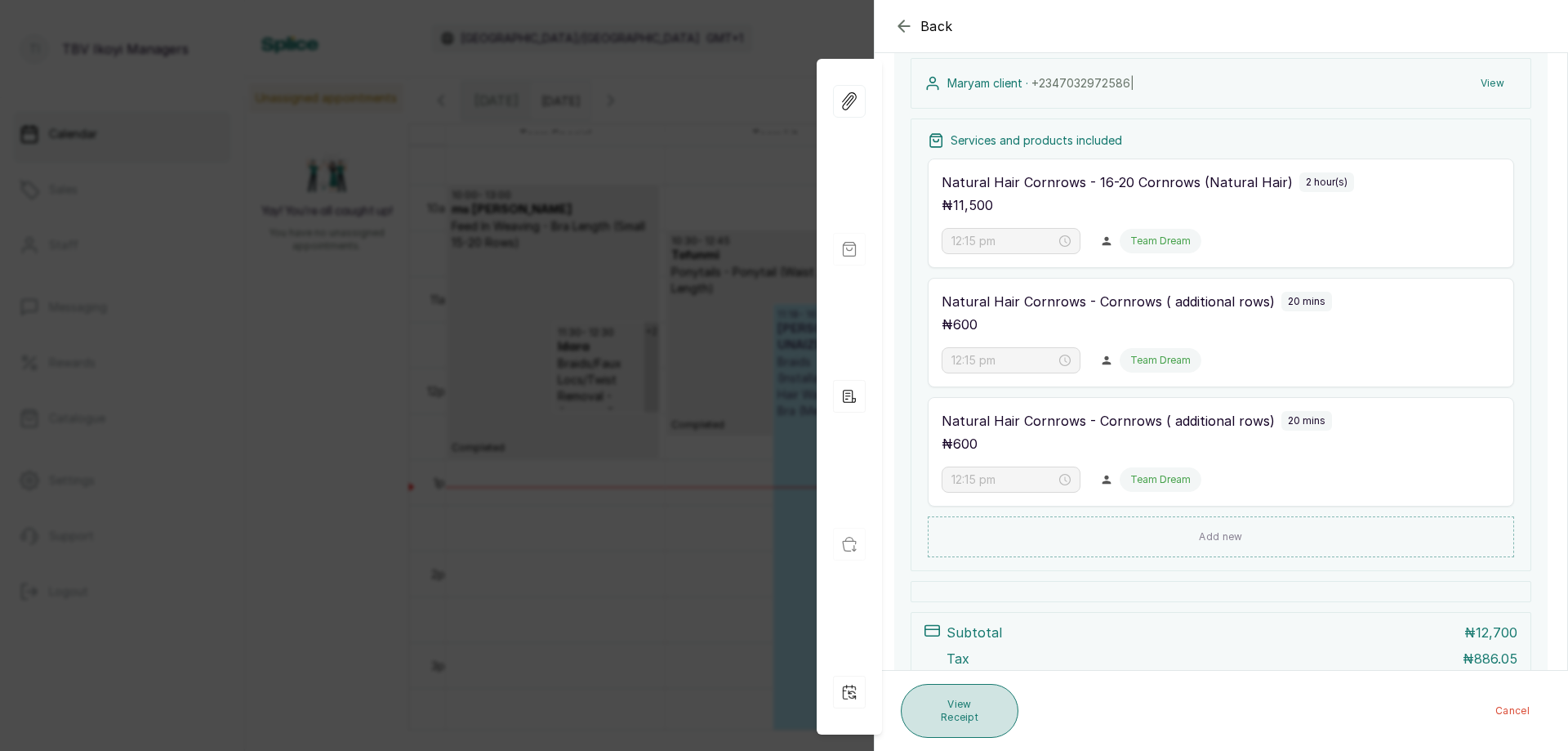
click at [985, 719] on button "View Receipt" at bounding box center [960, 711] width 118 height 54
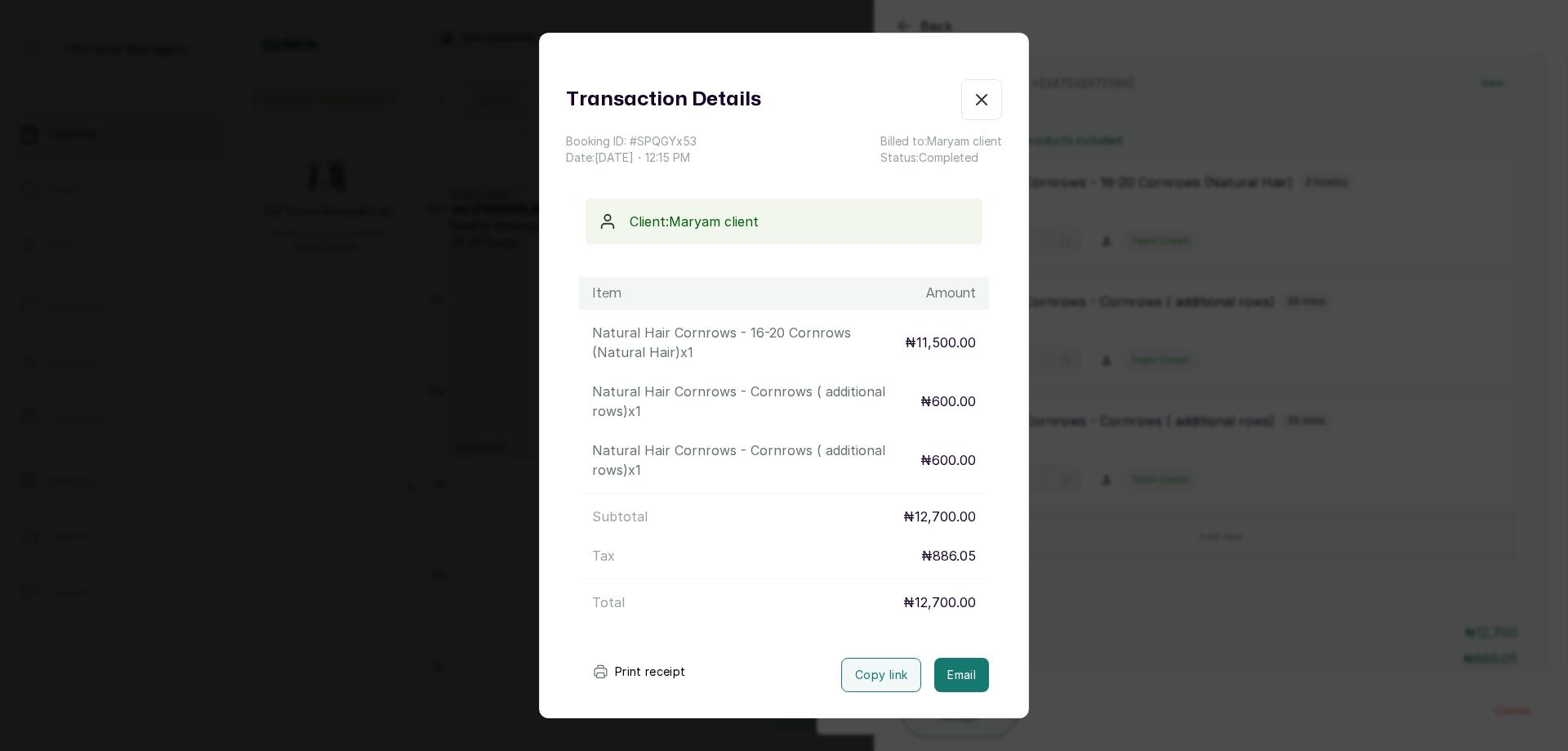
click at [654, 672] on button "Print receipt" at bounding box center [640, 672] width 120 height 33
click at [642, 666] on button "Print receipt" at bounding box center [640, 672] width 120 height 33
click at [640, 675] on button "Print receipt" at bounding box center [640, 672] width 120 height 33
click at [630, 677] on button "Print receipt" at bounding box center [640, 672] width 120 height 33
click at [643, 665] on button "Print receipt" at bounding box center [640, 672] width 120 height 33
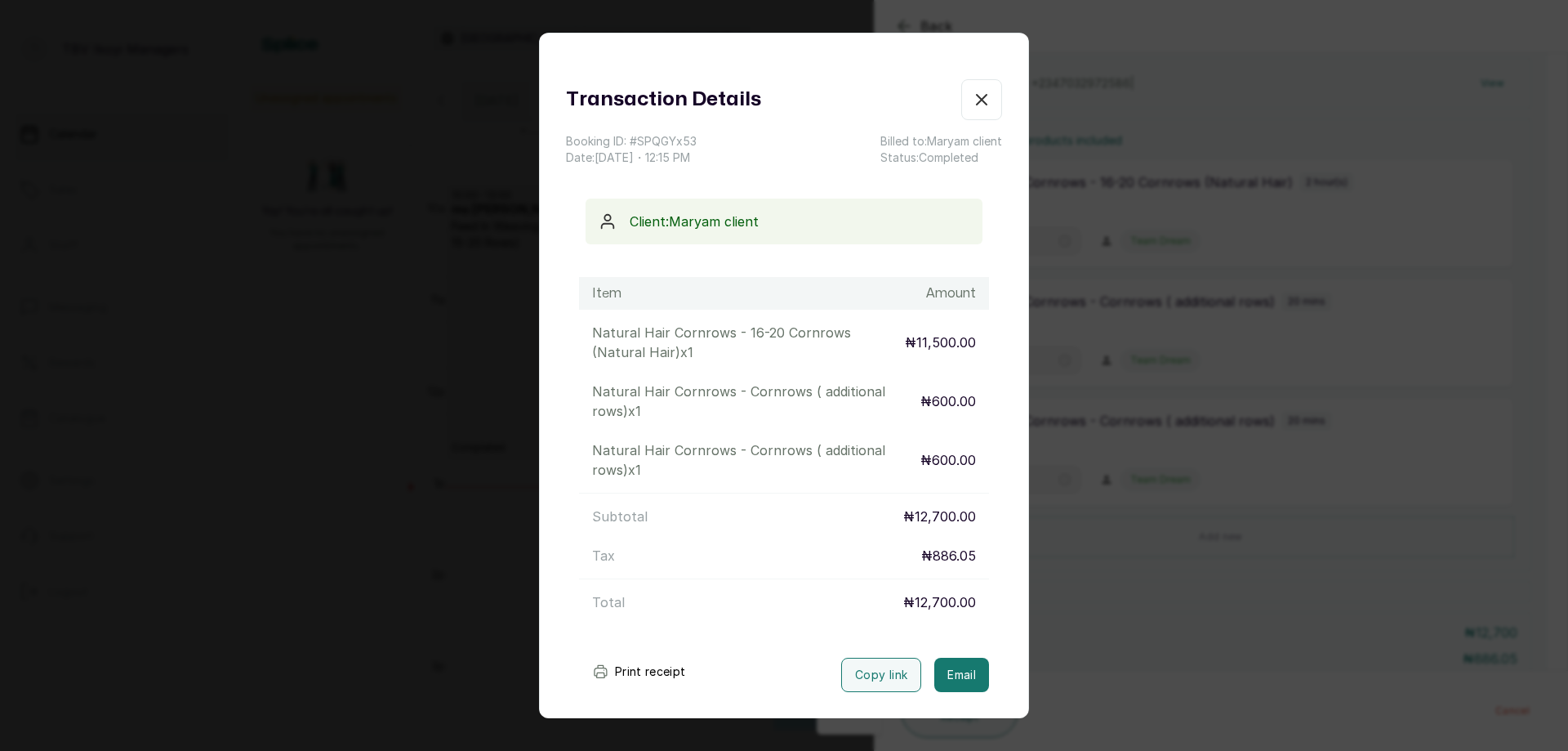
click at [643, 665] on button "Print receipt" at bounding box center [640, 672] width 120 height 33
drag, startPoint x: 675, startPoint y: 678, endPoint x: 666, endPoint y: 677, distance: 9.1
click at [674, 678] on button "Print receipt" at bounding box center [640, 672] width 120 height 33
click at [629, 671] on button "Print receipt" at bounding box center [640, 672] width 120 height 33
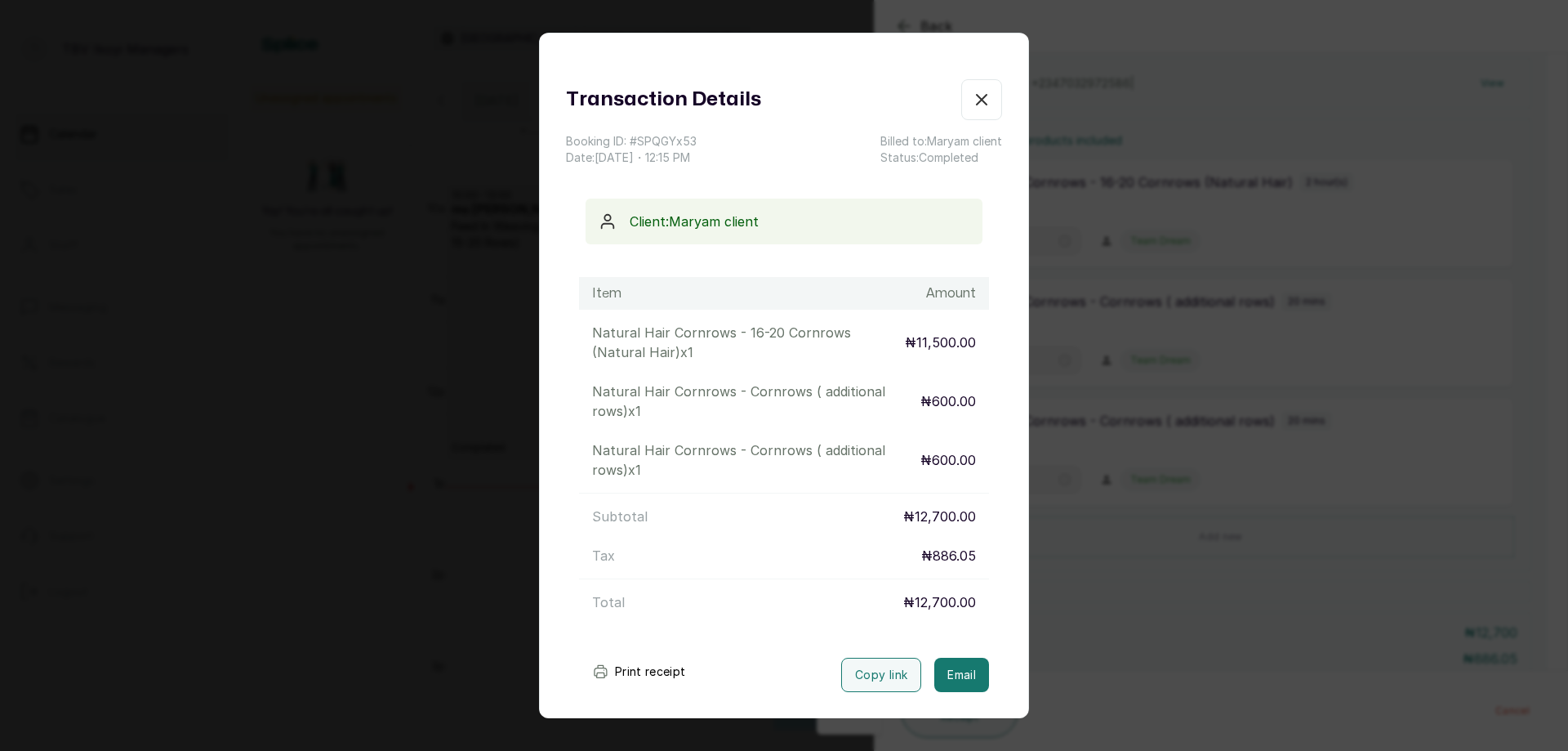
click at [629, 671] on button "Print receipt" at bounding box center [640, 672] width 120 height 33
click at [972, 92] on icon "button" at bounding box center [982, 100] width 20 height 20
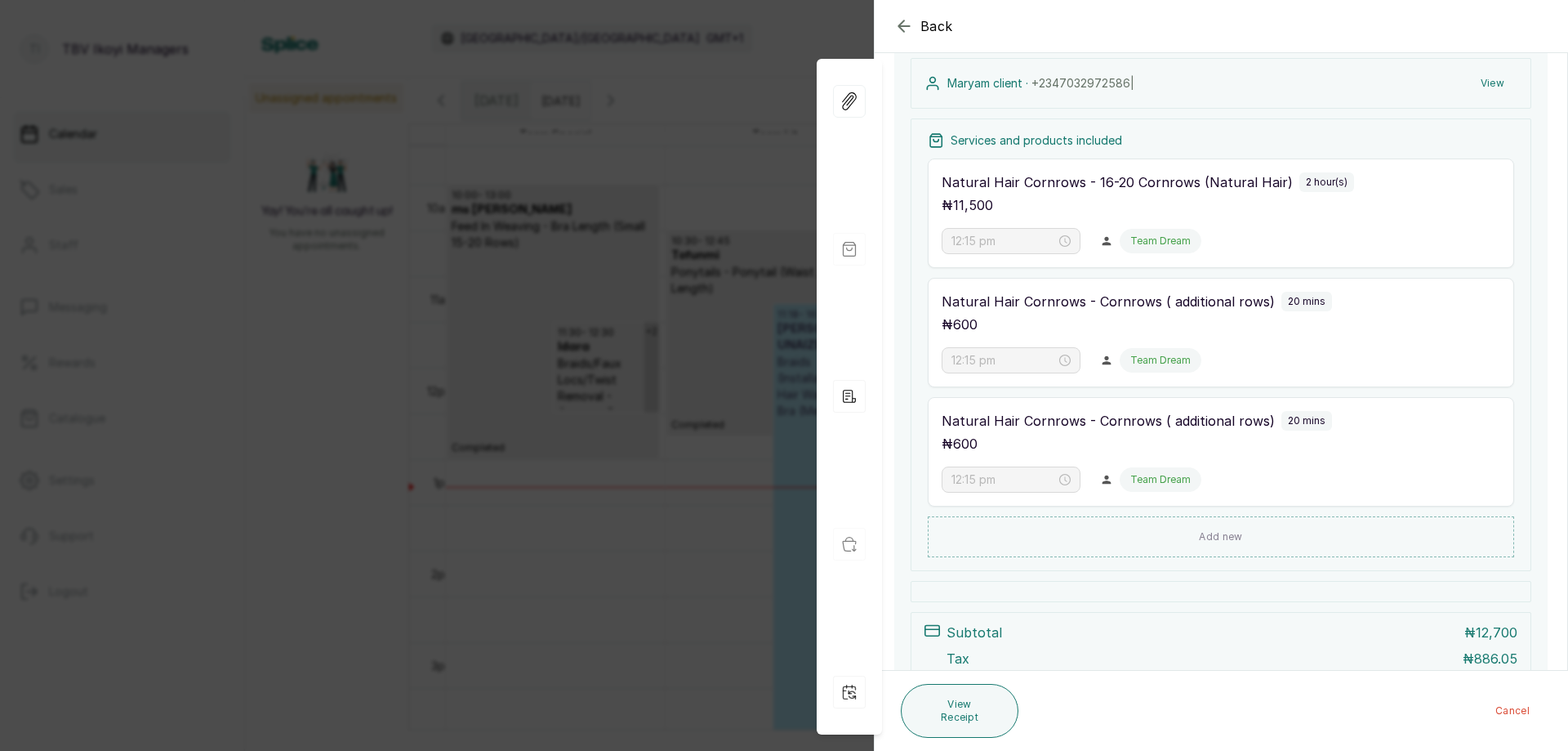
click at [908, 20] on icon "button" at bounding box center [904, 26] width 20 height 20
